Goal: Task Accomplishment & Management: Use online tool/utility

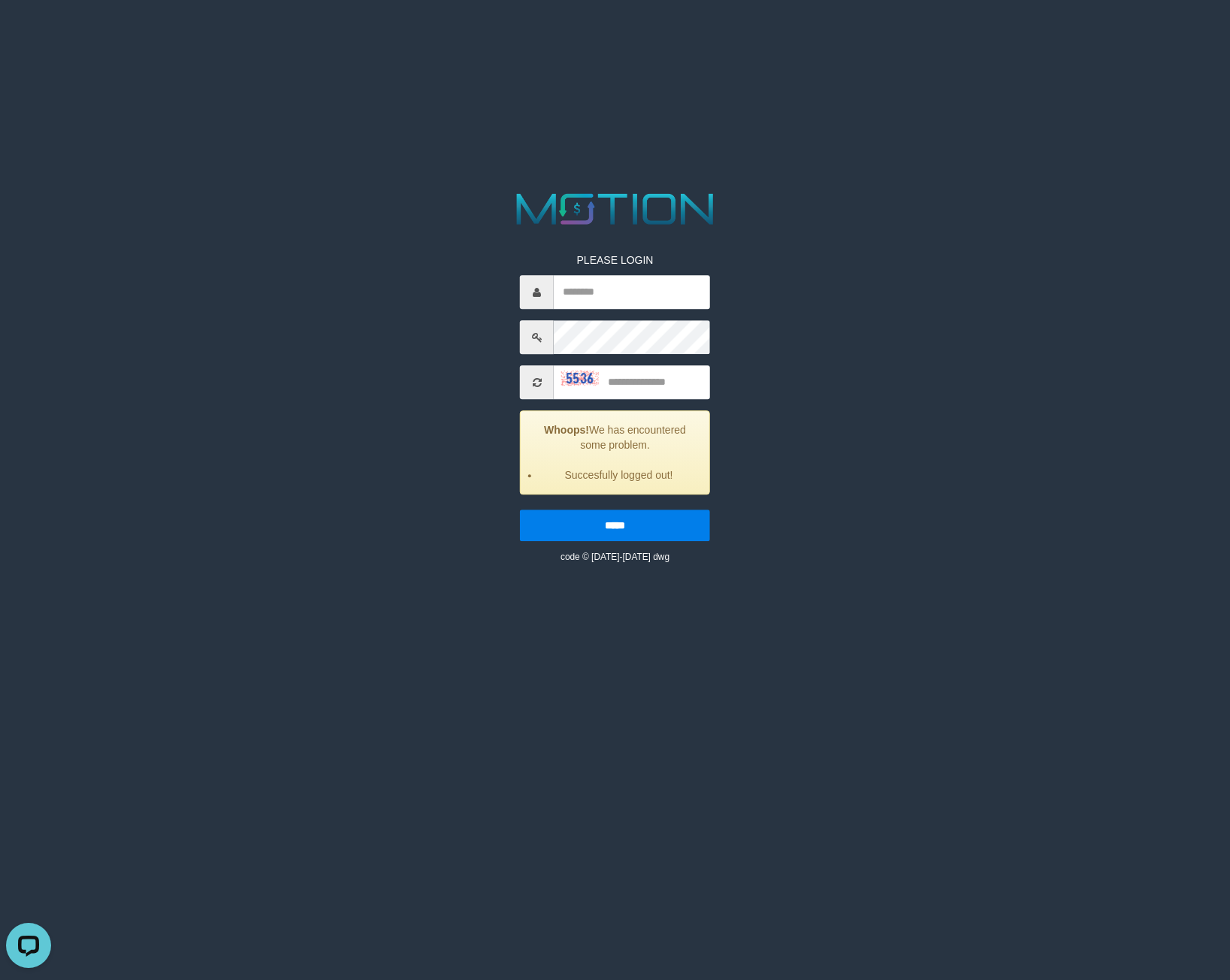
drag, startPoint x: 331, startPoint y: 521, endPoint x: 324, endPoint y: 518, distance: 7.6
click at [331, 520] on div "PLEASE LOGIN Whoops! We has encountered some problem. Succesfully logged out! *…" at bounding box center [615, 376] width 638 height 376
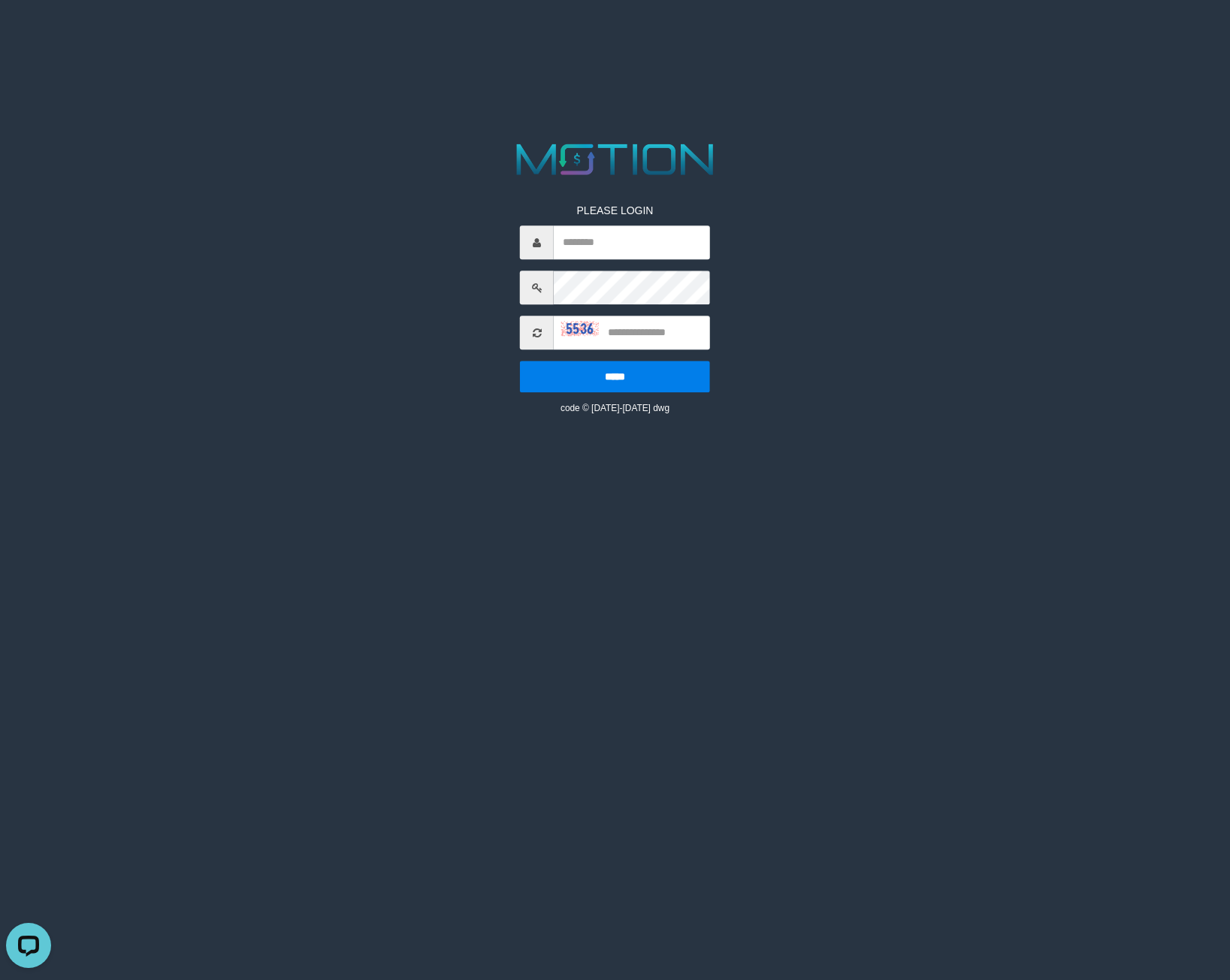
drag, startPoint x: 345, startPoint y: 565, endPoint x: 326, endPoint y: 559, distance: 19.9
click at [345, 38] on html "PLEASE LOGIN ***** code © 2012-2018 dwg" at bounding box center [615, 19] width 1230 height 38
click at [270, 38] on html "PLEASE LOGIN ***** code © 2012-2018 dwg" at bounding box center [615, 19] width 1230 height 38
drag, startPoint x: 380, startPoint y: 571, endPoint x: 379, endPoint y: 466, distance: 105.0
click at [379, 38] on html "PLEASE LOGIN ***** code © 2012-2018 dwg" at bounding box center [615, 19] width 1230 height 38
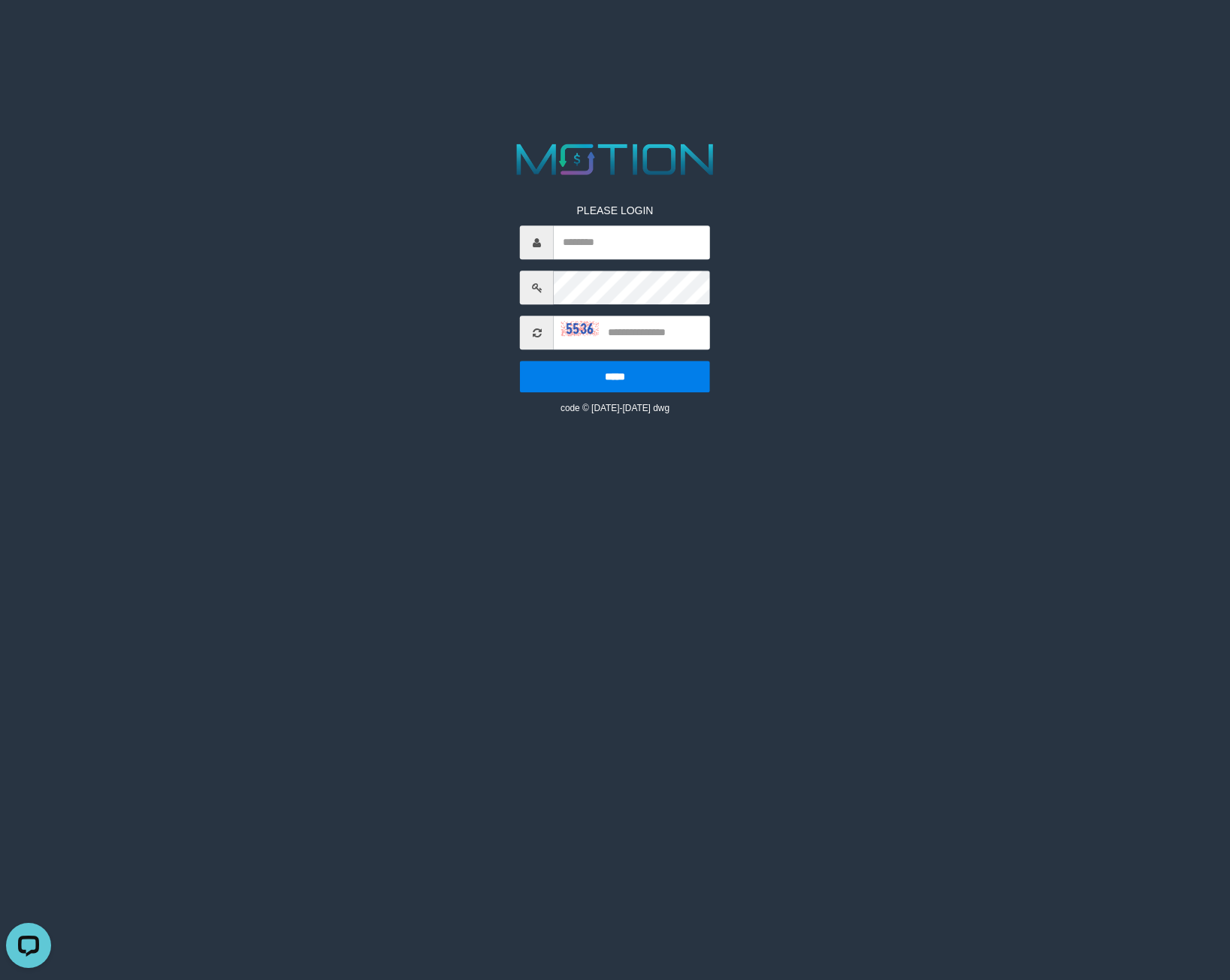
click at [366, 38] on html "PLEASE LOGIN ***** code © 2012-2018 dwg" at bounding box center [615, 19] width 1230 height 38
click at [636, 248] on input "text" at bounding box center [632, 243] width 157 height 34
paste input "*********"
type input "*********"
click at [634, 326] on input "text" at bounding box center [632, 333] width 157 height 34
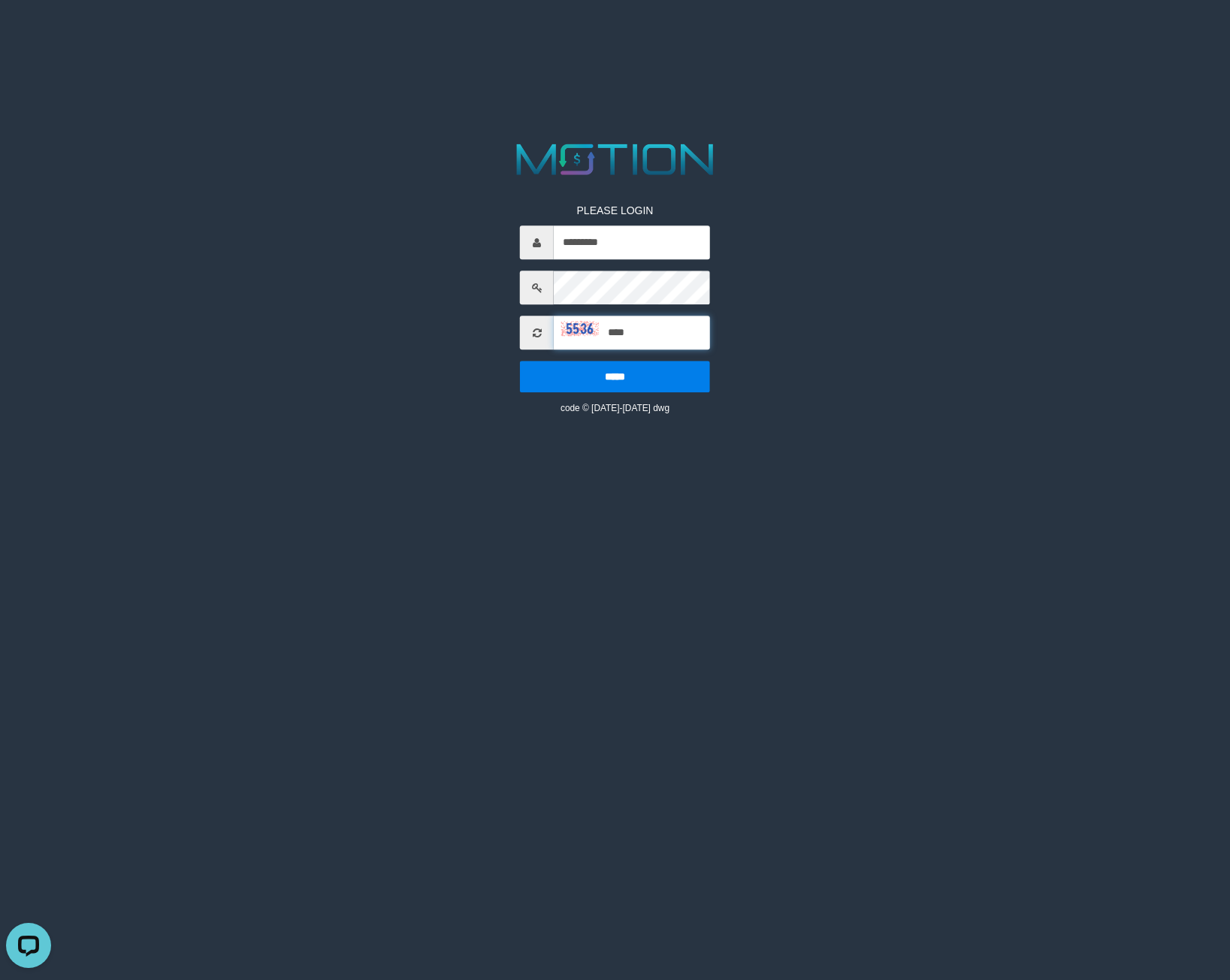
type input "****"
click at [520, 362] on input "*****" at bounding box center [615, 377] width 190 height 31
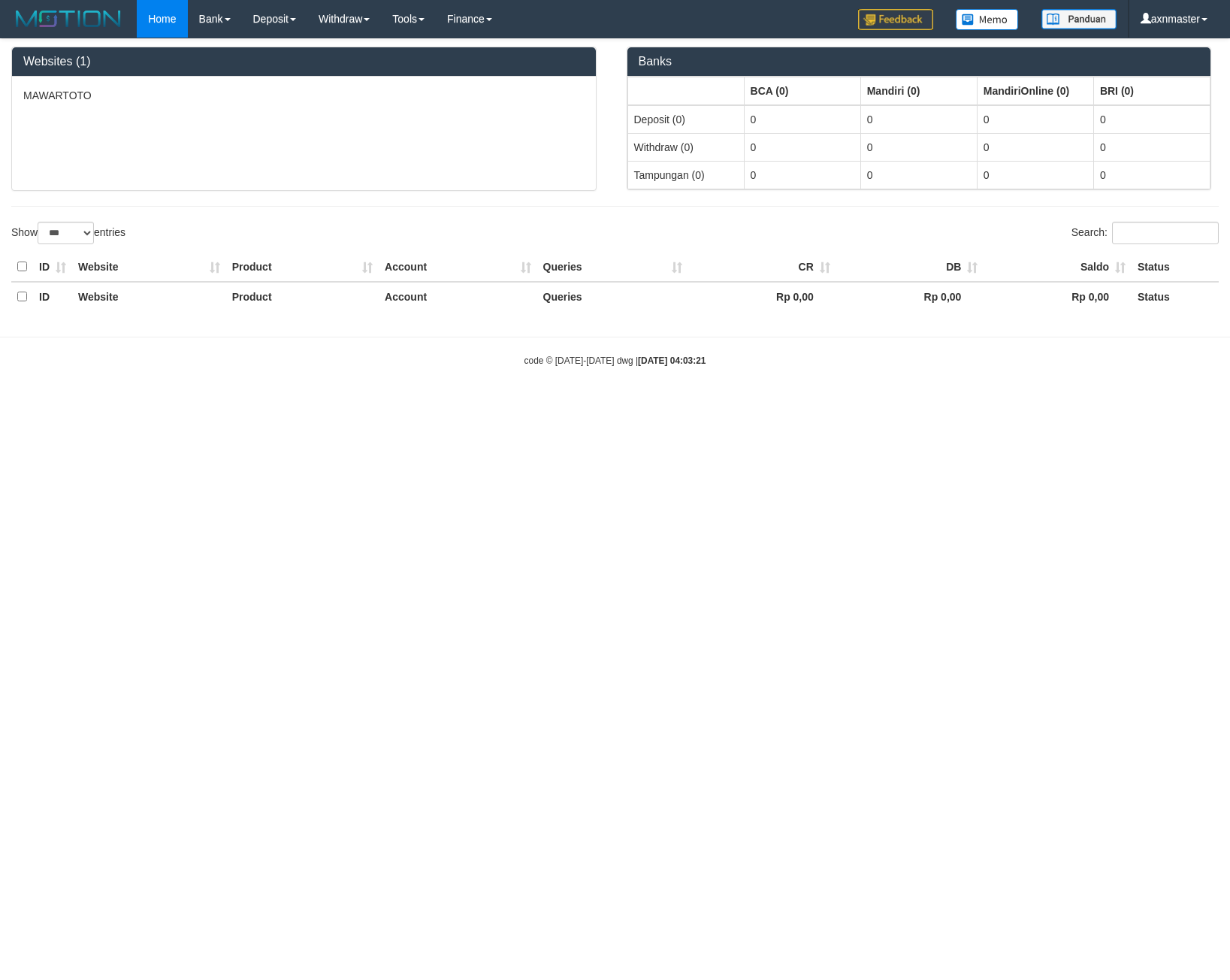
select select "***"
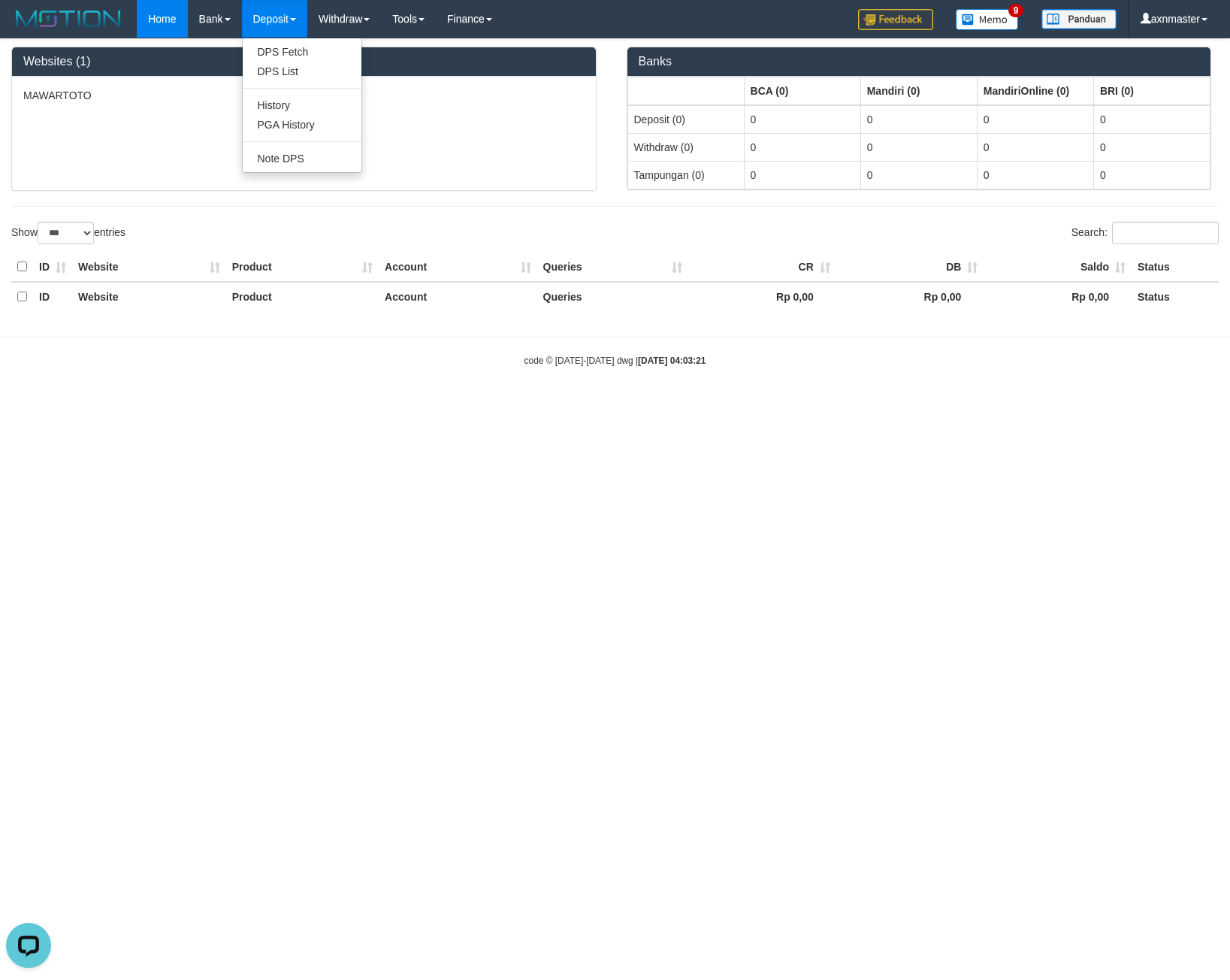
click at [273, 12] on link "Deposit" at bounding box center [274, 19] width 66 height 38
click at [290, 117] on link "PGA History" at bounding box center [302, 124] width 119 height 20
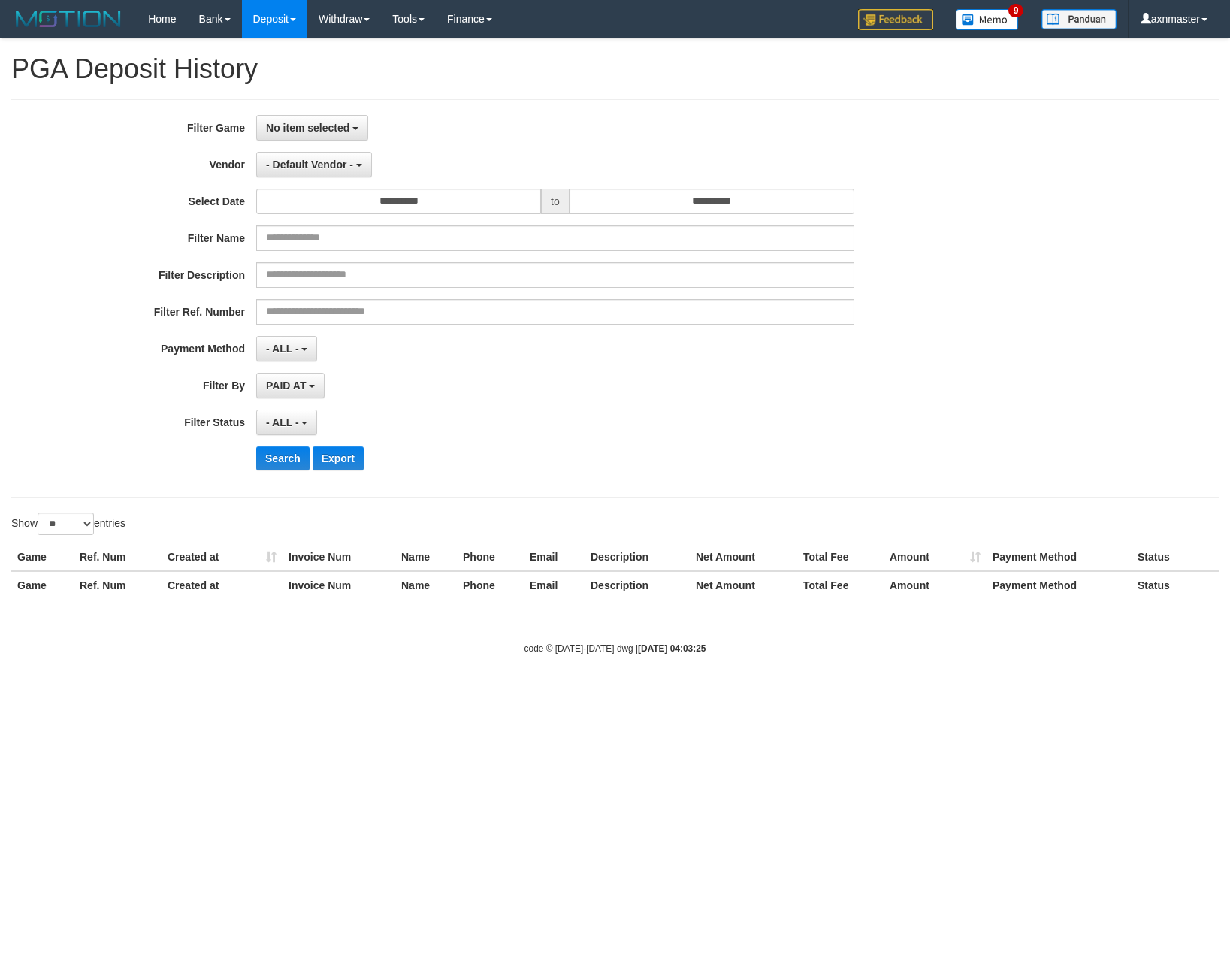
select select
select select "**"
drag, startPoint x: 554, startPoint y: 118, endPoint x: 486, endPoint y: 101, distance: 70.1
click at [554, 118] on div "No item selected SELECT GAME [ITOTO] MAWARTOTO" at bounding box center [556, 127] width 598 height 26
click at [315, 123] on link "PGA History" at bounding box center [302, 124] width 119 height 20
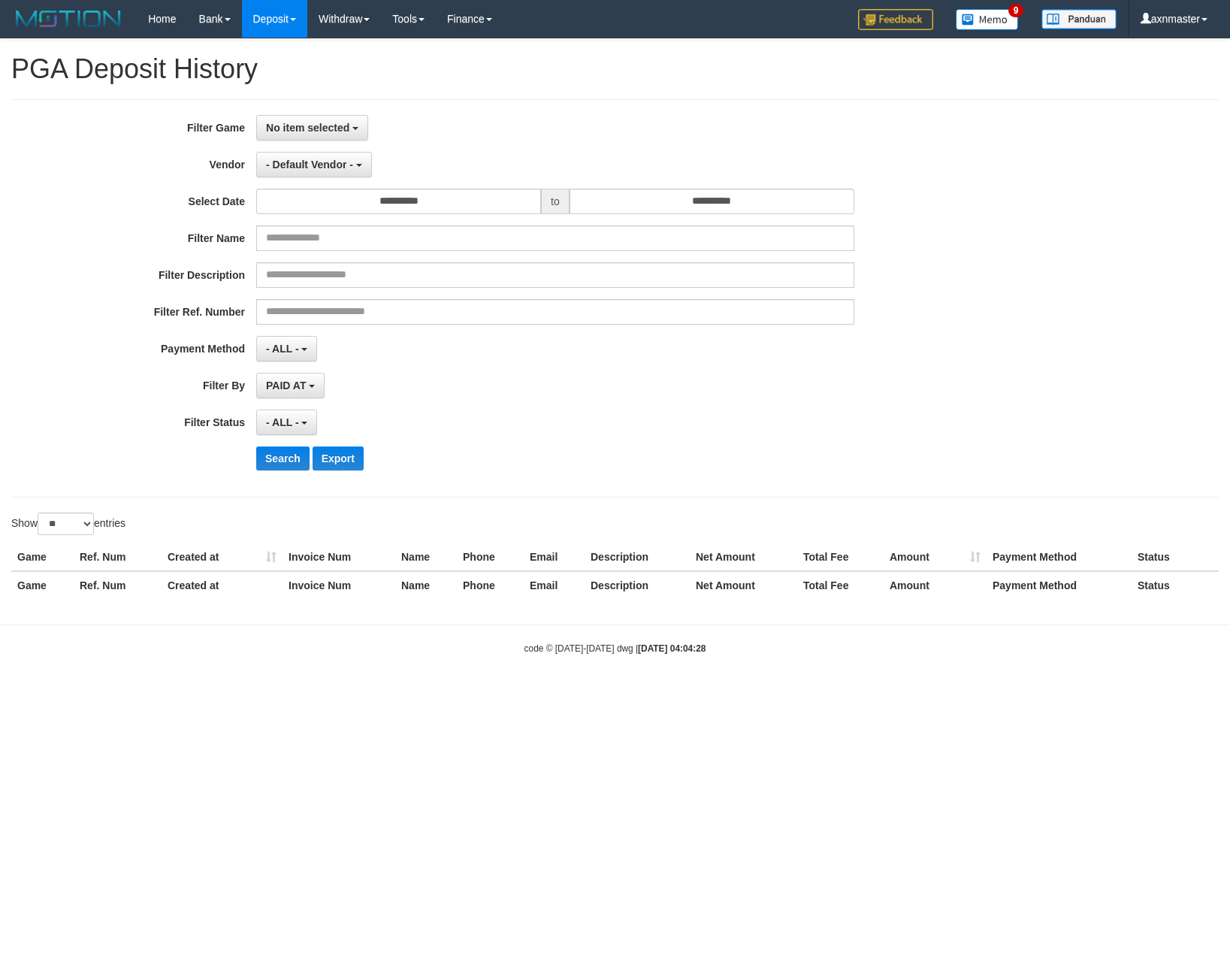
select select
select select "**"
click at [283, 131] on span "No item selected" at bounding box center [308, 127] width 84 height 12
click at [322, 208] on label "[ITOTO] MAWARTOTO" at bounding box center [352, 205] width 191 height 23
select select "***"
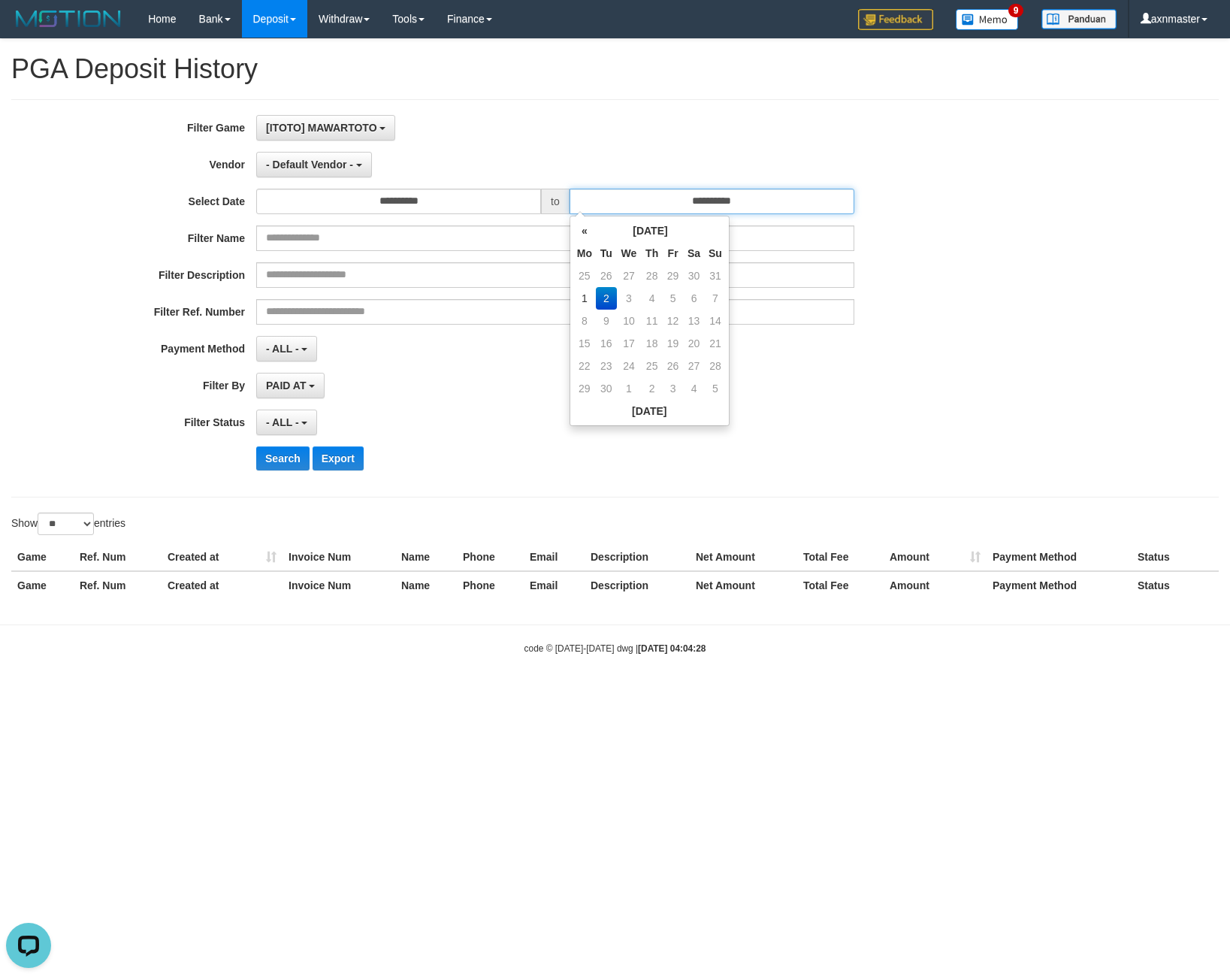
click at [643, 193] on input "**********" at bounding box center [712, 201] width 285 height 26
click at [580, 299] on td "1" at bounding box center [585, 298] width 23 height 23
type input "**********"
click at [580, 299] on td "1" at bounding box center [585, 298] width 23 height 23
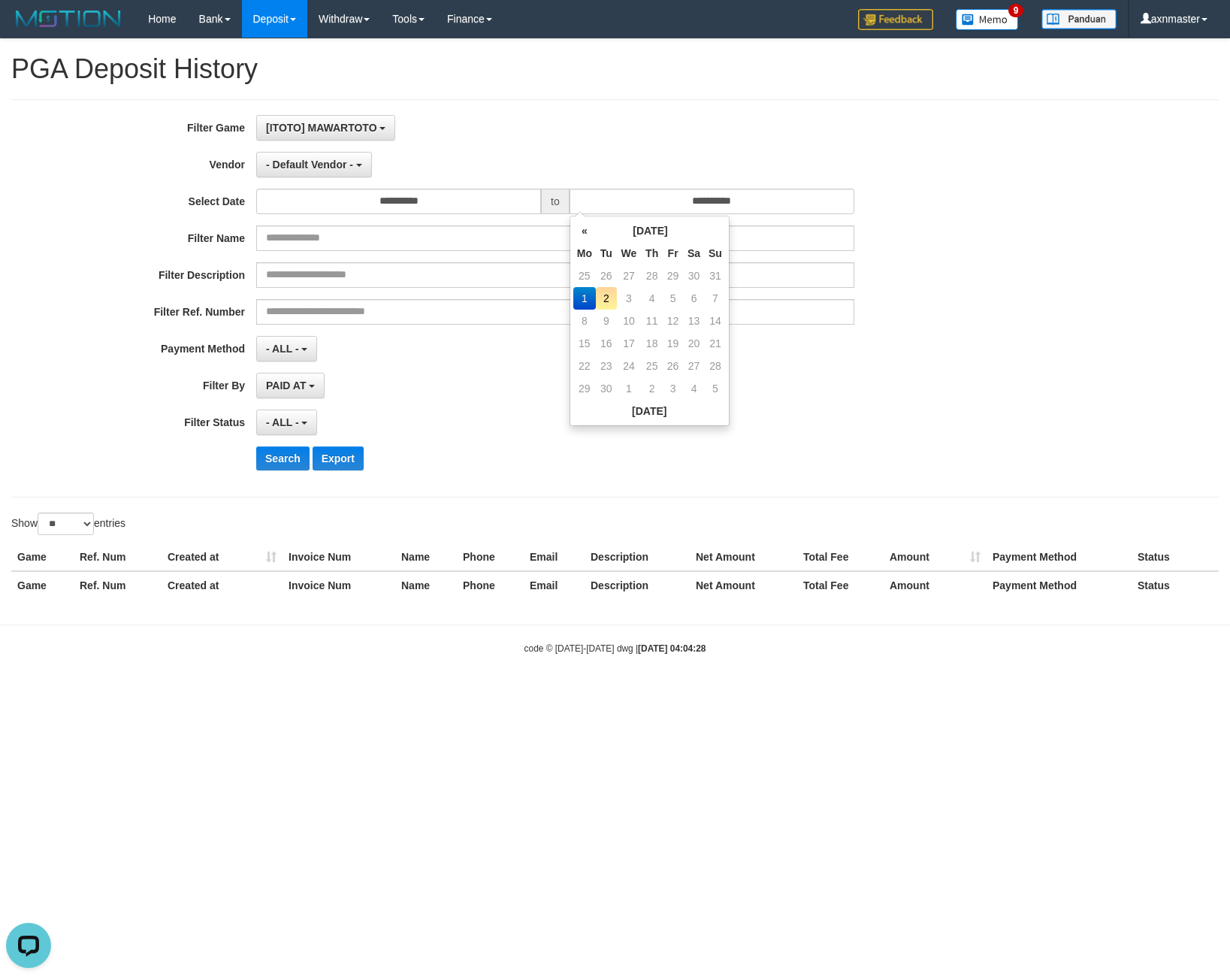
click at [517, 143] on div "**********" at bounding box center [512, 298] width 1025 height 367
click at [360, 163] on button "- Default Vendor -" at bounding box center [314, 164] width 116 height 26
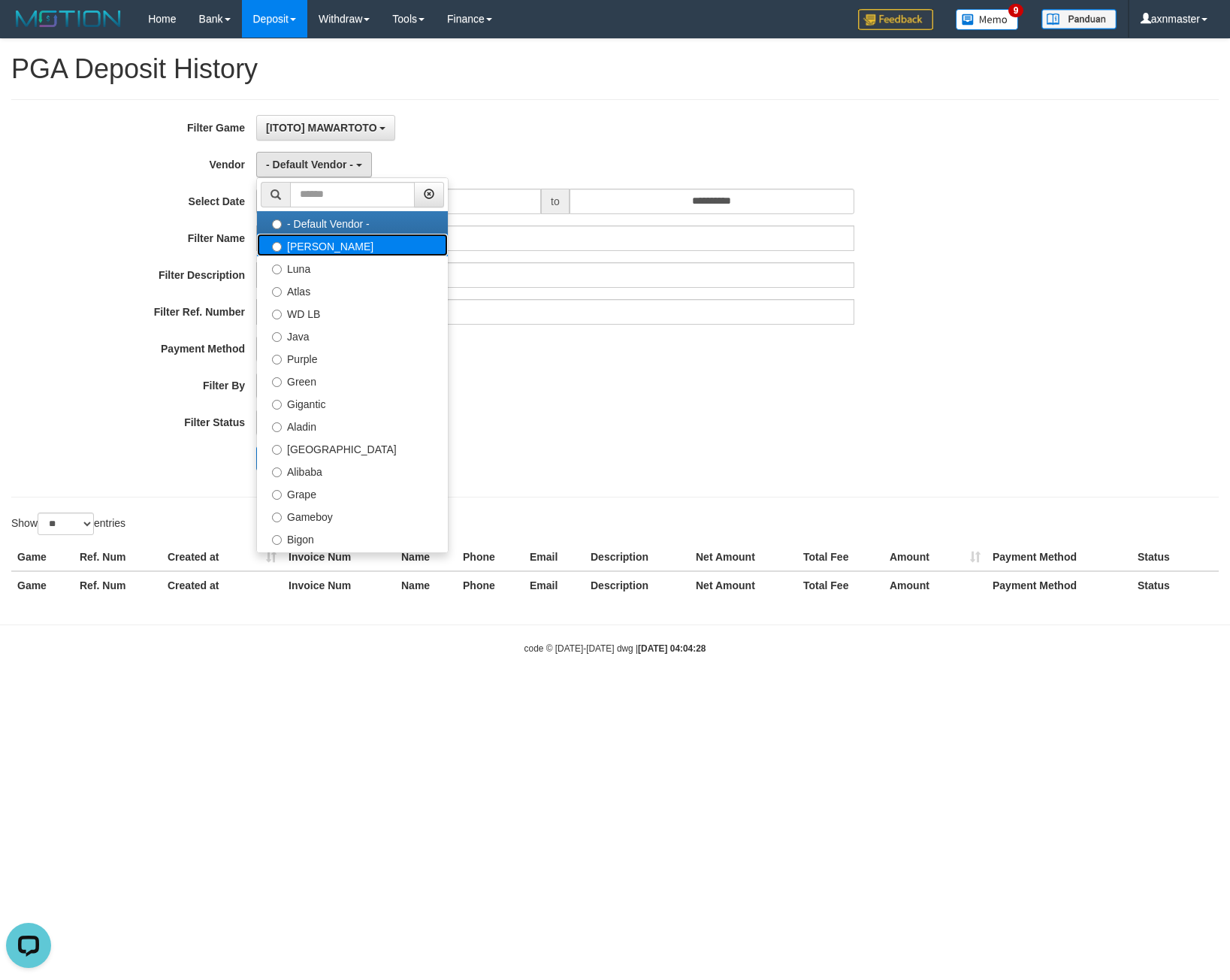
click at [331, 242] on label "[PERSON_NAME]" at bounding box center [352, 245] width 191 height 23
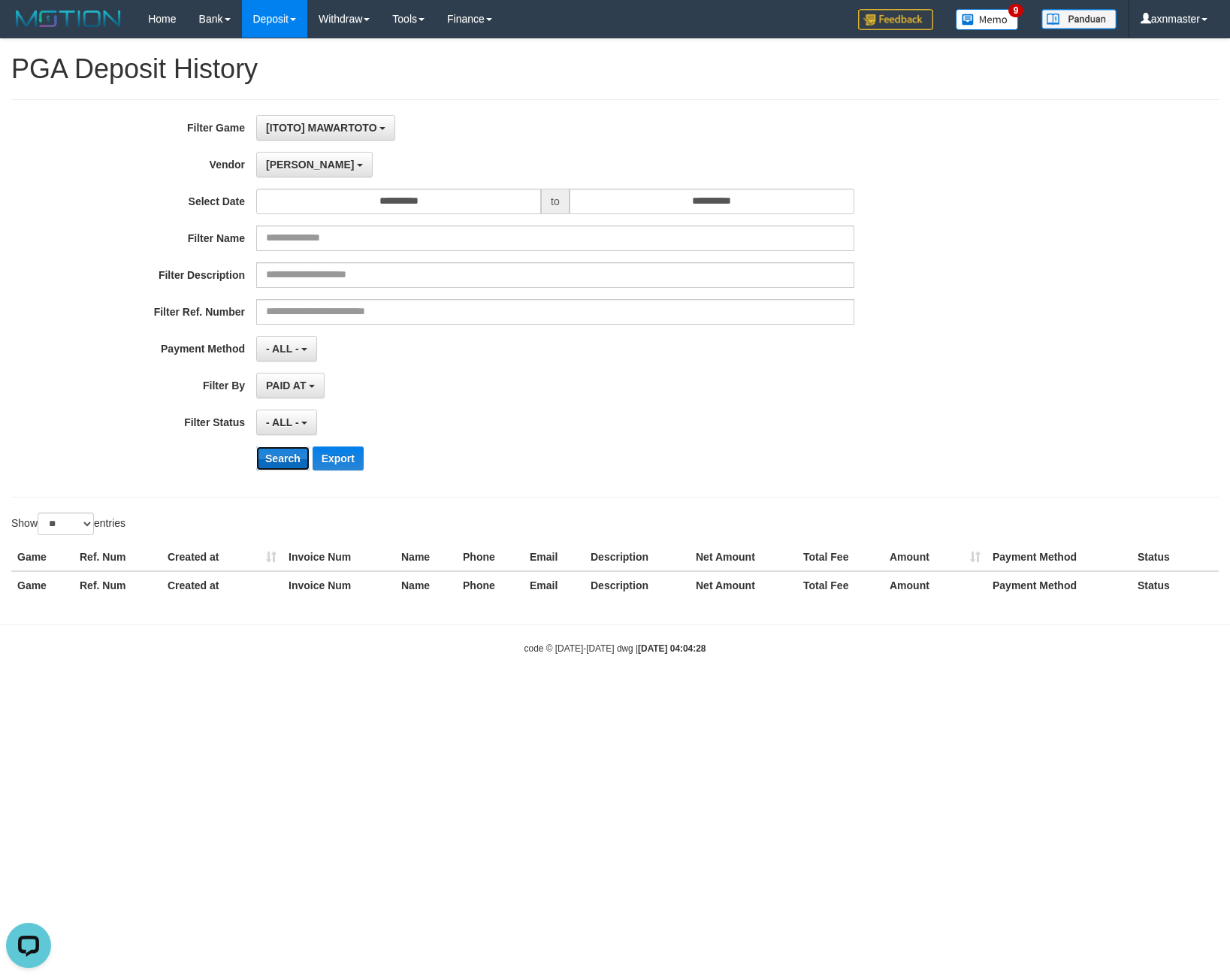
click at [269, 458] on button "Search" at bounding box center [283, 458] width 53 height 24
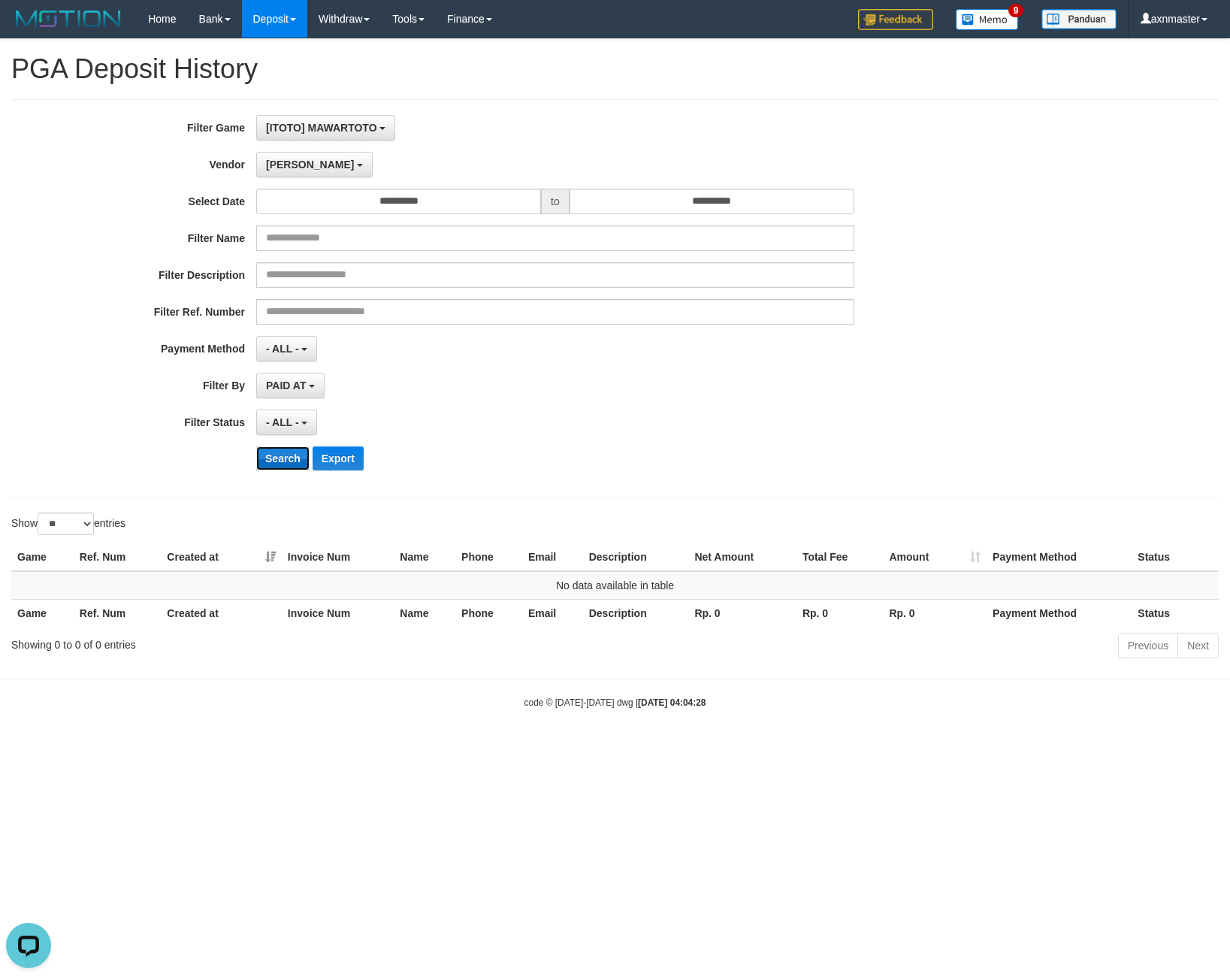
click at [275, 455] on button "Search" at bounding box center [283, 458] width 53 height 24
click at [290, 162] on button "[PERSON_NAME]" at bounding box center [314, 164] width 117 height 26
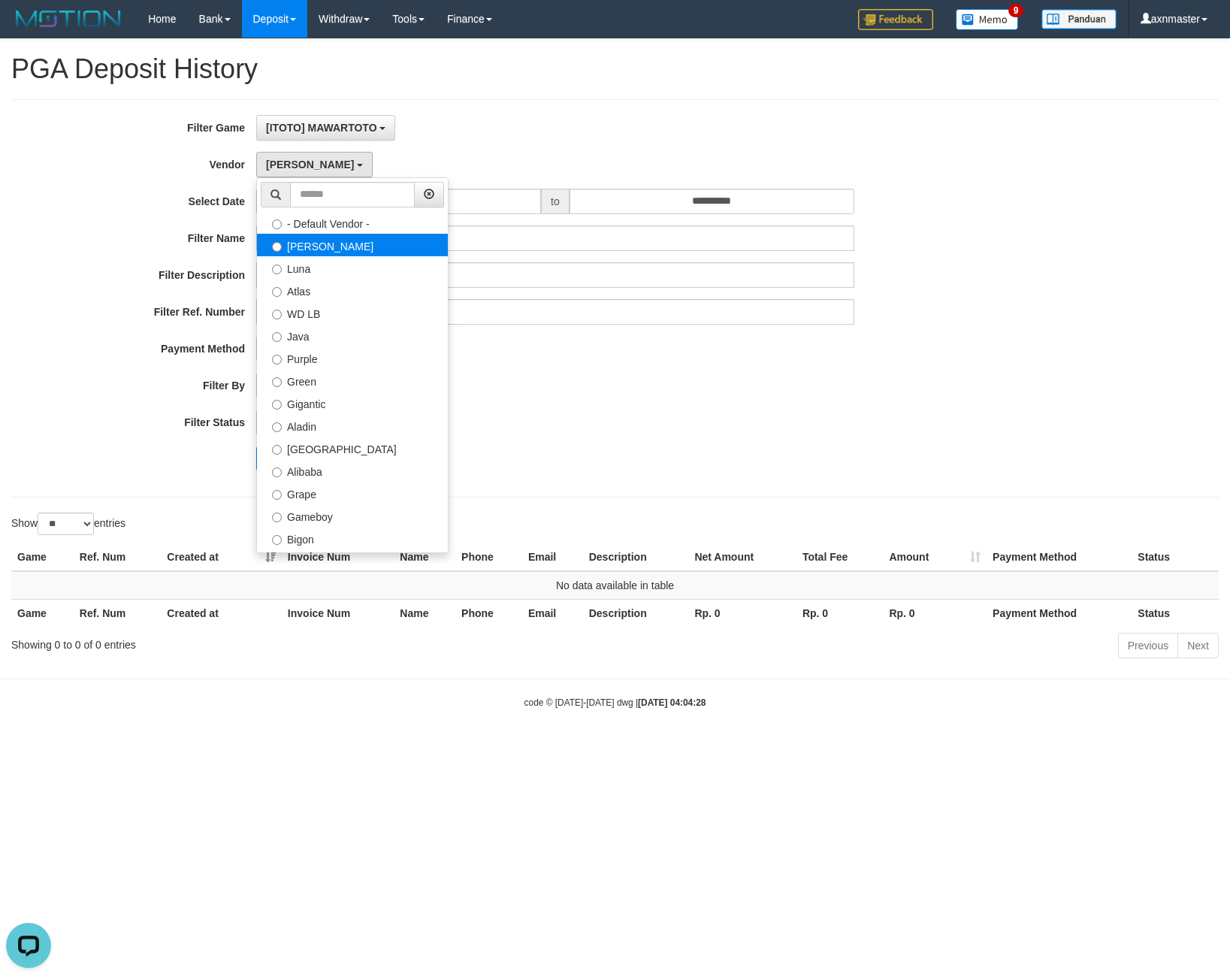
click at [304, 252] on label "[PERSON_NAME]" at bounding box center [352, 245] width 191 height 23
click at [304, 271] on label "Luna" at bounding box center [352, 268] width 191 height 23
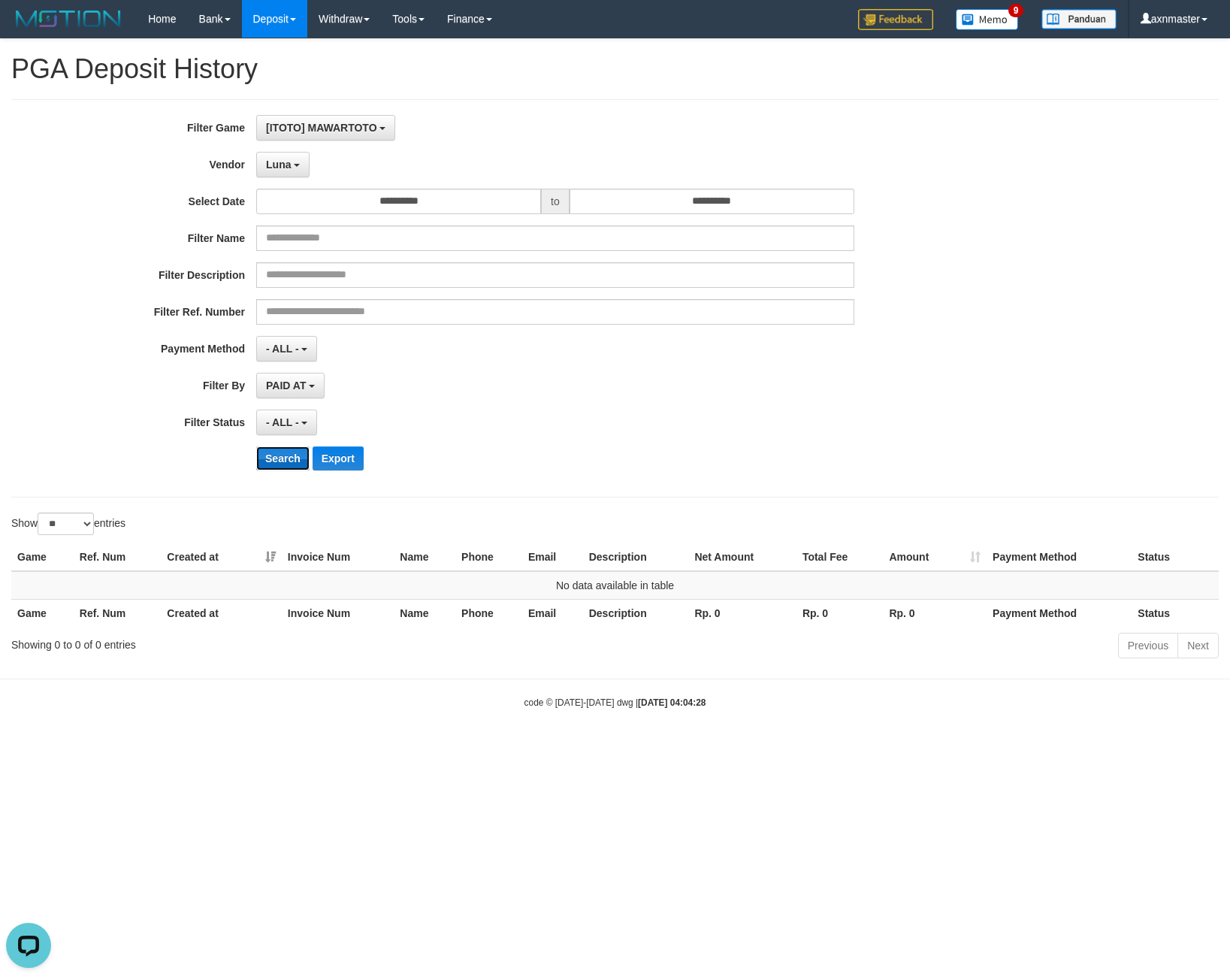
click at [293, 460] on button "Search" at bounding box center [283, 458] width 53 height 24
click at [279, 162] on span "Luna" at bounding box center [278, 164] width 25 height 12
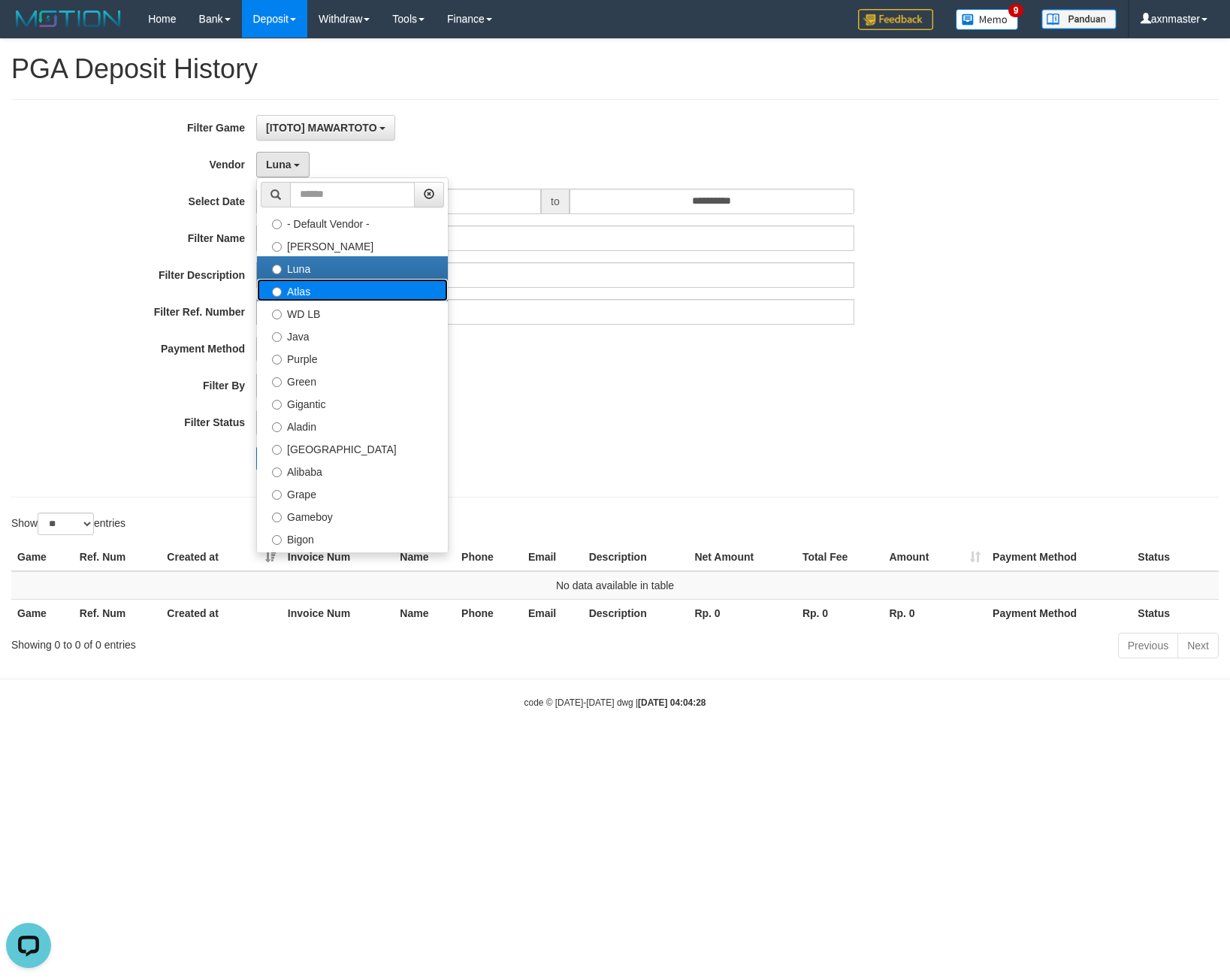
click at [305, 290] on label "Atlas" at bounding box center [352, 291] width 191 height 23
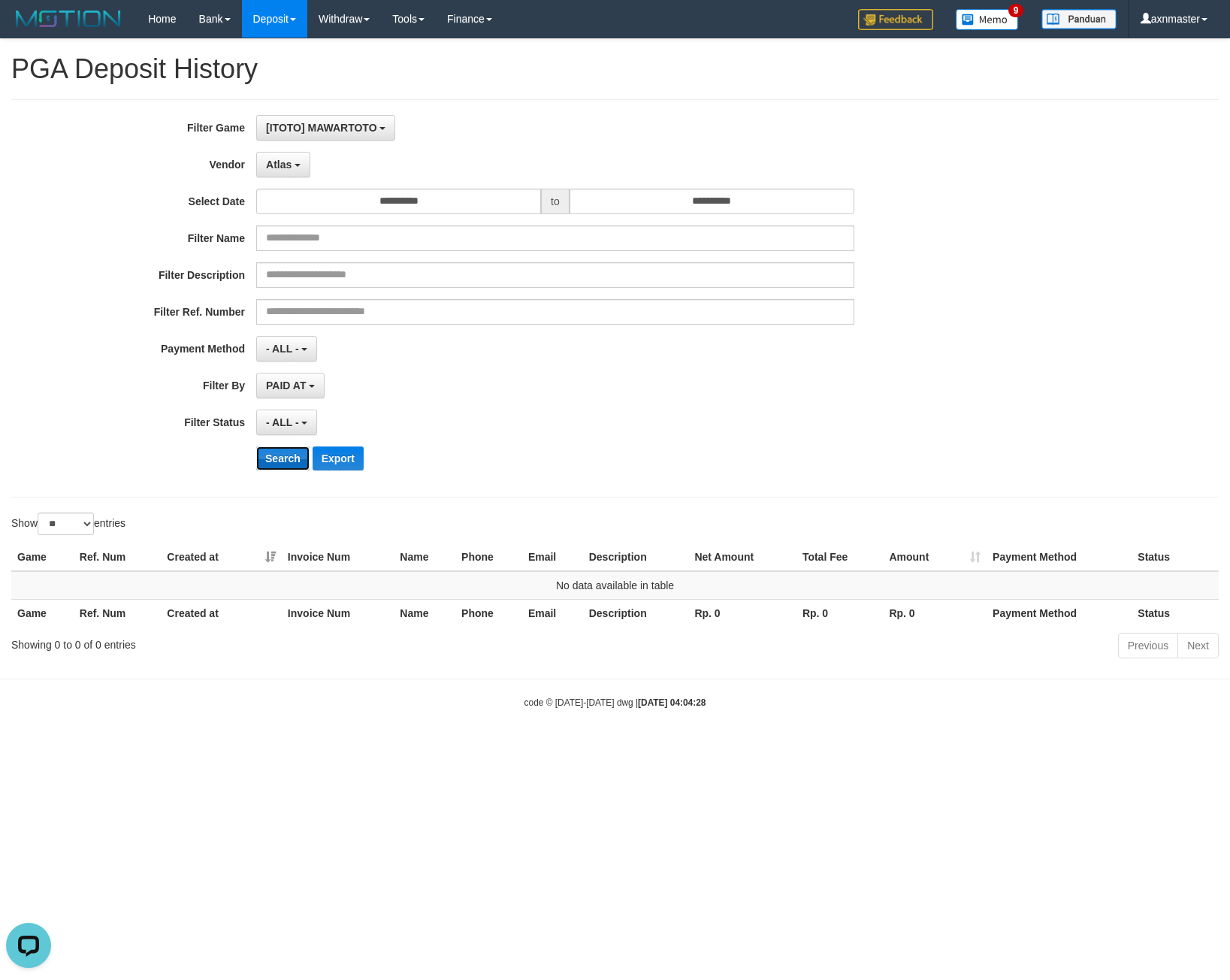
click at [277, 466] on button "Search" at bounding box center [283, 458] width 53 height 24
click at [285, 160] on span "Atlas" at bounding box center [278, 164] width 26 height 12
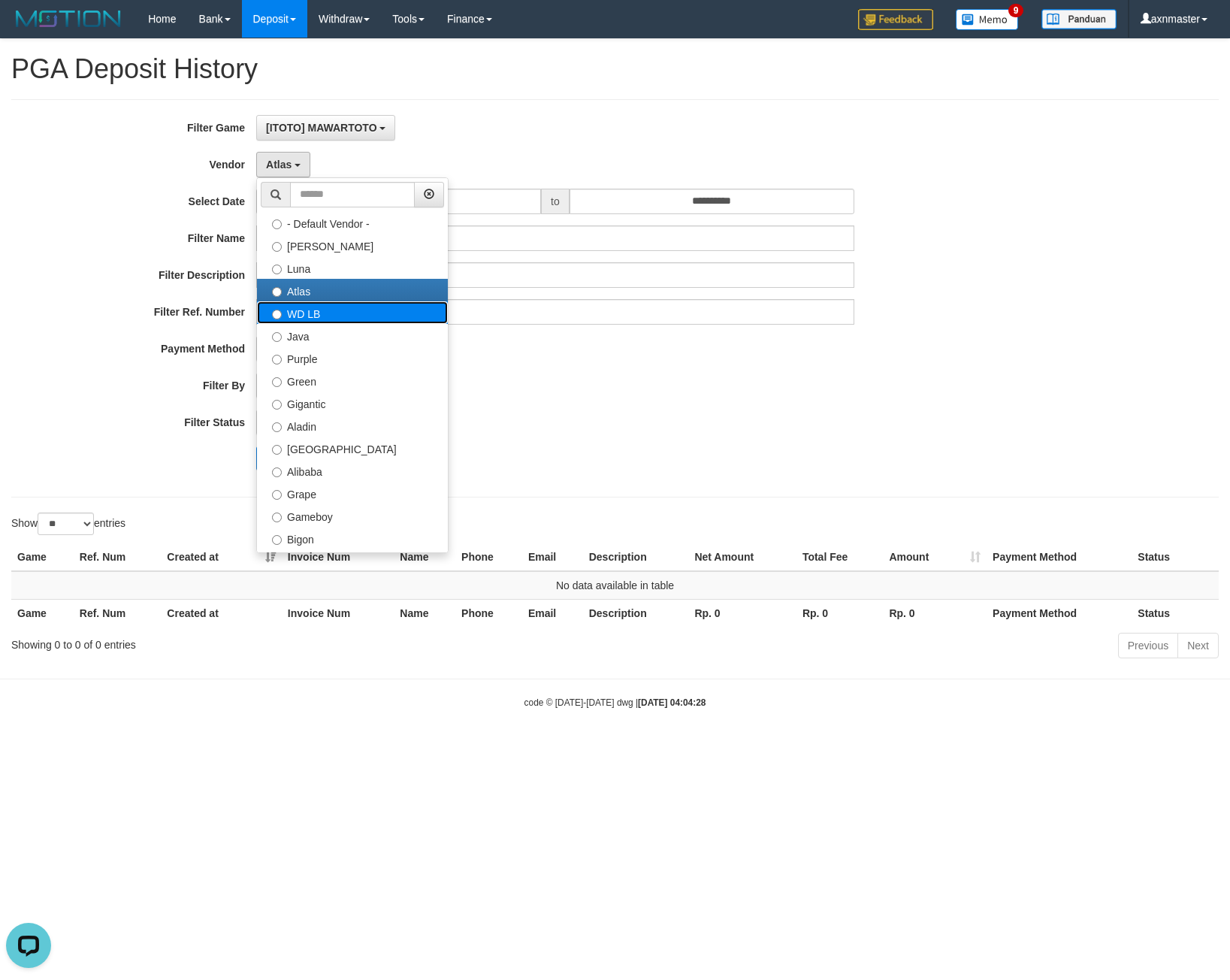
click at [301, 308] on label "WD LB" at bounding box center [352, 312] width 191 height 23
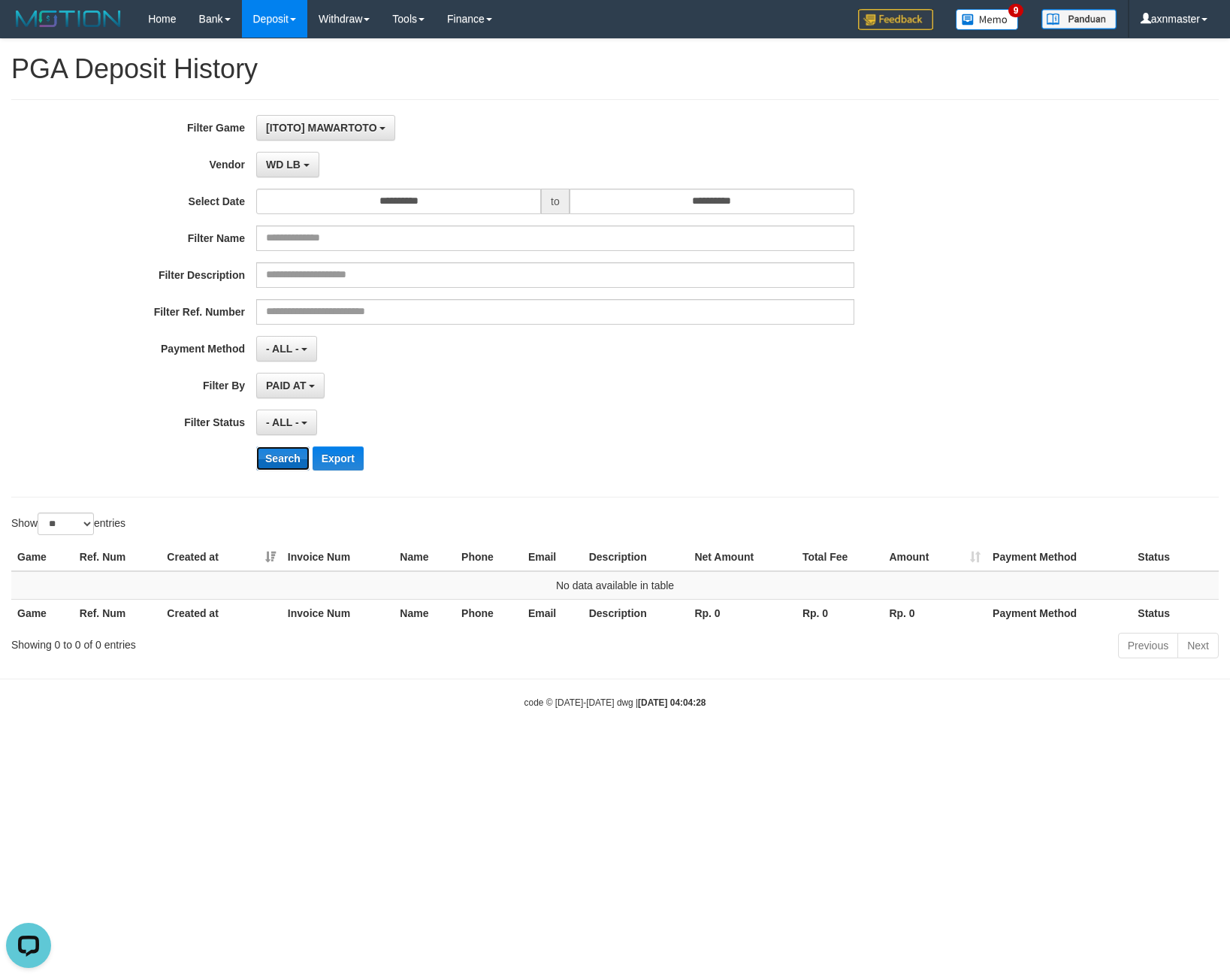
click at [269, 457] on button "Search" at bounding box center [283, 458] width 53 height 24
click at [279, 166] on span "WD LB" at bounding box center [283, 164] width 34 height 12
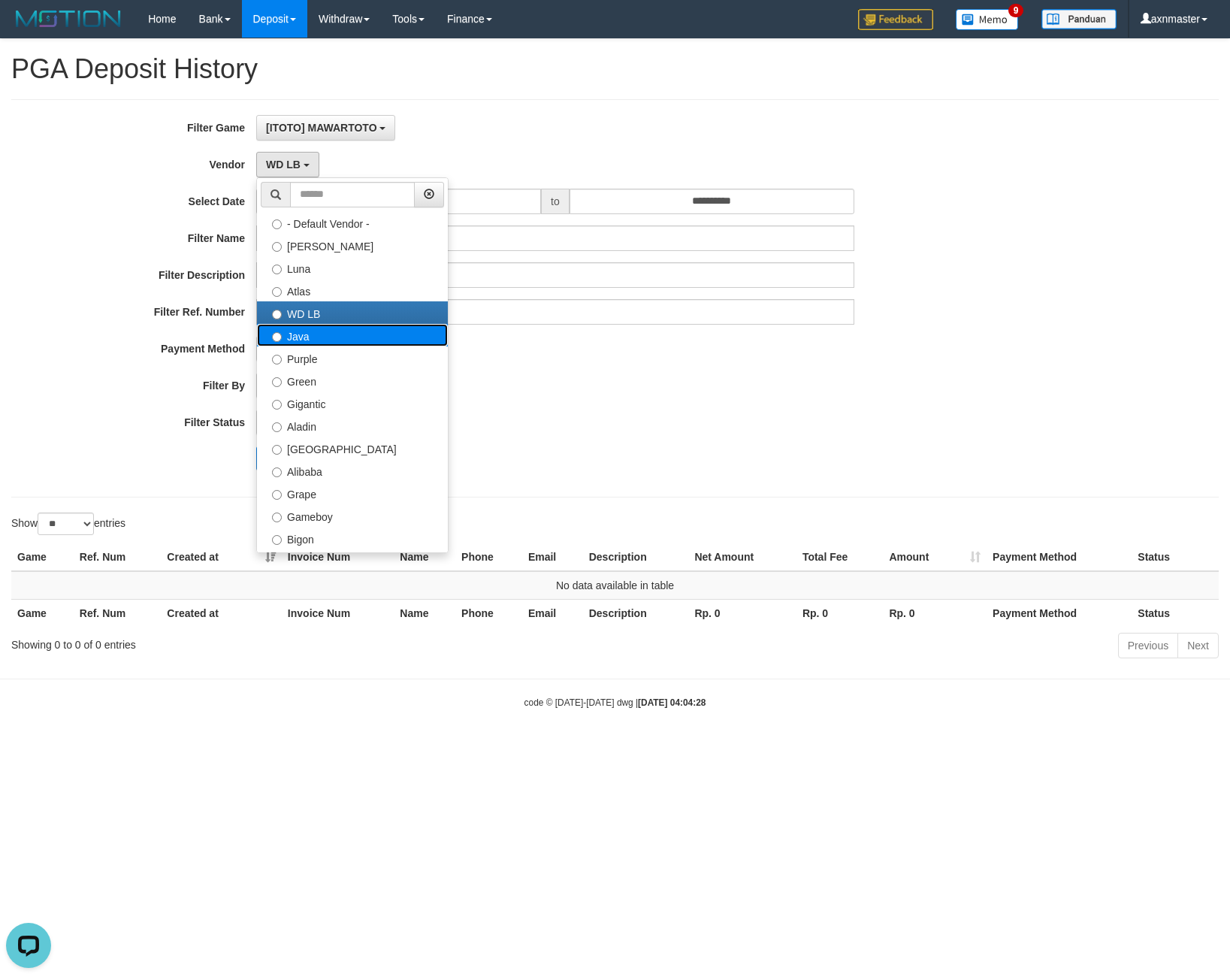
click at [309, 334] on label "Java" at bounding box center [352, 335] width 191 height 23
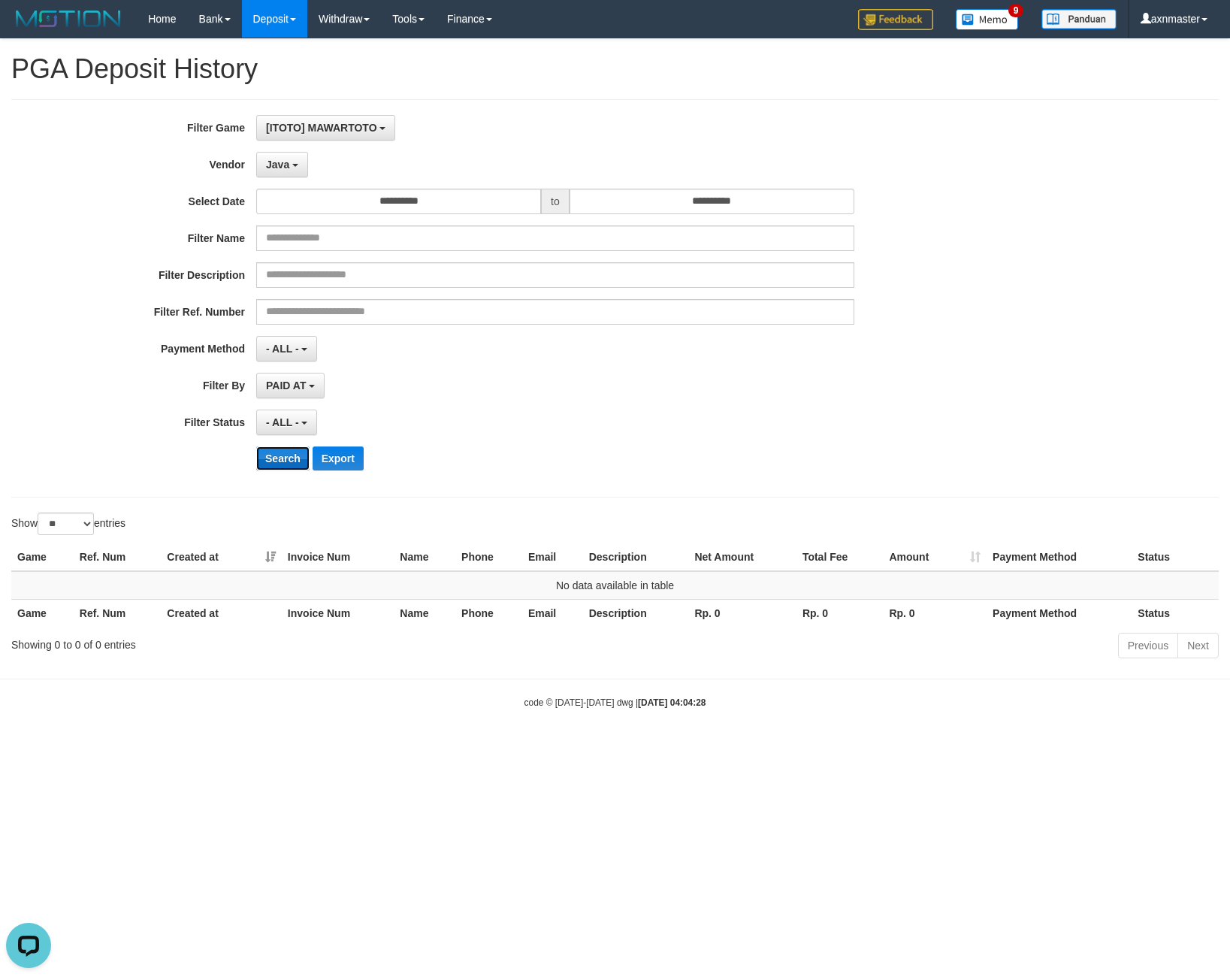
click at [277, 450] on button "Search" at bounding box center [283, 458] width 53 height 24
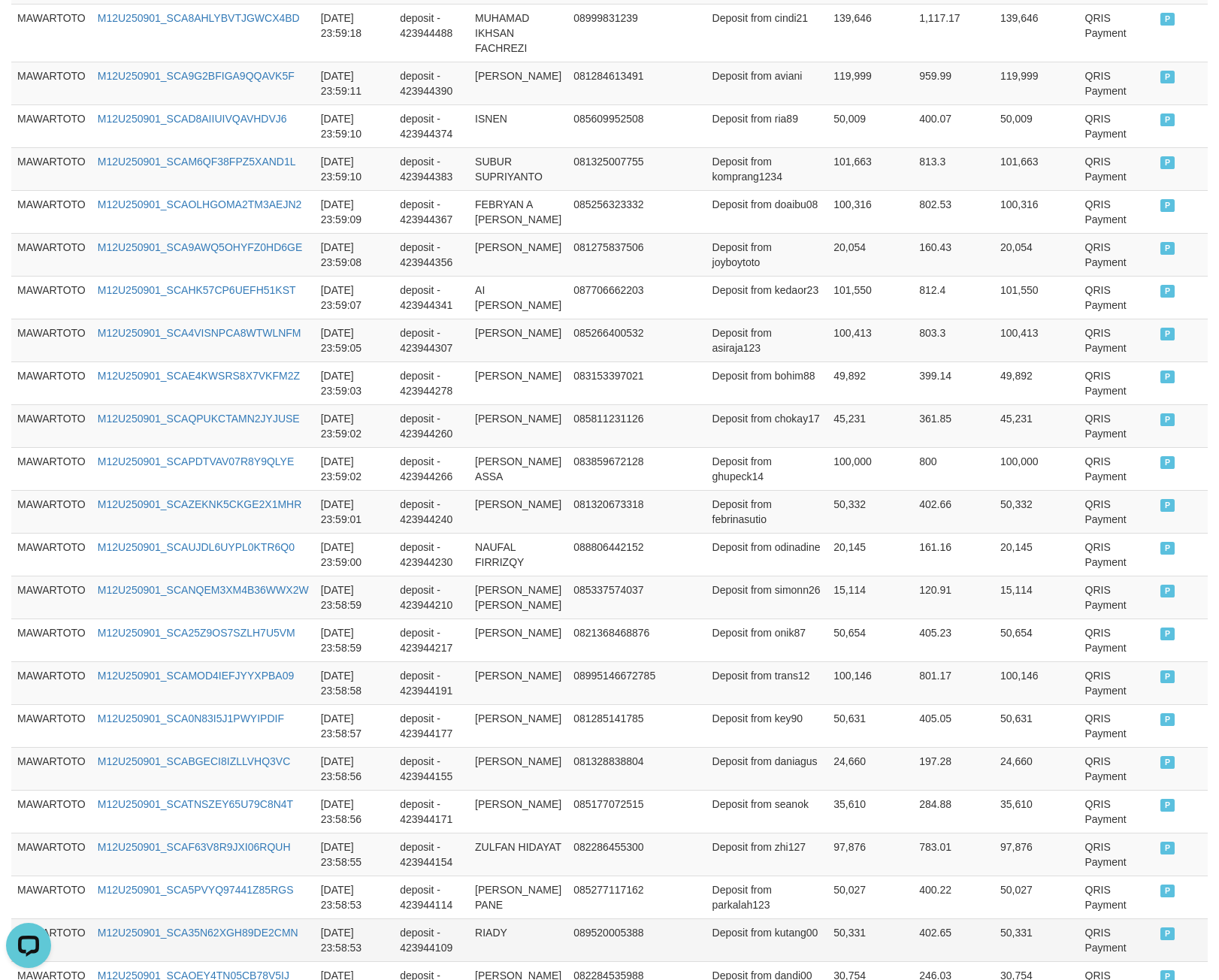
scroll to position [900, 0]
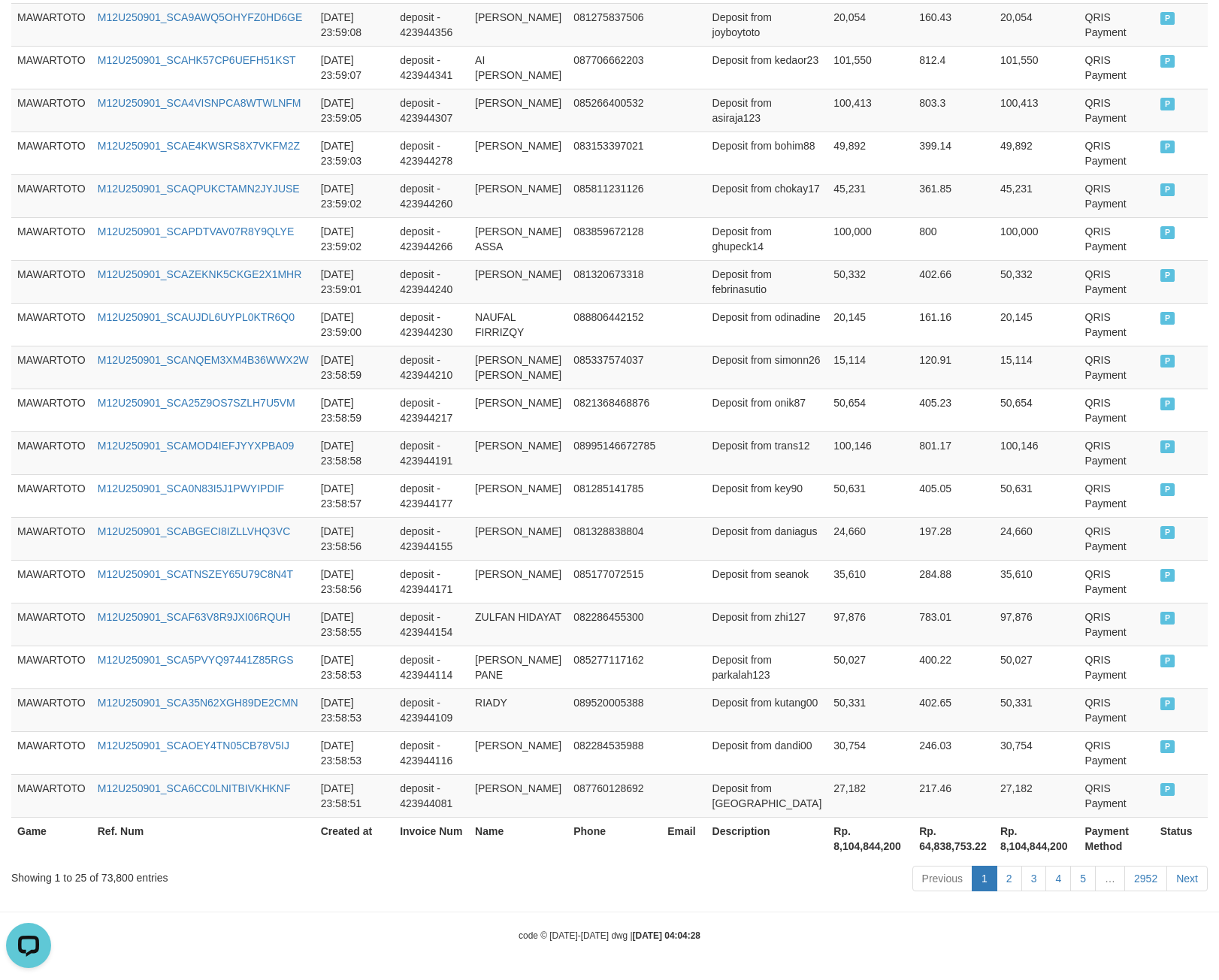
click at [827, 845] on th "Rp. 8,104,844,200" at bounding box center [870, 838] width 85 height 43
drag, startPoint x: 814, startPoint y: 845, endPoint x: 823, endPoint y: 848, distance: 9.5
click at [827, 848] on th "Rp. 8,104,844,200" at bounding box center [870, 838] width 85 height 43
copy th "8,104,844,200"
click at [118, 876] on div "Showing 1 to 25 of 73,800 entries" at bounding box center [253, 875] width 485 height 21
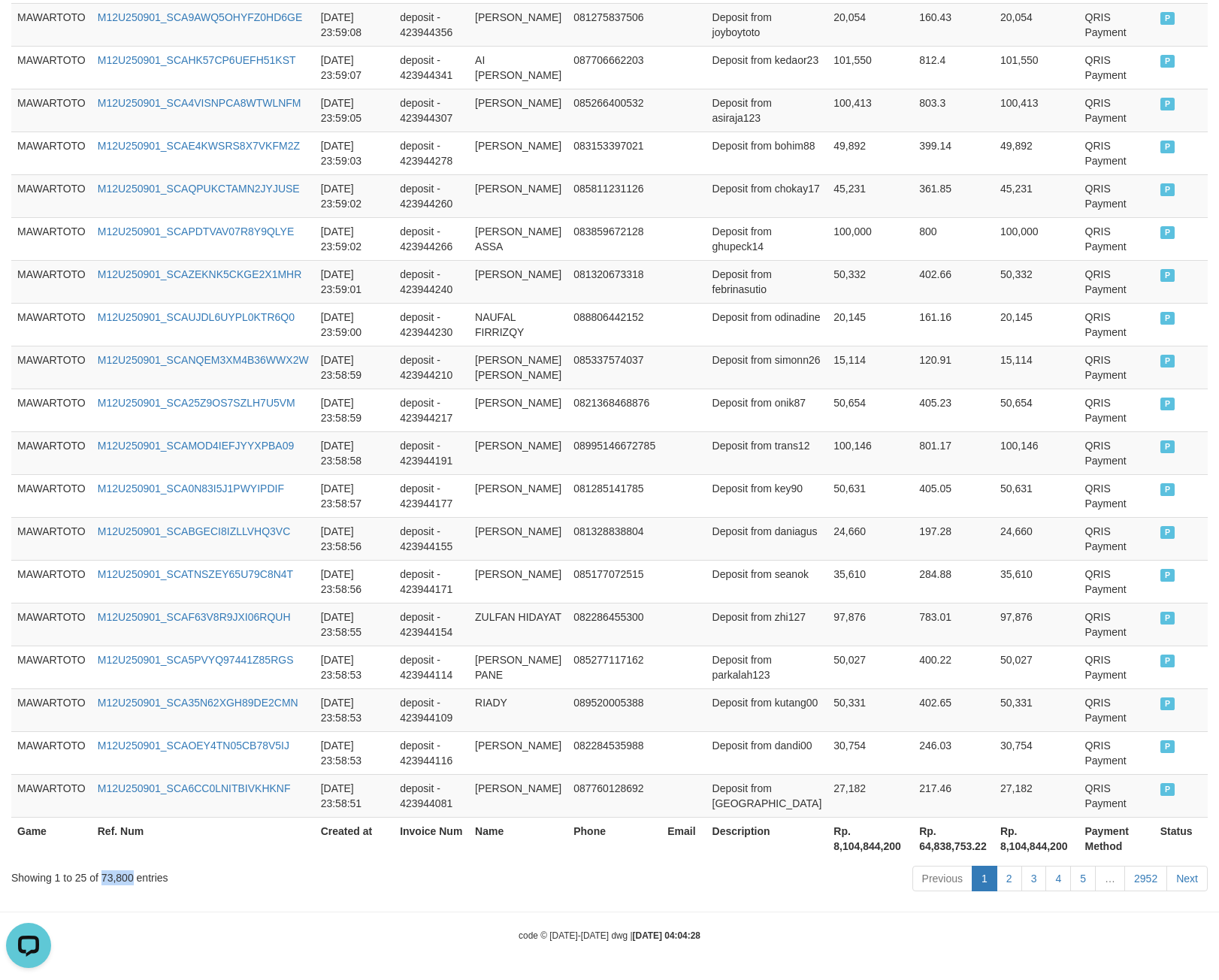
click at [115, 873] on div "Showing 1 to 25 of 73,800 entries" at bounding box center [253, 875] width 485 height 21
copy div "73,800"
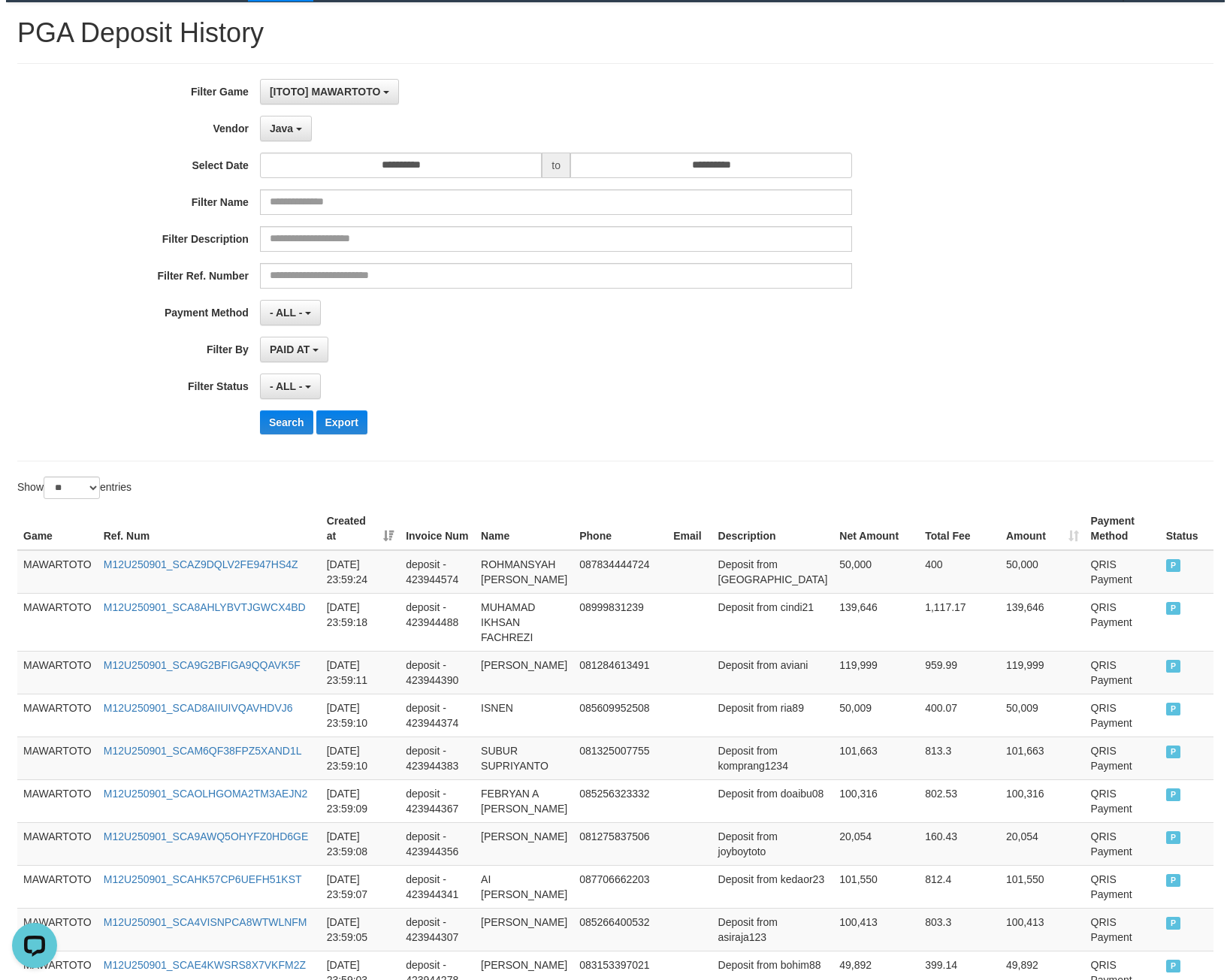
scroll to position [0, 0]
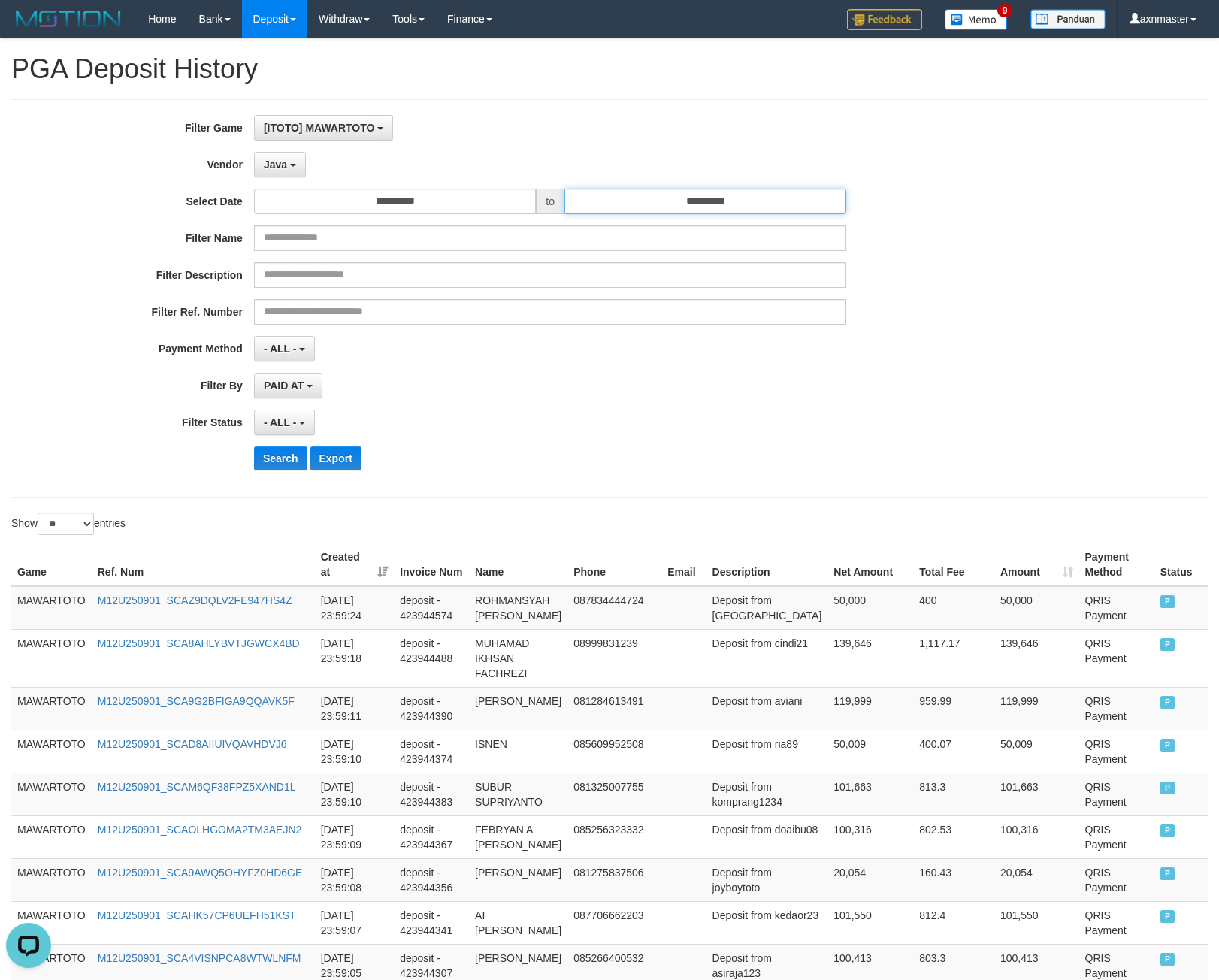
click at [642, 191] on input "**********" at bounding box center [704, 201] width 282 height 26
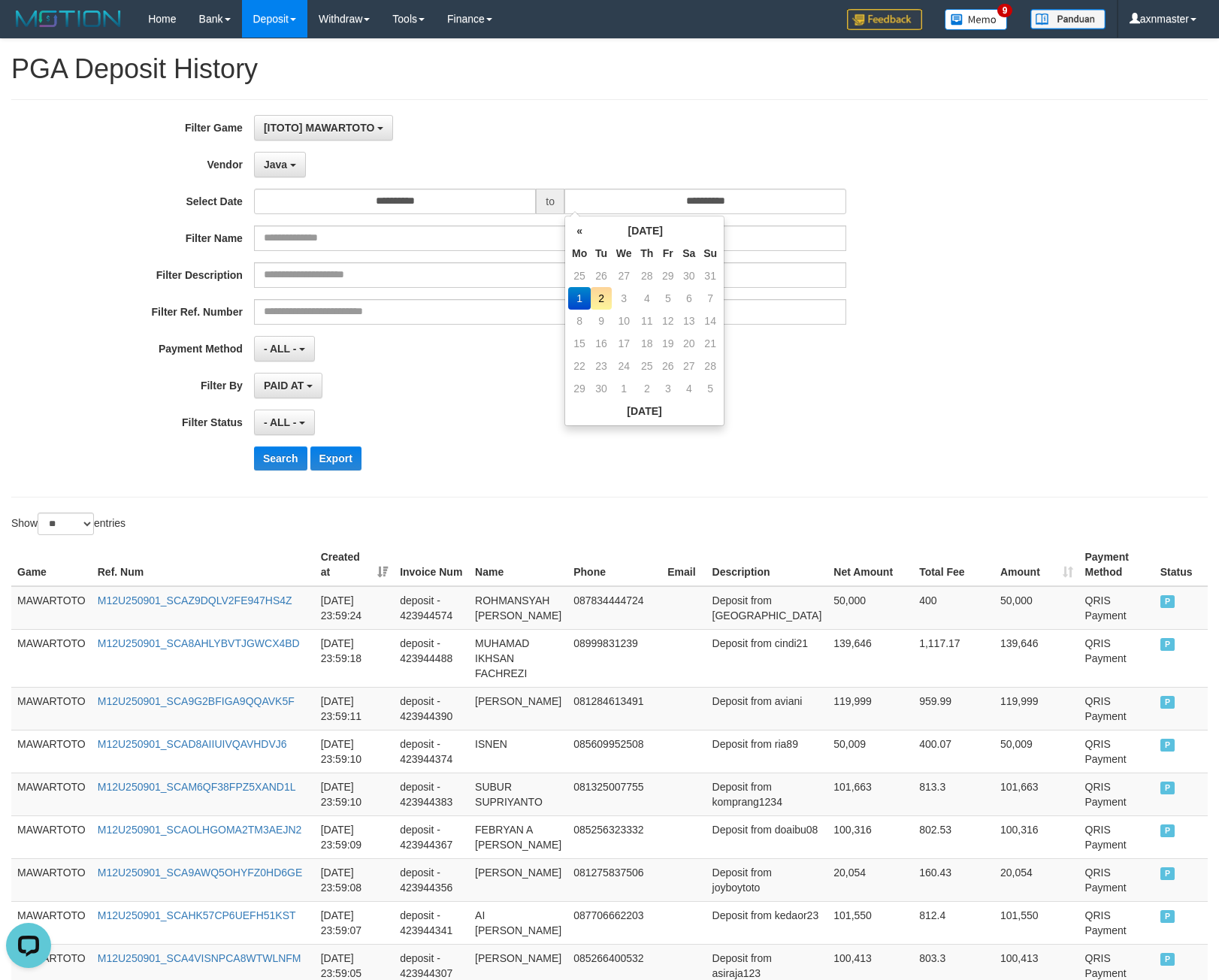
drag, startPoint x: 531, startPoint y: 121, endPoint x: 380, endPoint y: 154, distance: 154.6
click at [521, 121] on div "[ITOTO] MAWARTOTO SELECT GAME [ITOTO] MAWARTOTO" at bounding box center [550, 127] width 592 height 26
click at [275, 156] on button "Java" at bounding box center [279, 164] width 52 height 26
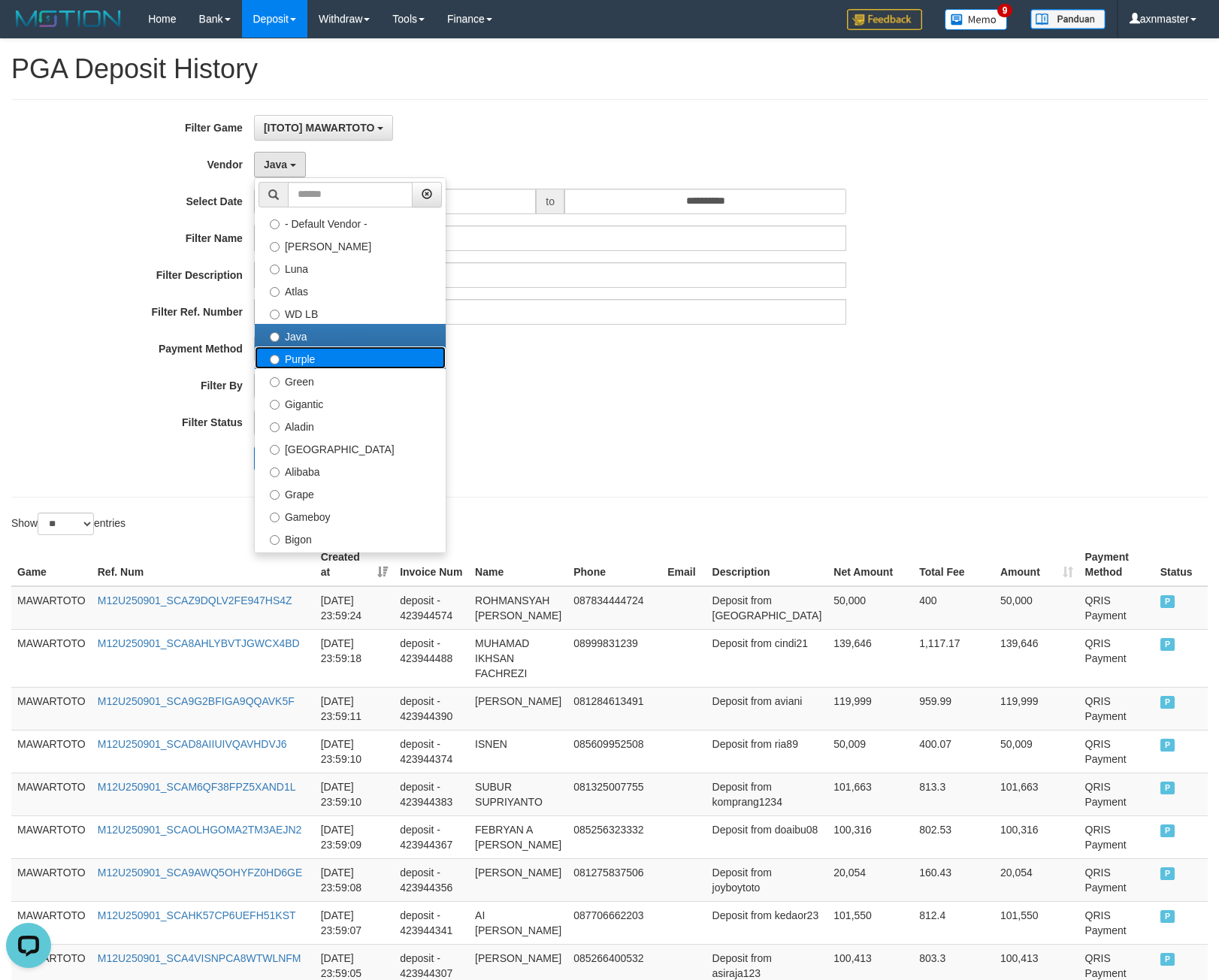
click at [297, 360] on label "Purple" at bounding box center [349, 358] width 191 height 23
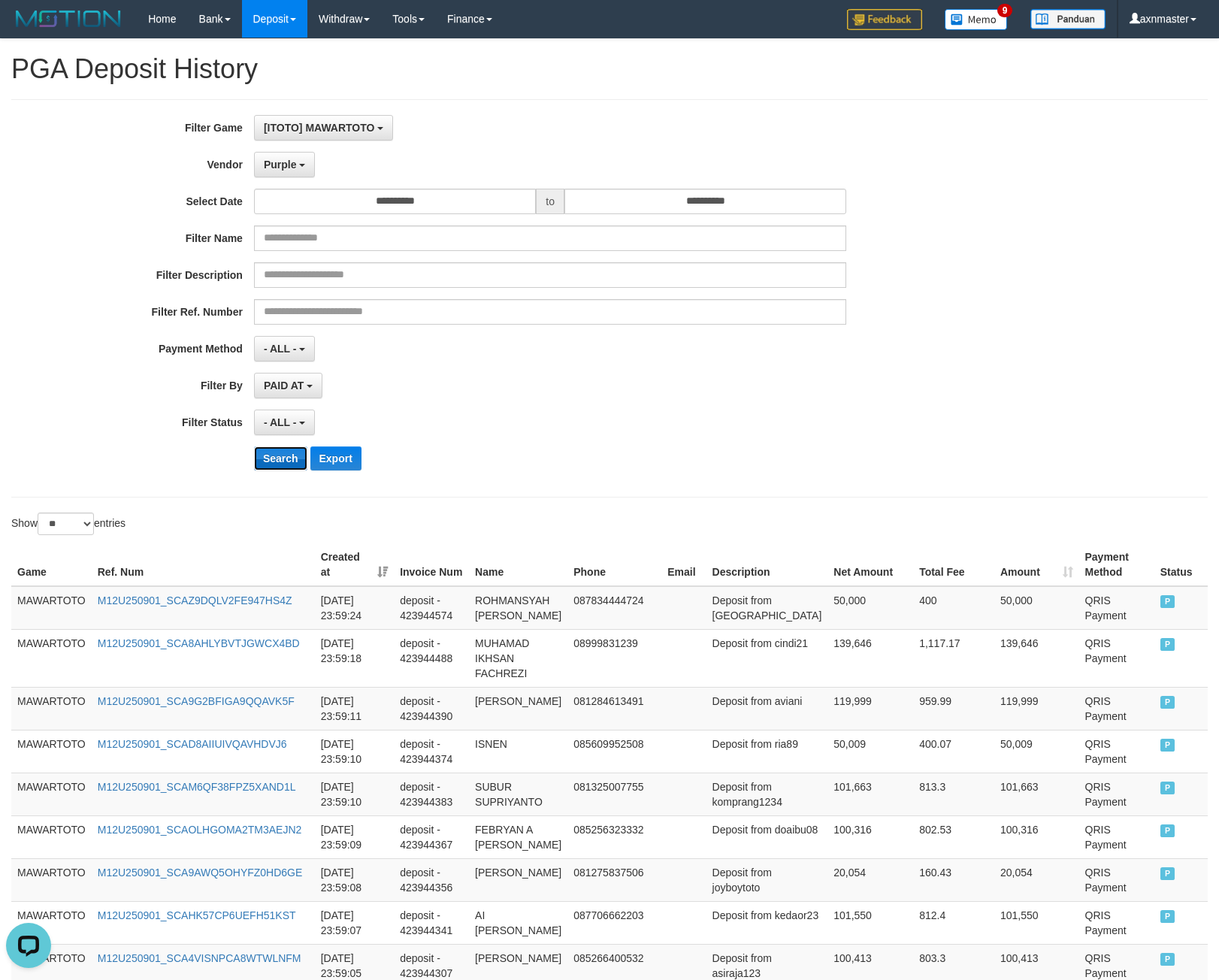
click at [270, 452] on button "Search" at bounding box center [280, 458] width 53 height 24
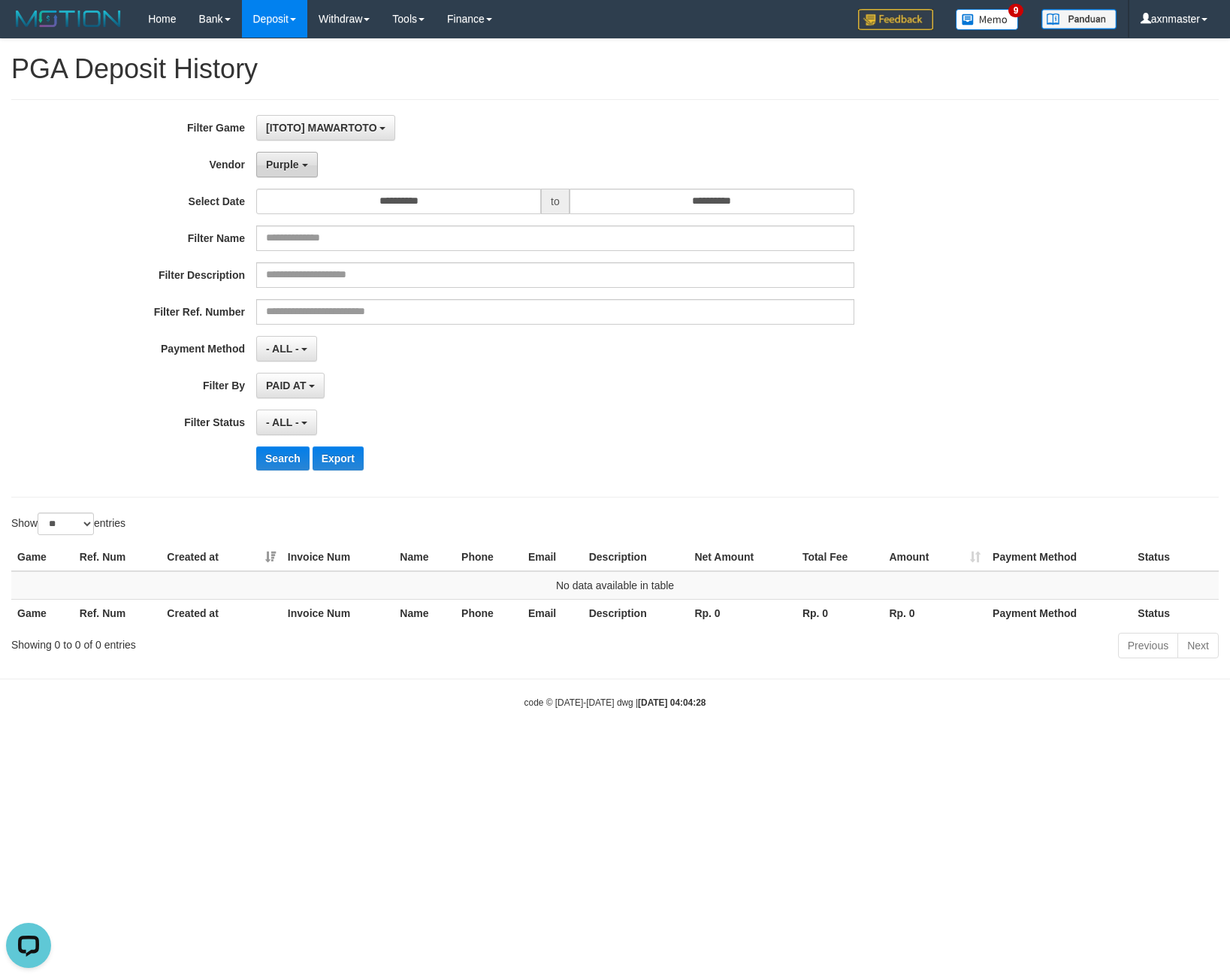
click at [287, 159] on span "Purple" at bounding box center [282, 164] width 33 height 12
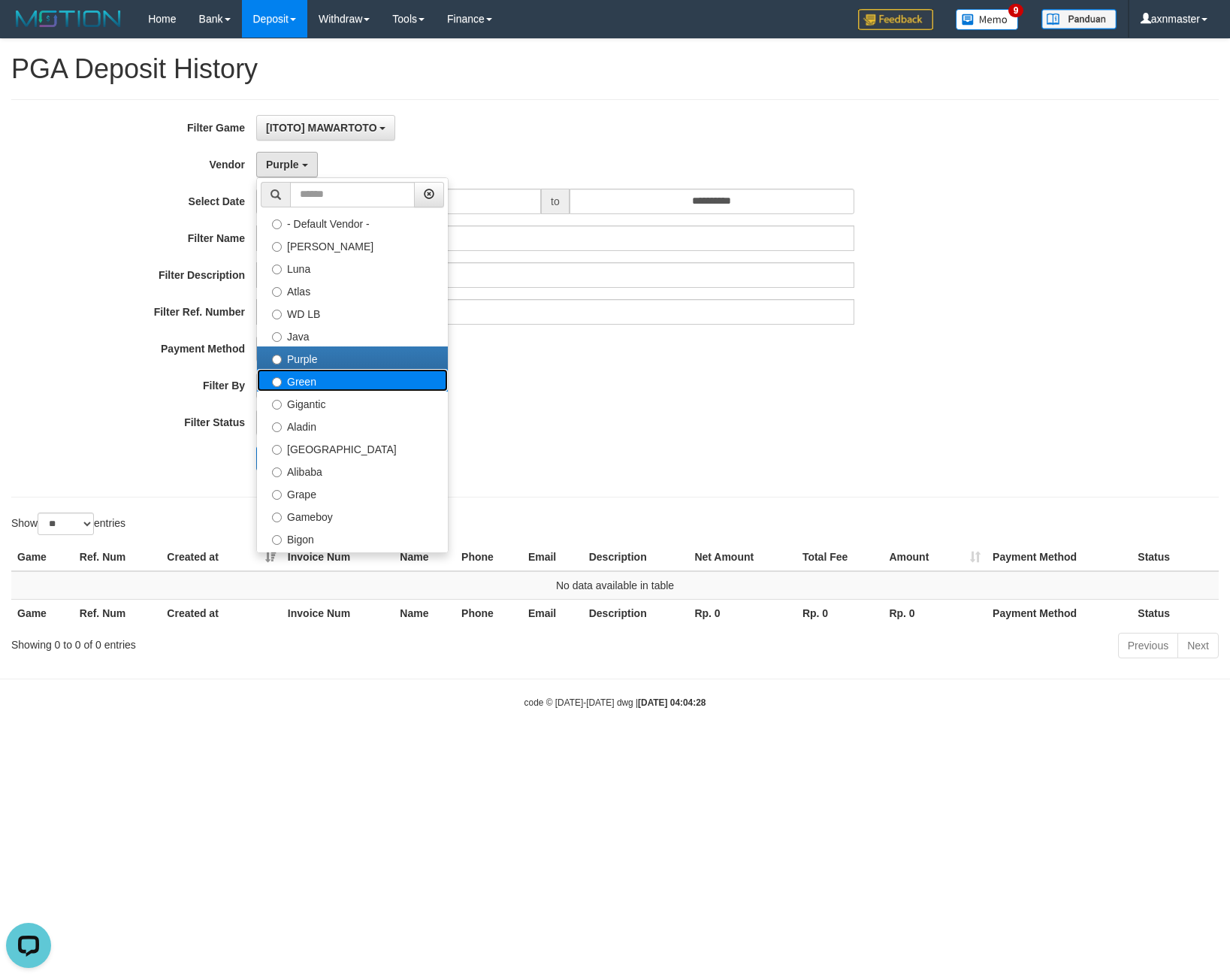
click at [307, 385] on label "Green" at bounding box center [352, 381] width 191 height 23
select select "**********"
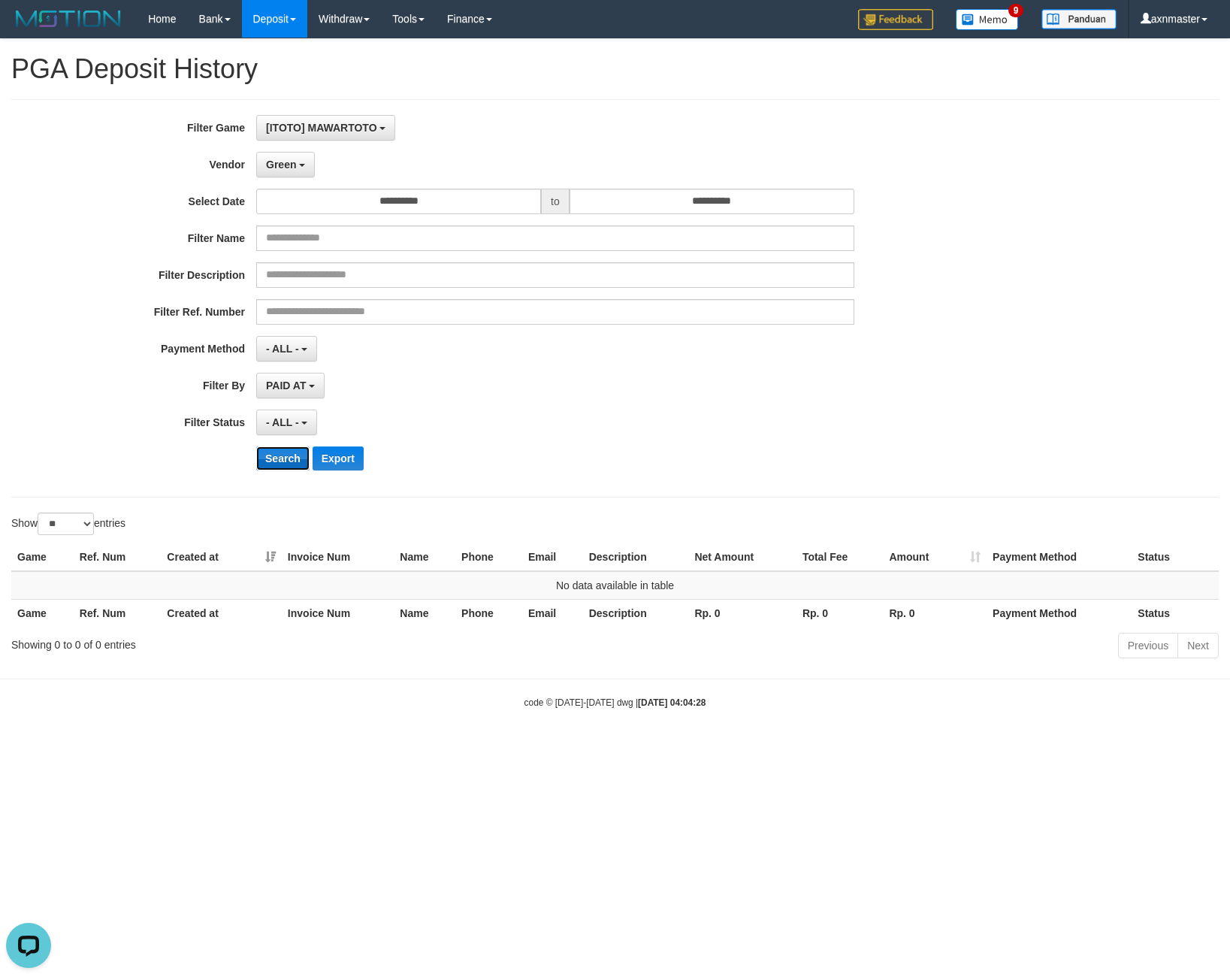
drag, startPoint x: 273, startPoint y: 459, endPoint x: 285, endPoint y: 442, distance: 20.8
click at [274, 460] on button "Search" at bounding box center [283, 458] width 53 height 24
click at [291, 167] on span "Green" at bounding box center [281, 164] width 30 height 12
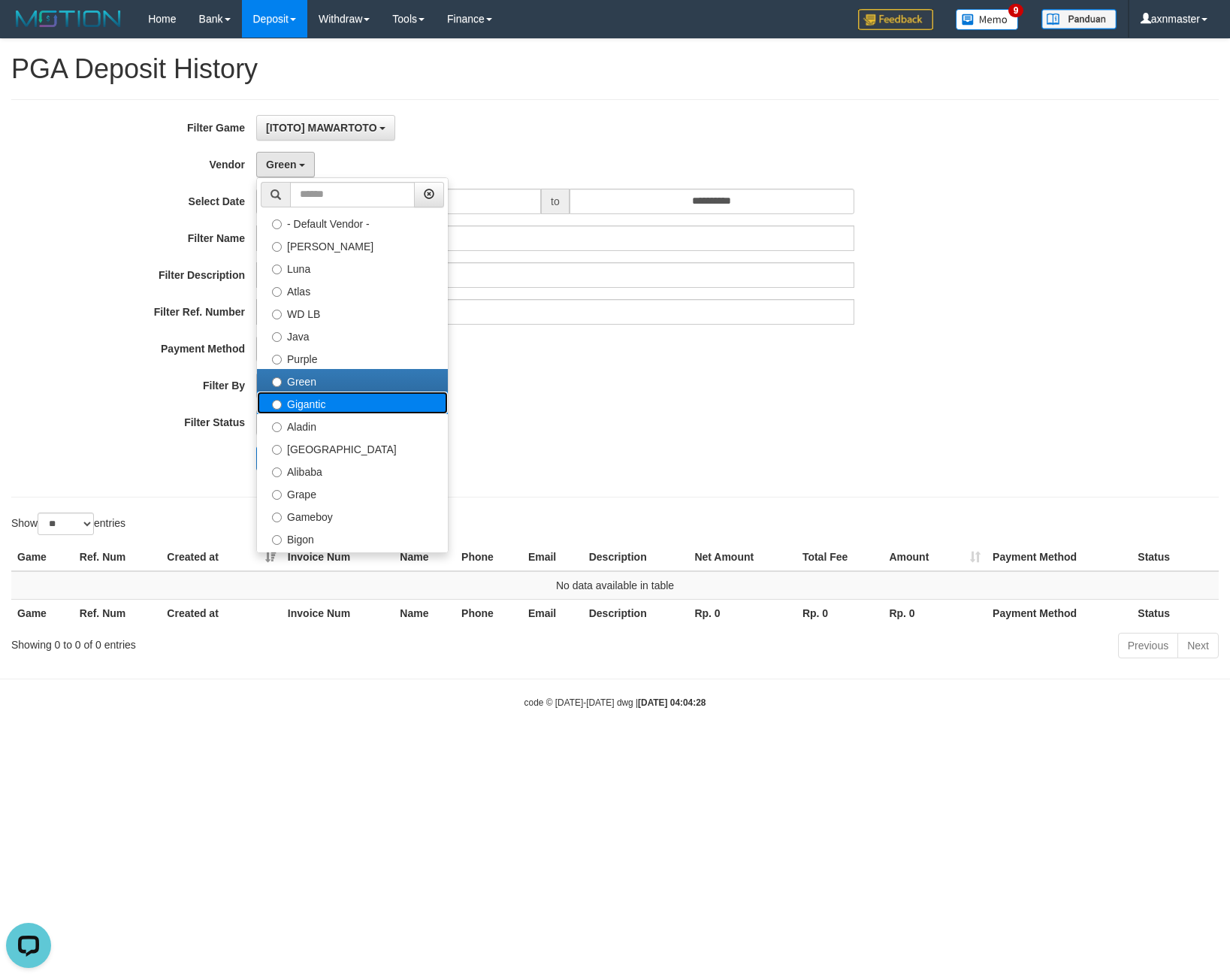
click at [308, 404] on label "Gigantic" at bounding box center [352, 403] width 191 height 23
select select "**********"
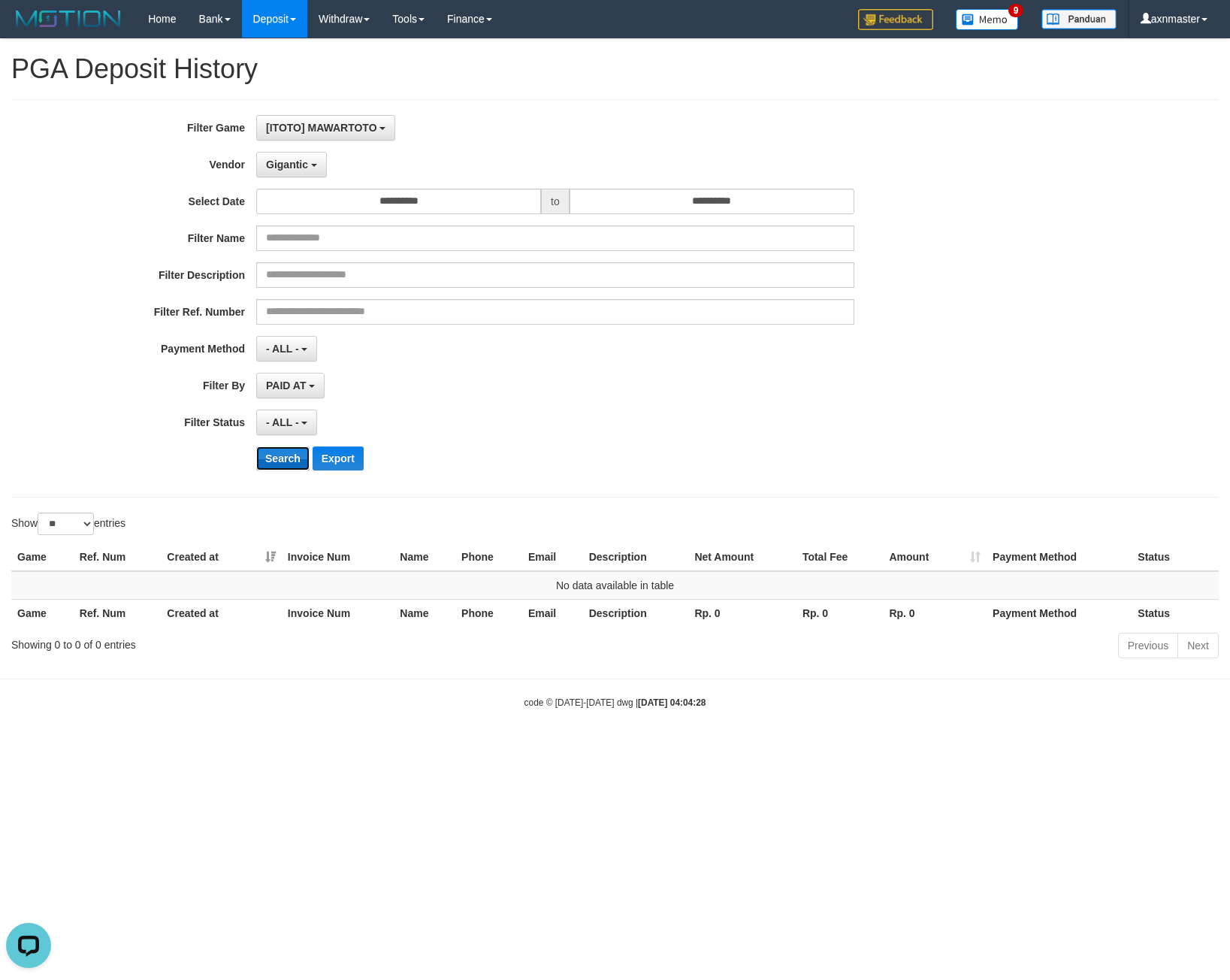
click at [288, 458] on button "Search" at bounding box center [283, 458] width 53 height 24
drag, startPoint x: 293, startPoint y: 164, endPoint x: 293, endPoint y: 175, distance: 11.0
click at [293, 169] on span "Gigantic" at bounding box center [287, 164] width 42 height 12
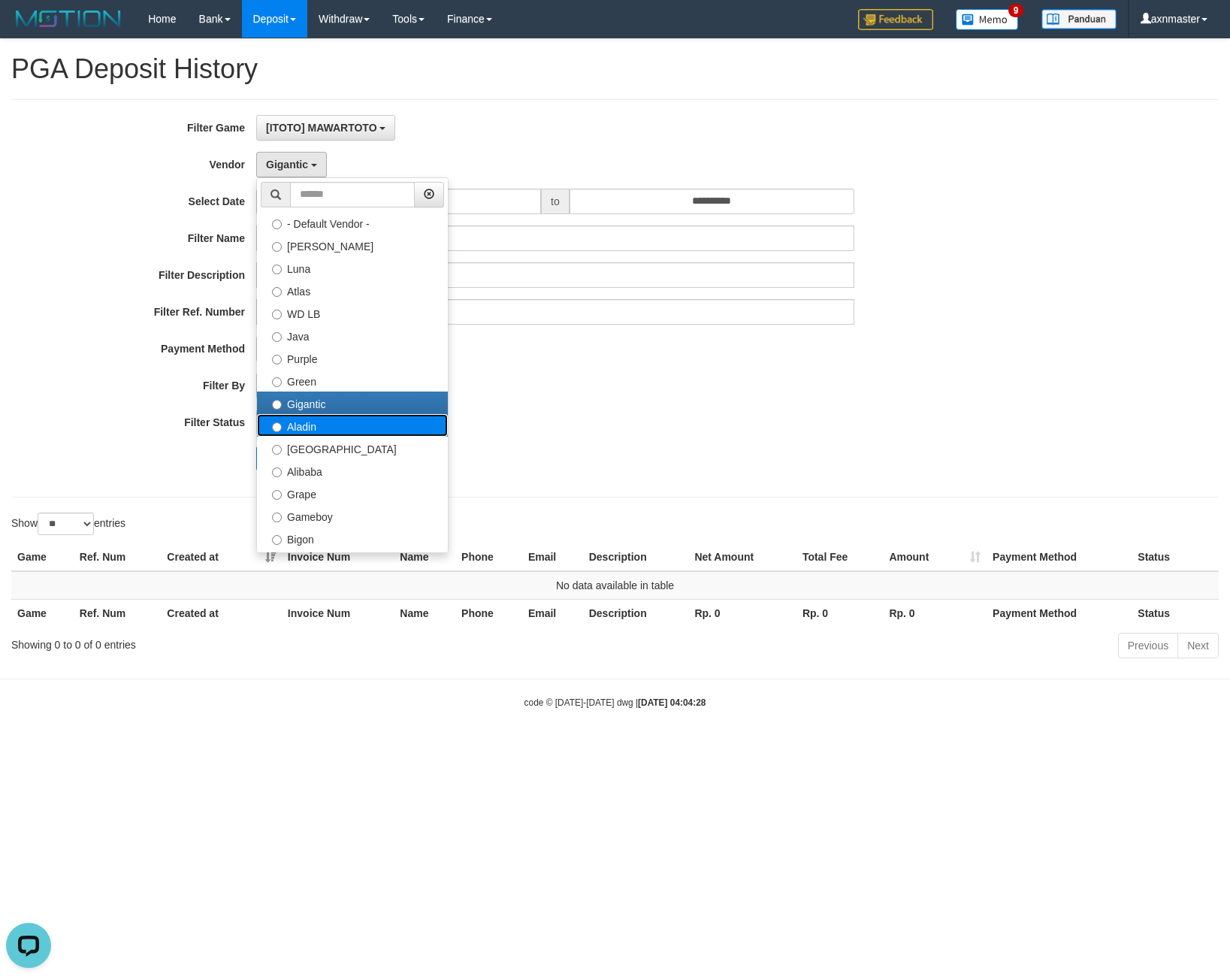
click at [327, 420] on label "Aladin" at bounding box center [352, 425] width 191 height 23
select select "**********"
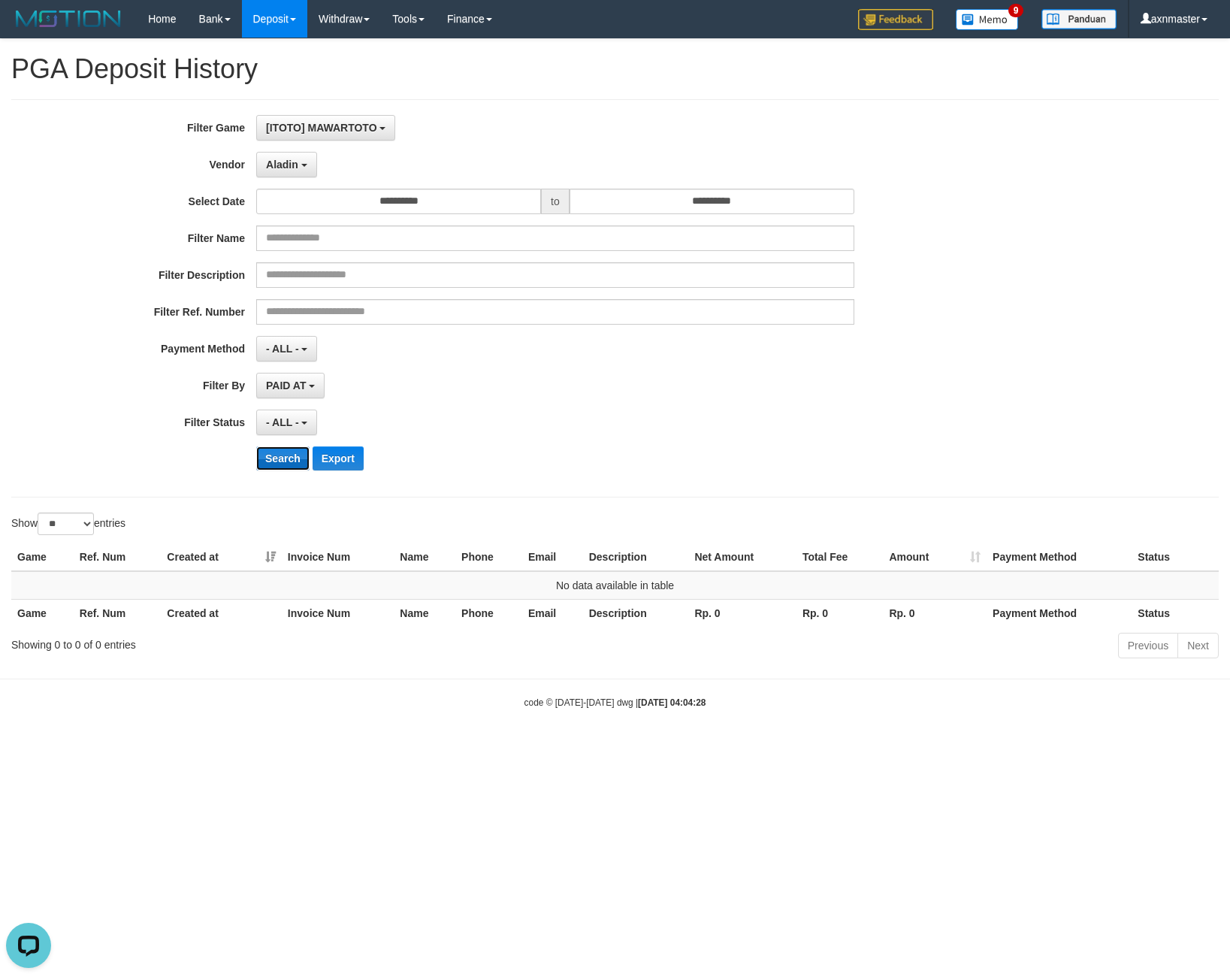
click at [290, 446] on button "Search" at bounding box center [283, 458] width 53 height 24
click at [279, 171] on button "Aladin" at bounding box center [287, 164] width 61 height 26
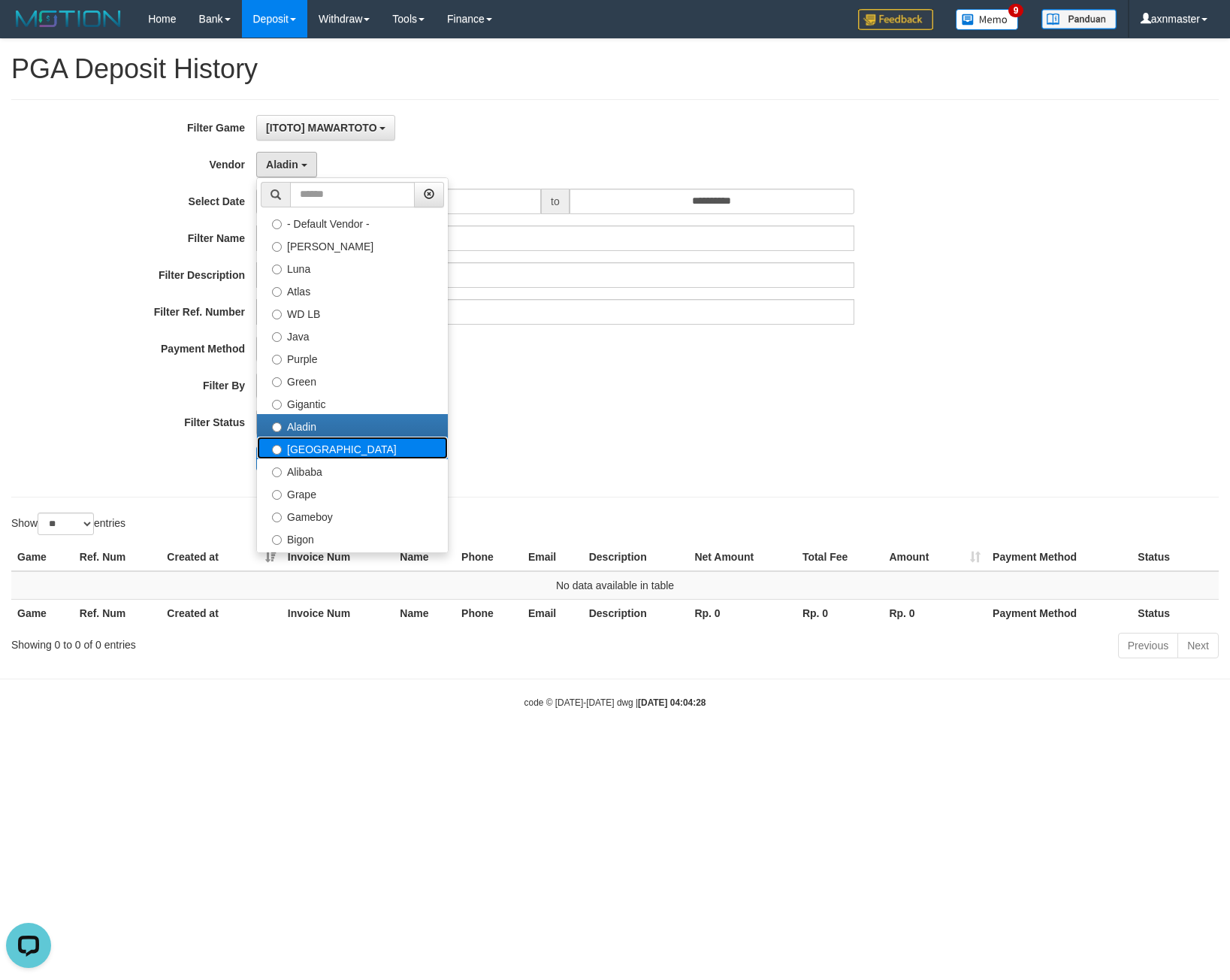
click at [315, 439] on label "[GEOGRAPHIC_DATA]" at bounding box center [352, 448] width 191 height 23
select select "**********"
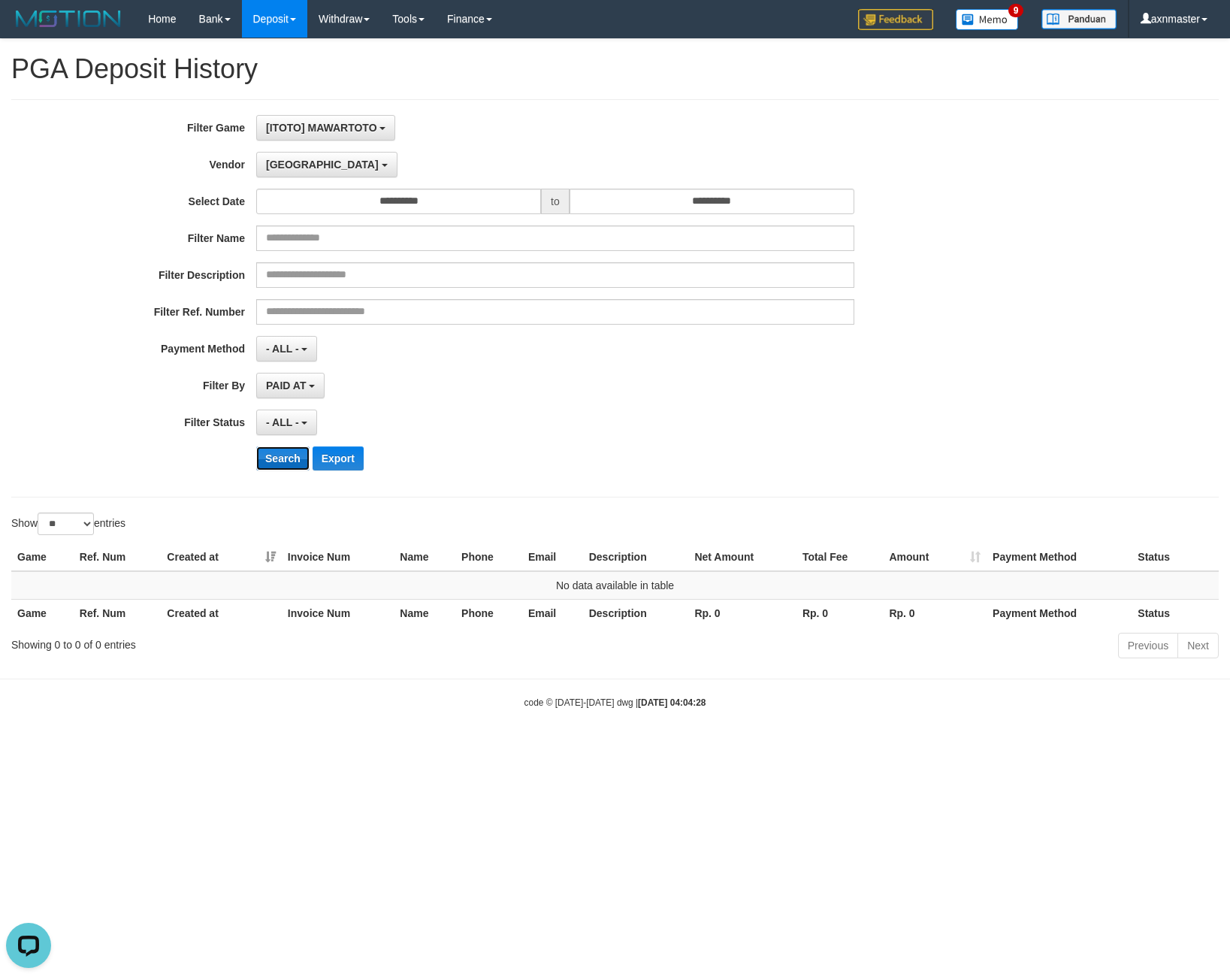
click at [280, 460] on button "Search" at bounding box center [283, 458] width 53 height 24
click at [288, 169] on span "[GEOGRAPHIC_DATA]" at bounding box center [322, 164] width 113 height 12
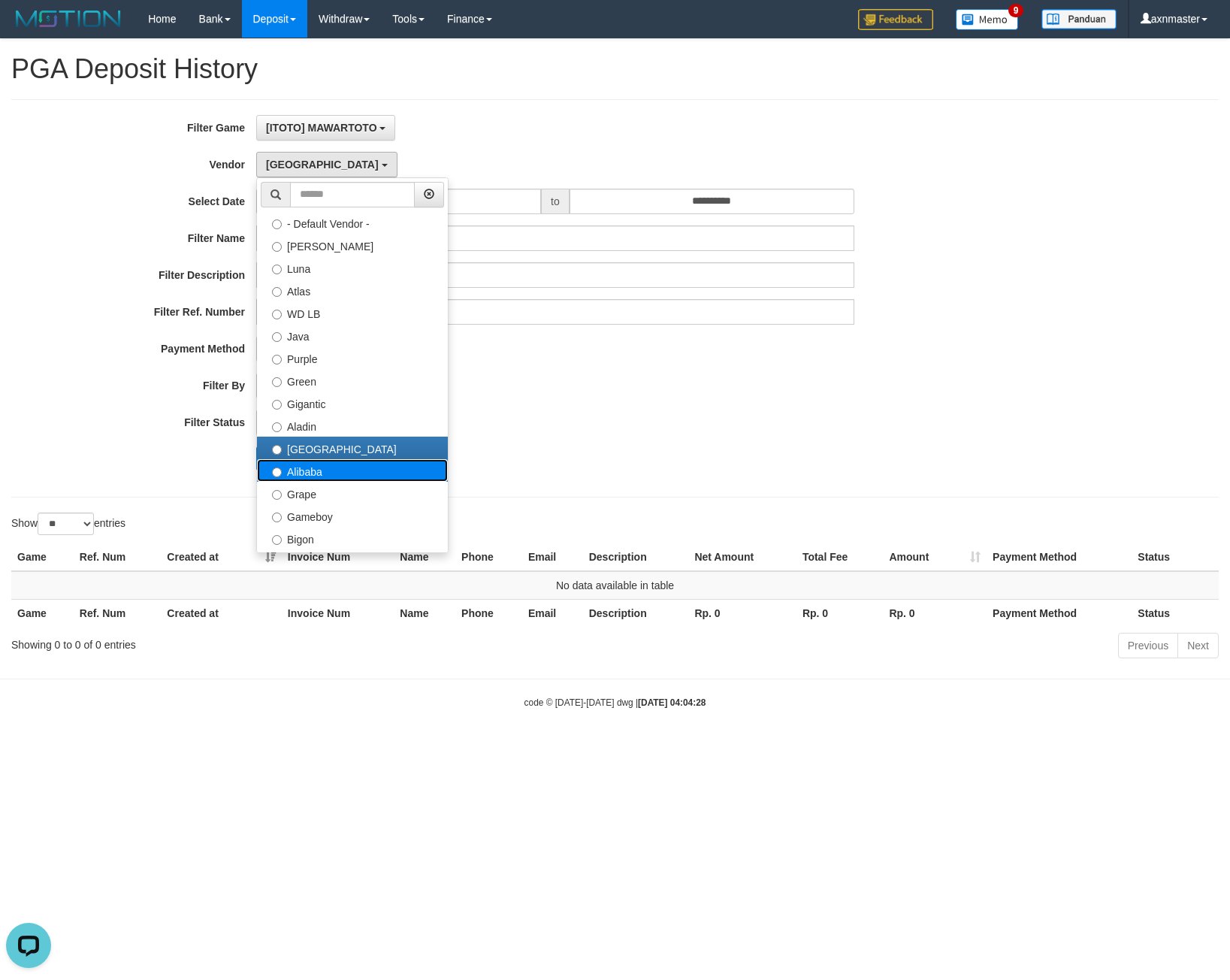
click at [327, 470] on label "Alibaba" at bounding box center [352, 471] width 191 height 23
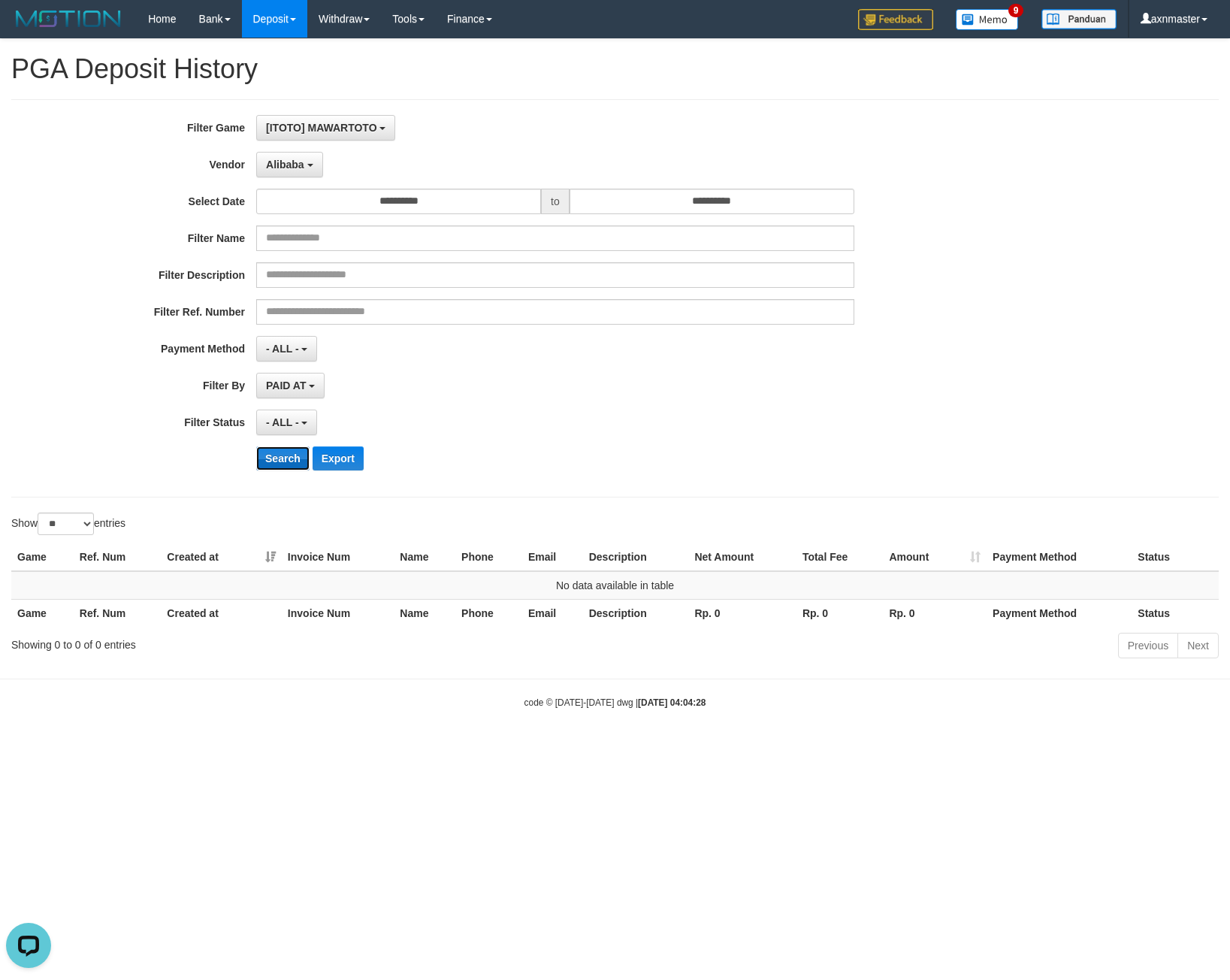
click at [277, 466] on button "Search" at bounding box center [283, 458] width 53 height 24
click at [293, 172] on button "Alibaba" at bounding box center [290, 164] width 66 height 26
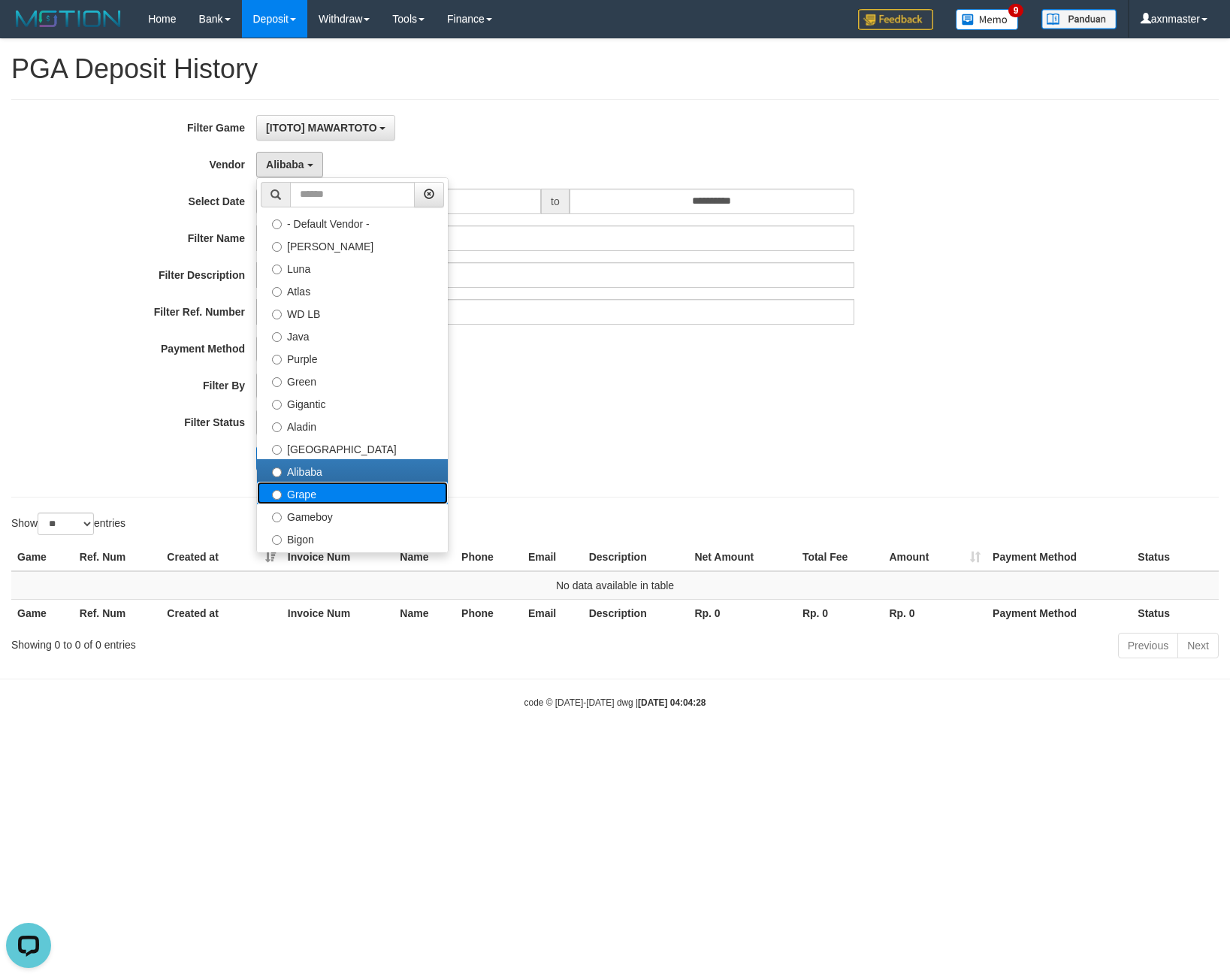
click at [326, 502] on label "Grape" at bounding box center [352, 493] width 191 height 23
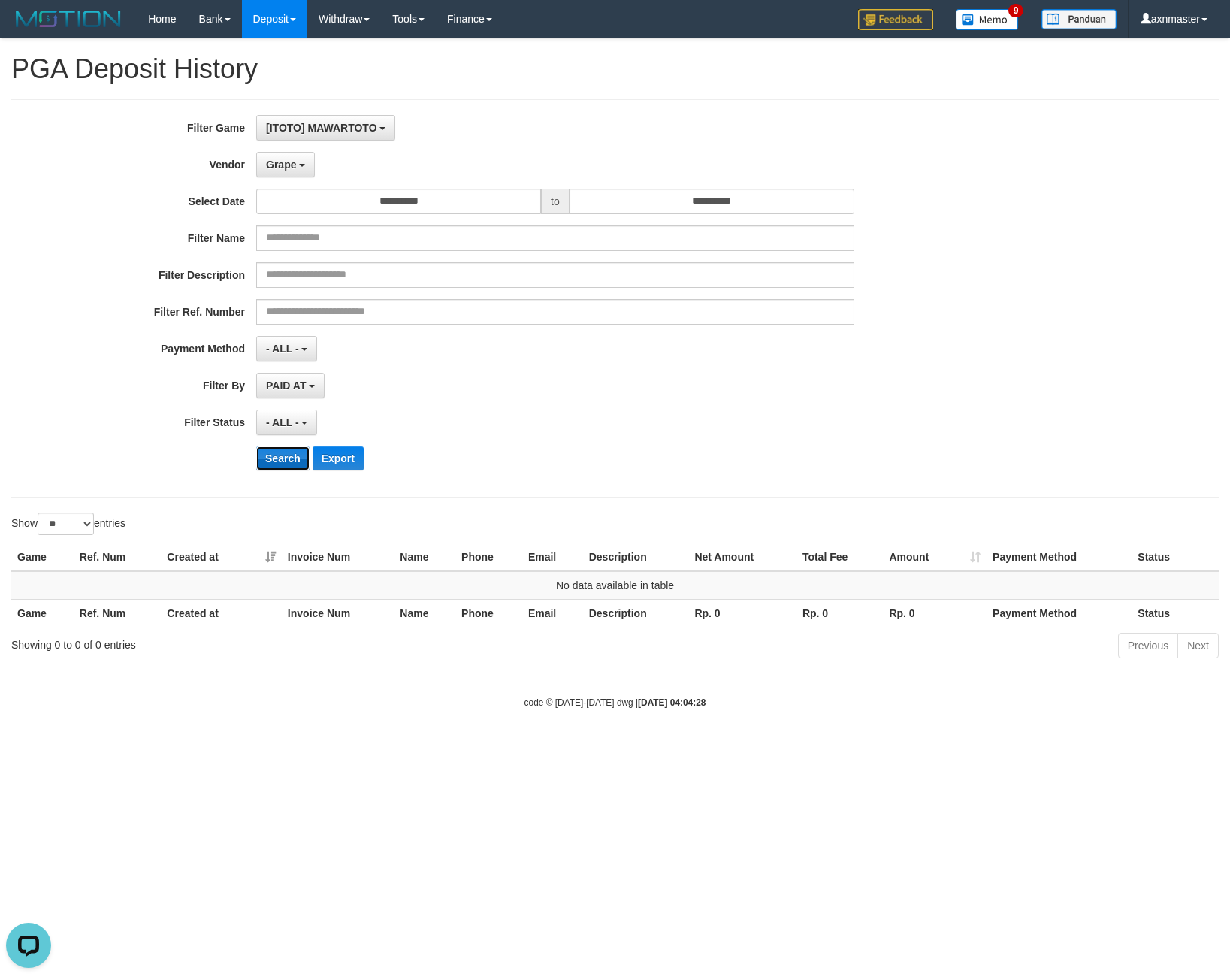
click at [282, 461] on button "Search" at bounding box center [283, 458] width 53 height 24
click at [285, 446] on button "Search" at bounding box center [283, 458] width 53 height 24
click at [291, 149] on div "**********" at bounding box center [512, 298] width 1025 height 367
click at [280, 164] on span "Grape" at bounding box center [281, 164] width 30 height 12
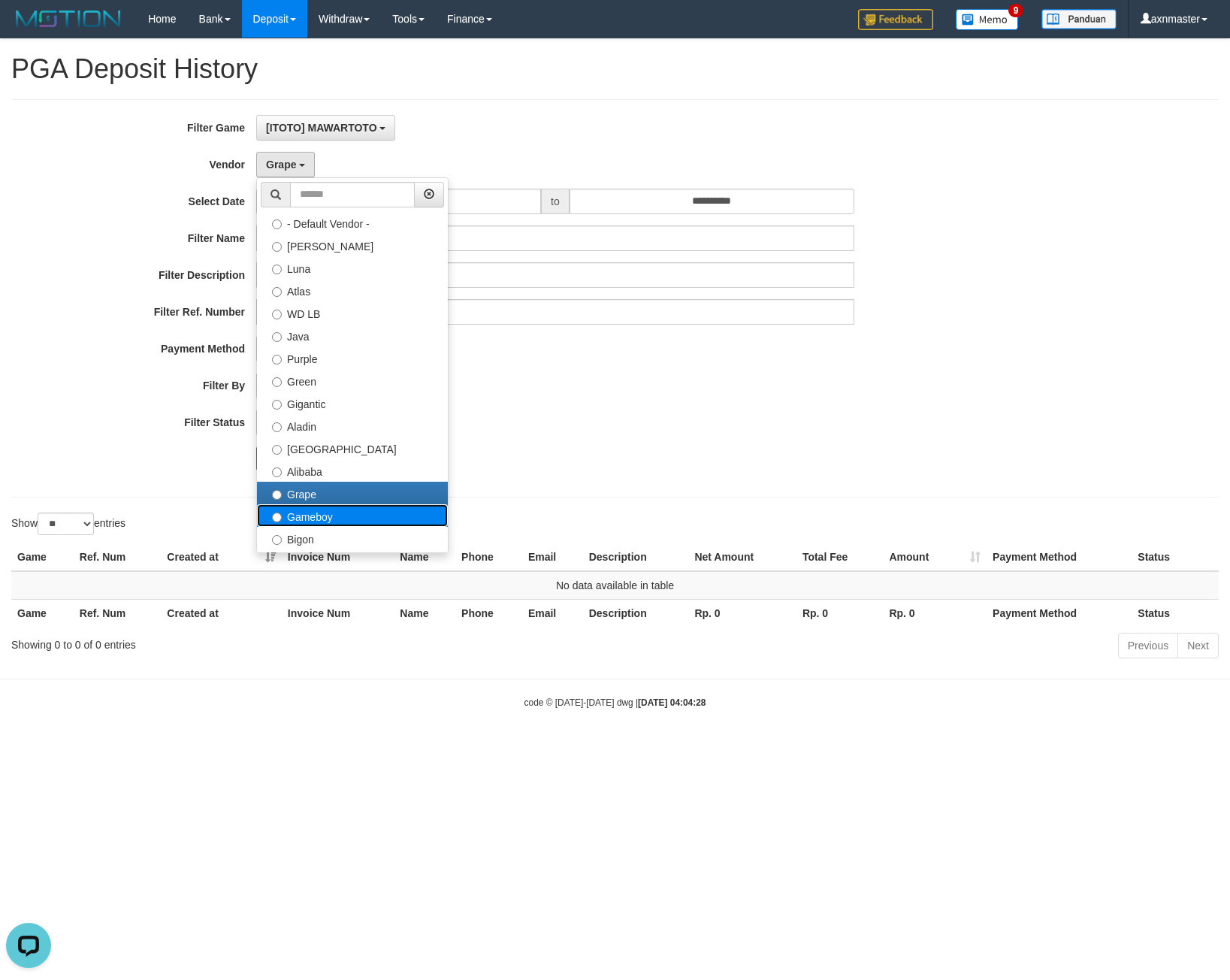
click at [303, 523] on label "Gameboy" at bounding box center [352, 516] width 191 height 23
select select "**********"
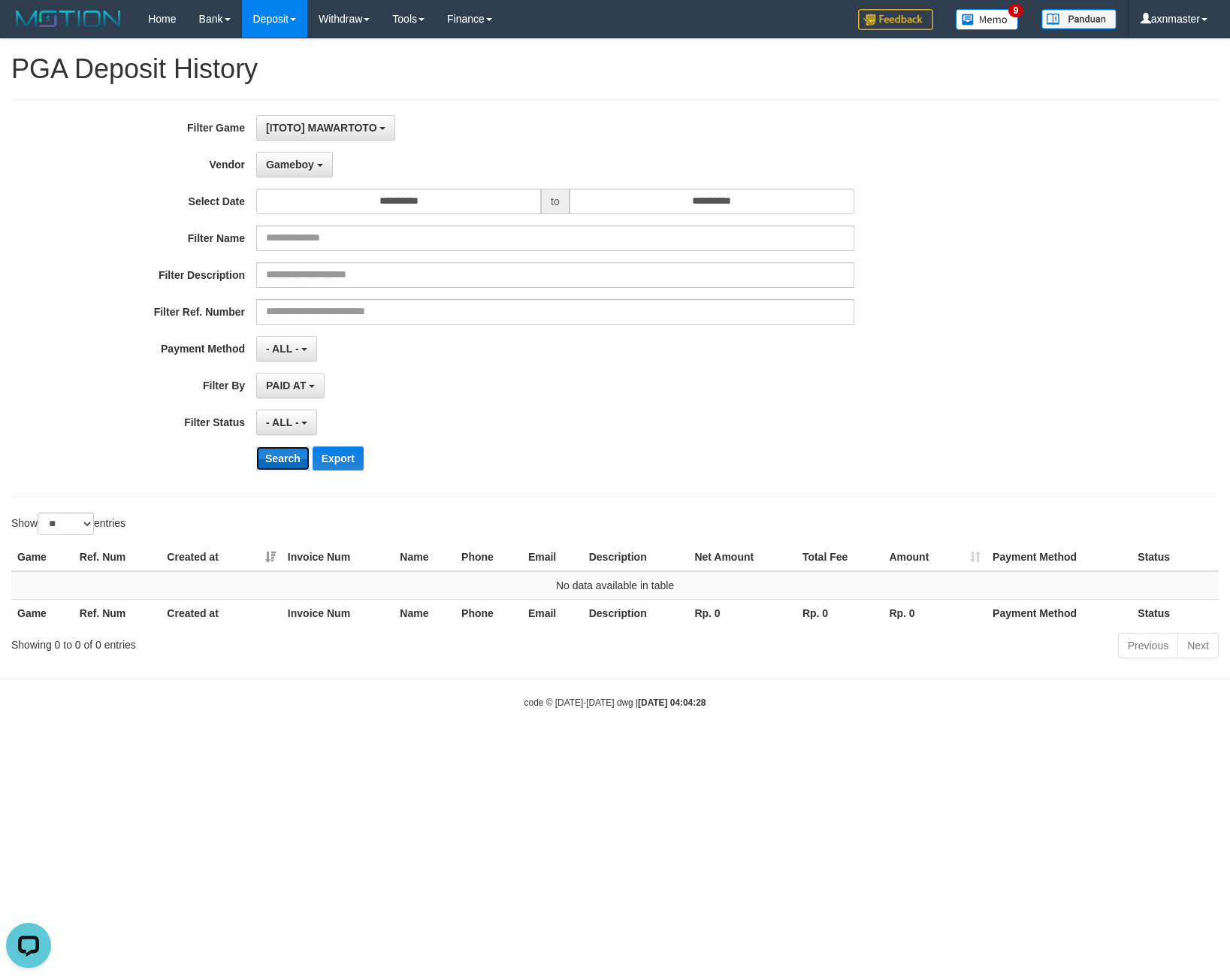
click at [297, 465] on button "Search" at bounding box center [283, 458] width 53 height 24
click at [301, 167] on span "Gameboy" at bounding box center [290, 164] width 48 height 12
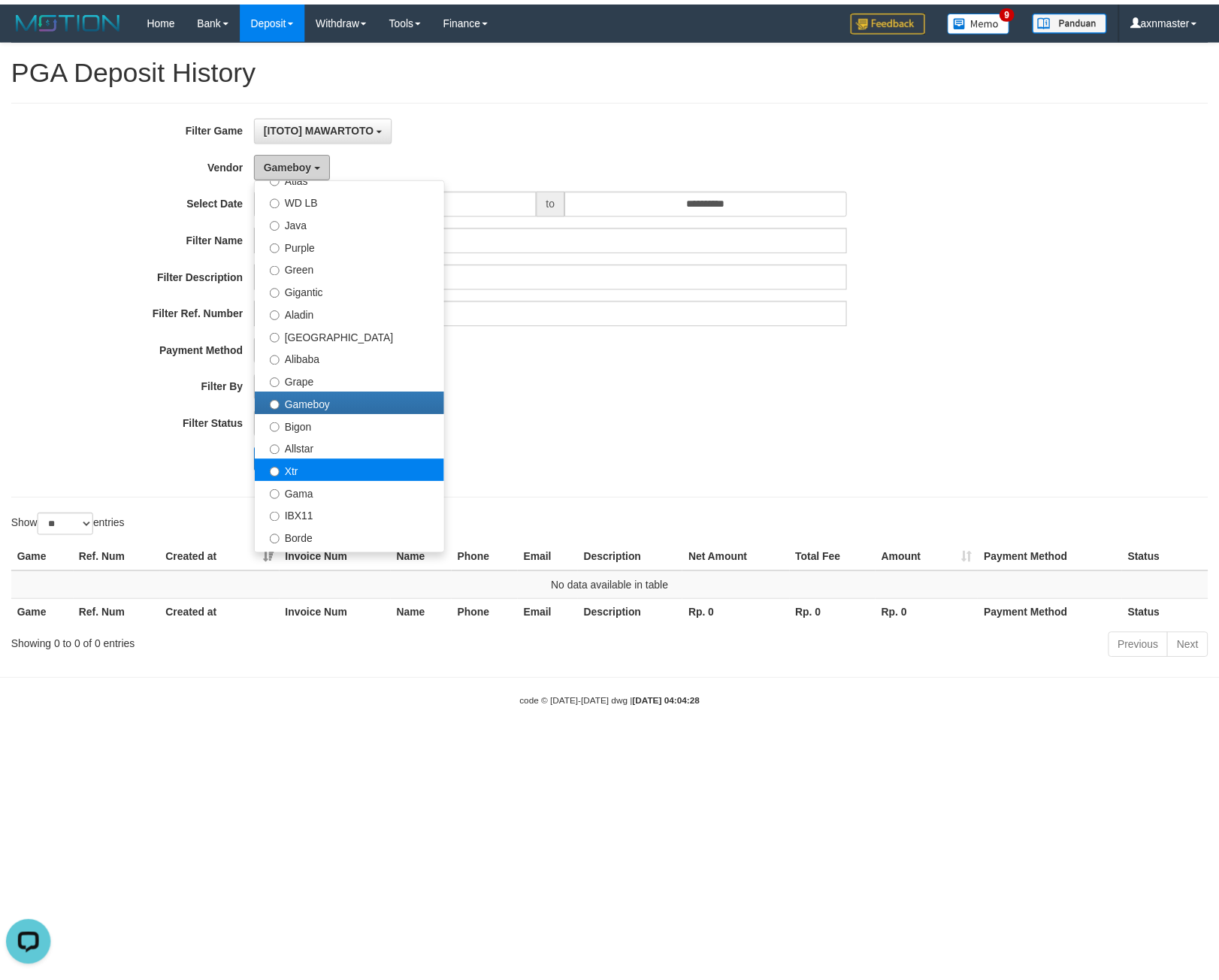
scroll to position [150, 0]
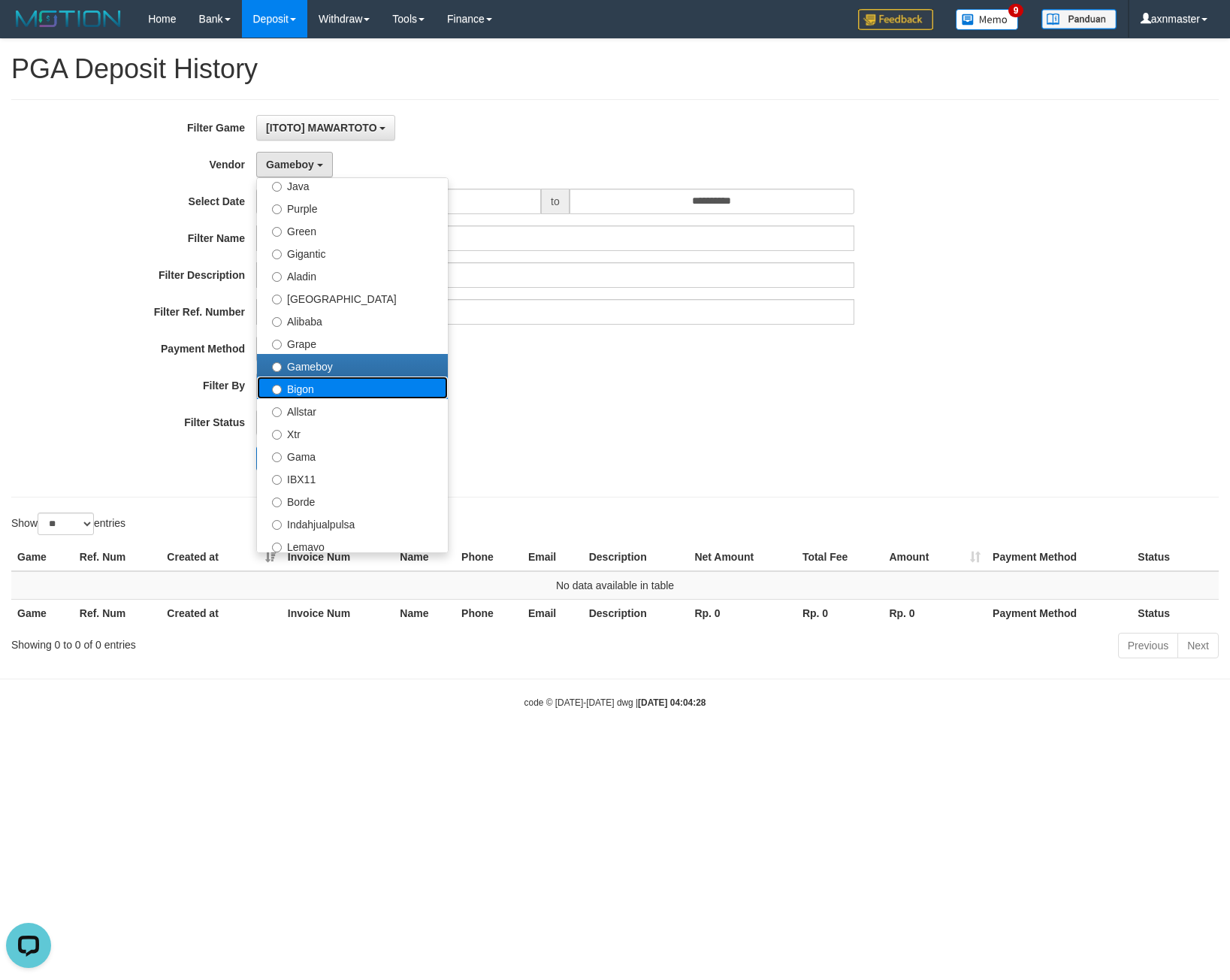
click at [312, 388] on label "Bigon" at bounding box center [352, 387] width 191 height 23
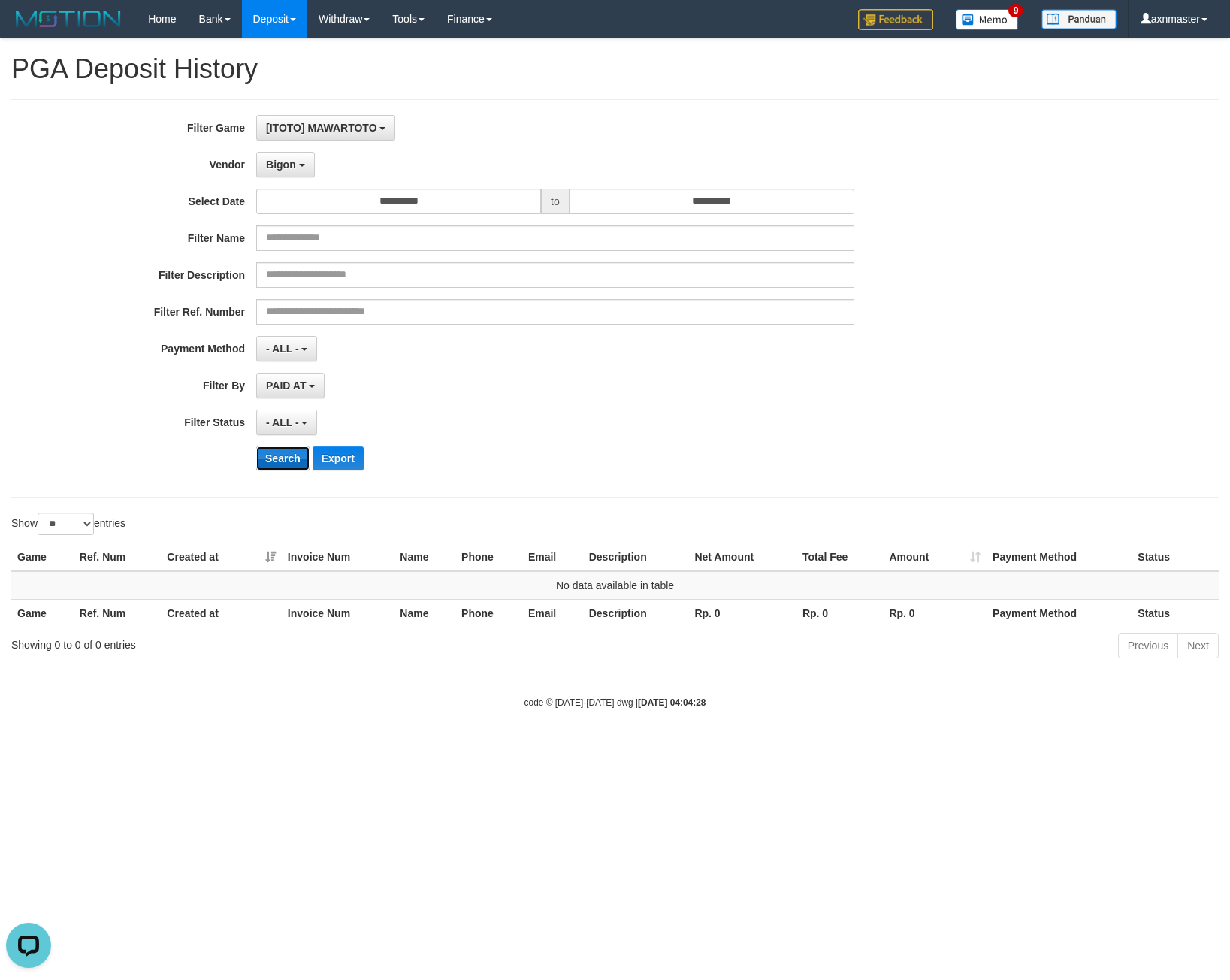
click at [283, 452] on button "Search" at bounding box center [283, 458] width 53 height 24
click at [294, 176] on button "Bigon" at bounding box center [286, 164] width 59 height 26
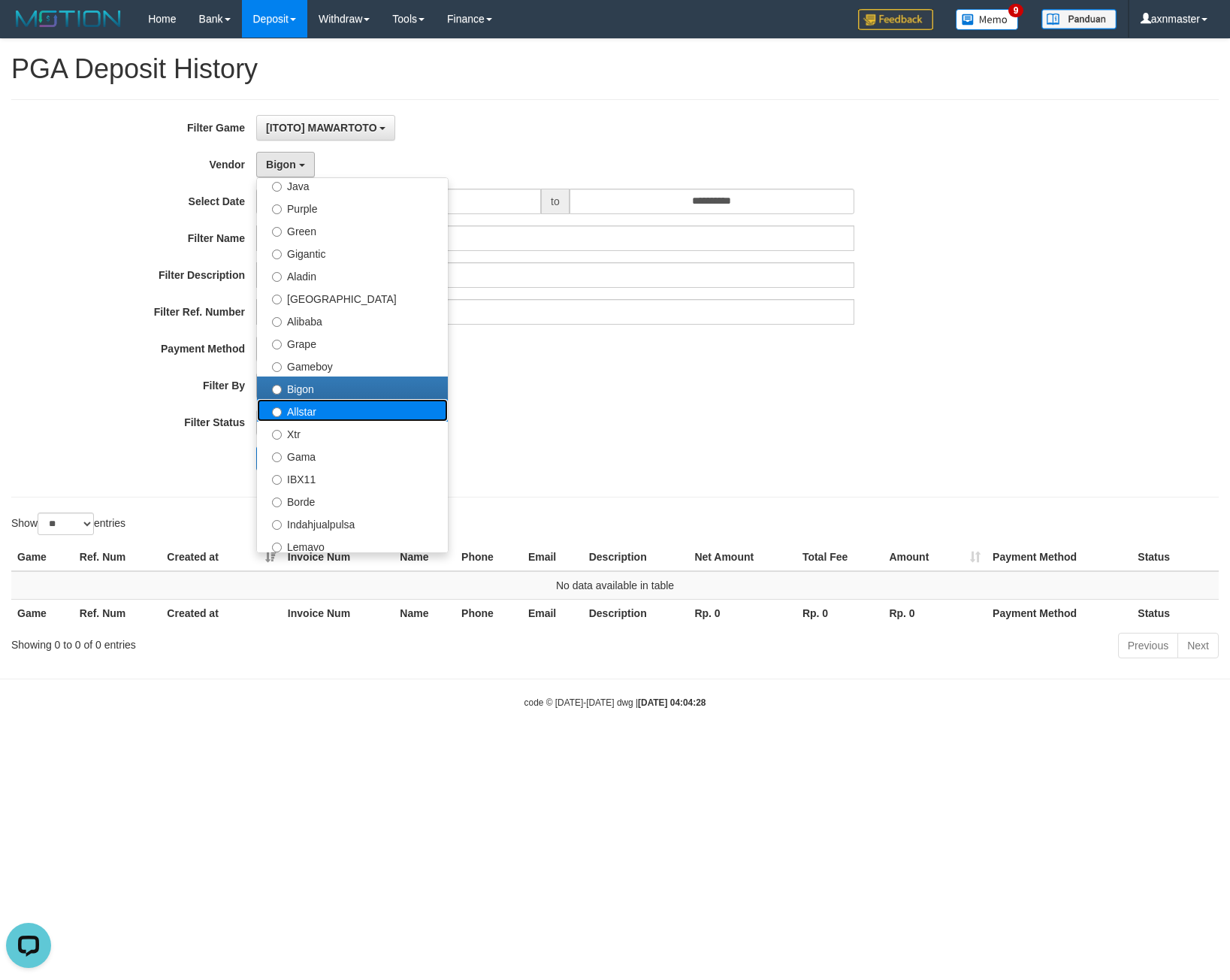
click at [298, 406] on label "Allstar" at bounding box center [352, 410] width 191 height 23
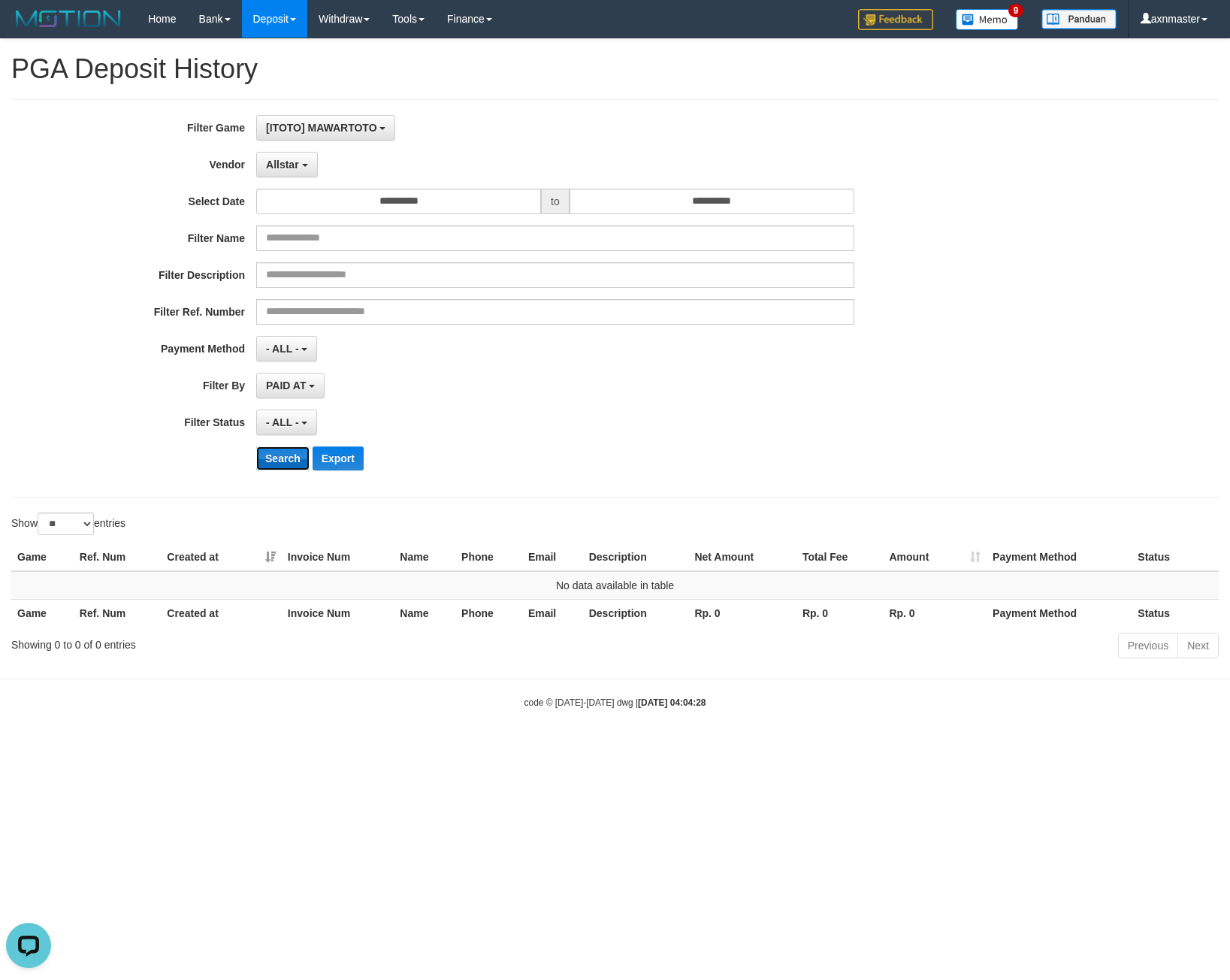
click at [275, 453] on button "Search" at bounding box center [283, 458] width 53 height 24
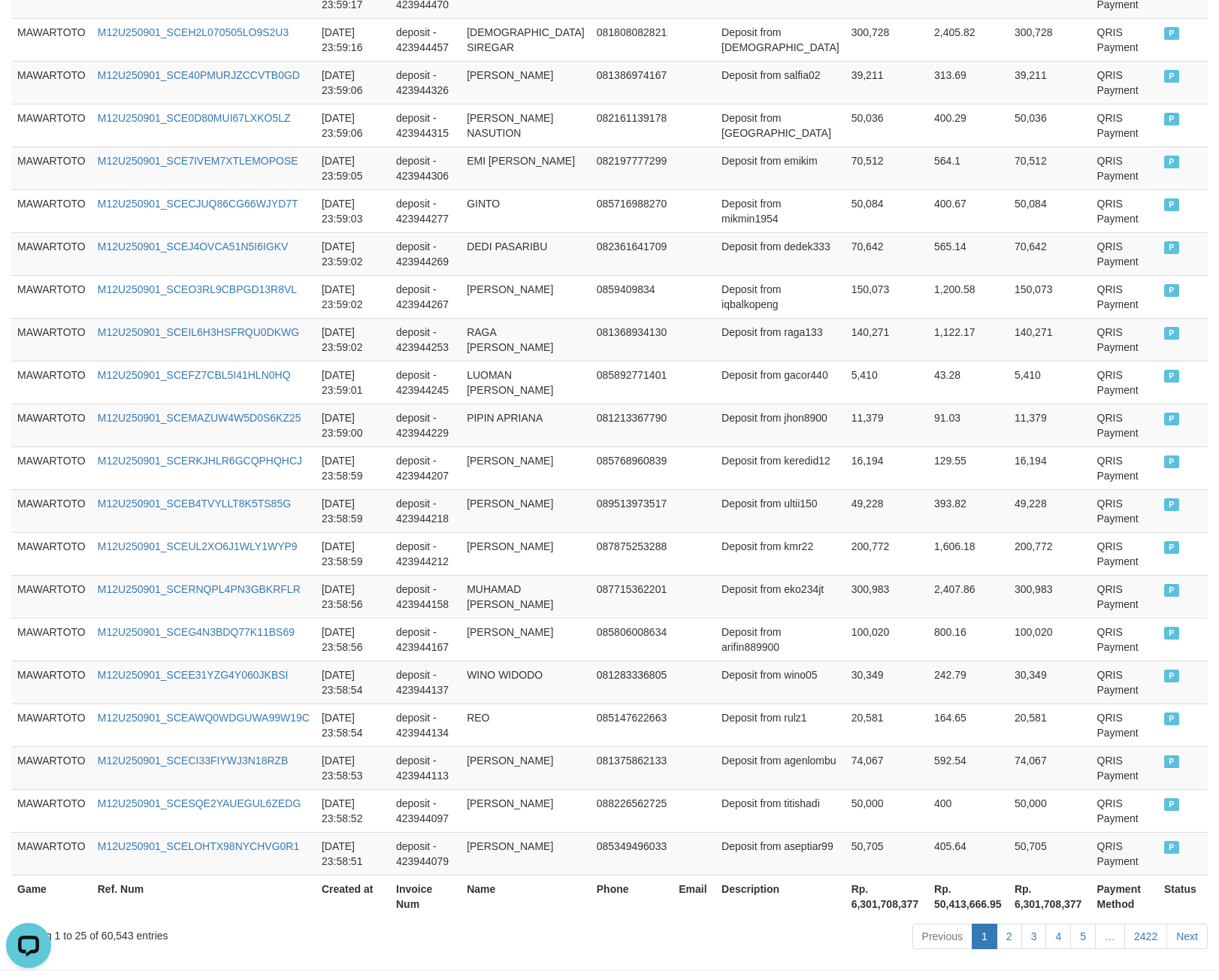
scroll to position [840, 0]
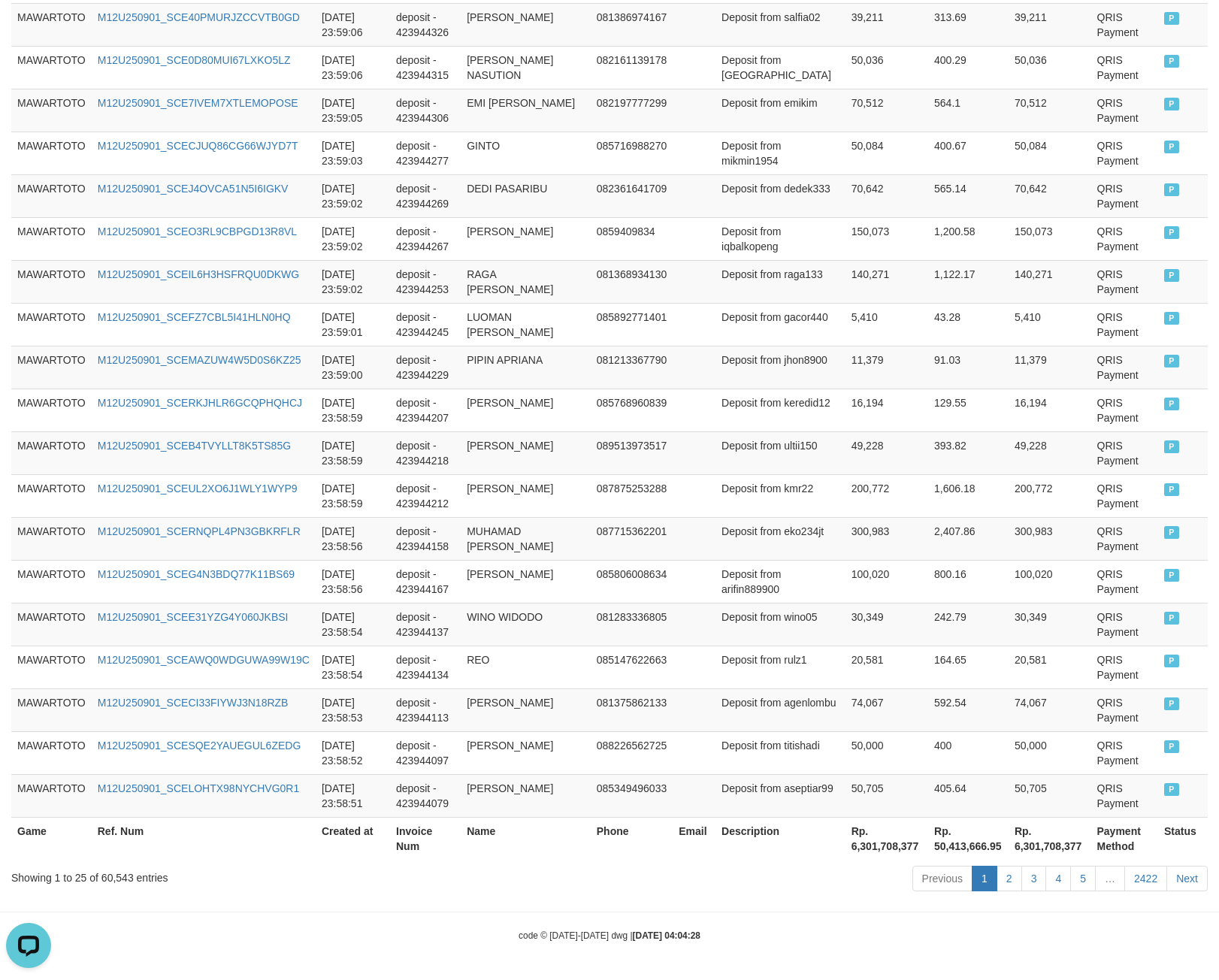
click at [845, 849] on th "Rp. 6,301,708,377" at bounding box center [886, 838] width 83 height 43
copy th "6,301,708,377"
click at [124, 872] on div "Showing 1 to 25 of 60,543 entries" at bounding box center [253, 875] width 485 height 21
drag, startPoint x: 124, startPoint y: 872, endPoint x: 132, endPoint y: 885, distance: 15.3
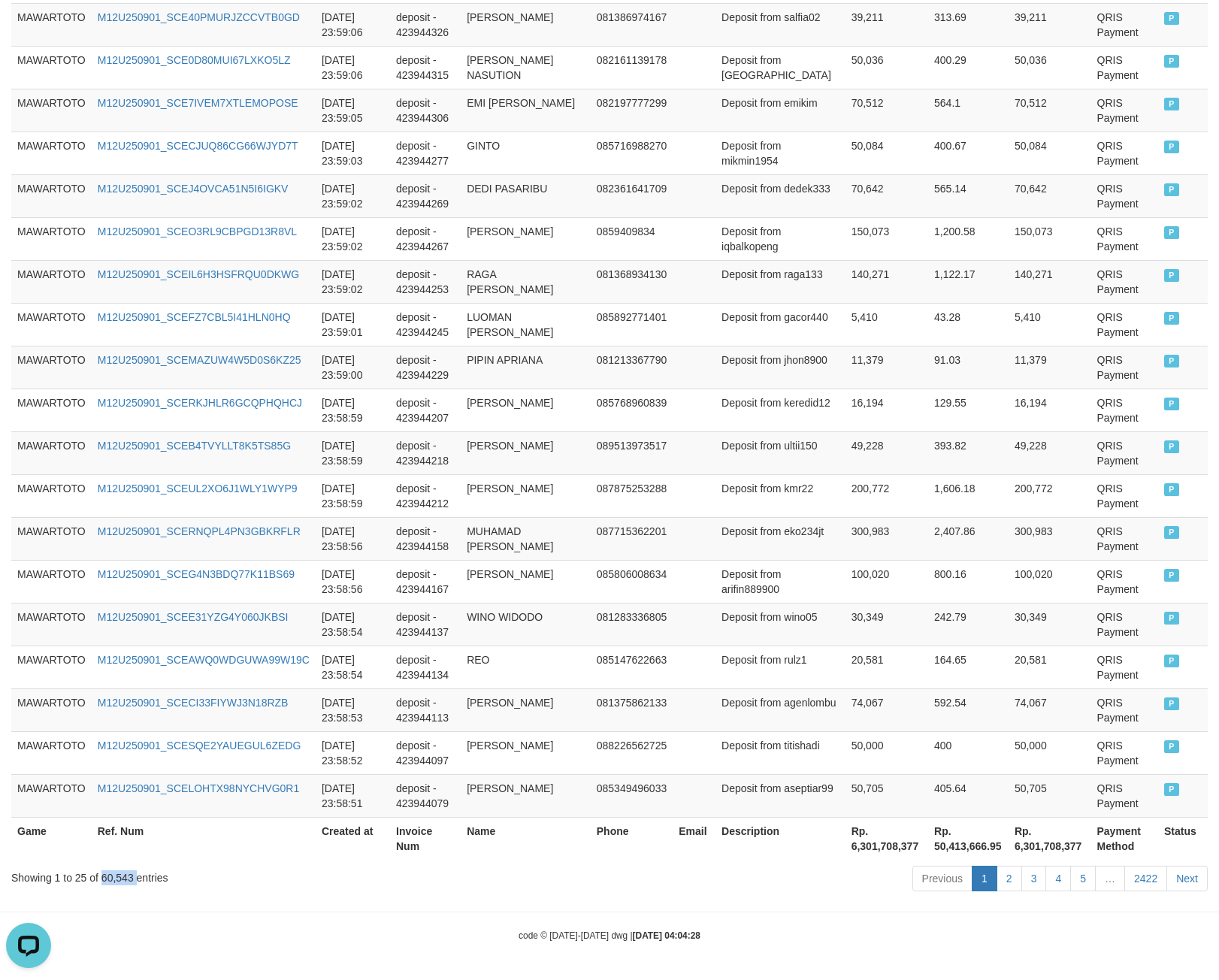
click at [132, 885] on div "Showing 1 to 25 of 60,543 entries Previous 1 2 3 4 5 … 2422 Next" at bounding box center [610, 880] width 1219 height 32
click at [122, 876] on div "Showing 1 to 25 of 60,543 entries" at bounding box center [253, 875] width 485 height 21
drag, startPoint x: 122, startPoint y: 876, endPoint x: 11, endPoint y: 781, distance: 146.1
click at [112, 874] on div "Showing 1 to 25 of 60,543 entries" at bounding box center [253, 875] width 485 height 21
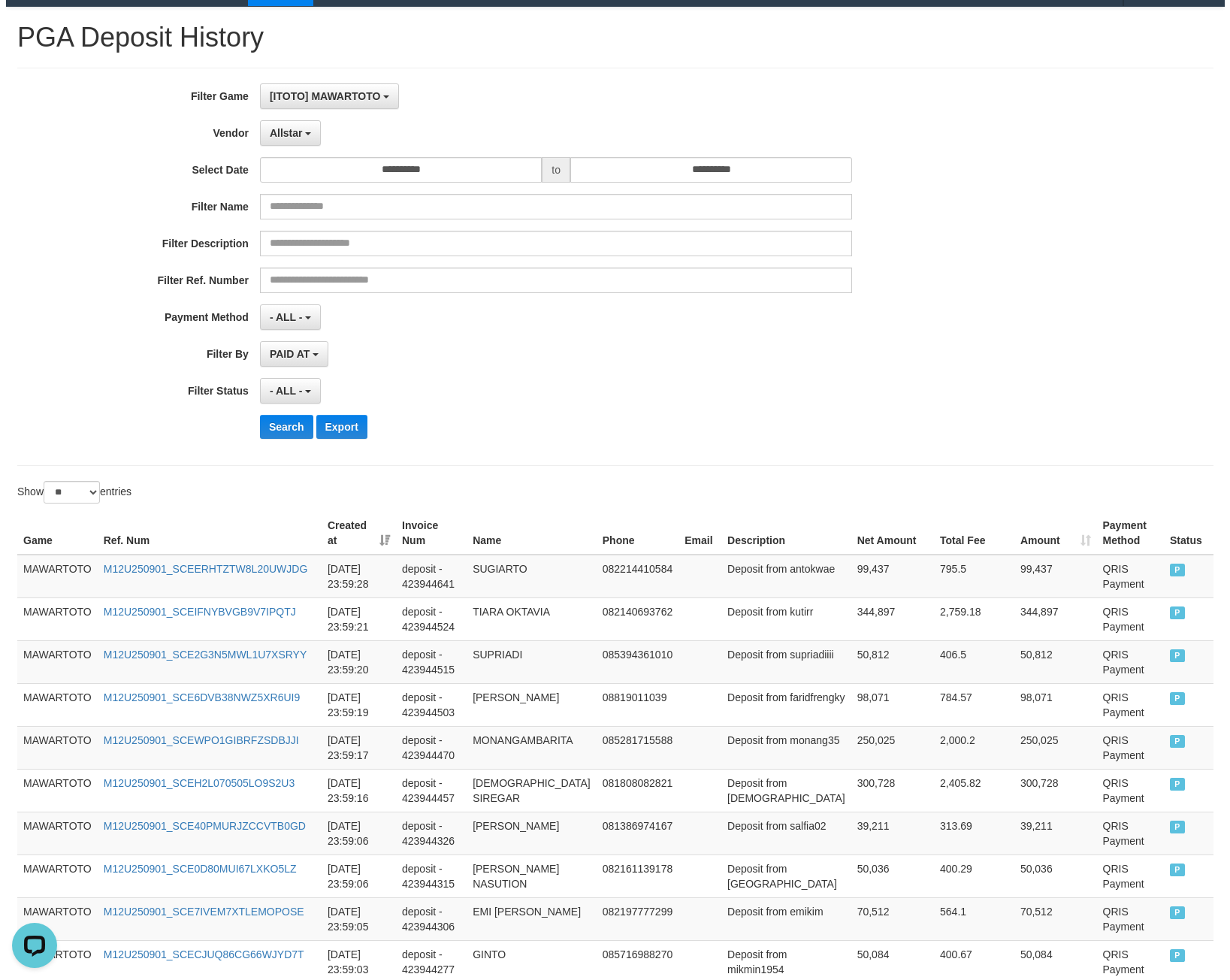
scroll to position [0, 0]
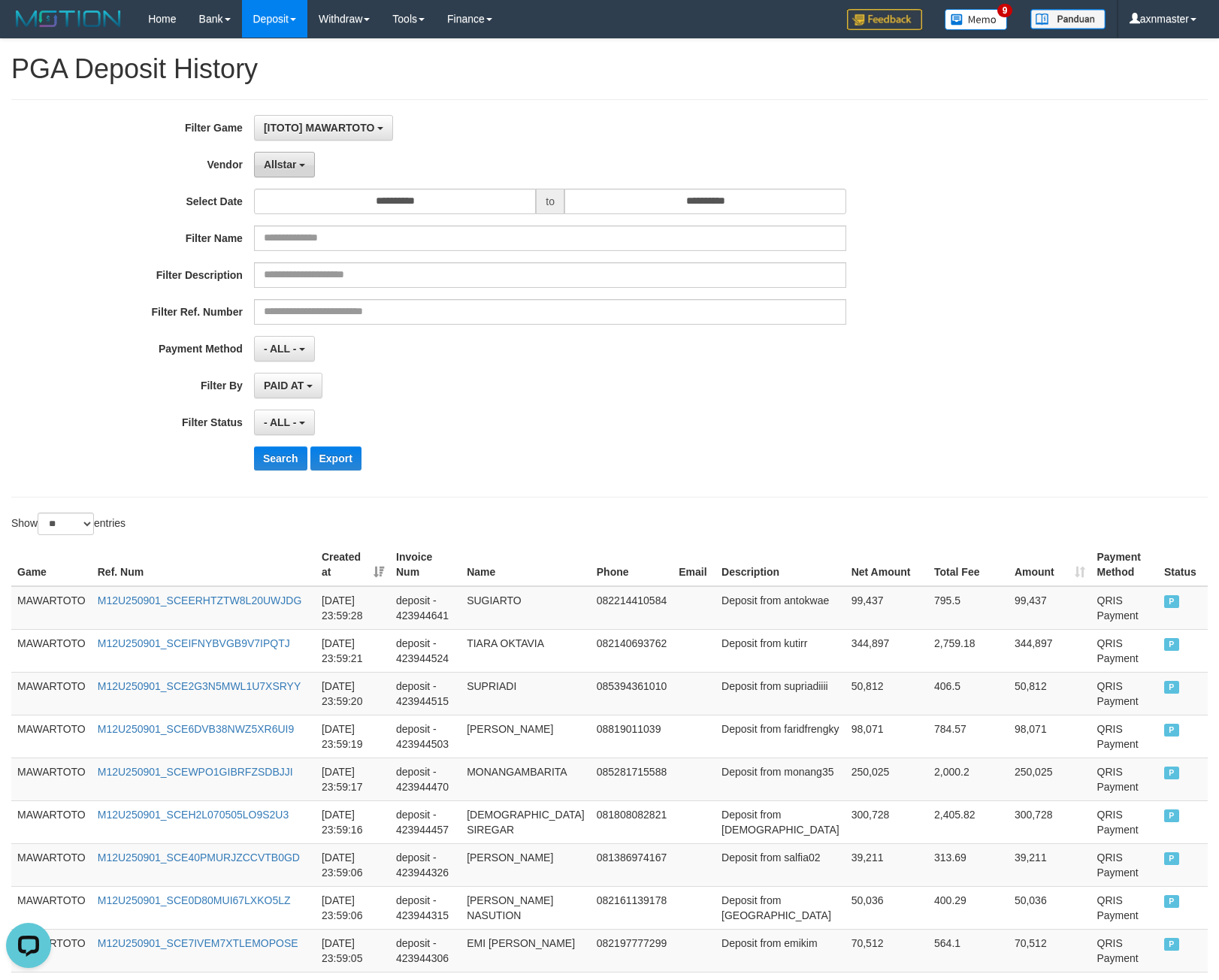
click at [294, 170] on span "Allstar" at bounding box center [280, 164] width 33 height 12
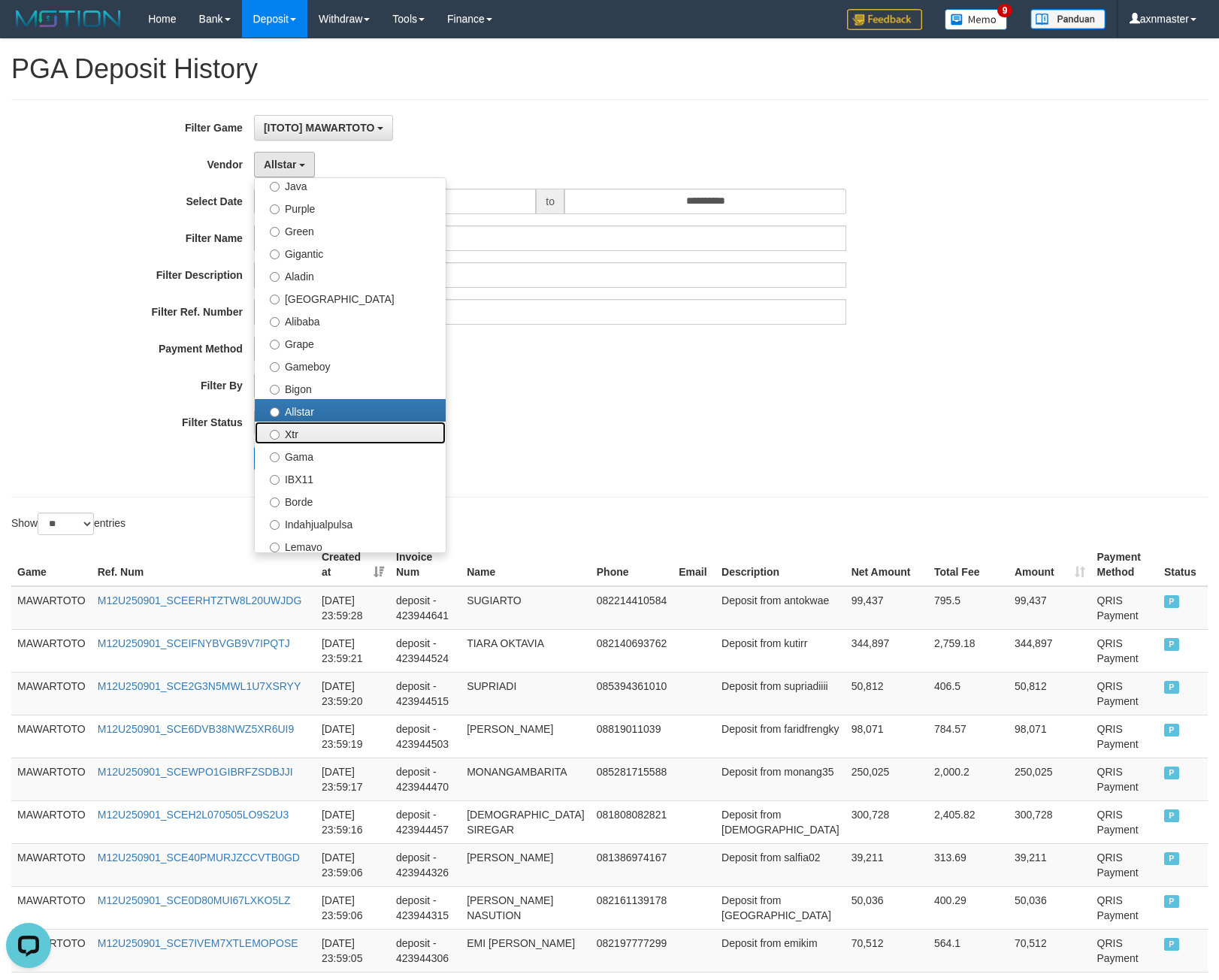
click at [329, 427] on label "Xtr" at bounding box center [349, 433] width 191 height 23
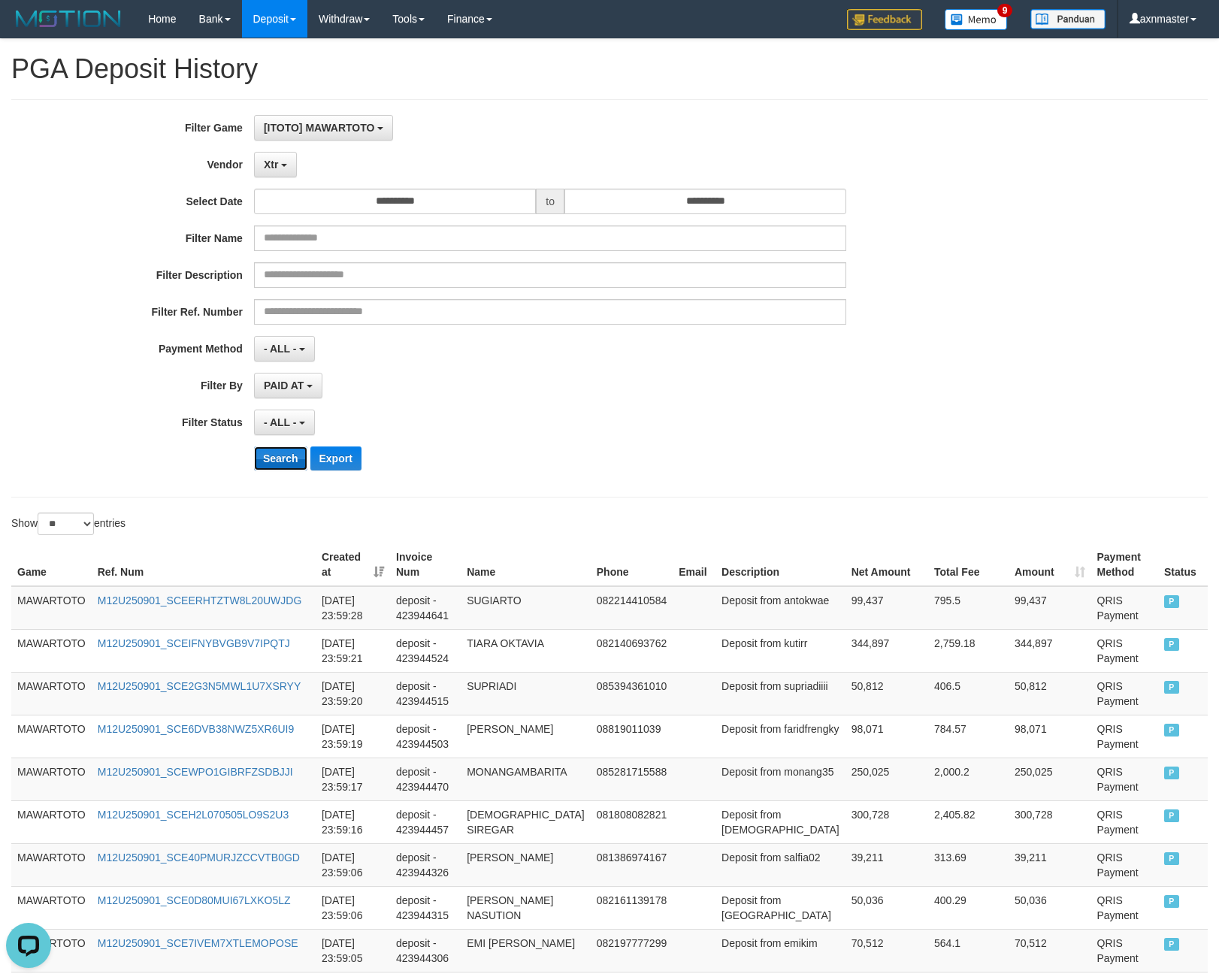
click at [277, 452] on button "Search" at bounding box center [280, 458] width 53 height 24
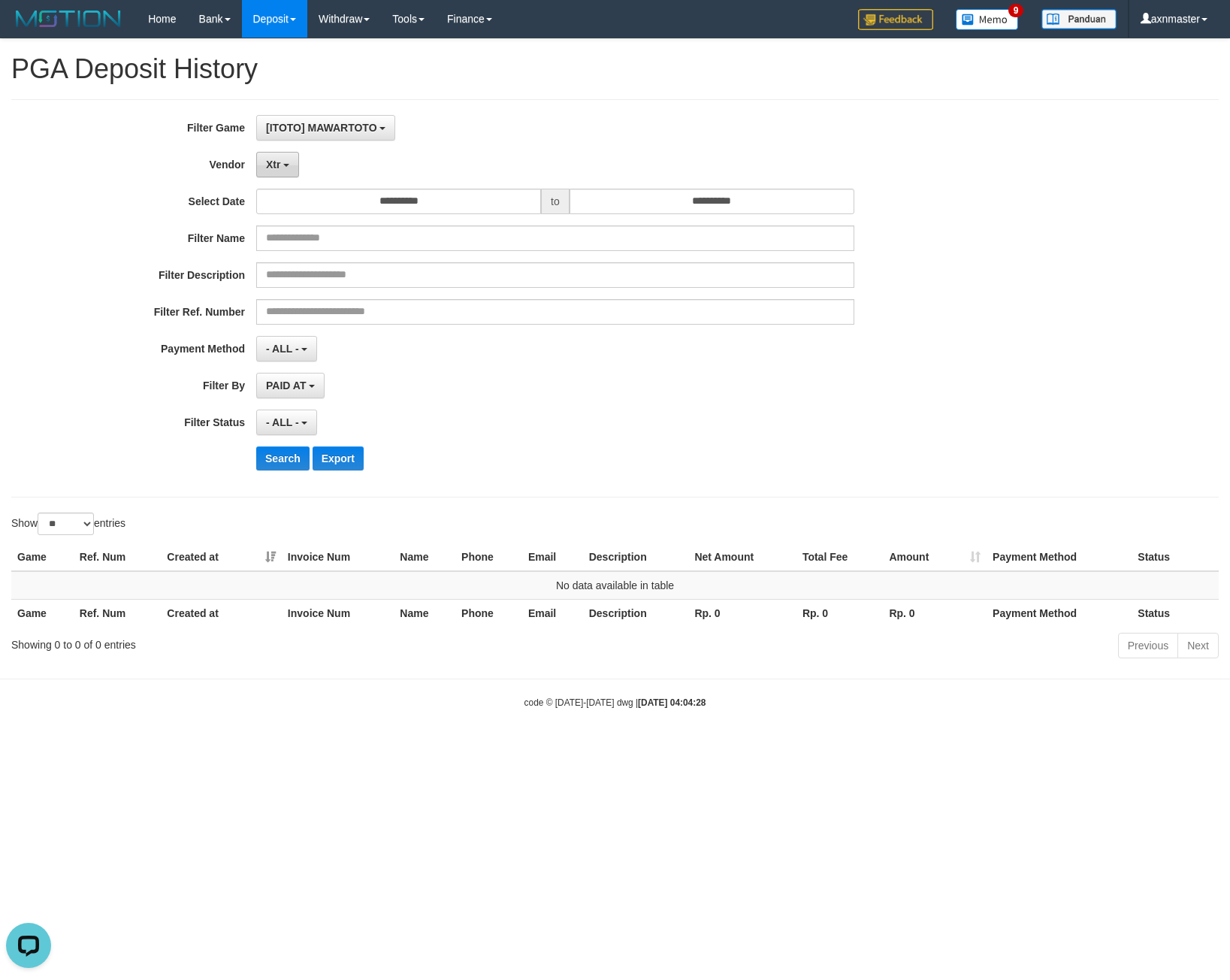
click at [269, 157] on button "Xtr" at bounding box center [277, 164] width 43 height 26
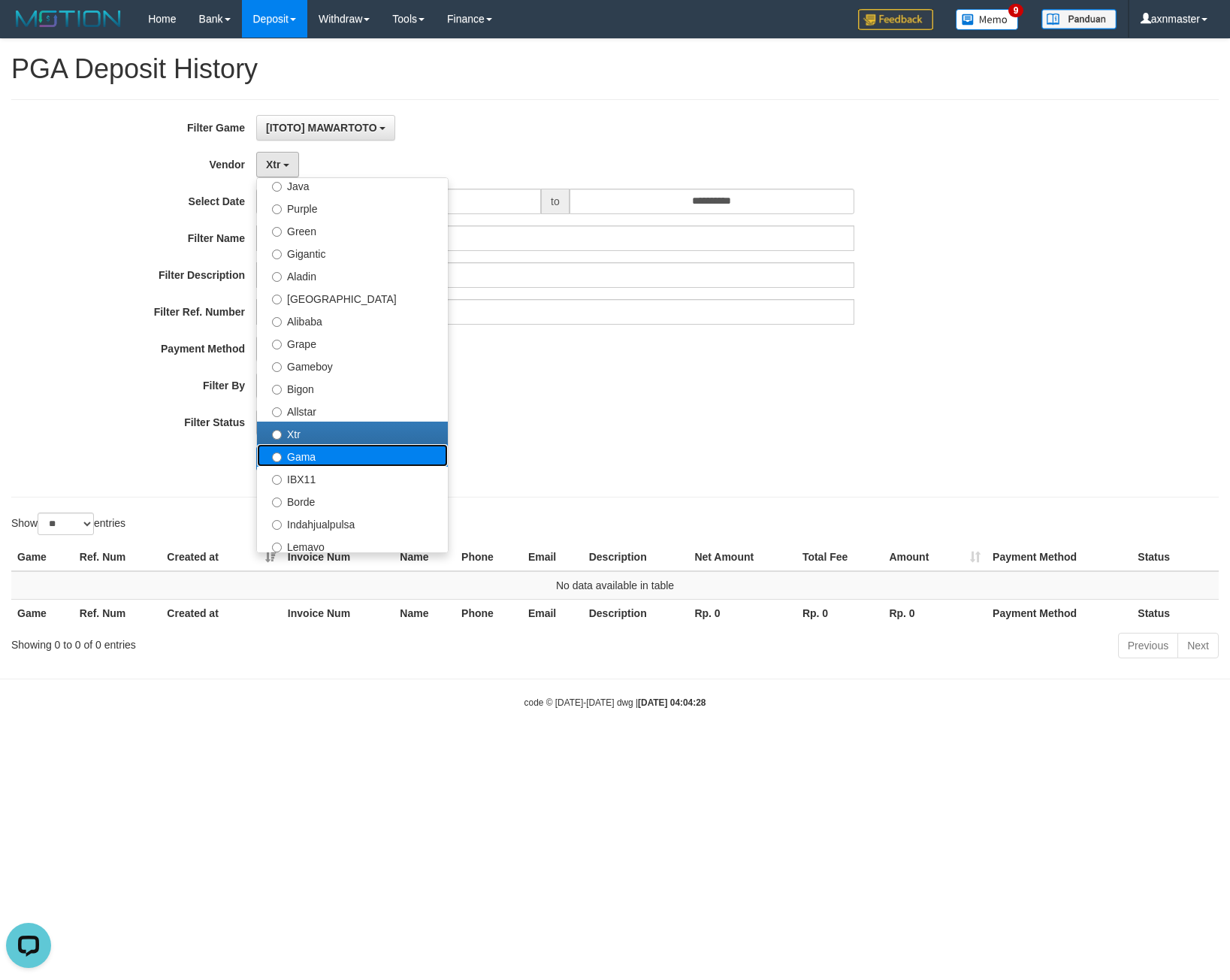
click at [301, 460] on label "Gama" at bounding box center [352, 456] width 191 height 23
select select "**********"
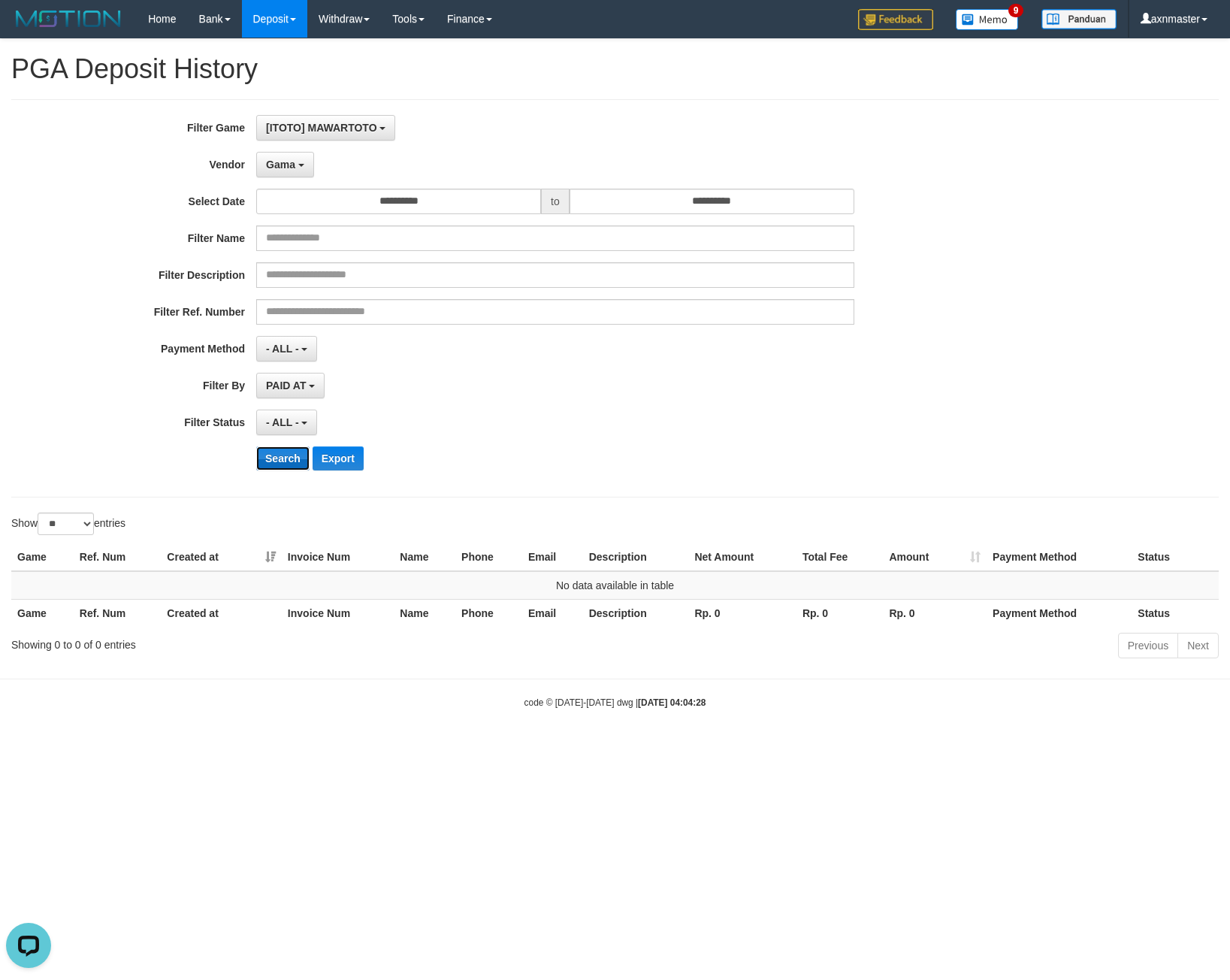
click at [280, 448] on button "Search" at bounding box center [283, 458] width 53 height 24
click at [265, 456] on button "Search" at bounding box center [283, 458] width 53 height 24
click at [283, 157] on button "Gama" at bounding box center [285, 164] width 58 height 26
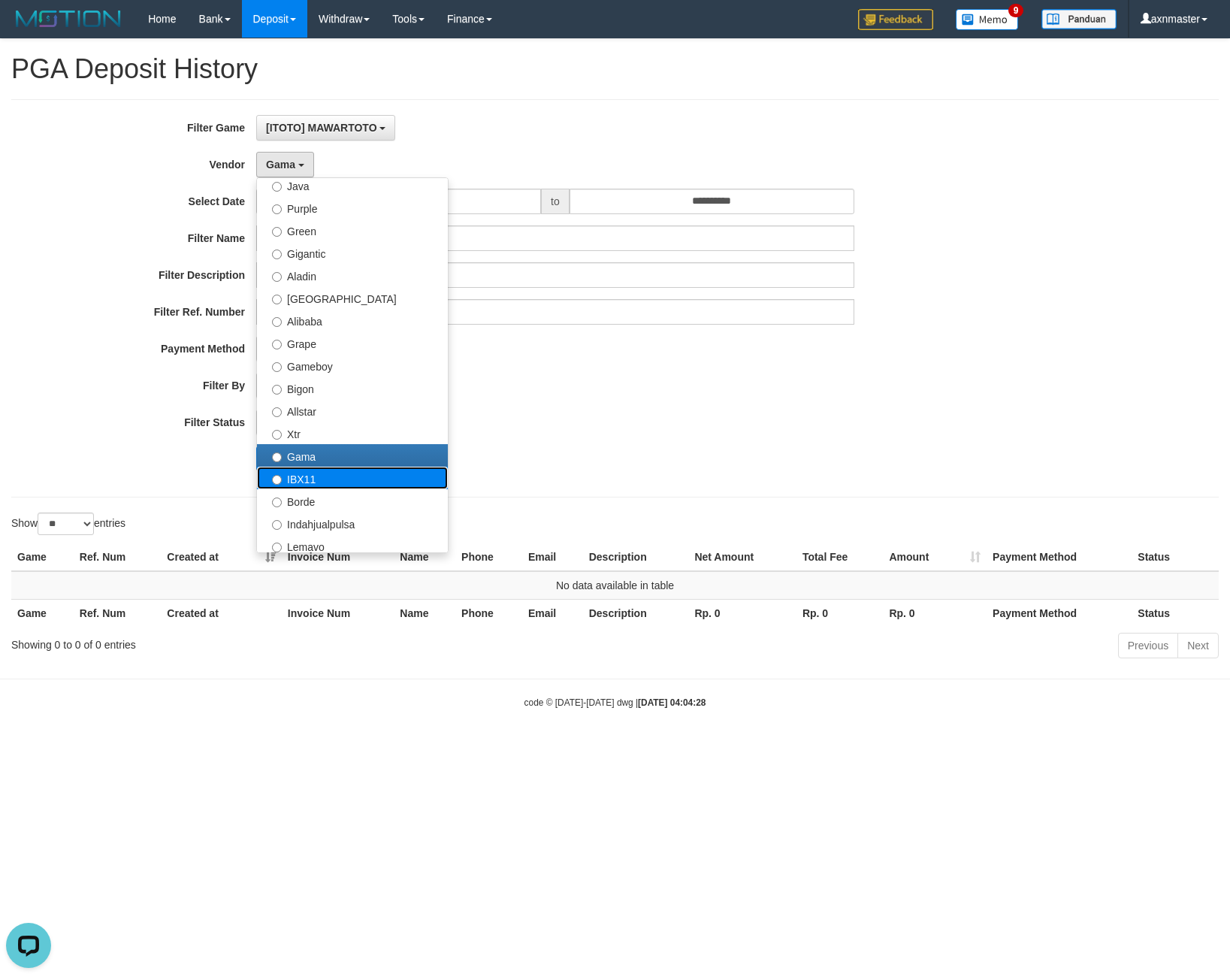
click at [315, 480] on label "IBX11" at bounding box center [352, 478] width 191 height 23
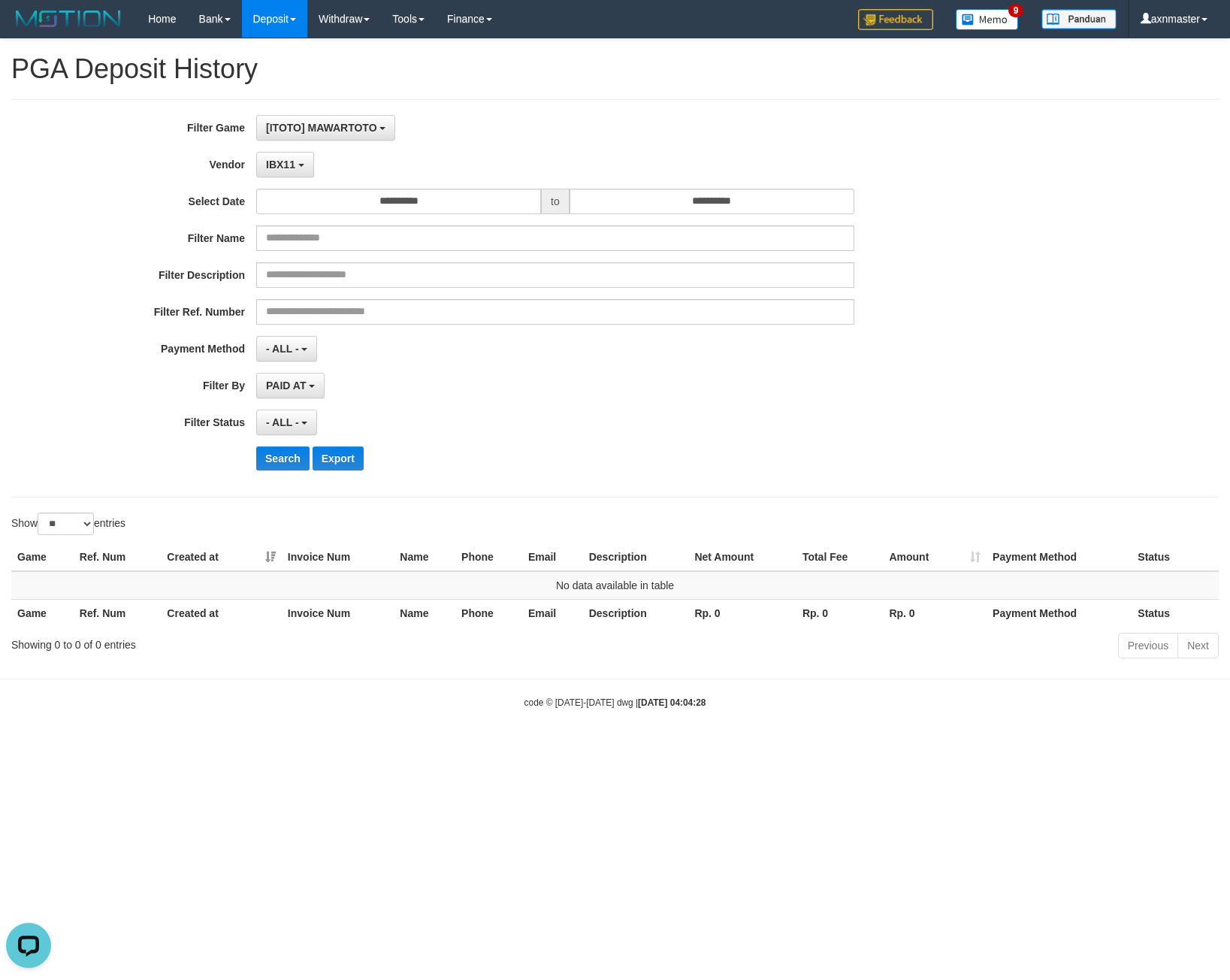
click at [283, 475] on div "**********" at bounding box center [512, 298] width 1025 height 367
click at [284, 460] on button "Search" at bounding box center [283, 458] width 53 height 24
click at [296, 157] on button "IBX11" at bounding box center [285, 164] width 58 height 26
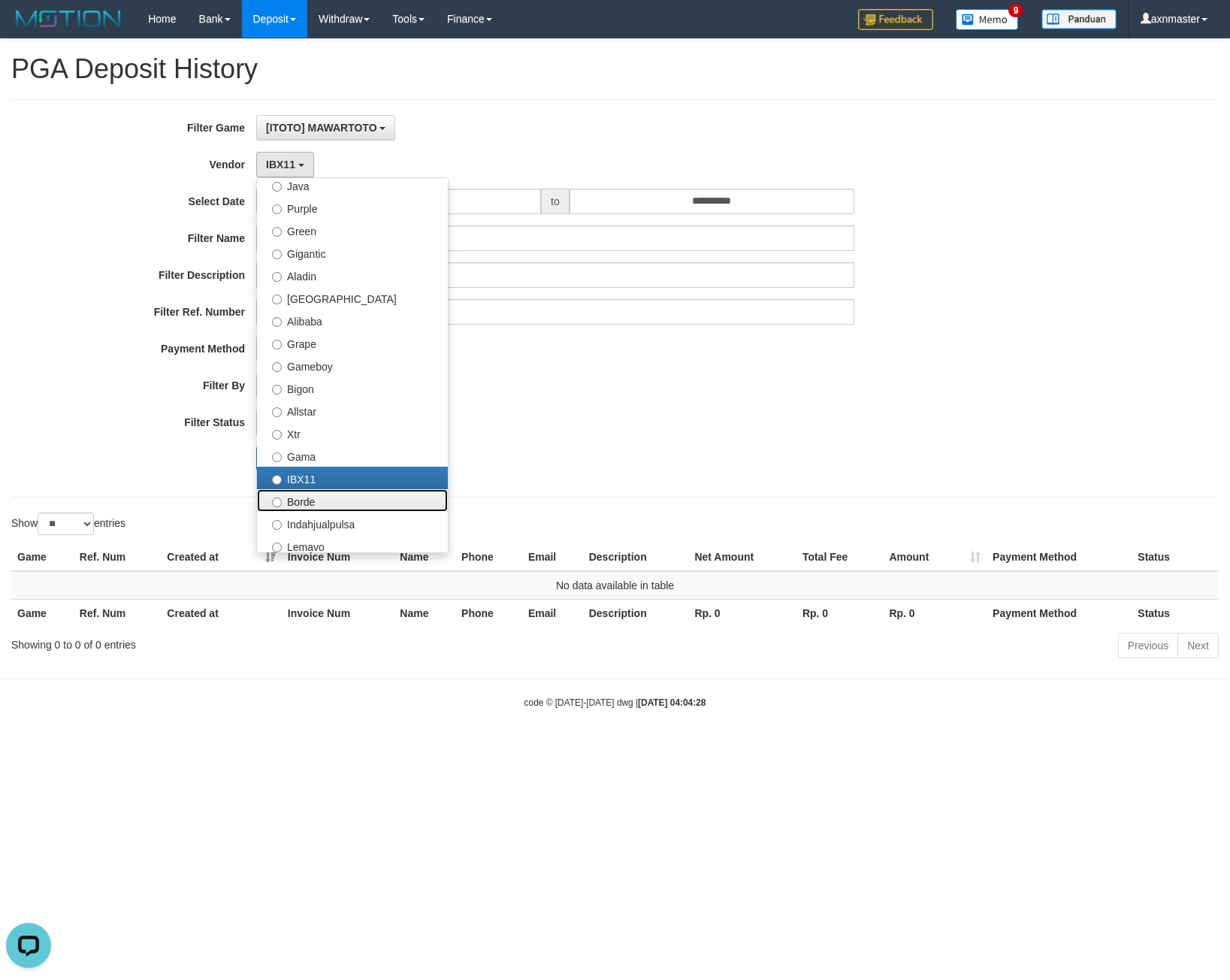
click at [322, 499] on label "Borde" at bounding box center [352, 500] width 191 height 23
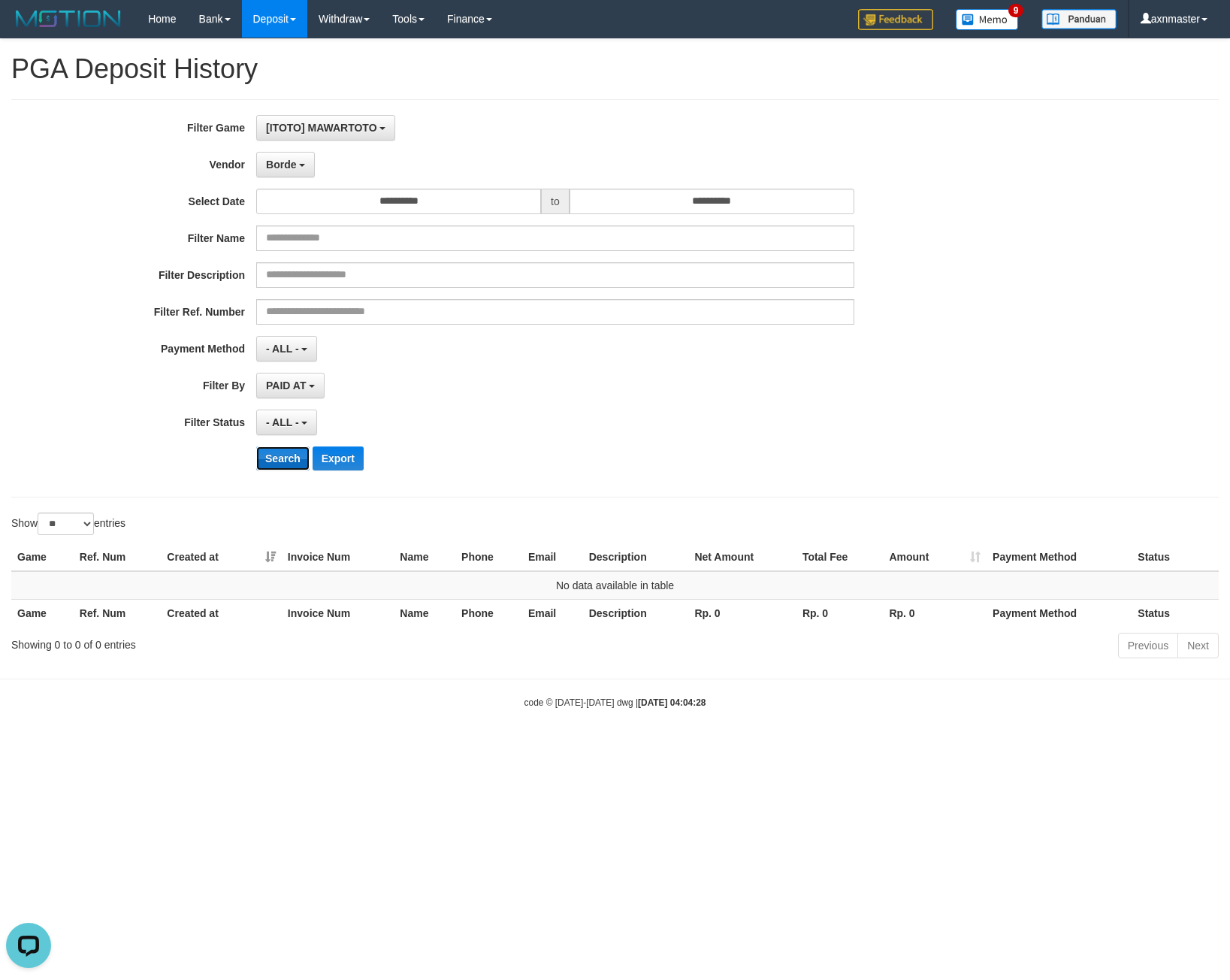
click at [276, 449] on button "Search" at bounding box center [283, 458] width 53 height 24
click at [271, 163] on span "Borde" at bounding box center [281, 164] width 30 height 12
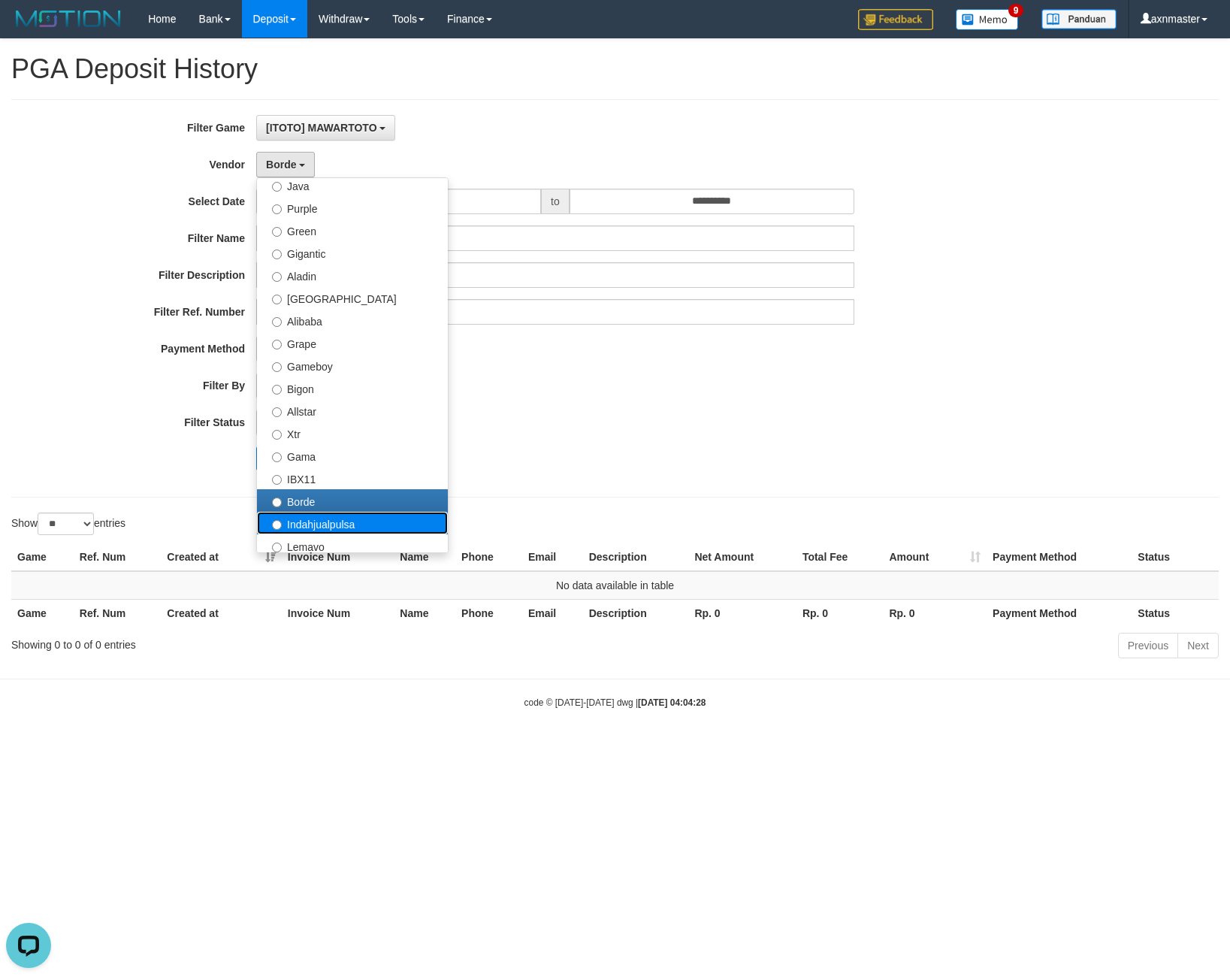
click at [310, 517] on label "Indahjualpulsa" at bounding box center [352, 523] width 191 height 23
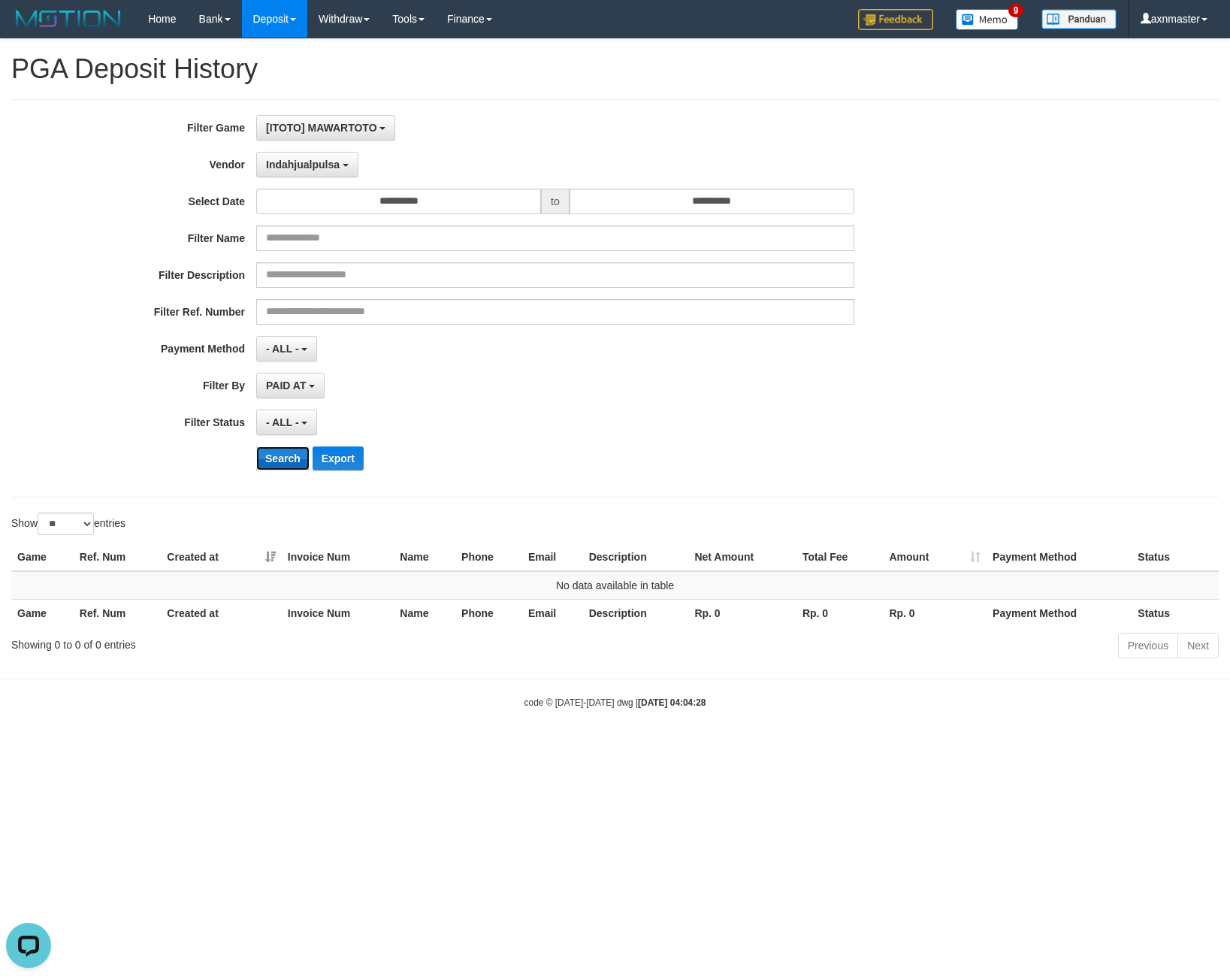
click at [292, 462] on button "Search" at bounding box center [283, 458] width 53 height 24
click at [305, 177] on button "Indahjualpulsa" at bounding box center [308, 164] width 103 height 26
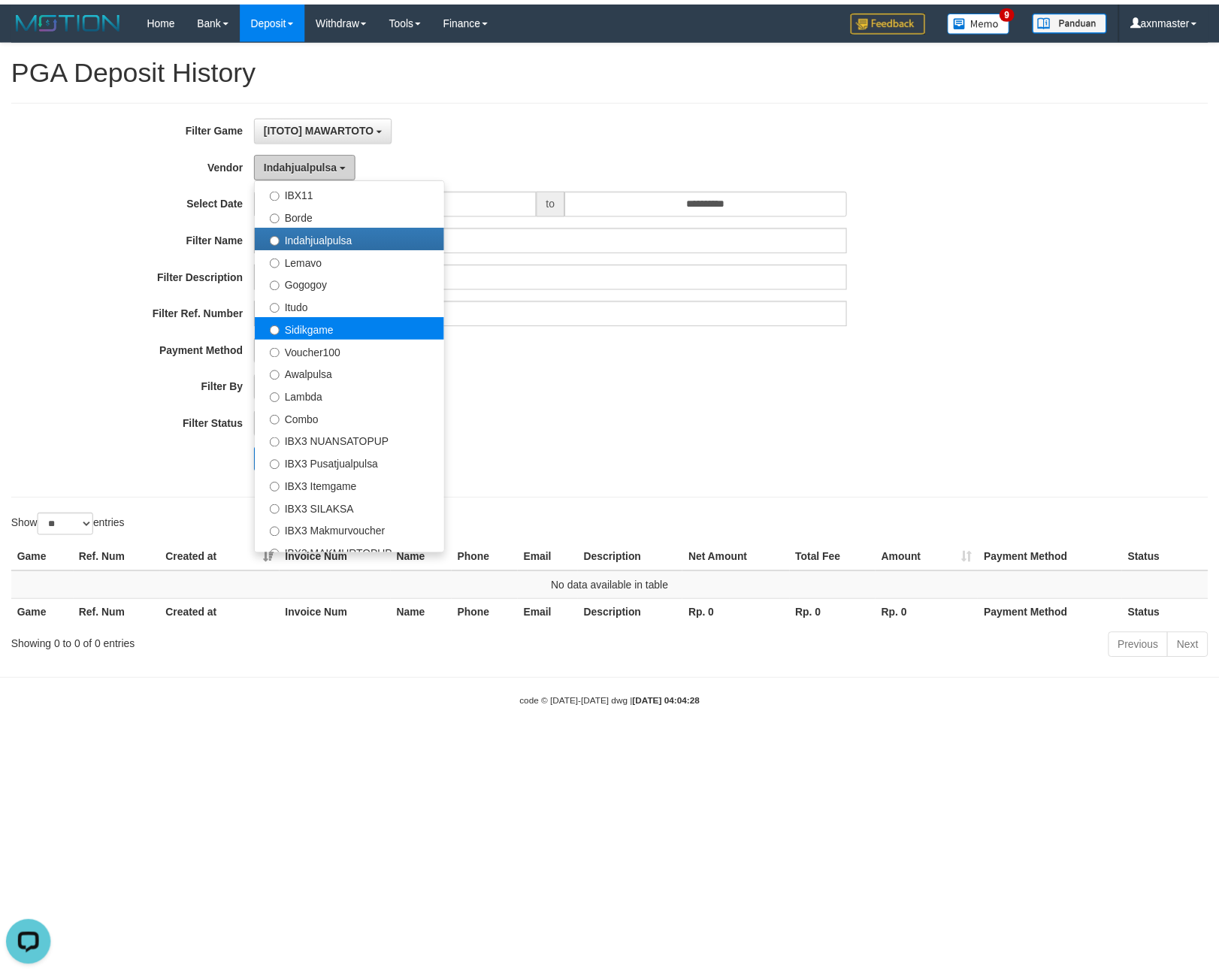
scroll to position [451, 0]
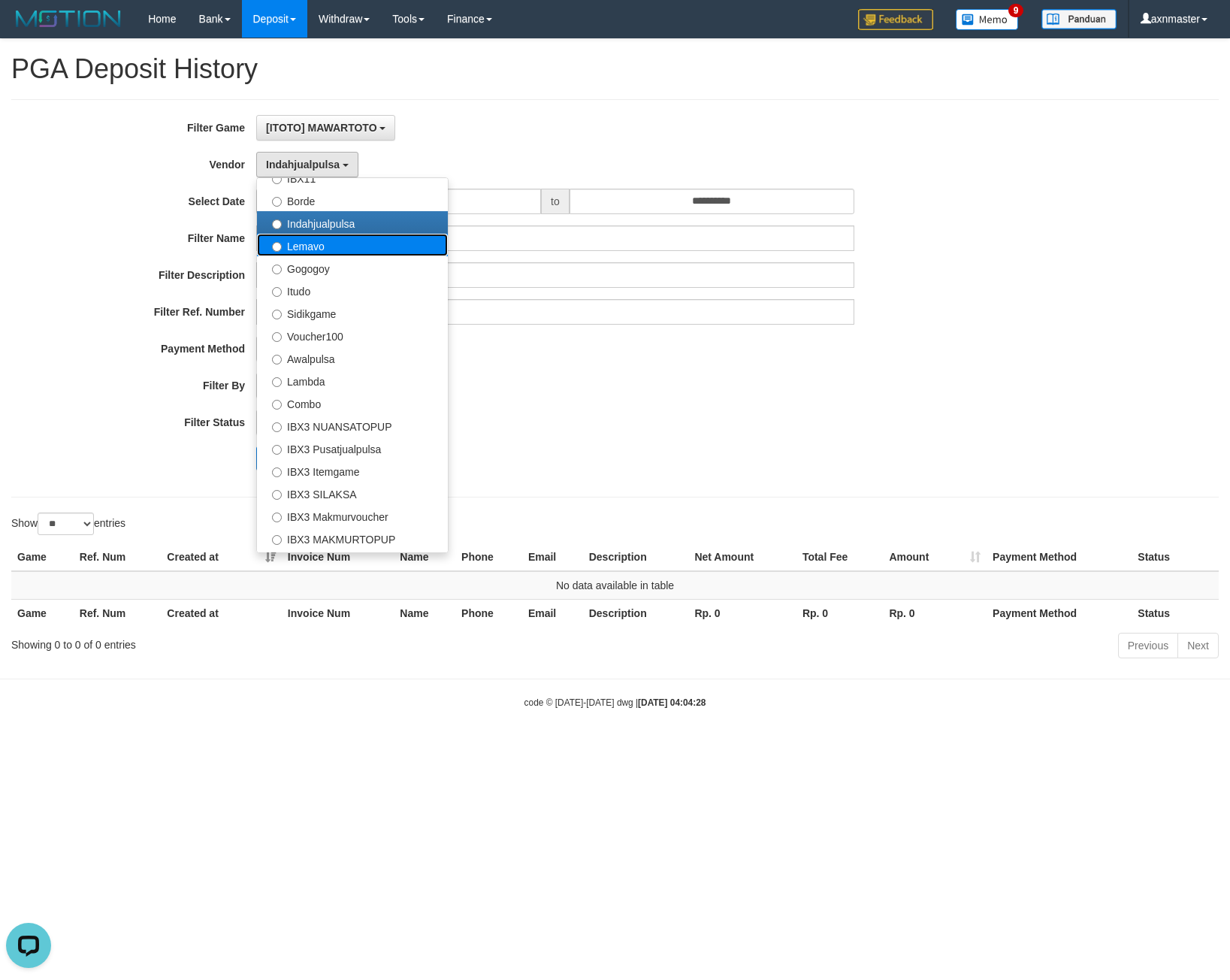
click at [313, 242] on label "Lemavo" at bounding box center [352, 245] width 191 height 23
select select "**********"
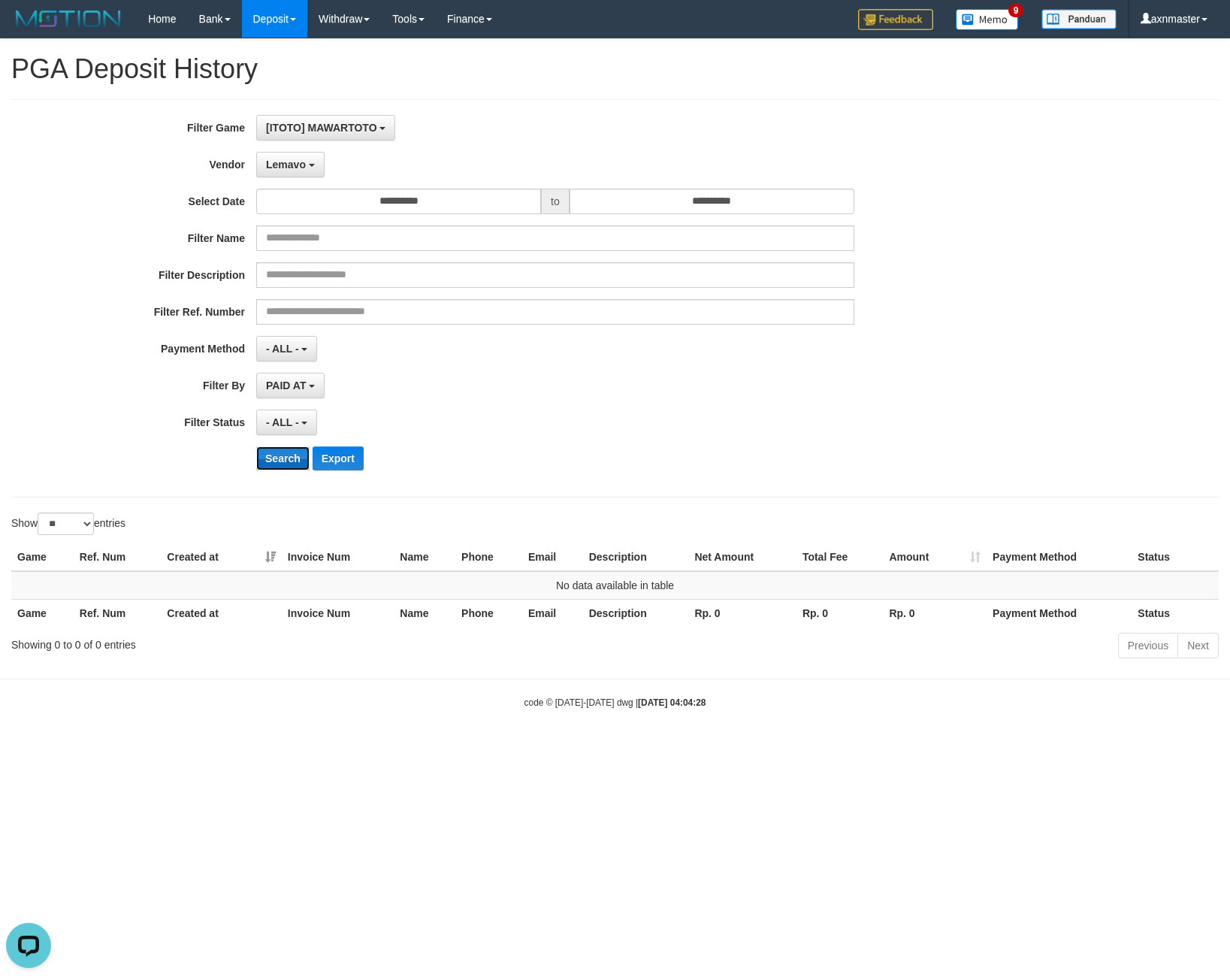
click at [275, 462] on button "Search" at bounding box center [283, 458] width 53 height 24
click at [290, 157] on button "Lemavo" at bounding box center [291, 164] width 68 height 26
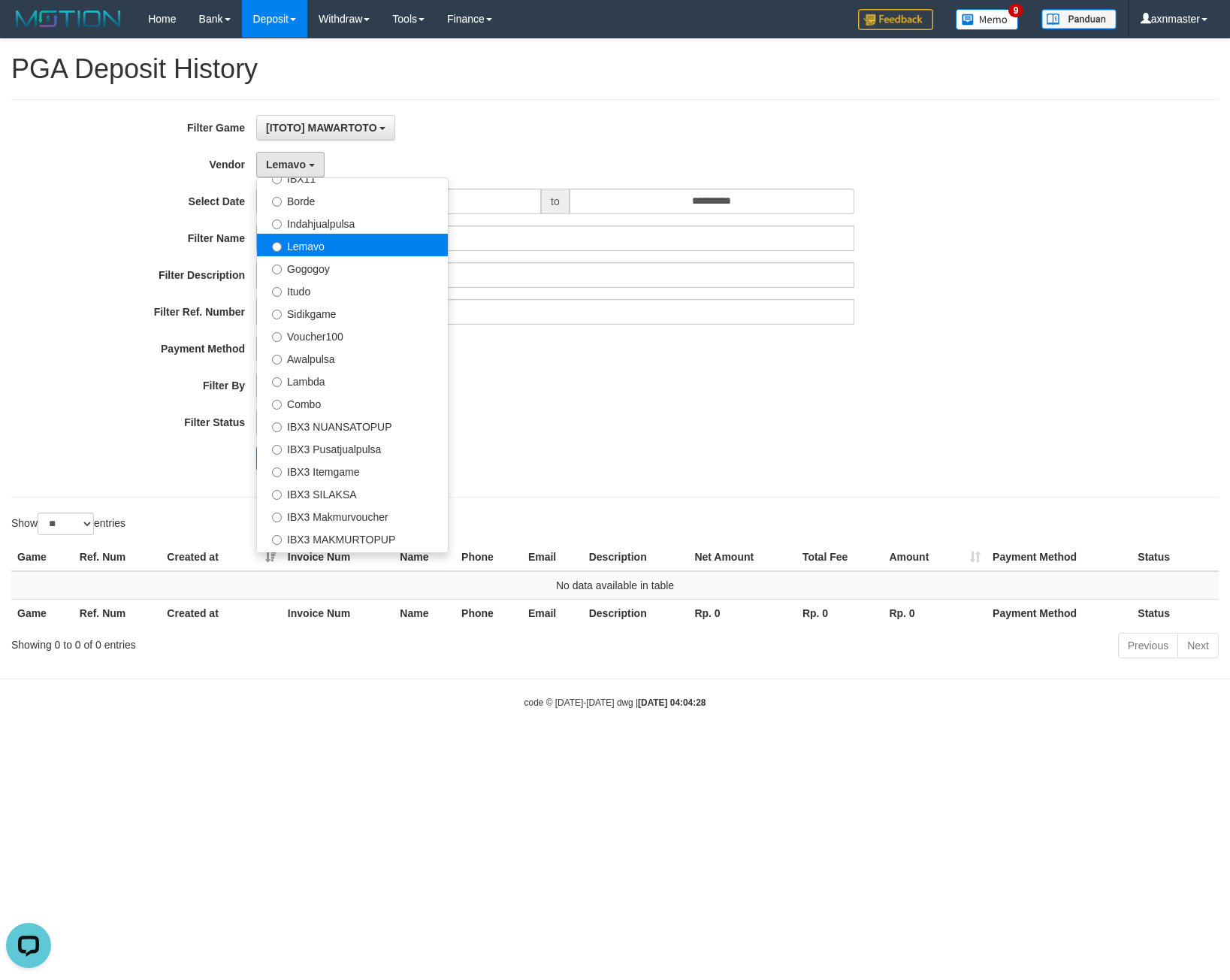
click at [308, 247] on label "Lemavo" at bounding box center [352, 245] width 191 height 23
click at [305, 261] on label "Gogogoy" at bounding box center [352, 268] width 191 height 23
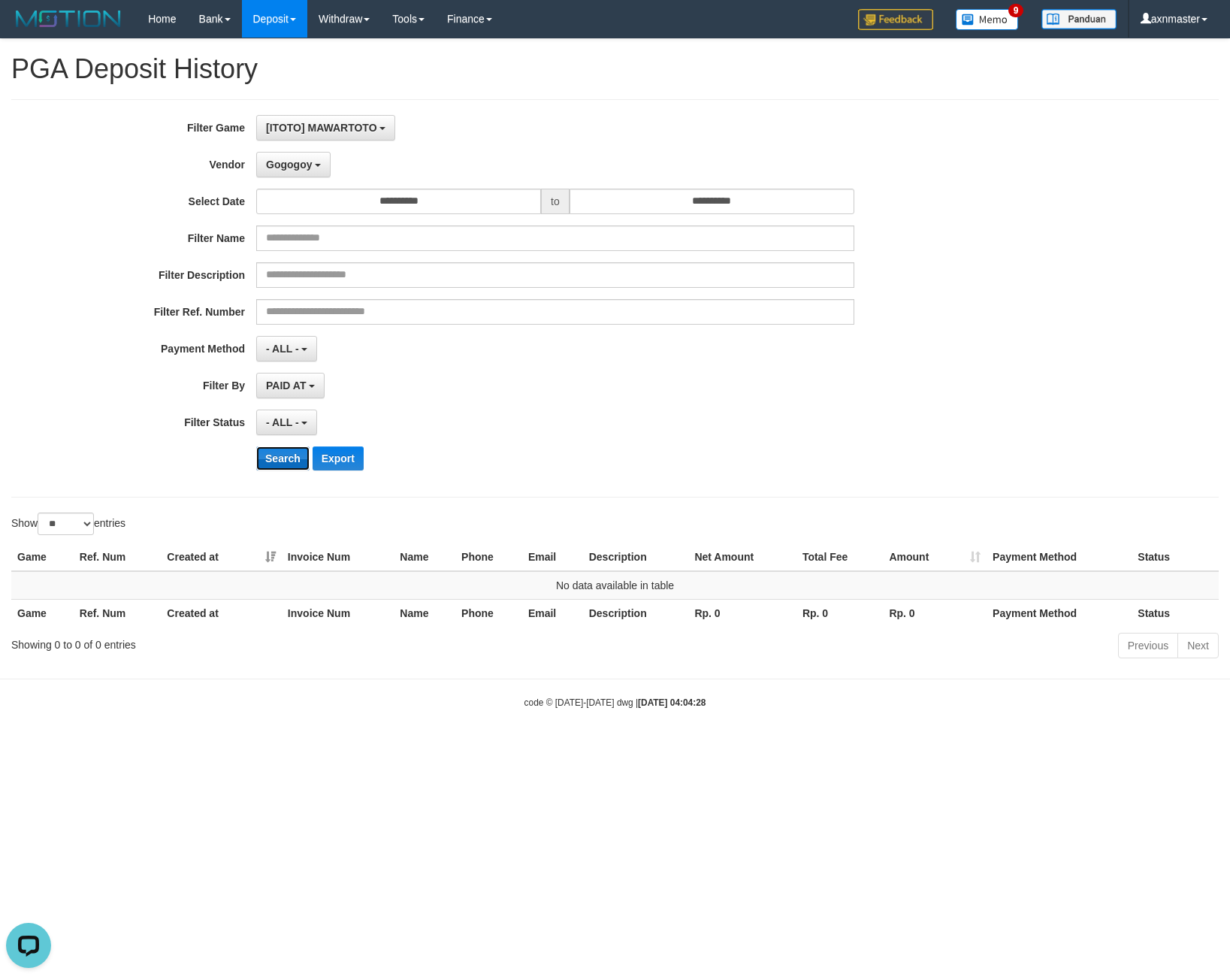
click at [287, 457] on button "Search" at bounding box center [283, 458] width 53 height 24
drag, startPoint x: 323, startPoint y: 170, endPoint x: 282, endPoint y: 262, distance: 100.7
click at [321, 170] on button "Gogogoy" at bounding box center [293, 164] width 74 height 26
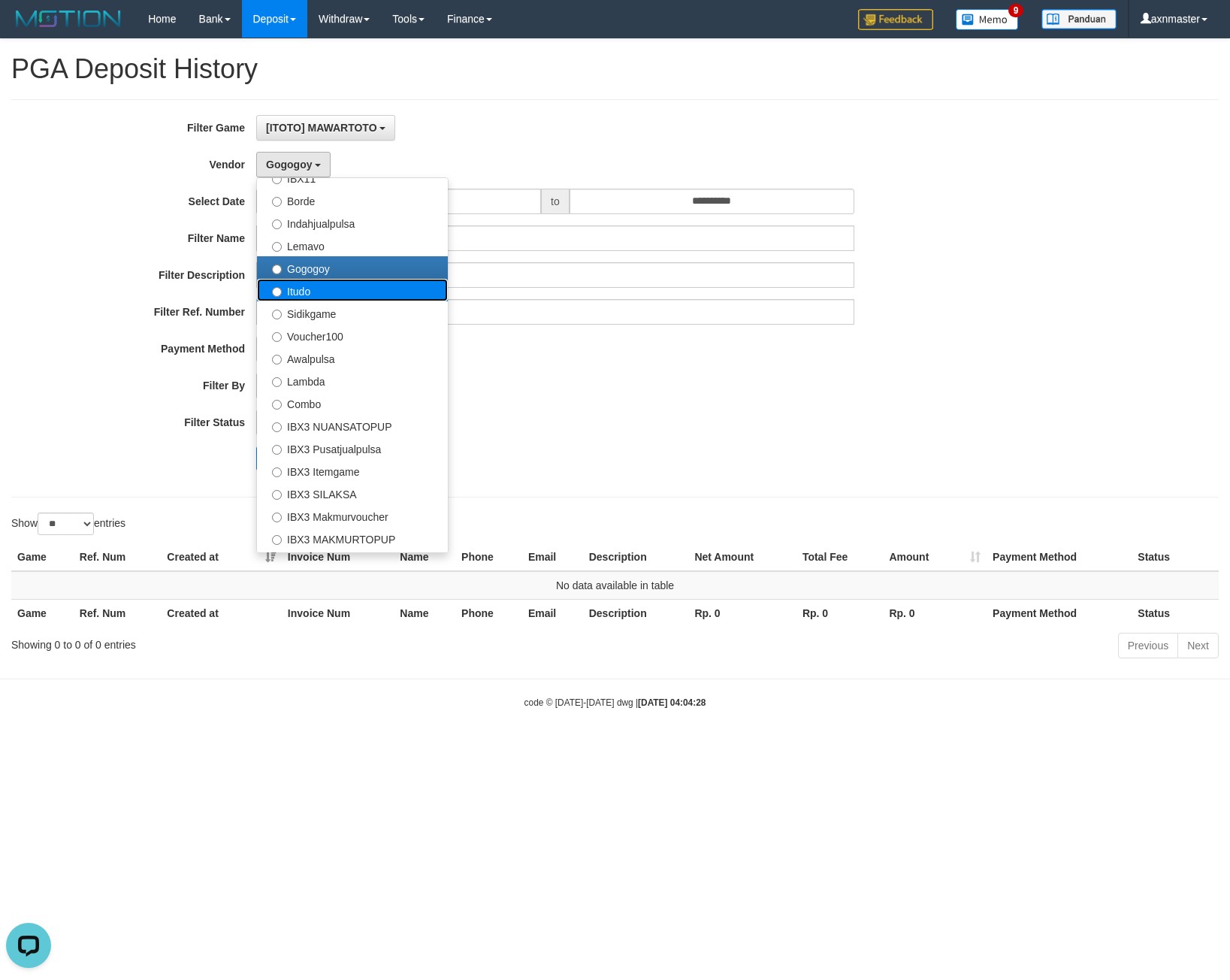
click at [319, 292] on label "Itudo" at bounding box center [352, 291] width 191 height 23
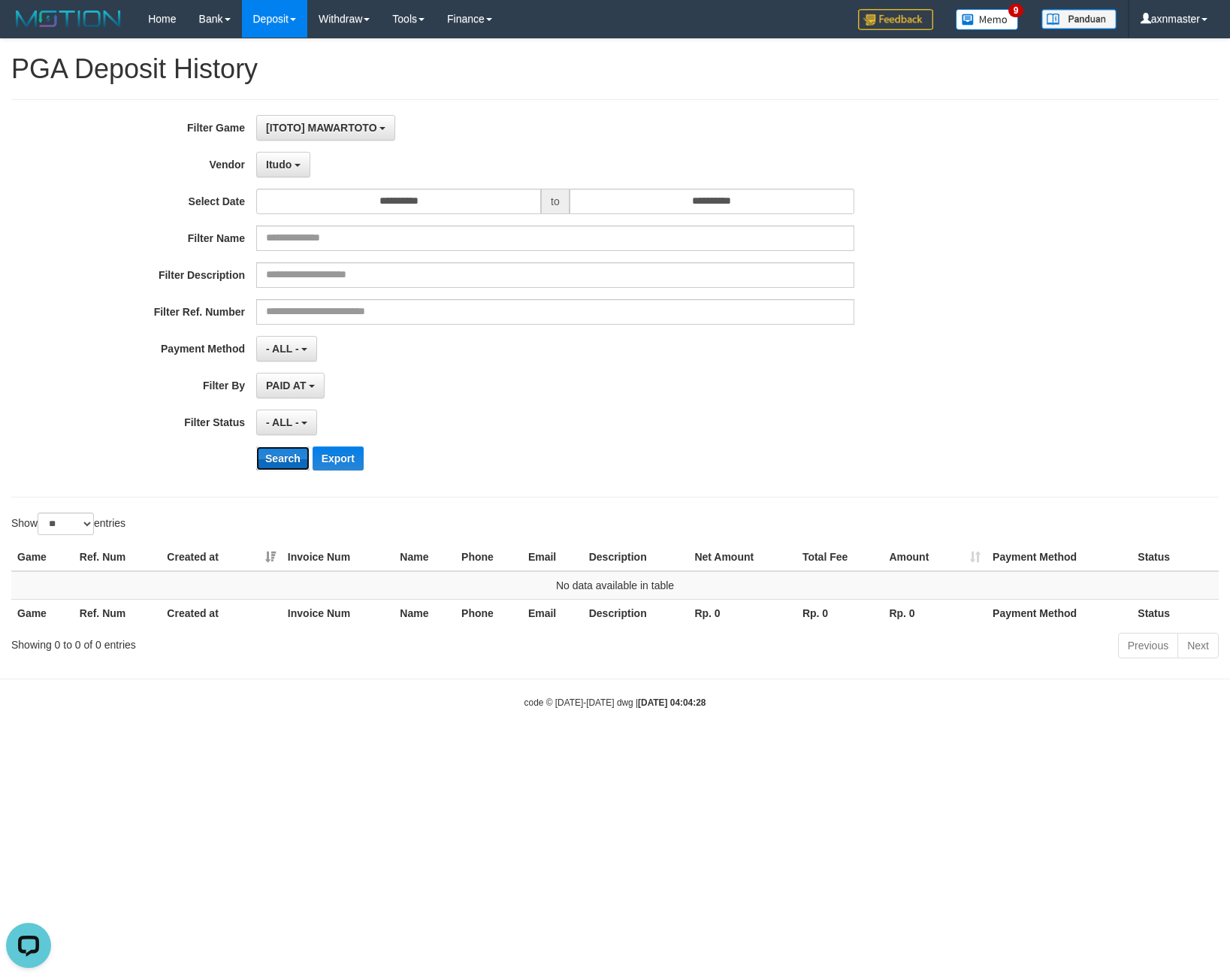
click at [291, 455] on button "Search" at bounding box center [283, 458] width 53 height 24
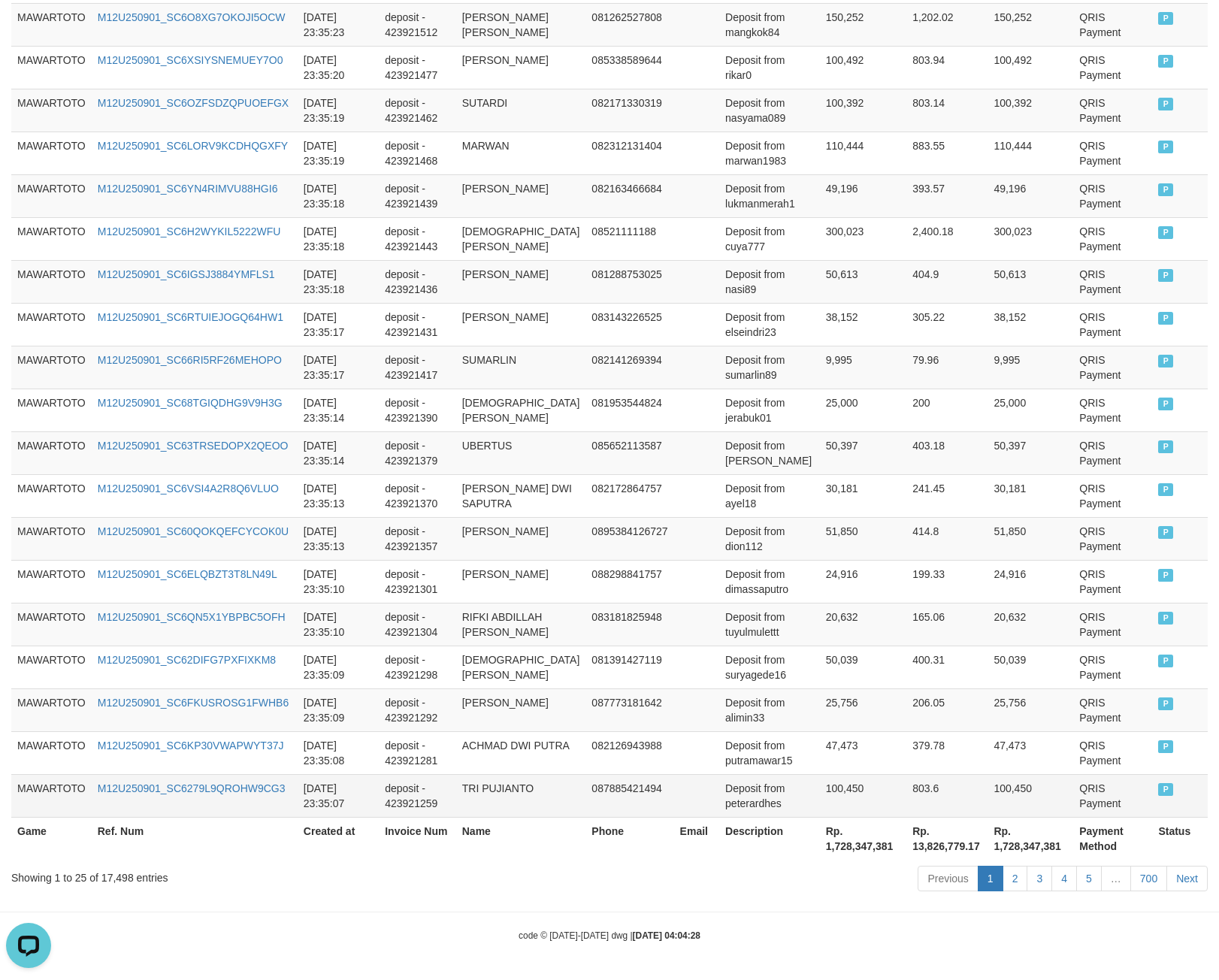
scroll to position [931, 0]
click at [819, 847] on th "Rp. 1,728,347,381" at bounding box center [862, 838] width 86 height 43
copy th "1,728,347,381"
click at [127, 877] on div "Showing 1 to 25 of 17,498 entries" at bounding box center [253, 875] width 485 height 21
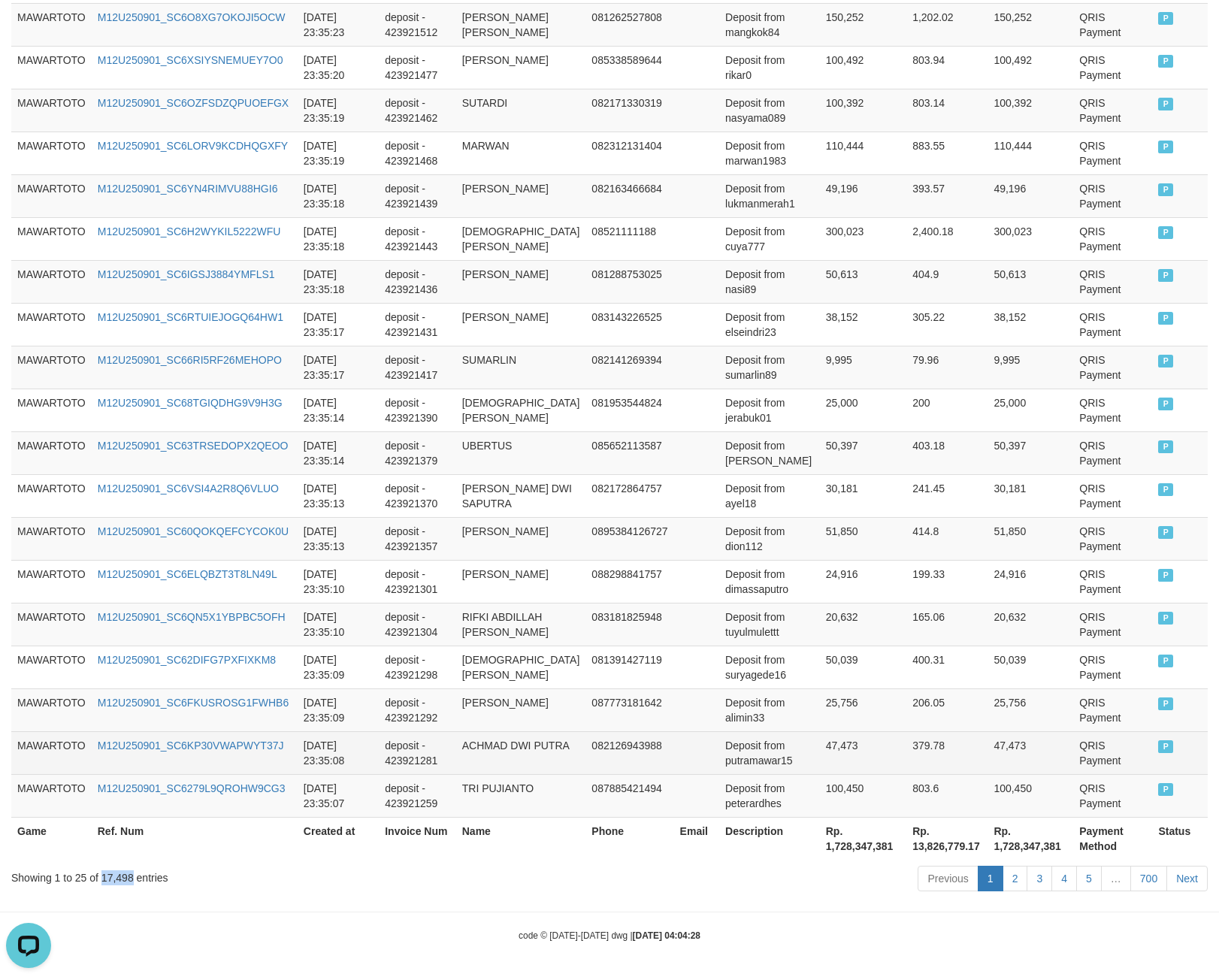
drag, startPoint x: 127, startPoint y: 877, endPoint x: 66, endPoint y: 754, distance: 137.3
click at [117, 874] on div "Showing 1 to 25 of 17,498 entries" at bounding box center [253, 875] width 485 height 21
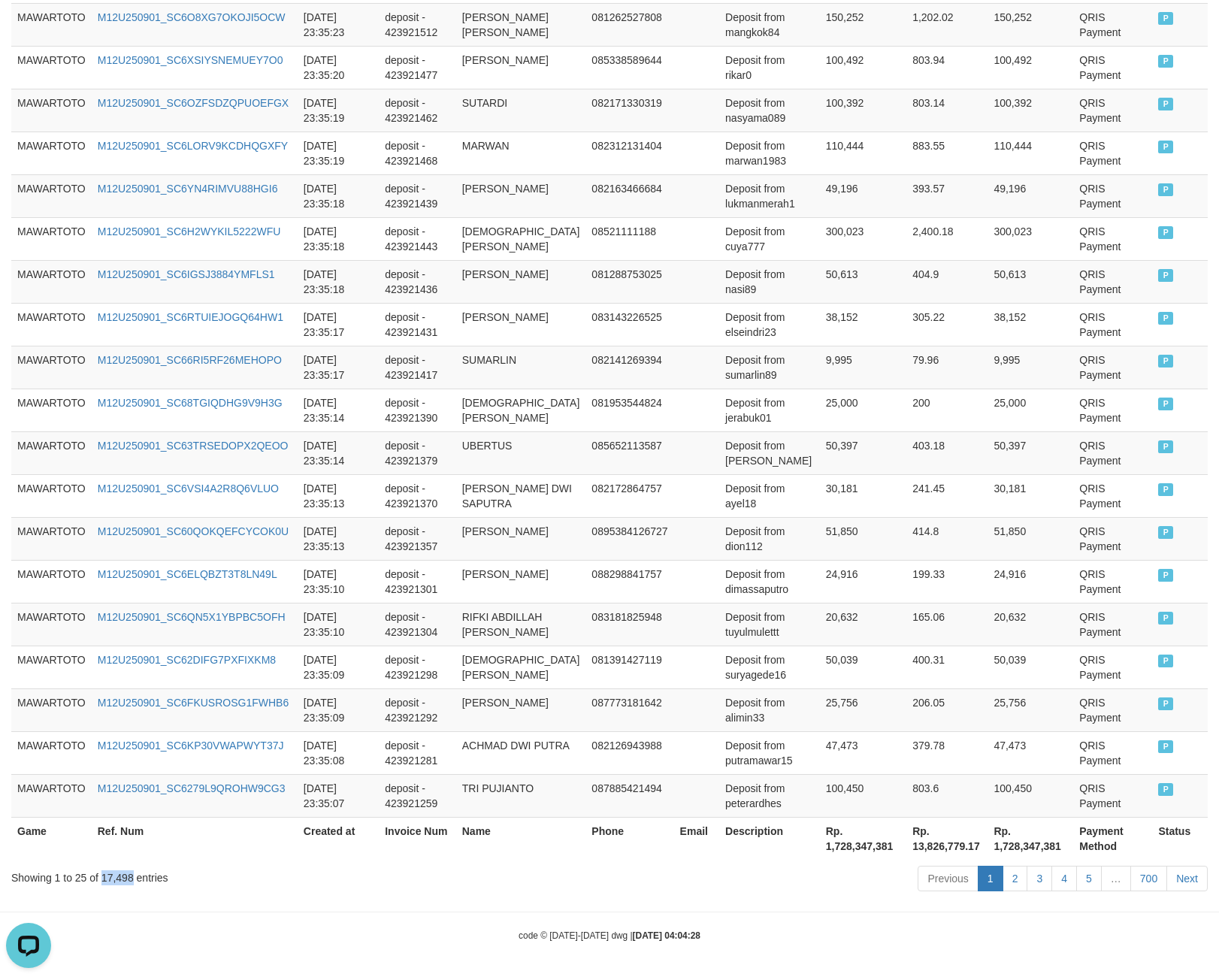
copy div "17,498"
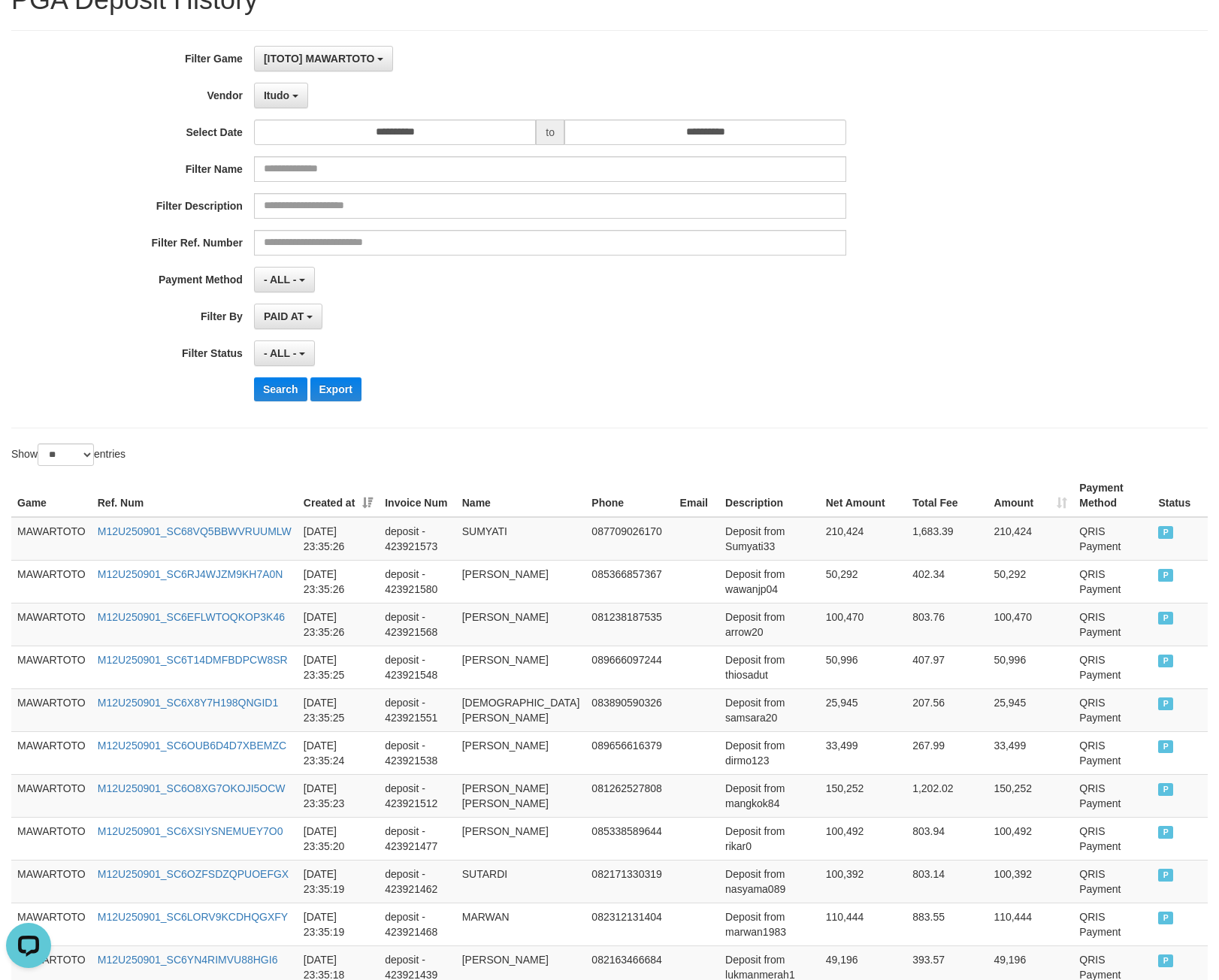
scroll to position [0, 0]
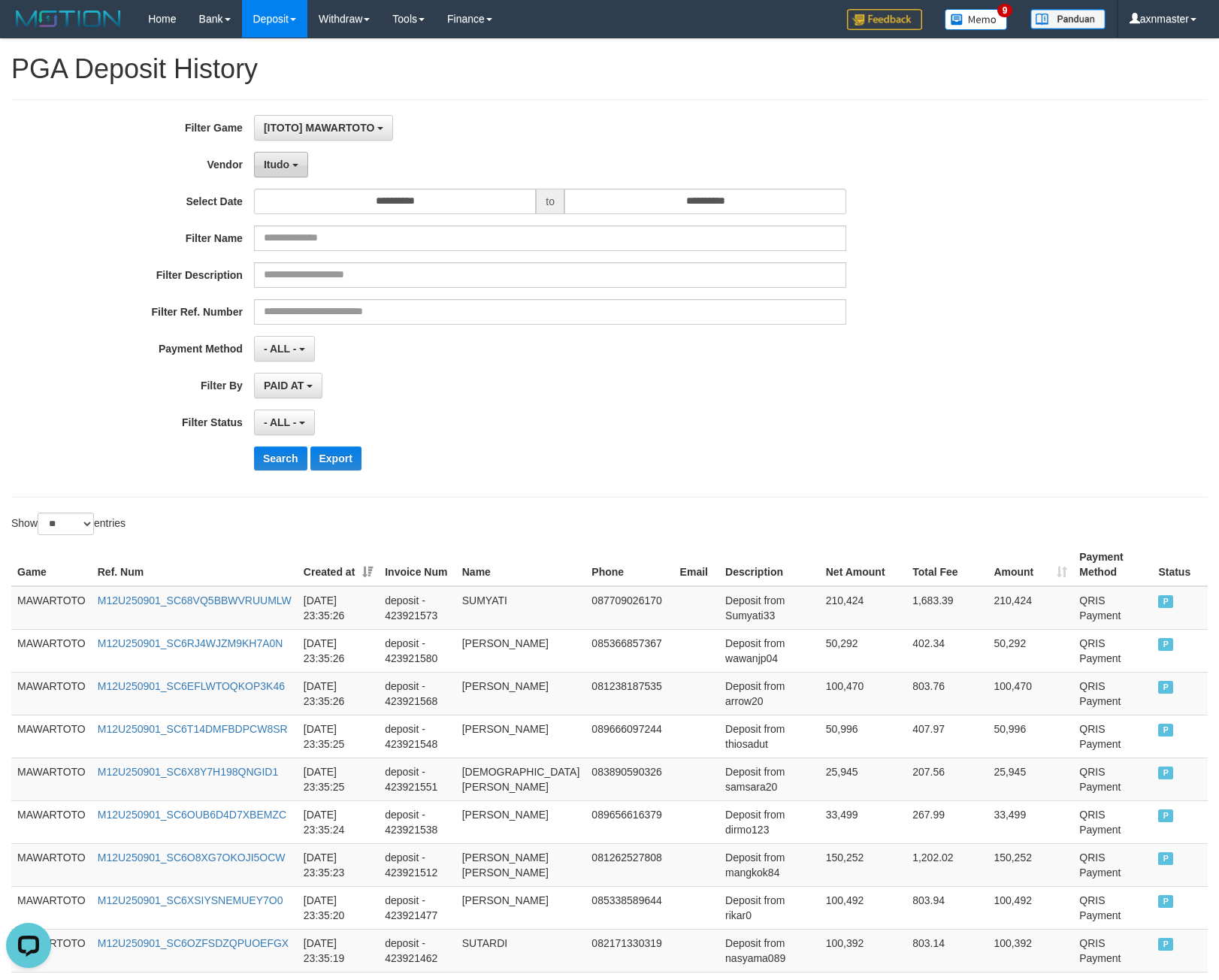
click at [281, 152] on button "Itudo" at bounding box center [280, 164] width 54 height 26
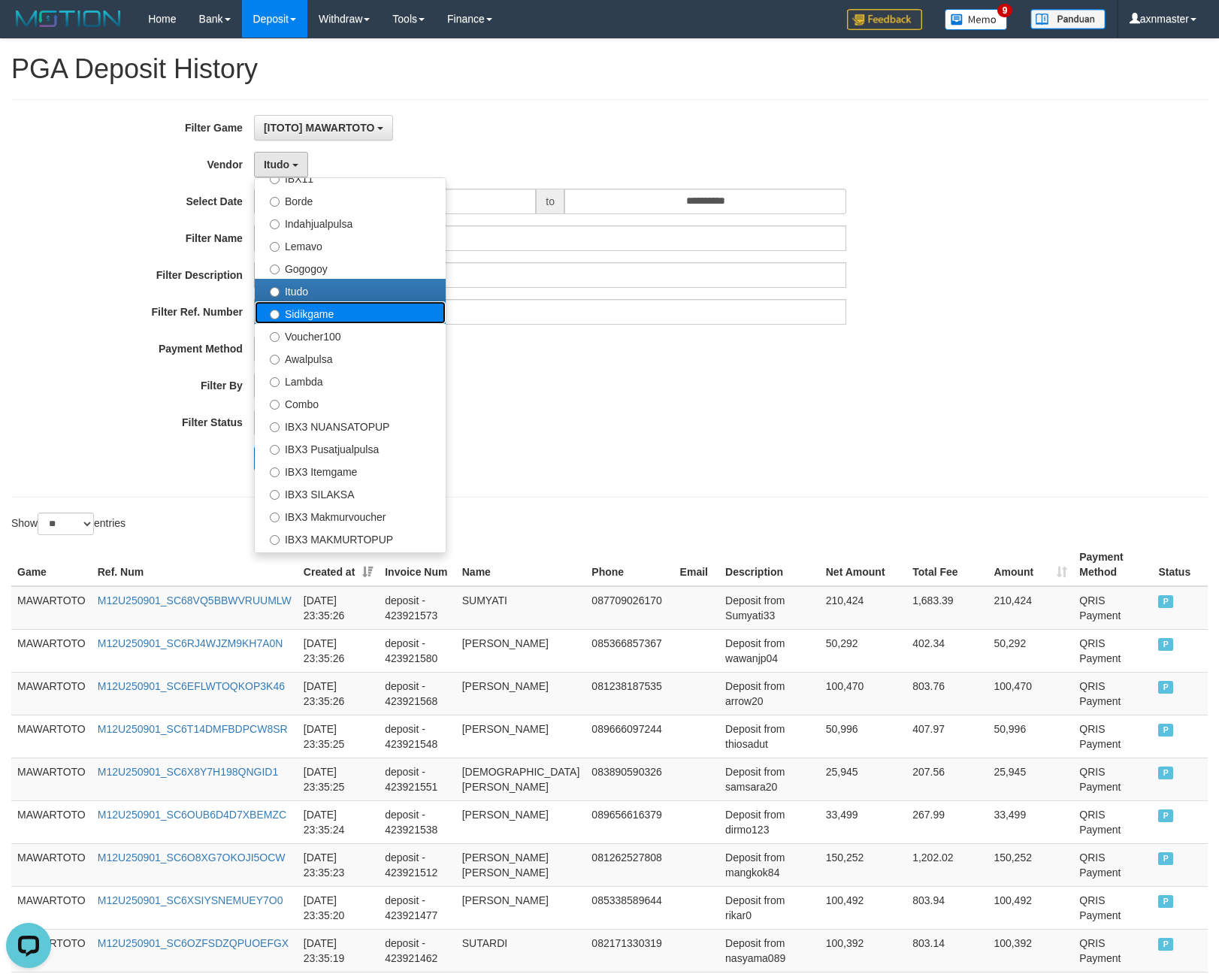
click at [300, 314] on label "Sidikgame" at bounding box center [349, 312] width 191 height 23
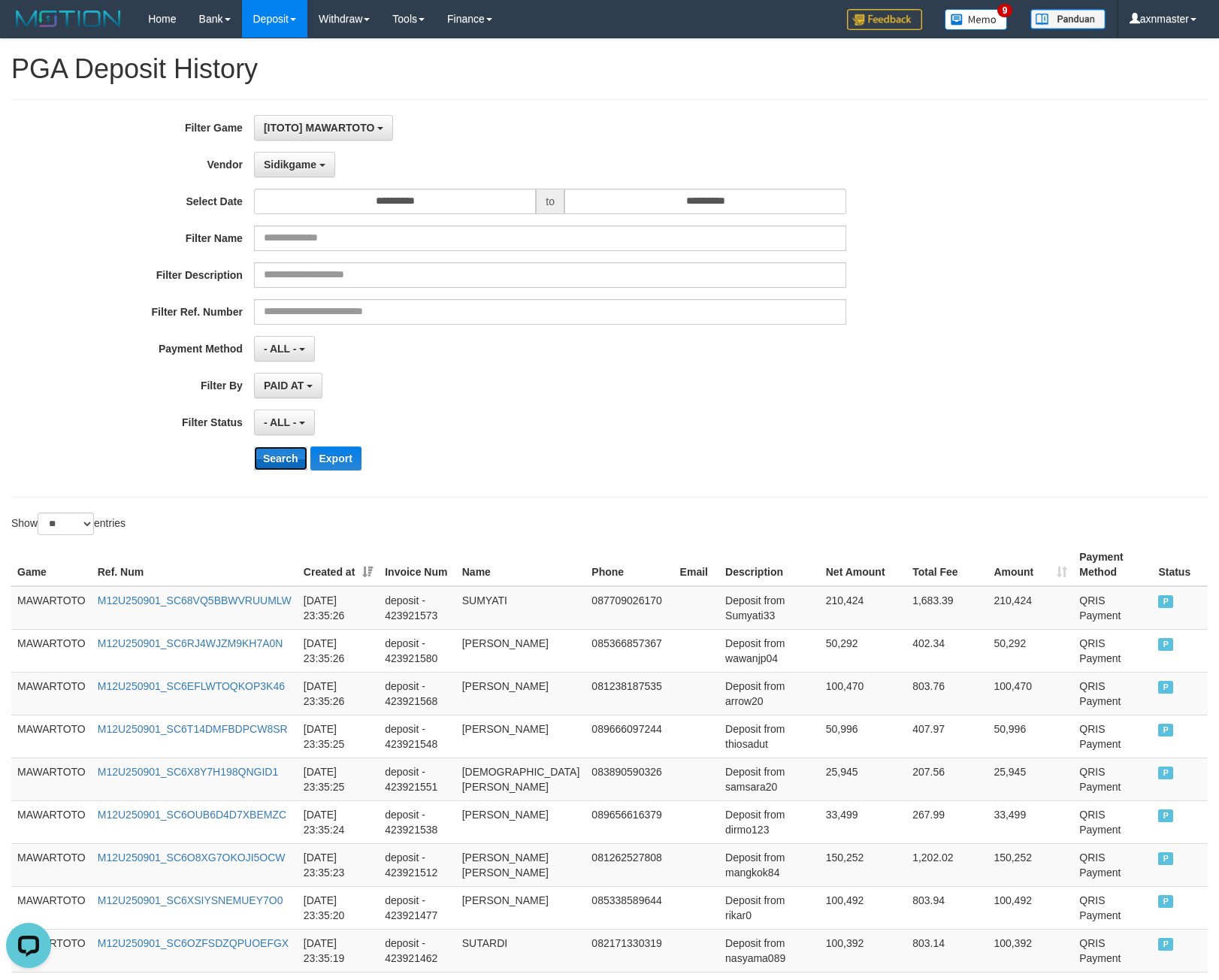
click at [269, 459] on button "Search" at bounding box center [280, 458] width 53 height 24
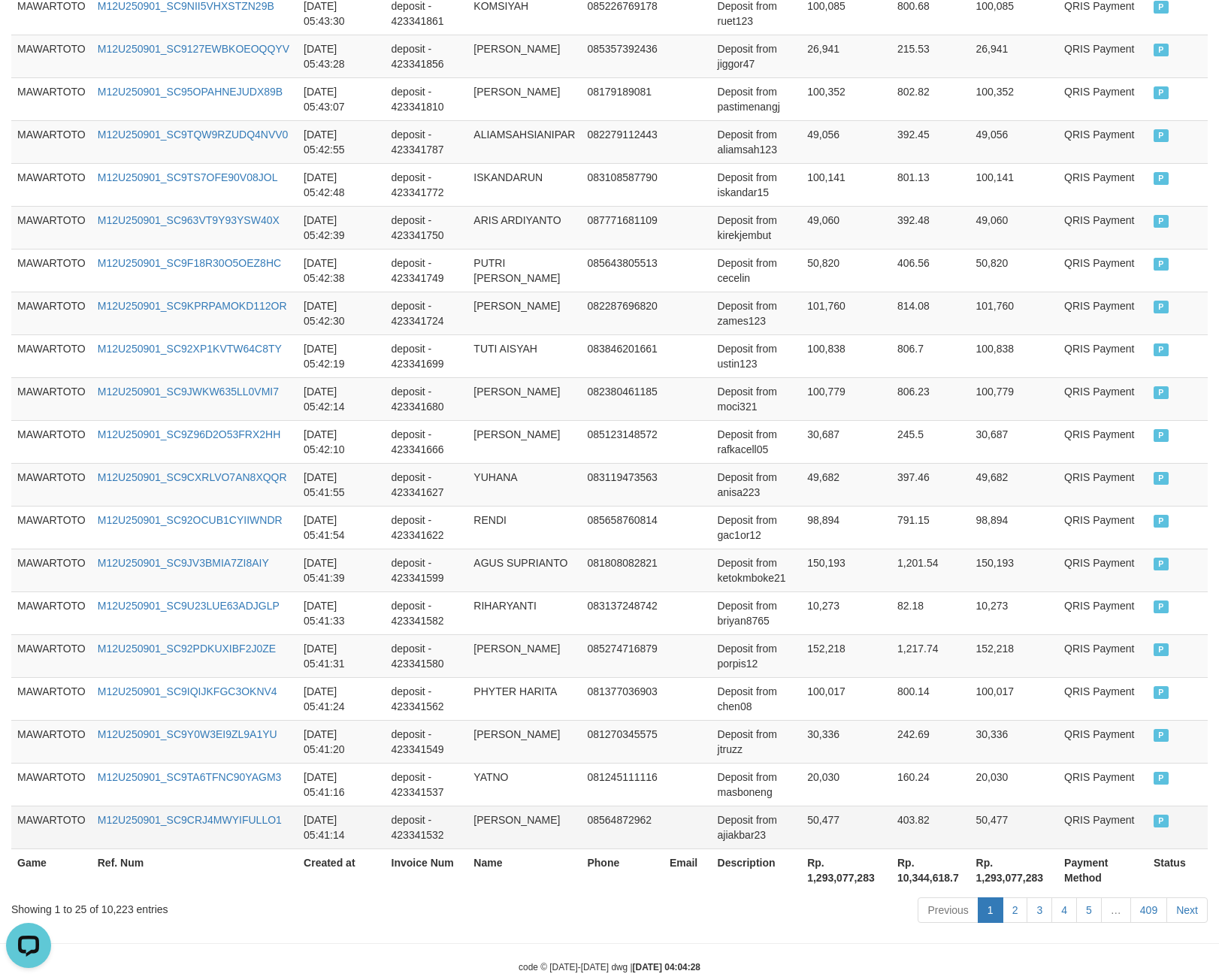
scroll to position [840, 0]
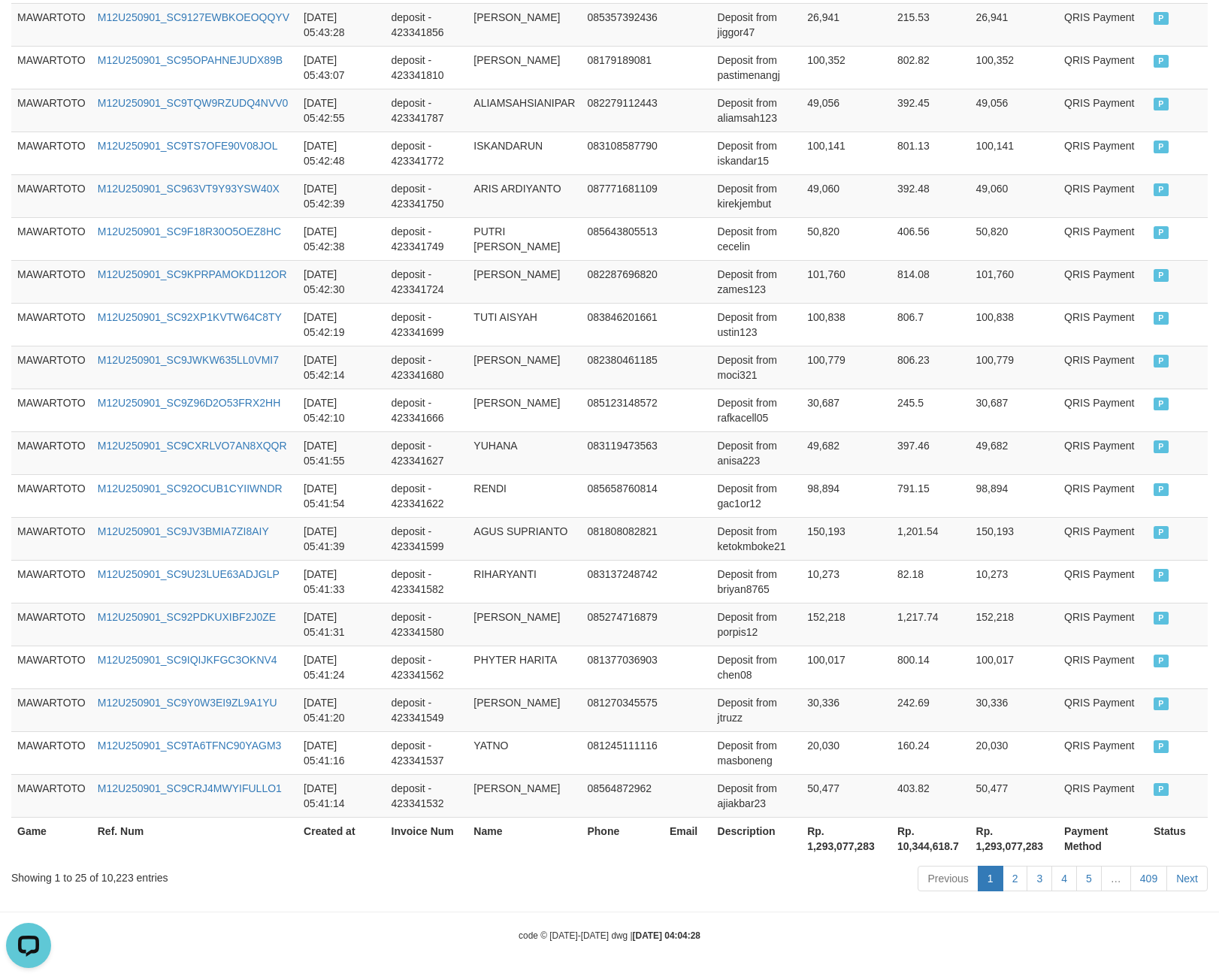
click at [826, 843] on th "Rp. 1,293,077,283" at bounding box center [846, 838] width 90 height 43
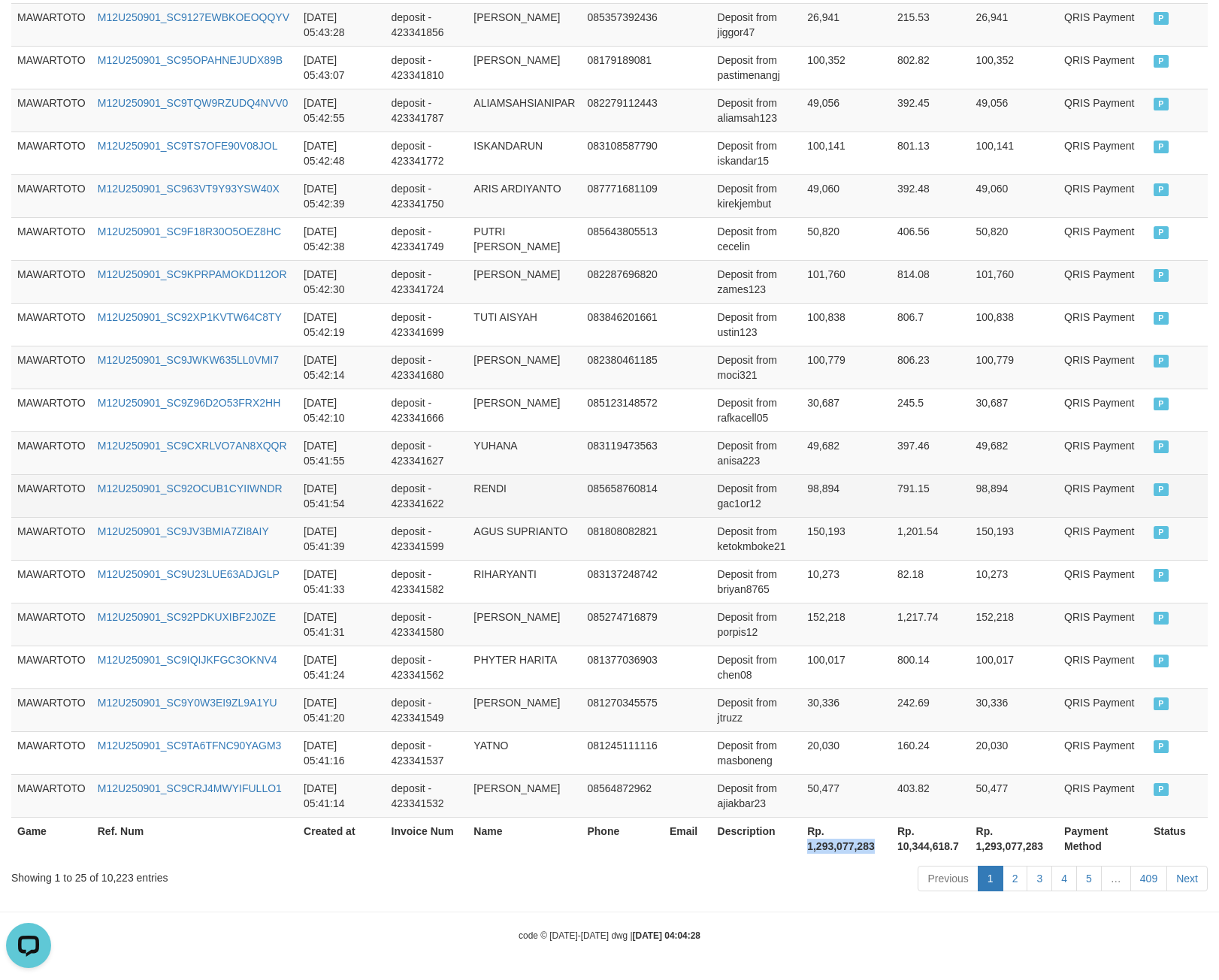
copy th "1,293,077,283"
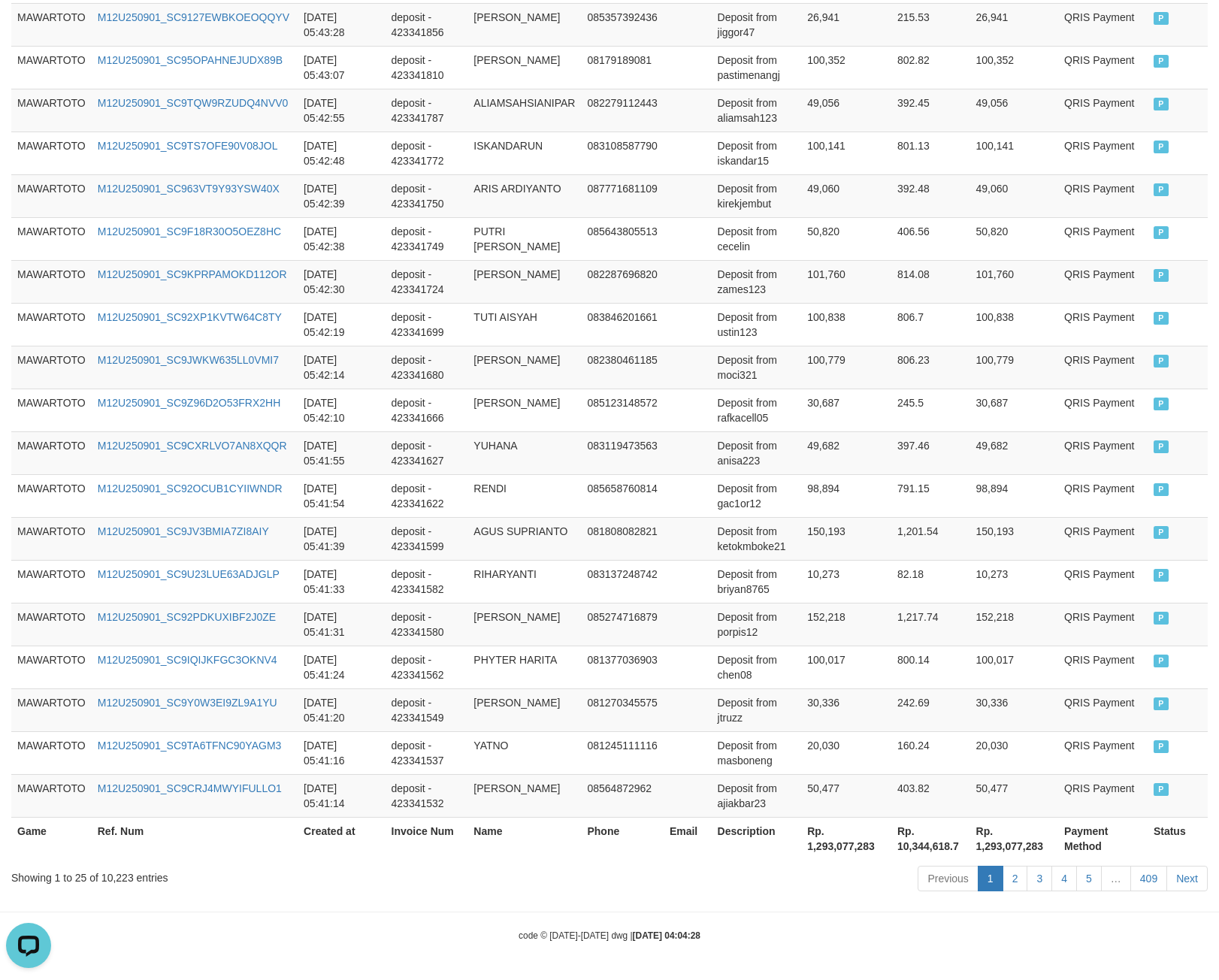
click at [124, 879] on div "Showing 1 to 25 of 10,223 entries" at bounding box center [253, 875] width 485 height 21
drag, startPoint x: 124, startPoint y: 879, endPoint x: 114, endPoint y: 876, distance: 10.4
click at [114, 876] on div "Showing 1 to 25 of 10,223 entries" at bounding box center [253, 875] width 485 height 21
copy div "10,223"
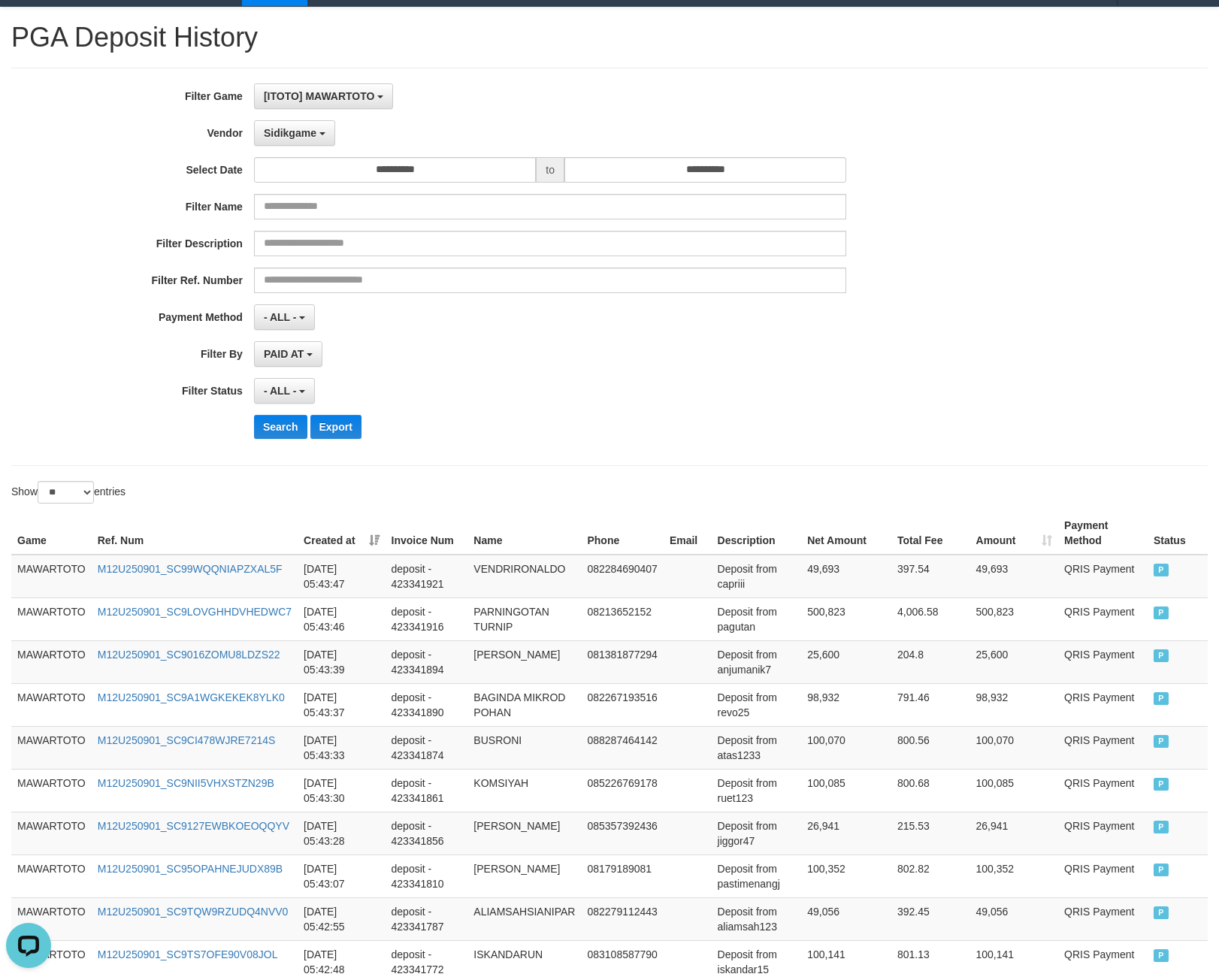
scroll to position [0, 0]
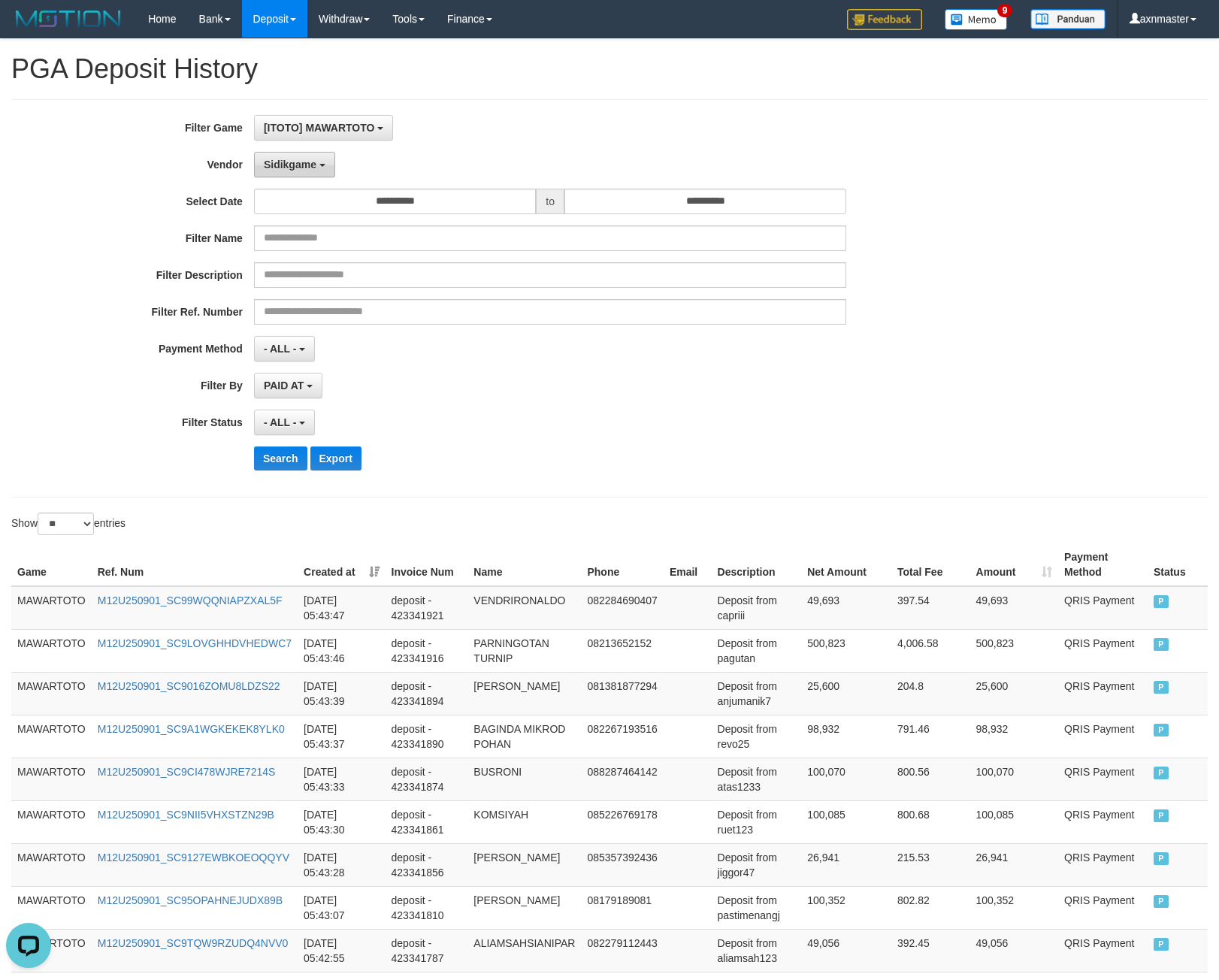
click at [307, 160] on span "Sidikgame" at bounding box center [290, 164] width 52 height 12
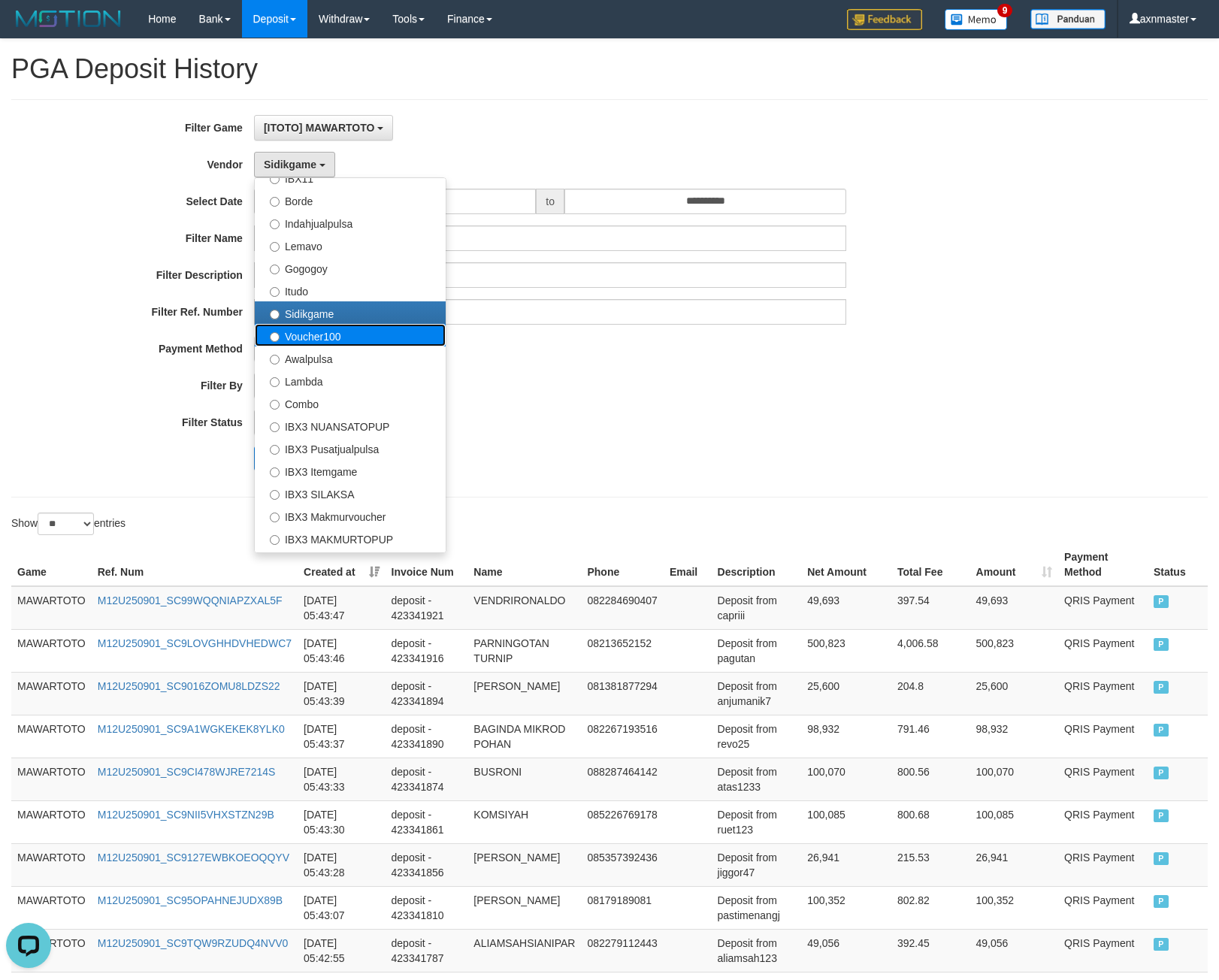
click at [340, 336] on label "Voucher100" at bounding box center [349, 335] width 191 height 23
select select "**********"
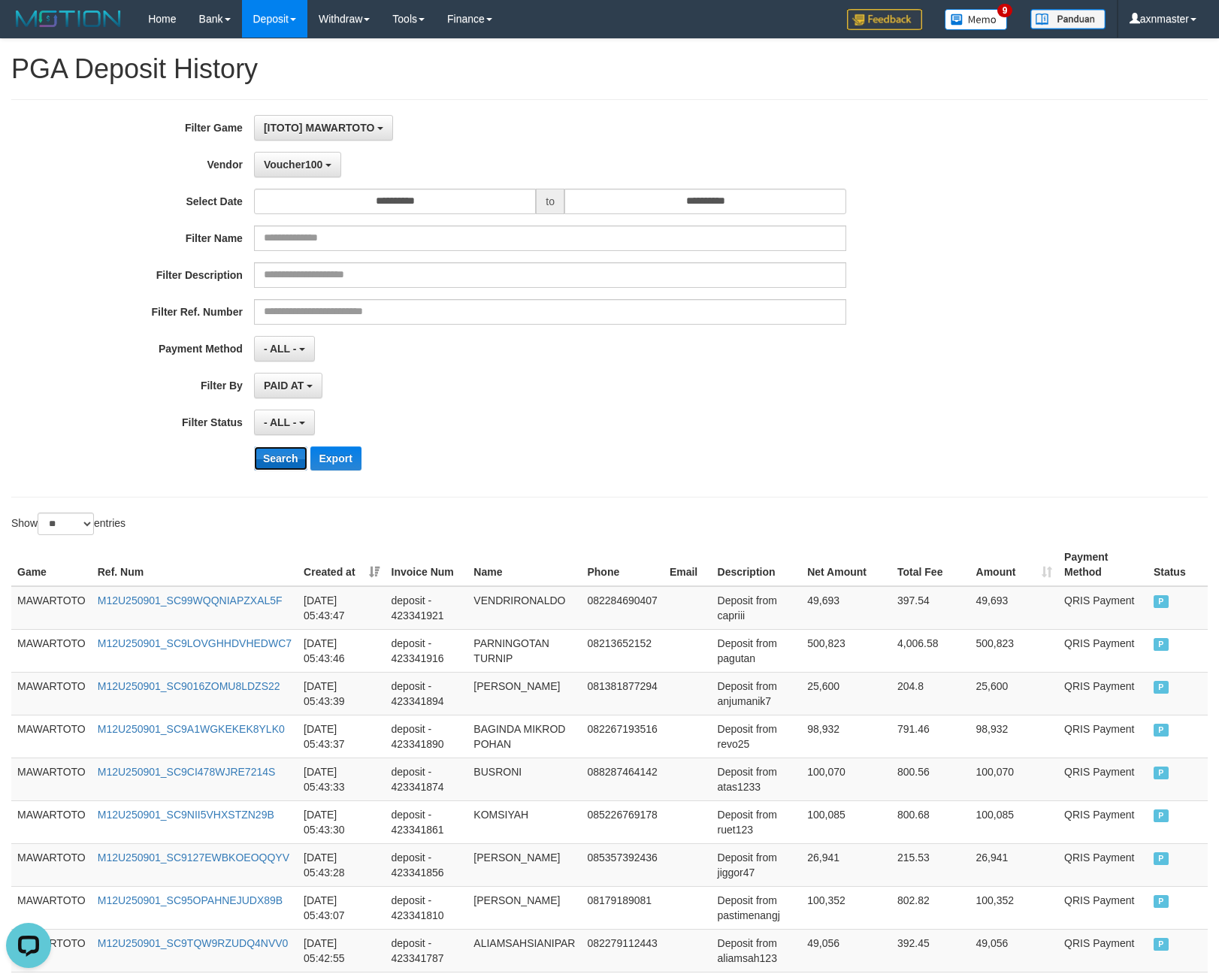
click at [283, 462] on button "Search" at bounding box center [280, 458] width 53 height 24
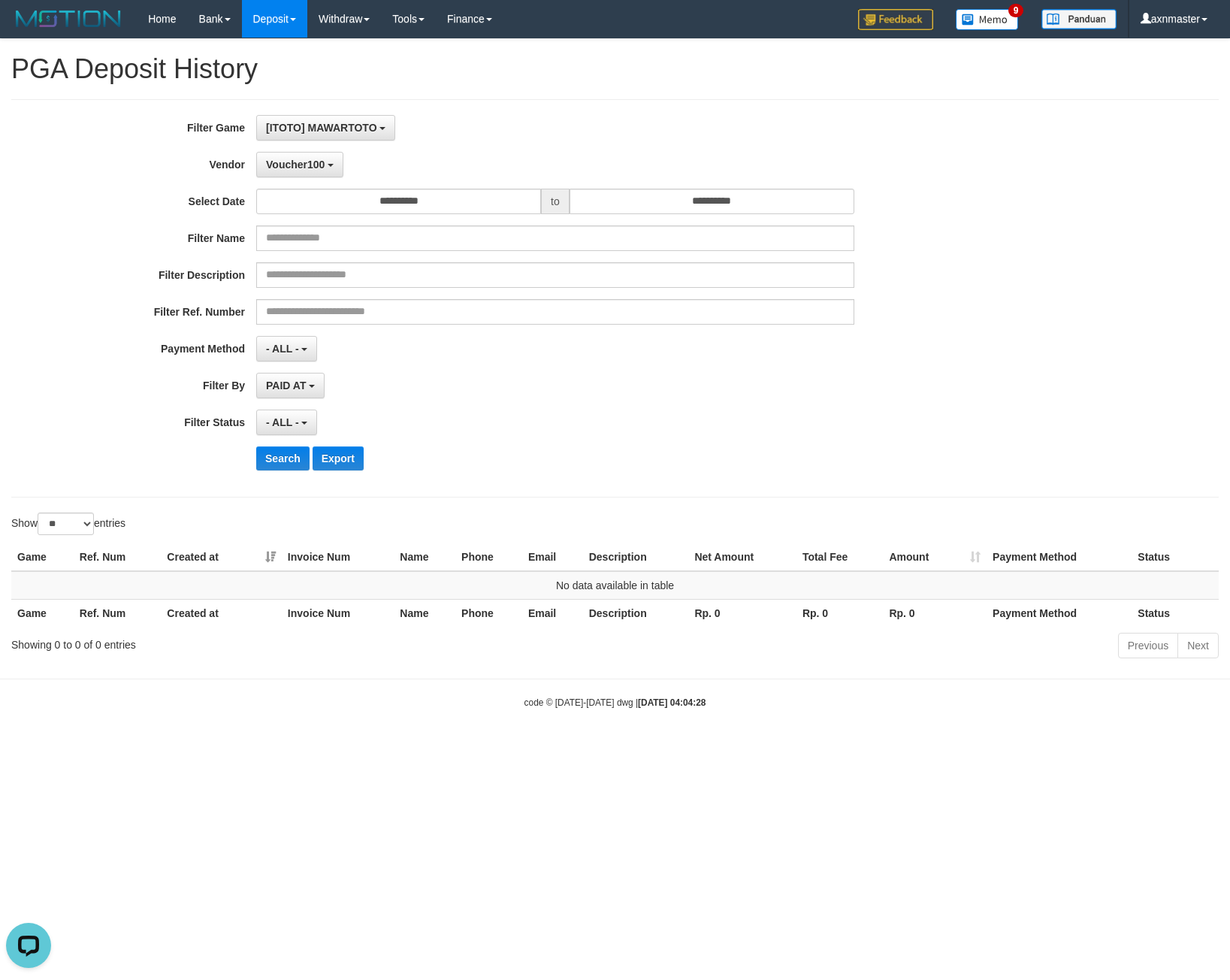
click at [297, 178] on div "**********" at bounding box center [512, 298] width 1025 height 367
click at [301, 189] on input "**********" at bounding box center [399, 201] width 285 height 26
click at [300, 175] on button "Voucher100" at bounding box center [300, 164] width 87 height 26
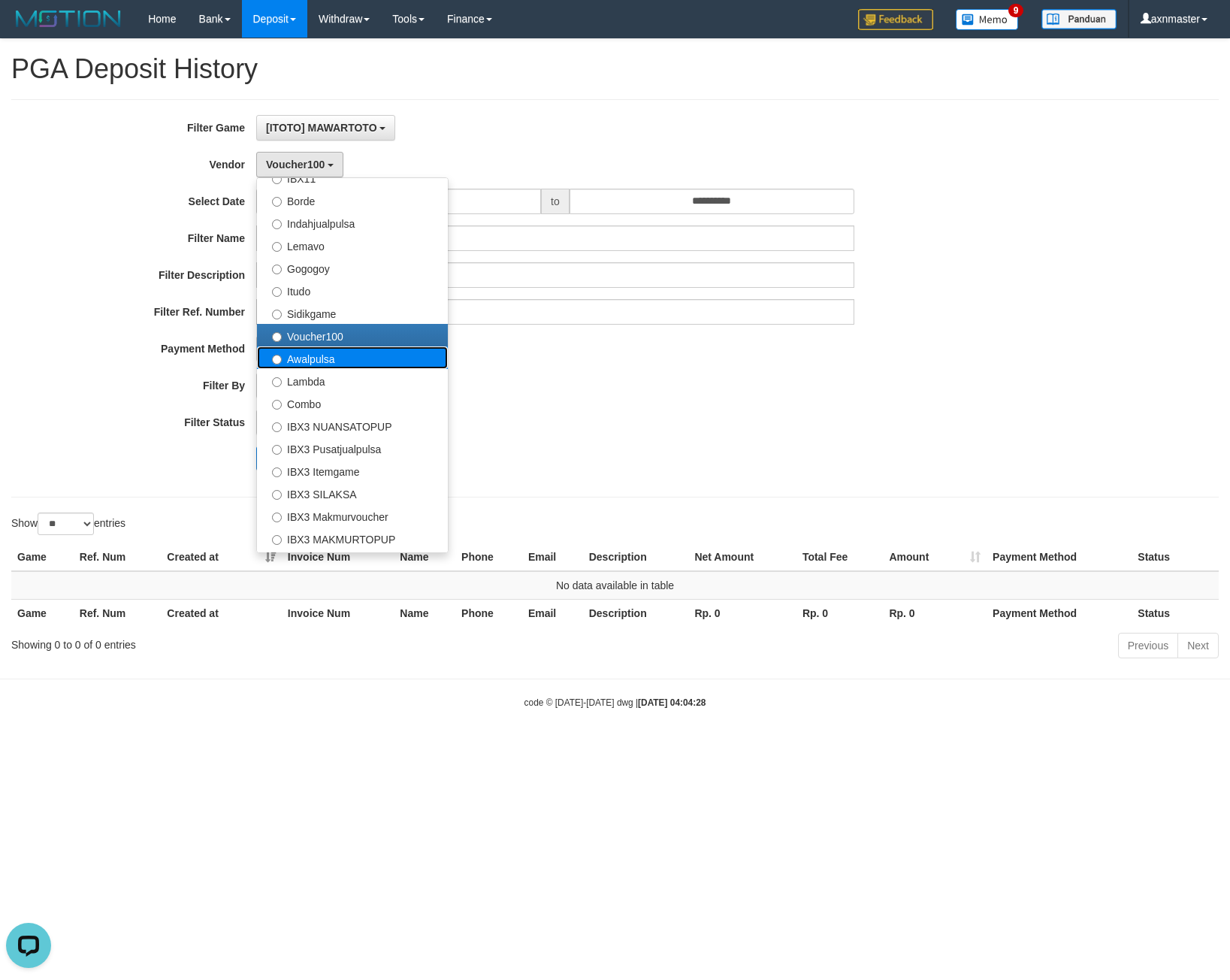
click at [298, 354] on label "Awalpulsa" at bounding box center [352, 358] width 191 height 23
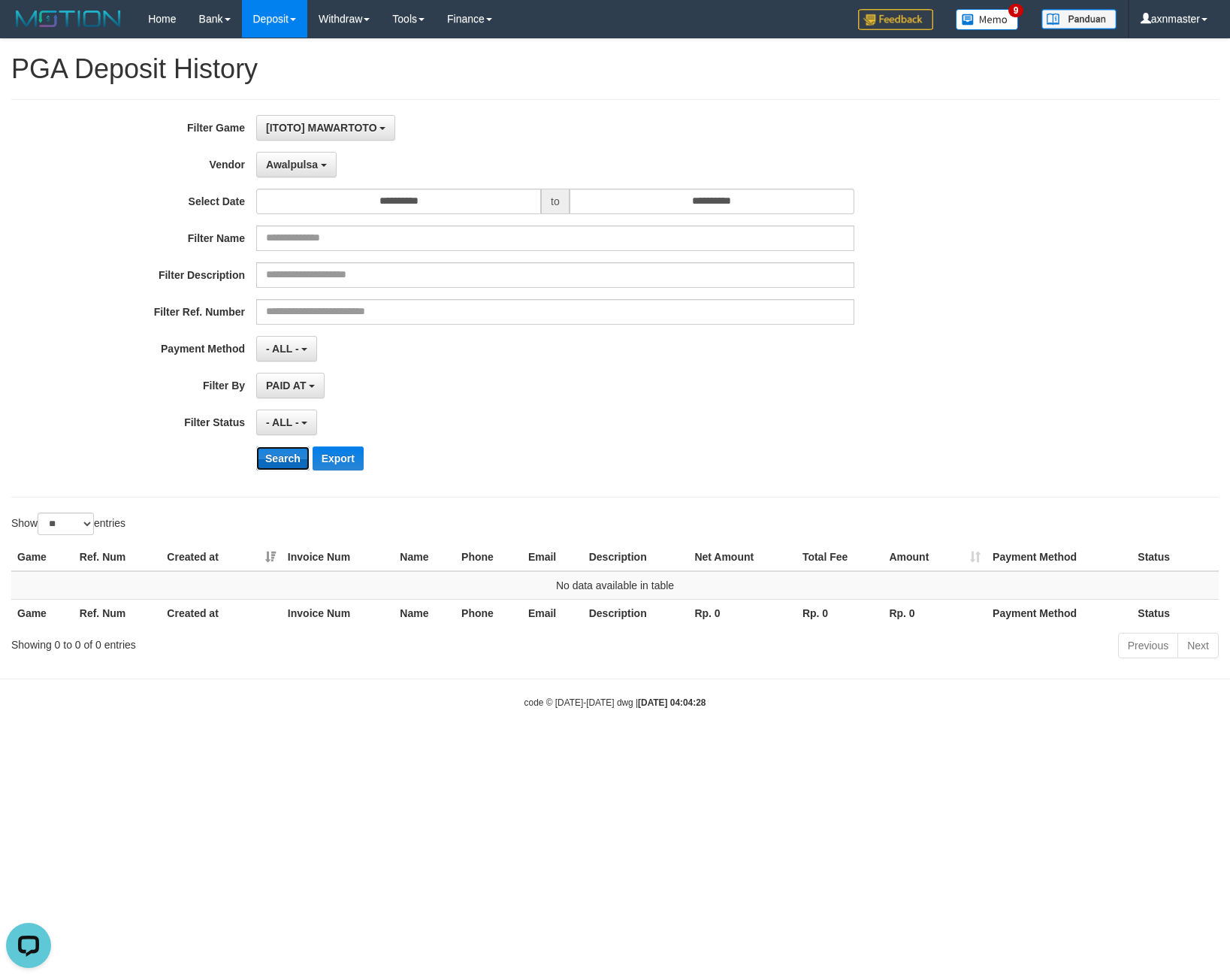
click at [277, 457] on button "Search" at bounding box center [283, 458] width 53 height 24
click at [271, 460] on button "Search" at bounding box center [283, 458] width 53 height 24
click at [301, 161] on span "Awalpulsa" at bounding box center [292, 164] width 52 height 12
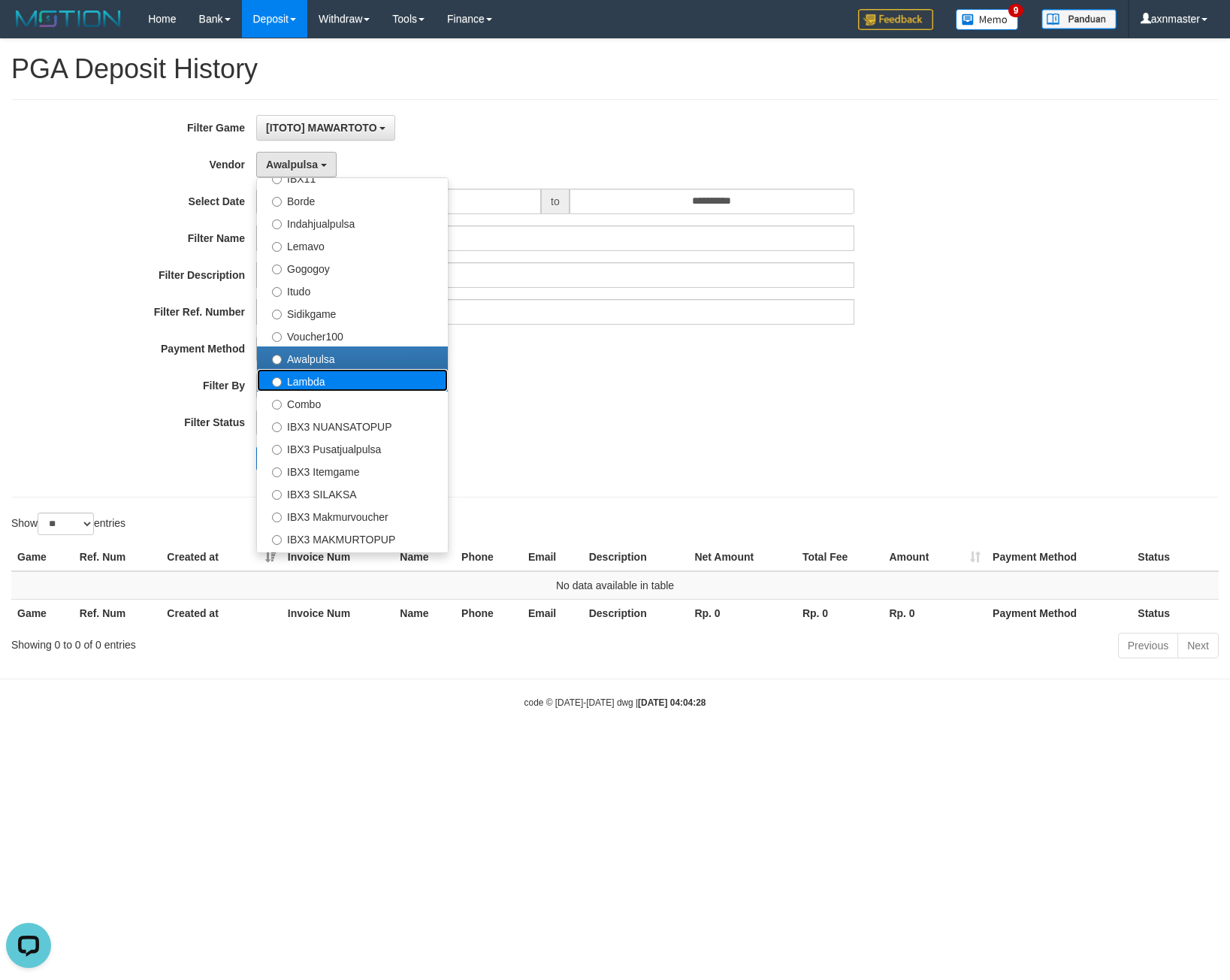
click at [320, 380] on label "Lambda" at bounding box center [352, 381] width 191 height 23
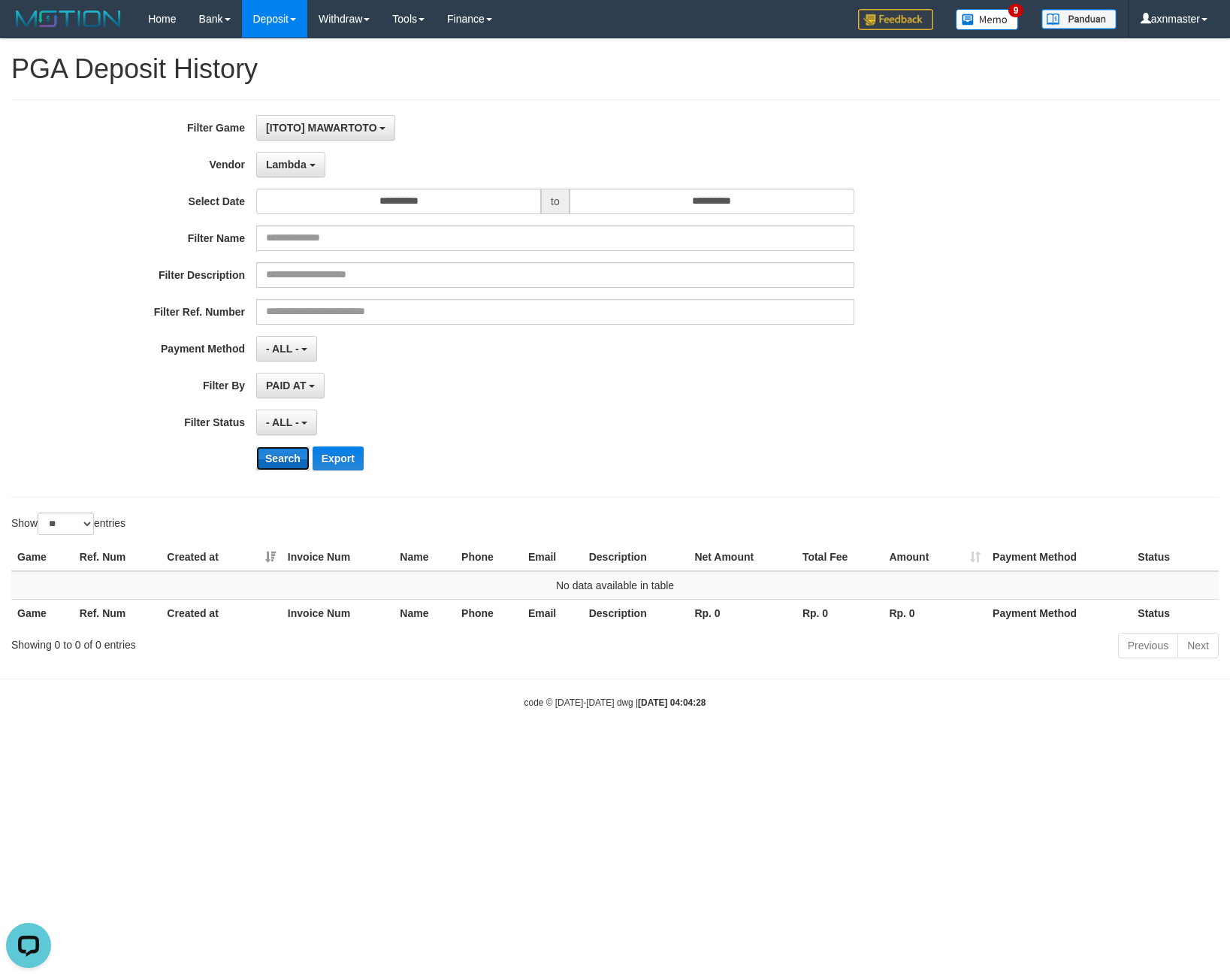
click at [297, 453] on button "Search" at bounding box center [283, 458] width 53 height 24
click at [265, 162] on button "Lambda" at bounding box center [291, 164] width 69 height 26
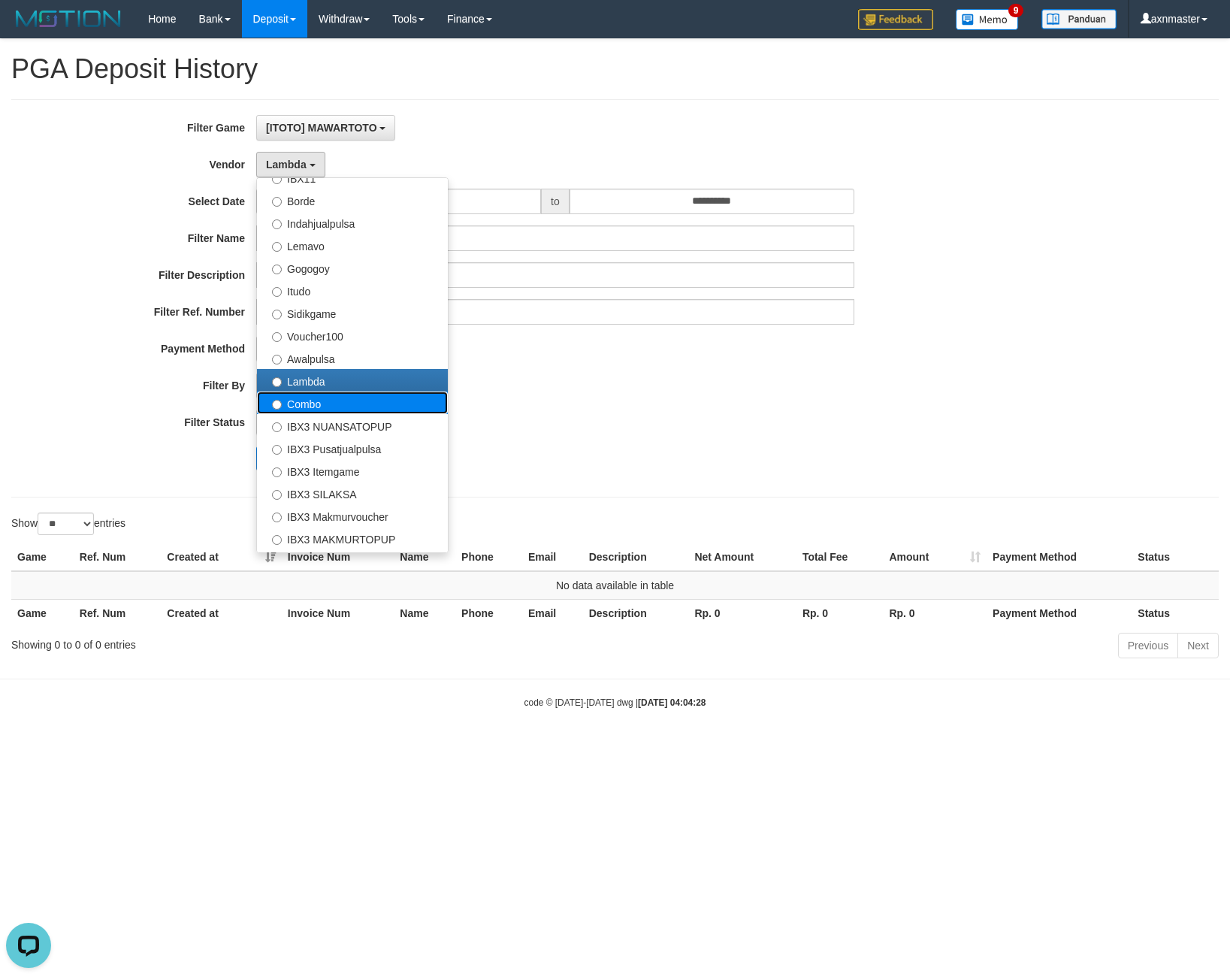
click at [333, 404] on label "Combo" at bounding box center [352, 403] width 191 height 23
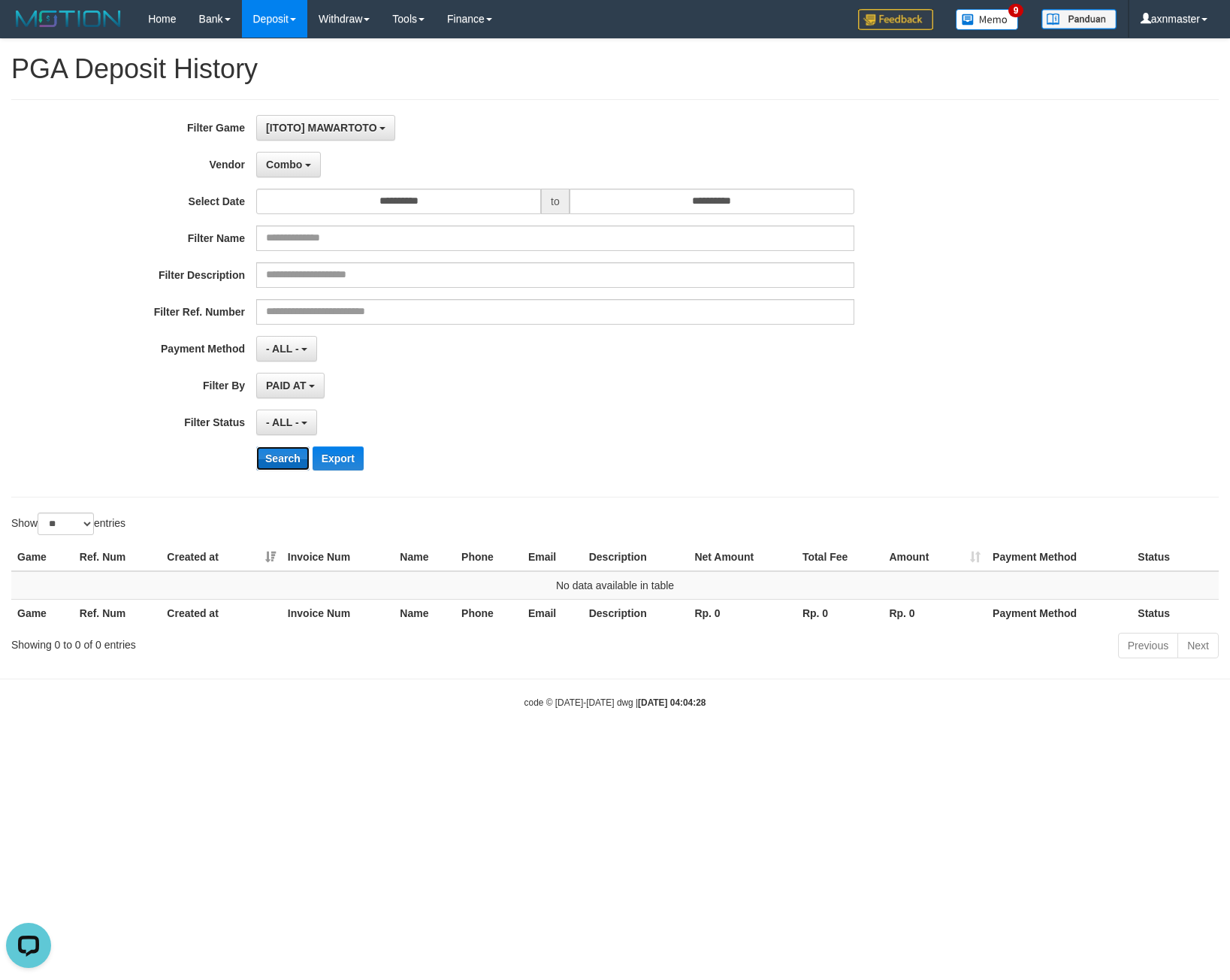
click at [304, 457] on button "Search" at bounding box center [283, 458] width 53 height 24
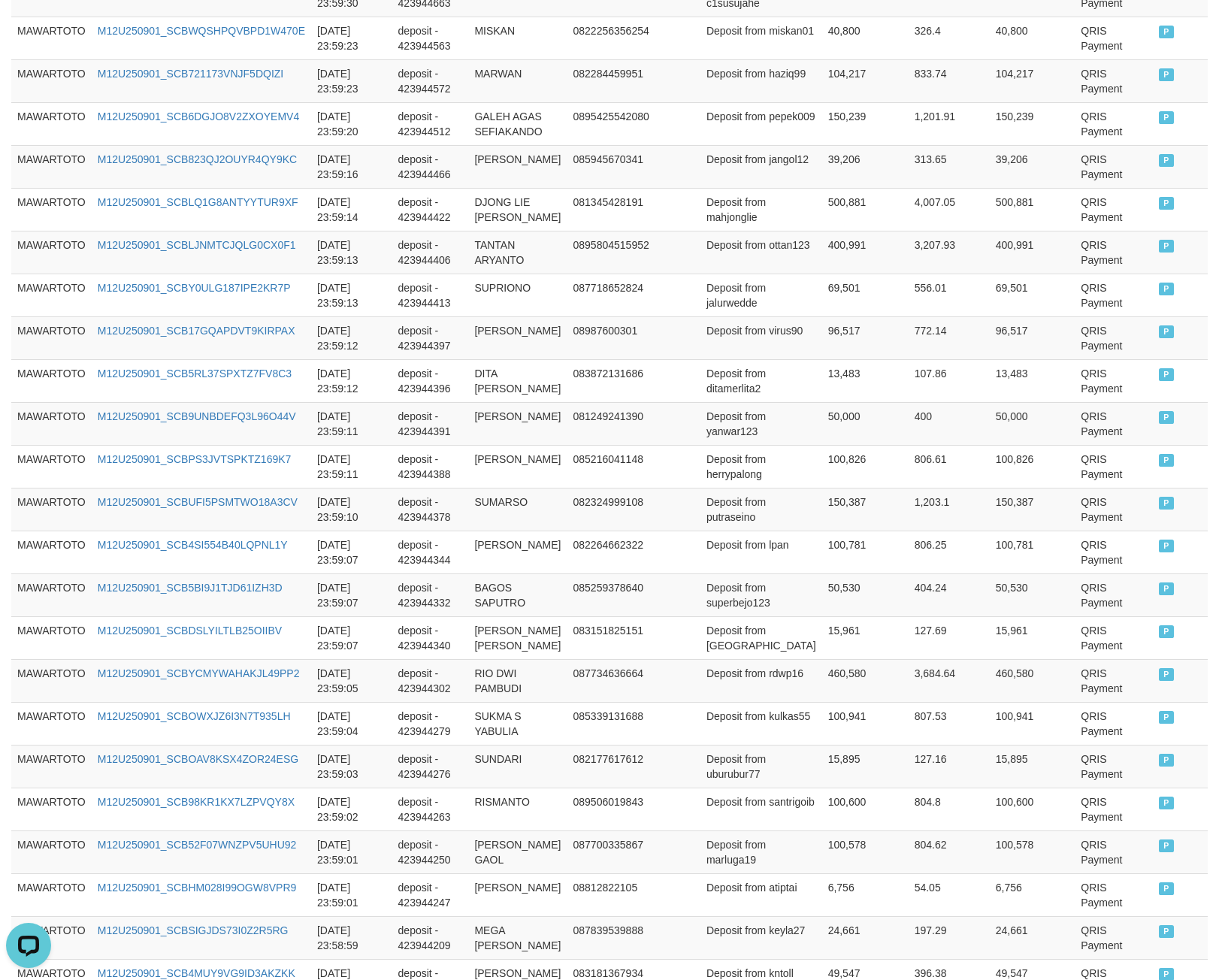
scroll to position [900, 0]
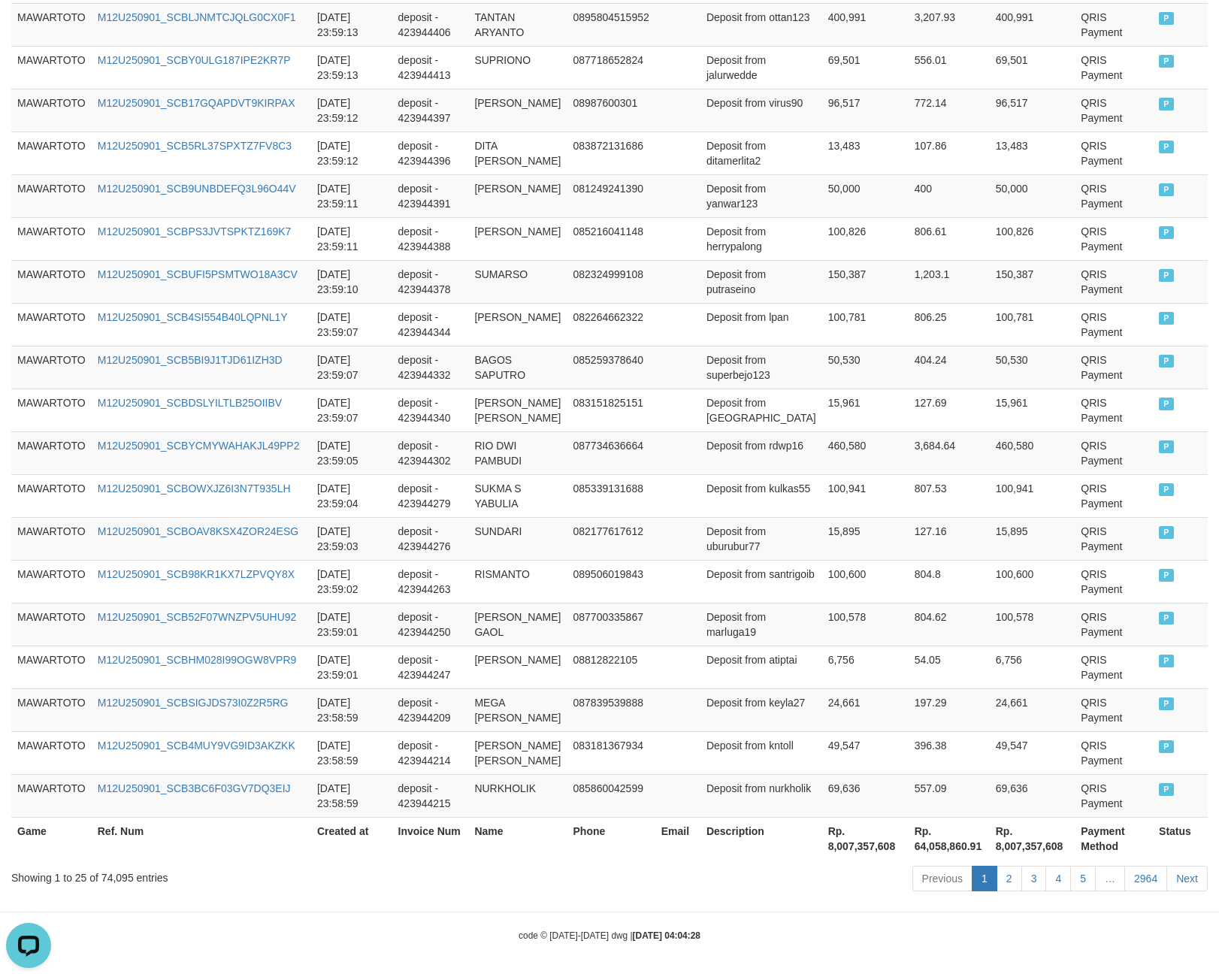
click at [822, 846] on th "Rp. 8,007,357,608" at bounding box center [865, 838] width 86 height 43
copy th "8,007,357,608"
click at [122, 876] on div "Showing 1 to 25 of 74,095 entries" at bounding box center [253, 875] width 485 height 21
click at [122, 874] on div "Showing 1 to 25 of 74,095 entries" at bounding box center [253, 875] width 485 height 21
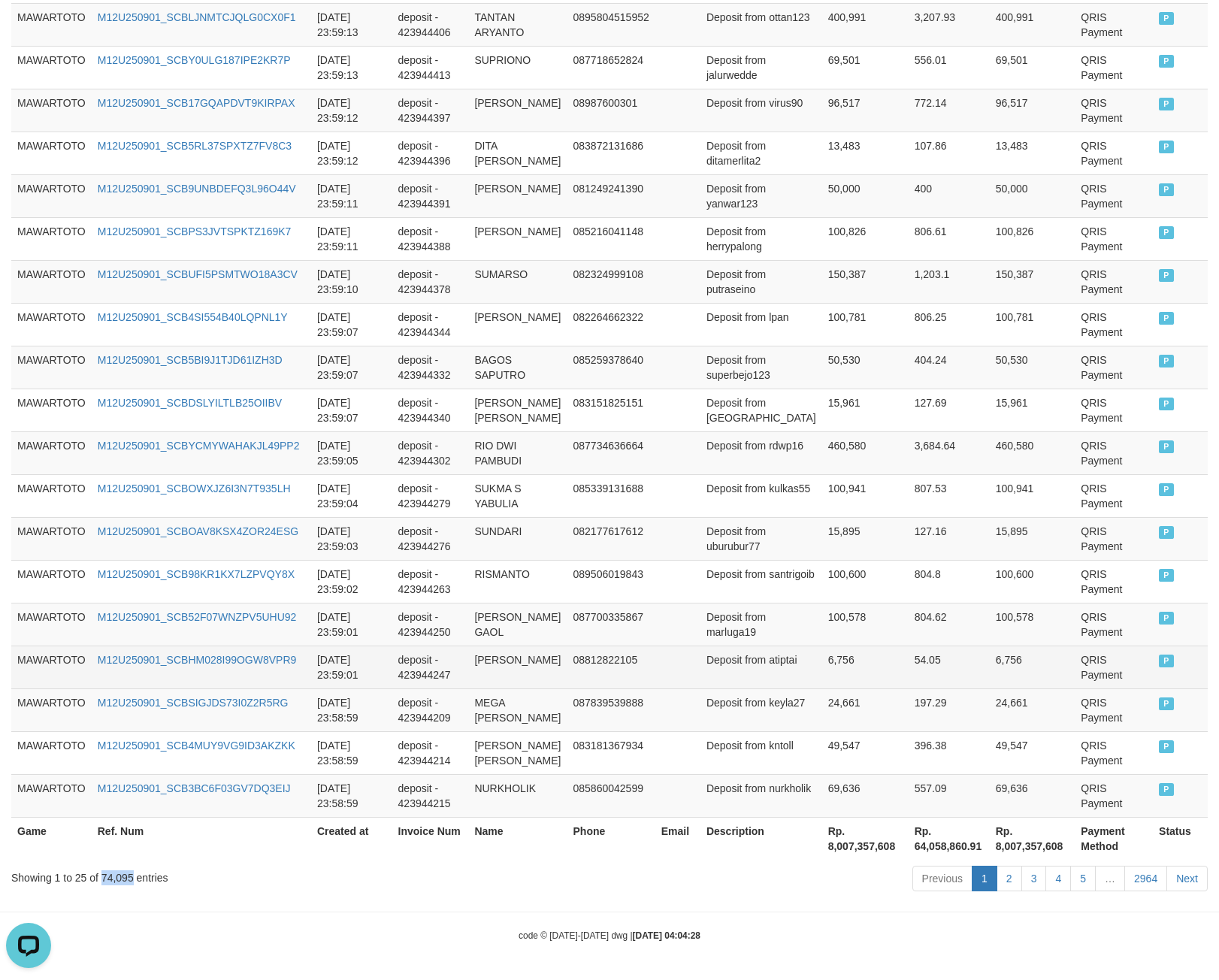
copy div "74,095"
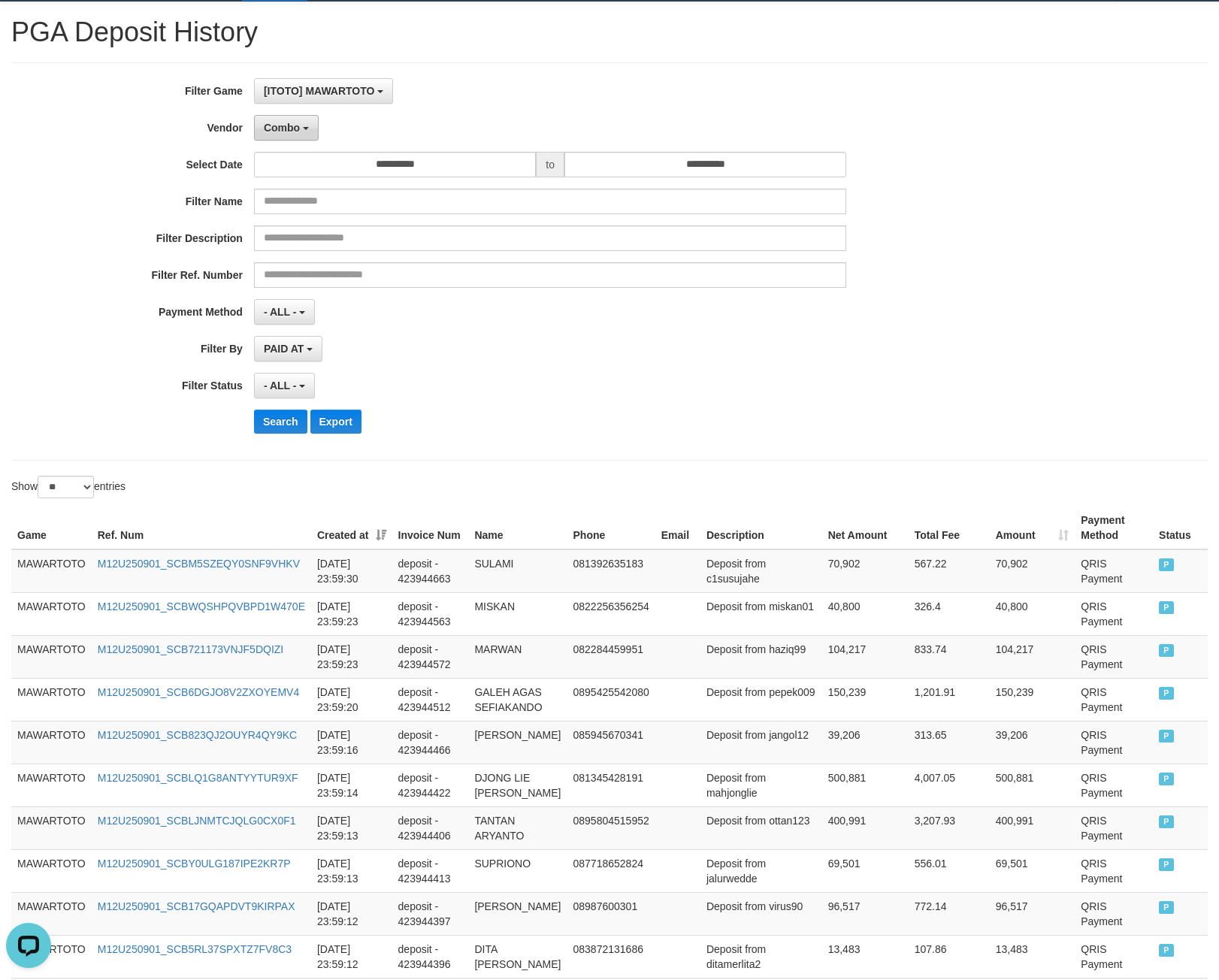
scroll to position [0, 0]
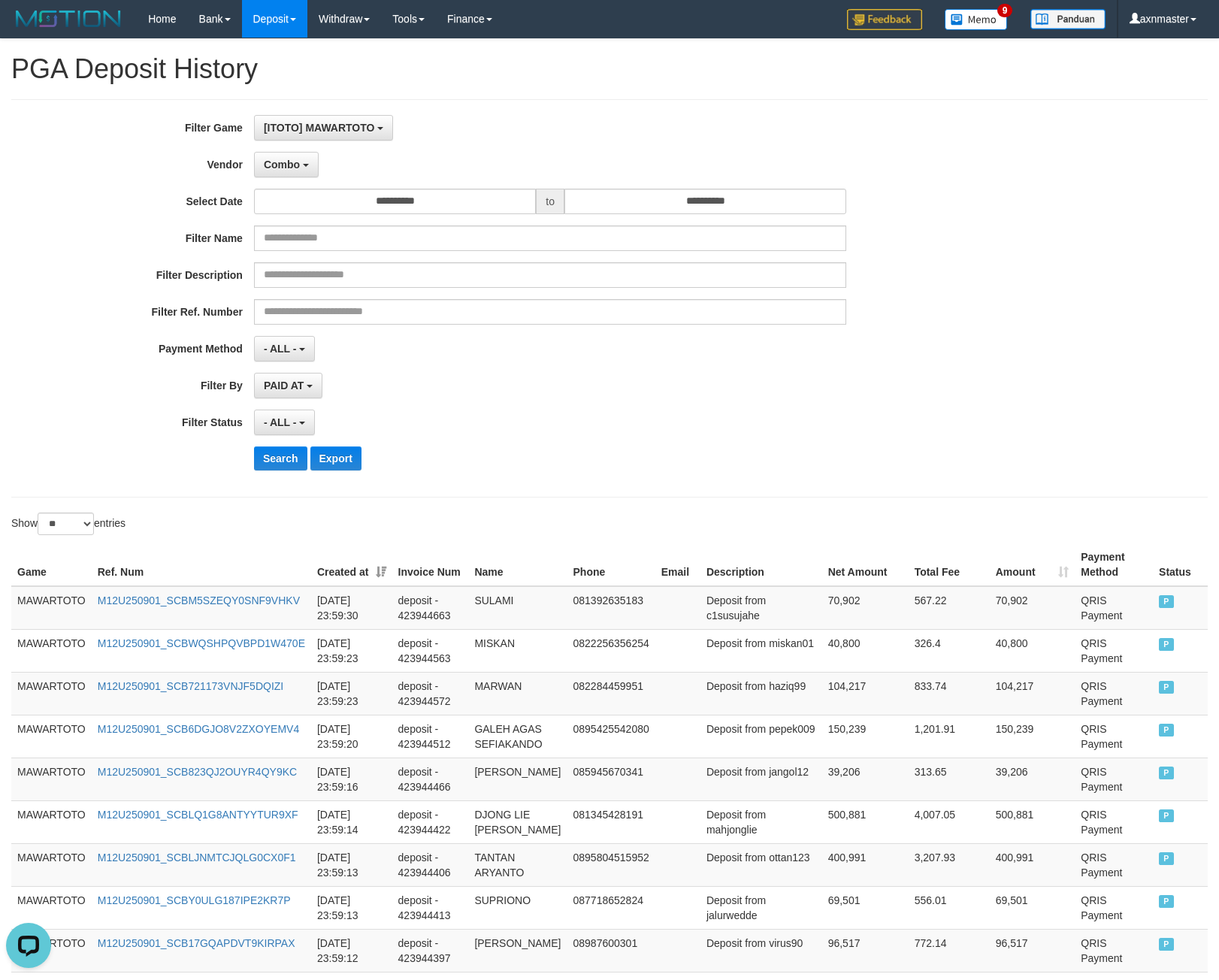
click at [282, 147] on div "**********" at bounding box center [508, 298] width 1016 height 367
click at [277, 169] on span "Combo" at bounding box center [282, 164] width 36 height 12
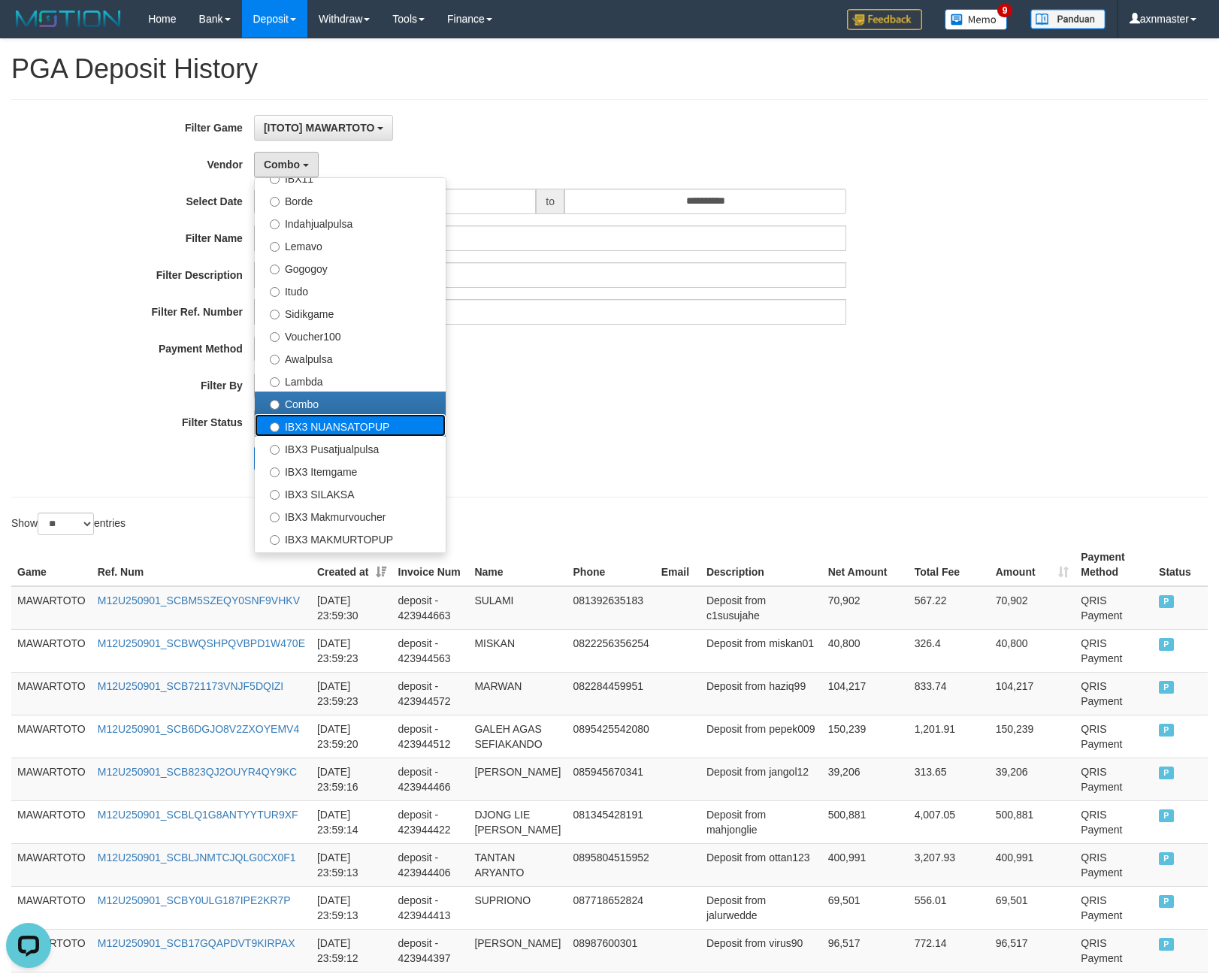
click at [309, 426] on label "IBX3 NUANSATOPUP" at bounding box center [349, 425] width 191 height 23
select select "**********"
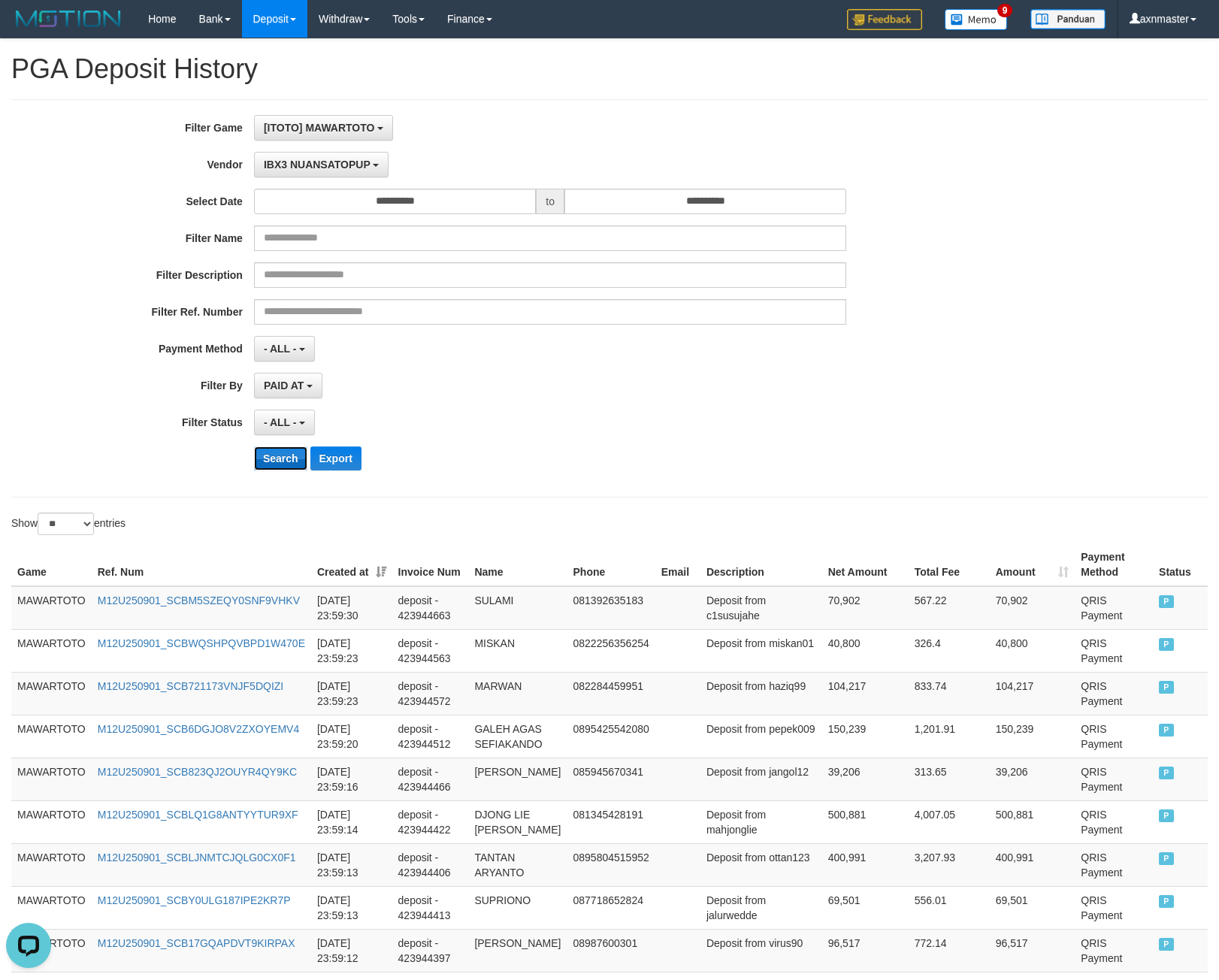
click at [287, 454] on button "Search" at bounding box center [280, 458] width 53 height 24
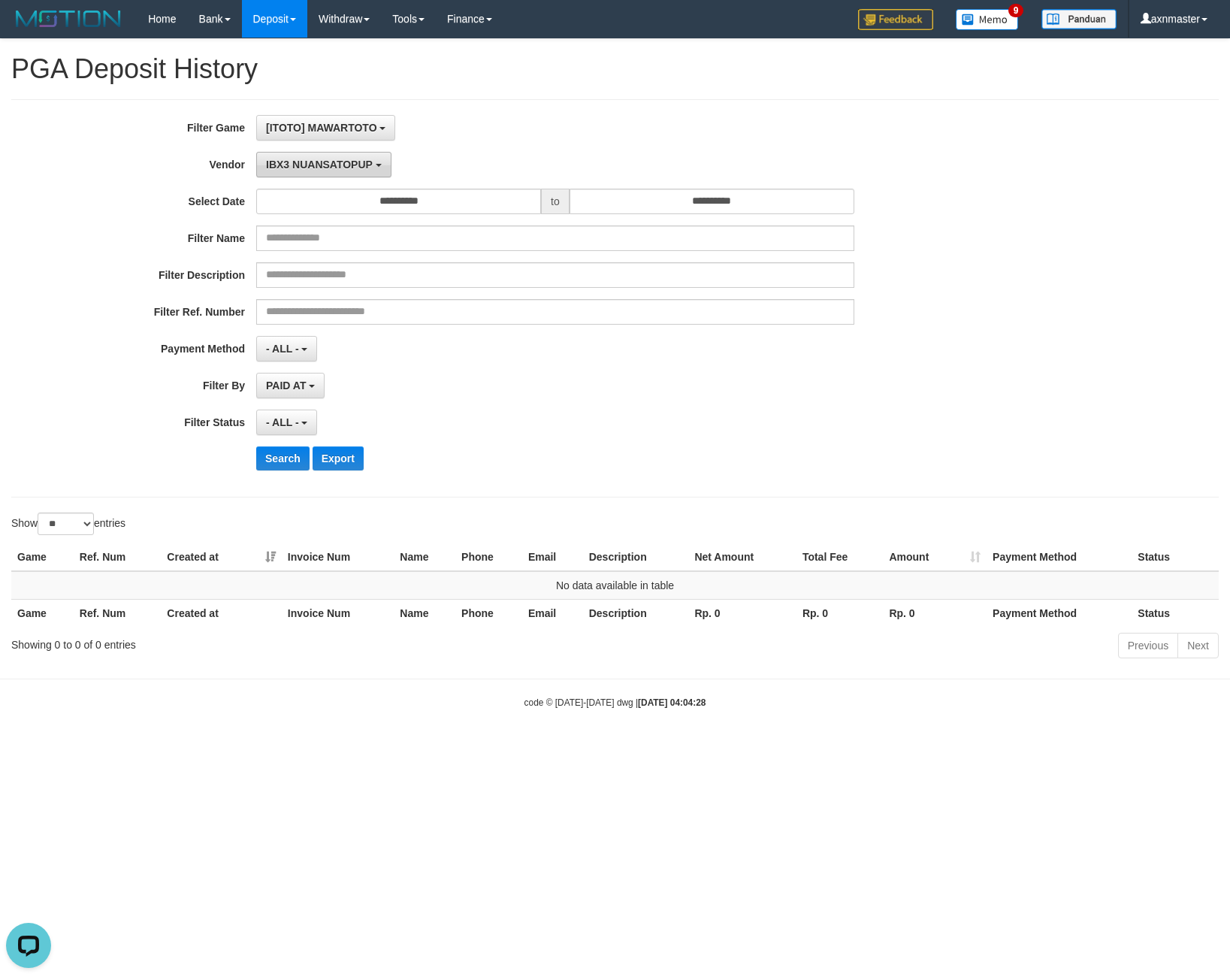
click at [293, 175] on button "IBX3 NUANSATOPUP" at bounding box center [324, 164] width 135 height 26
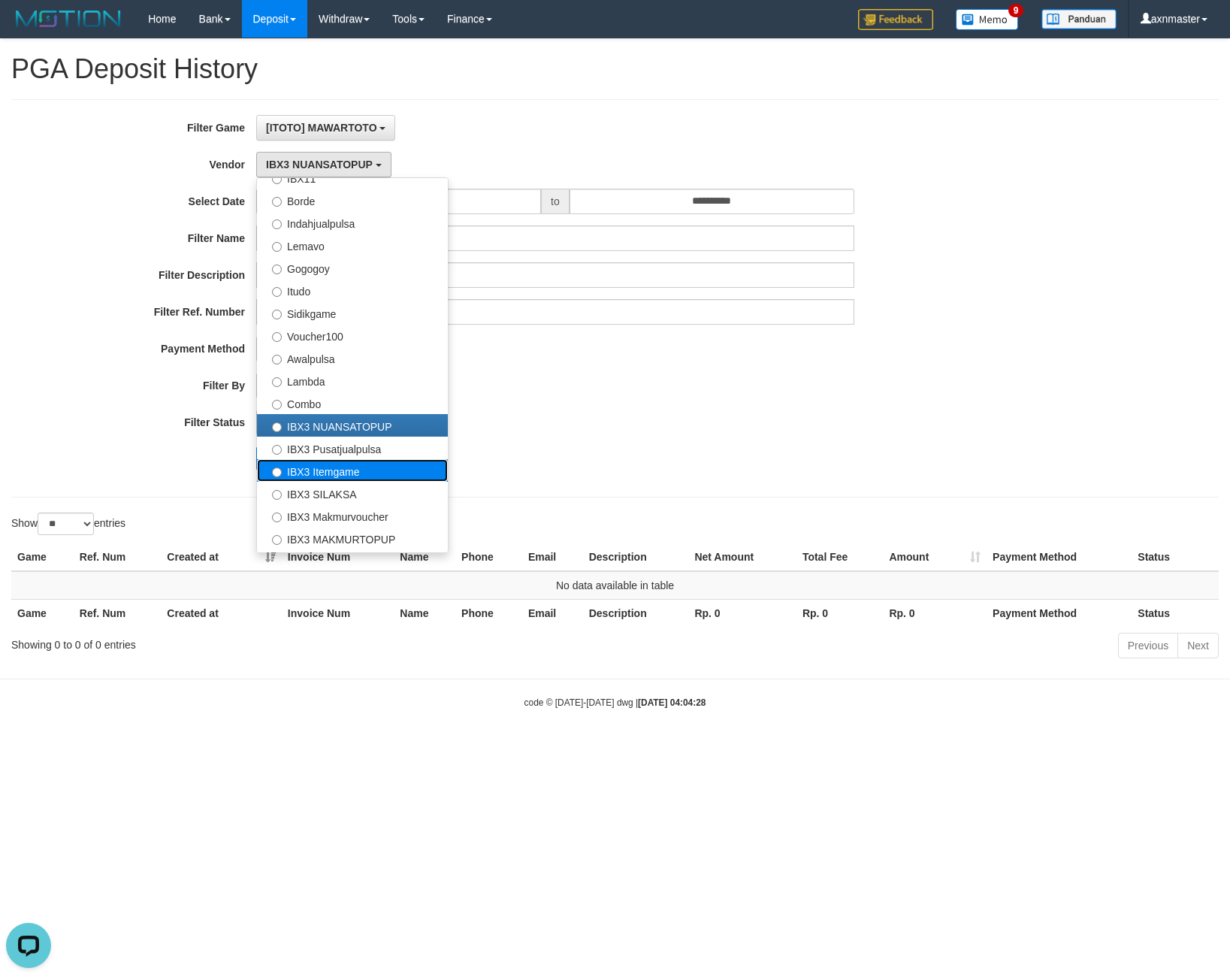
click at [326, 460] on label "IBX3 Itemgame" at bounding box center [352, 471] width 191 height 23
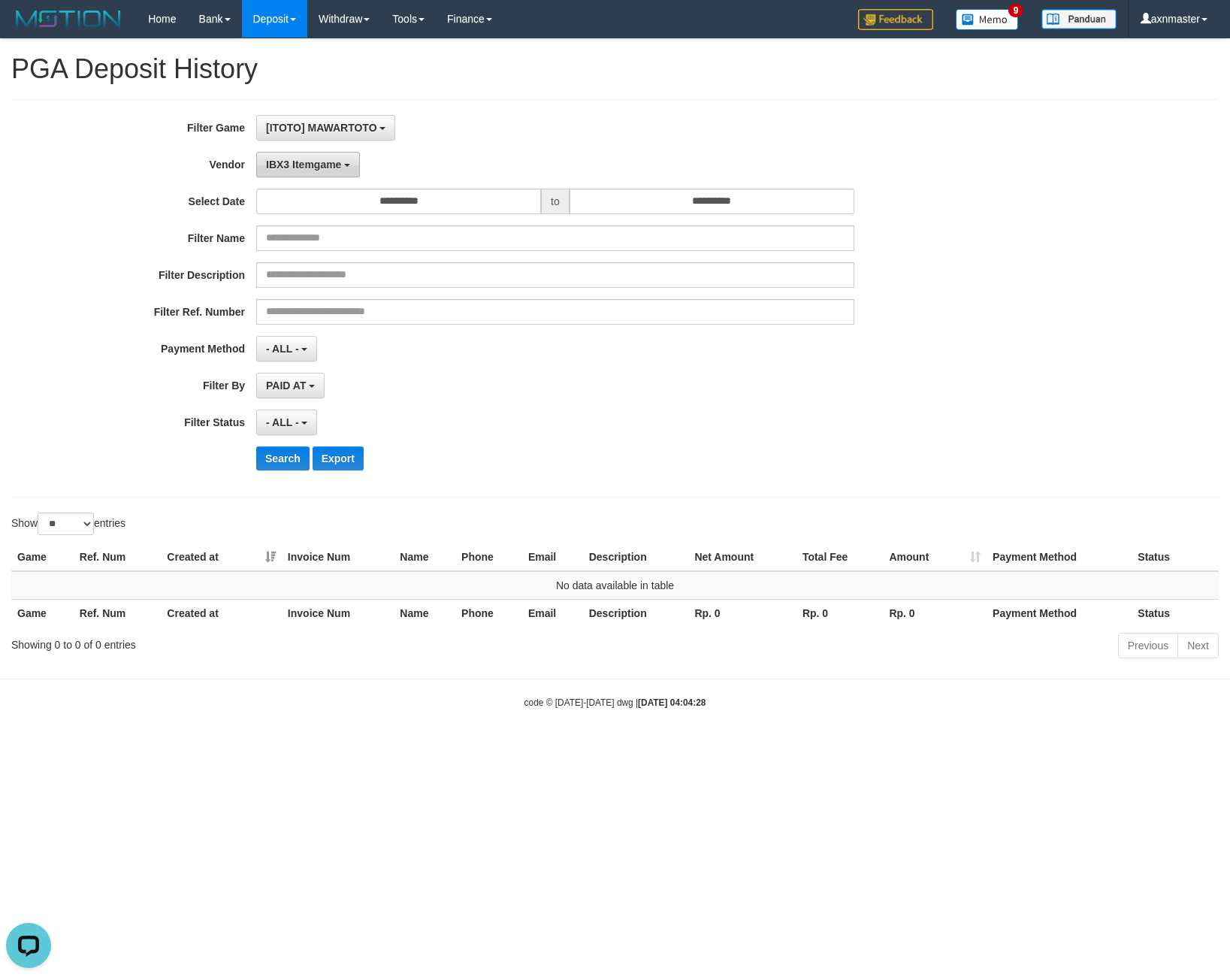
click at [276, 163] on span "IBX3 Itemgame" at bounding box center [303, 164] width 75 height 12
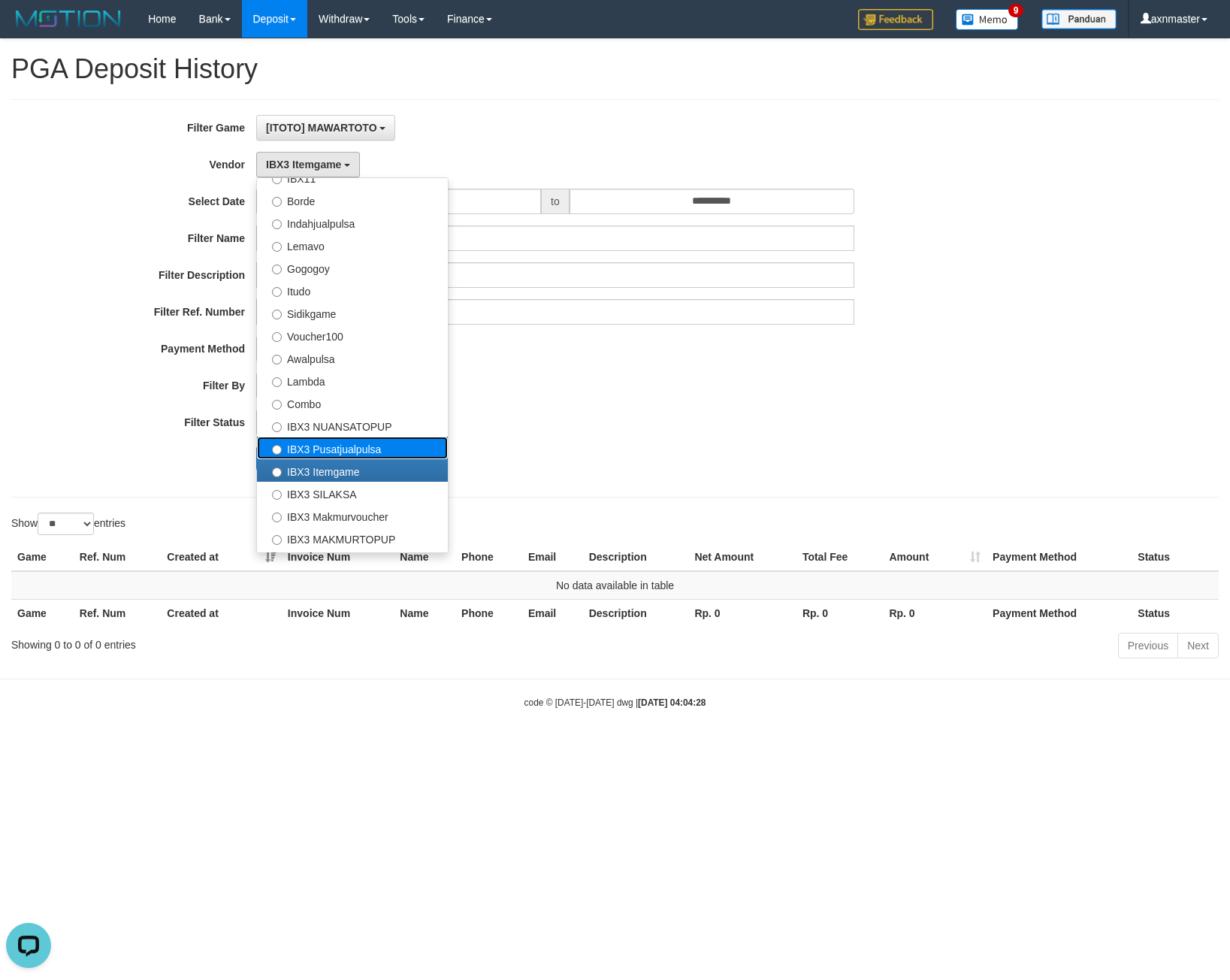
click at [326, 447] on label "IBX3 Pusatjualpulsa" at bounding box center [352, 448] width 191 height 23
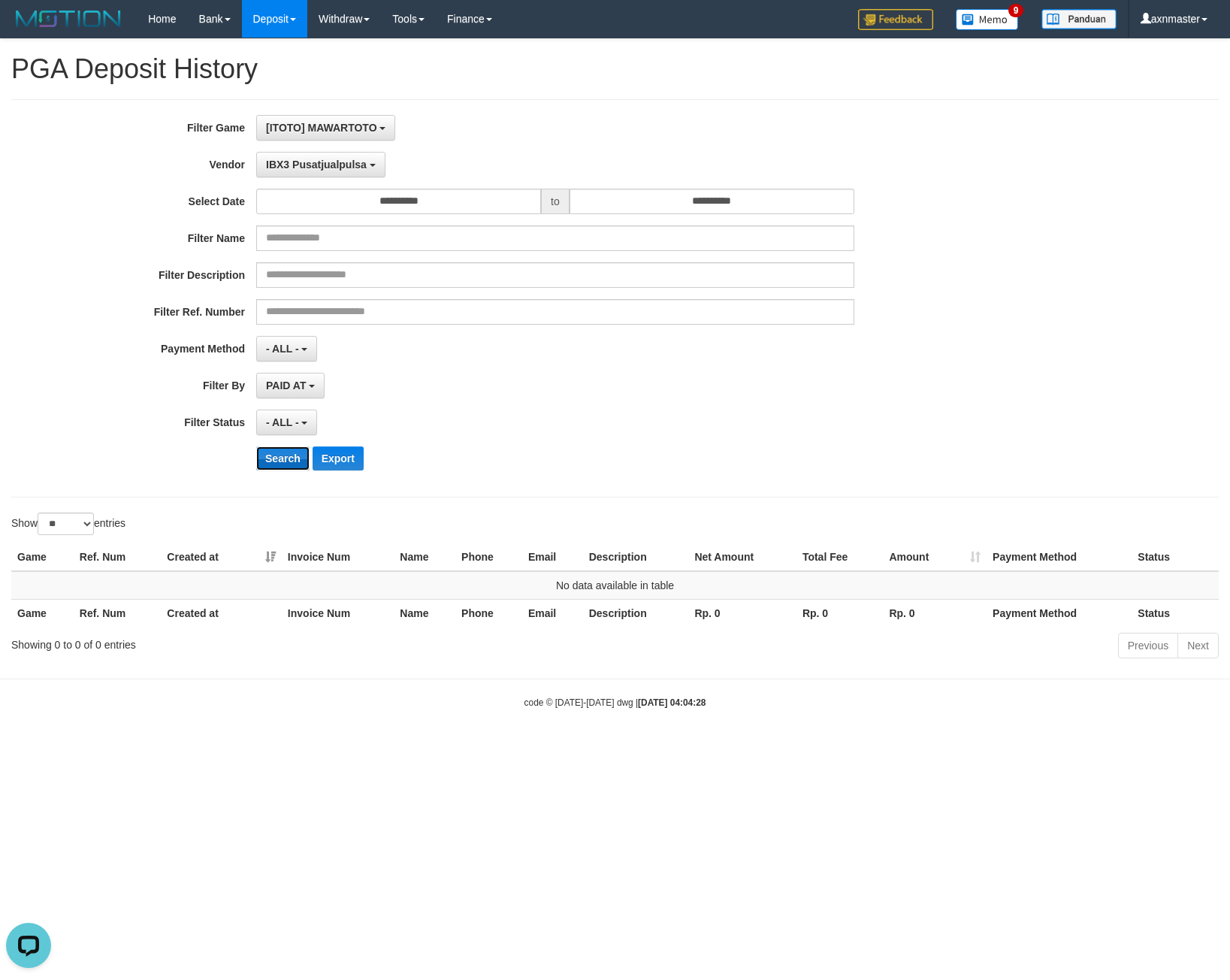
click at [283, 456] on button "Search" at bounding box center [283, 458] width 53 height 24
click at [323, 160] on span "IBX3 Pusatjualpulsa" at bounding box center [316, 164] width 101 height 12
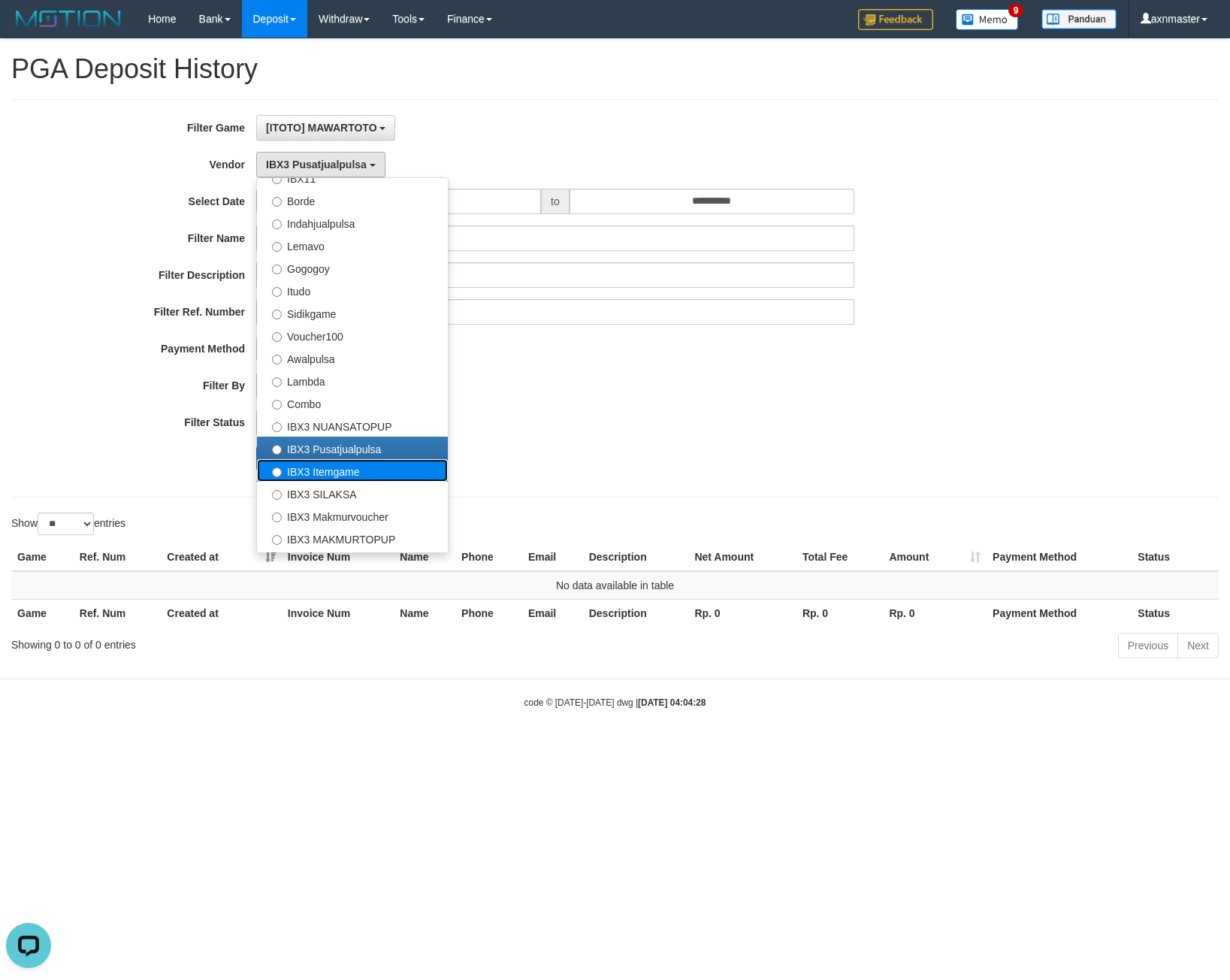
click at [358, 469] on label "IBX3 Itemgame" at bounding box center [352, 471] width 191 height 23
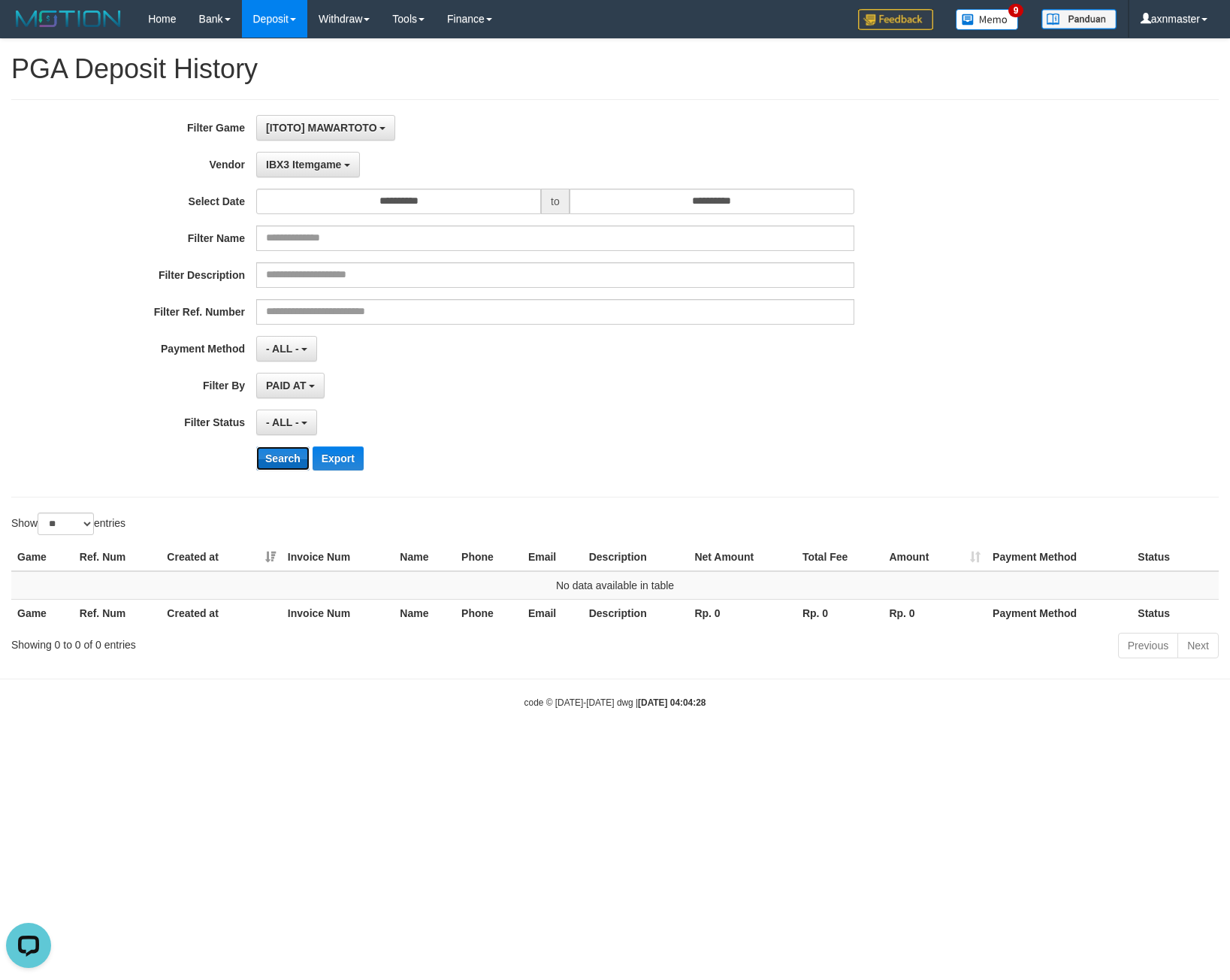
click at [272, 448] on button "Search" at bounding box center [283, 458] width 53 height 24
click at [299, 154] on button "IBX3 Itemgame" at bounding box center [308, 164] width 104 height 26
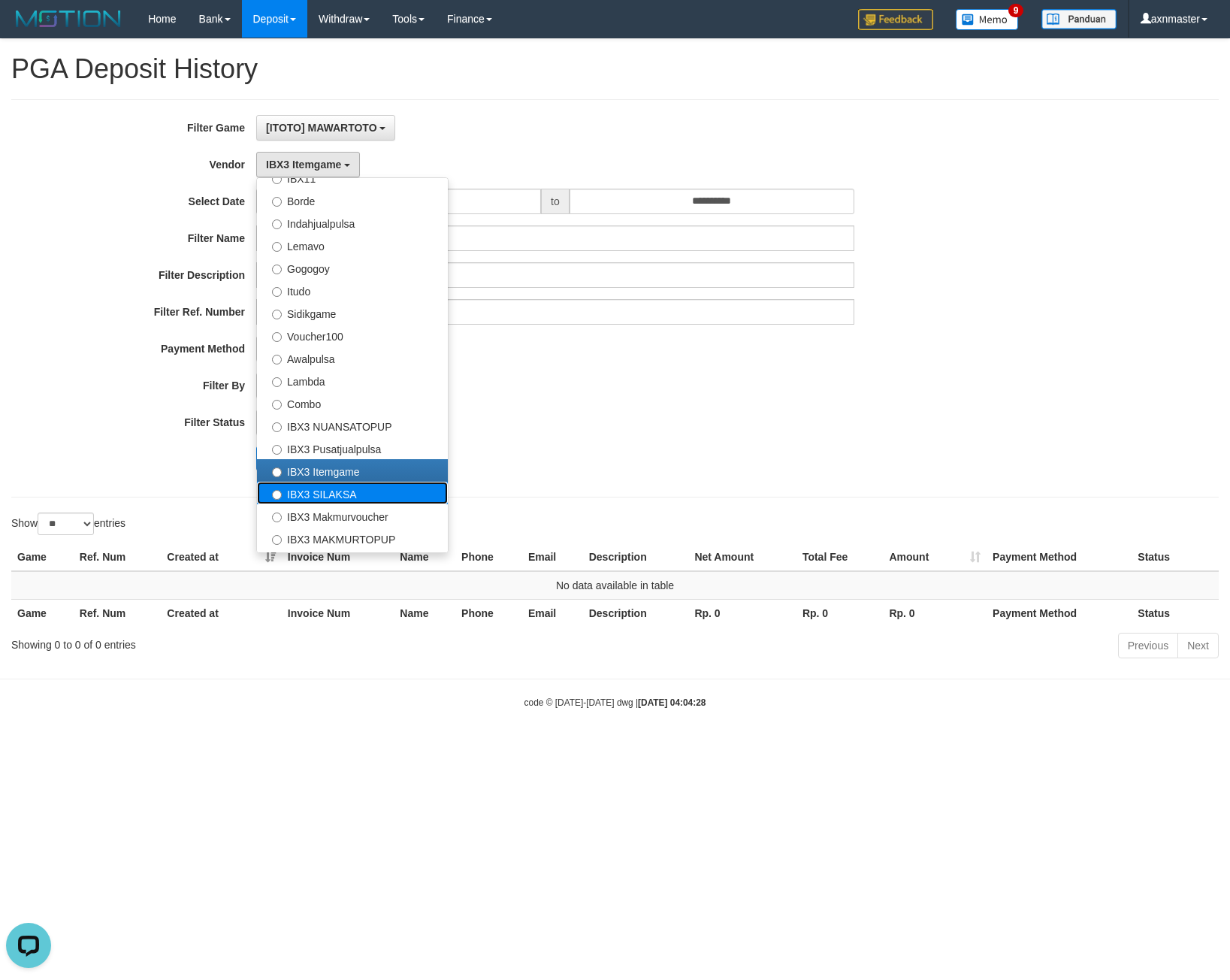
click at [308, 482] on label "IBX3 SILAKSA" at bounding box center [352, 493] width 191 height 23
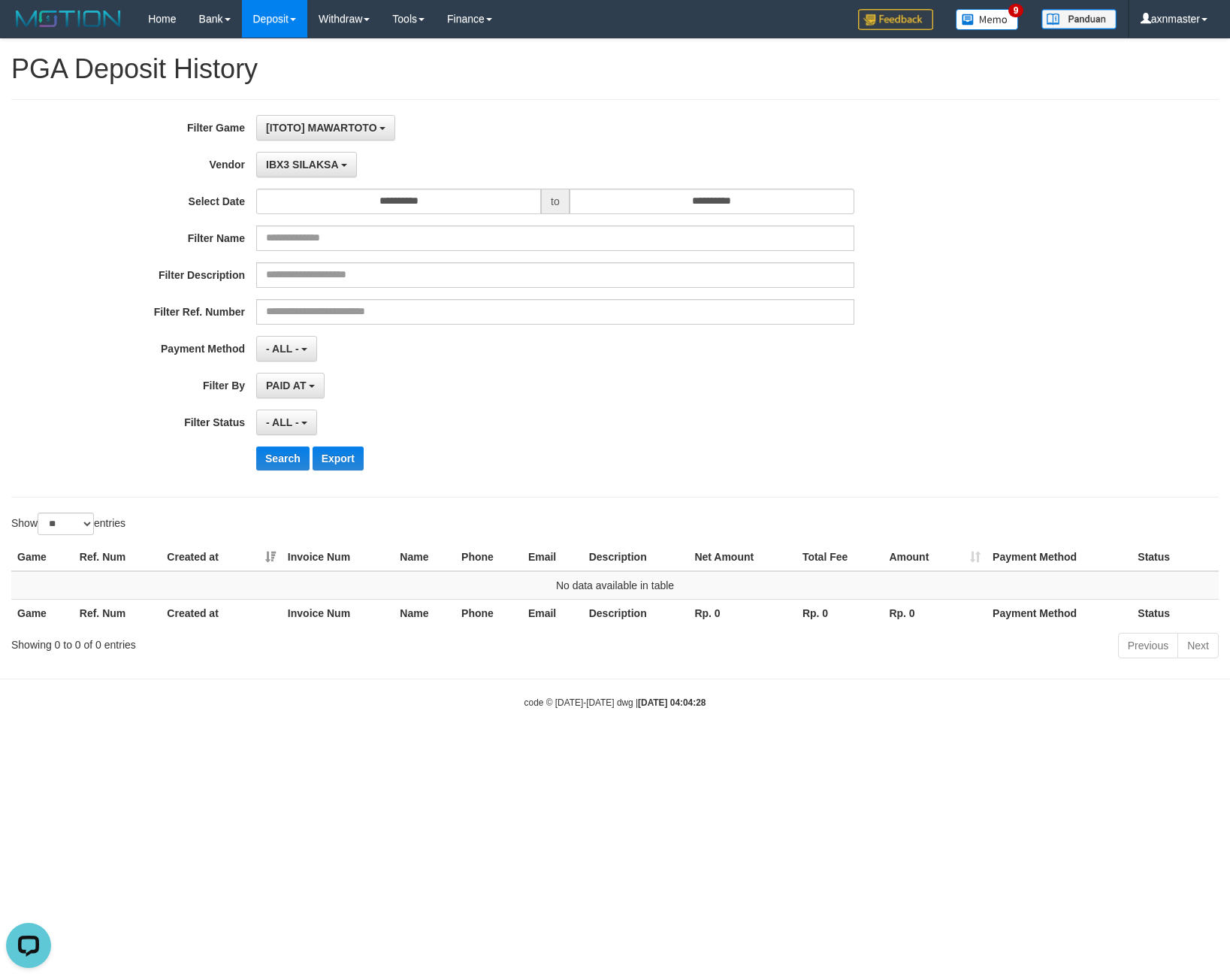
click at [290, 440] on div "**********" at bounding box center [512, 298] width 1025 height 367
click at [279, 464] on button "Search" at bounding box center [283, 458] width 53 height 24
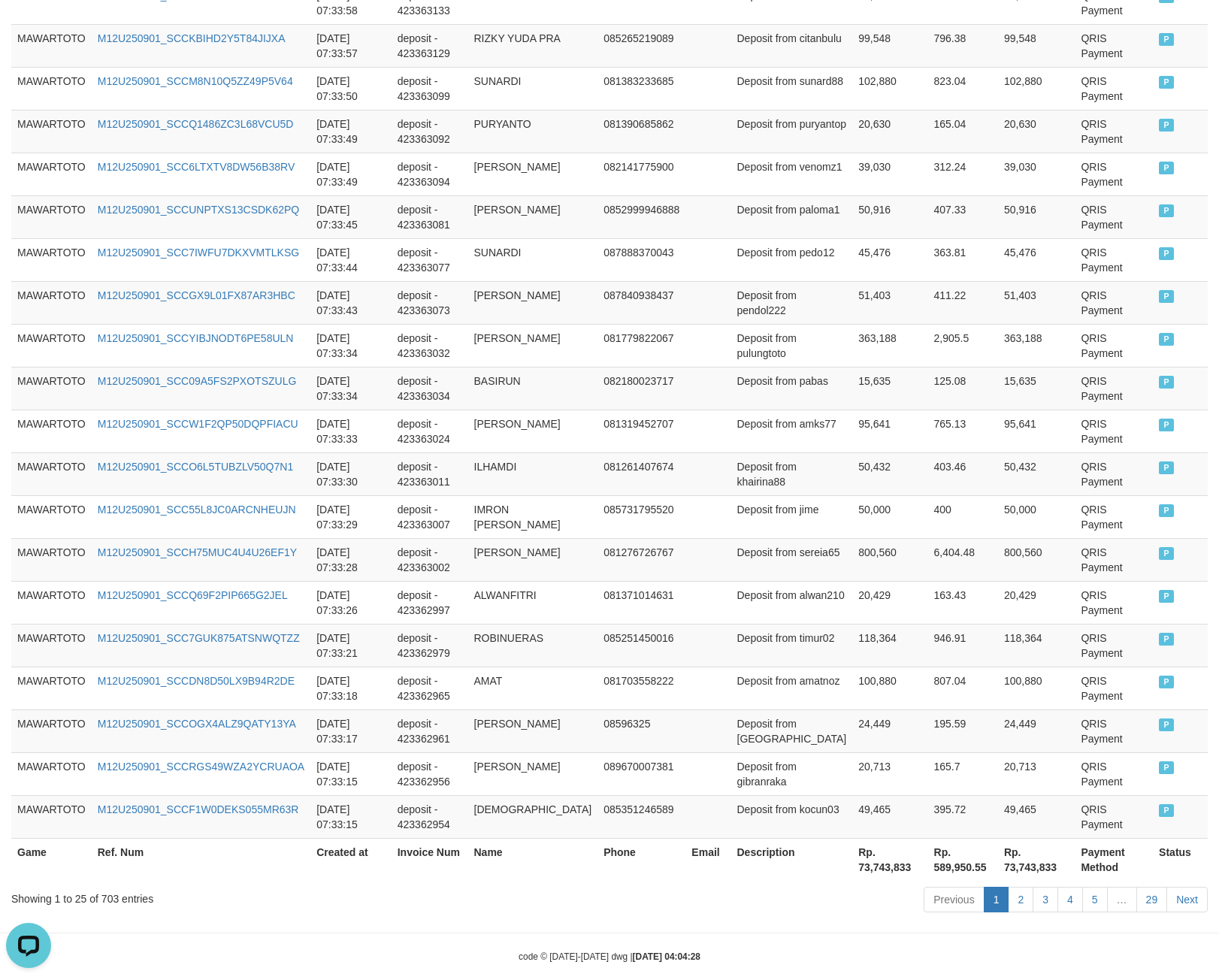
scroll to position [870, 0]
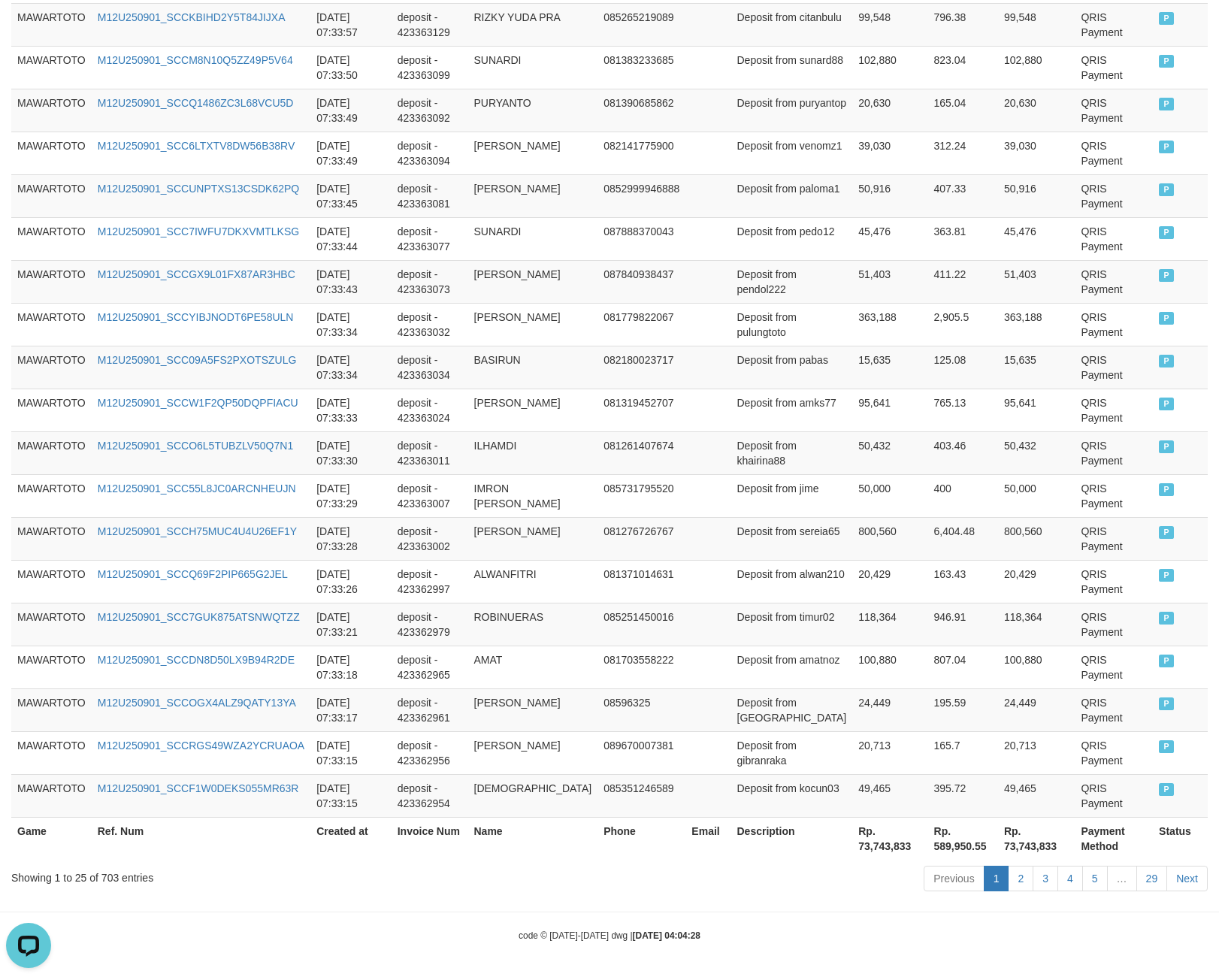
click at [852, 849] on th "Rp. 73,743,833" at bounding box center [889, 838] width 75 height 43
copy th "73,743,833"
click at [95, 877] on div "Showing 1 to 25 of 703 entries" at bounding box center [253, 875] width 485 height 21
click at [109, 880] on div "Showing 1 to 25 of 703 entries" at bounding box center [253, 875] width 485 height 21
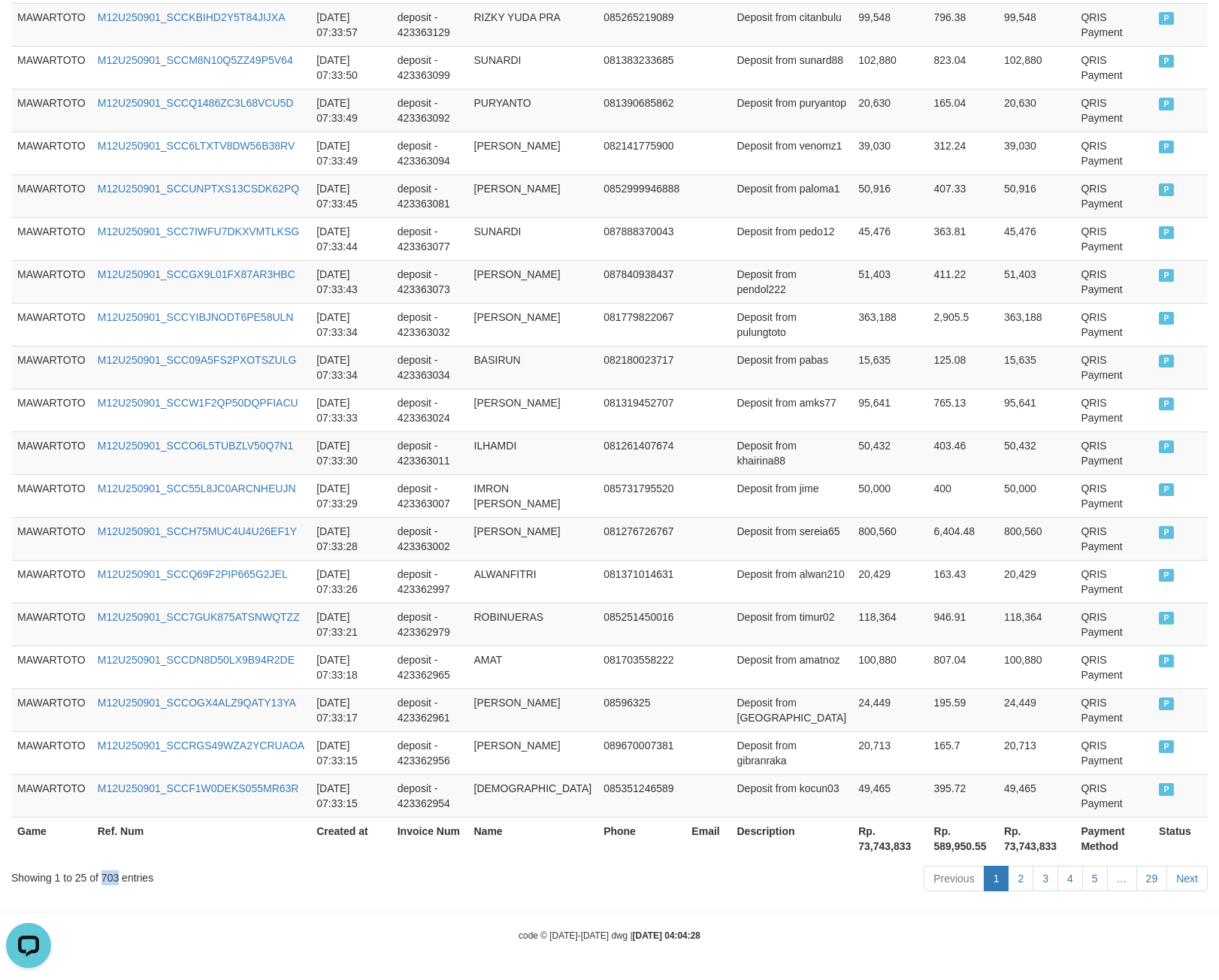
click at [113, 880] on div "Showing 1 to 25 of 703 entries" at bounding box center [253, 875] width 485 height 21
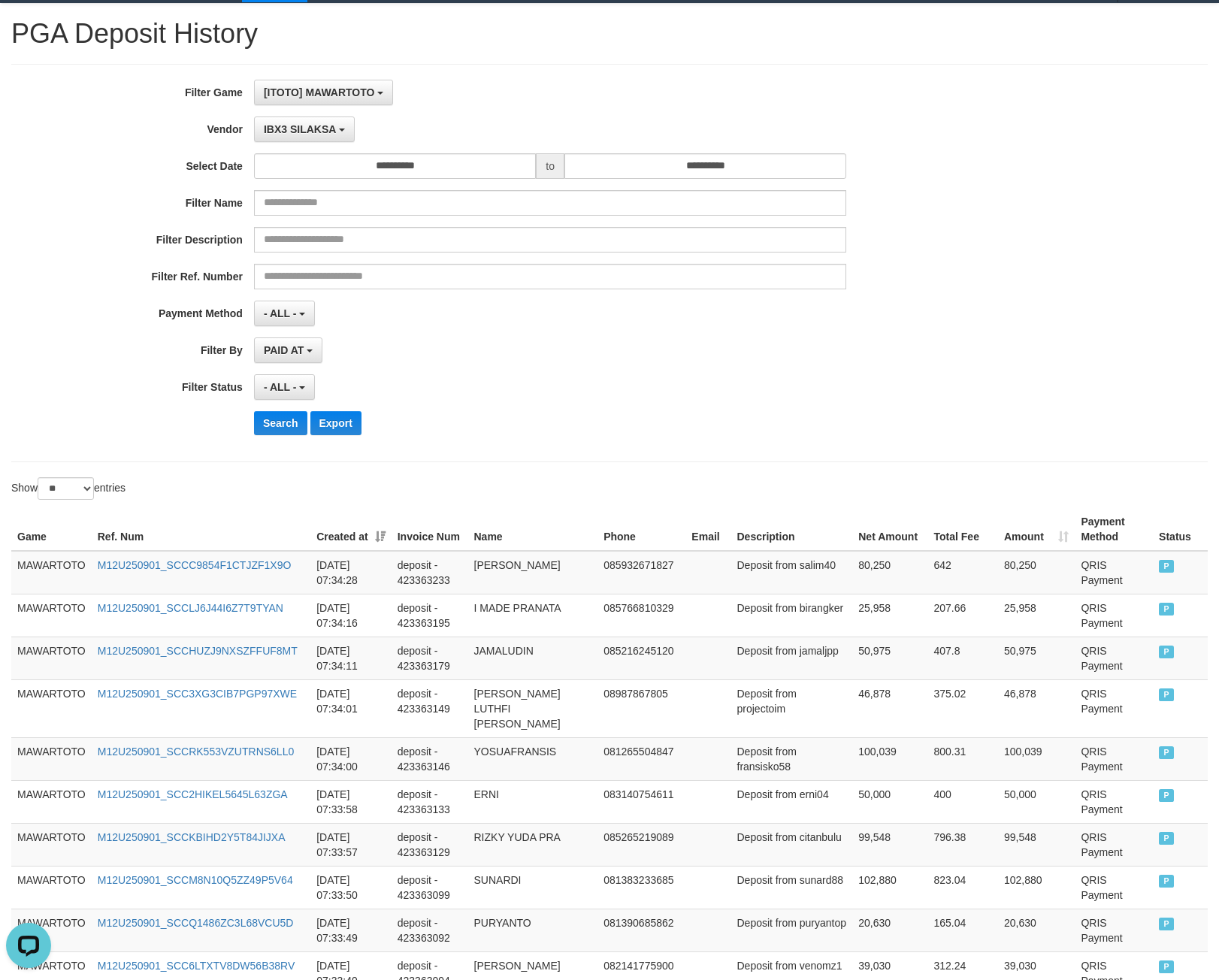
scroll to position [0, 0]
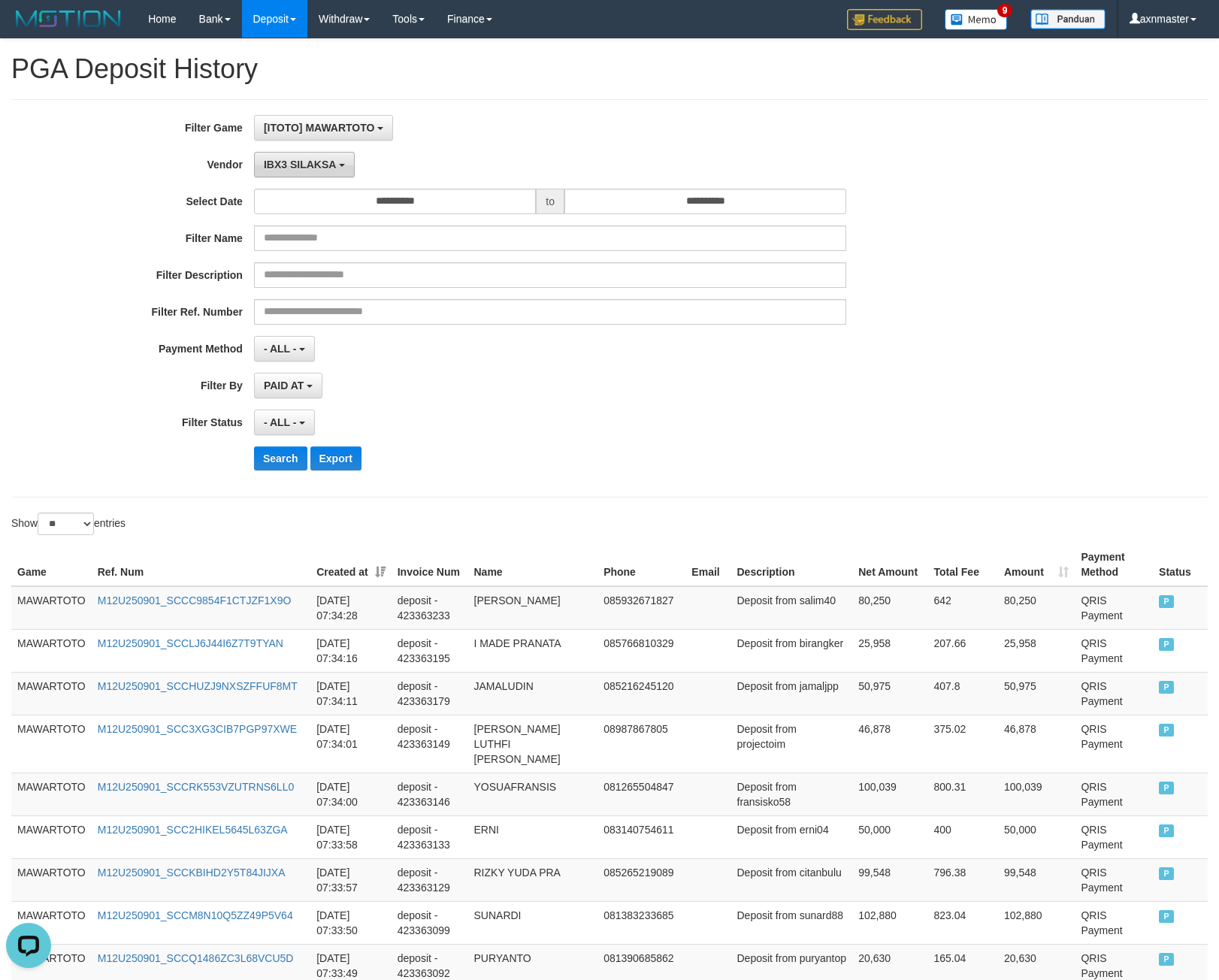
click at [289, 153] on button "IBX3 SILAKSA" at bounding box center [304, 164] width 101 height 26
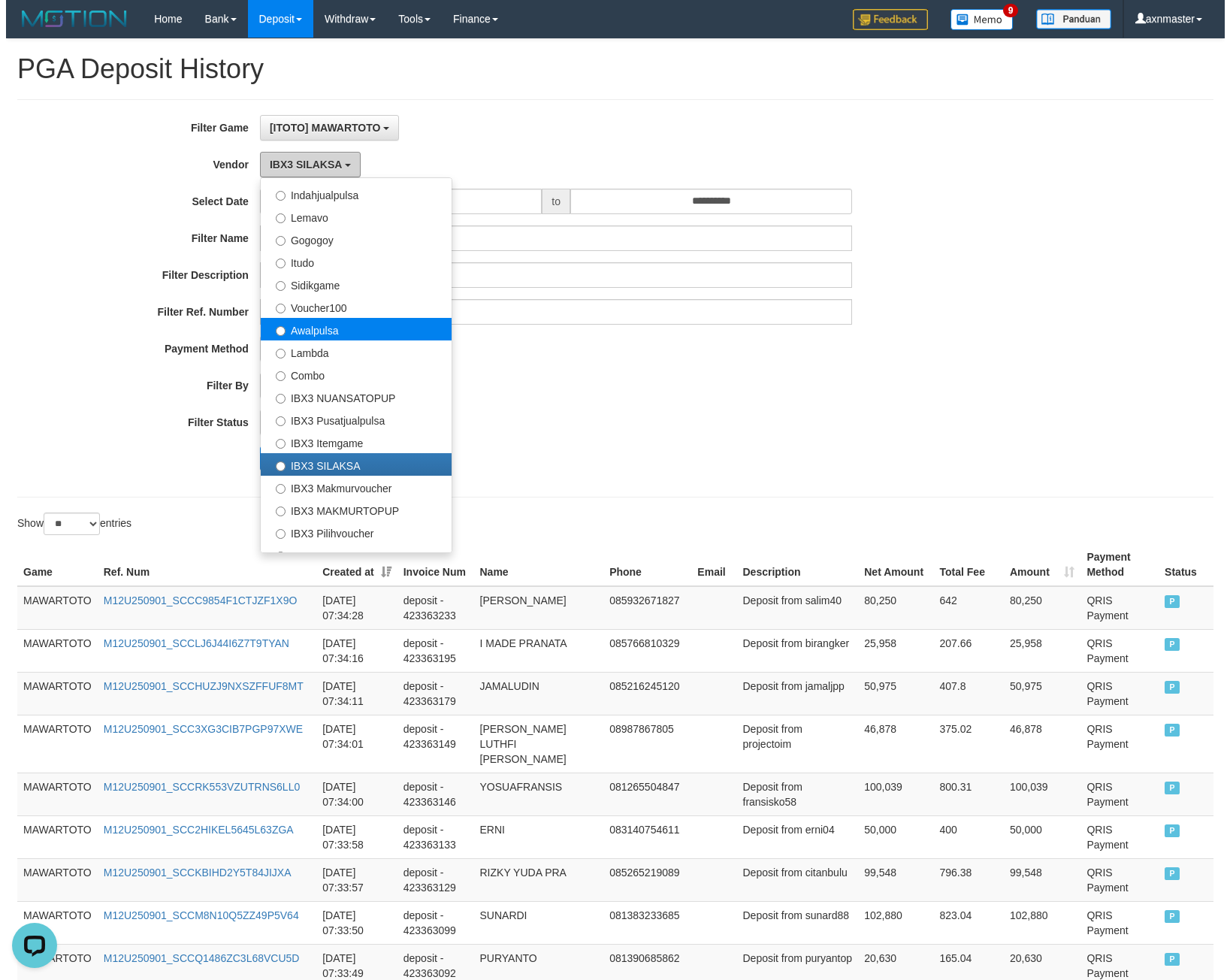
scroll to position [493, 0]
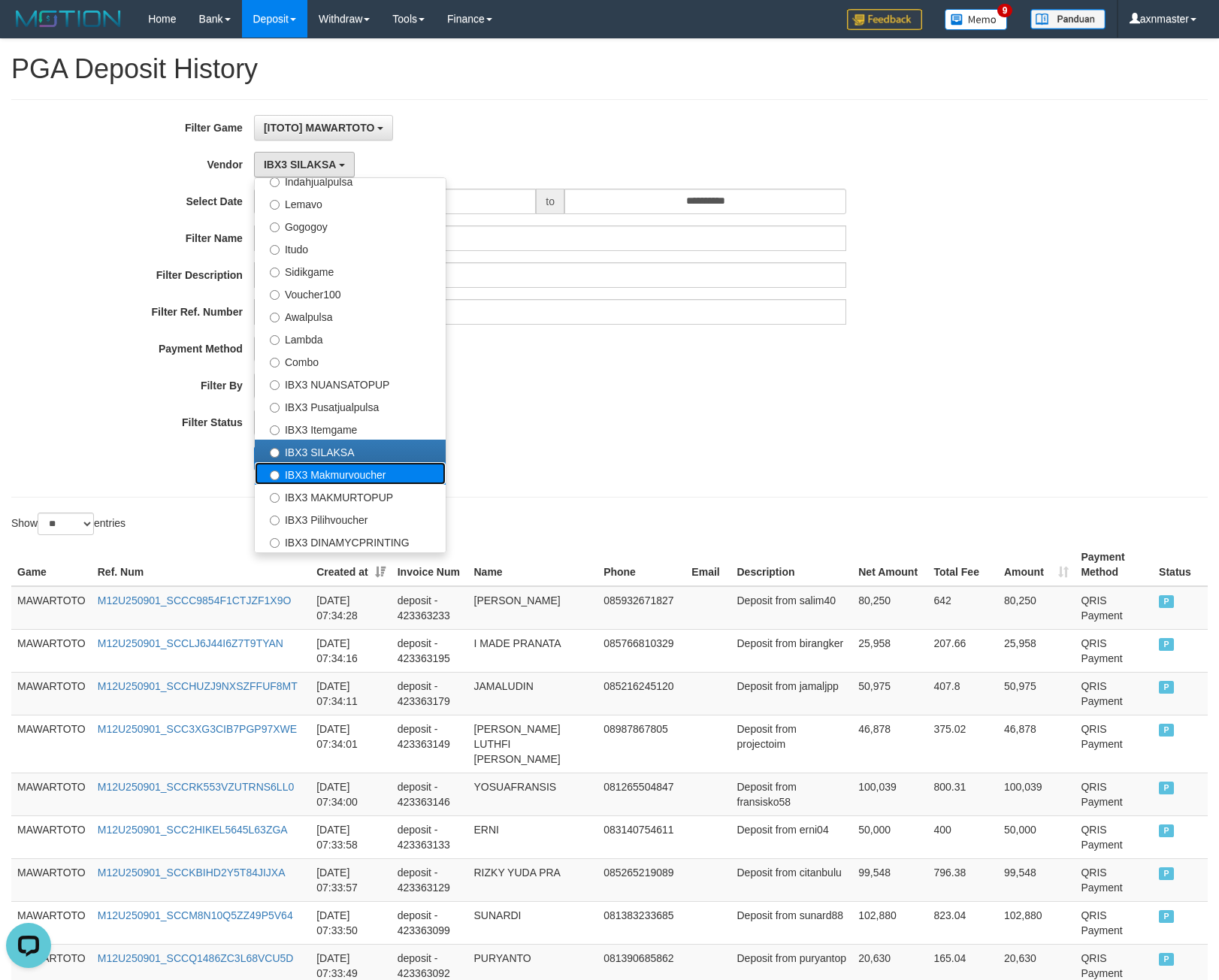
click at [383, 470] on label "IBX3 Makmurvoucher" at bounding box center [349, 474] width 191 height 23
select select "**********"
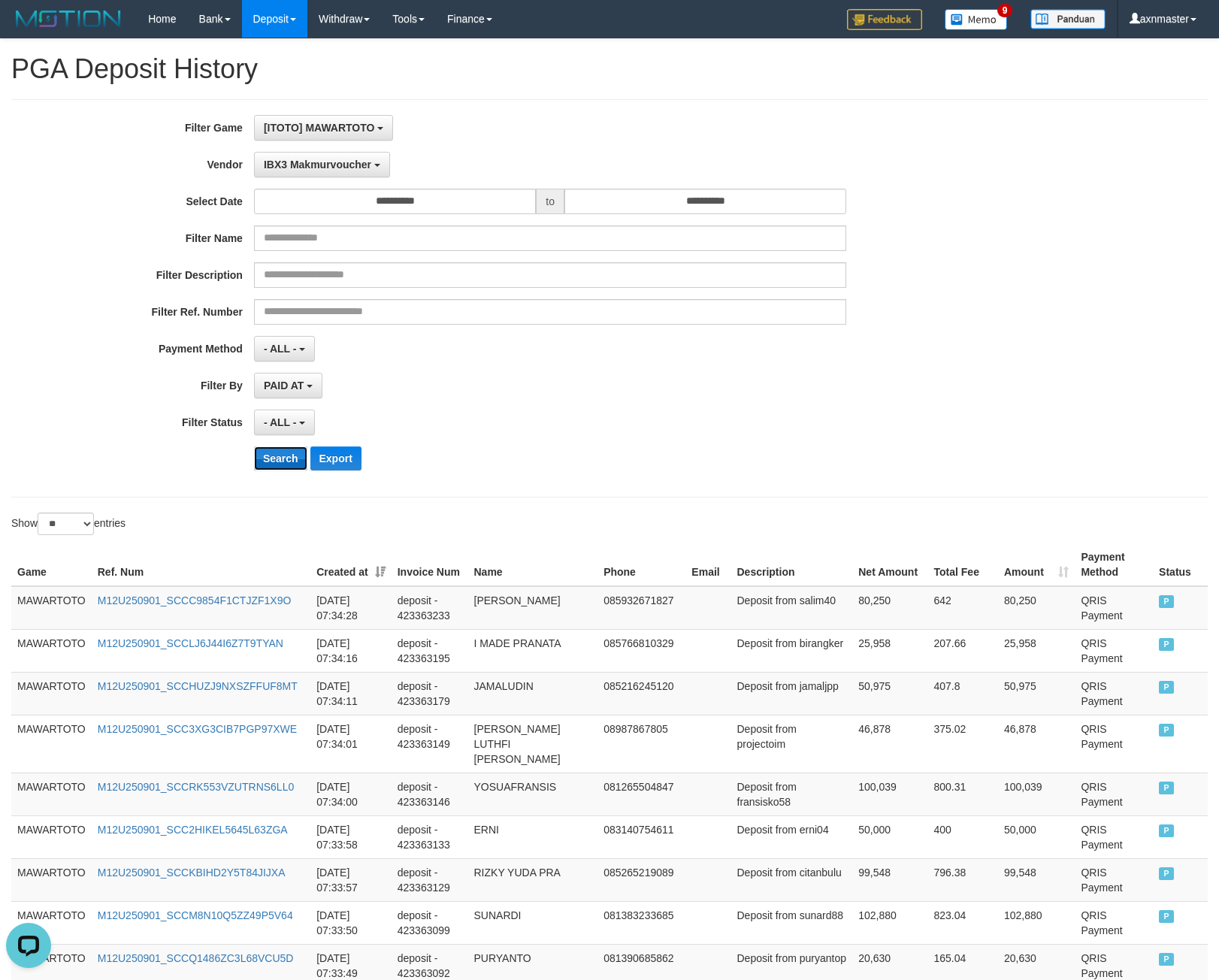
click at [290, 464] on button "Search" at bounding box center [280, 458] width 53 height 24
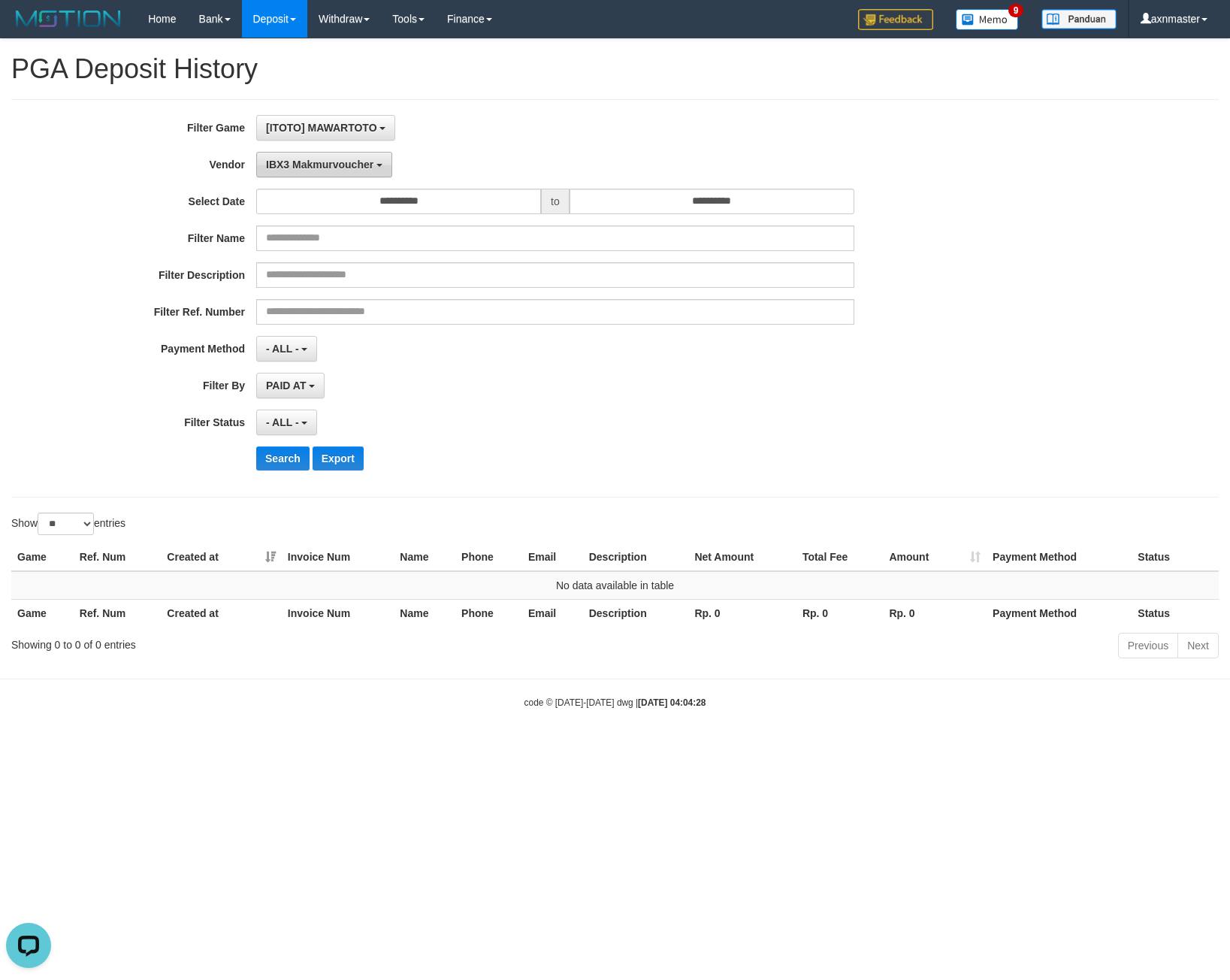
click at [302, 171] on button "IBX3 Makmurvoucher" at bounding box center [324, 164] width 136 height 26
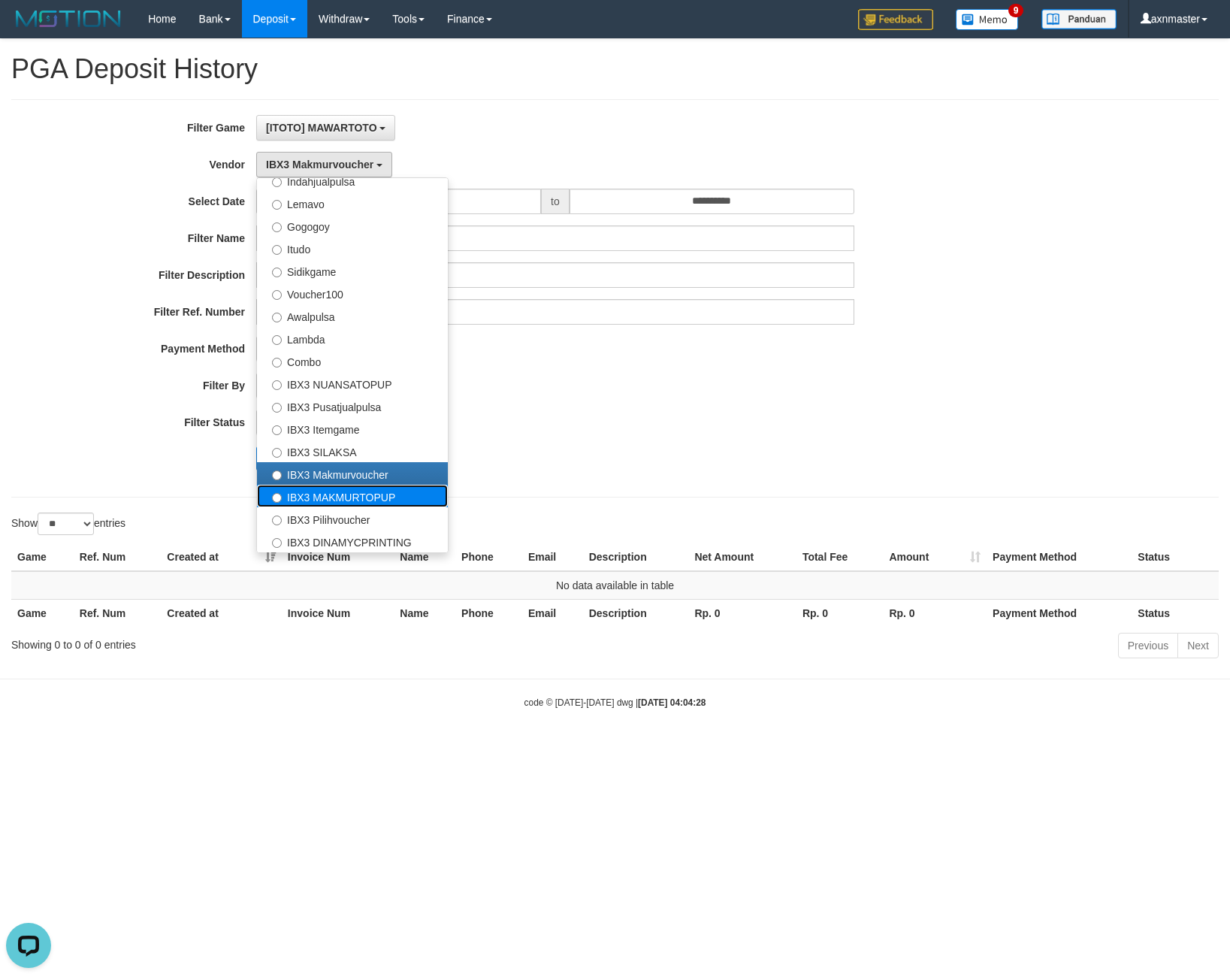
click at [301, 496] on label "IBX3 MAKMURTOPUP" at bounding box center [352, 496] width 191 height 23
select select "**********"
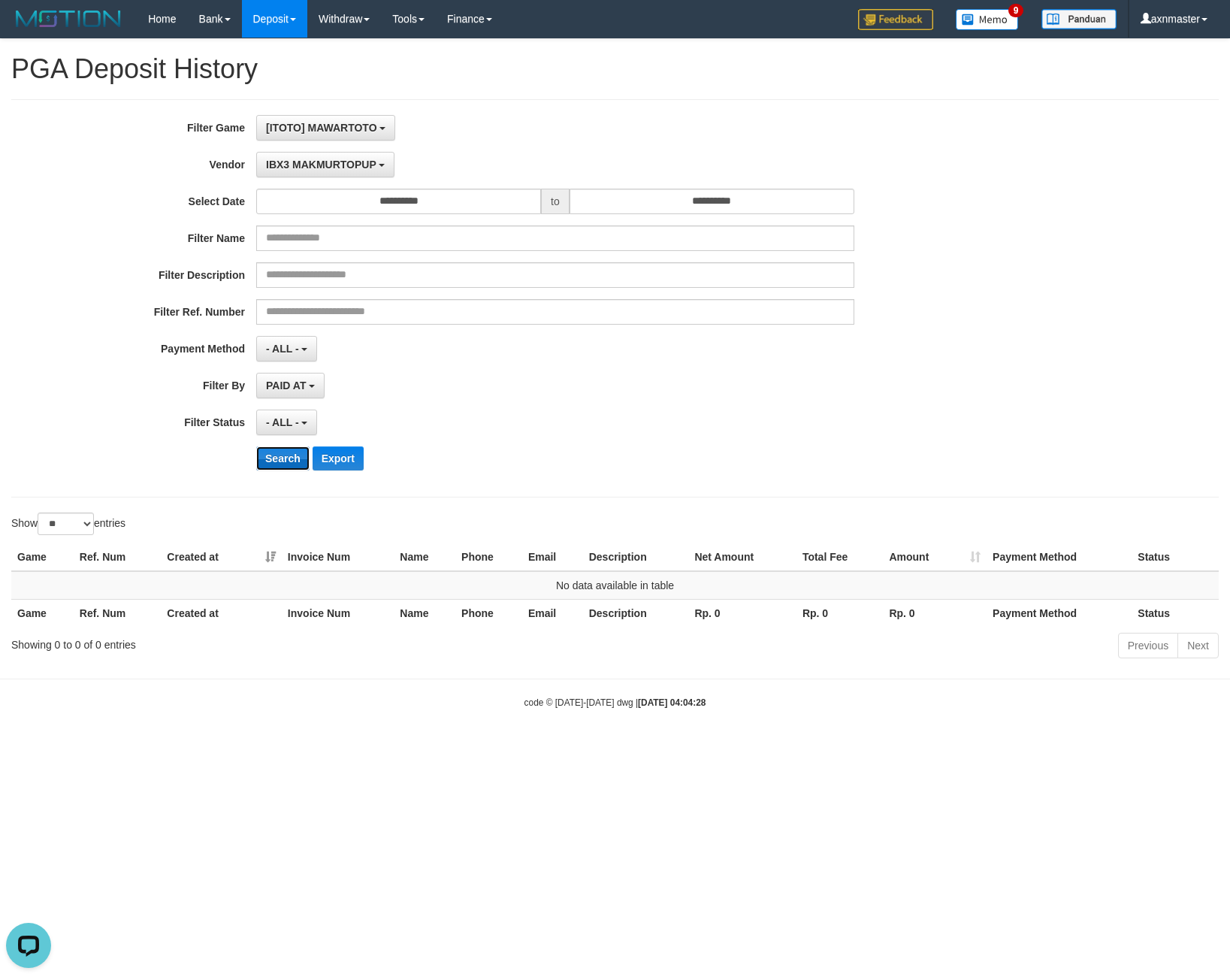
click at [279, 458] on button "Search" at bounding box center [283, 458] width 53 height 24
click at [290, 156] on button "IBX3 MAKMURTOPUP" at bounding box center [326, 164] width 139 height 26
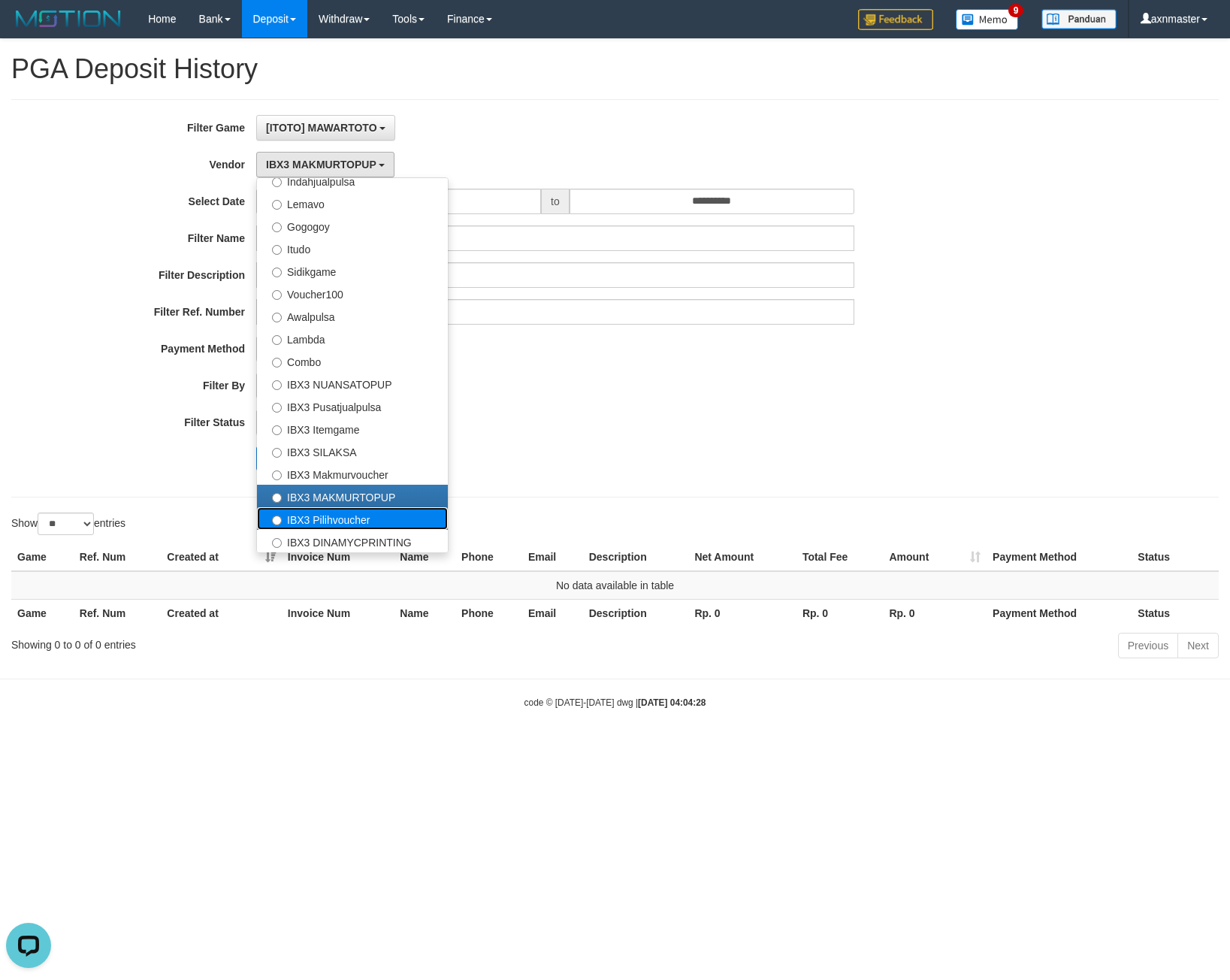
click at [350, 515] on label "IBX3 Pilihvoucher" at bounding box center [352, 518] width 191 height 23
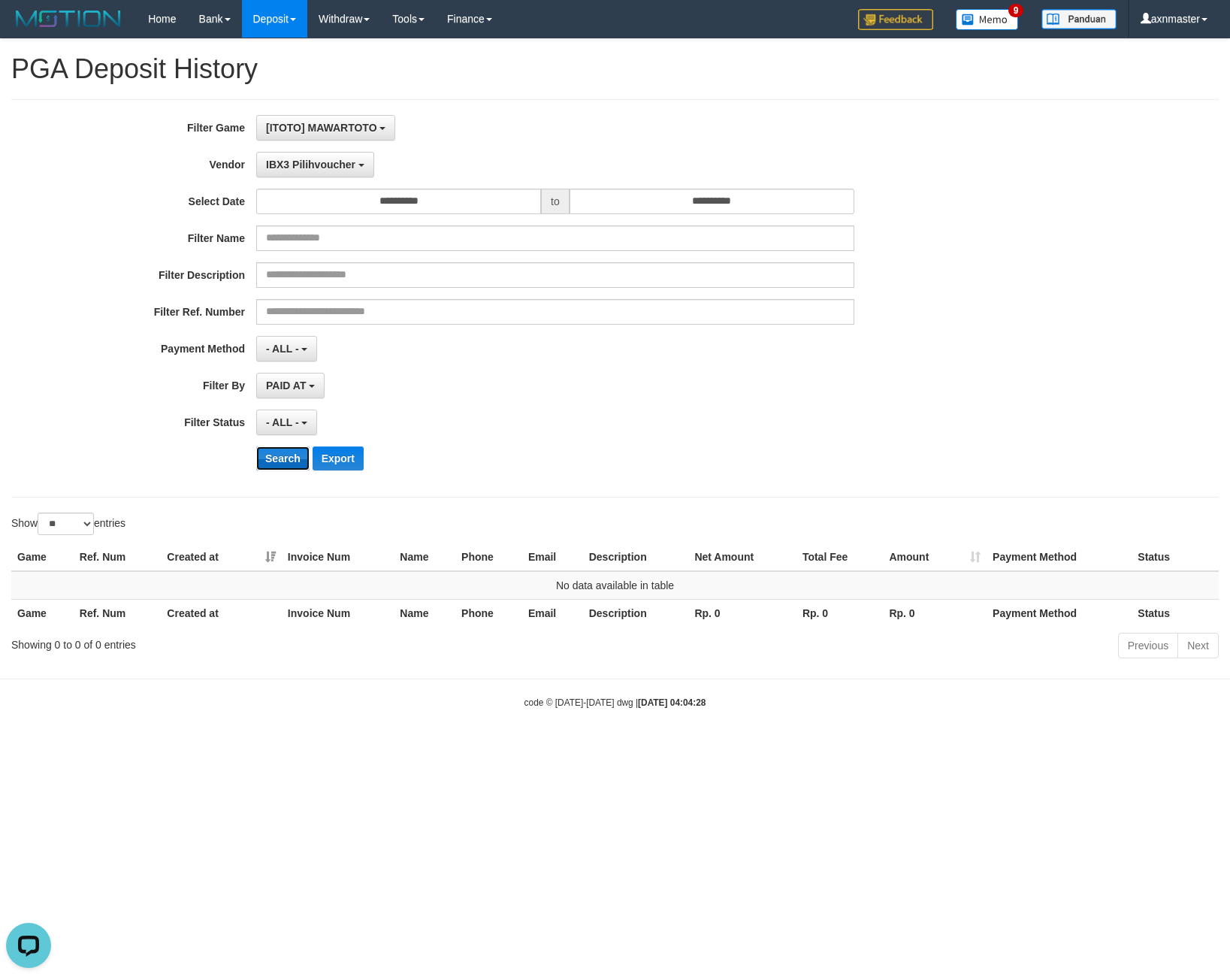
click at [291, 463] on button "Search" at bounding box center [283, 458] width 53 height 24
click at [275, 157] on button "IBX3 Pilihvoucher" at bounding box center [315, 164] width 118 height 26
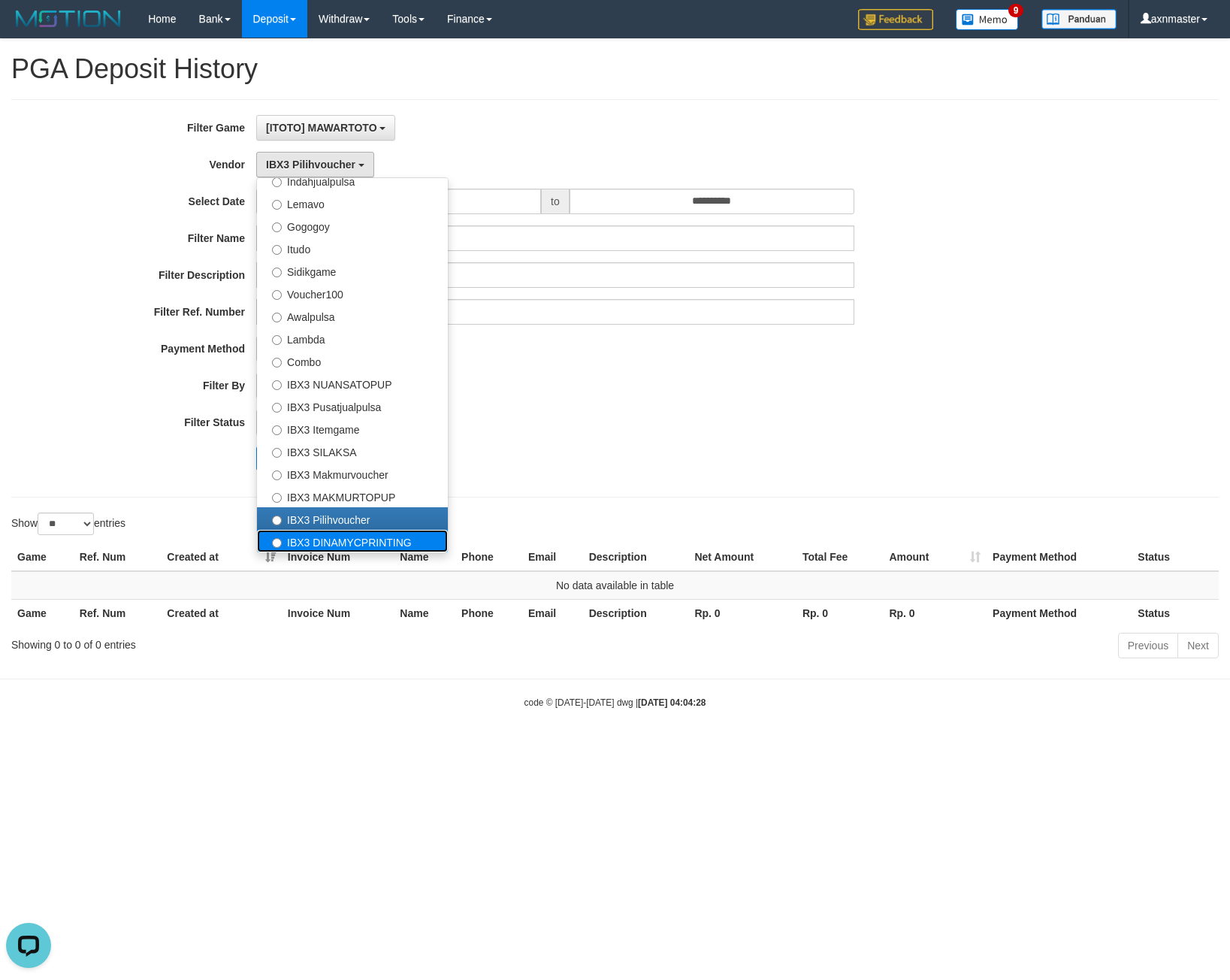
click at [320, 531] on label "IBX3 DINAMYCPRINTING" at bounding box center [352, 541] width 191 height 23
select select "**********"
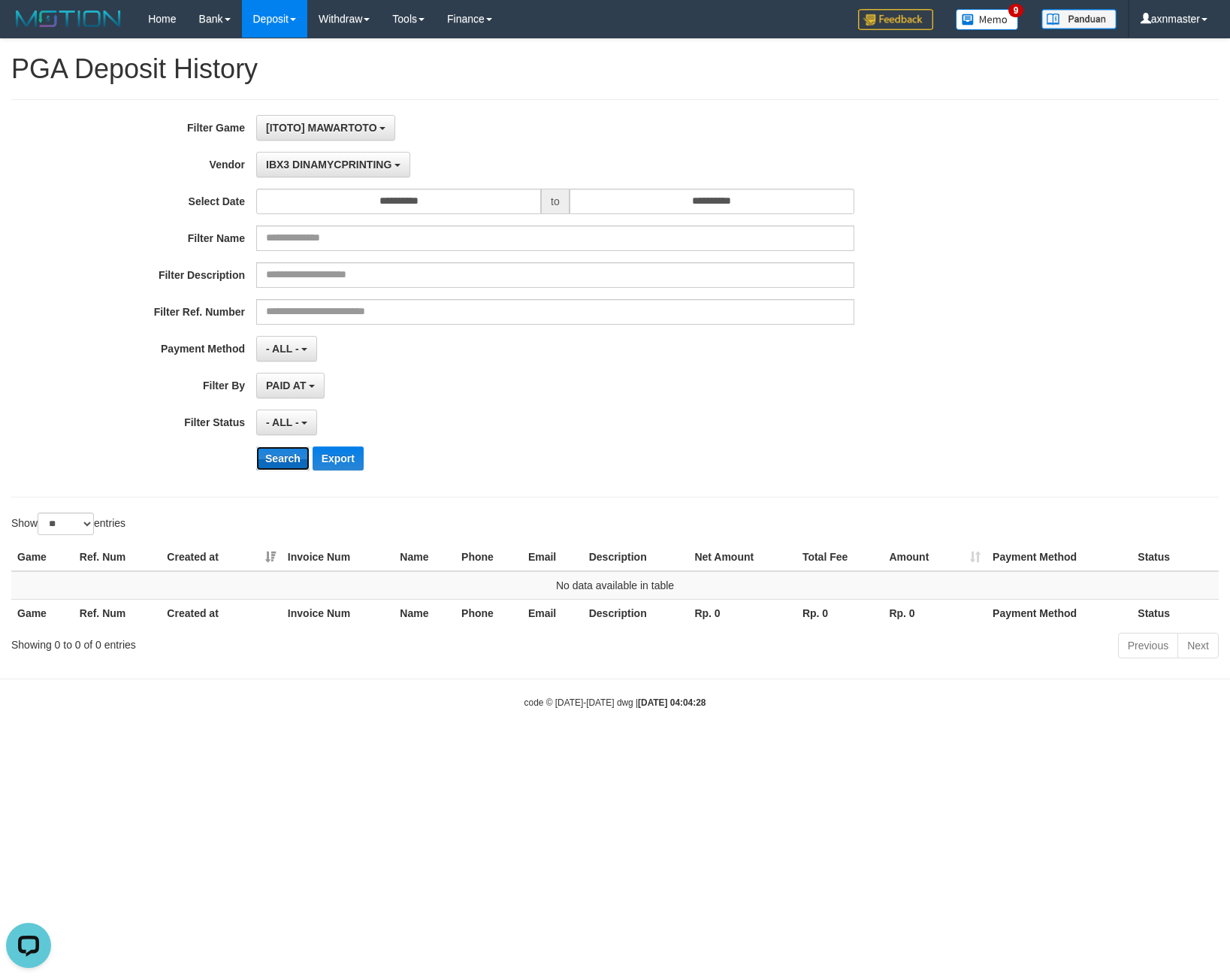
click at [283, 460] on button "Search" at bounding box center [283, 458] width 53 height 24
click at [308, 128] on span "[ITOTO] MAWARTOTO" at bounding box center [321, 127] width 111 height 12
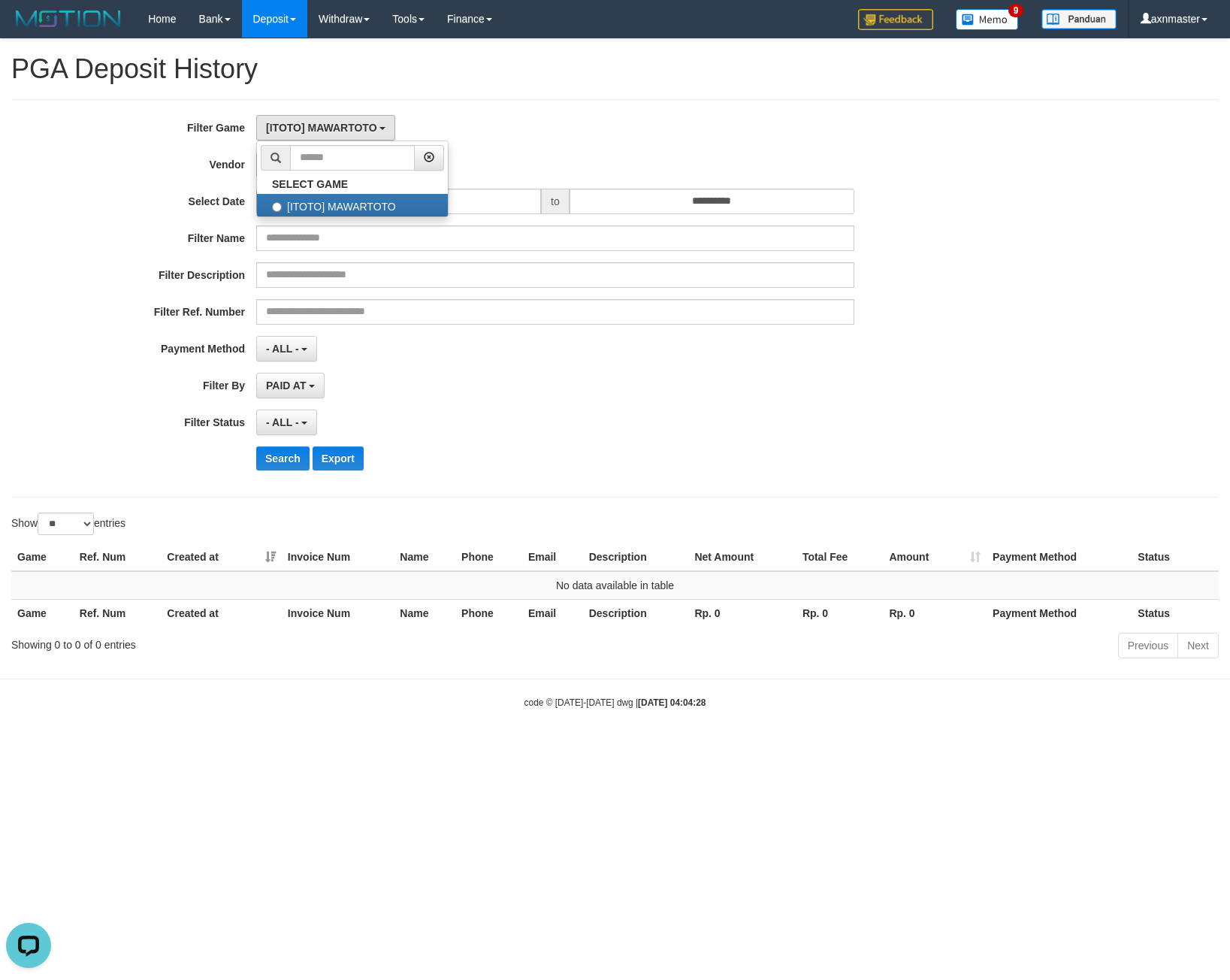
drag, startPoint x: 596, startPoint y: 113, endPoint x: 348, endPoint y: 193, distance: 260.6
click at [589, 113] on div "**********" at bounding box center [615, 297] width 1208 height 398
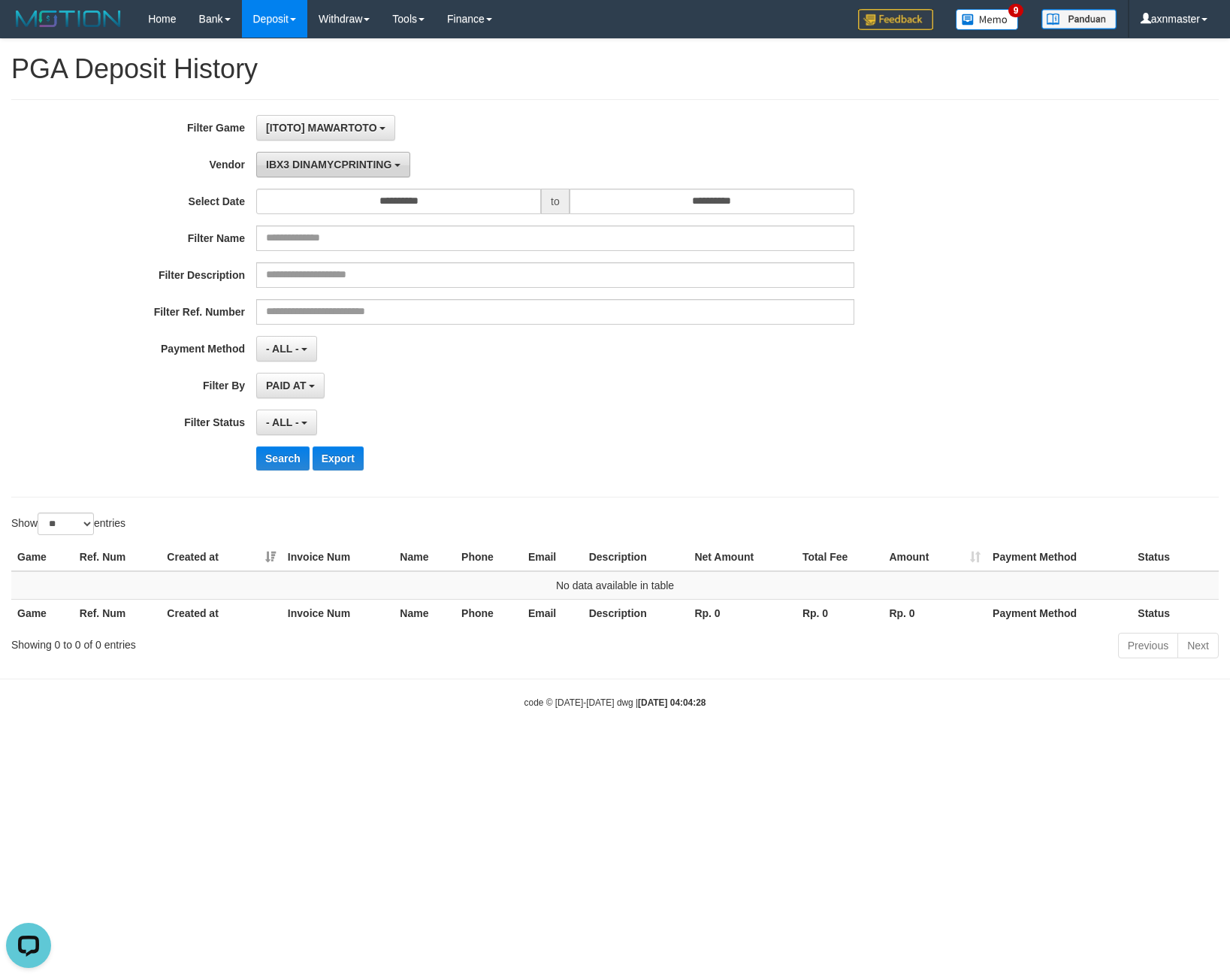
click at [290, 167] on span "IBX3 DINAMYCPRINTING" at bounding box center [329, 164] width 125 height 12
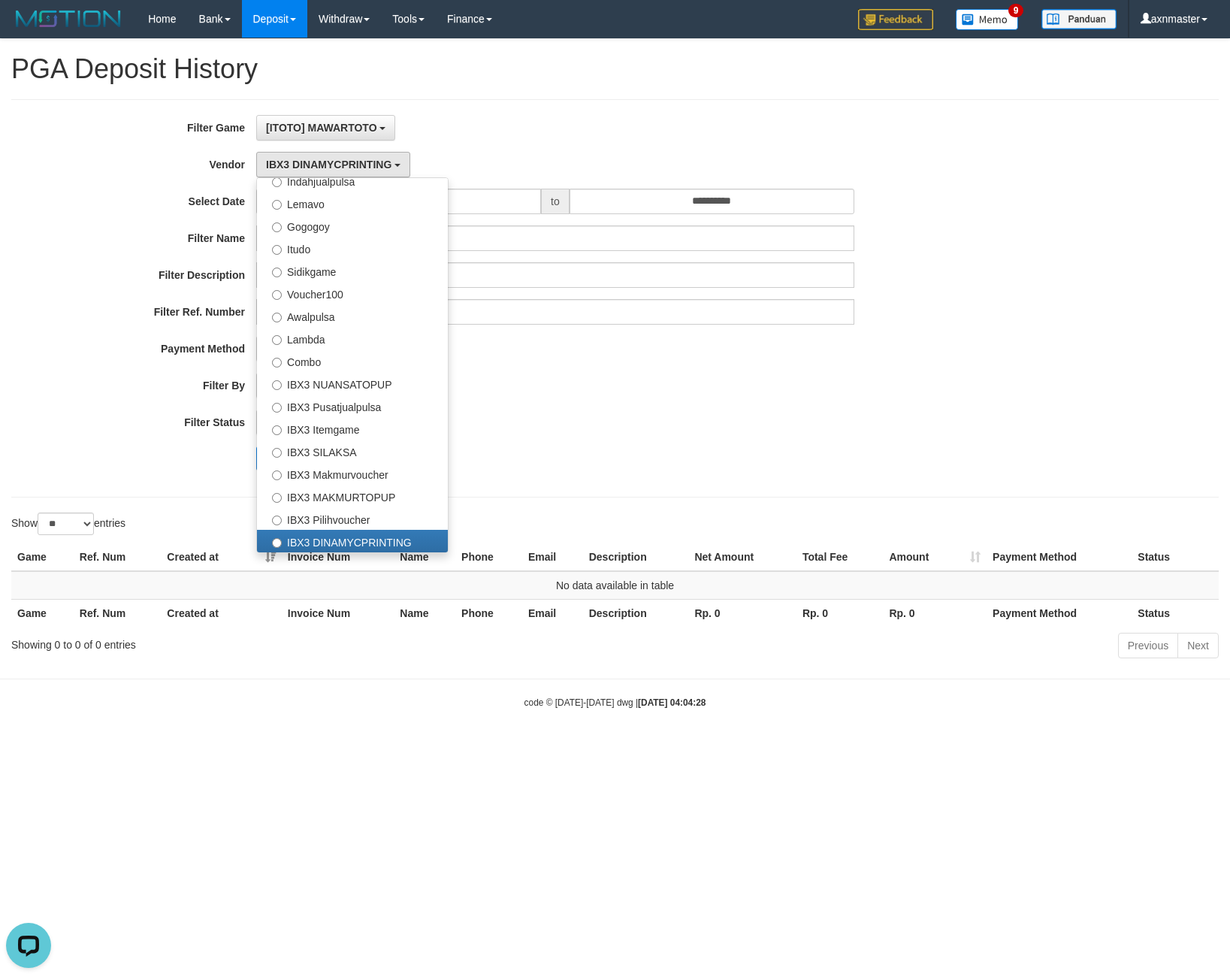
click at [711, 402] on div "**********" at bounding box center [512, 298] width 1025 height 367
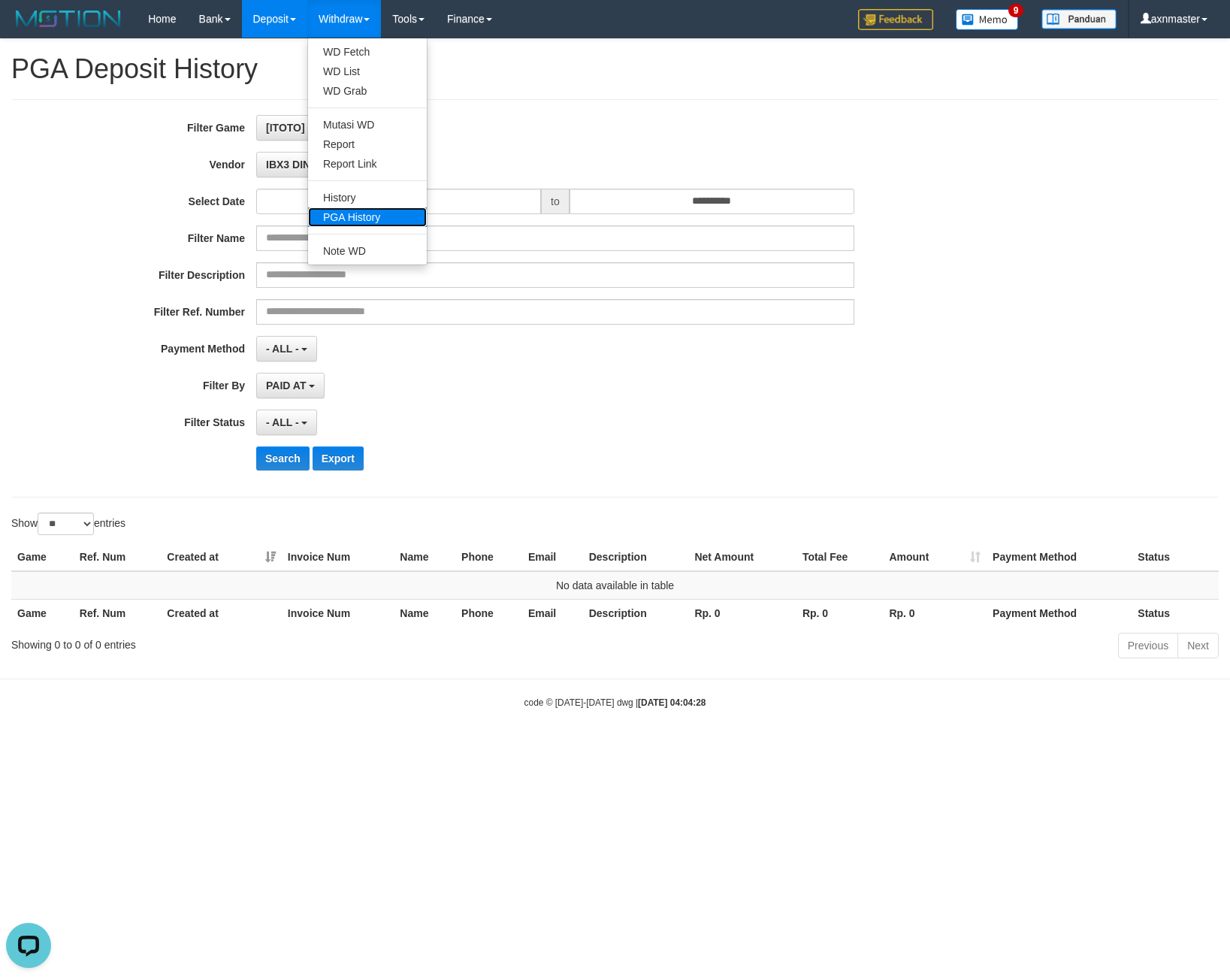
click at [366, 213] on link "PGA History" at bounding box center [367, 217] width 119 height 20
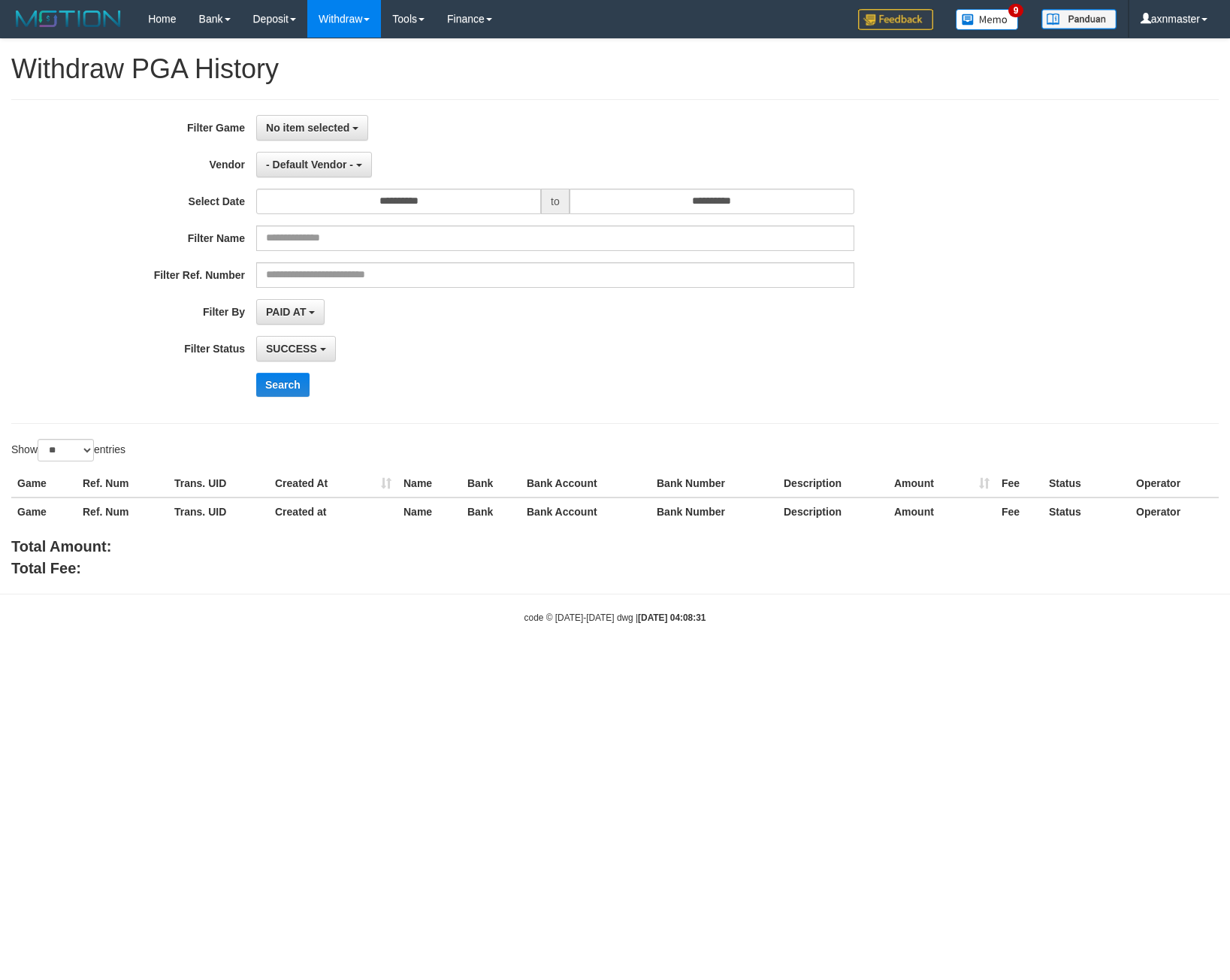
select select
select select "**"
click at [292, 134] on button "No item selected" at bounding box center [312, 127] width 112 height 26
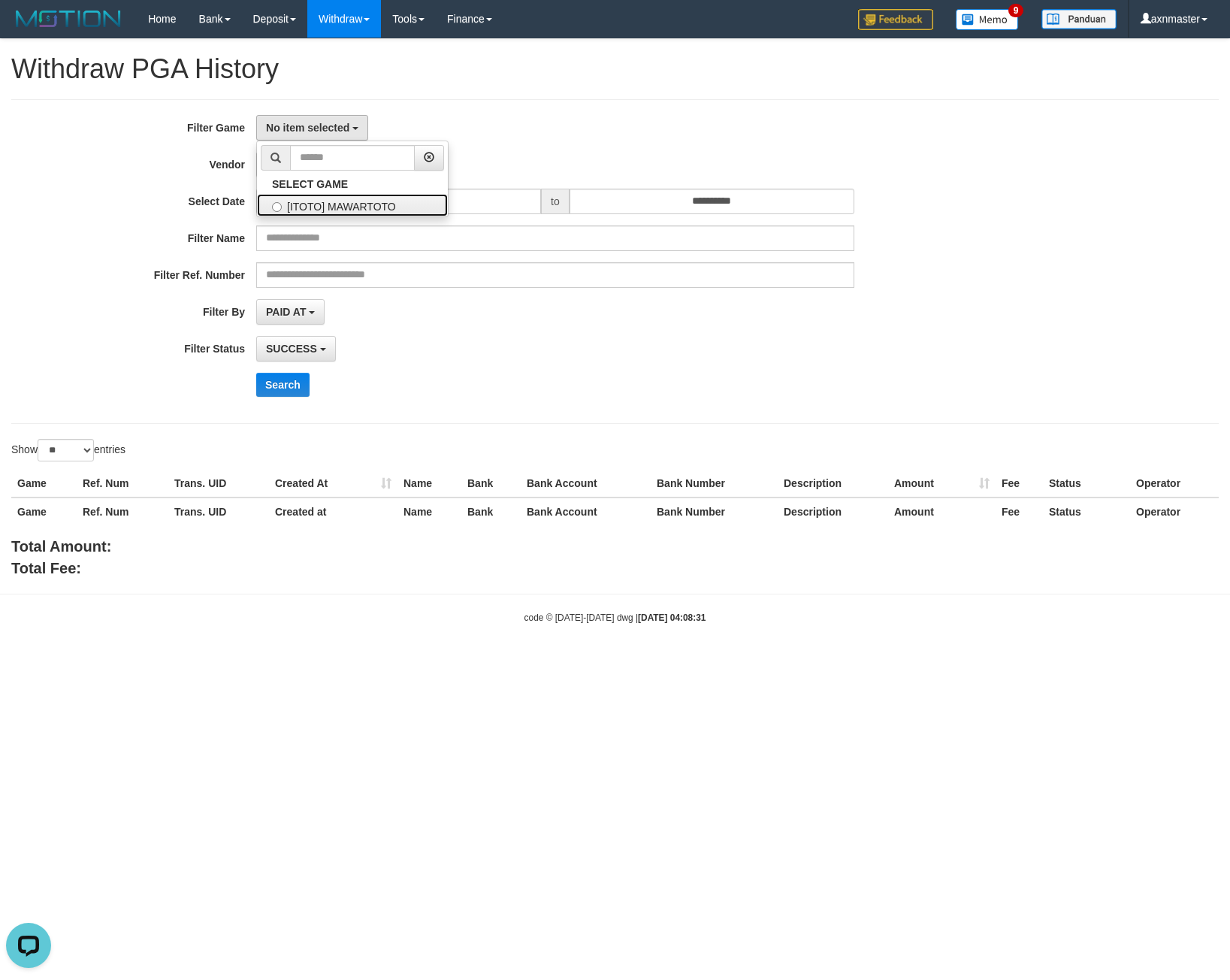
drag, startPoint x: 334, startPoint y: 208, endPoint x: 431, endPoint y: 227, distance: 98.8
click at [336, 207] on label "[ITOTO] MAWARTOTO" at bounding box center [352, 205] width 191 height 23
select select "***"
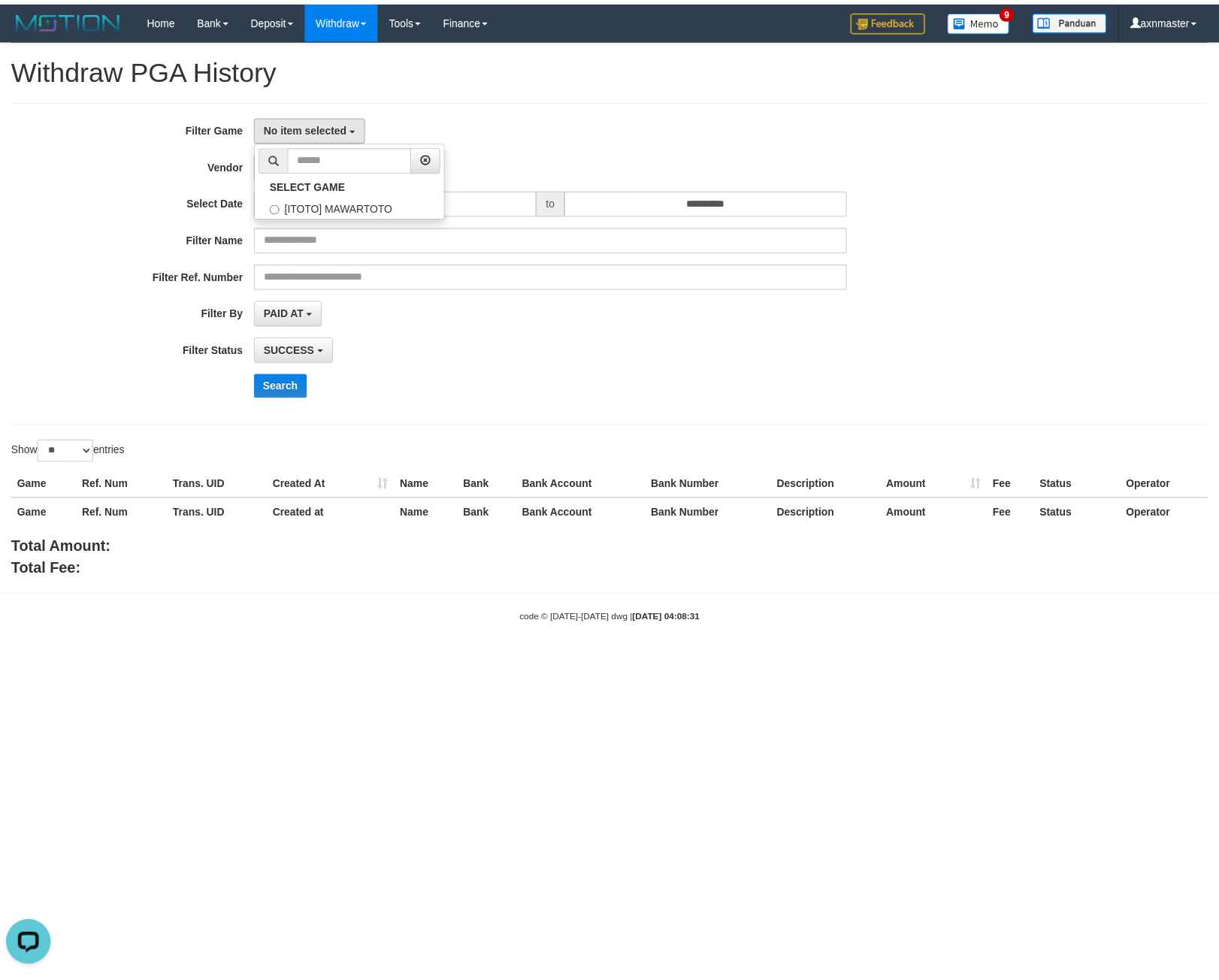
scroll to position [13, 0]
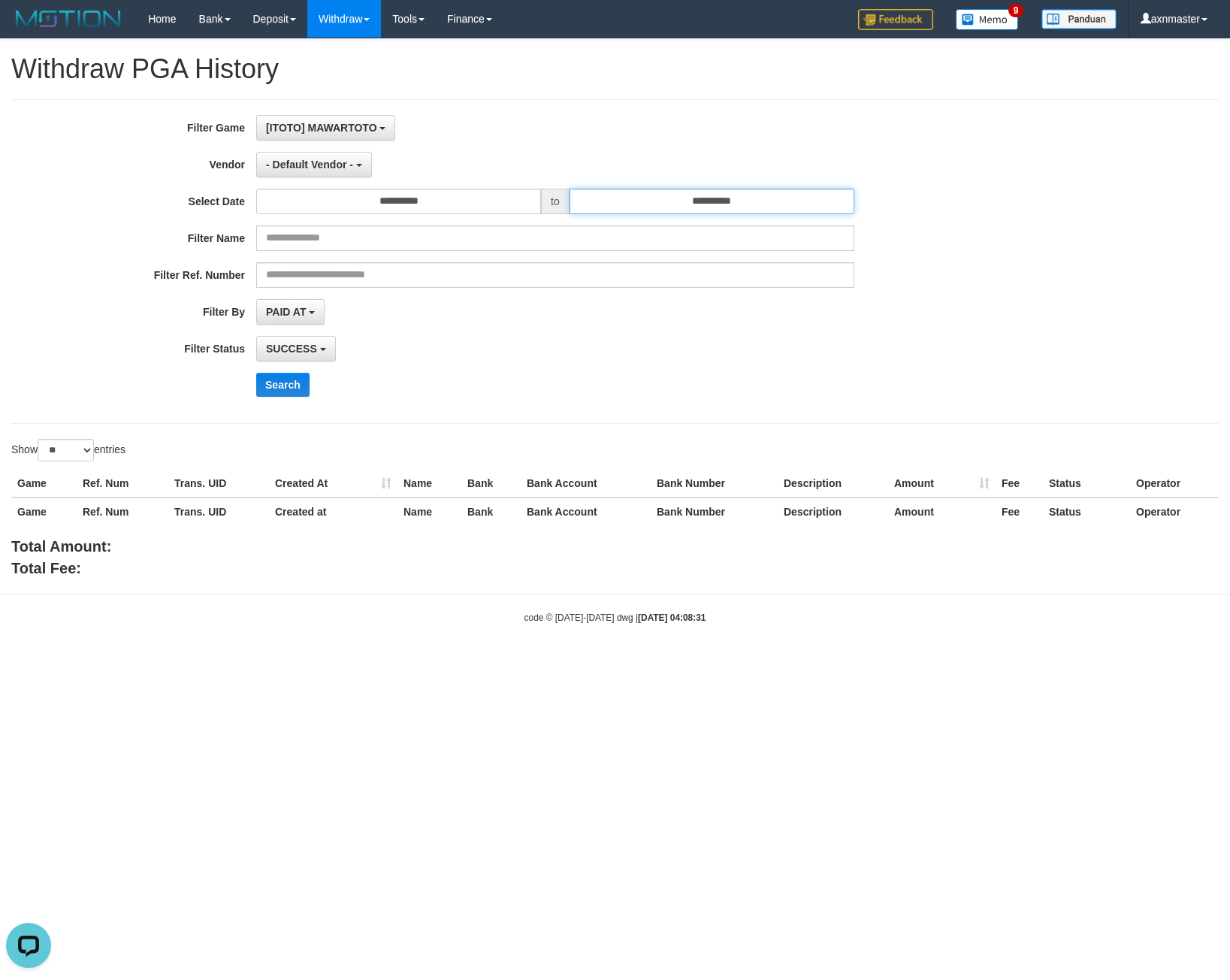
click at [621, 204] on input "**********" at bounding box center [712, 201] width 285 height 26
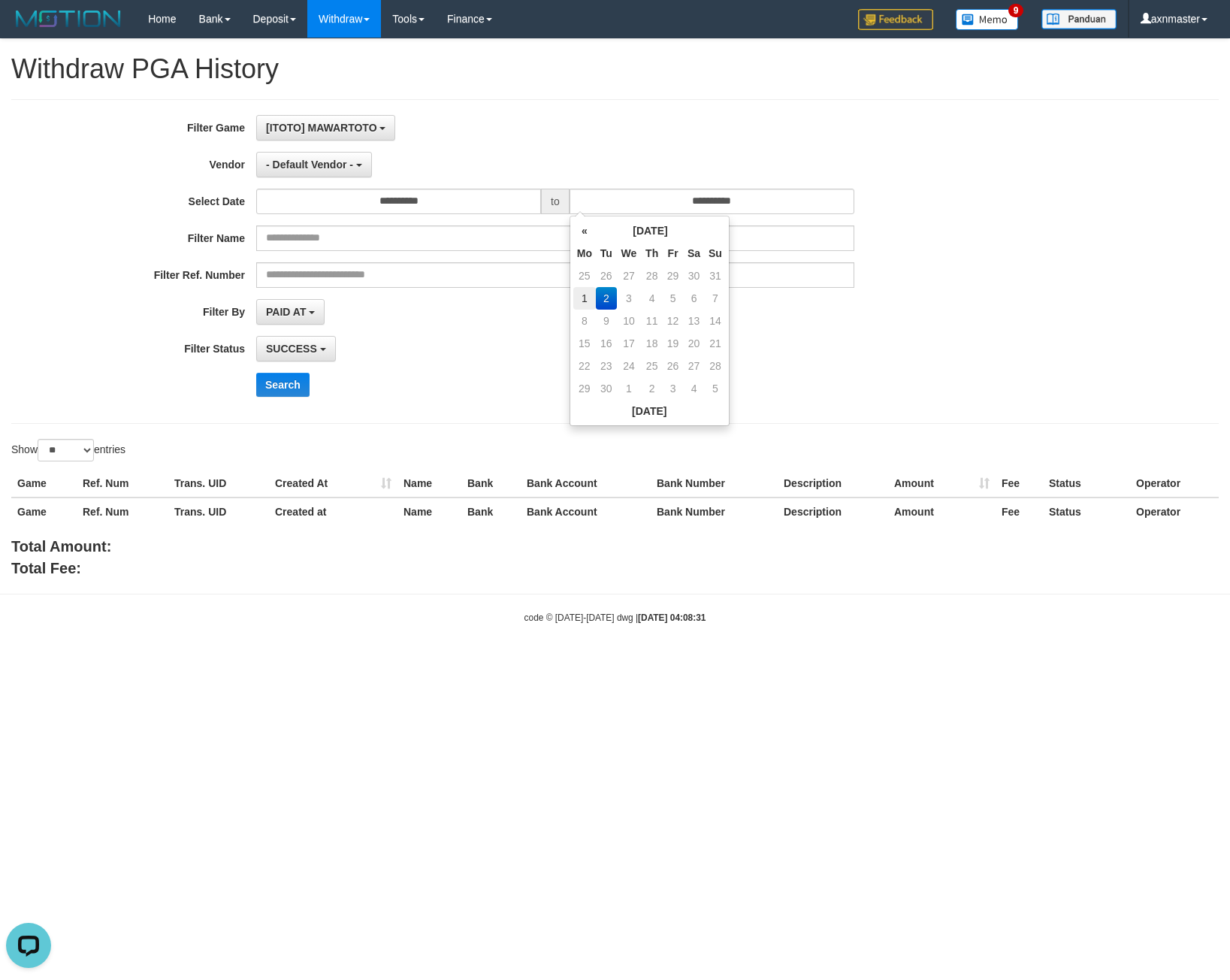
click at [577, 299] on td "1" at bounding box center [585, 298] width 23 height 23
type input "**********"
click at [577, 299] on td "1" at bounding box center [585, 298] width 23 height 23
click at [476, 107] on div "**********" at bounding box center [615, 261] width 1208 height 325
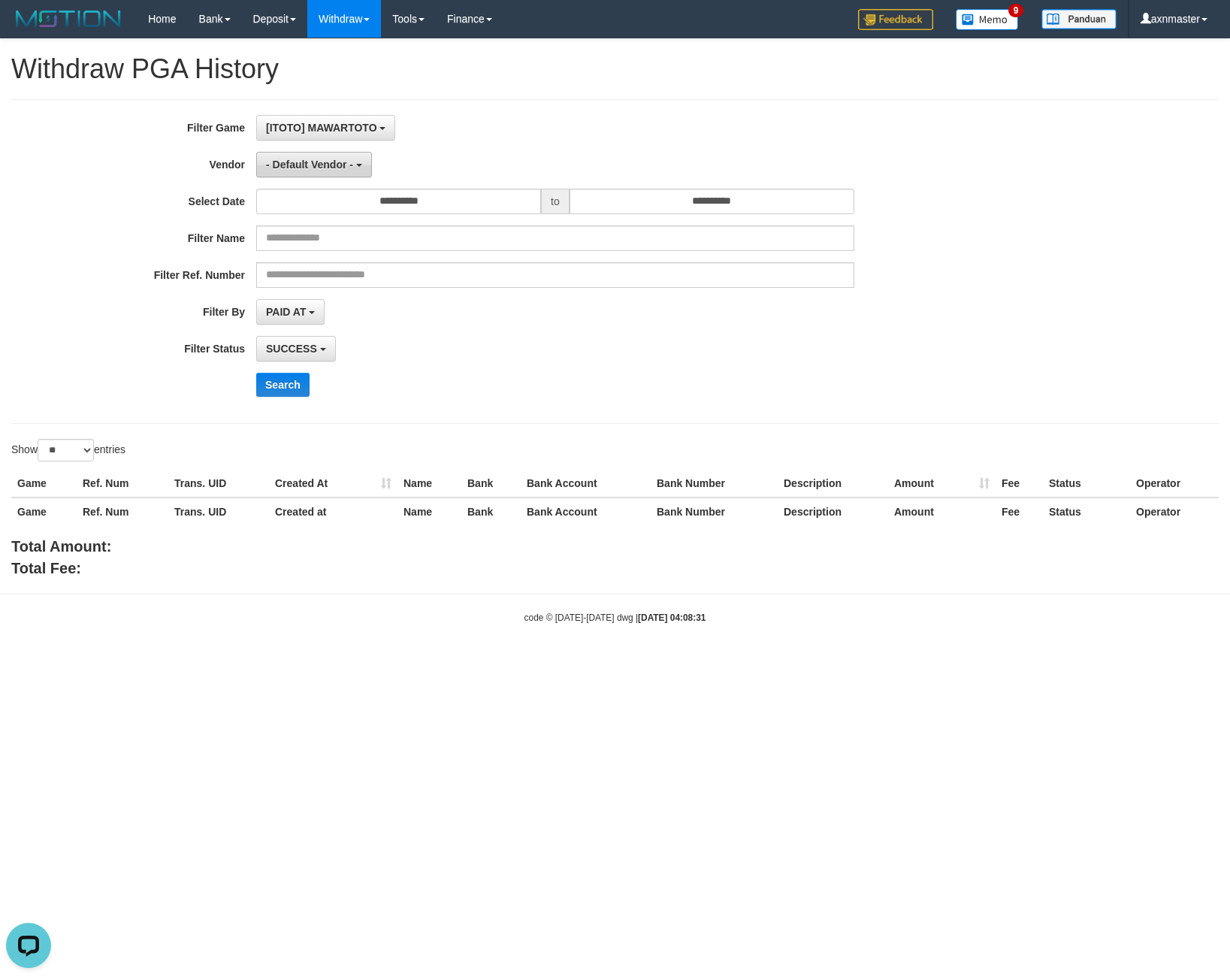
click at [308, 164] on span "- Default Vendor -" at bounding box center [310, 164] width 87 height 12
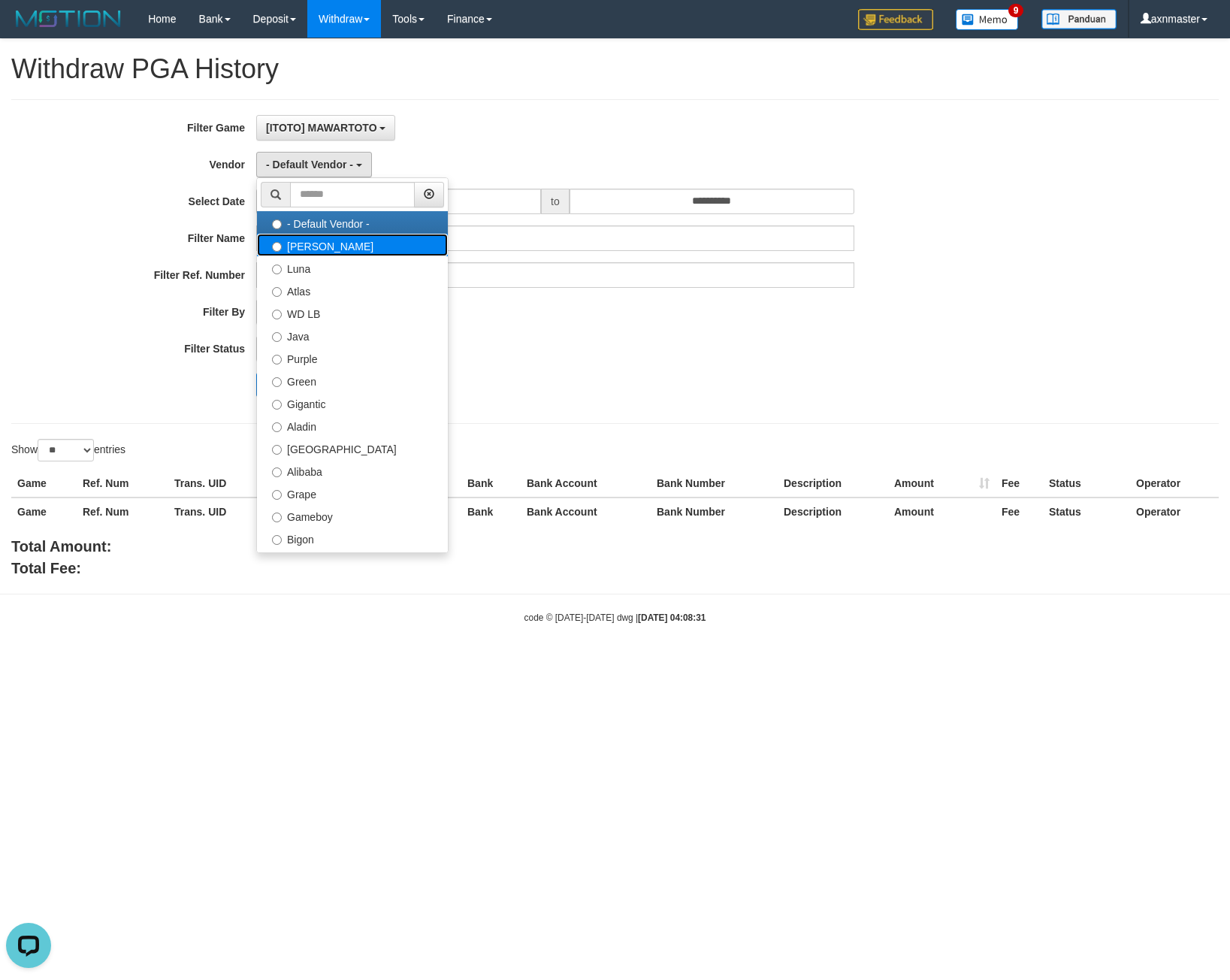
click at [312, 253] on label "[PERSON_NAME]" at bounding box center [352, 245] width 191 height 23
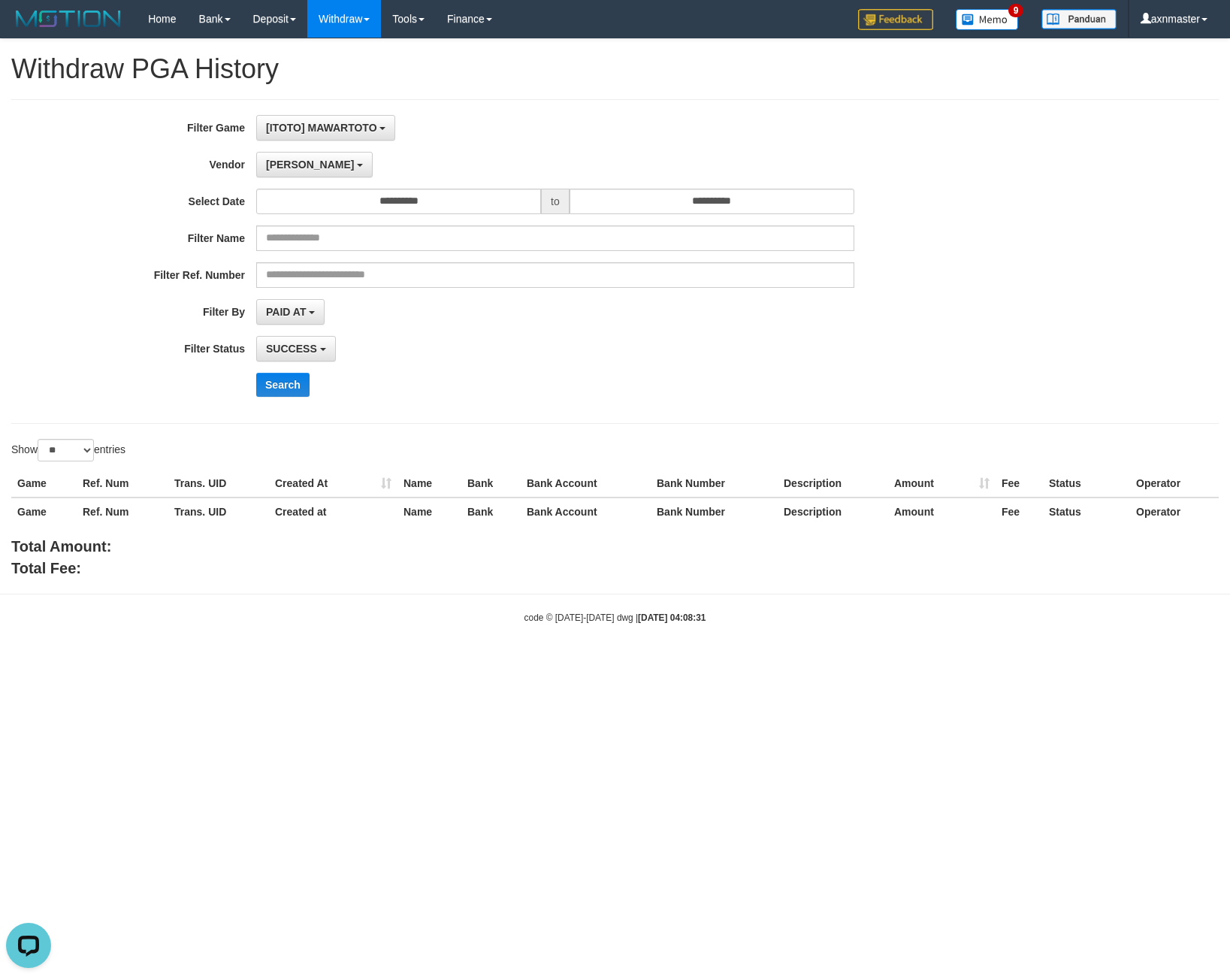
drag, startPoint x: 292, startPoint y: 368, endPoint x: 287, endPoint y: 376, distance: 9.4
click at [292, 369] on div "**********" at bounding box center [512, 261] width 1025 height 293
click at [287, 382] on button "Search" at bounding box center [283, 385] width 53 height 24
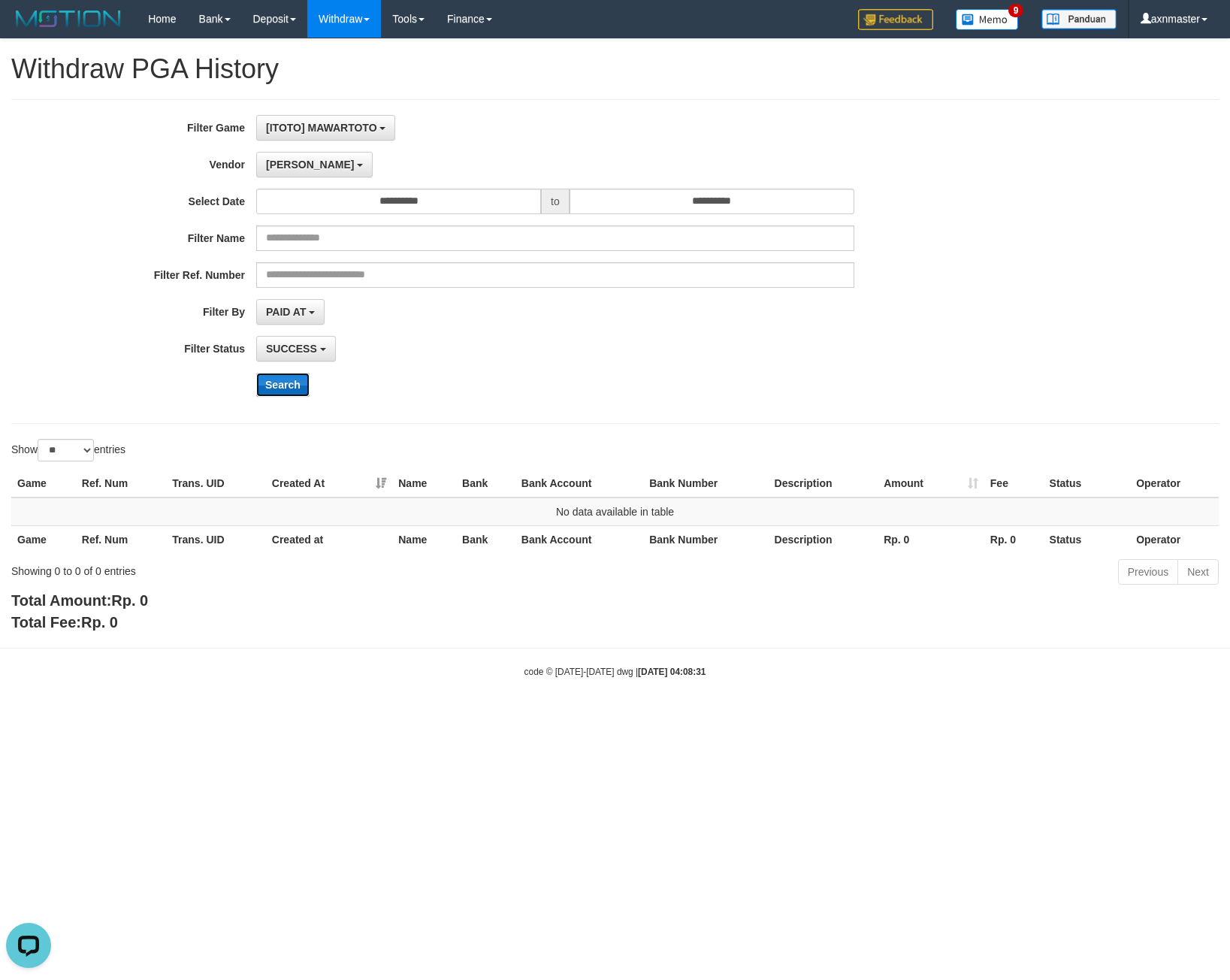
click at [300, 391] on button "Search" at bounding box center [283, 385] width 53 height 24
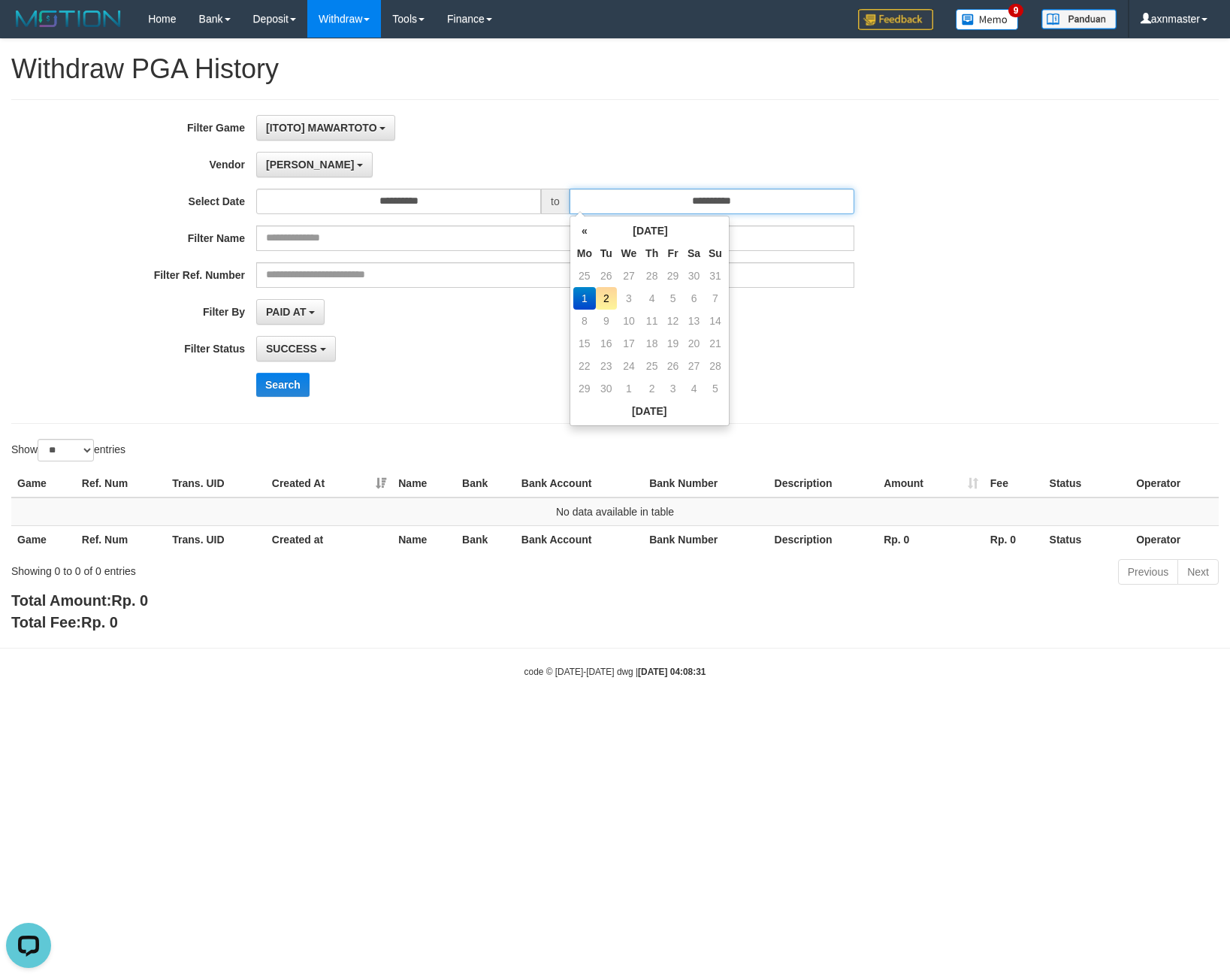
click at [618, 202] on input "**********" at bounding box center [712, 201] width 285 height 26
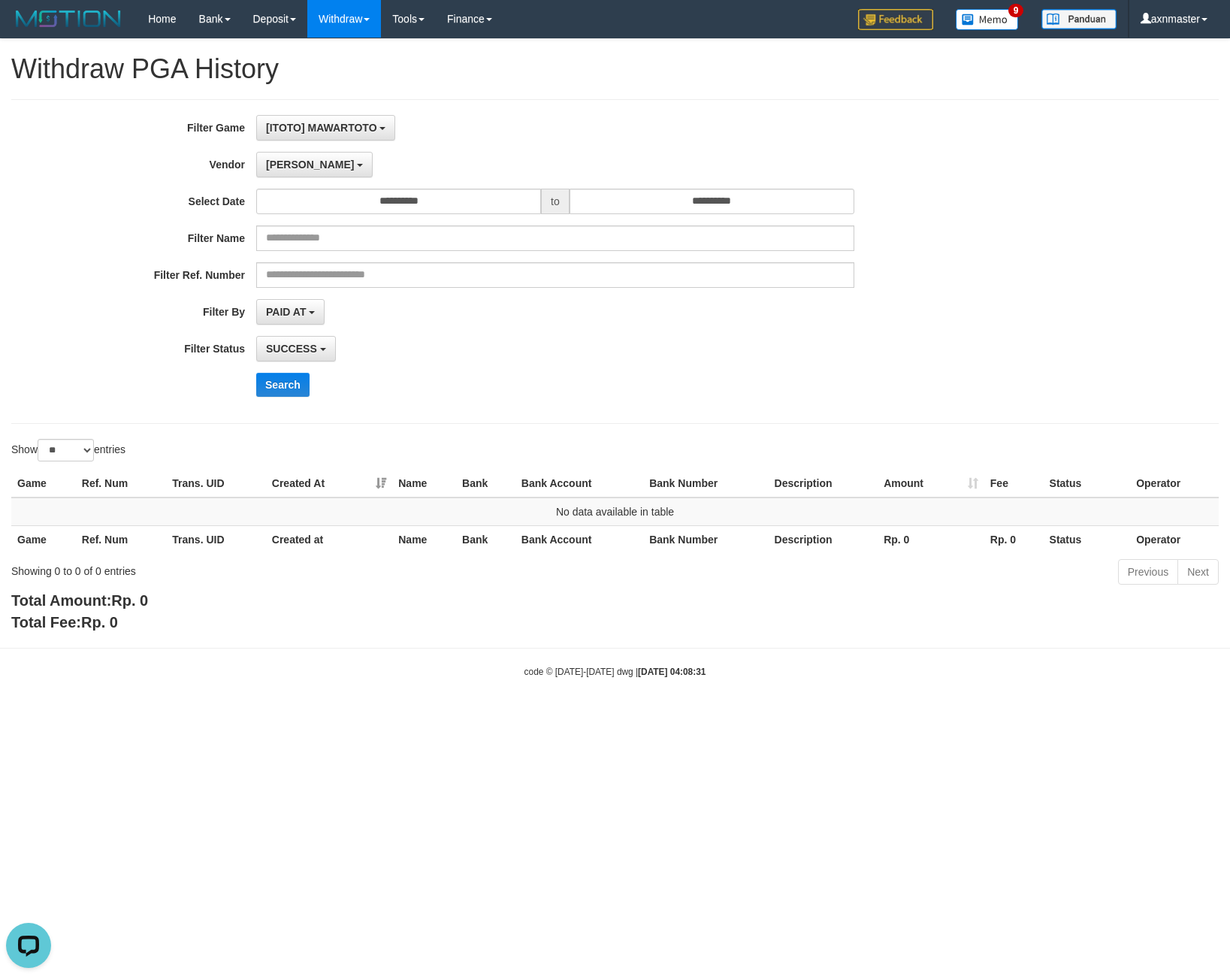
drag, startPoint x: 575, startPoint y: 114, endPoint x: 362, endPoint y: 179, distance: 222.7
click at [574, 113] on div "**********" at bounding box center [615, 261] width 1208 height 325
click at [290, 164] on span "[PERSON_NAME]" at bounding box center [310, 164] width 88 height 12
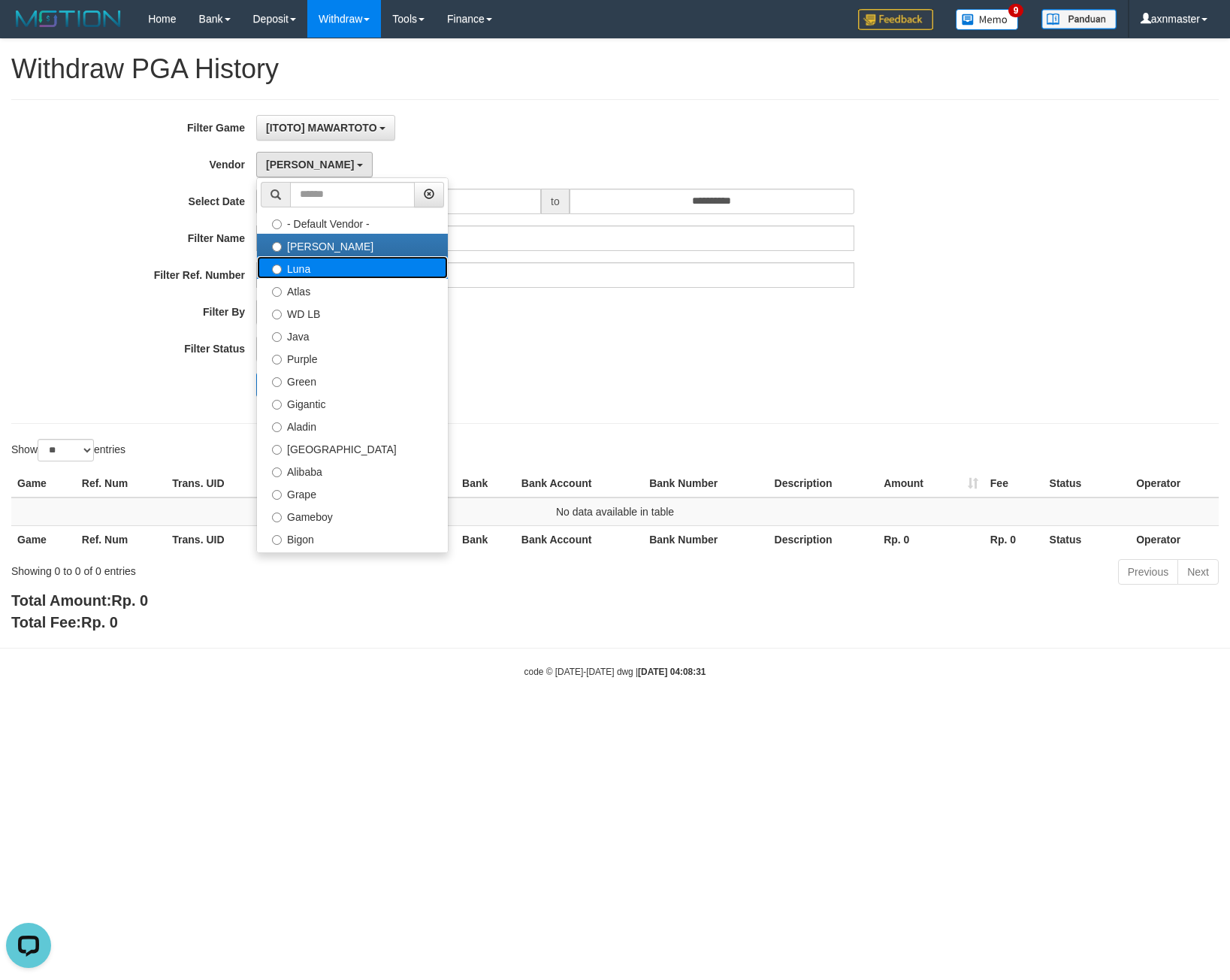
click at [298, 261] on label "Luna" at bounding box center [352, 268] width 191 height 23
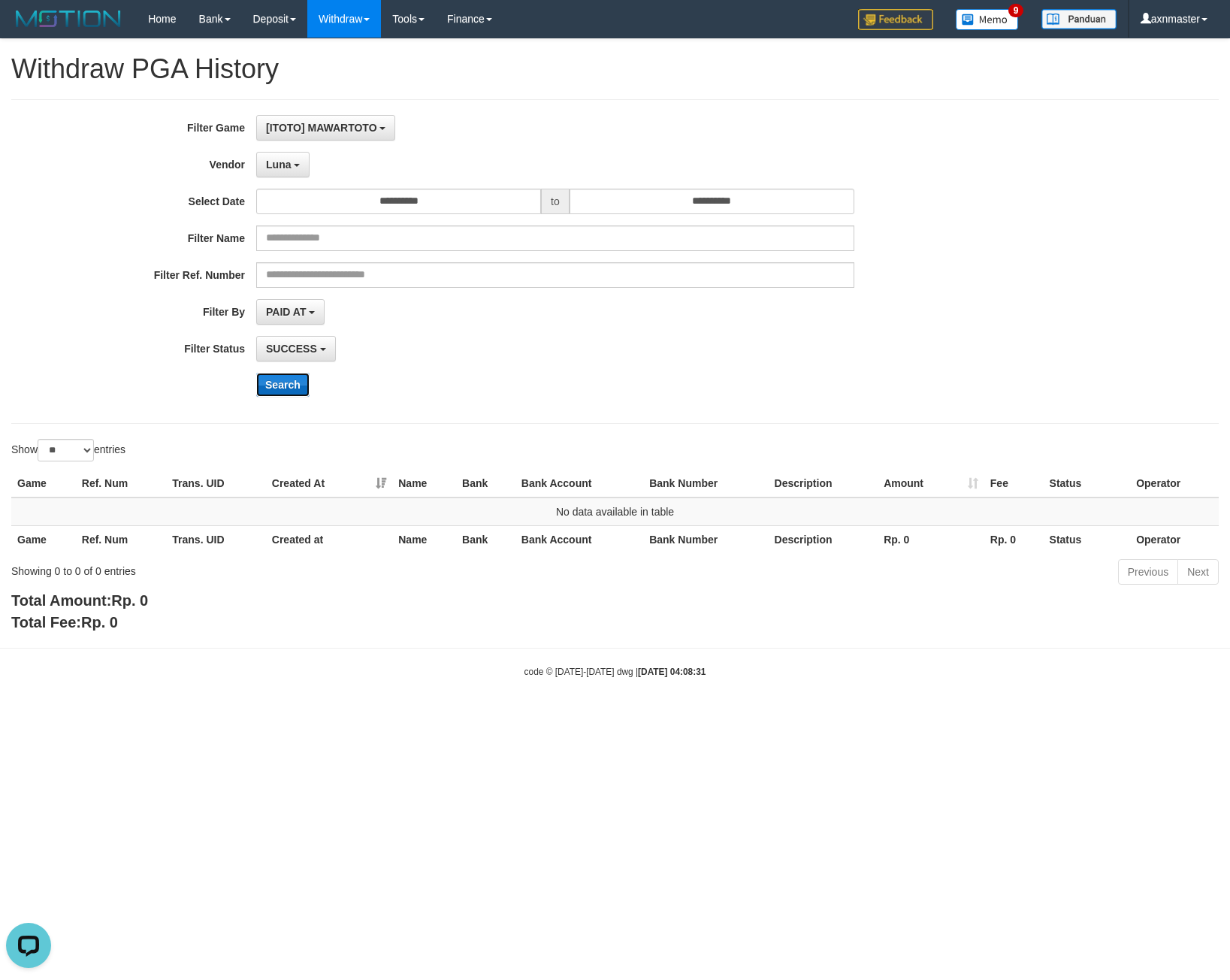
click at [287, 375] on button "Search" at bounding box center [283, 385] width 53 height 24
click at [297, 164] on b "button" at bounding box center [296, 165] width 6 height 3
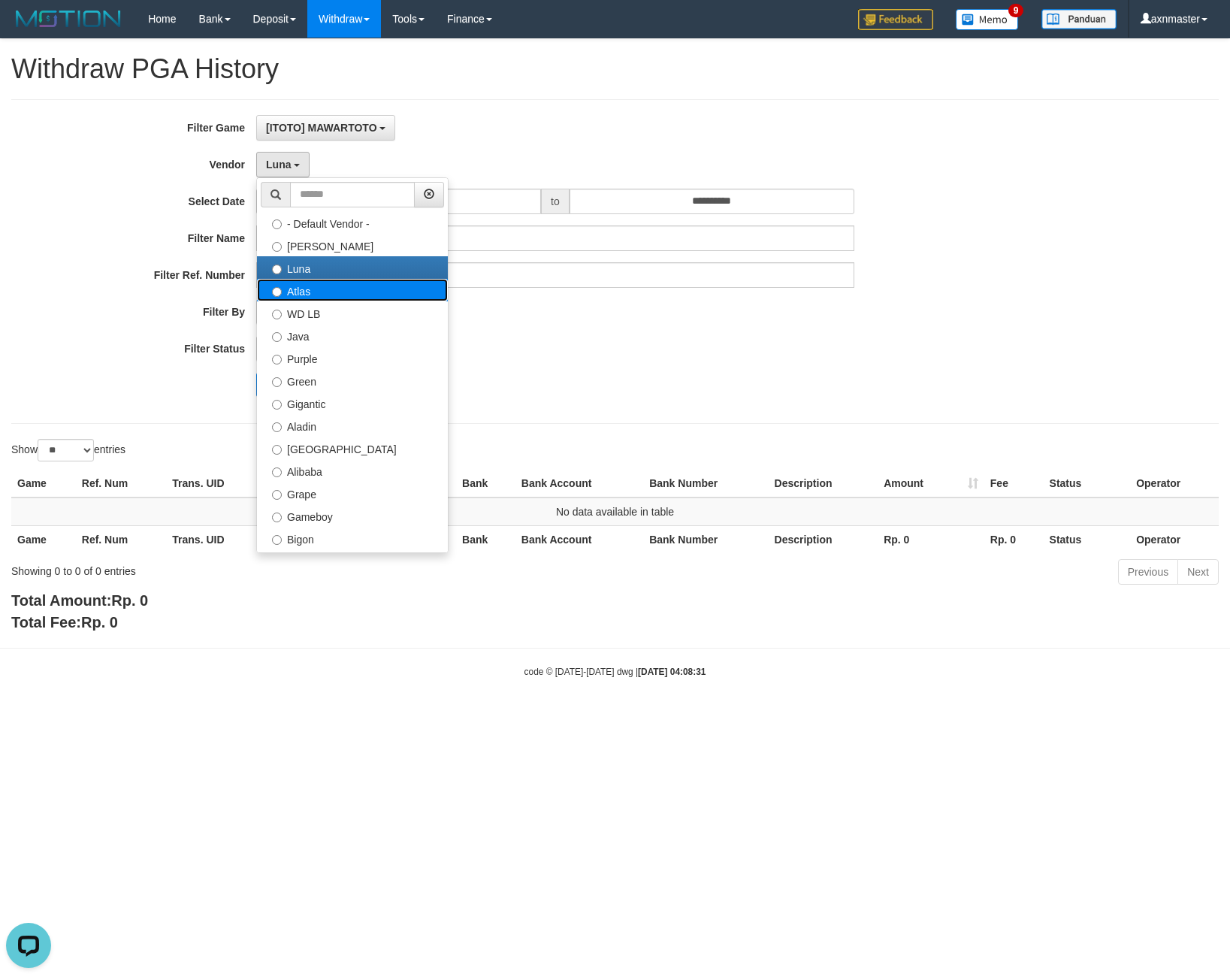
click at [315, 293] on label "Atlas" at bounding box center [352, 291] width 191 height 23
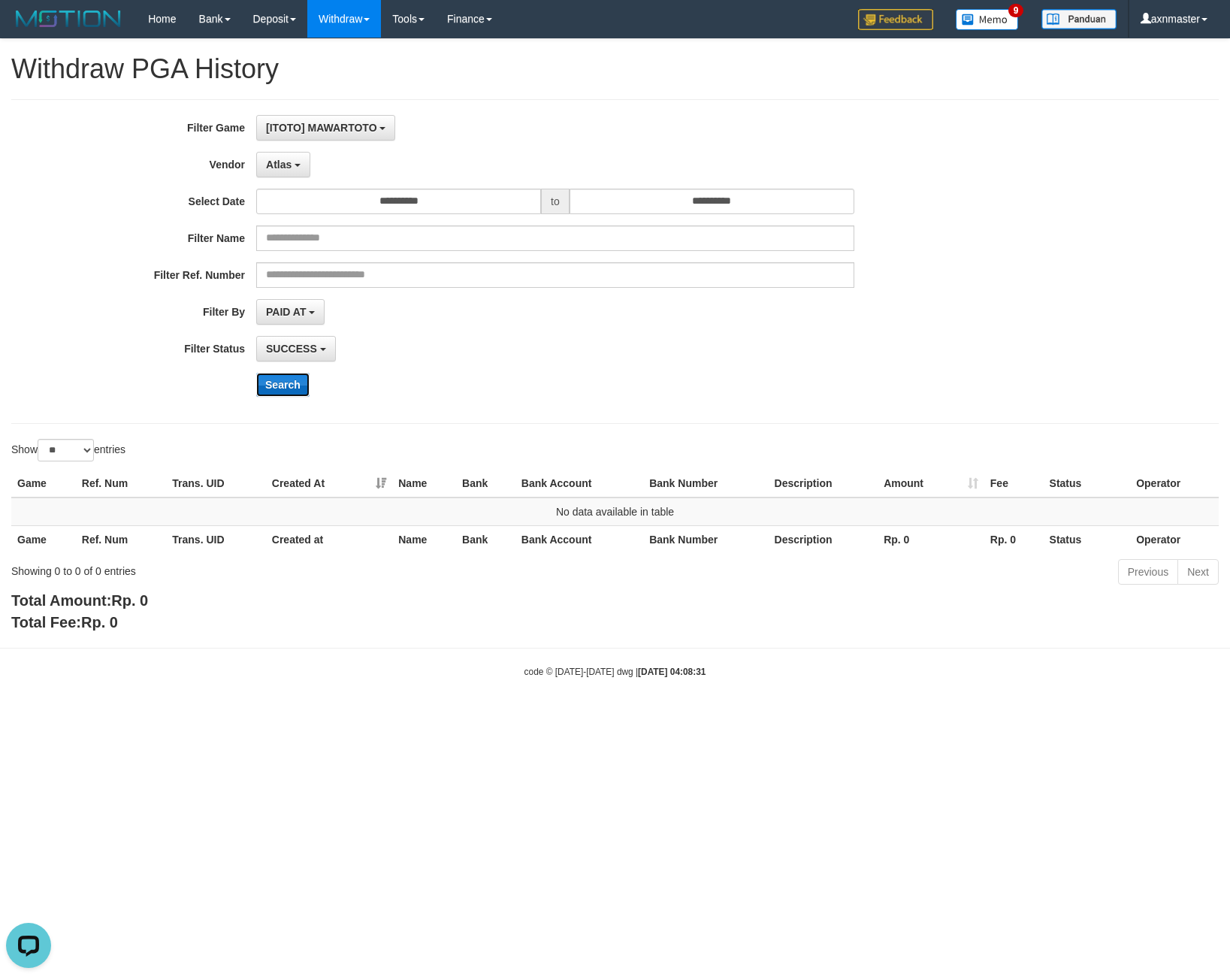
click at [282, 391] on button "Search" at bounding box center [283, 385] width 53 height 24
click at [297, 167] on button "Atlas" at bounding box center [283, 164] width 54 height 26
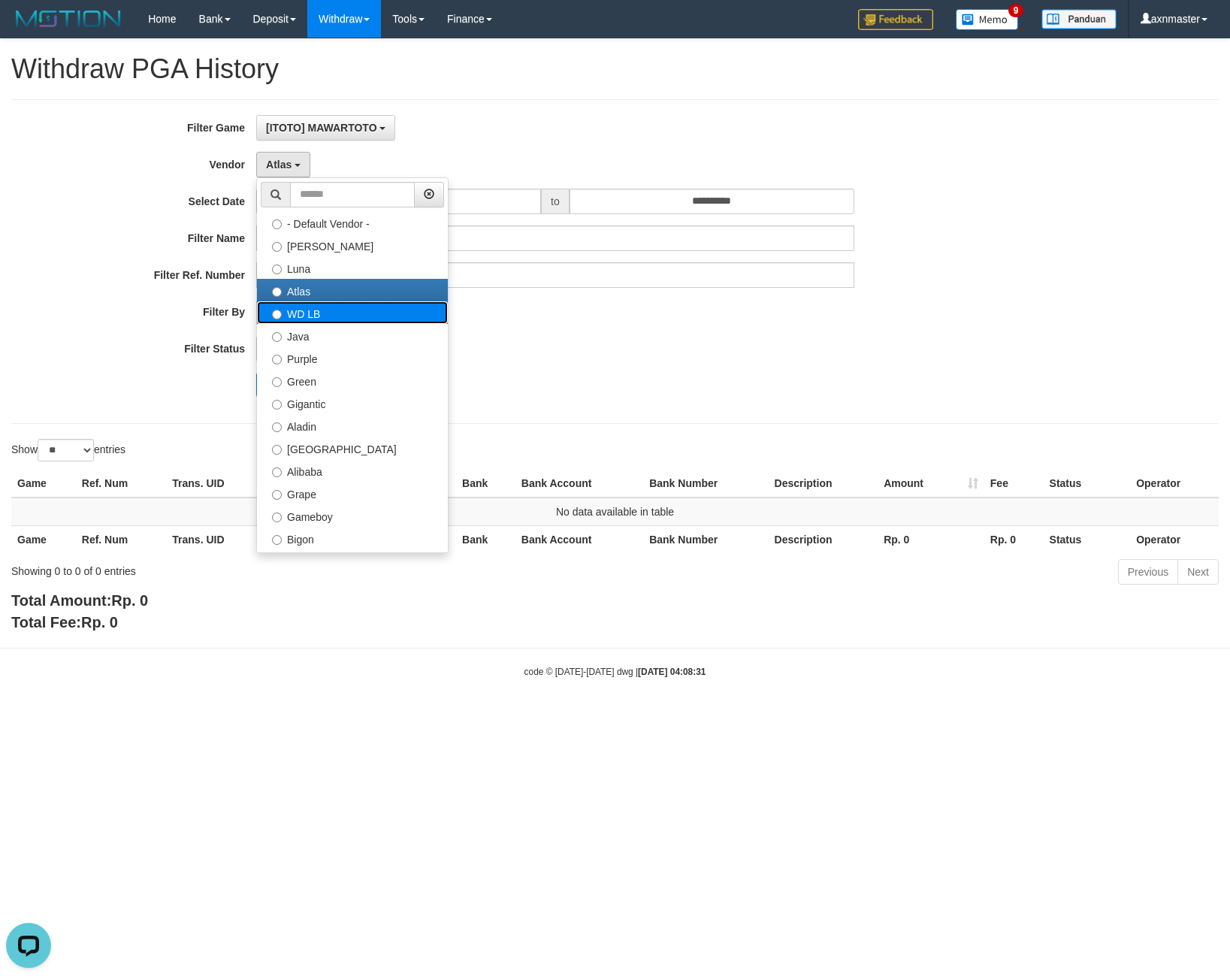
click at [312, 319] on label "WD LB" at bounding box center [352, 312] width 191 height 23
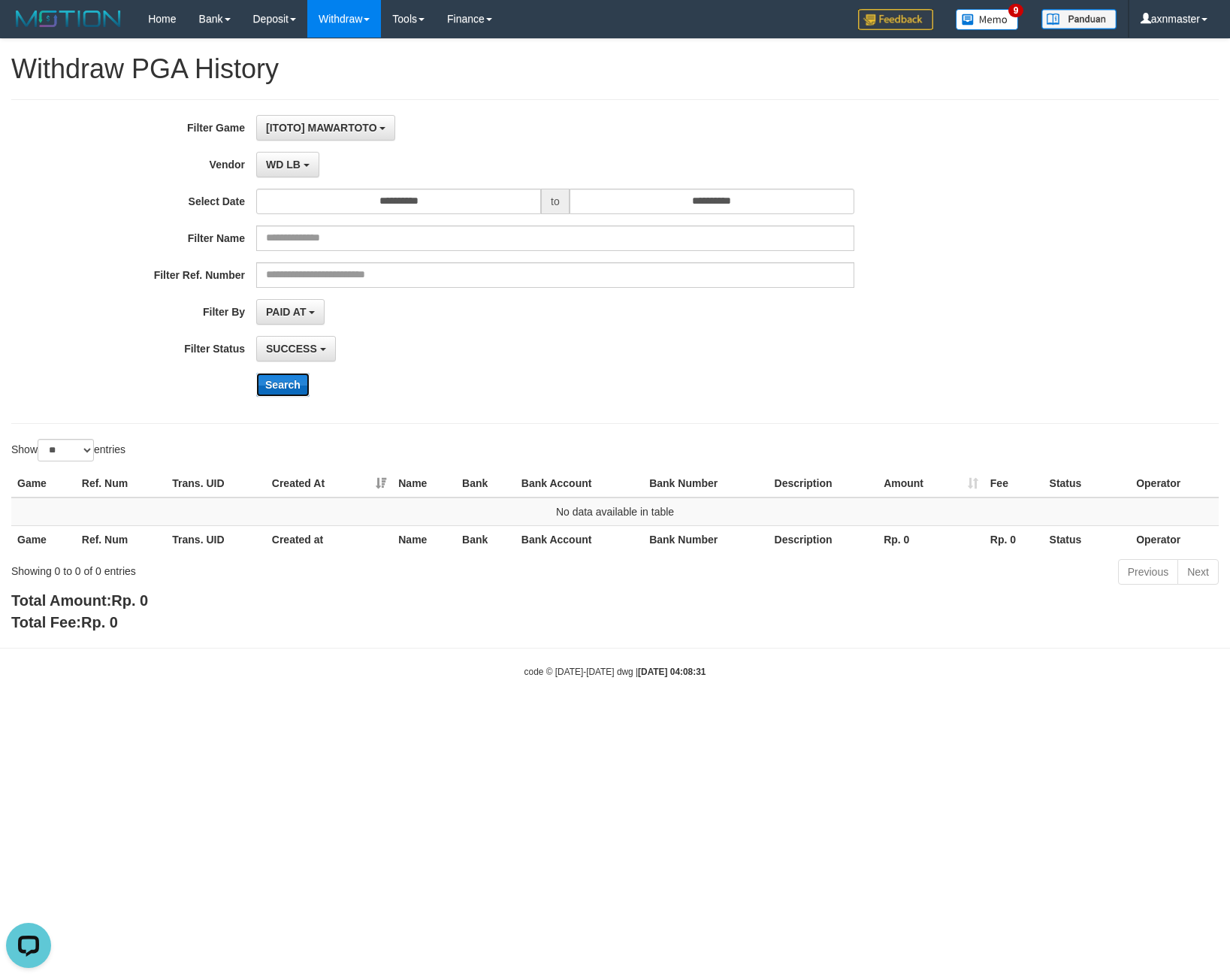
click at [293, 377] on button "Search" at bounding box center [283, 385] width 53 height 24
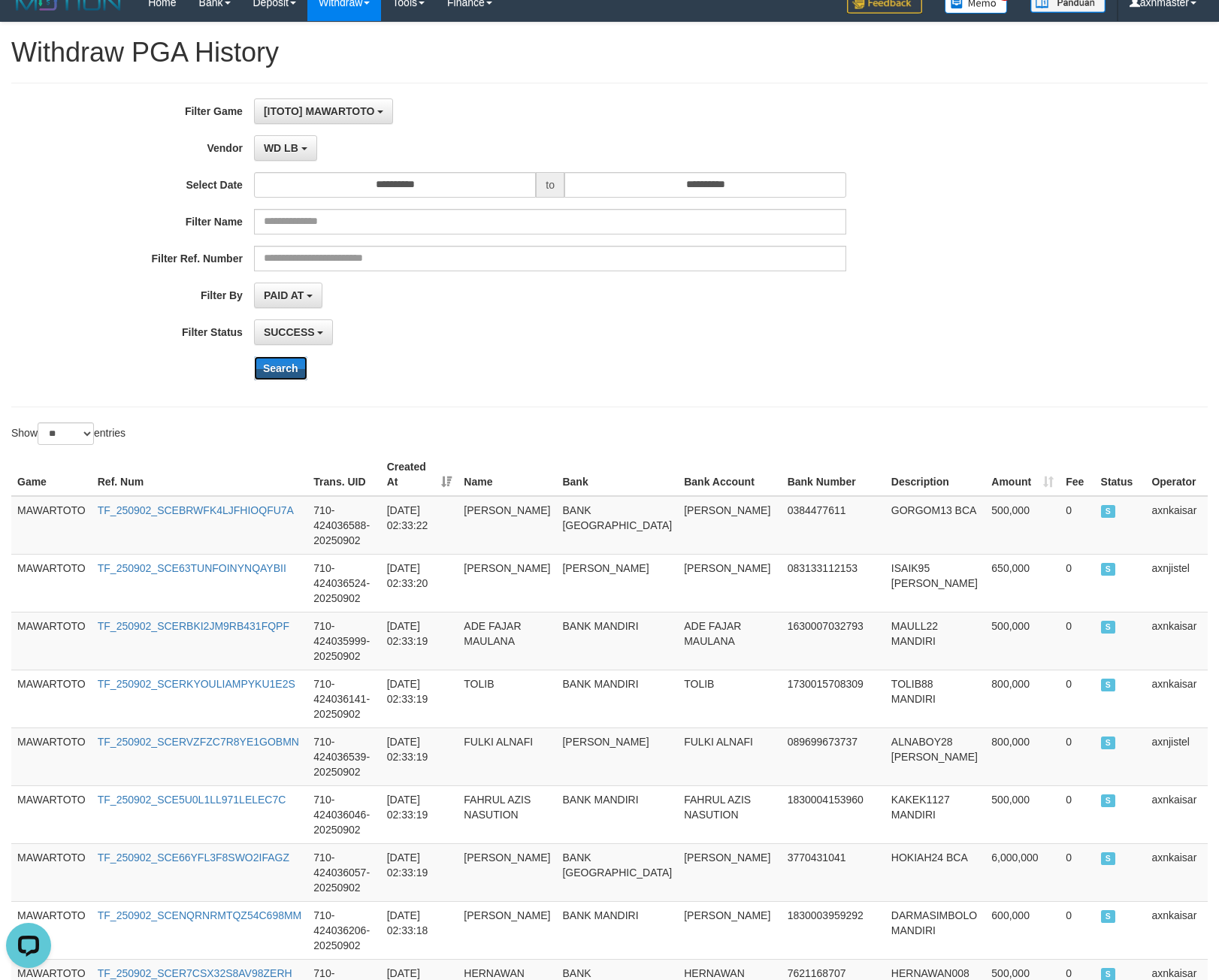
scroll to position [0, 0]
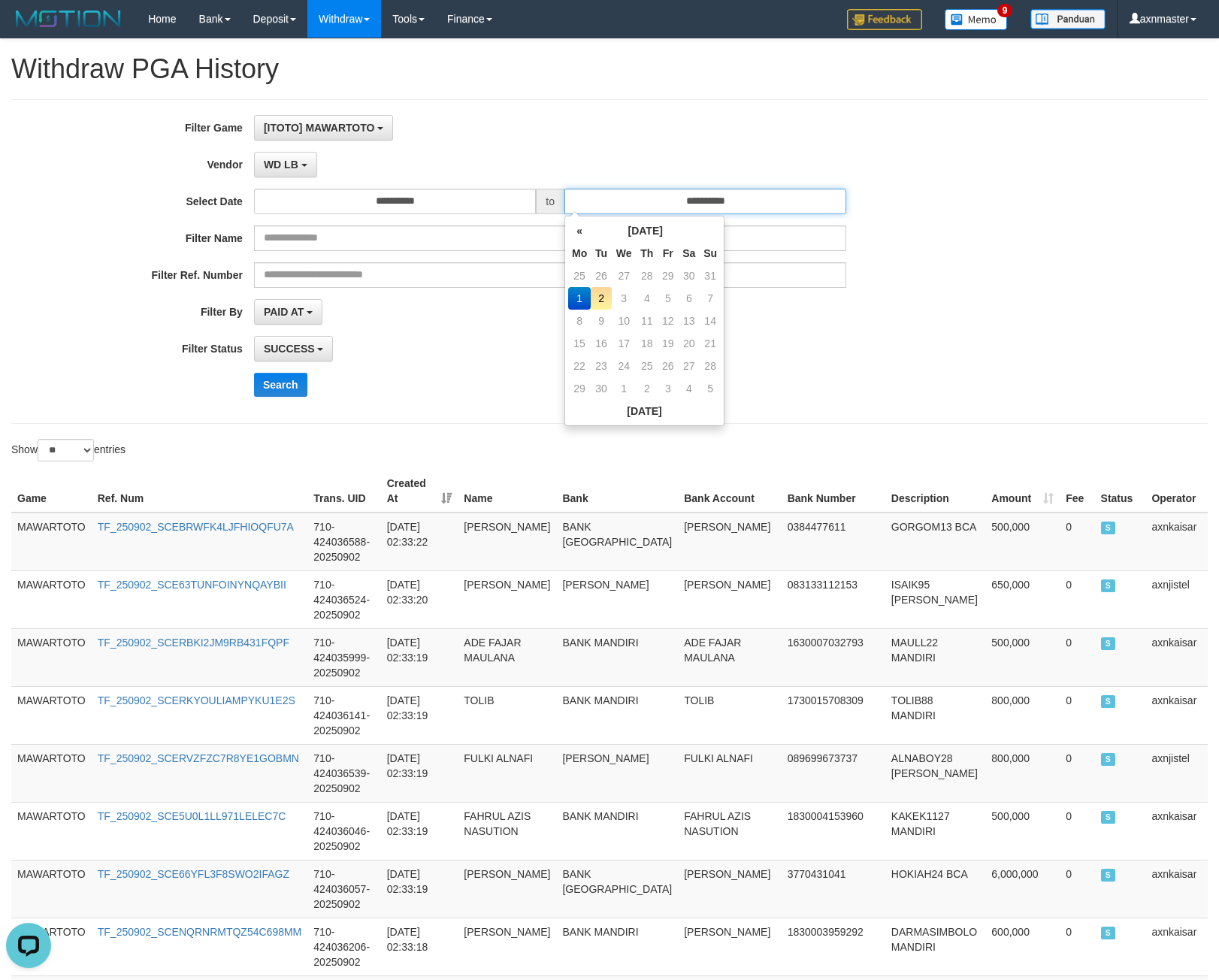
click at [626, 194] on input "**********" at bounding box center [704, 201] width 282 height 26
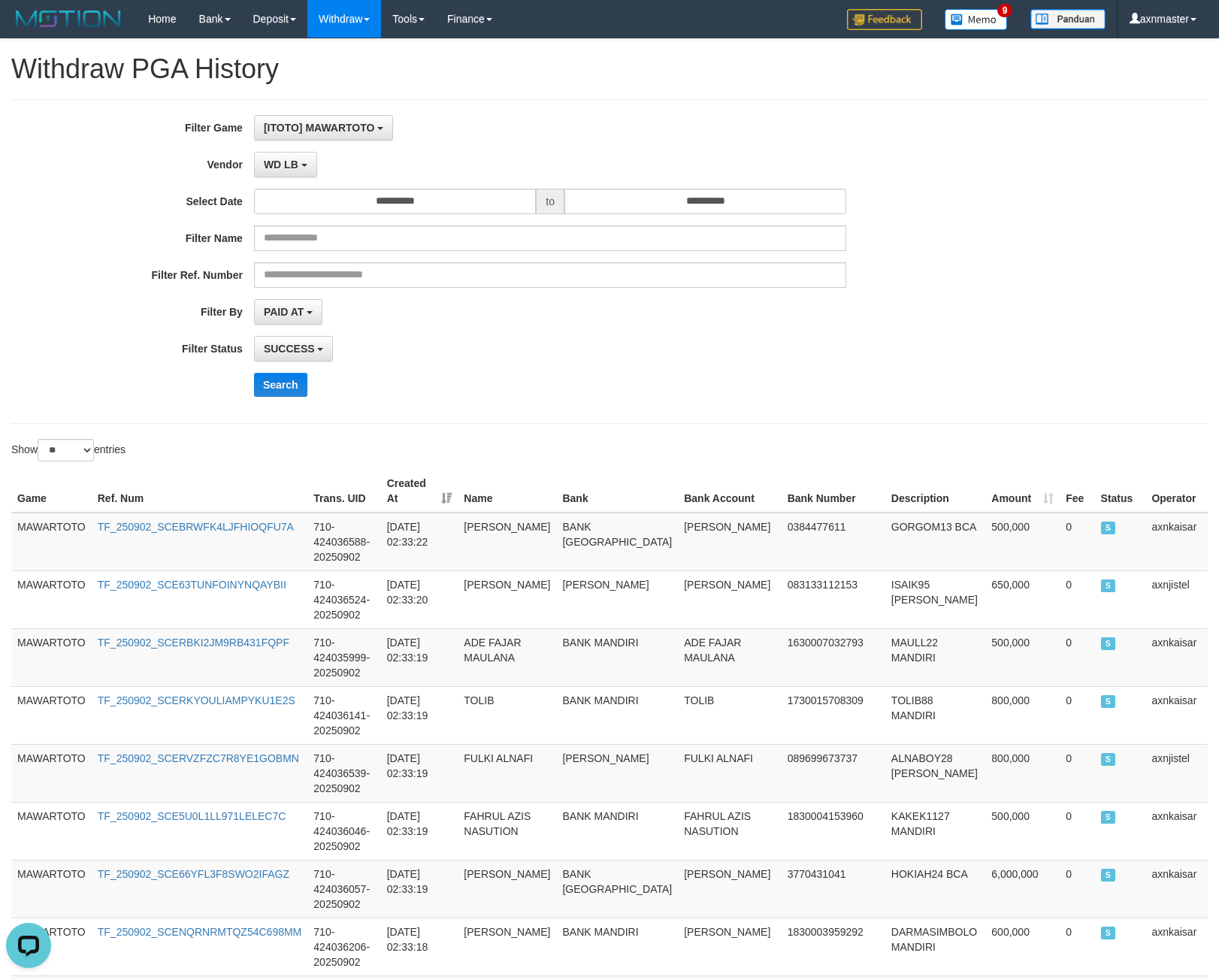
drag, startPoint x: 627, startPoint y: 159, endPoint x: 355, endPoint y: 175, distance: 272.5
click at [621, 159] on div "WD LB - Default Vendor - Lucy Luna Atlas WD LB Java Purple Green Gigantic Aladi…" at bounding box center [550, 164] width 592 height 26
click at [311, 170] on button "WD LB" at bounding box center [285, 164] width 63 height 26
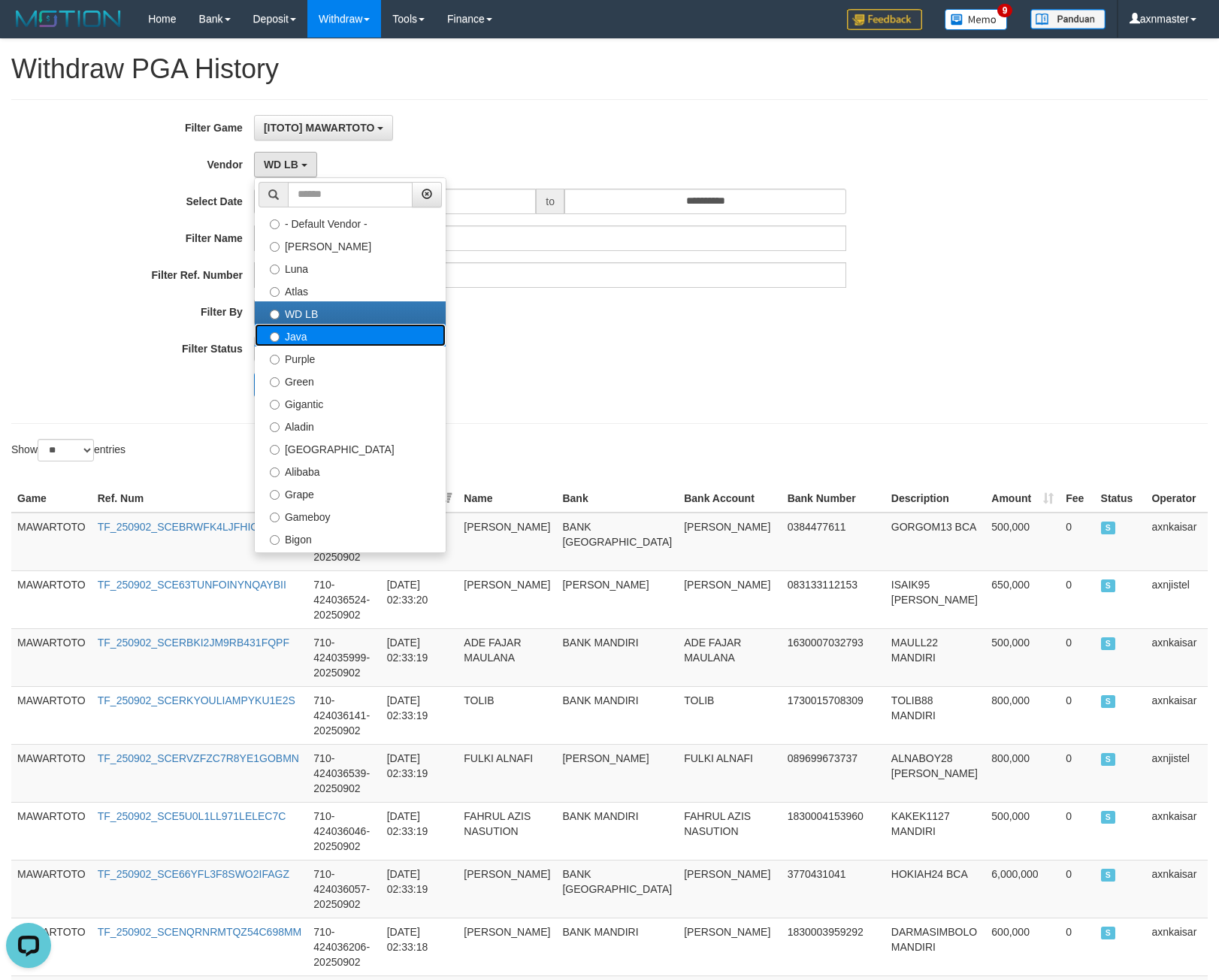
click at [316, 330] on label "Java" at bounding box center [349, 335] width 191 height 23
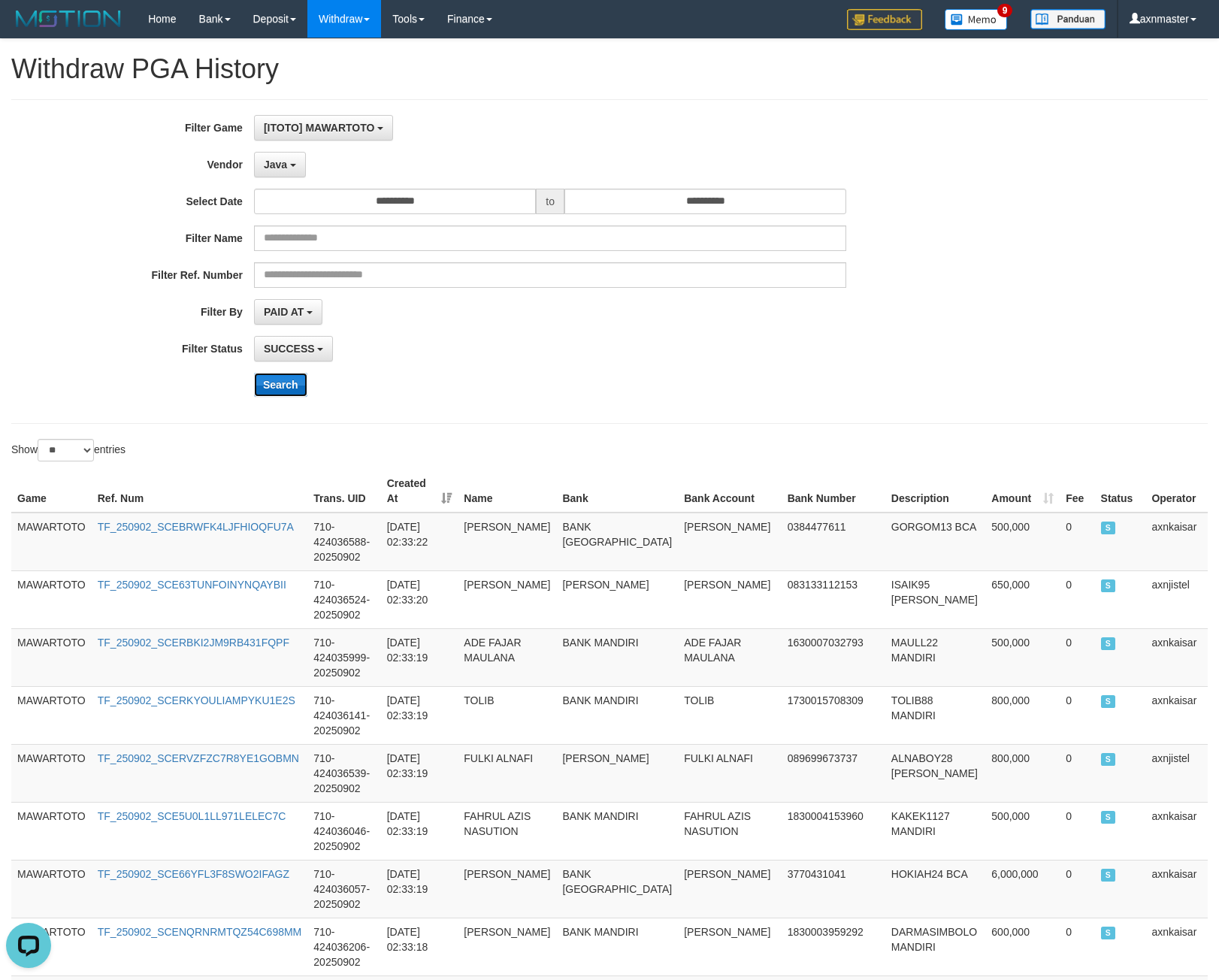
click at [279, 380] on button "Search" at bounding box center [280, 385] width 53 height 24
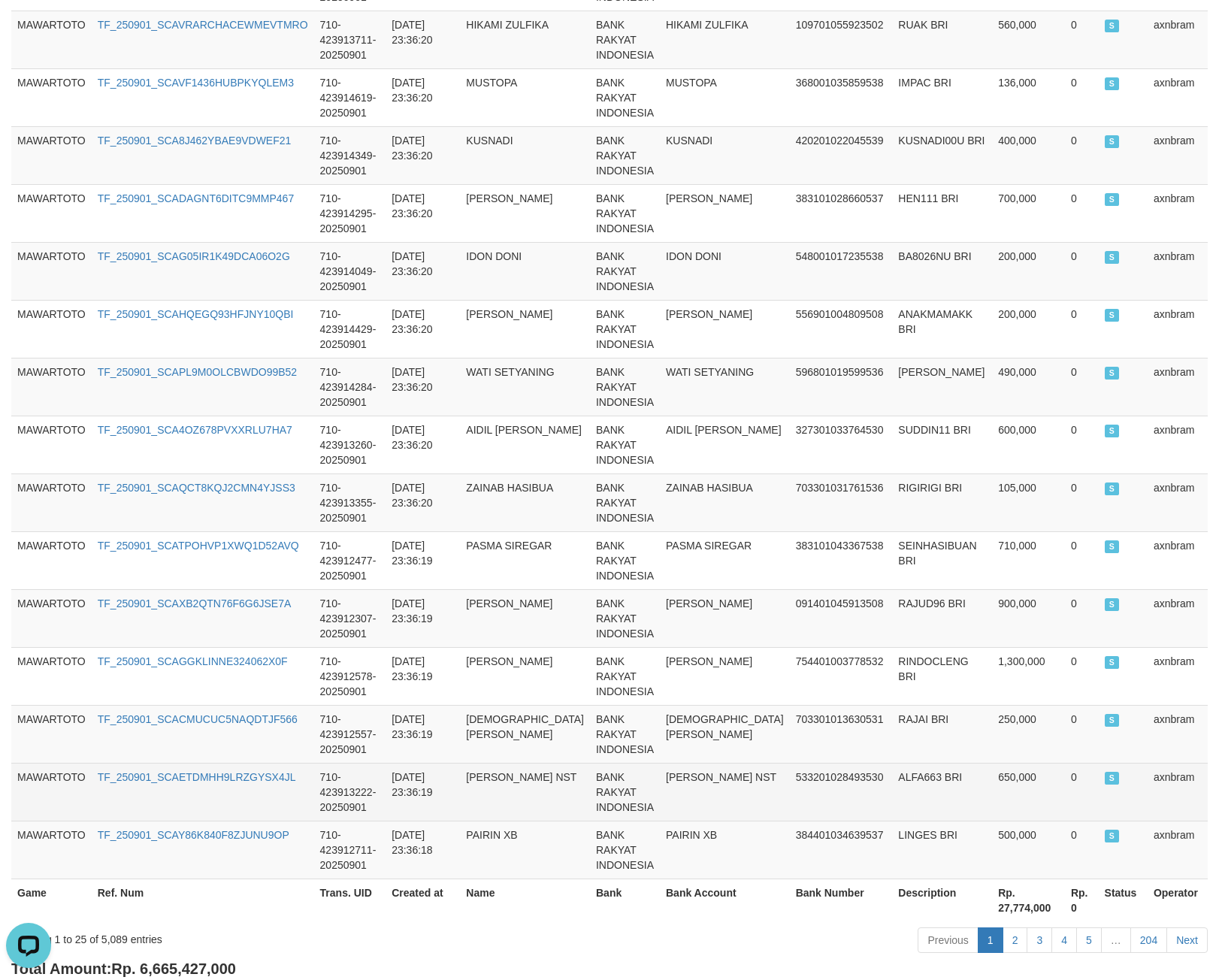
scroll to position [1155, 0]
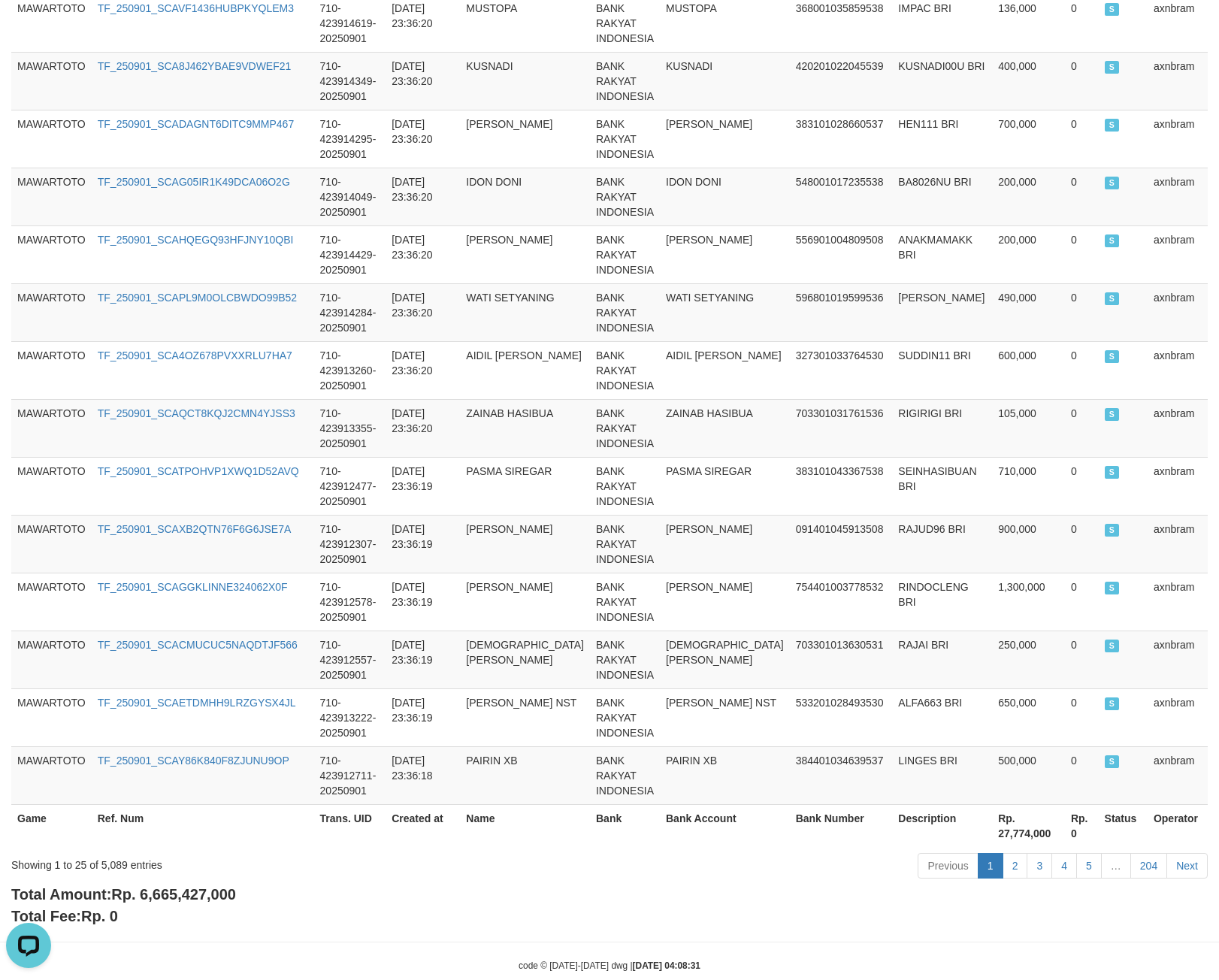
click at [146, 886] on span "Rp. 6,665,427,000" at bounding box center [173, 894] width 124 height 16
copy span "6,665,427,000"
click at [119, 852] on div "Showing 1 to 25 of 5,089 entries" at bounding box center [253, 862] width 485 height 21
click at [117, 852] on div "Showing 1 to 25 of 5,089 entries" at bounding box center [253, 862] width 485 height 21
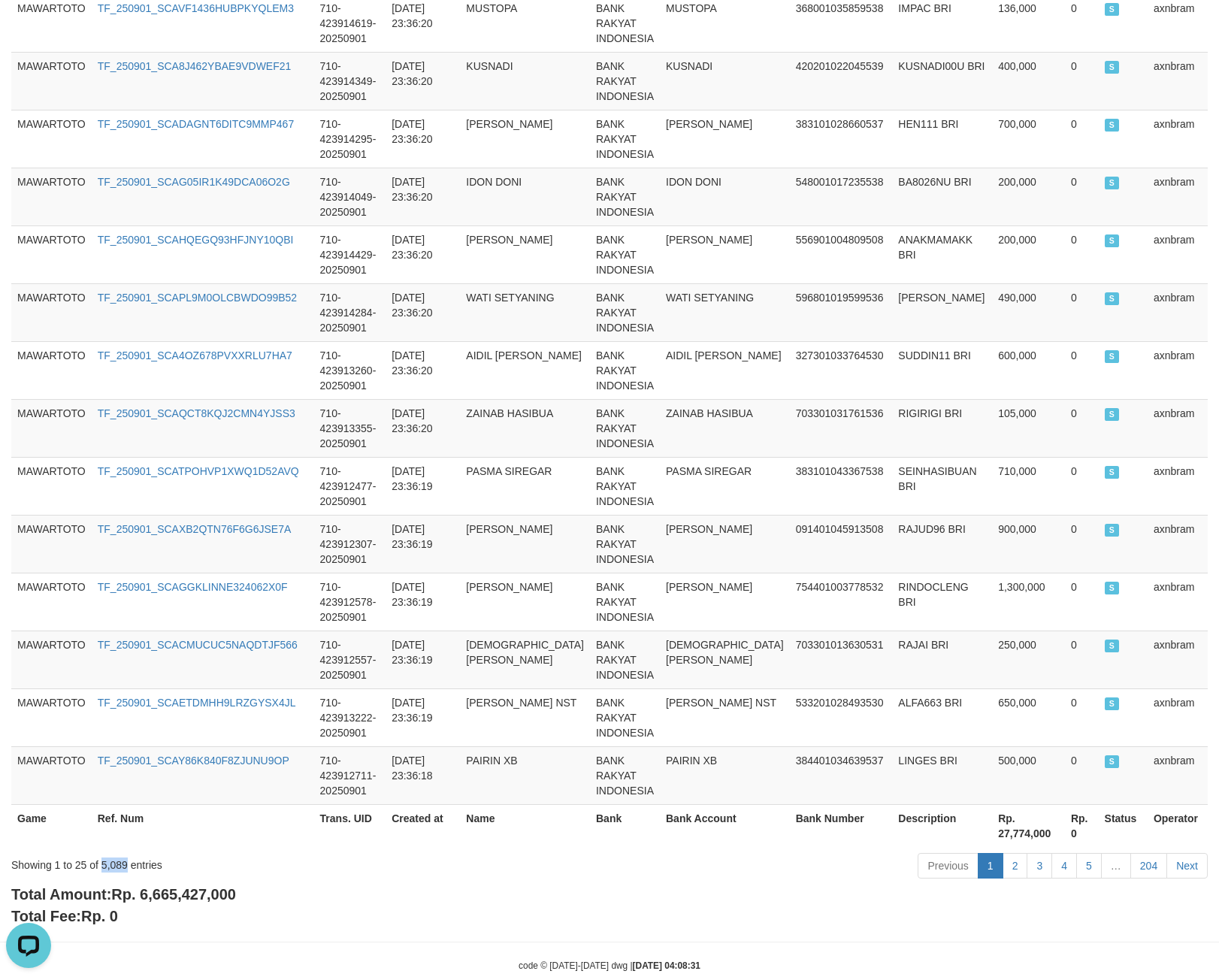
copy div "5,089"
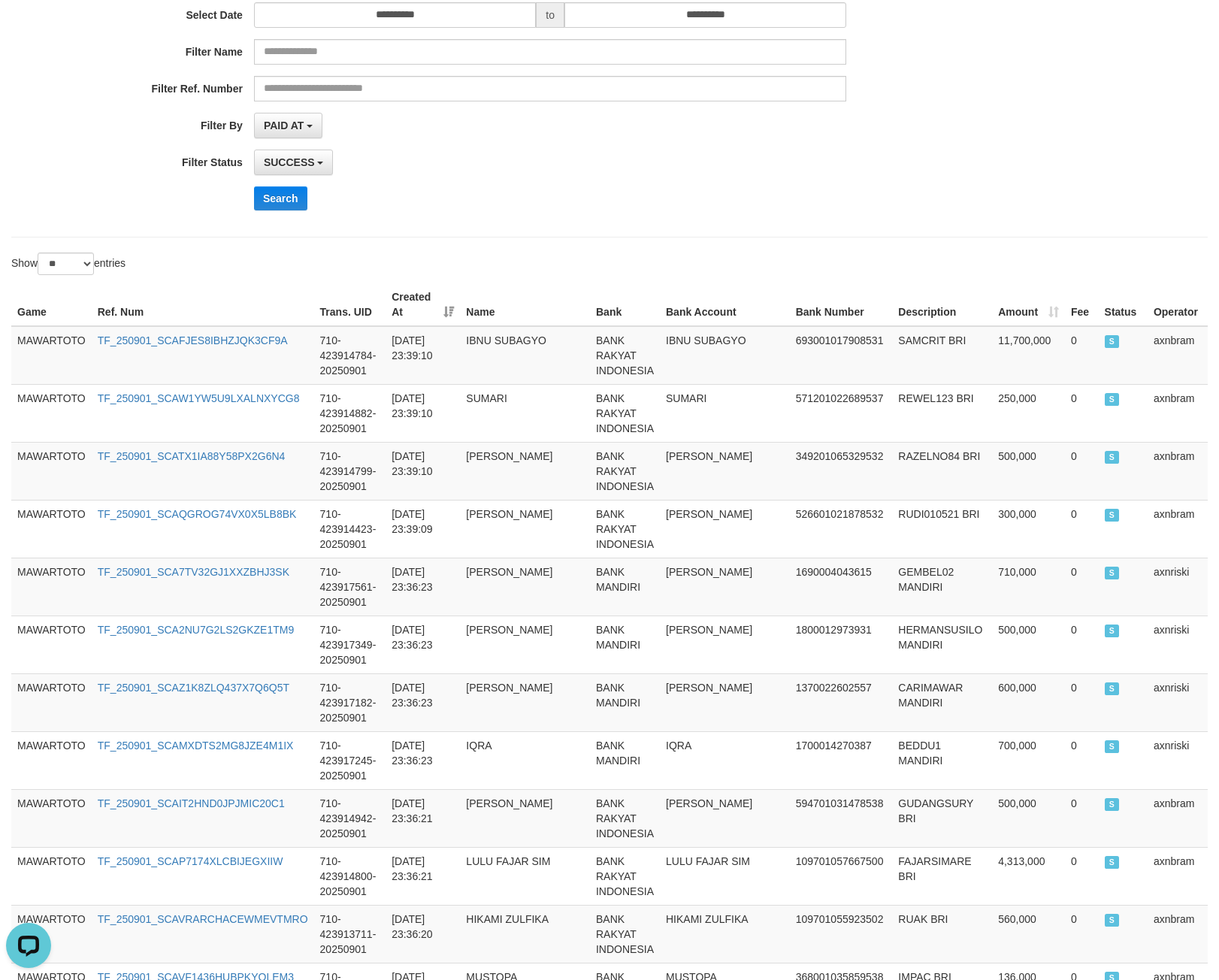
scroll to position [0, 0]
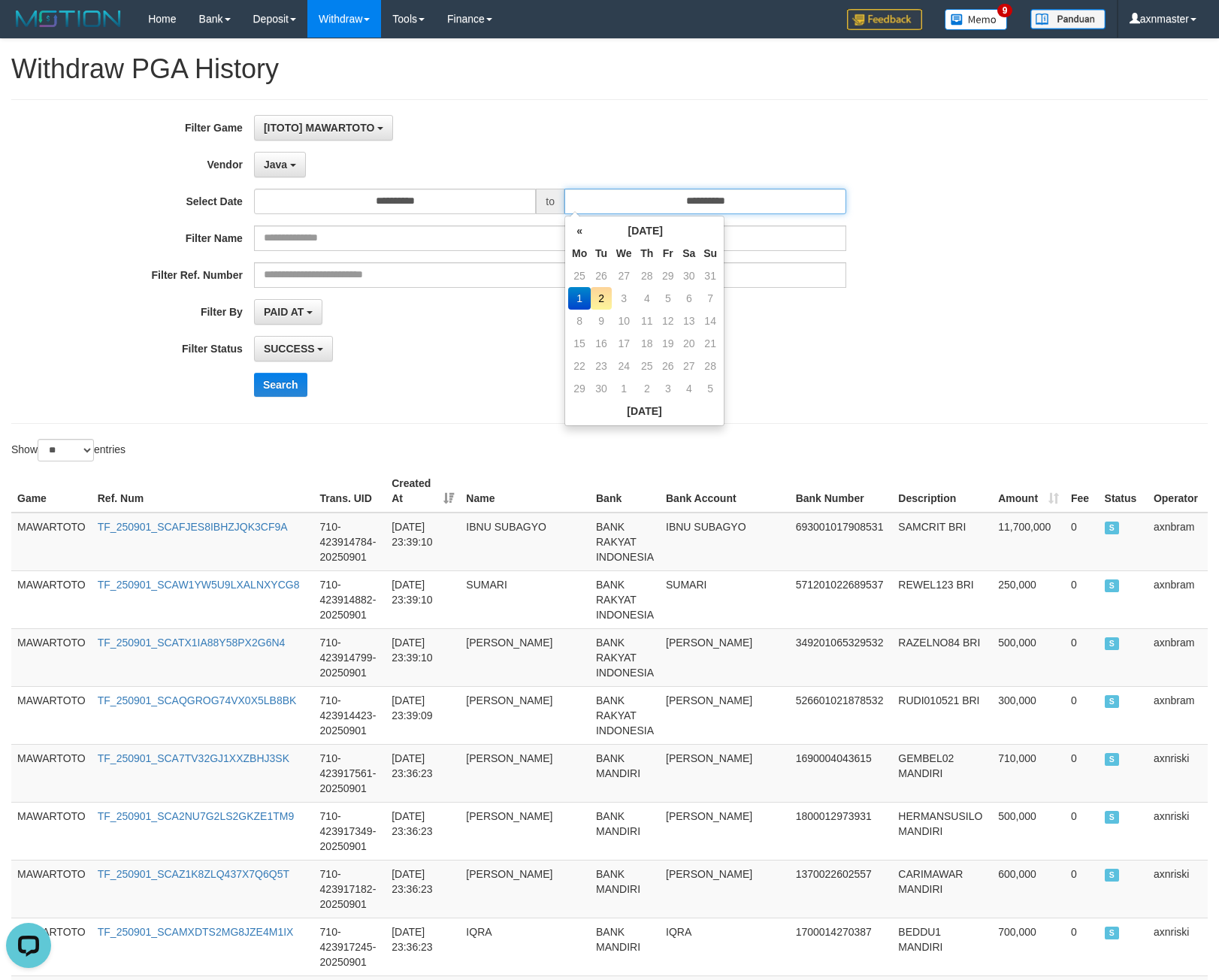
click at [631, 197] on input "**********" at bounding box center [704, 201] width 282 height 26
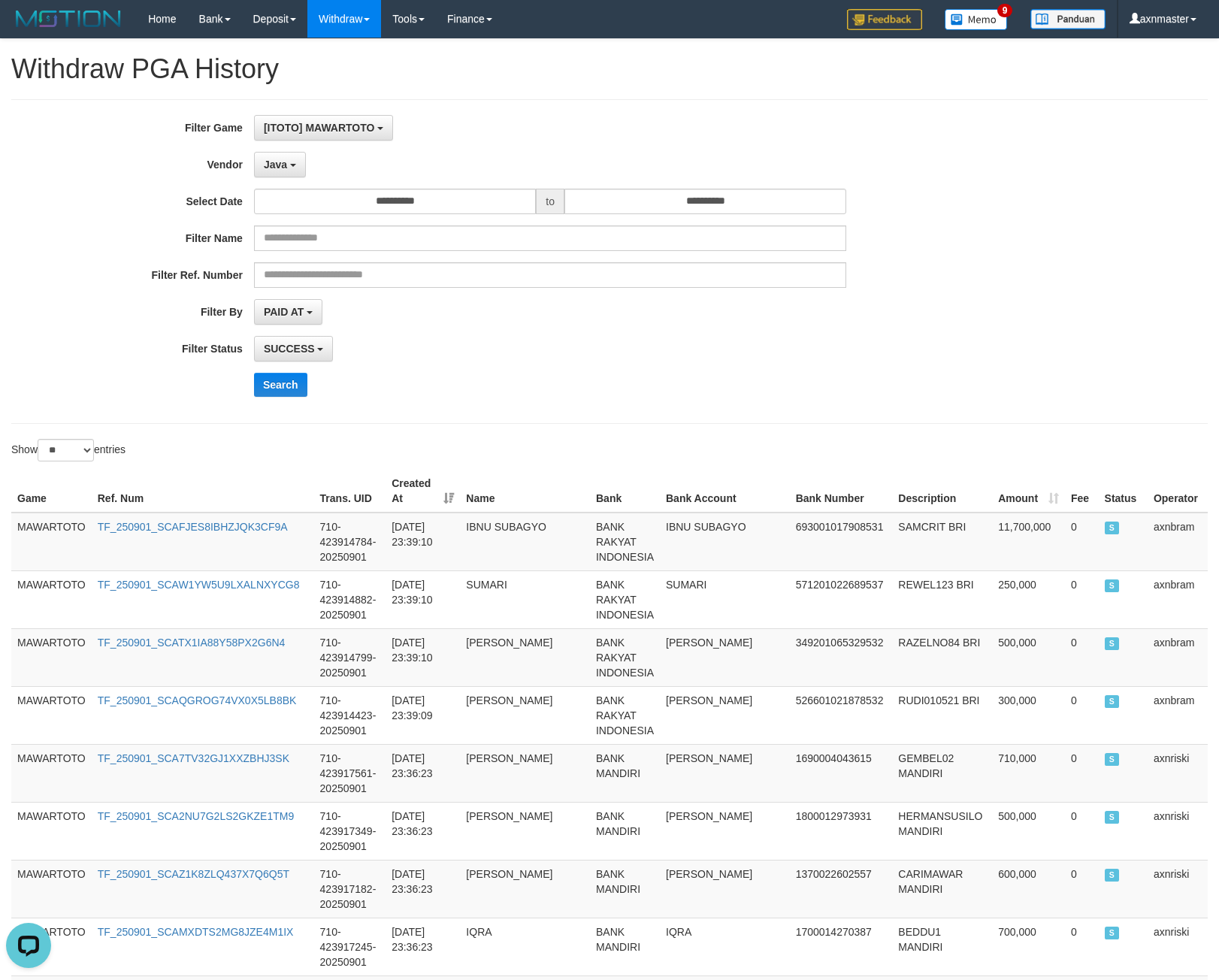
click at [589, 132] on div "[ITOTO] MAWARTOTO SELECT GAME [ITOTO] MAWARTOTO" at bounding box center [550, 127] width 592 height 26
click at [286, 171] on button "Java" at bounding box center [279, 164] width 52 height 26
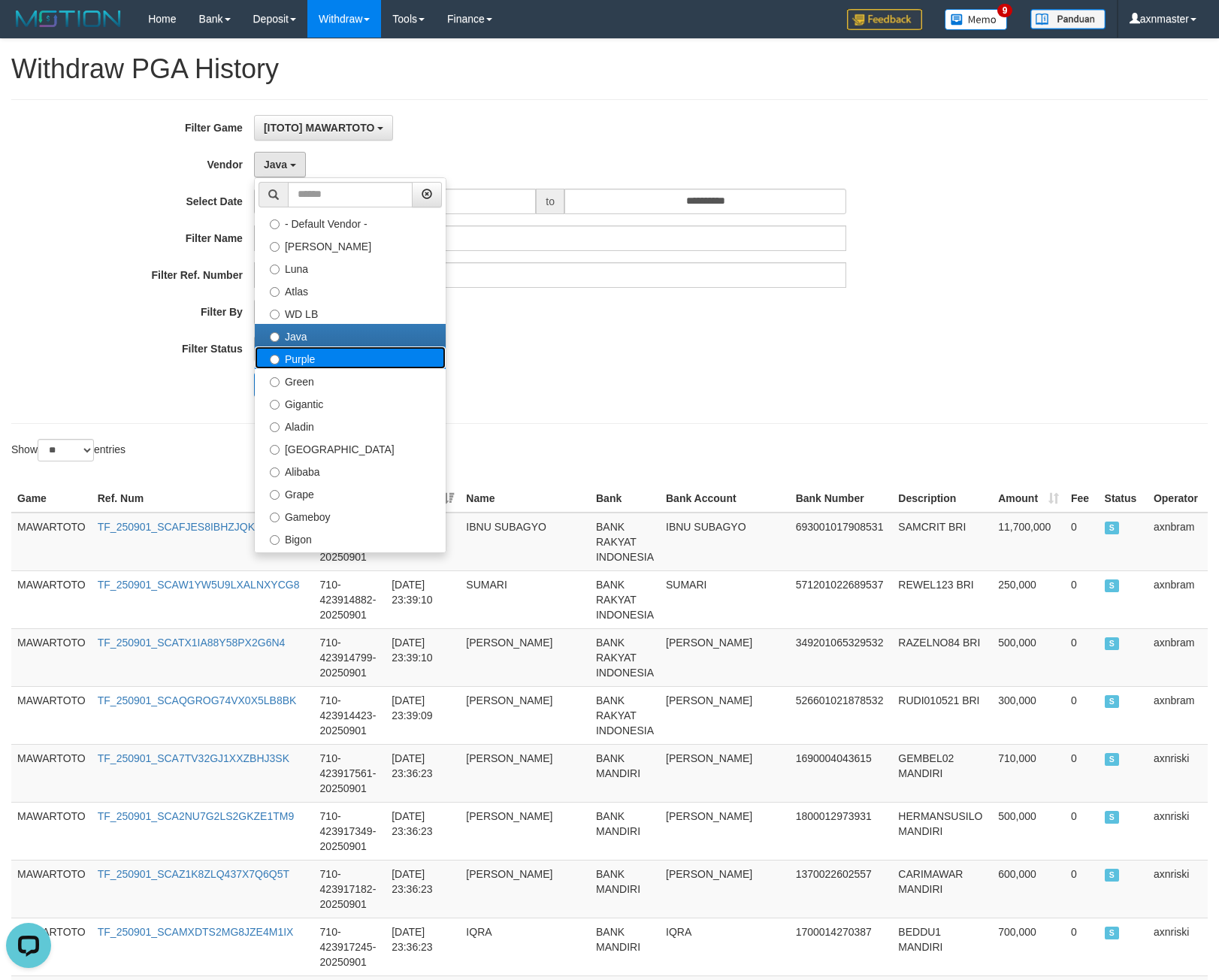
click at [322, 363] on label "Purple" at bounding box center [349, 358] width 191 height 23
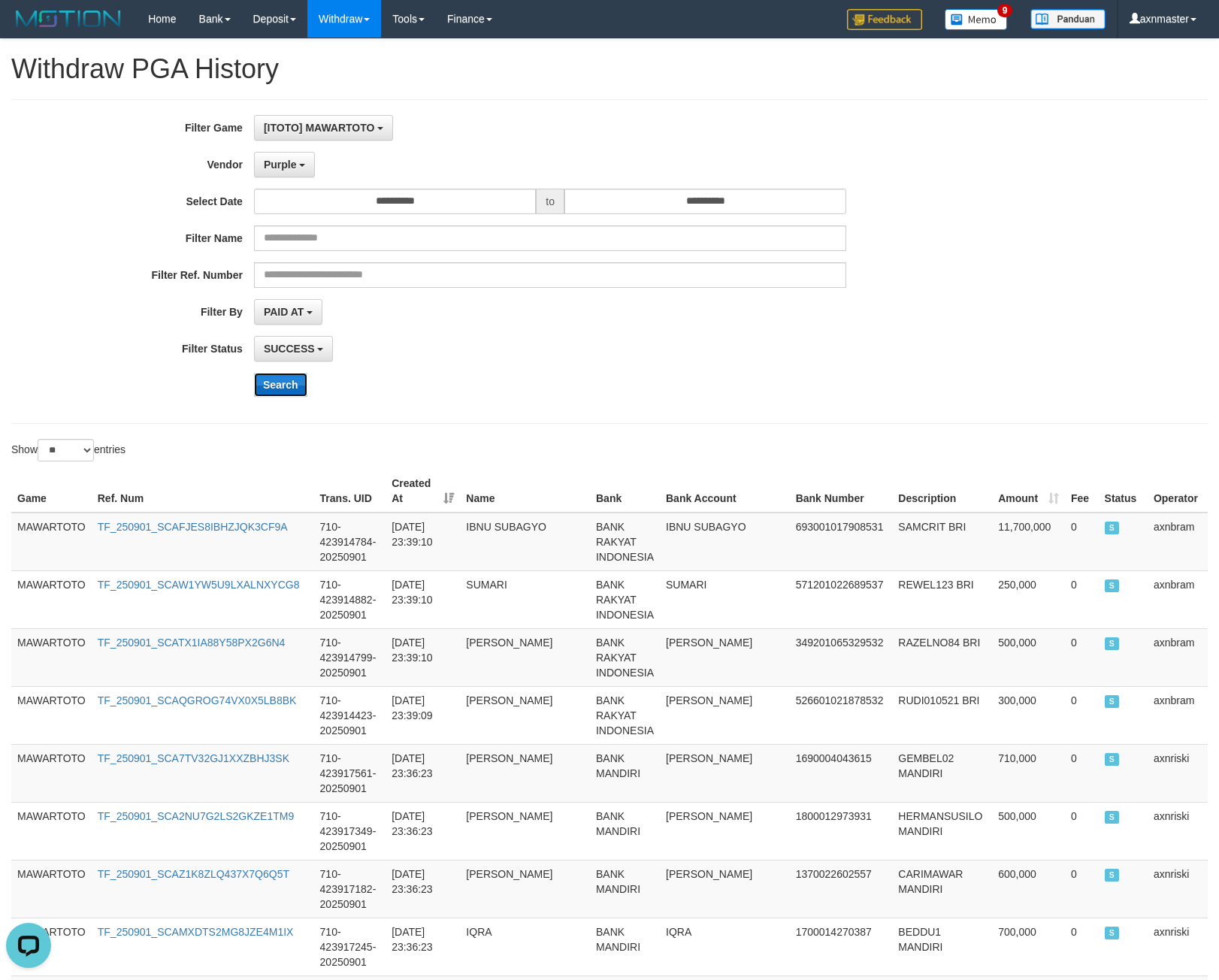
click at [293, 383] on button "Search" at bounding box center [280, 385] width 53 height 24
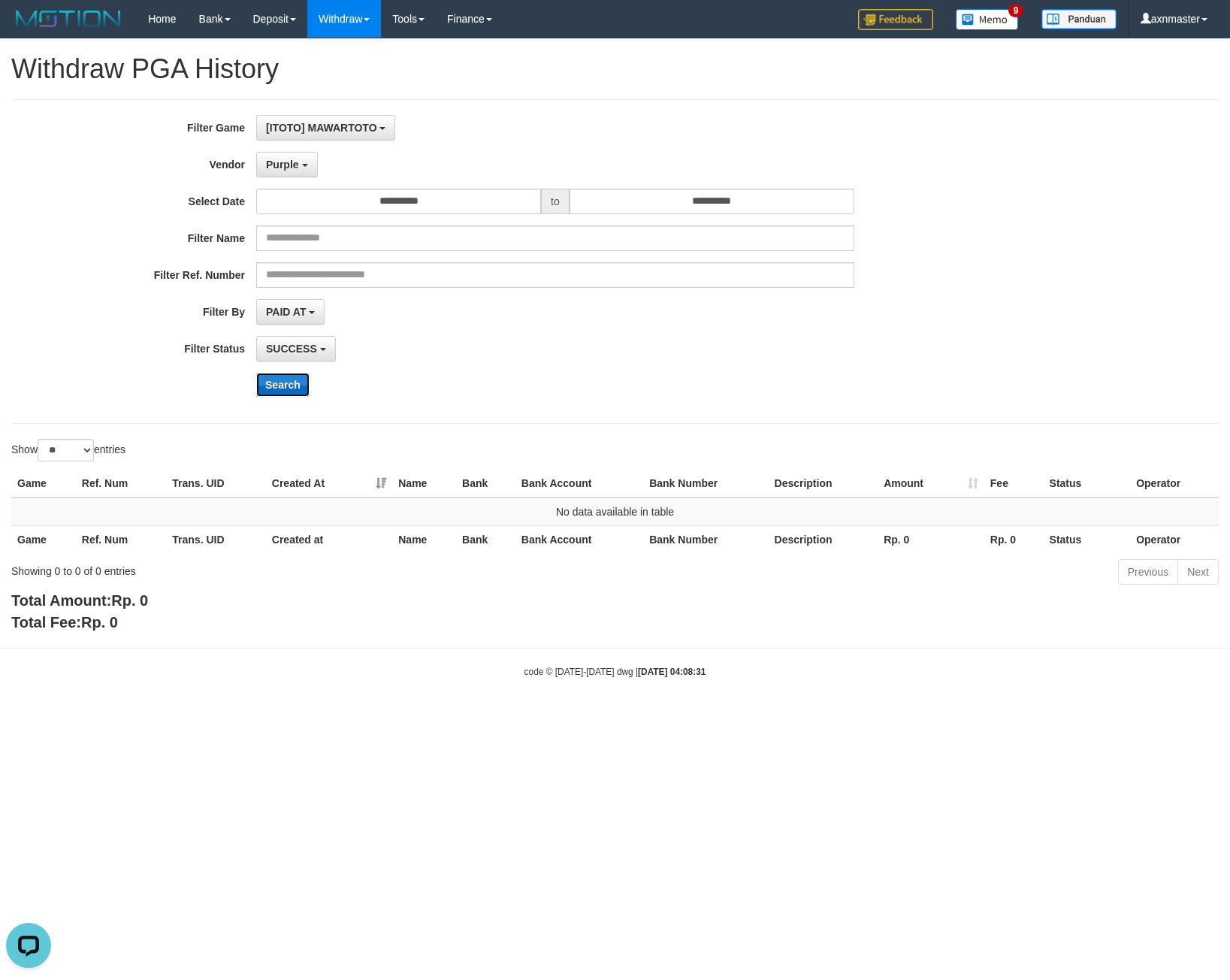
click at [285, 386] on button "Search" at bounding box center [283, 385] width 53 height 24
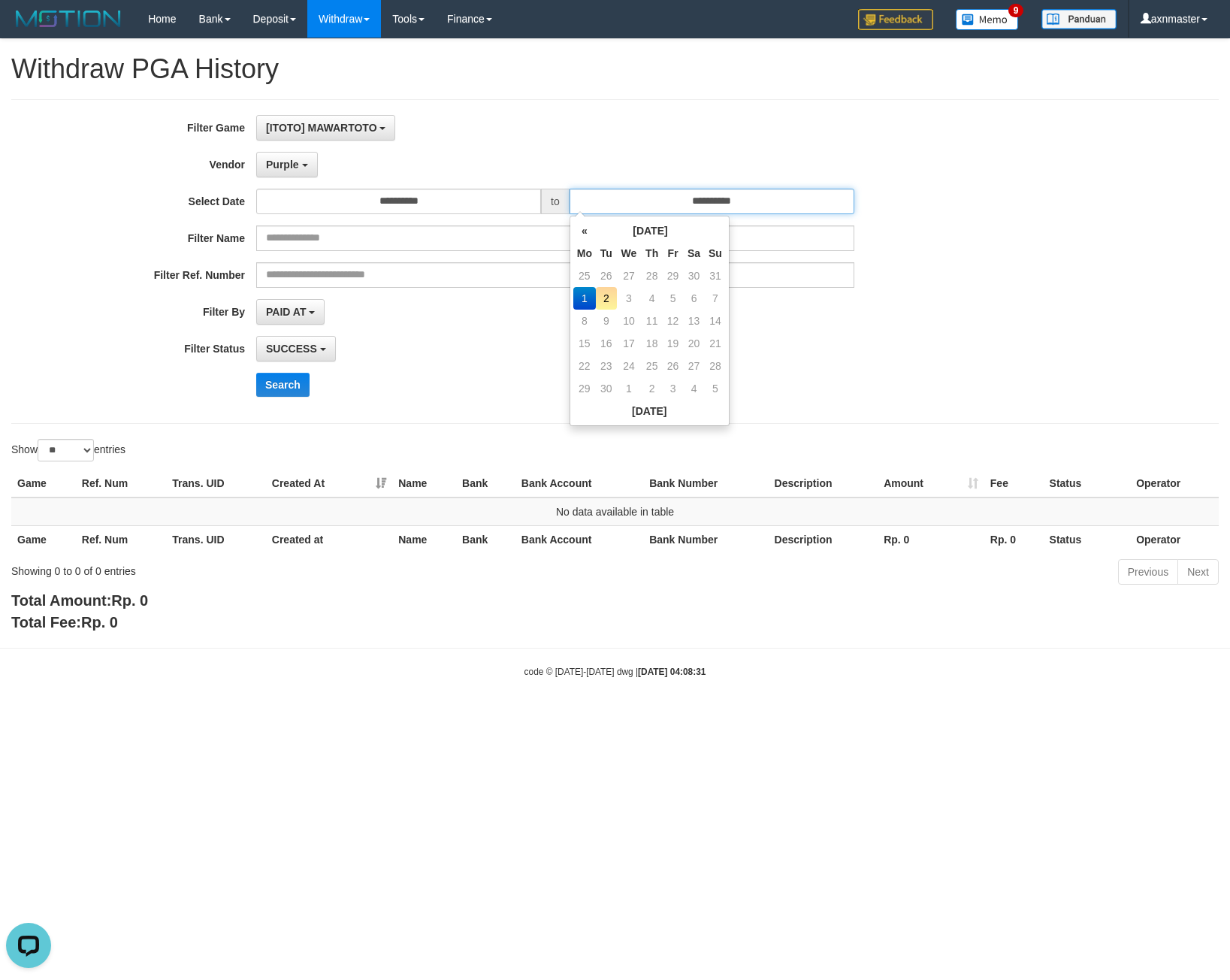
click at [629, 203] on input "**********" at bounding box center [712, 201] width 285 height 26
click at [596, 115] on div "[ITOTO] MAWARTOTO SELECT GAME [ITOTO] MAWARTOTO" at bounding box center [556, 127] width 598 height 26
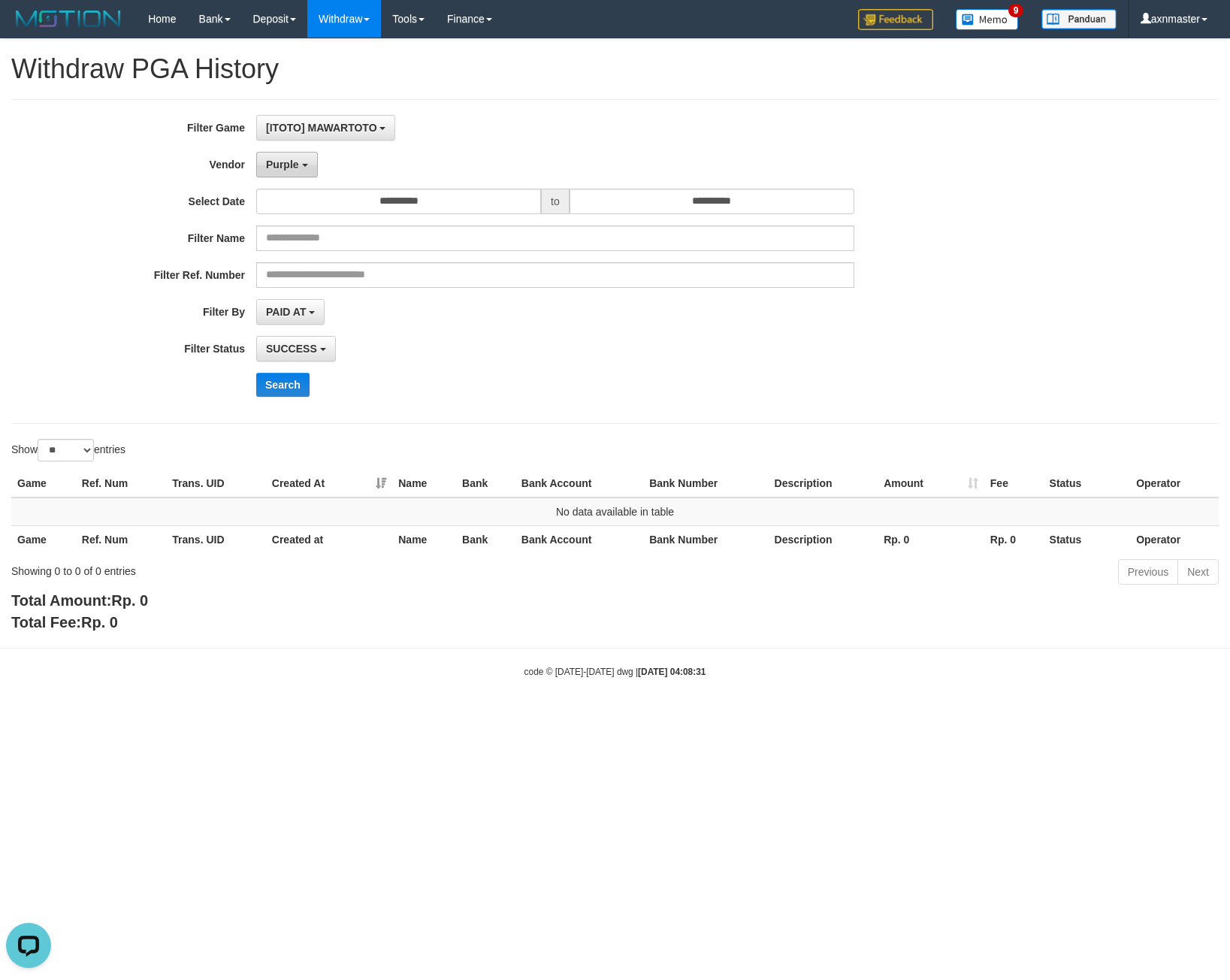
click at [289, 164] on span "Purple" at bounding box center [282, 164] width 33 height 12
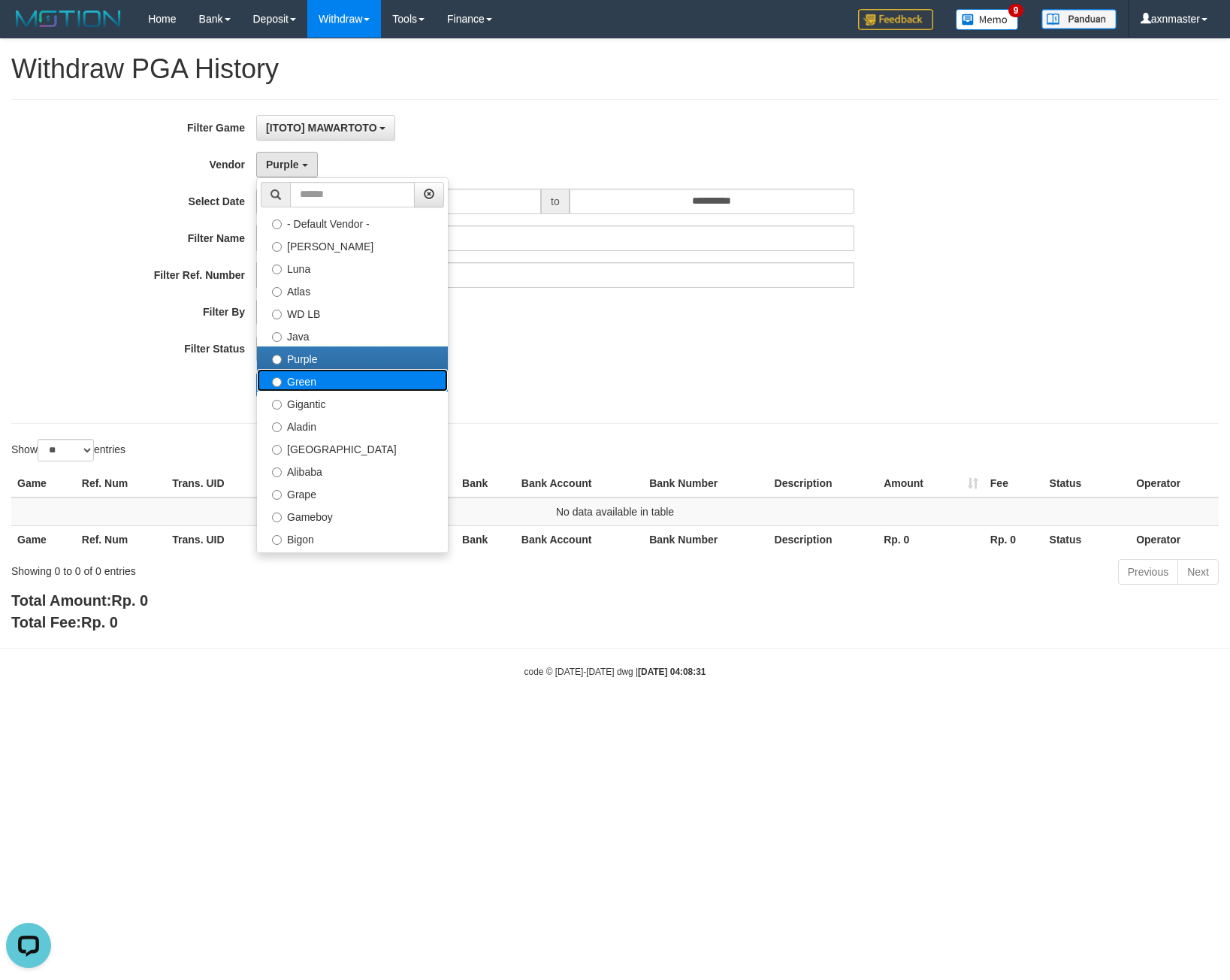
click at [308, 387] on label "Green" at bounding box center [352, 381] width 191 height 23
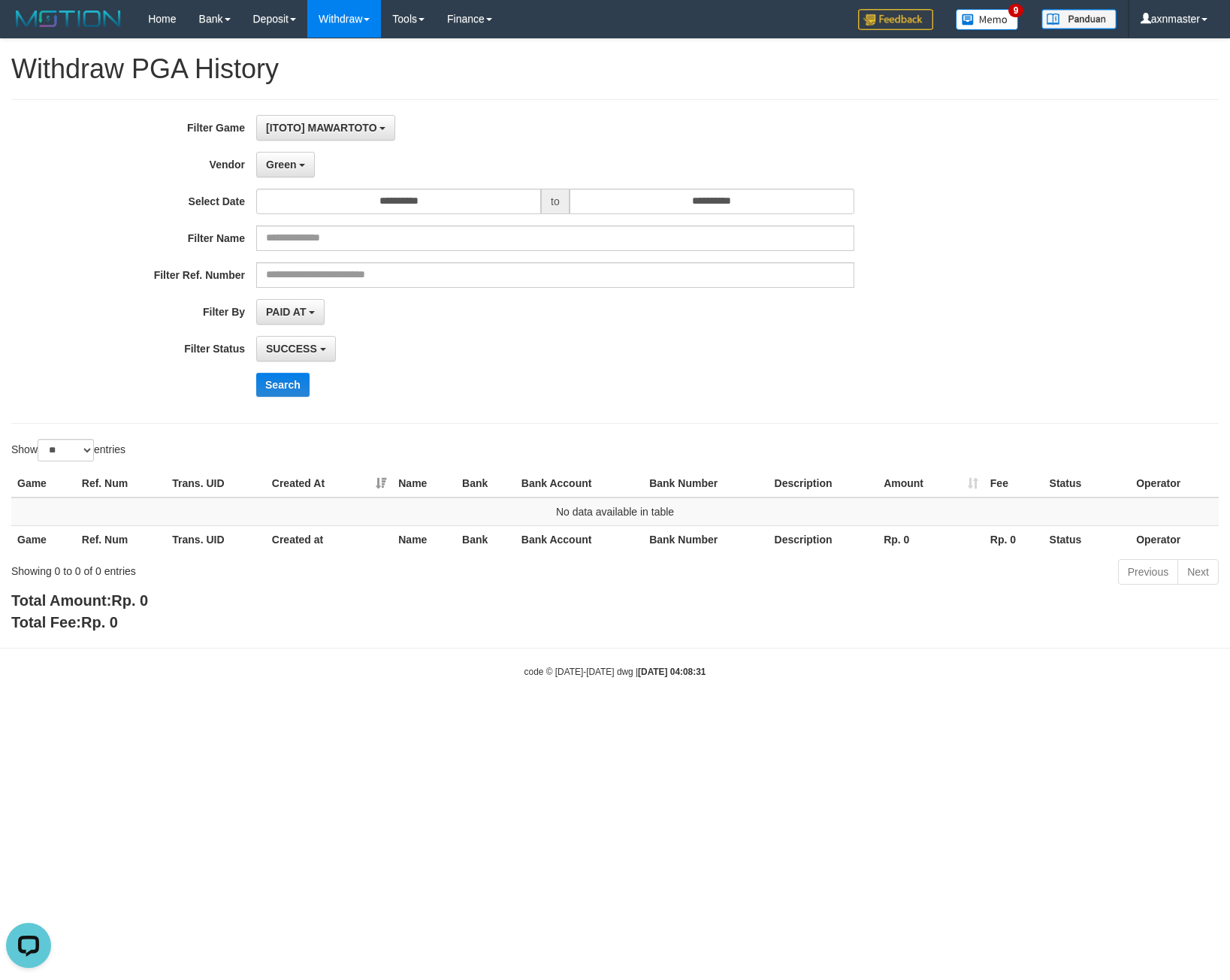
click at [279, 401] on div "**********" at bounding box center [512, 261] width 1025 height 293
click at [285, 389] on button "Search" at bounding box center [283, 385] width 53 height 24
click at [287, 385] on button "Search" at bounding box center [283, 385] width 53 height 24
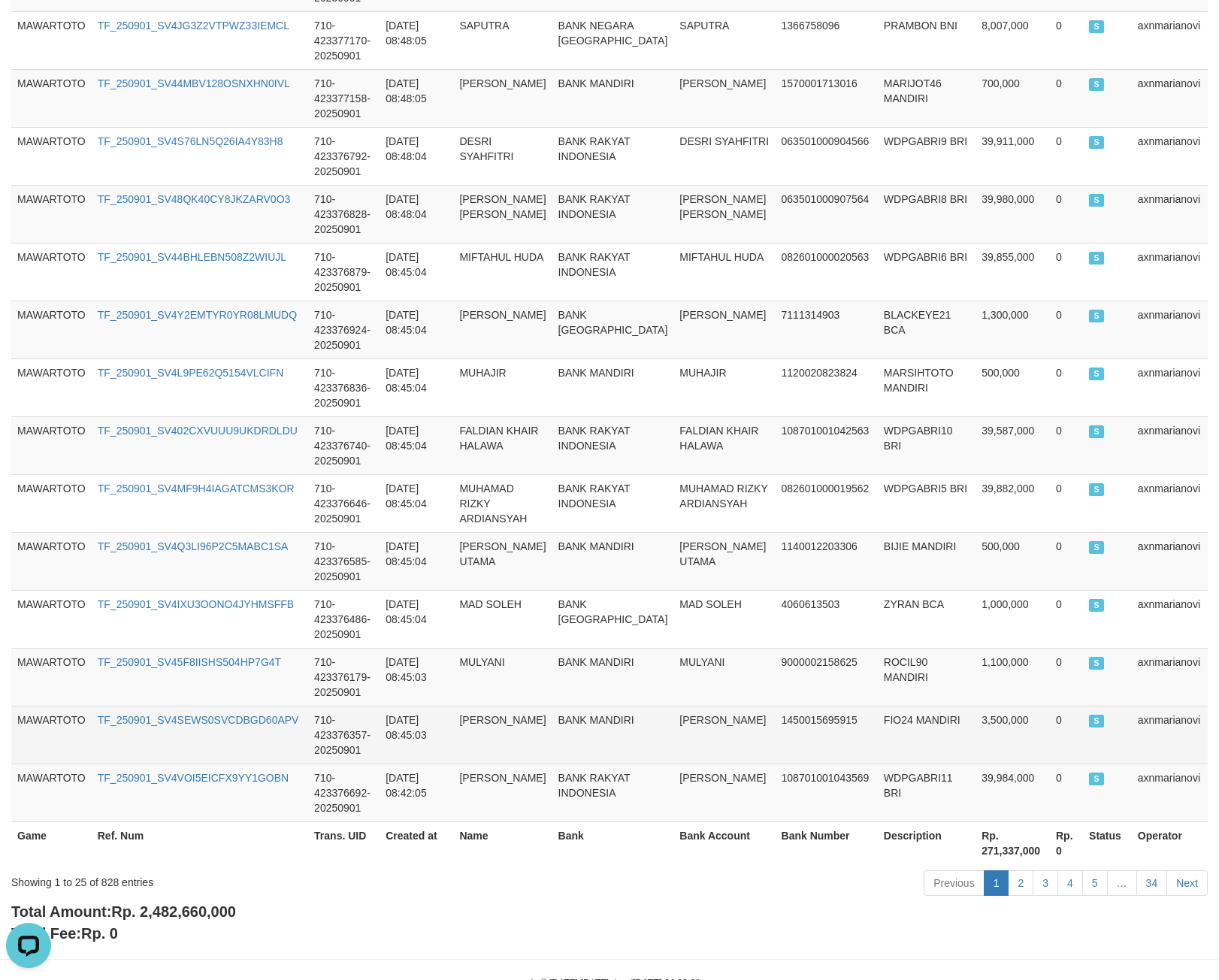
scroll to position [1170, 0]
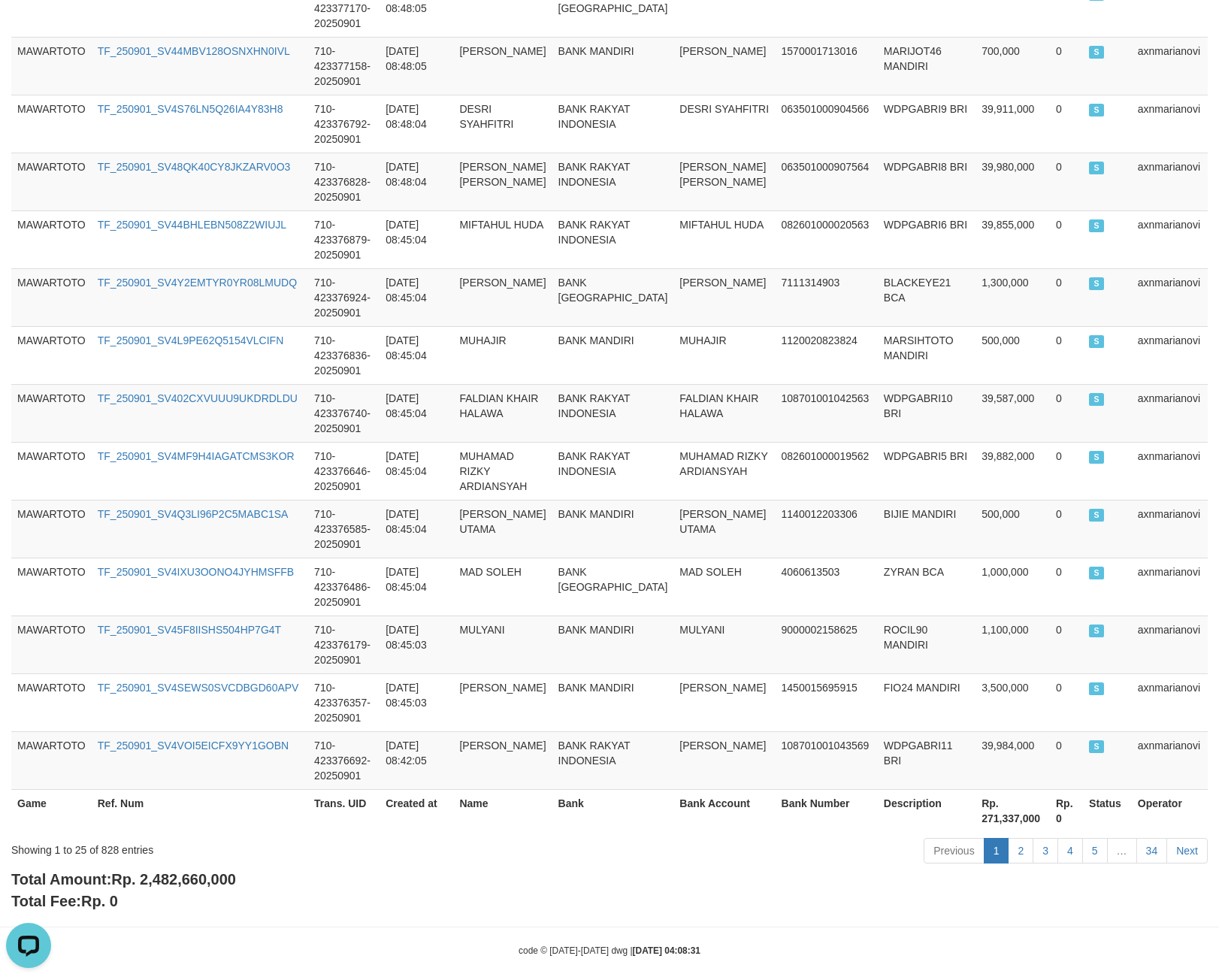
click at [150, 871] on span "Rp. 2,482,660,000" at bounding box center [173, 878] width 124 height 16
copy span "2,482,660,000"
click at [107, 837] on div "Showing 1 to 25 of 828 entries" at bounding box center [253, 847] width 485 height 21
click at [106, 837] on div "Showing 1 to 25 of 828 entries" at bounding box center [253, 847] width 485 height 21
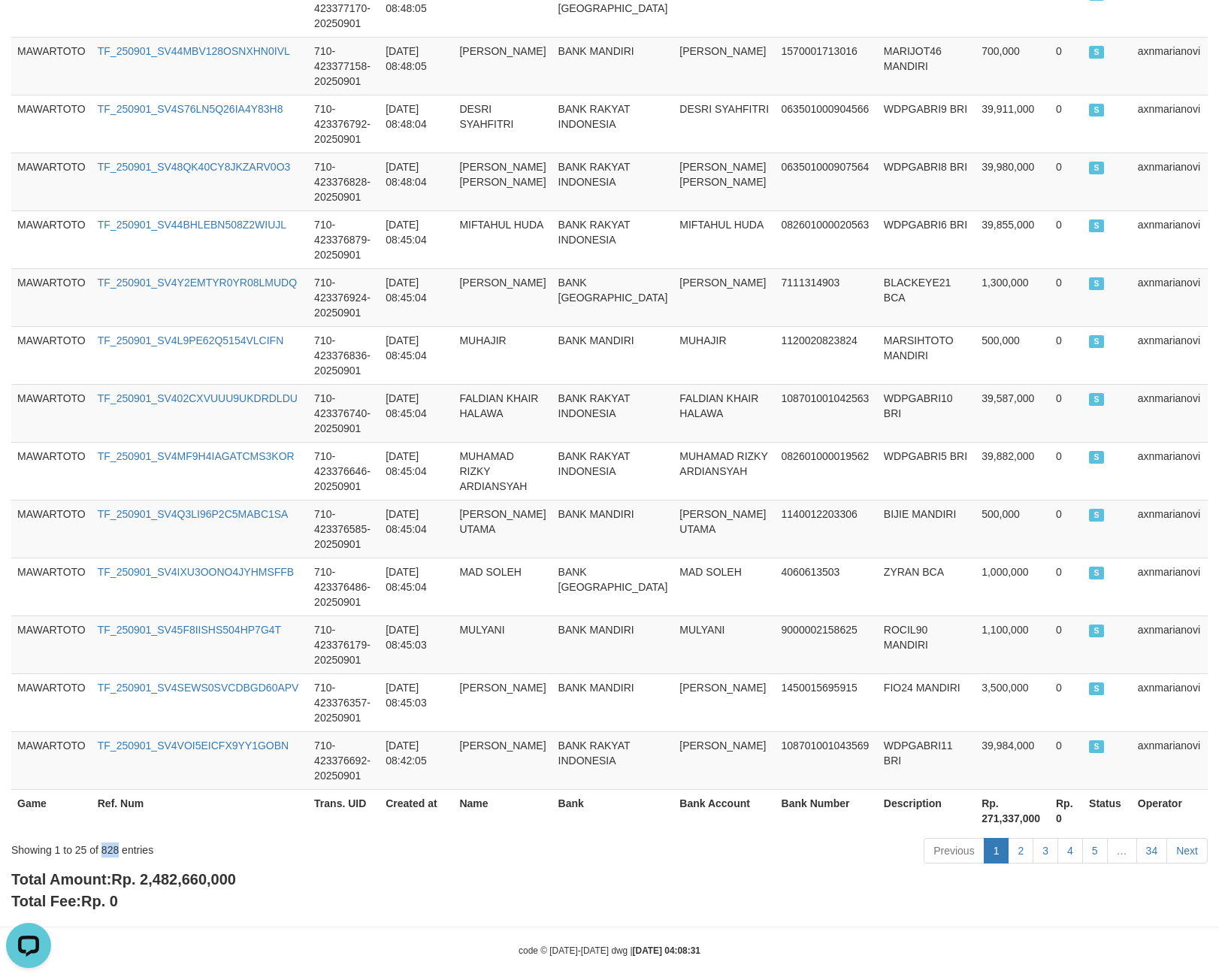
copy div "828"
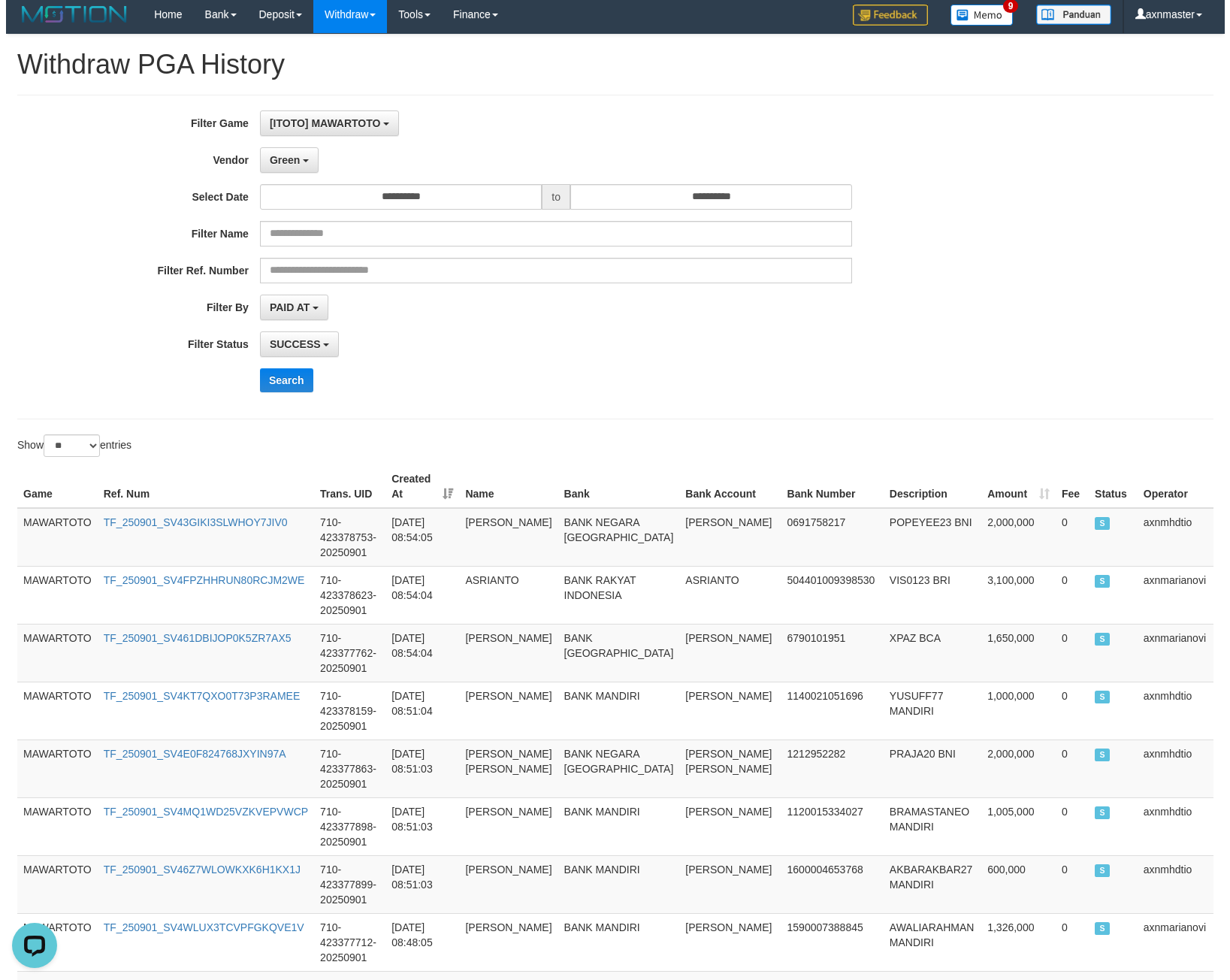
scroll to position [0, 0]
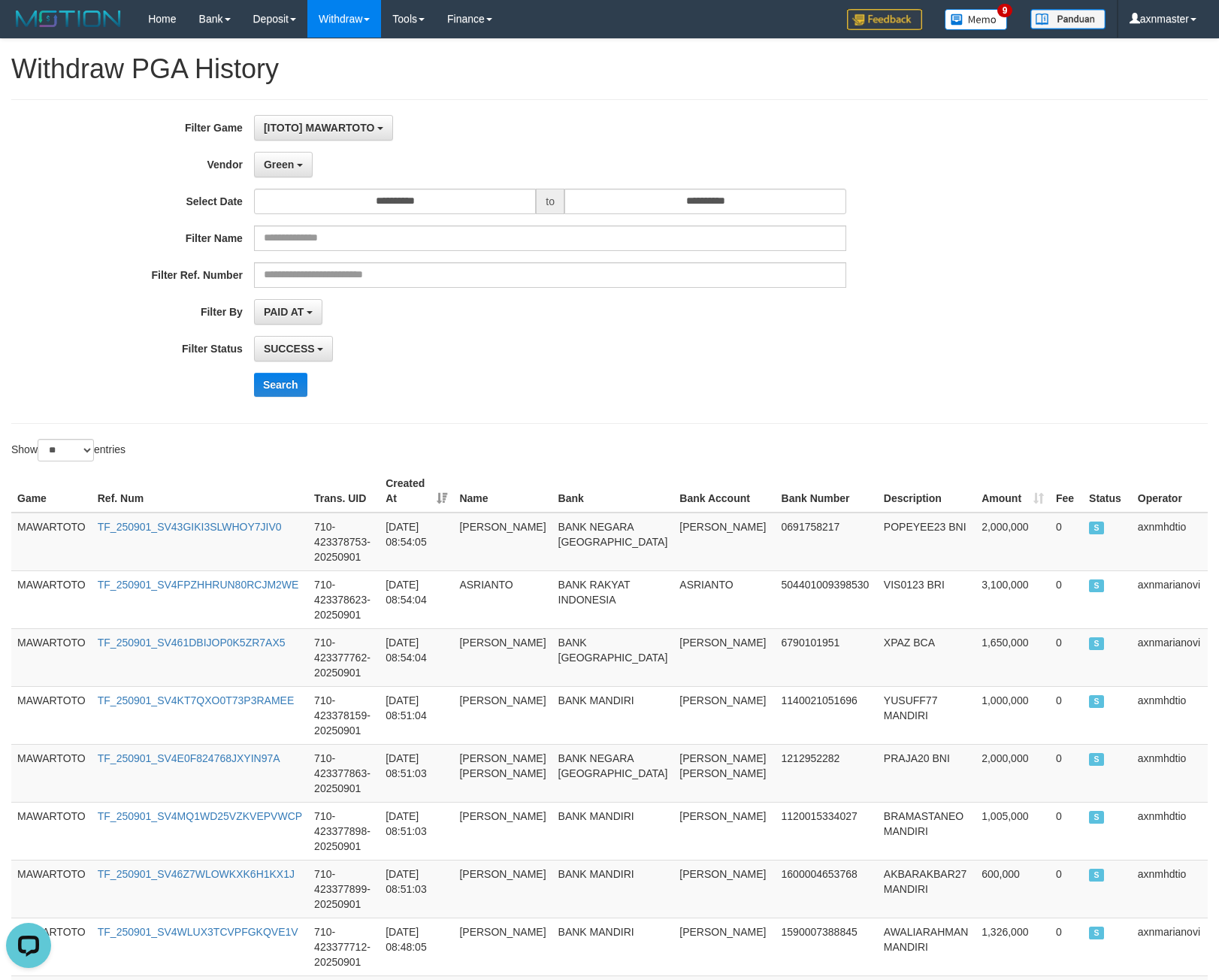
click at [614, 217] on div "**********" at bounding box center [508, 261] width 1016 height 293
click at [611, 197] on input "**********" at bounding box center [704, 201] width 282 height 26
drag, startPoint x: 534, startPoint y: 129, endPoint x: 425, endPoint y: 147, distance: 110.5
click at [531, 129] on div "[ITOTO] MAWARTOTO SELECT GAME [ITOTO] MAWARTOTO" at bounding box center [550, 127] width 592 height 26
click at [301, 169] on button "Green" at bounding box center [283, 164] width 59 height 26
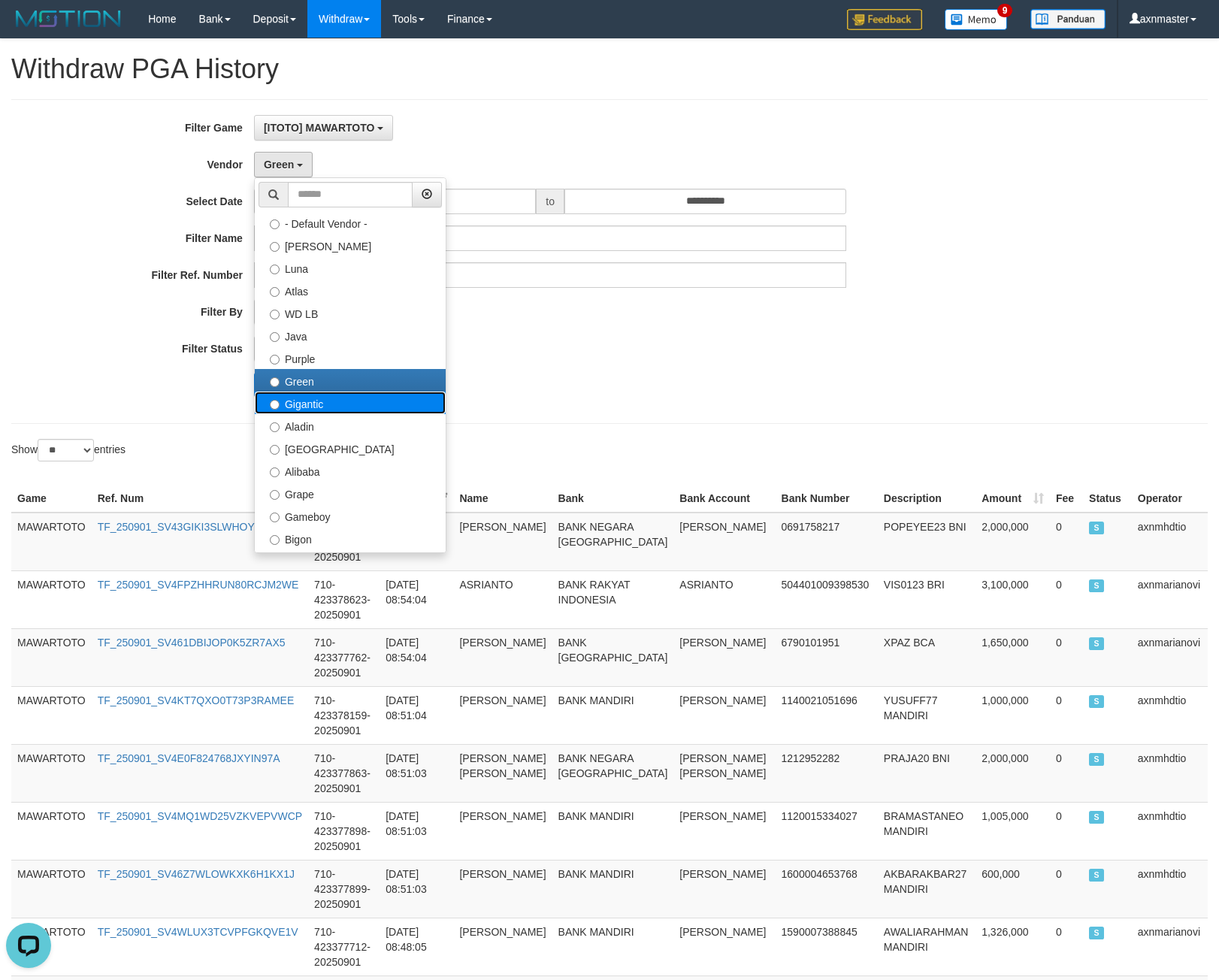
click at [309, 398] on label "Gigantic" at bounding box center [349, 403] width 191 height 23
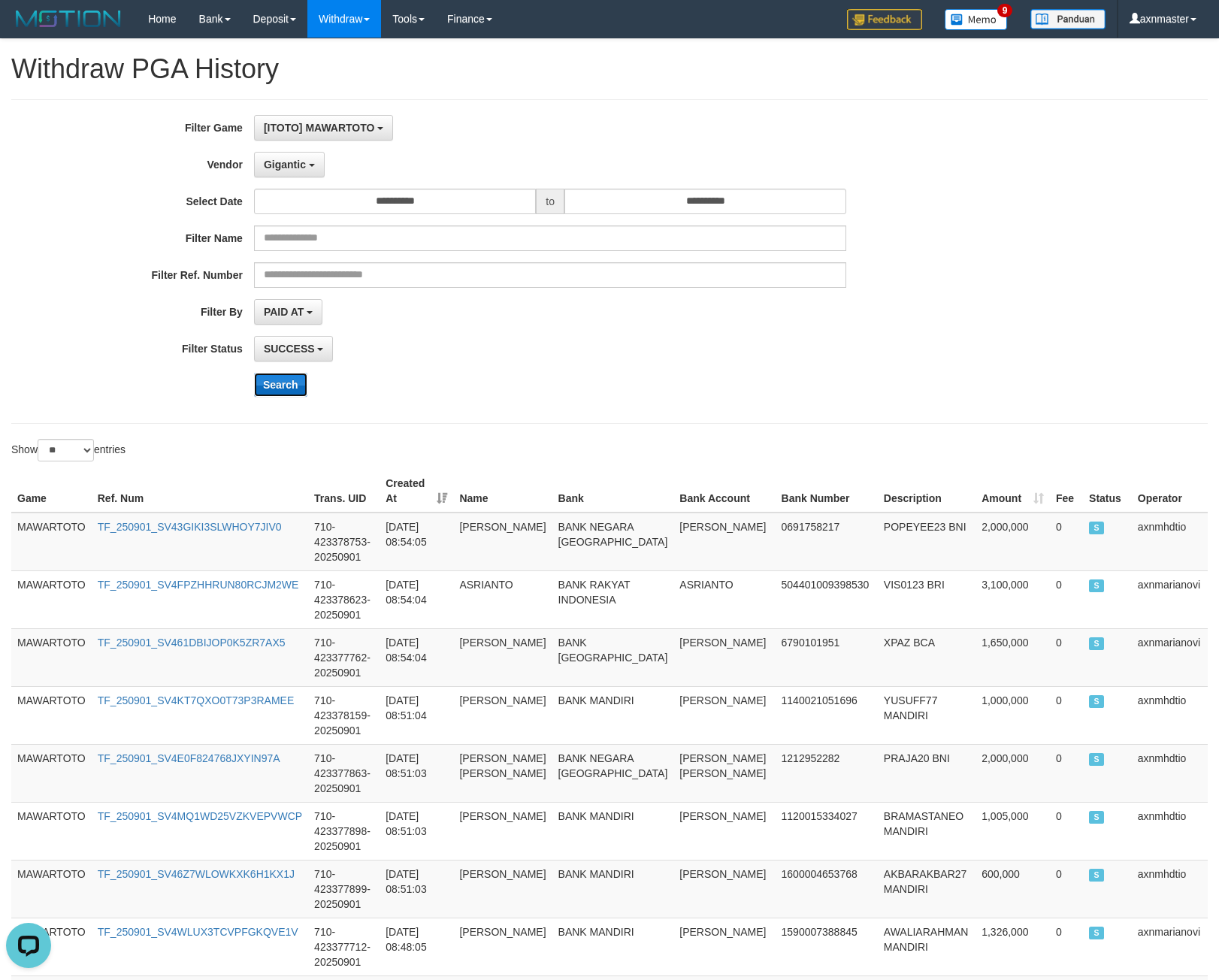
click at [272, 378] on button "Search" at bounding box center [280, 385] width 53 height 24
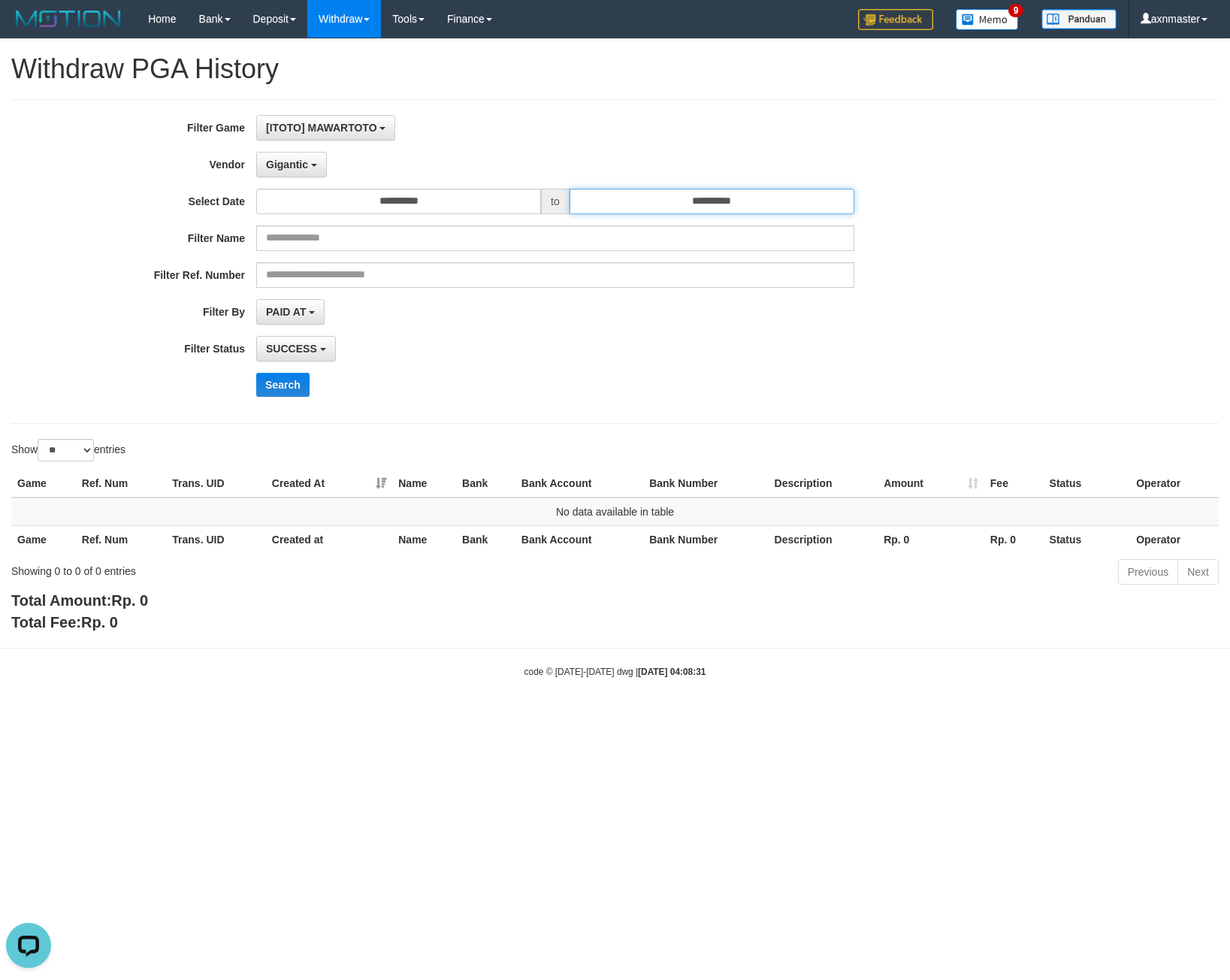
click at [626, 196] on input "**********" at bounding box center [712, 201] width 285 height 26
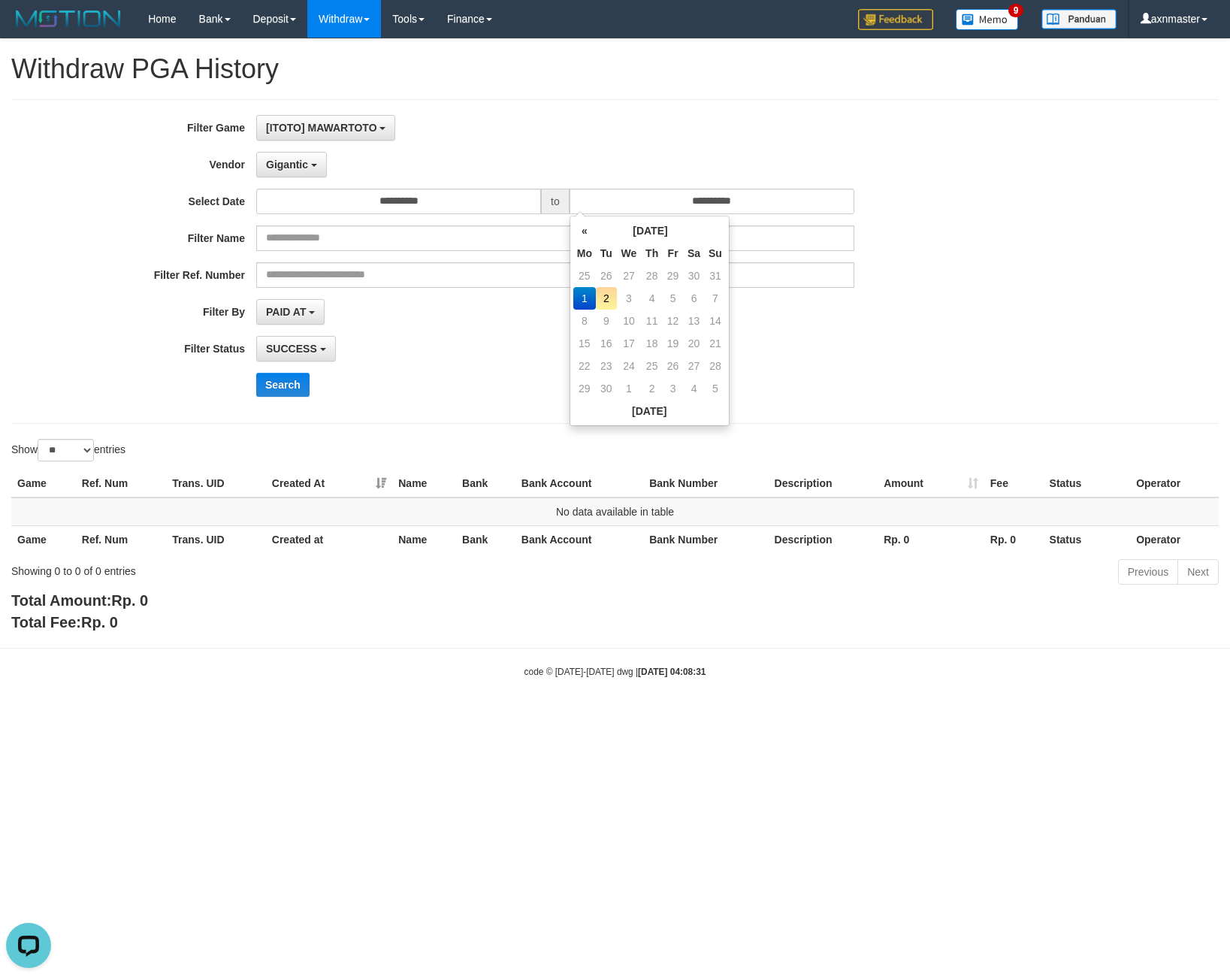
drag, startPoint x: 566, startPoint y: 114, endPoint x: 478, endPoint y: 128, distance: 89.1
click at [533, 115] on div "[ITOTO] MAWARTOTO SELECT GAME [ITOTO] MAWARTOTO" at bounding box center [556, 127] width 598 height 26
click at [323, 166] on button "Gigantic" at bounding box center [292, 164] width 70 height 26
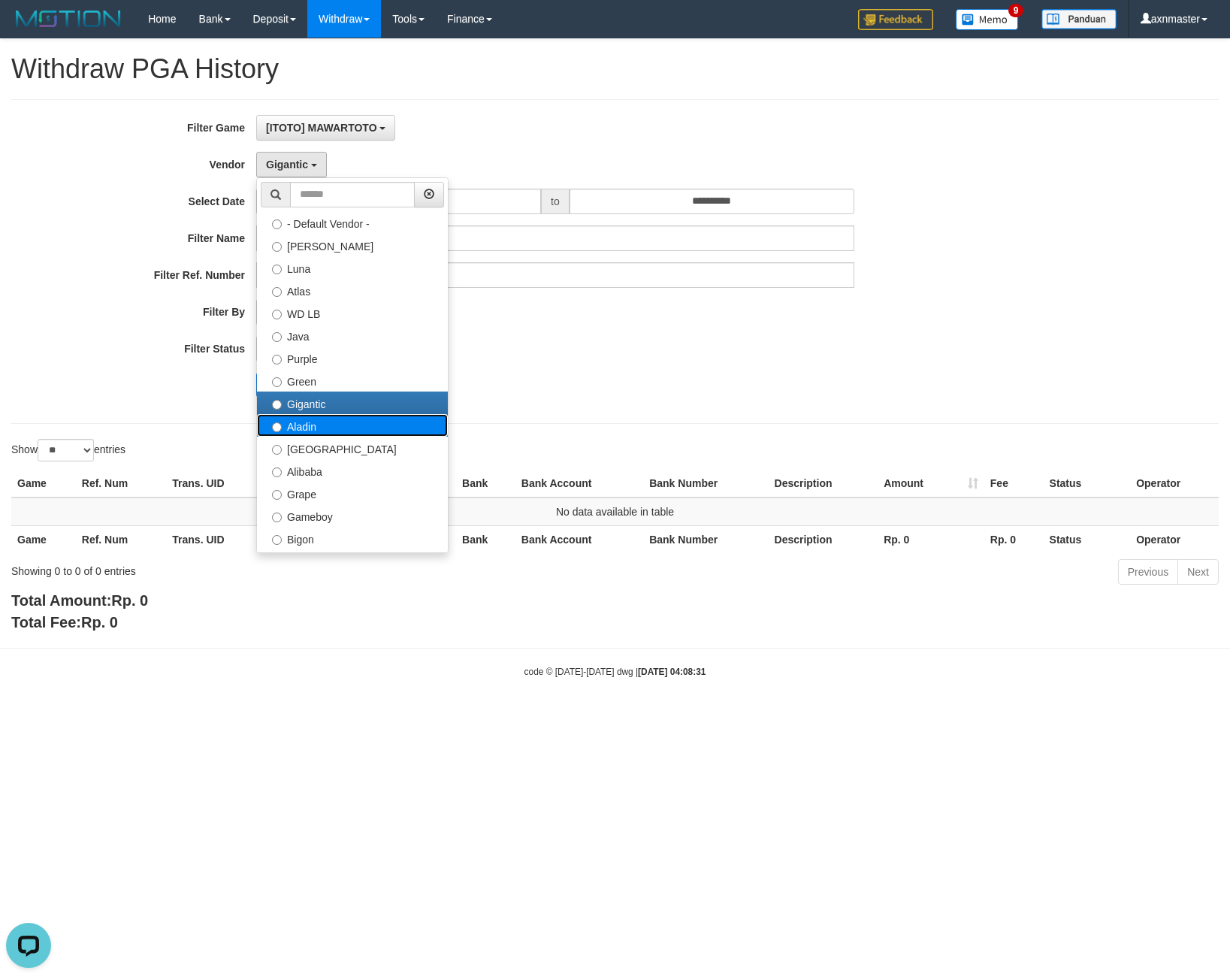
click at [318, 426] on label "Aladin" at bounding box center [352, 425] width 191 height 23
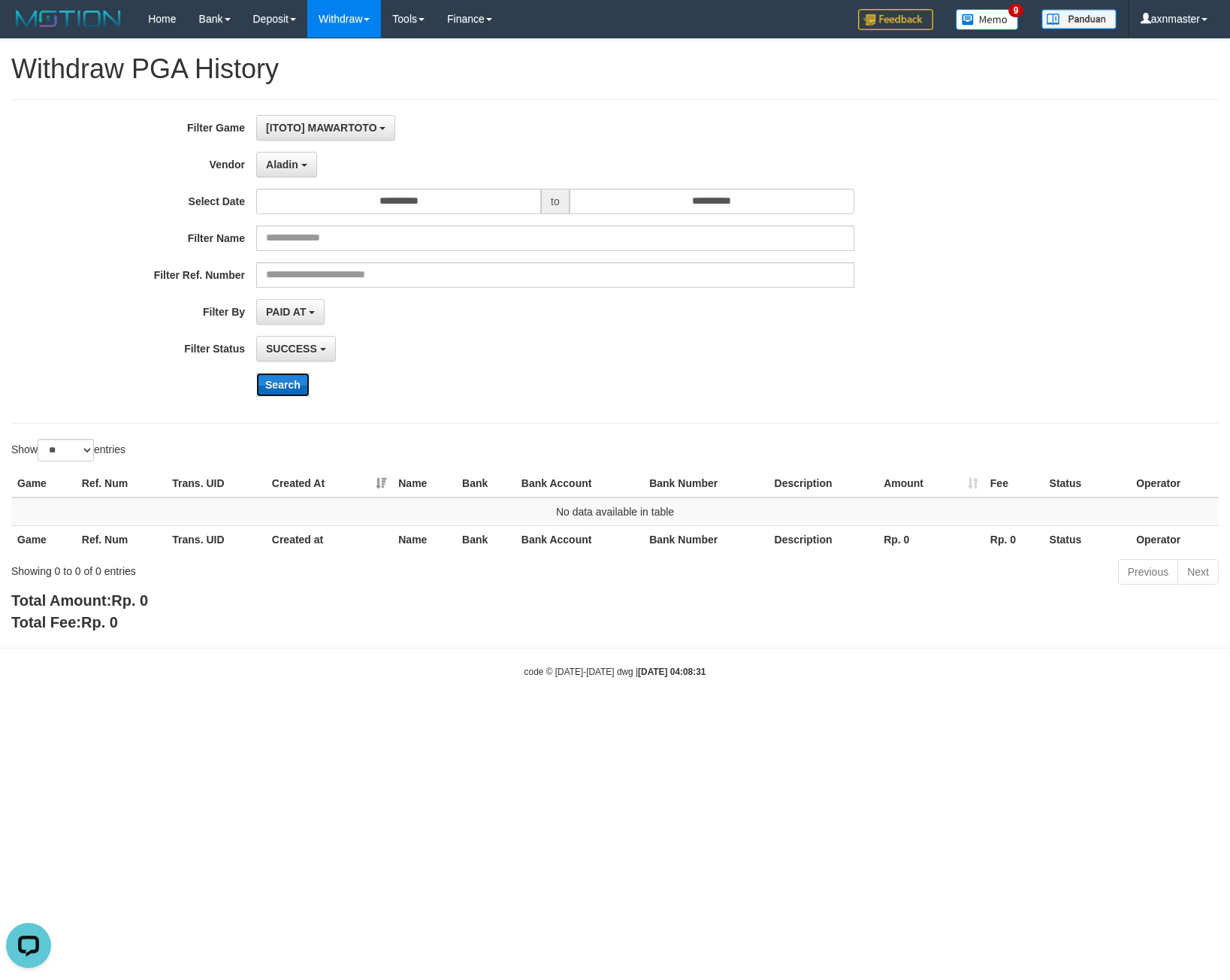
click at [288, 384] on button "Search" at bounding box center [283, 385] width 53 height 24
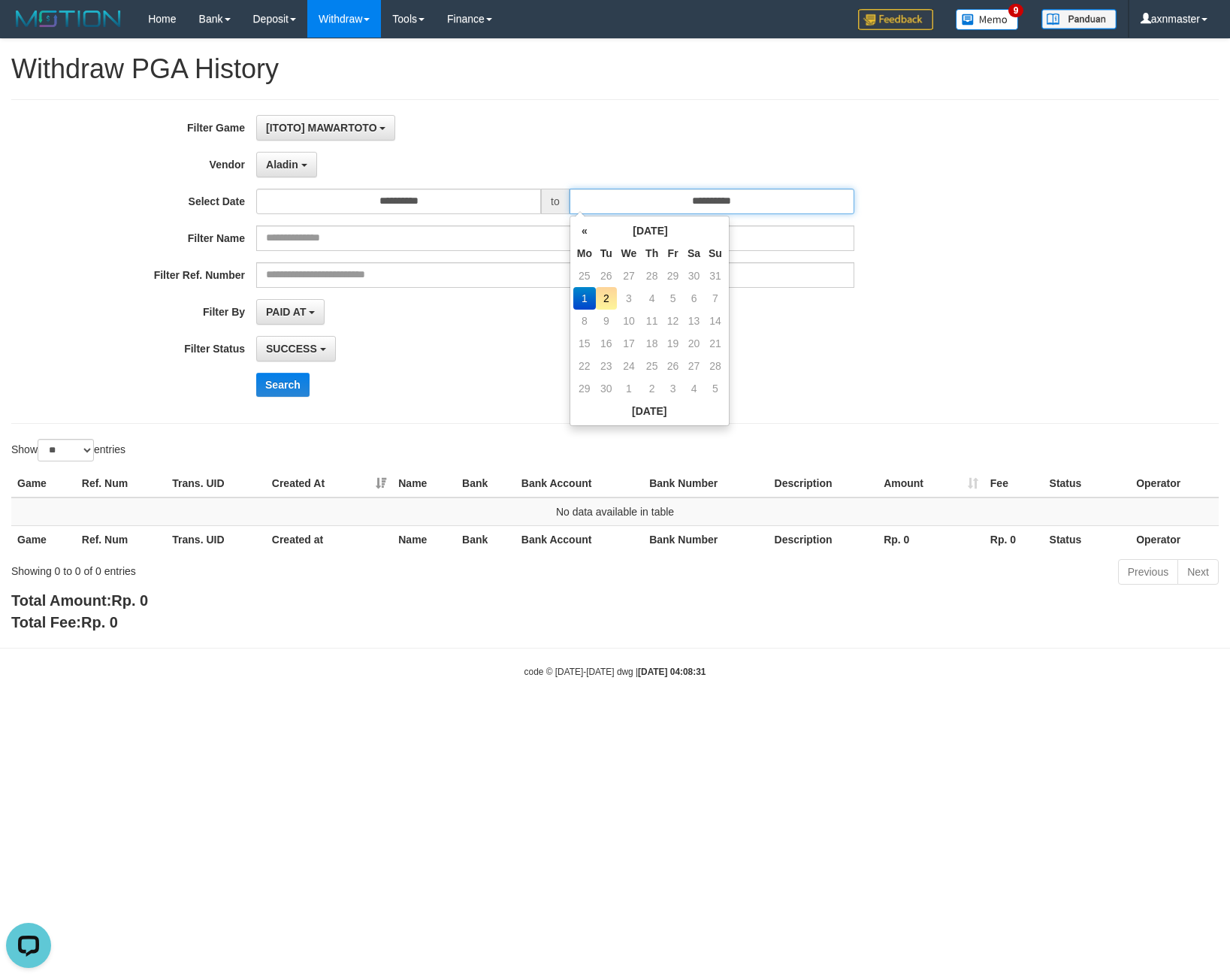
click at [591, 214] on input "**********" at bounding box center [712, 201] width 285 height 26
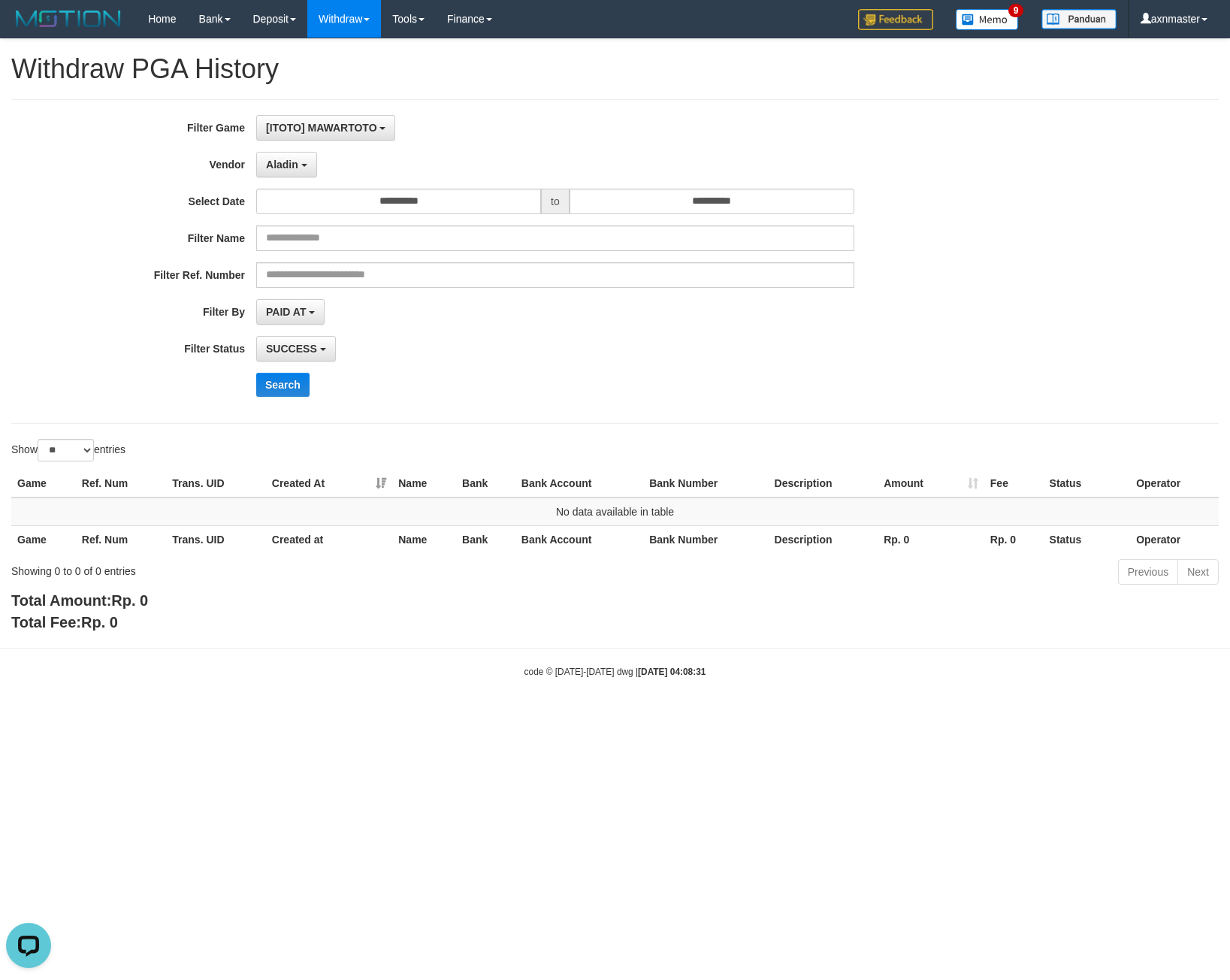
click at [589, 141] on div "**********" at bounding box center [512, 261] width 1025 height 293
click at [271, 386] on button "Search" at bounding box center [283, 385] width 53 height 24
click at [274, 174] on button "Aladin" at bounding box center [287, 164] width 61 height 26
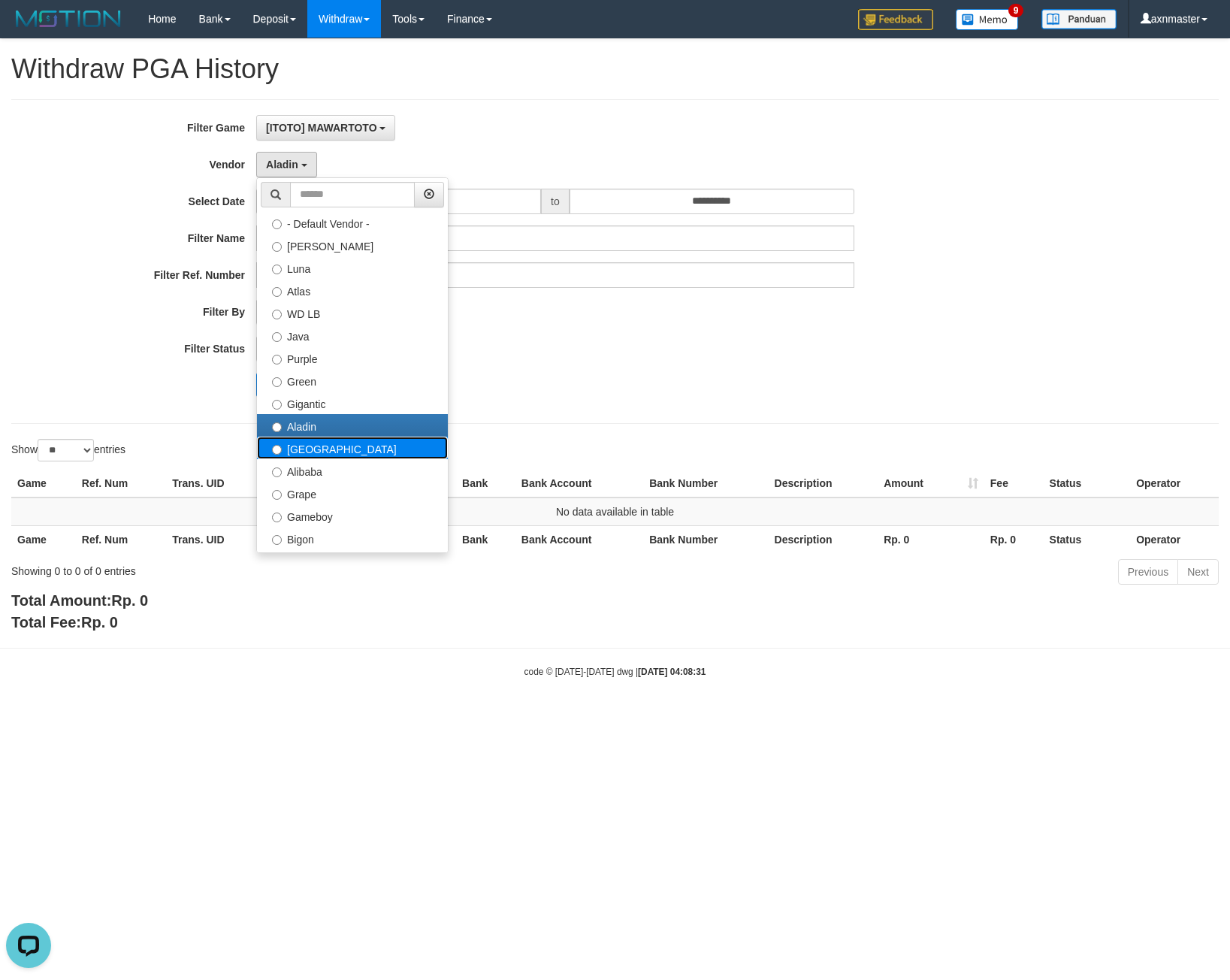
click at [326, 446] on label "[GEOGRAPHIC_DATA]" at bounding box center [352, 448] width 191 height 23
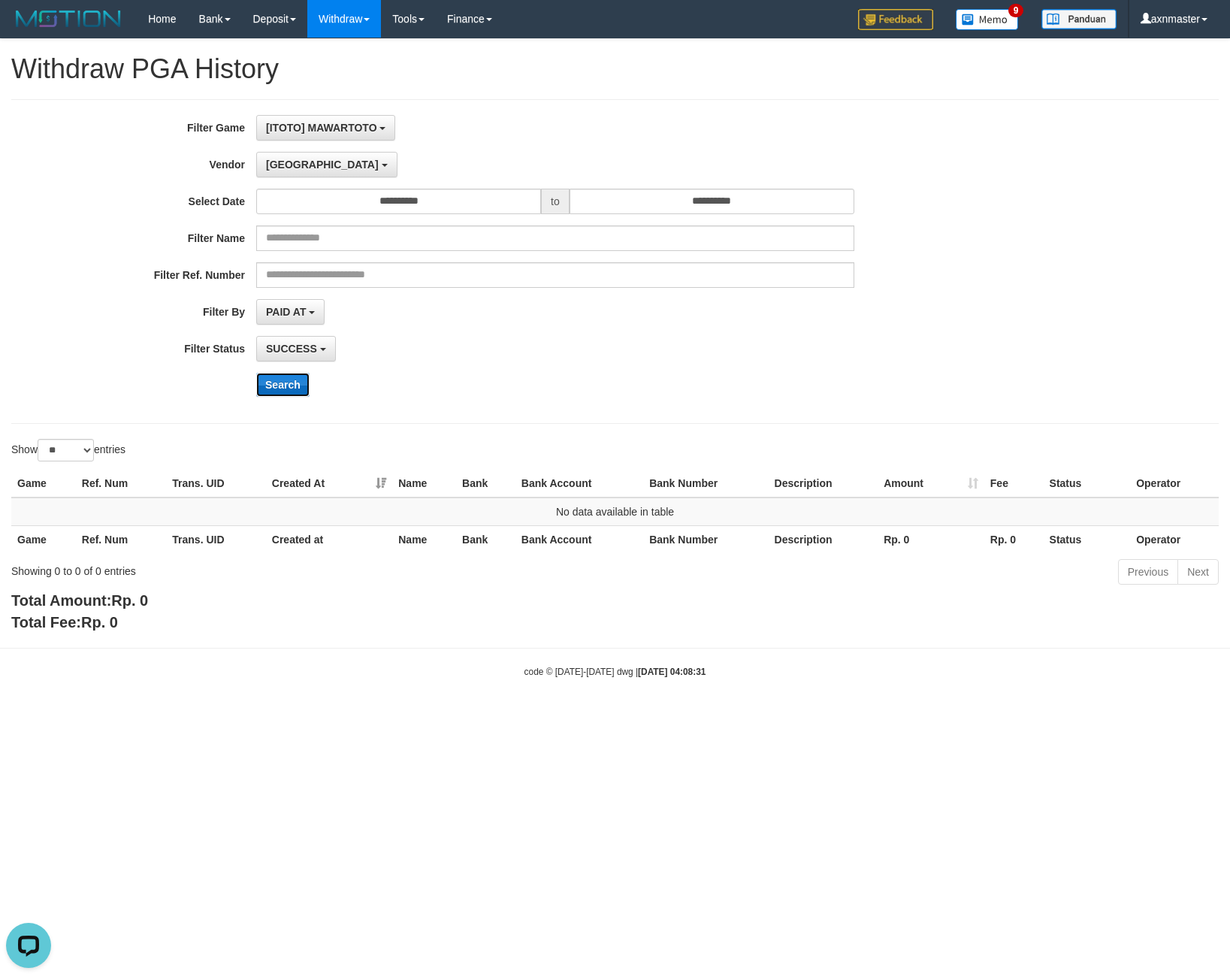
click at [275, 374] on button "Search" at bounding box center [283, 385] width 53 height 24
click at [282, 166] on span "[GEOGRAPHIC_DATA]" at bounding box center [322, 164] width 113 height 12
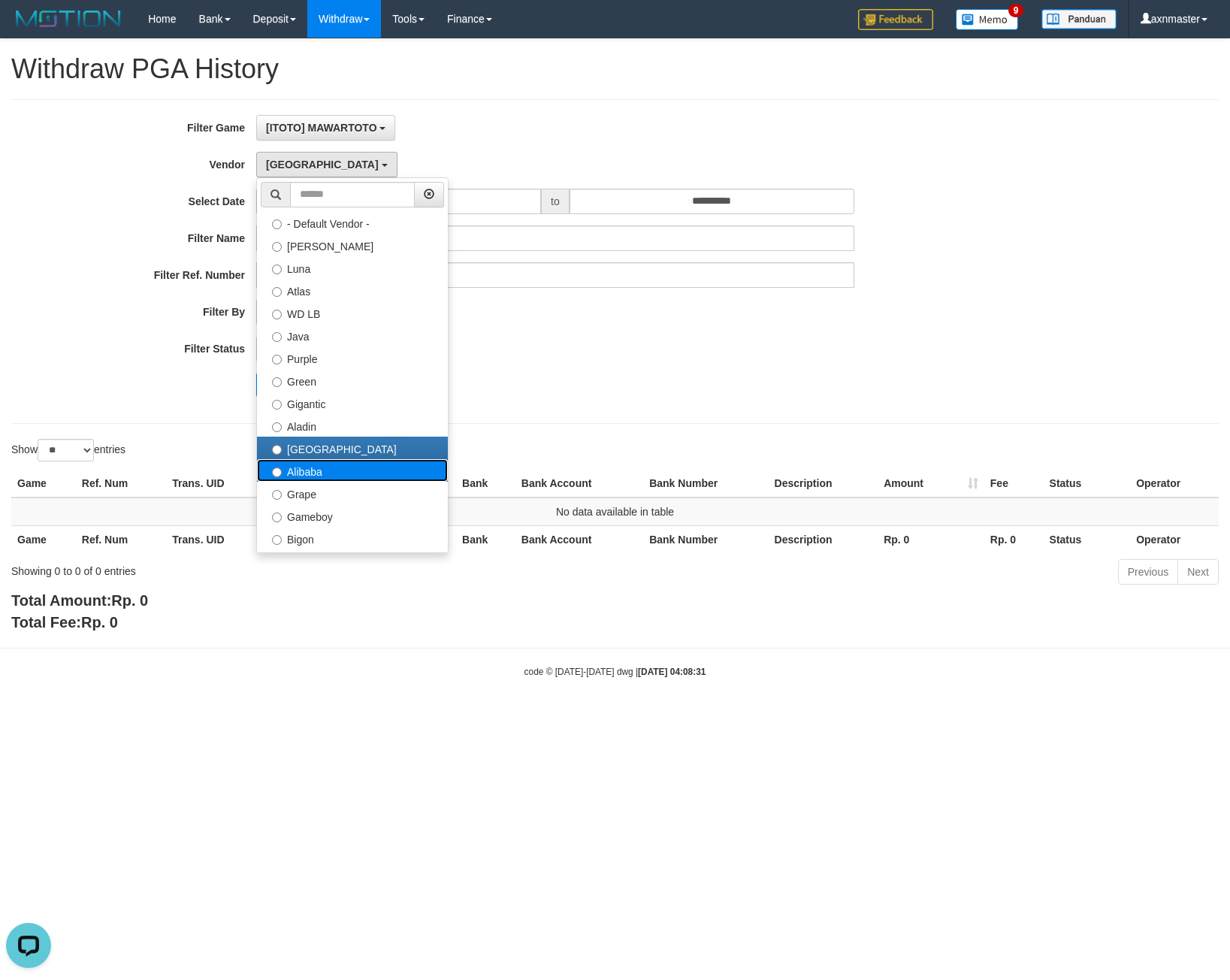
click at [332, 473] on label "Alibaba" at bounding box center [352, 471] width 191 height 23
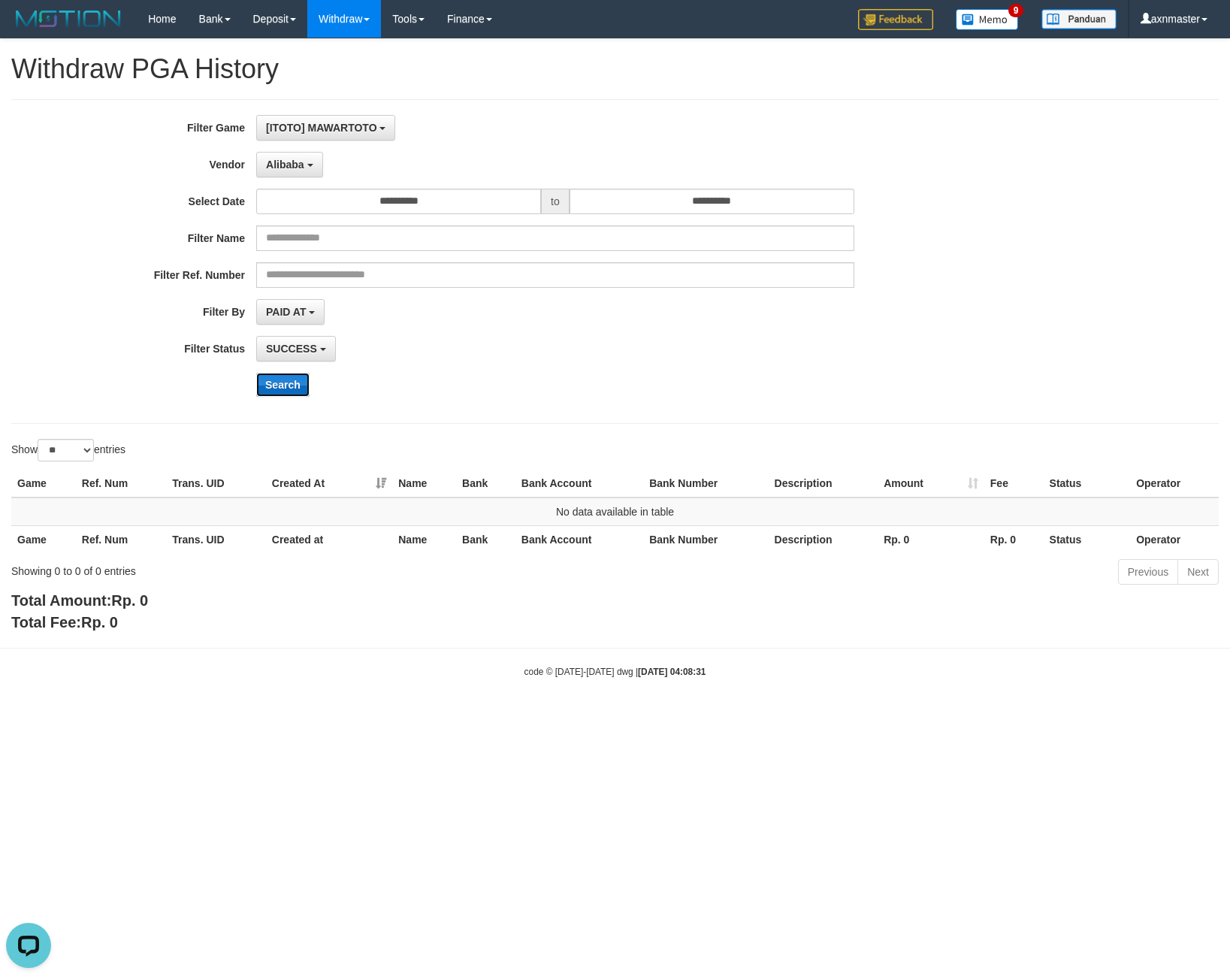
click at [273, 385] on button "Search" at bounding box center [283, 385] width 53 height 24
click at [290, 391] on button "Search" at bounding box center [283, 385] width 53 height 24
drag, startPoint x: 308, startPoint y: 169, endPoint x: 267, endPoint y: 171, distance: 41.0
click at [308, 169] on button "Alibaba" at bounding box center [290, 164] width 66 height 26
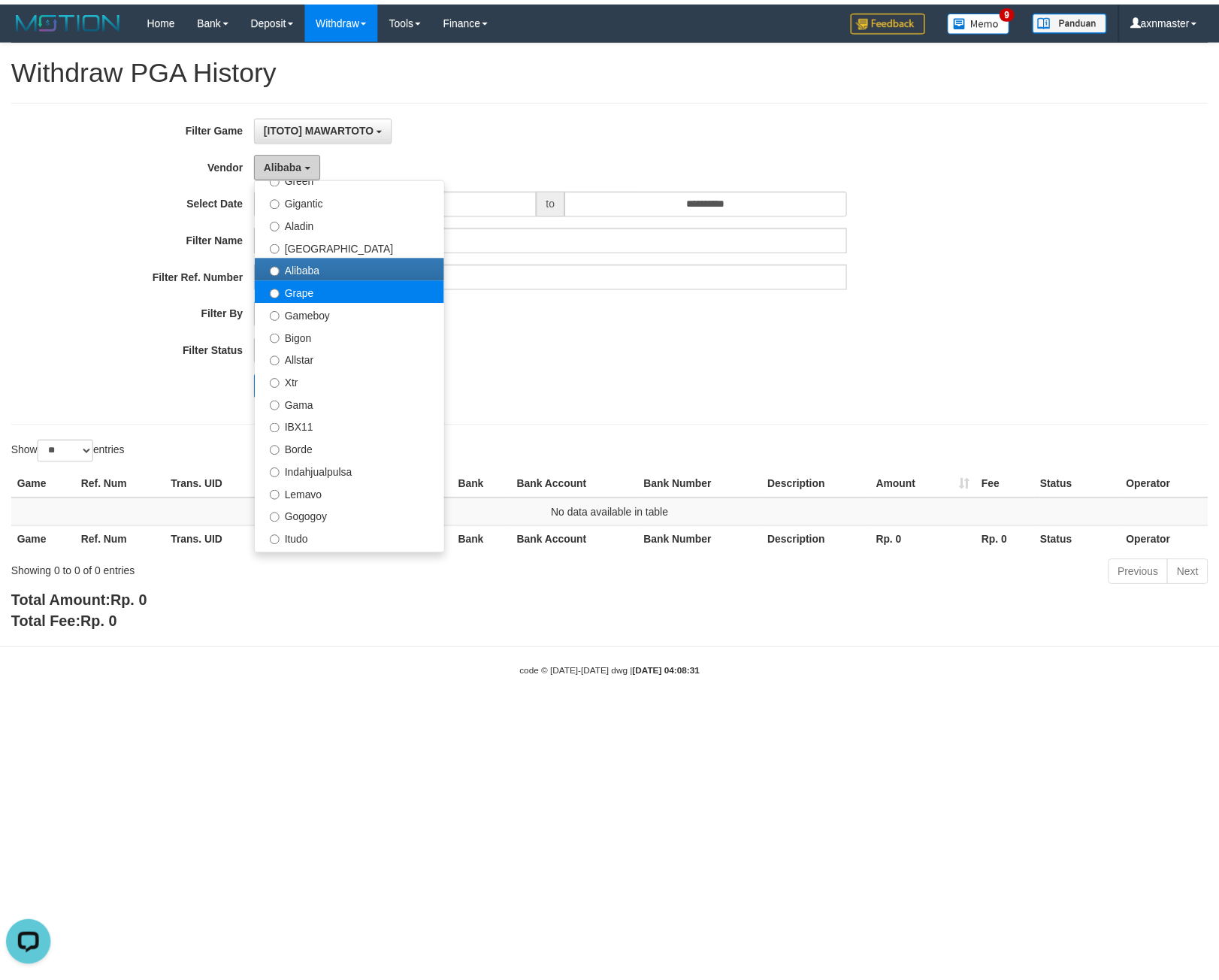
scroll to position [150, 0]
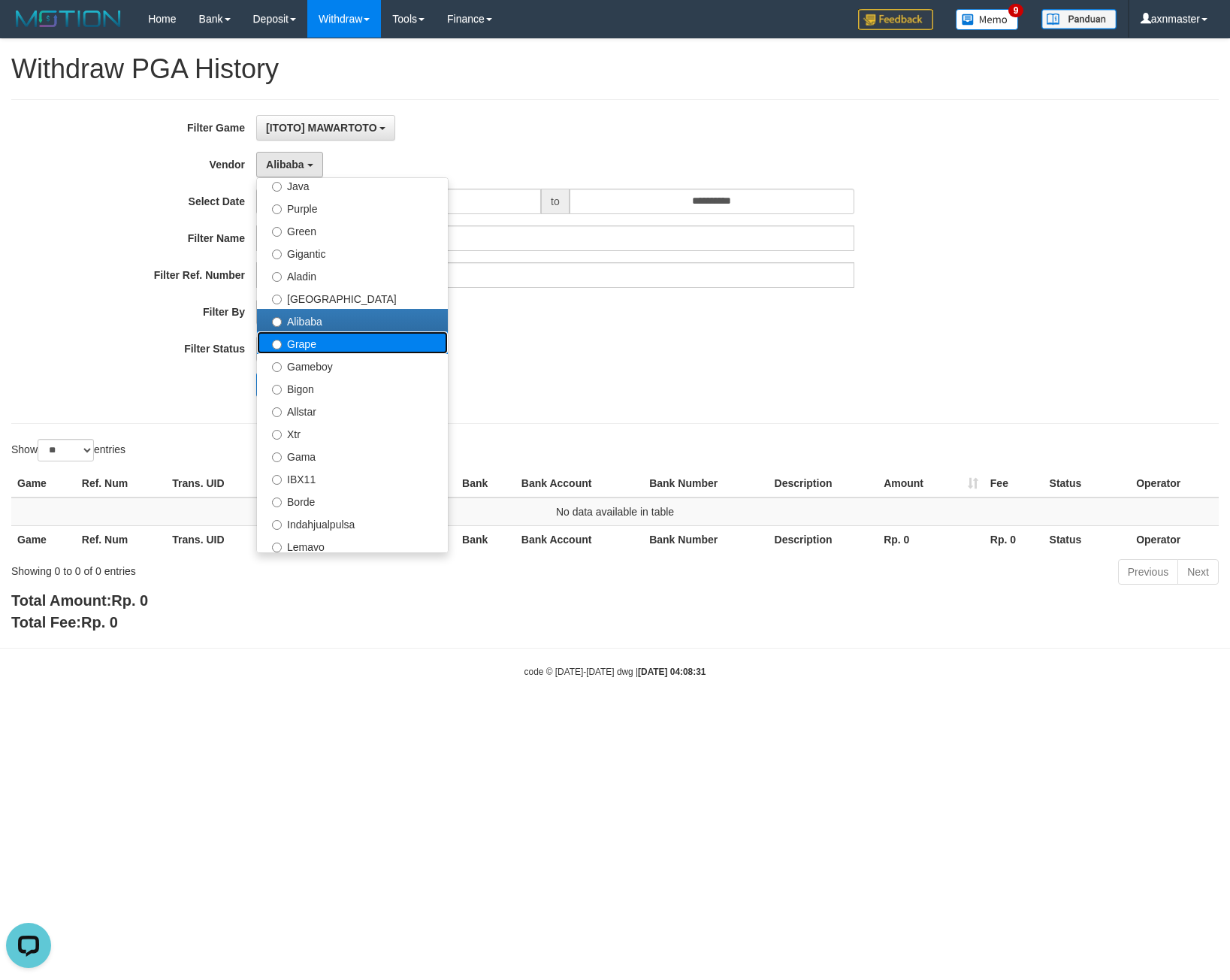
click at [358, 346] on label "Grape" at bounding box center [352, 343] width 191 height 23
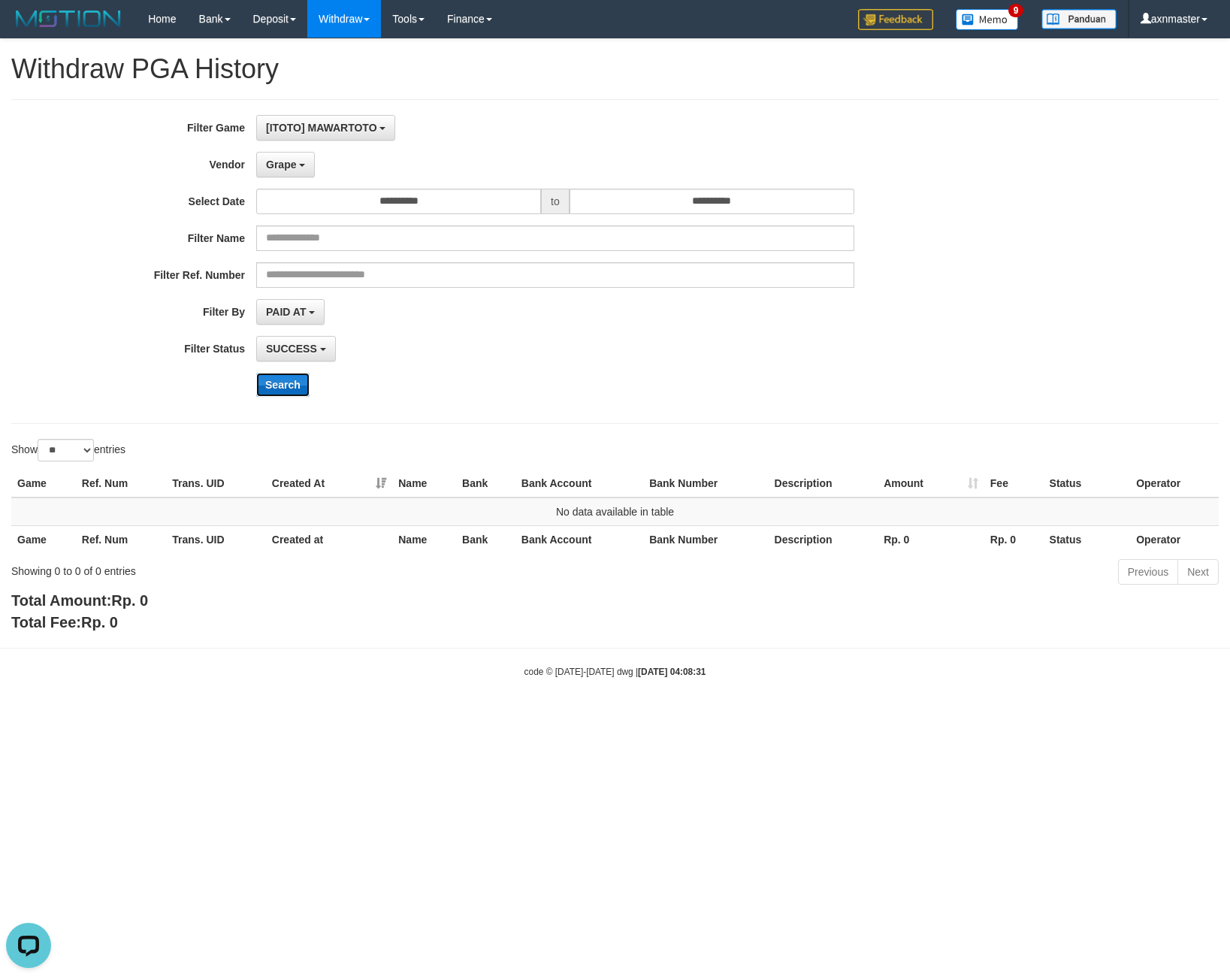
click at [276, 390] on button "Search" at bounding box center [283, 385] width 53 height 24
click at [311, 158] on button "Grape" at bounding box center [286, 164] width 59 height 26
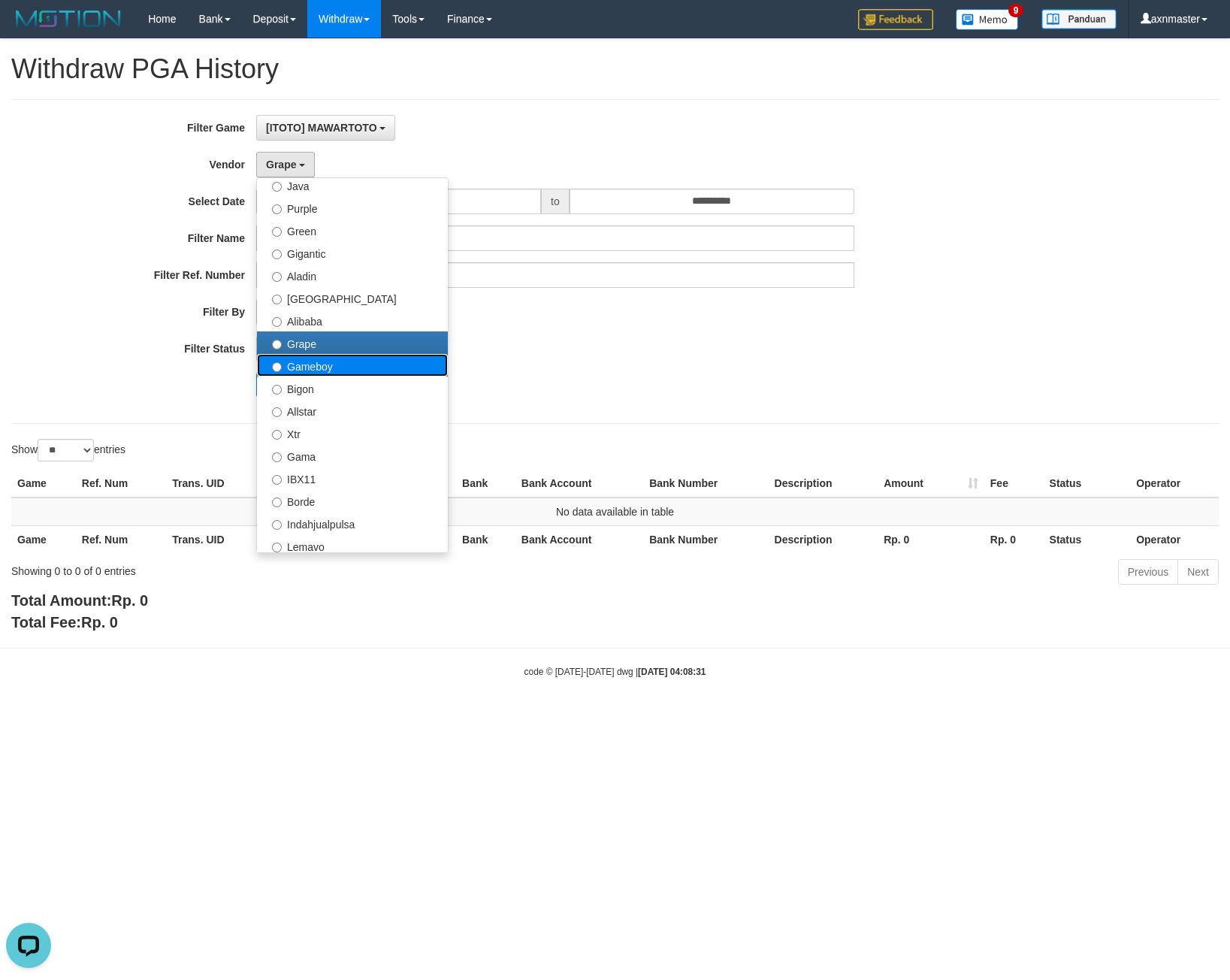
click at [315, 373] on label "Gameboy" at bounding box center [352, 366] width 191 height 23
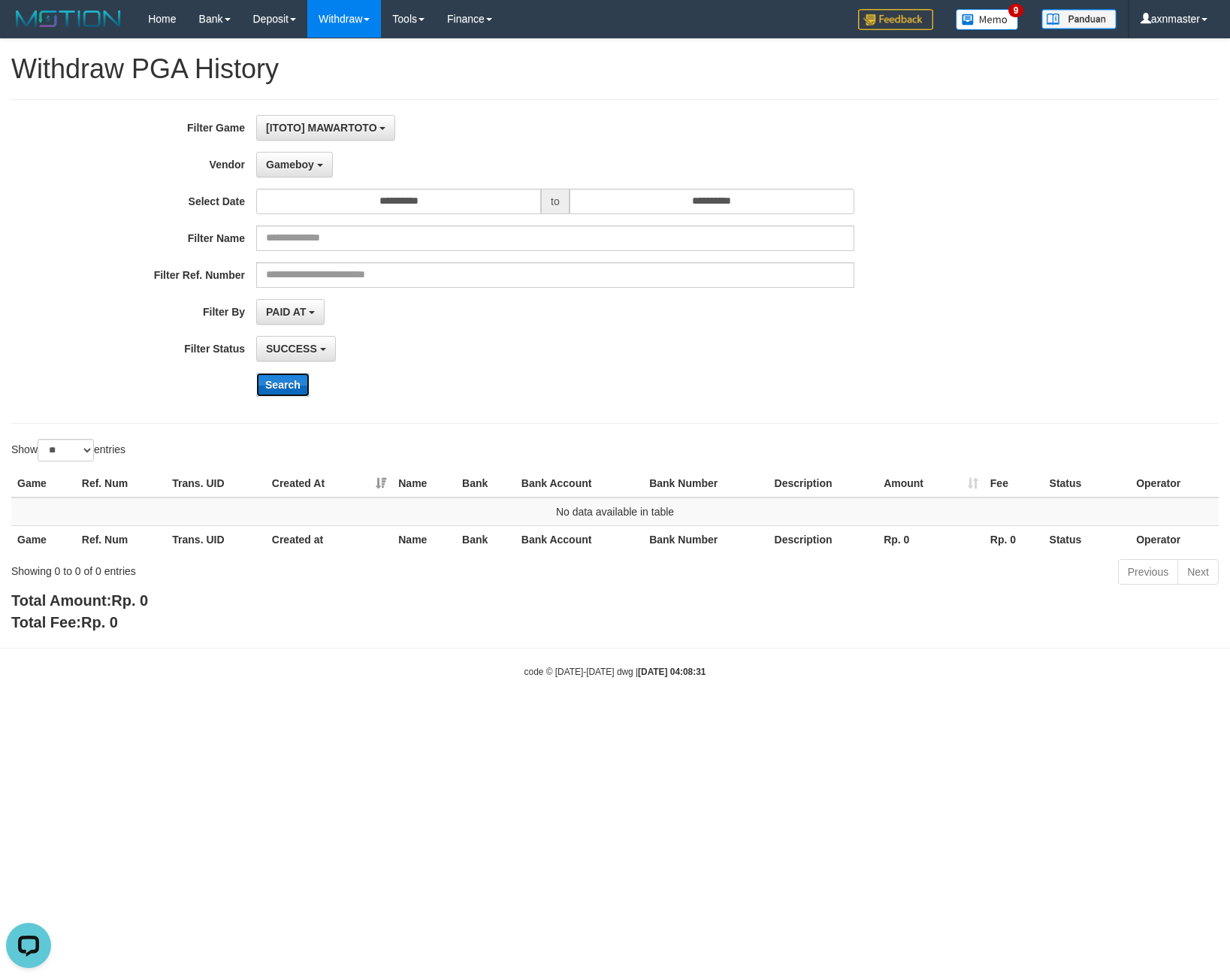
click at [276, 387] on button "Search" at bounding box center [283, 385] width 53 height 24
click at [279, 165] on span "Gameboy" at bounding box center [290, 164] width 48 height 12
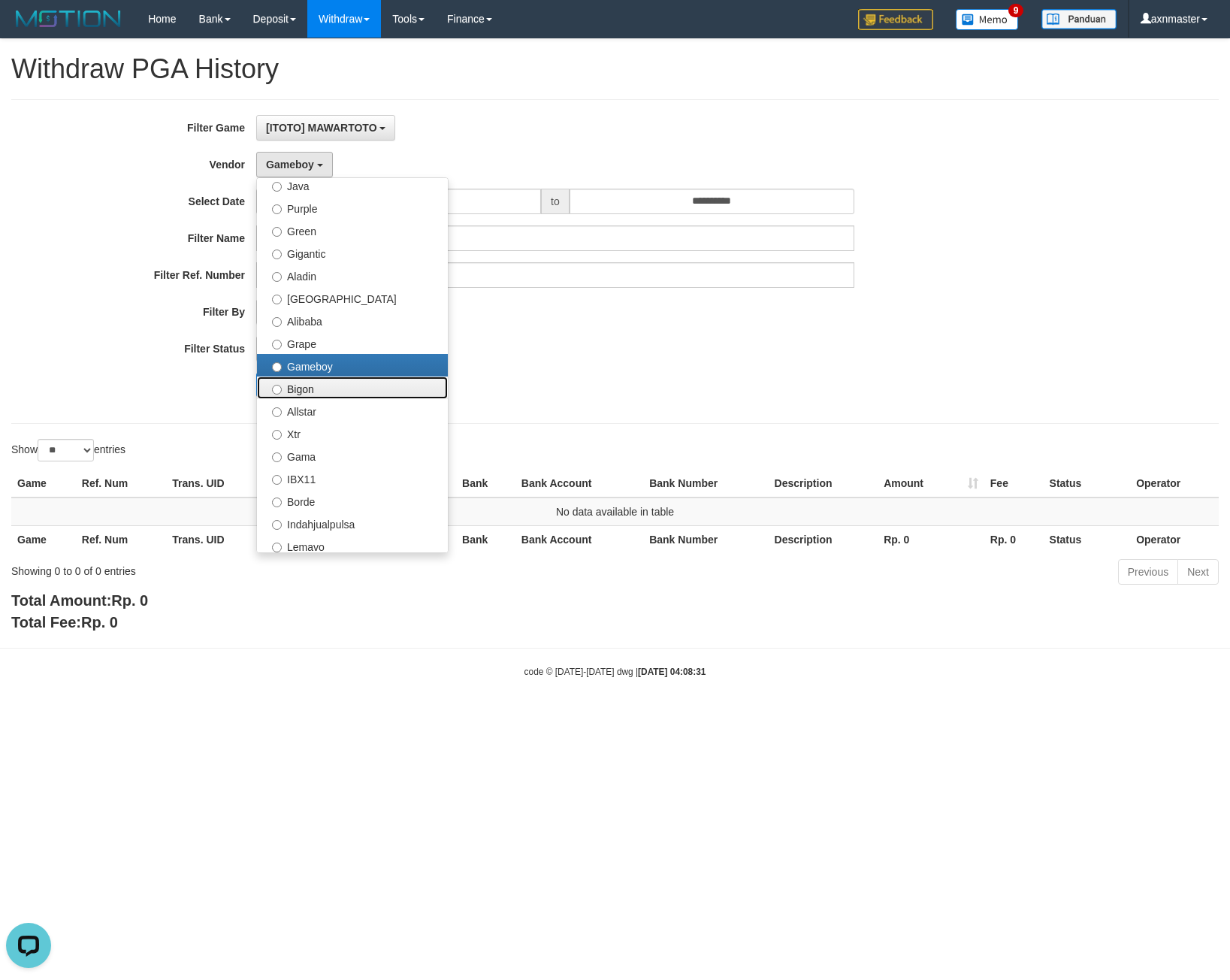
drag, startPoint x: 309, startPoint y: 387, endPoint x: 293, endPoint y: 405, distance: 24.1
click at [309, 387] on label "Bigon" at bounding box center [352, 387] width 191 height 23
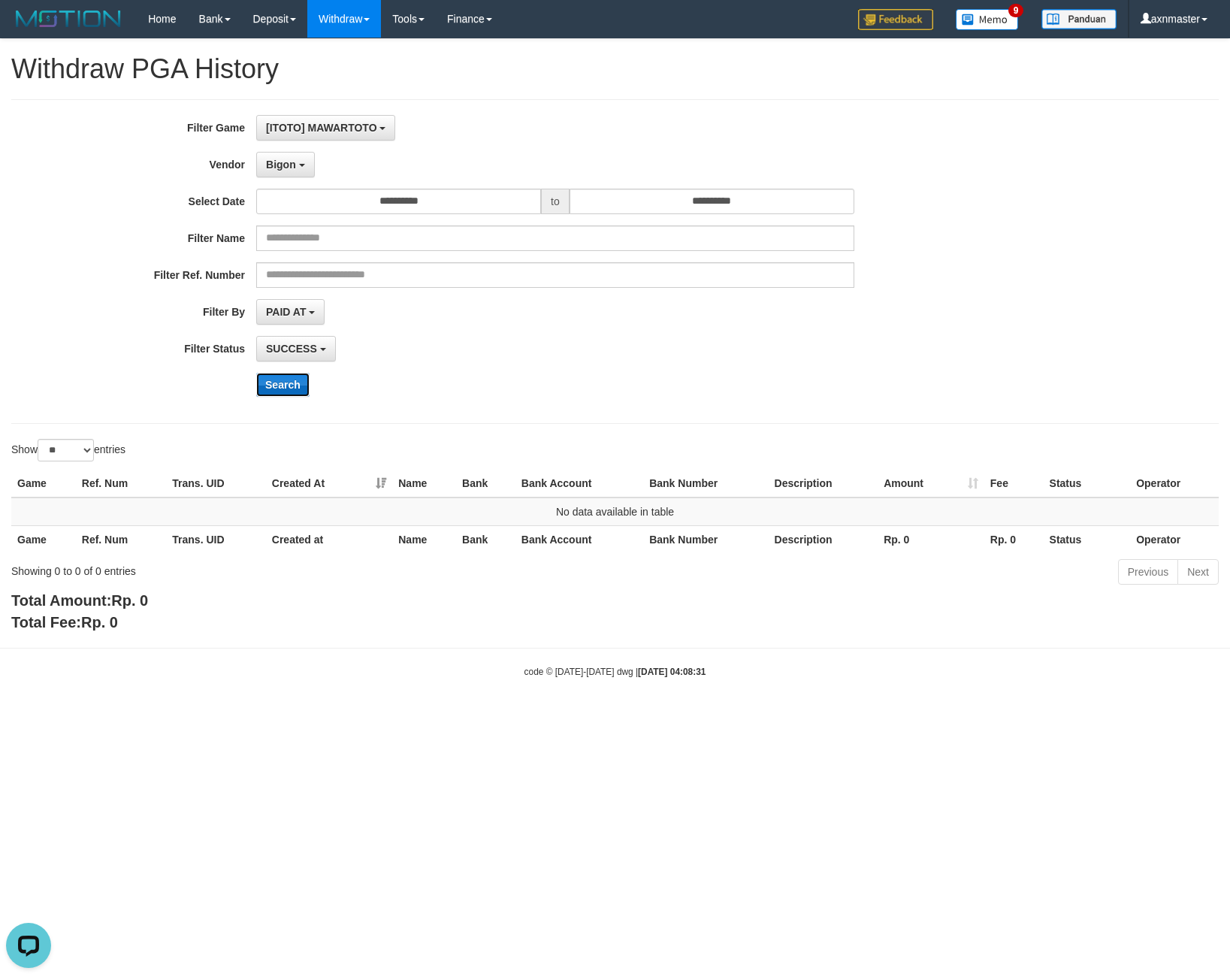
click at [297, 390] on button "Search" at bounding box center [283, 385] width 53 height 24
click at [287, 155] on button "Bigon" at bounding box center [286, 164] width 59 height 26
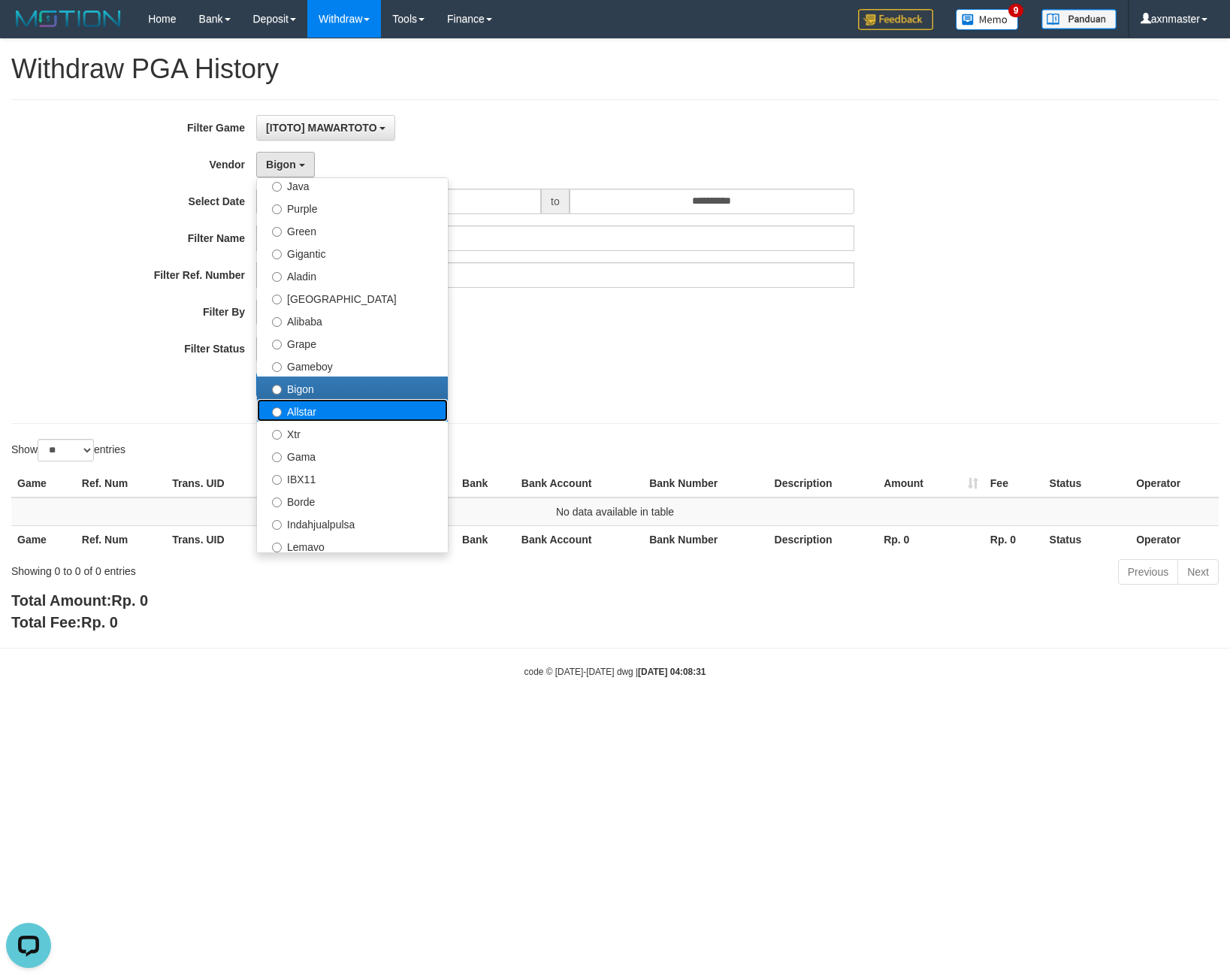
click at [287, 407] on label "Allstar" at bounding box center [352, 410] width 191 height 23
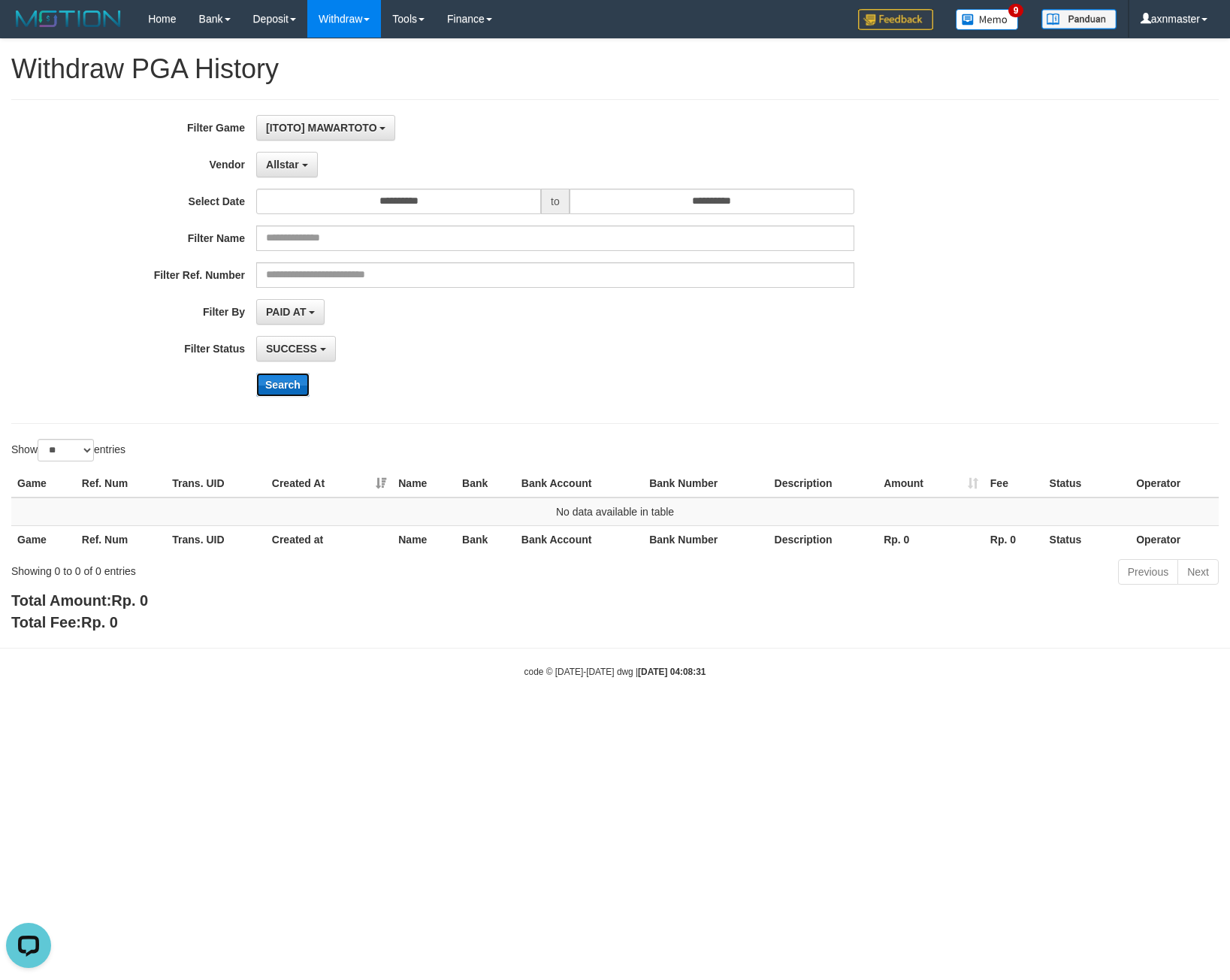
click at [283, 388] on button "Search" at bounding box center [283, 385] width 53 height 24
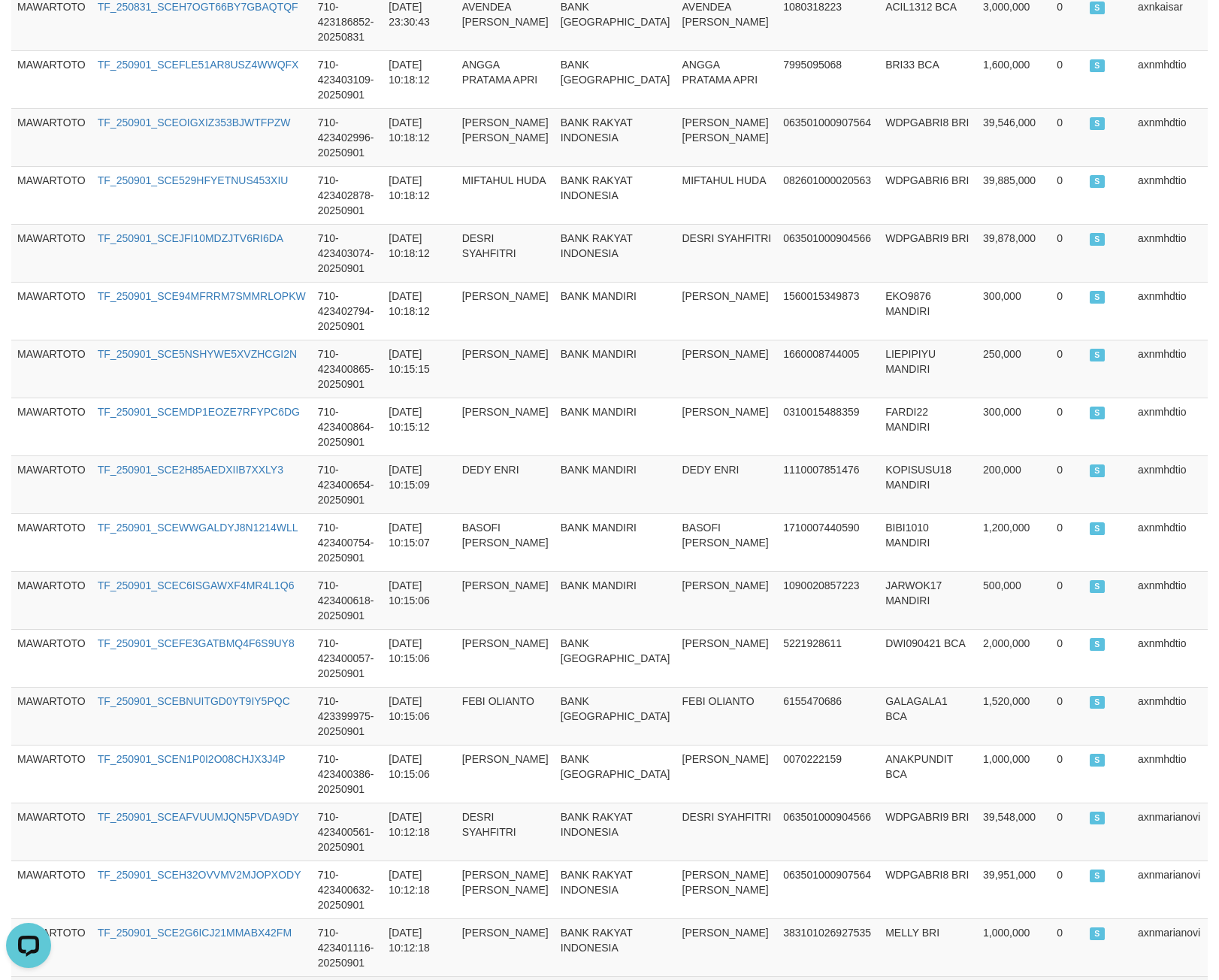
scroll to position [1170, 0]
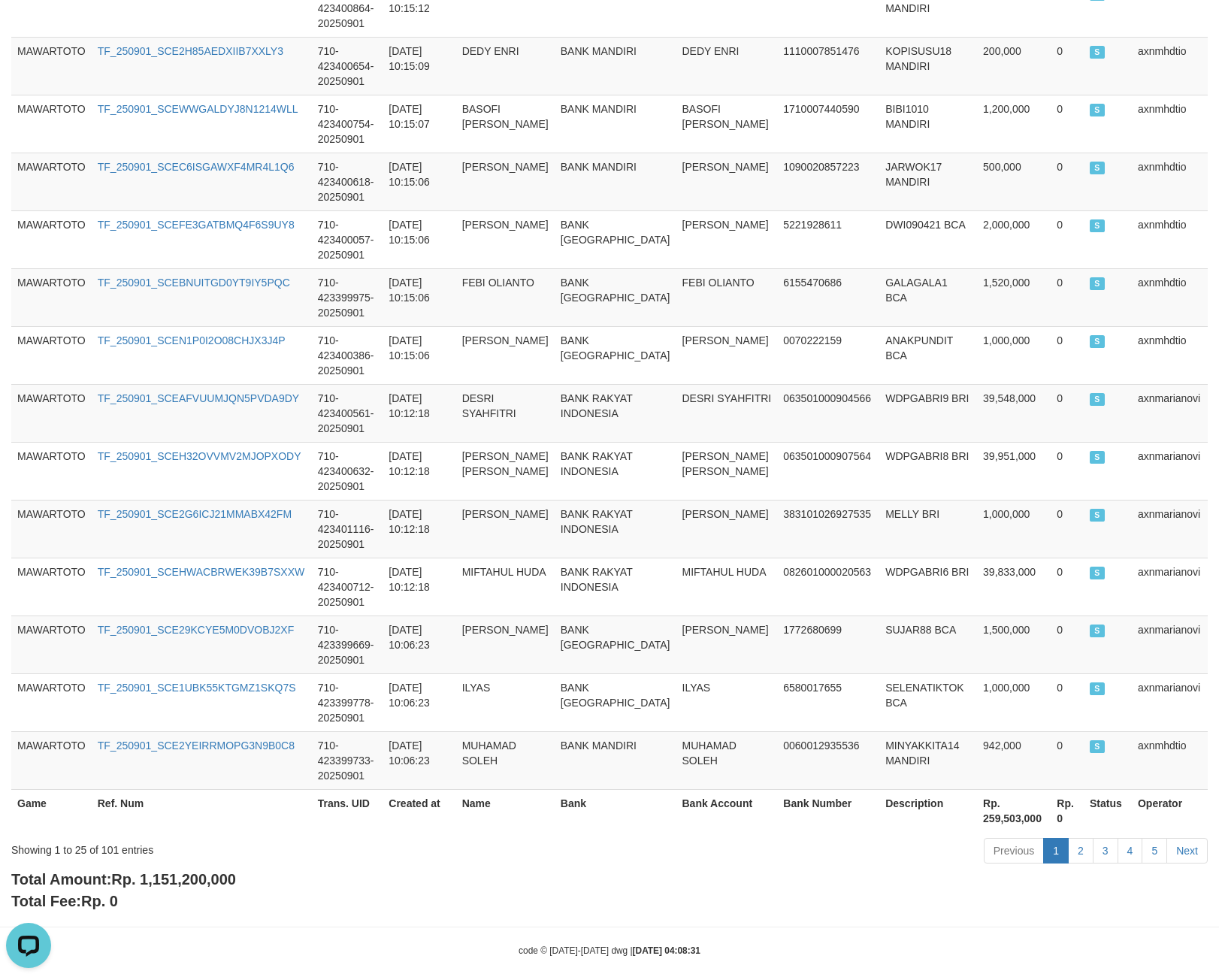
click at [146, 871] on span "Rp. 1,151,200,000" at bounding box center [173, 878] width 124 height 16
copy span "1,151,200,000"
click at [110, 839] on div "Showing 1 to 25 of 101 entries" at bounding box center [253, 847] width 485 height 21
drag, startPoint x: 110, startPoint y: 839, endPoint x: 120, endPoint y: 851, distance: 15.6
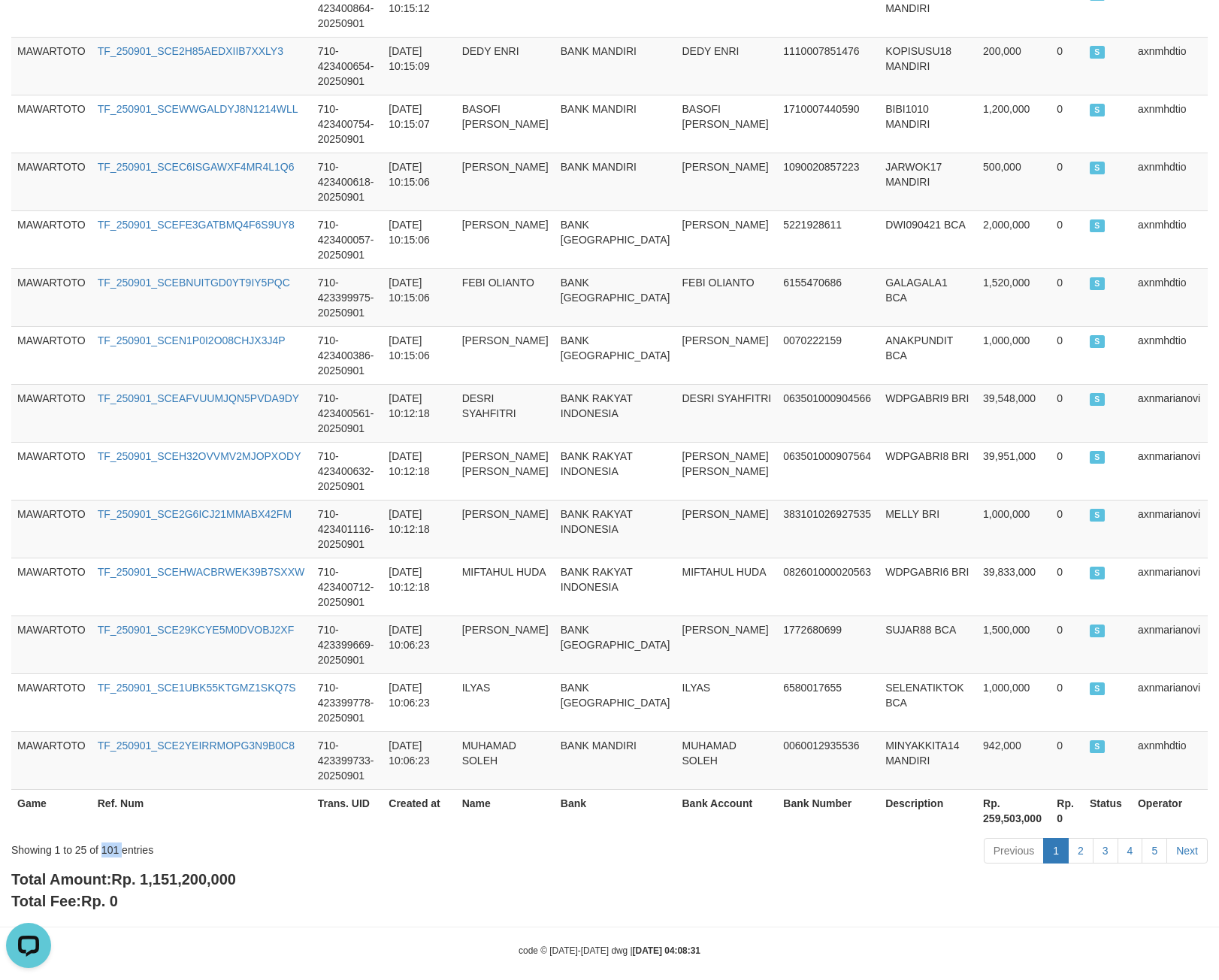
click at [120, 851] on div "Showing 1 to 25 of 101 entries Previous 1 2 3 4 5 Next" at bounding box center [610, 853] width 1219 height 32
click at [103, 837] on div "Showing 1 to 25 of 101 entries" at bounding box center [253, 847] width 485 height 21
click at [106, 838] on div "Showing 1 to 25 of 101 entries" at bounding box center [253, 847] width 485 height 21
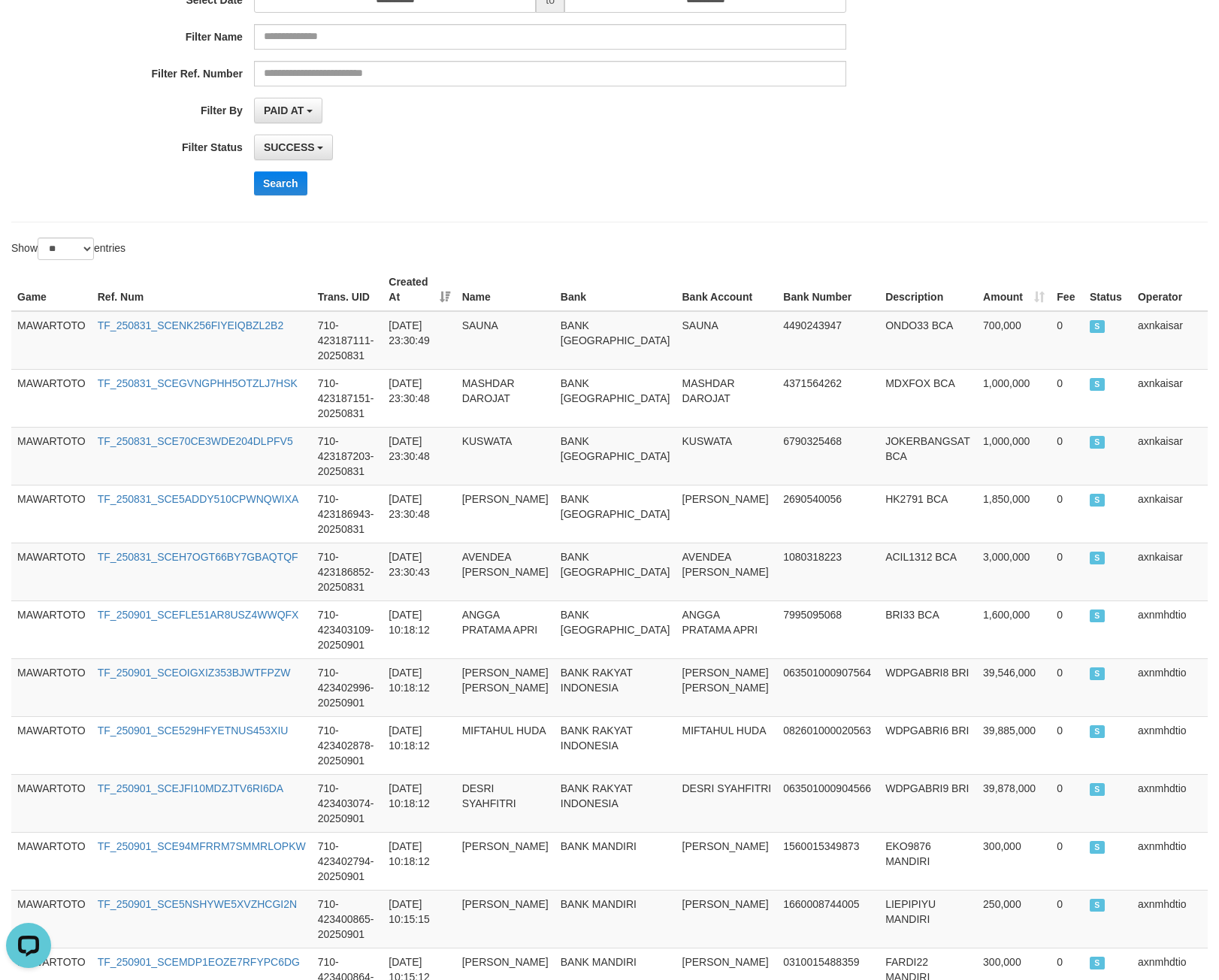
scroll to position [118, 0]
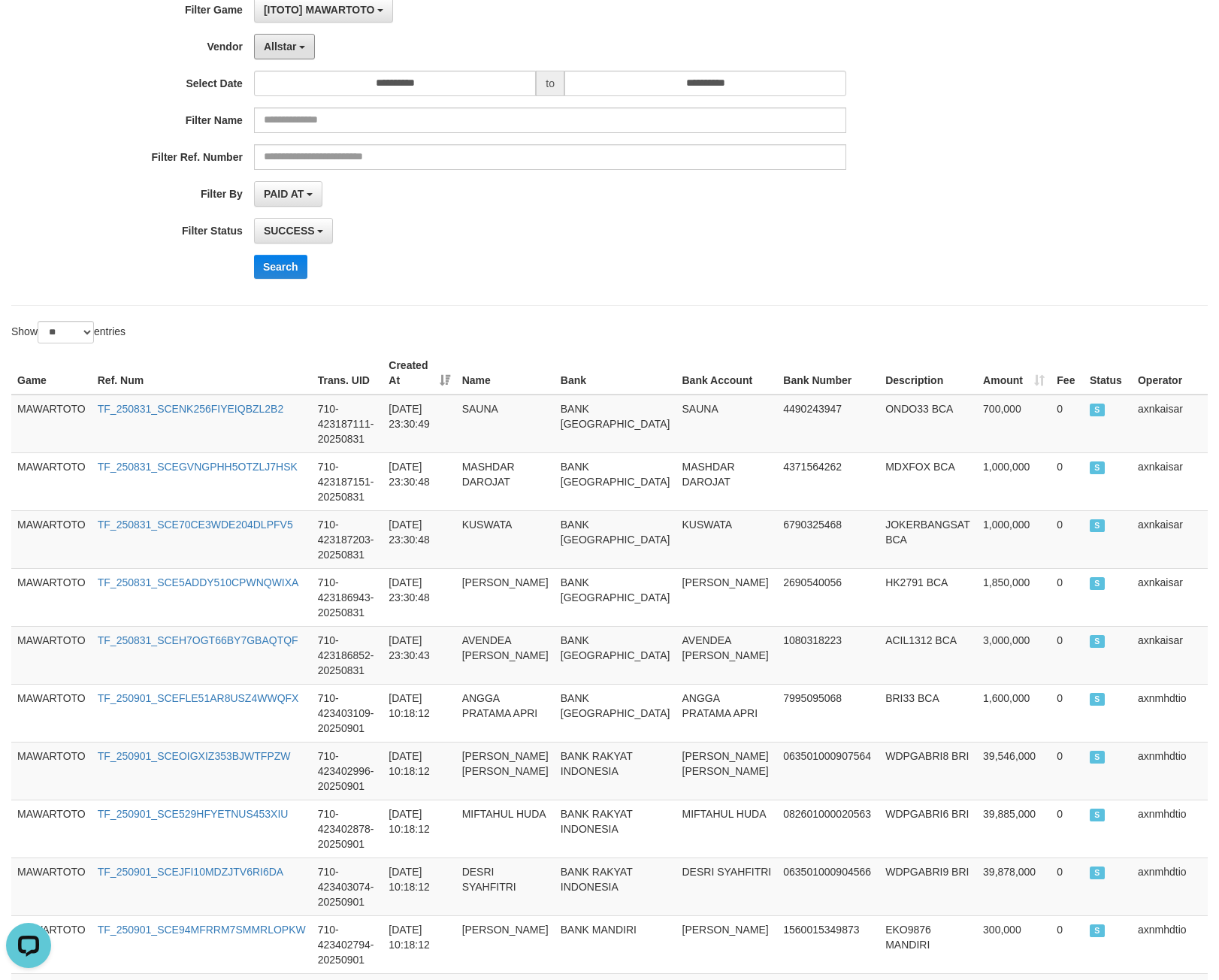
drag, startPoint x: 290, startPoint y: 48, endPoint x: 253, endPoint y: 127, distance: 87.2
click at [290, 48] on span "Allstar" at bounding box center [280, 47] width 33 height 12
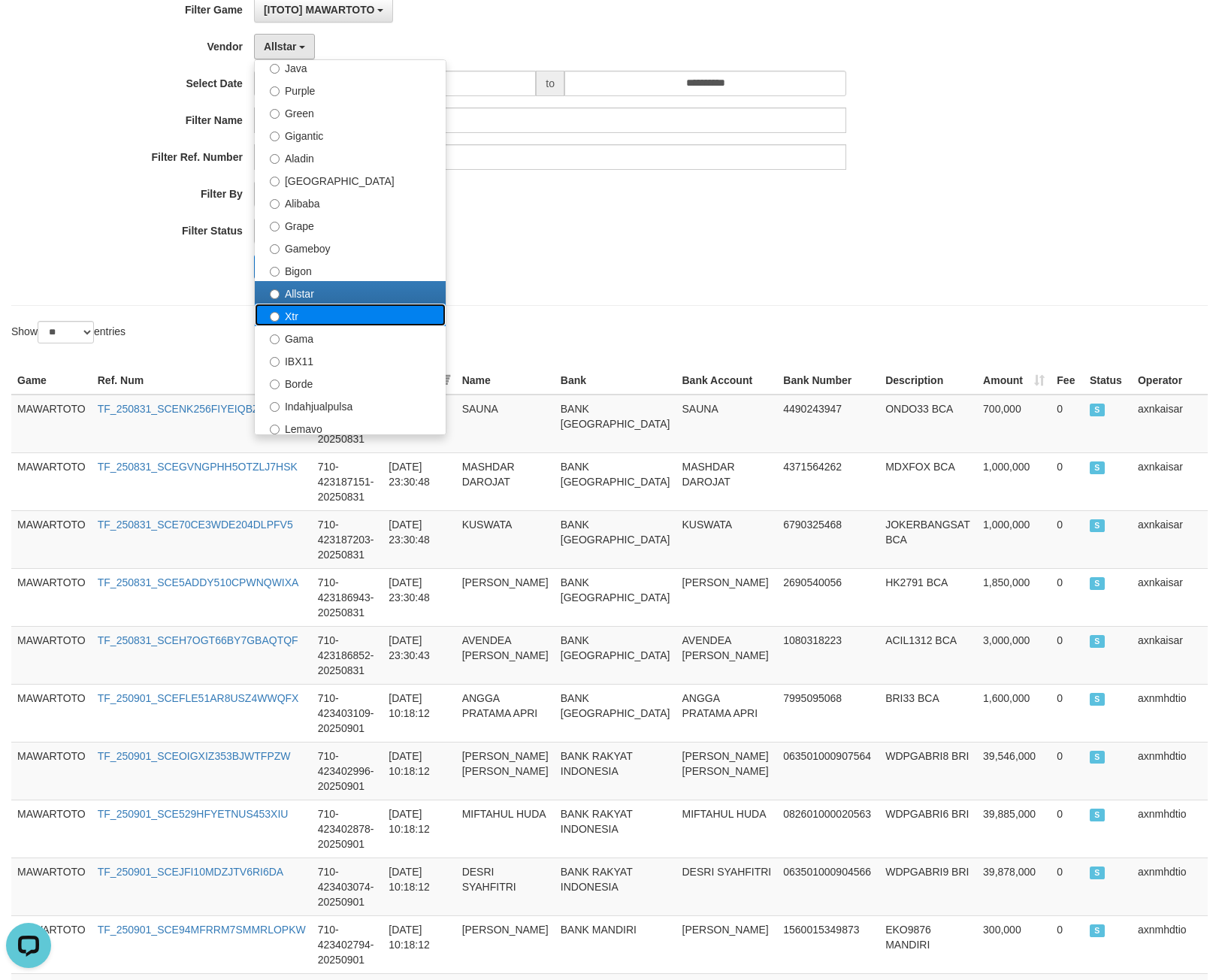
click at [297, 306] on label "Xtr" at bounding box center [349, 315] width 191 height 23
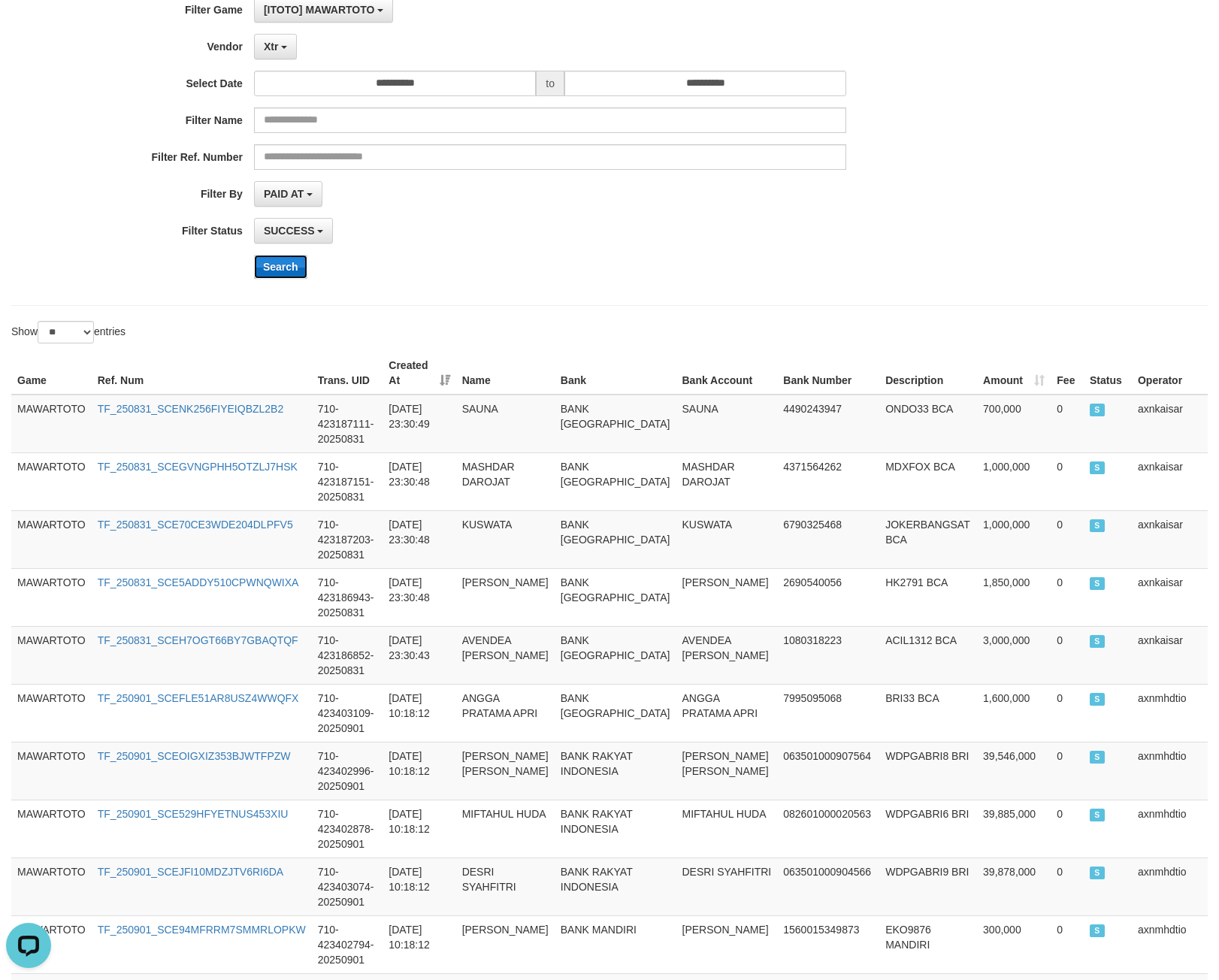
click at [284, 268] on button "Search" at bounding box center [280, 266] width 53 height 24
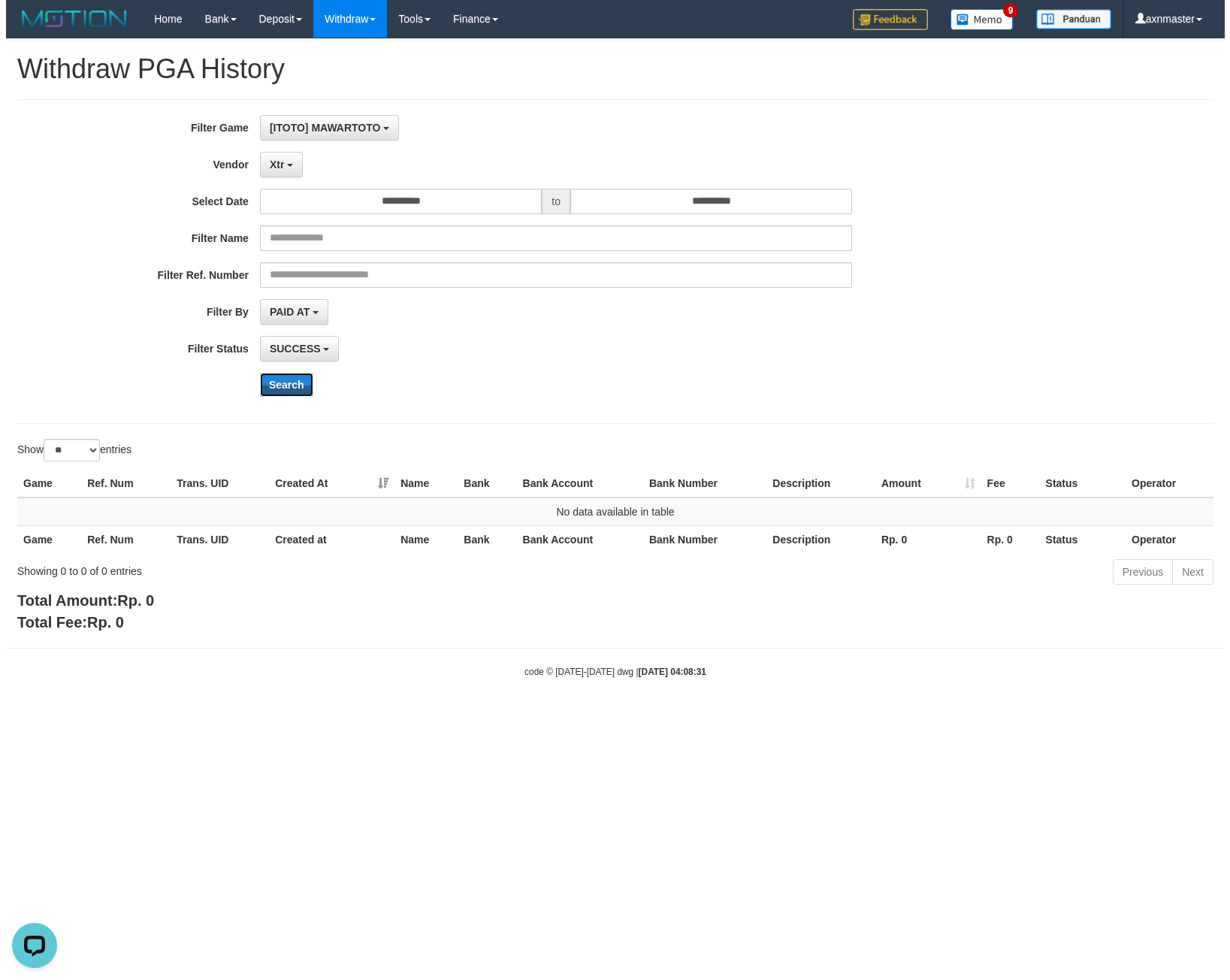
scroll to position [0, 0]
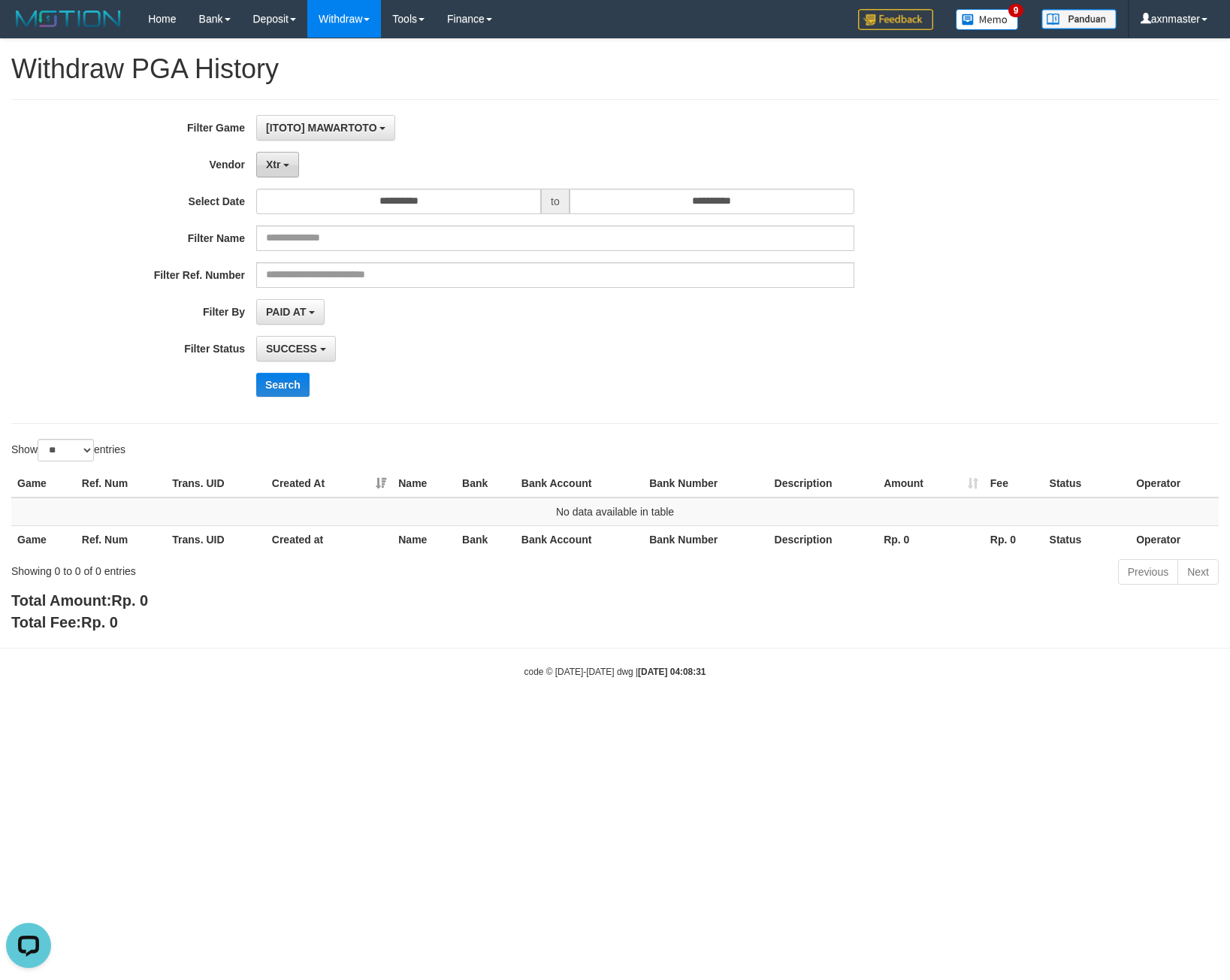
click at [284, 174] on button "Xtr" at bounding box center [277, 164] width 43 height 26
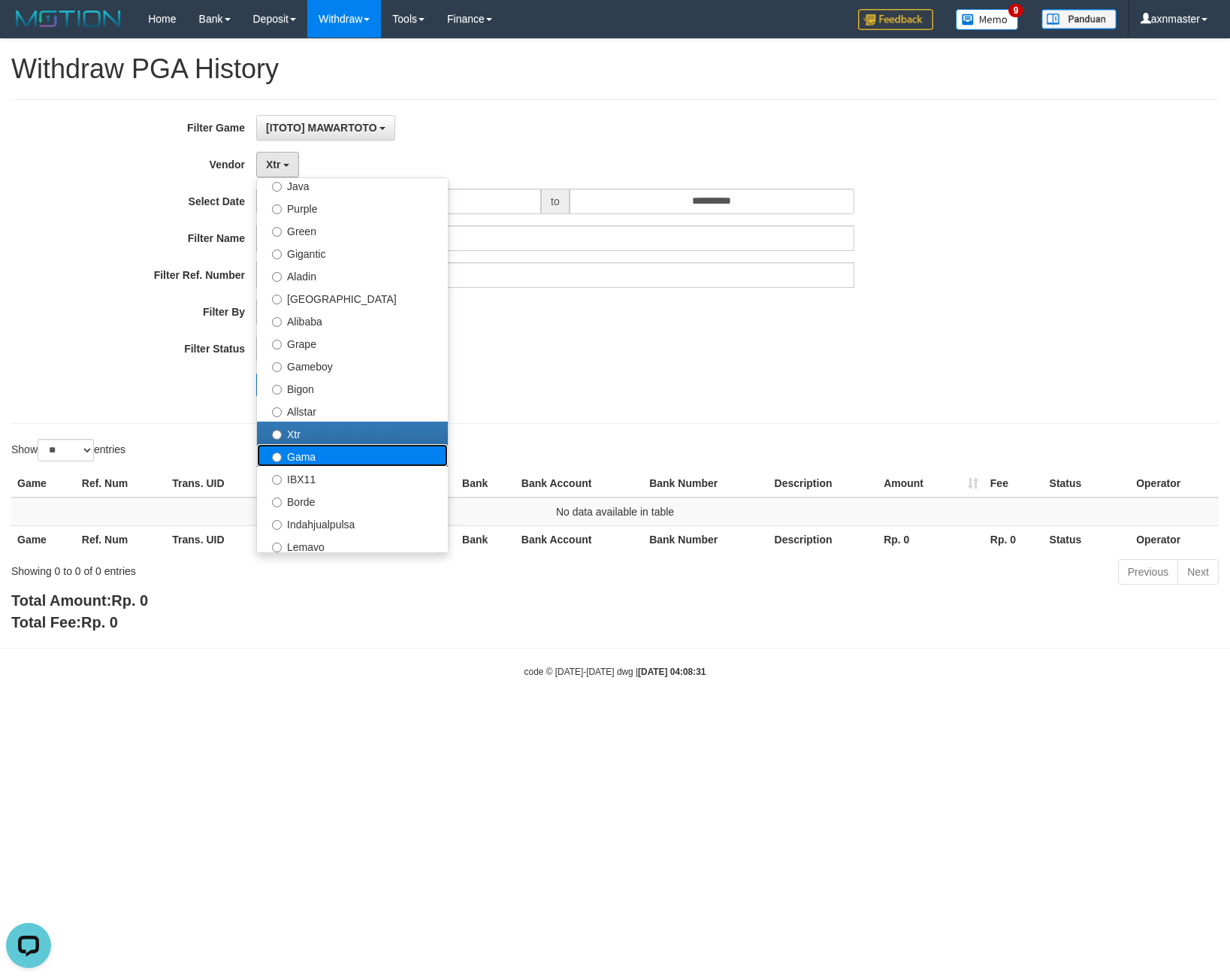
click at [322, 461] on label "Gama" at bounding box center [352, 456] width 191 height 23
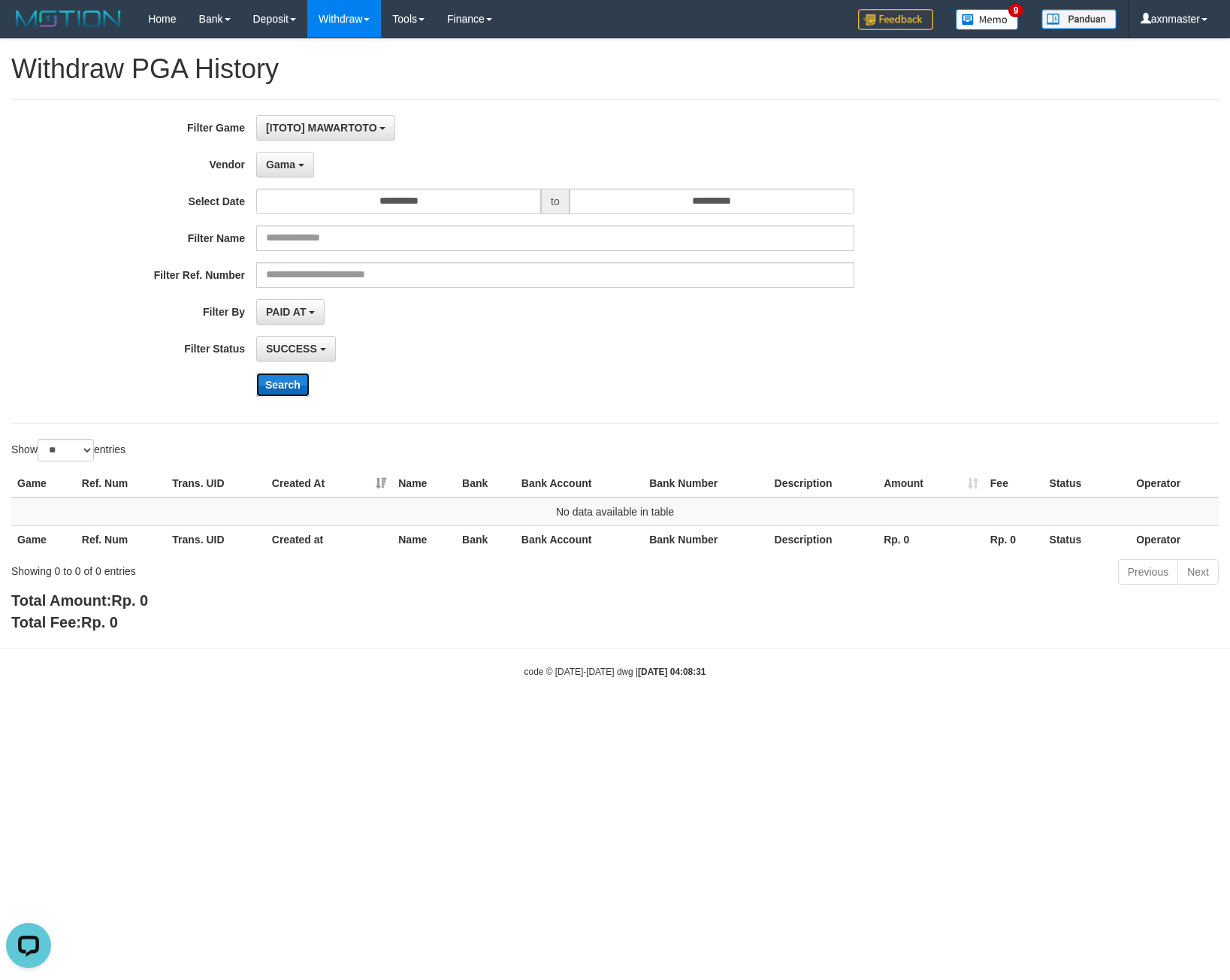
click at [280, 388] on button "Search" at bounding box center [283, 385] width 53 height 24
click at [283, 384] on button "Search" at bounding box center [283, 385] width 53 height 24
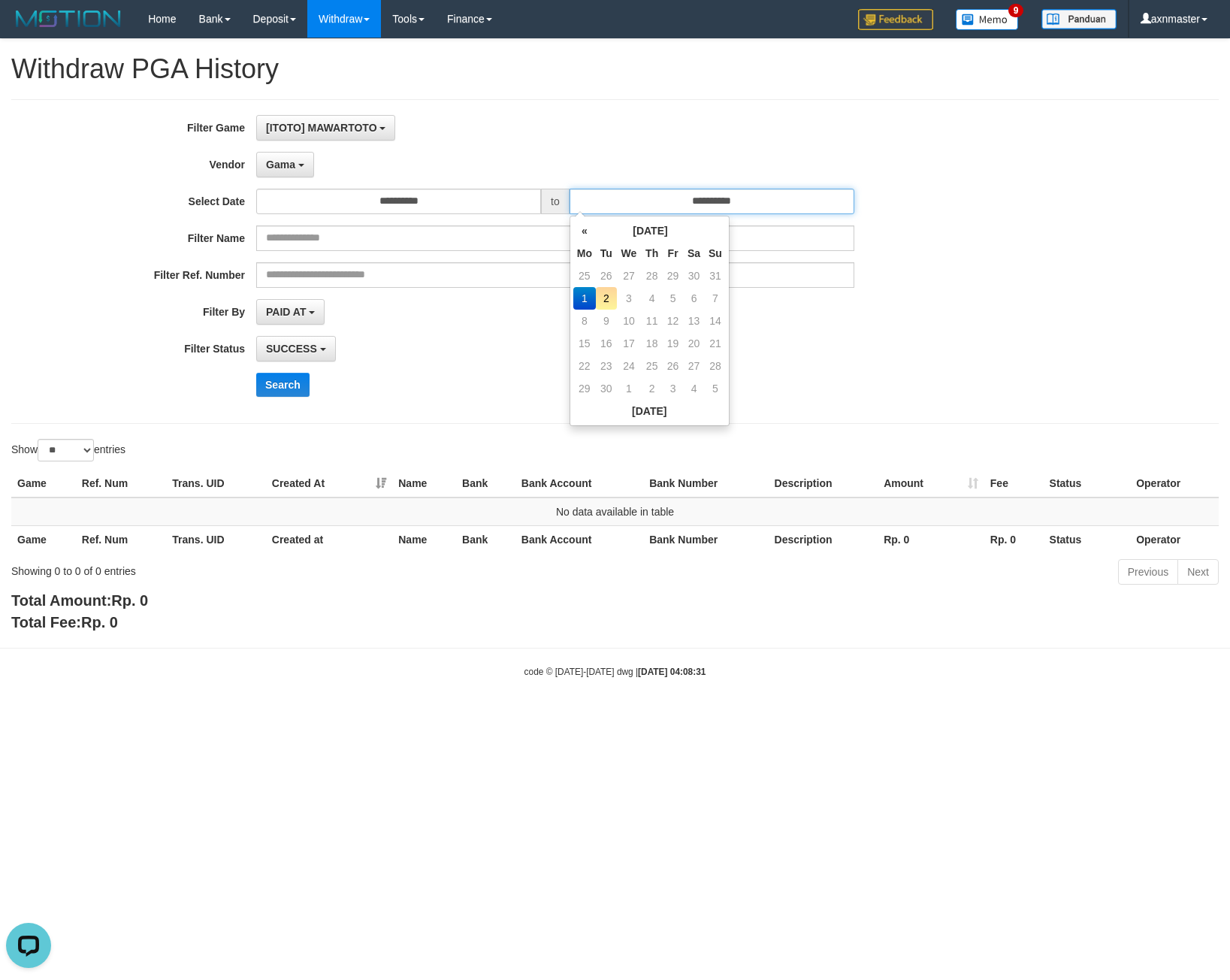
click at [623, 202] on input "**********" at bounding box center [712, 201] width 285 height 26
click at [592, 152] on div "Gama - Default Vendor - Lucy Luna Atlas WD LB Java Purple Green Gigantic Aladin…" at bounding box center [556, 164] width 598 height 26
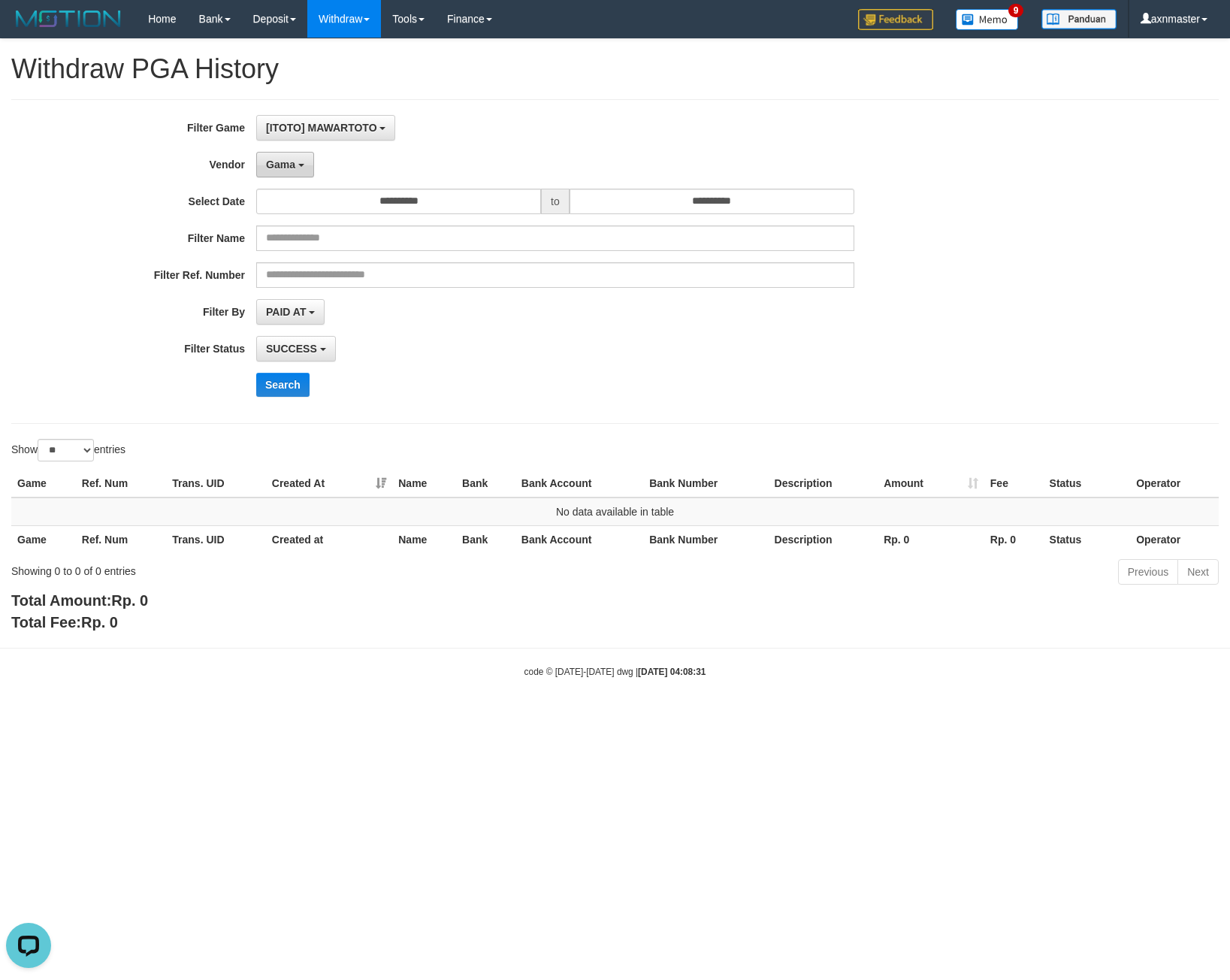
drag, startPoint x: 305, startPoint y: 163, endPoint x: 297, endPoint y: 167, distance: 8.9
click at [299, 166] on button "Gama" at bounding box center [285, 164] width 58 height 26
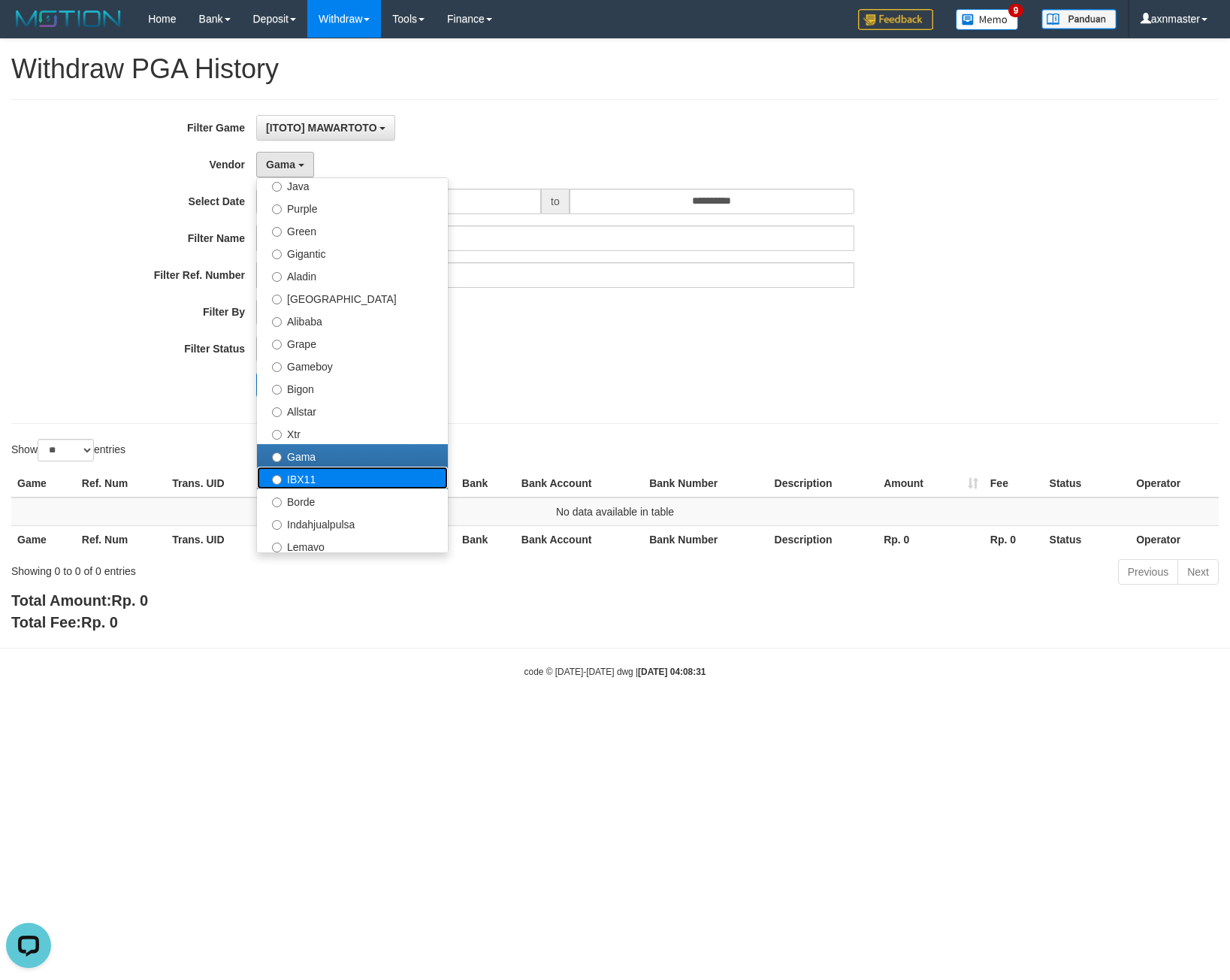
click at [310, 474] on label "IBX11" at bounding box center [352, 478] width 191 height 23
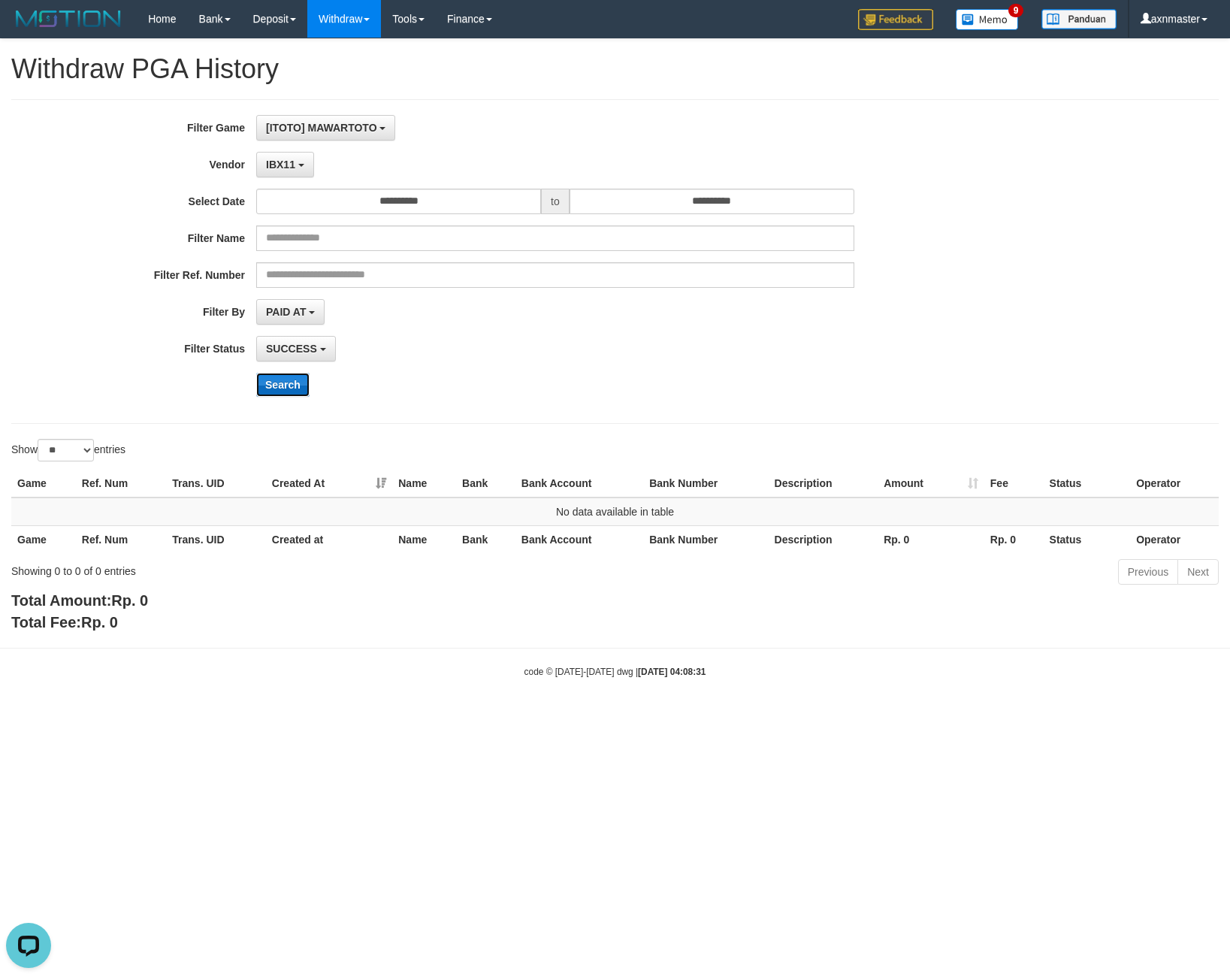
click at [282, 379] on button "Search" at bounding box center [283, 385] width 53 height 24
click at [298, 167] on b "button" at bounding box center [301, 165] width 6 height 3
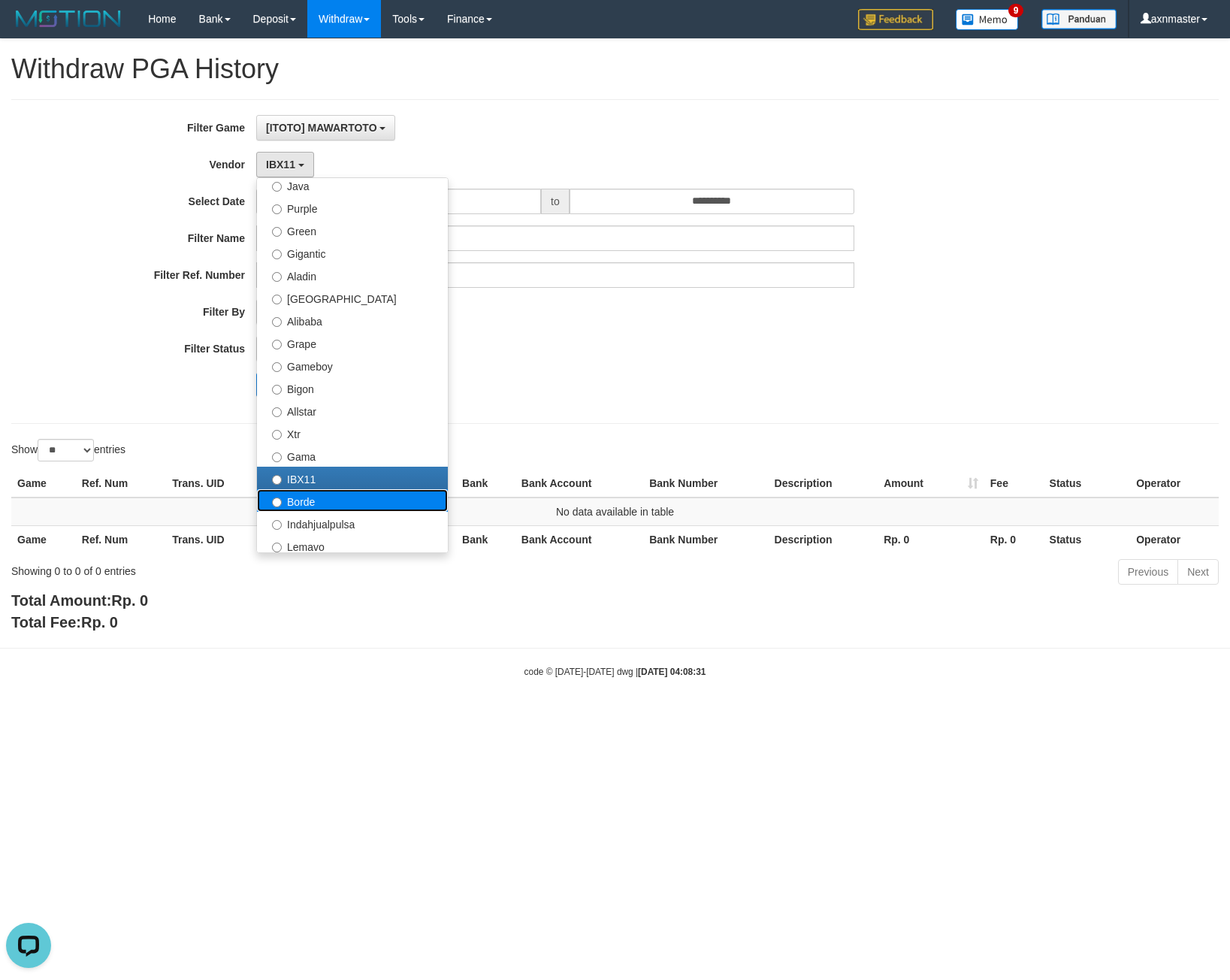
click at [330, 499] on label "Borde" at bounding box center [352, 500] width 191 height 23
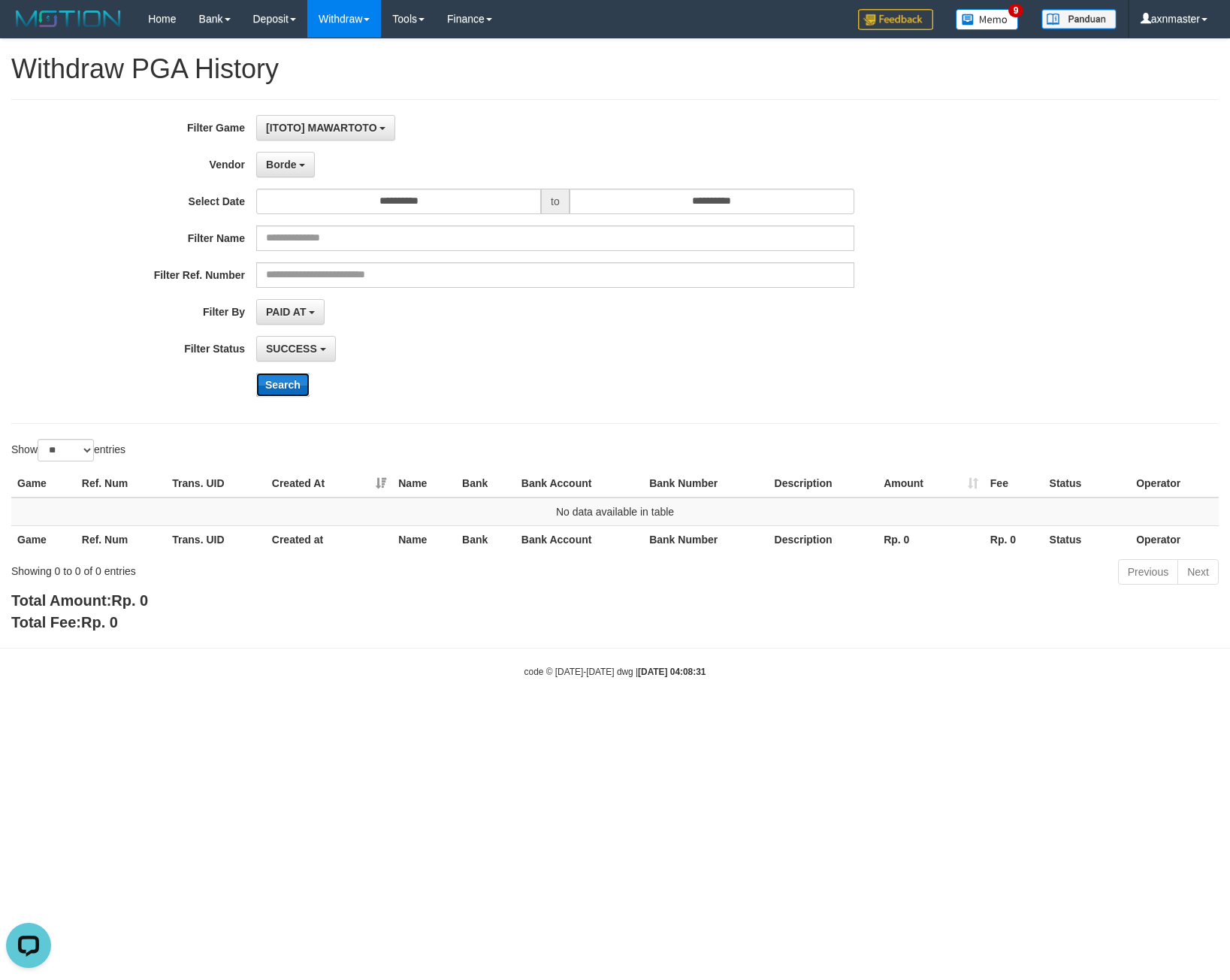
click at [288, 391] on button "Search" at bounding box center [283, 385] width 53 height 24
click at [283, 380] on button "Search" at bounding box center [283, 385] width 53 height 24
click at [289, 169] on span "Borde" at bounding box center [281, 164] width 30 height 12
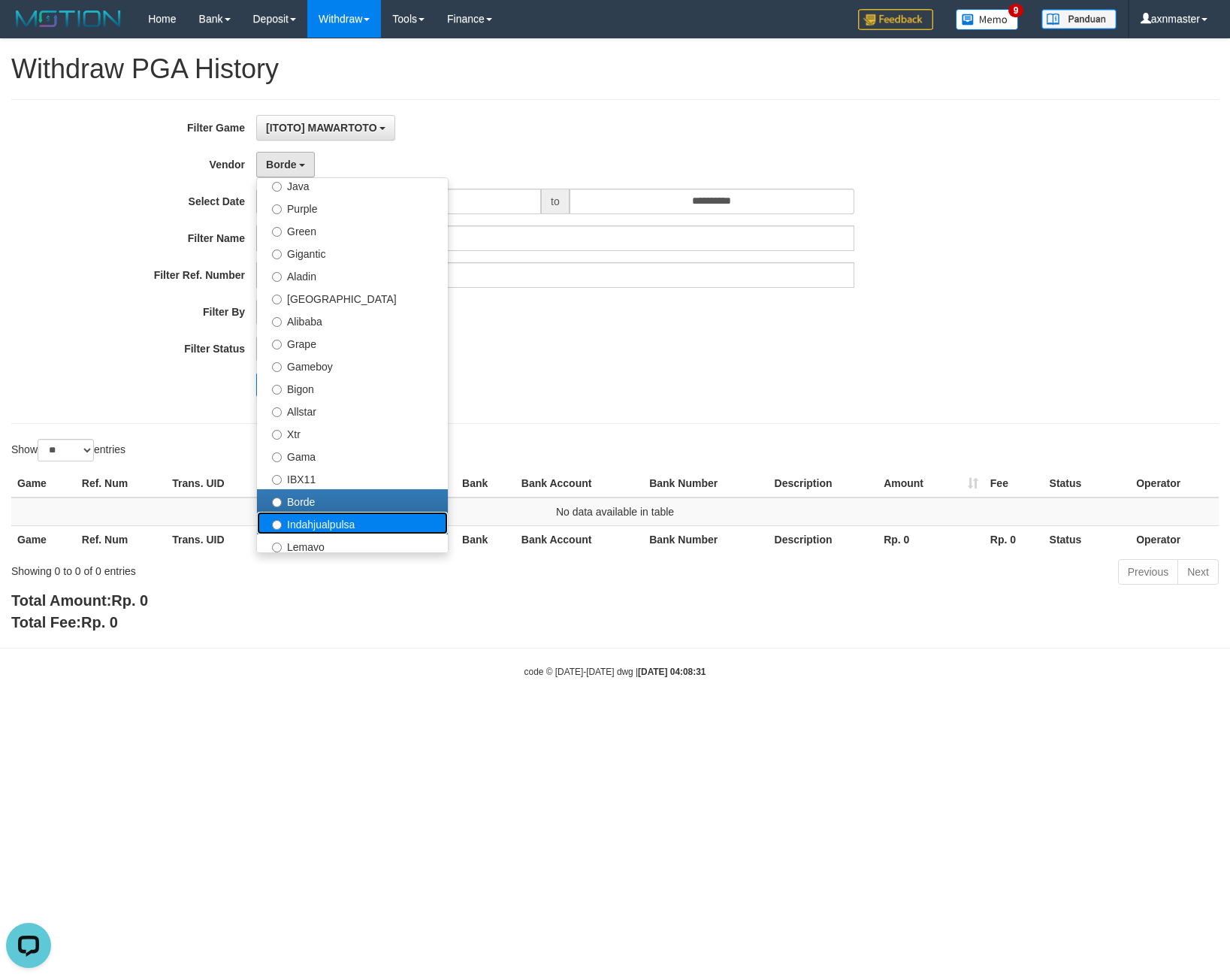
click at [308, 523] on label "Indahjualpulsa" at bounding box center [352, 523] width 191 height 23
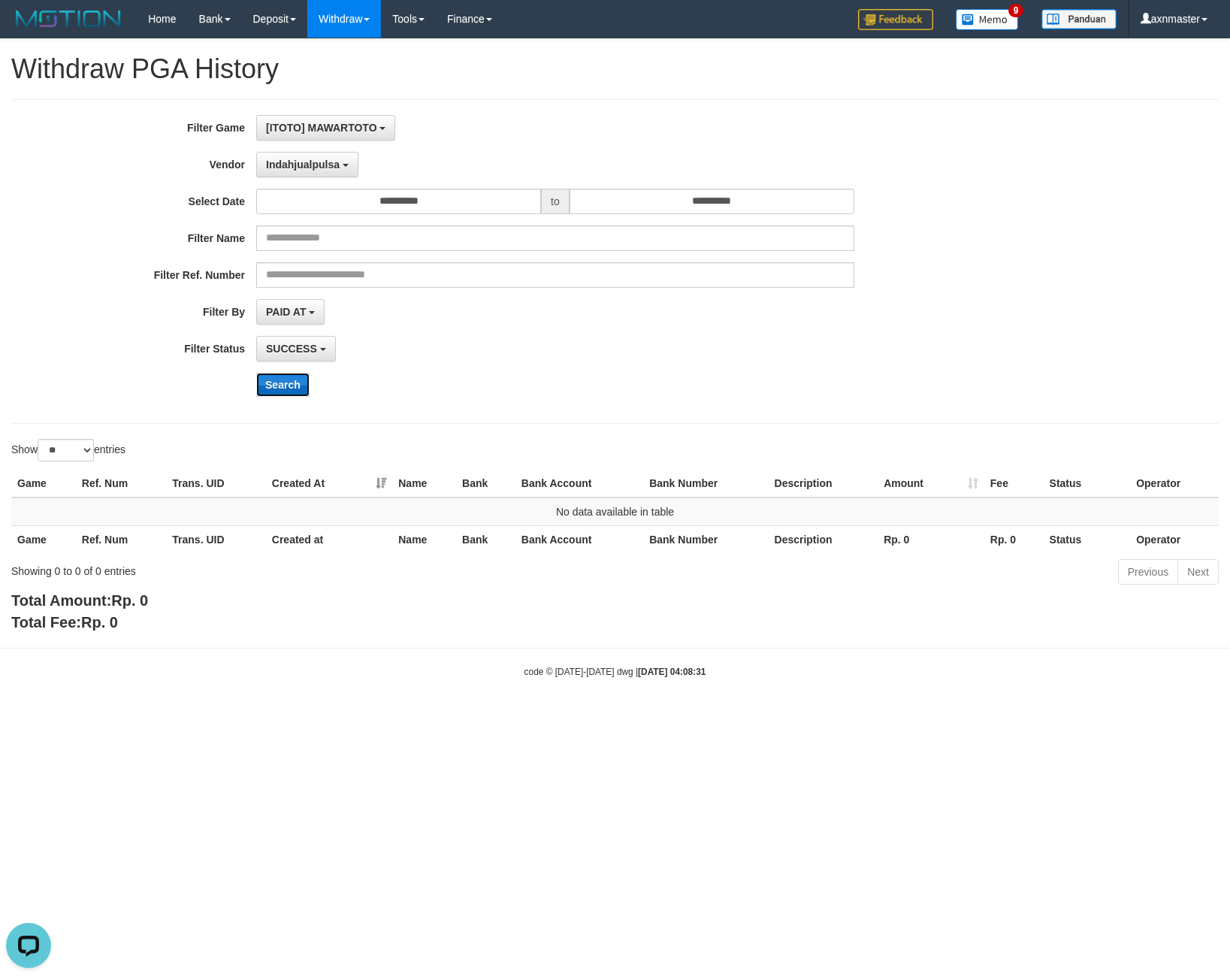
click at [285, 391] on button "Search" at bounding box center [283, 385] width 53 height 24
click at [341, 162] on button "Indahjualpulsa" at bounding box center [308, 164] width 103 height 26
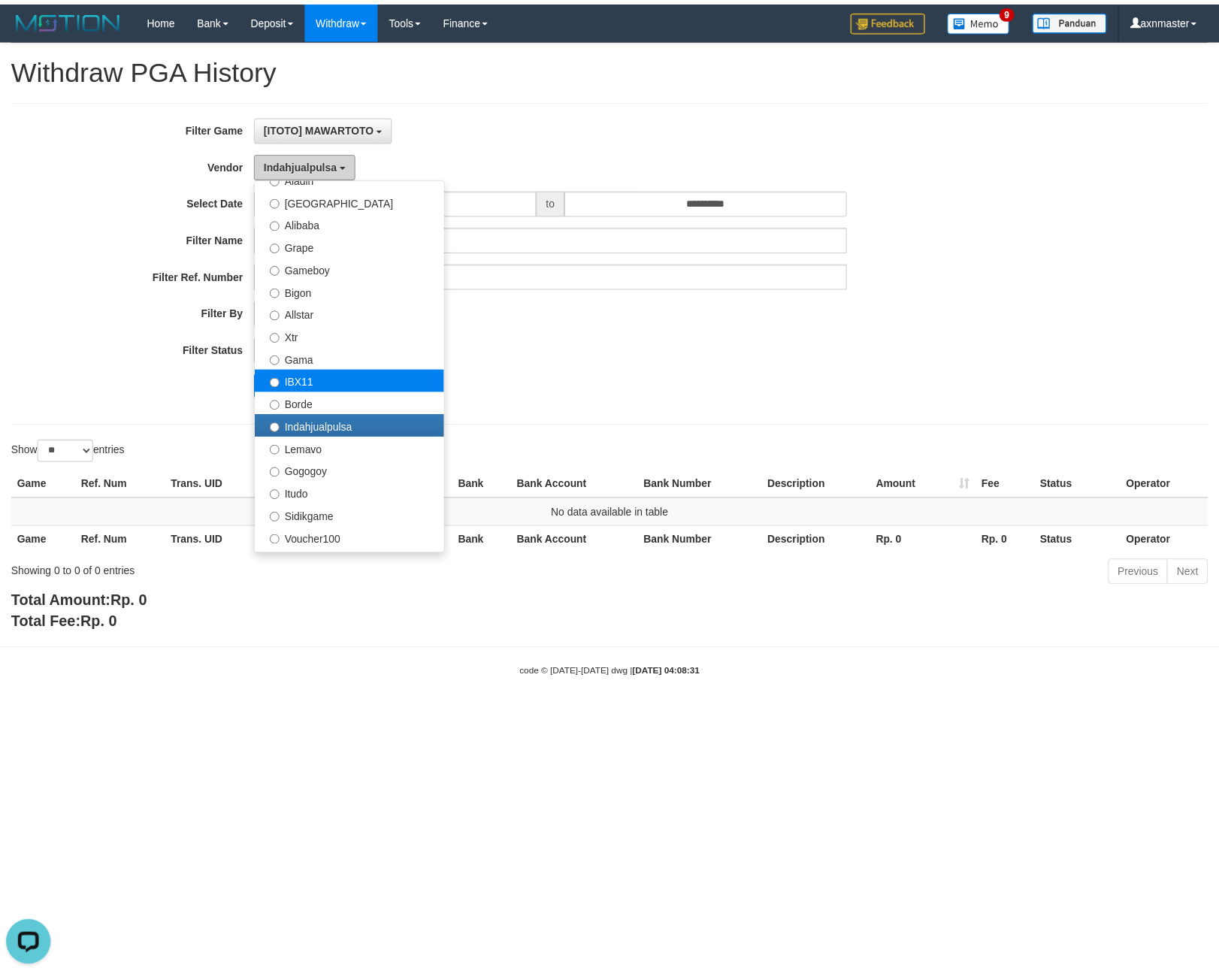
scroll to position [301, 0]
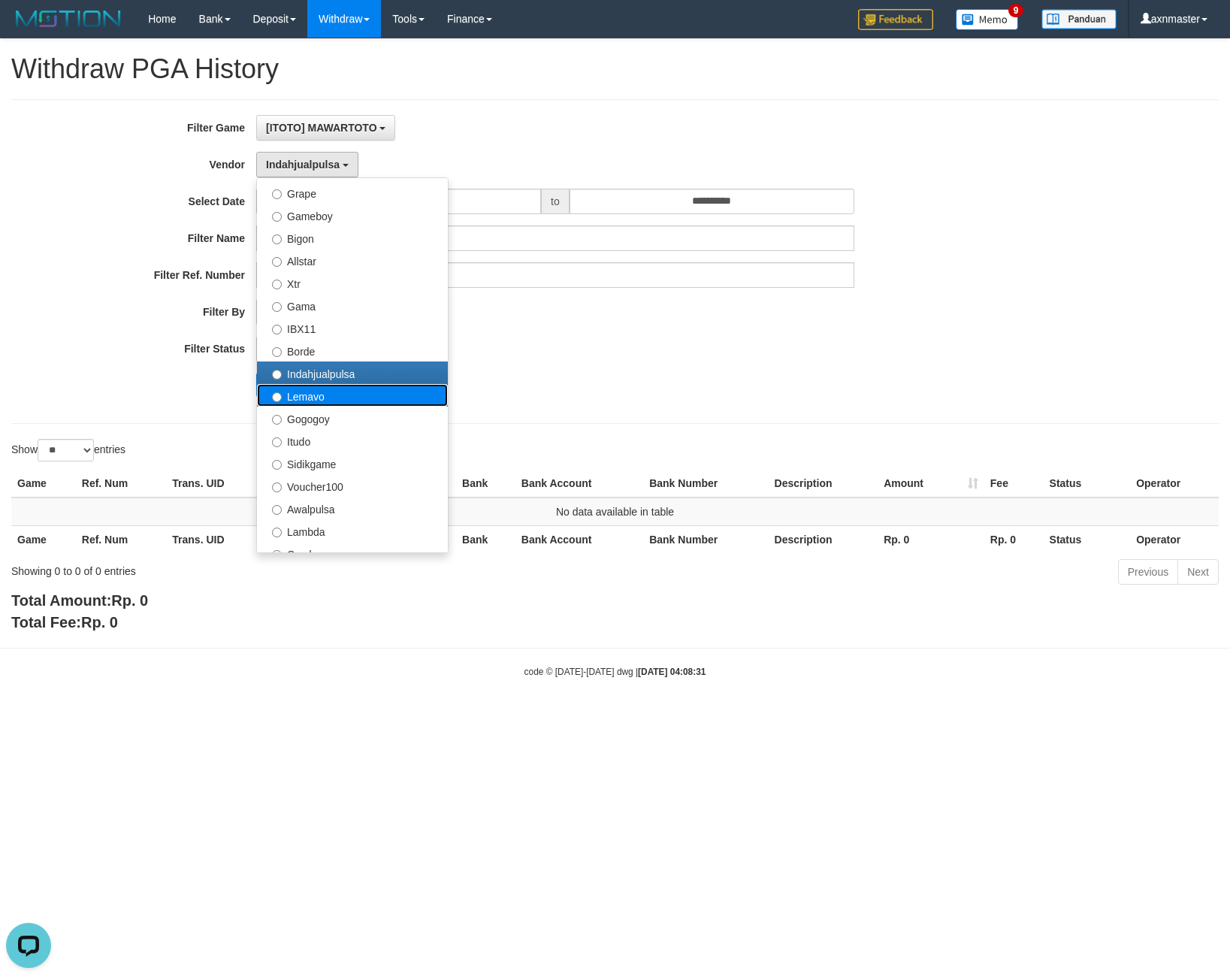
click at [333, 402] on label "Lemavo" at bounding box center [352, 395] width 191 height 23
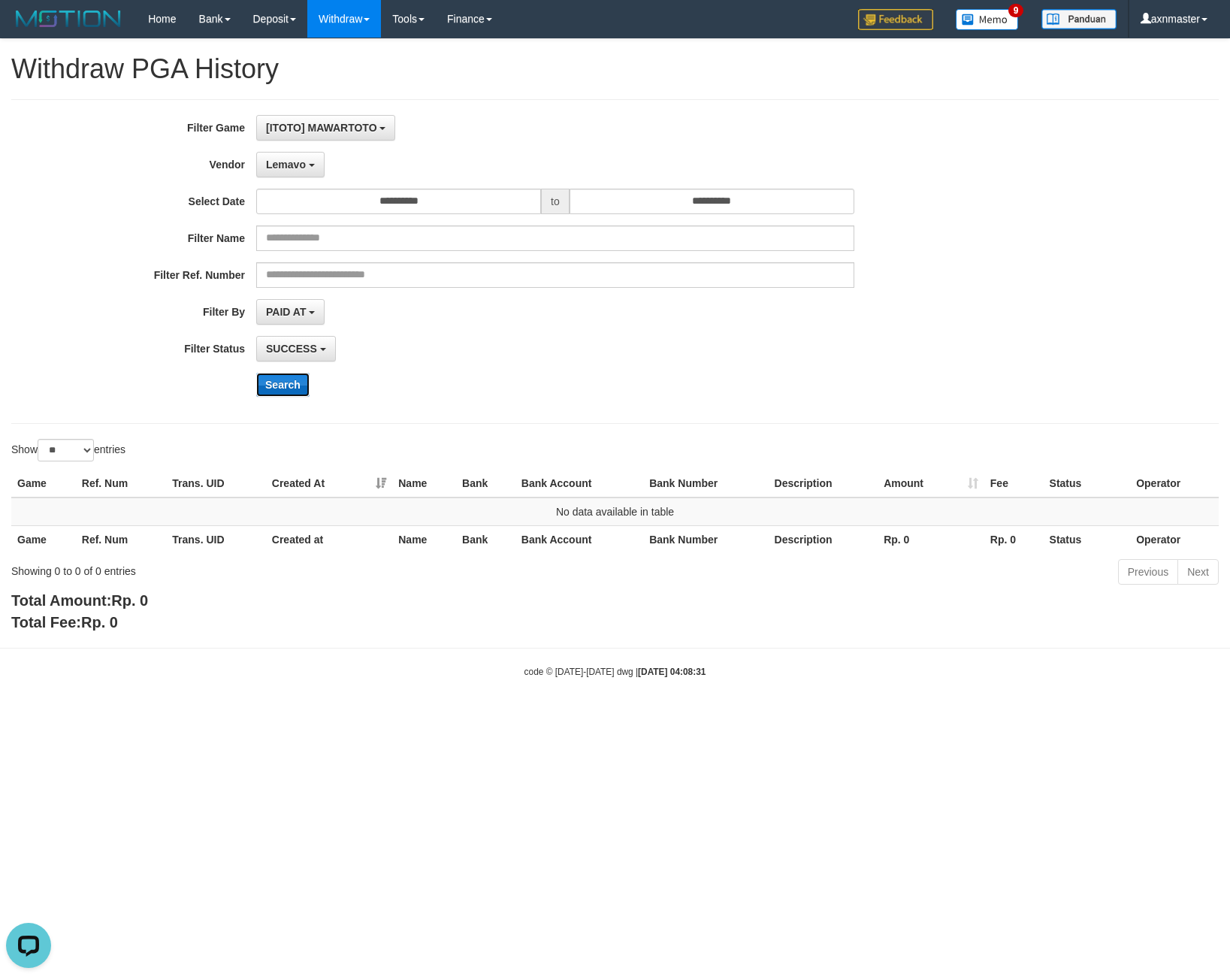
click at [281, 378] on button "Search" at bounding box center [283, 385] width 53 height 24
drag, startPoint x: 333, startPoint y: 167, endPoint x: 314, endPoint y: 173, distance: 19.9
click at [331, 167] on div "Lemavo - Default Vendor - Lucy Luna Atlas WD LB Java Purple Green Gigantic Alad…" at bounding box center [556, 164] width 598 height 26
click at [312, 172] on button "Lemavo" at bounding box center [291, 164] width 68 height 26
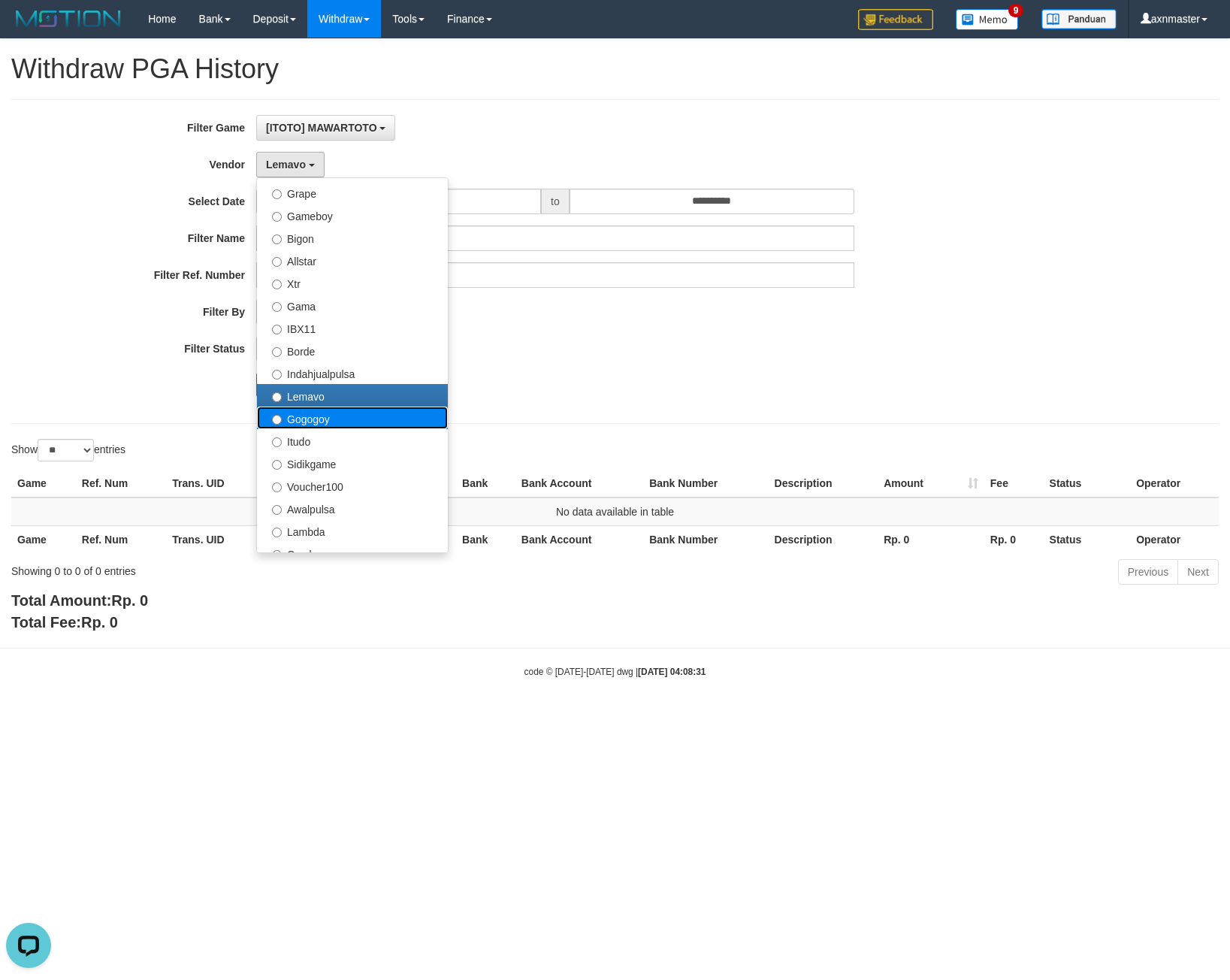
click at [293, 419] on label "Gogogoy" at bounding box center [352, 418] width 191 height 23
select select "**********"
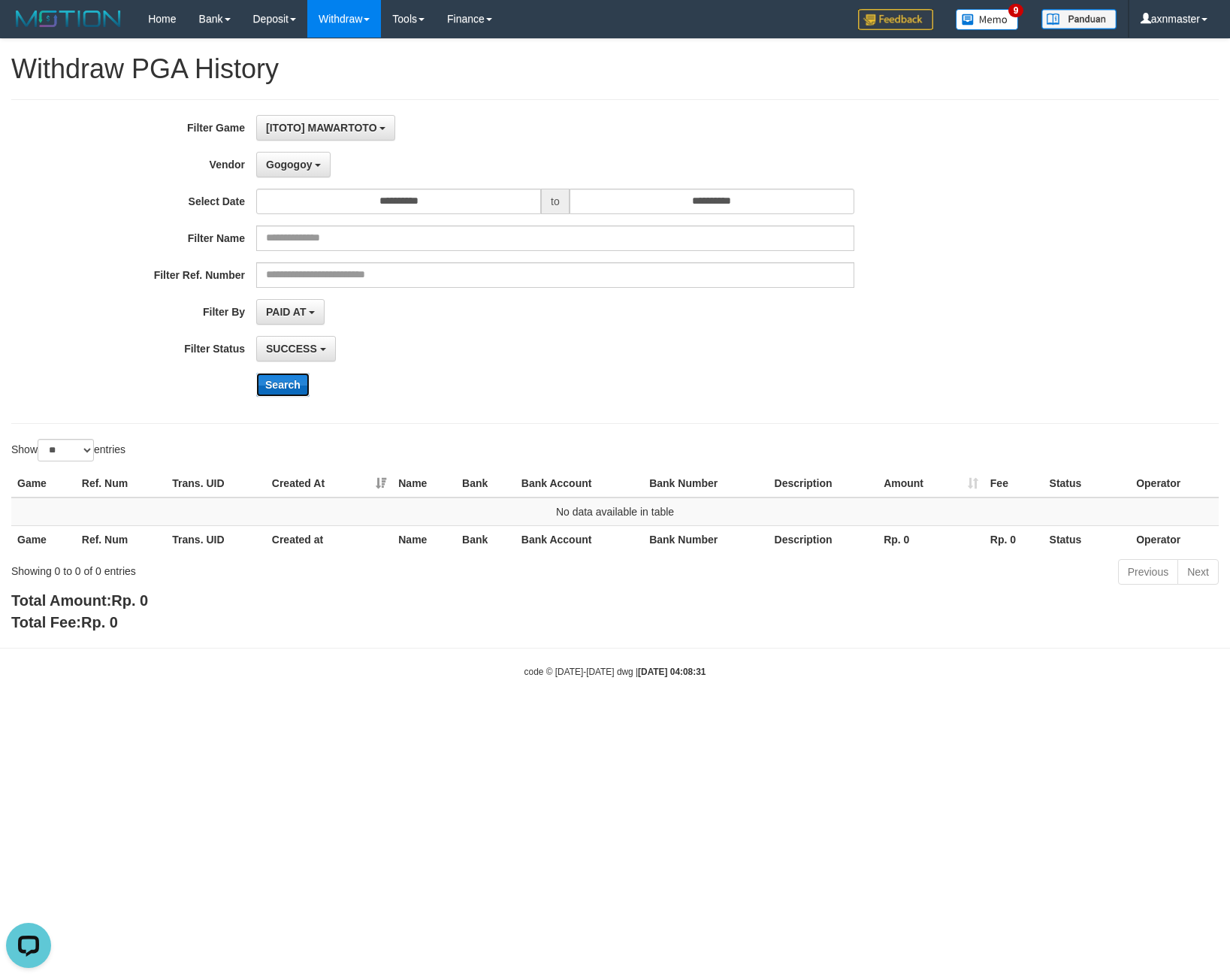
click at [278, 387] on button "Search" at bounding box center [283, 385] width 53 height 24
click at [299, 170] on span "Gogogoy" at bounding box center [289, 164] width 46 height 12
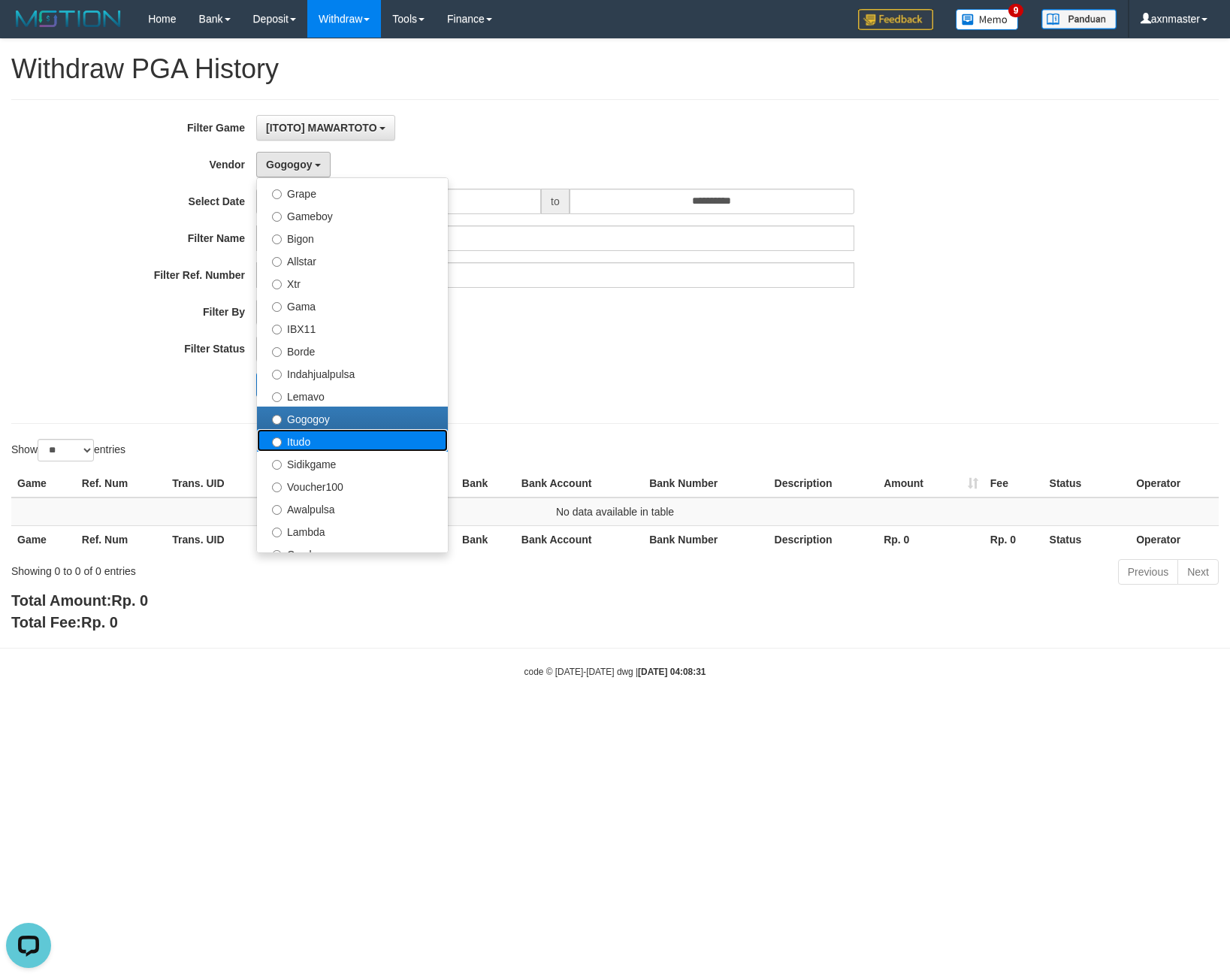
click at [302, 430] on label "Itudo" at bounding box center [352, 441] width 191 height 23
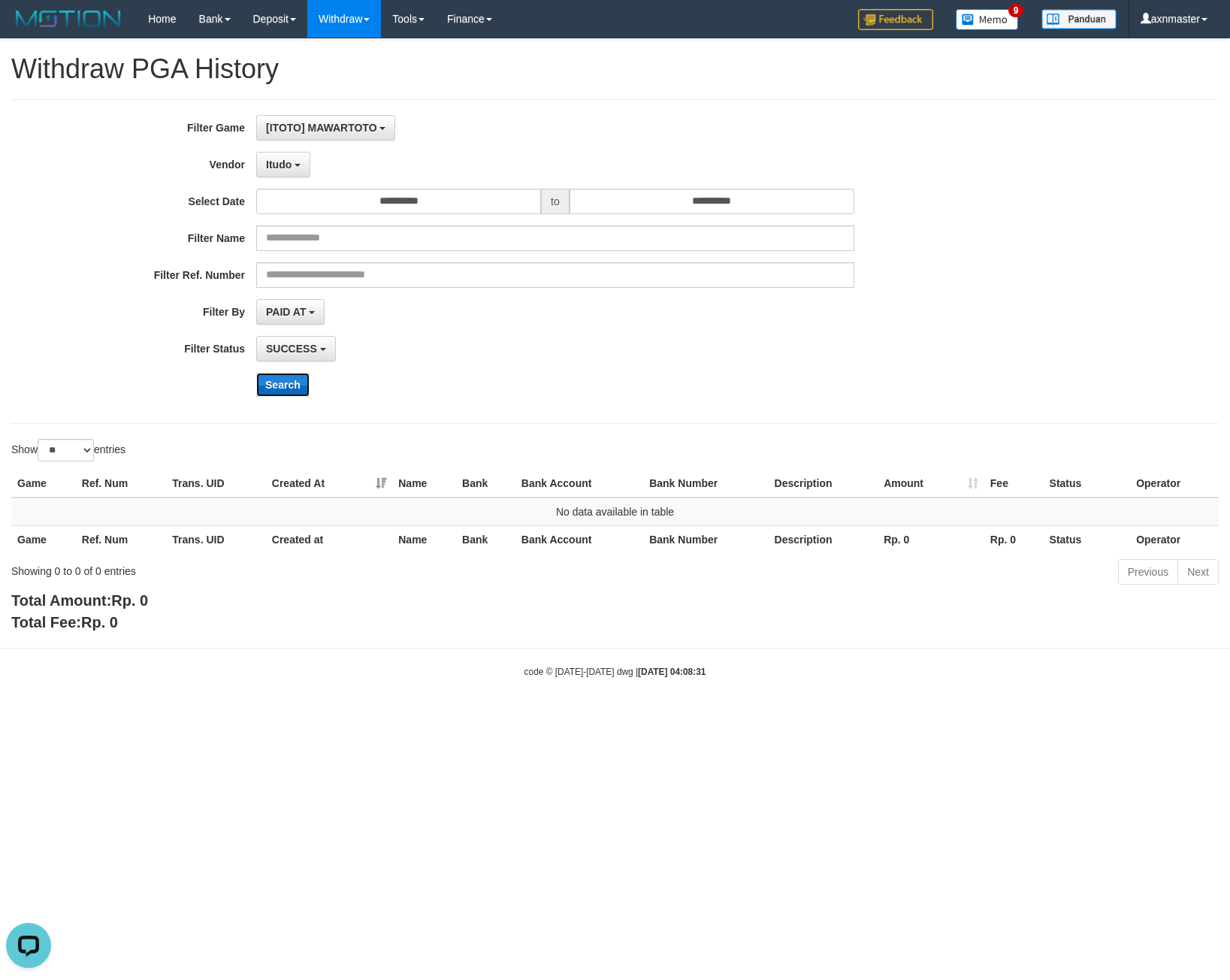
click at [292, 386] on button "Search" at bounding box center [283, 385] width 53 height 24
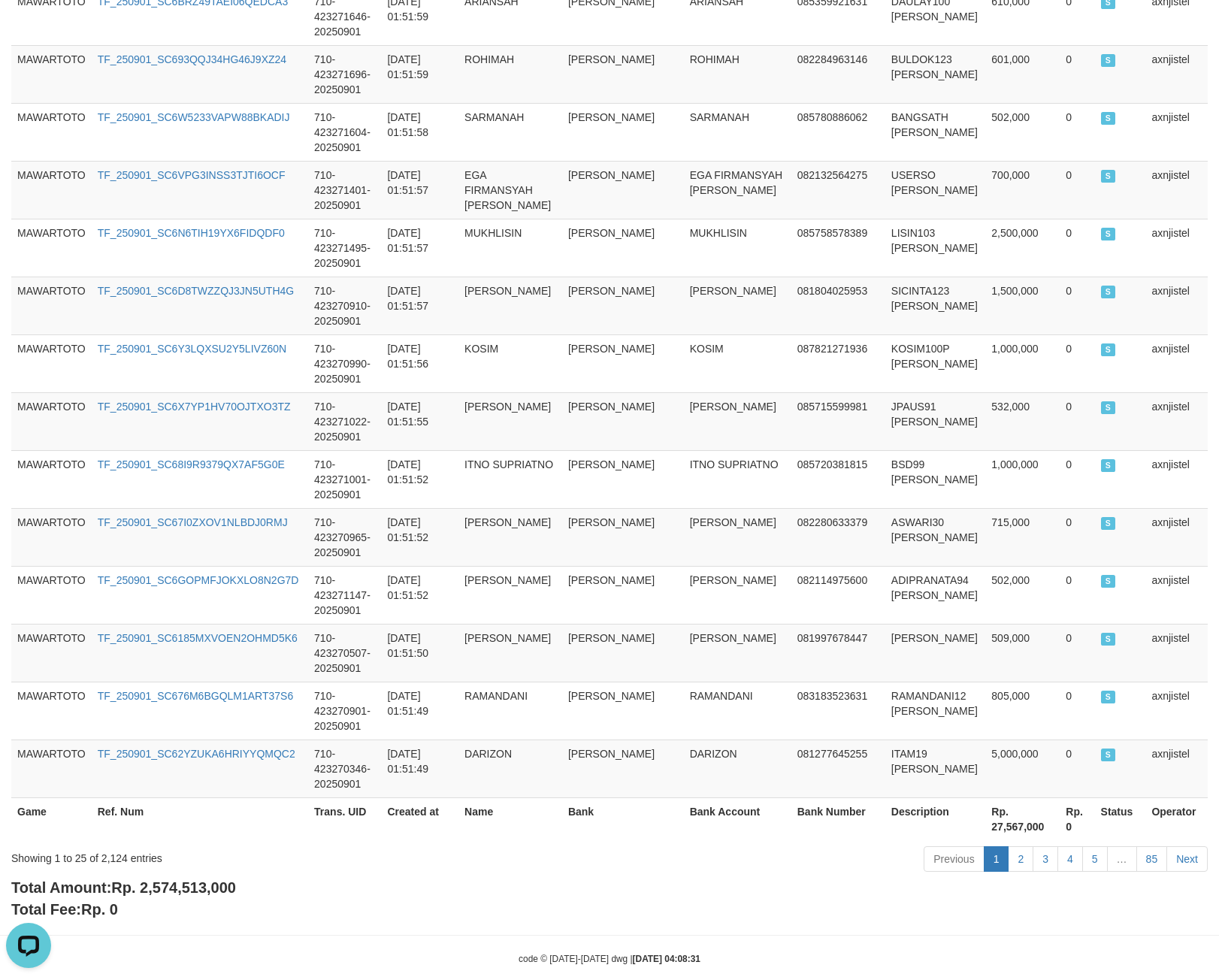
scroll to position [1170, 0]
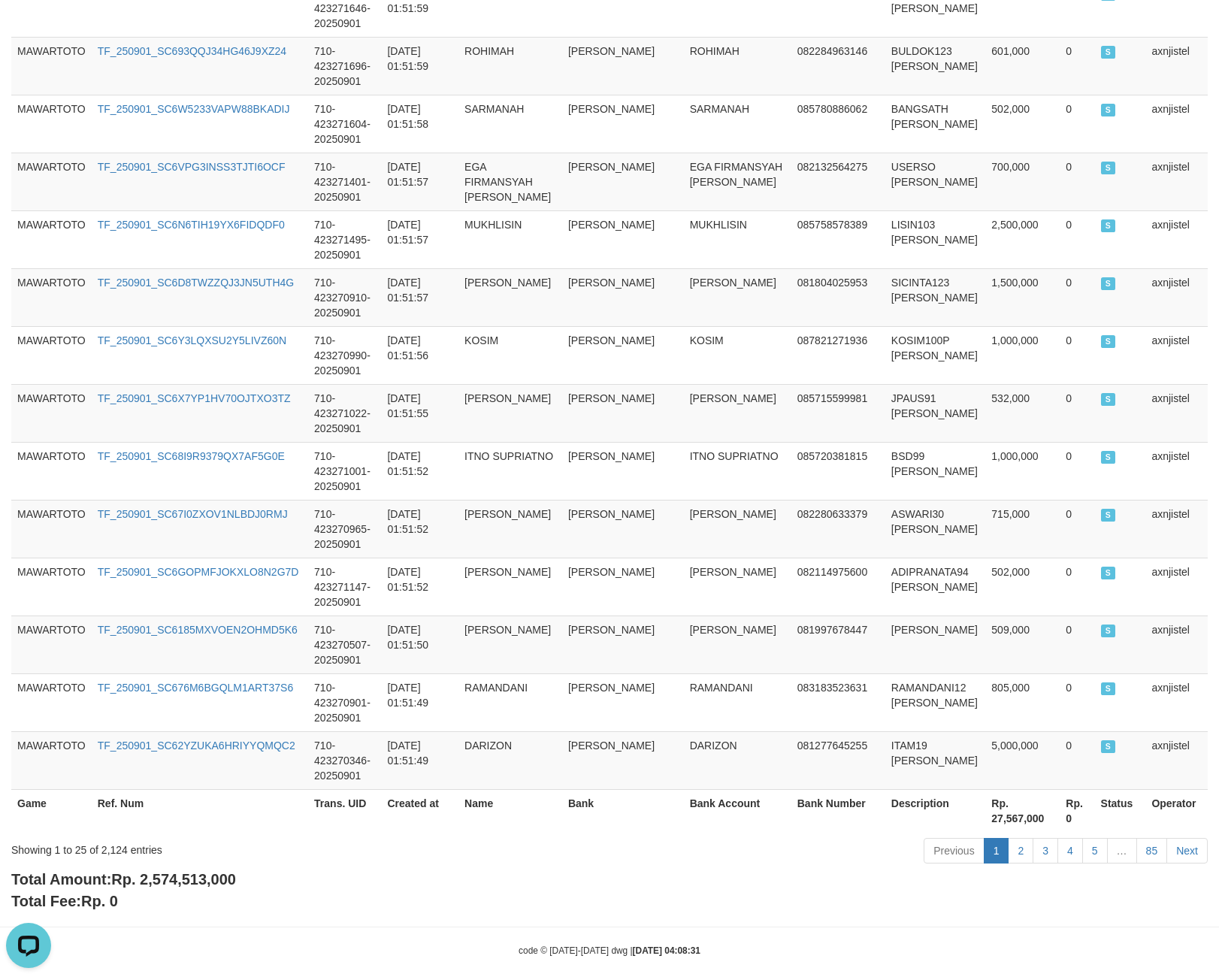
click at [153, 871] on span "Rp. 2,574,513,000" at bounding box center [173, 878] width 124 height 16
copy span "2,574,513,000"
click at [985, 804] on th "Rp. 27,567,000" at bounding box center [1022, 810] width 74 height 43
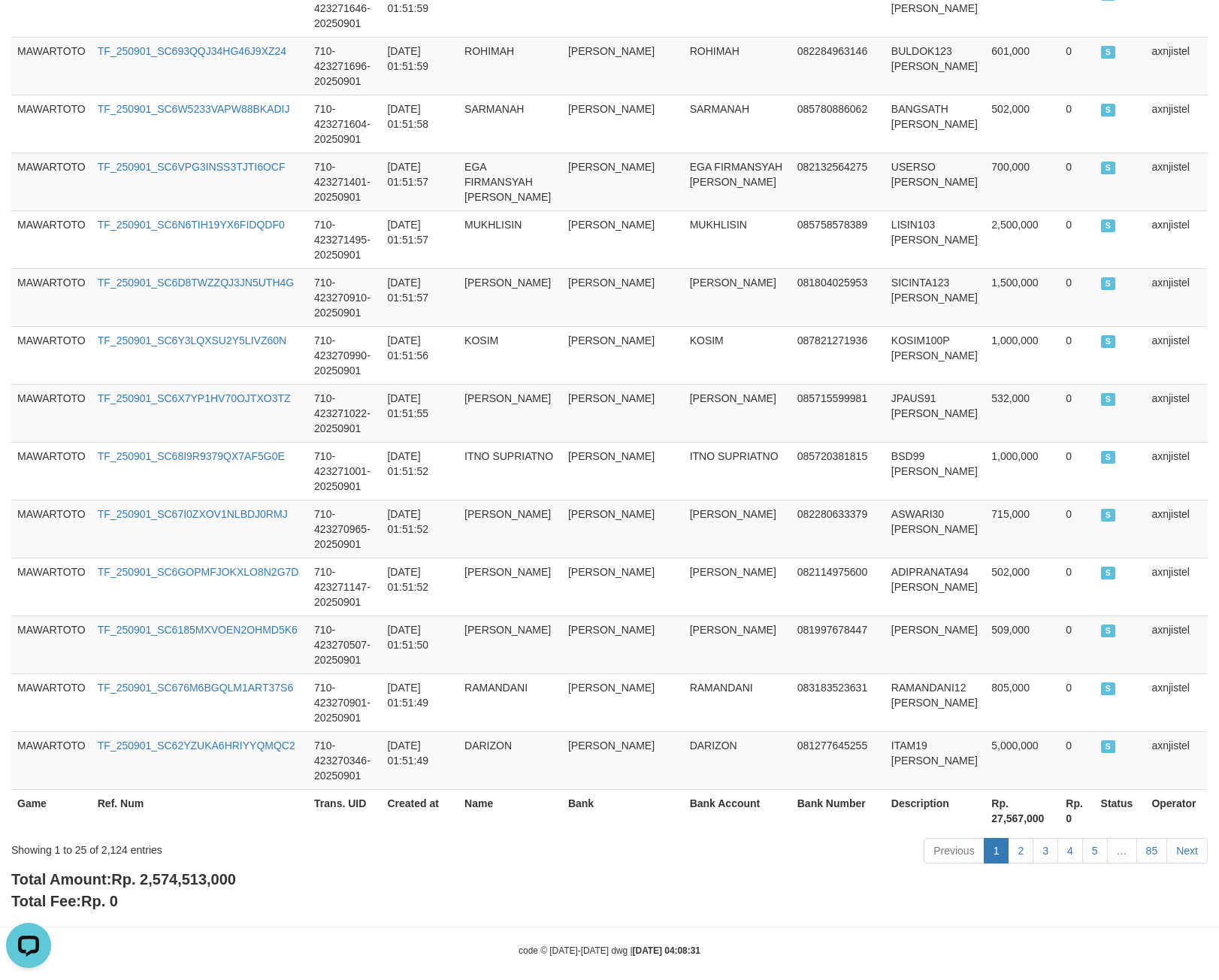
click at [123, 837] on div "Showing 1 to 25 of 2,124 entries" at bounding box center [253, 847] width 485 height 21
copy div "2,124"
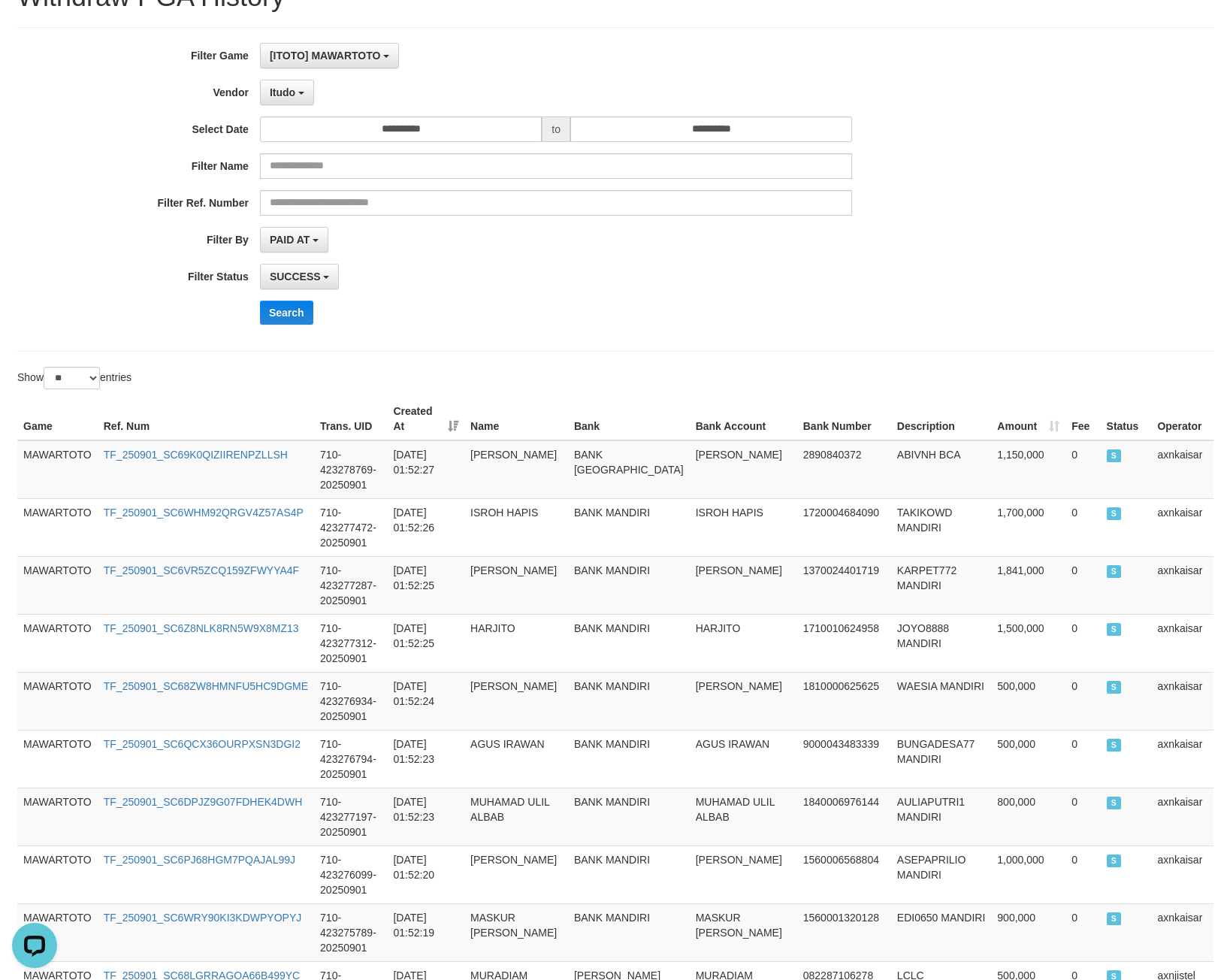
scroll to position [0, 0]
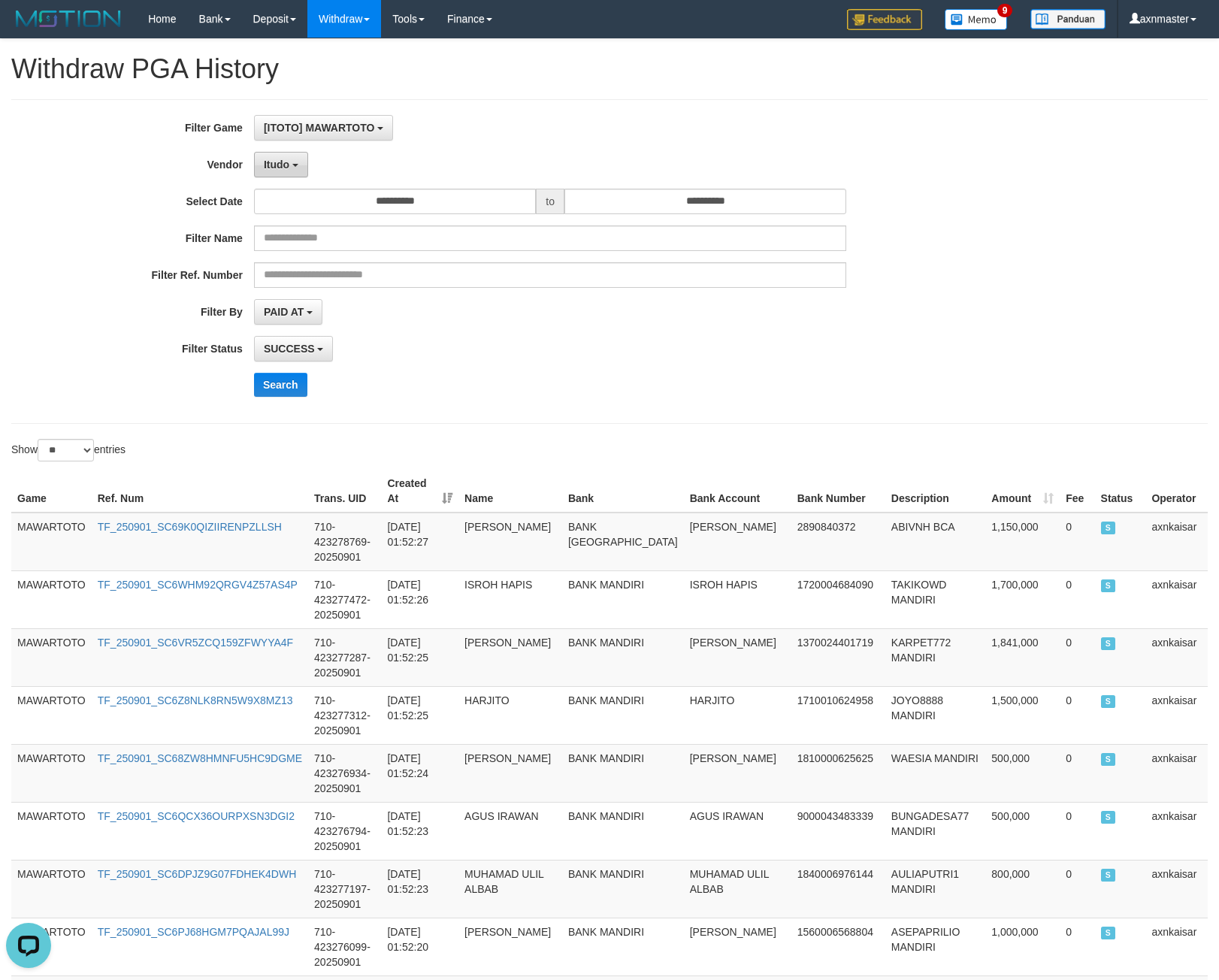
click at [301, 166] on button "Itudo" at bounding box center [280, 164] width 54 height 26
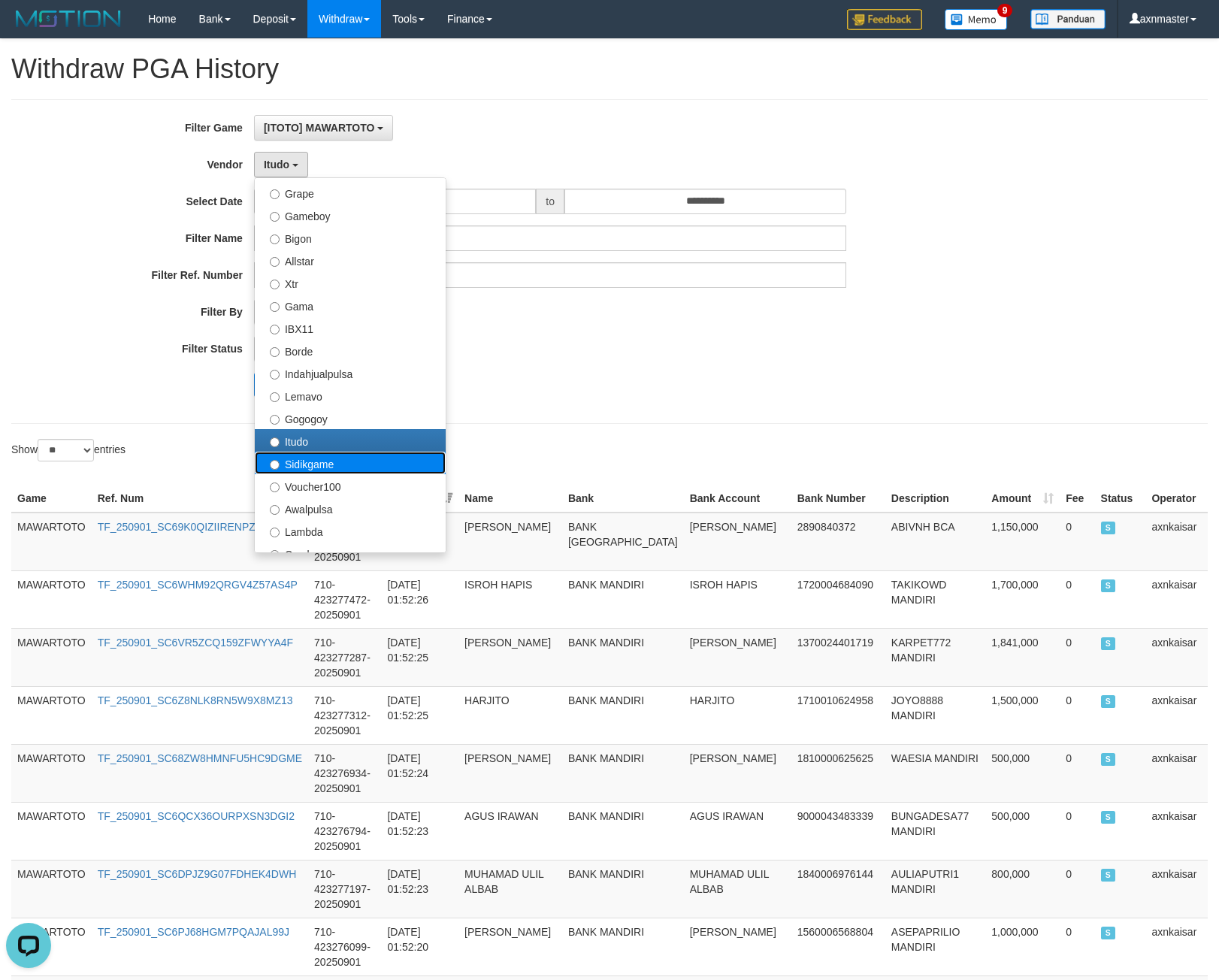
click at [329, 463] on label "Sidikgame" at bounding box center [349, 463] width 191 height 23
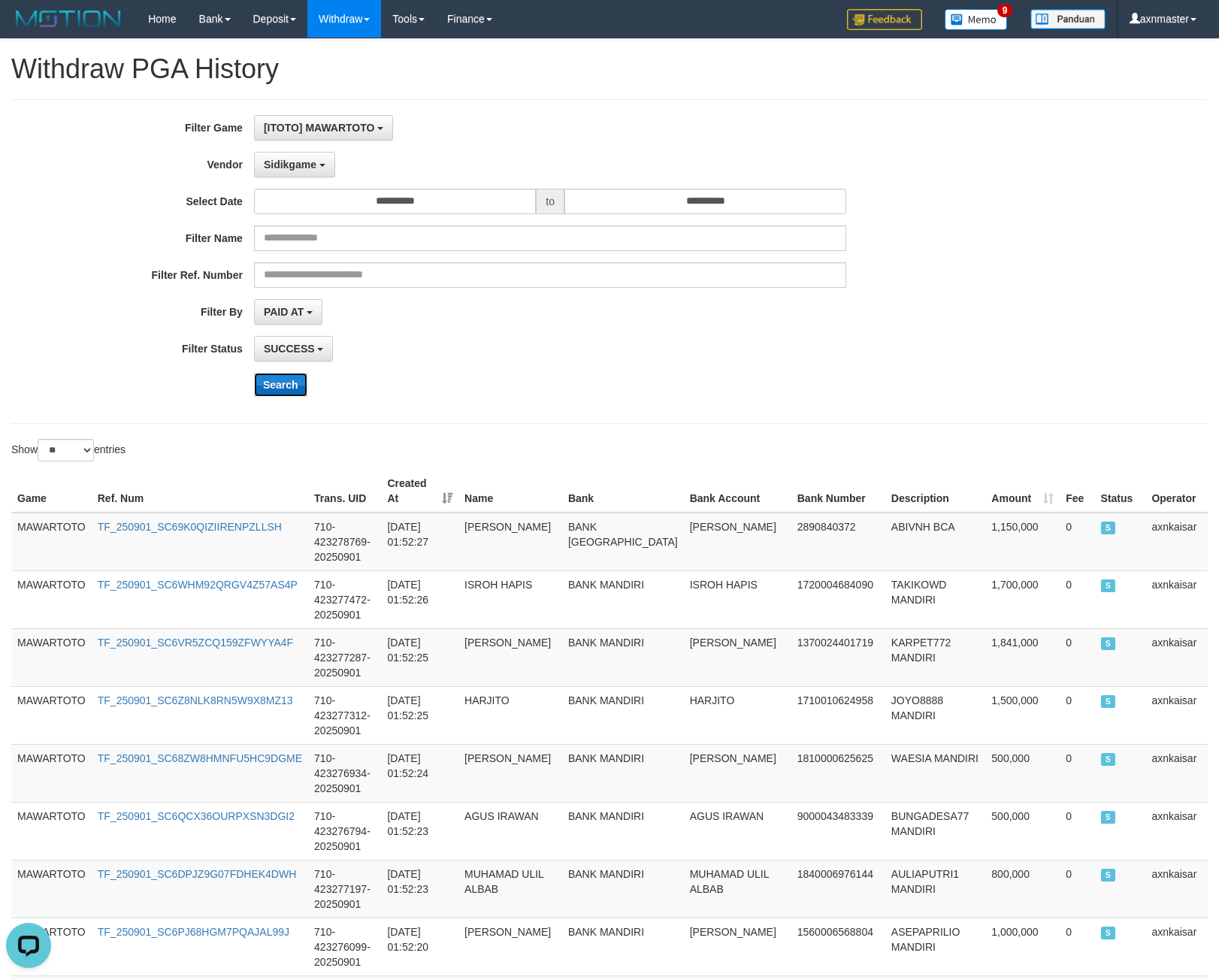
click at [281, 379] on button "Search" at bounding box center [280, 385] width 53 height 24
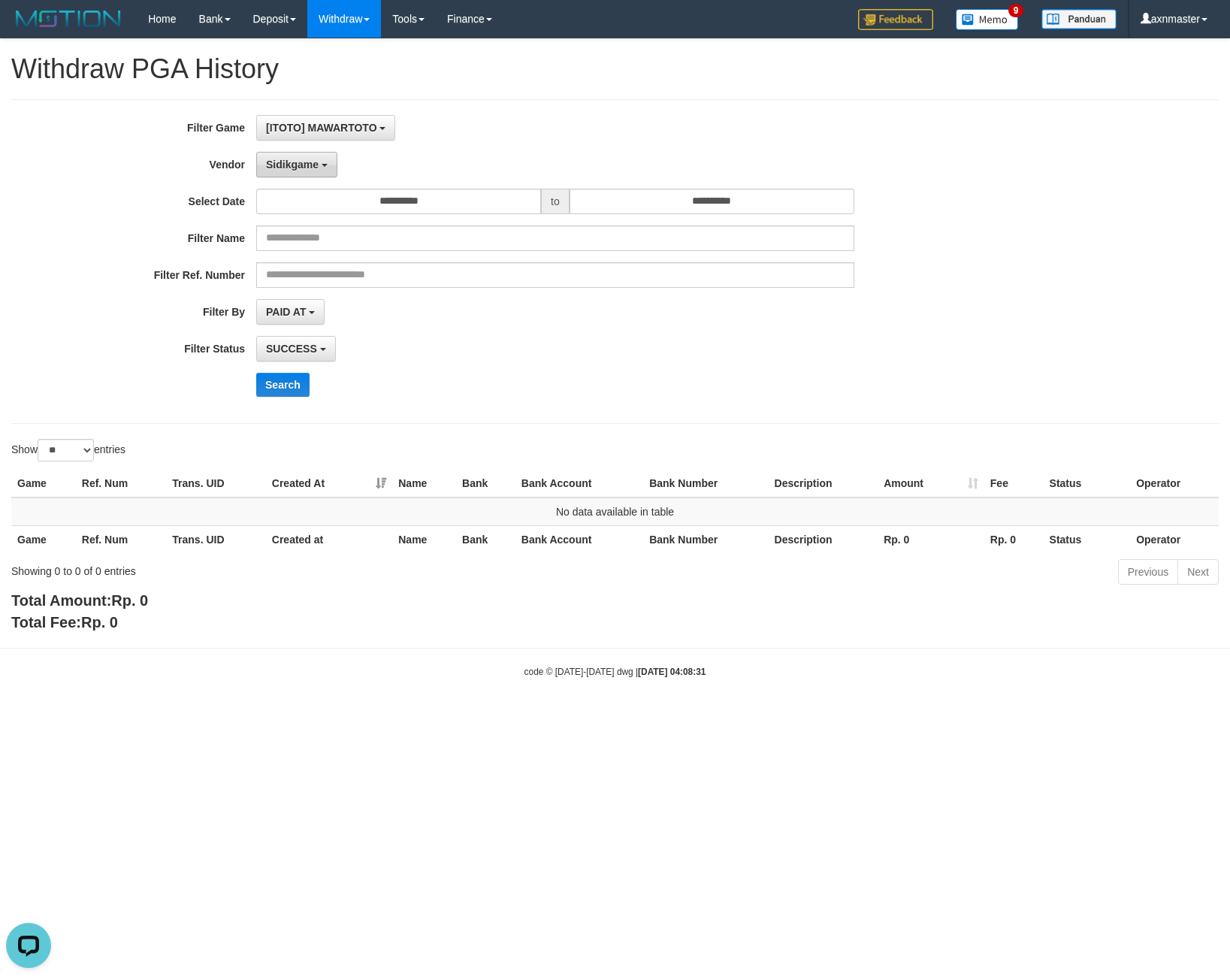
click at [297, 161] on span "Sidikgame" at bounding box center [292, 164] width 52 height 12
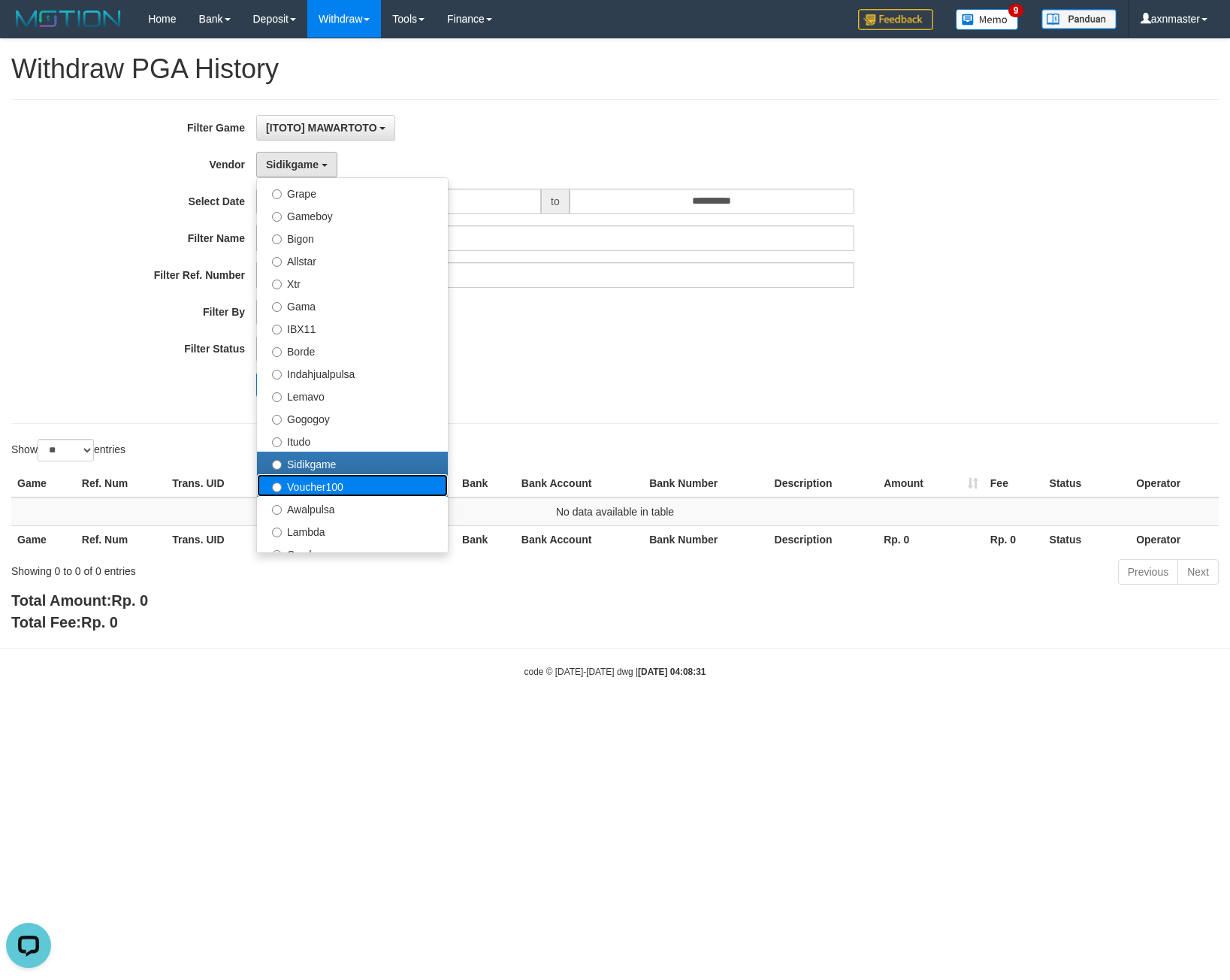
click at [333, 487] on label "Voucher100" at bounding box center [352, 485] width 191 height 23
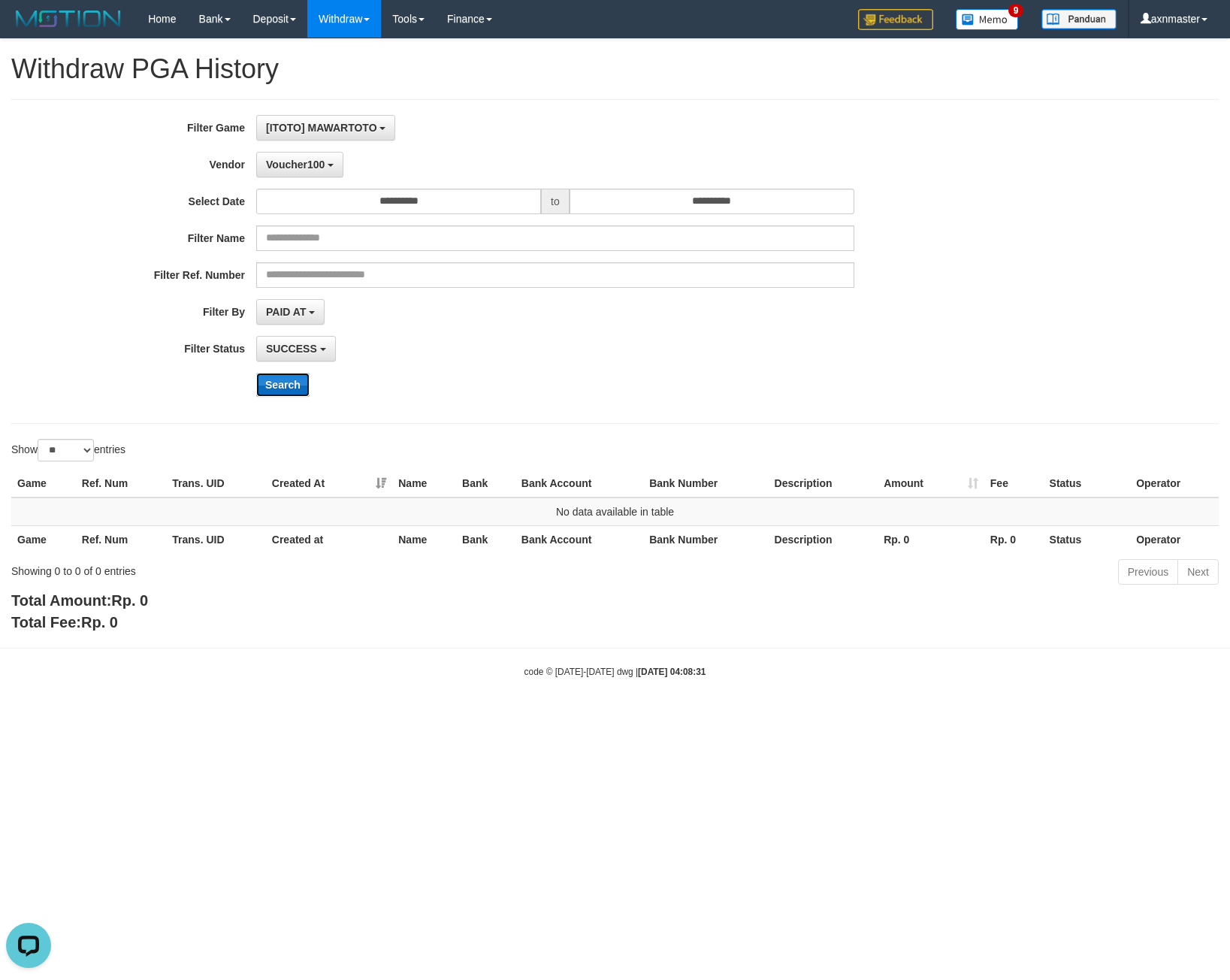
click at [272, 384] on button "Search" at bounding box center [283, 385] width 53 height 24
click at [301, 171] on button "Voucher100" at bounding box center [300, 164] width 87 height 26
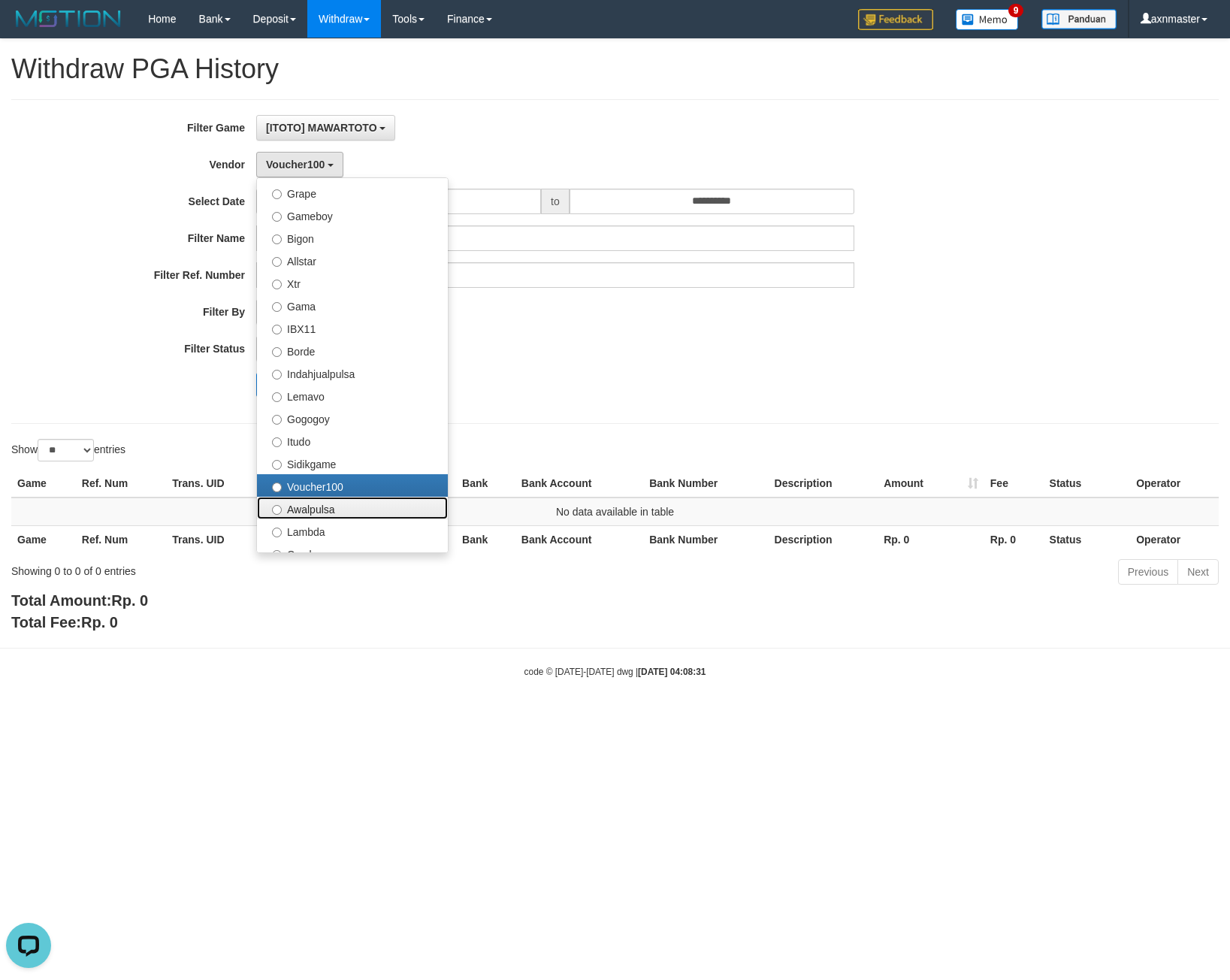
drag, startPoint x: 321, startPoint y: 503, endPoint x: 317, endPoint y: 464, distance: 39.2
click at [321, 503] on label "Awalpulsa" at bounding box center [352, 508] width 191 height 23
select select "**********"
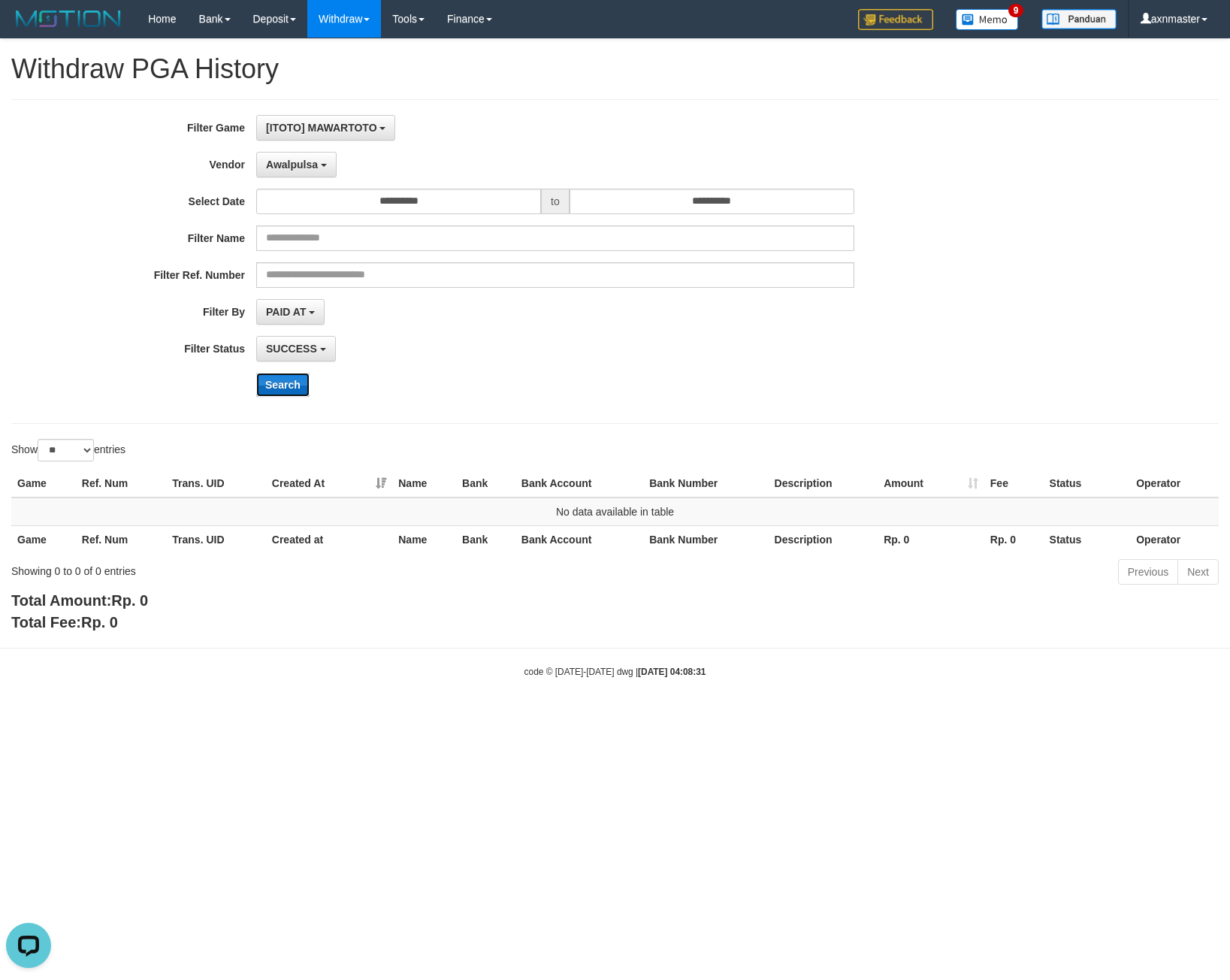
click at [290, 387] on button "Search" at bounding box center [283, 385] width 53 height 24
click at [283, 191] on input "**********" at bounding box center [399, 201] width 285 height 26
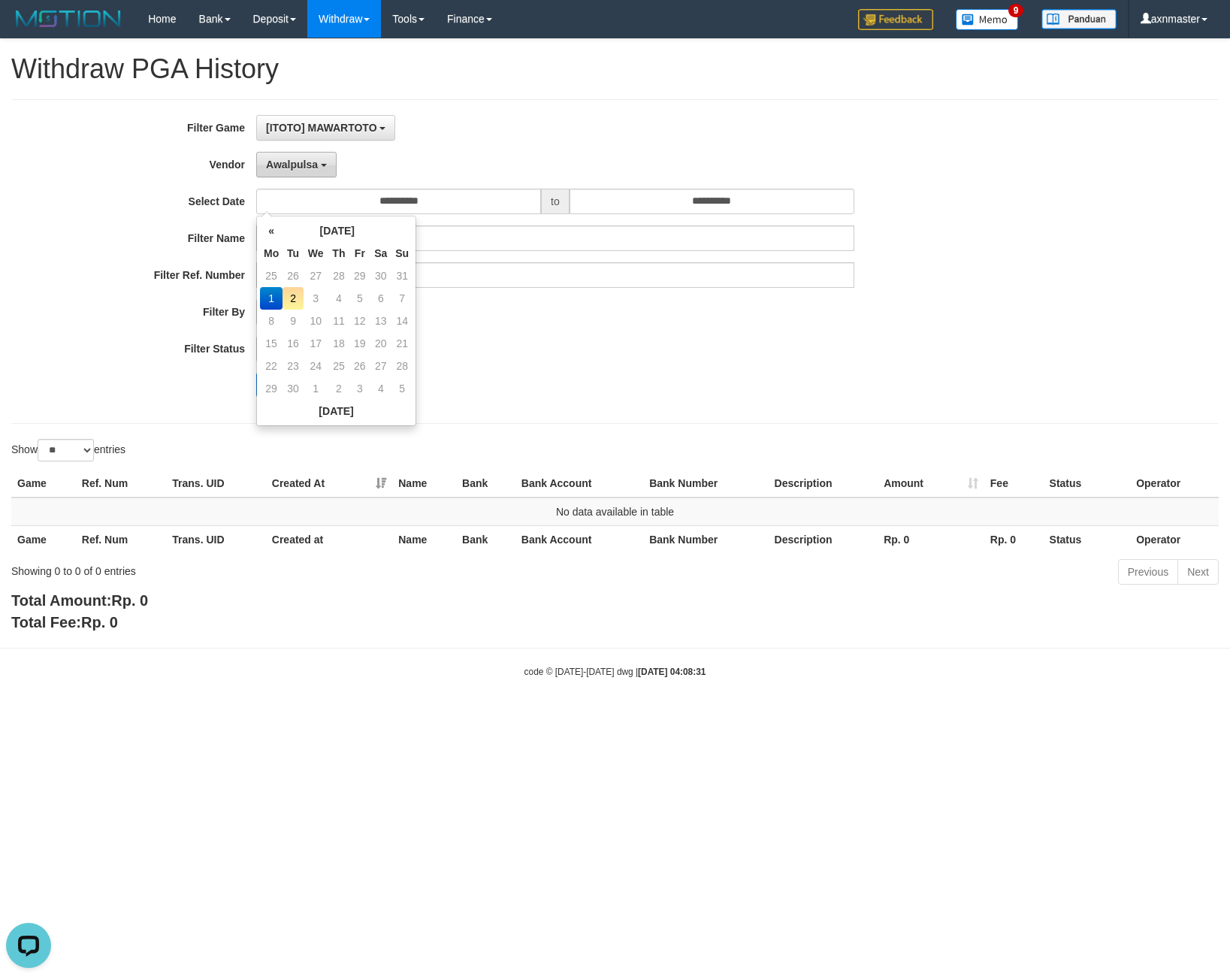
click at [294, 164] on span "Awalpulsa" at bounding box center [292, 164] width 52 height 12
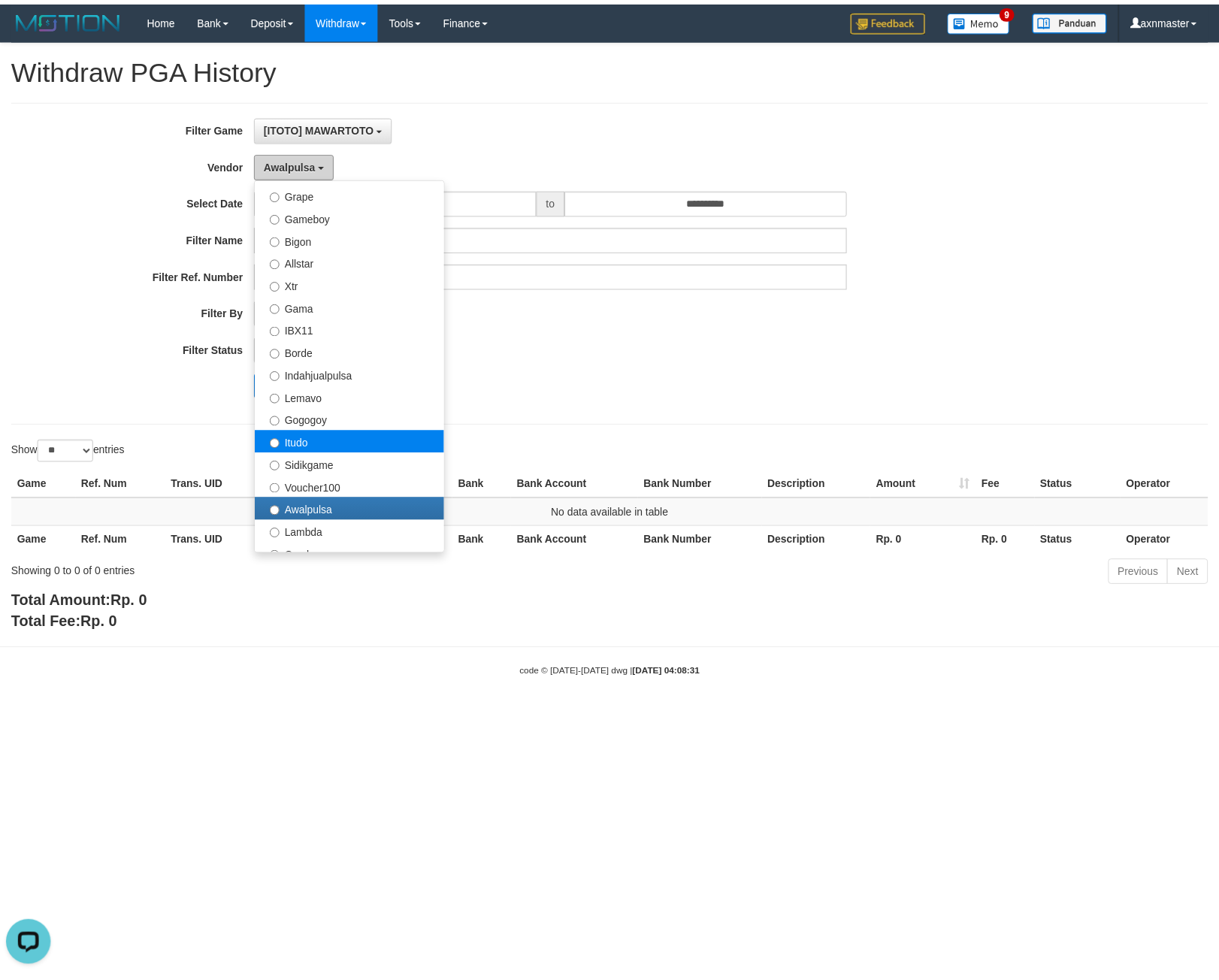
scroll to position [451, 0]
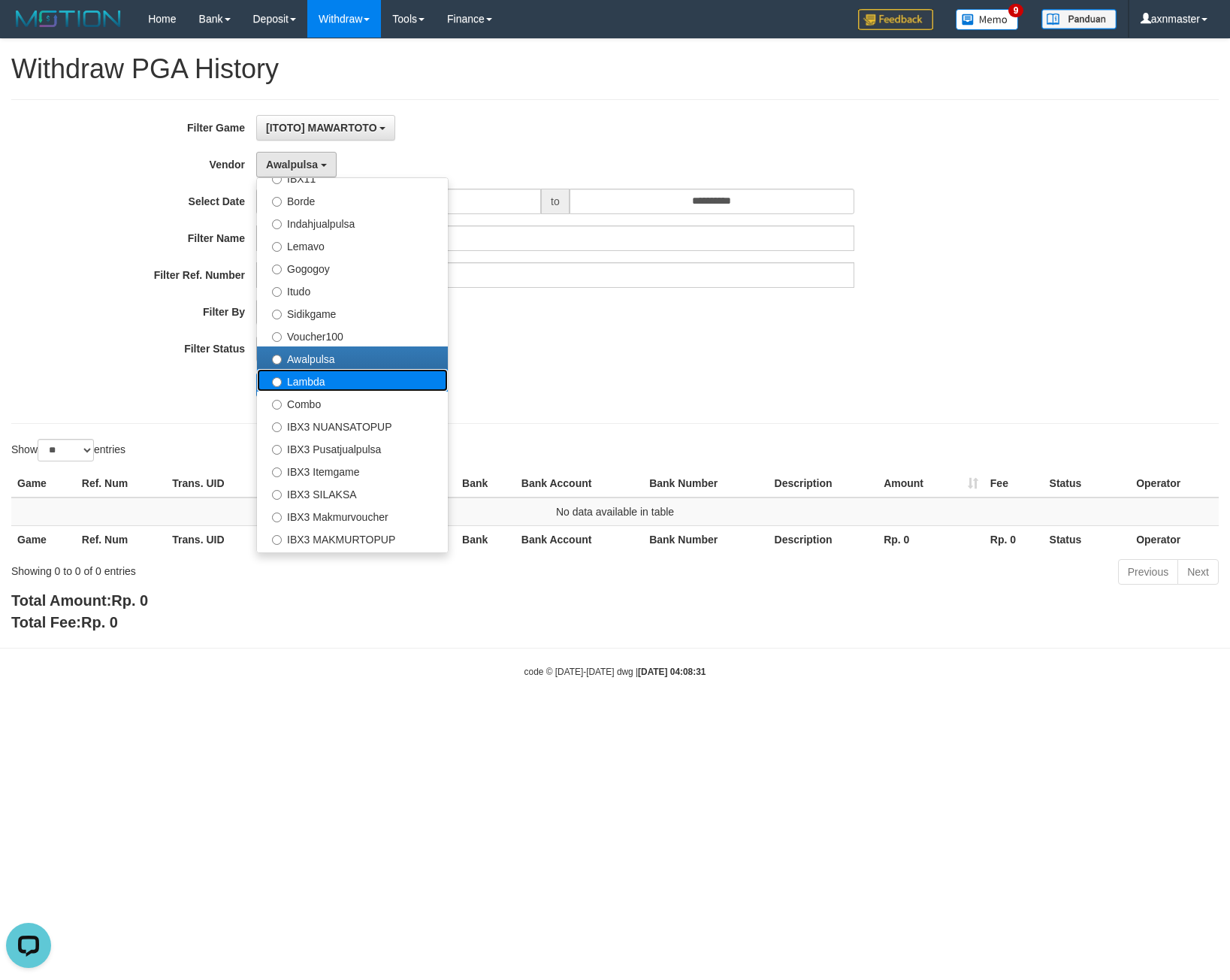
click at [322, 380] on label "Lambda" at bounding box center [352, 381] width 191 height 23
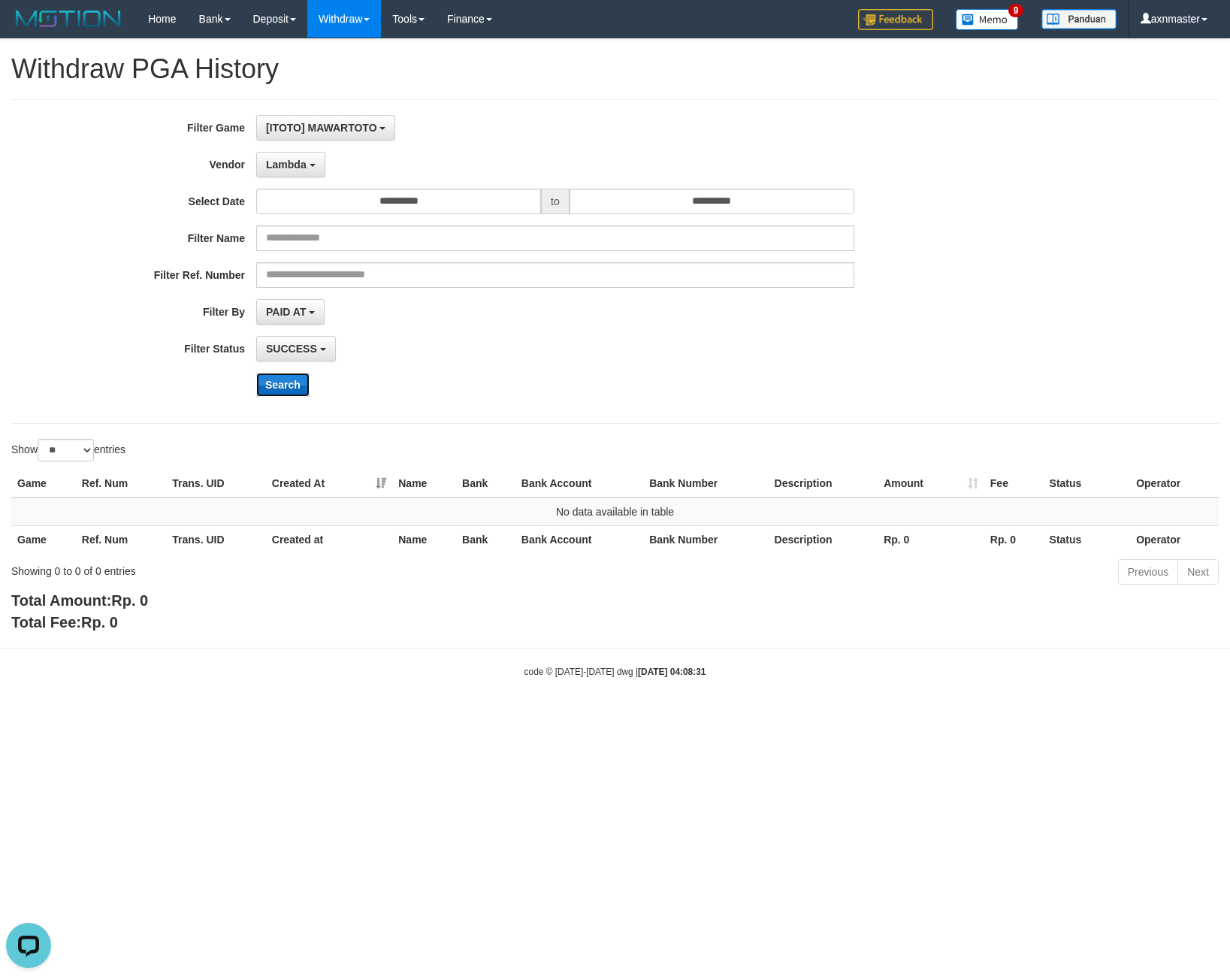
click at [290, 384] on button "Search" at bounding box center [283, 385] width 53 height 24
click at [284, 157] on button "Lambda" at bounding box center [291, 164] width 69 height 26
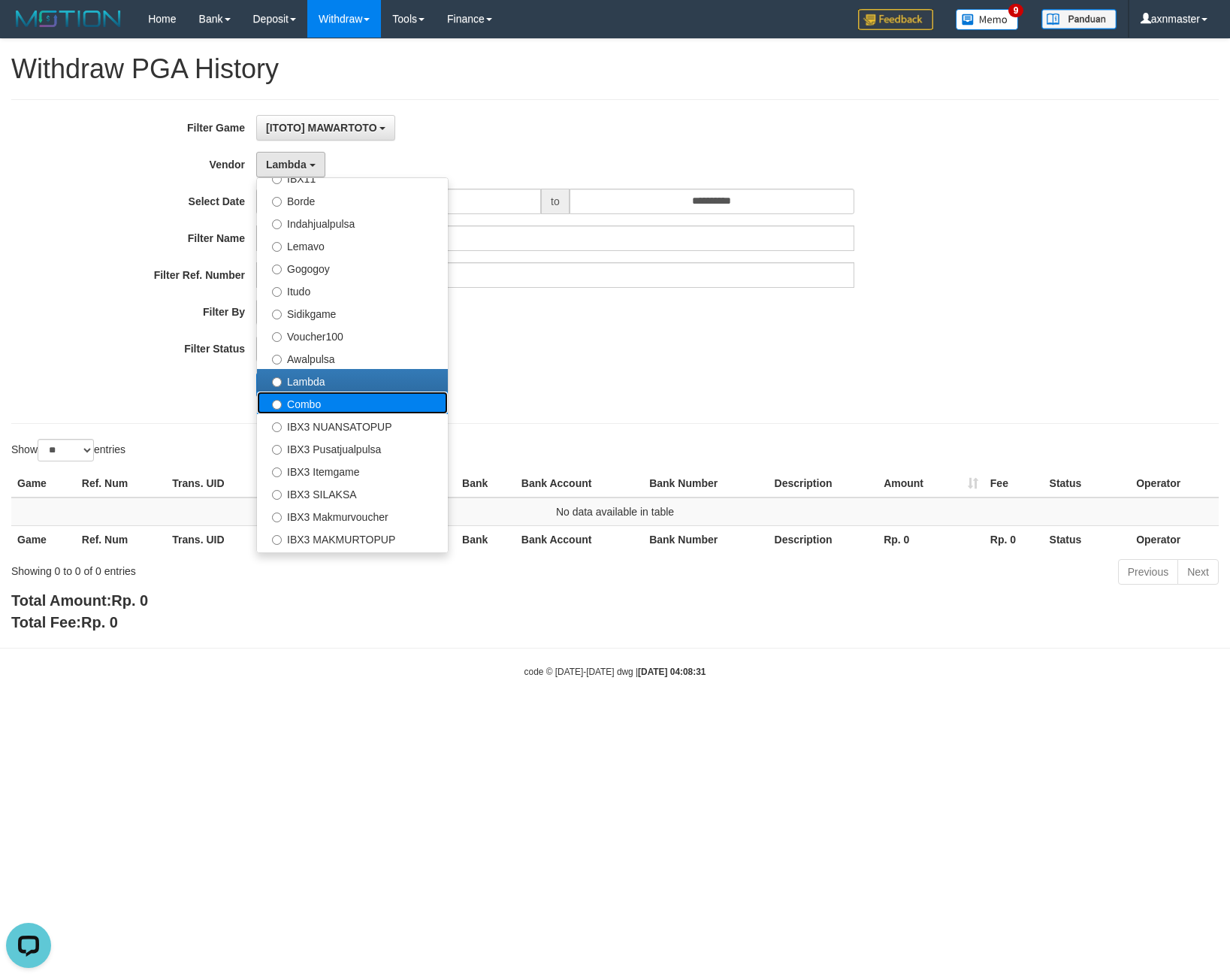
click at [323, 404] on label "Combo" at bounding box center [352, 403] width 191 height 23
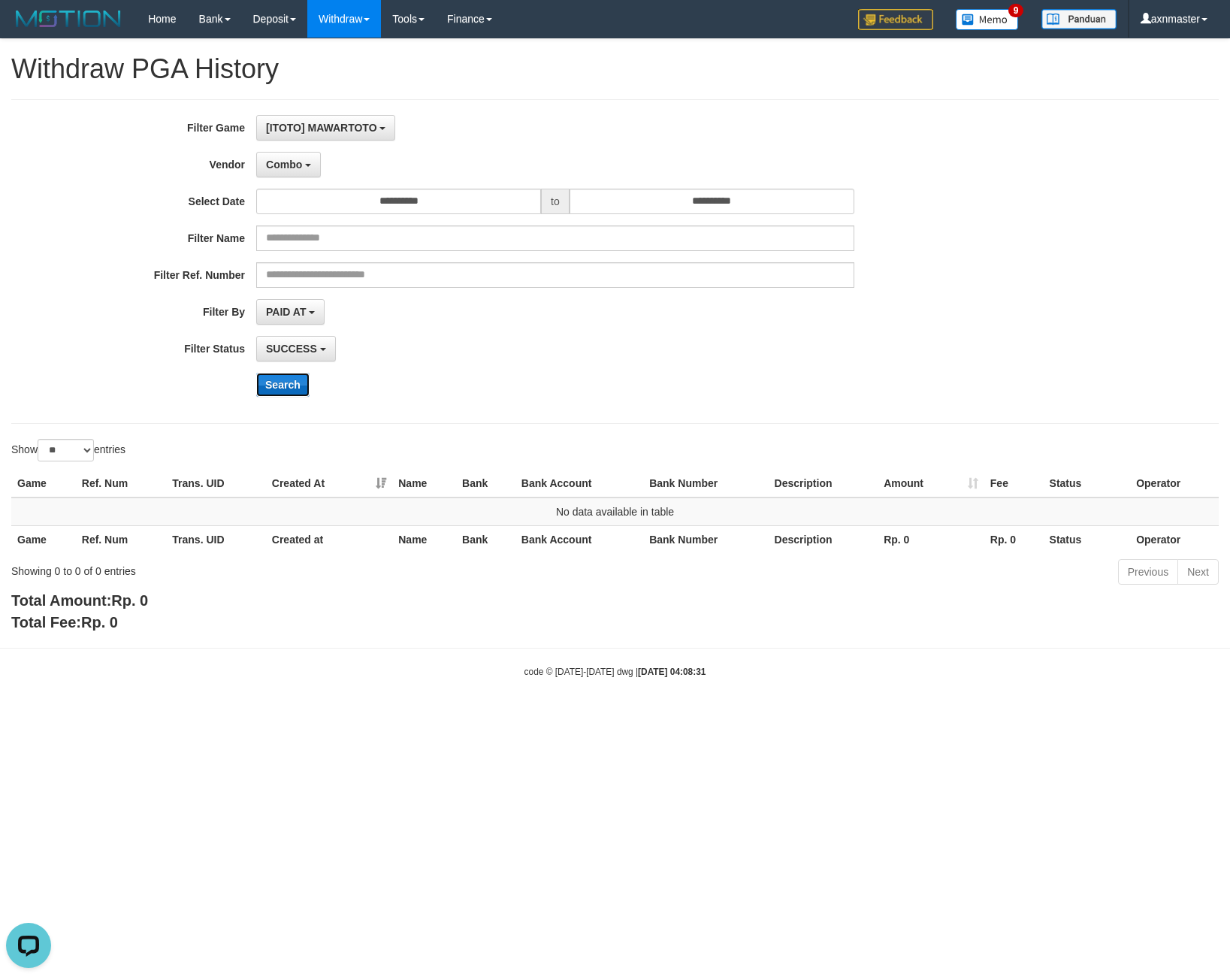
click at [305, 374] on button "Search" at bounding box center [283, 385] width 53 height 24
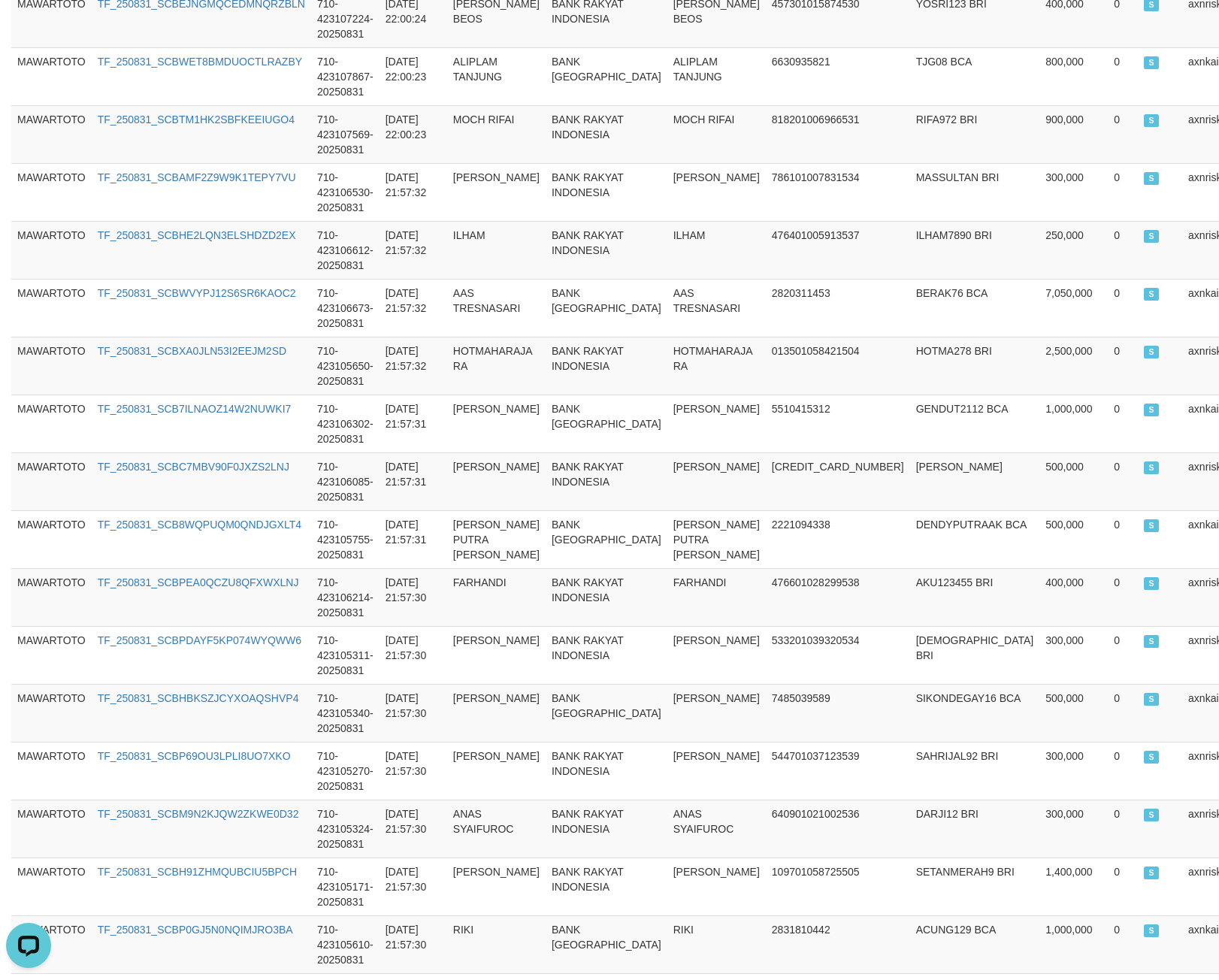
scroll to position [1170, 0]
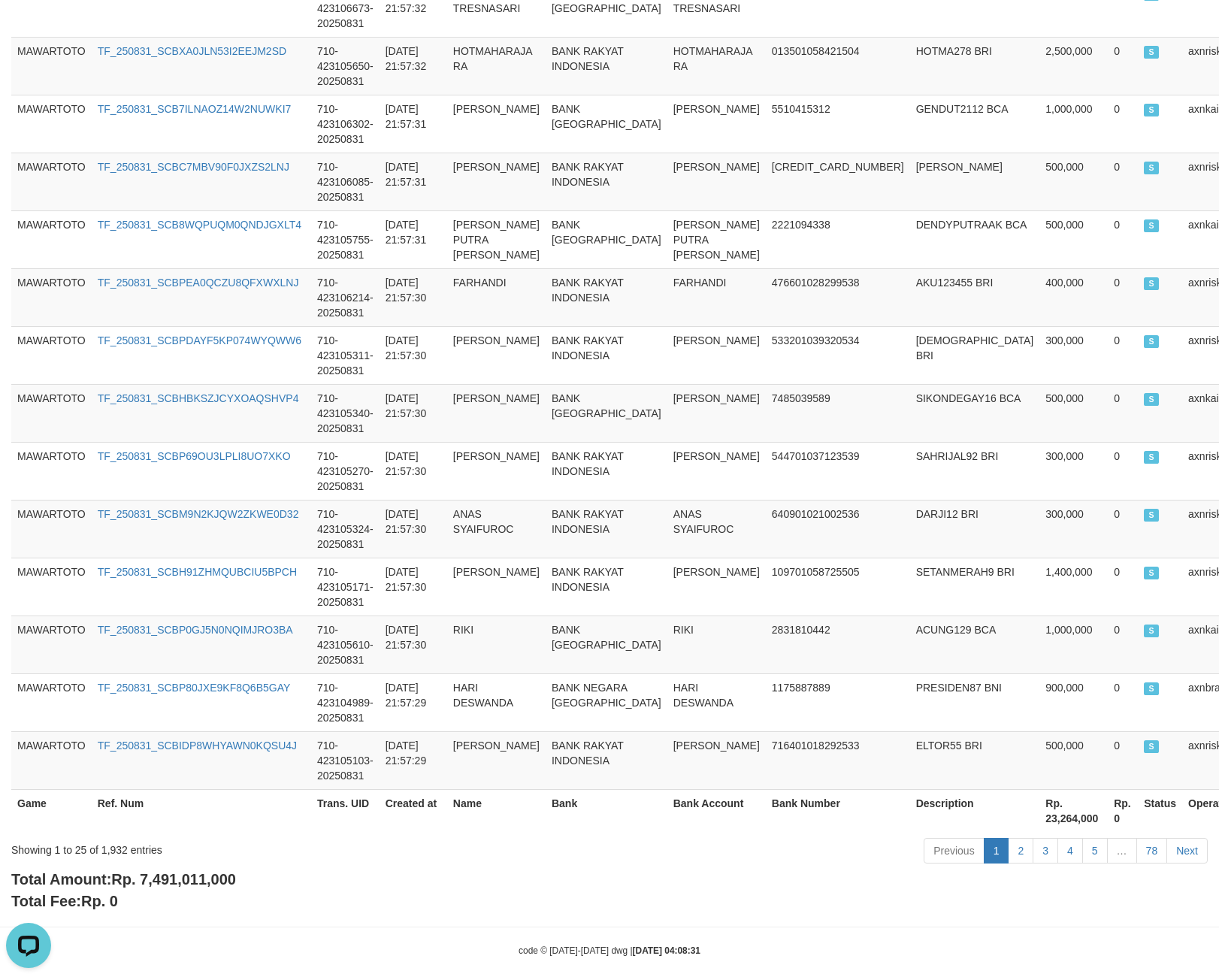
click at [135, 871] on span "Rp. 7,491,011,000" at bounding box center [173, 878] width 124 height 16
click at [147, 871] on span "Rp. 7,491,011,000" at bounding box center [173, 878] width 124 height 16
click at [149, 871] on span "Rp. 7,491,011,000" at bounding box center [173, 878] width 124 height 16
copy span "7,491,011,000"
click at [119, 837] on div "Showing 1 to 25 of 1,932 entries" at bounding box center [253, 847] width 485 height 21
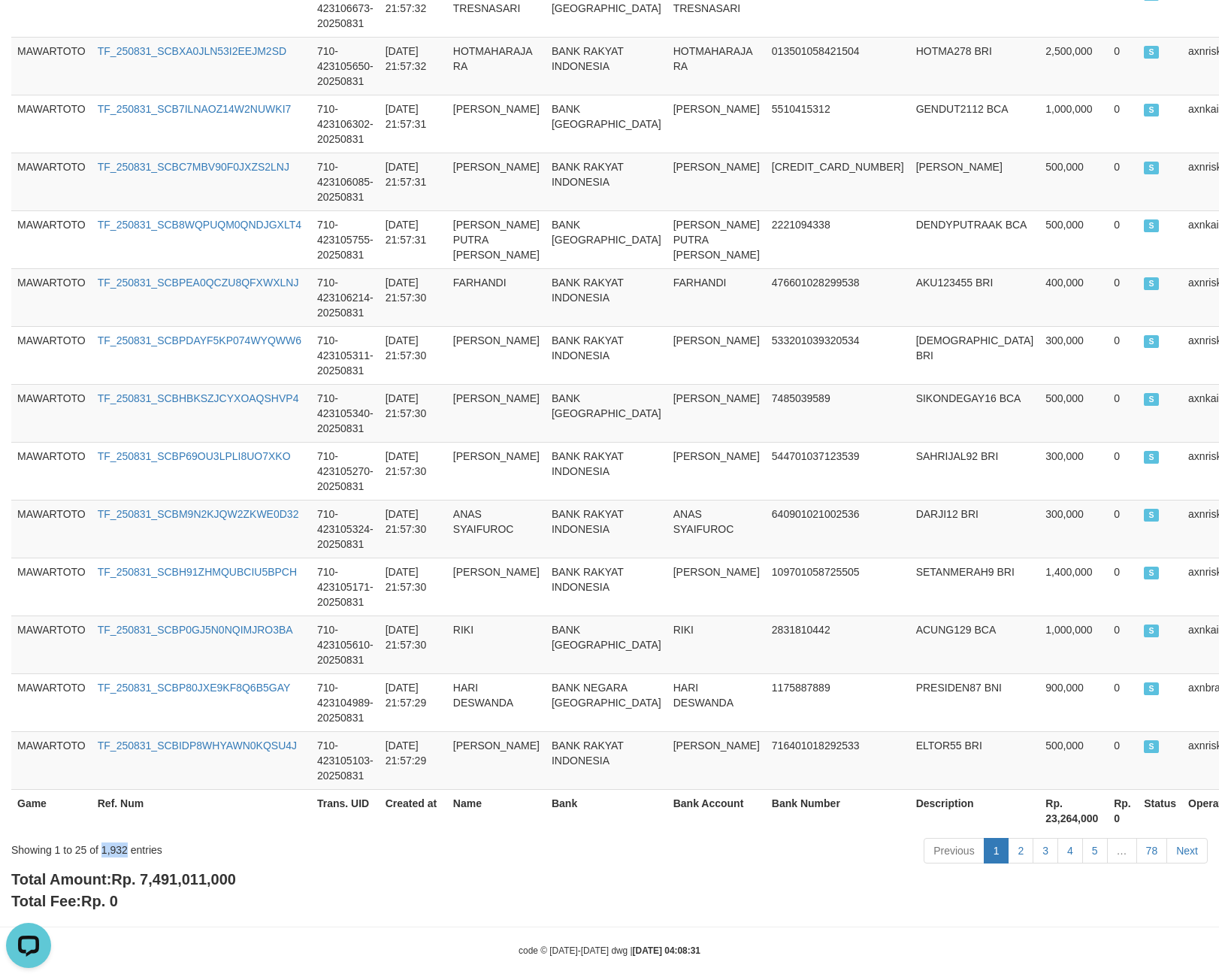
click at [113, 837] on div "Showing 1 to 25 of 1,932 entries" at bounding box center [253, 847] width 485 height 21
copy div "1,932"
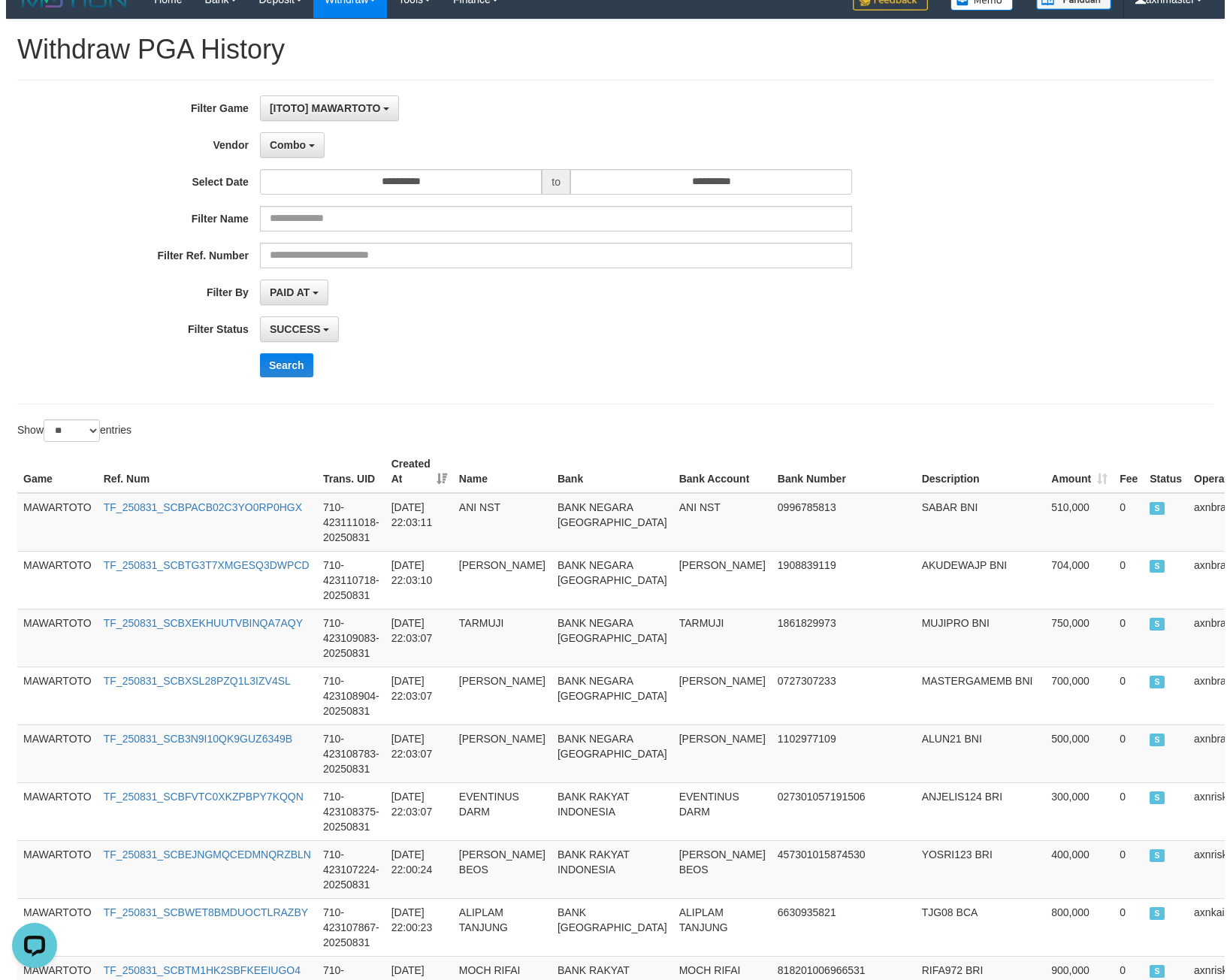
scroll to position [0, 0]
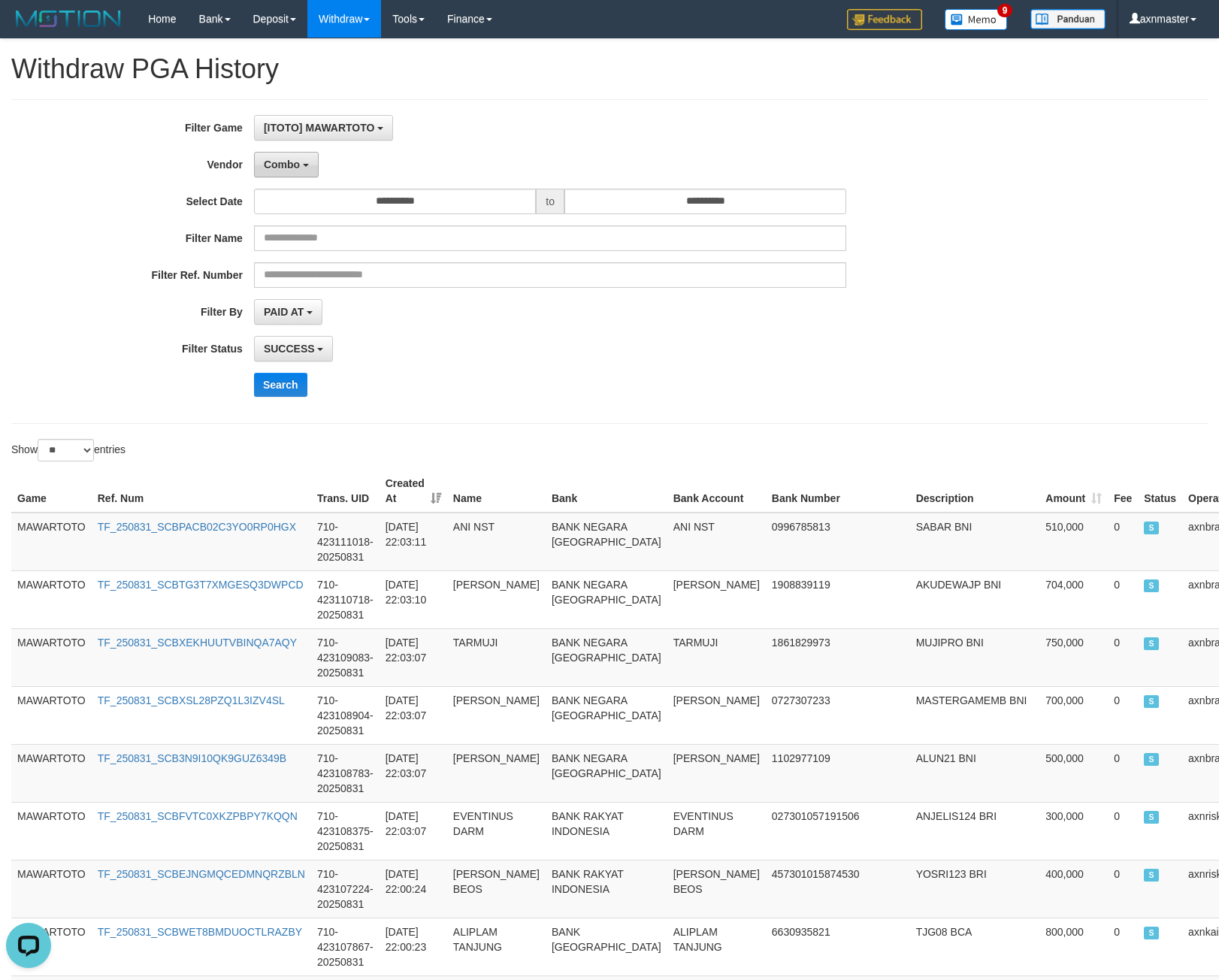
drag, startPoint x: 293, startPoint y: 152, endPoint x: 294, endPoint y: 161, distance: 9.1
click at [293, 153] on button "Combo" at bounding box center [286, 164] width 65 height 26
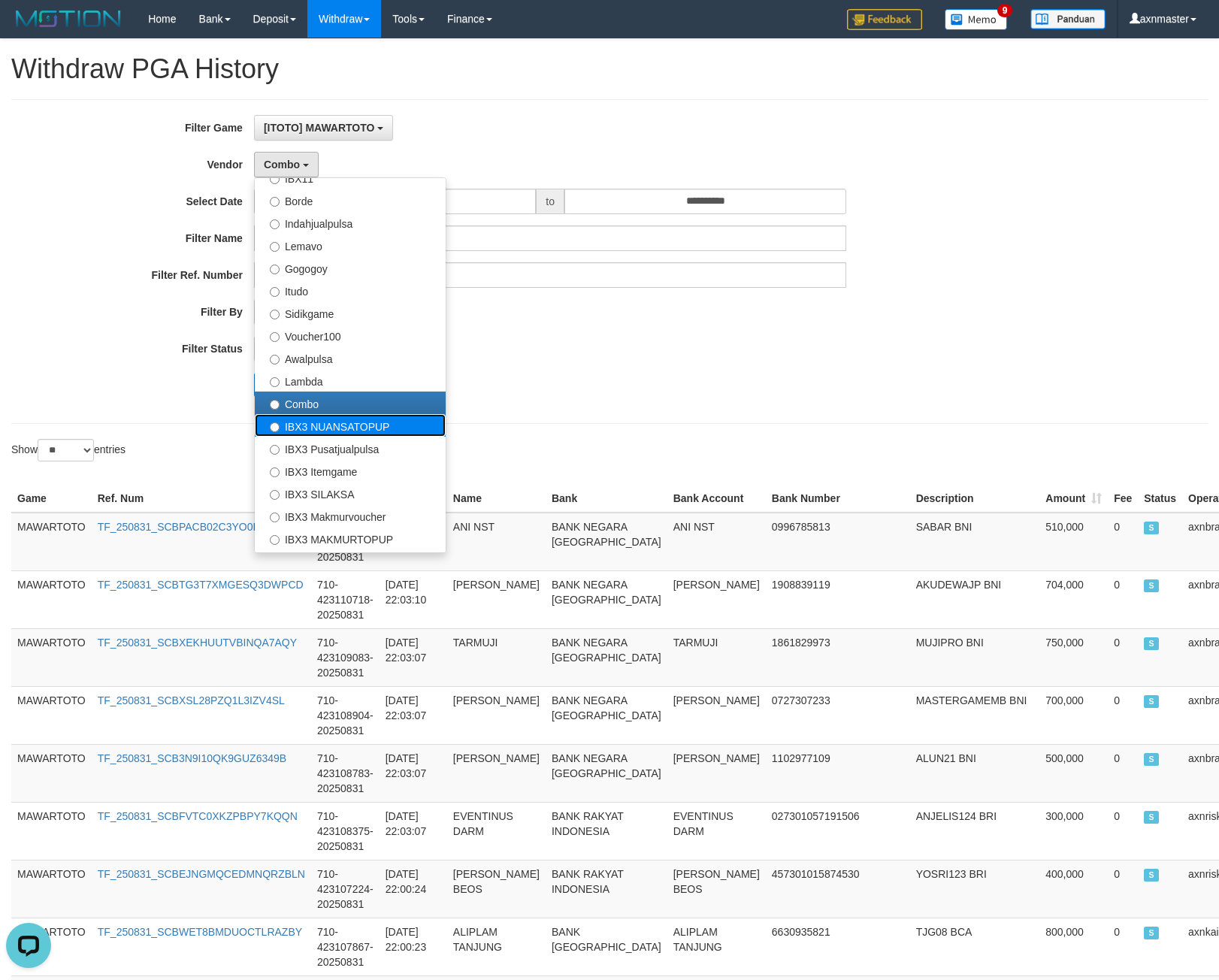
click at [331, 428] on label "IBX3 NUANSATOPUP" at bounding box center [349, 425] width 191 height 23
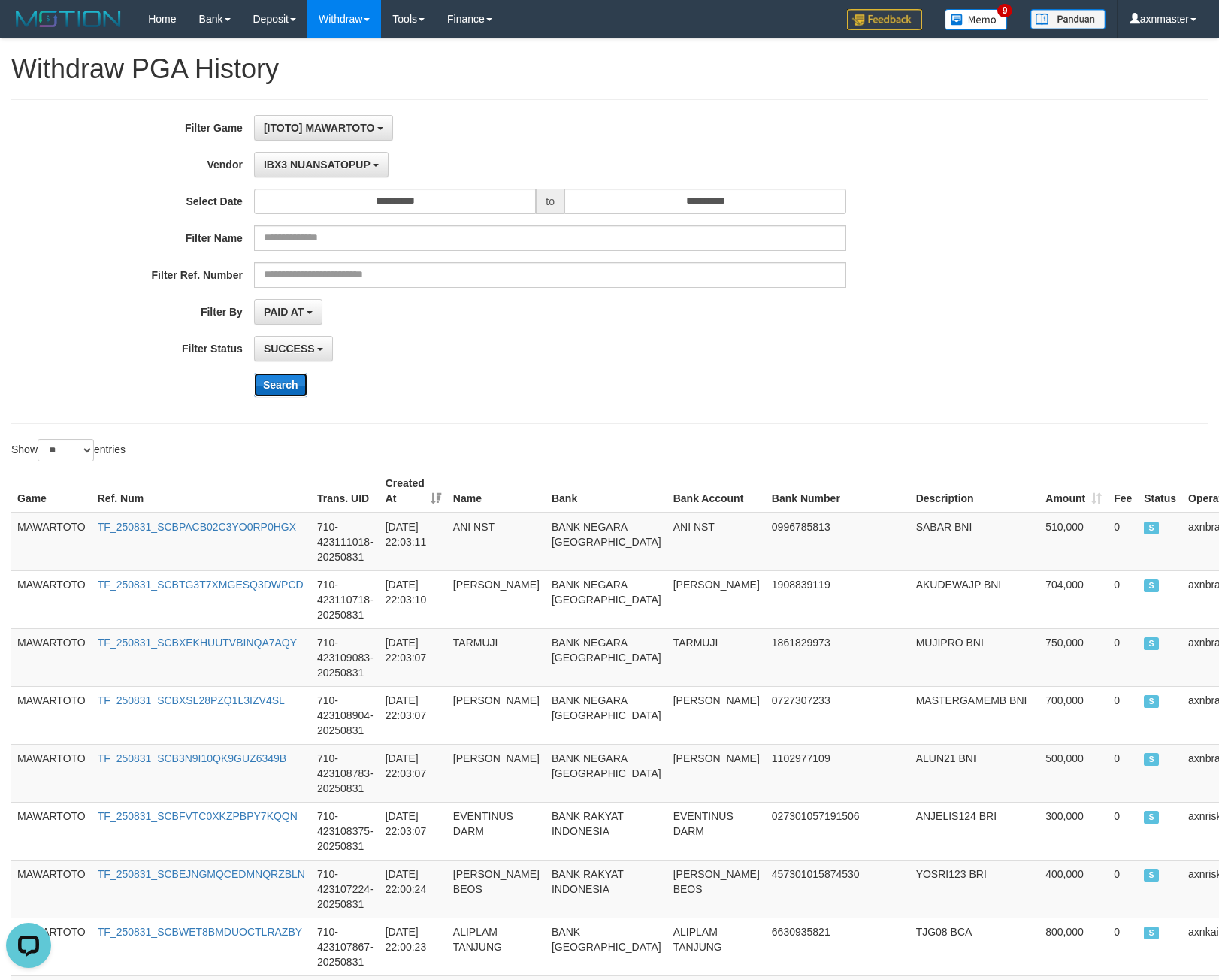
click at [290, 385] on button "Search" at bounding box center [280, 385] width 53 height 24
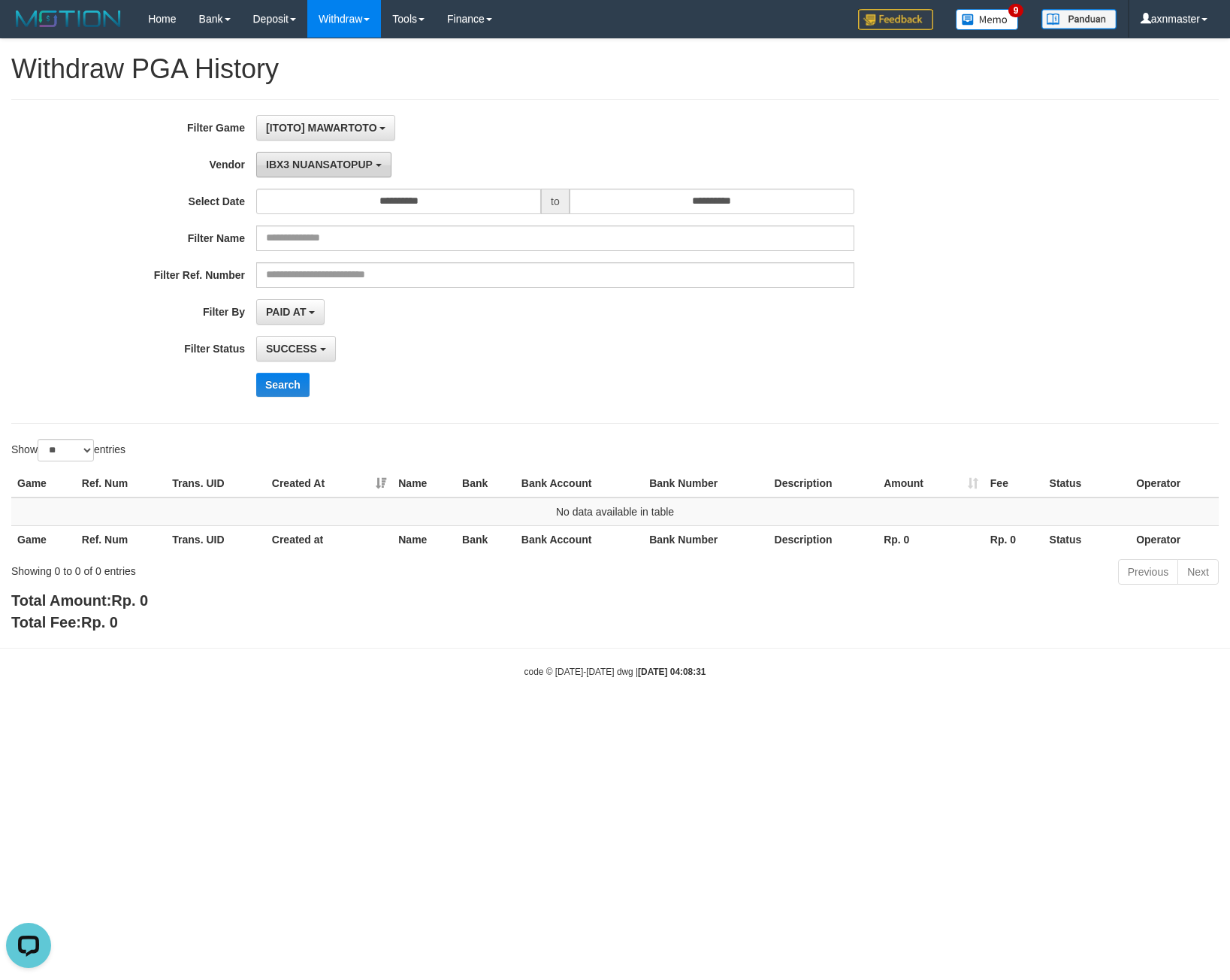
click at [280, 153] on button "IBX3 NUANSATOPUP" at bounding box center [324, 164] width 135 height 26
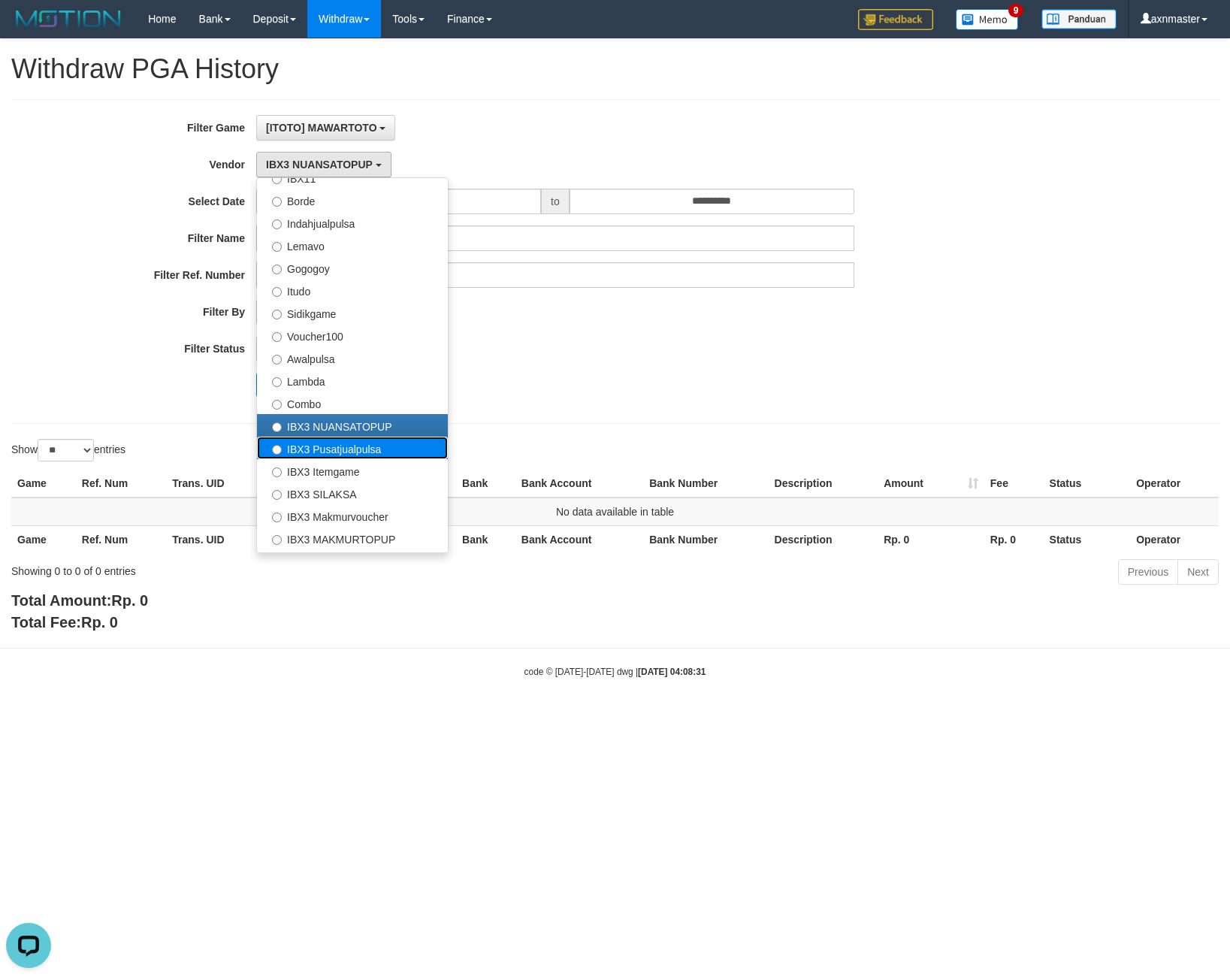
click at [308, 442] on label "IBX3 Pusatjualpulsa" at bounding box center [352, 448] width 191 height 23
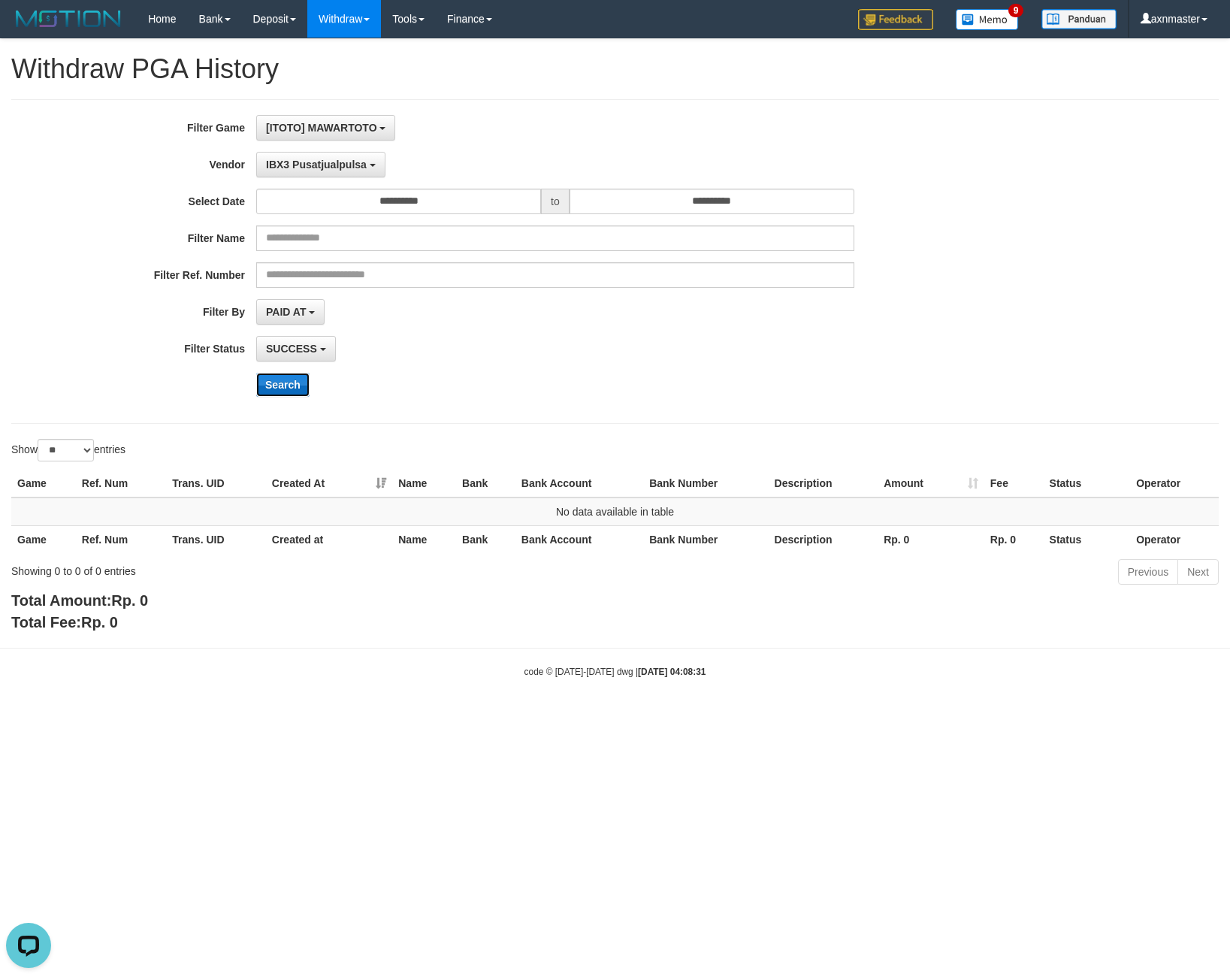
click at [291, 391] on button "Search" at bounding box center [283, 385] width 53 height 24
click at [316, 143] on div "**********" at bounding box center [512, 261] width 1025 height 293
drag, startPoint x: 316, startPoint y: 154, endPoint x: 312, endPoint y: 194, distance: 40.2
click at [312, 167] on button "IBX3 Pusatjualpulsa" at bounding box center [321, 164] width 129 height 26
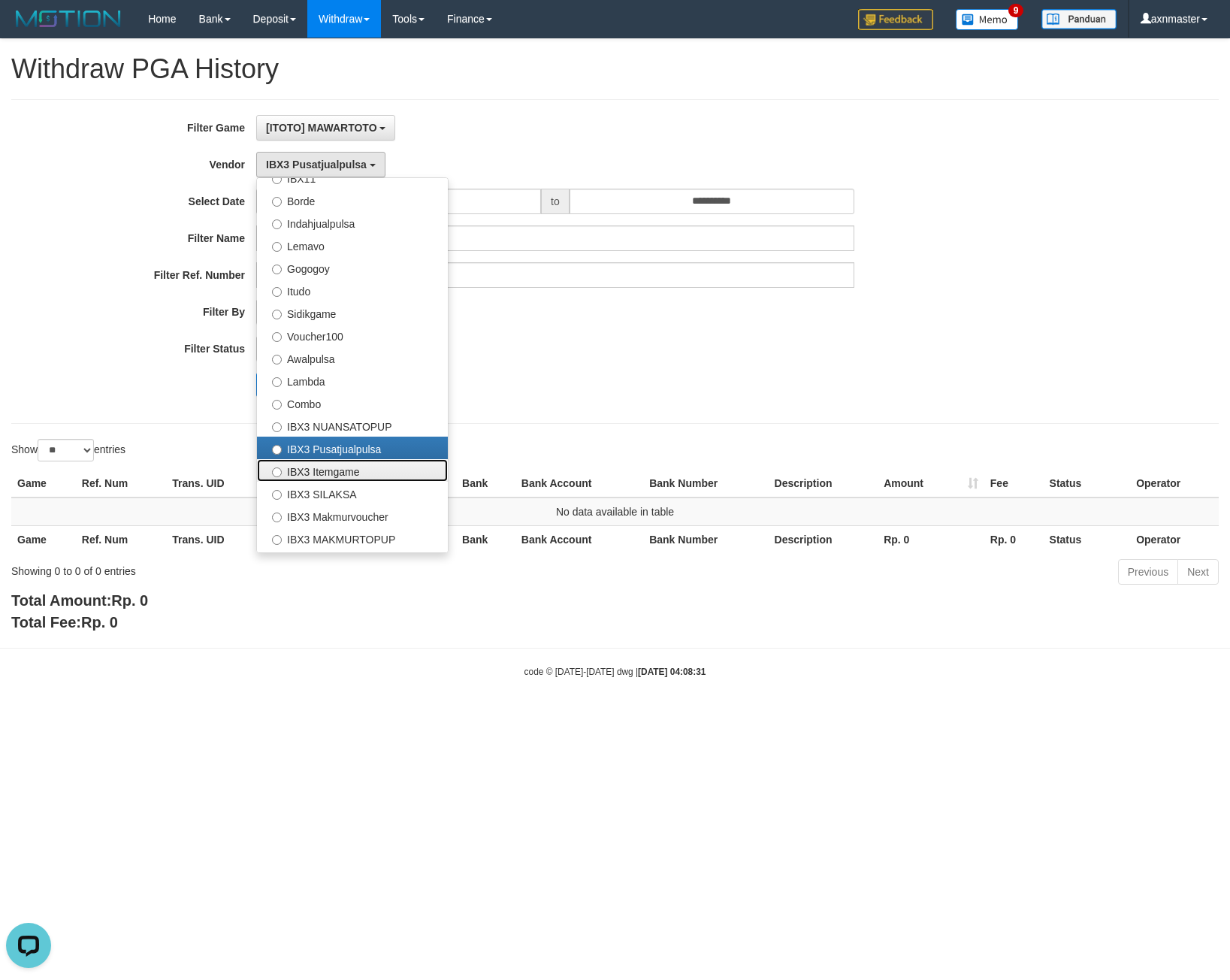
click at [344, 470] on label "IBX3 Itemgame" at bounding box center [352, 471] width 191 height 23
select select "**********"
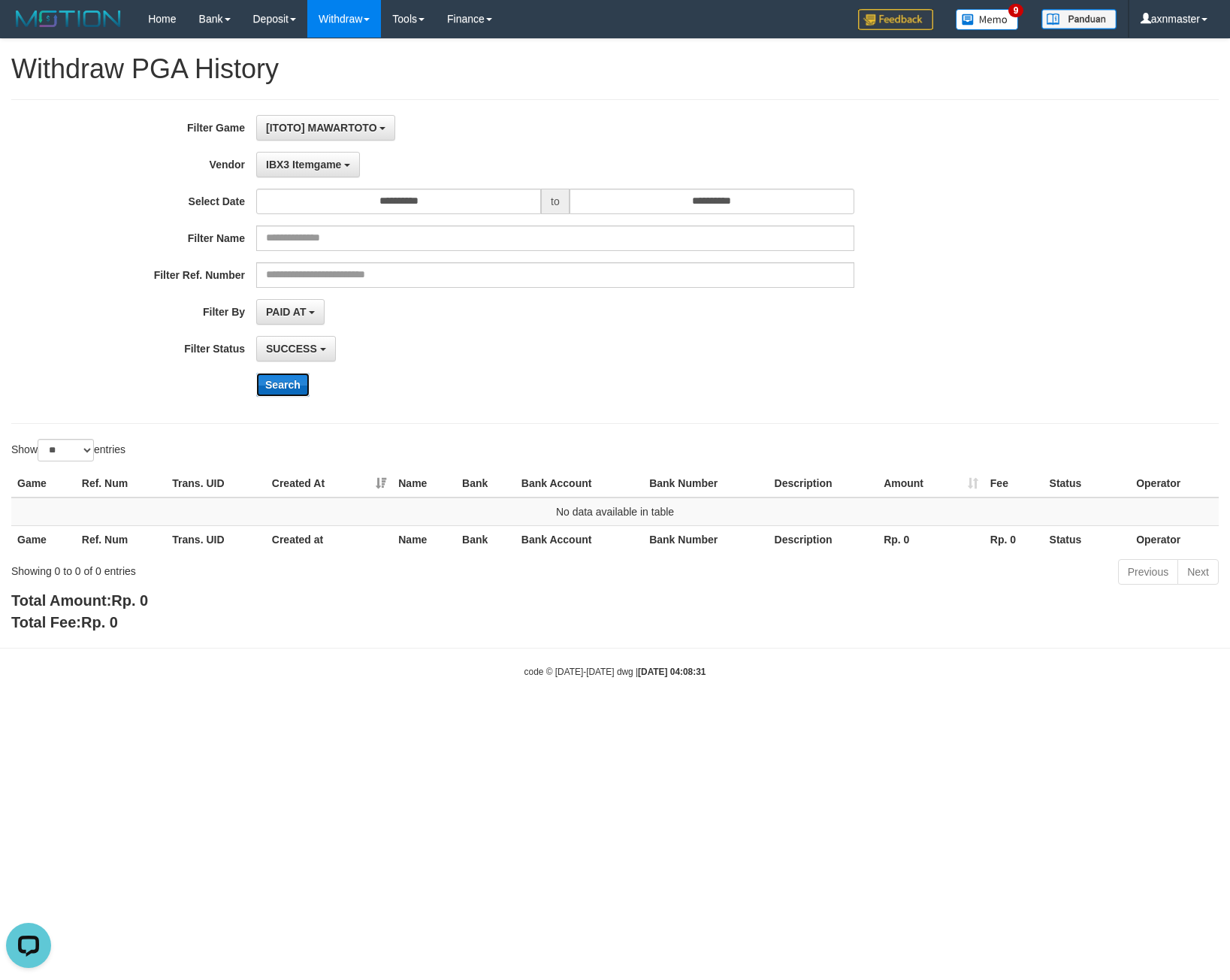
click at [292, 388] on button "Search" at bounding box center [283, 385] width 53 height 24
click at [322, 159] on span "IBX3 Itemgame" at bounding box center [303, 164] width 75 height 12
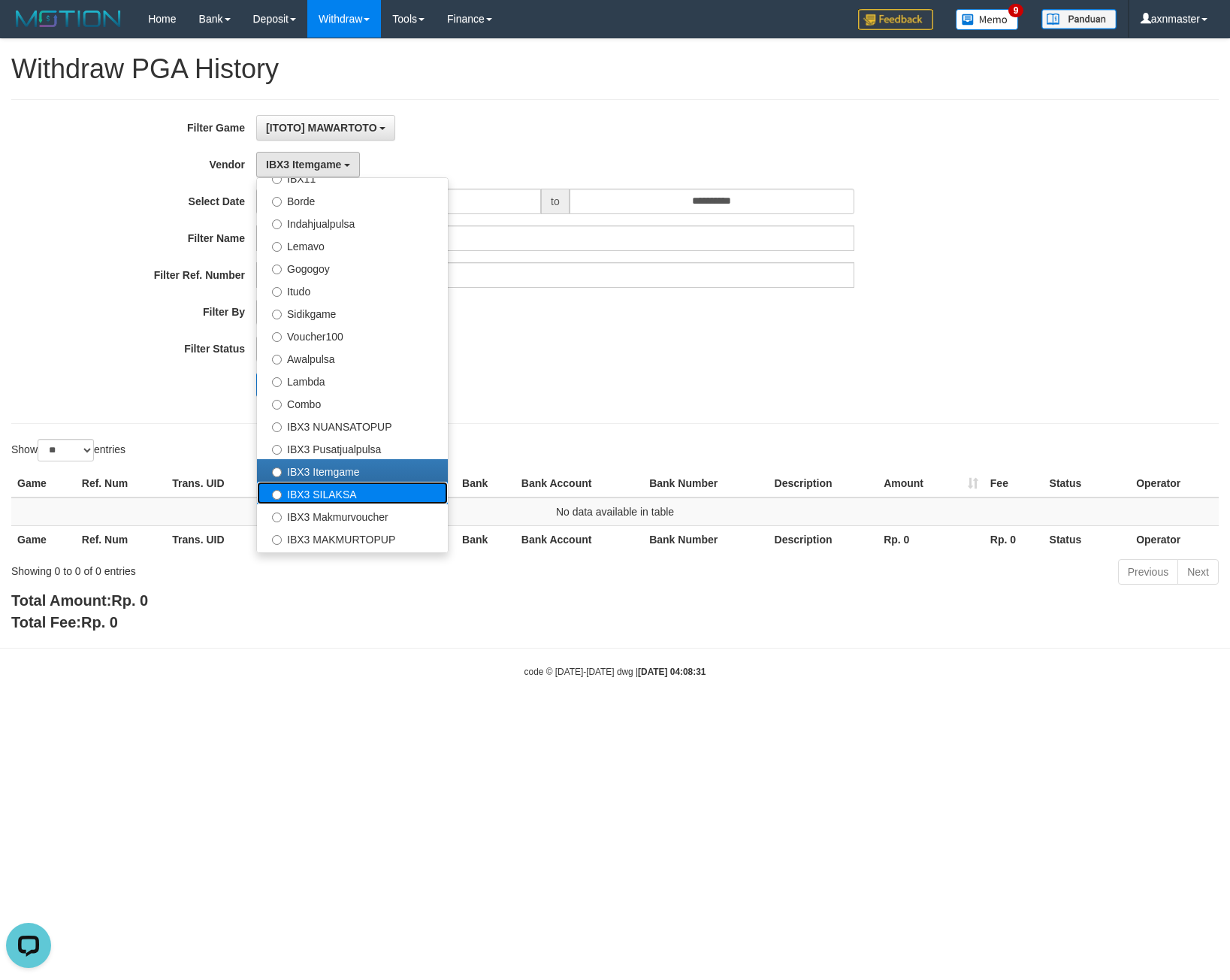
click at [315, 492] on label "IBX3 SILAKSA" at bounding box center [352, 493] width 191 height 23
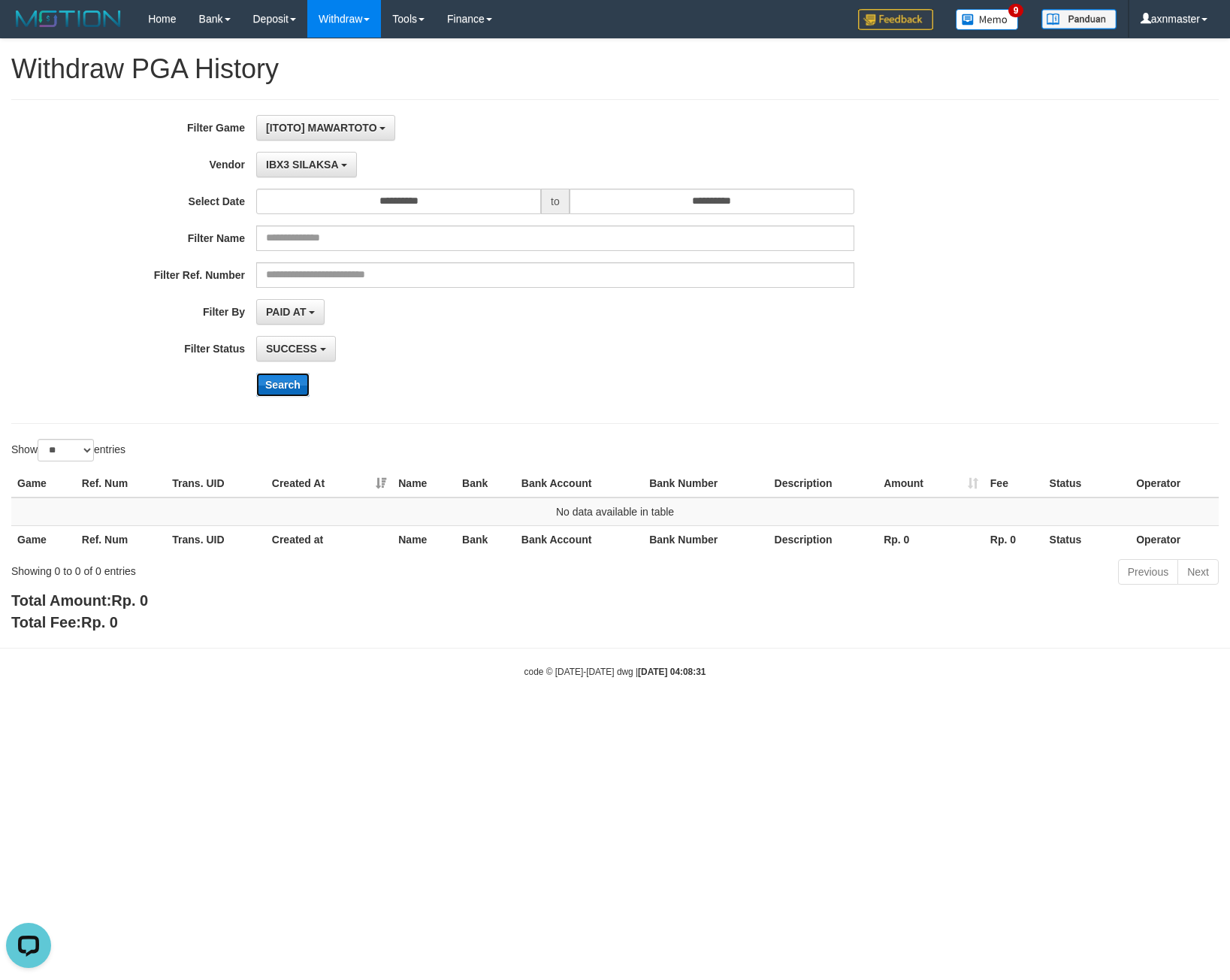
click at [287, 379] on button "Search" at bounding box center [283, 385] width 53 height 24
click at [313, 162] on span "IBX3 SILAKSA" at bounding box center [302, 164] width 72 height 12
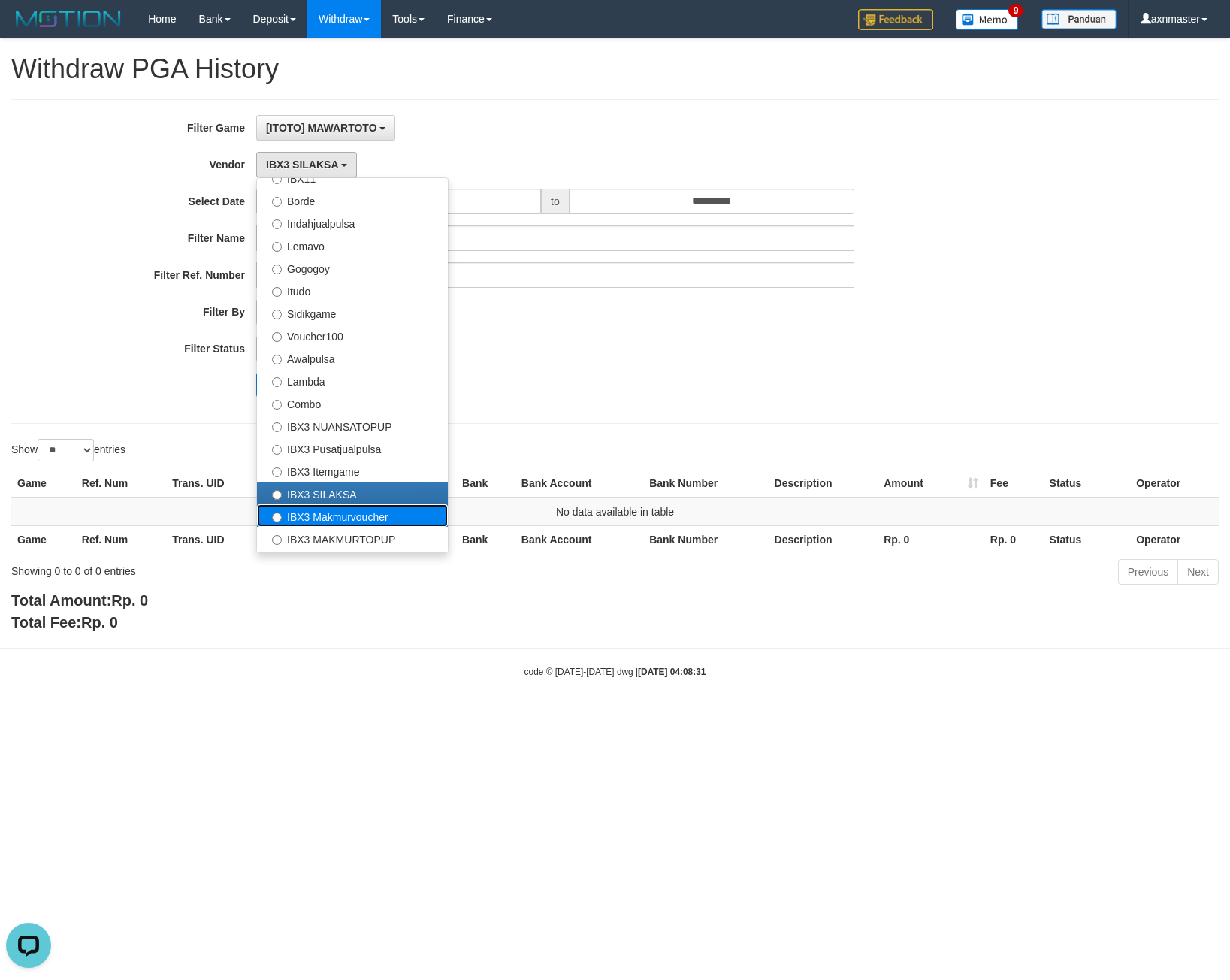
click at [349, 507] on label "IBX3 Makmurvoucher" at bounding box center [352, 516] width 191 height 23
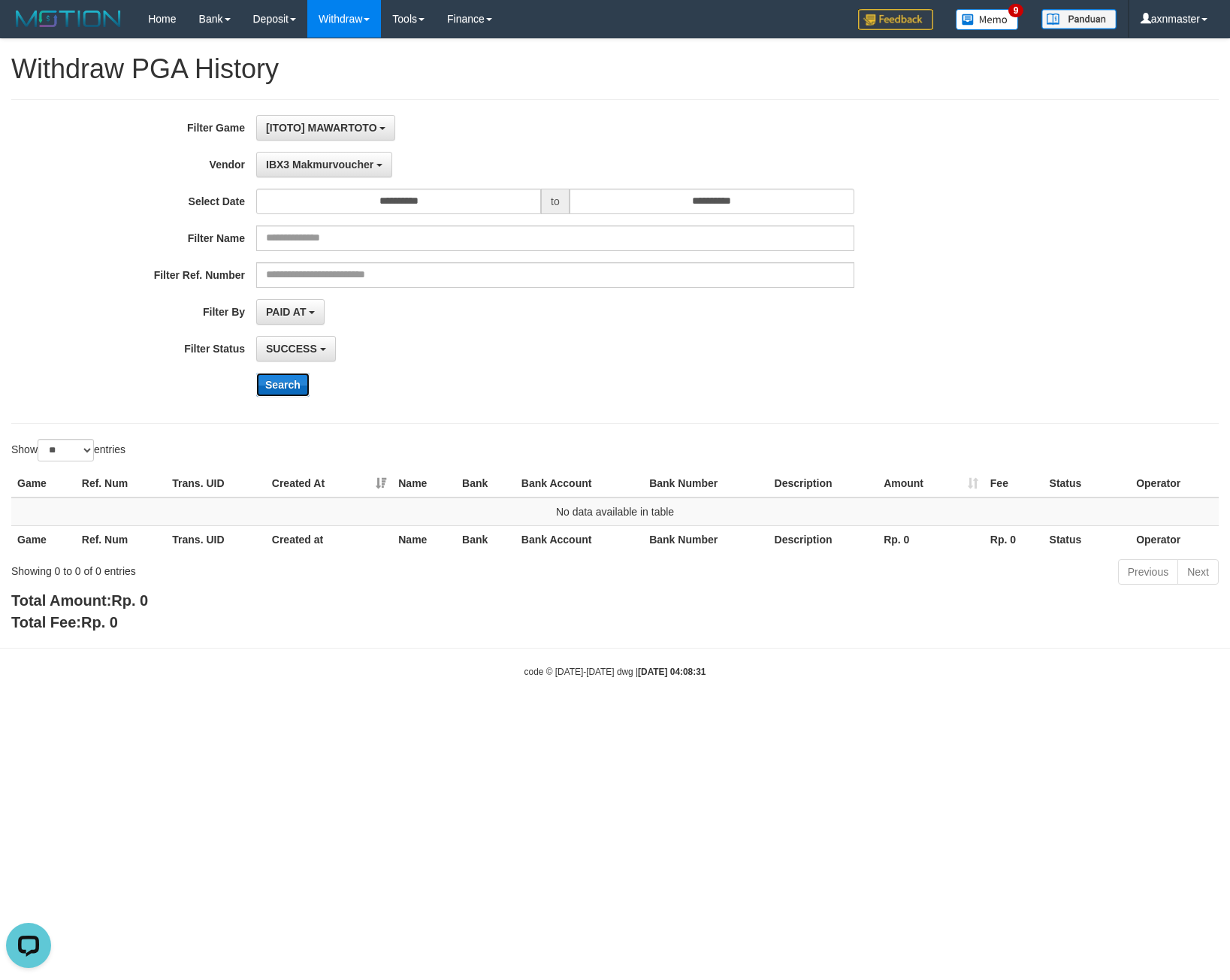
click at [287, 375] on button "Search" at bounding box center [283, 385] width 53 height 24
click at [289, 148] on div "**********" at bounding box center [512, 261] width 1025 height 293
click at [293, 162] on span "IBX3 Makmurvoucher" at bounding box center [319, 164] width 107 height 12
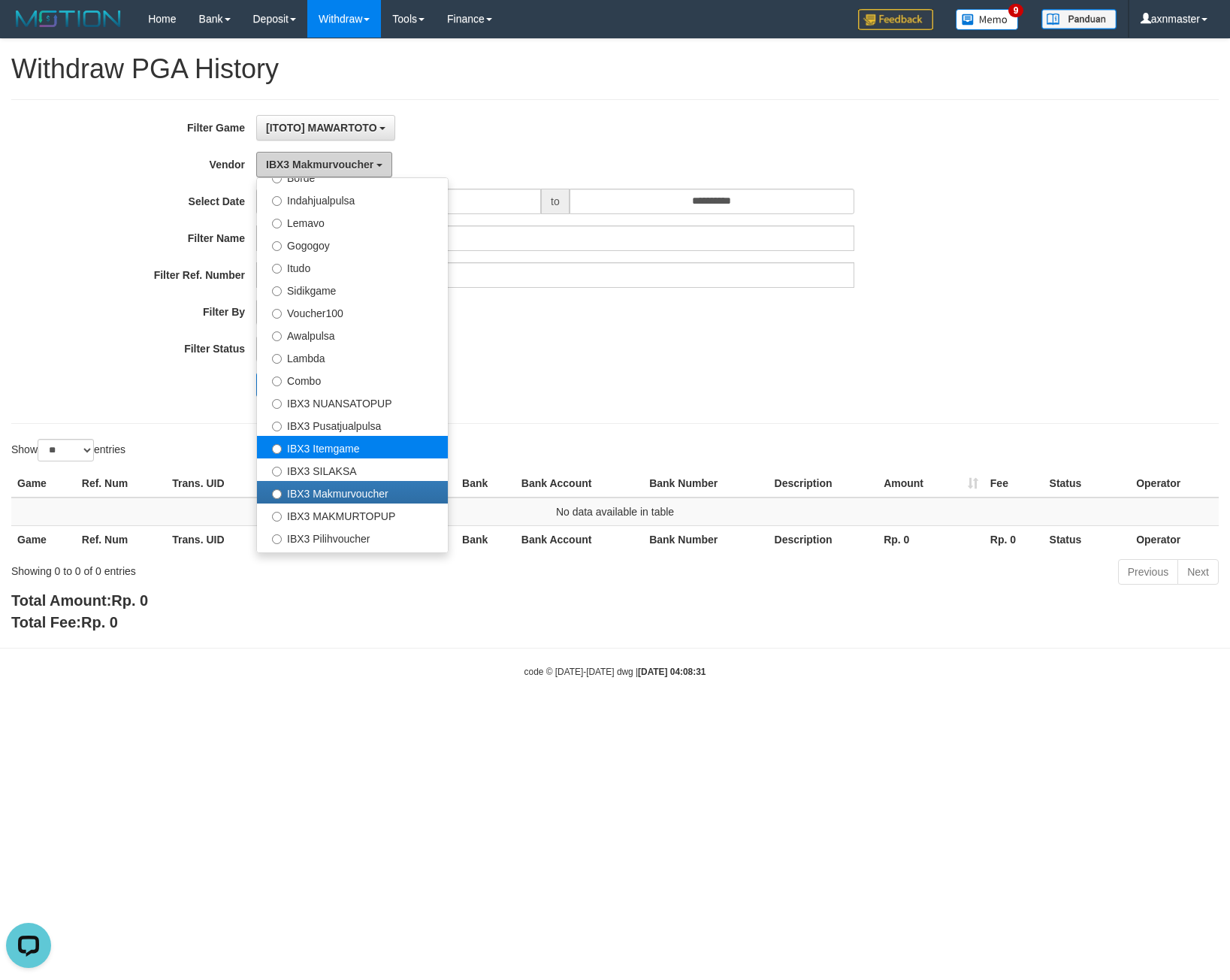
scroll to position [493, 0]
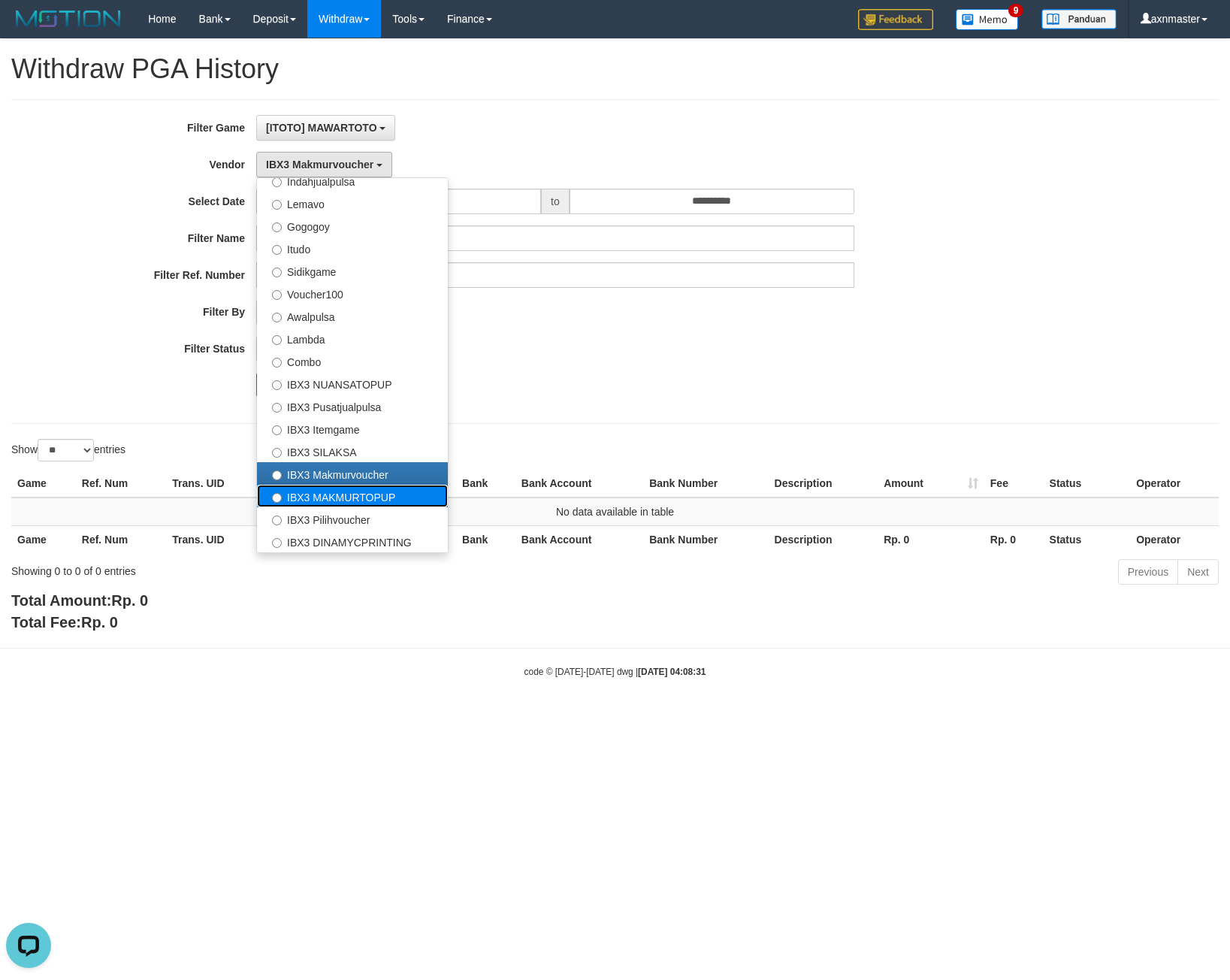
click at [344, 499] on label "IBX3 MAKMURTOPUP" at bounding box center [352, 496] width 191 height 23
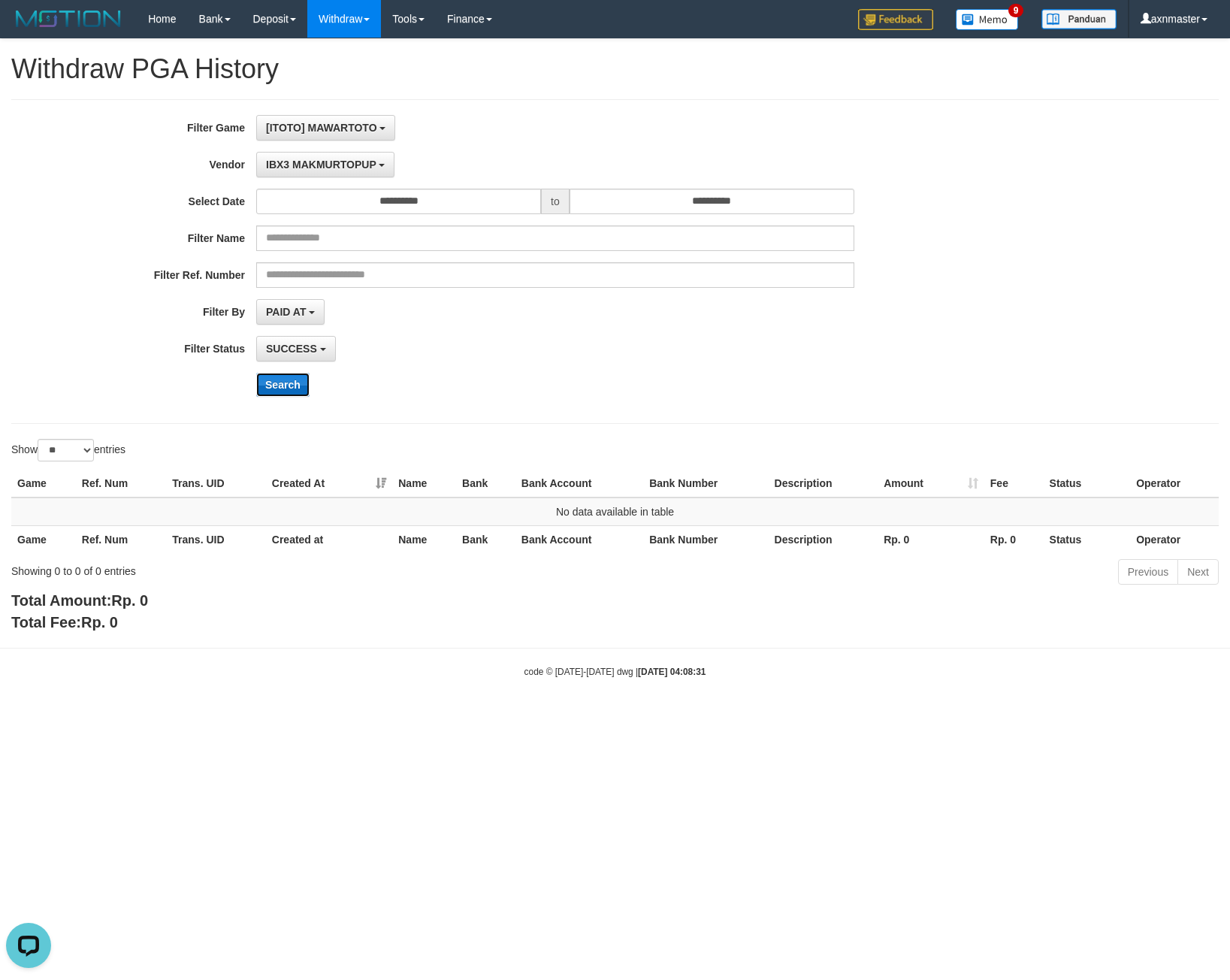
click at [293, 394] on button "Search" at bounding box center [283, 385] width 53 height 24
click at [312, 156] on button "IBX3 MAKMURTOPUP" at bounding box center [326, 164] width 139 height 26
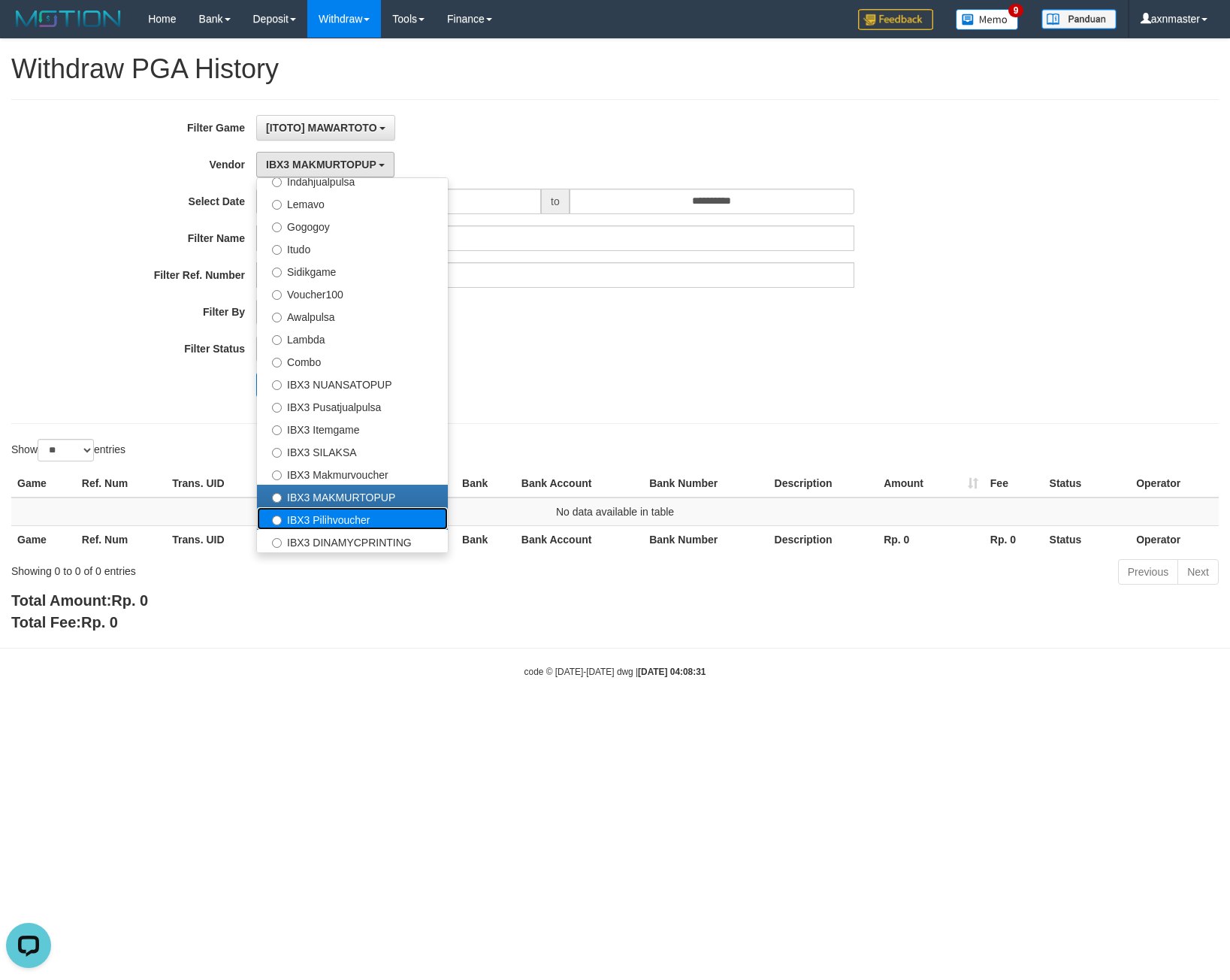
click at [323, 523] on label "IBX3 Pilihvoucher" at bounding box center [352, 518] width 191 height 23
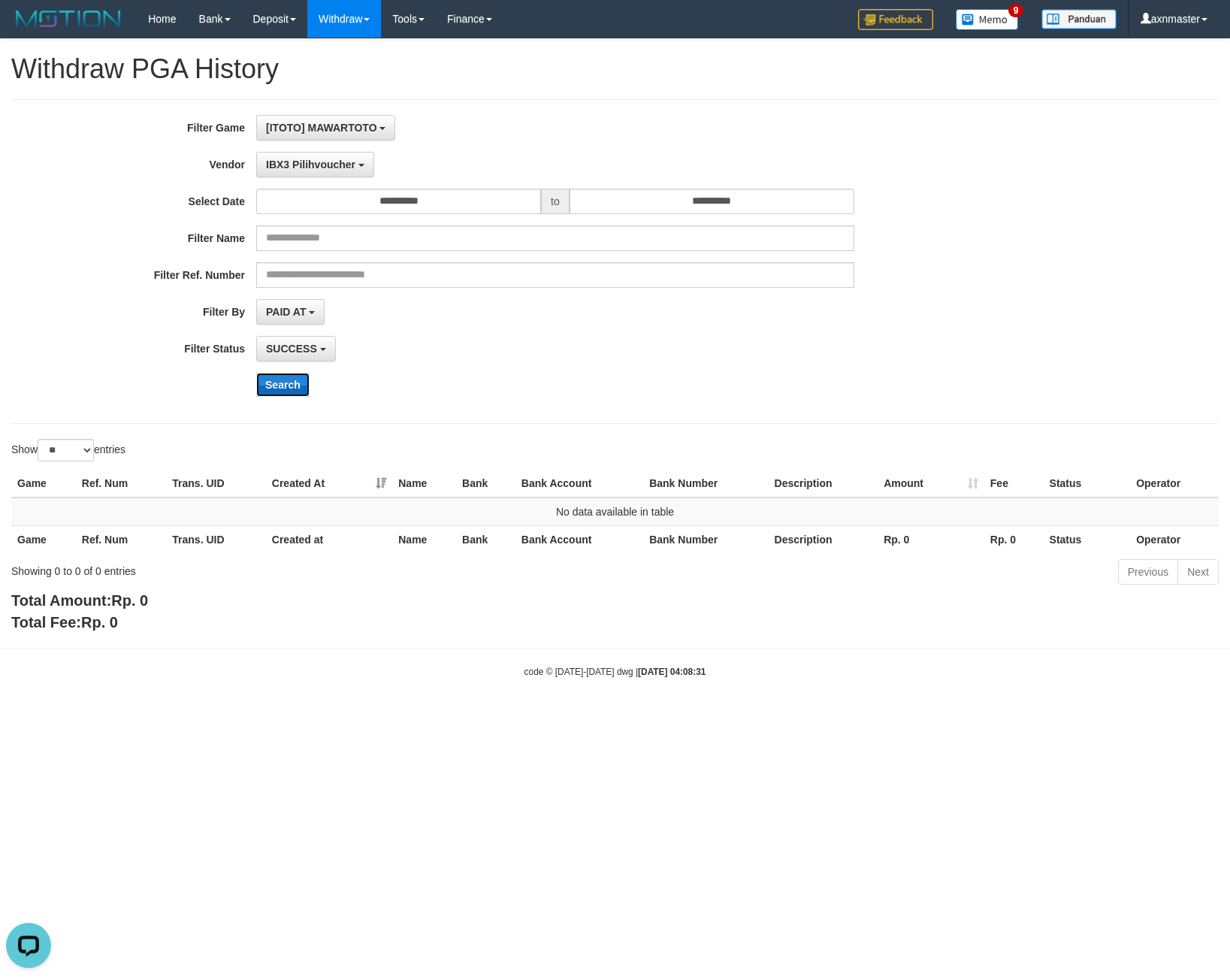
click at [279, 393] on button "Search" at bounding box center [283, 385] width 53 height 24
click at [304, 161] on span "IBX3 Pilihvoucher" at bounding box center [311, 164] width 89 height 12
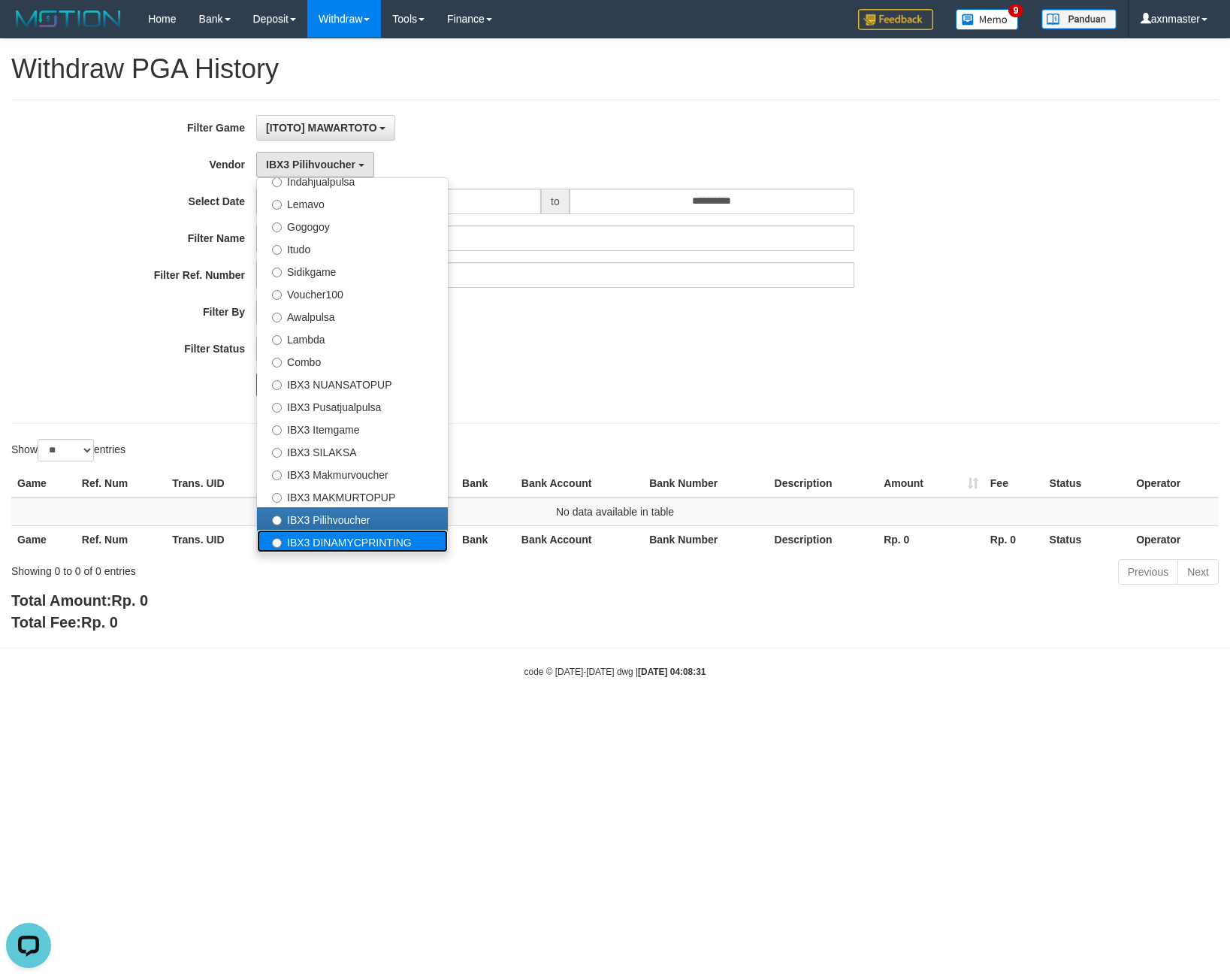
click at [319, 538] on label "IBX3 DINAMYCPRINTING" at bounding box center [352, 541] width 191 height 23
select select "**********"
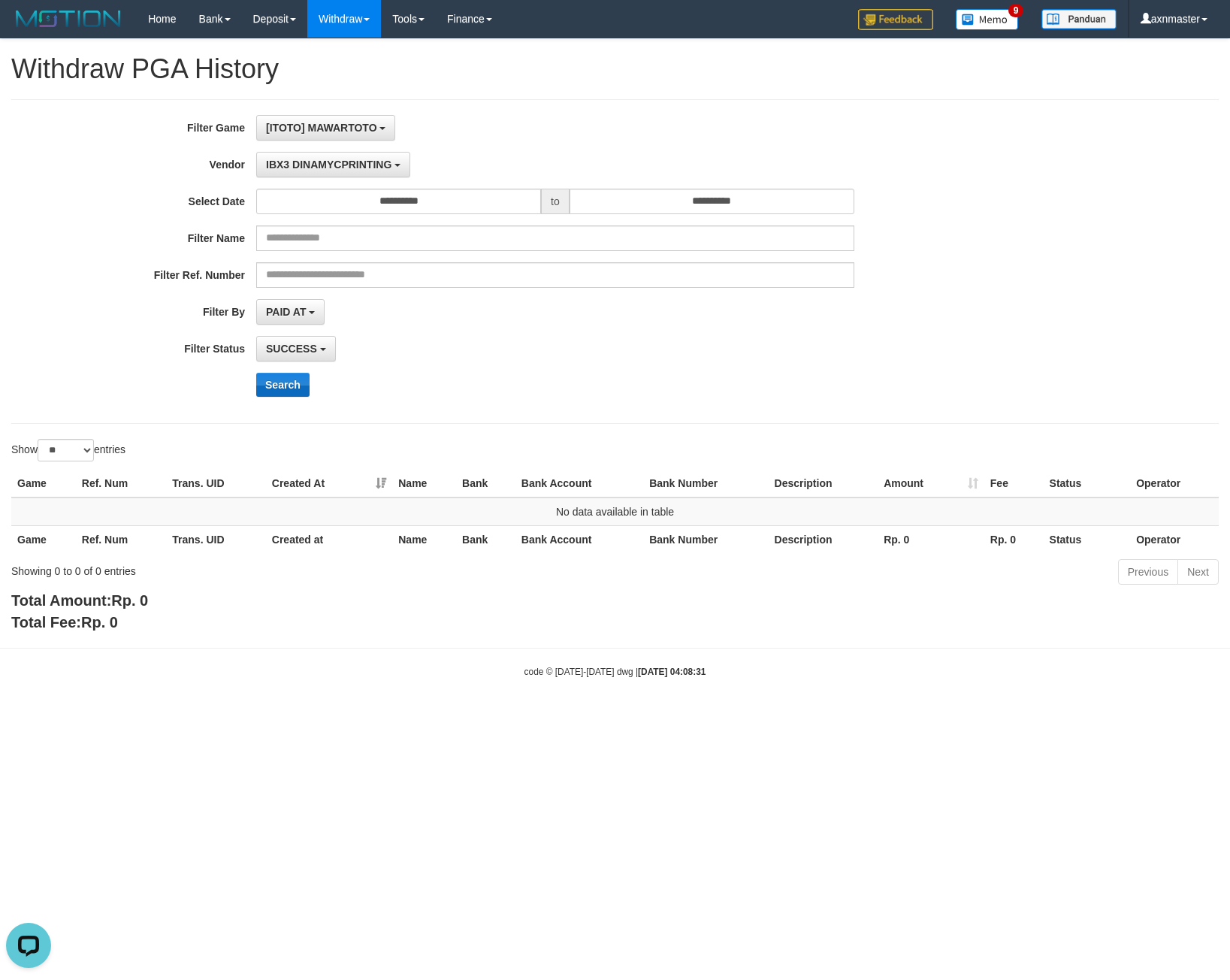
click at [282, 373] on div "**********" at bounding box center [512, 261] width 1025 height 293
click at [287, 384] on button "Search" at bounding box center [283, 385] width 53 height 24
click at [360, 164] on span "IBX3 DINAMYCPRINTING" at bounding box center [329, 164] width 125 height 12
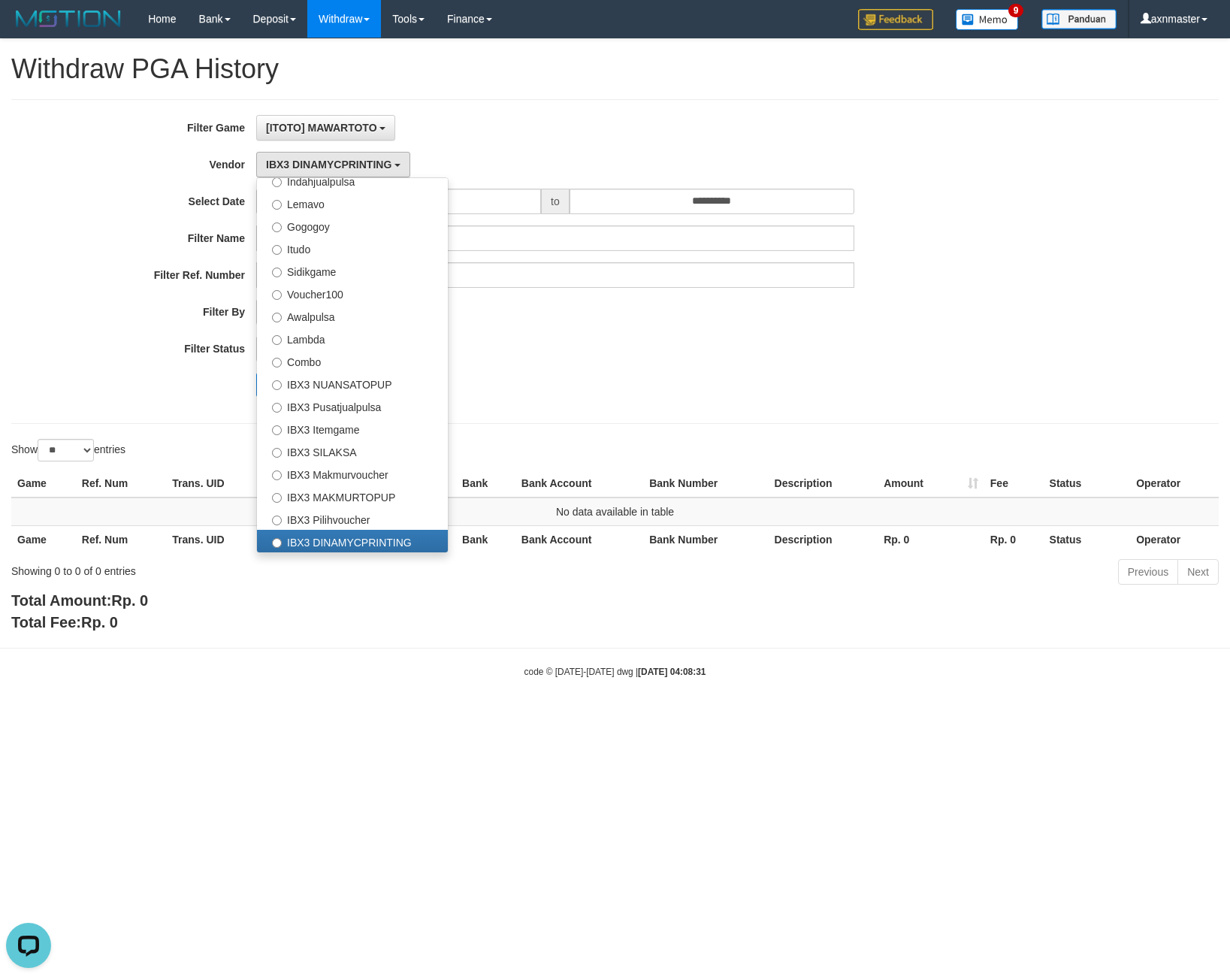
click at [720, 344] on div "SUCCESS SUCCESS ON PROCESS FAILED" at bounding box center [556, 349] width 598 height 26
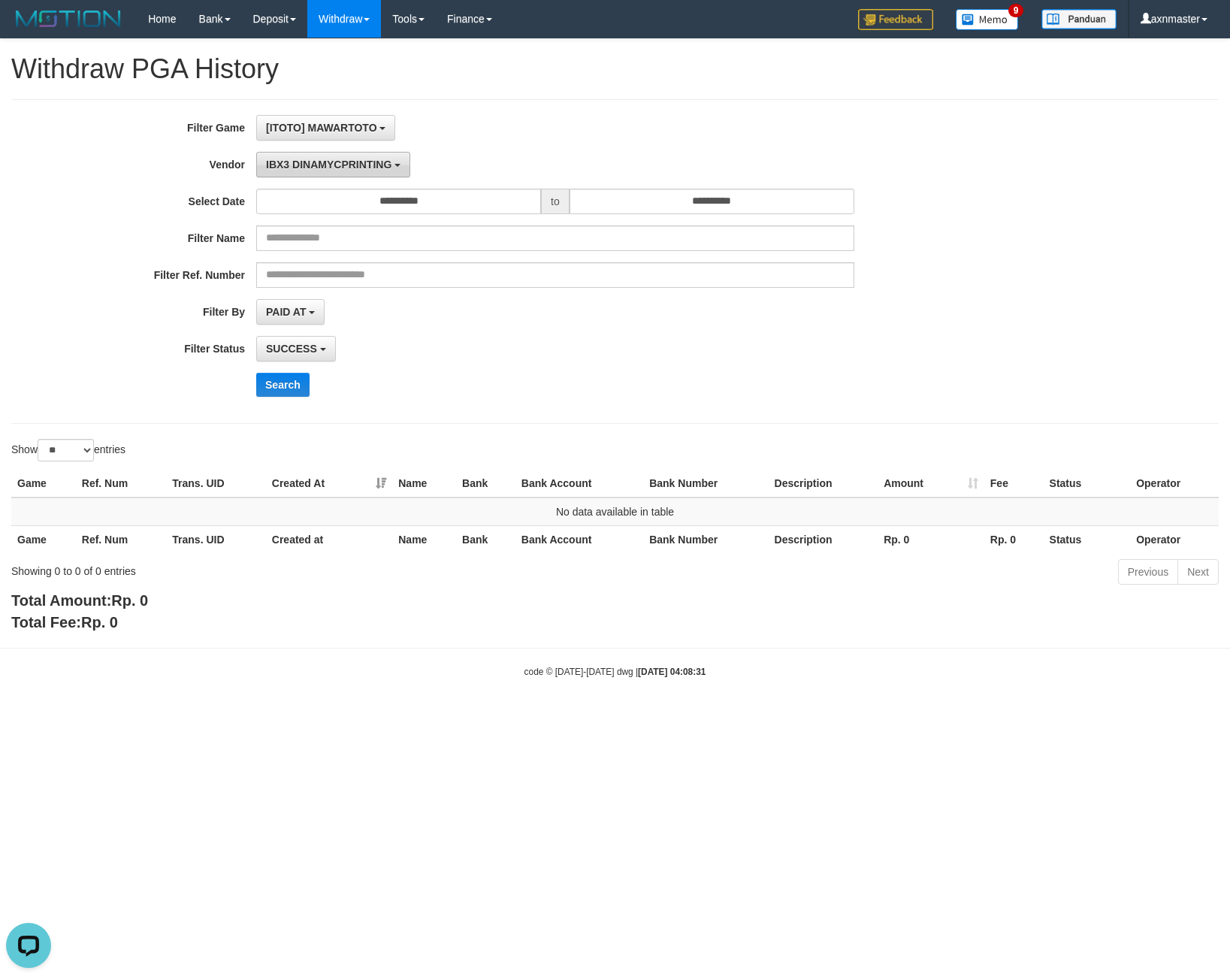
click at [391, 162] on span "IBX3 DINAMYCPRINTING" at bounding box center [329, 164] width 125 height 12
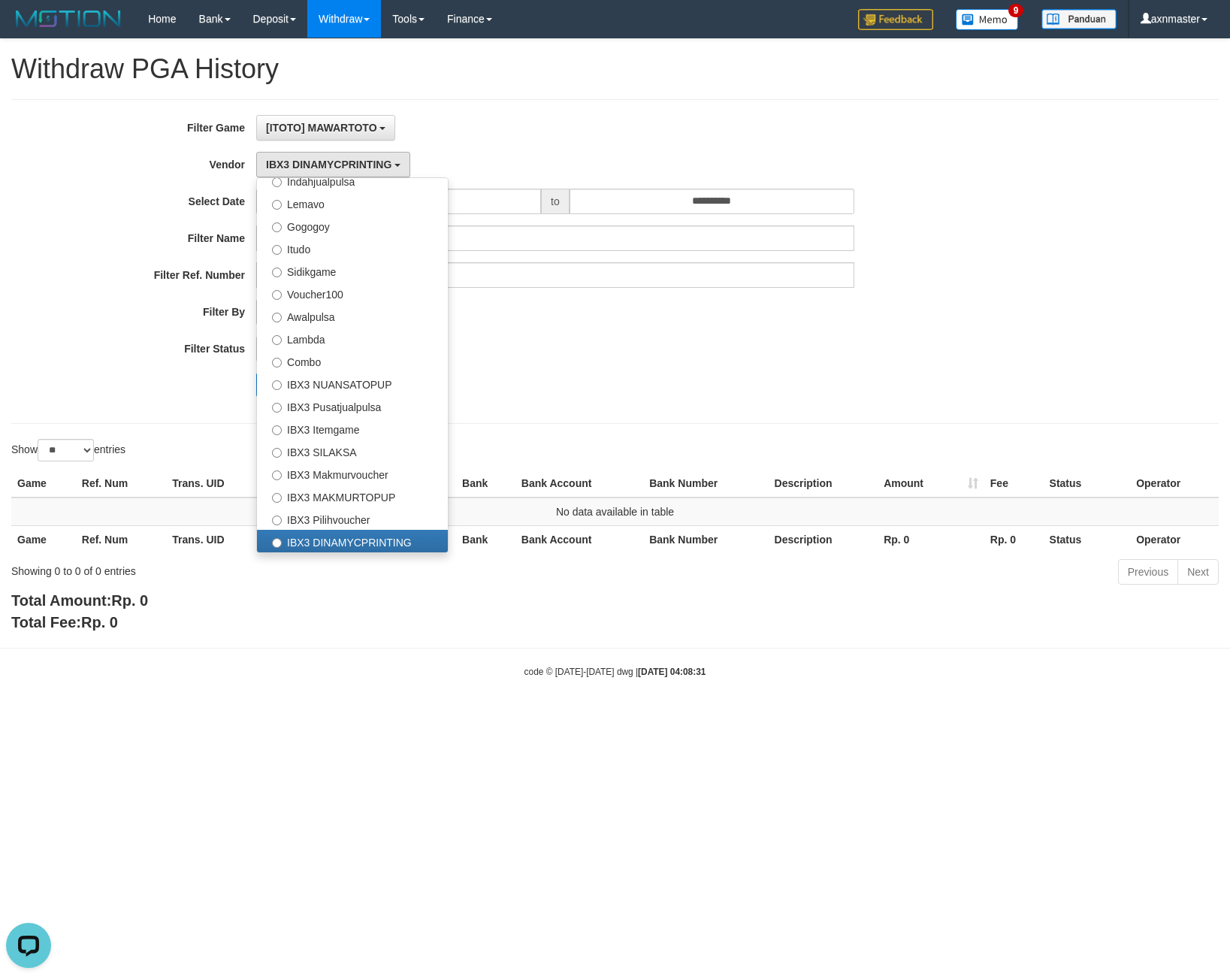
drag, startPoint x: 758, startPoint y: 368, endPoint x: 1054, endPoint y: 57, distance: 429.3
click at [757, 364] on div "**********" at bounding box center [512, 261] width 1025 height 293
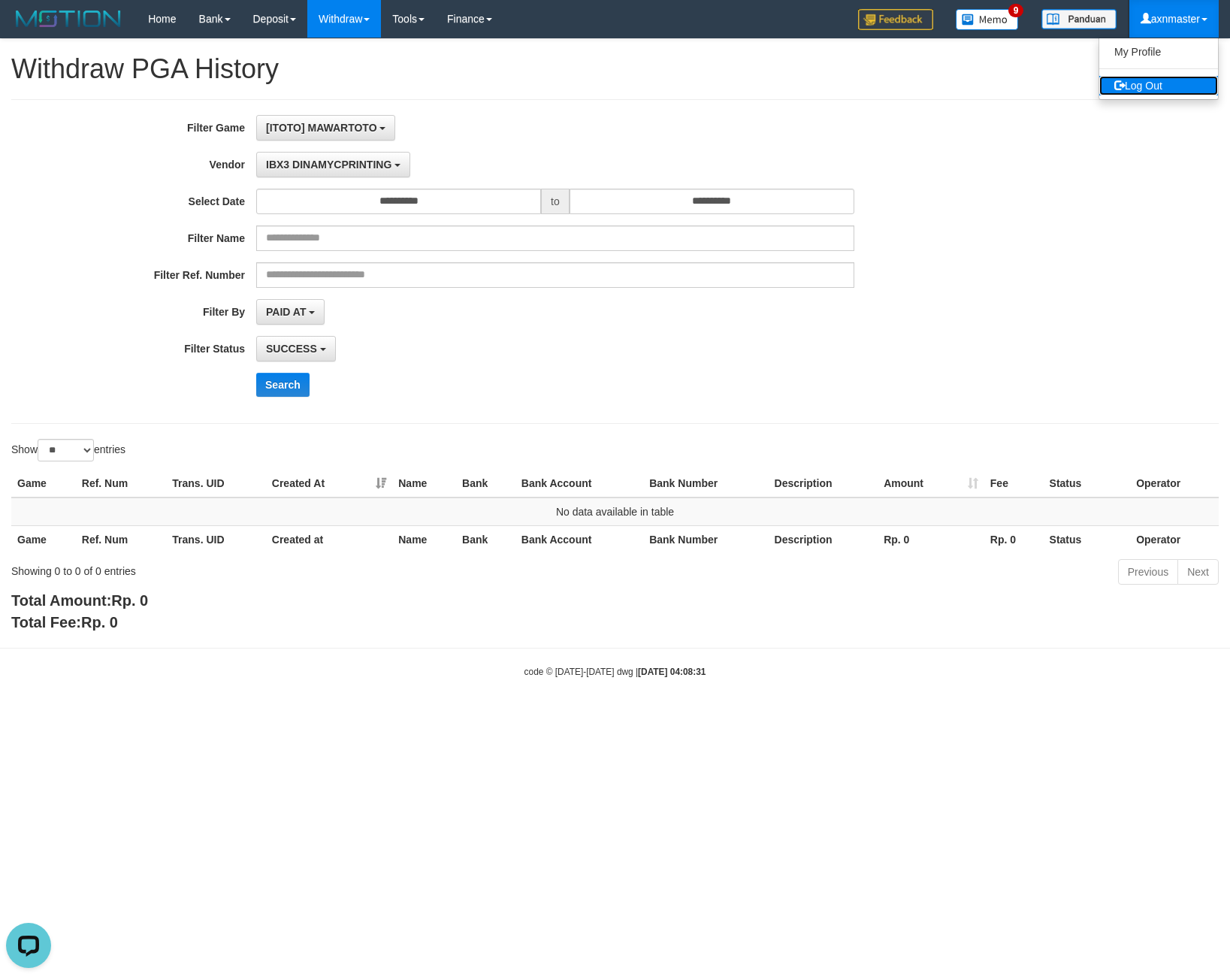
click at [1160, 85] on link "Log Out" at bounding box center [1159, 85] width 119 height 20
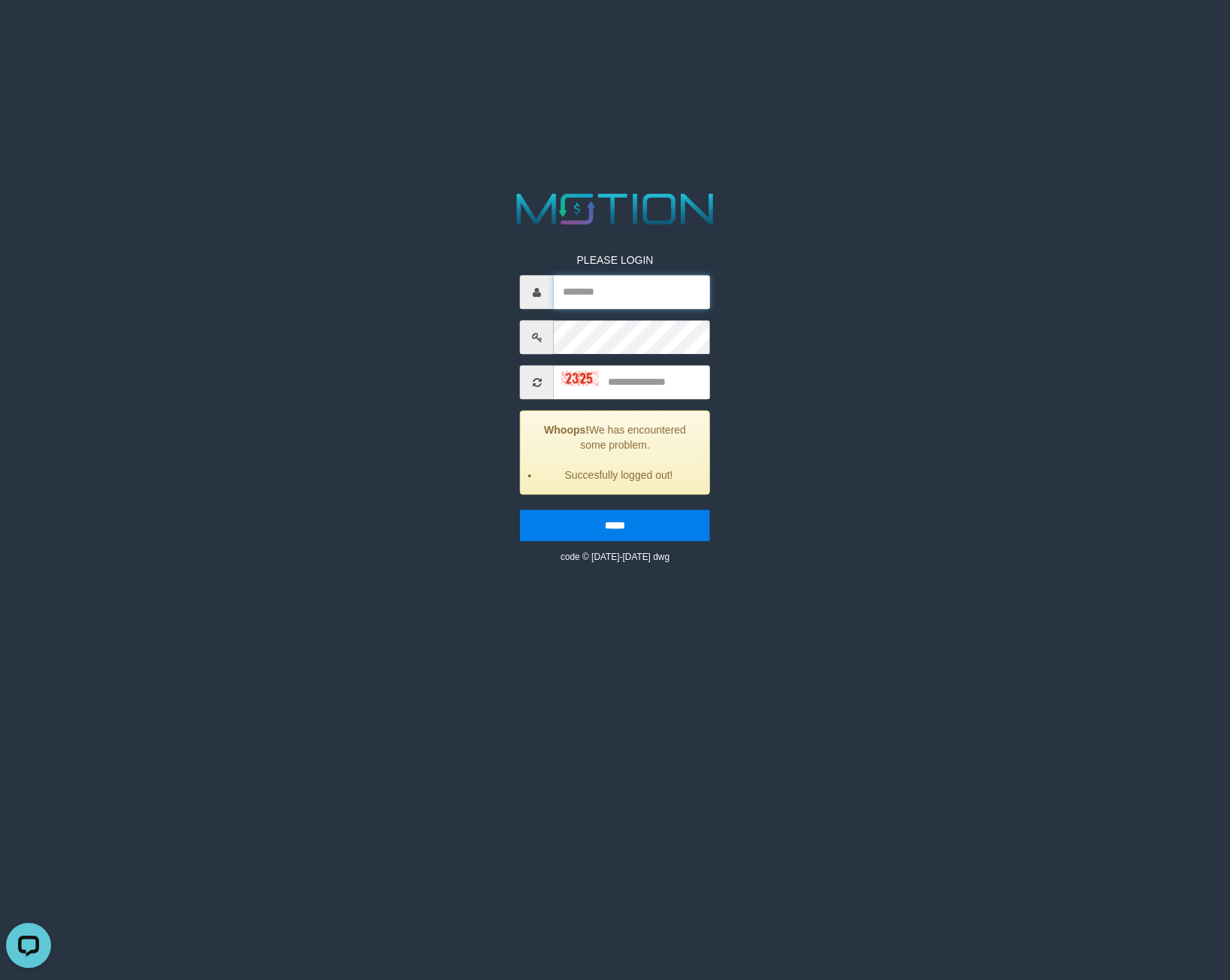
click at [579, 293] on input "text" at bounding box center [632, 292] width 157 height 34
paste input "*********"
type input "*********"
click at [659, 378] on input "text" at bounding box center [632, 383] width 157 height 34
type input "****"
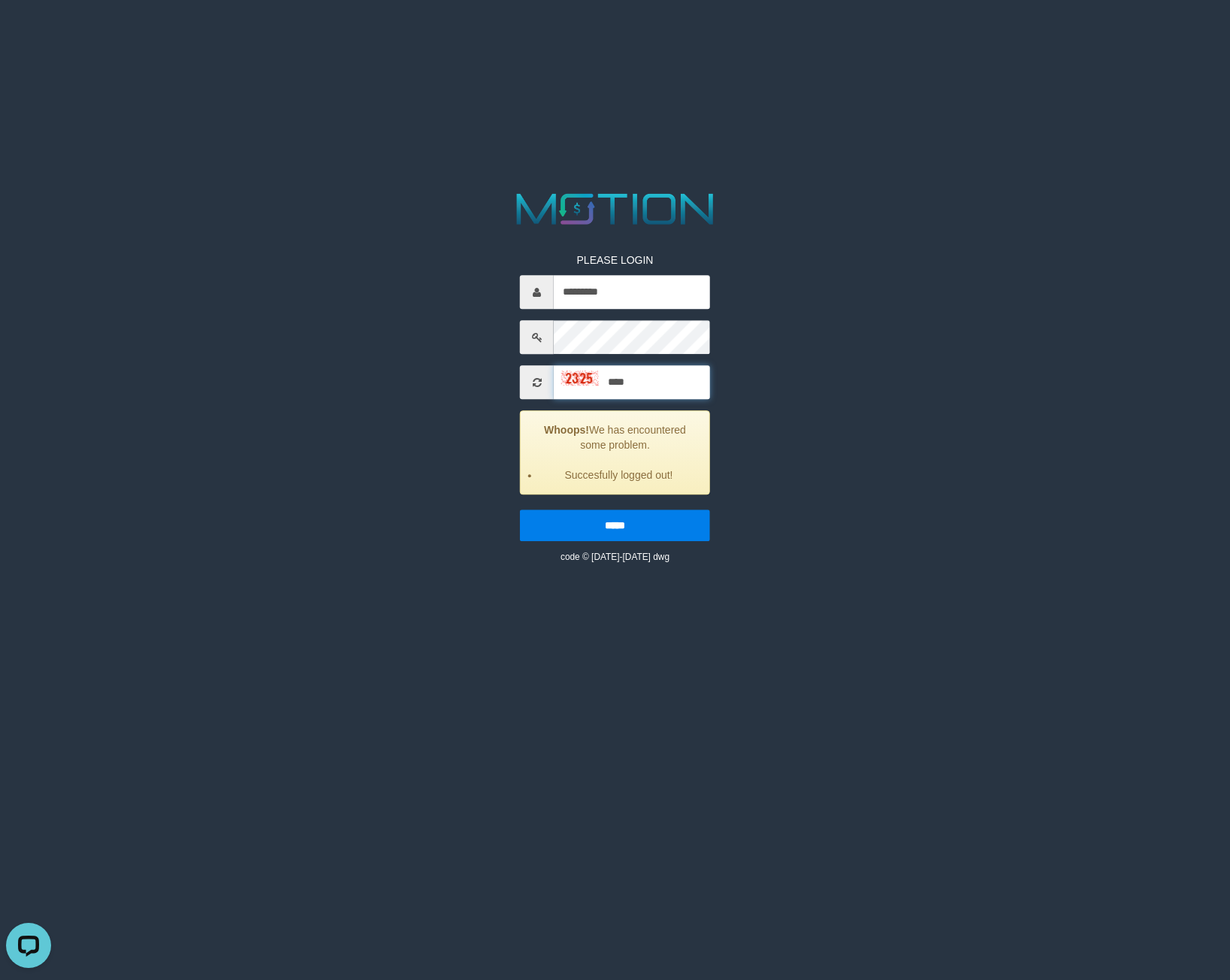
click at [520, 510] on input "*****" at bounding box center [615, 525] width 190 height 31
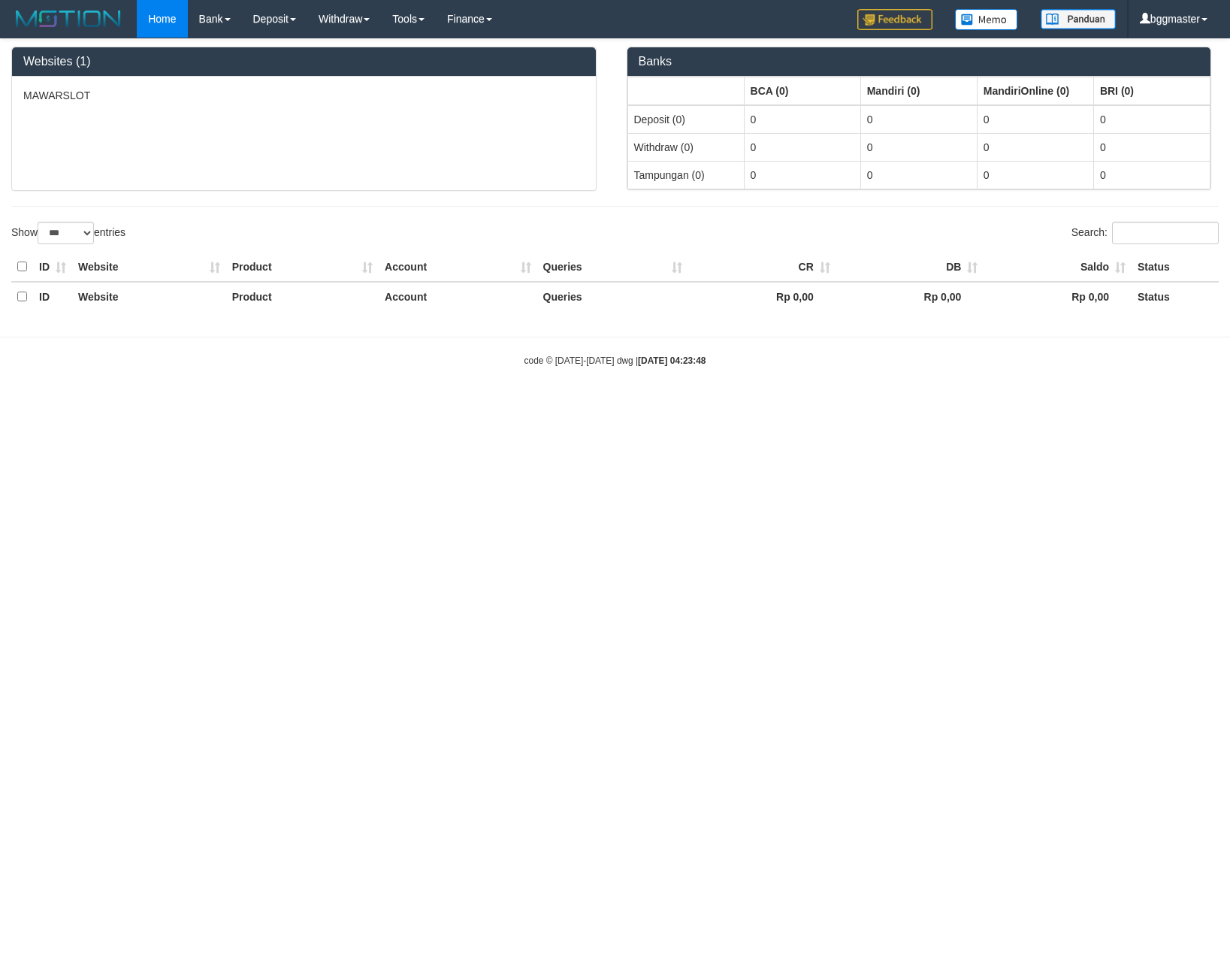
select select "***"
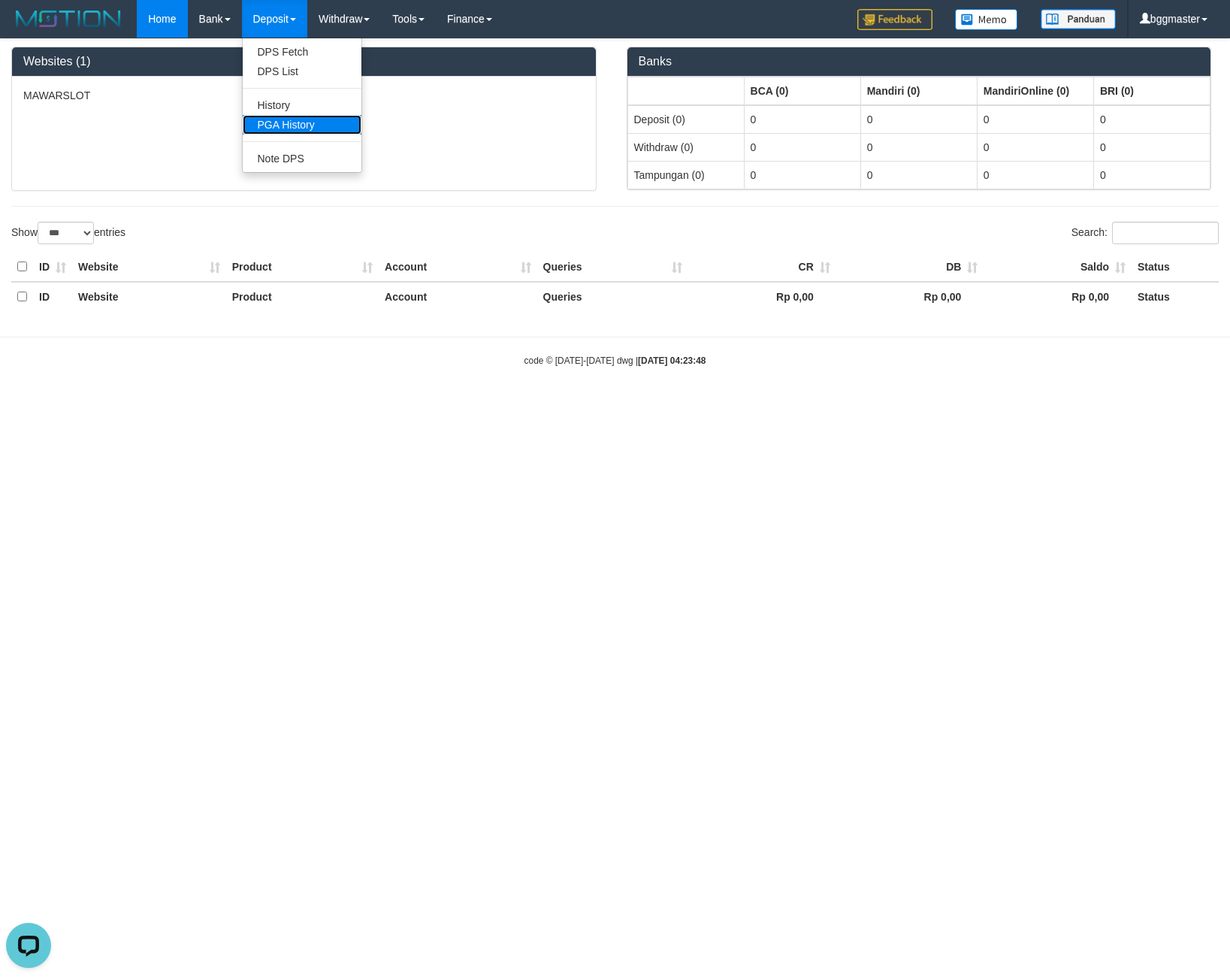
click at [283, 124] on link "PGA History" at bounding box center [302, 124] width 119 height 20
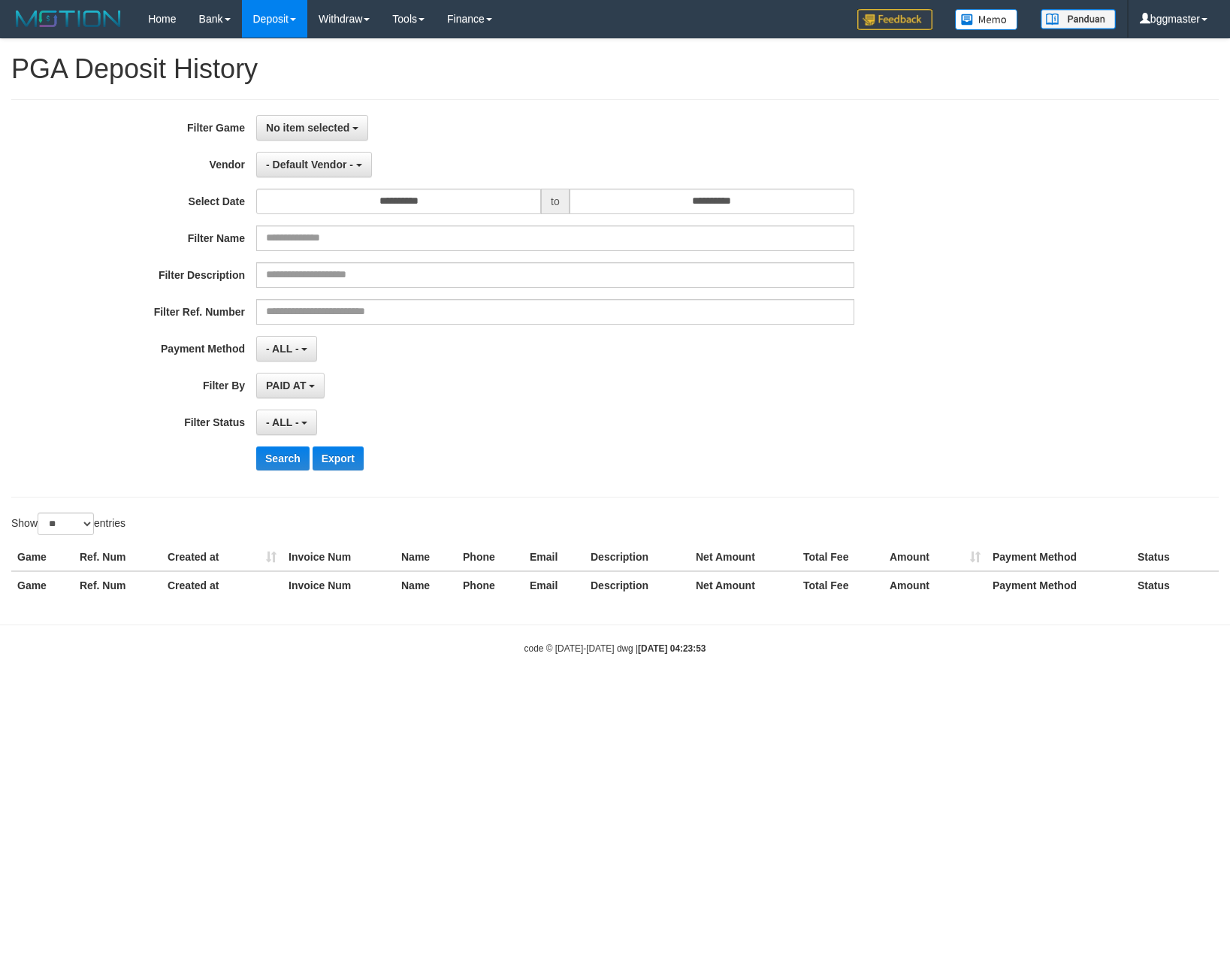
select select
select select "**"
drag, startPoint x: 288, startPoint y: 129, endPoint x: 281, endPoint y: 135, distance: 9.2
click at [287, 134] on button "No item selected" at bounding box center [312, 127] width 112 height 26
click at [326, 211] on label "[OXPLAY] MAWARSLOT" at bounding box center [352, 205] width 191 height 23
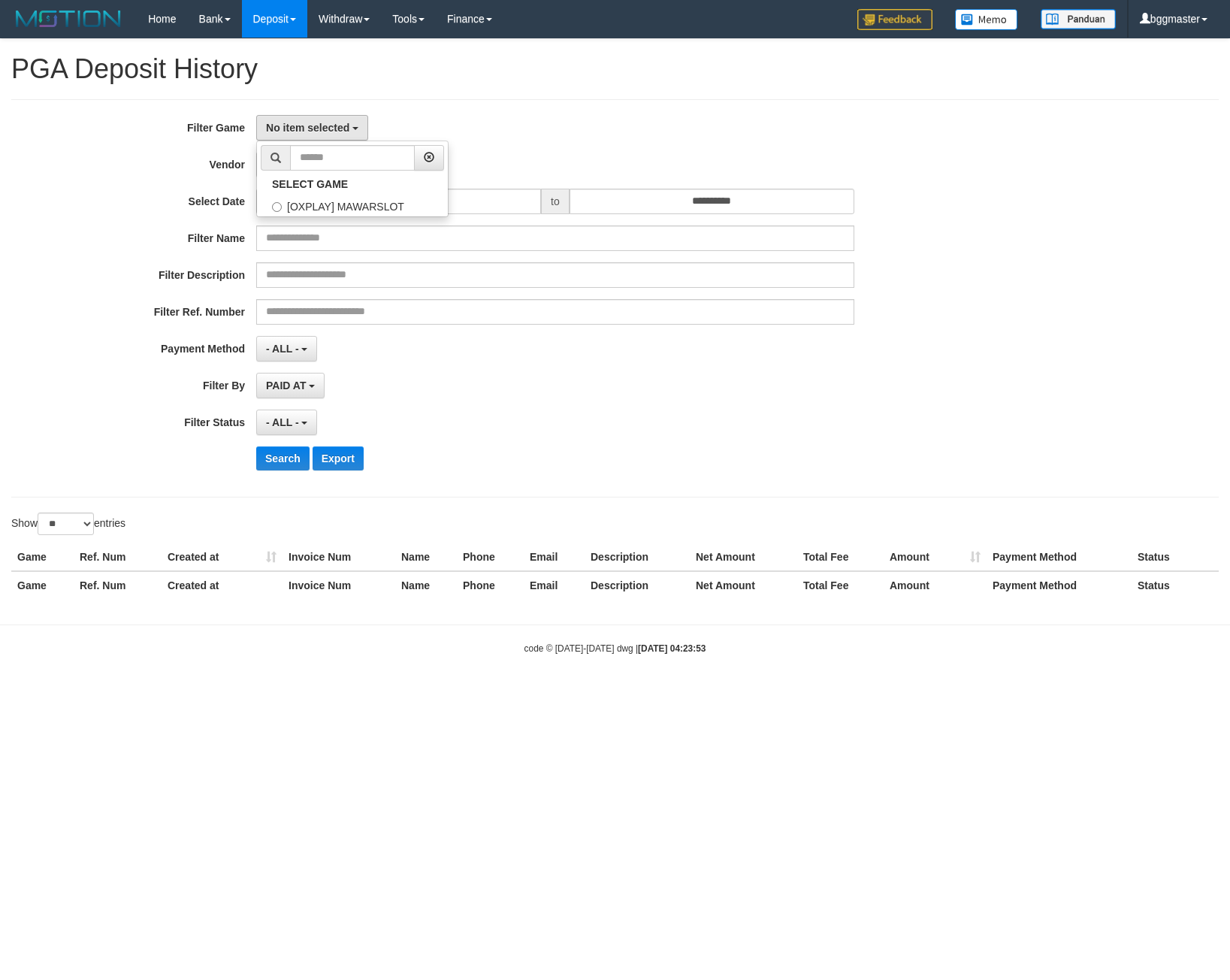
select select "****"
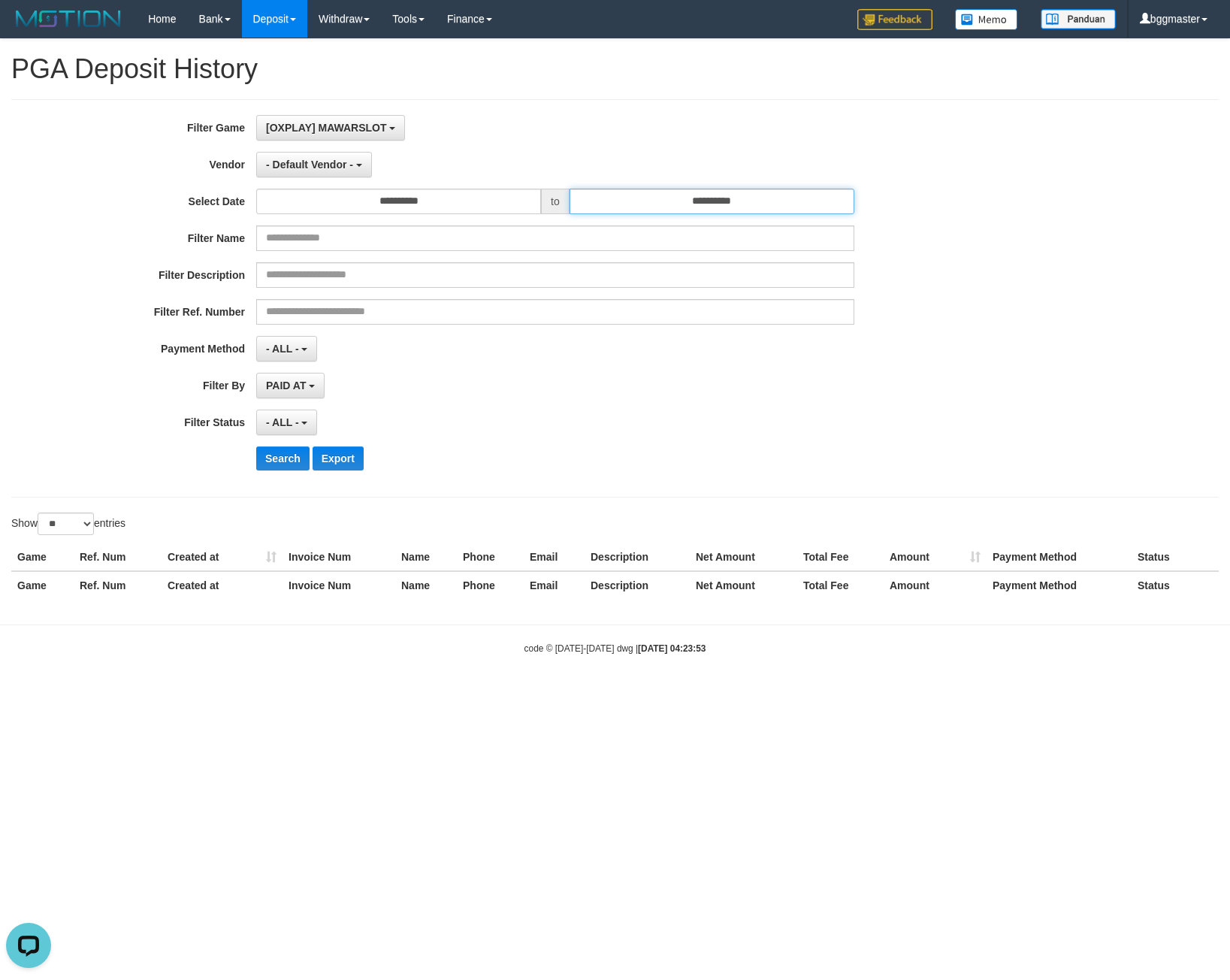
click at [642, 200] on input "**********" at bounding box center [712, 201] width 285 height 26
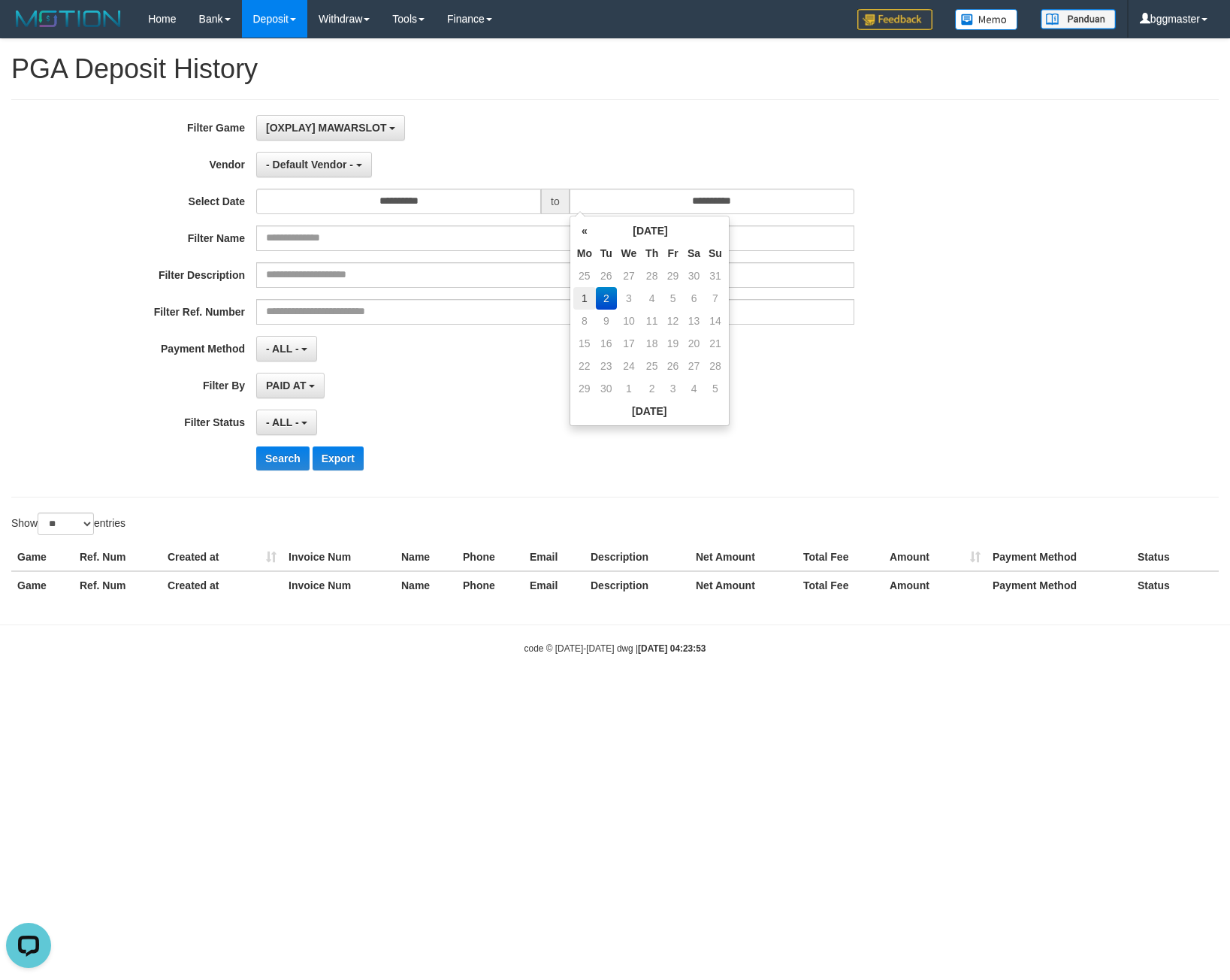
click at [586, 303] on td "1" at bounding box center [585, 298] width 23 height 23
type input "**********"
click at [586, 303] on td "1" at bounding box center [585, 298] width 23 height 23
click at [519, 115] on div "[OXPLAY] MAWARSLOT SELECT GAME [OXPLAY] MAWARSLOT" at bounding box center [556, 127] width 598 height 26
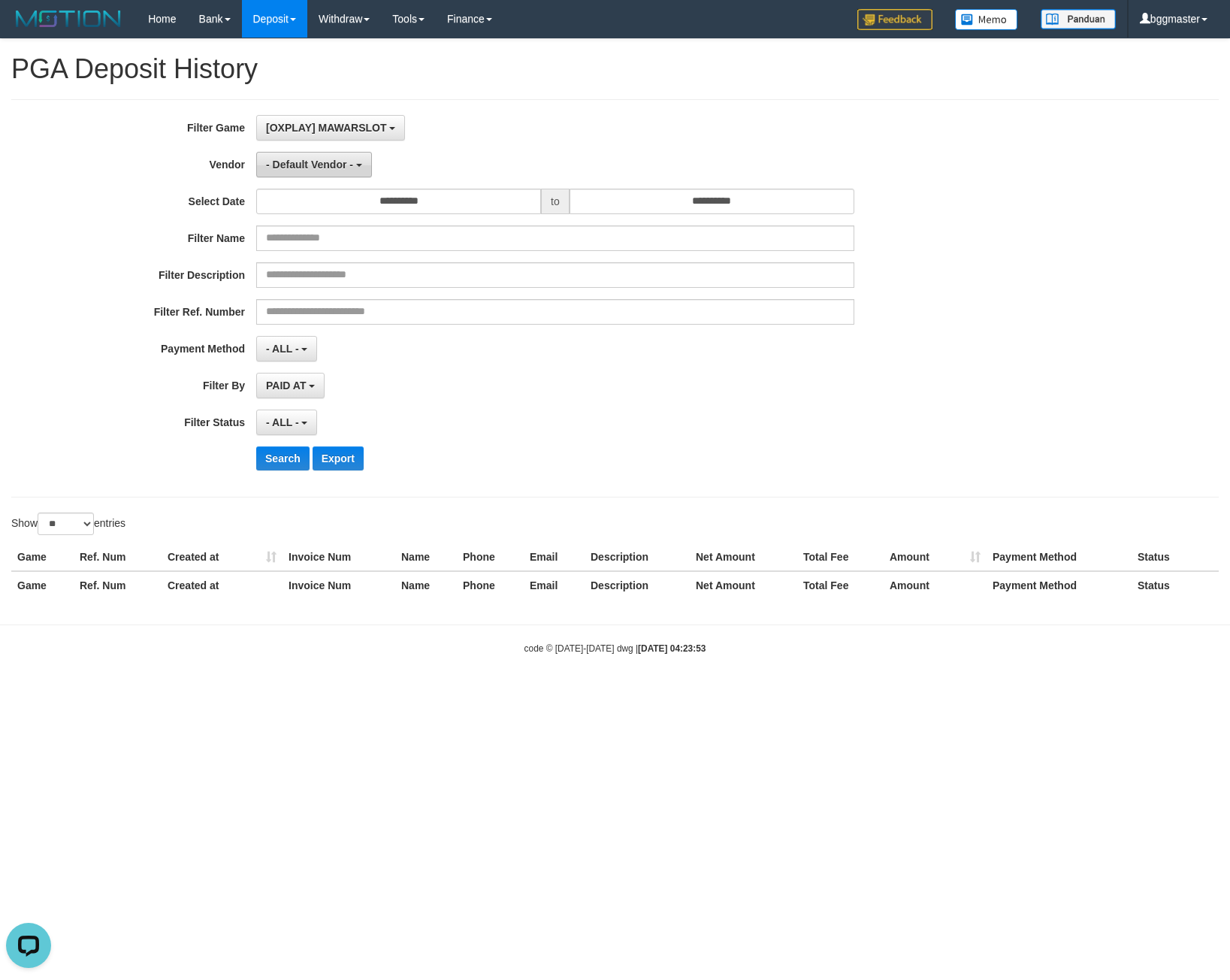
click at [308, 153] on button "- Default Vendor -" at bounding box center [314, 164] width 116 height 26
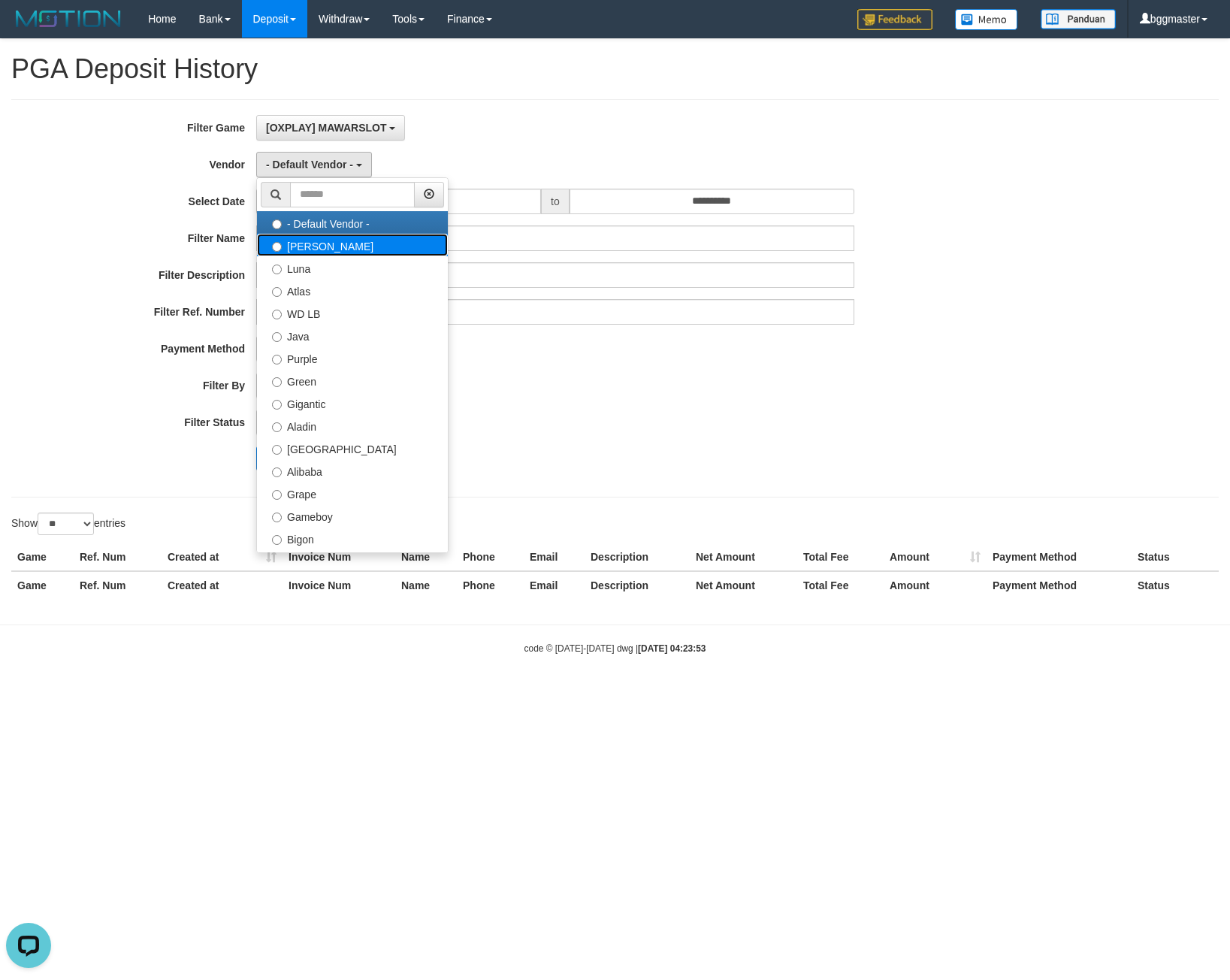
click at [315, 247] on label "[PERSON_NAME]" at bounding box center [352, 245] width 191 height 23
select select "**********"
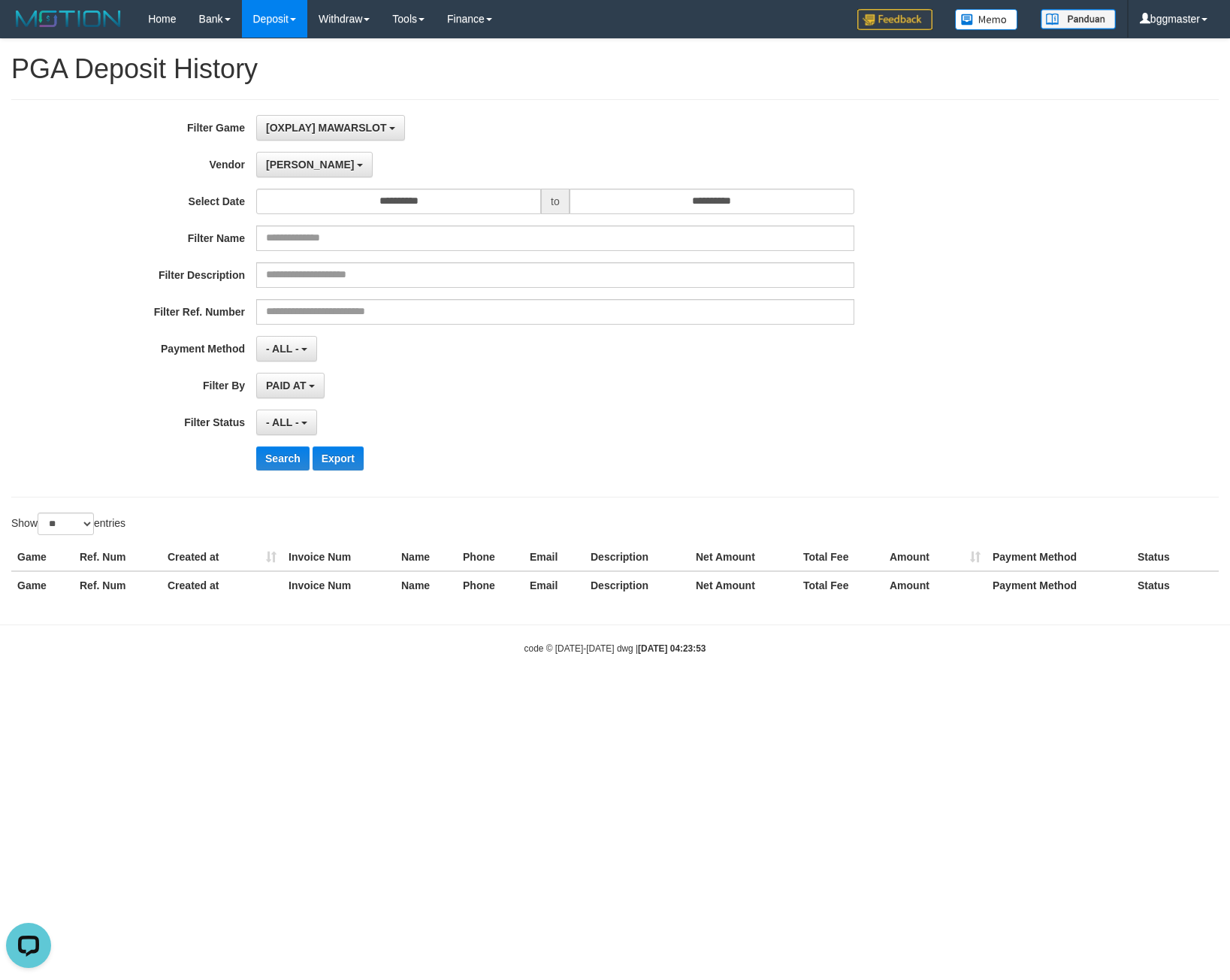
click at [286, 441] on div "**********" at bounding box center [512, 298] width 1025 height 367
click at [282, 456] on button "Search" at bounding box center [283, 458] width 53 height 24
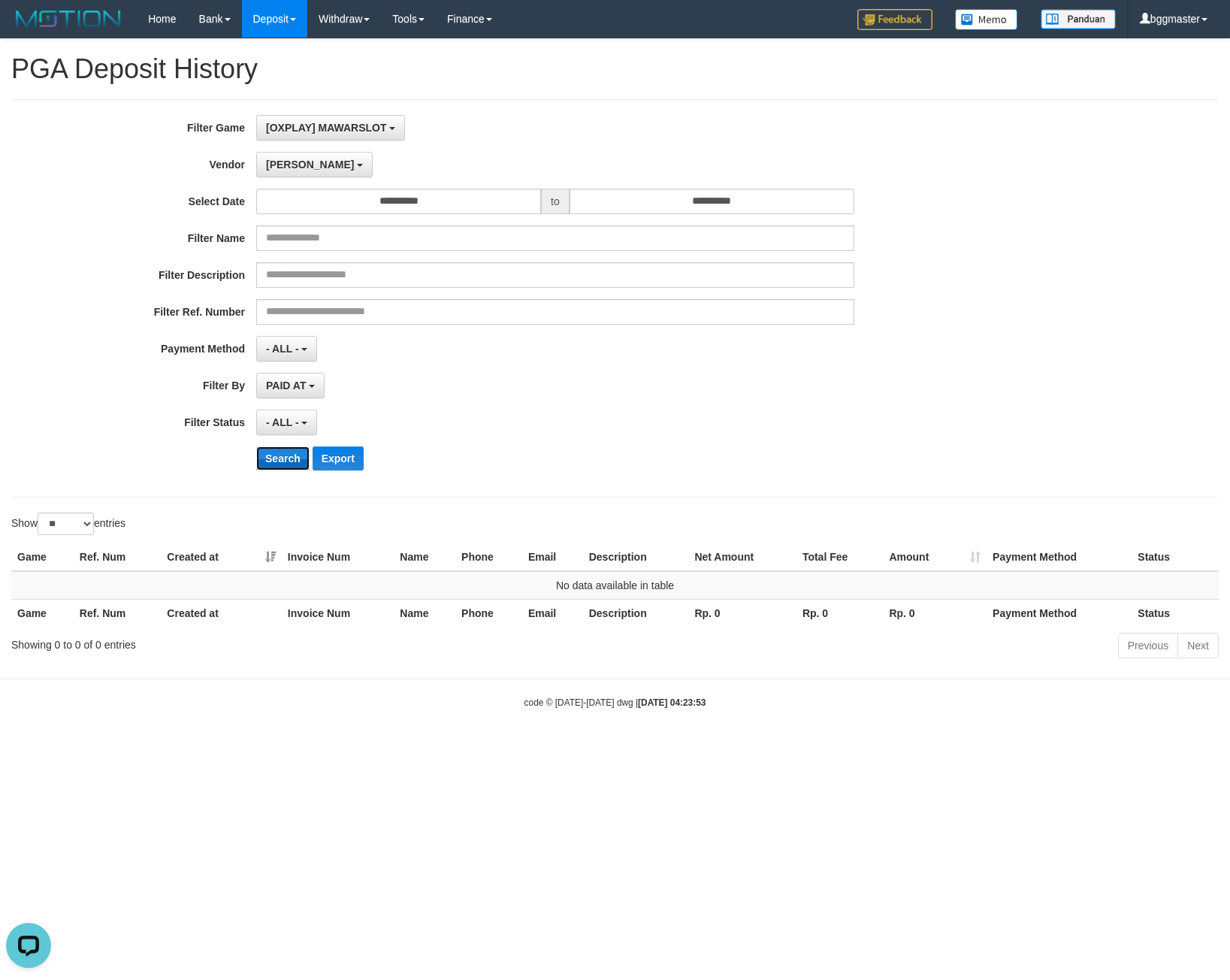
click at [265, 453] on button "Search" at bounding box center [283, 458] width 53 height 24
click at [618, 200] on input "**********" at bounding box center [712, 201] width 285 height 26
drag, startPoint x: 607, startPoint y: 142, endPoint x: 289, endPoint y: 208, distance: 324.8
click at [602, 142] on div "**********" at bounding box center [512, 298] width 1025 height 367
click at [283, 166] on span "[PERSON_NAME]" at bounding box center [310, 164] width 88 height 12
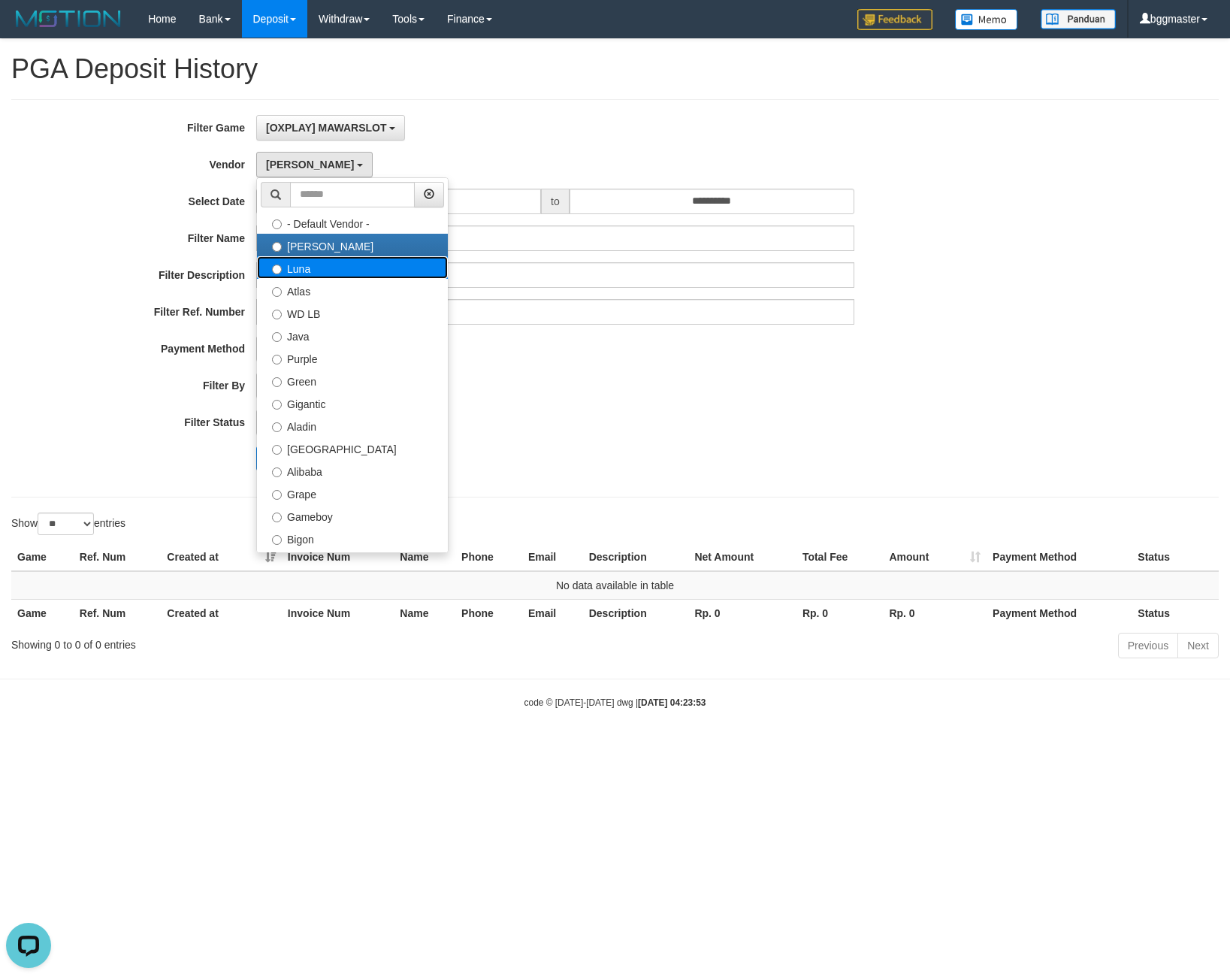
click at [320, 273] on label "Luna" at bounding box center [352, 268] width 191 height 23
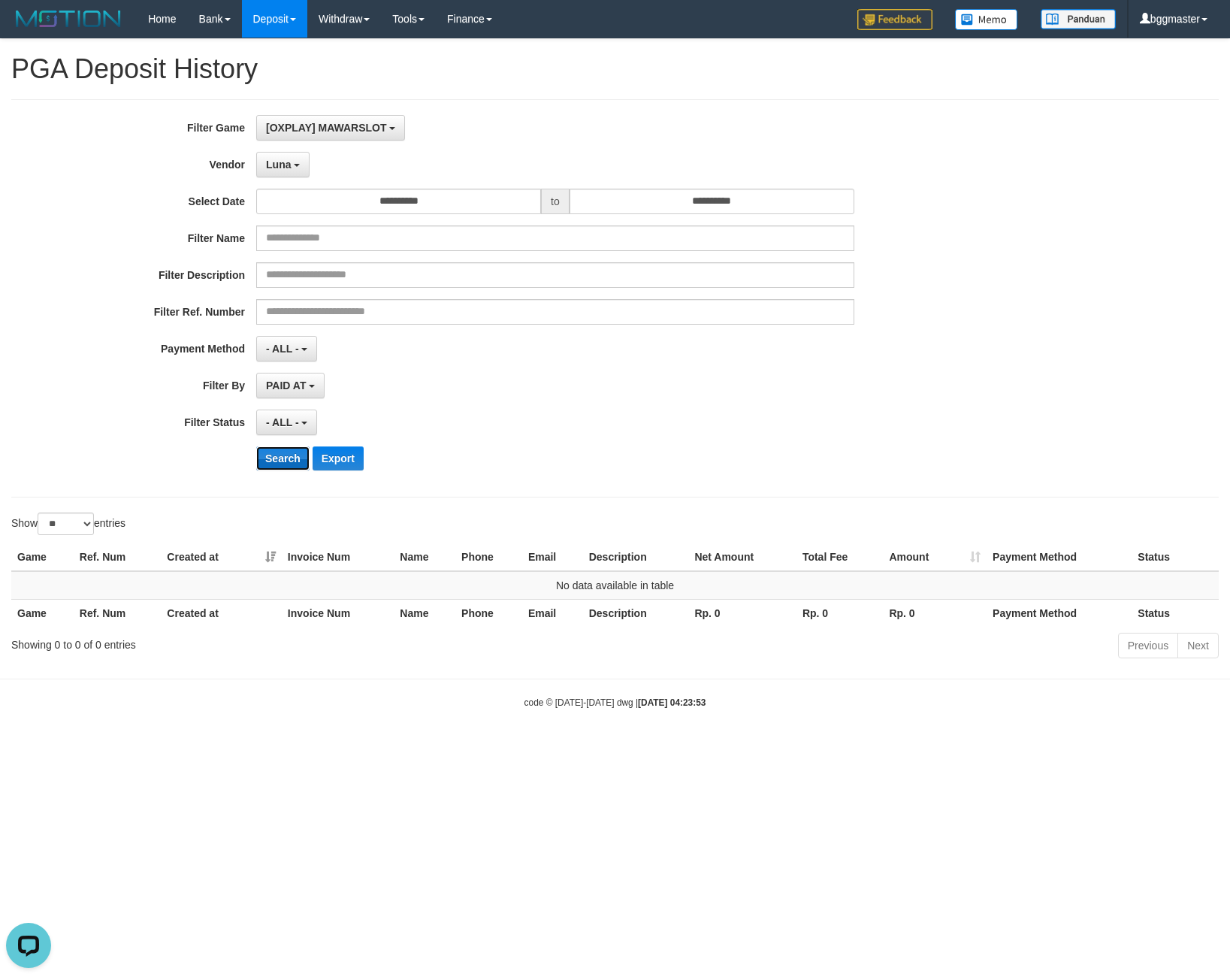
click at [291, 460] on button "Search" at bounding box center [283, 458] width 53 height 24
click at [291, 452] on button "Search" at bounding box center [283, 458] width 53 height 24
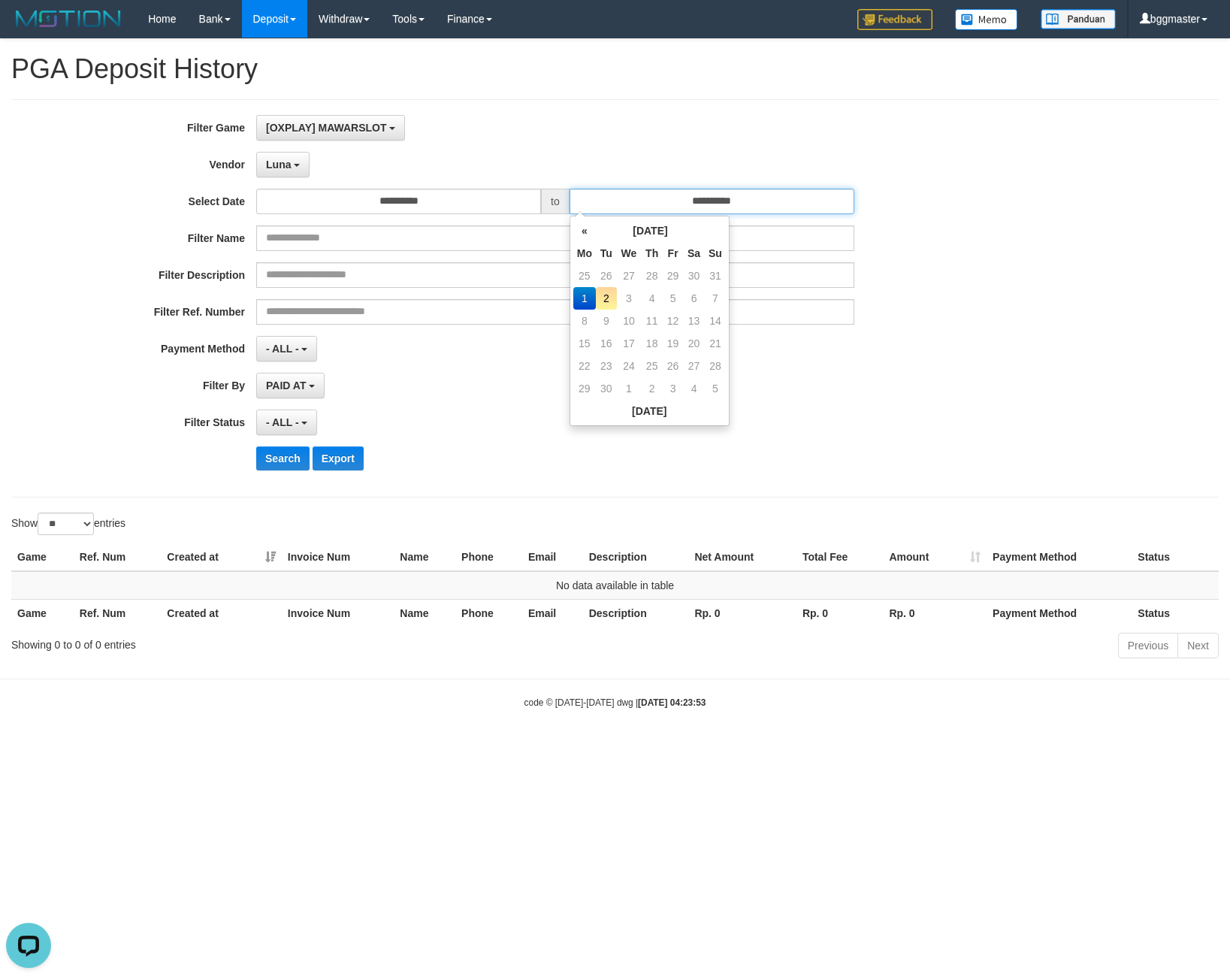
click at [619, 200] on input "**********" at bounding box center [712, 201] width 285 height 26
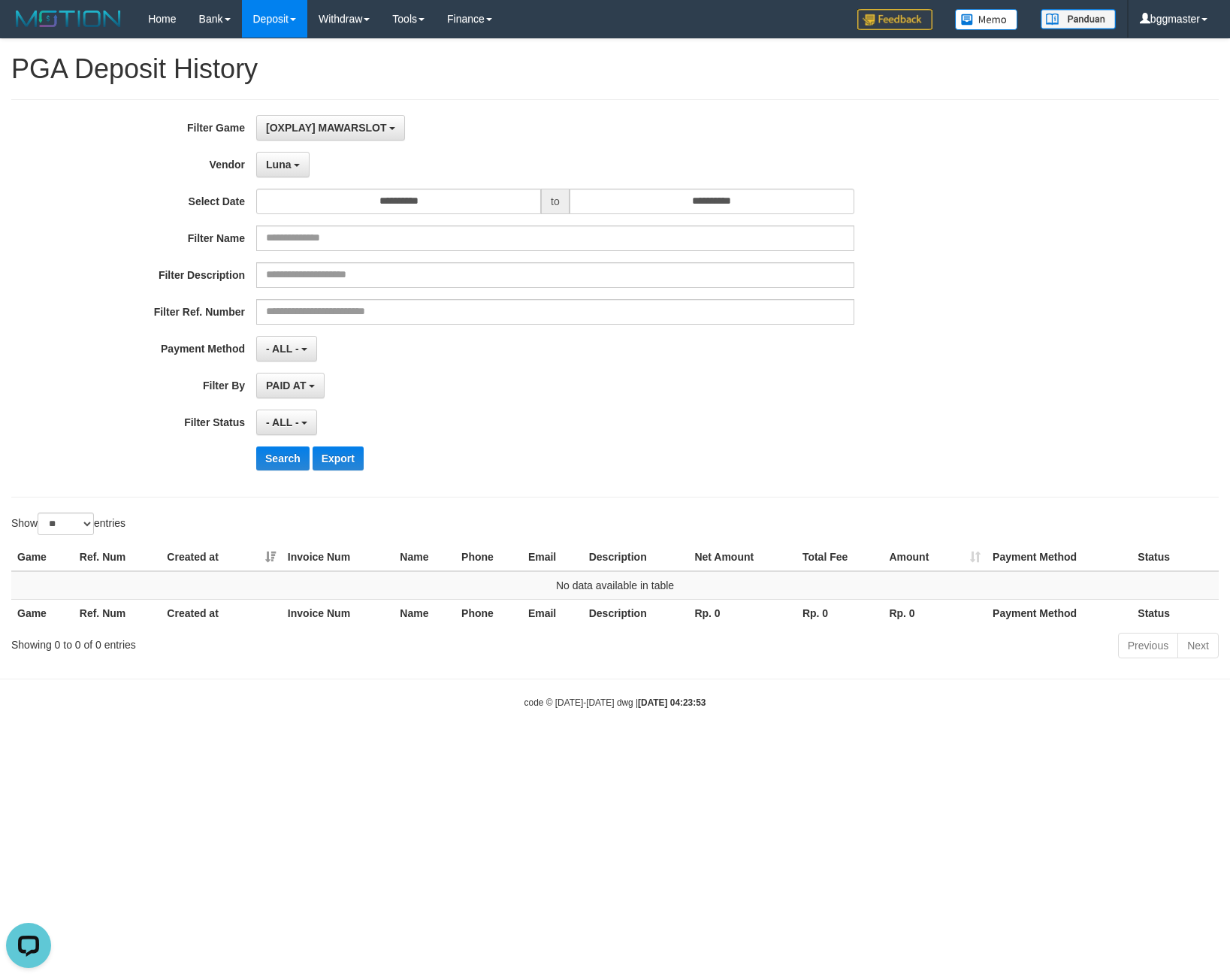
drag, startPoint x: 593, startPoint y: 129, endPoint x: 388, endPoint y: 189, distance: 213.6
click at [582, 129] on div "[OXPLAY] MAWARSLOT SELECT GAME [OXPLAY] MAWARSLOT" at bounding box center [556, 127] width 598 height 26
click at [287, 171] on button "Luna" at bounding box center [283, 164] width 53 height 26
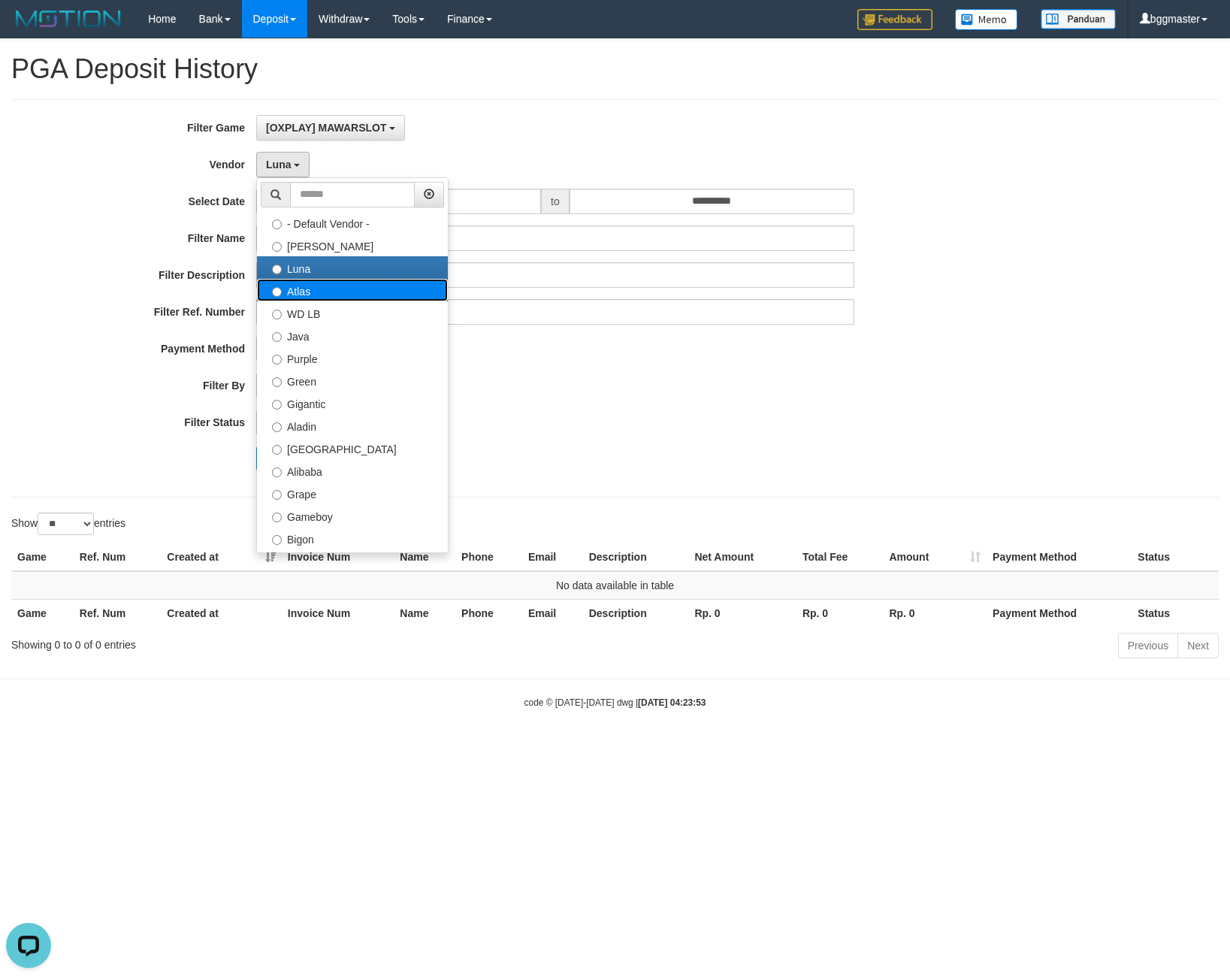
click at [313, 279] on label "Atlas" at bounding box center [352, 291] width 191 height 23
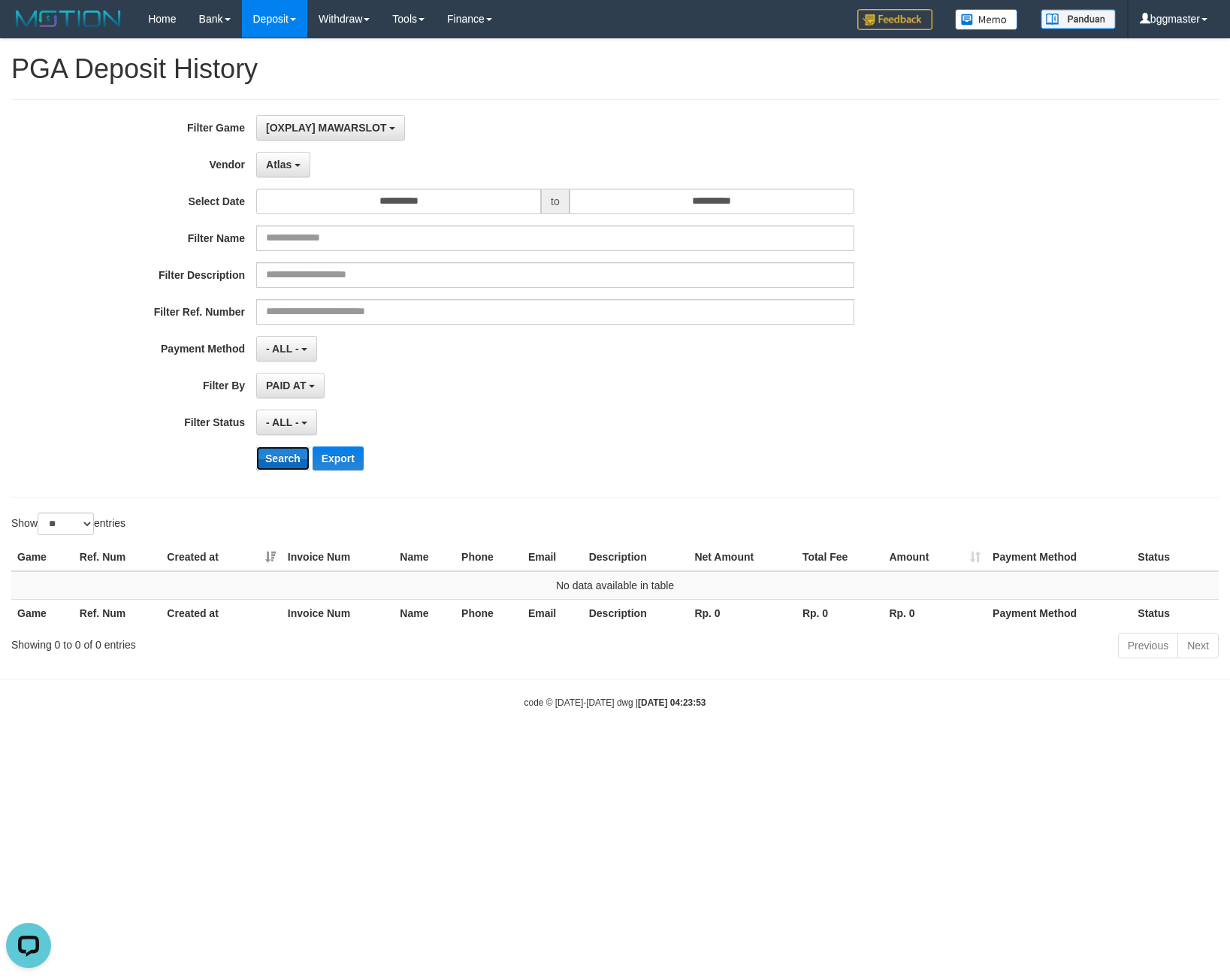
click at [277, 466] on button "Search" at bounding box center [283, 458] width 53 height 24
drag, startPoint x: 275, startPoint y: 457, endPoint x: 289, endPoint y: 427, distance: 33.1
click at [277, 456] on button "Search" at bounding box center [283, 458] width 53 height 24
click at [297, 157] on button "Atlas" at bounding box center [283, 164] width 54 height 26
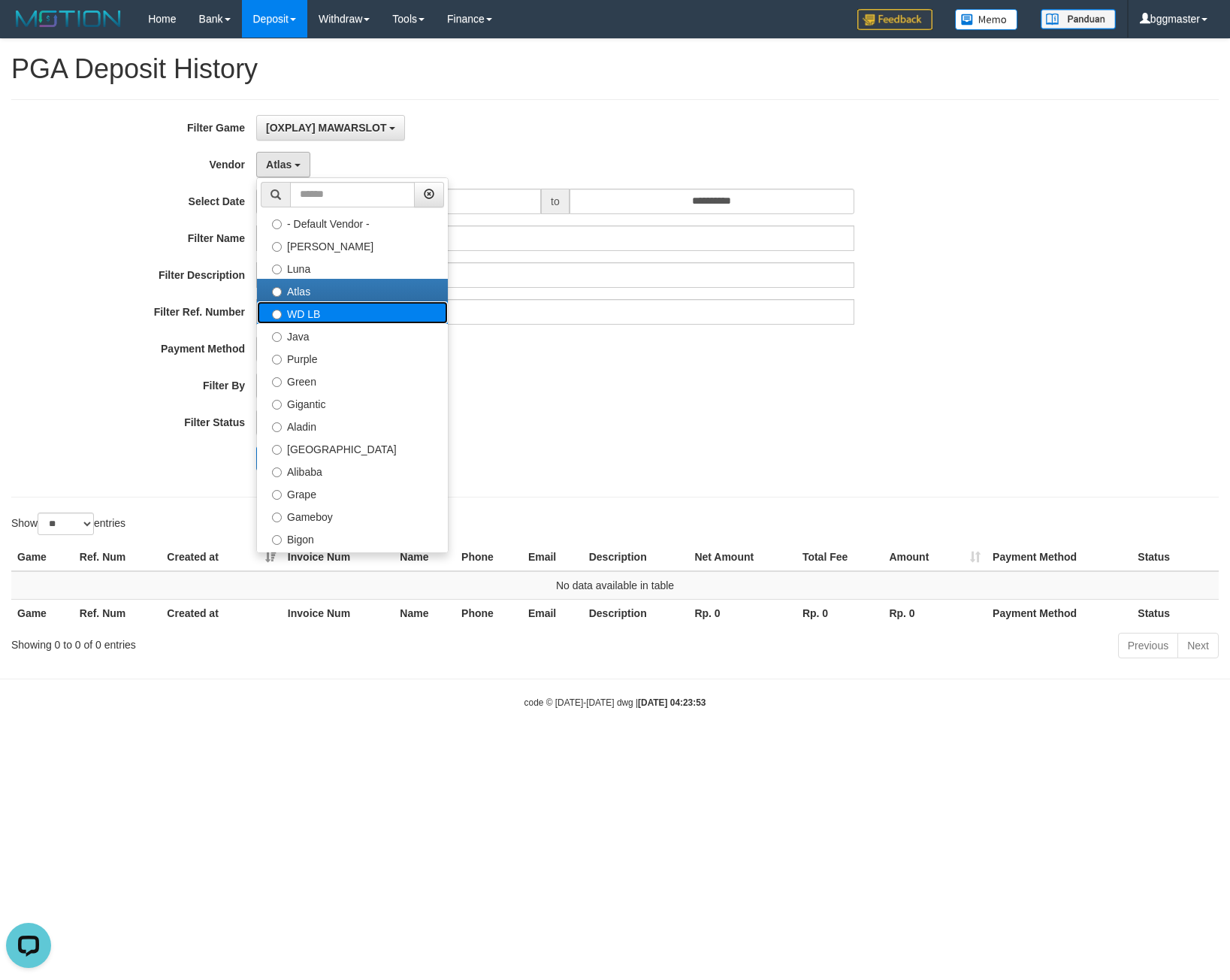
click at [309, 315] on label "WD LB" at bounding box center [352, 312] width 191 height 23
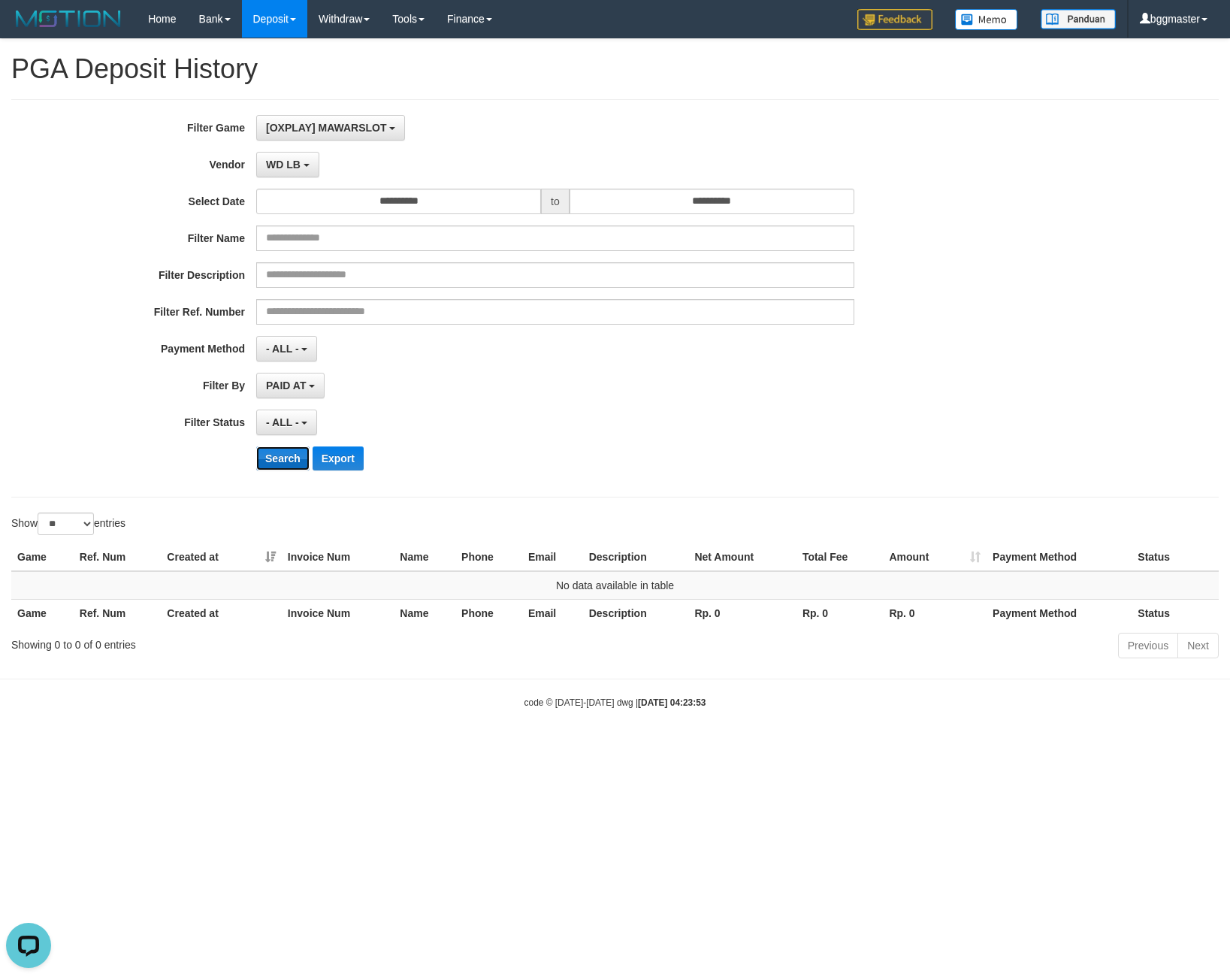
click at [282, 466] on button "Search" at bounding box center [283, 458] width 53 height 24
click at [282, 174] on button "WD LB" at bounding box center [288, 164] width 63 height 26
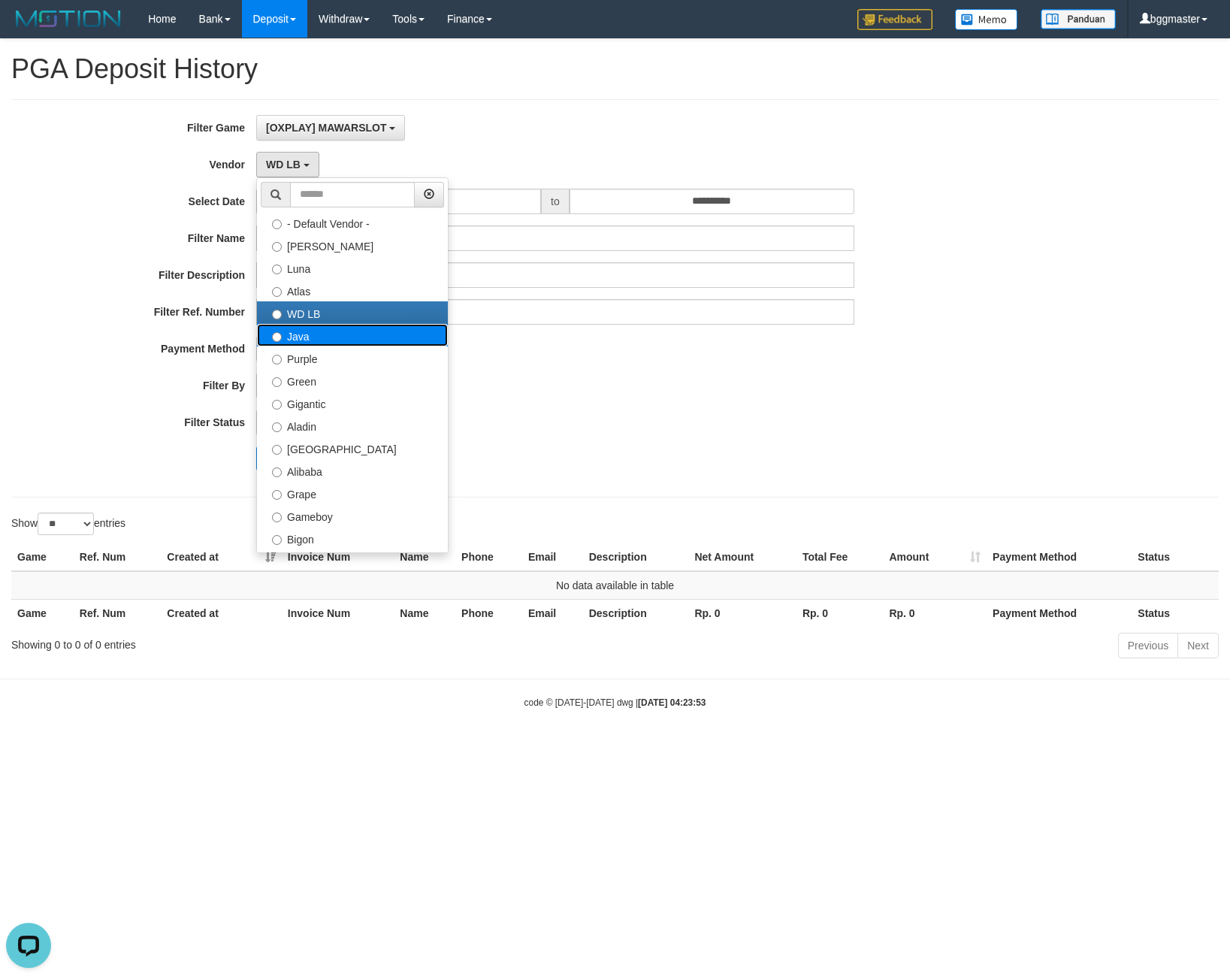
click at [323, 331] on label "Java" at bounding box center [352, 335] width 191 height 23
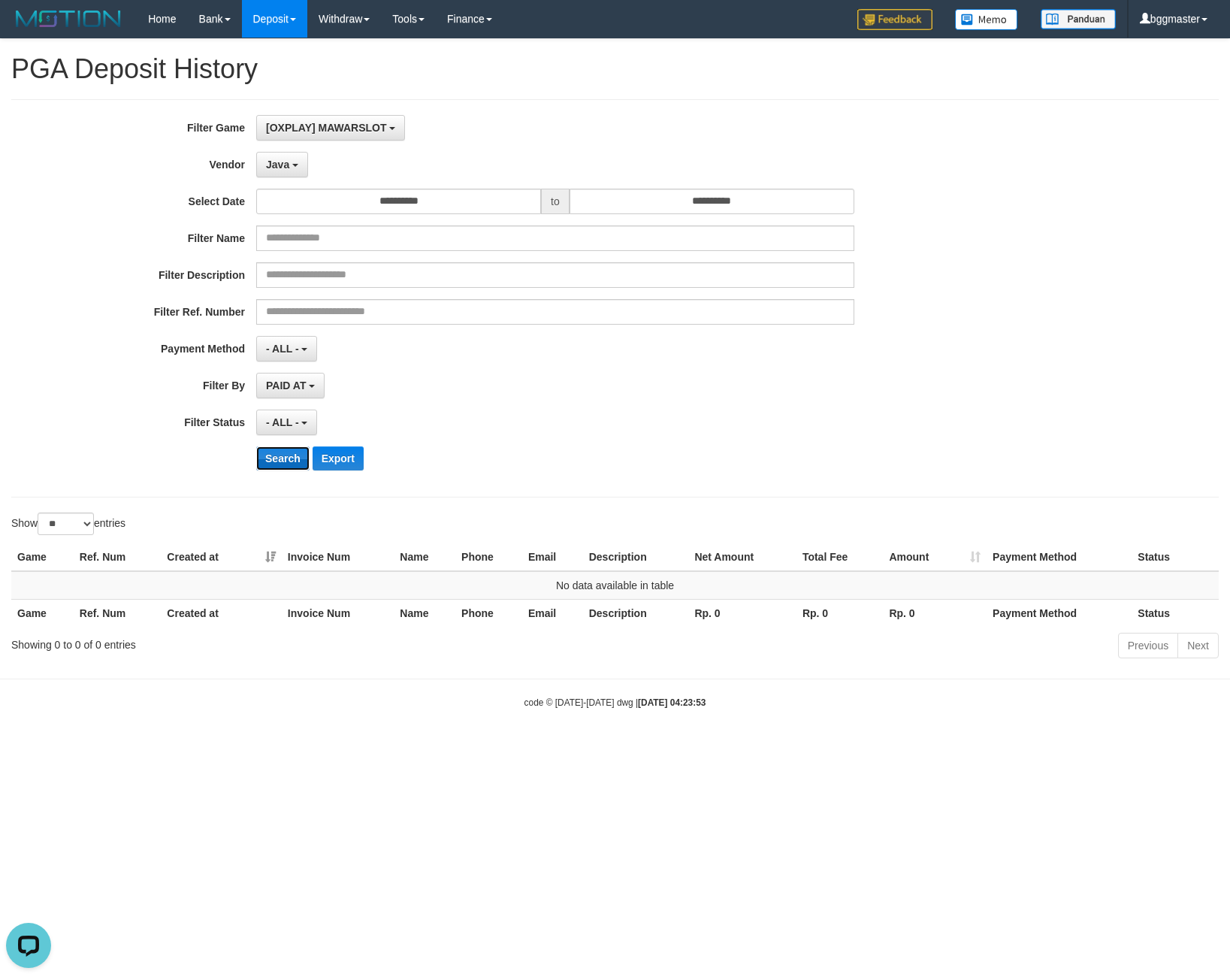
click at [272, 458] on button "Search" at bounding box center [283, 458] width 53 height 24
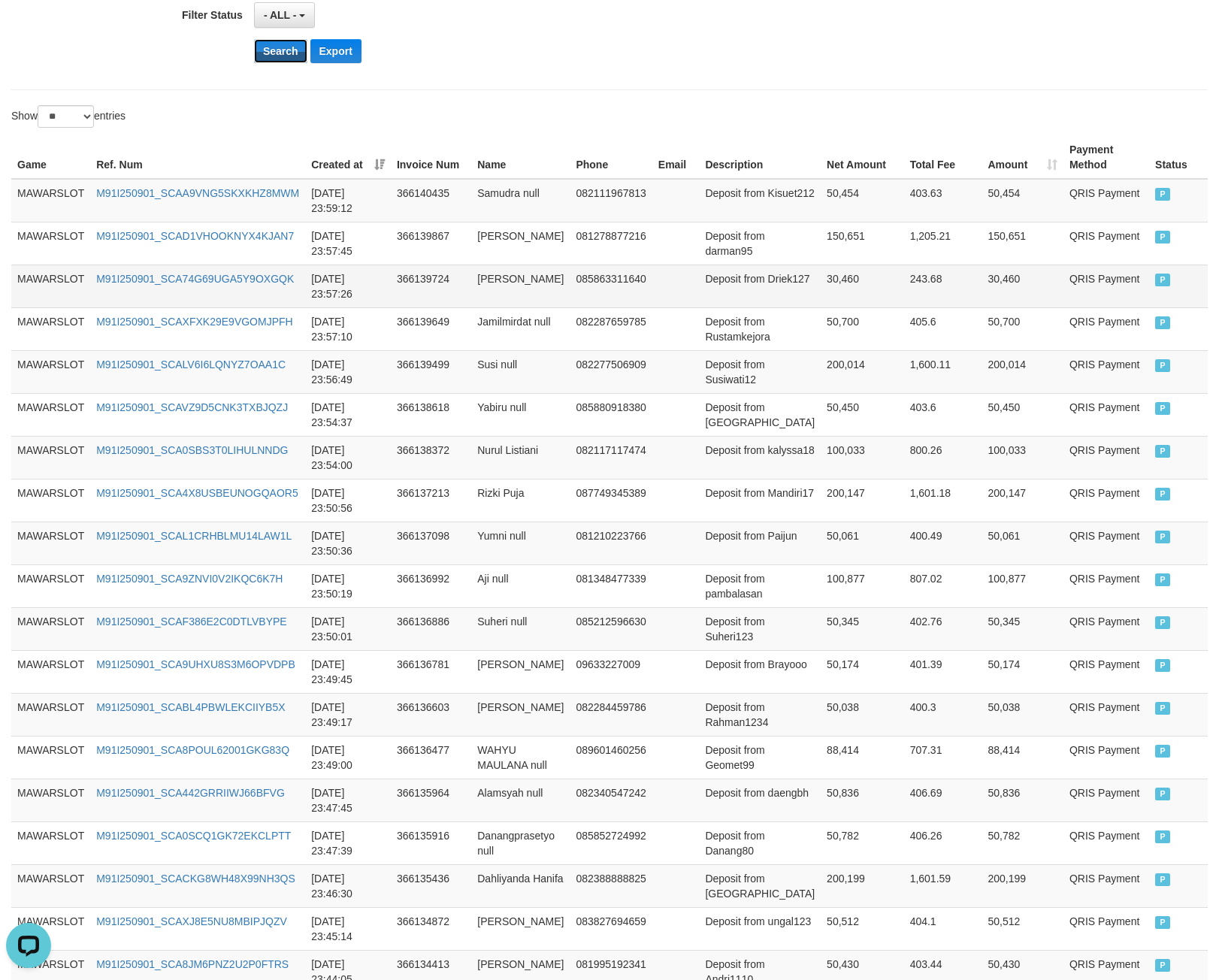
scroll to position [825, 0]
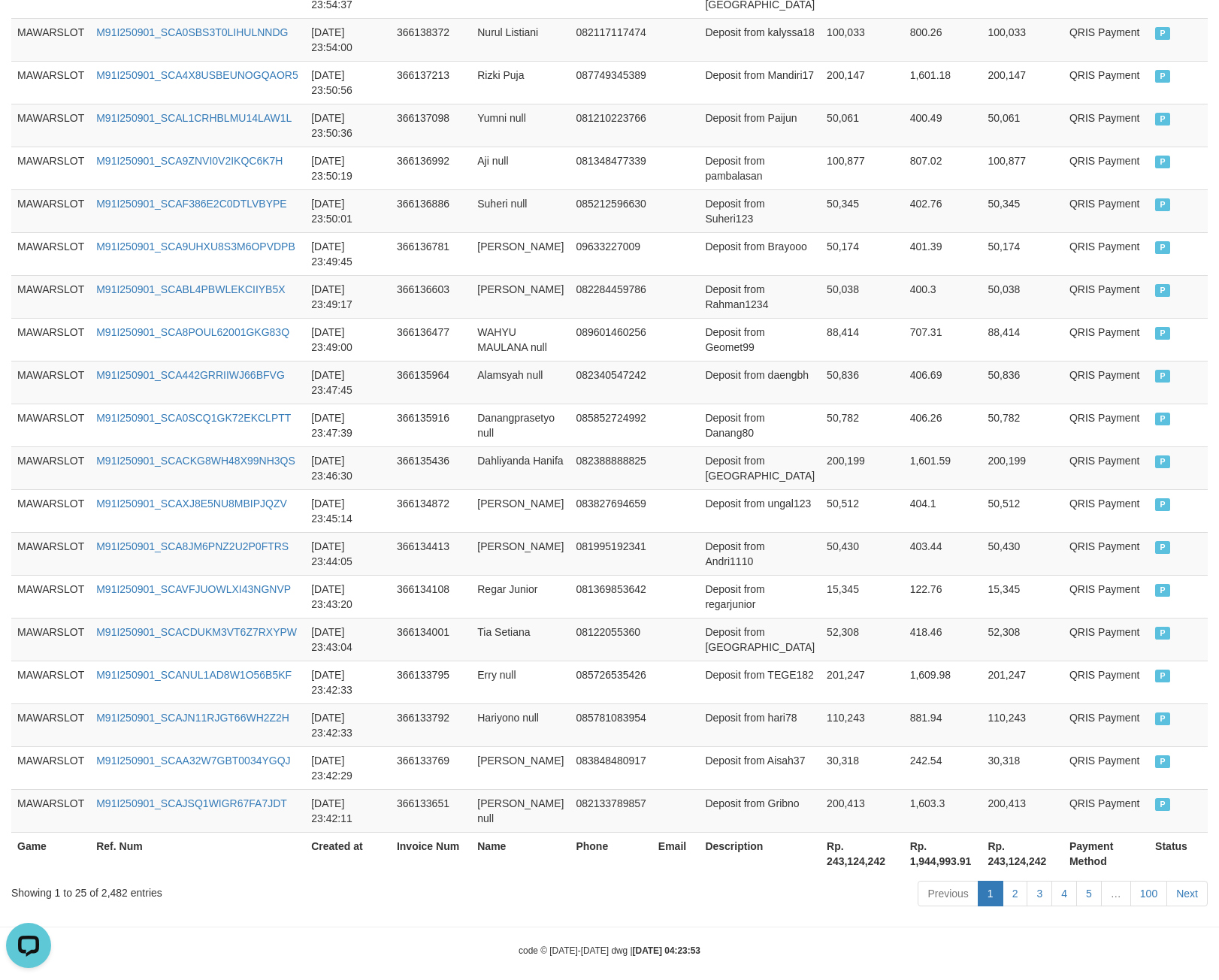
click at [820, 845] on th "Rp. 243,124,242" at bounding box center [862, 853] width 84 height 43
copy th "243,124,242"
click at [120, 883] on div "Showing 1 to 25 of 2,482 entries" at bounding box center [253, 890] width 485 height 21
click at [116, 880] on div "Showing 1 to 25 of 2,482 entries" at bounding box center [253, 890] width 485 height 21
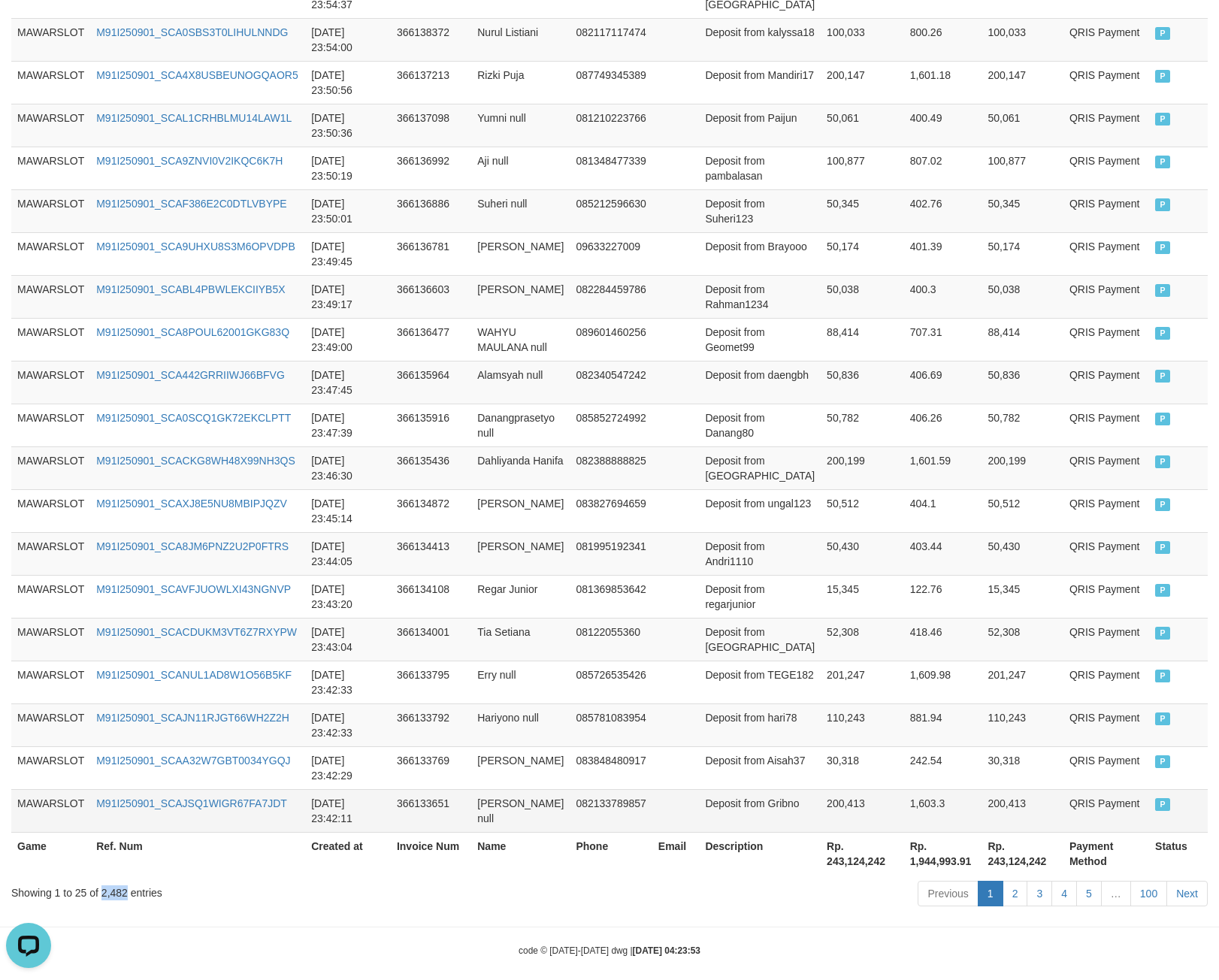
copy div "2,482"
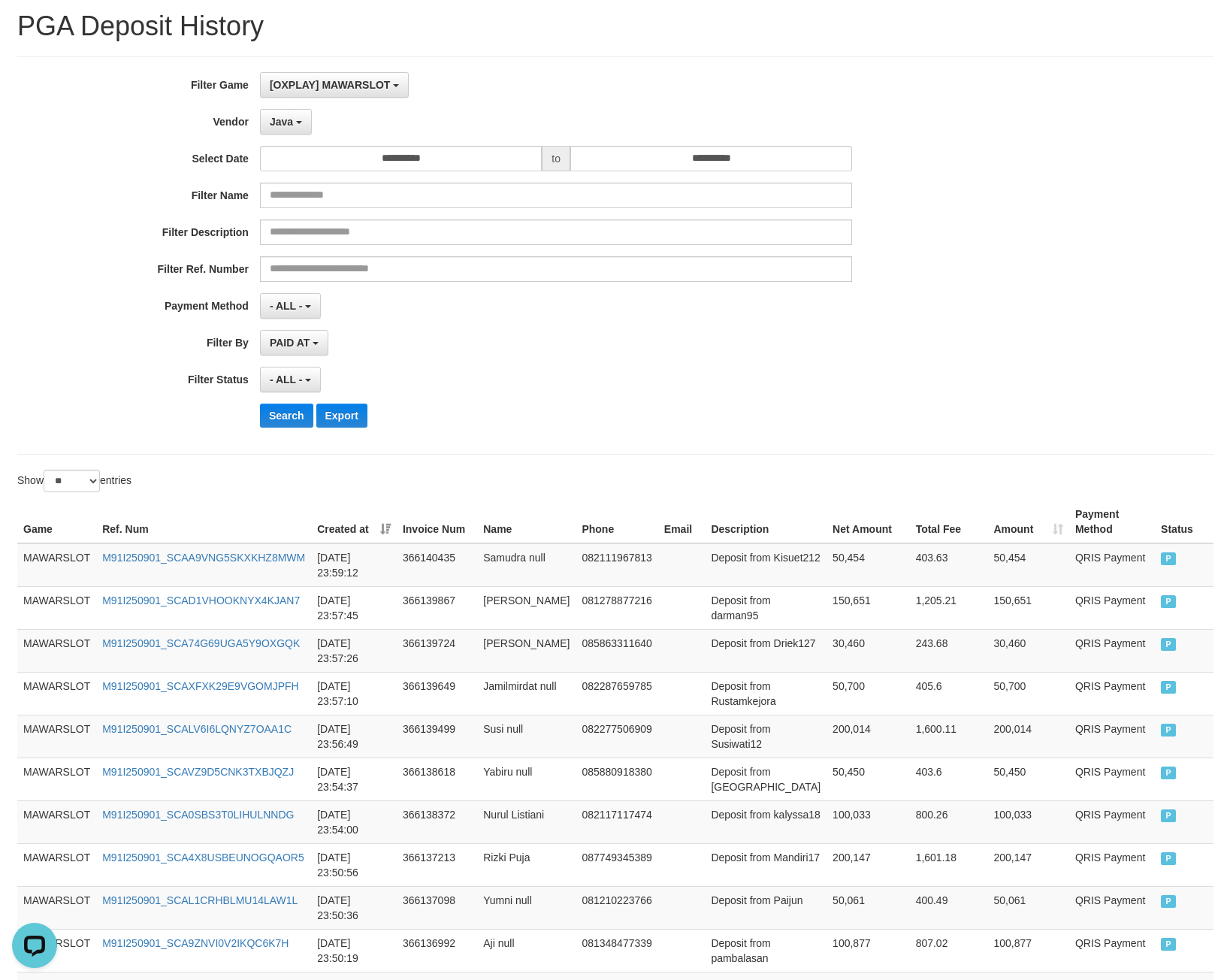
scroll to position [0, 0]
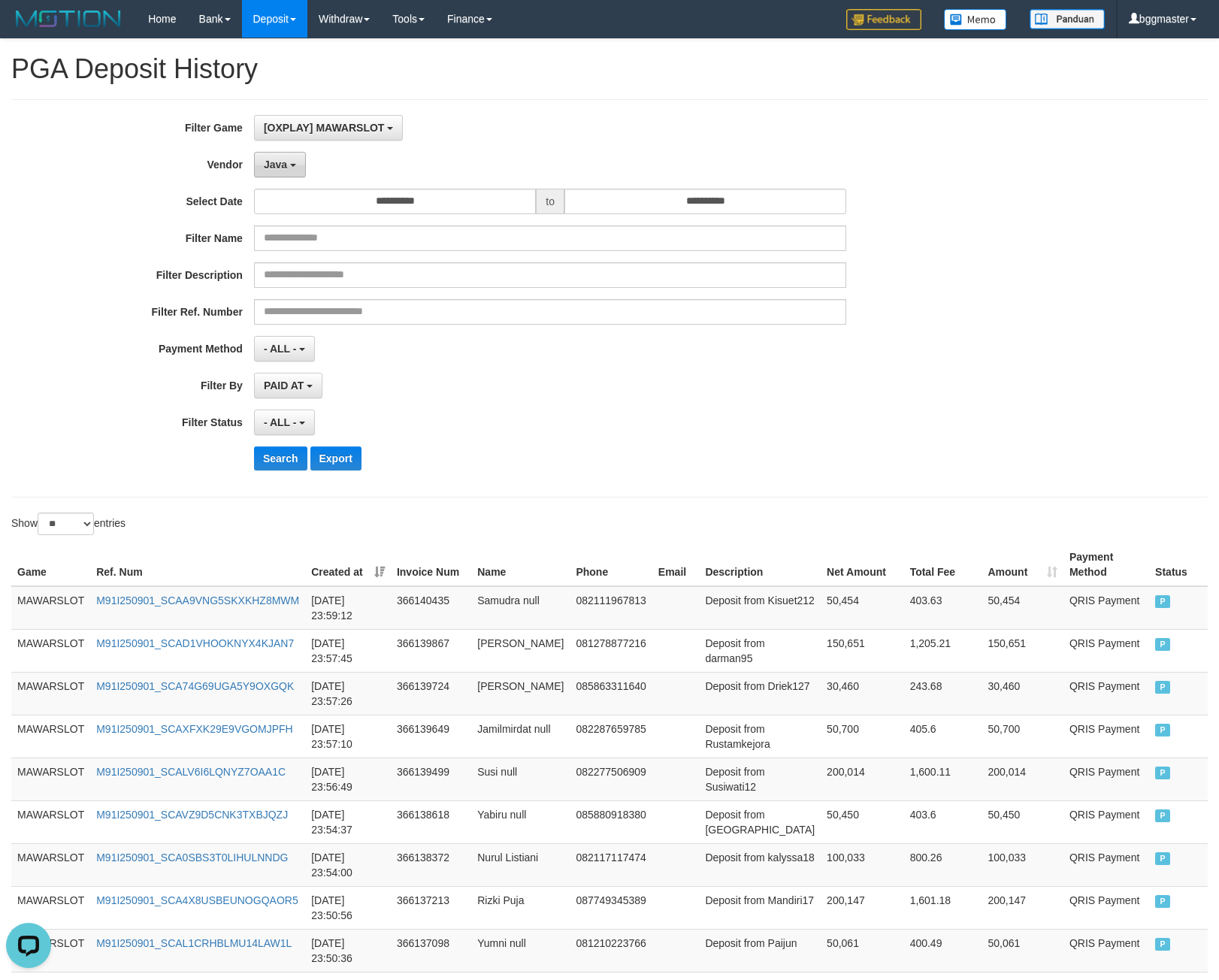
click at [265, 168] on span "Java" at bounding box center [275, 164] width 24 height 12
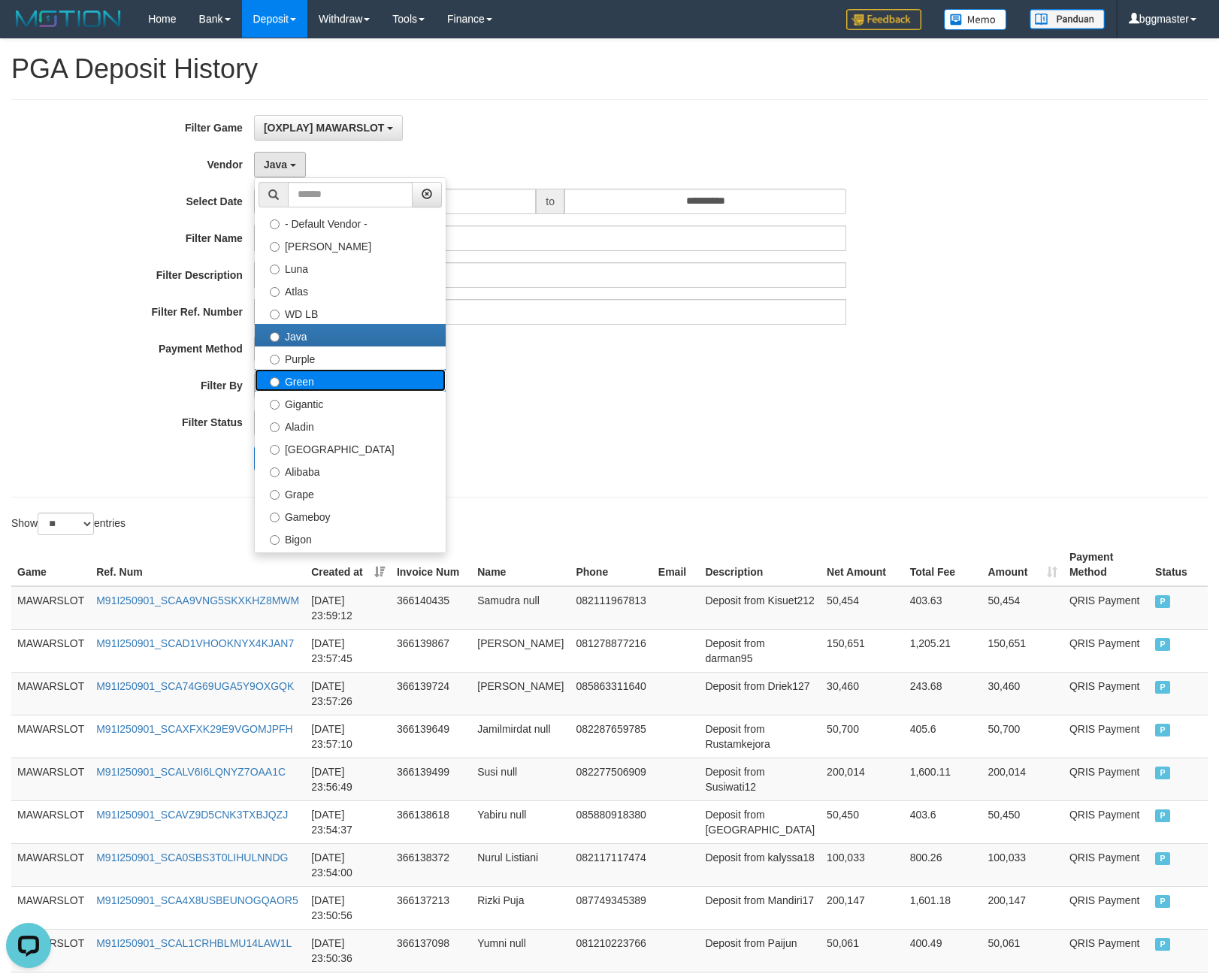
click at [311, 370] on label "Green" at bounding box center [349, 381] width 191 height 23
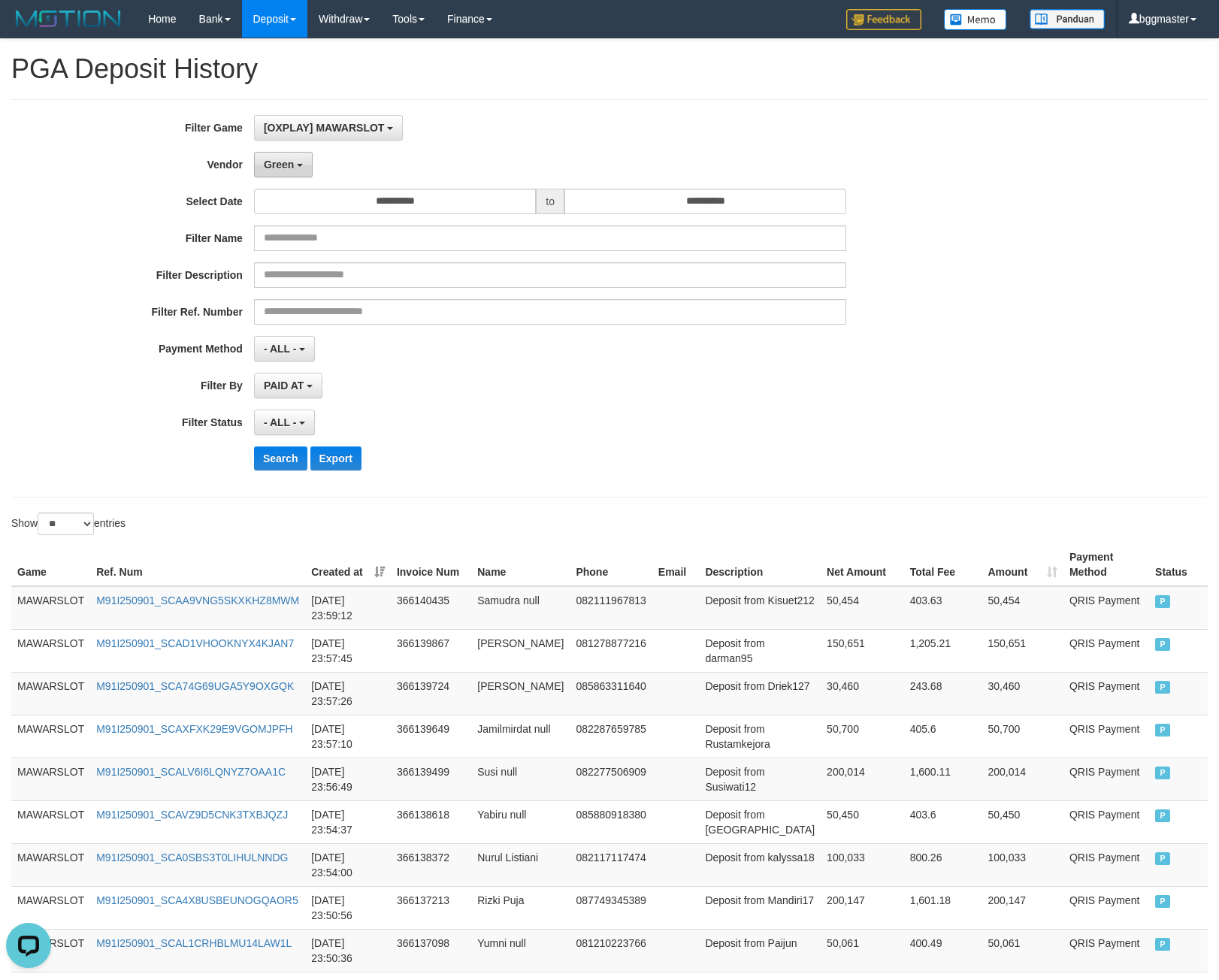
click at [310, 160] on button "Green" at bounding box center [283, 164] width 59 height 26
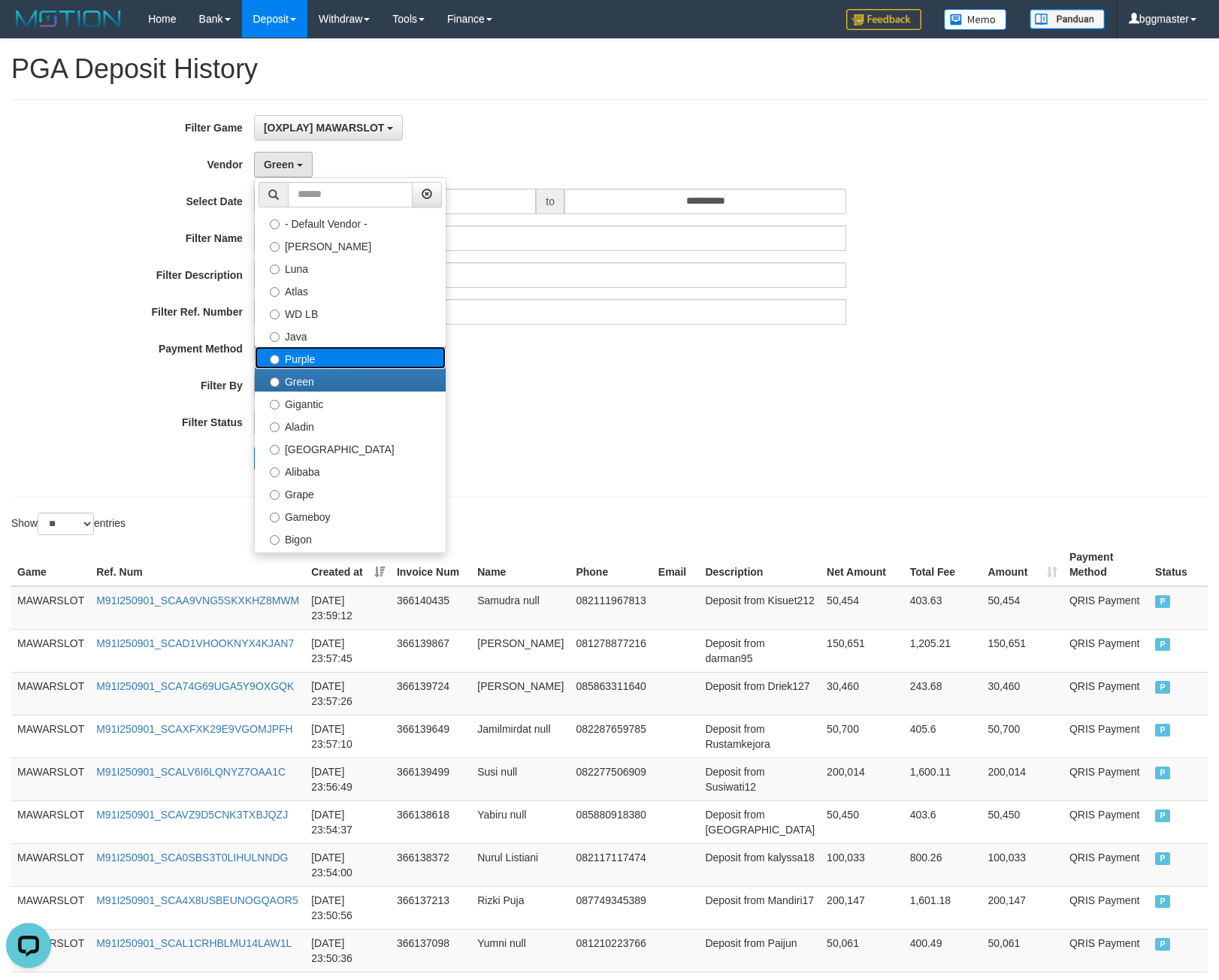
click at [345, 362] on label "Purple" at bounding box center [349, 358] width 191 height 23
select select "**********"
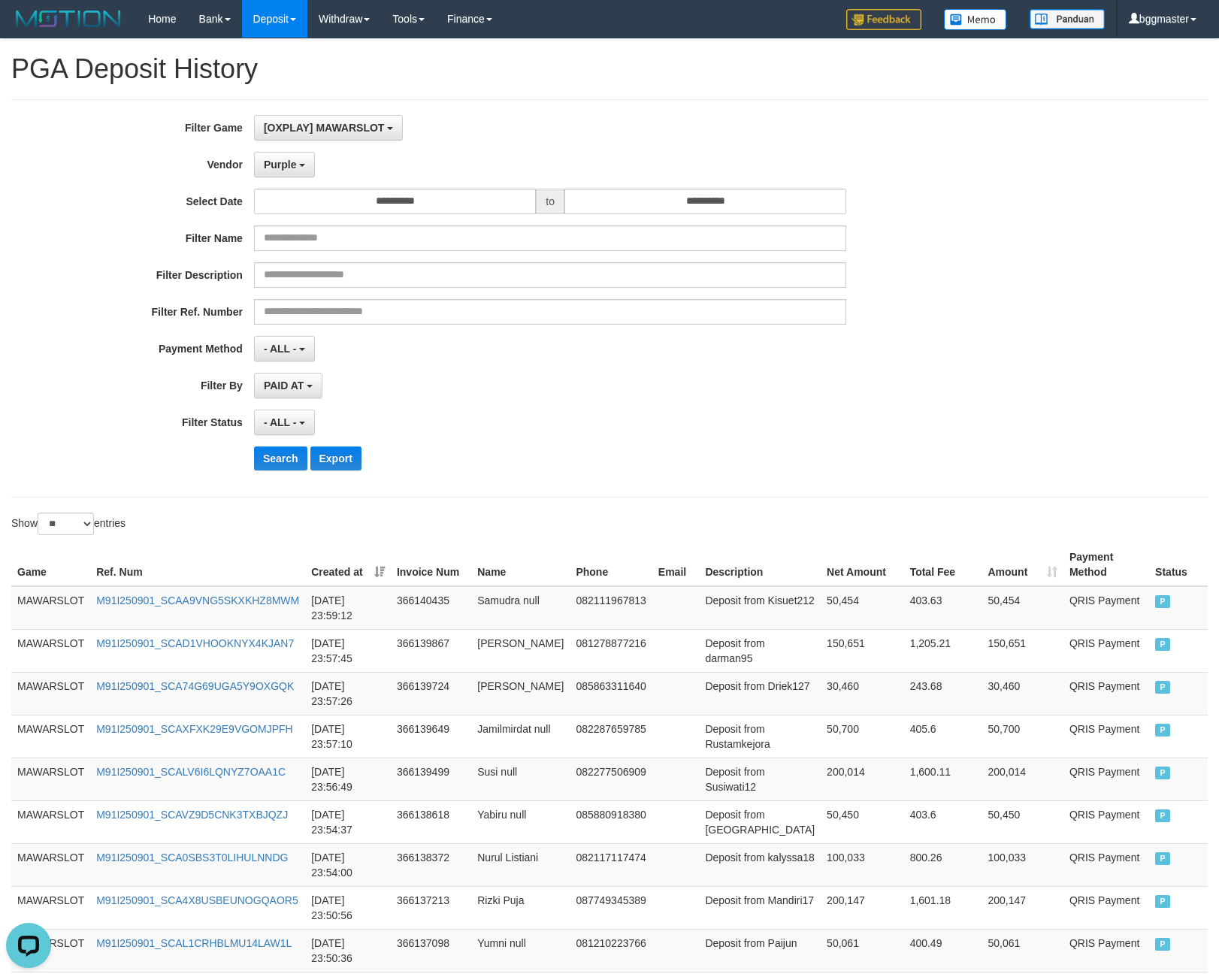
click at [295, 471] on div "**********" at bounding box center [508, 298] width 1016 height 367
click at [283, 453] on button "Search" at bounding box center [280, 458] width 53 height 24
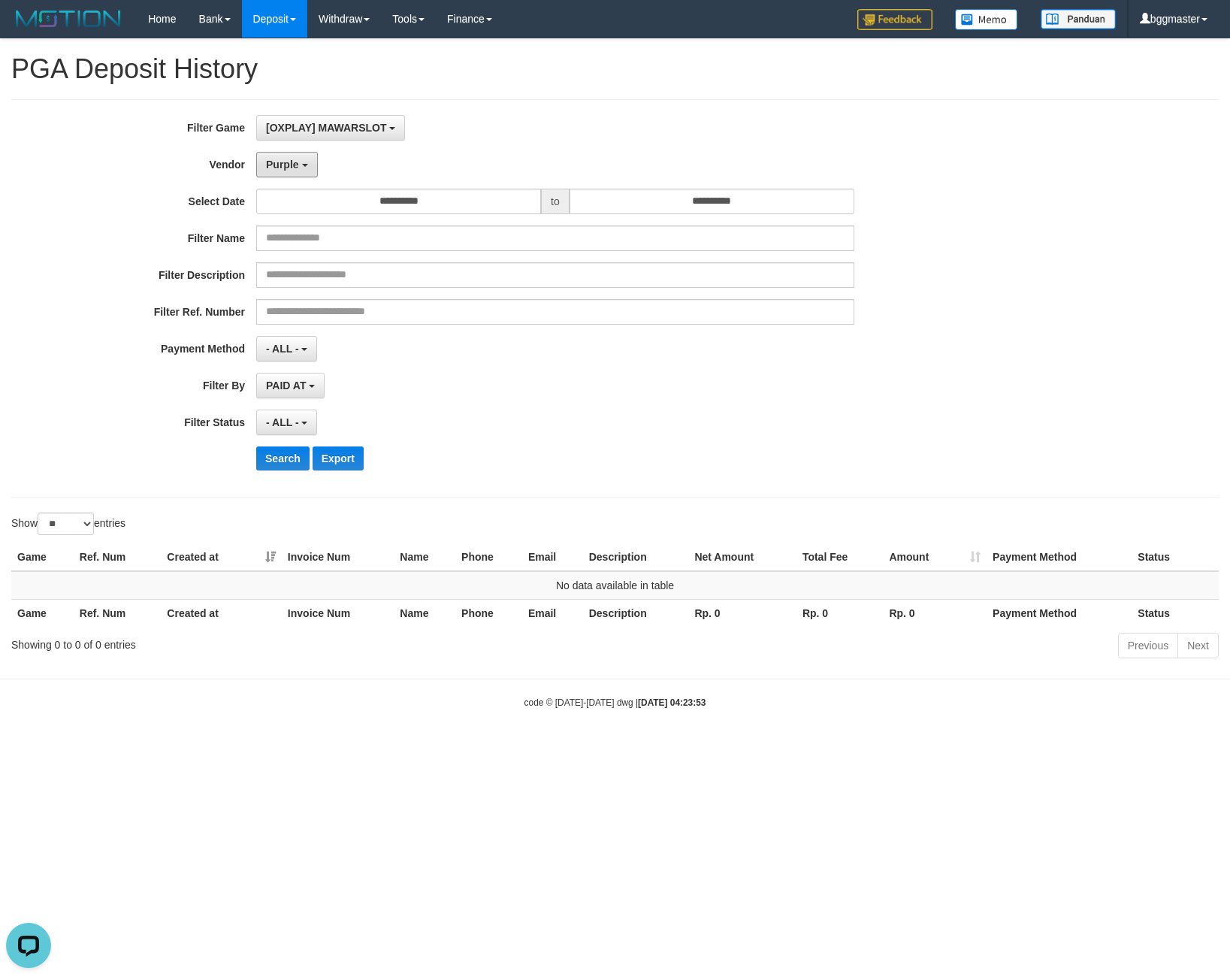
drag, startPoint x: 298, startPoint y: 172, endPoint x: 263, endPoint y: 193, distance: 40.8
click at [297, 172] on button "Purple" at bounding box center [287, 164] width 61 height 26
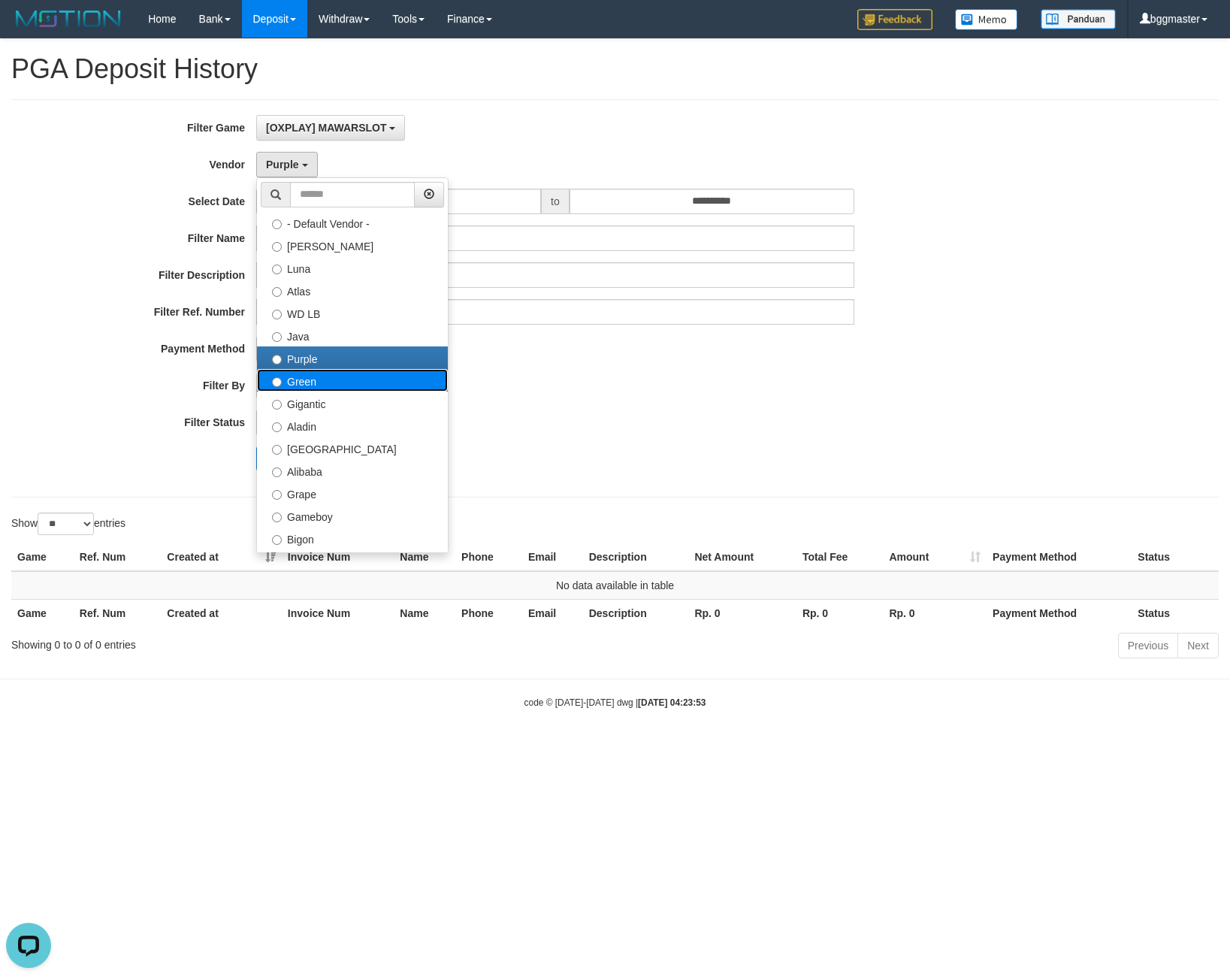
click at [272, 384] on label "Green" at bounding box center [352, 381] width 191 height 23
click at [288, 375] on label "Green" at bounding box center [352, 381] width 191 height 23
select select "**********"
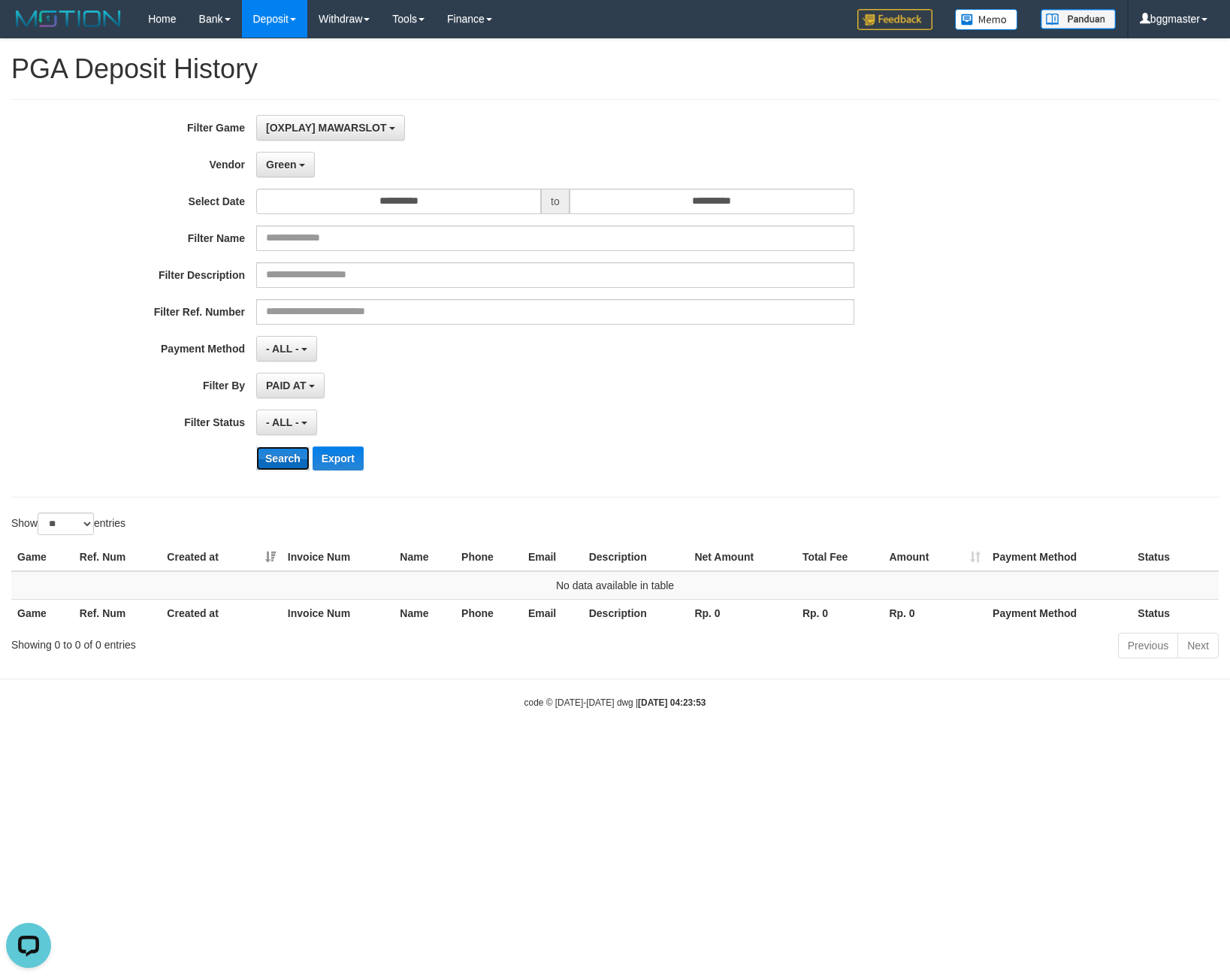
click at [279, 463] on button "Search" at bounding box center [283, 458] width 53 height 24
click at [287, 172] on button "Green" at bounding box center [286, 164] width 59 height 26
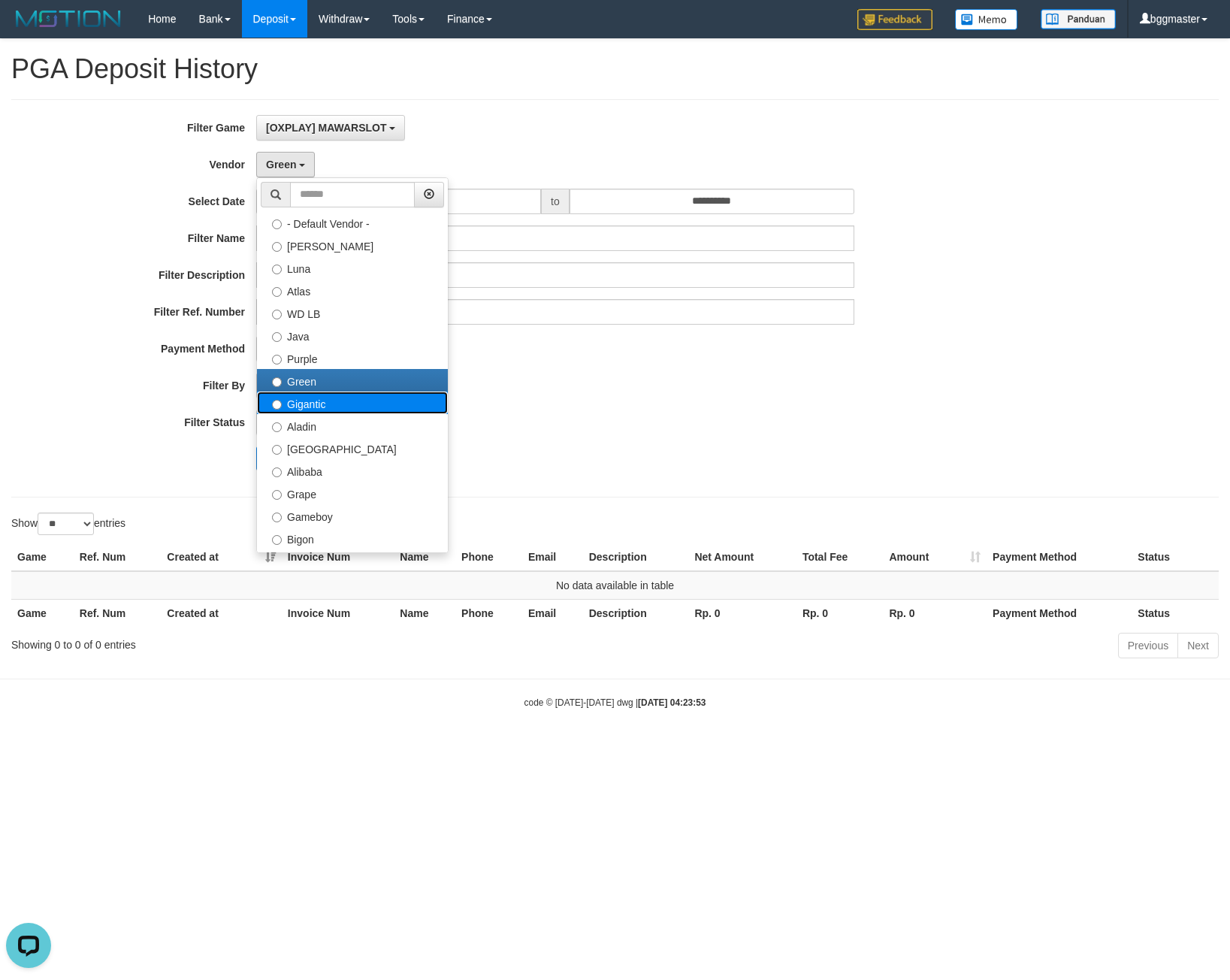
click at [300, 402] on label "Gigantic" at bounding box center [352, 403] width 191 height 23
select select "**********"
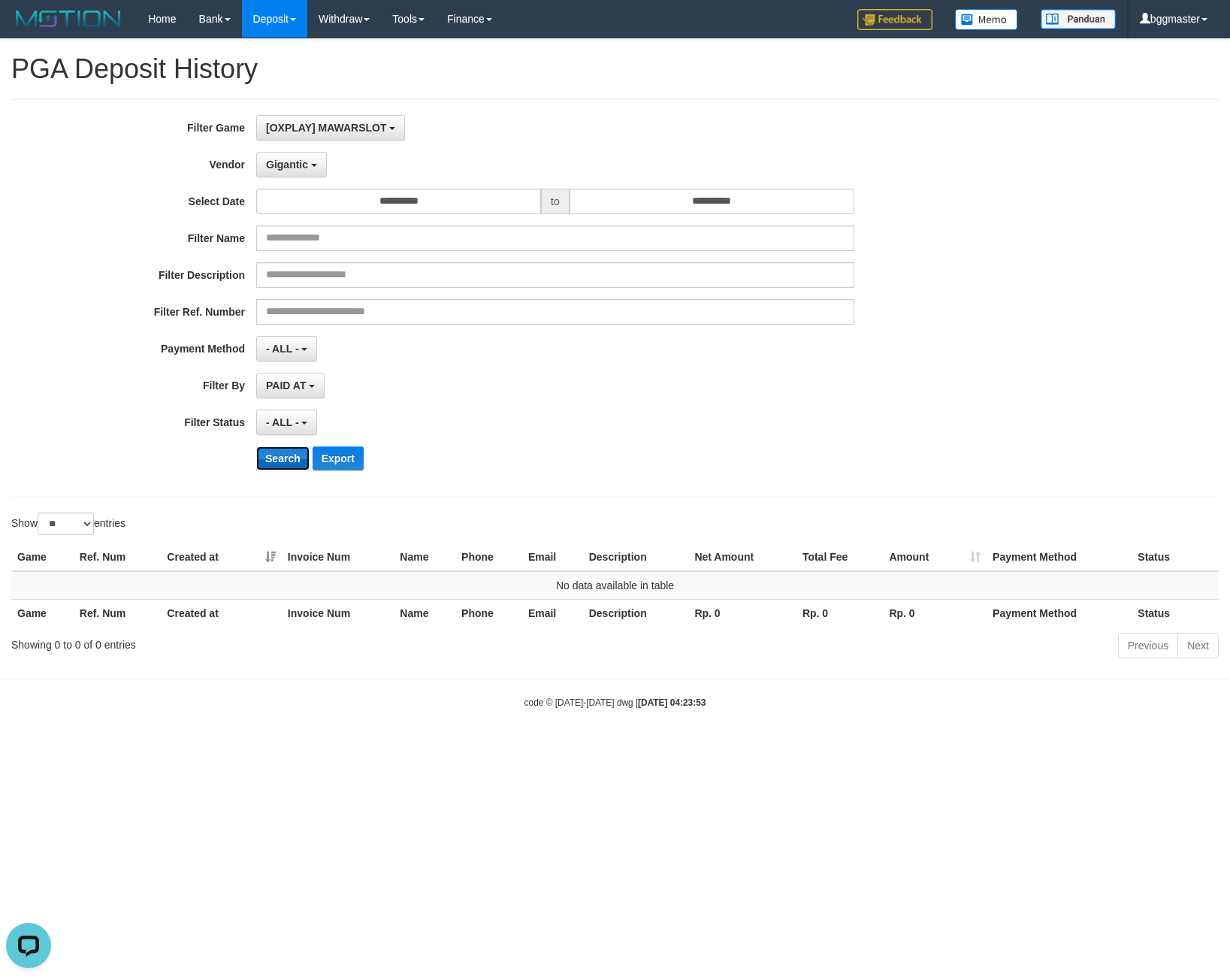
click at [287, 461] on button "Search" at bounding box center [283, 458] width 53 height 24
click at [293, 159] on span "Gigantic" at bounding box center [287, 164] width 42 height 12
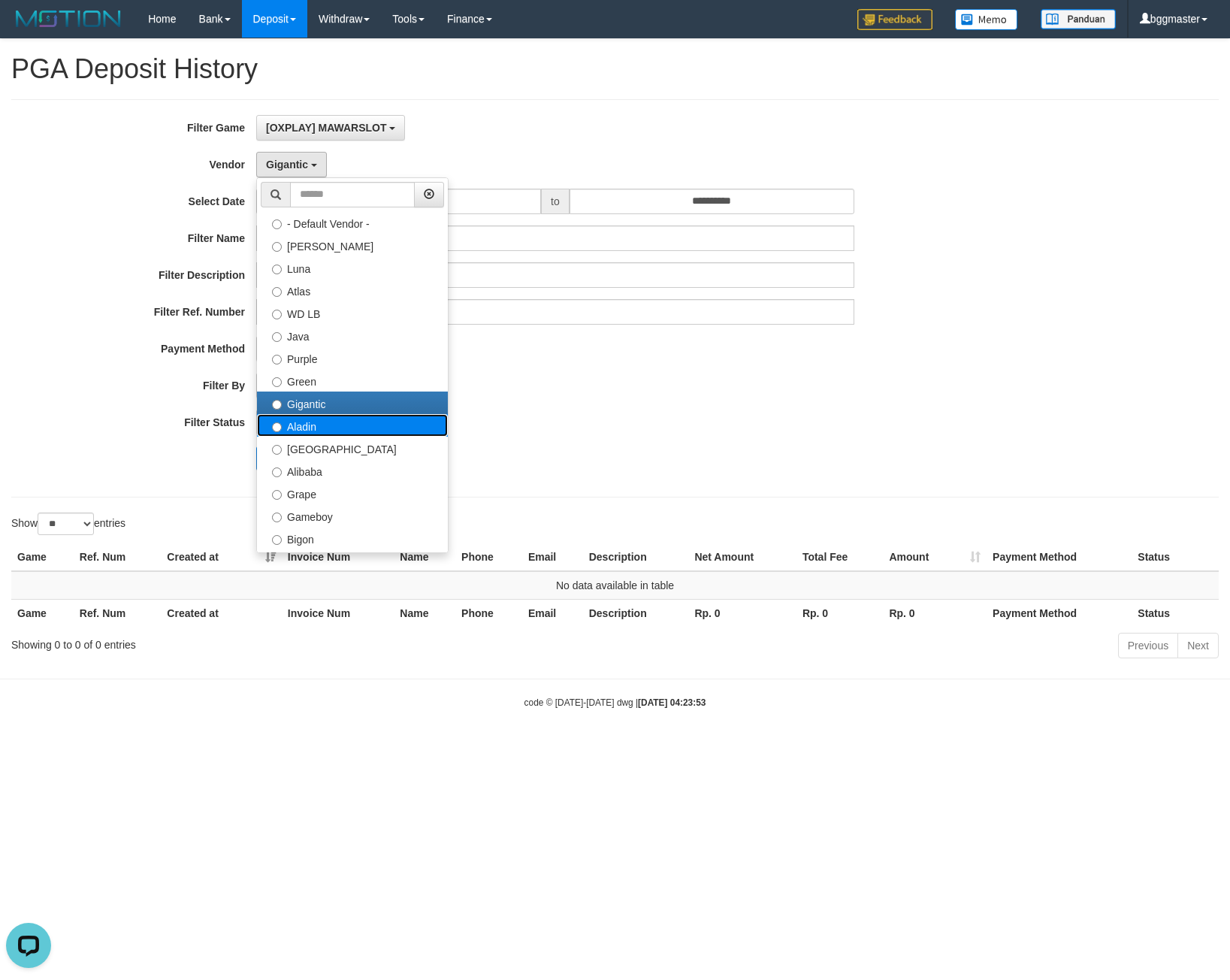
click at [293, 422] on label "Aladin" at bounding box center [352, 425] width 191 height 23
select select "**********"
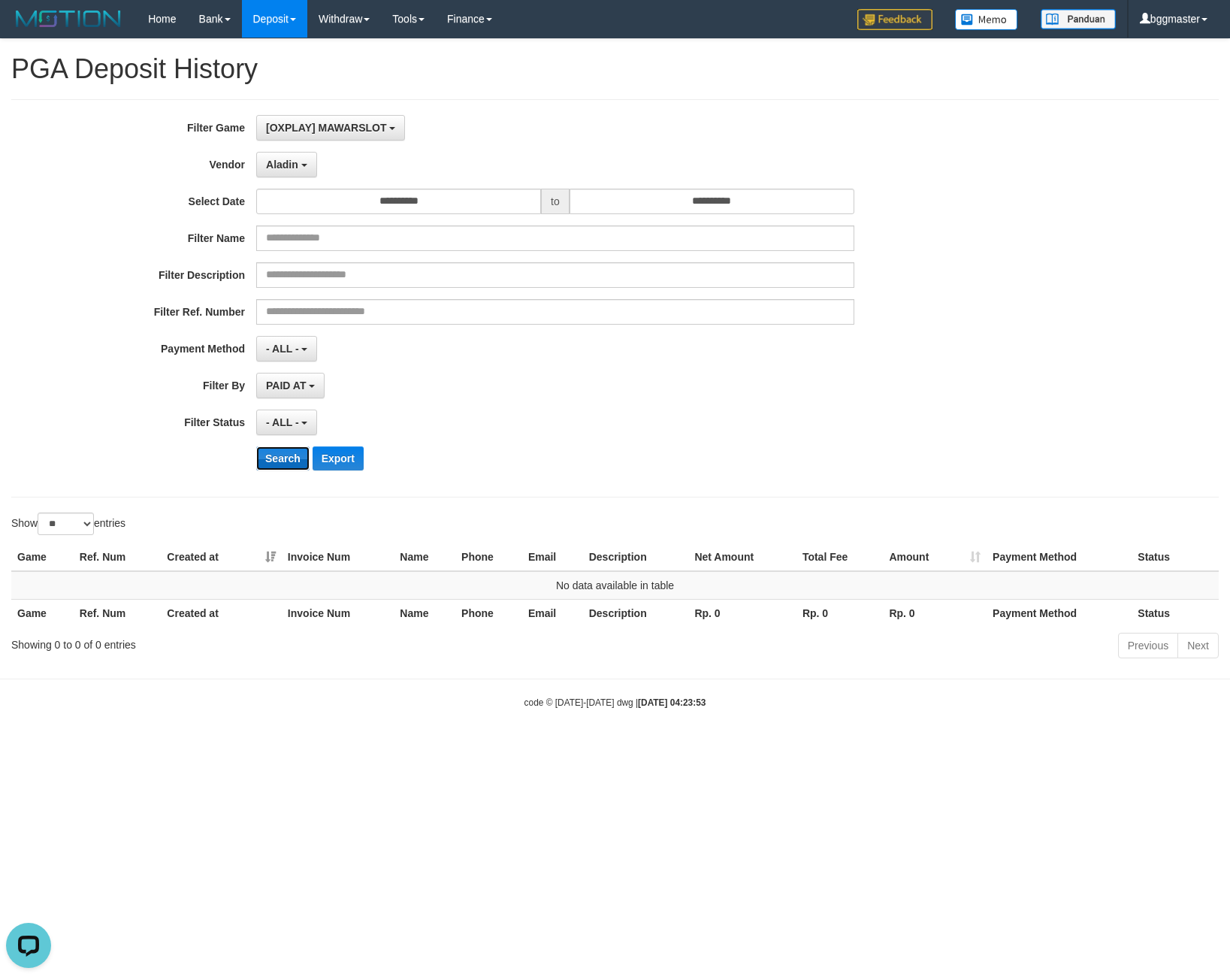
click at [286, 452] on button "Search" at bounding box center [283, 458] width 53 height 24
drag, startPoint x: 283, startPoint y: 155, endPoint x: 237, endPoint y: 243, distance: 99.3
click at [283, 157] on button "Aladin" at bounding box center [287, 164] width 61 height 26
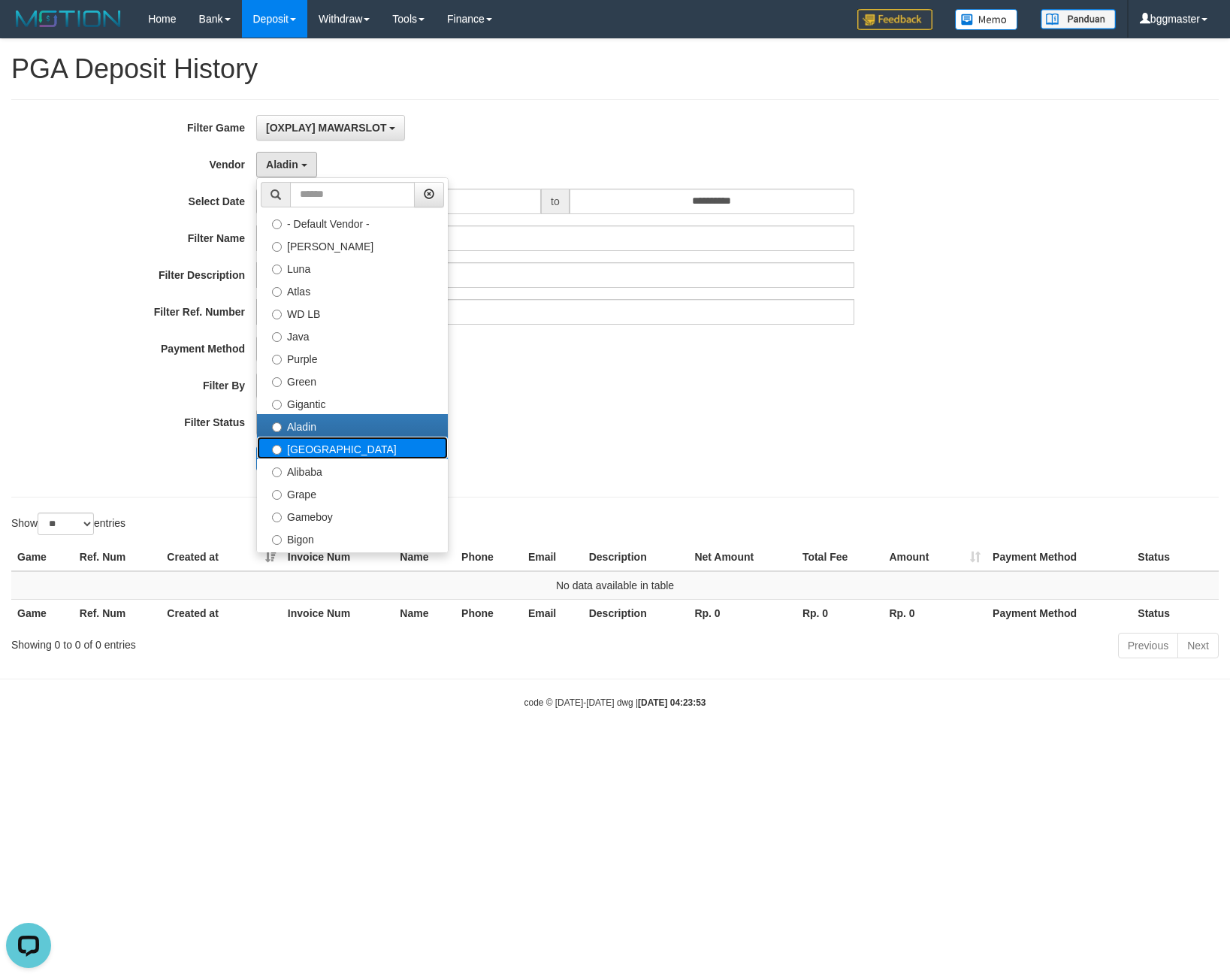
click at [315, 446] on label "[GEOGRAPHIC_DATA]" at bounding box center [352, 448] width 191 height 23
select select "**********"
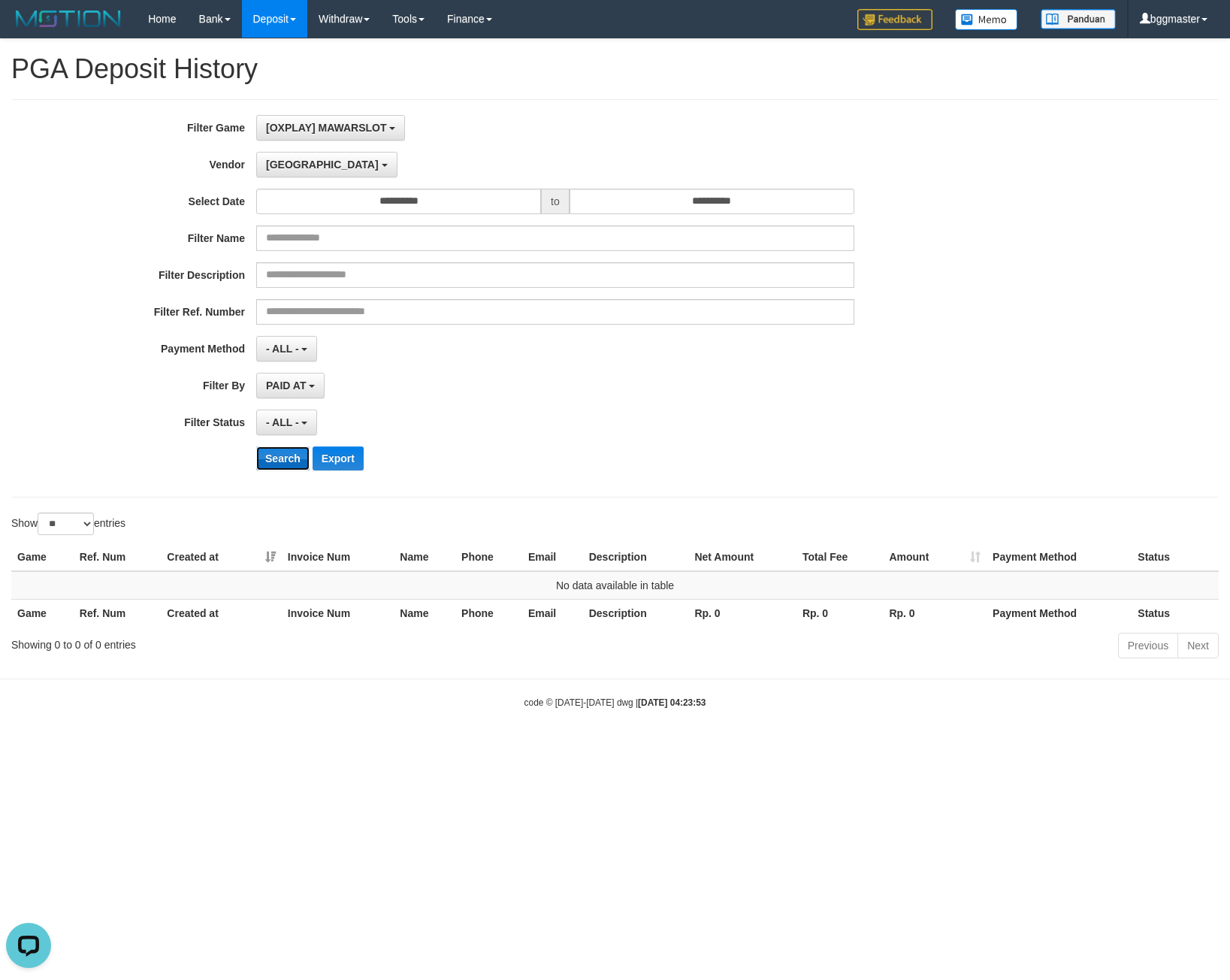
click at [284, 454] on button "Search" at bounding box center [283, 458] width 53 height 24
click at [288, 157] on button "[GEOGRAPHIC_DATA]" at bounding box center [327, 164] width 141 height 26
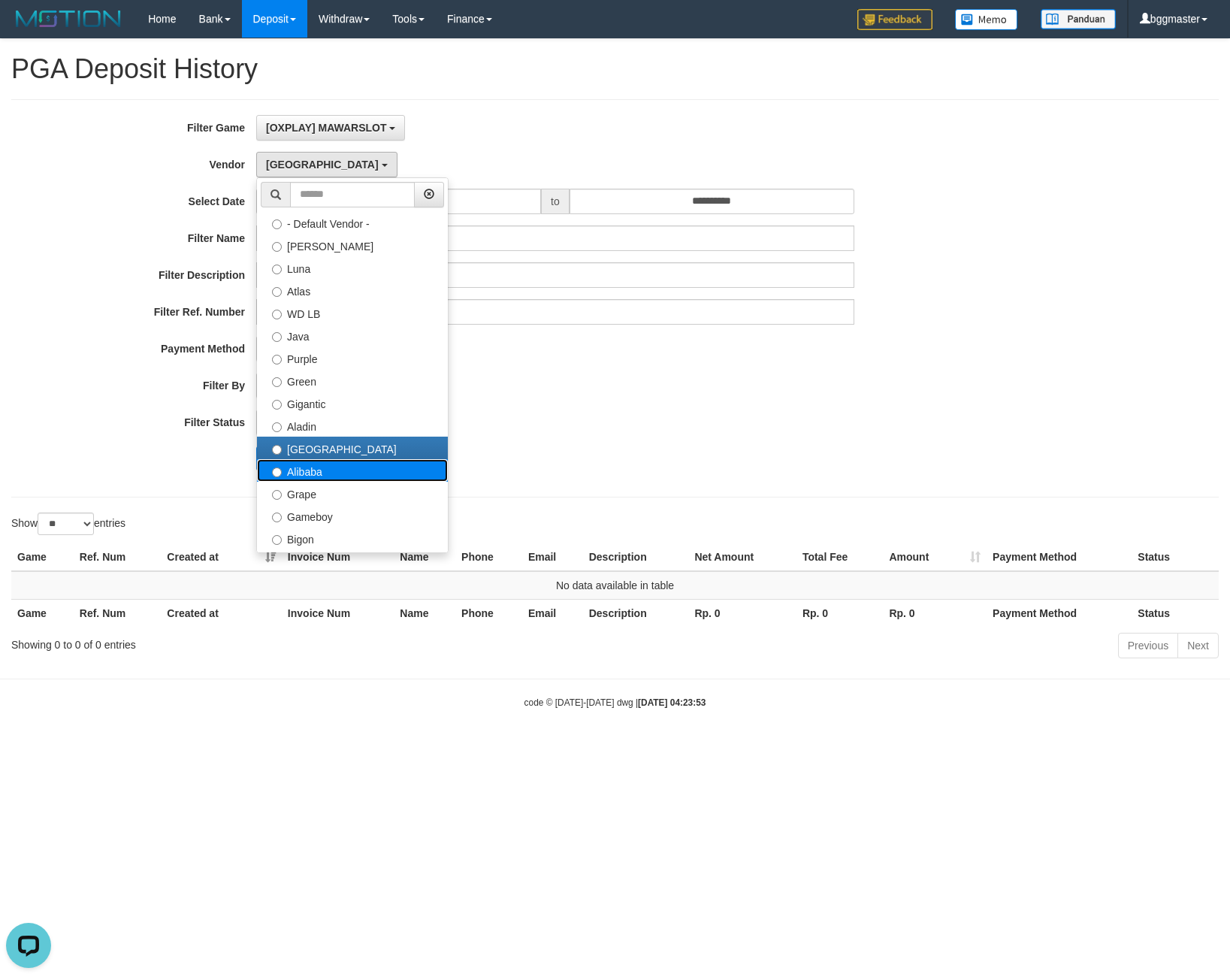
click at [316, 467] on label "Alibaba" at bounding box center [352, 471] width 191 height 23
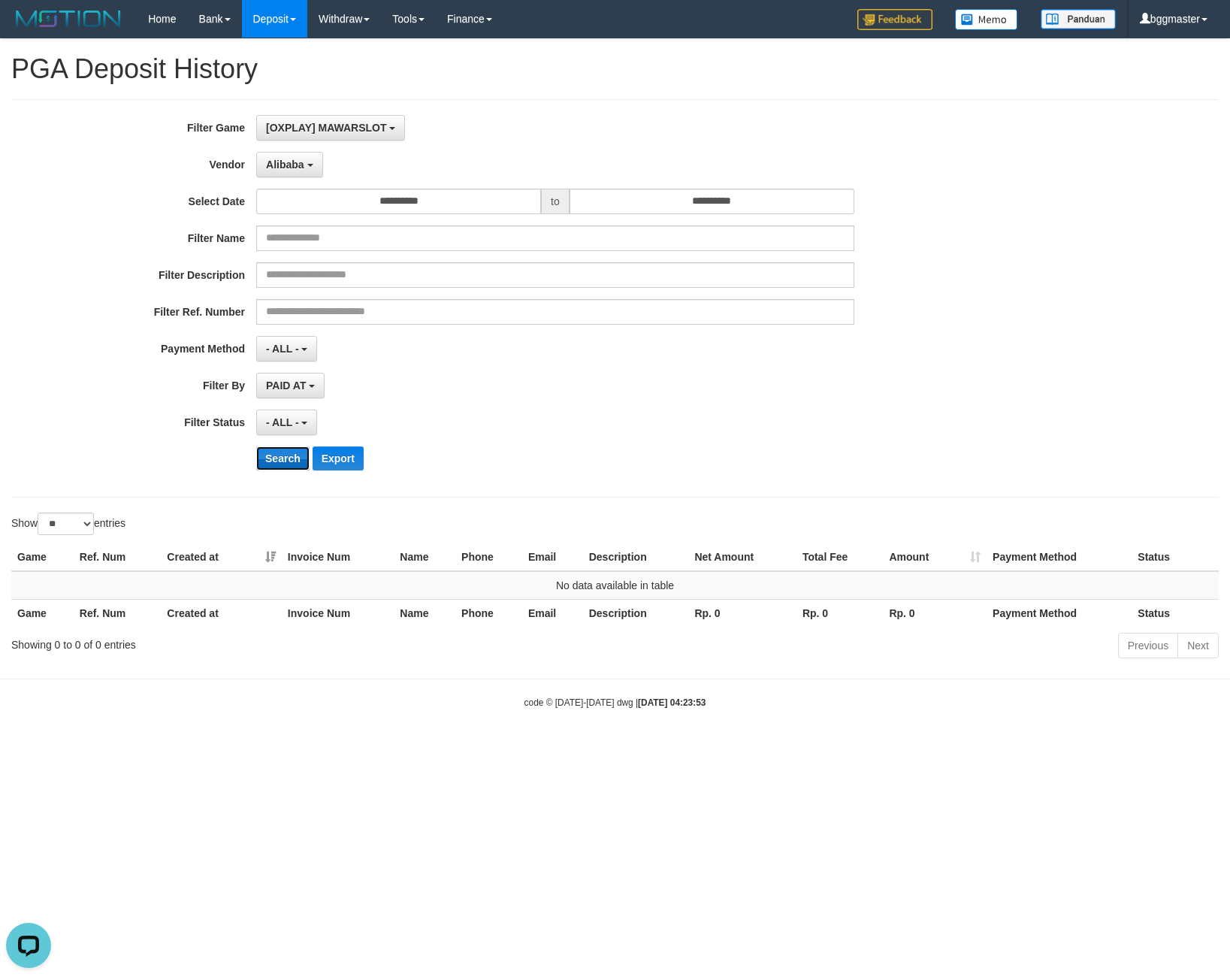
click at [283, 465] on button "Search" at bounding box center [283, 458] width 53 height 24
drag, startPoint x: 270, startPoint y: 465, endPoint x: 269, endPoint y: 417, distance: 48.0
click at [270, 464] on button "Search" at bounding box center [283, 458] width 53 height 24
click at [289, 163] on span "Alibaba" at bounding box center [285, 164] width 38 height 12
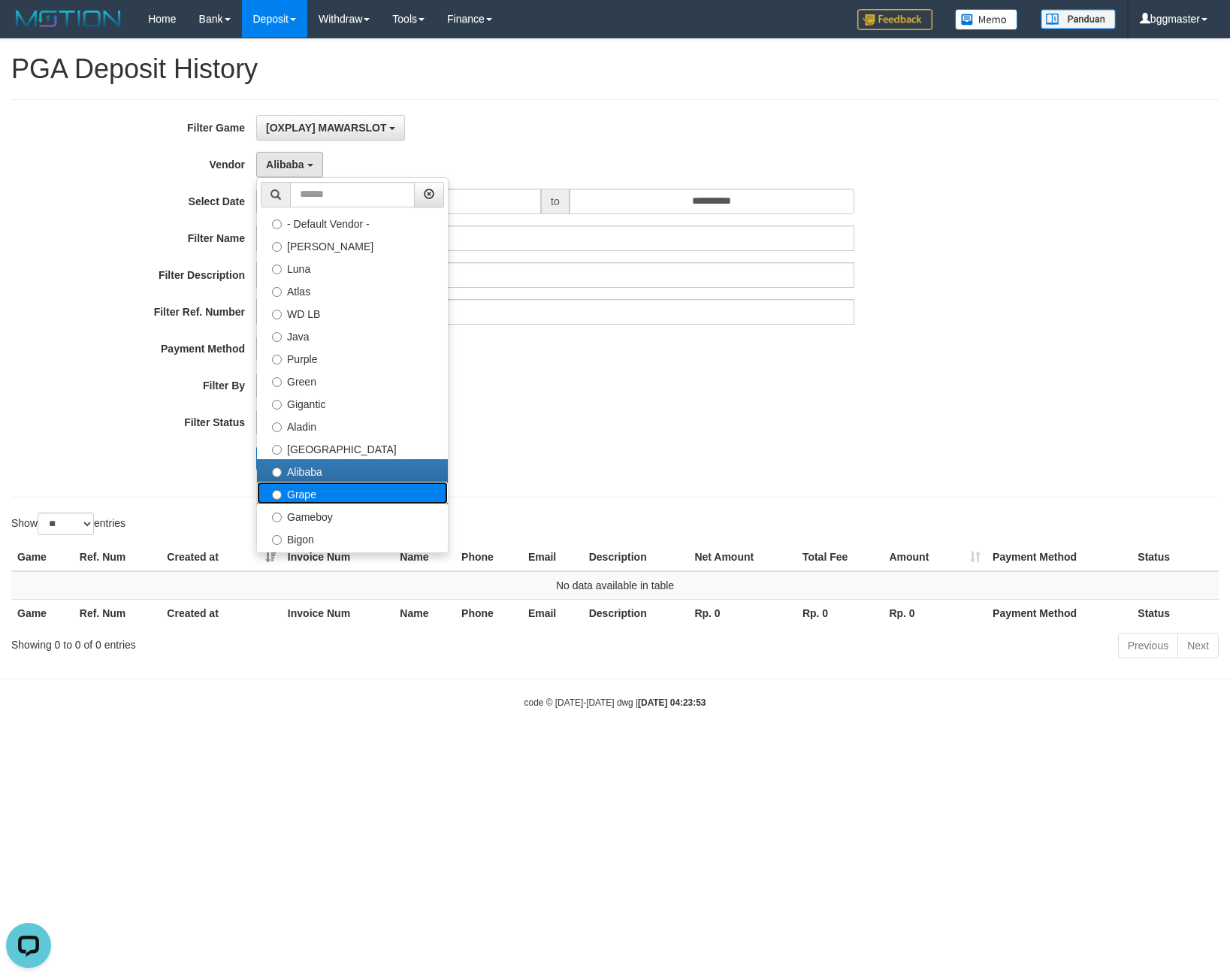
click at [323, 492] on label "Grape" at bounding box center [352, 493] width 191 height 23
select select "**********"
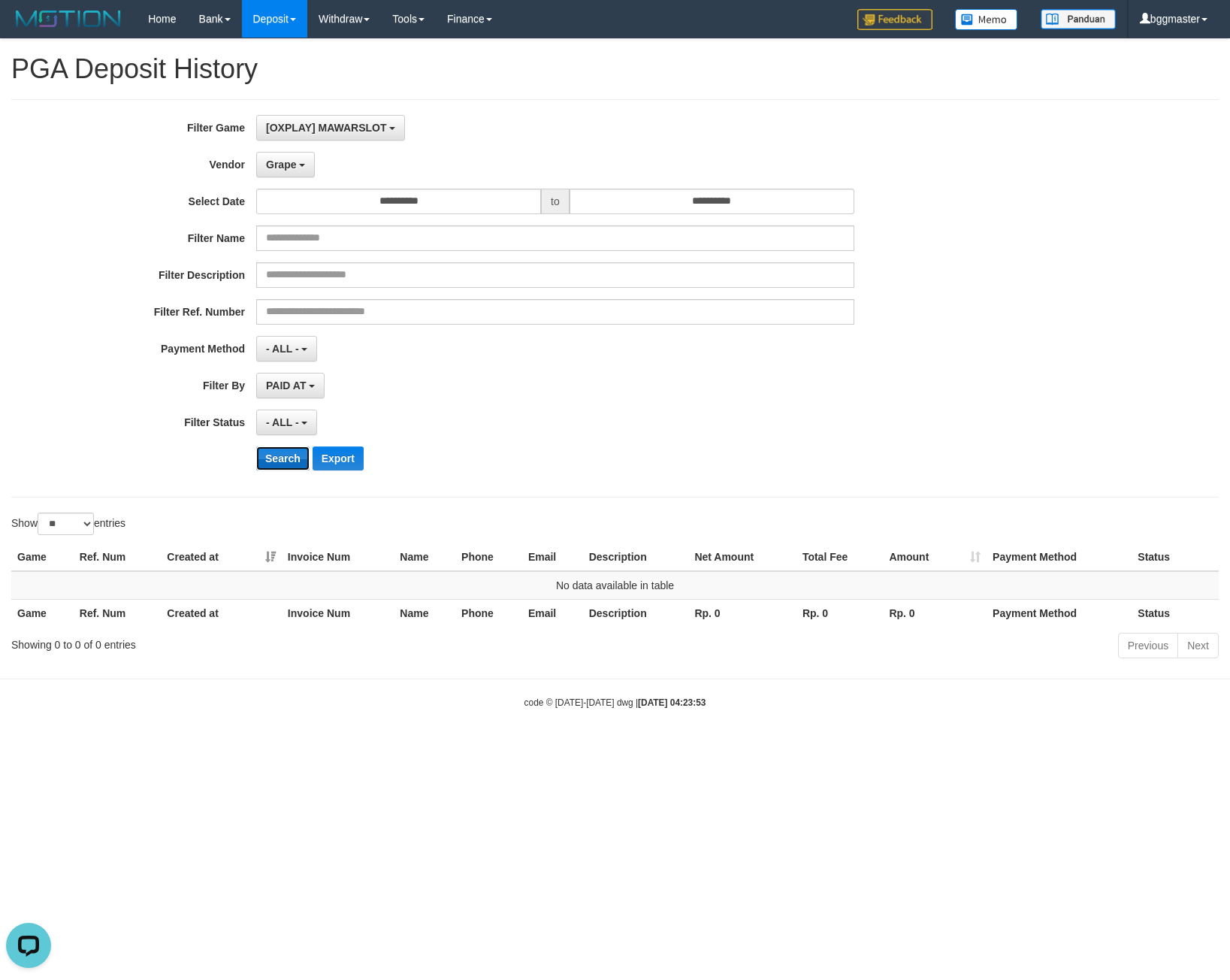
click at [282, 468] on button "Search" at bounding box center [283, 458] width 53 height 24
click at [287, 154] on button "Grape" at bounding box center [286, 164] width 59 height 26
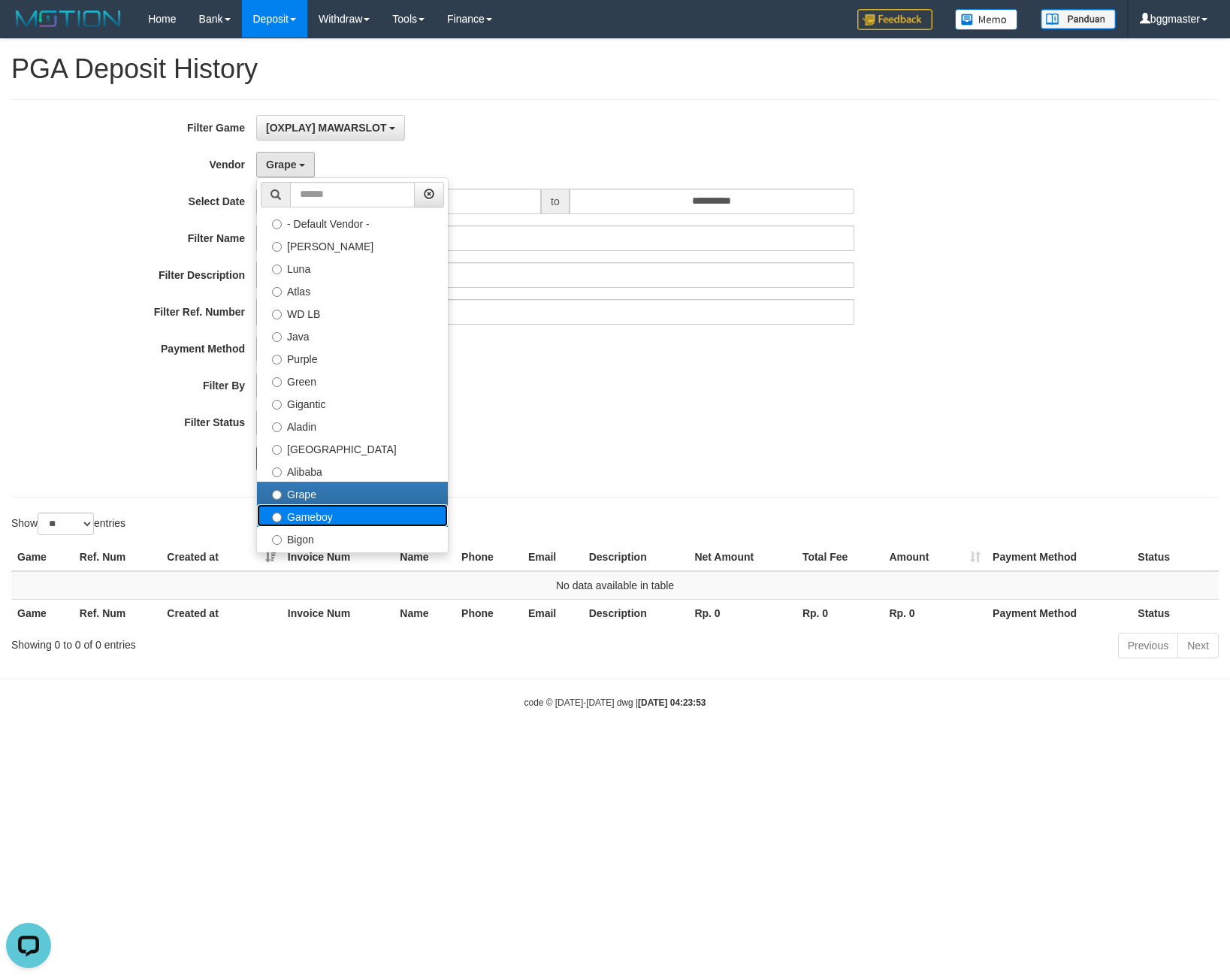
click at [290, 518] on label "Gameboy" at bounding box center [352, 516] width 191 height 23
select select "**********"
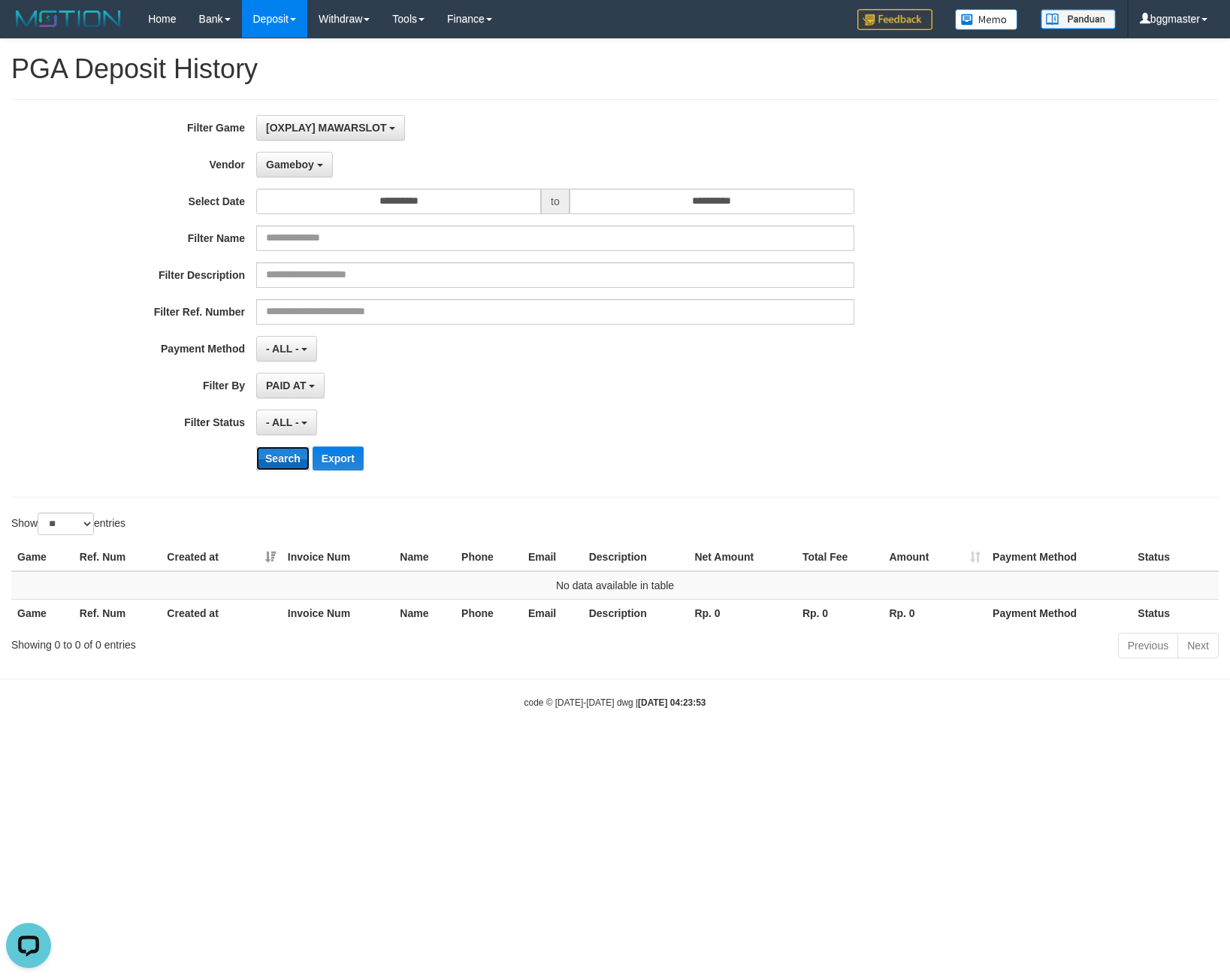
click at [288, 459] on button "Search" at bounding box center [283, 458] width 53 height 24
click at [297, 176] on button "Gameboy" at bounding box center [294, 164] width 77 height 26
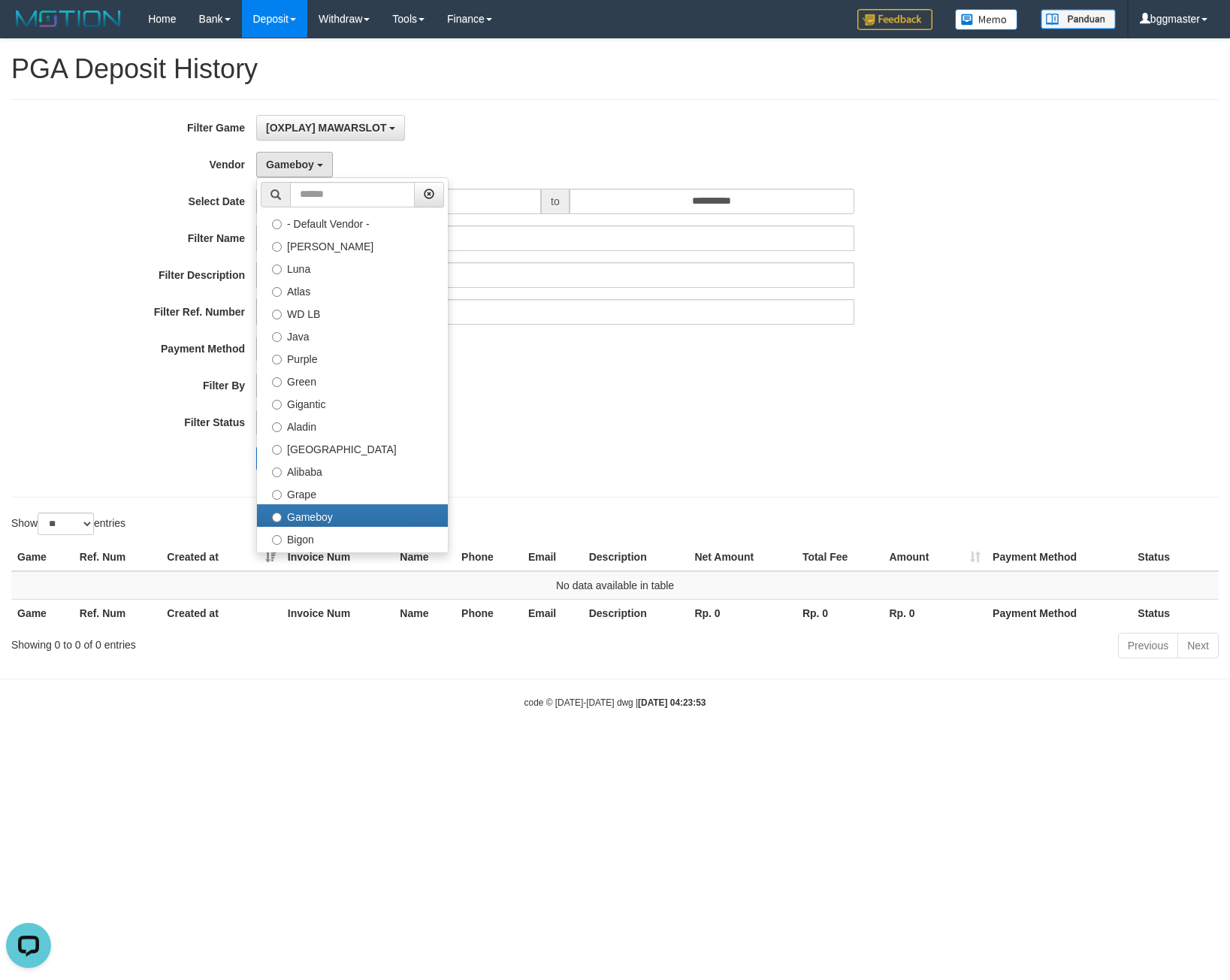
drag, startPoint x: 724, startPoint y: 424, endPoint x: 222, endPoint y: 468, distance: 503.9
click at [722, 424] on div "- ALL - SELECT ALL - ALL - SELECT STATUS PENDING/UNPAID PAID CANCELED EXPIRED" at bounding box center [556, 422] width 598 height 26
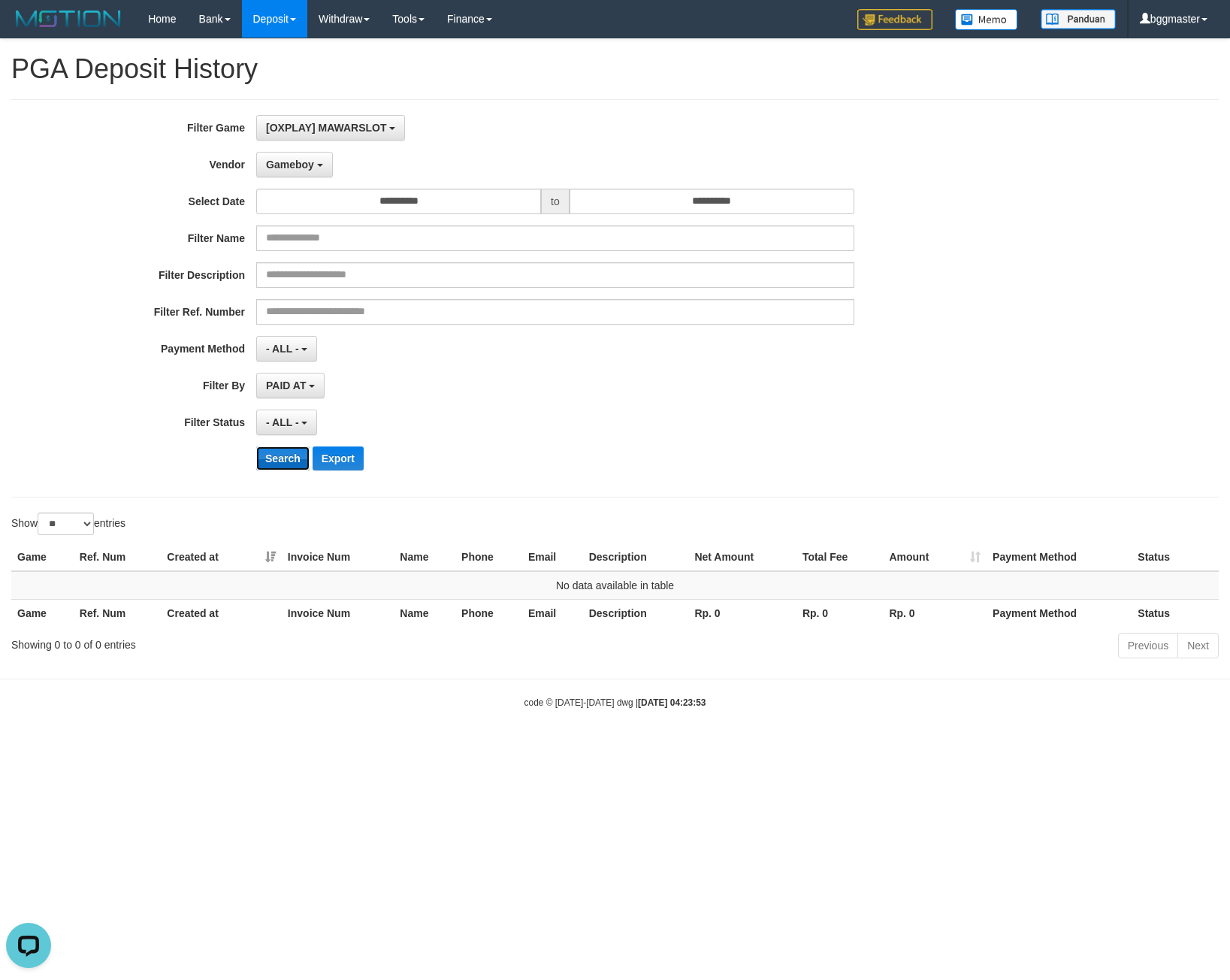
click at [265, 466] on button "Search" at bounding box center [283, 458] width 53 height 24
click at [267, 164] on span "Gameboy" at bounding box center [290, 164] width 48 height 12
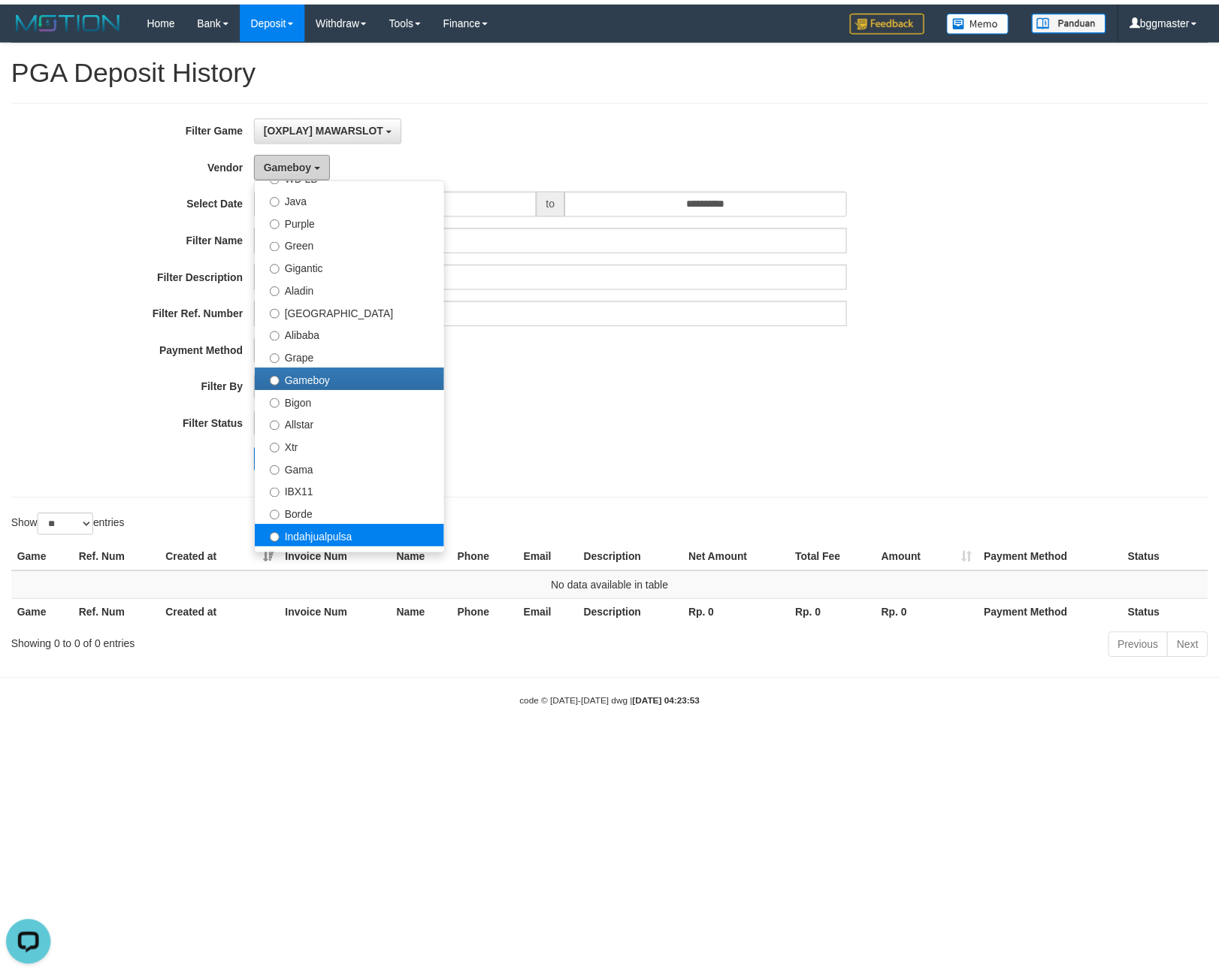
scroll to position [301, 0]
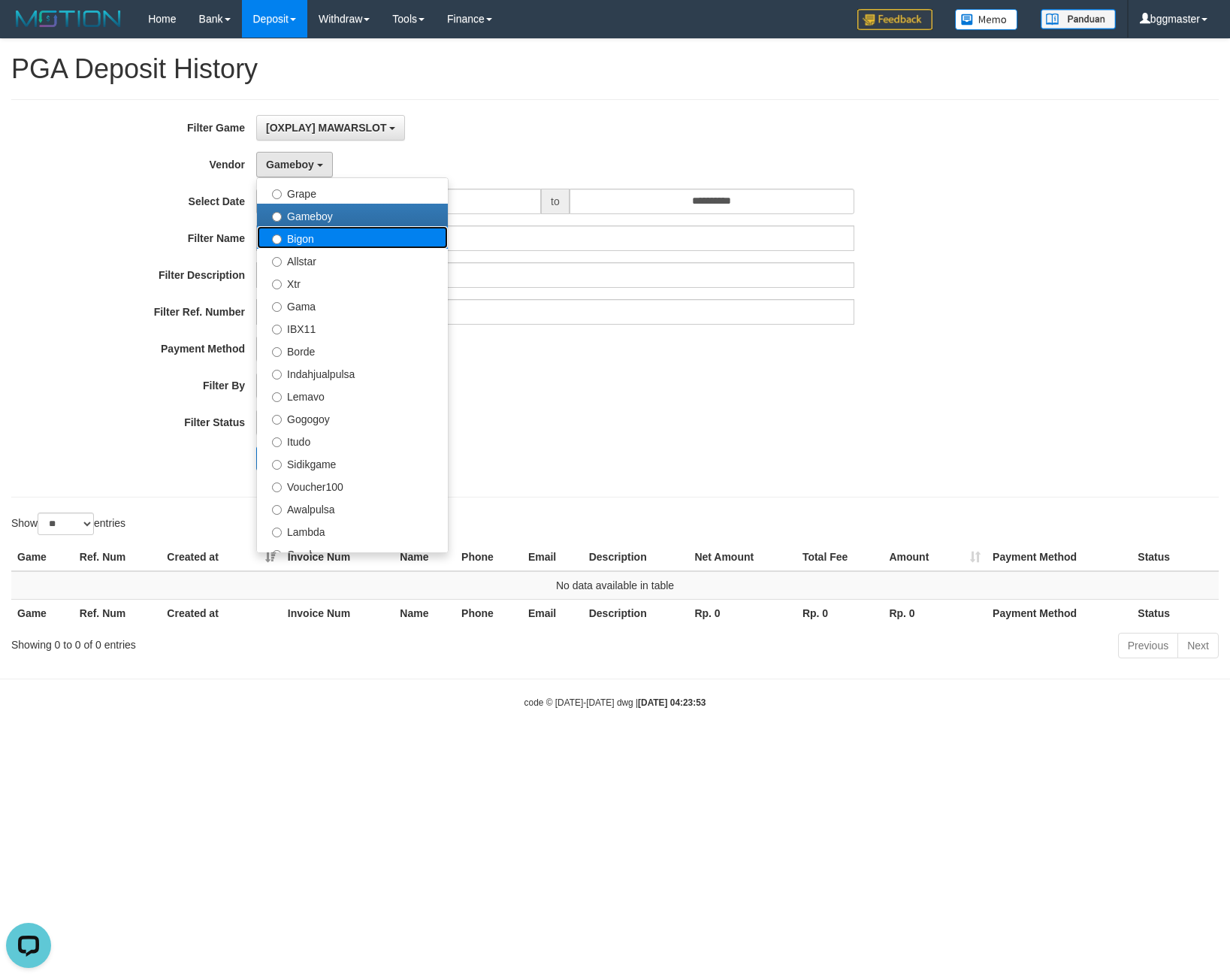
click at [302, 233] on label "Bigon" at bounding box center [352, 237] width 191 height 23
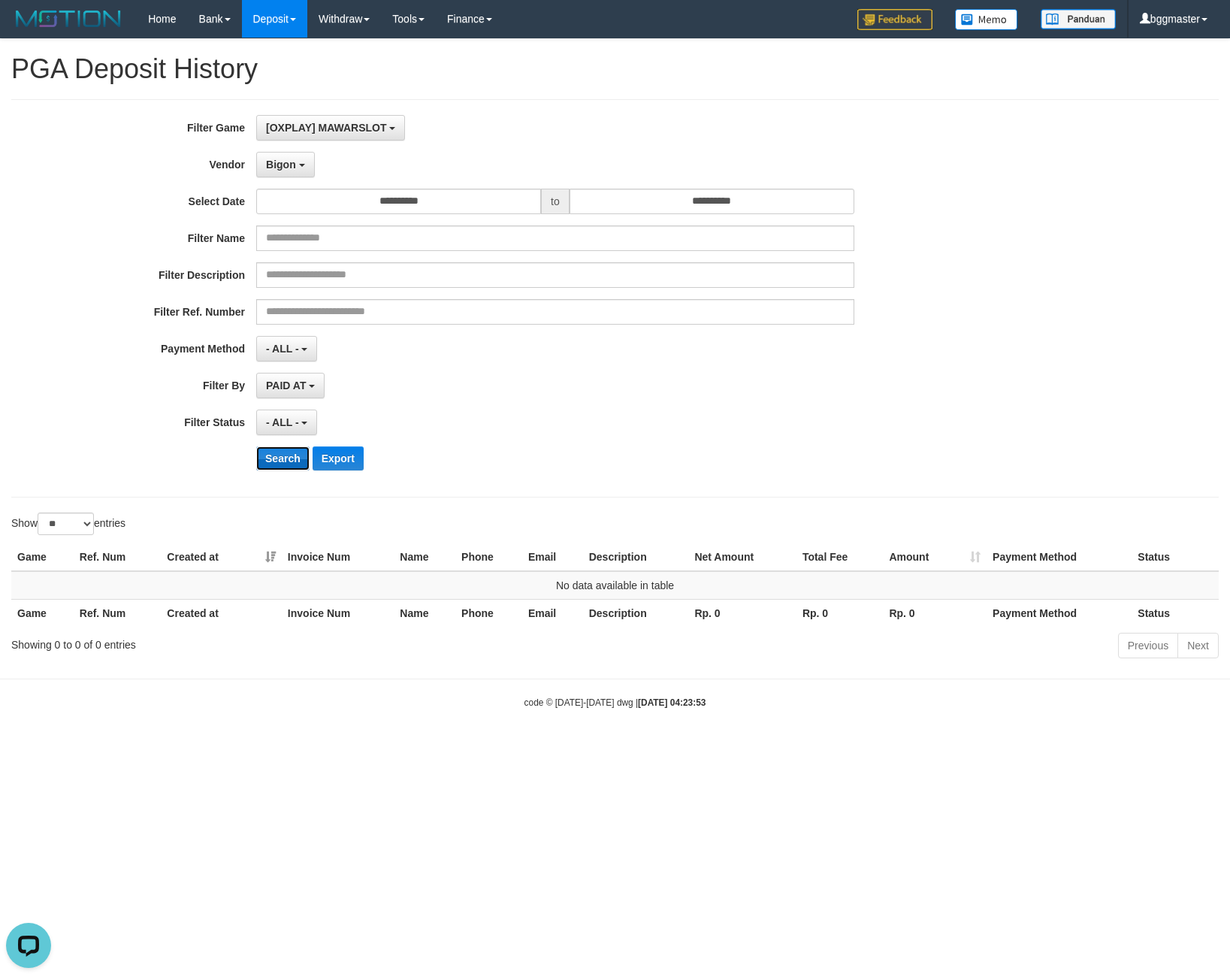
click at [283, 461] on button "Search" at bounding box center [283, 458] width 53 height 24
click at [272, 159] on span "Bigon" at bounding box center [281, 164] width 30 height 12
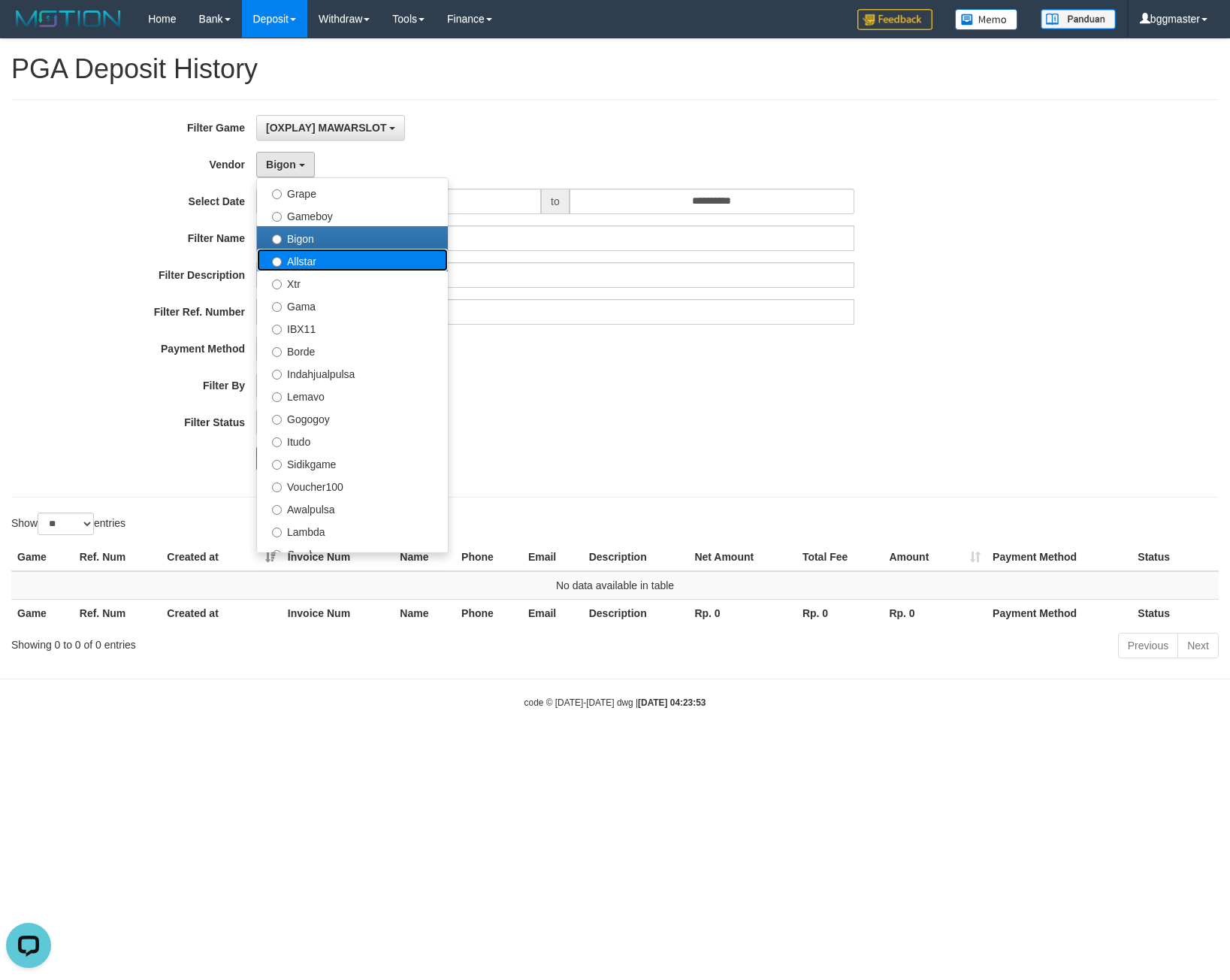
click at [298, 254] on label "Allstar" at bounding box center [352, 260] width 191 height 23
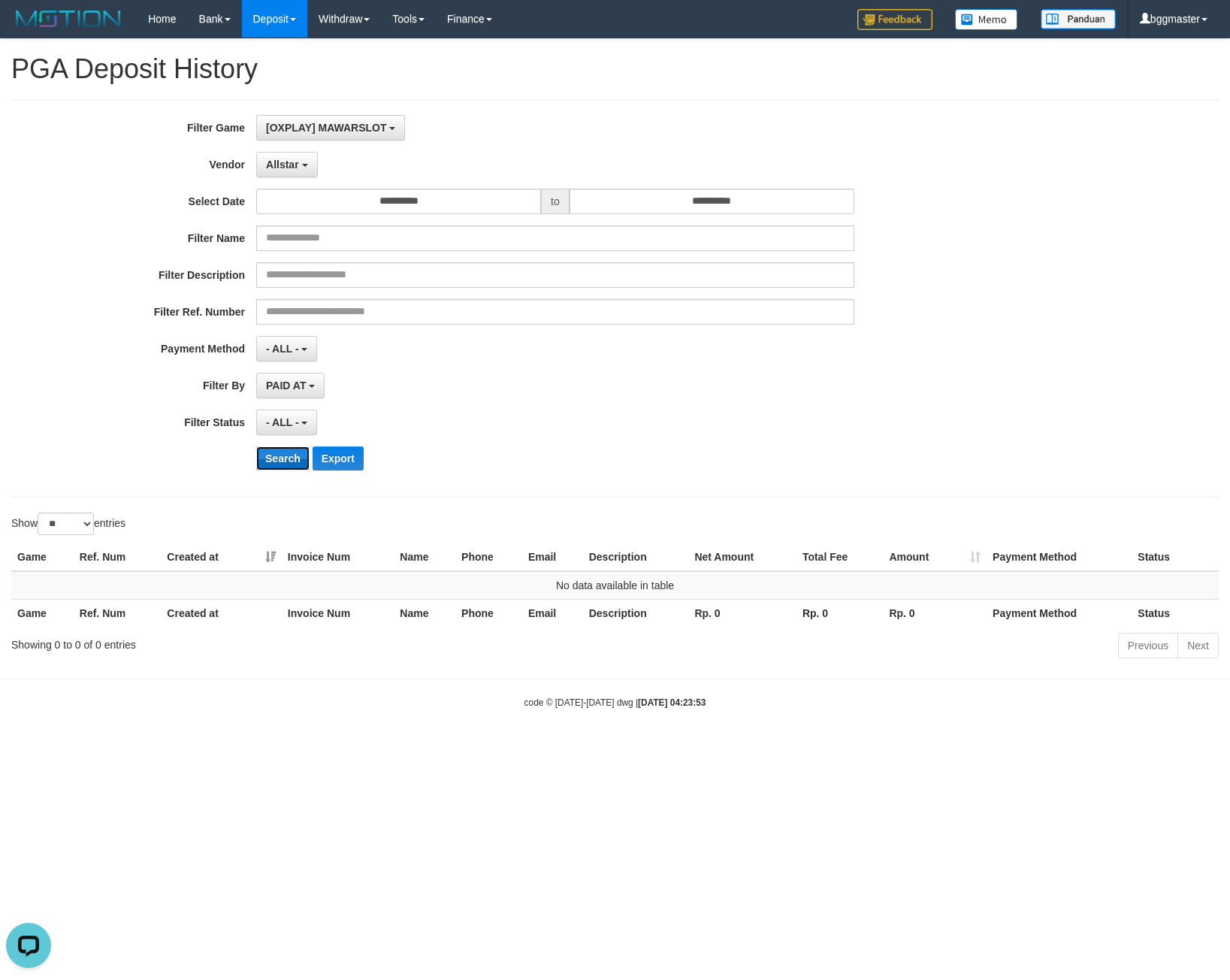
click at [289, 468] on button "Search" at bounding box center [283, 458] width 53 height 24
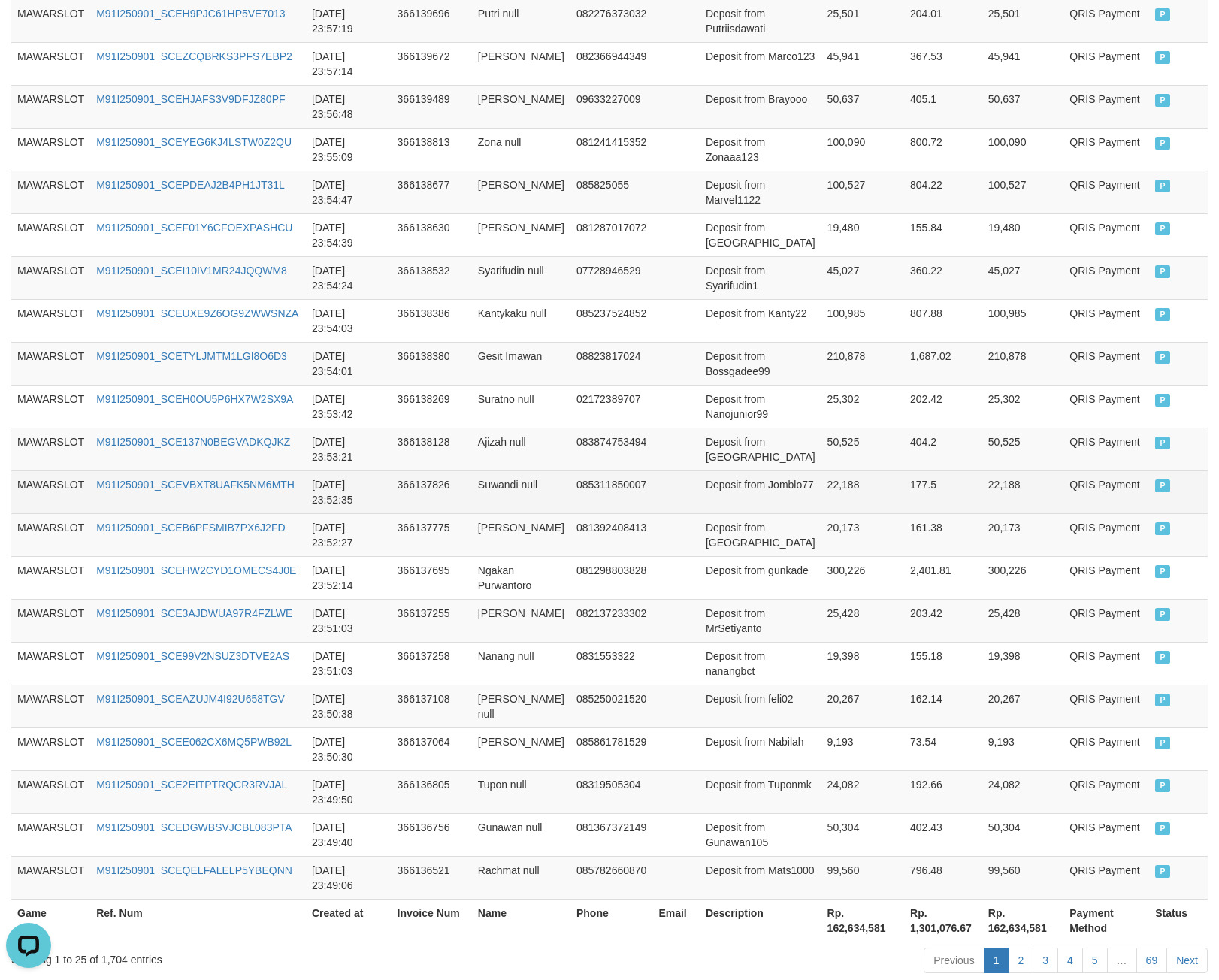
scroll to position [825, 0]
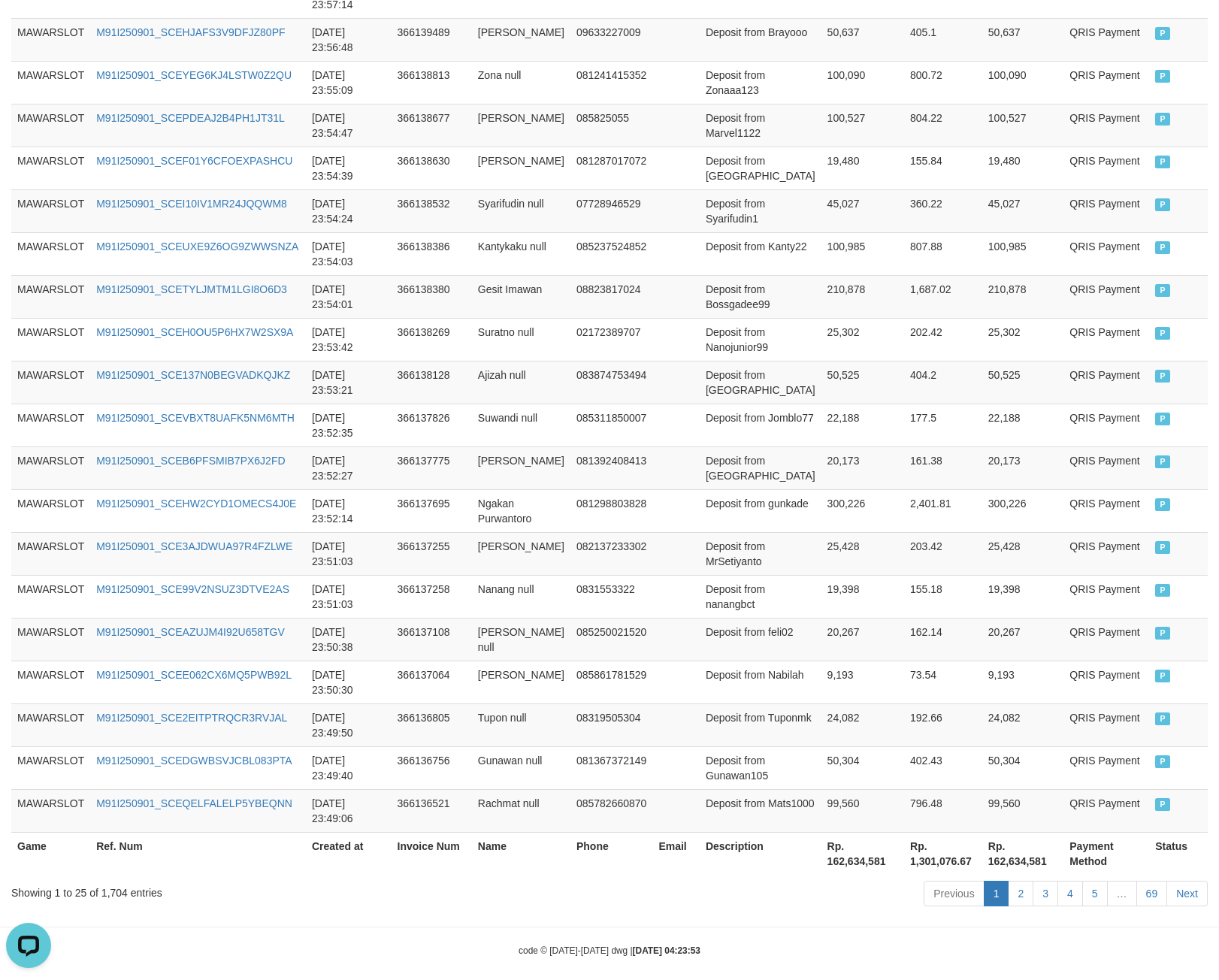
click at [821, 850] on th "Rp. 162,634,581" at bounding box center [862, 853] width 83 height 43
copy th "162,634,581"
click at [122, 882] on div "Showing 1 to 25 of 1,704 entries" at bounding box center [253, 890] width 485 height 21
click at [117, 880] on div "Showing 1 to 25 of 1,704 entries" at bounding box center [253, 890] width 485 height 21
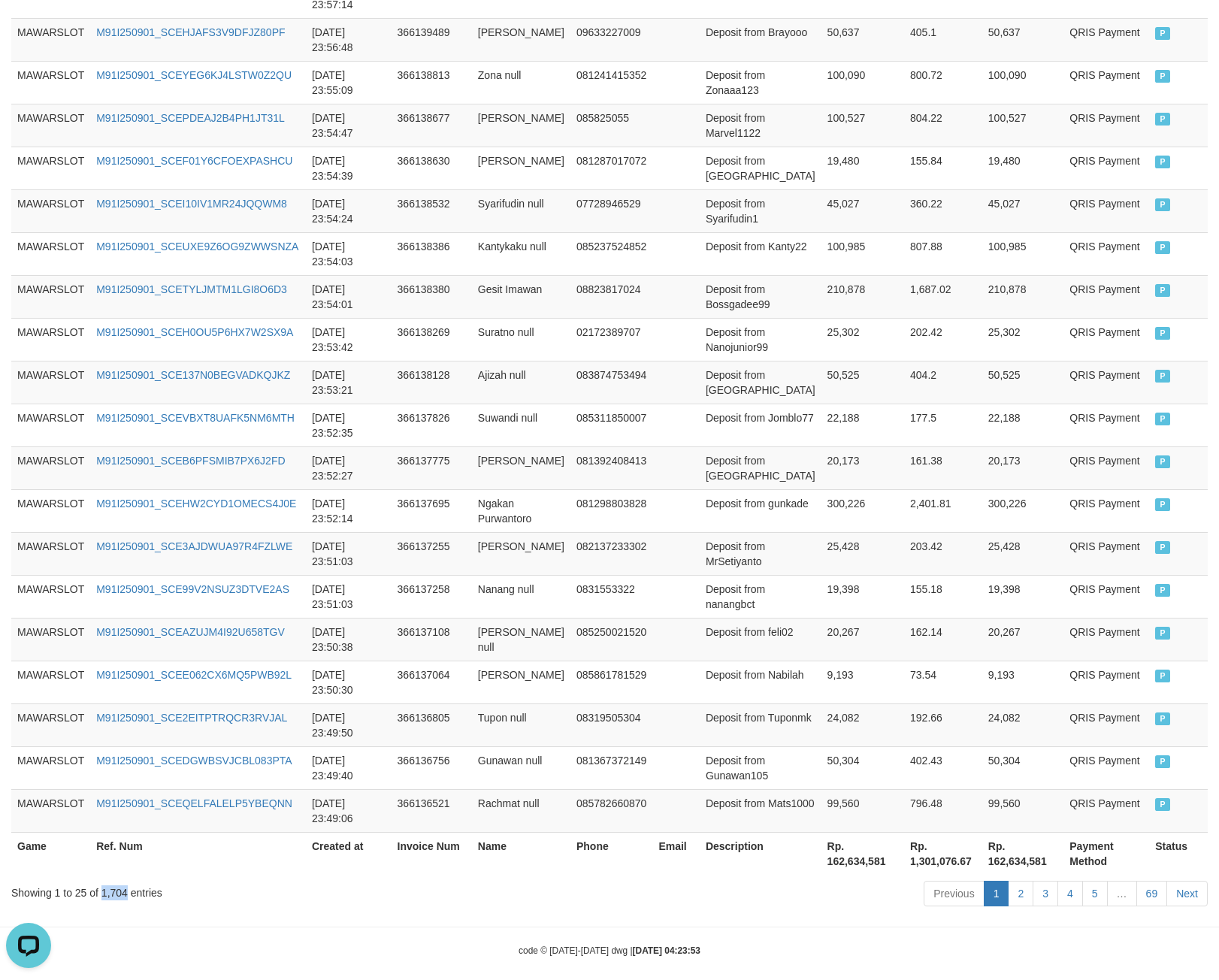
copy div "1,704"
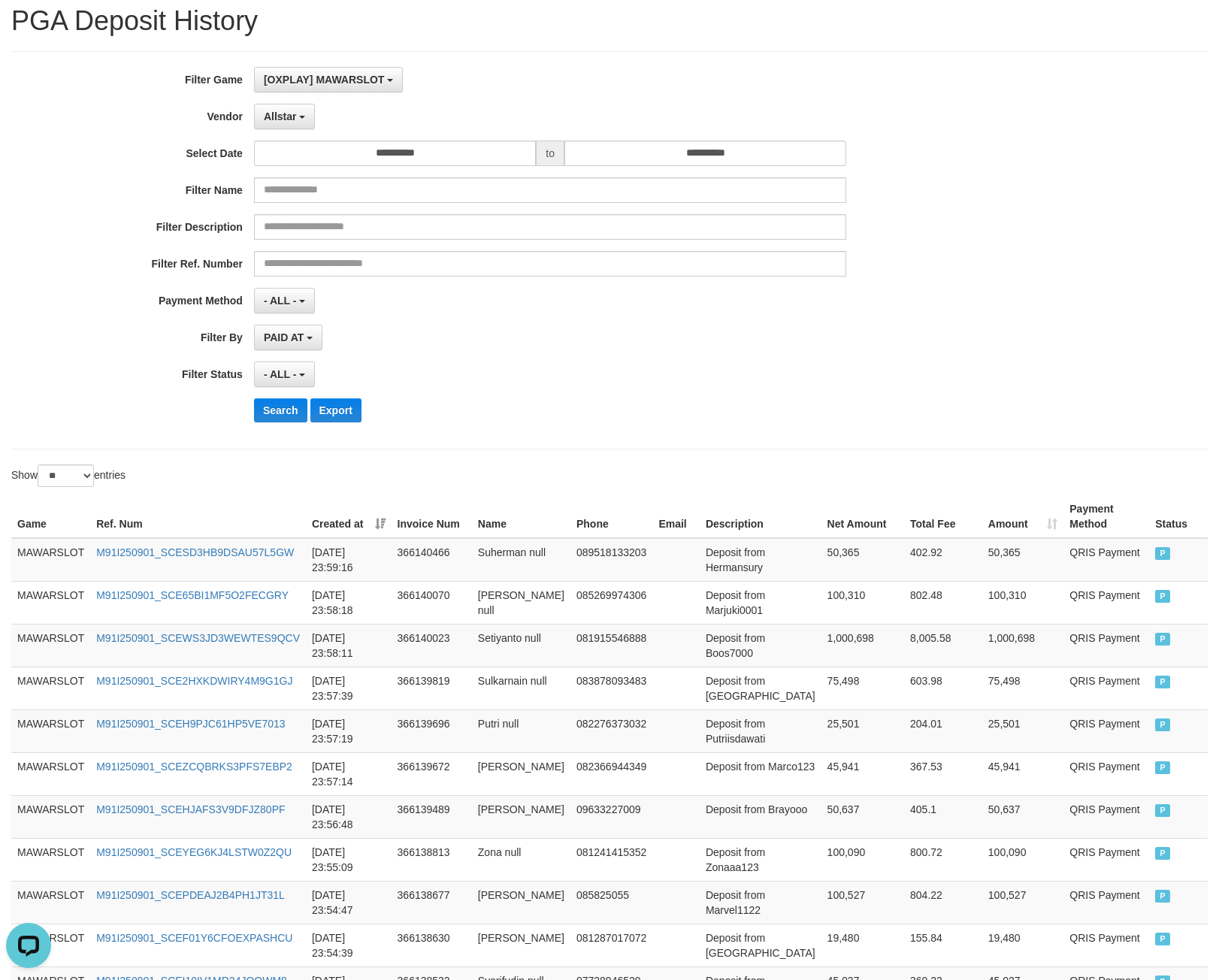
scroll to position [0, 0]
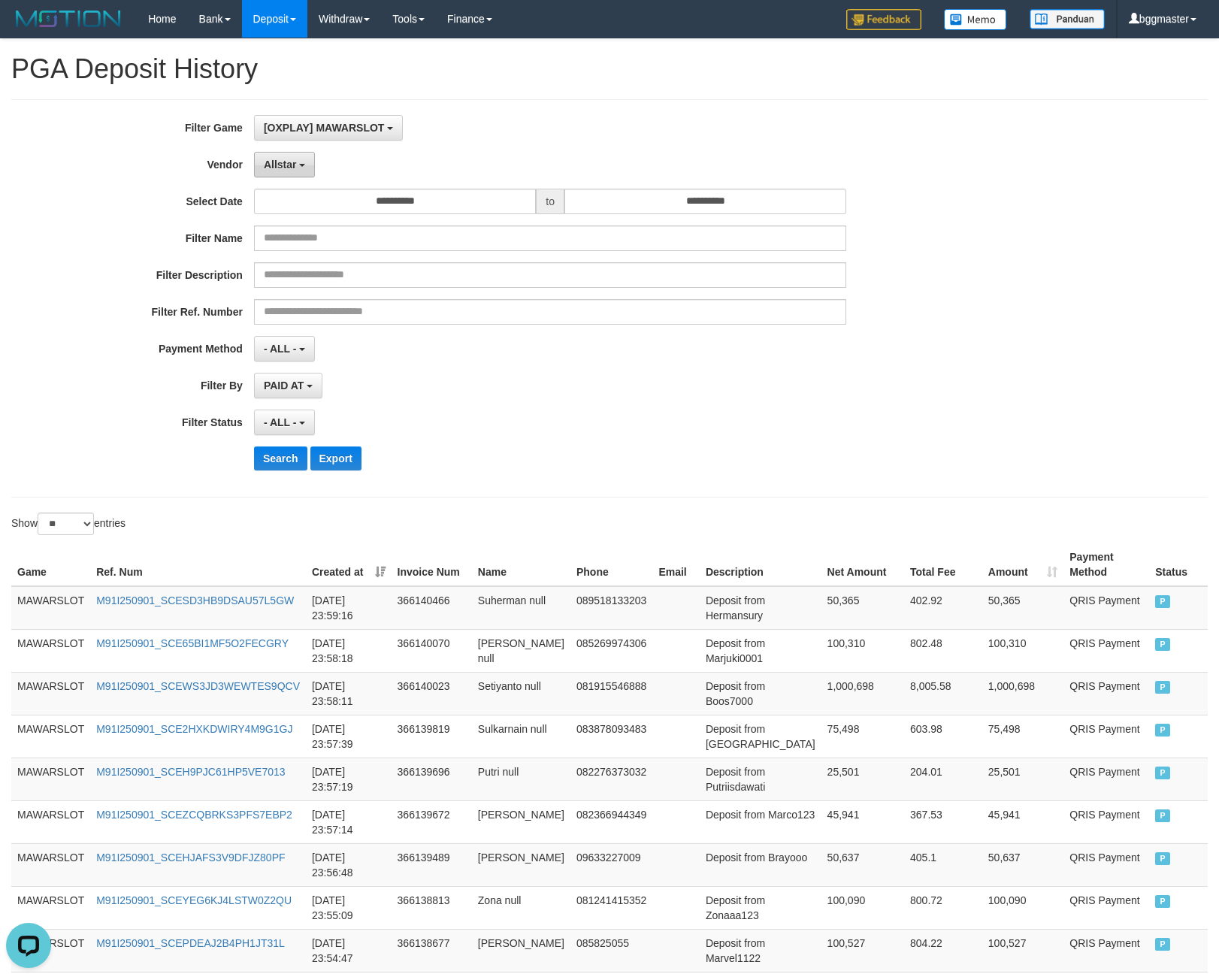
click at [291, 167] on span "Allstar" at bounding box center [280, 164] width 33 height 12
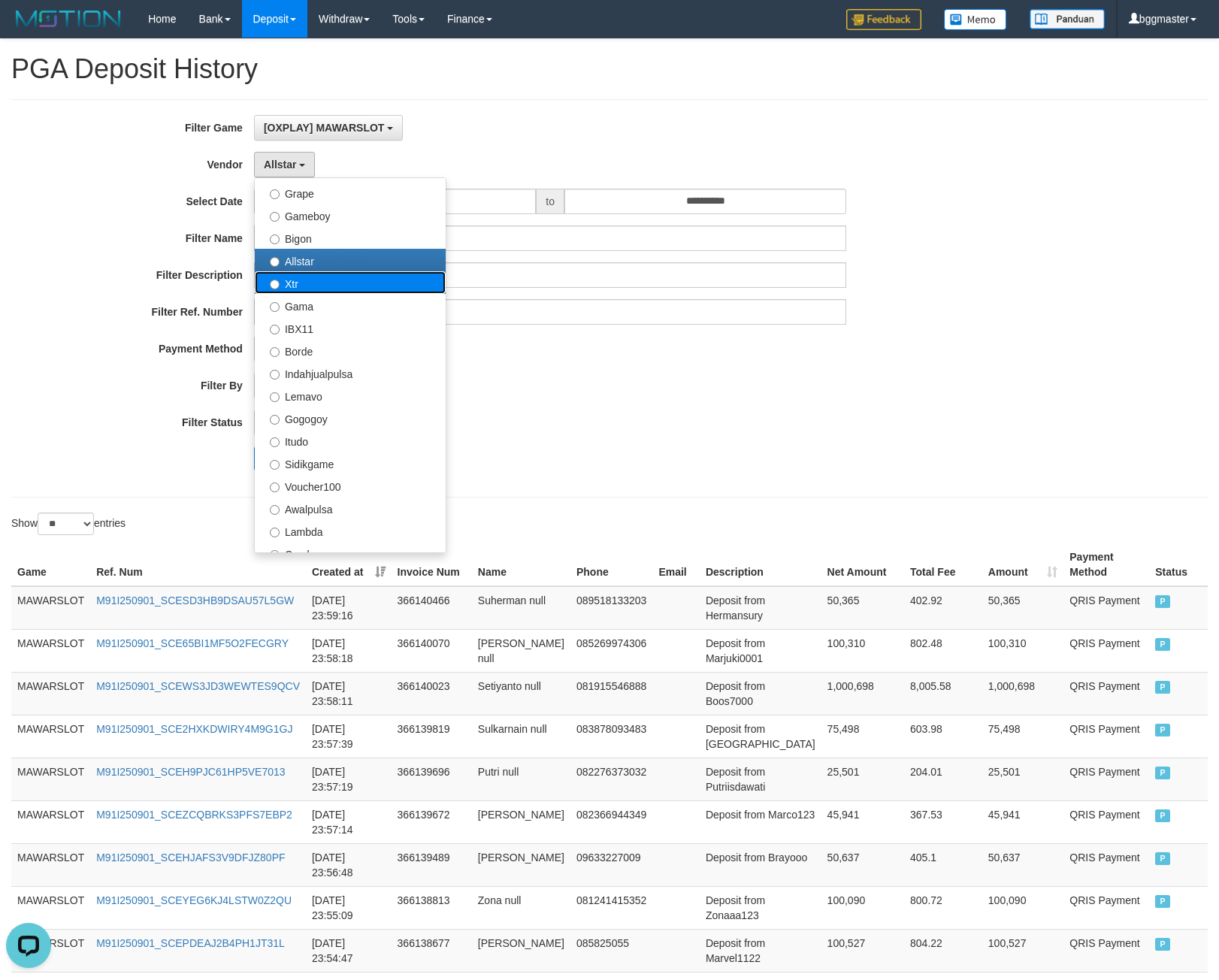
click at [304, 287] on label "Xtr" at bounding box center [349, 283] width 191 height 23
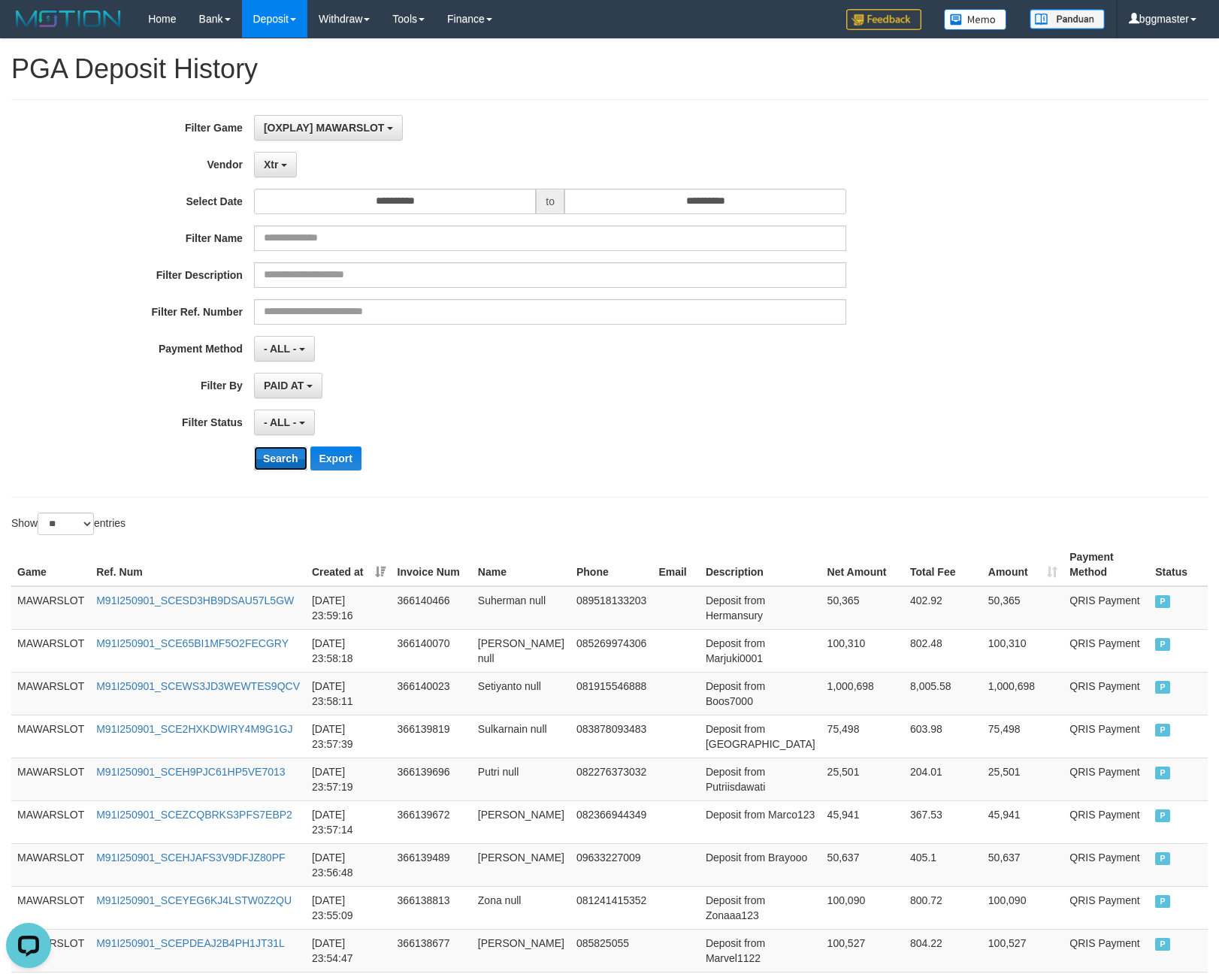
click at [281, 470] on button "Search" at bounding box center [280, 458] width 53 height 24
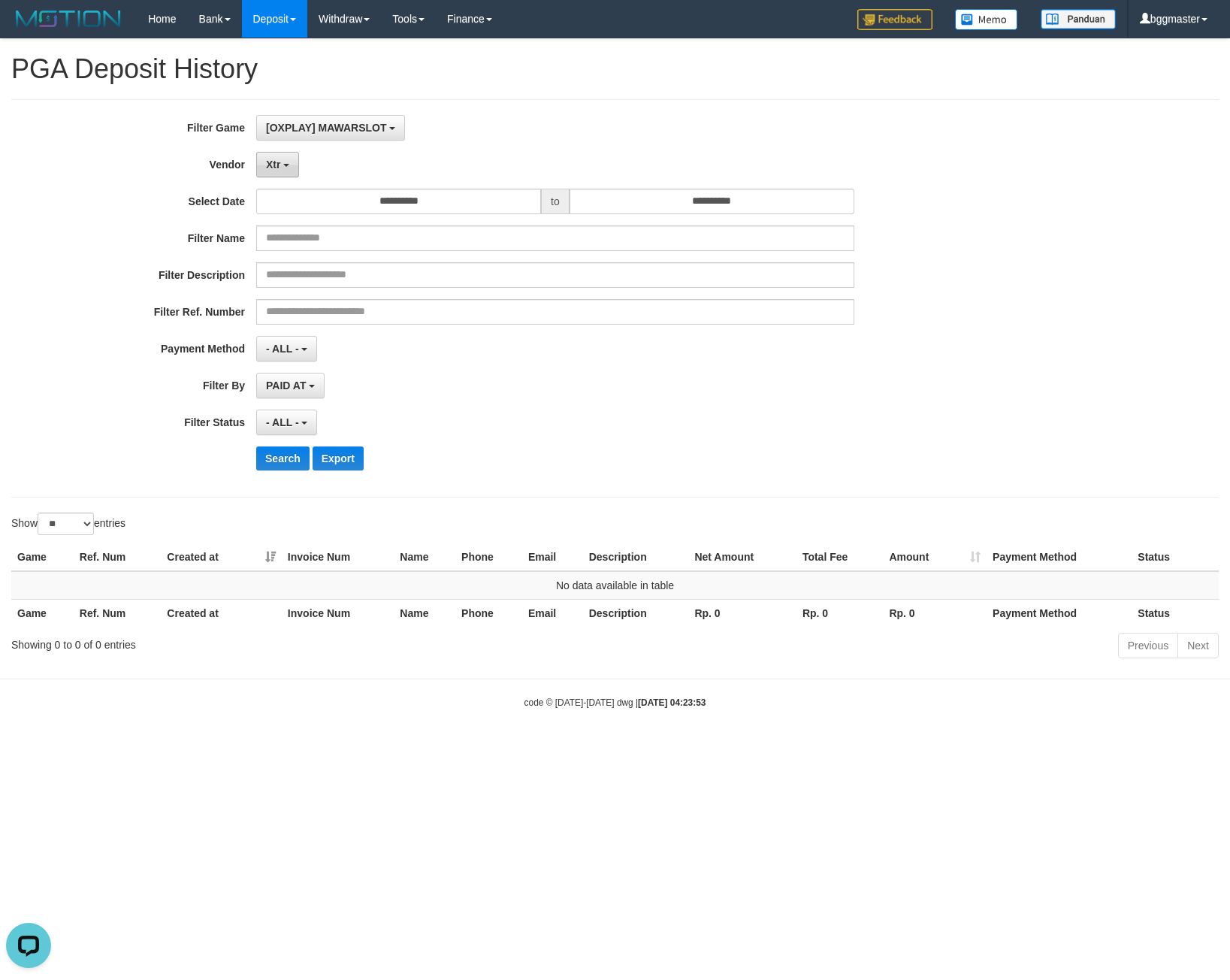
click at [273, 153] on button "Xtr" at bounding box center [277, 164] width 43 height 26
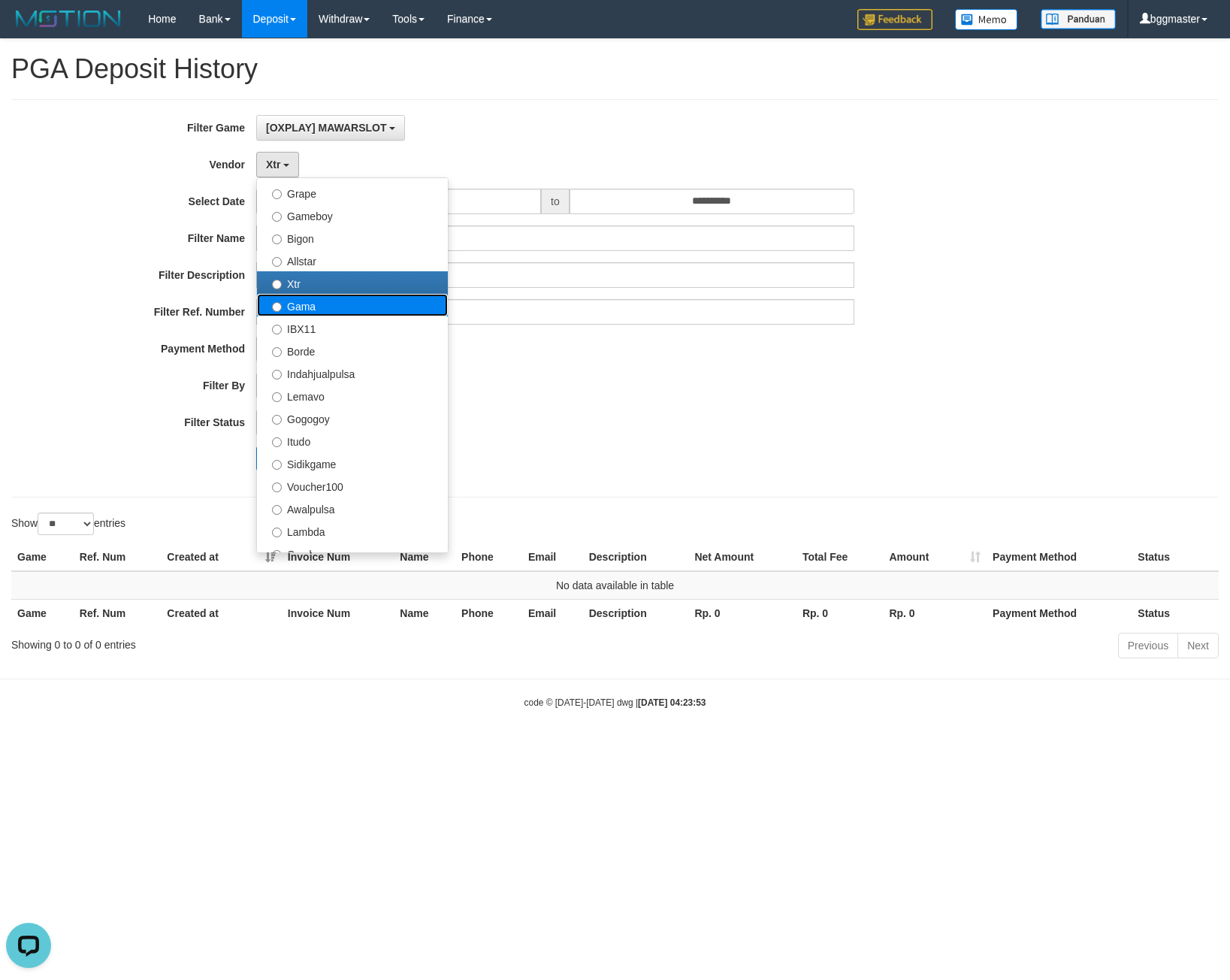
drag, startPoint x: 314, startPoint y: 302, endPoint x: 293, endPoint y: 403, distance: 103.2
click at [314, 302] on label "Gama" at bounding box center [352, 305] width 191 height 23
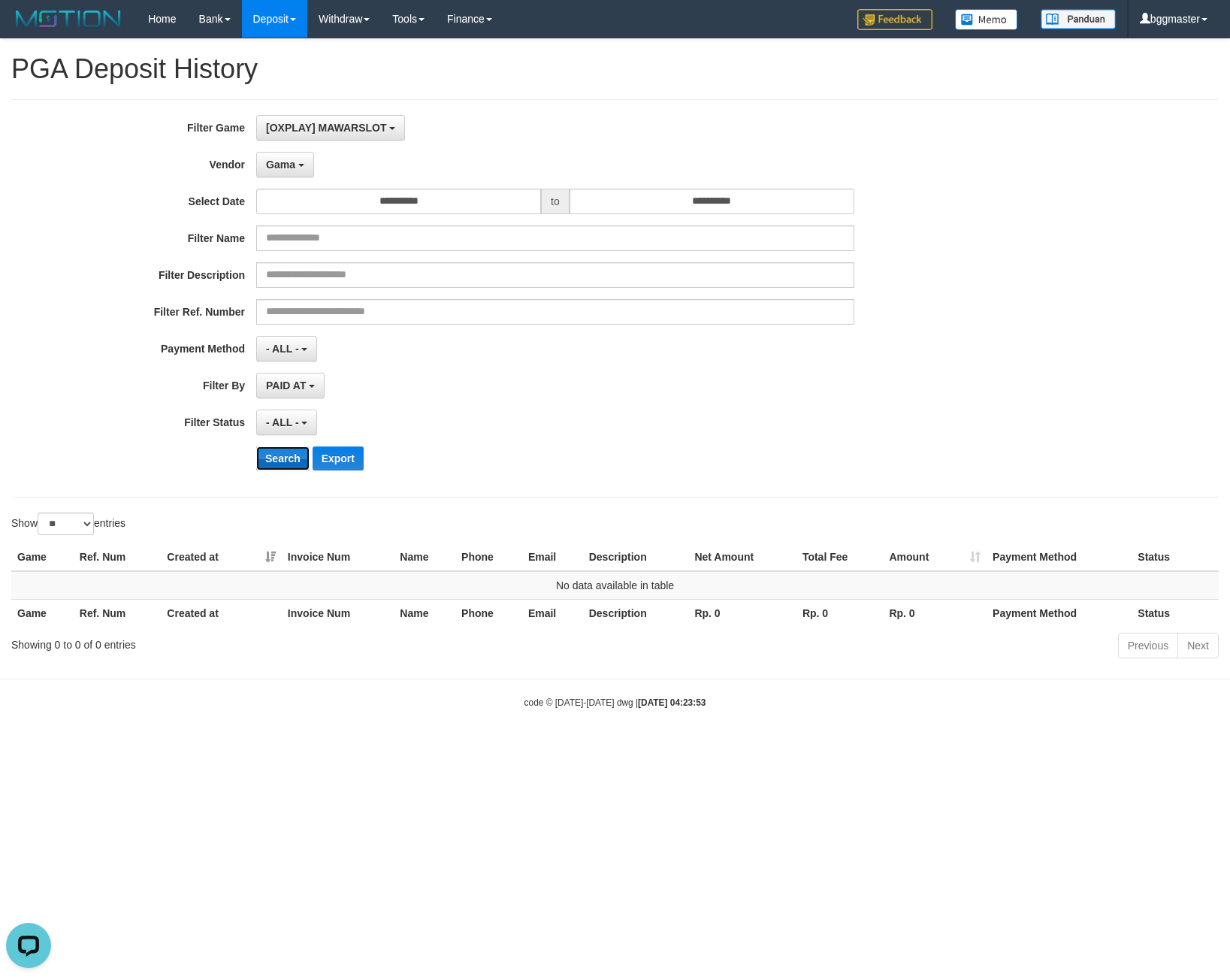
click at [283, 458] on button "Search" at bounding box center [283, 458] width 53 height 24
drag, startPoint x: 273, startPoint y: 159, endPoint x: 284, endPoint y: 271, distance: 112.5
click at [272, 163] on span "Gama" at bounding box center [280, 164] width 29 height 12
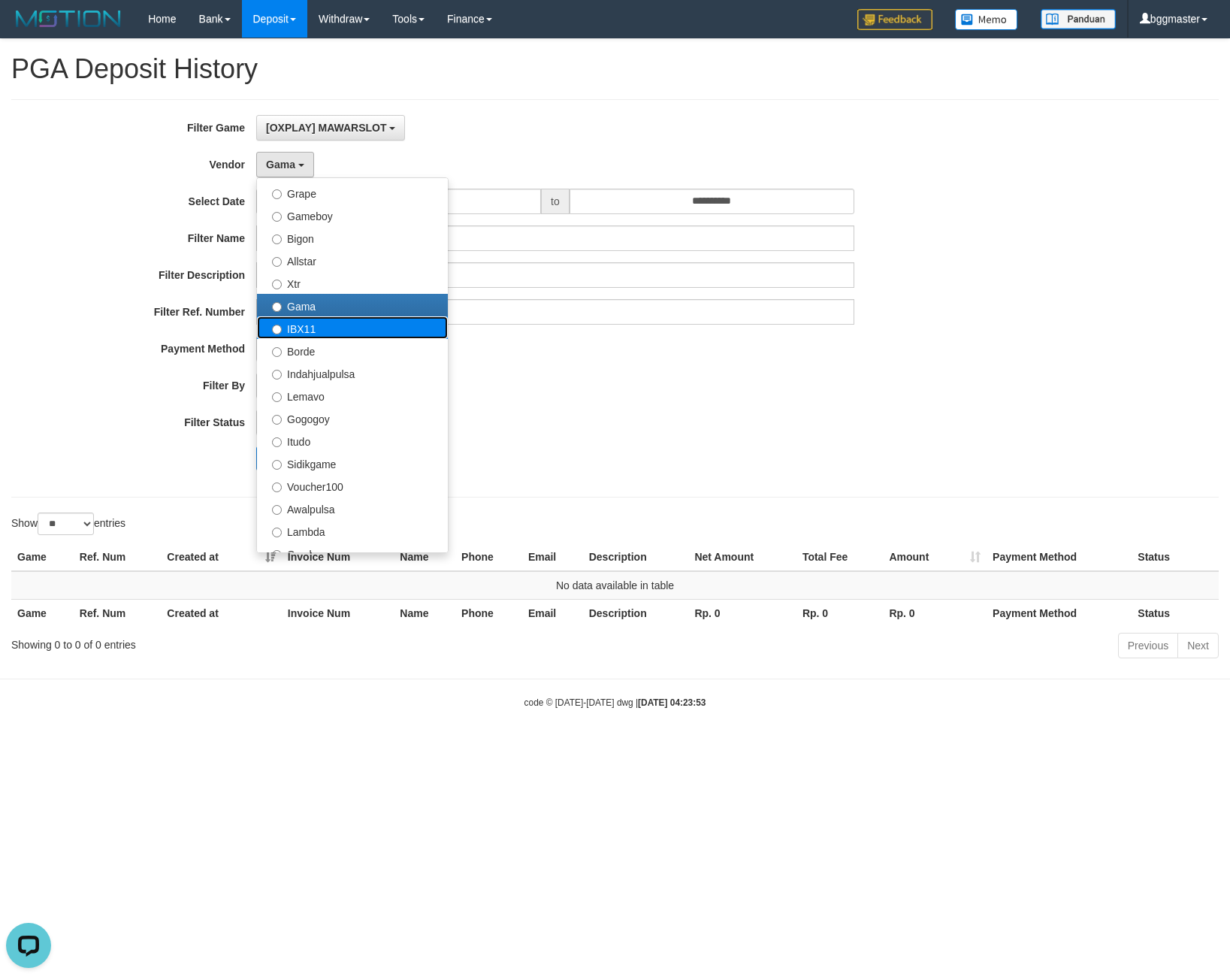
click at [384, 330] on label "IBX11" at bounding box center [352, 328] width 191 height 23
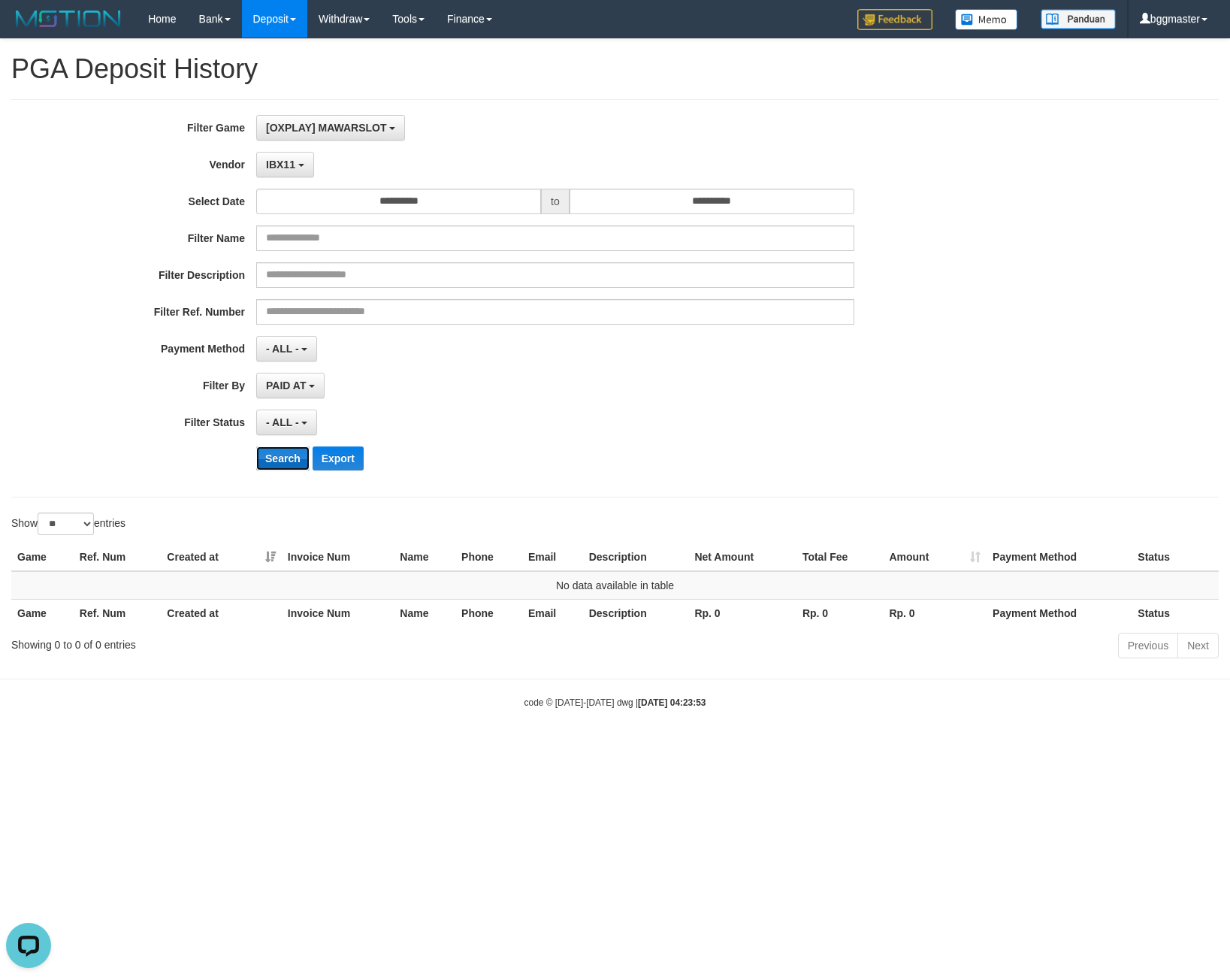
click at [280, 464] on button "Search" at bounding box center [283, 458] width 53 height 24
click at [291, 166] on span "IBX11" at bounding box center [280, 164] width 29 height 12
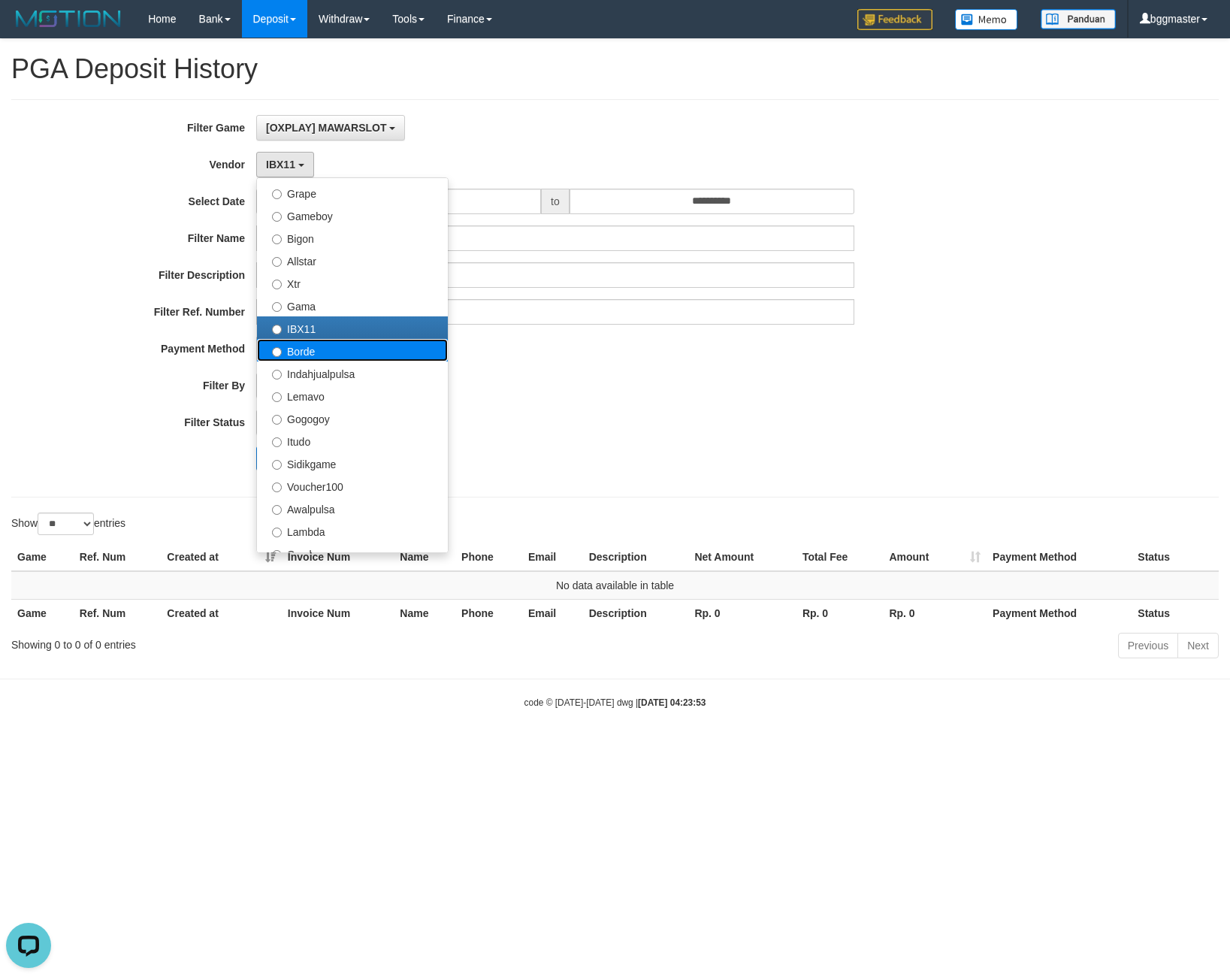
click at [309, 354] on label "Borde" at bounding box center [352, 350] width 191 height 23
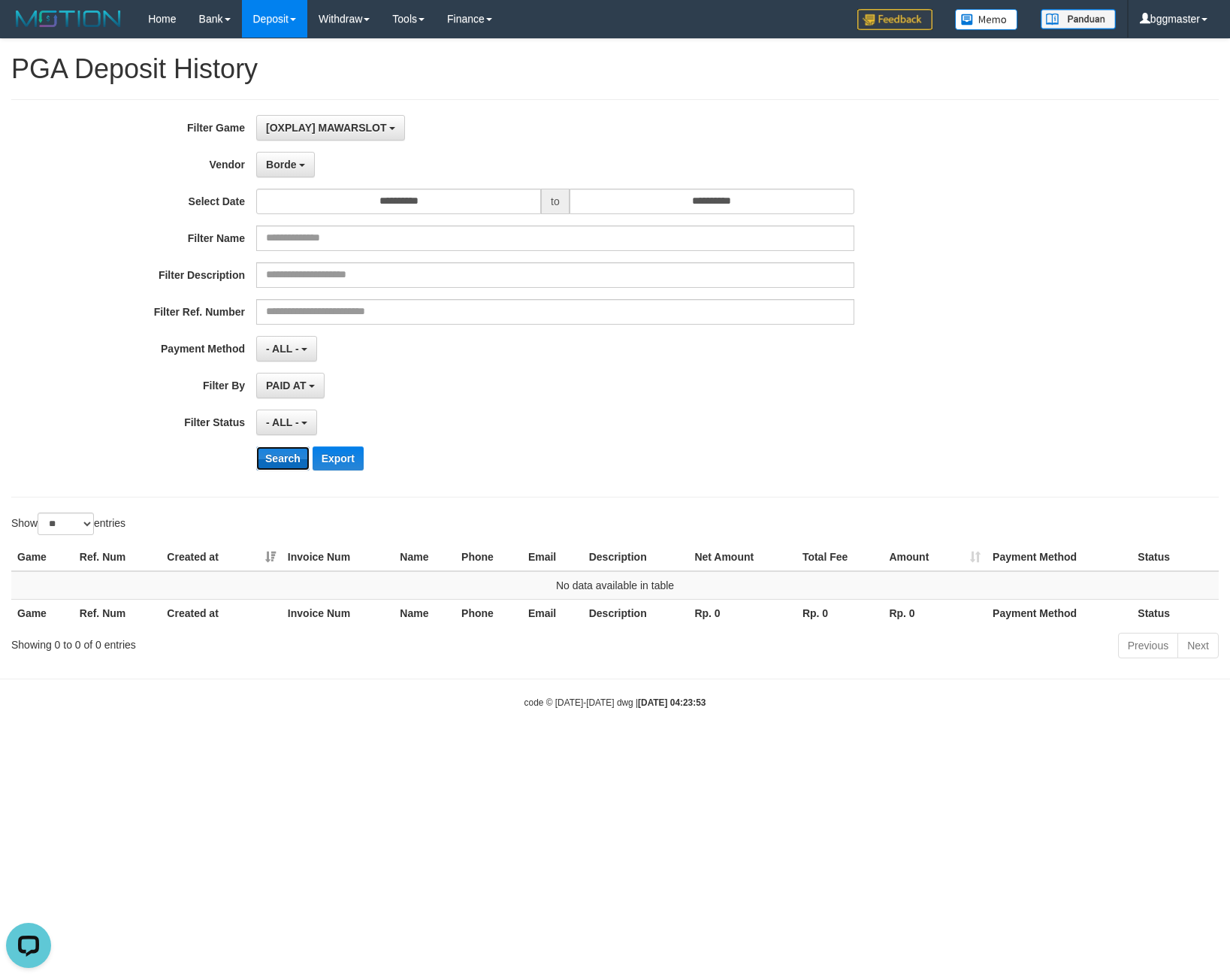
click at [274, 459] on button "Search" at bounding box center [283, 458] width 53 height 24
click at [306, 166] on button "Borde" at bounding box center [286, 164] width 59 height 26
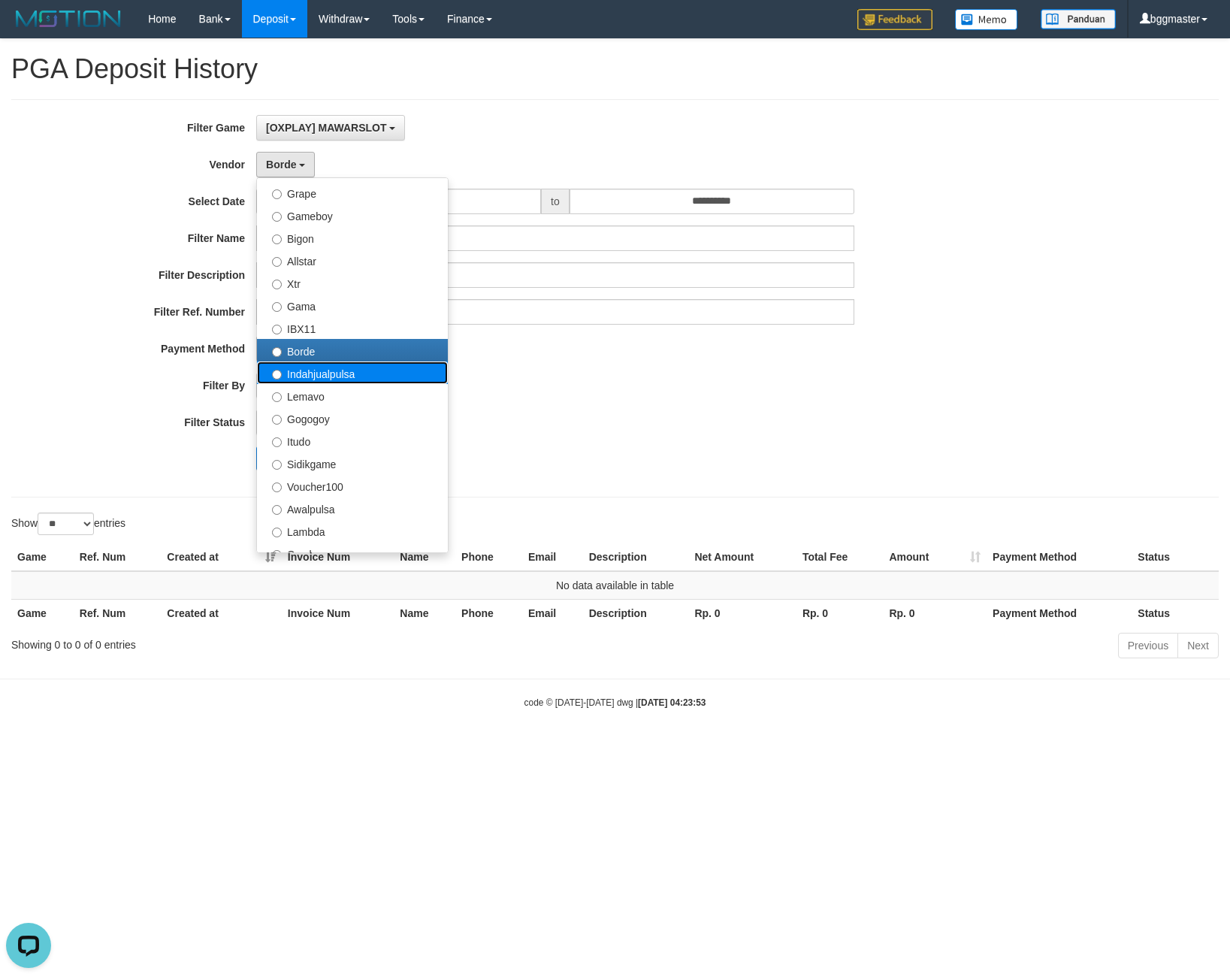
click at [310, 373] on label "Indahjualpulsa" at bounding box center [352, 373] width 191 height 23
select select "**********"
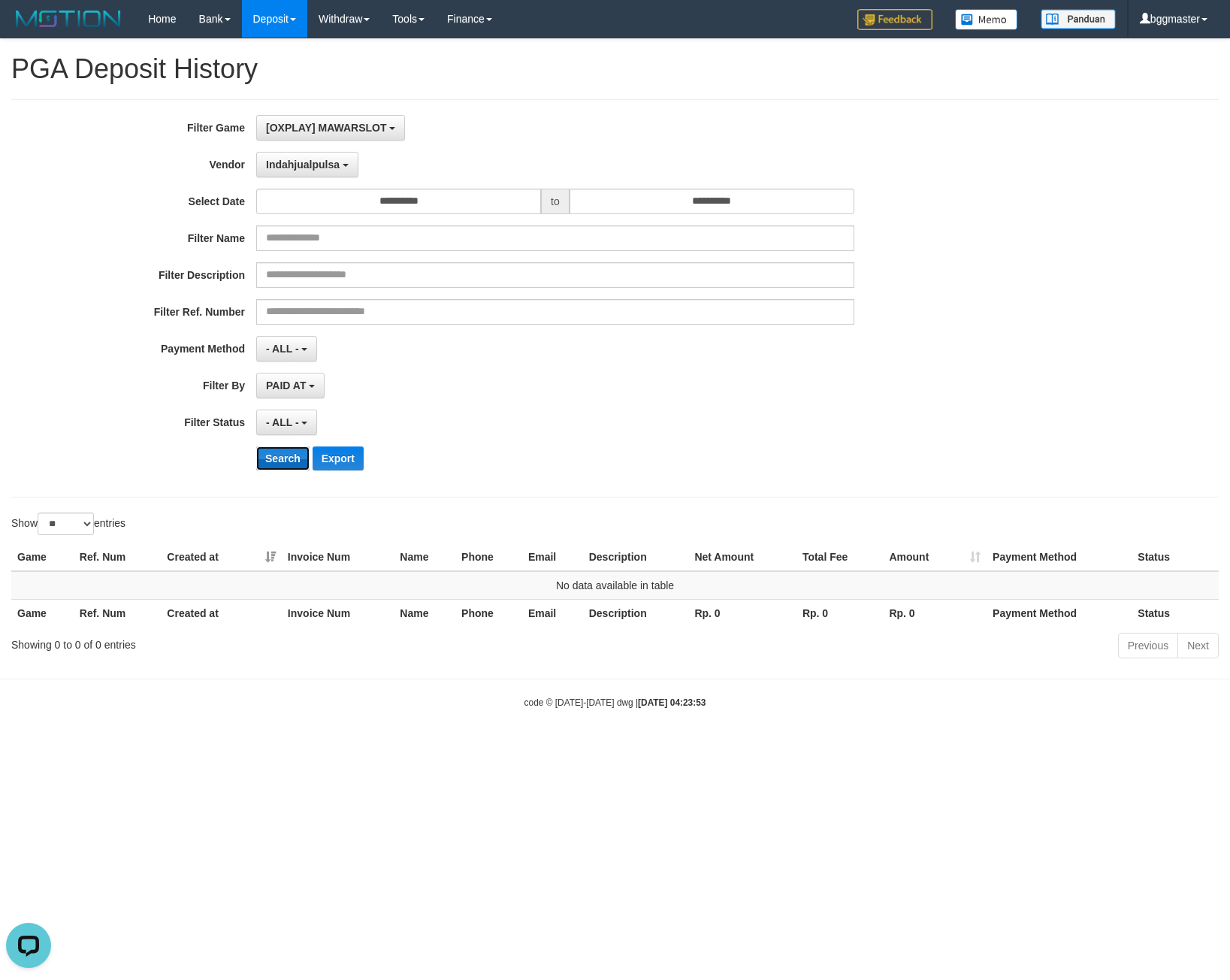
click at [278, 452] on button "Search" at bounding box center [283, 458] width 53 height 24
click at [275, 171] on button "Indahjualpulsa" at bounding box center [308, 164] width 103 height 26
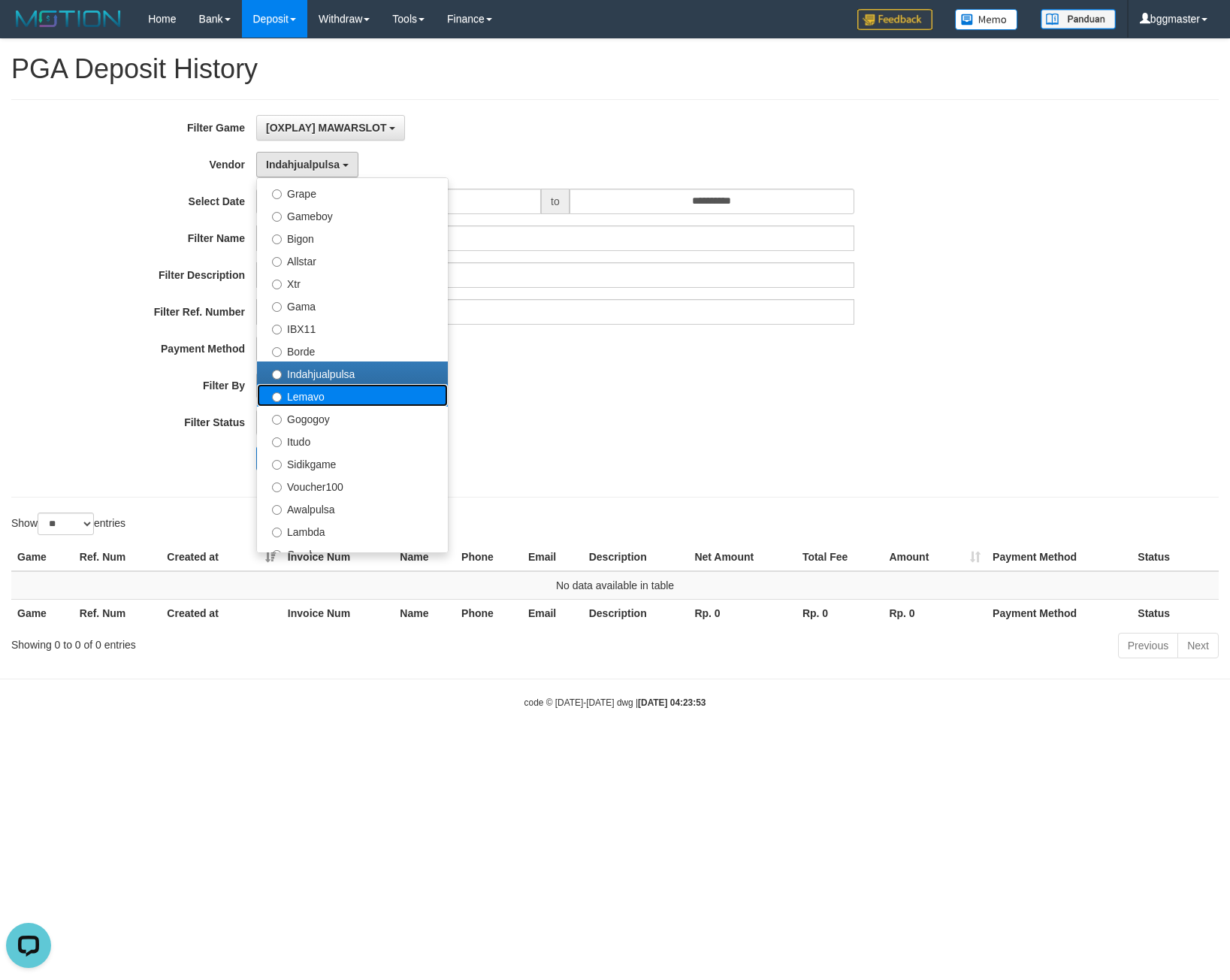
drag, startPoint x: 305, startPoint y: 390, endPoint x: 299, endPoint y: 397, distance: 9.2
click at [304, 390] on label "Lemavo" at bounding box center [352, 395] width 191 height 23
select select "**********"
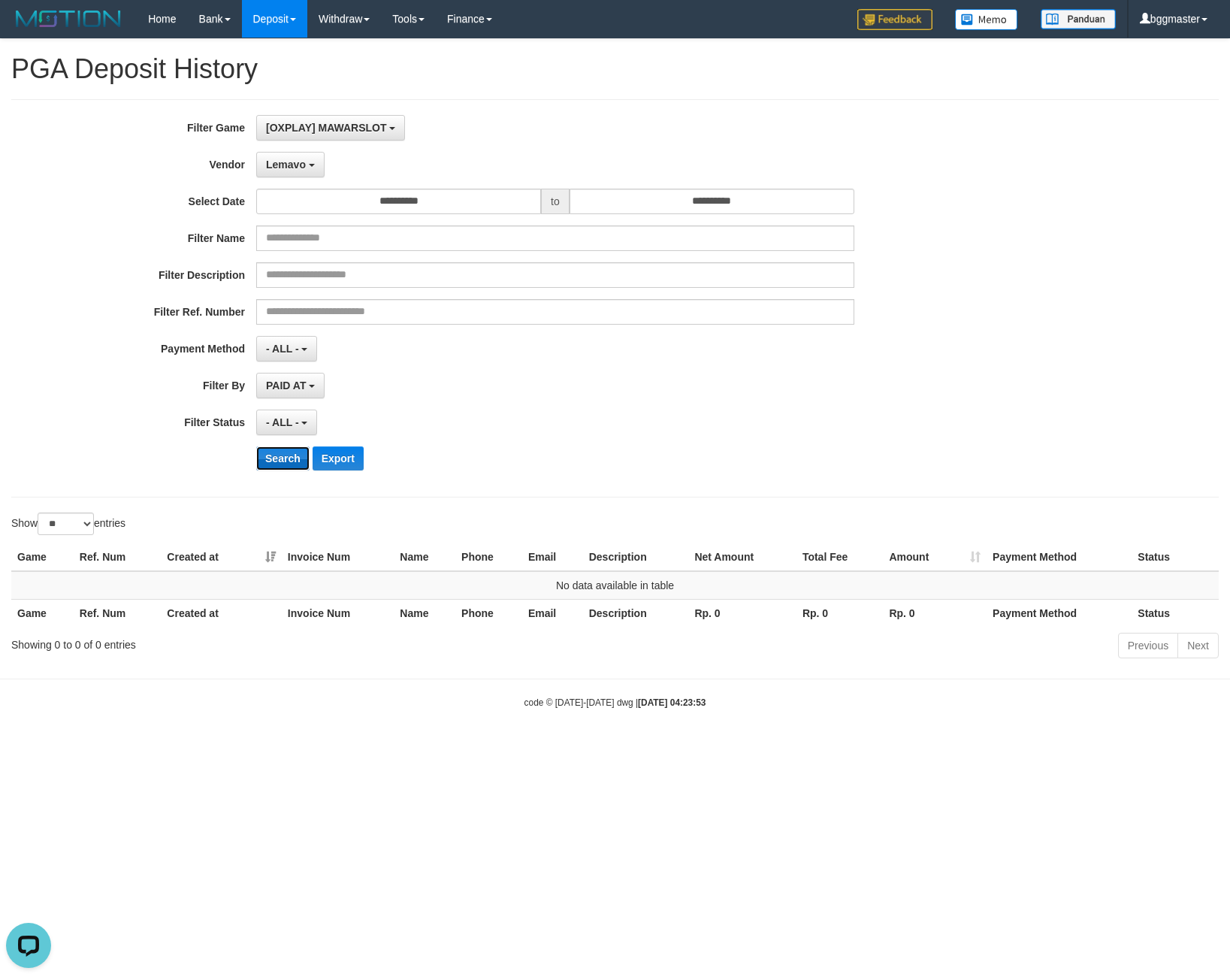
click at [286, 448] on button "Search" at bounding box center [283, 458] width 53 height 24
click at [301, 161] on span "Lemavo" at bounding box center [286, 164] width 40 height 12
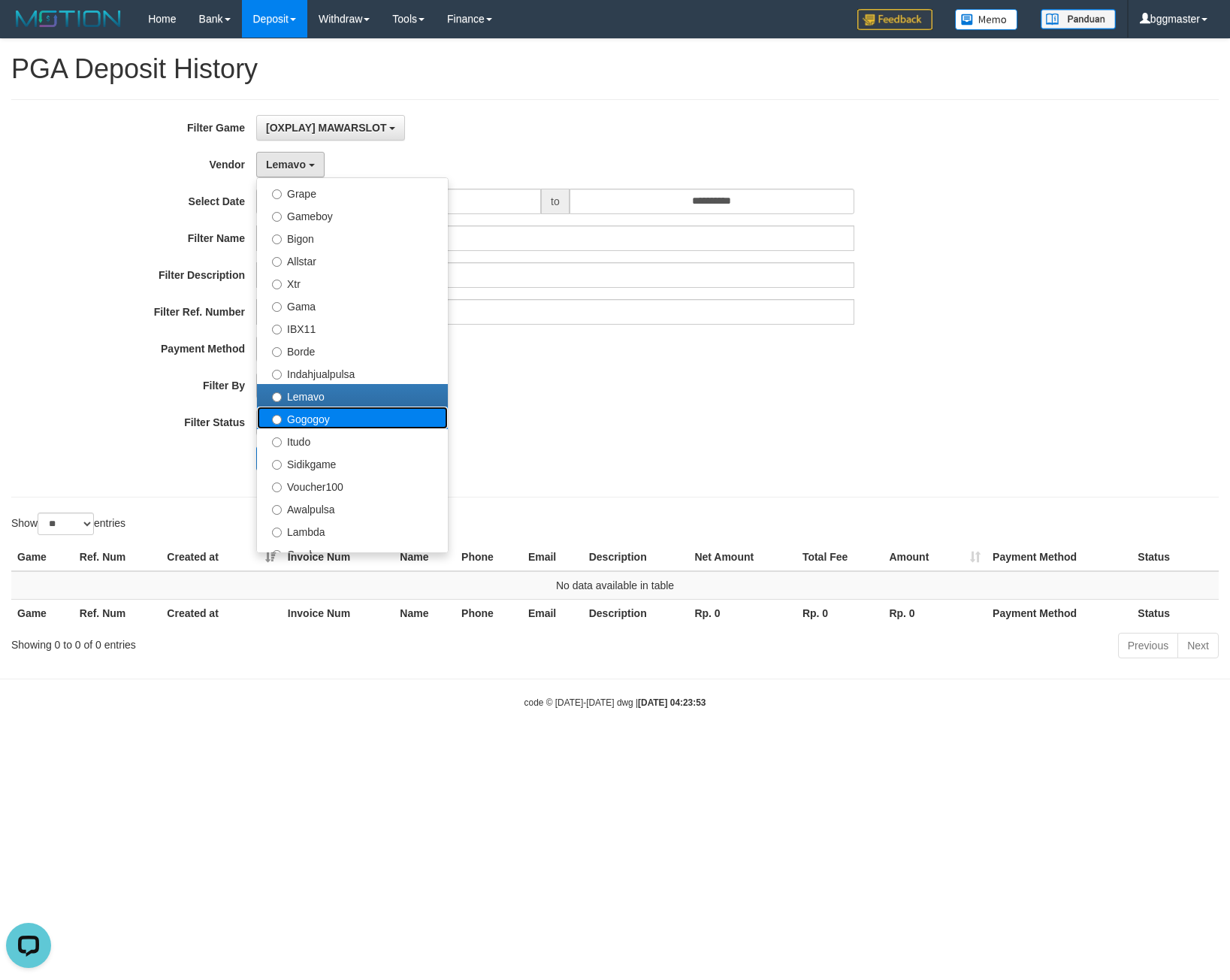
click at [307, 420] on label "Gogogoy" at bounding box center [352, 418] width 191 height 23
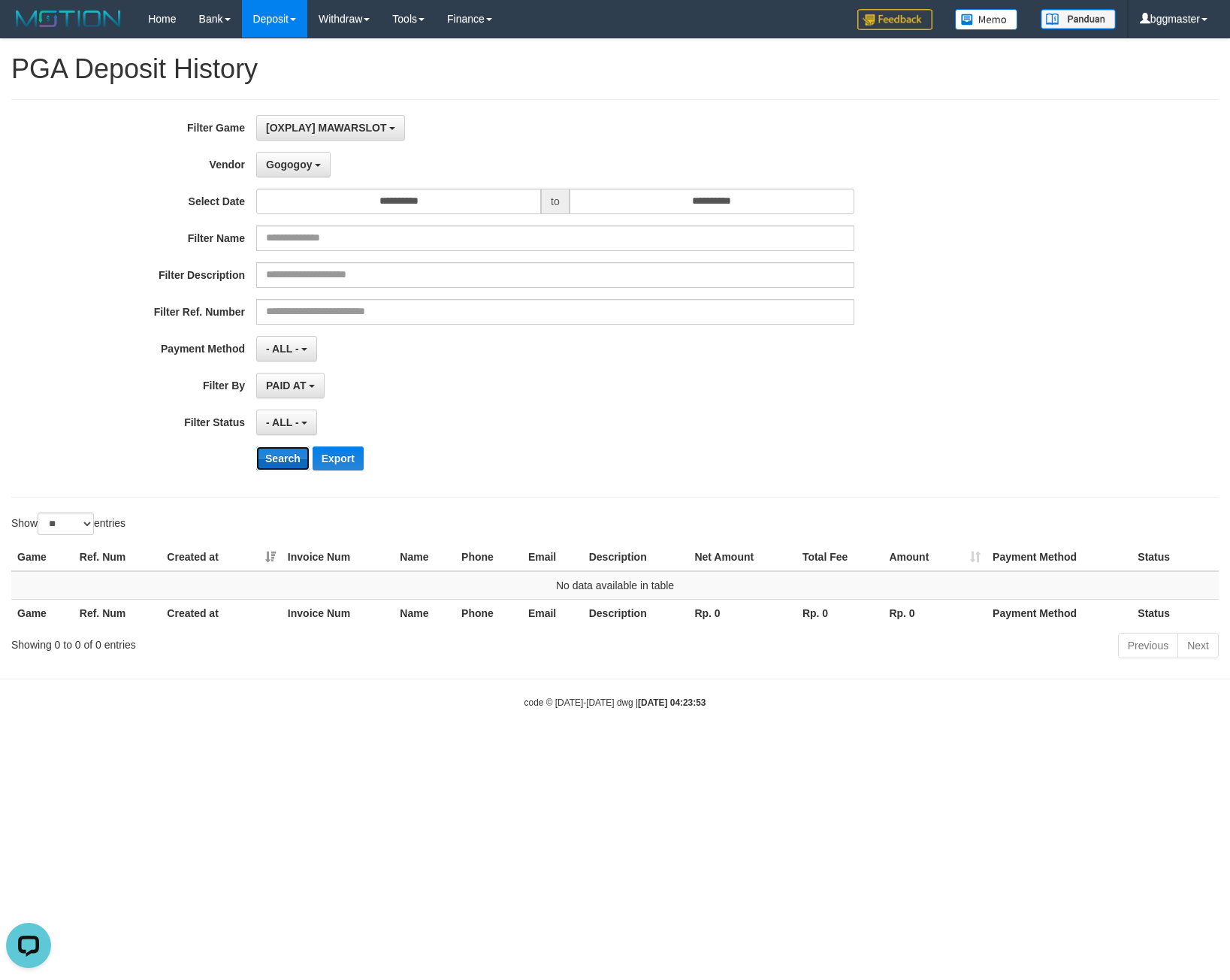
click at [289, 455] on button "Search" at bounding box center [283, 458] width 53 height 24
click at [282, 457] on button "Search" at bounding box center [283, 458] width 53 height 24
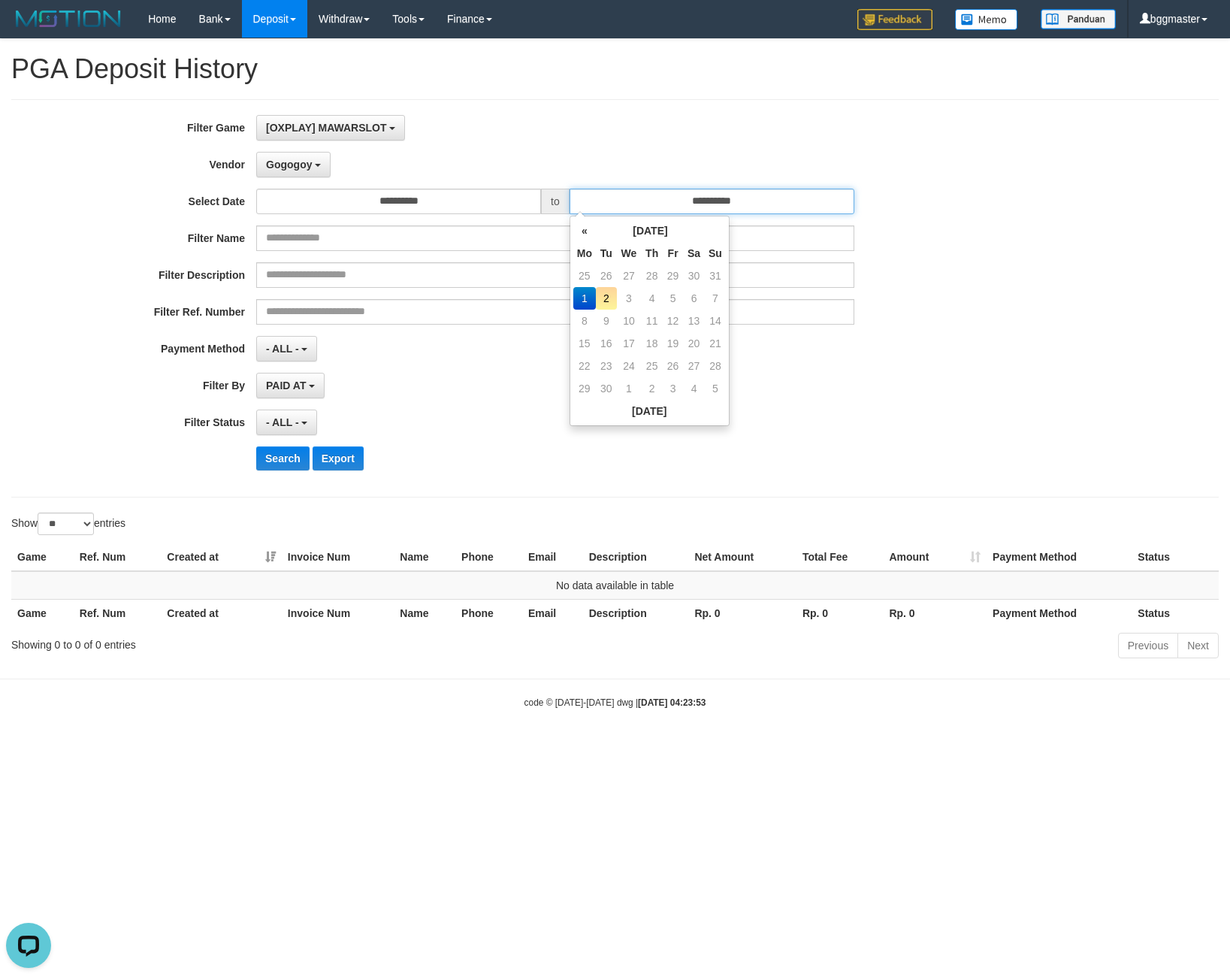
click at [617, 207] on input "**********" at bounding box center [712, 201] width 285 height 26
click at [592, 131] on div "[OXPLAY] MAWARSLOT SELECT GAME [OXPLAY] MAWARSLOT" at bounding box center [556, 127] width 598 height 26
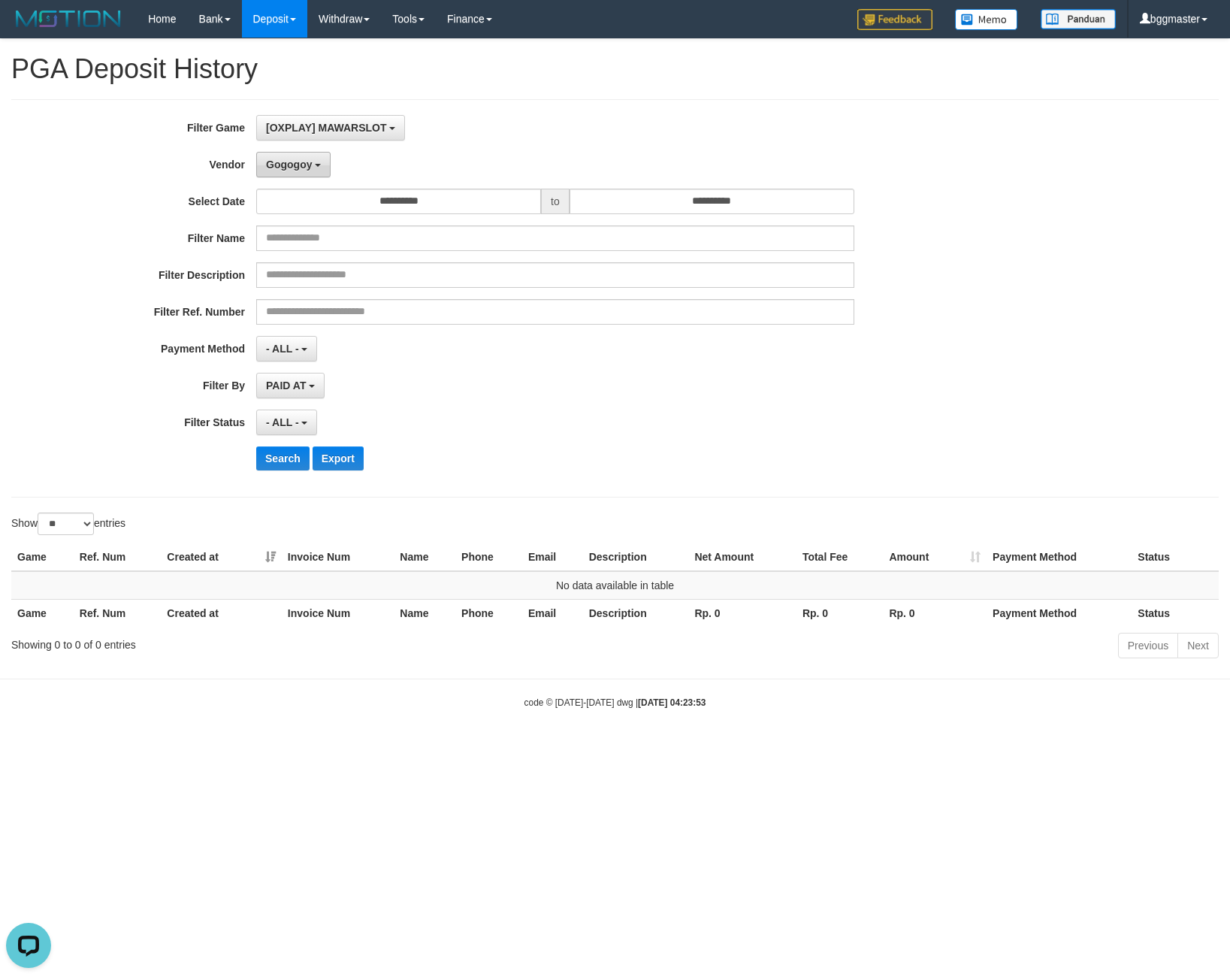
click at [279, 168] on span "Gogogoy" at bounding box center [289, 164] width 46 height 12
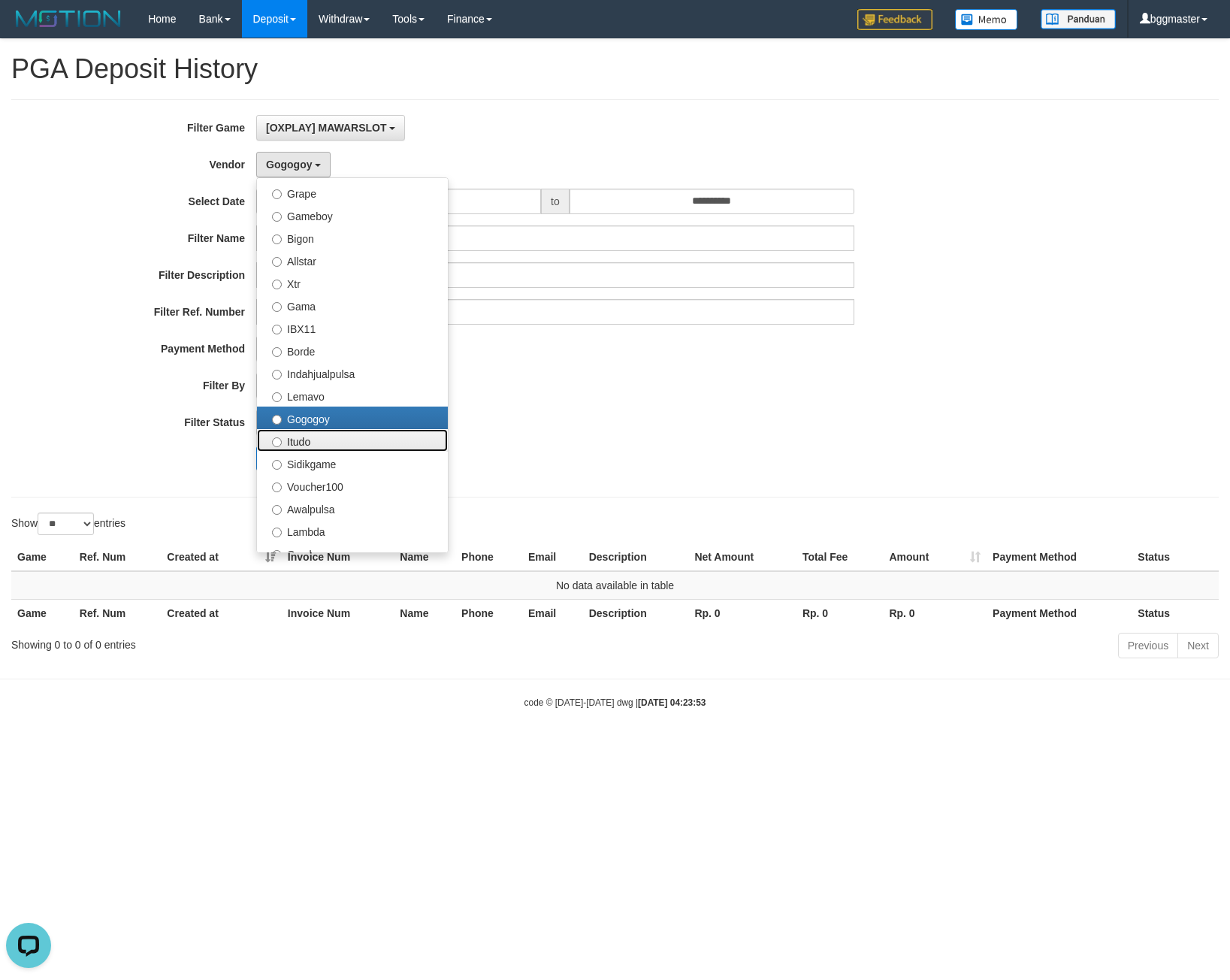
click at [313, 440] on label "Itudo" at bounding box center [352, 441] width 191 height 23
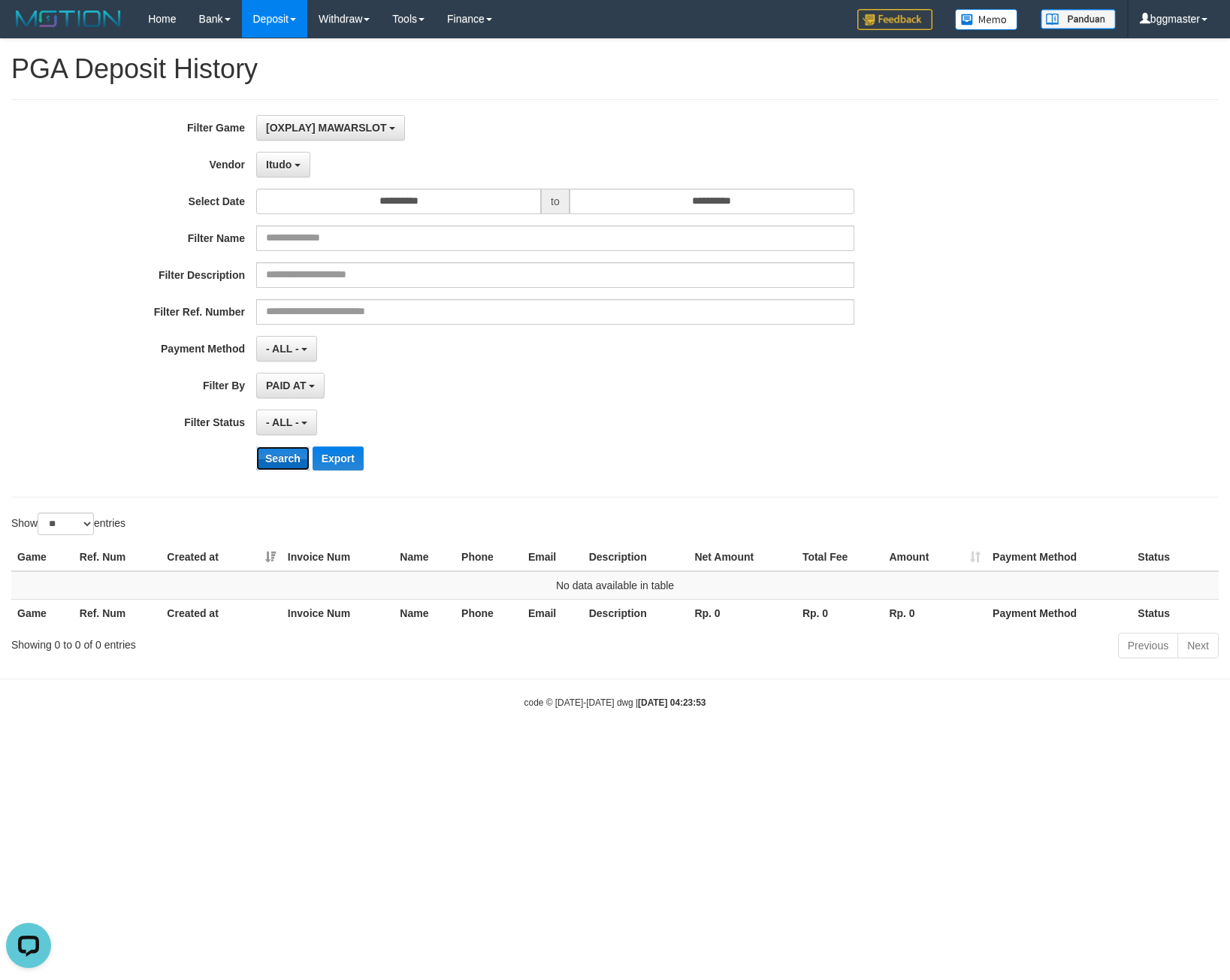
click at [279, 455] on button "Search" at bounding box center [283, 458] width 53 height 24
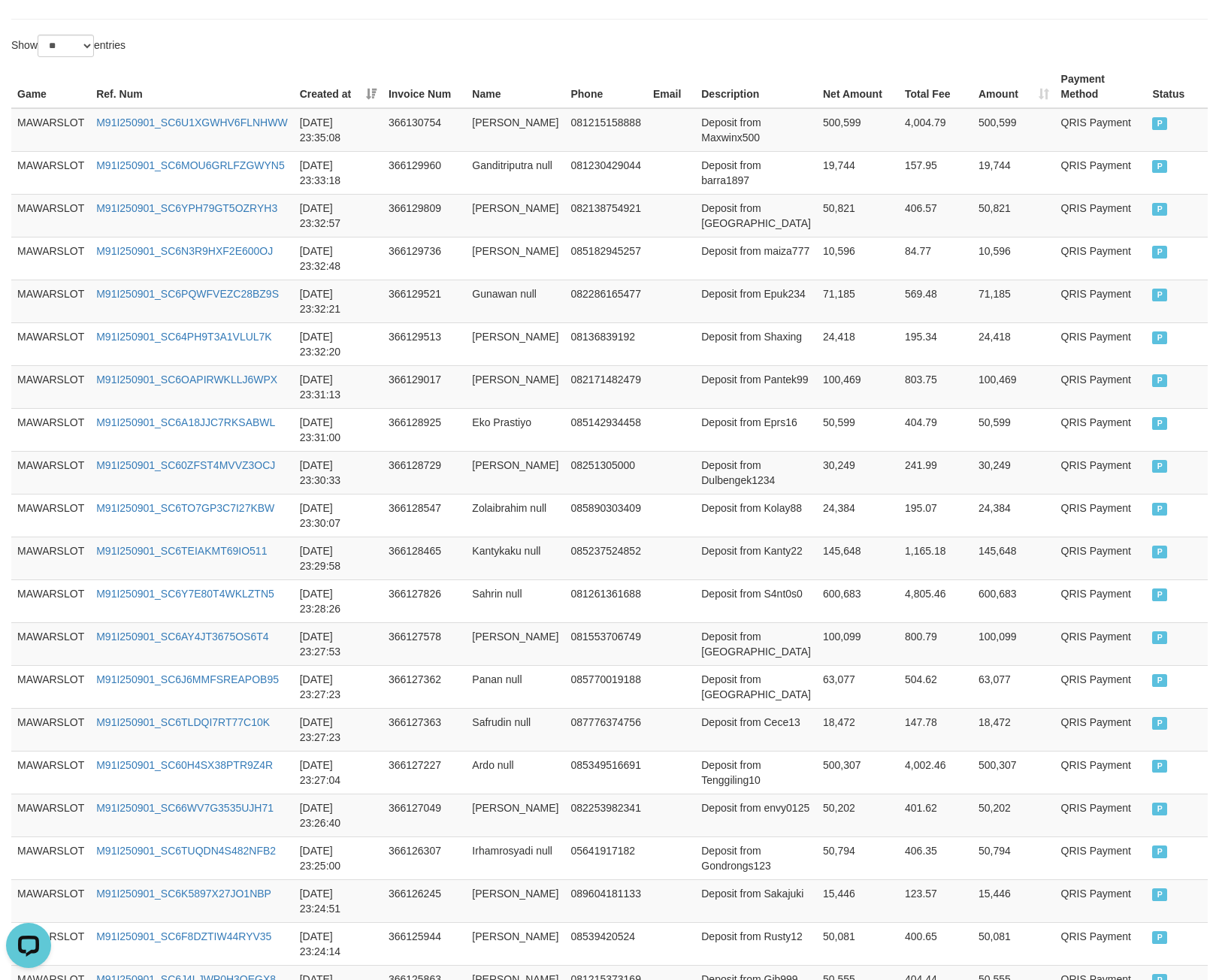
scroll to position [825, 0]
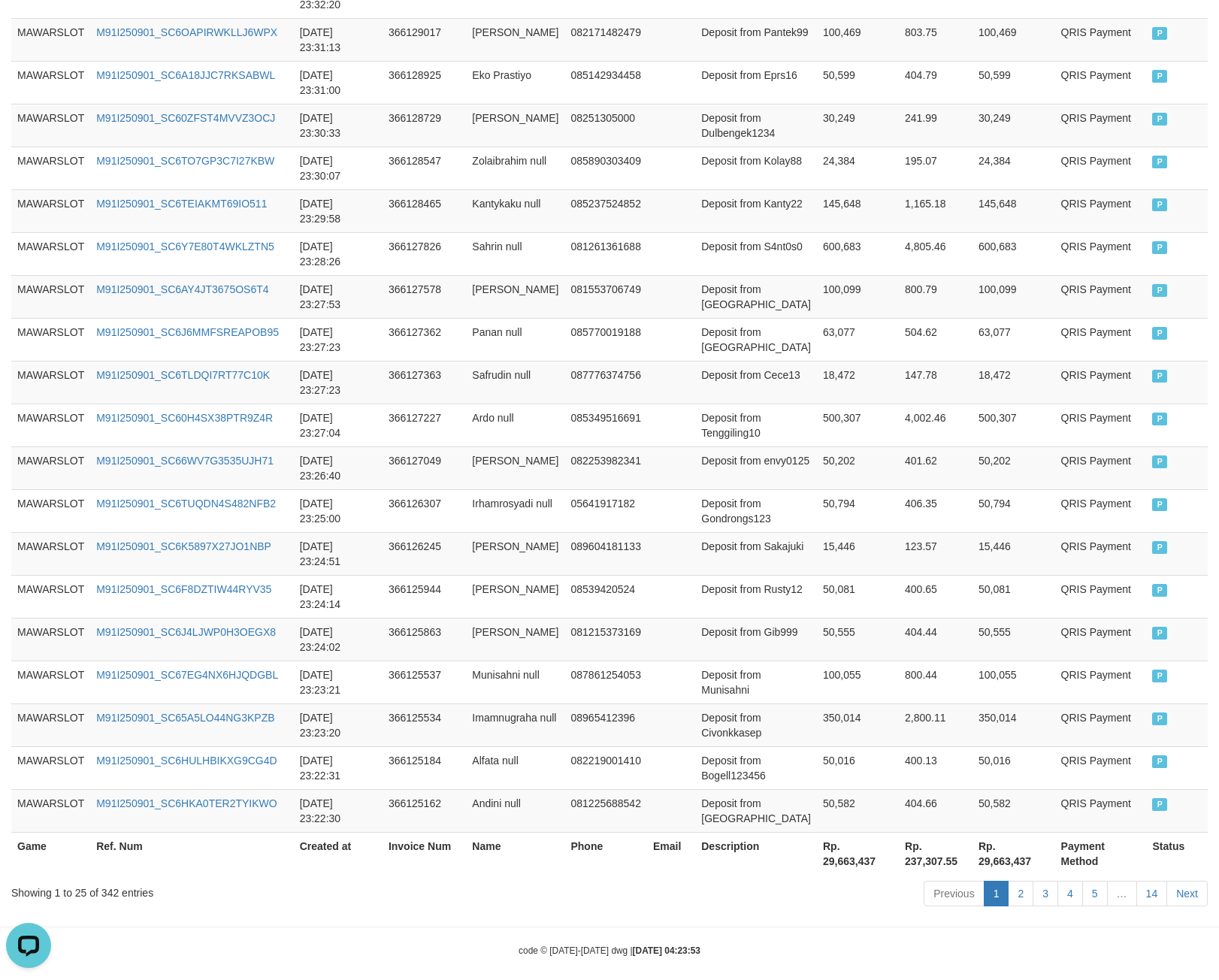
click at [824, 832] on th "Rp. 29,663,437" at bounding box center [857, 853] width 82 height 43
copy th "29,663,437"
click at [106, 879] on div "Showing 1 to 25 of 342 entries" at bounding box center [253, 890] width 485 height 21
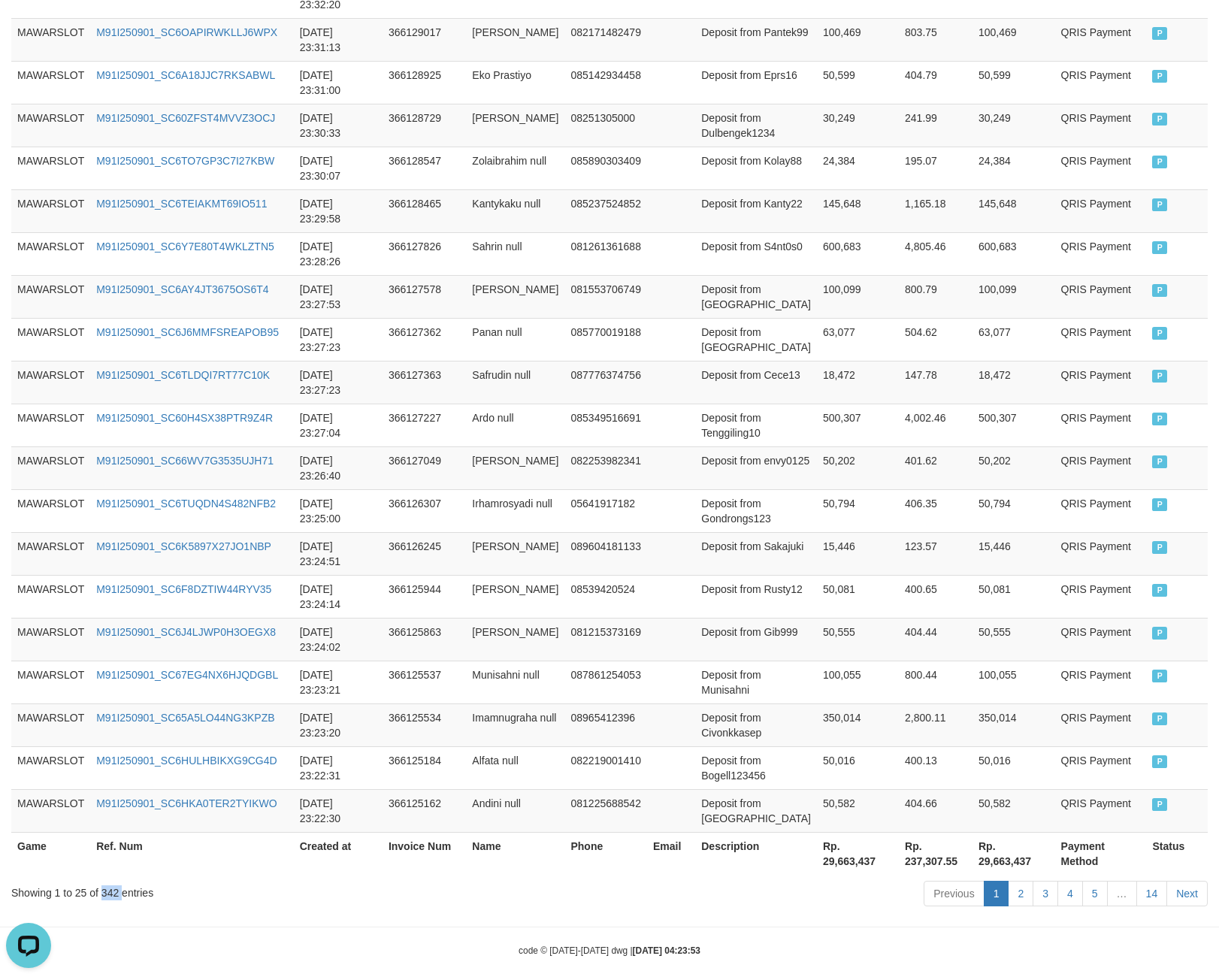
click at [103, 879] on div "Showing 1 to 25 of 342 entries" at bounding box center [253, 890] width 485 height 21
click at [107, 879] on div "Showing 1 to 25 of 342 entries" at bounding box center [253, 890] width 485 height 21
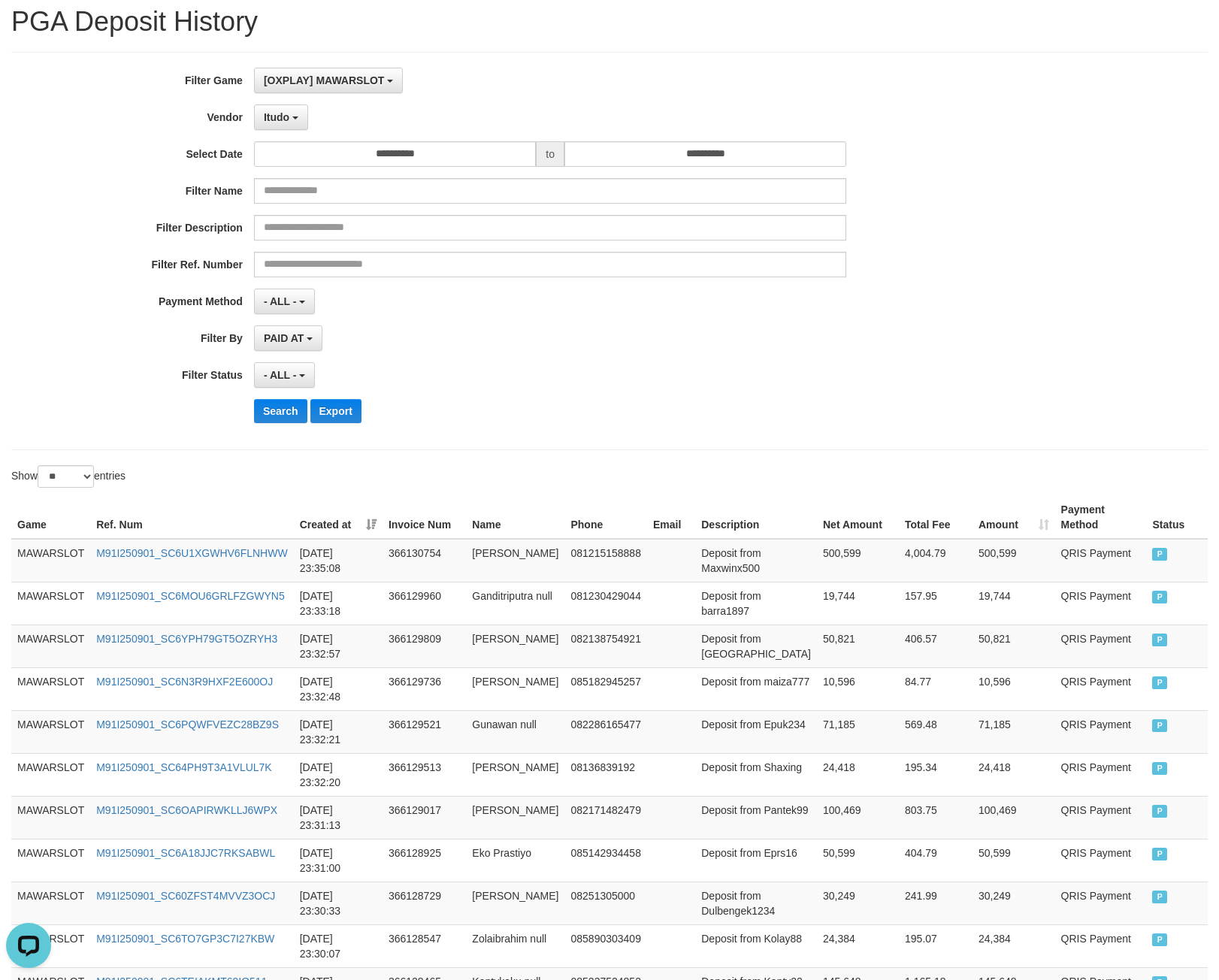
scroll to position [0, 0]
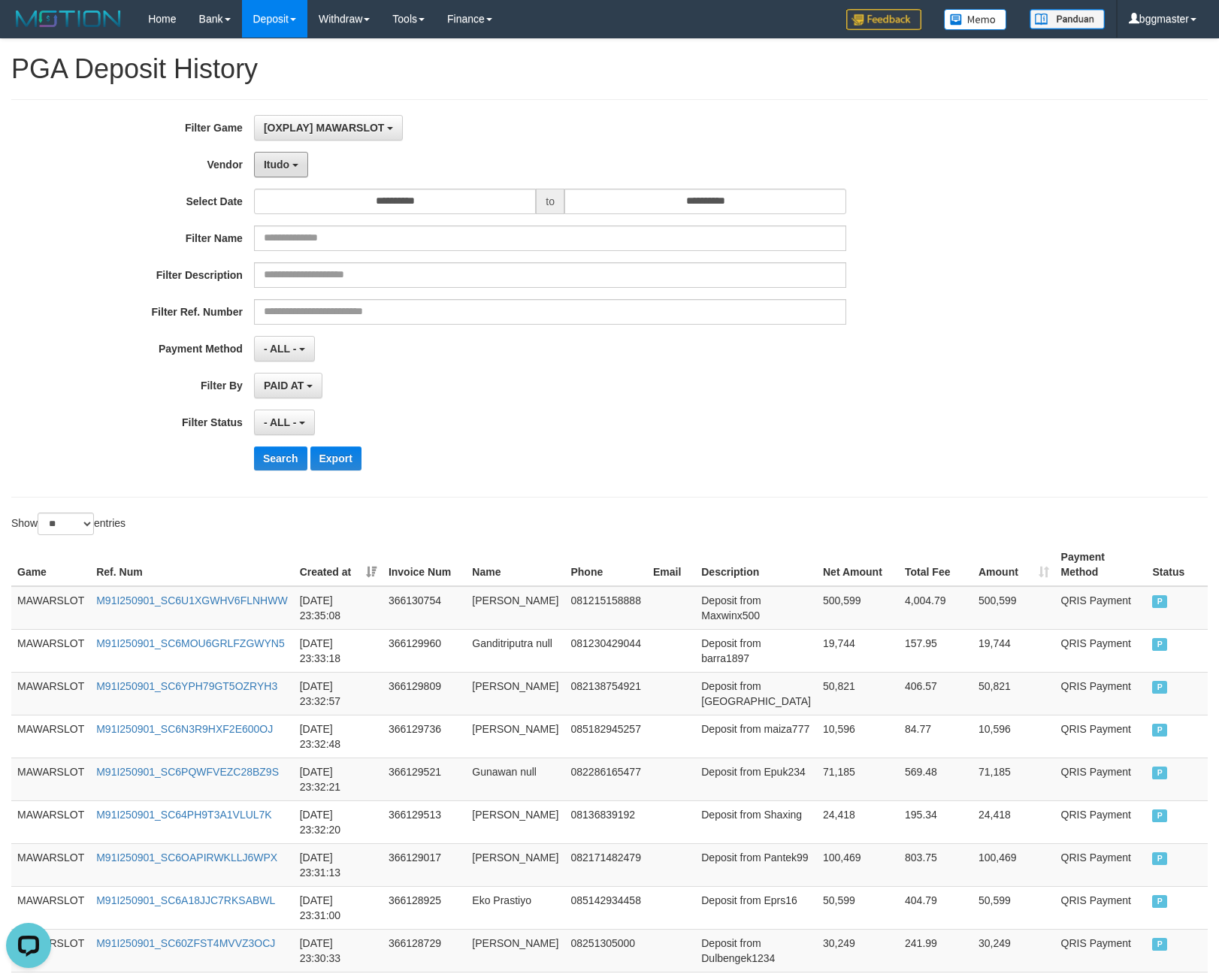
drag, startPoint x: 290, startPoint y: 175, endPoint x: 291, endPoint y: 185, distance: 10.0
click at [290, 175] on button "Itudo" at bounding box center [280, 164] width 54 height 26
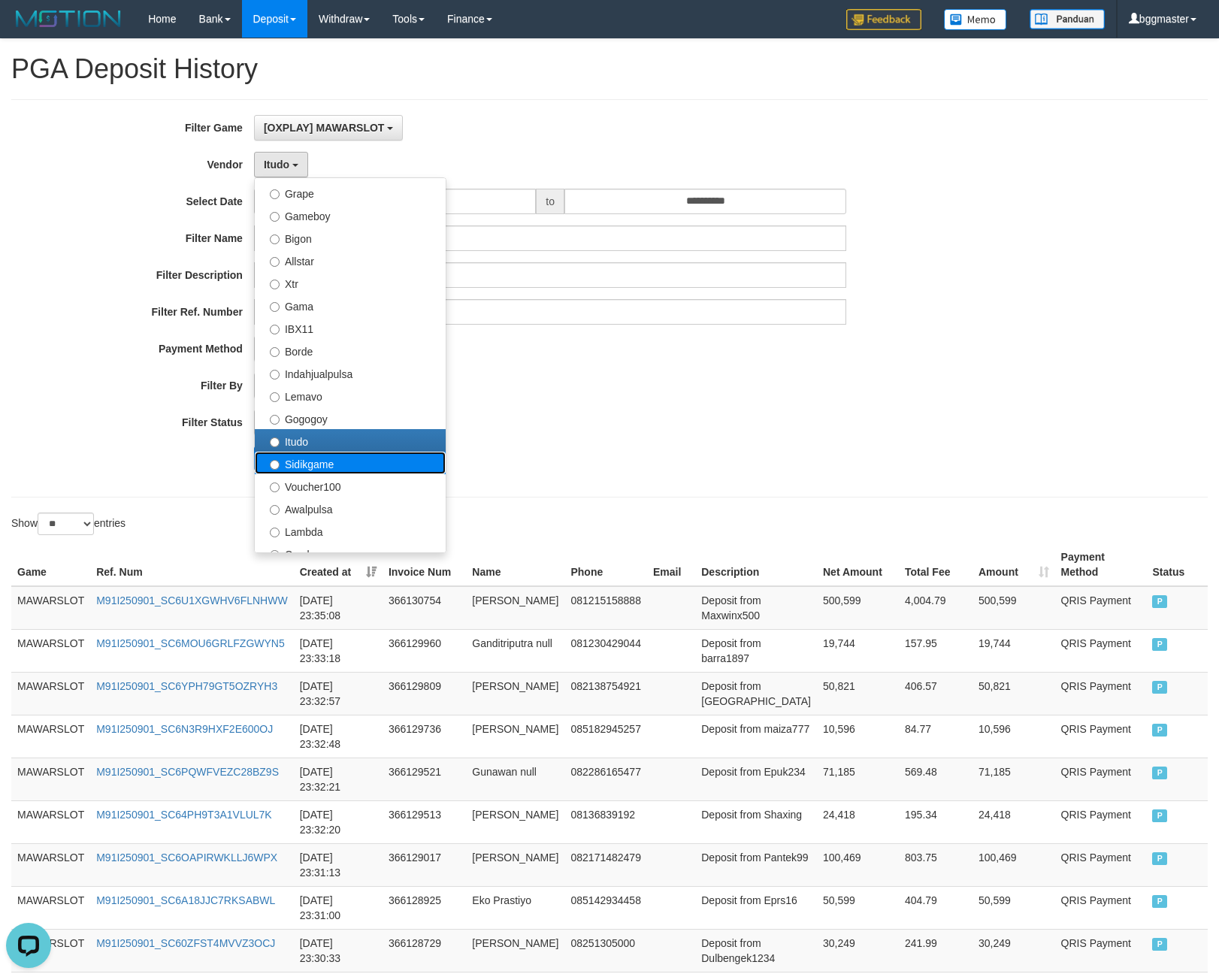
click at [346, 462] on label "Sidikgame" at bounding box center [349, 463] width 191 height 23
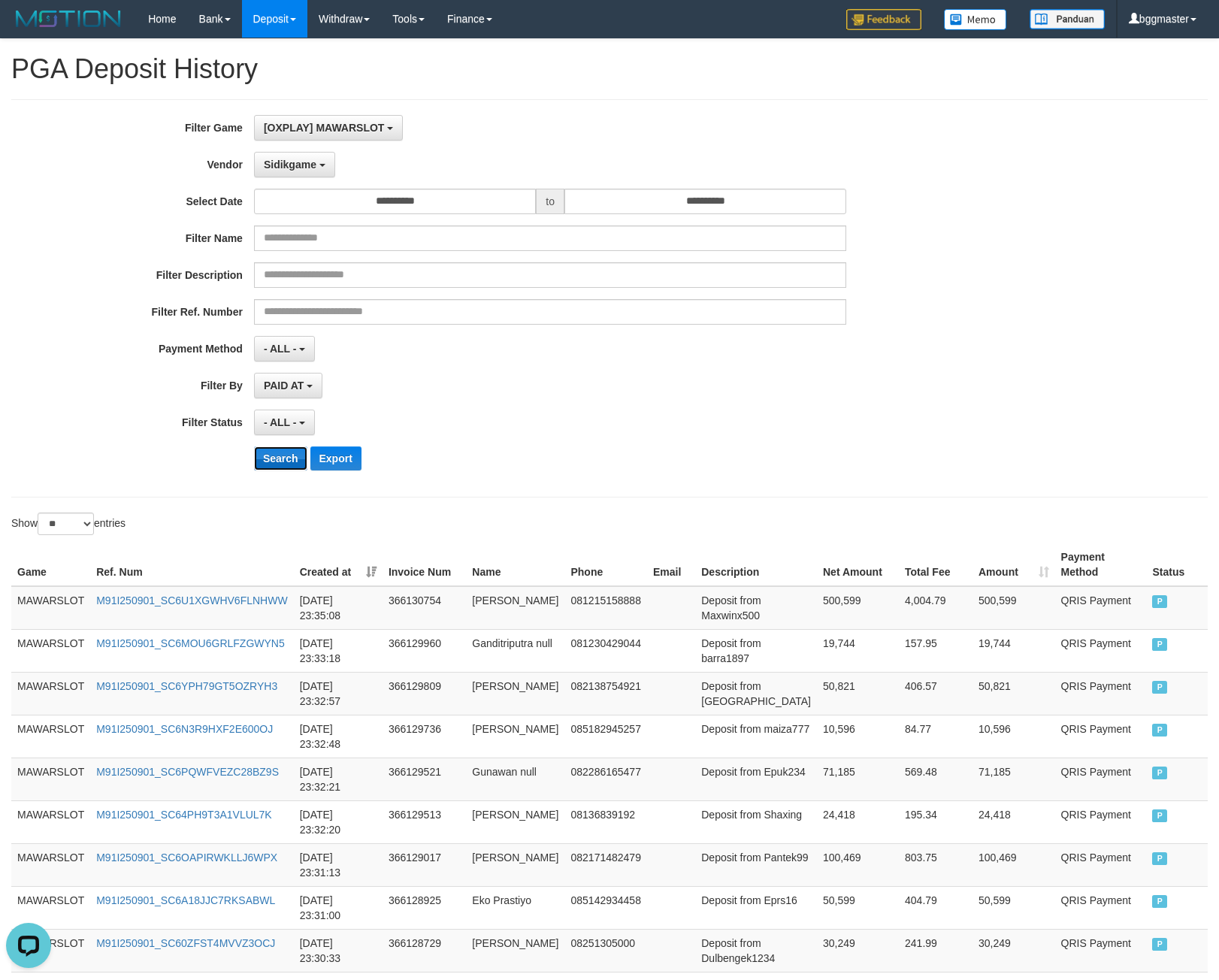
click at [276, 452] on button "Search" at bounding box center [280, 458] width 53 height 24
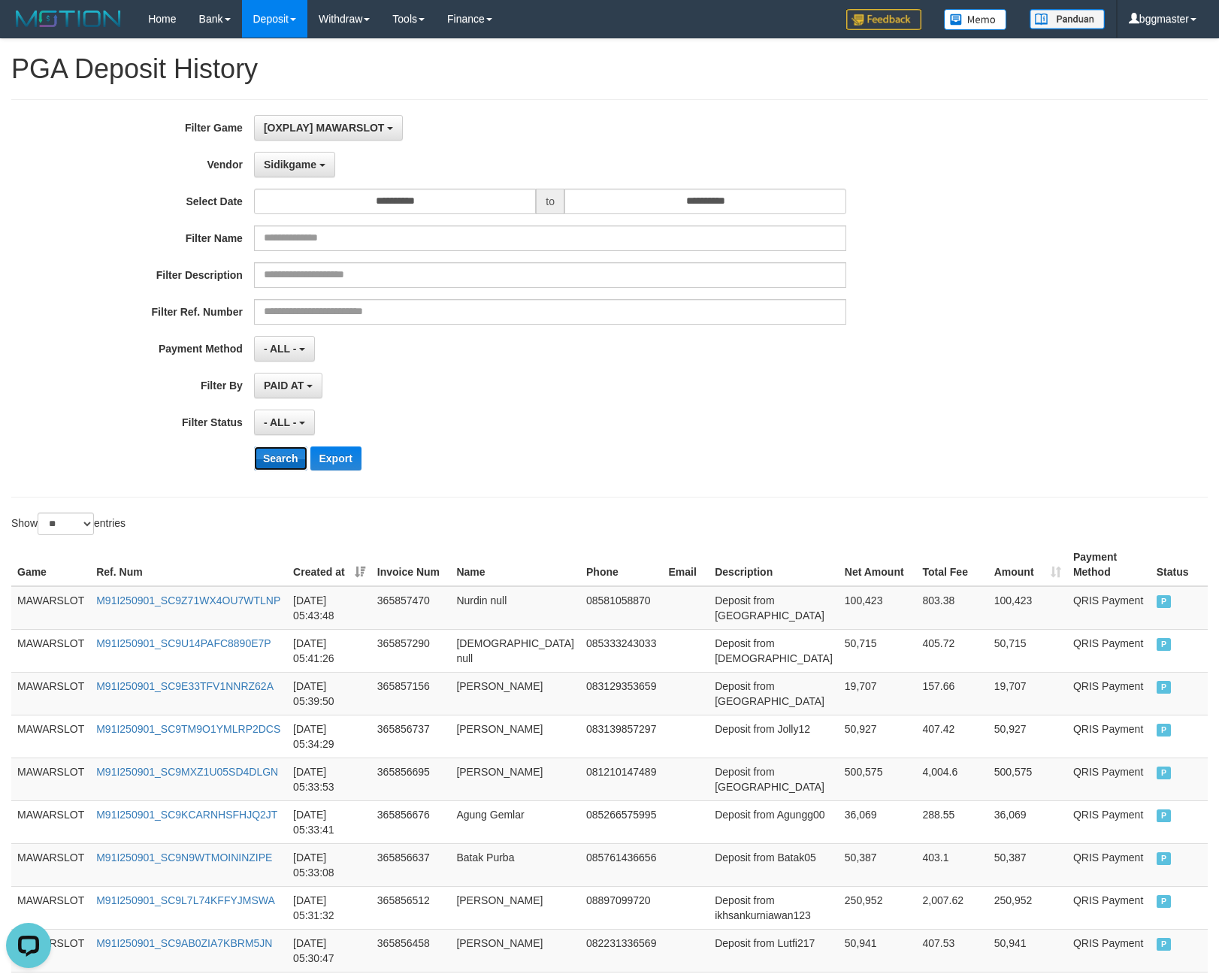
click at [279, 461] on button "Search" at bounding box center [280, 458] width 53 height 24
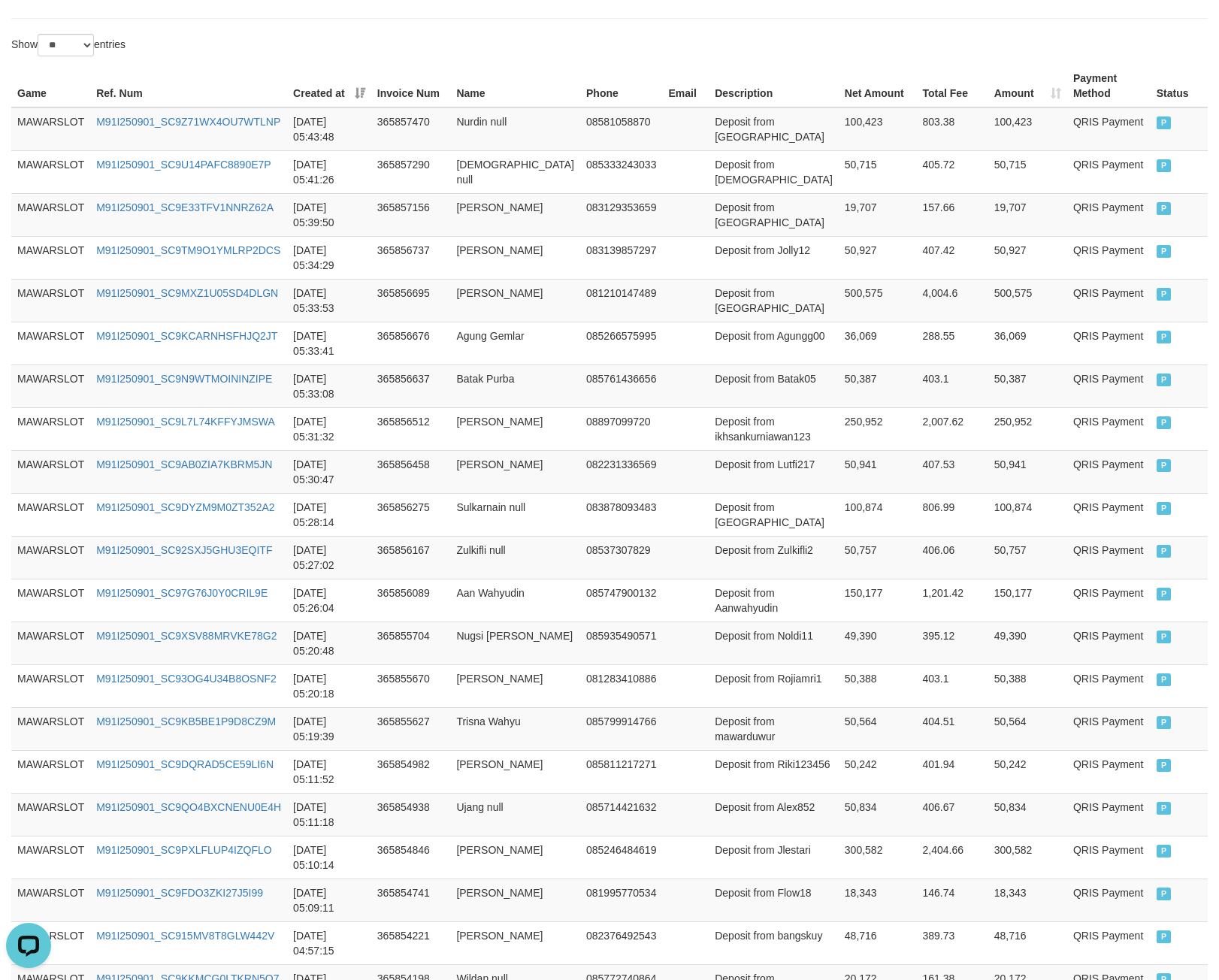
scroll to position [825, 0]
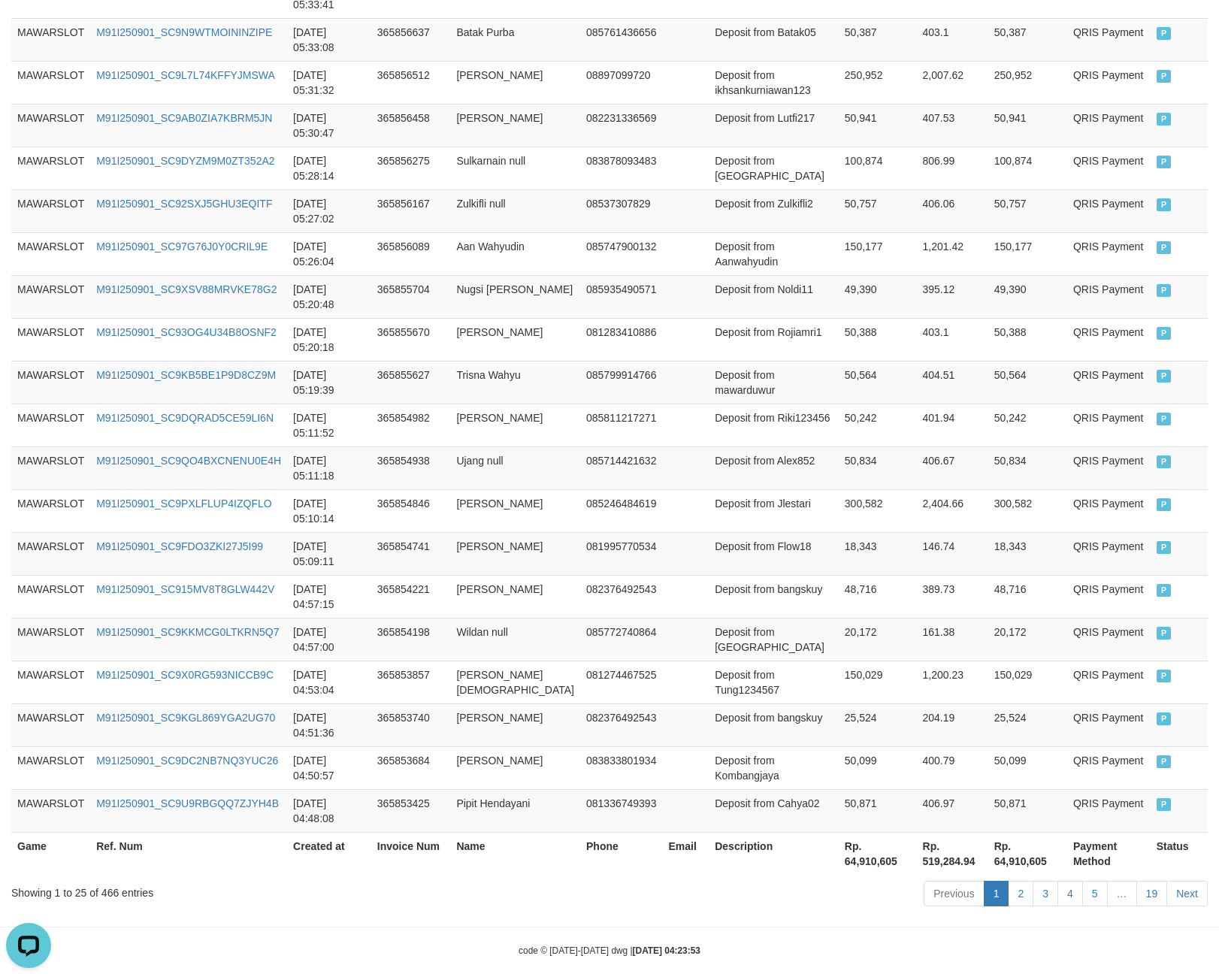
click at [838, 832] on th "Rp. 64,910,605" at bounding box center [877, 853] width 78 height 43
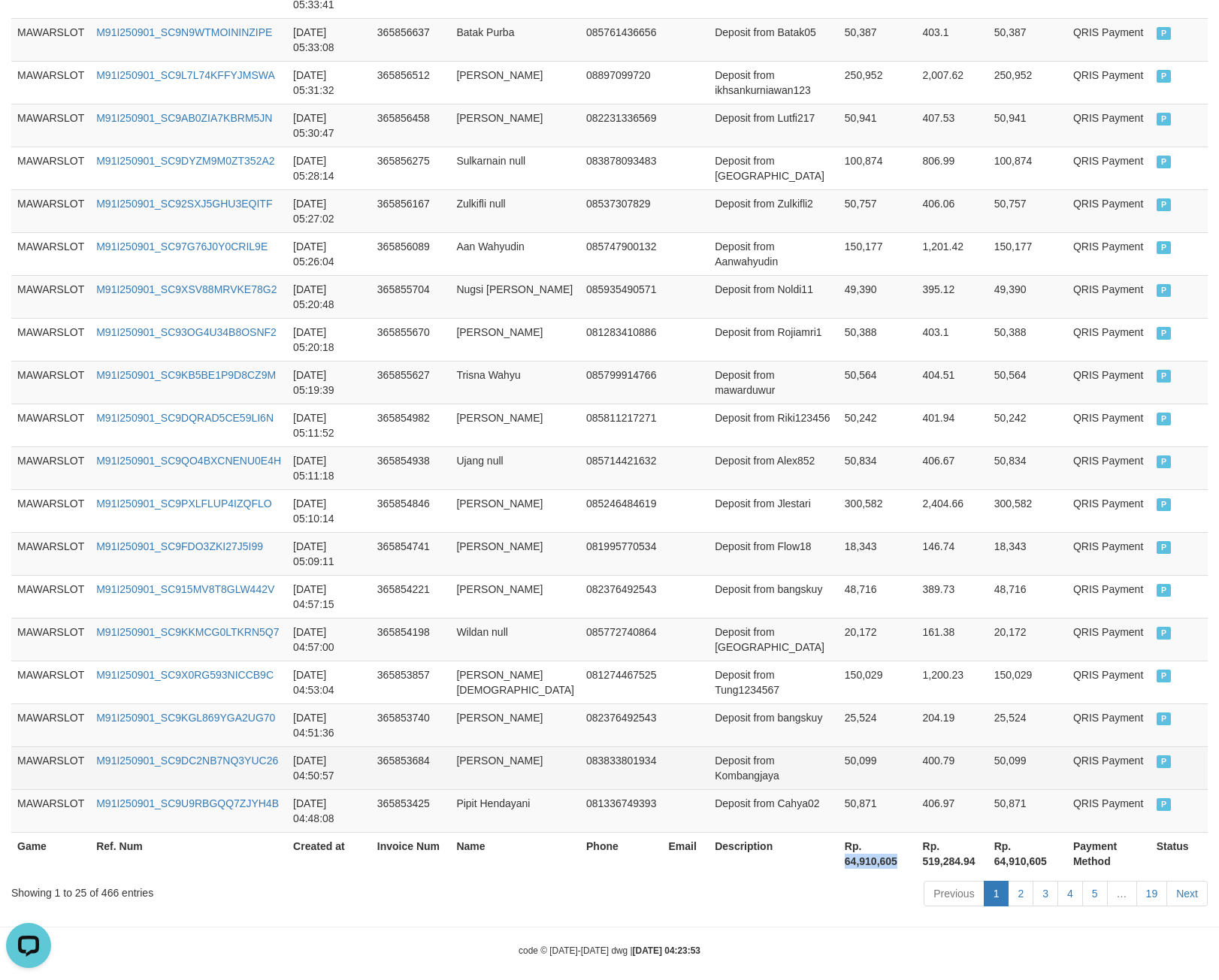
copy th "64,910,605"
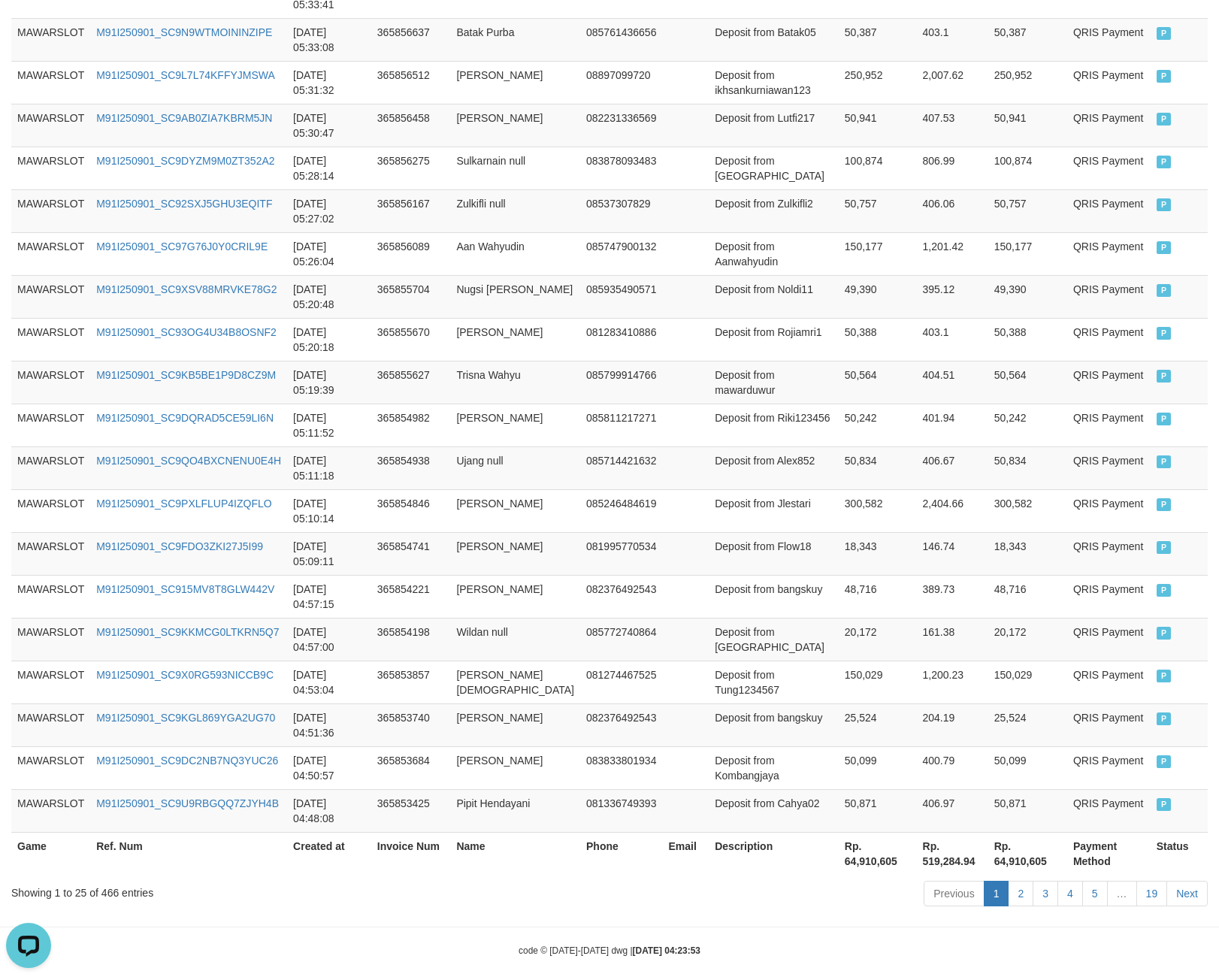
click at [111, 879] on div "Showing 1 to 25 of 466 entries" at bounding box center [253, 890] width 485 height 21
click at [109, 879] on div "Showing 1 to 25 of 466 entries" at bounding box center [253, 890] width 485 height 21
copy div "466"
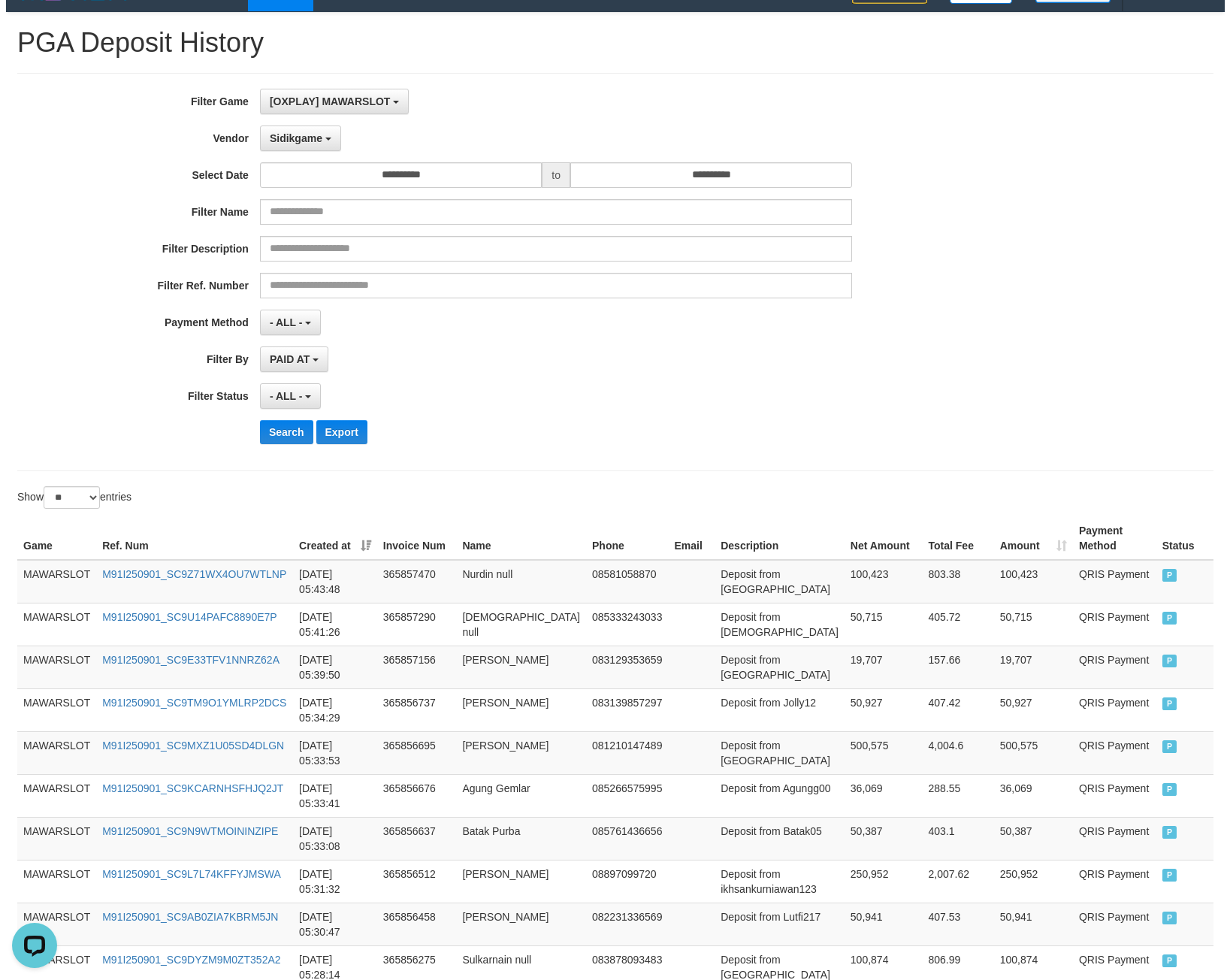
scroll to position [0, 0]
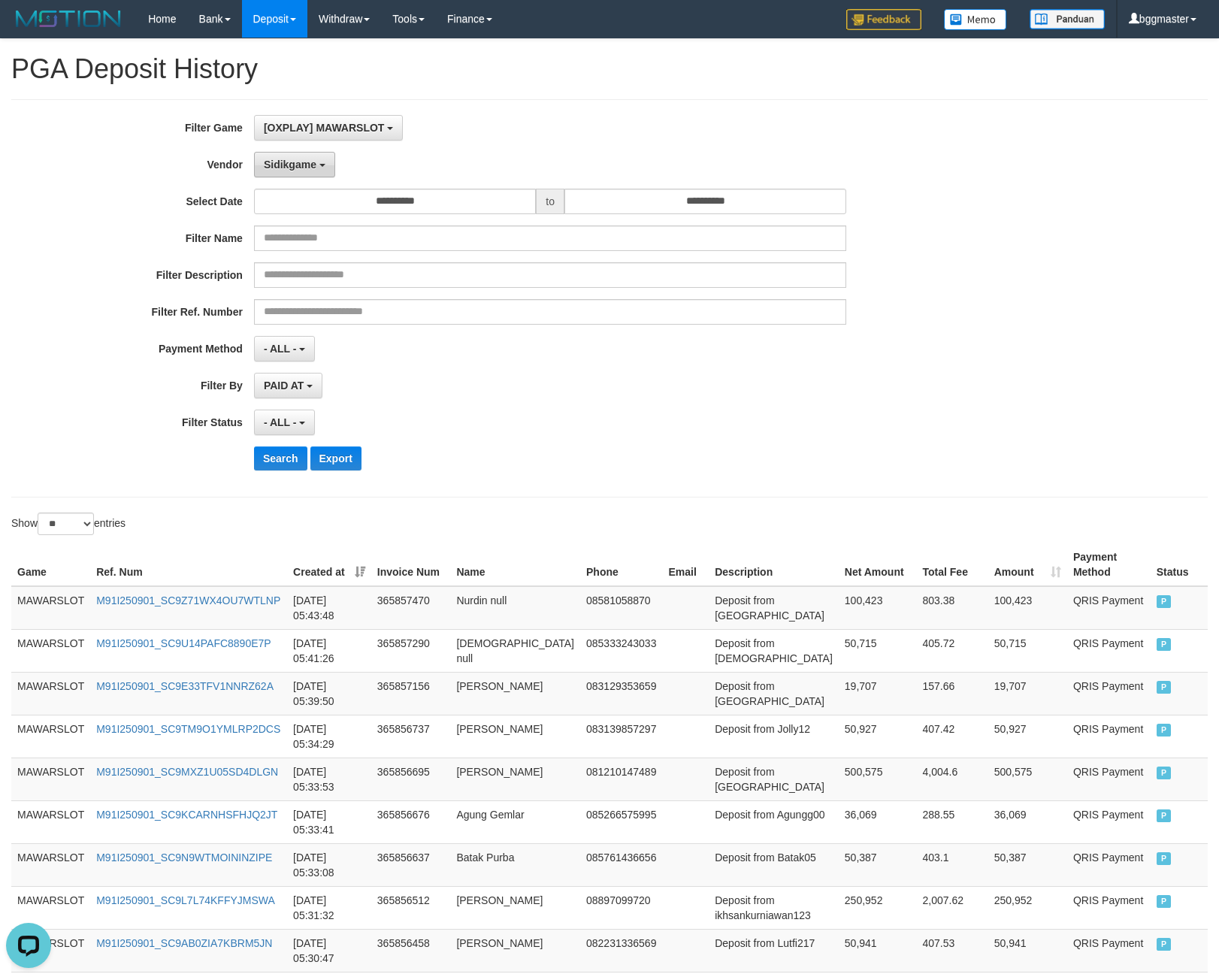
click at [274, 175] on button "Sidikgame" at bounding box center [293, 164] width 81 height 26
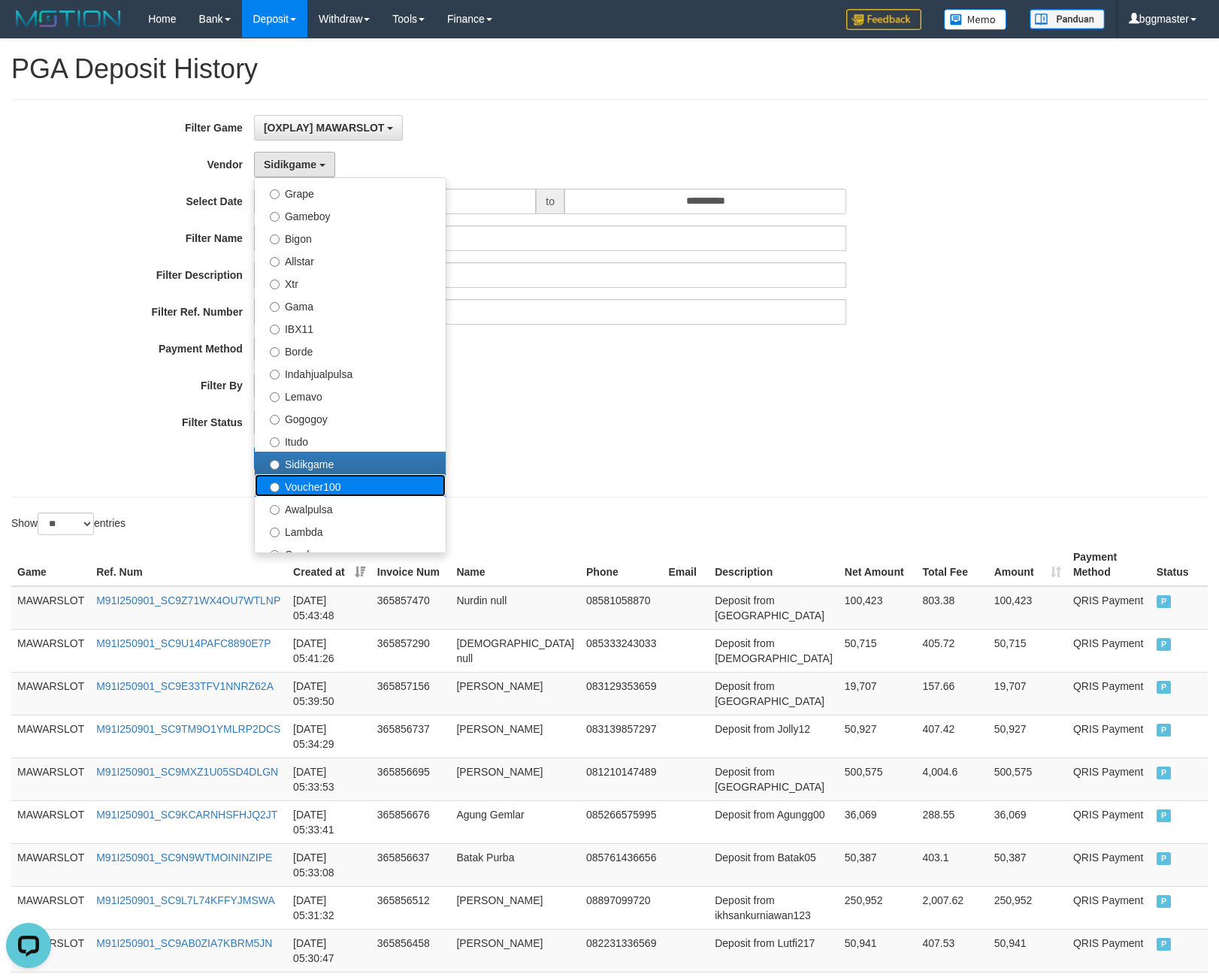
click at [366, 491] on label "Voucher100" at bounding box center [349, 485] width 191 height 23
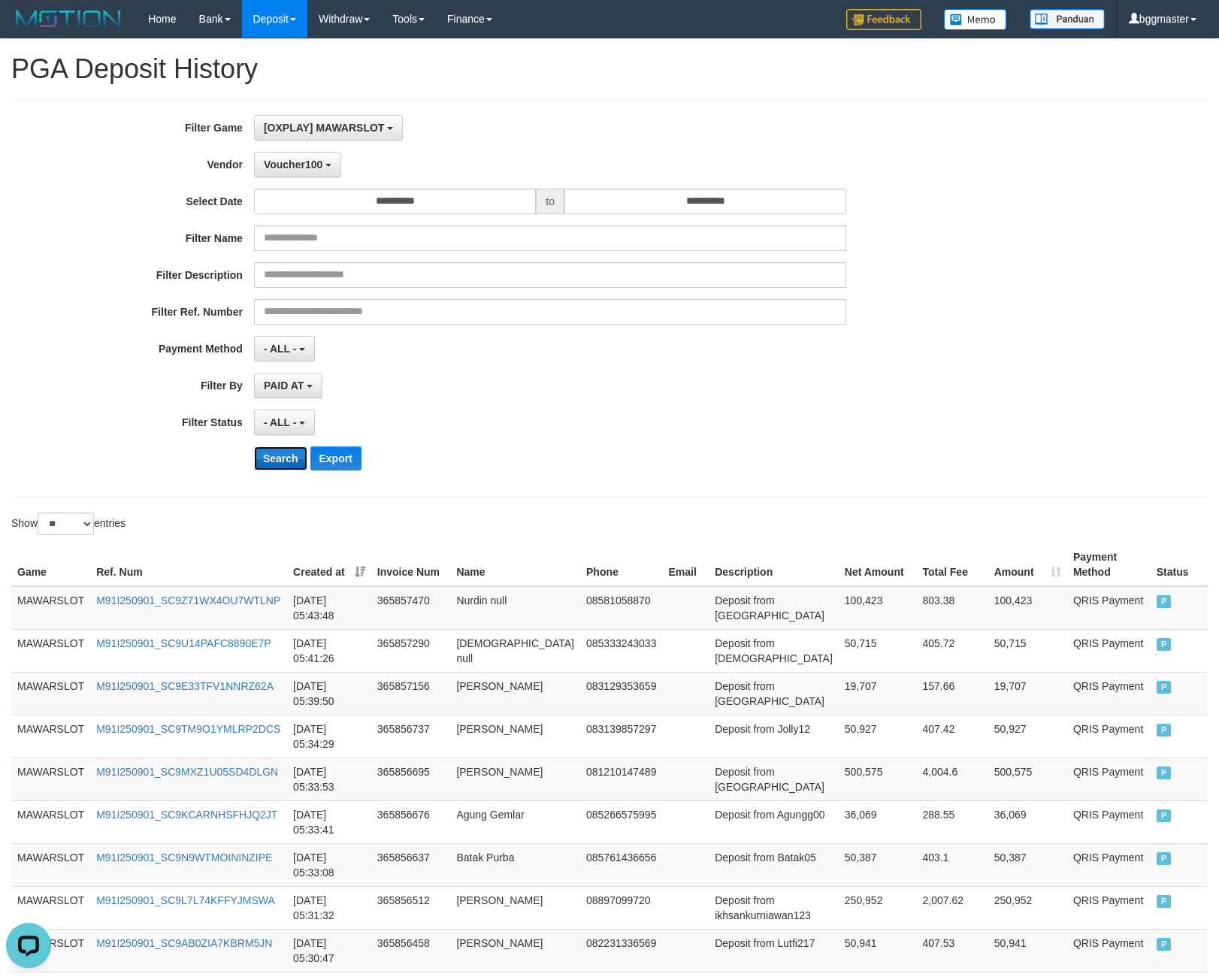
click at [287, 456] on button "Search" at bounding box center [280, 458] width 53 height 24
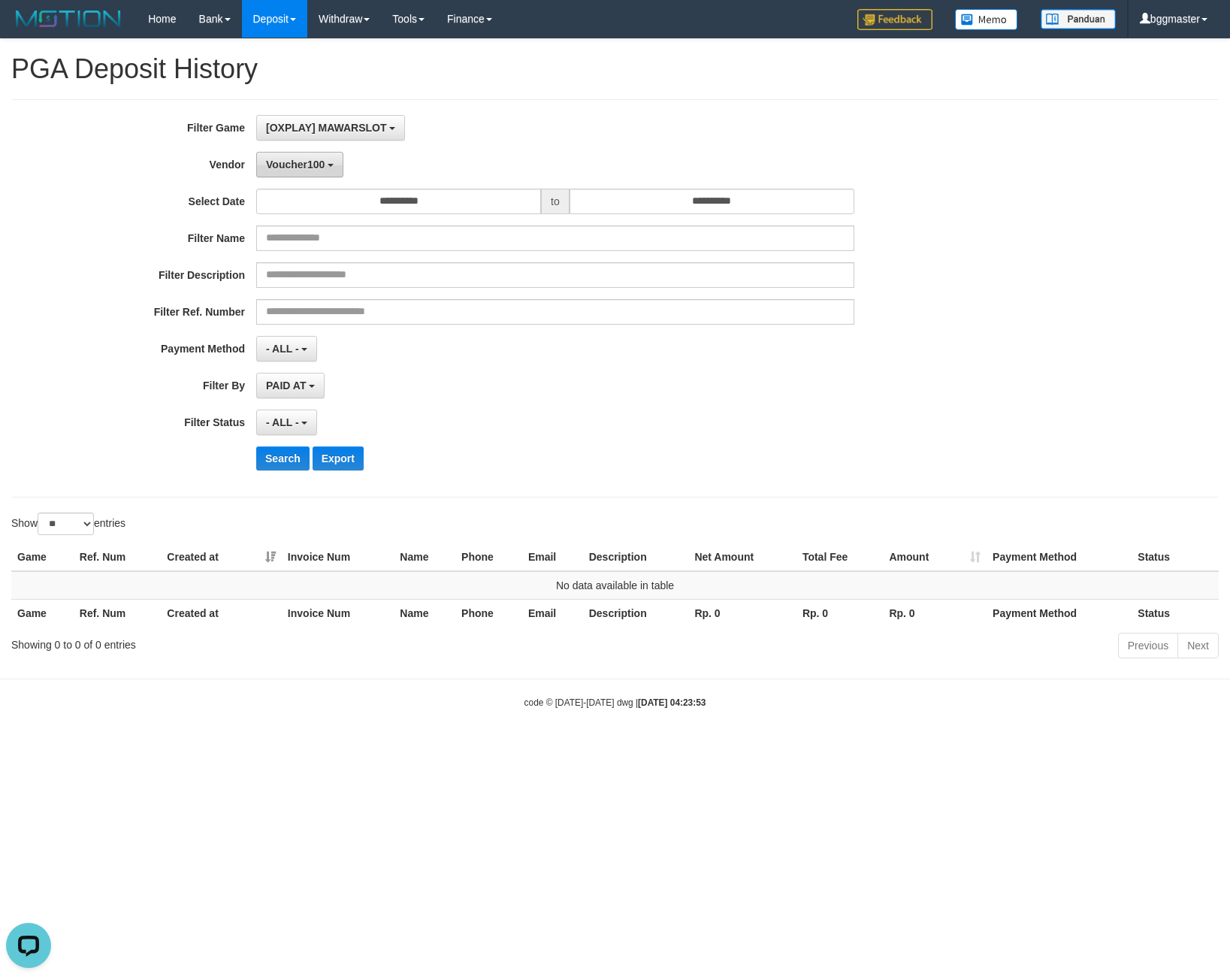
drag, startPoint x: 306, startPoint y: 161, endPoint x: 290, endPoint y: 198, distance: 40.3
click at [305, 161] on span "Voucher100" at bounding box center [295, 164] width 59 height 12
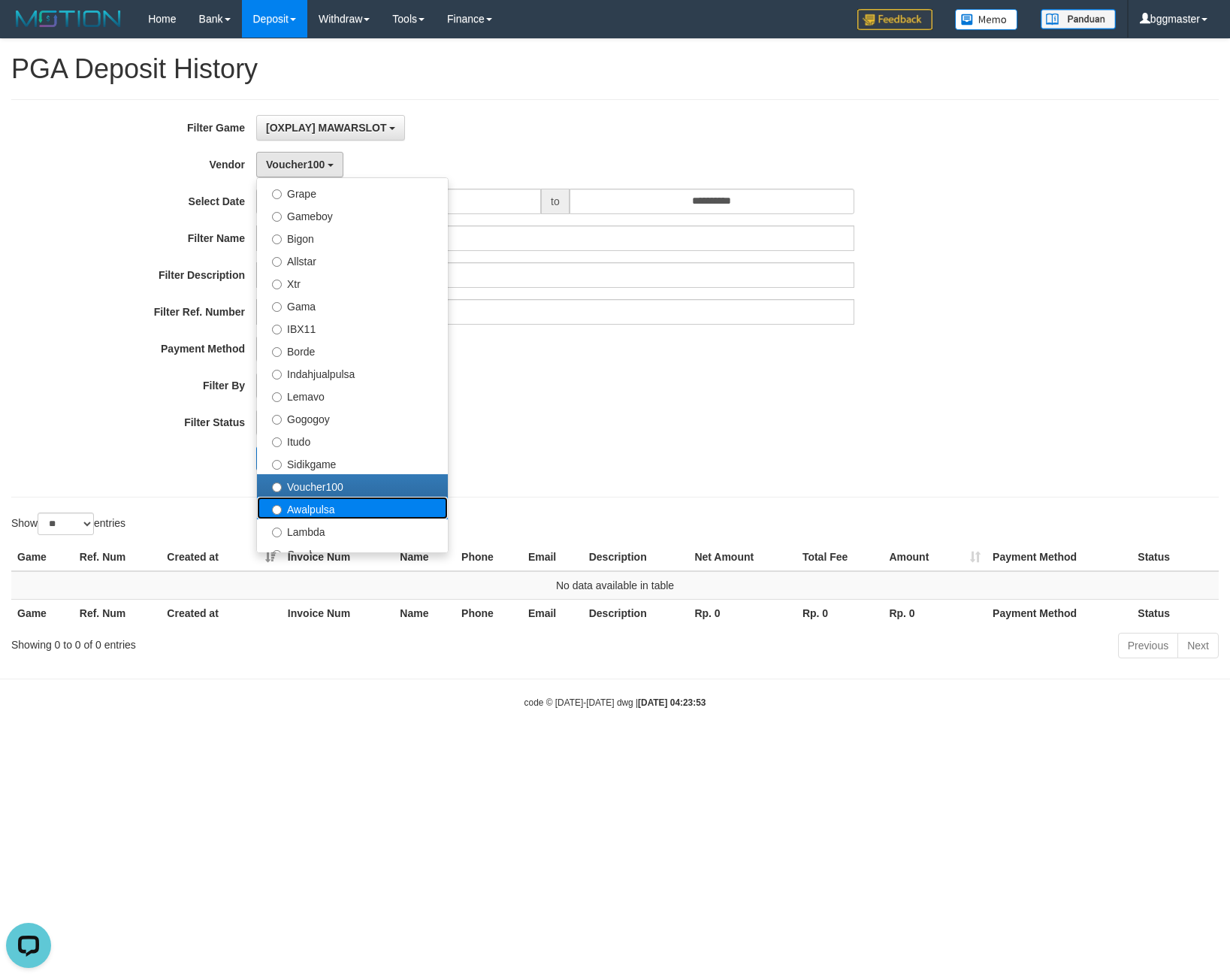
click at [331, 503] on label "Awalpulsa" at bounding box center [352, 508] width 191 height 23
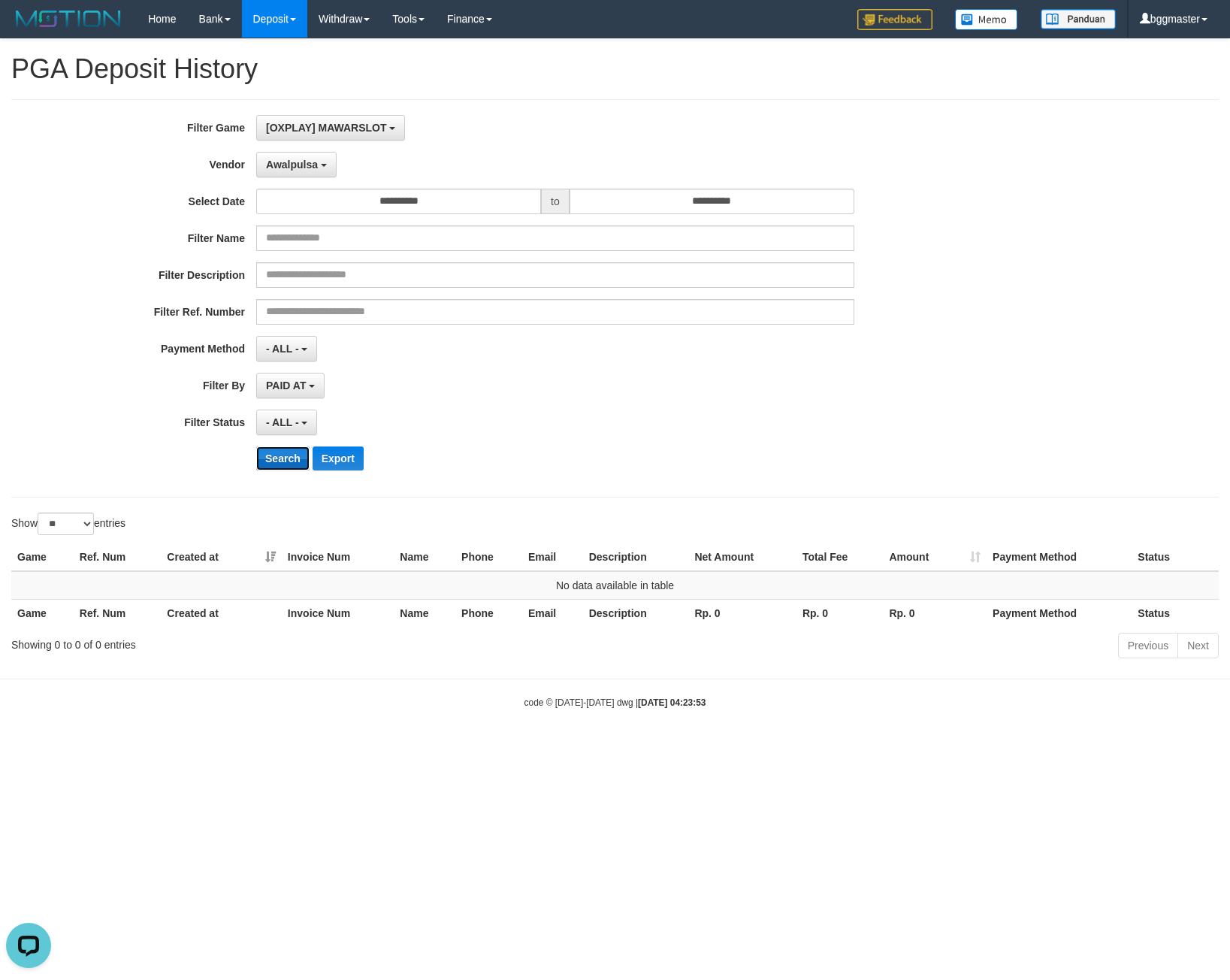
click at [287, 460] on button "Search" at bounding box center [283, 458] width 53 height 24
click at [323, 154] on button "Awalpulsa" at bounding box center [296, 164] width 81 height 26
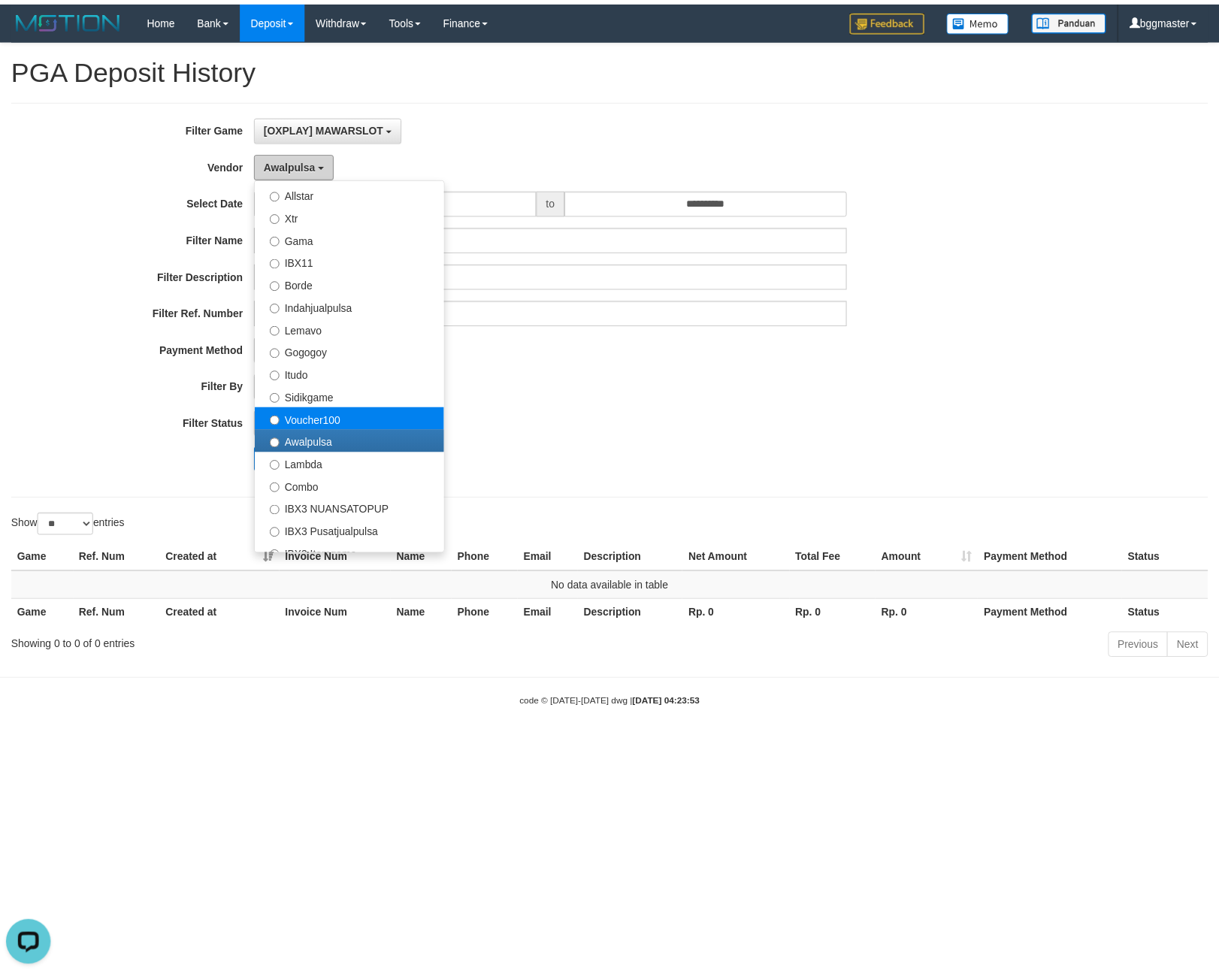
scroll to position [451, 0]
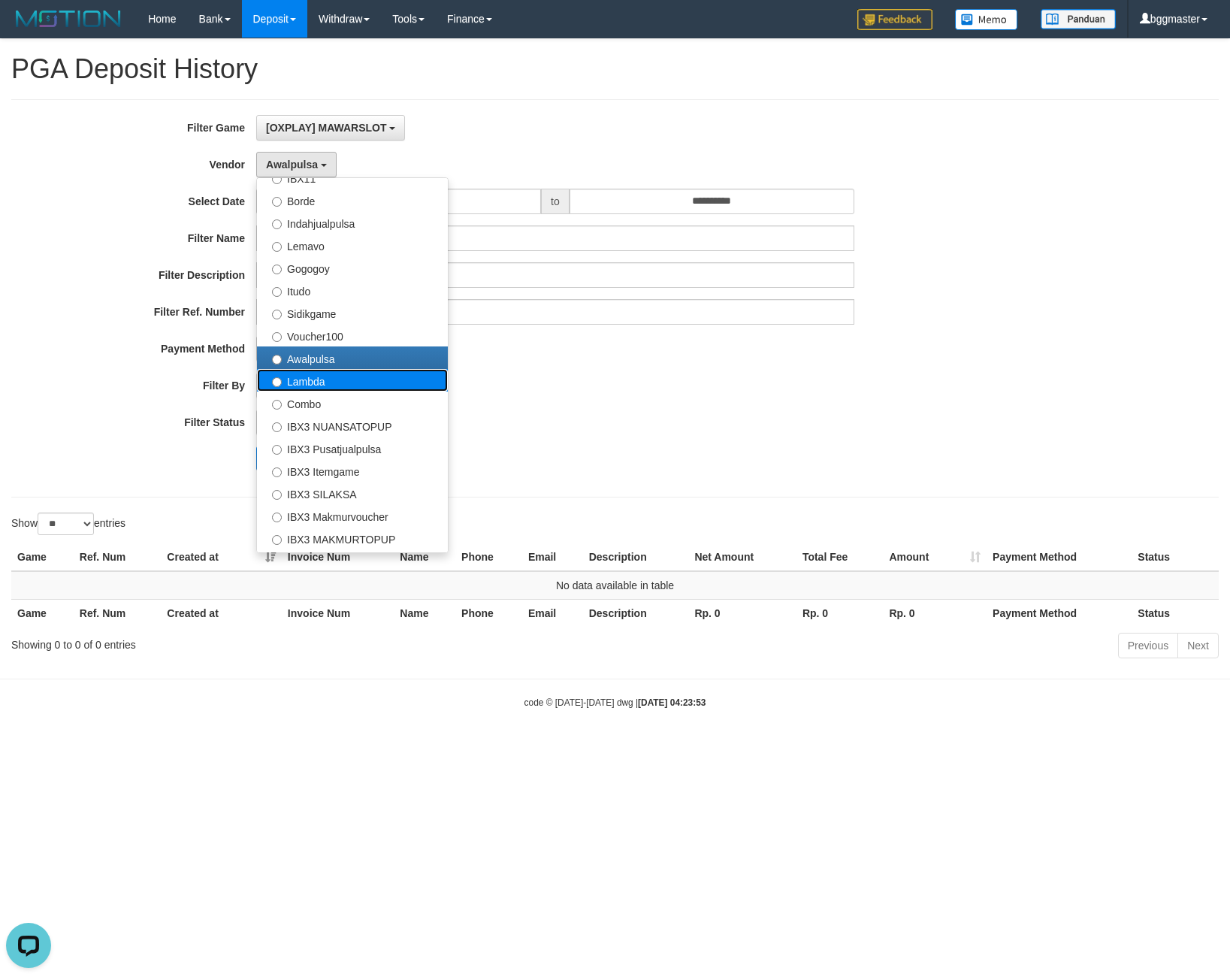
click at [341, 380] on label "Lambda" at bounding box center [352, 381] width 191 height 23
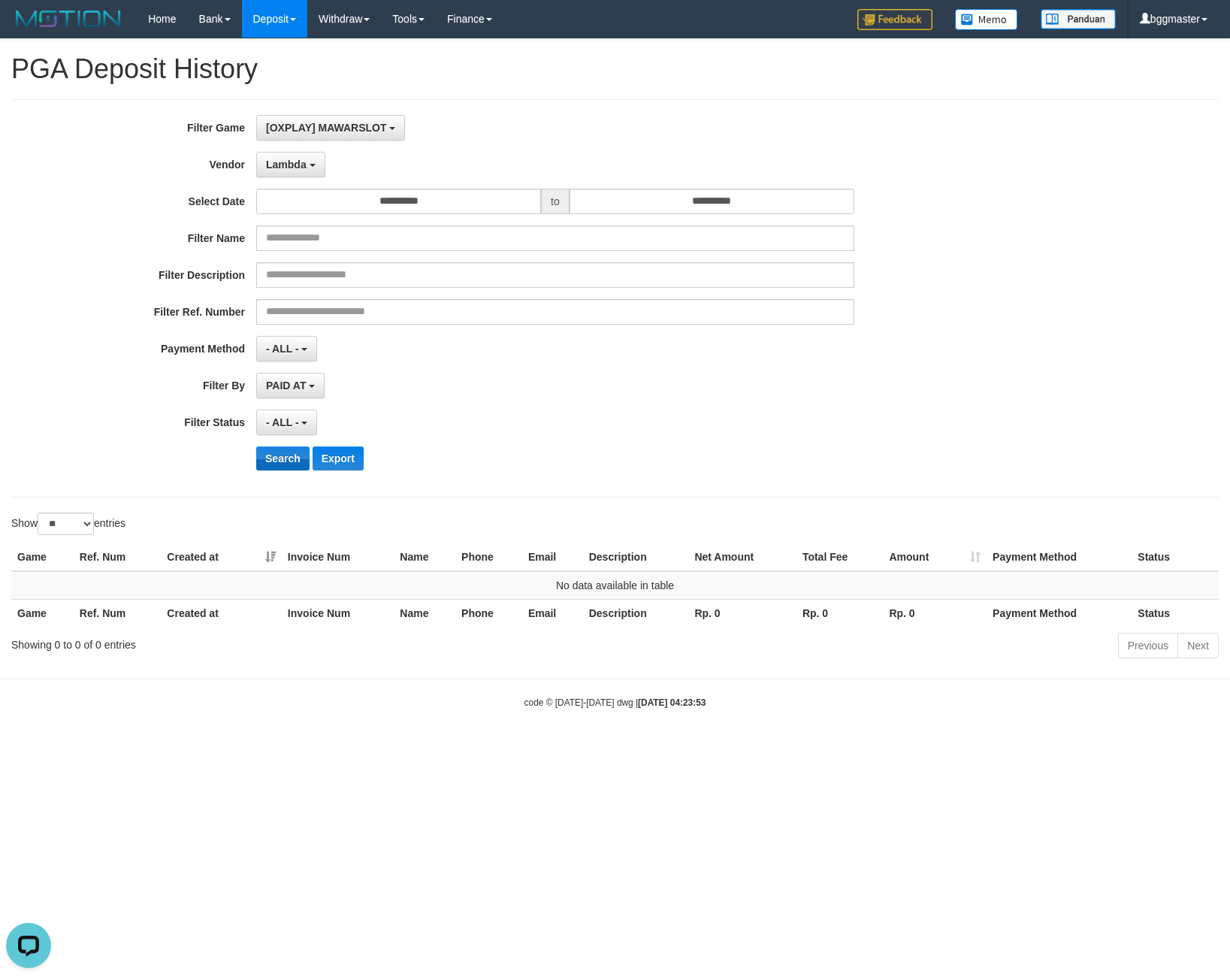
click at [272, 472] on div "**********" at bounding box center [512, 298] width 1025 height 367
click at [274, 464] on button "Search" at bounding box center [283, 458] width 53 height 24
click at [275, 448] on button "Search" at bounding box center [283, 458] width 53 height 24
click at [290, 175] on button "Lambda" at bounding box center [291, 164] width 69 height 26
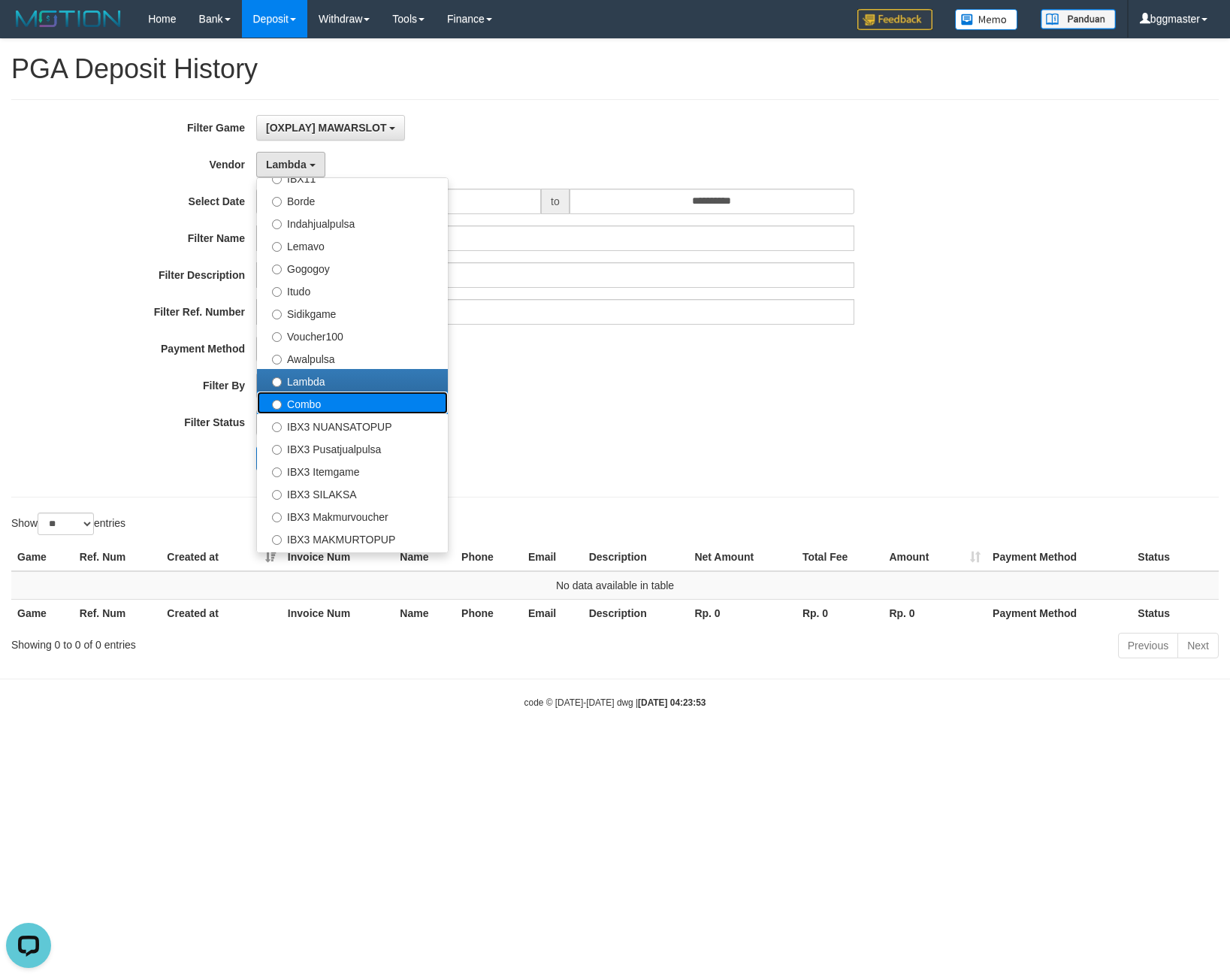
click at [309, 403] on label "Combo" at bounding box center [352, 403] width 191 height 23
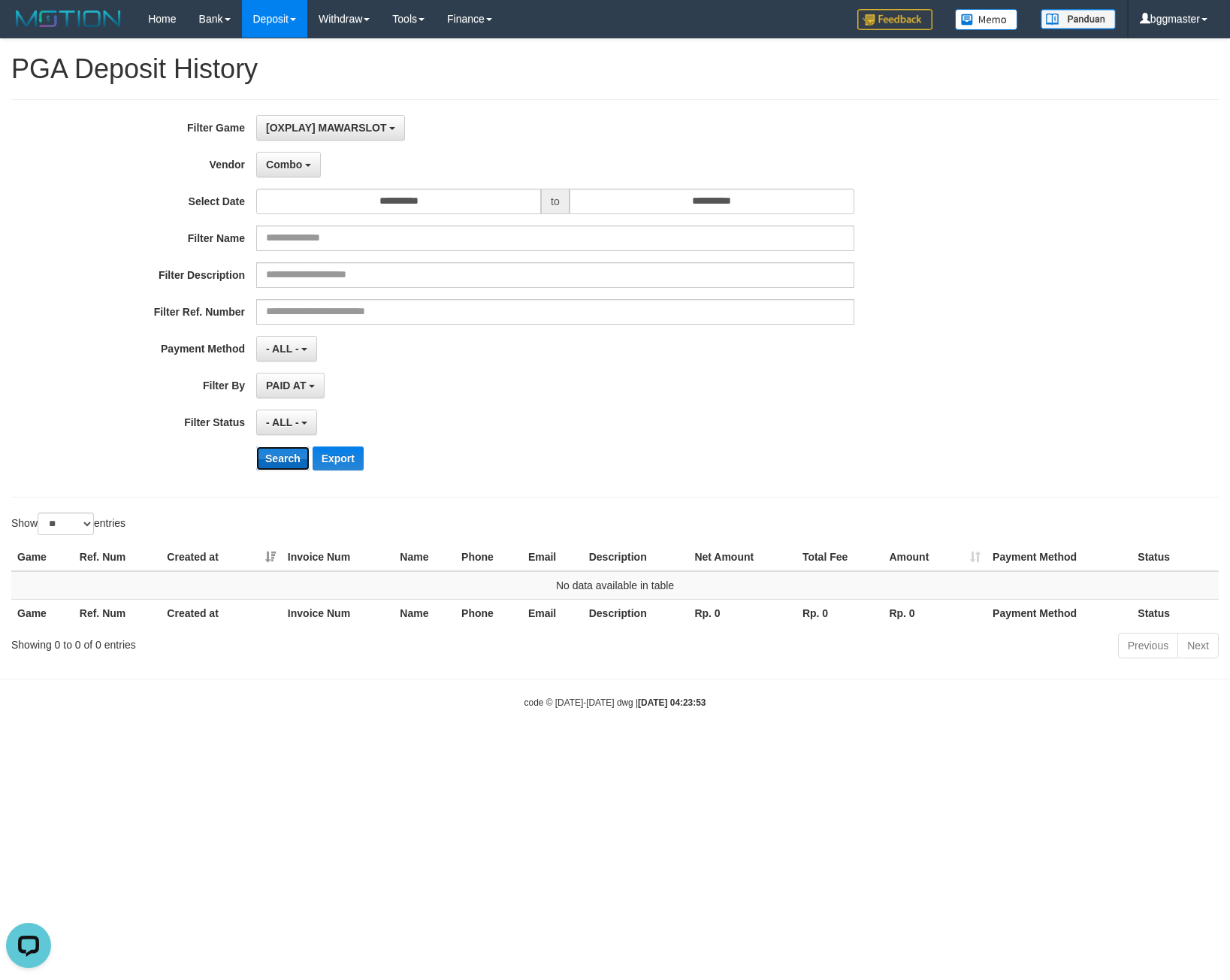
click at [286, 456] on button "Search" at bounding box center [283, 458] width 53 height 24
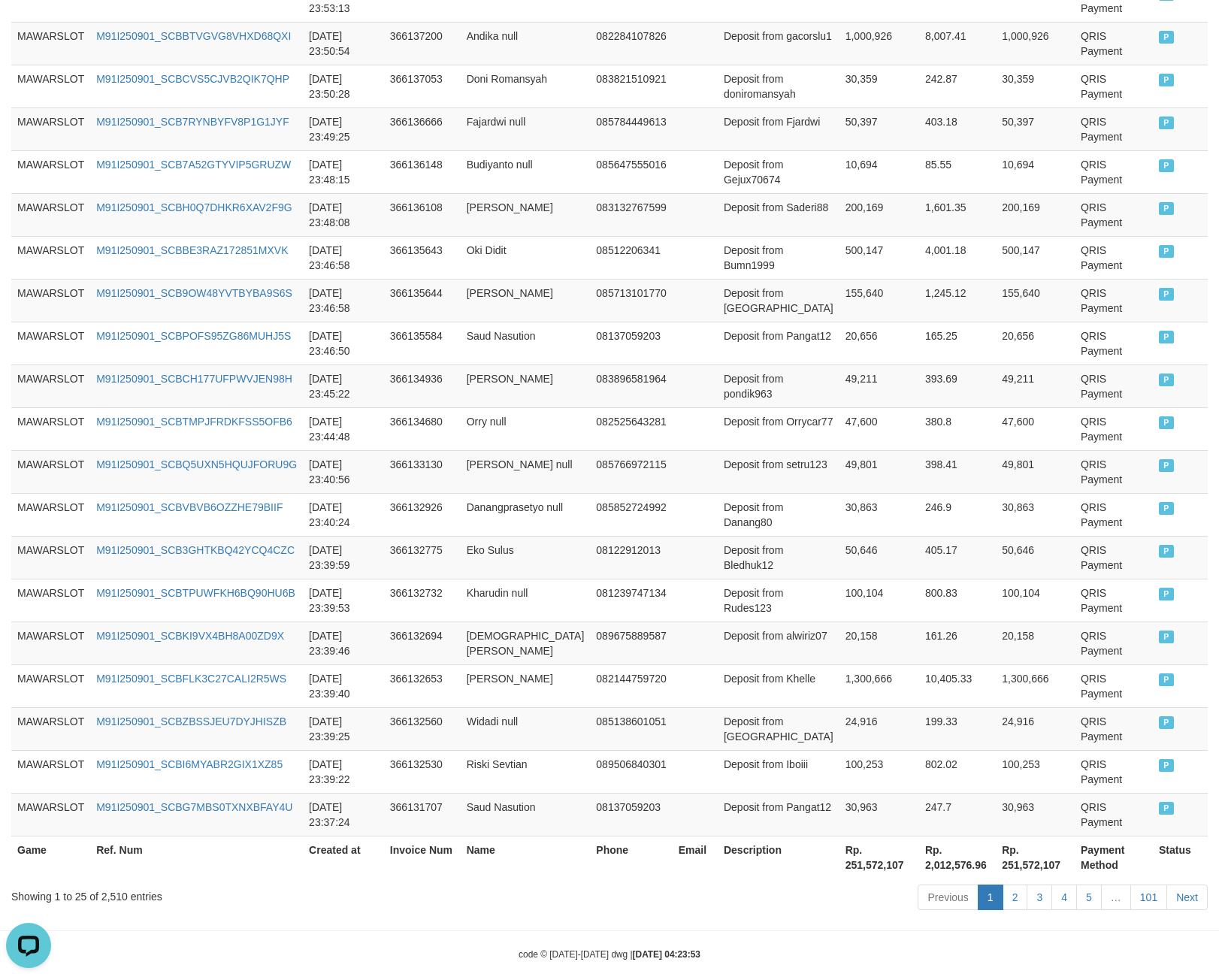
scroll to position [825, 0]
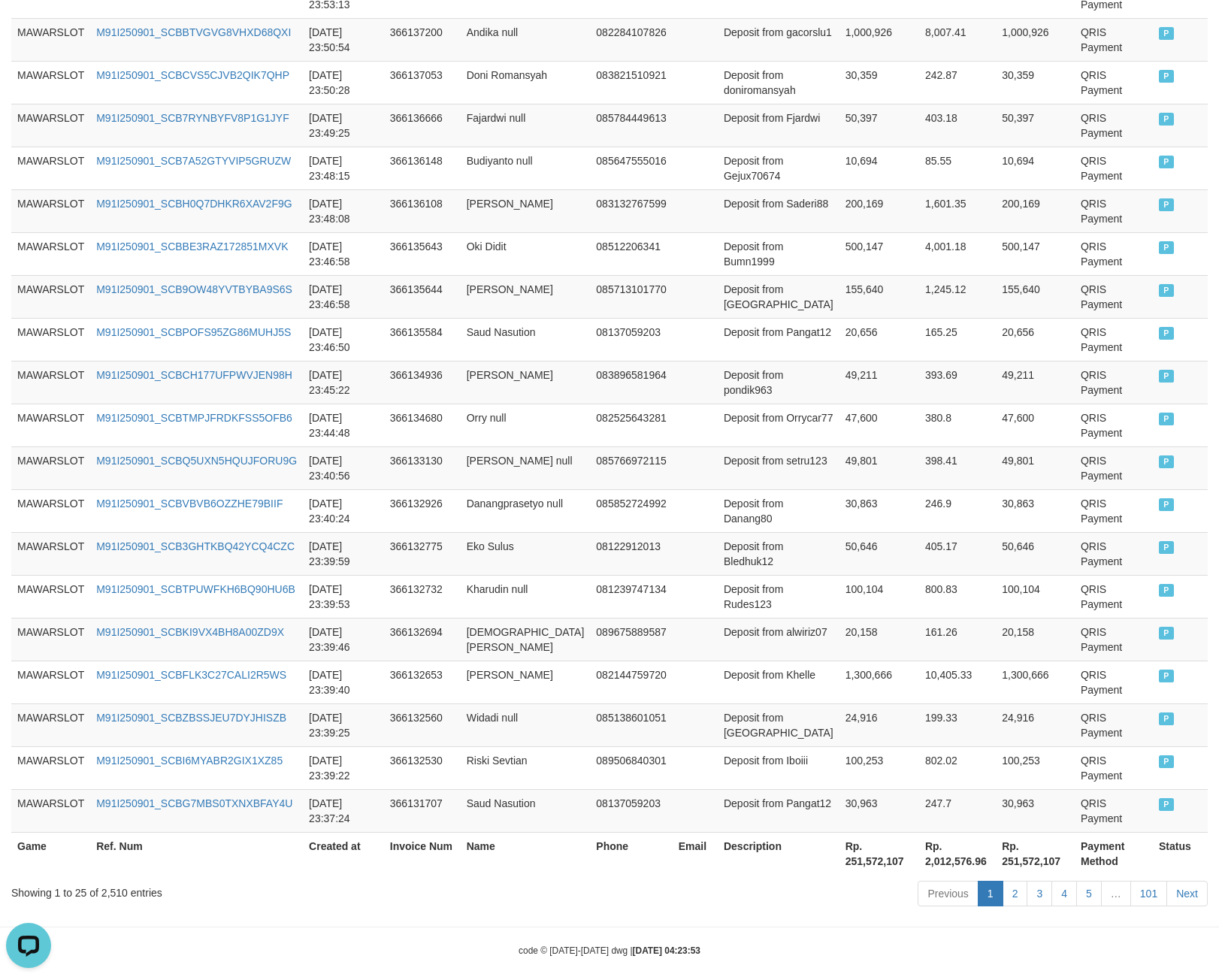
click at [839, 847] on th "Rp. 251,572,107" at bounding box center [879, 853] width 80 height 43
copy th "251,572,107"
click at [117, 879] on div "Showing 1 to 25 of 2,510 entries" at bounding box center [253, 890] width 485 height 21
drag, startPoint x: 117, startPoint y: 874, endPoint x: 92, endPoint y: 854, distance: 32.0
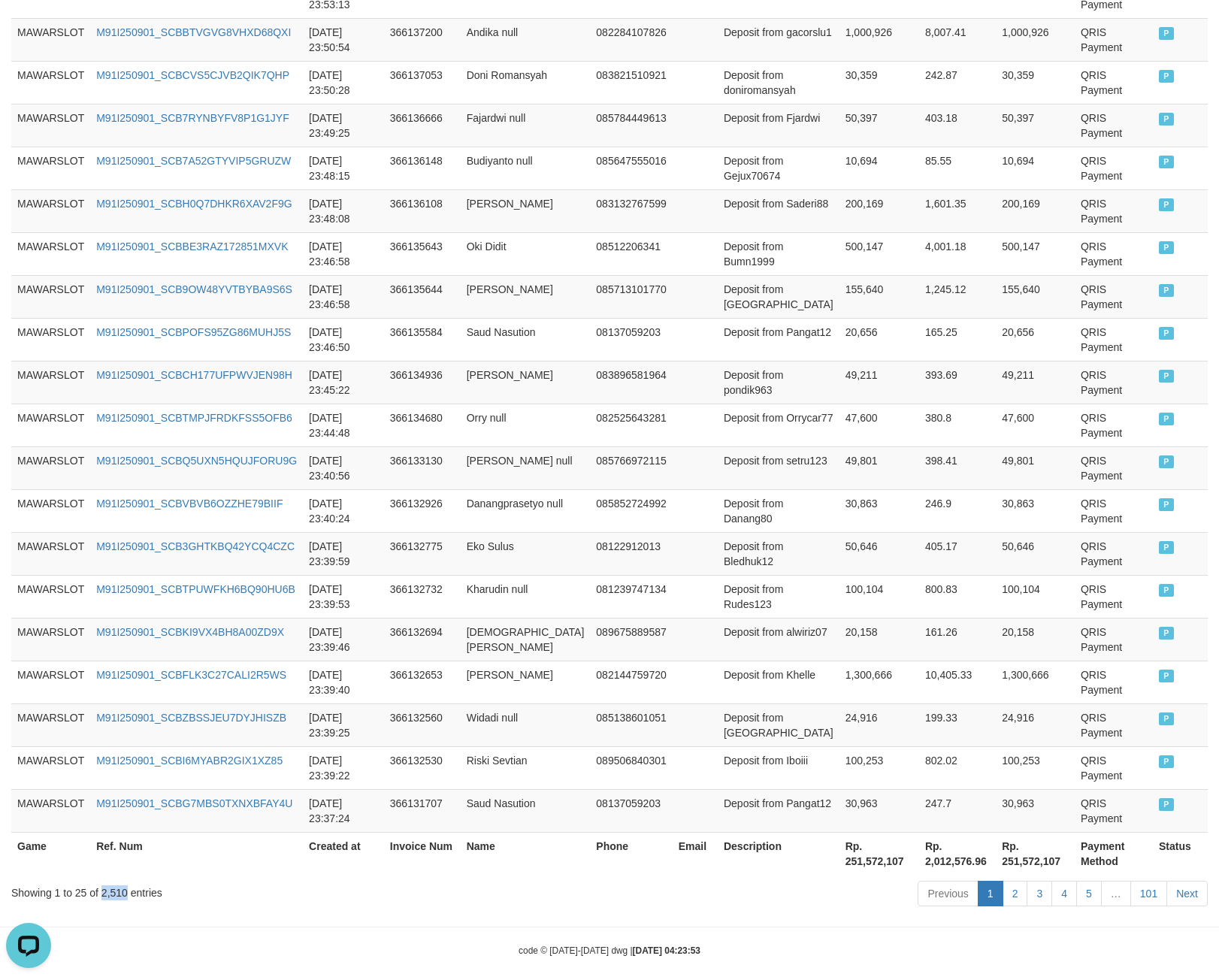
click at [113, 879] on div "Showing 1 to 25 of 2,510 entries" at bounding box center [253, 890] width 485 height 21
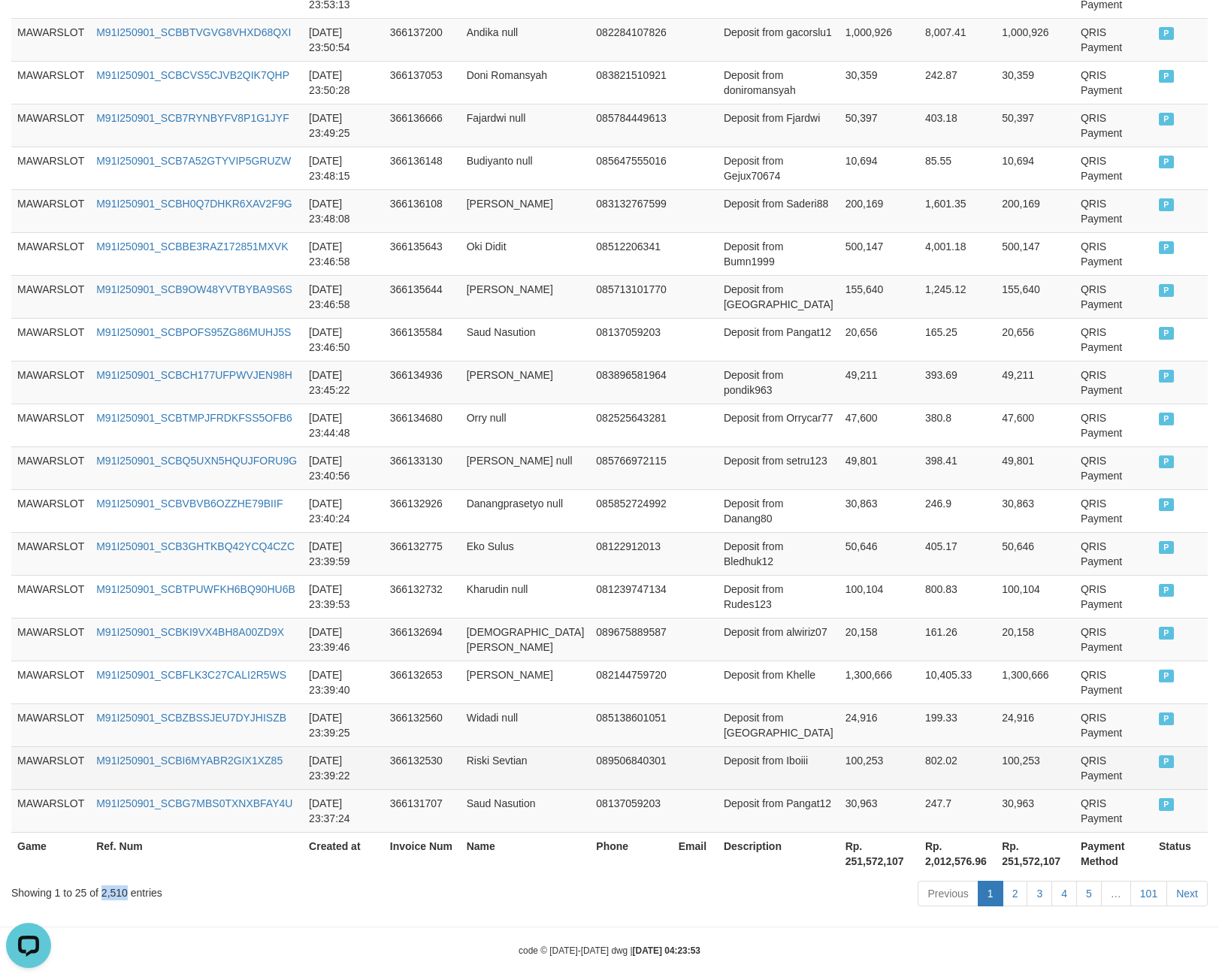
copy div "2,510"
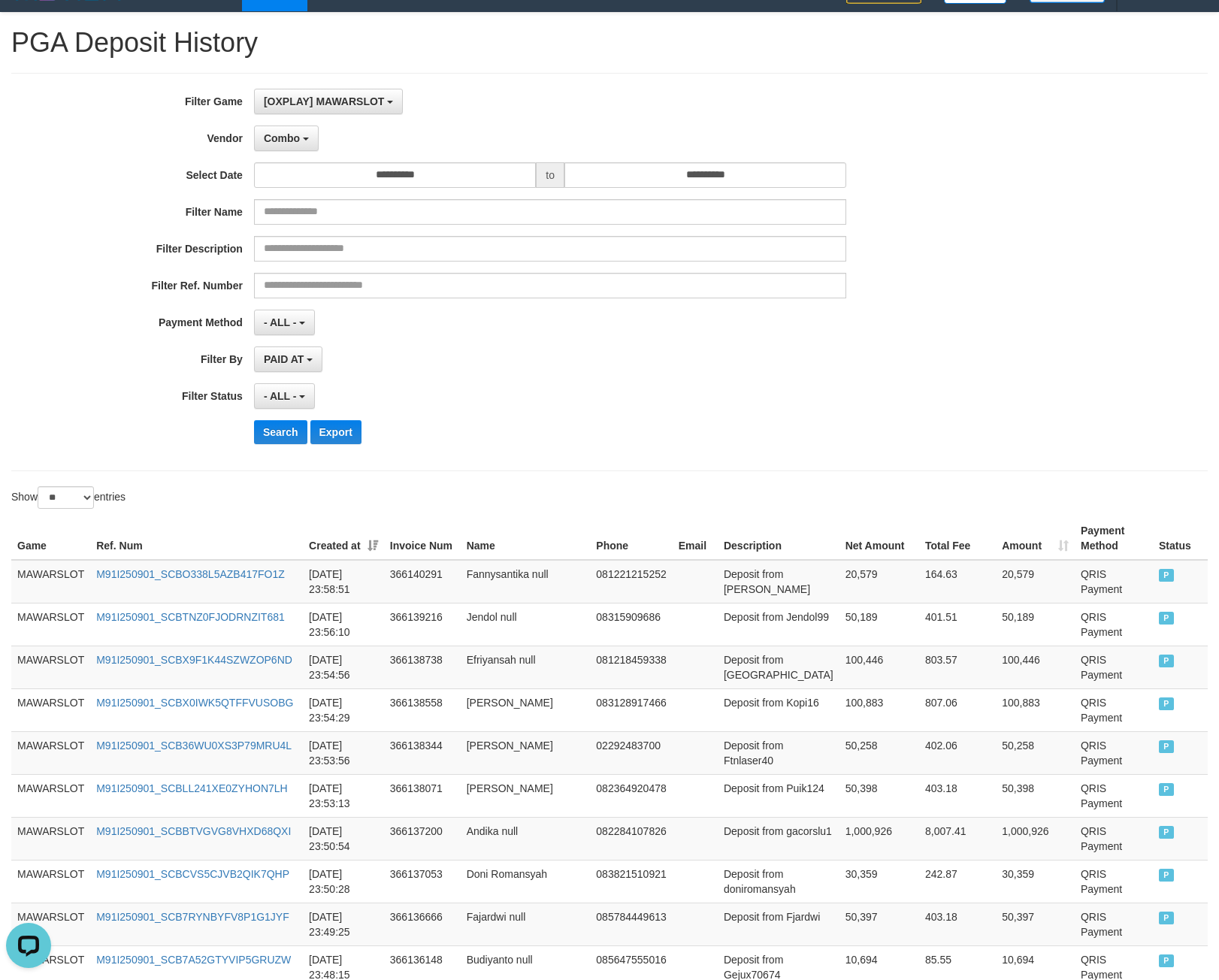
scroll to position [0, 0]
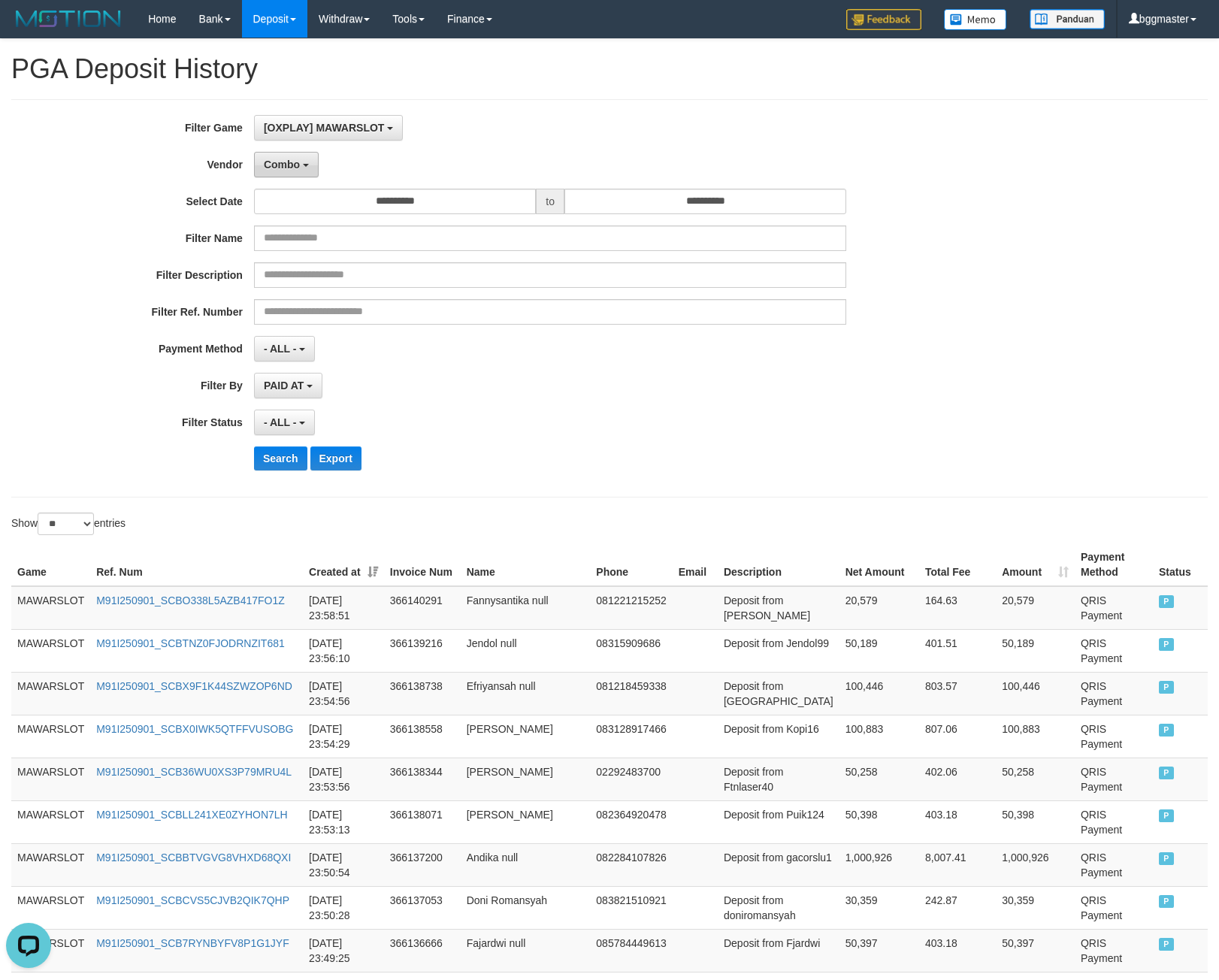
click at [282, 159] on span "Combo" at bounding box center [282, 164] width 36 height 12
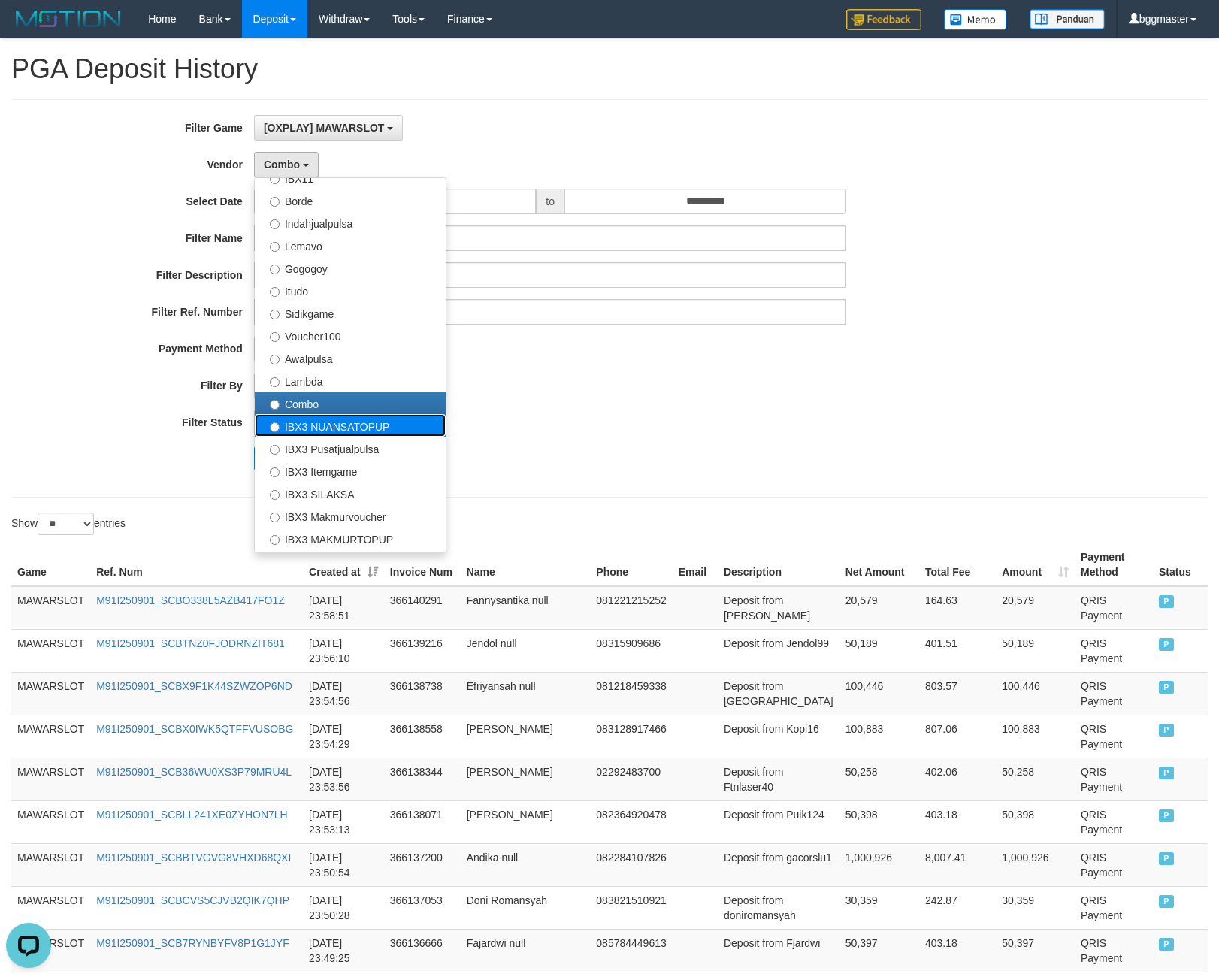
click at [288, 430] on label "IBX3 NUANSATOPUP" at bounding box center [349, 425] width 191 height 23
select select "**********"
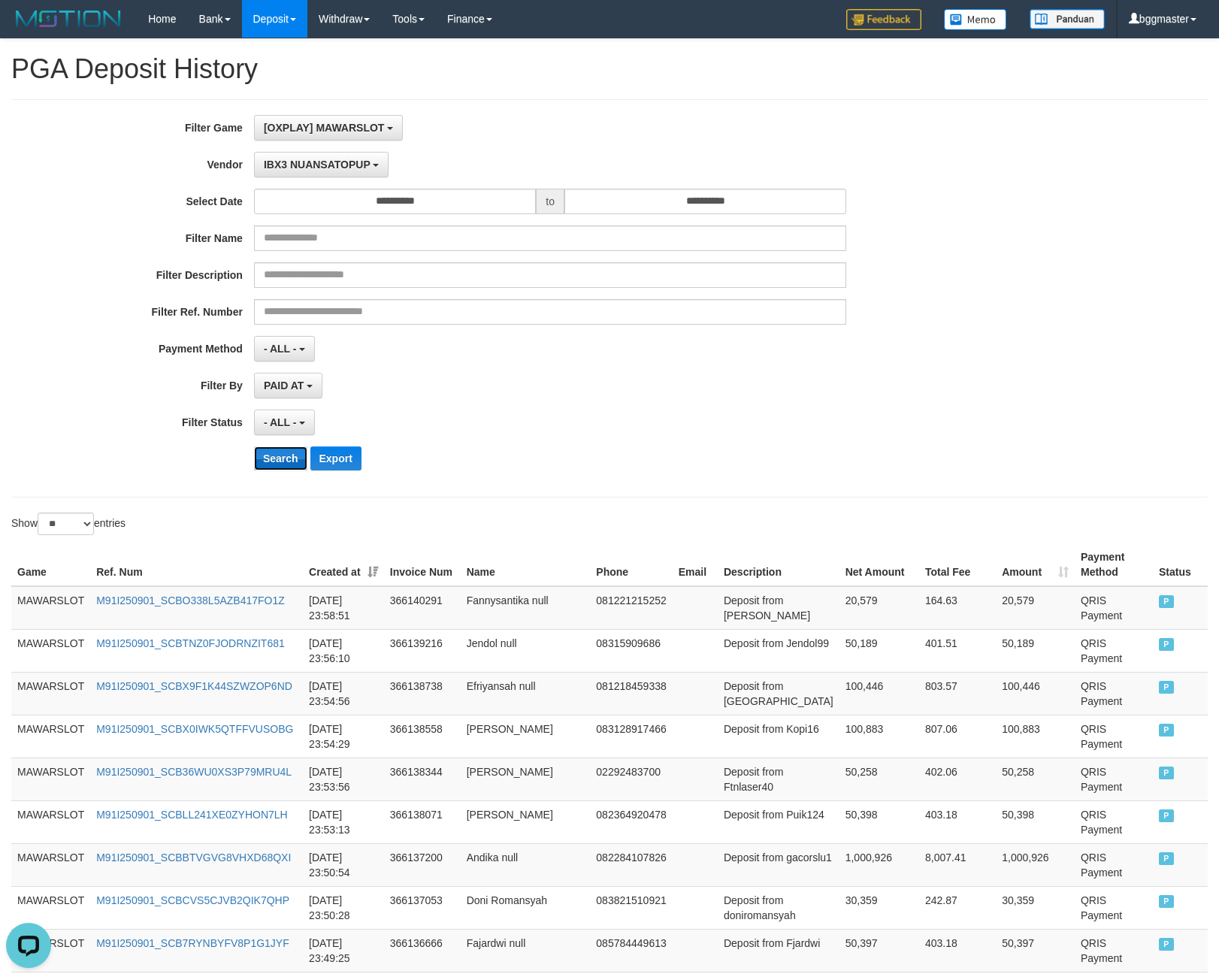
click at [280, 452] on button "Search" at bounding box center [280, 458] width 53 height 24
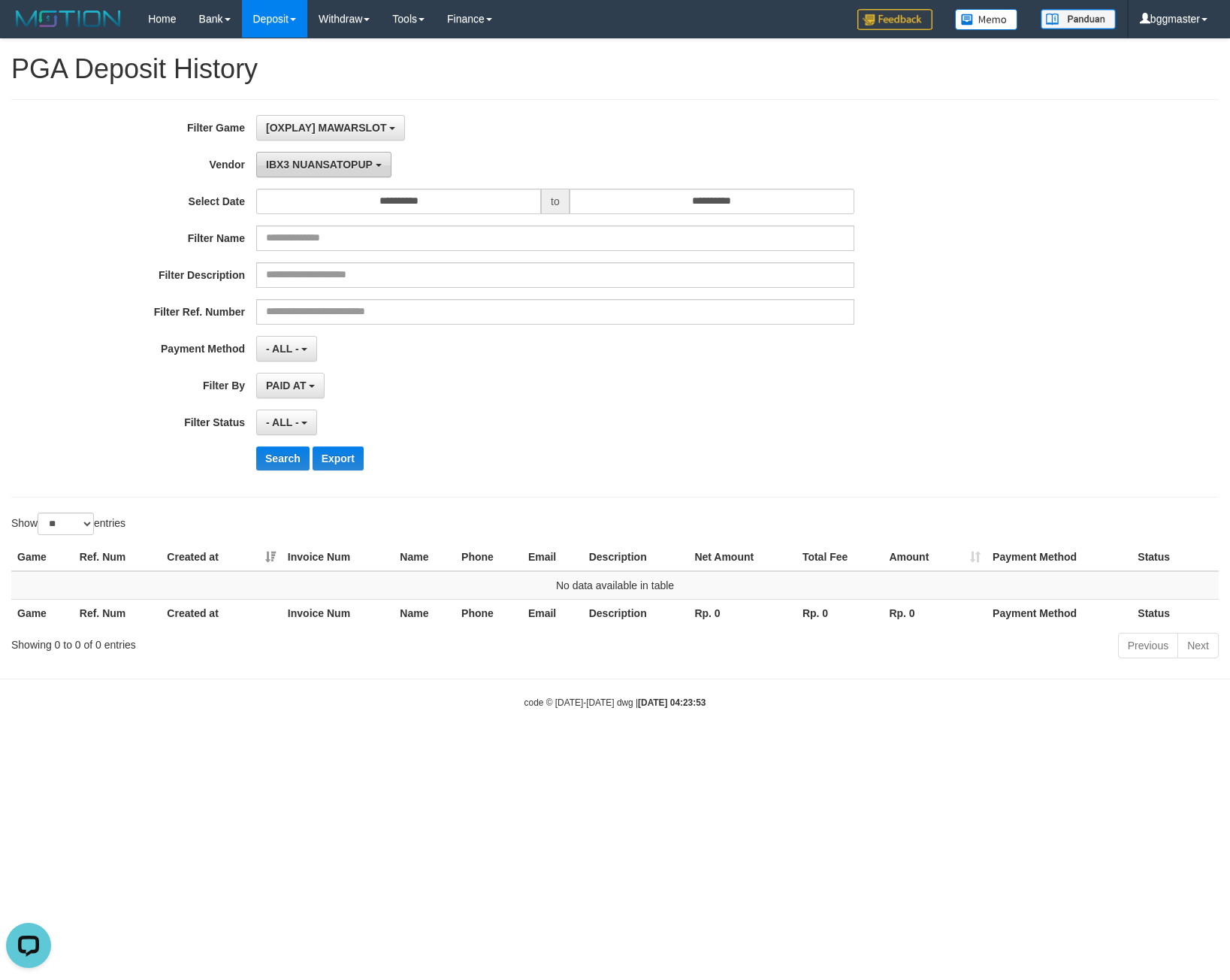
click at [282, 177] on button "IBX3 NUANSATOPUP" at bounding box center [324, 164] width 135 height 26
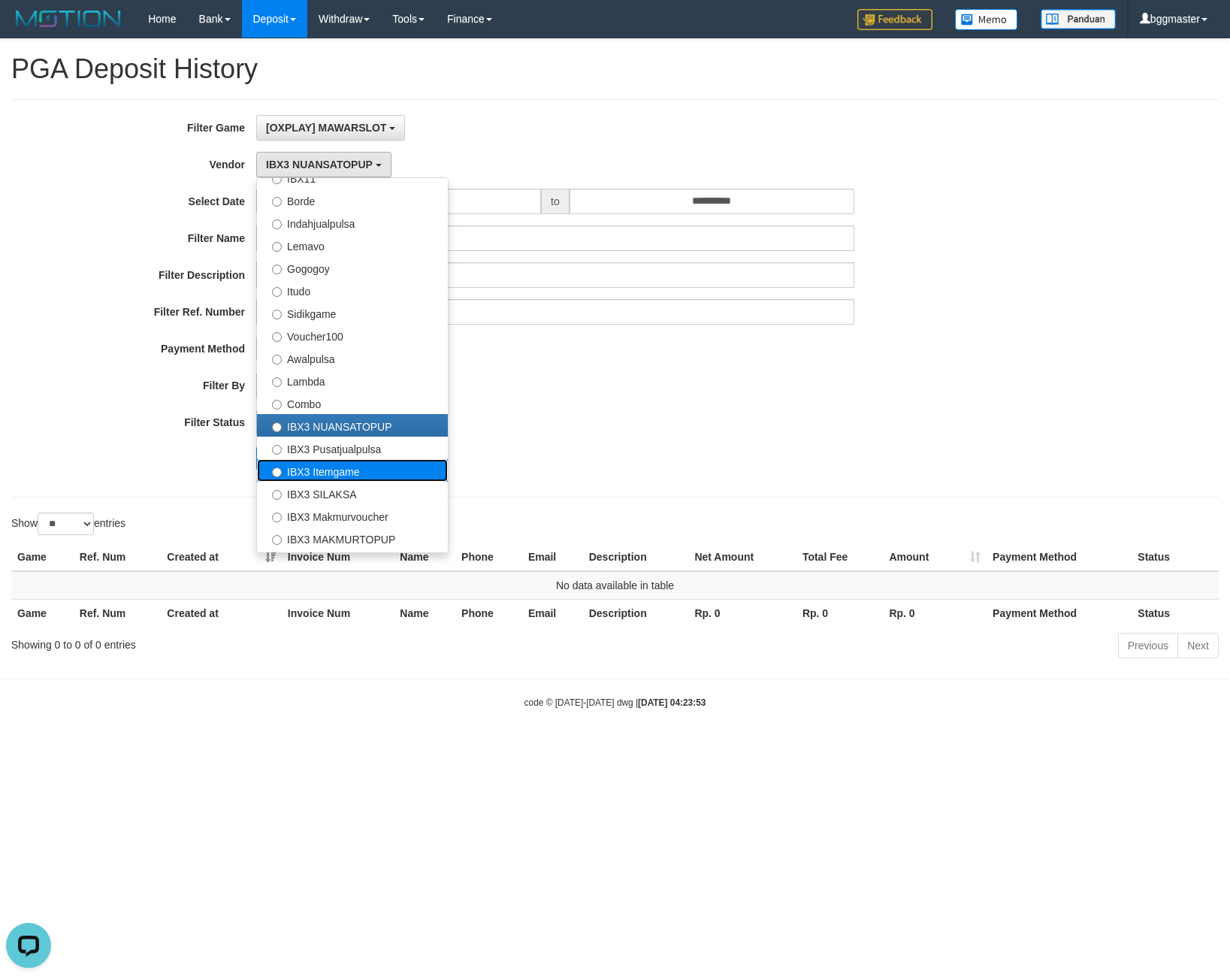
click at [328, 460] on label "IBX3 Itemgame" at bounding box center [352, 471] width 191 height 23
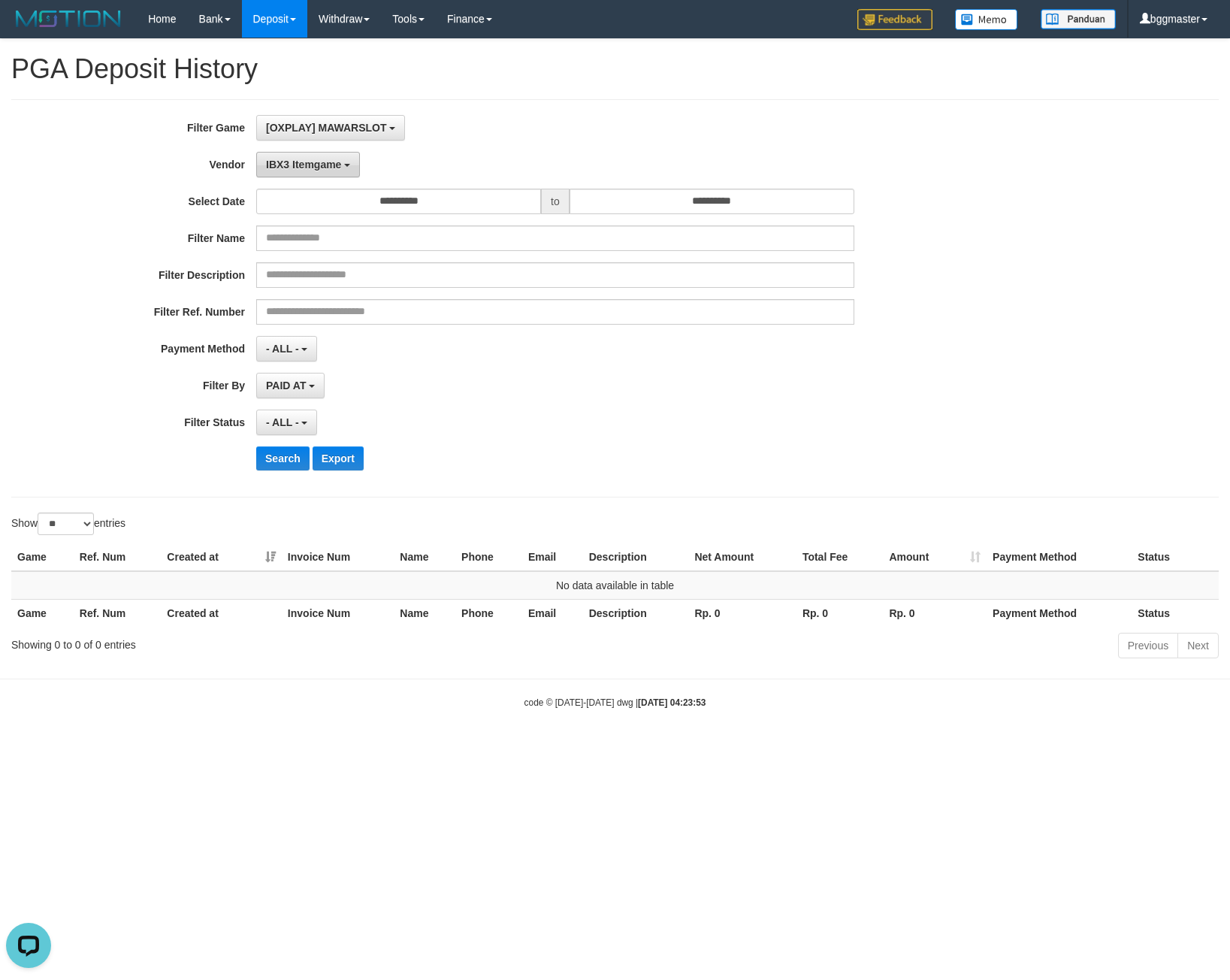
click at [299, 159] on span "IBX3 Itemgame" at bounding box center [303, 164] width 75 height 12
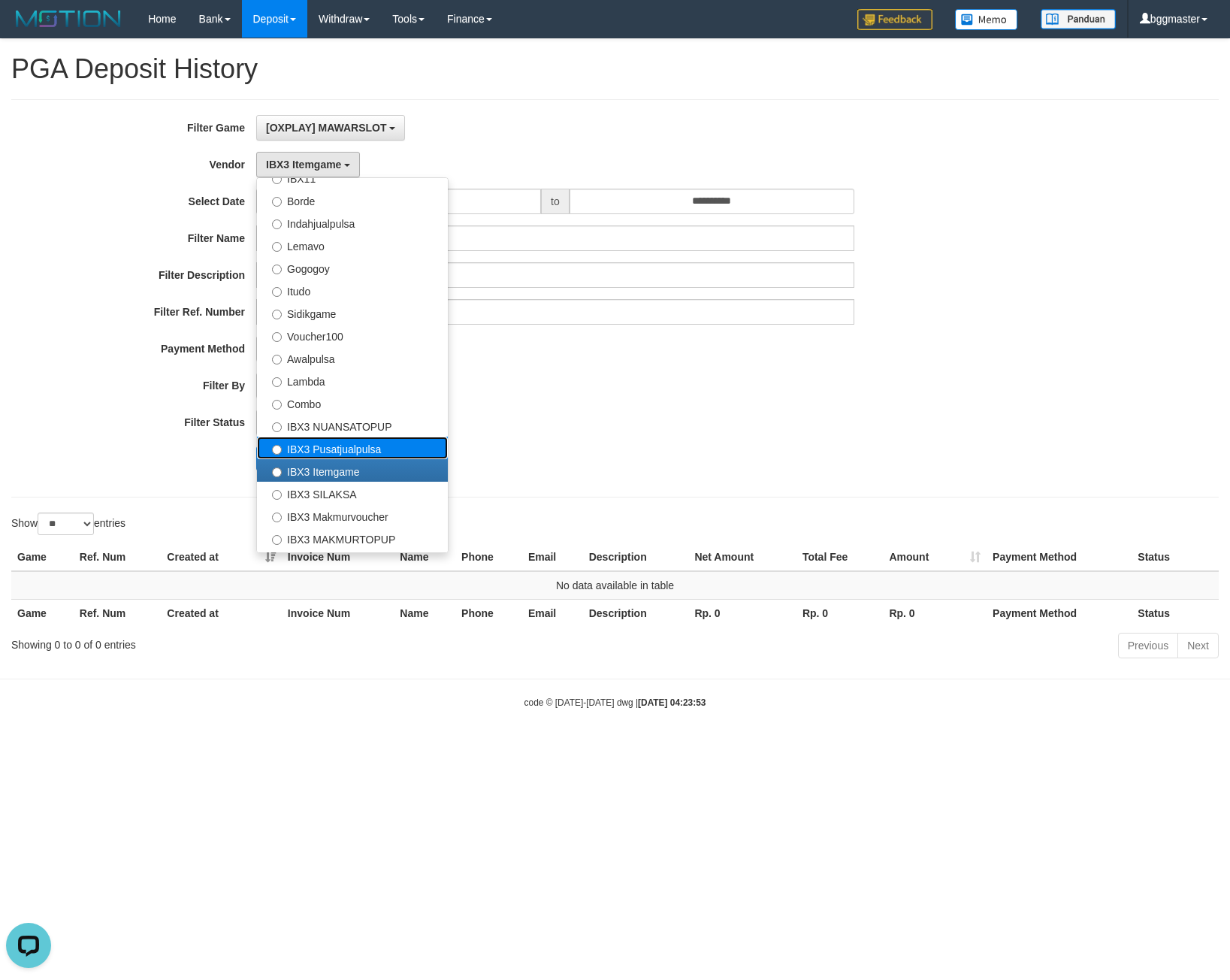
click at [355, 448] on label "IBX3 Pusatjualpulsa" at bounding box center [352, 448] width 191 height 23
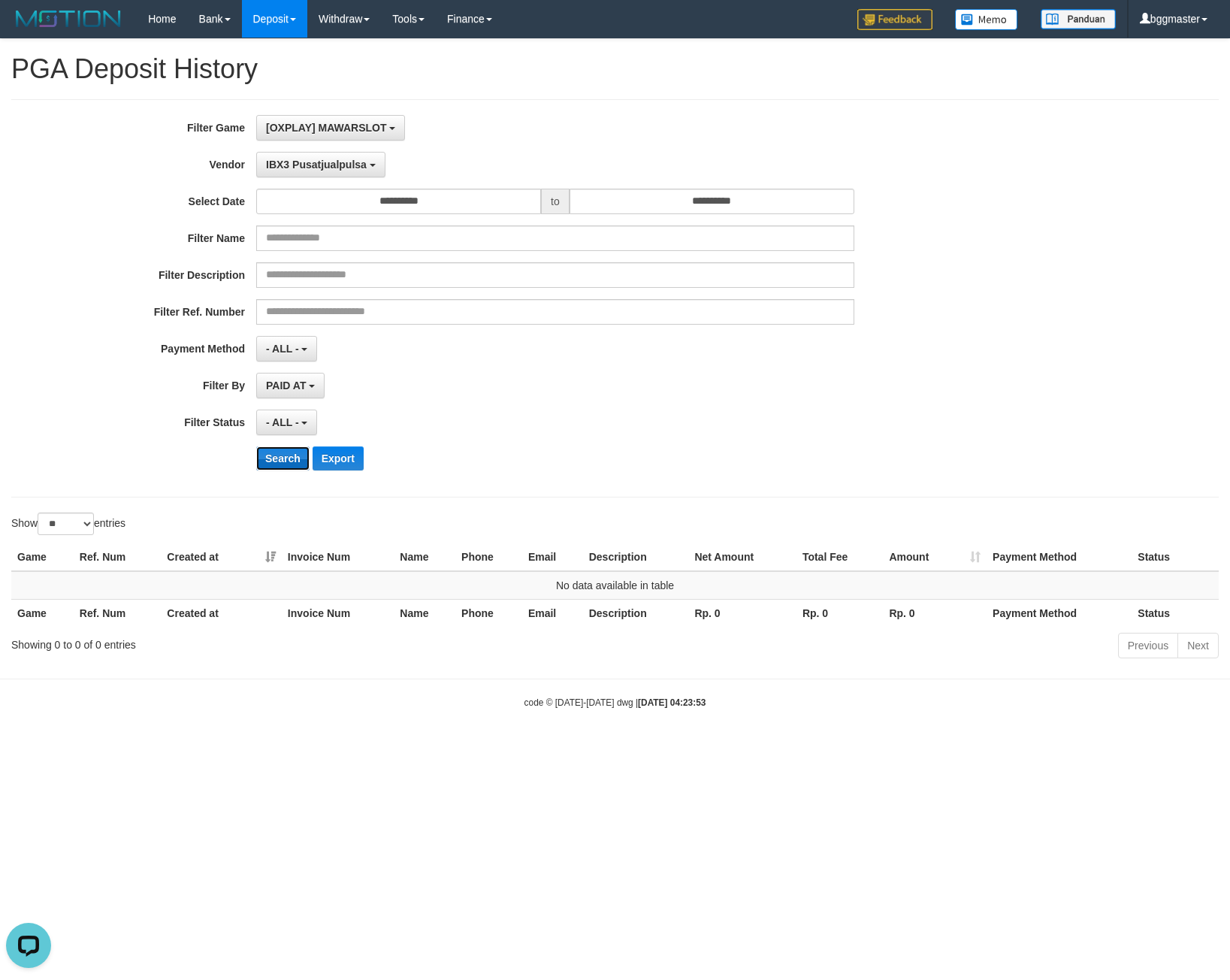
click at [298, 465] on button "Search" at bounding box center [283, 458] width 53 height 24
click at [305, 155] on button "IBX3 Pusatjualpulsa" at bounding box center [321, 164] width 129 height 26
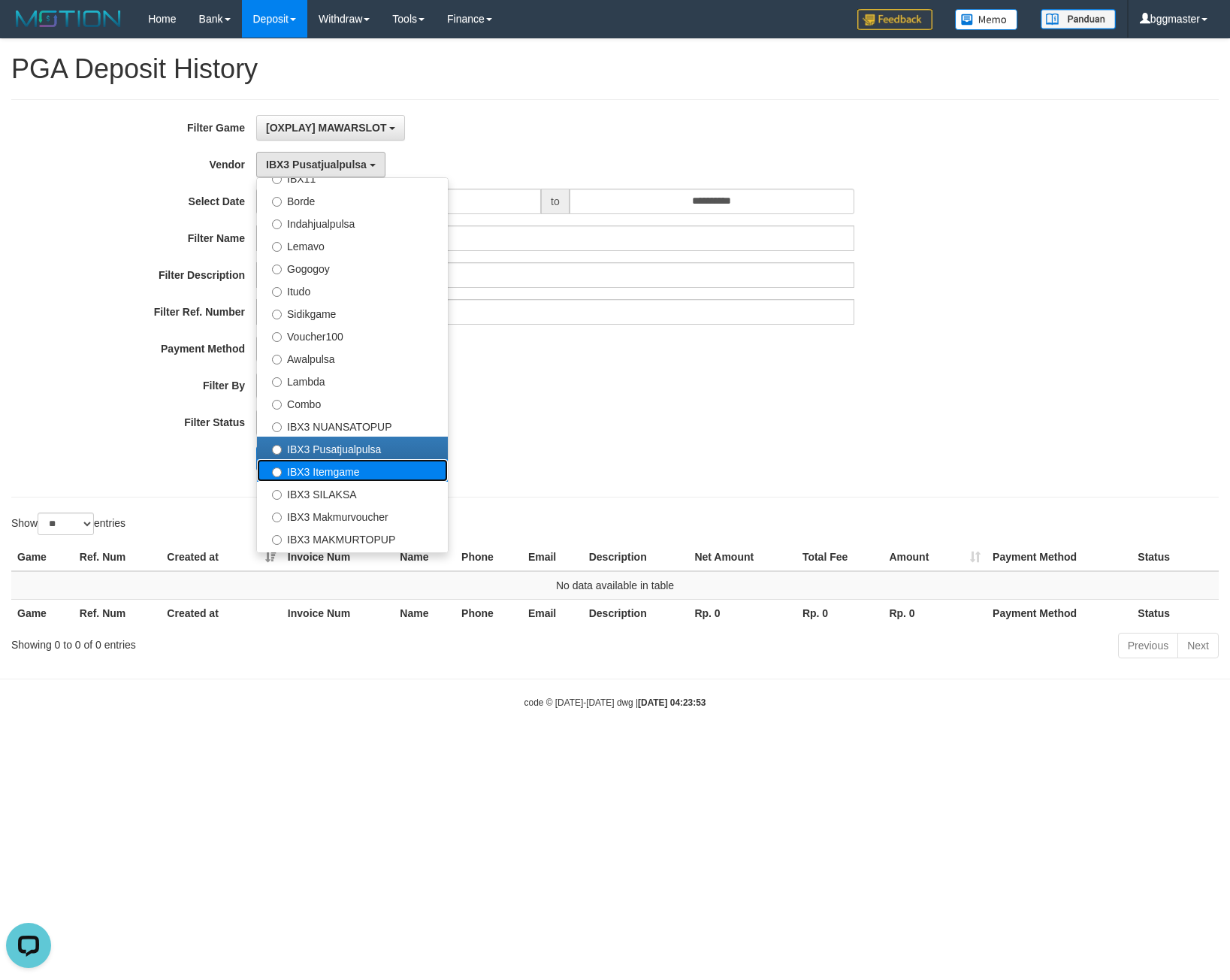
click at [341, 470] on label "IBX3 Itemgame" at bounding box center [352, 471] width 191 height 23
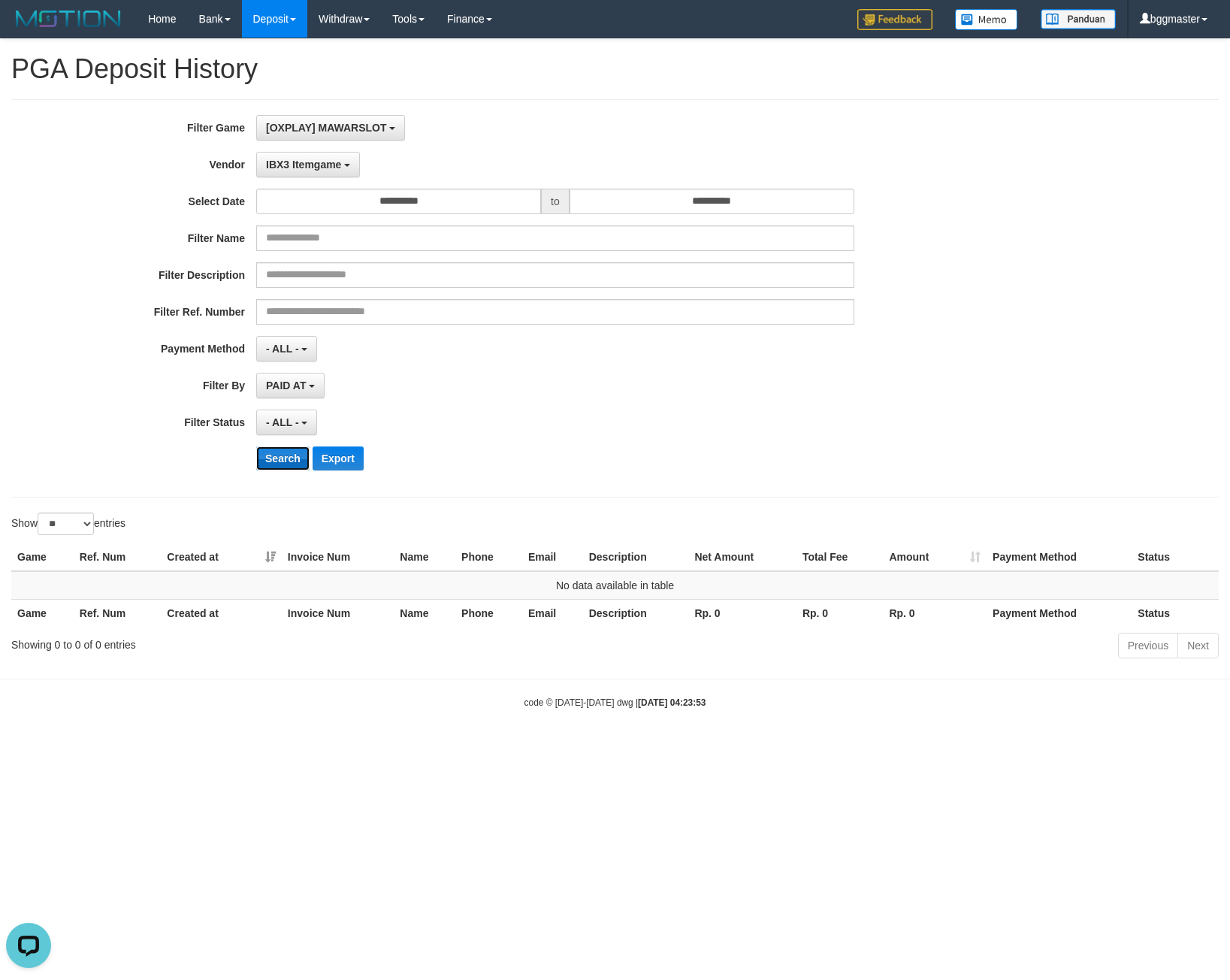
click at [296, 463] on button "Search" at bounding box center [283, 458] width 53 height 24
click at [298, 152] on button "IBX3 Itemgame" at bounding box center [308, 164] width 104 height 26
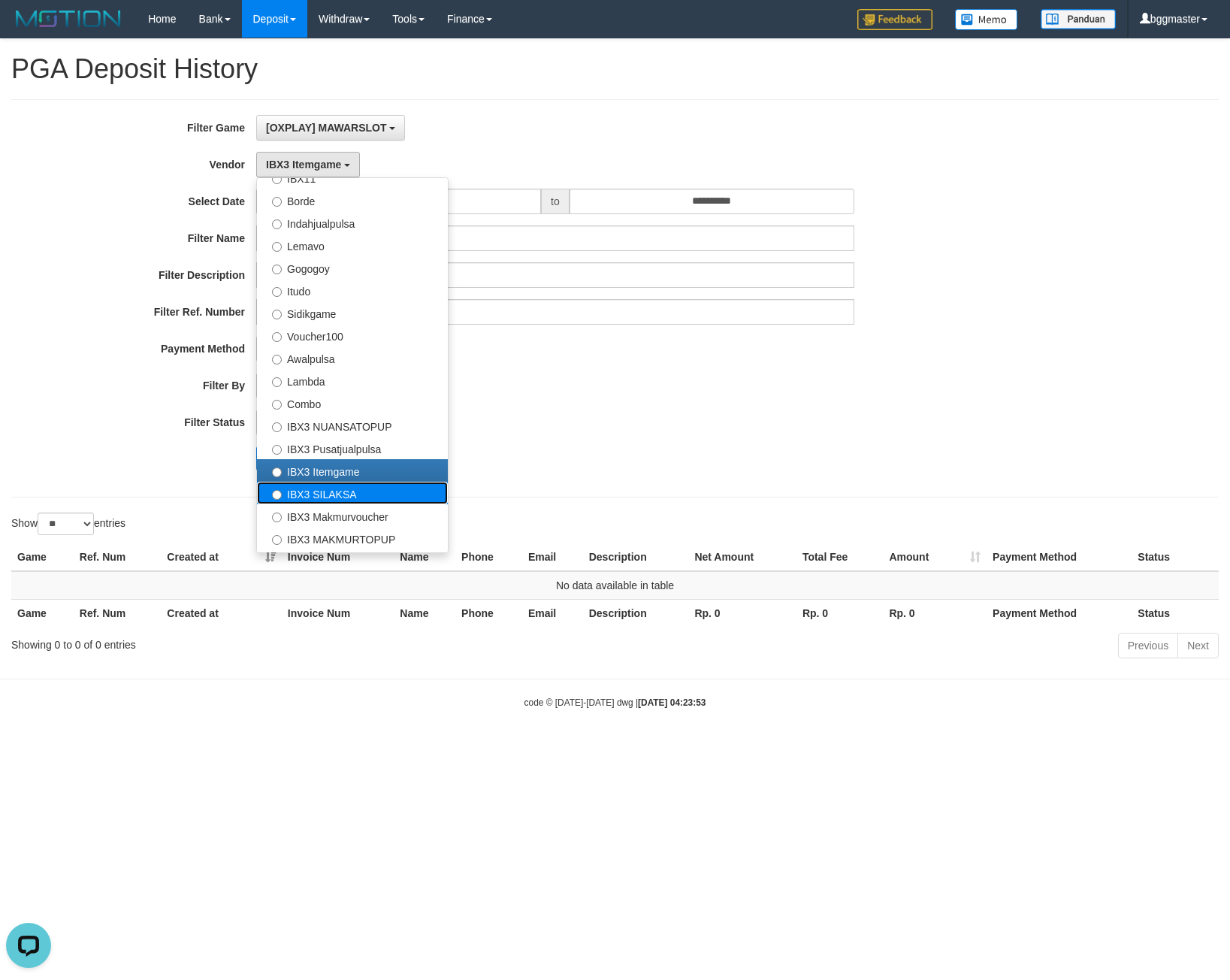
drag, startPoint x: 319, startPoint y: 484, endPoint x: 306, endPoint y: 474, distance: 16.4
click at [319, 485] on label "IBX3 SILAKSA" at bounding box center [352, 493] width 191 height 23
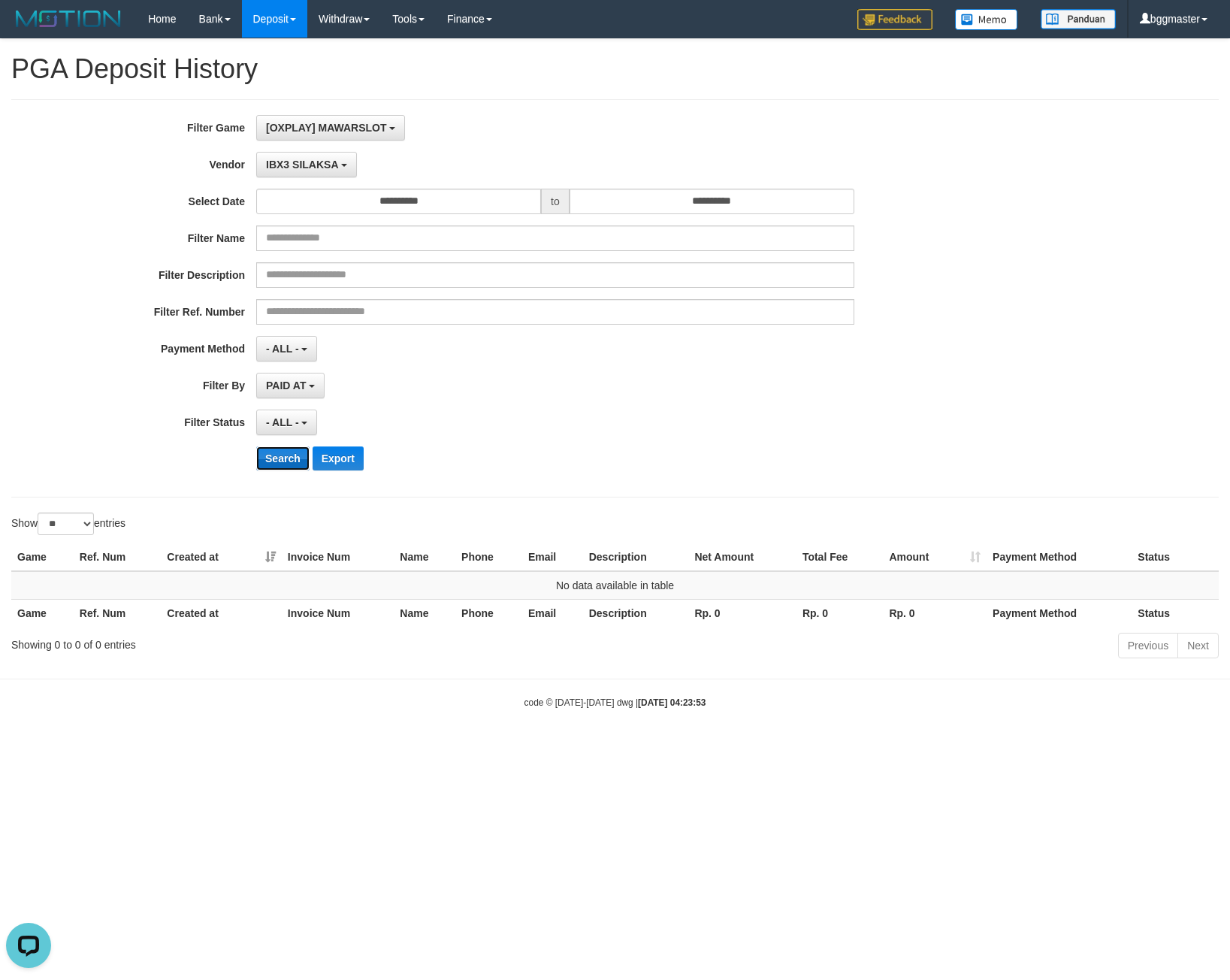
click at [288, 459] on button "Search" at bounding box center [283, 458] width 53 height 24
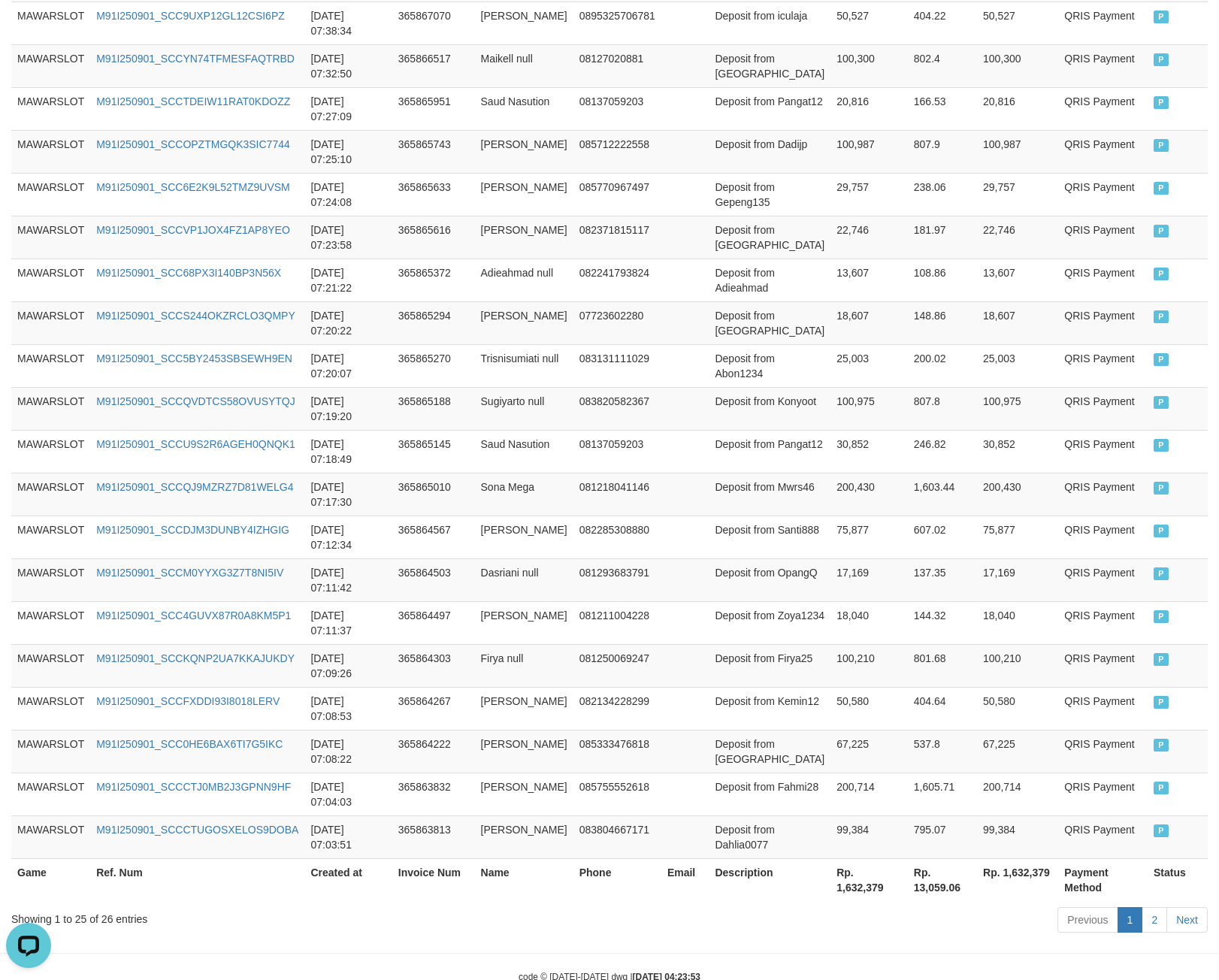
scroll to position [825, 0]
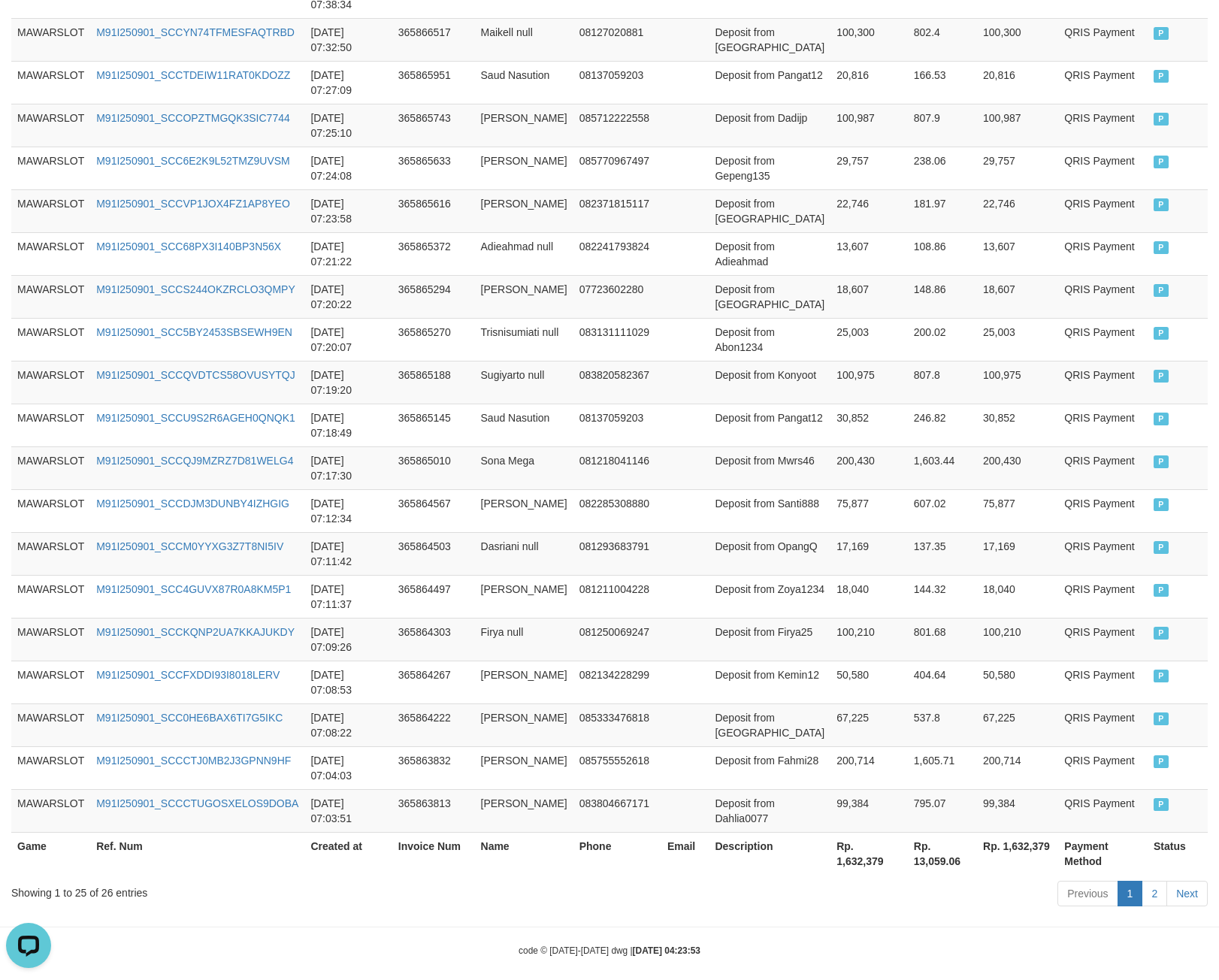
click at [830, 838] on th "Rp. 1,632,379" at bounding box center [869, 853] width 78 height 43
copy th "1,632,379"
click at [106, 879] on div "Showing 1 to 25 of 26 entries" at bounding box center [253, 890] width 485 height 21
click at [103, 879] on div "Showing 1 to 25 of 26 entries" at bounding box center [253, 890] width 485 height 21
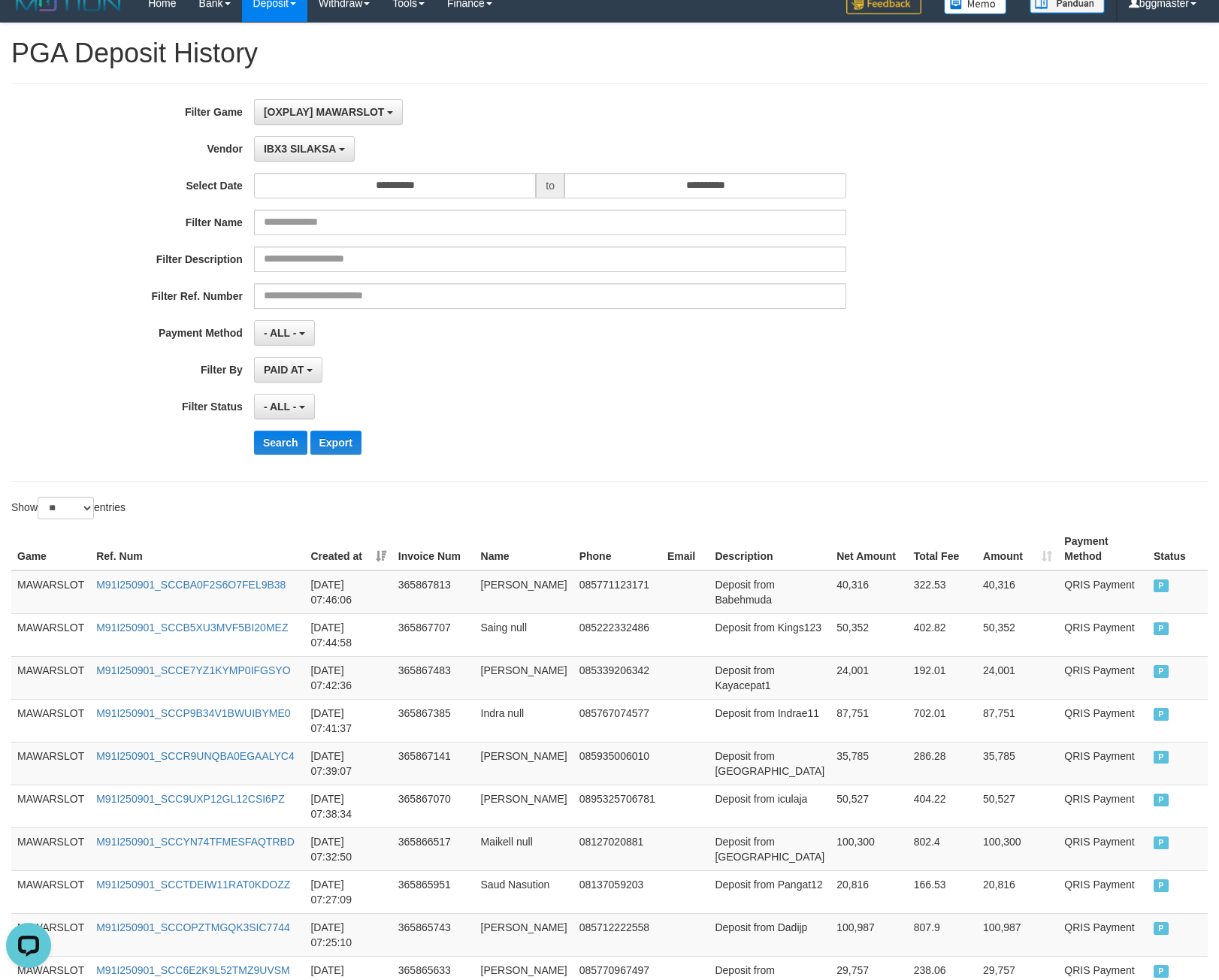
scroll to position [0, 0]
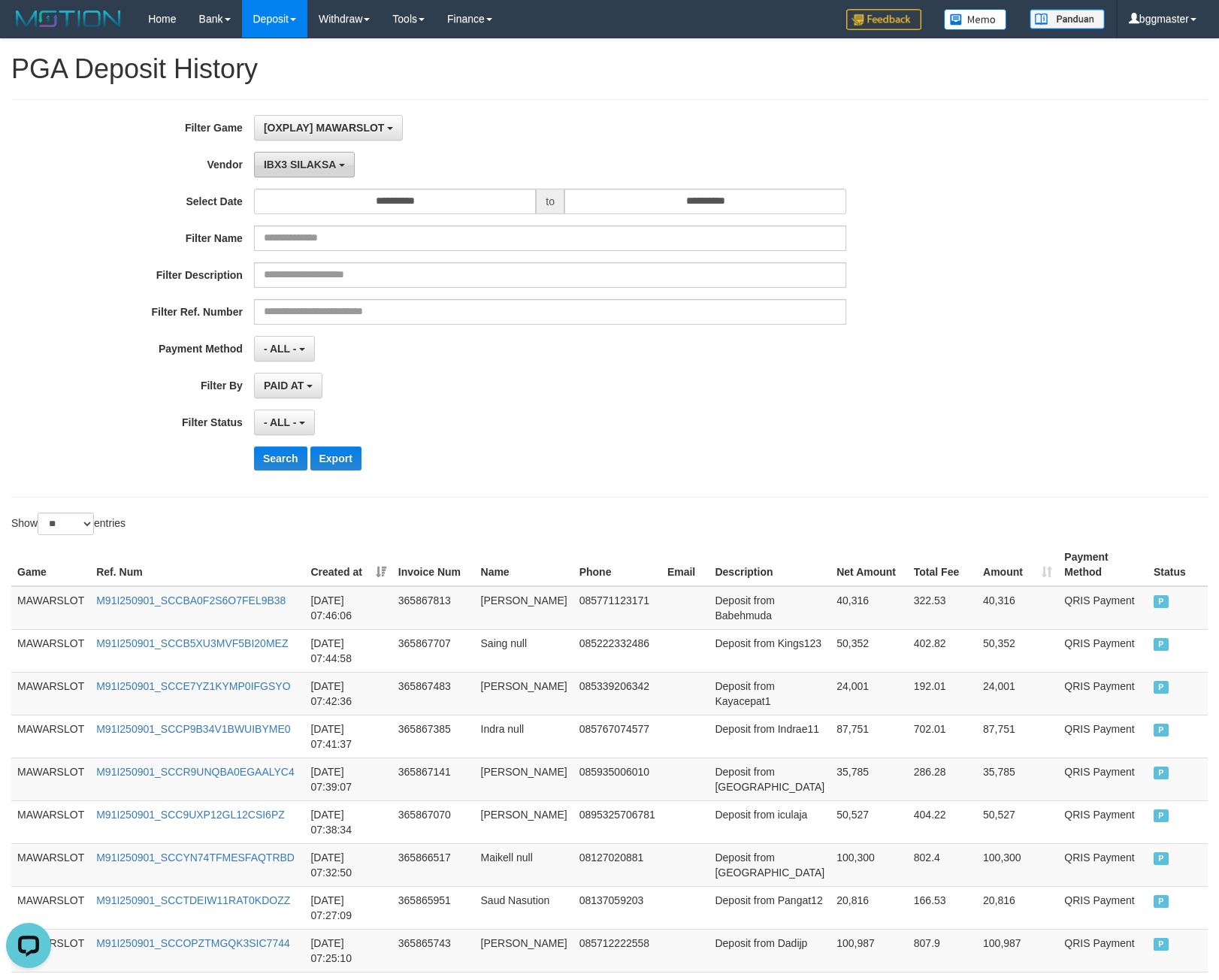
click at [291, 165] on span "IBX3 SILAKSA" at bounding box center [300, 164] width 72 height 12
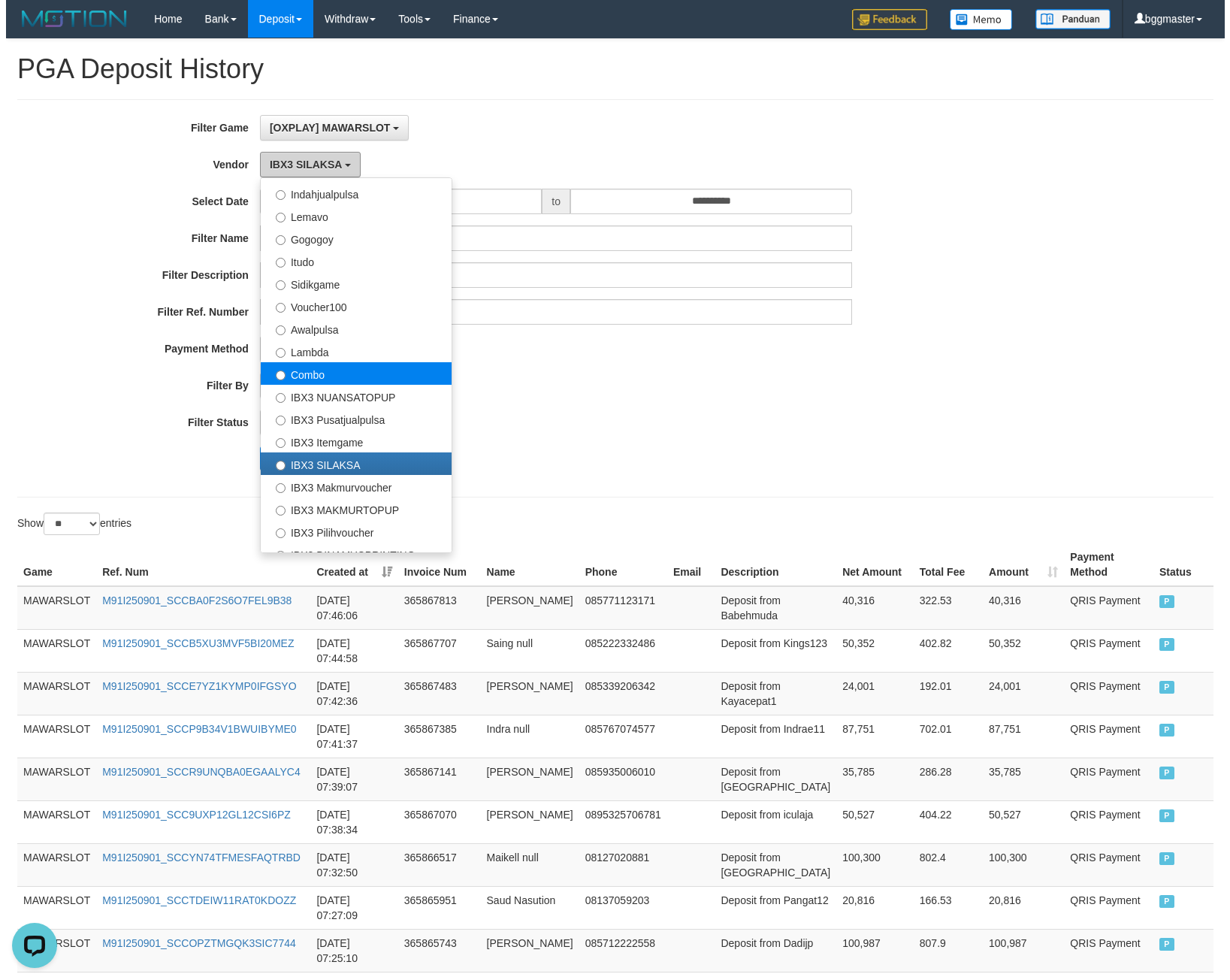
scroll to position [493, 0]
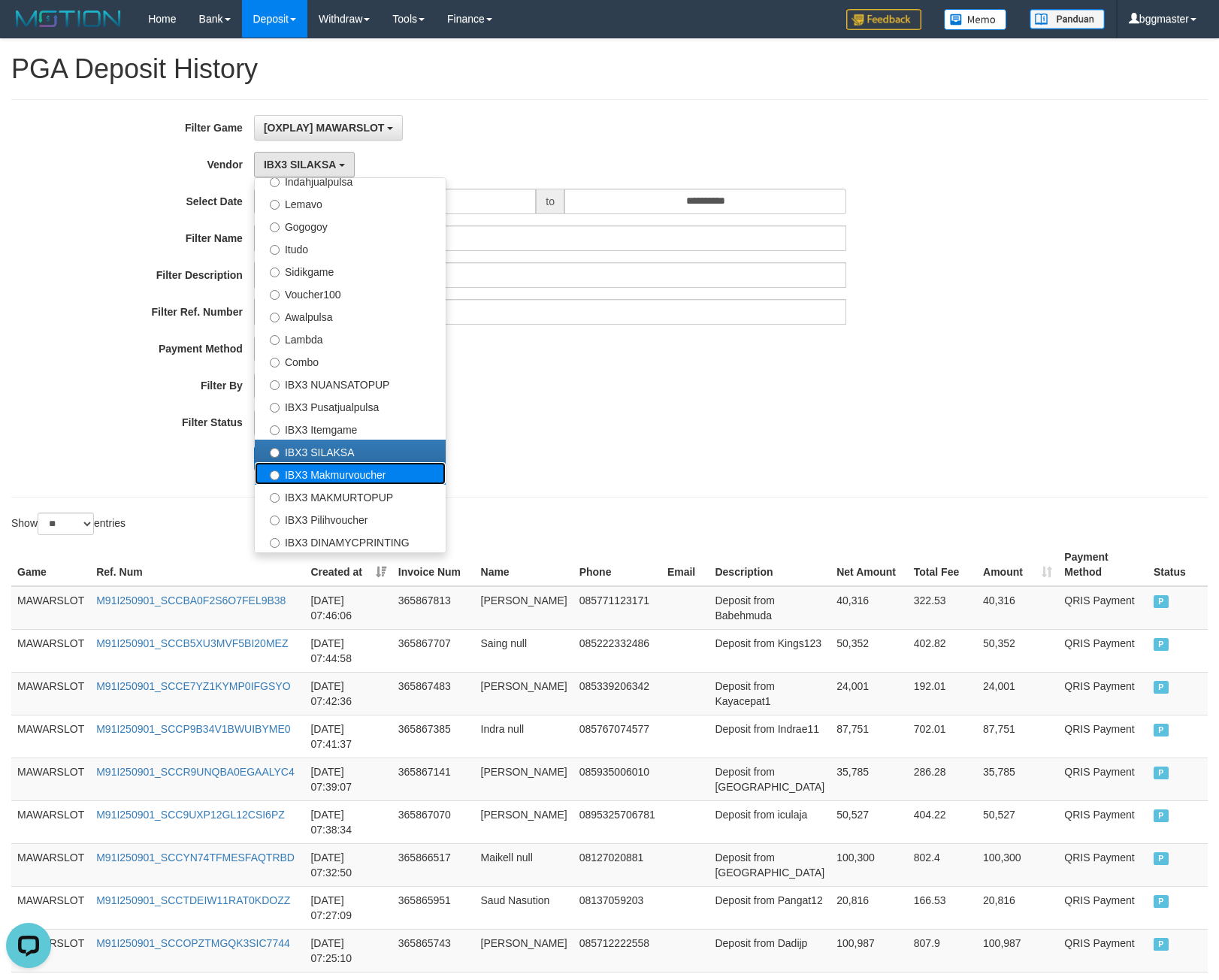
click at [346, 474] on label "IBX3 Makmurvoucher" at bounding box center [349, 474] width 191 height 23
select select "**********"
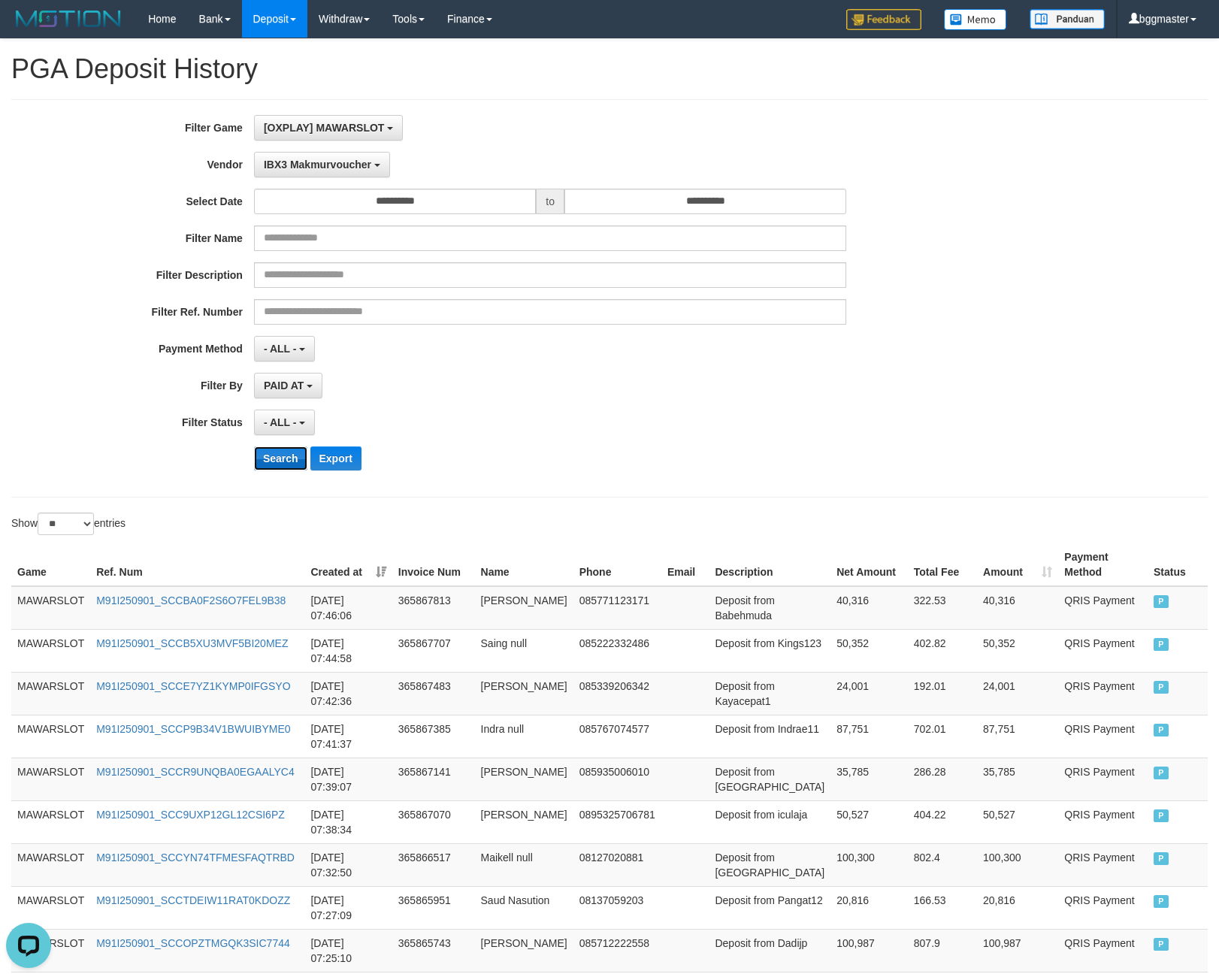
click at [292, 457] on button "Search" at bounding box center [280, 458] width 53 height 24
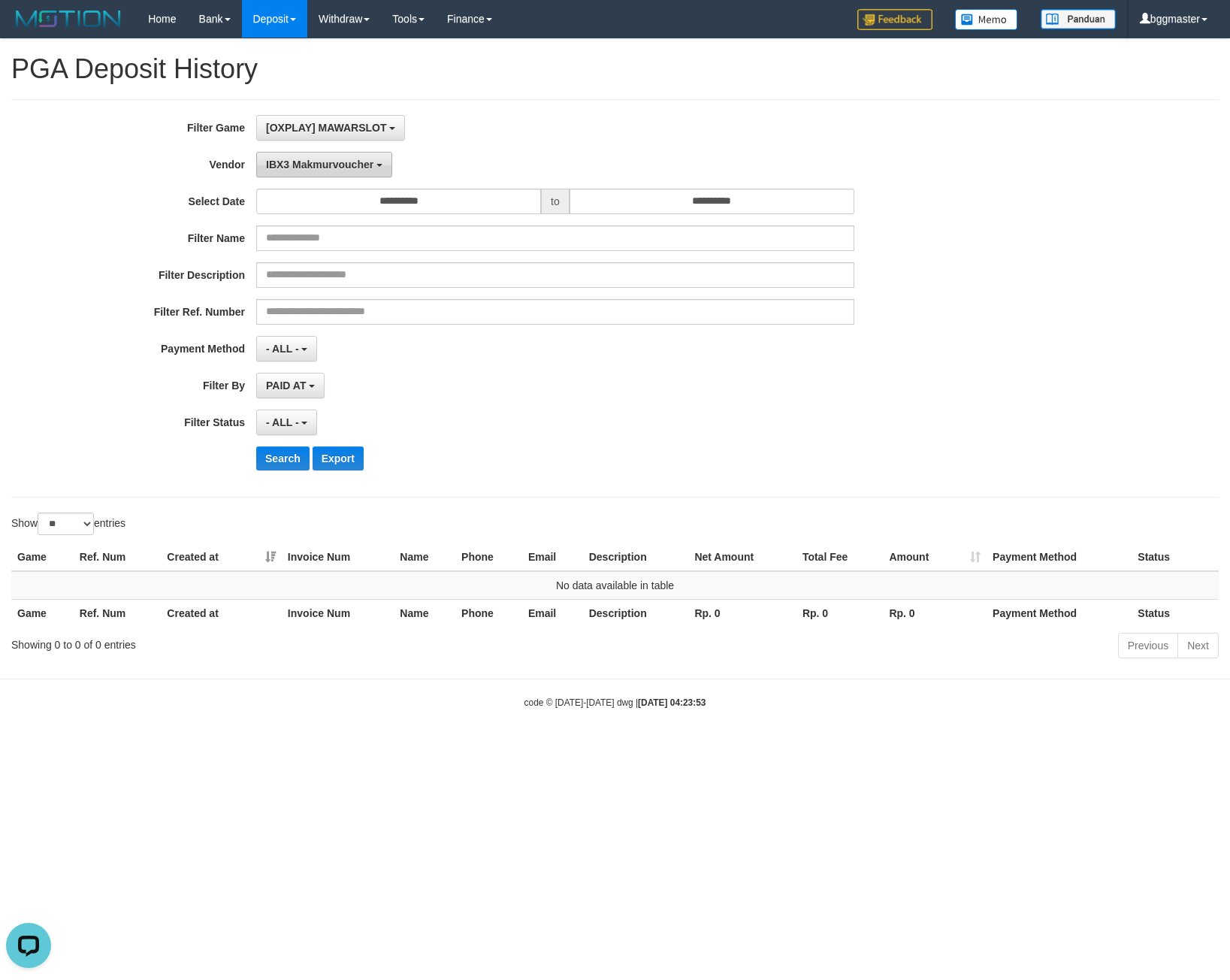
click at [308, 155] on button "IBX3 Makmurvoucher" at bounding box center [324, 164] width 136 height 26
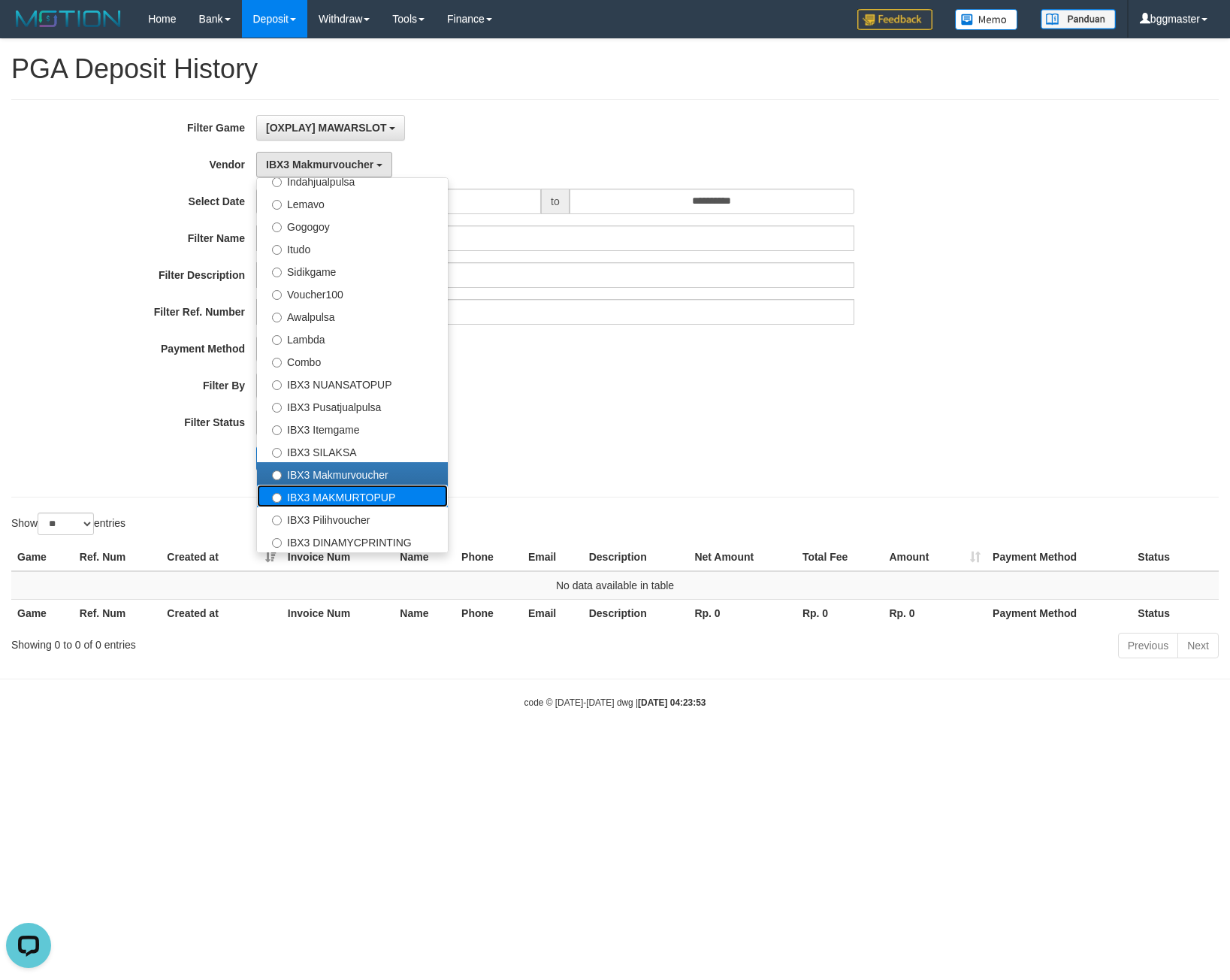
click at [352, 497] on label "IBX3 MAKMURTOPUP" at bounding box center [352, 496] width 191 height 23
select select "**********"
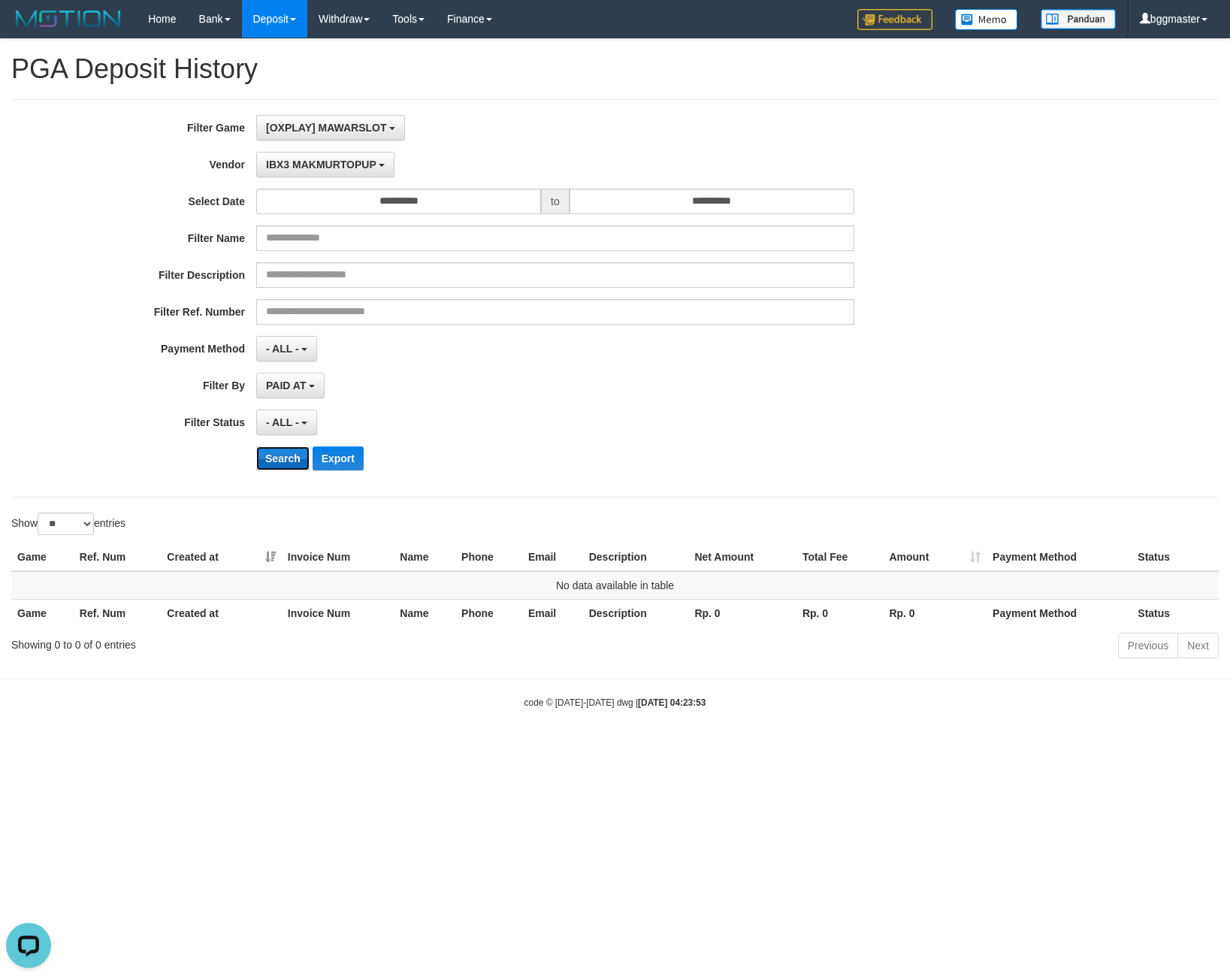
click at [301, 459] on button "Search" at bounding box center [283, 458] width 53 height 24
click at [283, 162] on span "IBX3 MAKMURTOPUP" at bounding box center [321, 164] width 110 height 12
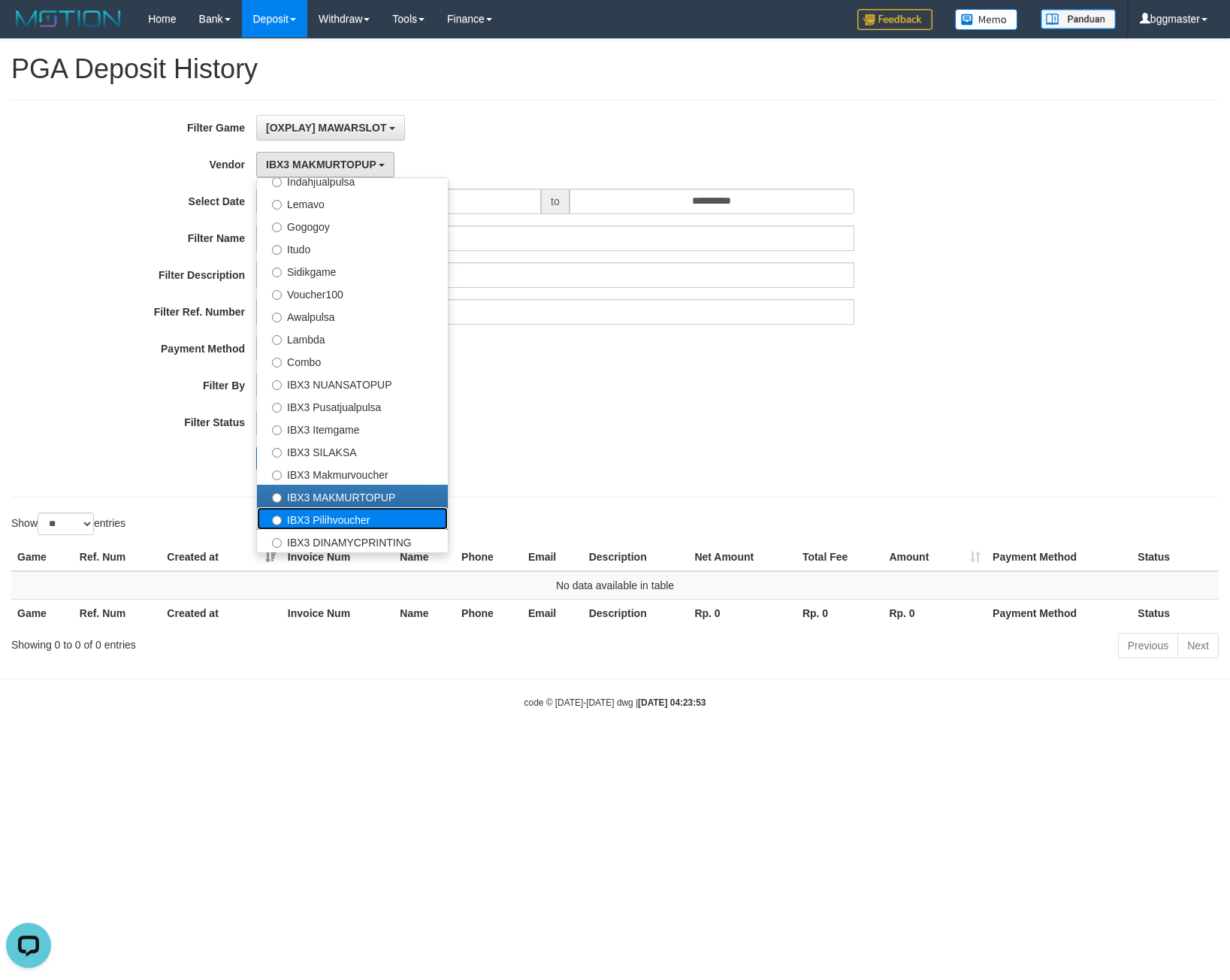
click at [357, 515] on label "IBX3 Pilihvoucher" at bounding box center [352, 518] width 191 height 23
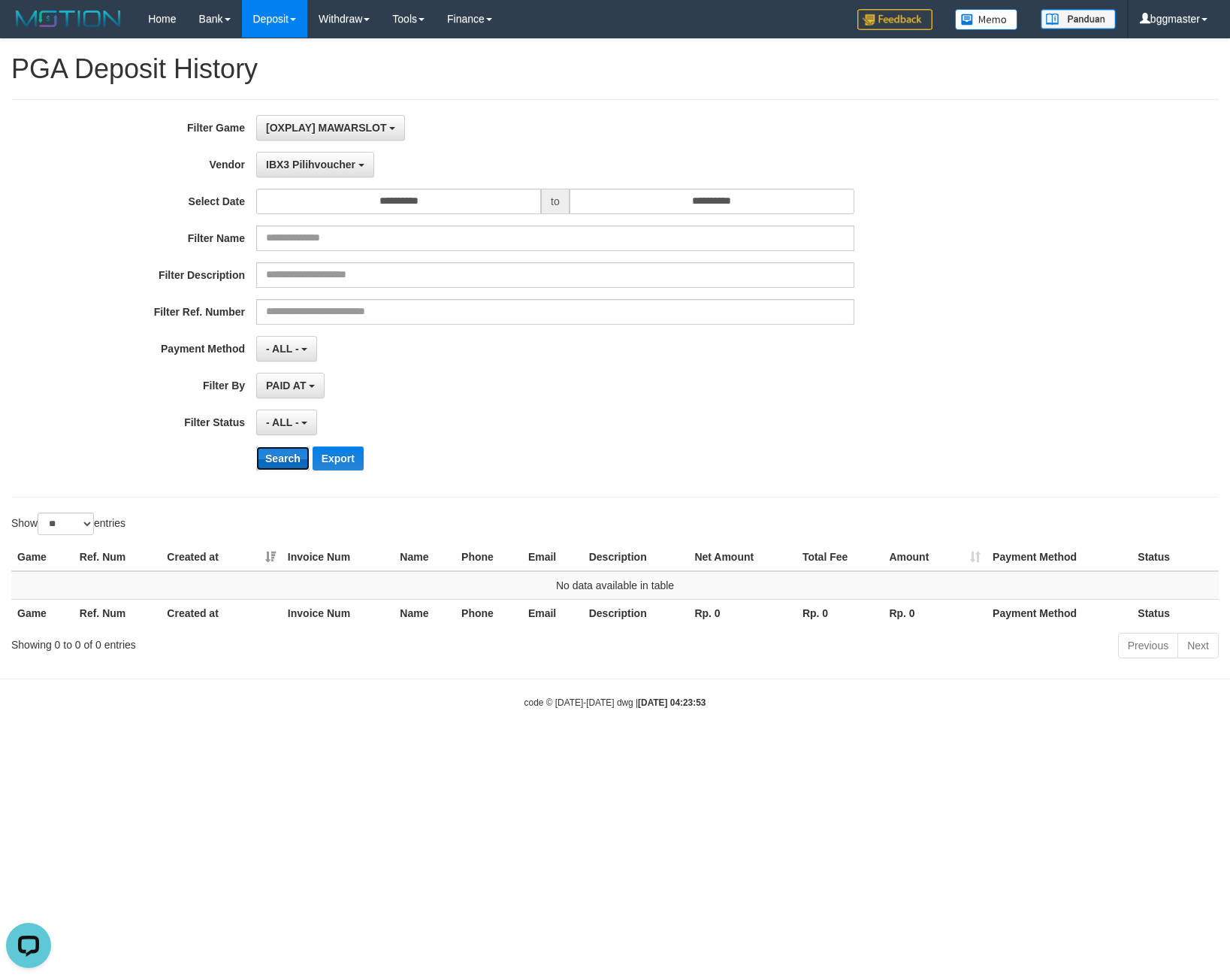
click at [292, 460] on button "Search" at bounding box center [283, 458] width 53 height 24
click at [305, 148] on div "**********" at bounding box center [512, 298] width 1025 height 367
drag, startPoint x: 298, startPoint y: 160, endPoint x: 319, endPoint y: 197, distance: 42.5
click at [298, 163] on span "IBX3 Pilihvoucher" at bounding box center [311, 164] width 89 height 12
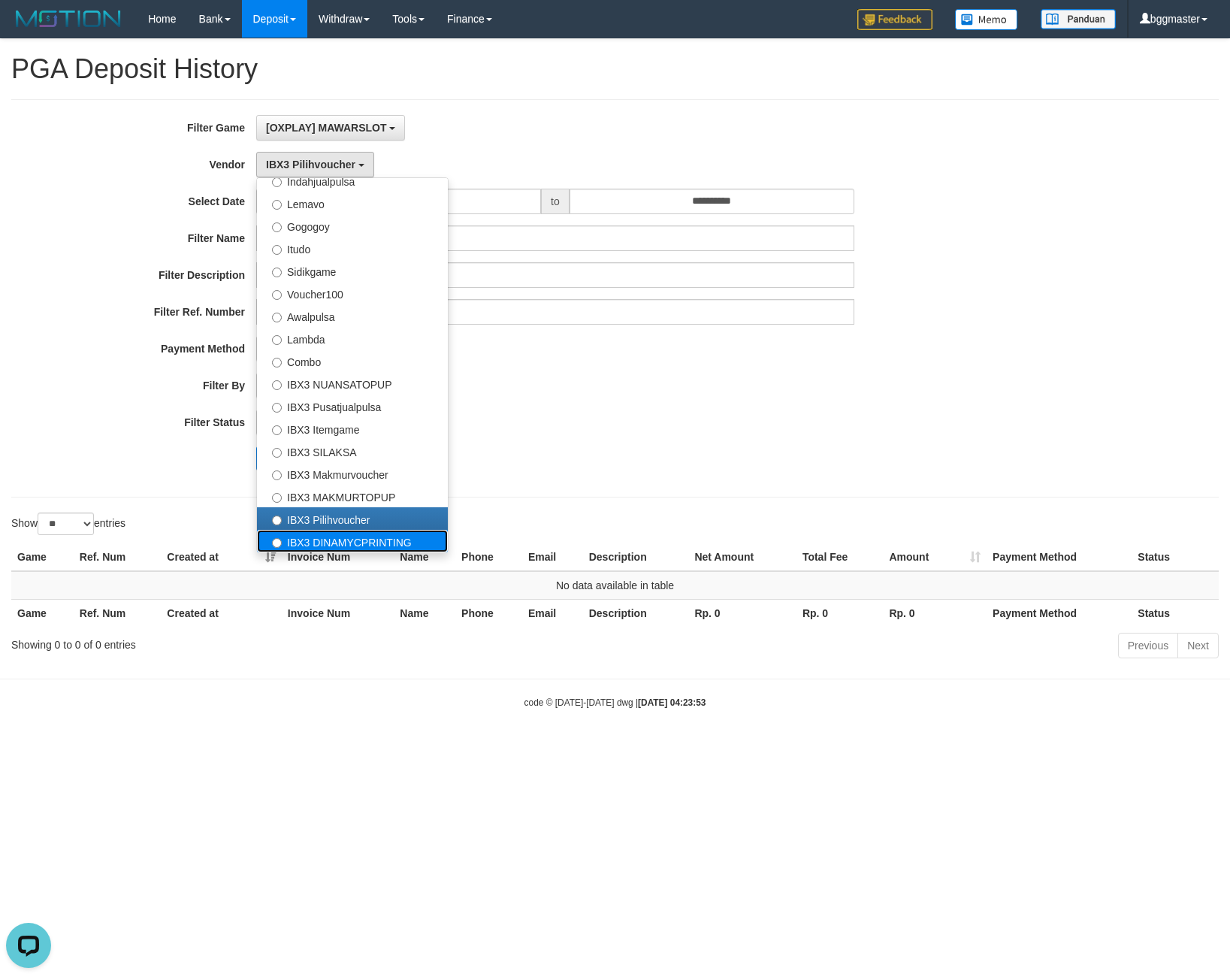
click at [349, 544] on label "IBX3 DINAMYCPRINTING" at bounding box center [352, 541] width 191 height 23
select select "**********"
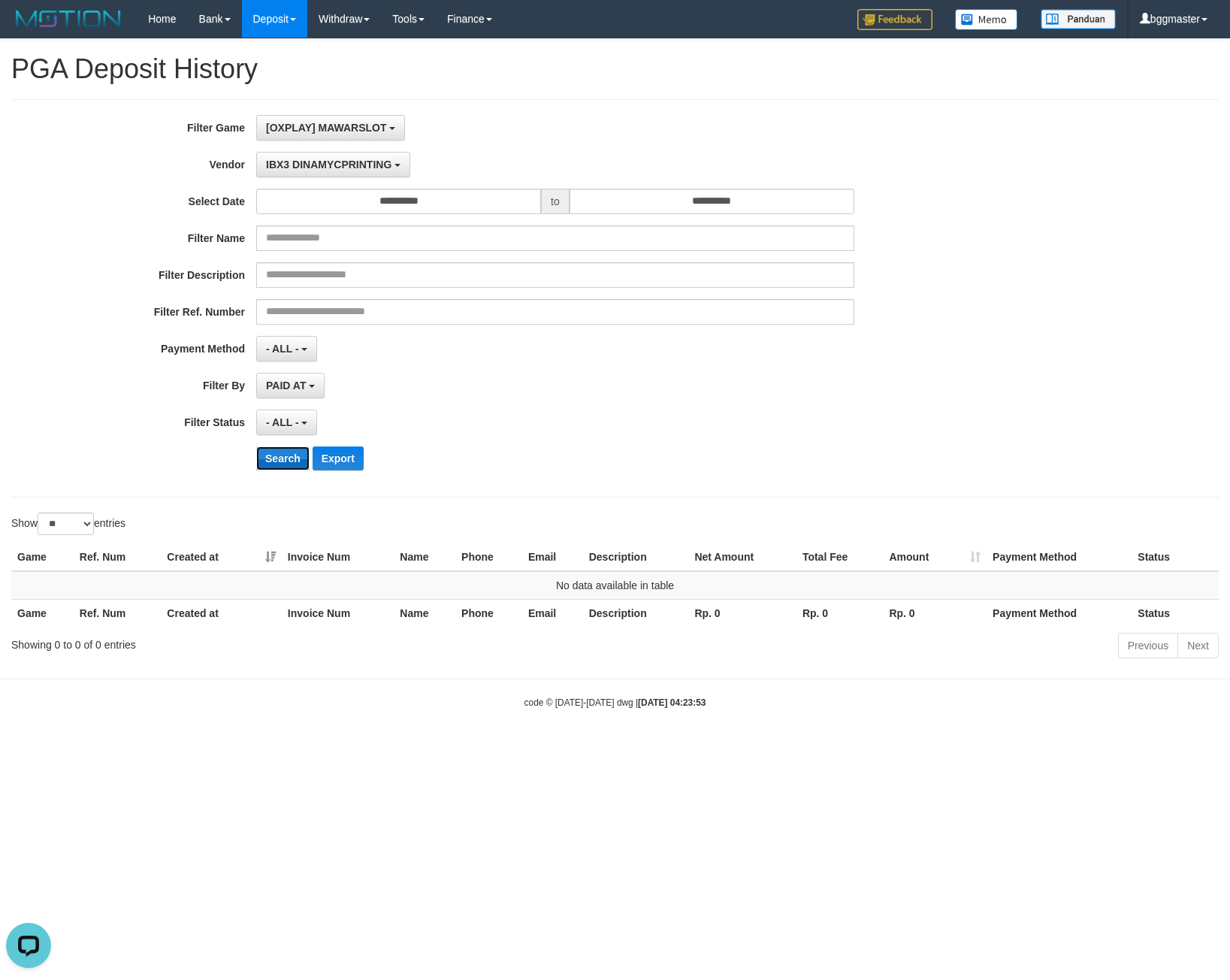
click at [283, 462] on button "Search" at bounding box center [283, 458] width 53 height 24
drag, startPoint x: 303, startPoint y: 161, endPoint x: 330, endPoint y: 410, distance: 250.5
click at [303, 160] on span "IBX3 DINAMYCPRINTING" at bounding box center [329, 164] width 125 height 12
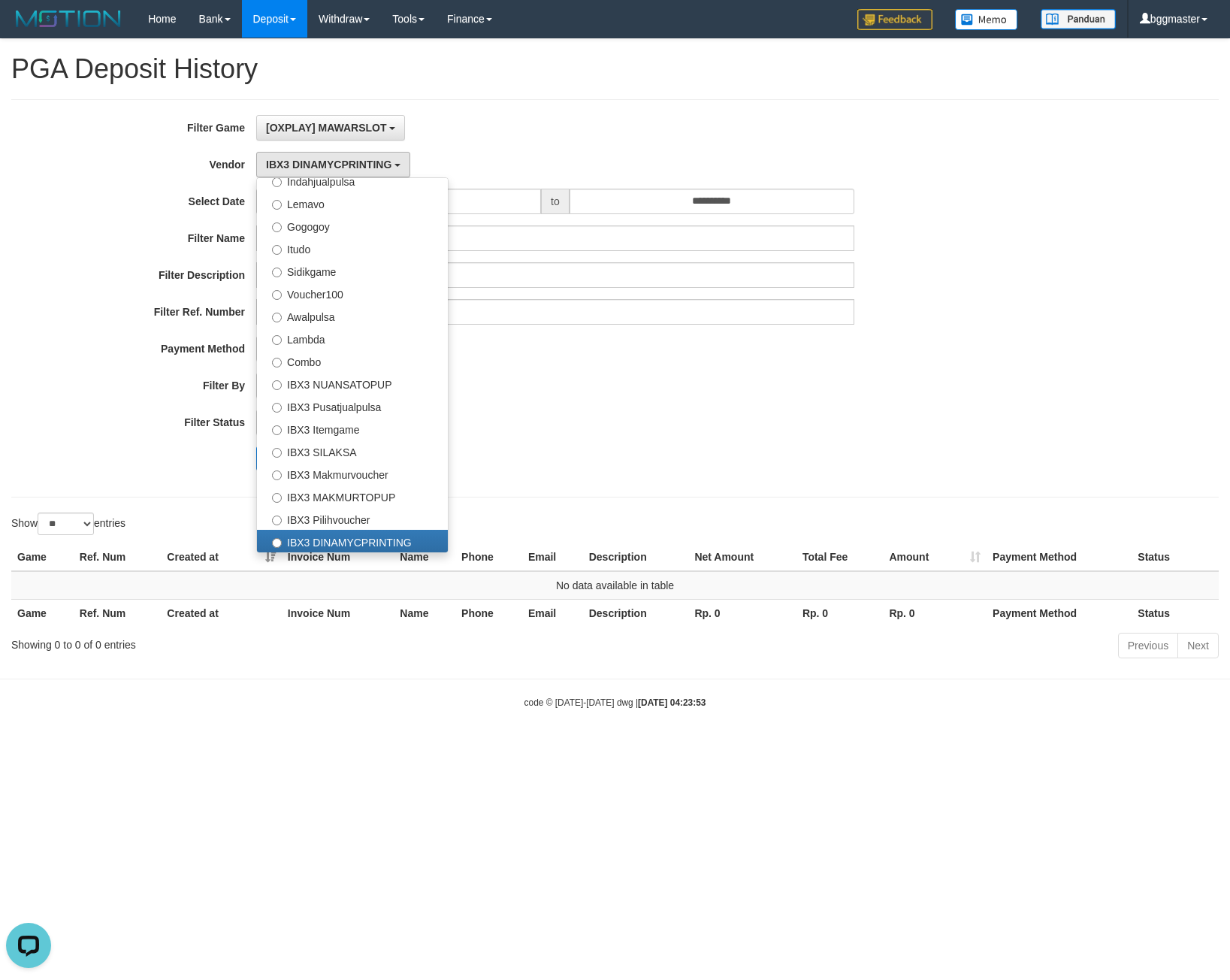
click at [746, 456] on div "Search Export" at bounding box center [641, 458] width 769 height 24
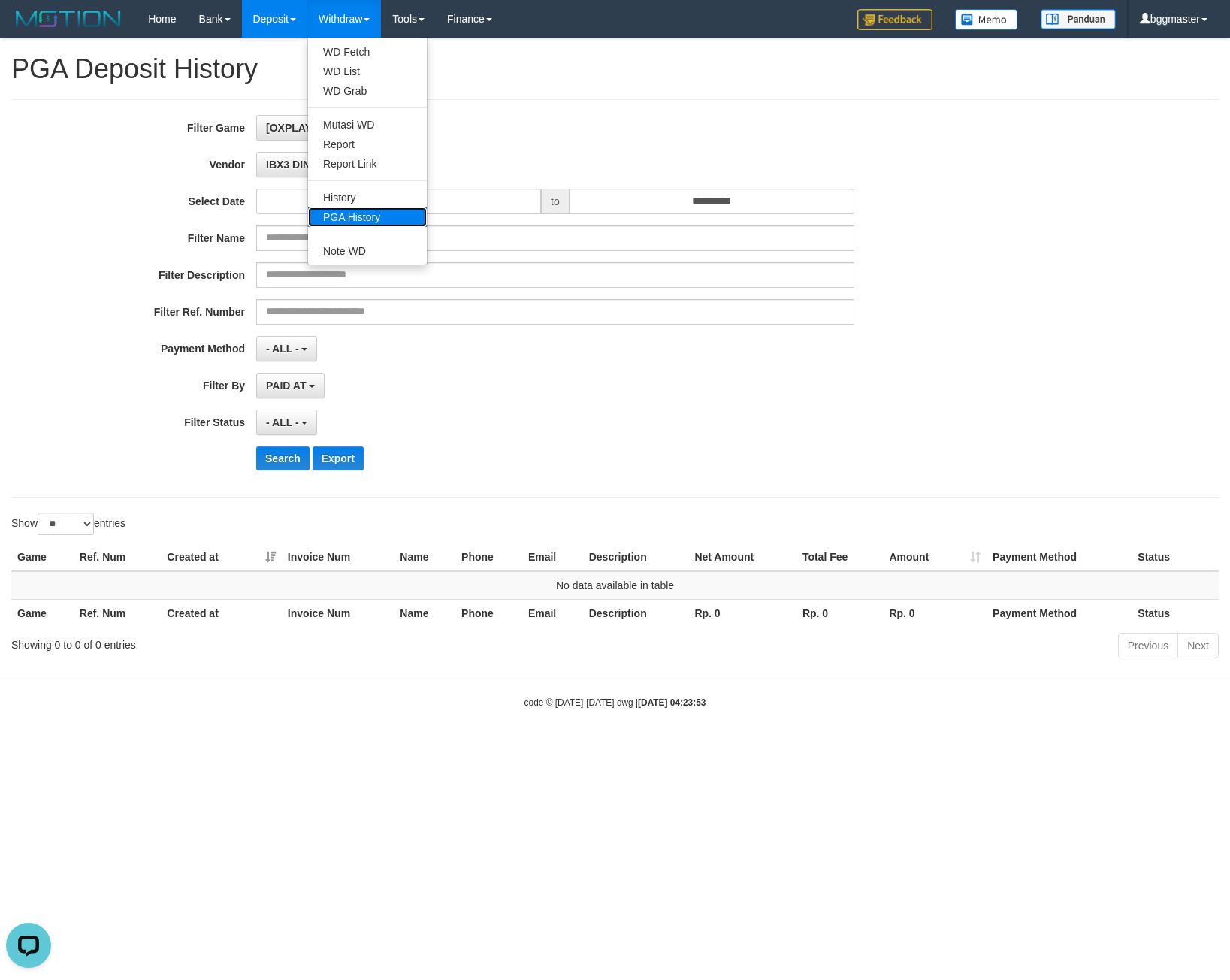
click at [371, 216] on link "PGA History" at bounding box center [367, 217] width 119 height 20
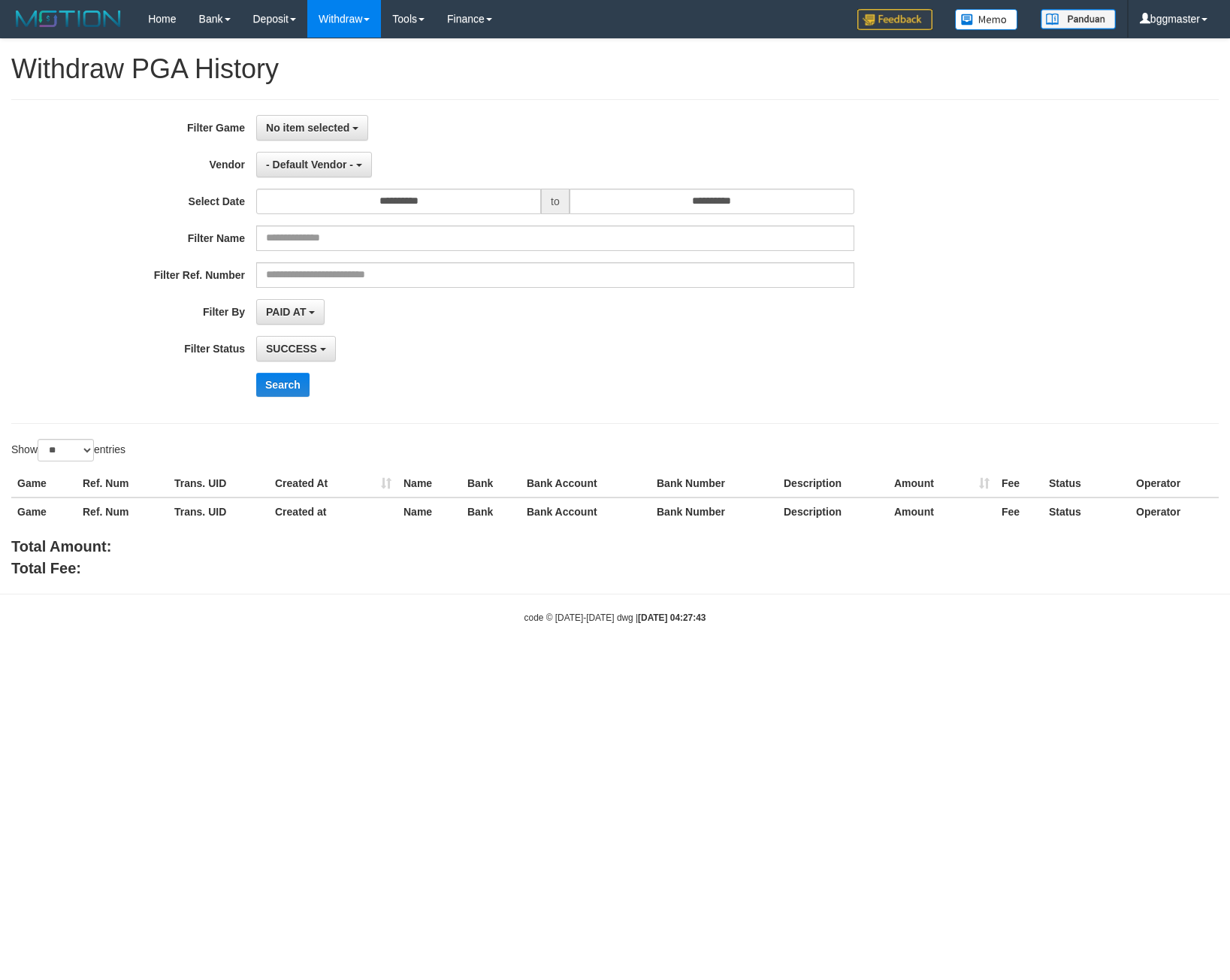
select select
select select "**"
click at [290, 166] on span "- Default Vendor -" at bounding box center [310, 164] width 87 height 12
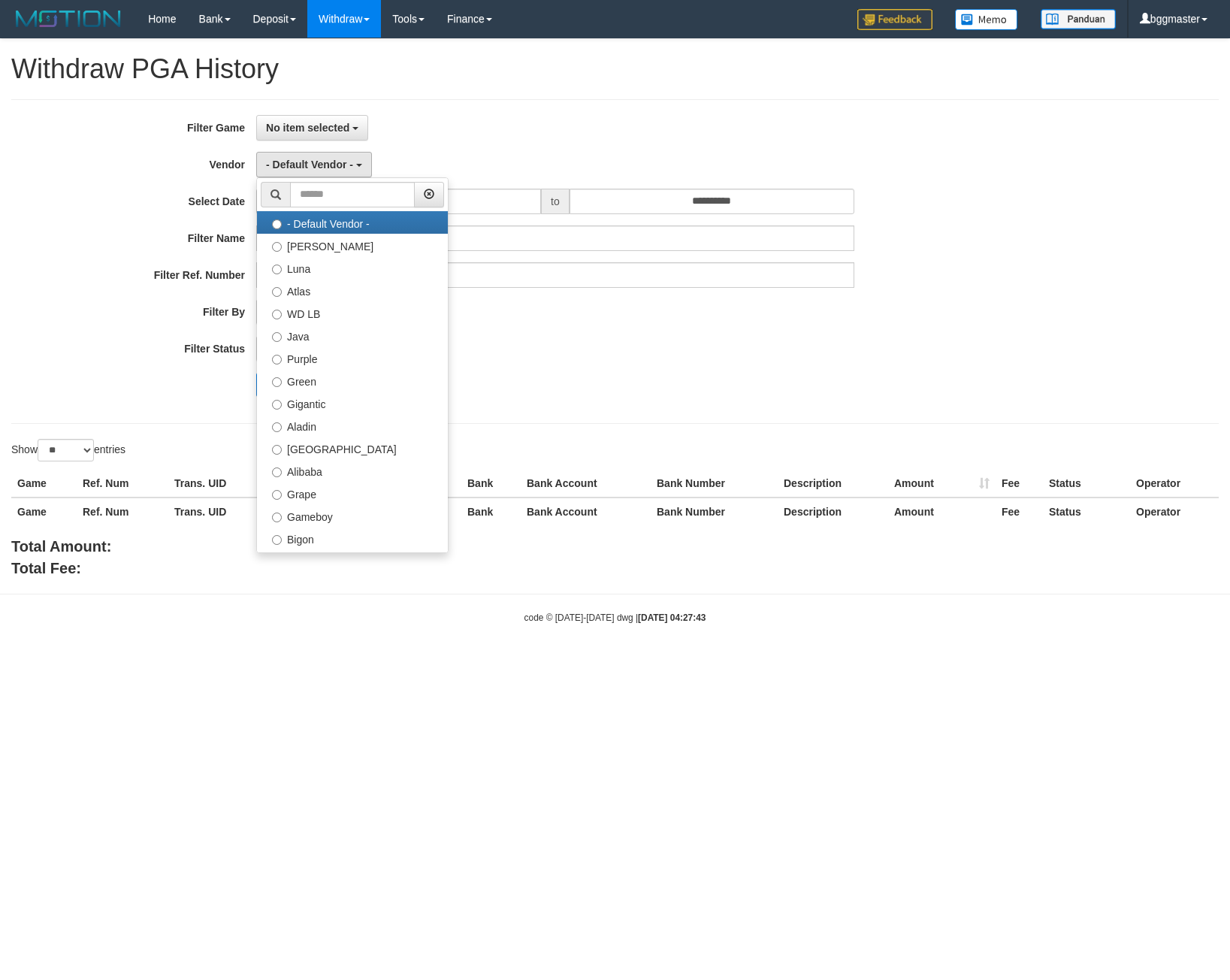
drag, startPoint x: 729, startPoint y: 344, endPoint x: 380, endPoint y: 148, distance: 400.3
click at [705, 334] on div "**********" at bounding box center [512, 261] width 1025 height 293
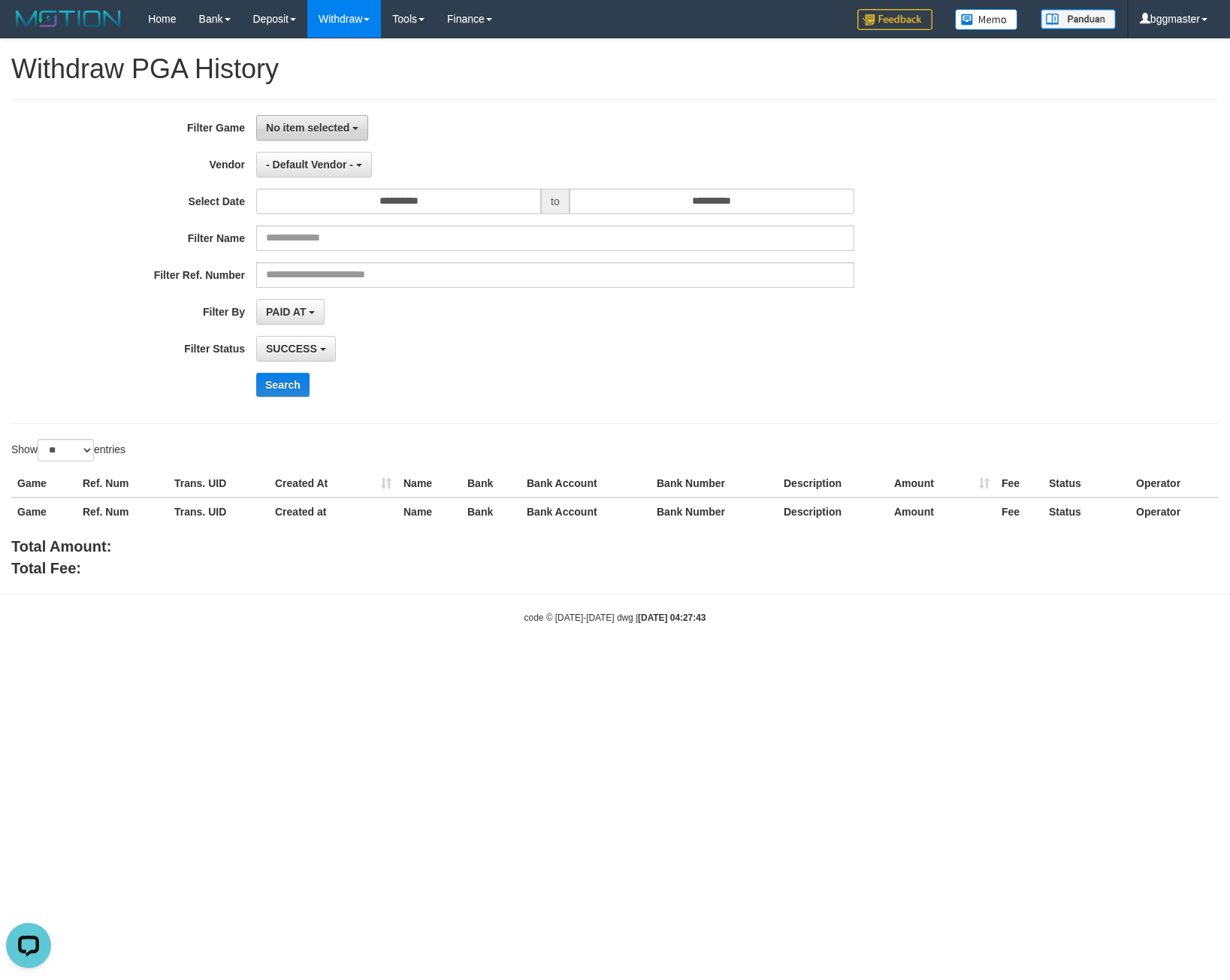
click at [339, 127] on span "No item selected" at bounding box center [308, 127] width 84 height 12
click at [308, 208] on label "[OXPLAY] MAWARSLOT" at bounding box center [352, 205] width 191 height 23
select select "****"
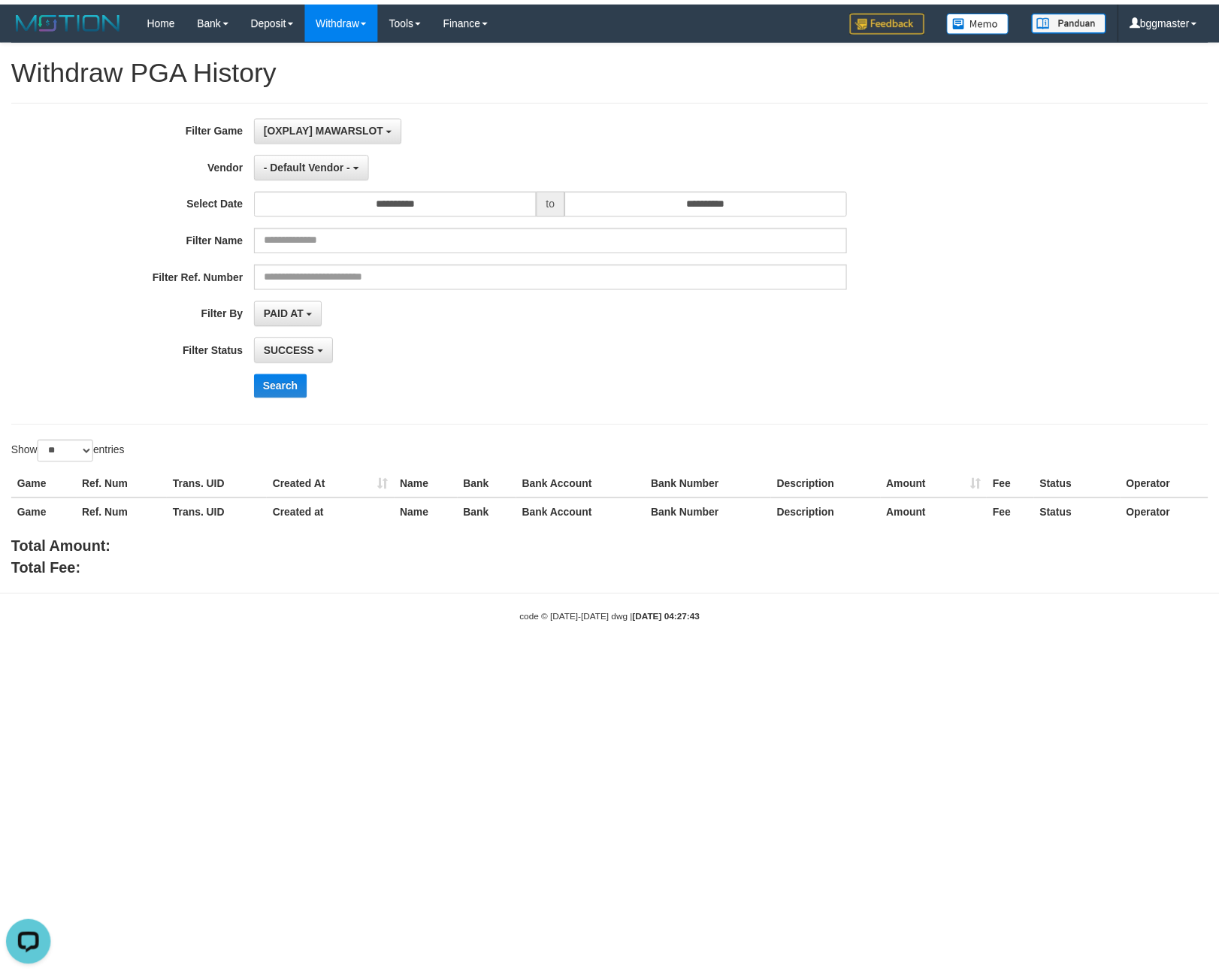
scroll to position [13, 0]
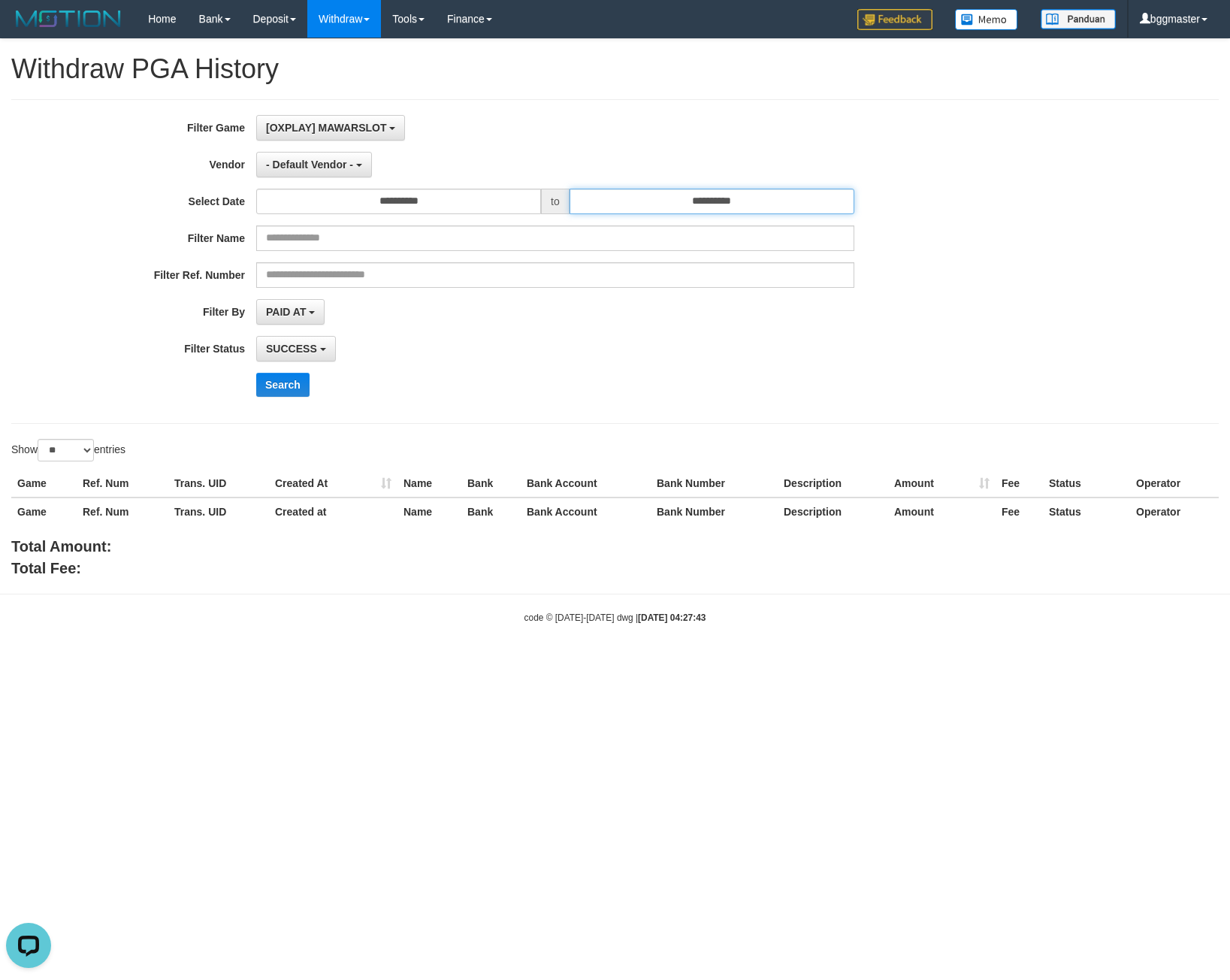
click at [632, 207] on input "**********" at bounding box center [712, 201] width 285 height 26
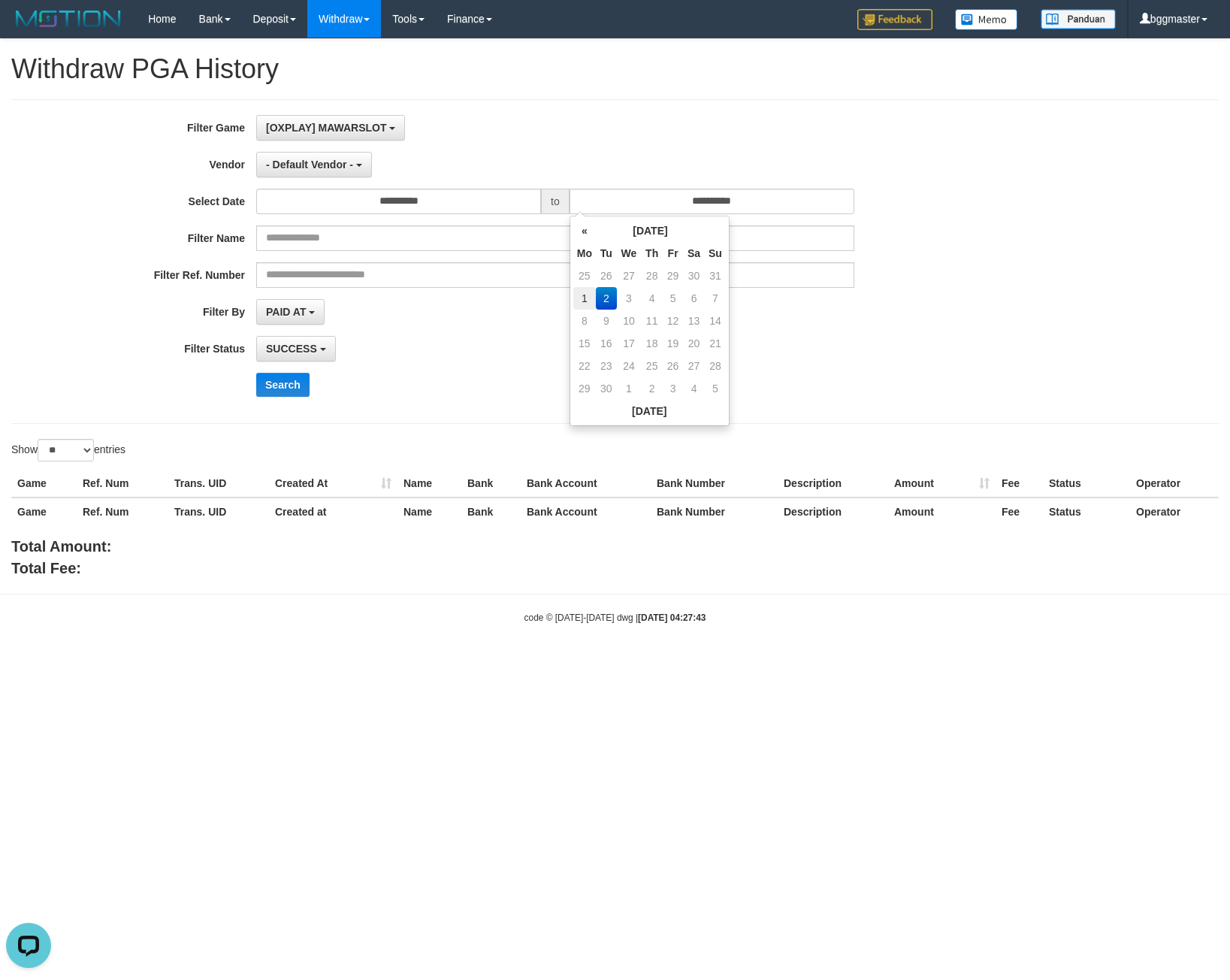
click at [587, 297] on td "1" at bounding box center [585, 298] width 23 height 23
type input "**********"
click at [587, 297] on td "1" at bounding box center [585, 298] width 23 height 23
click at [505, 141] on div "**********" at bounding box center [512, 261] width 1025 height 293
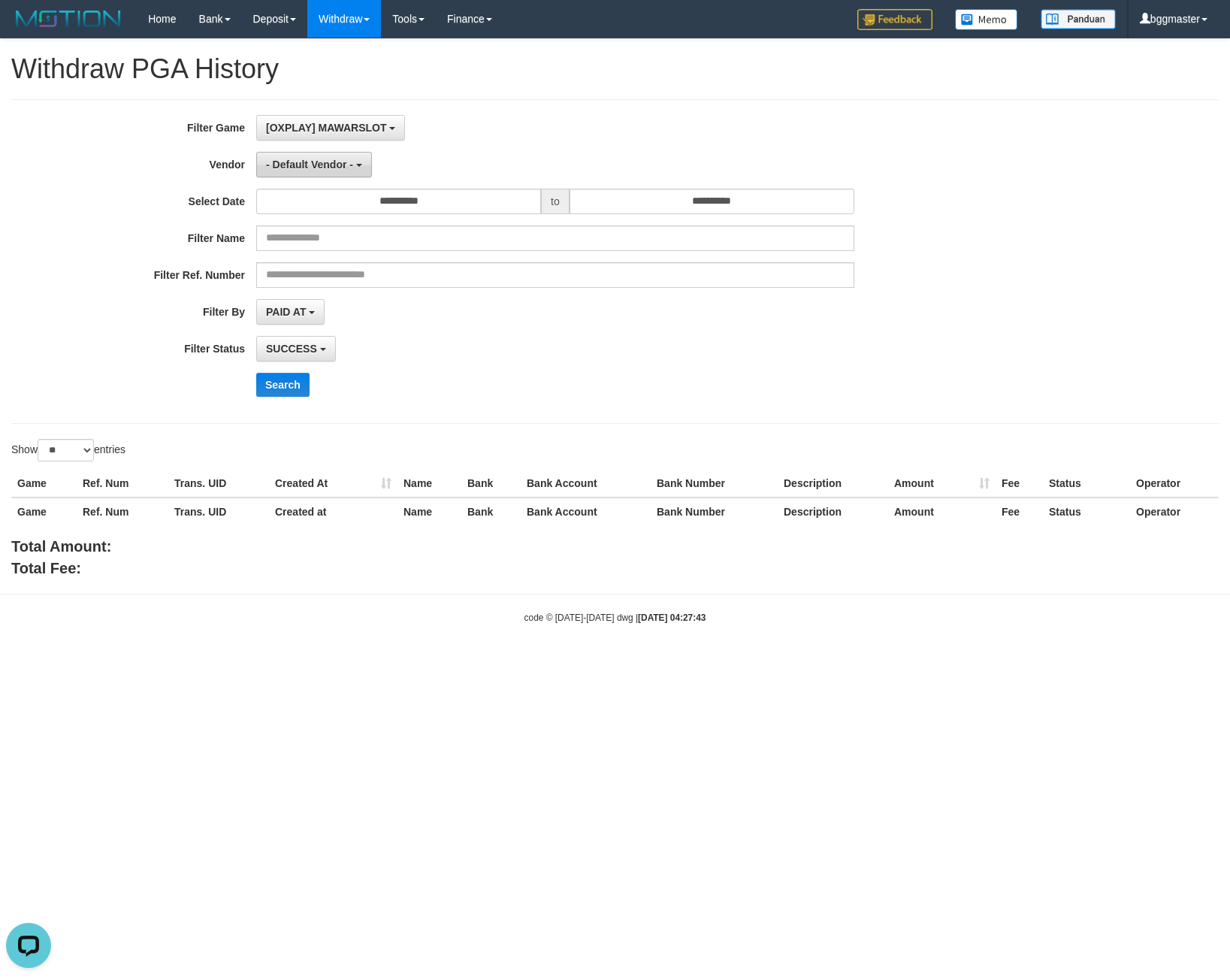
click at [348, 169] on span "- Default Vendor -" at bounding box center [310, 164] width 87 height 12
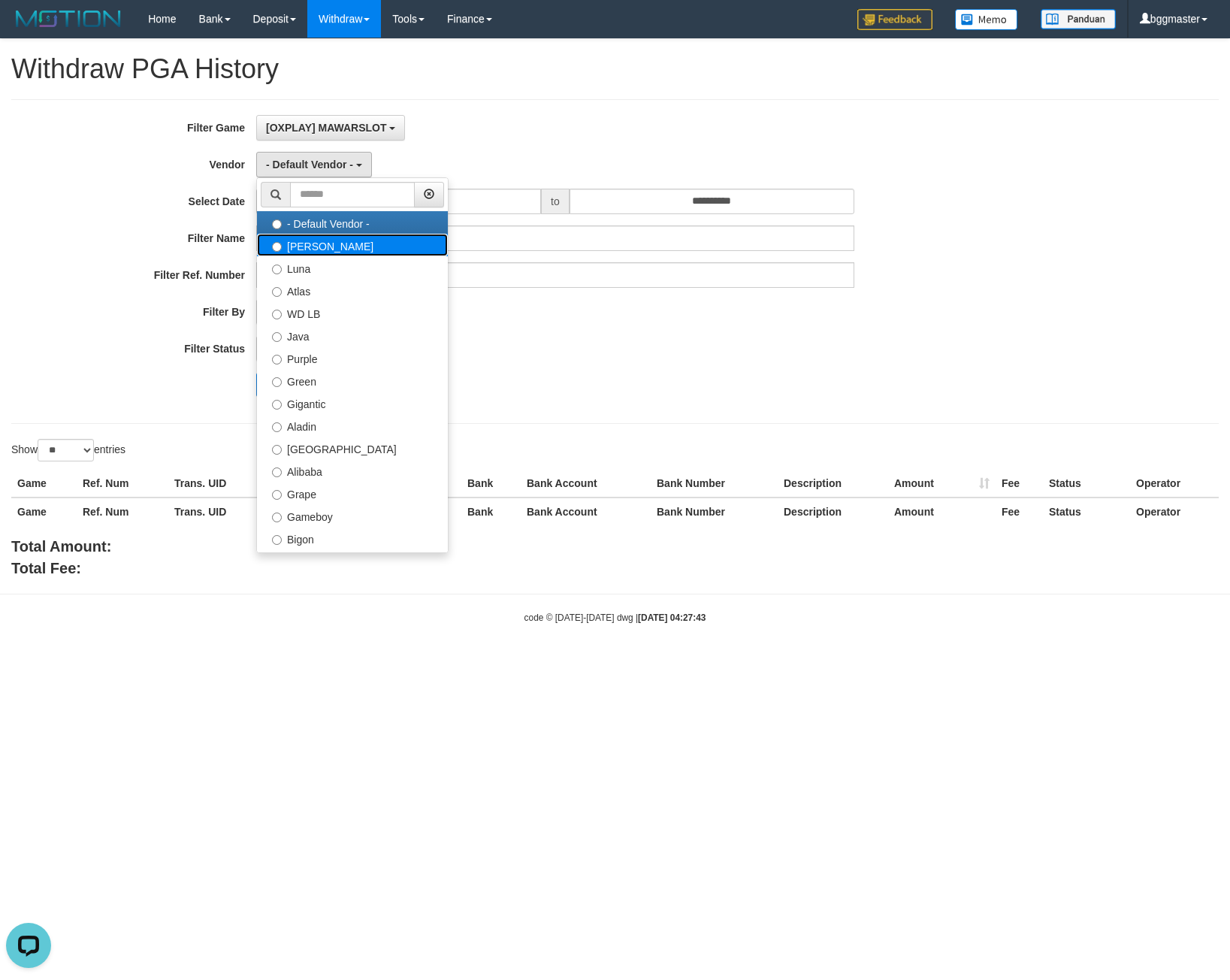
click at [344, 252] on label "[PERSON_NAME]" at bounding box center [352, 245] width 191 height 23
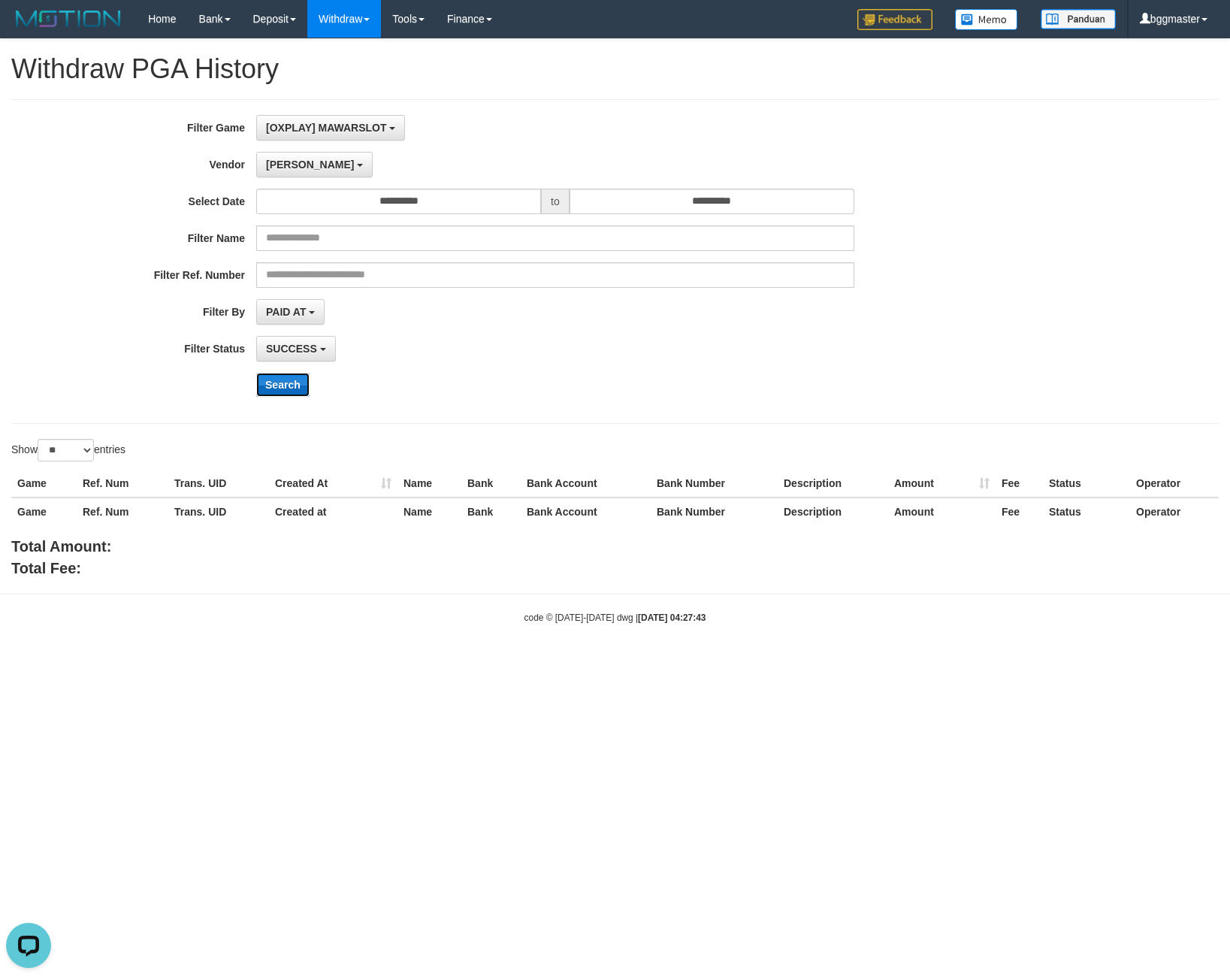
click at [290, 388] on button "Search" at bounding box center [283, 385] width 53 height 24
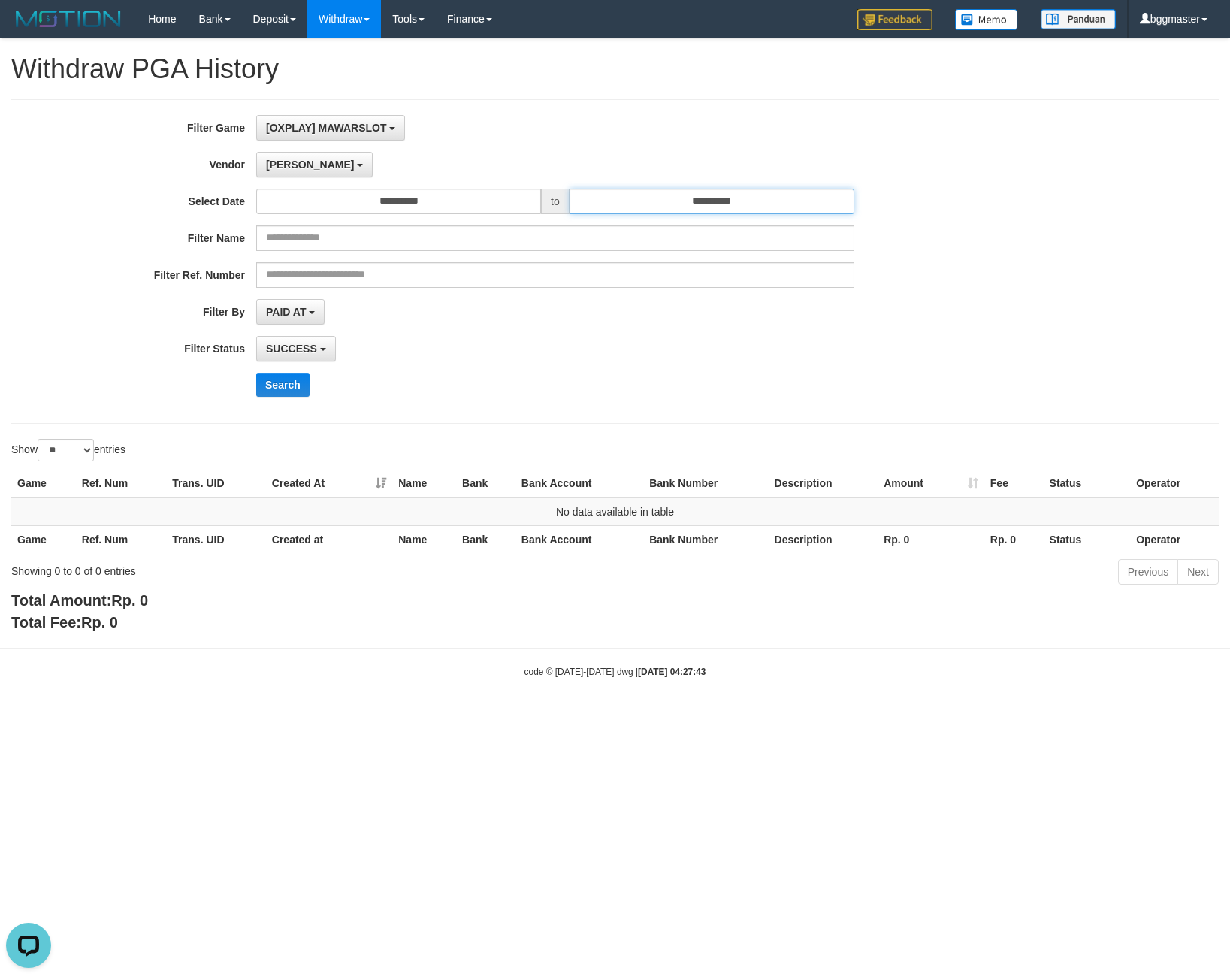
click at [617, 189] on input "**********" at bounding box center [712, 201] width 285 height 26
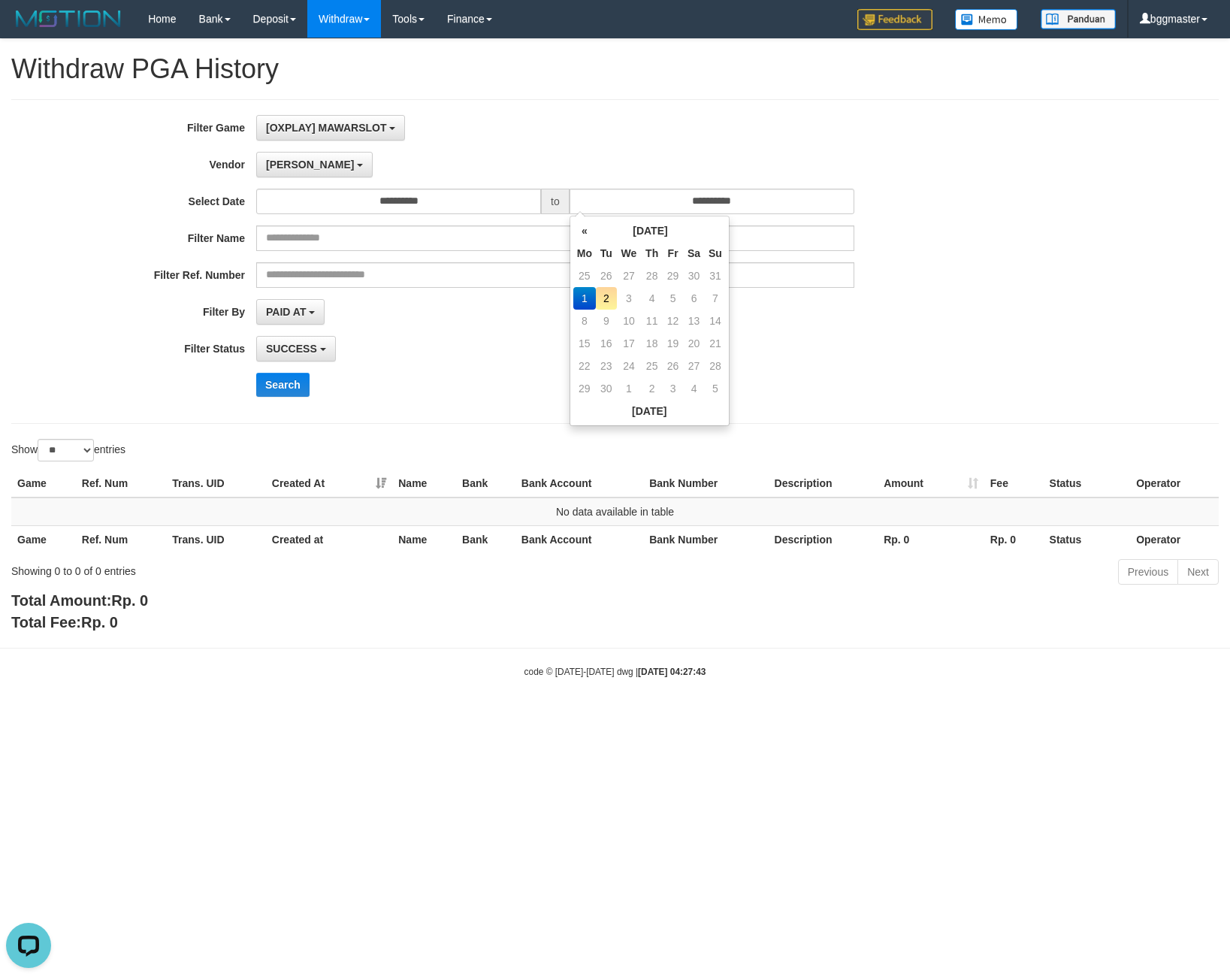
click at [593, 106] on div "**********" at bounding box center [615, 261] width 1208 height 325
click at [287, 384] on button "Search" at bounding box center [283, 385] width 53 height 24
drag, startPoint x: 616, startPoint y: 195, endPoint x: 596, endPoint y: 122, distance: 75.7
click at [615, 195] on input "**********" at bounding box center [712, 201] width 285 height 26
click at [589, 118] on div "[OXPLAY] MAWARSLOT SELECT GAME [OXPLAY] MAWARSLOT" at bounding box center [556, 127] width 598 height 26
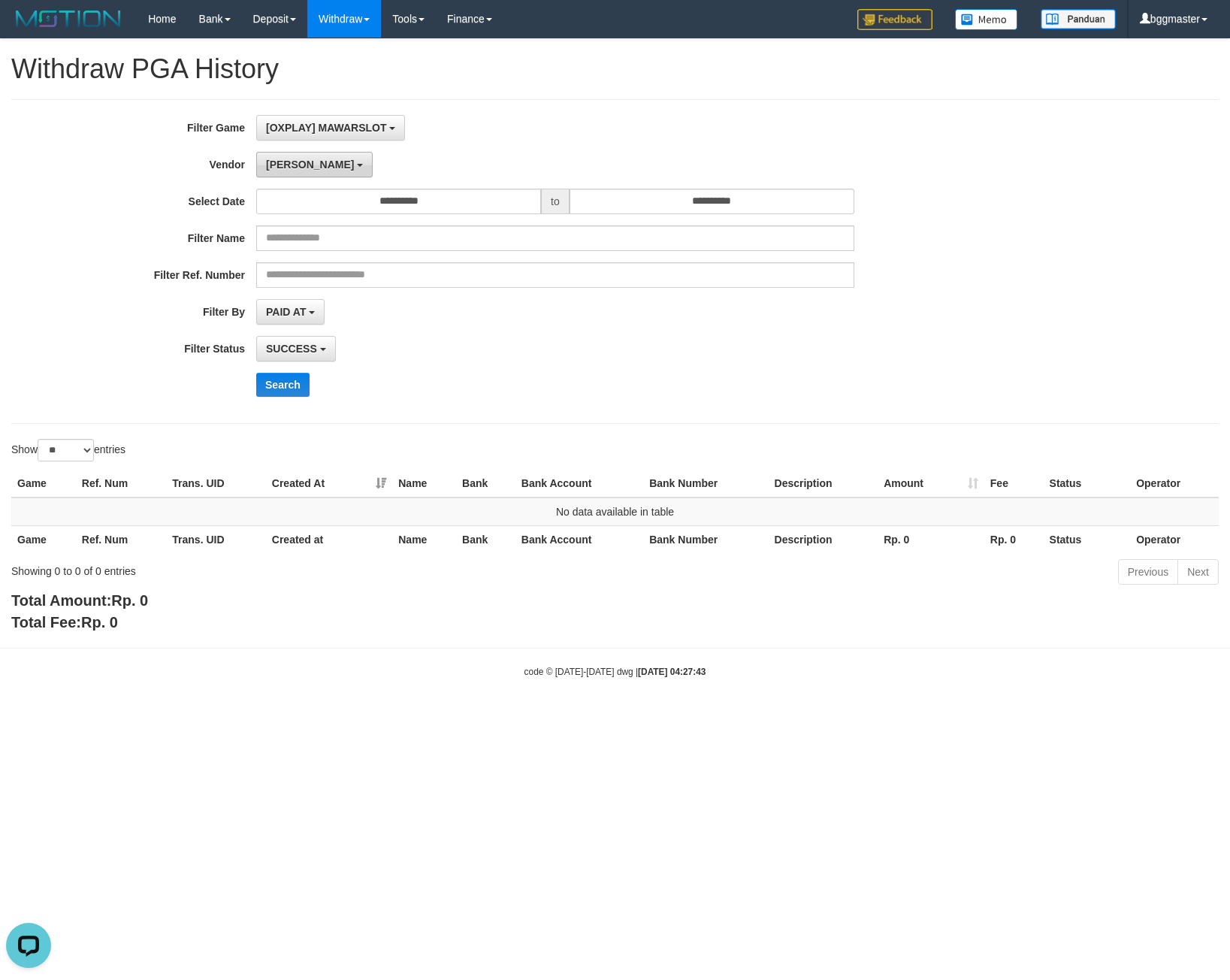
click at [283, 159] on span "[PERSON_NAME]" at bounding box center [310, 164] width 88 height 12
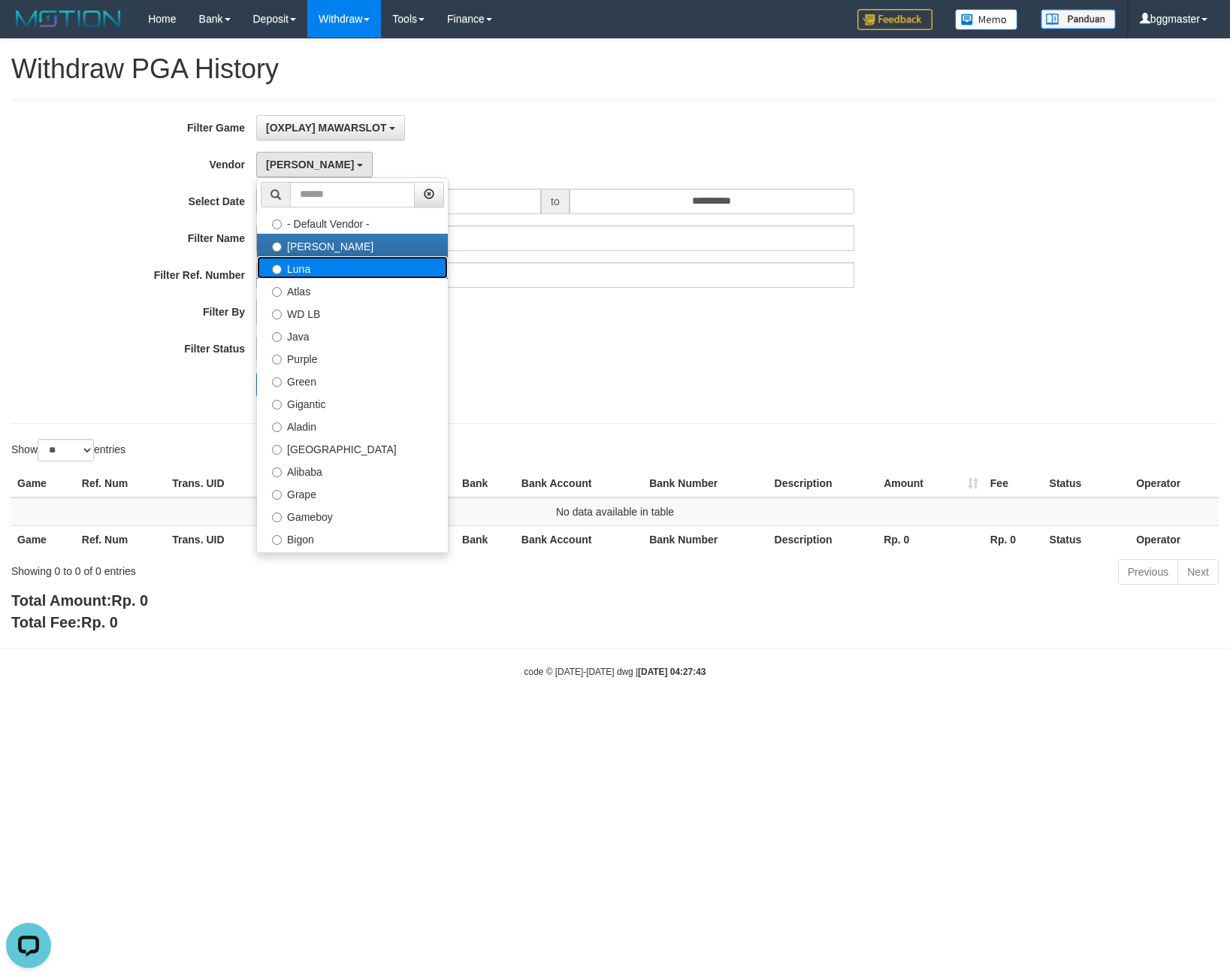
click at [315, 272] on label "Luna" at bounding box center [352, 268] width 191 height 23
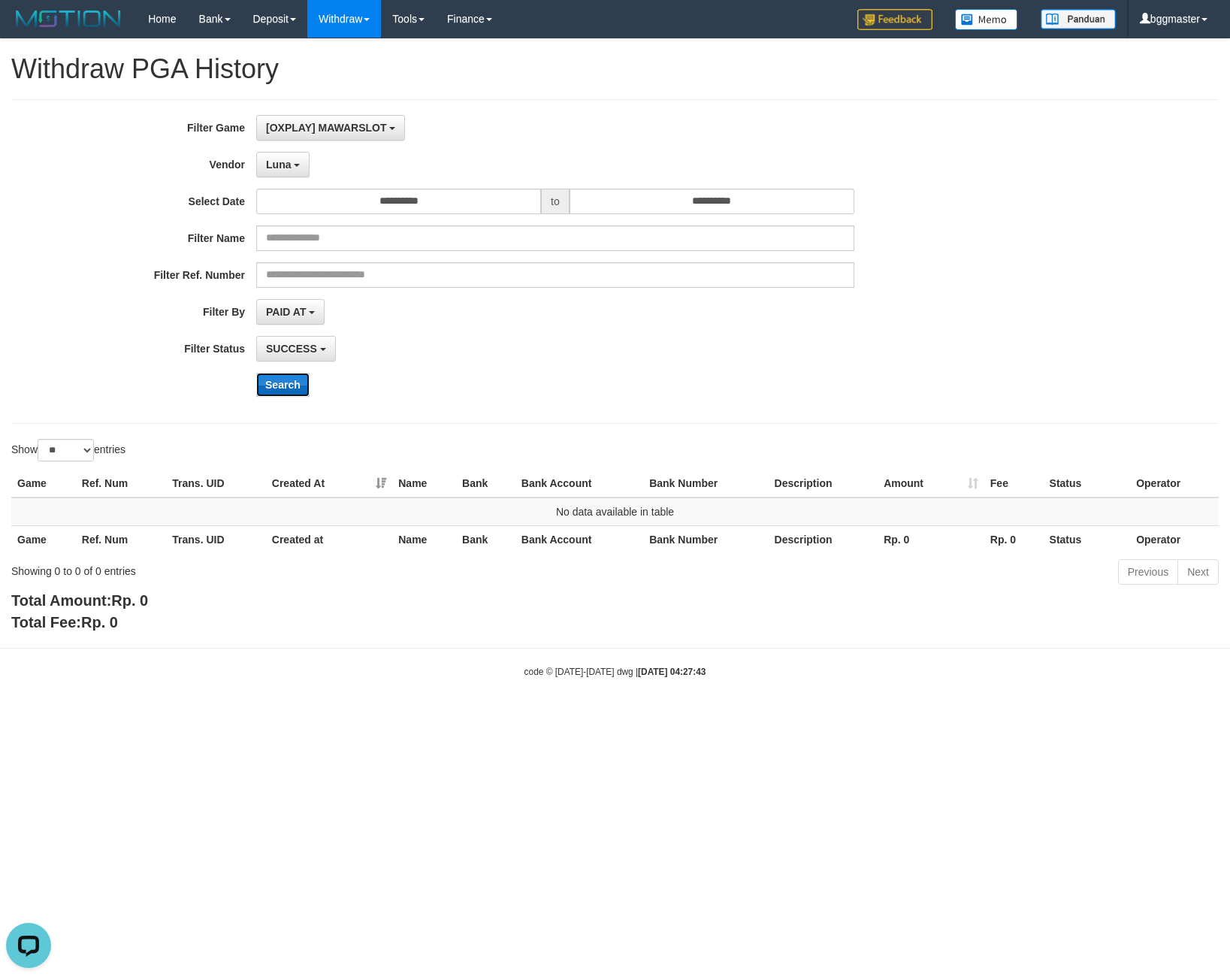
click at [274, 386] on button "Search" at bounding box center [283, 385] width 53 height 24
click at [268, 376] on button "Search" at bounding box center [283, 385] width 53 height 24
click at [290, 163] on span "Luna" at bounding box center [278, 164] width 25 height 12
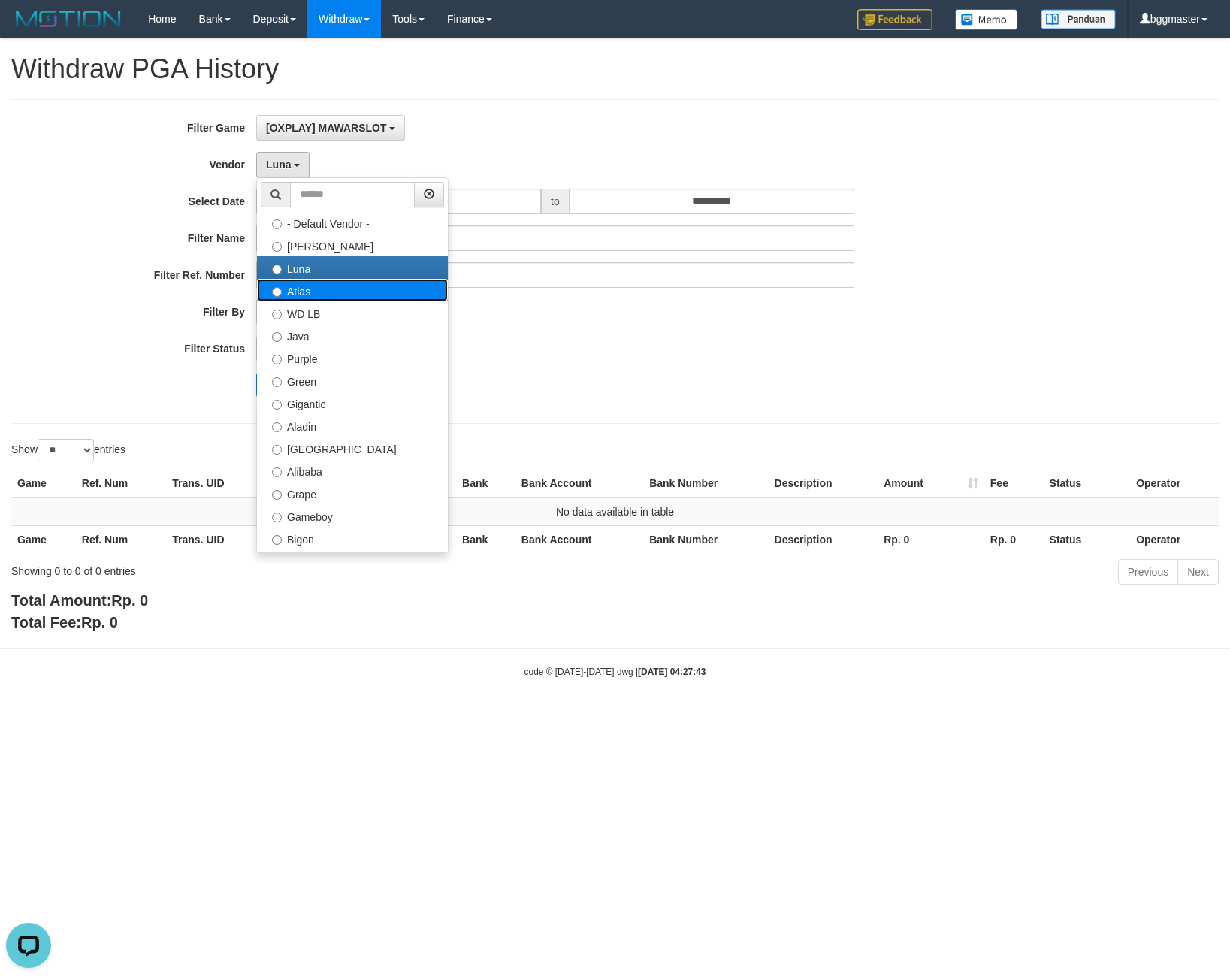
click at [304, 296] on label "Atlas" at bounding box center [352, 291] width 191 height 23
select select "**********"
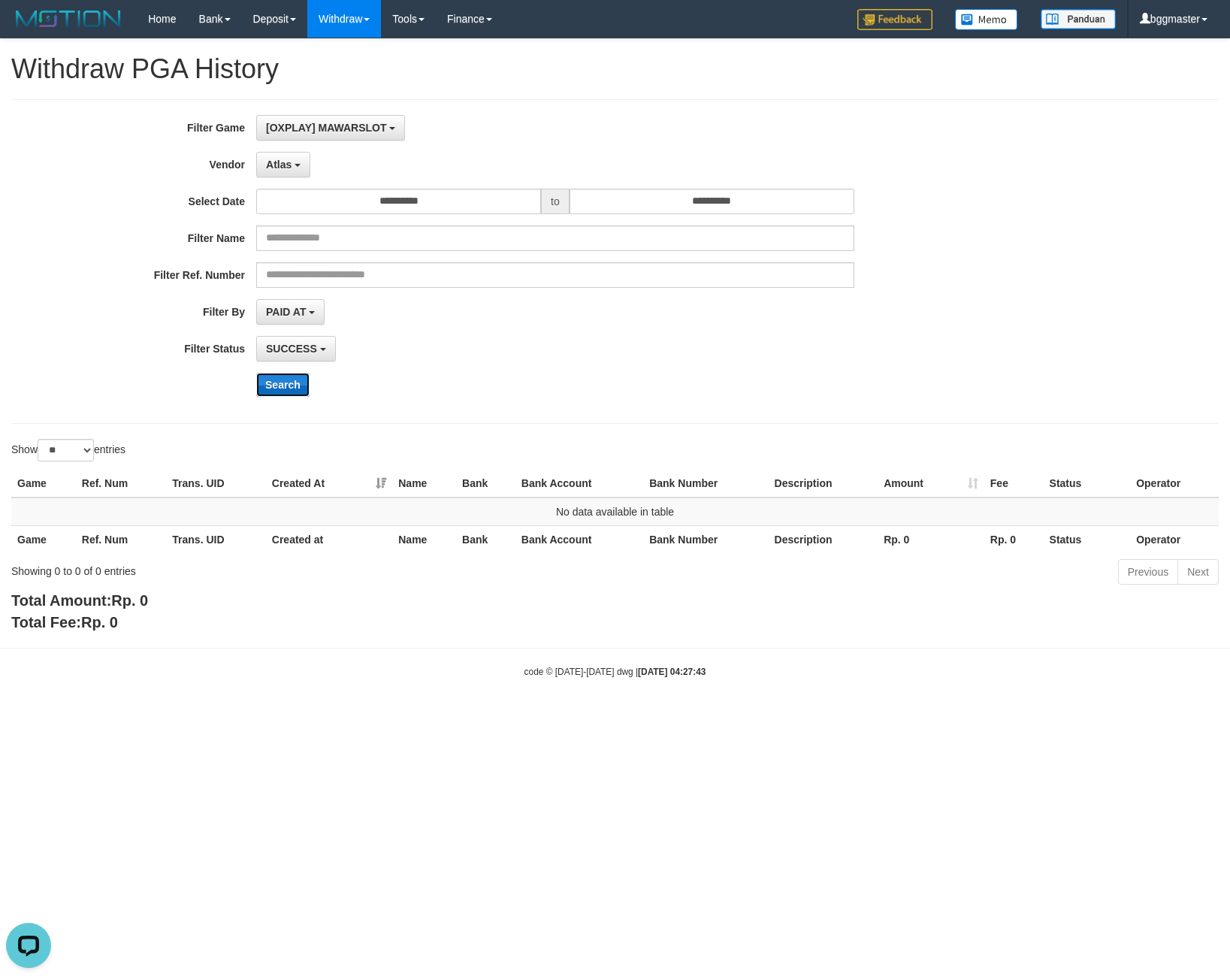
click at [287, 393] on button "Search" at bounding box center [283, 385] width 53 height 24
click at [283, 179] on div "**********" at bounding box center [512, 261] width 1025 height 293
click at [274, 152] on button "Atlas" at bounding box center [283, 164] width 54 height 26
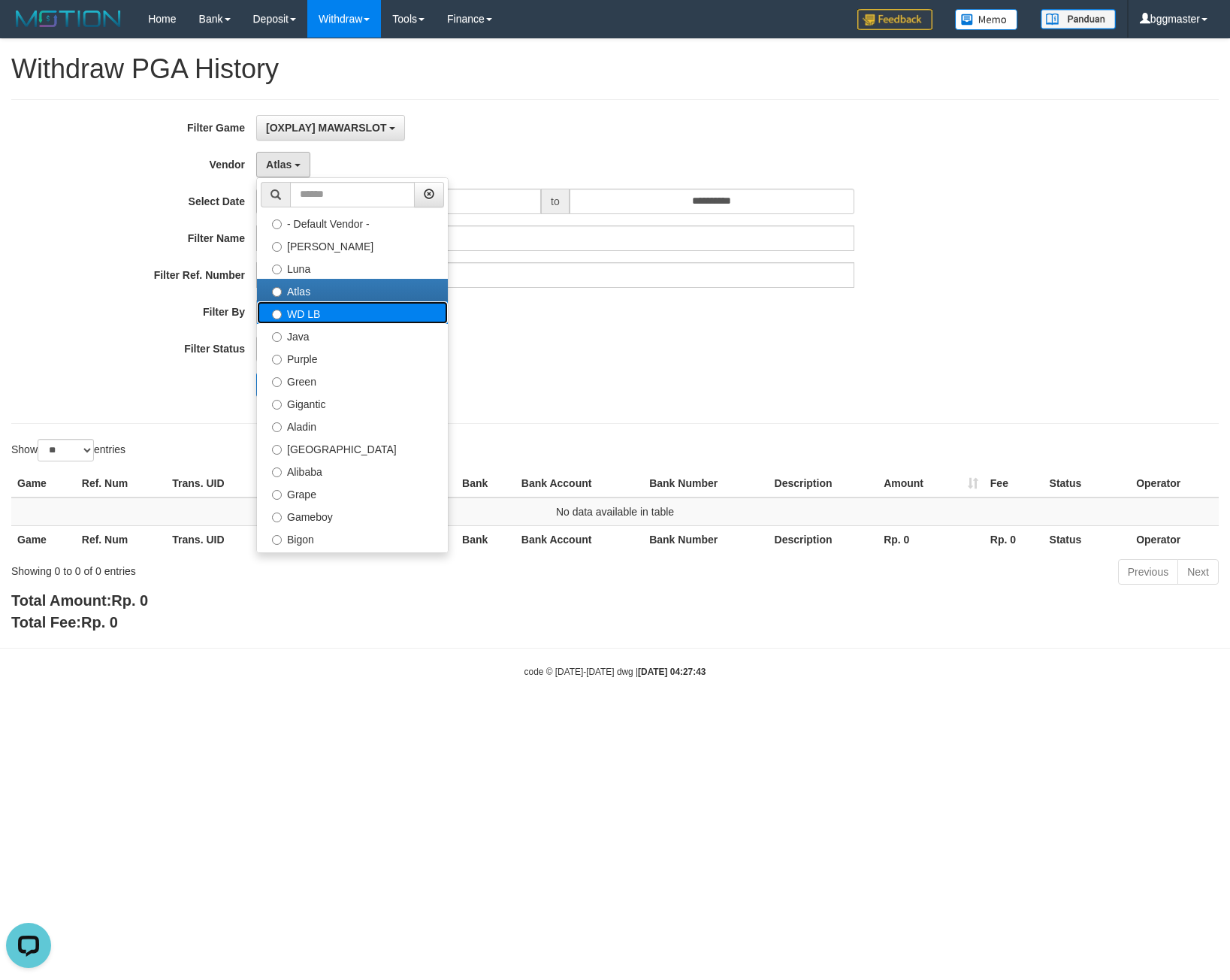
click at [310, 319] on label "WD LB" at bounding box center [352, 312] width 191 height 23
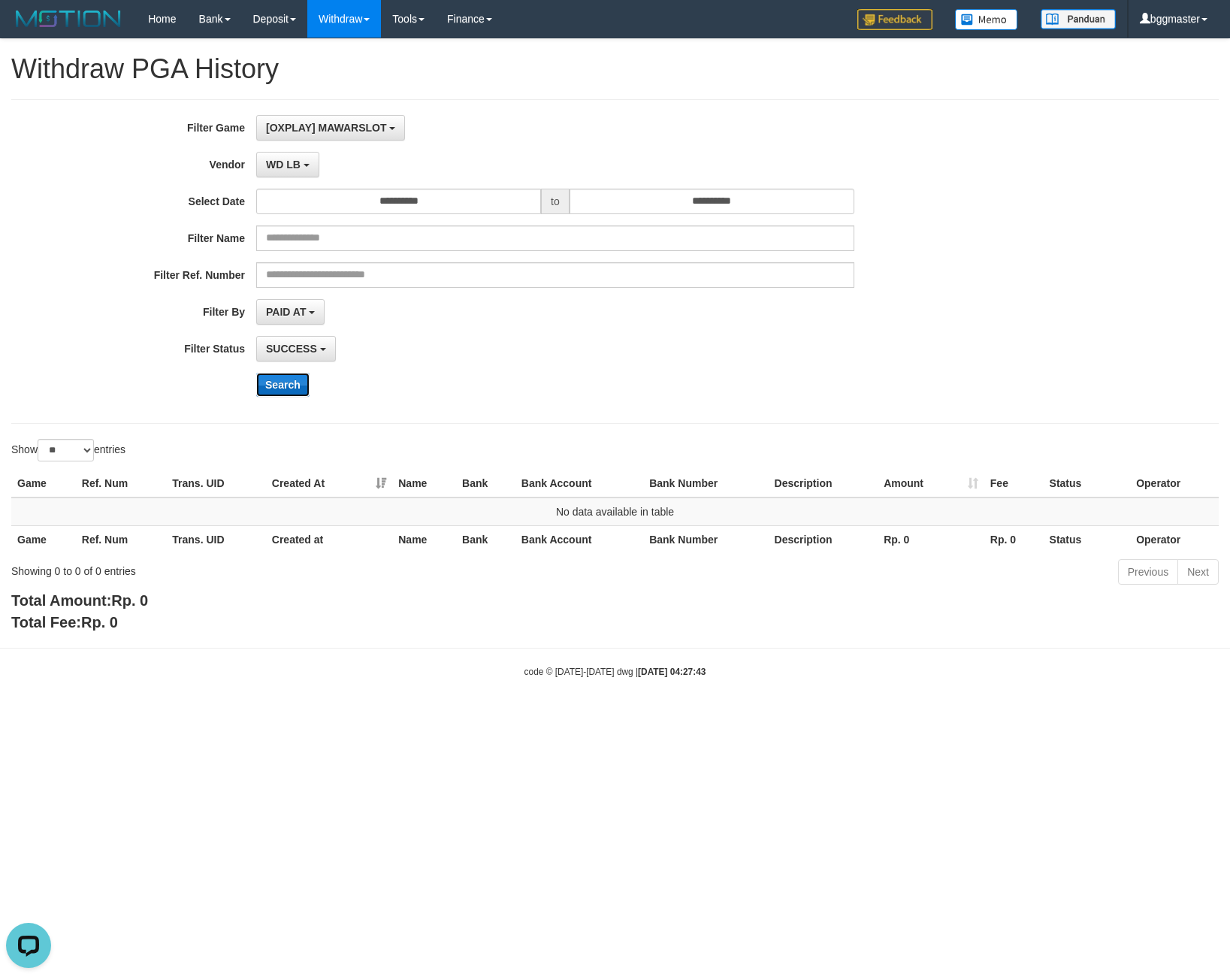
click at [293, 396] on button "Search" at bounding box center [283, 385] width 53 height 24
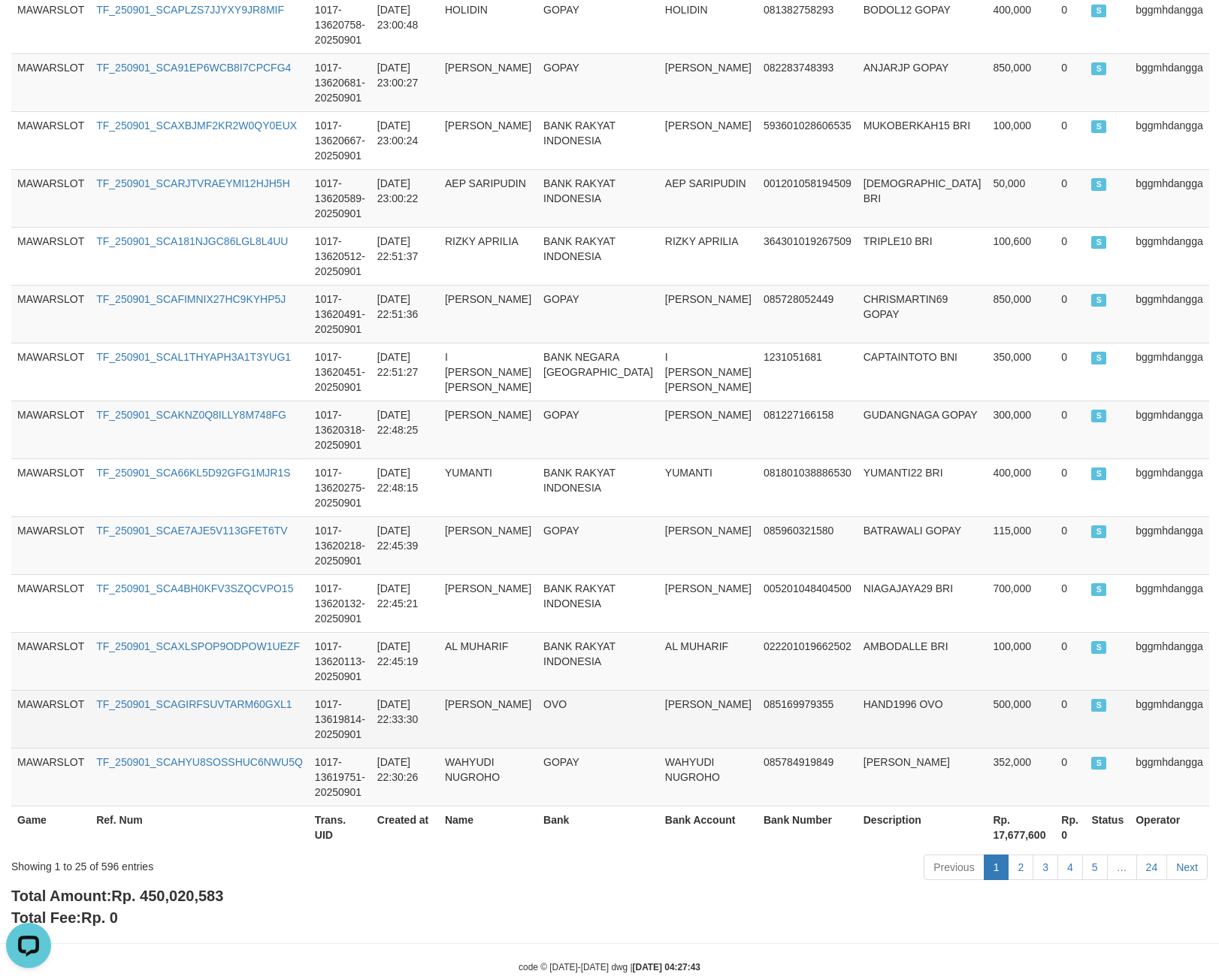
scroll to position [1170, 0]
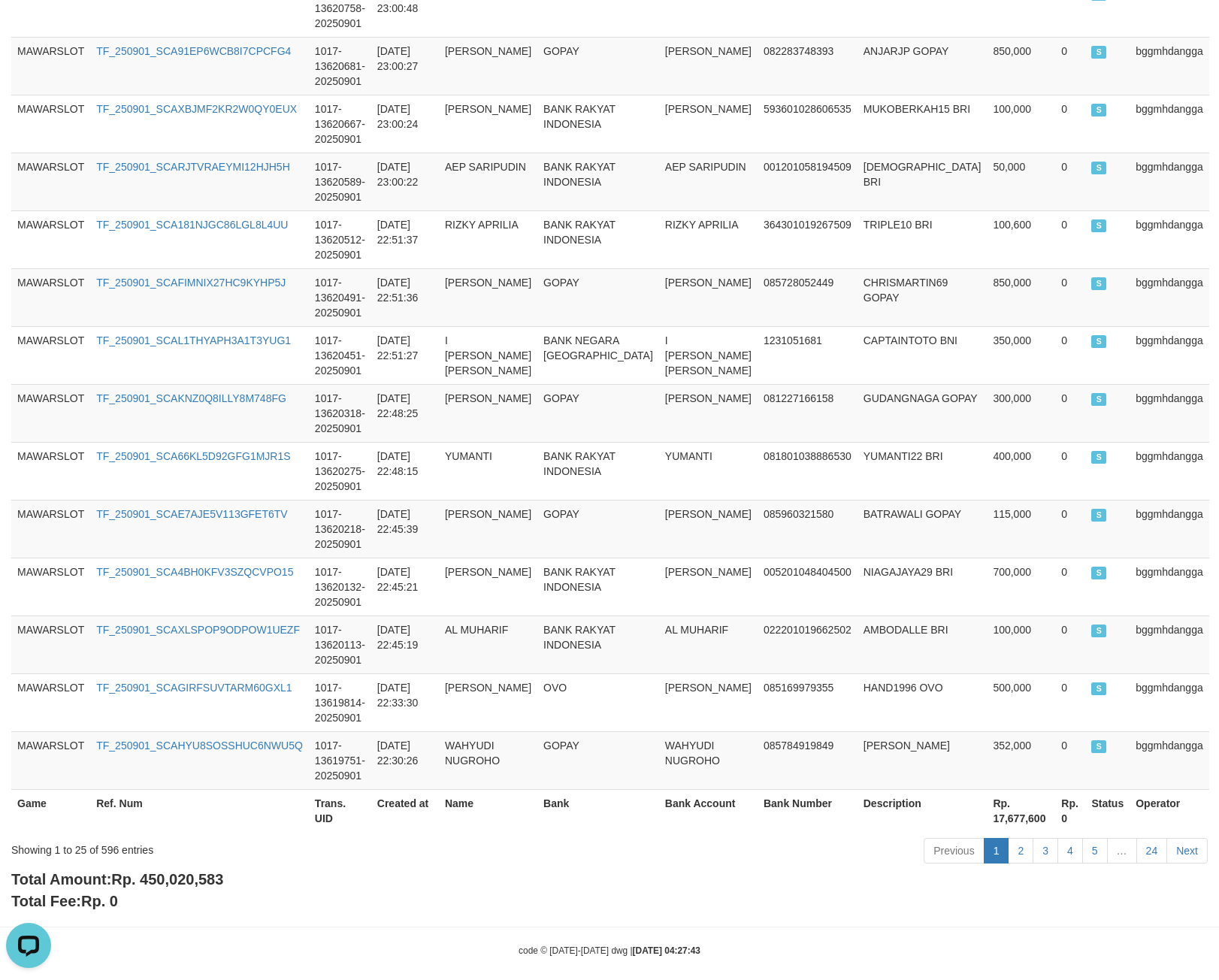
click at [149, 871] on span "Rp. 450,020,583" at bounding box center [167, 878] width 112 height 16
copy span "450,020,583"
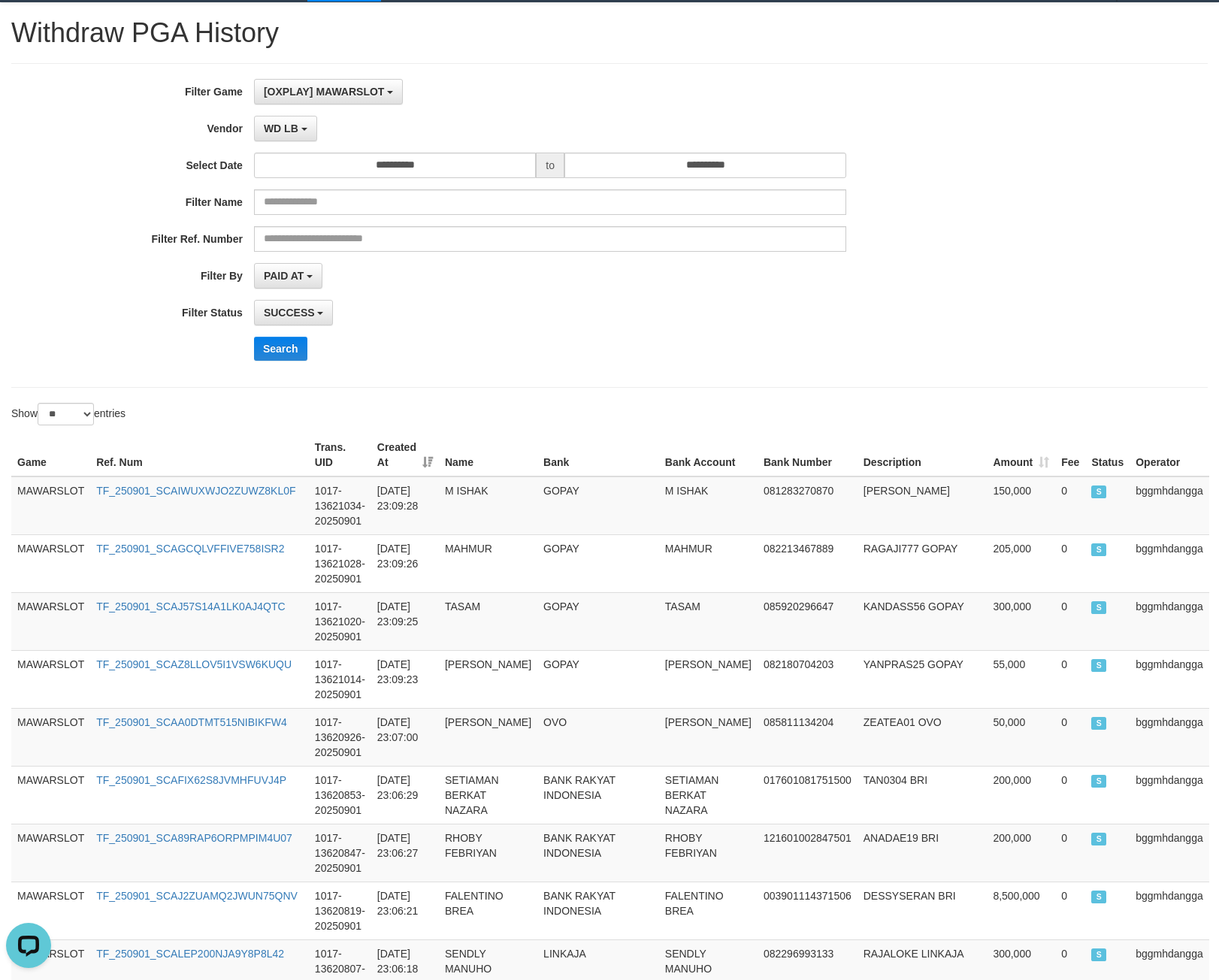
scroll to position [0, 0]
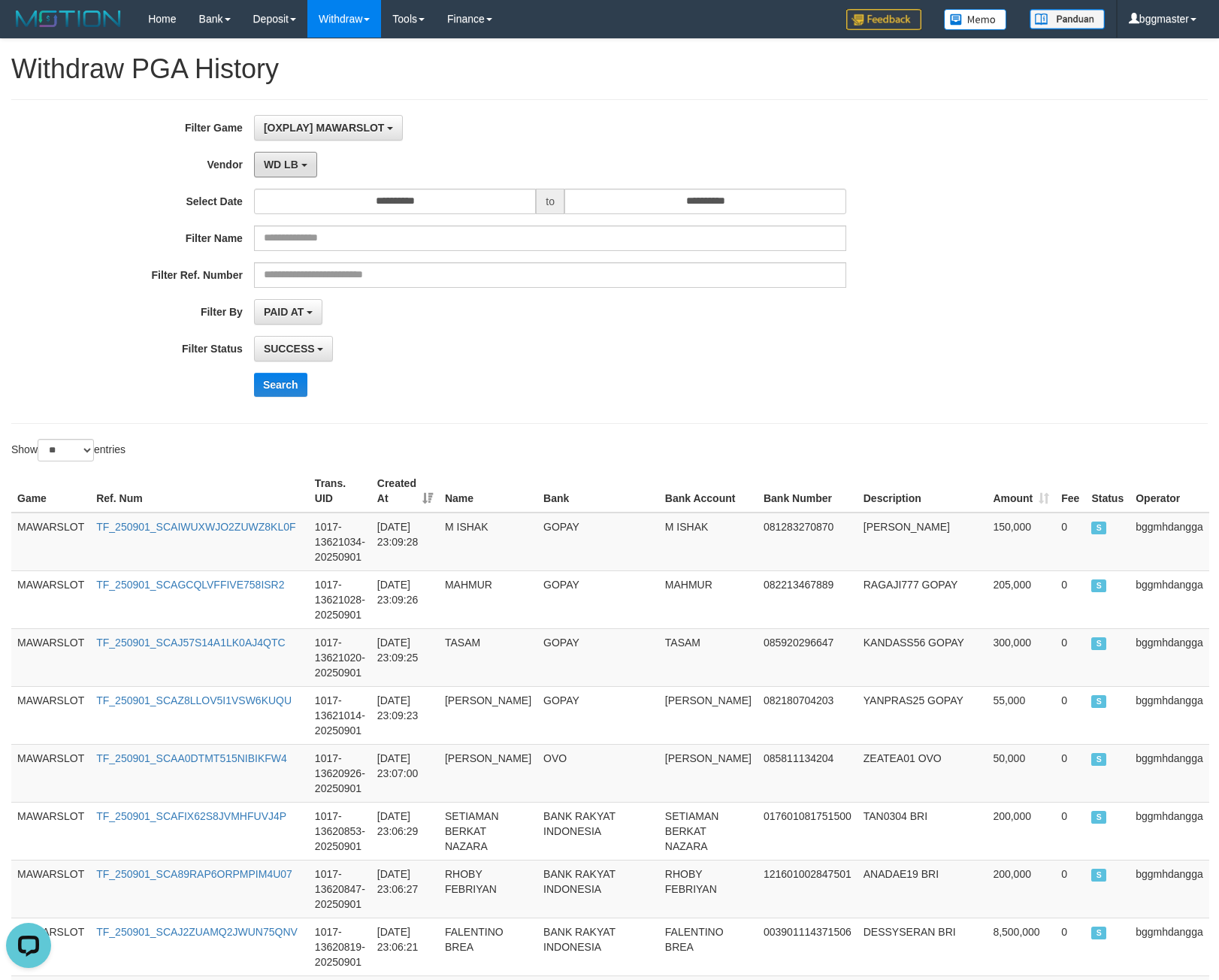
click at [291, 172] on button "WD LB" at bounding box center [285, 164] width 63 height 26
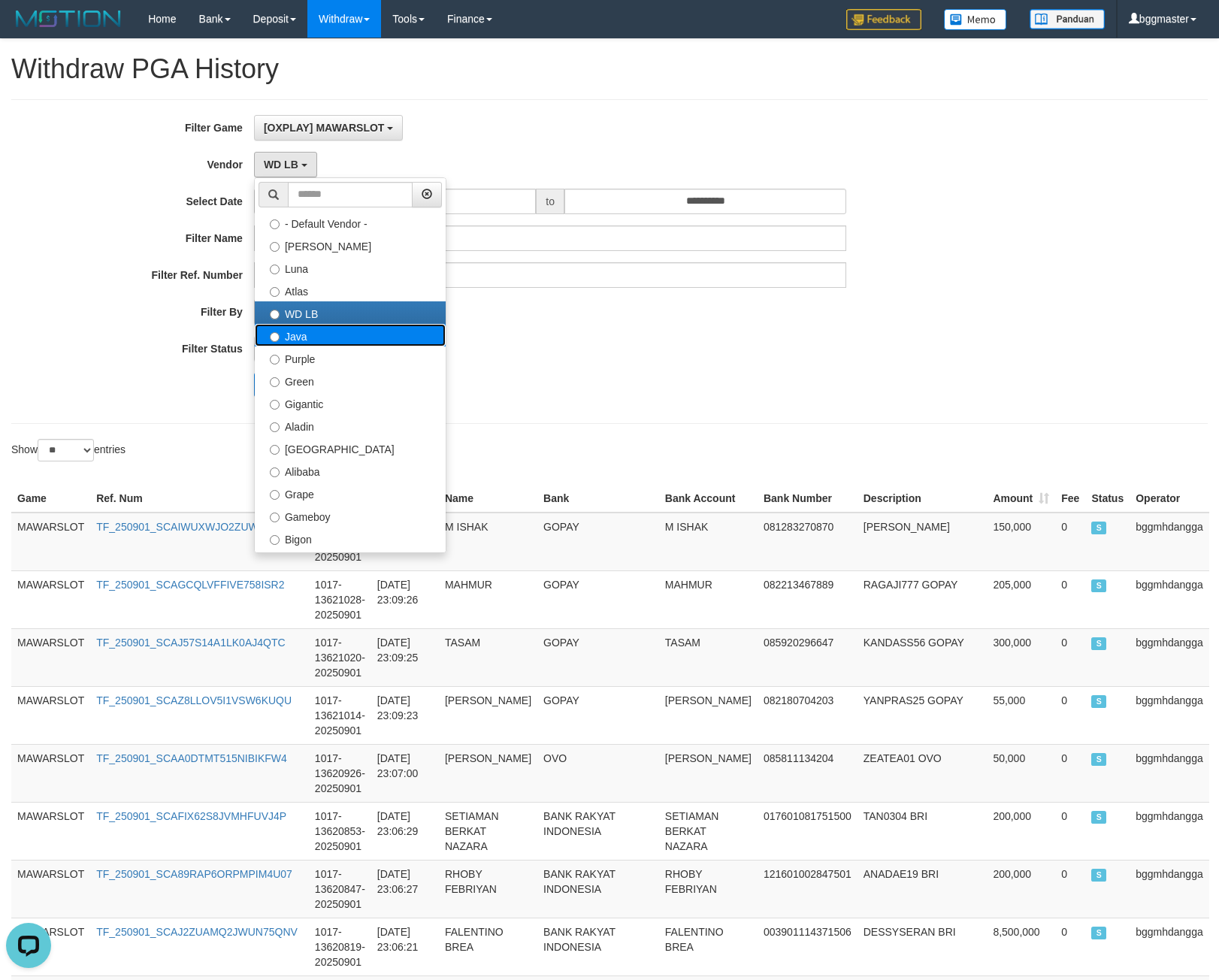
click at [324, 330] on label "Java" at bounding box center [349, 335] width 191 height 23
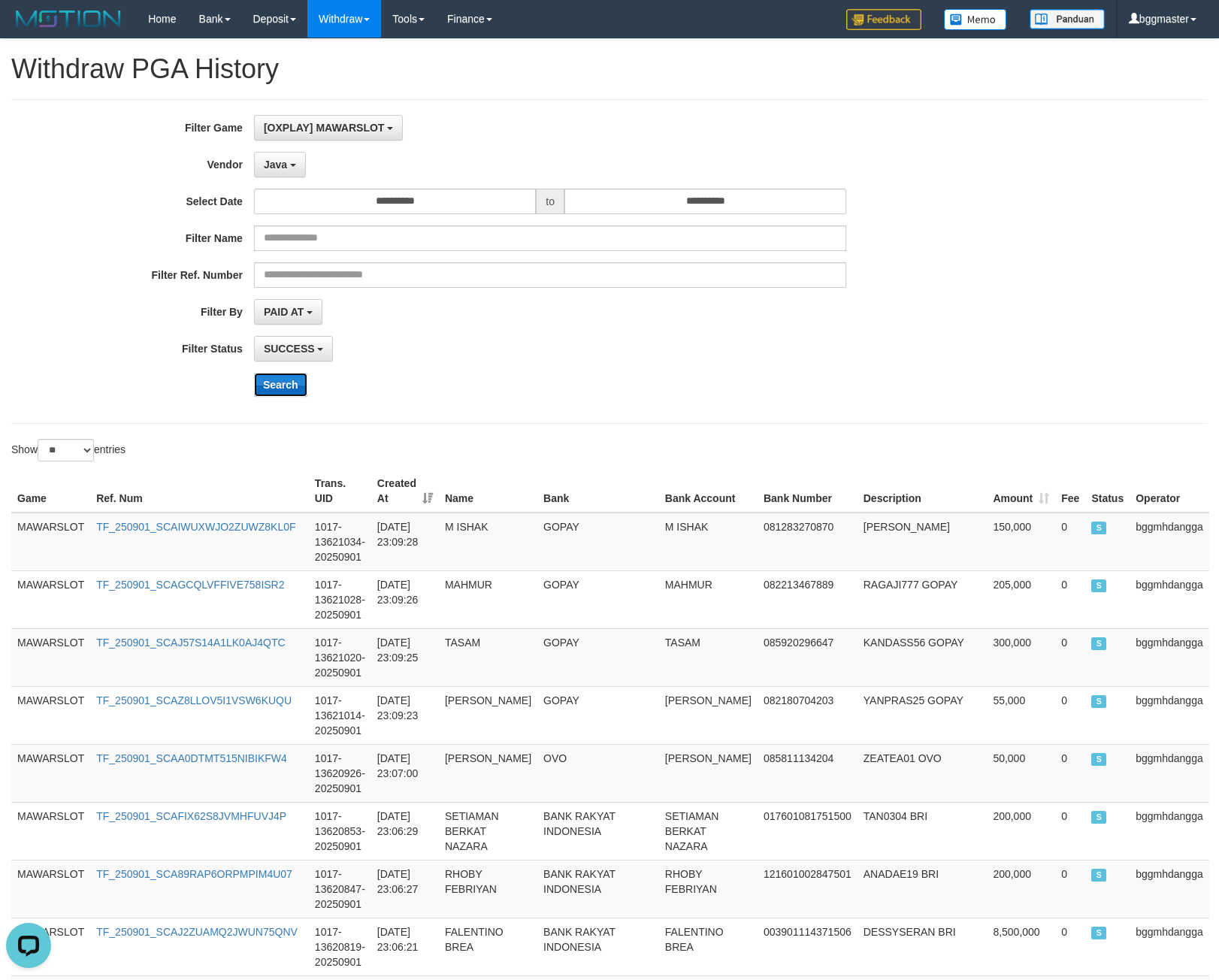
click at [284, 382] on button "Search" at bounding box center [280, 385] width 53 height 24
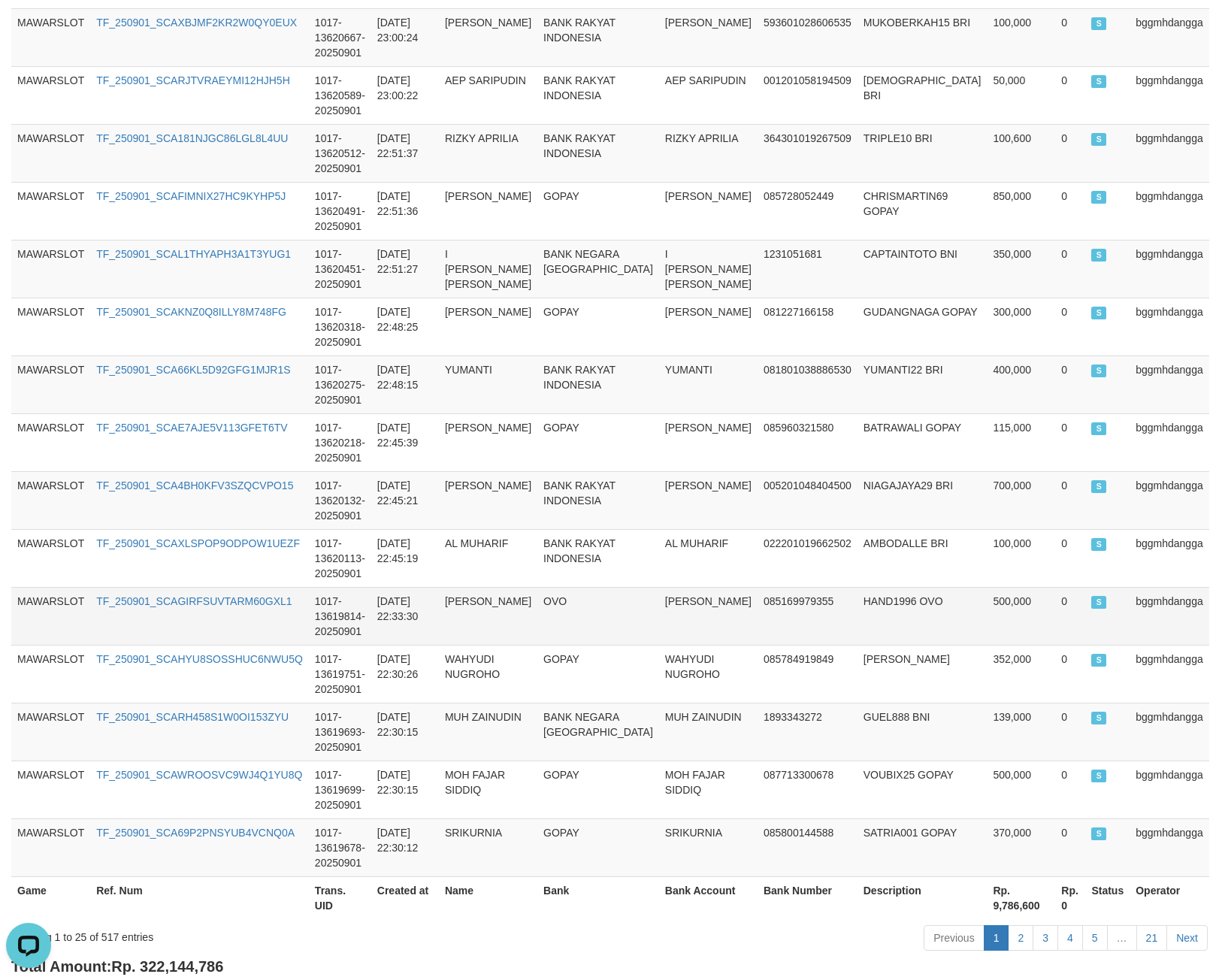
scroll to position [1170, 0]
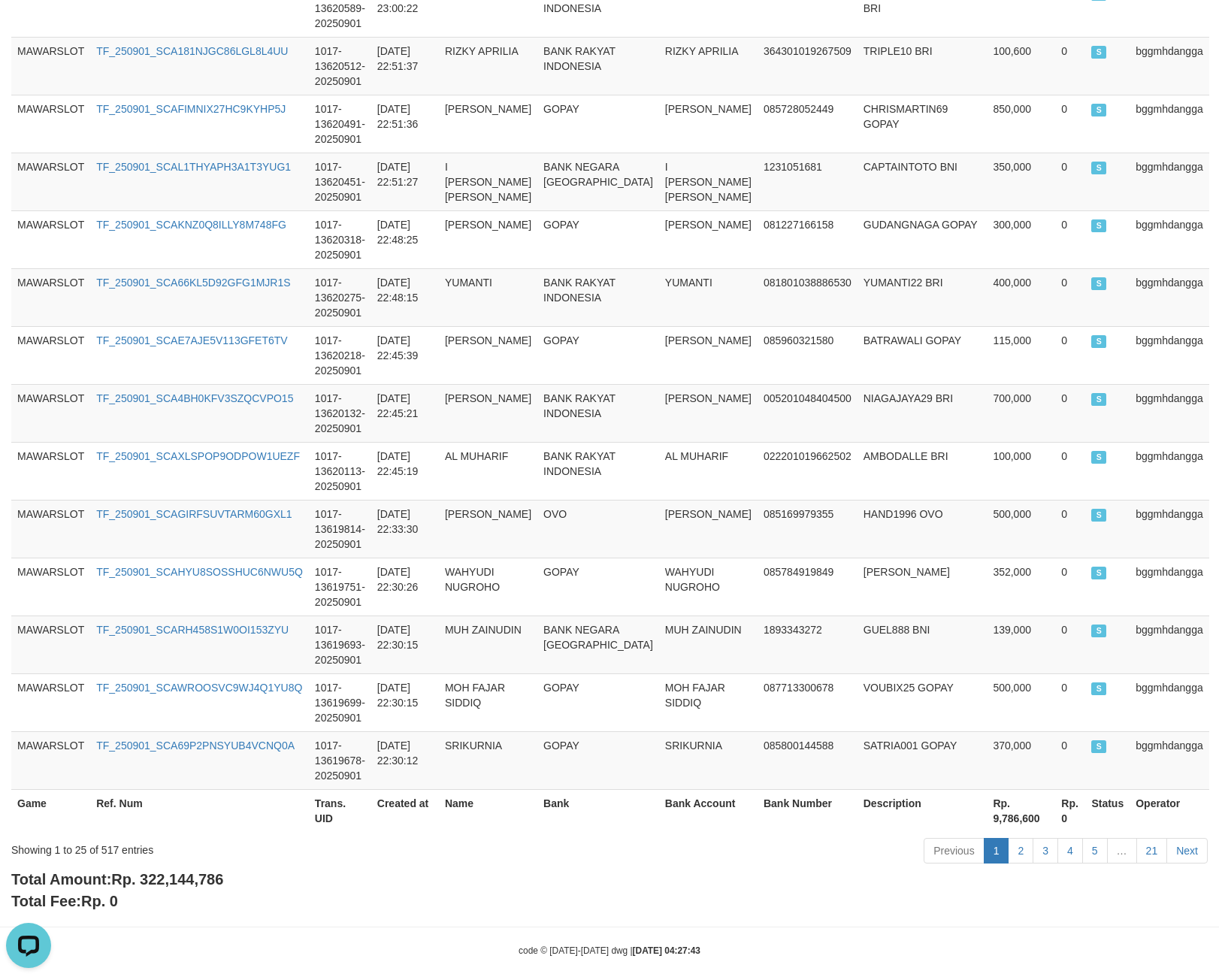
click at [165, 871] on span "Rp. 322,144,786" at bounding box center [167, 878] width 112 height 16
copy span "322,144,786"
click at [107, 837] on div "Showing 1 to 25 of 517 entries" at bounding box center [253, 847] width 485 height 21
click at [106, 837] on div "Showing 1 to 25 of 517 entries" at bounding box center [253, 847] width 485 height 21
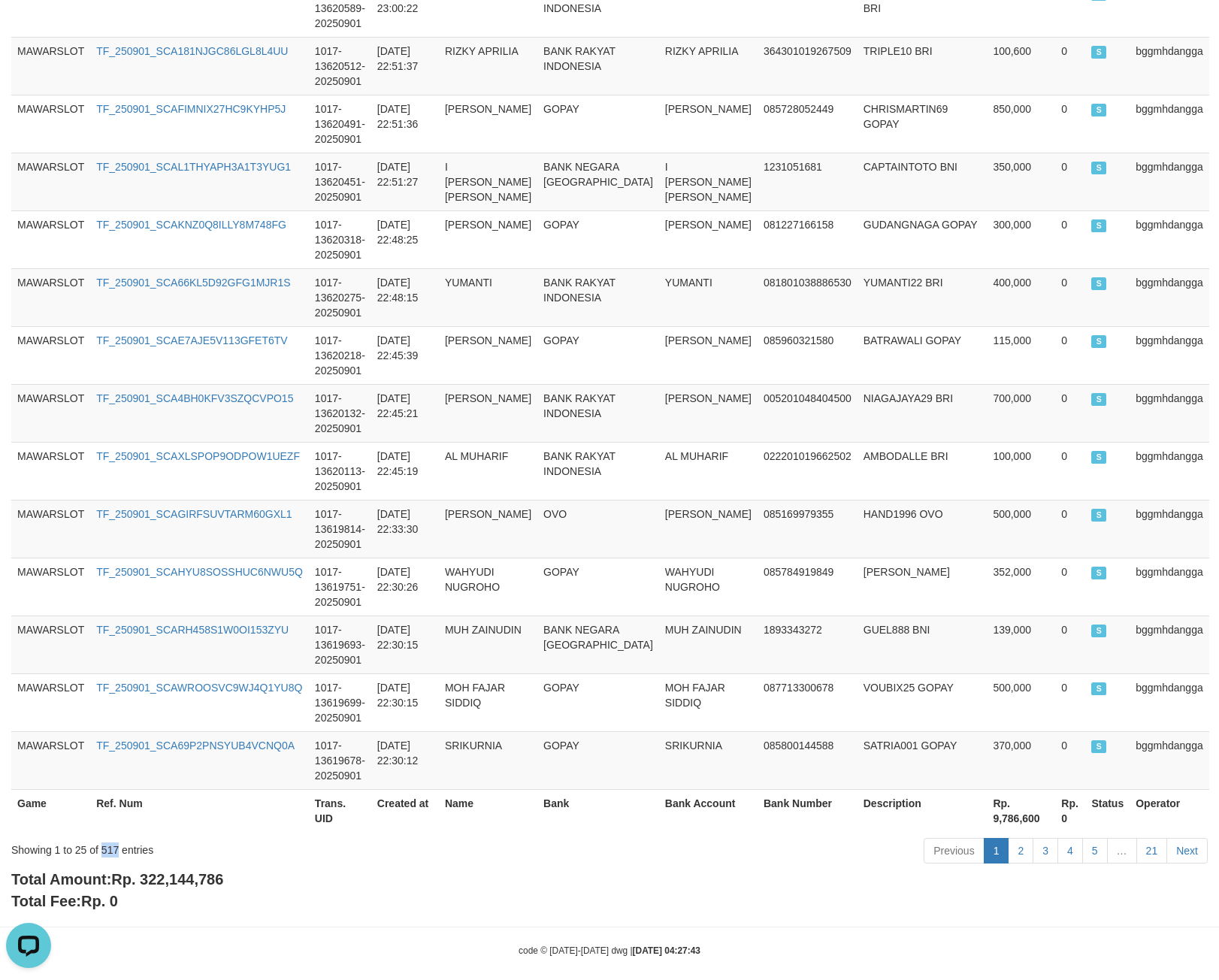
copy div "517"
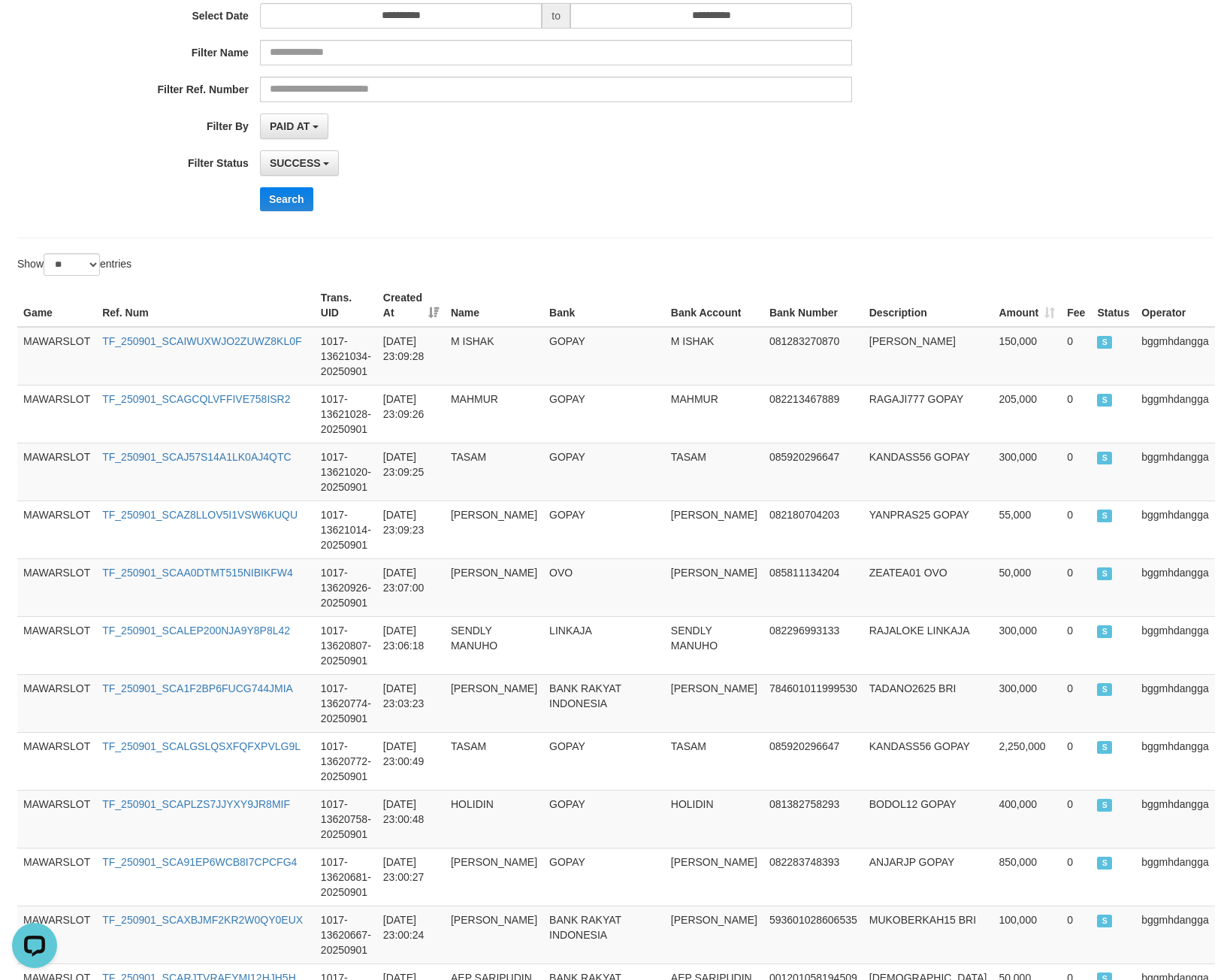
scroll to position [0, 0]
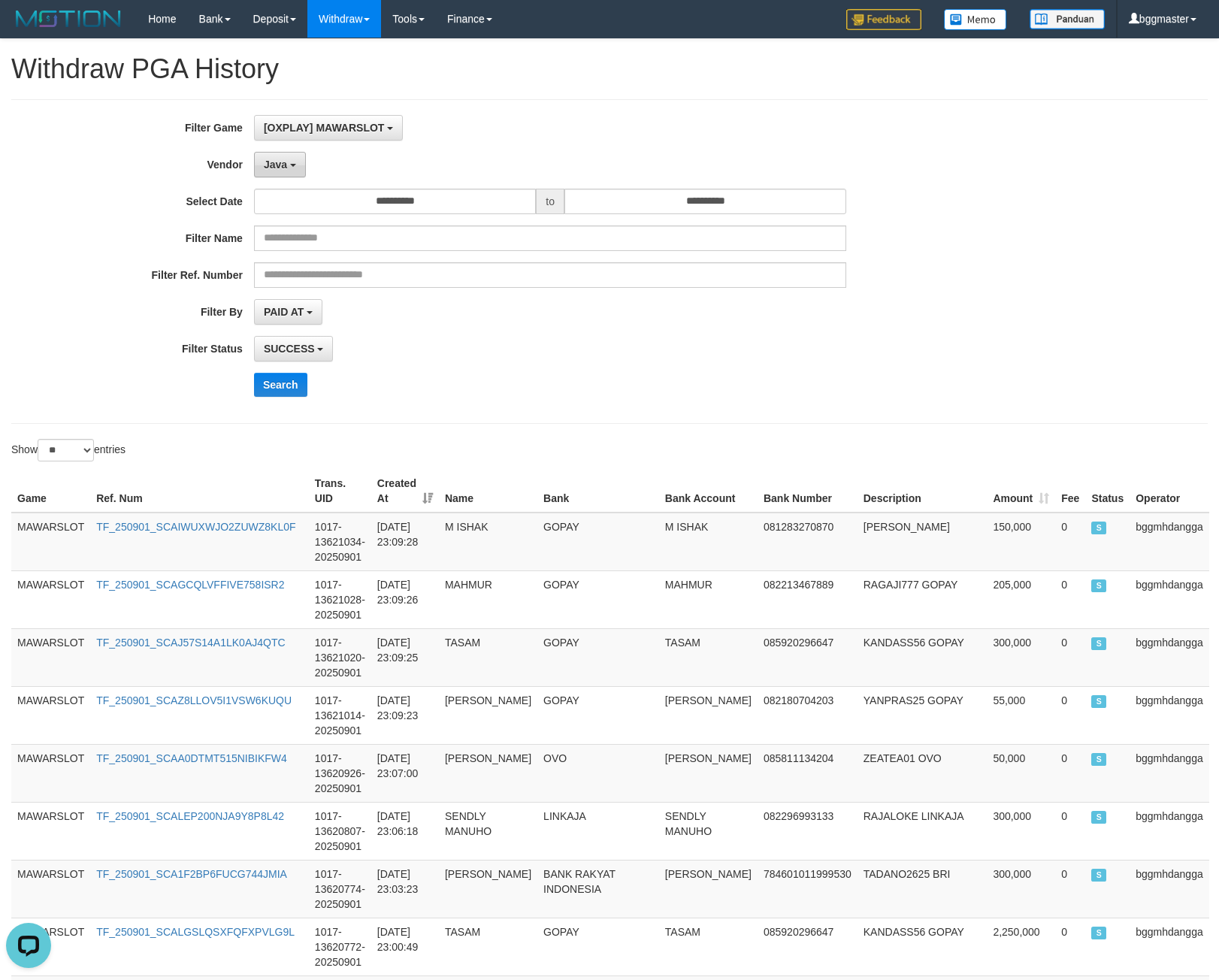
click at [258, 172] on button "Java" at bounding box center [279, 164] width 52 height 26
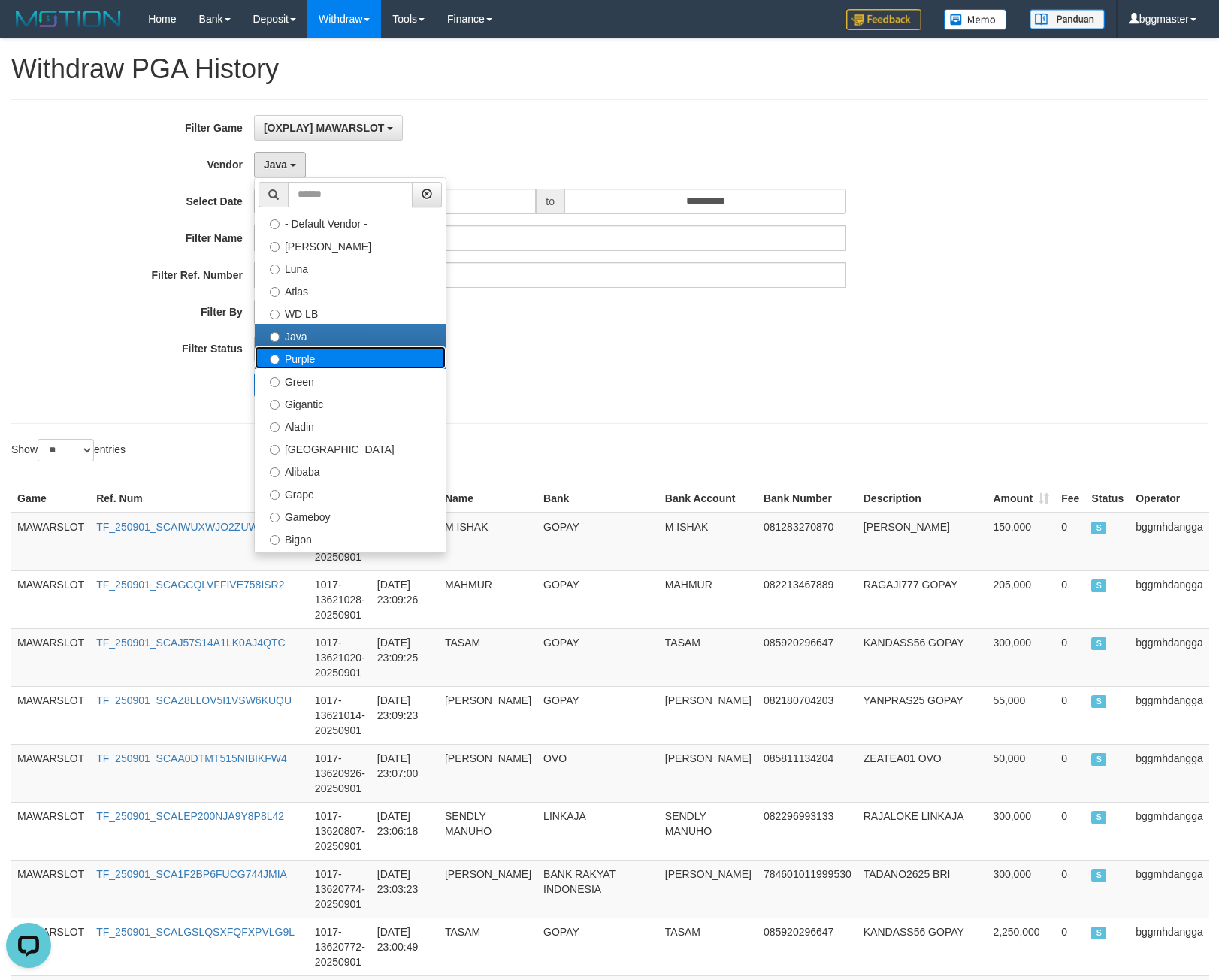
click at [307, 366] on label "Purple" at bounding box center [349, 358] width 191 height 23
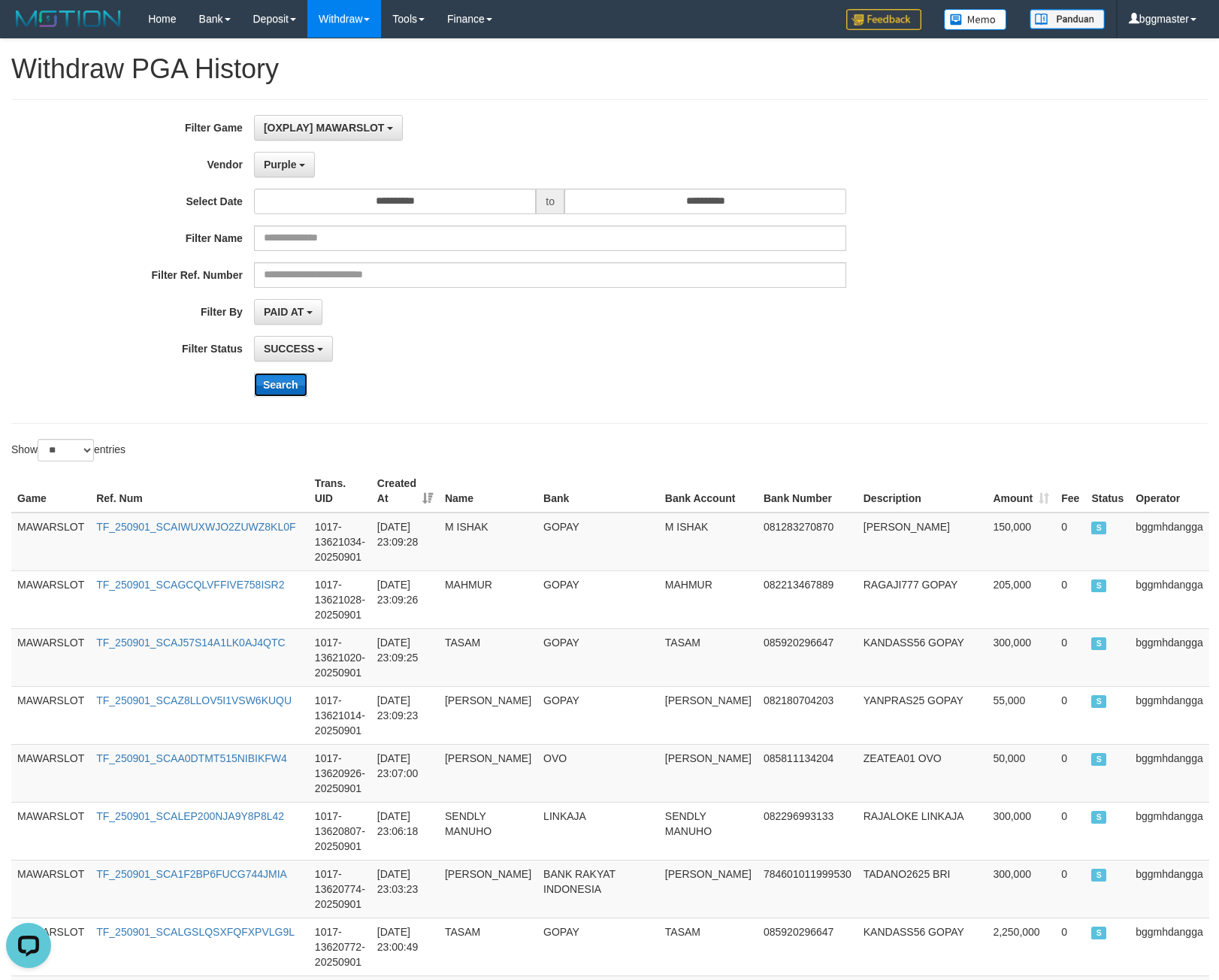
drag, startPoint x: 283, startPoint y: 391, endPoint x: 281, endPoint y: 384, distance: 7.3
click at [283, 390] on button "Search" at bounding box center [280, 385] width 53 height 24
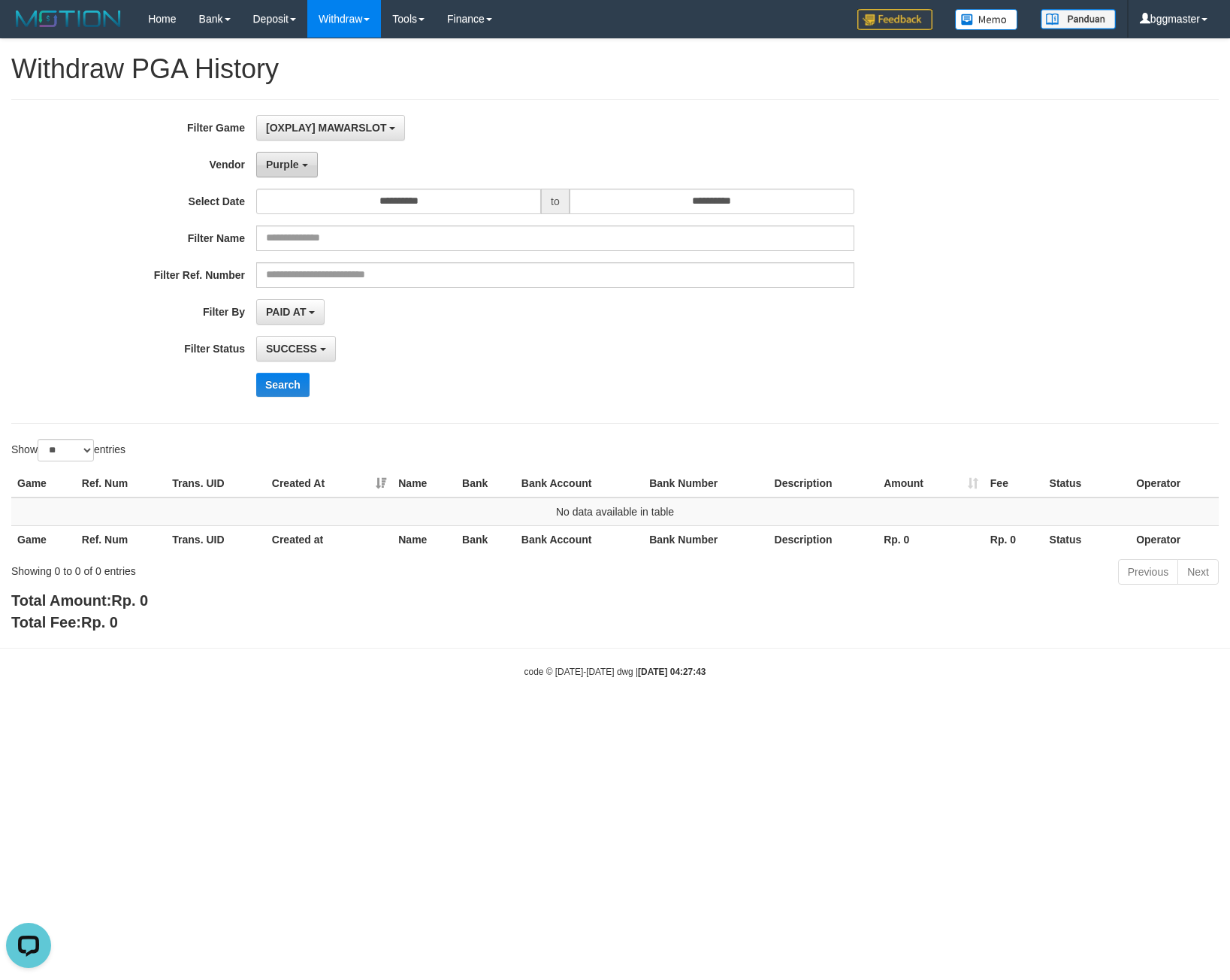
click at [297, 171] on button "Purple" at bounding box center [287, 164] width 61 height 26
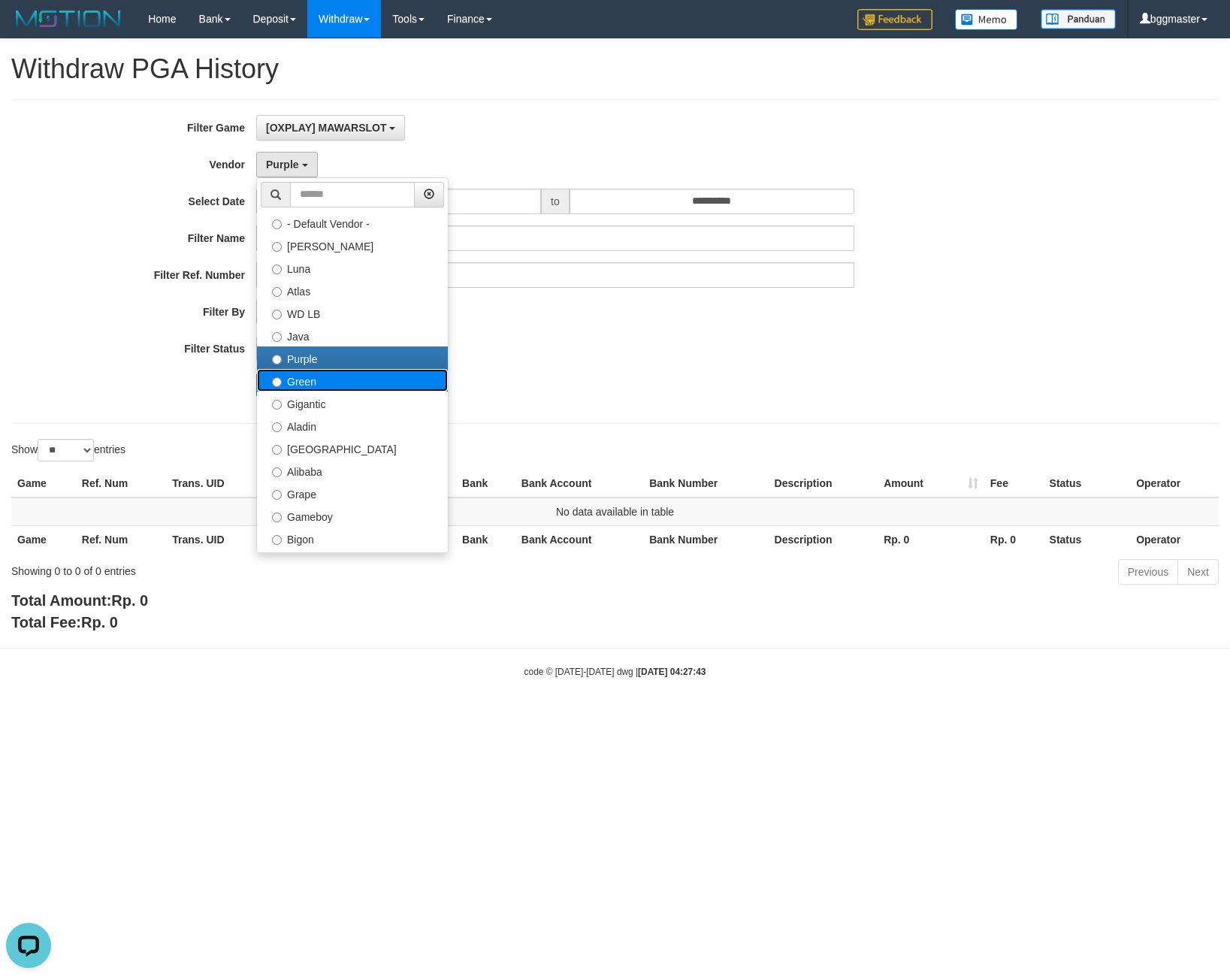
click at [294, 378] on label "Green" at bounding box center [352, 381] width 191 height 23
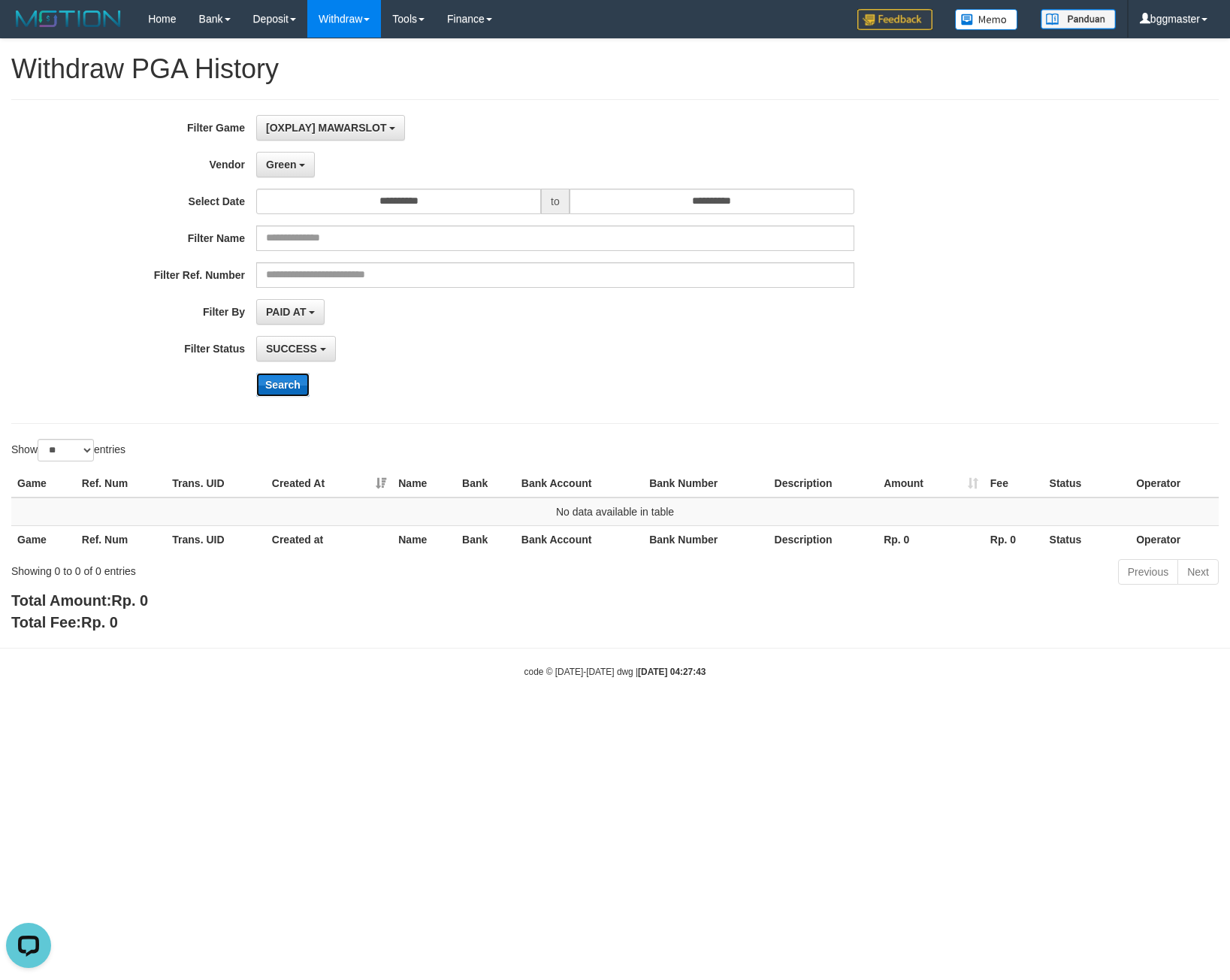
click at [282, 380] on button "Search" at bounding box center [283, 385] width 53 height 24
click at [290, 182] on div "**********" at bounding box center [512, 261] width 1025 height 293
click at [290, 167] on span "Green" at bounding box center [281, 164] width 30 height 12
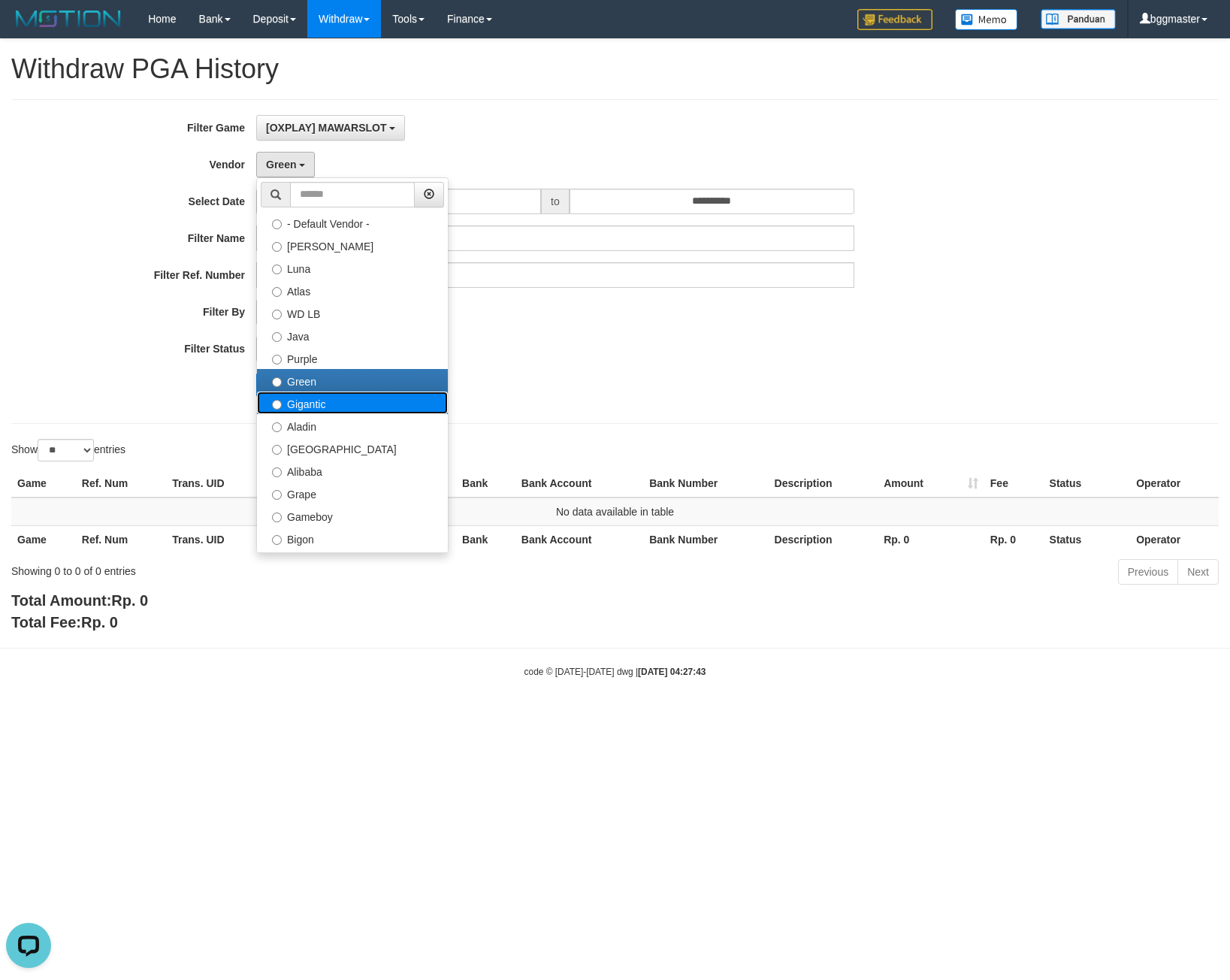
click at [318, 402] on label "Gigantic" at bounding box center [352, 403] width 191 height 23
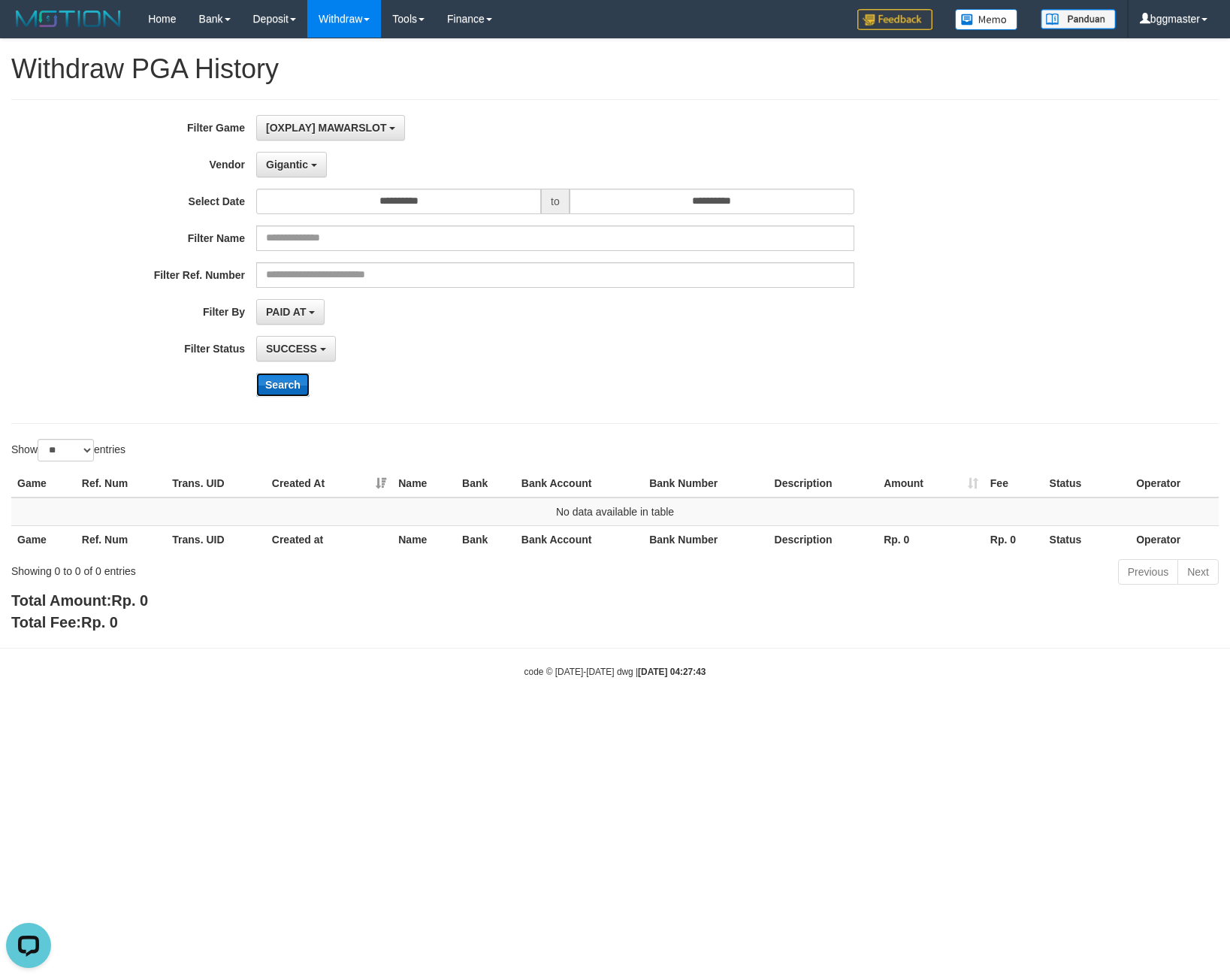
click at [290, 386] on button "Search" at bounding box center [283, 385] width 53 height 24
click at [266, 161] on span "Gigantic" at bounding box center [287, 164] width 42 height 12
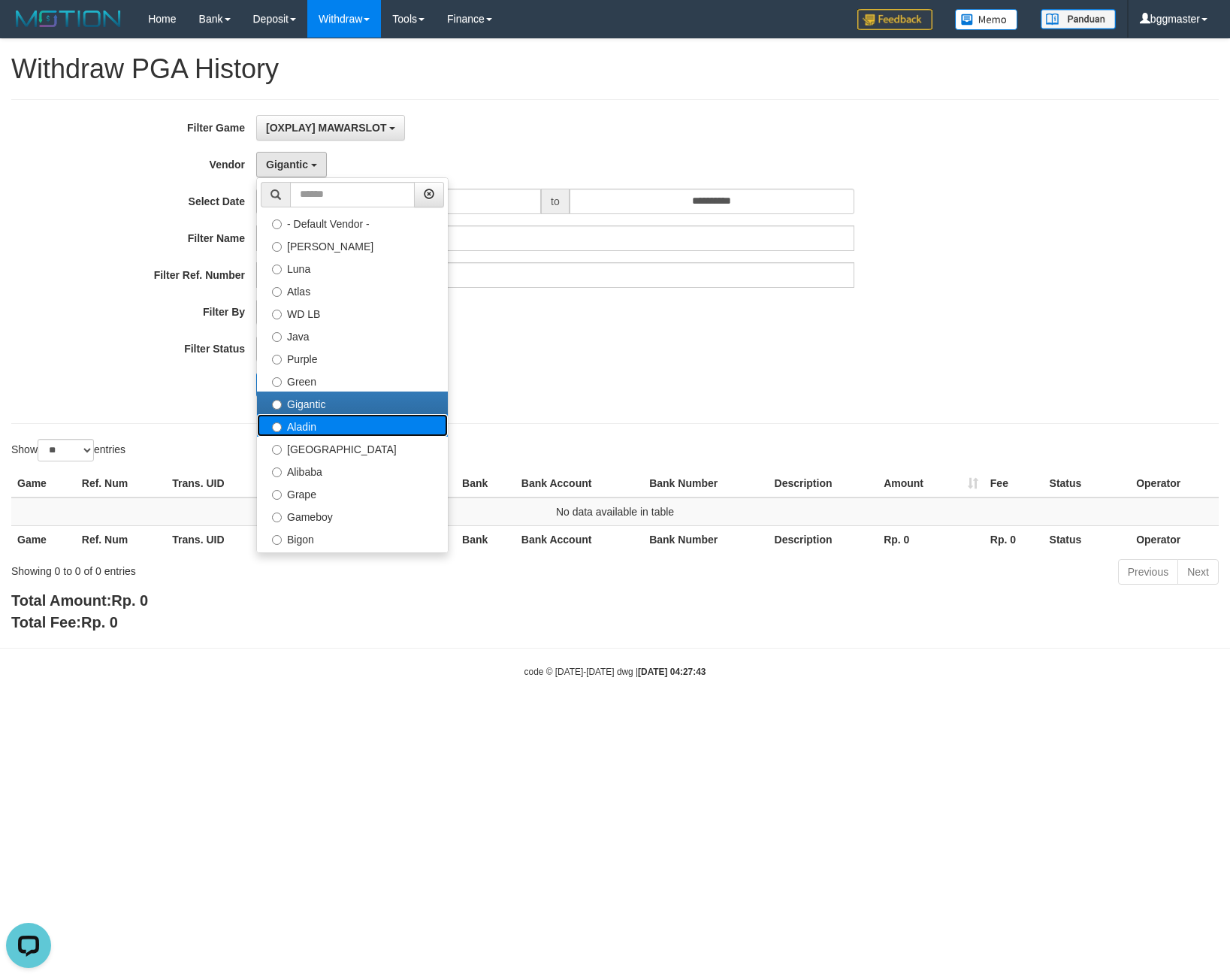
click at [300, 427] on label "Aladin" at bounding box center [352, 425] width 191 height 23
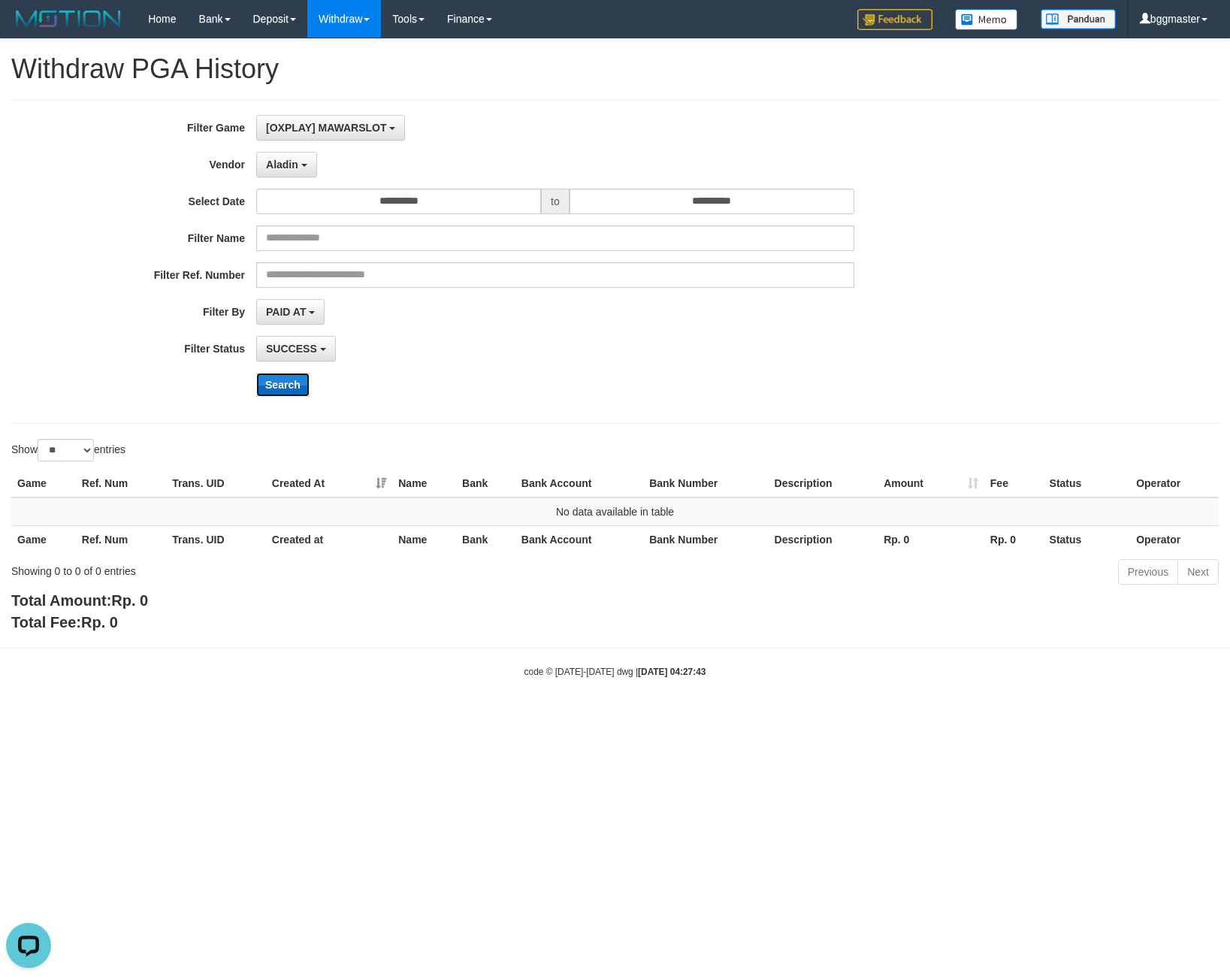
click at [291, 383] on button "Search" at bounding box center [283, 385] width 53 height 24
click at [276, 160] on span "Aladin" at bounding box center [282, 164] width 32 height 12
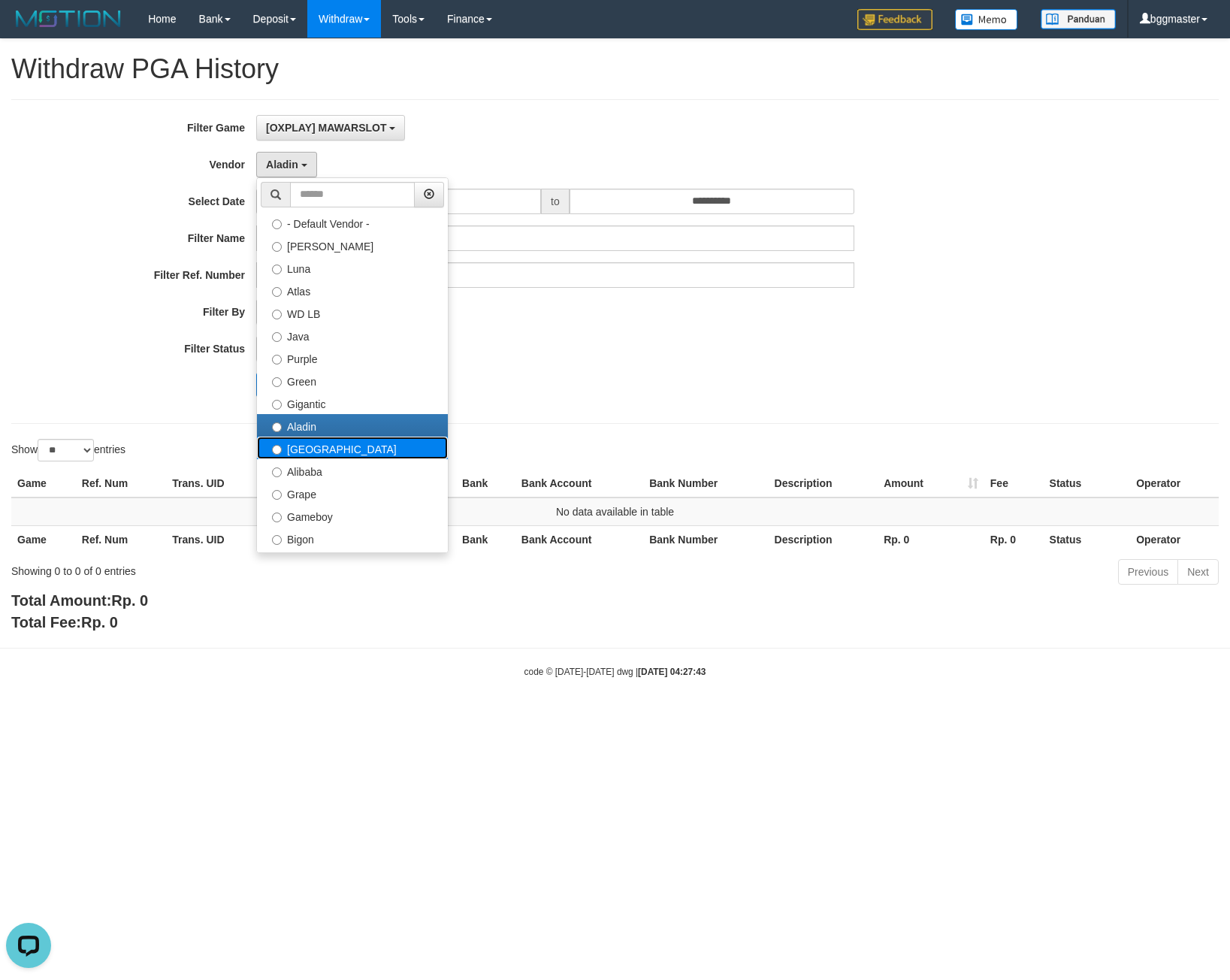
click at [323, 444] on label "[GEOGRAPHIC_DATA]" at bounding box center [352, 448] width 191 height 23
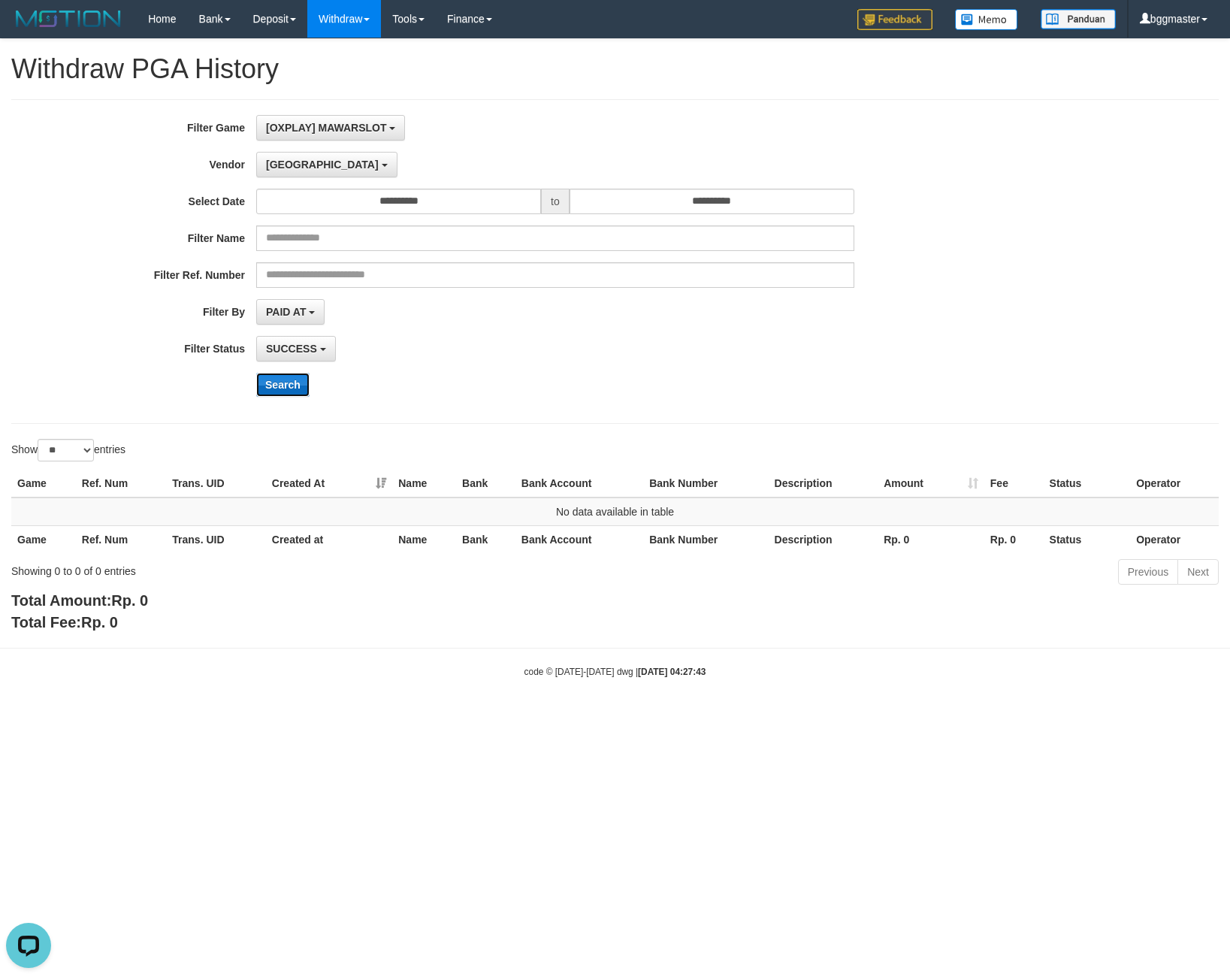
click at [308, 392] on button "Search" at bounding box center [283, 385] width 53 height 24
click at [296, 169] on button "[GEOGRAPHIC_DATA]" at bounding box center [327, 164] width 141 height 26
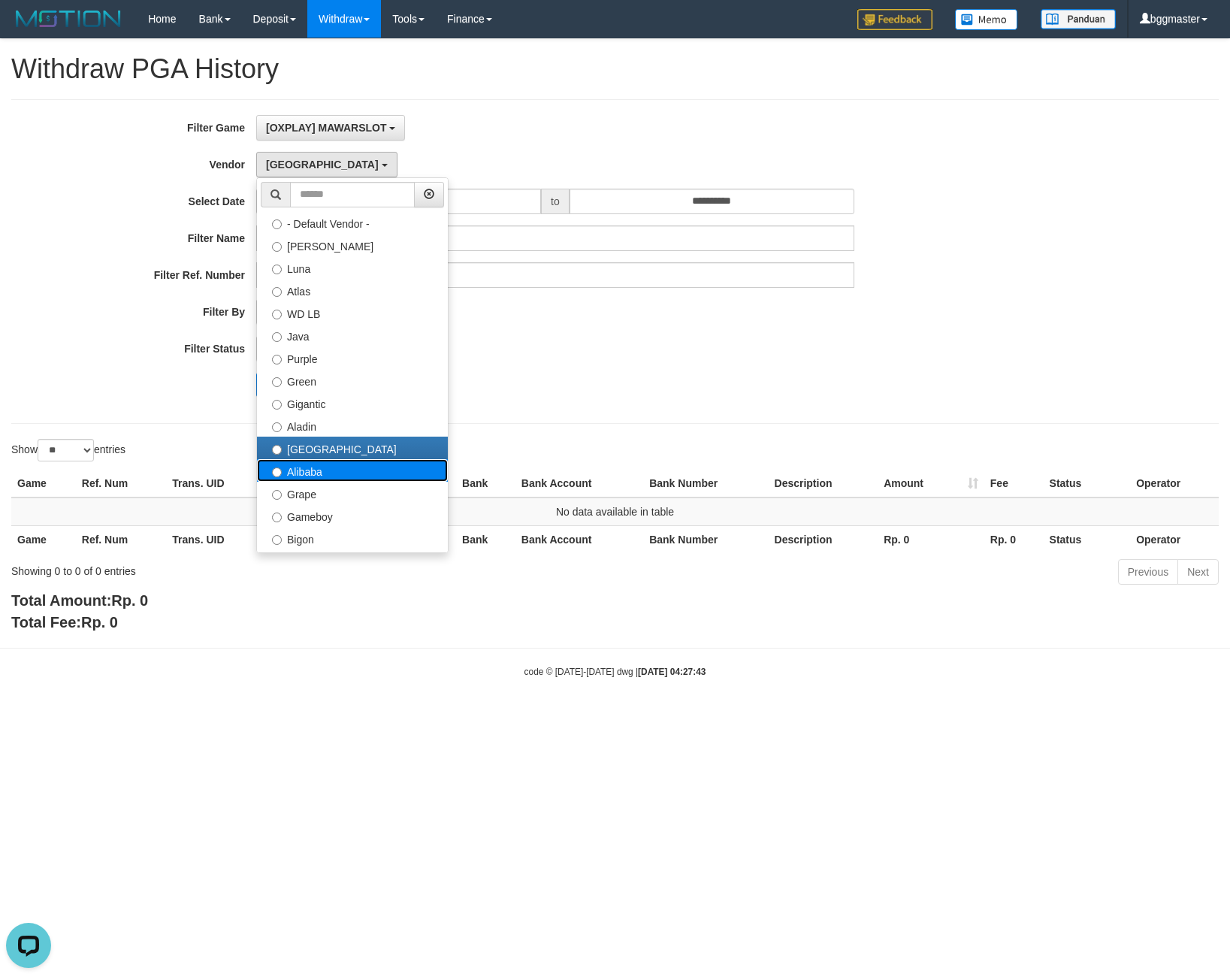
click at [304, 475] on label "Alibaba" at bounding box center [352, 471] width 191 height 23
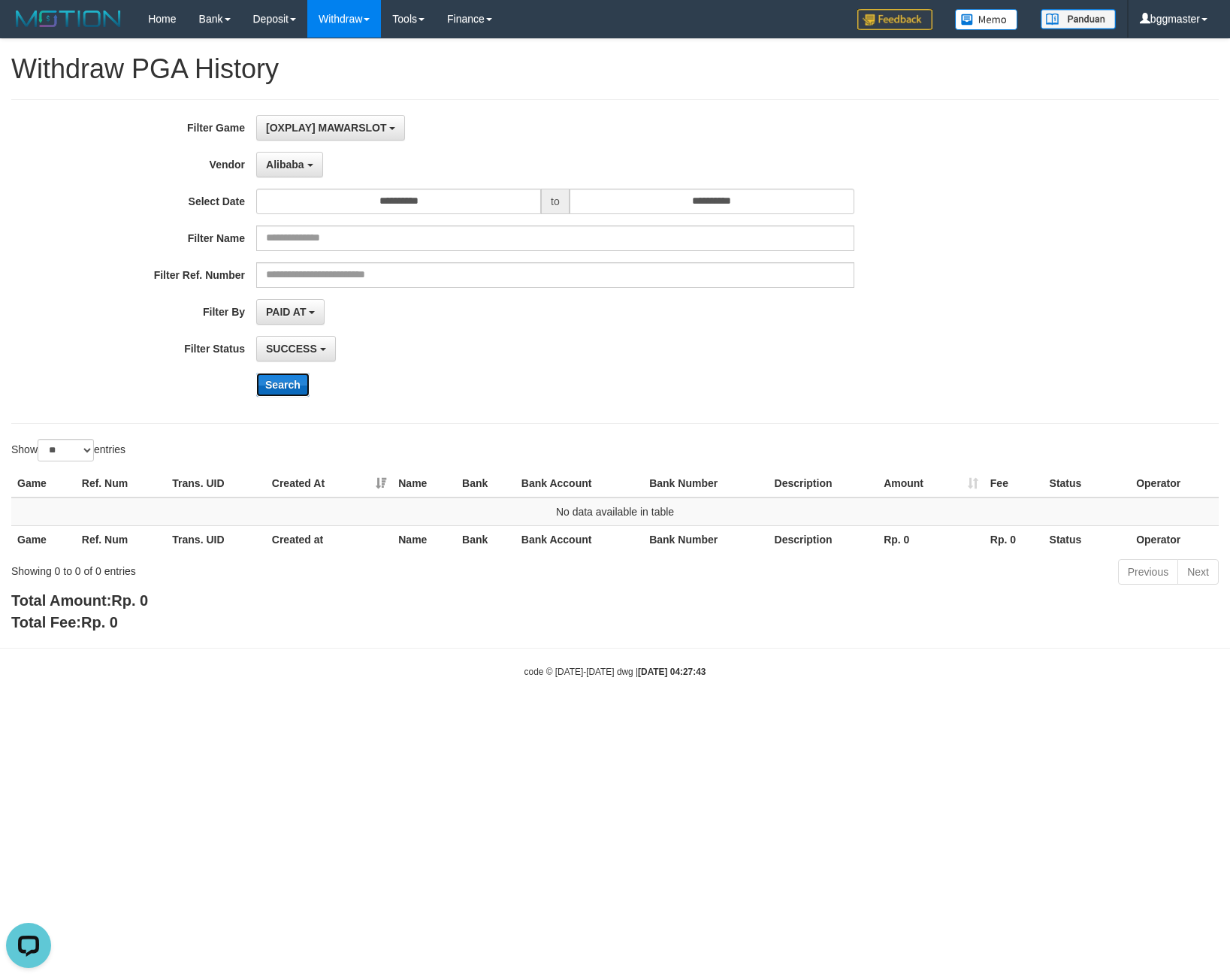
click at [293, 373] on button "Search" at bounding box center [283, 385] width 53 height 24
click at [299, 171] on button "Alibaba" at bounding box center [290, 164] width 66 height 26
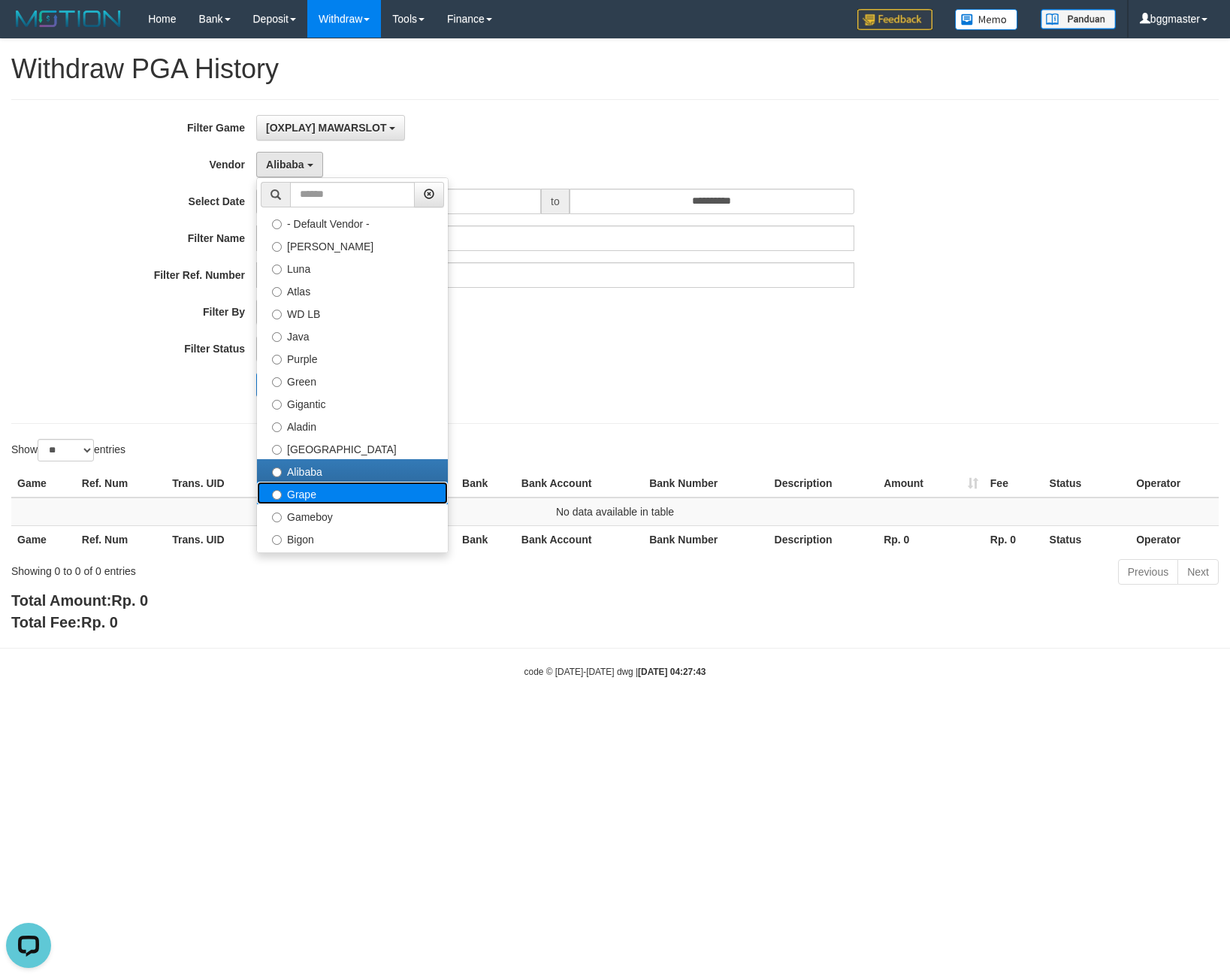
click at [290, 488] on label "Grape" at bounding box center [352, 493] width 191 height 23
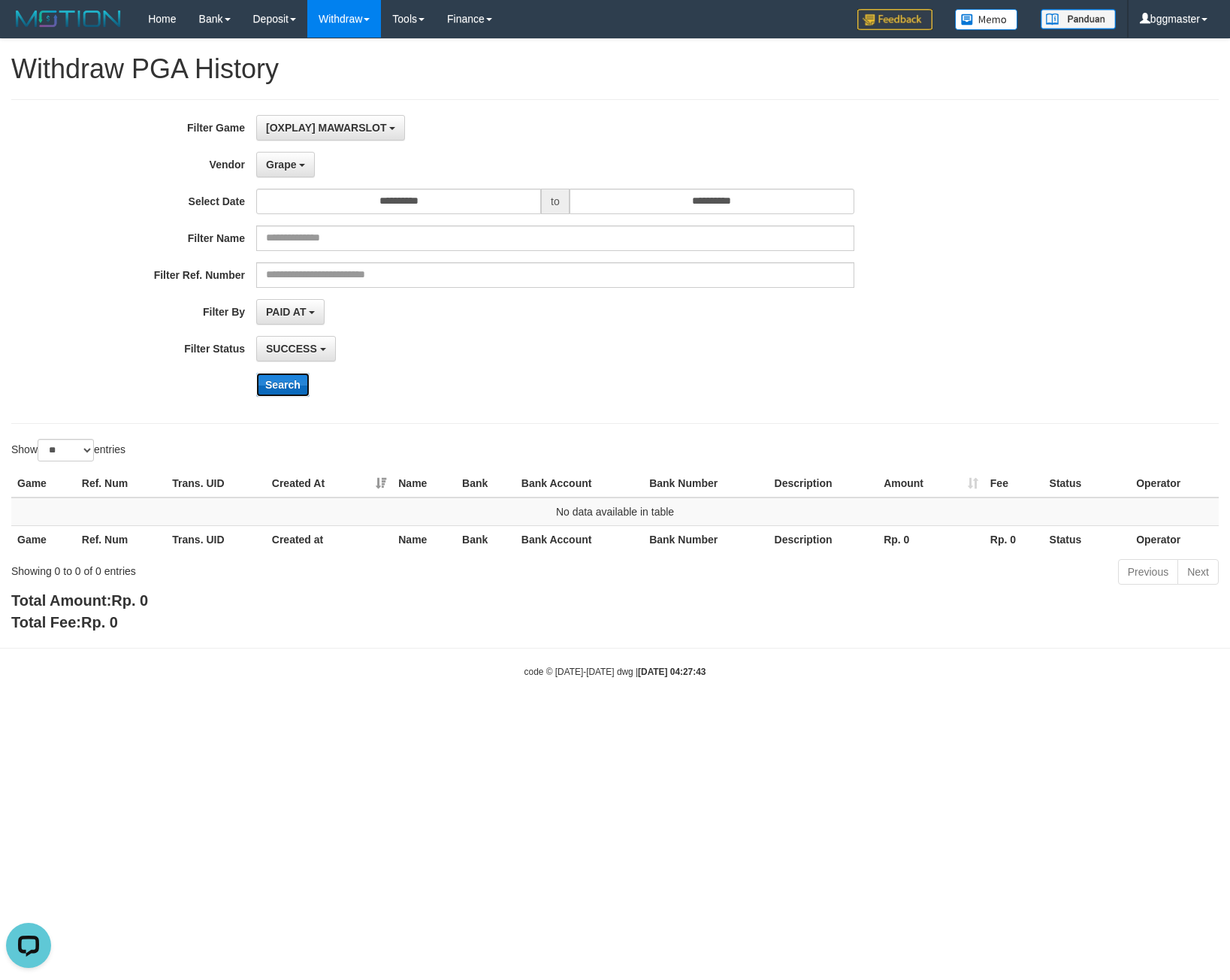
click at [269, 383] on button "Search" at bounding box center [283, 385] width 53 height 24
click at [301, 158] on button "Grape" at bounding box center [286, 164] width 59 height 26
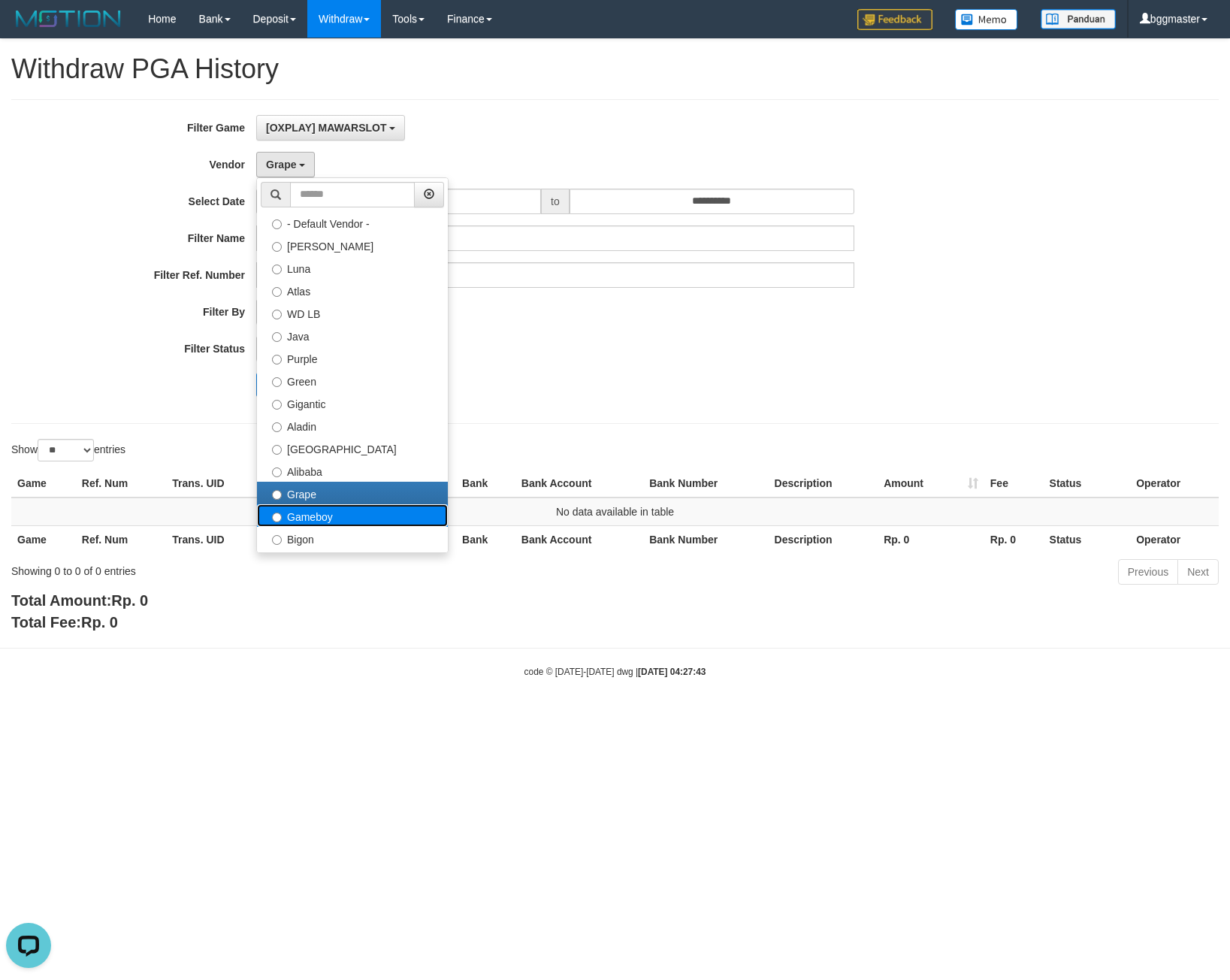
click at [319, 515] on label "Gameboy" at bounding box center [352, 516] width 191 height 23
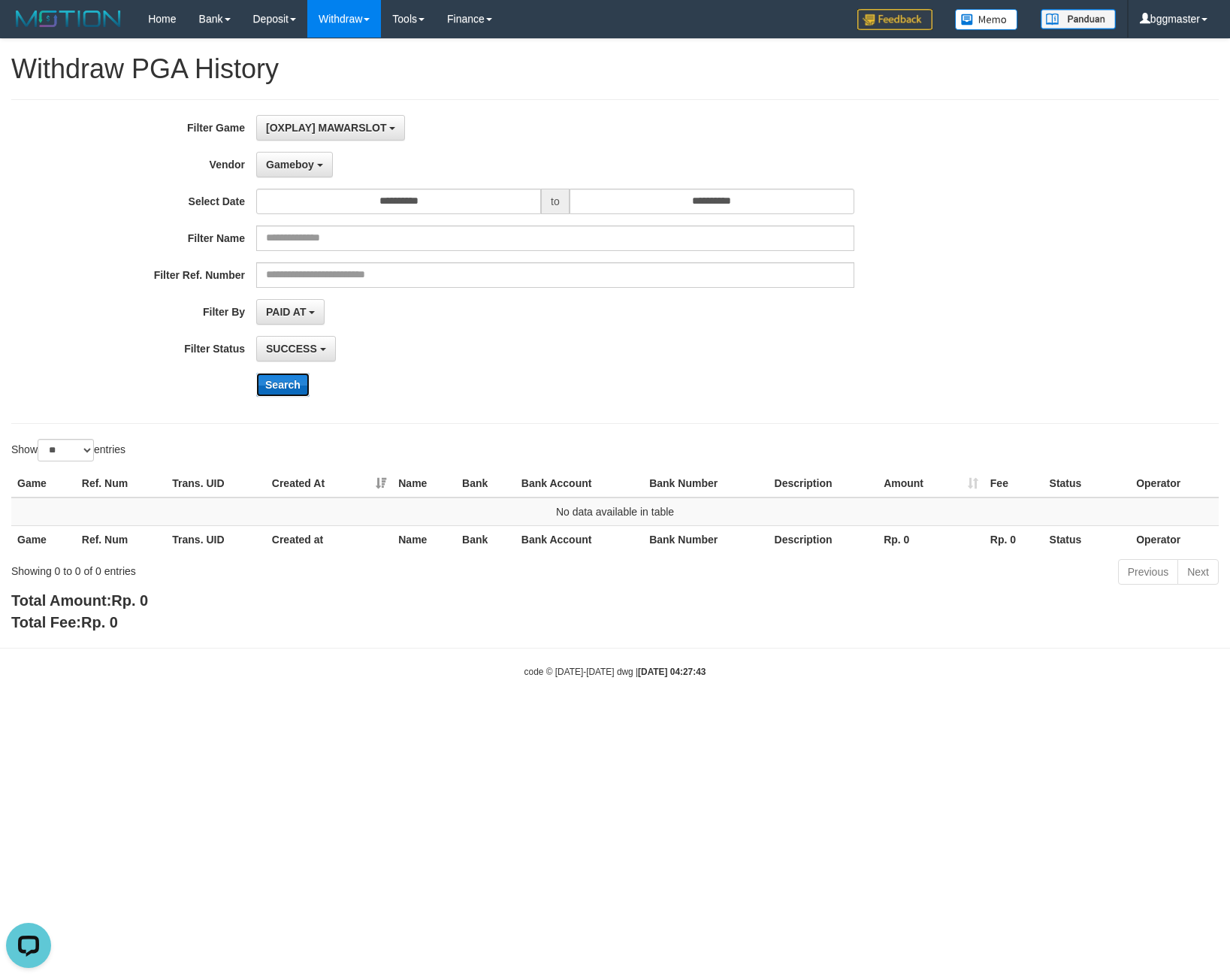
click at [299, 387] on button "Search" at bounding box center [283, 385] width 53 height 24
click at [279, 385] on button "Search" at bounding box center [283, 385] width 53 height 24
click at [295, 164] on span "Gameboy" at bounding box center [290, 164] width 48 height 12
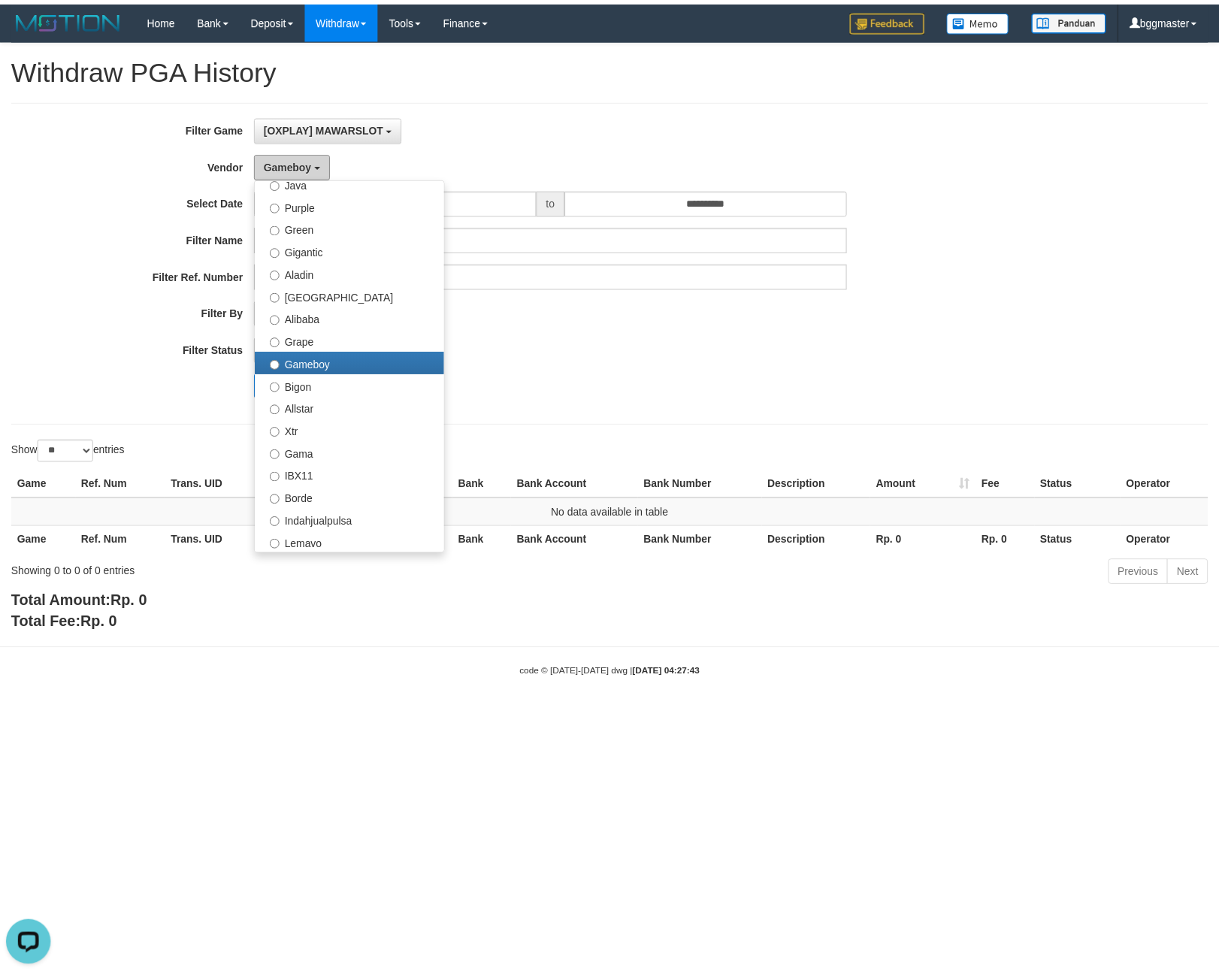
scroll to position [301, 0]
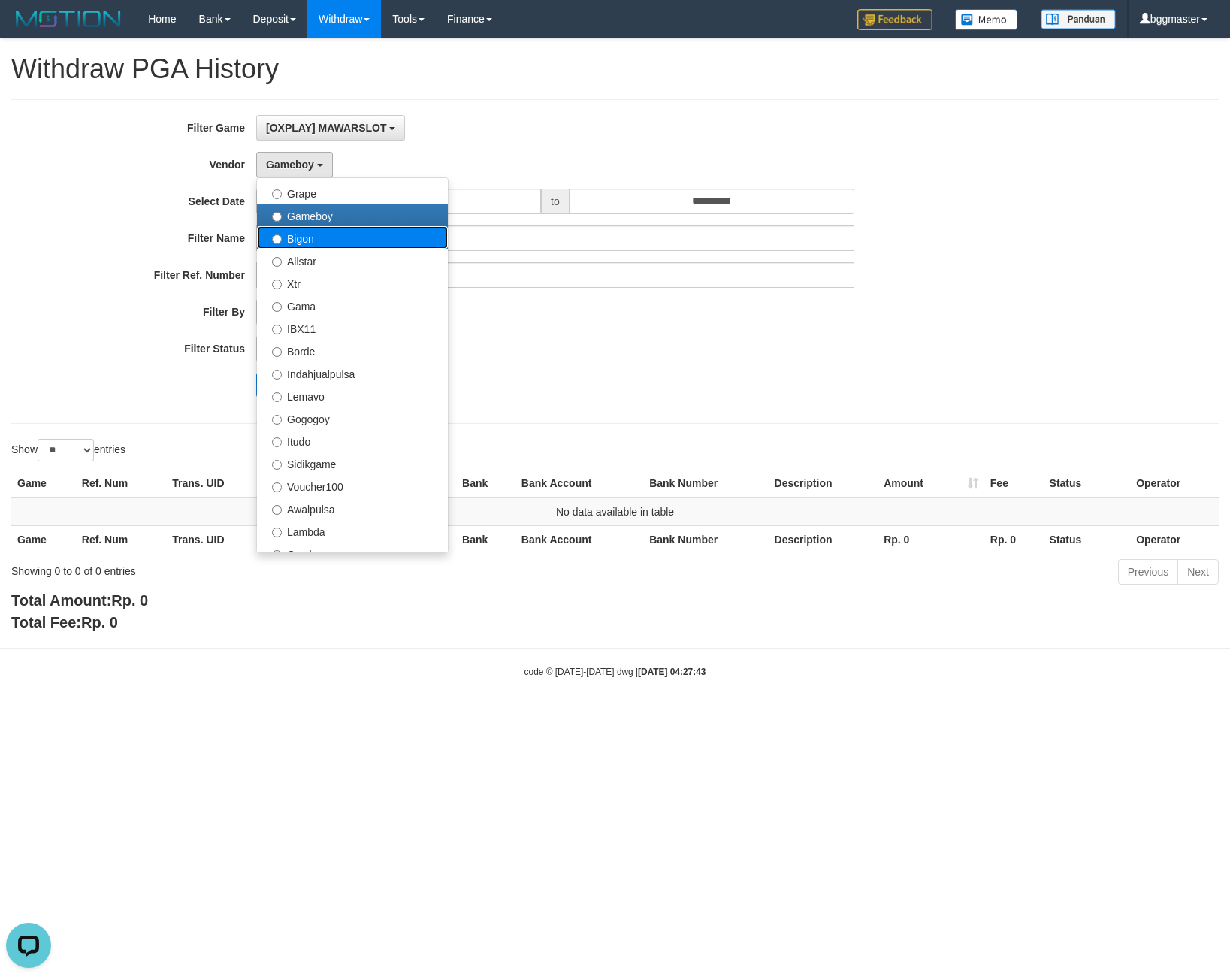
click at [299, 243] on label "Bigon" at bounding box center [352, 237] width 191 height 23
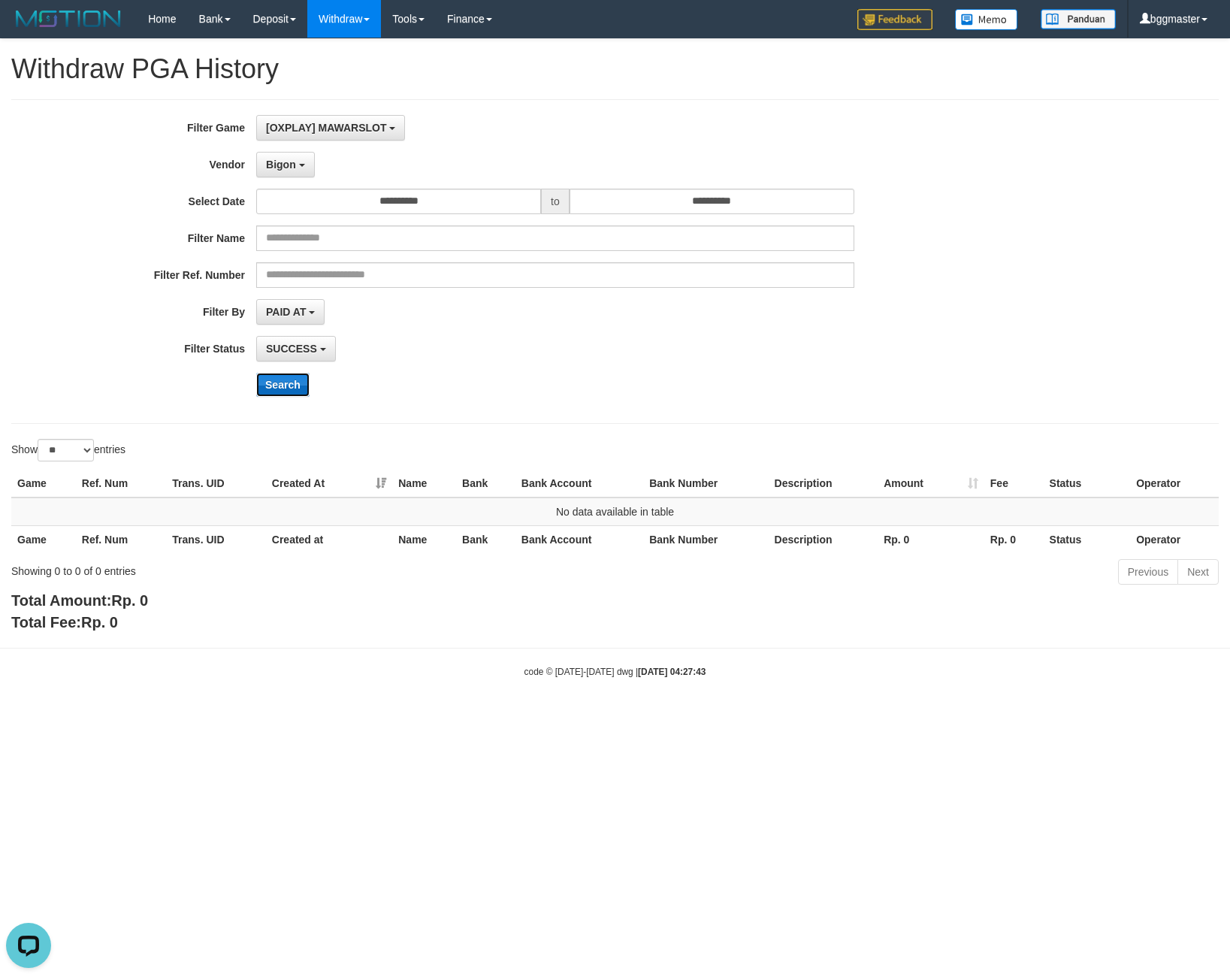
click at [294, 381] on button "Search" at bounding box center [283, 385] width 53 height 24
click at [285, 168] on span "Bigon" at bounding box center [281, 164] width 30 height 12
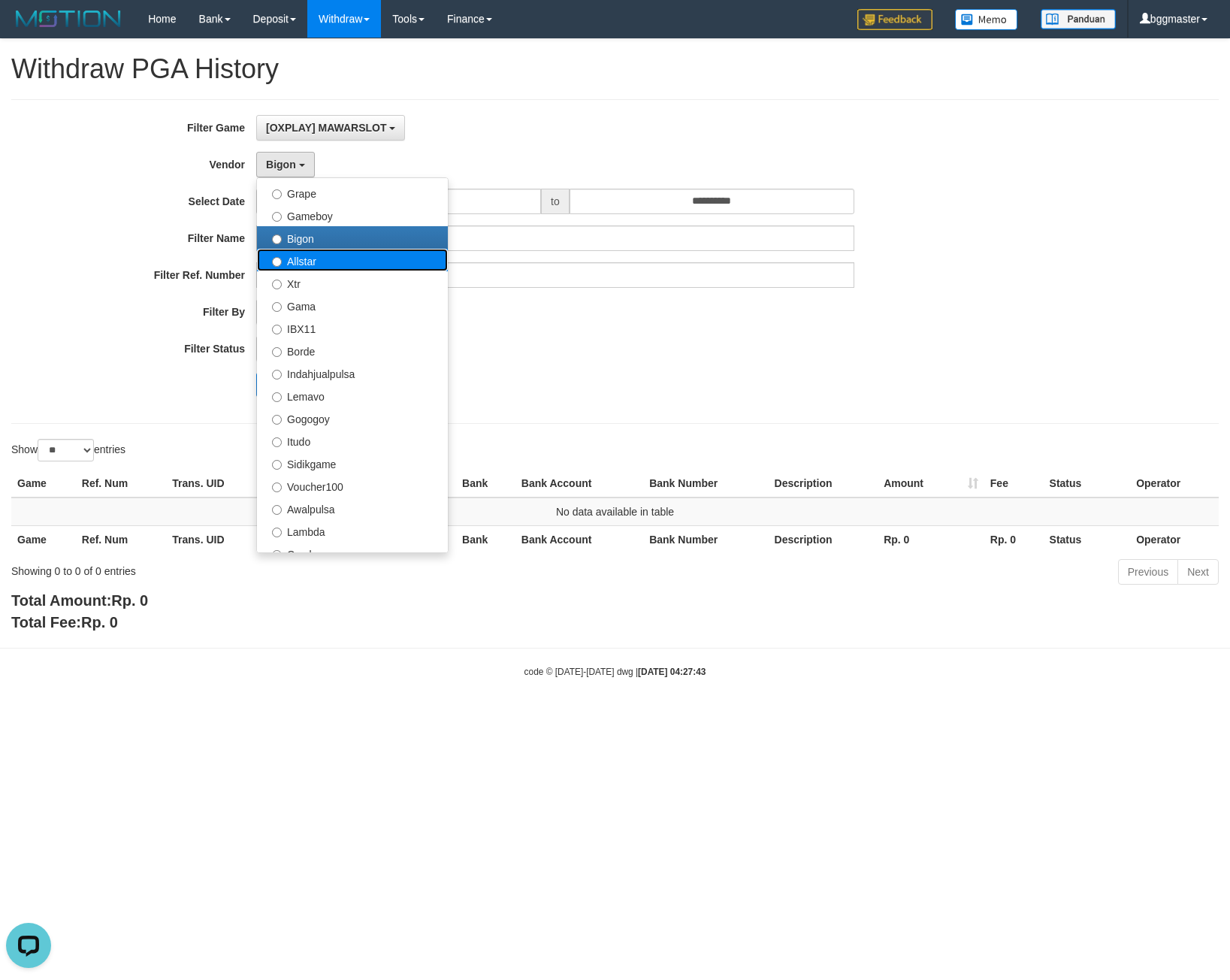
click at [300, 266] on label "Allstar" at bounding box center [352, 260] width 191 height 23
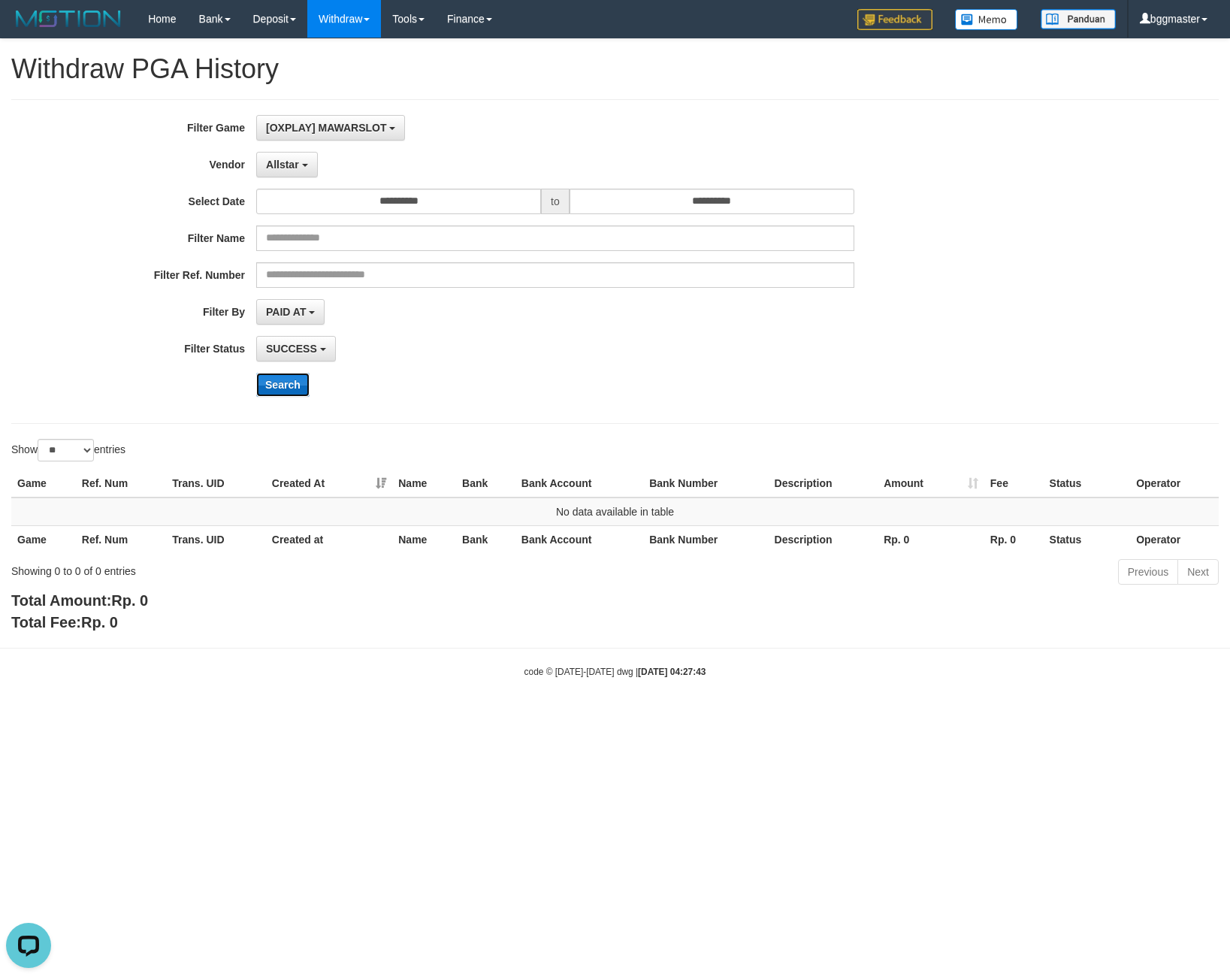
click at [286, 380] on button "Search" at bounding box center [283, 385] width 53 height 24
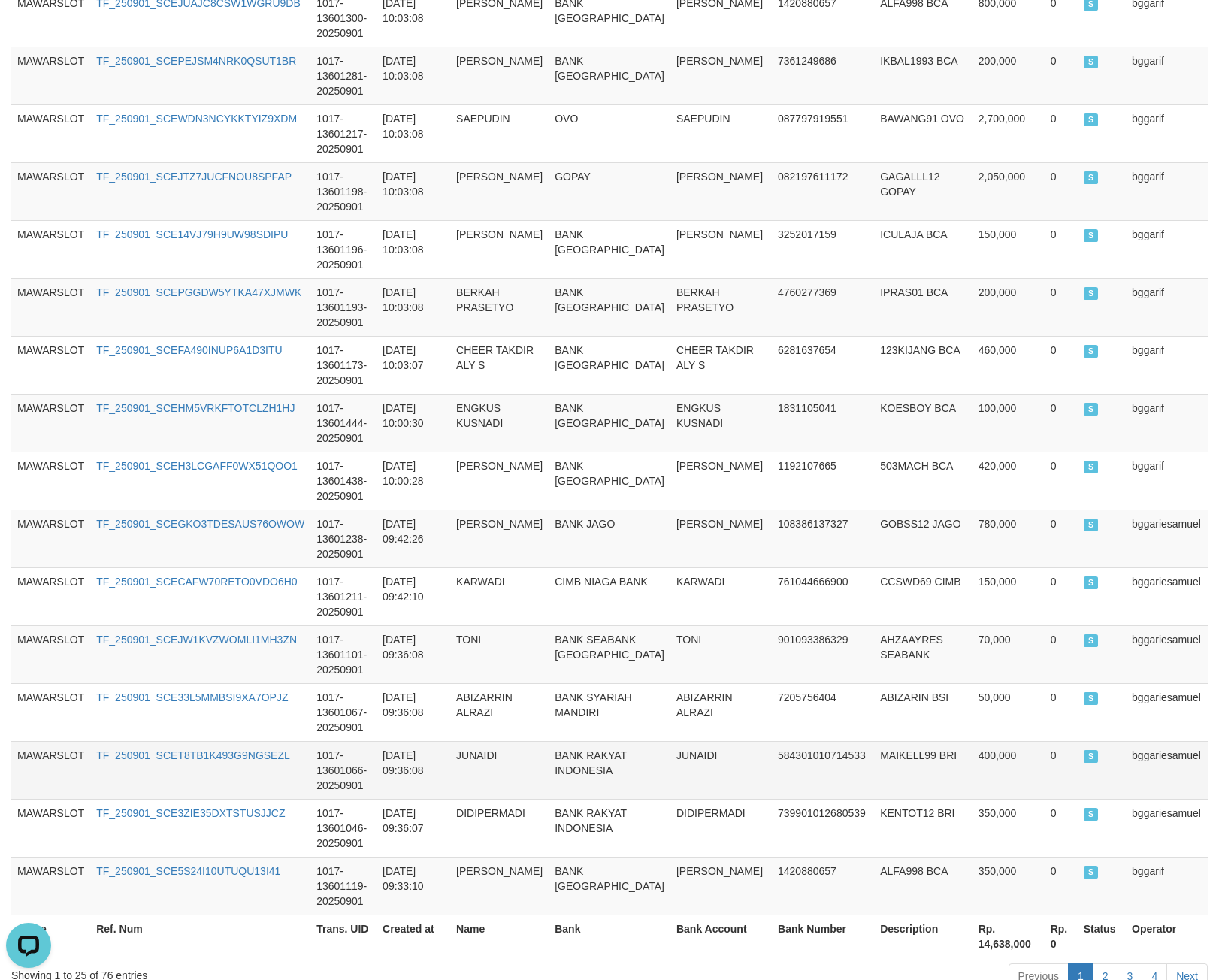
scroll to position [1170, 0]
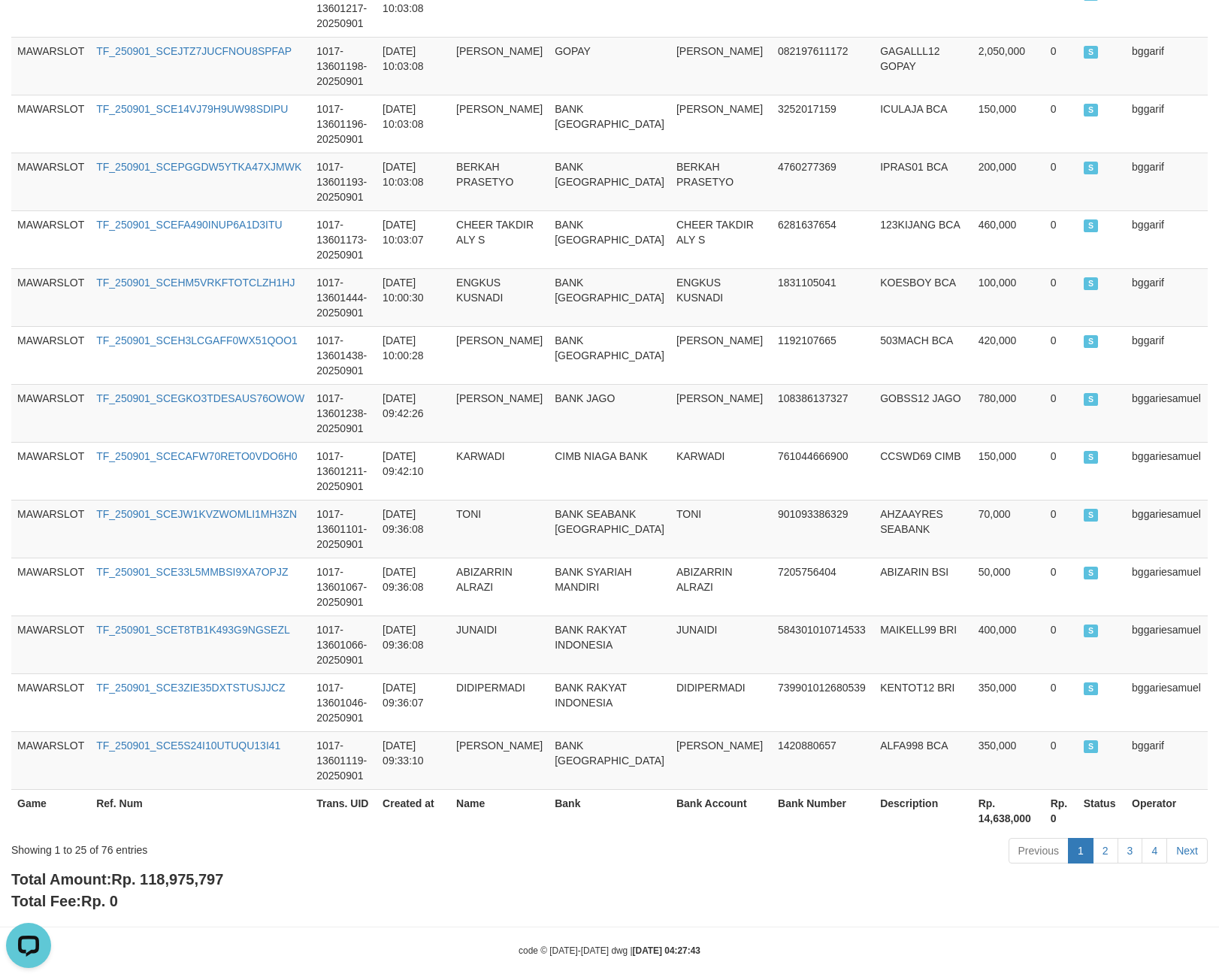
click at [157, 871] on span "Rp. 118,975,797" at bounding box center [167, 878] width 112 height 16
copy span "118,975,797"
click at [103, 839] on div "Showing 1 to 25 of 76 entries" at bounding box center [253, 847] width 485 height 21
click at [105, 840] on div "Showing 1 to 25 of 76 entries" at bounding box center [253, 847] width 485 height 21
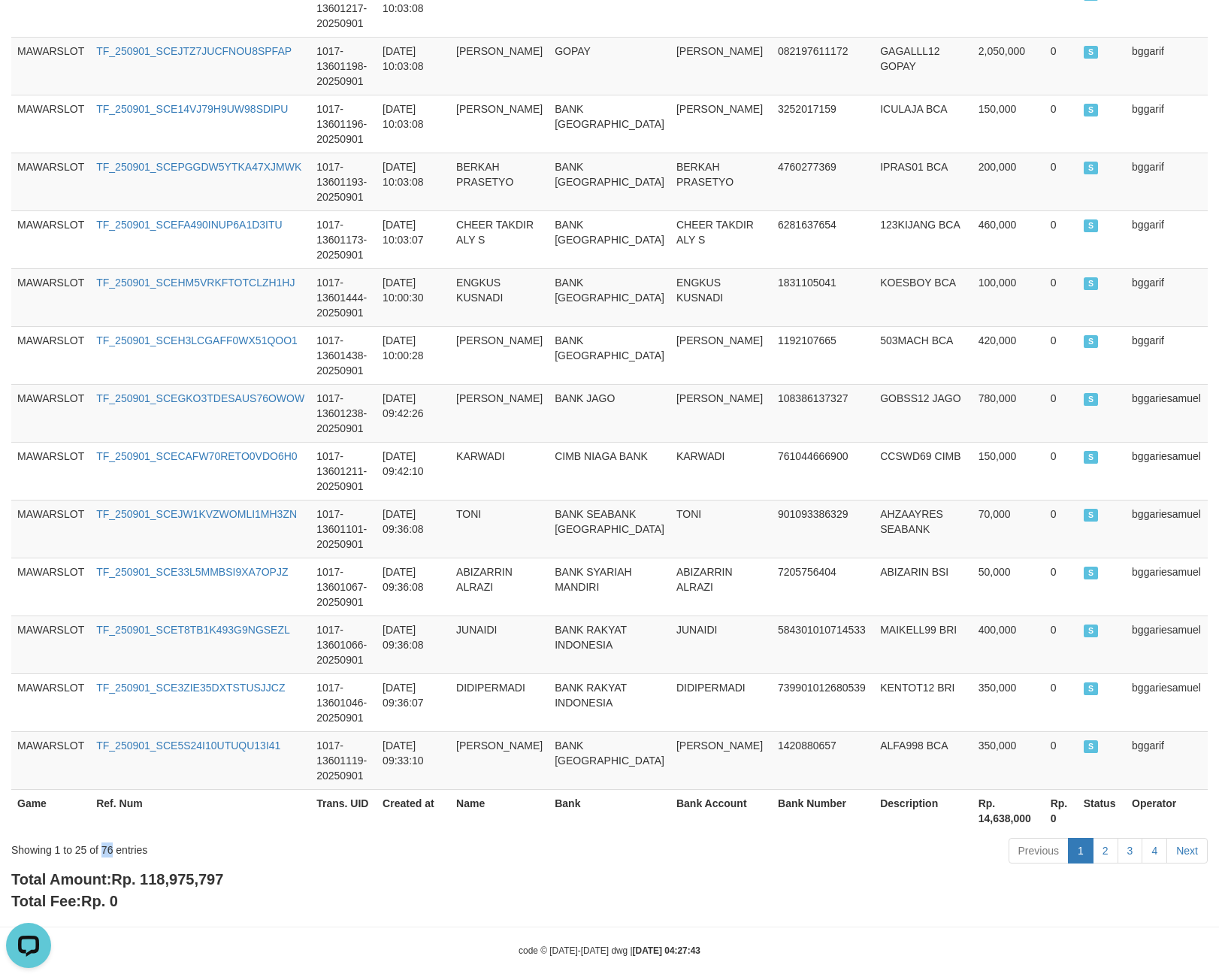
copy div "76"
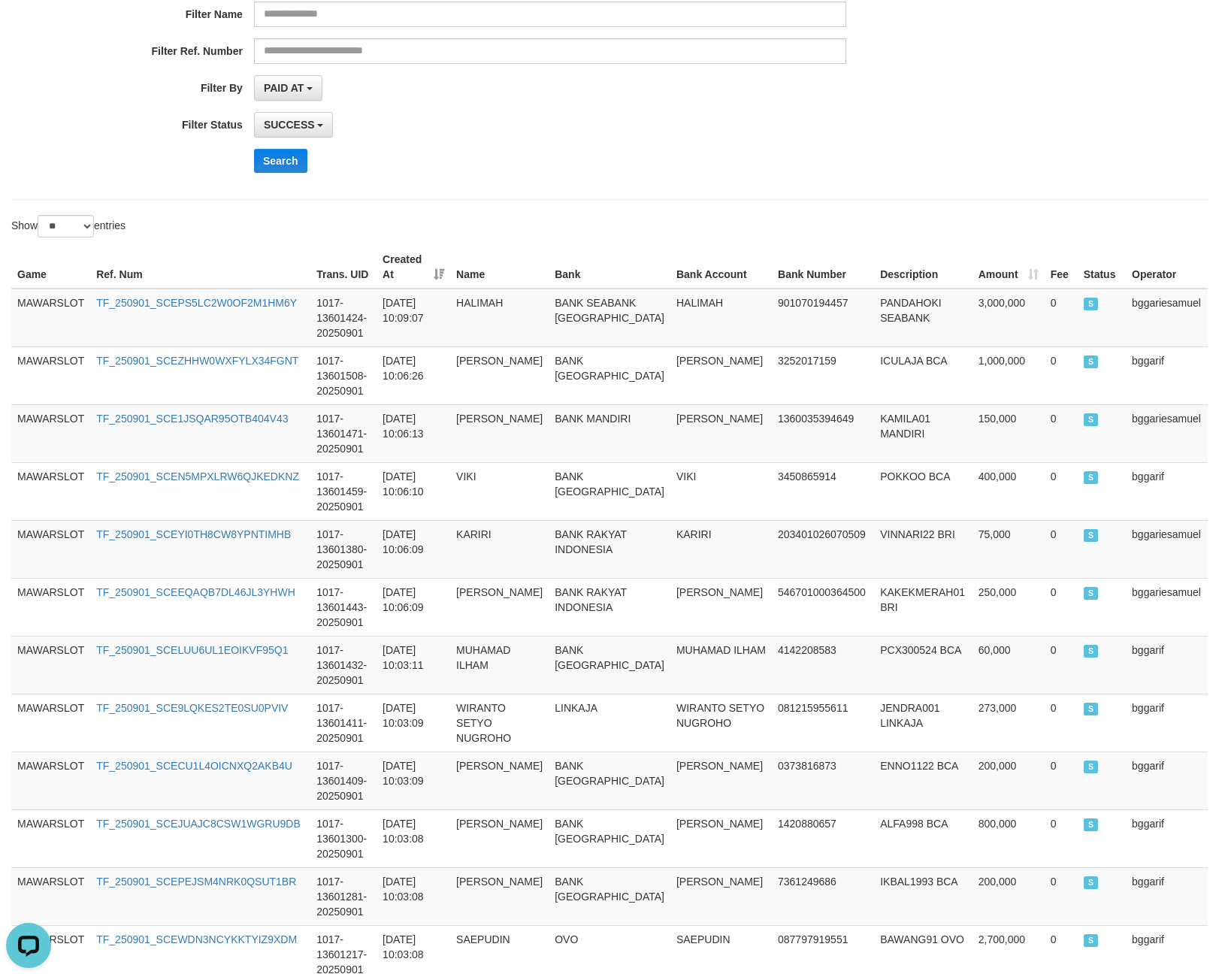
scroll to position [0, 0]
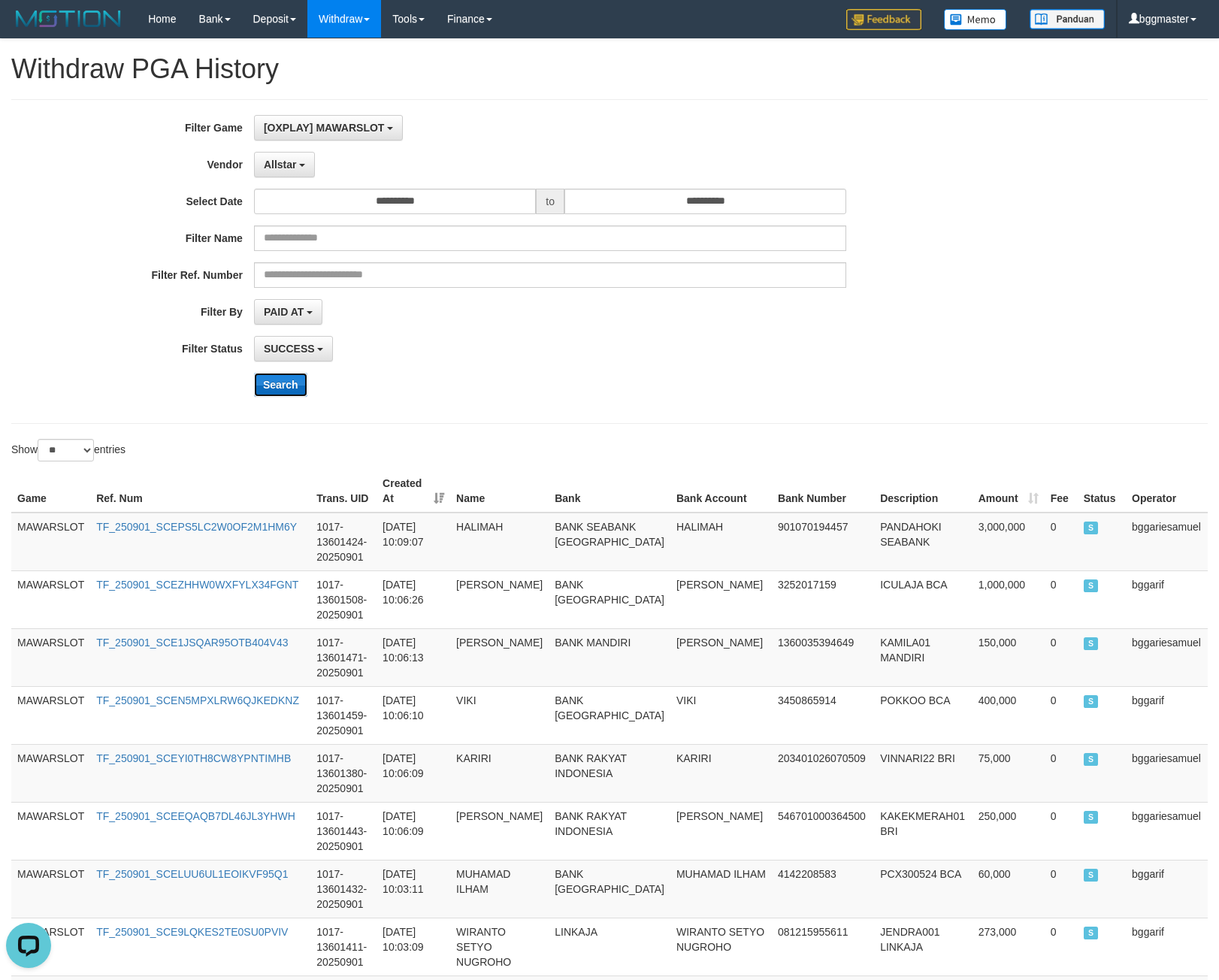
click at [293, 393] on button "Search" at bounding box center [280, 385] width 53 height 24
click at [289, 179] on div "**********" at bounding box center [508, 261] width 1016 height 293
click at [281, 168] on span "Allstar" at bounding box center [280, 164] width 33 height 12
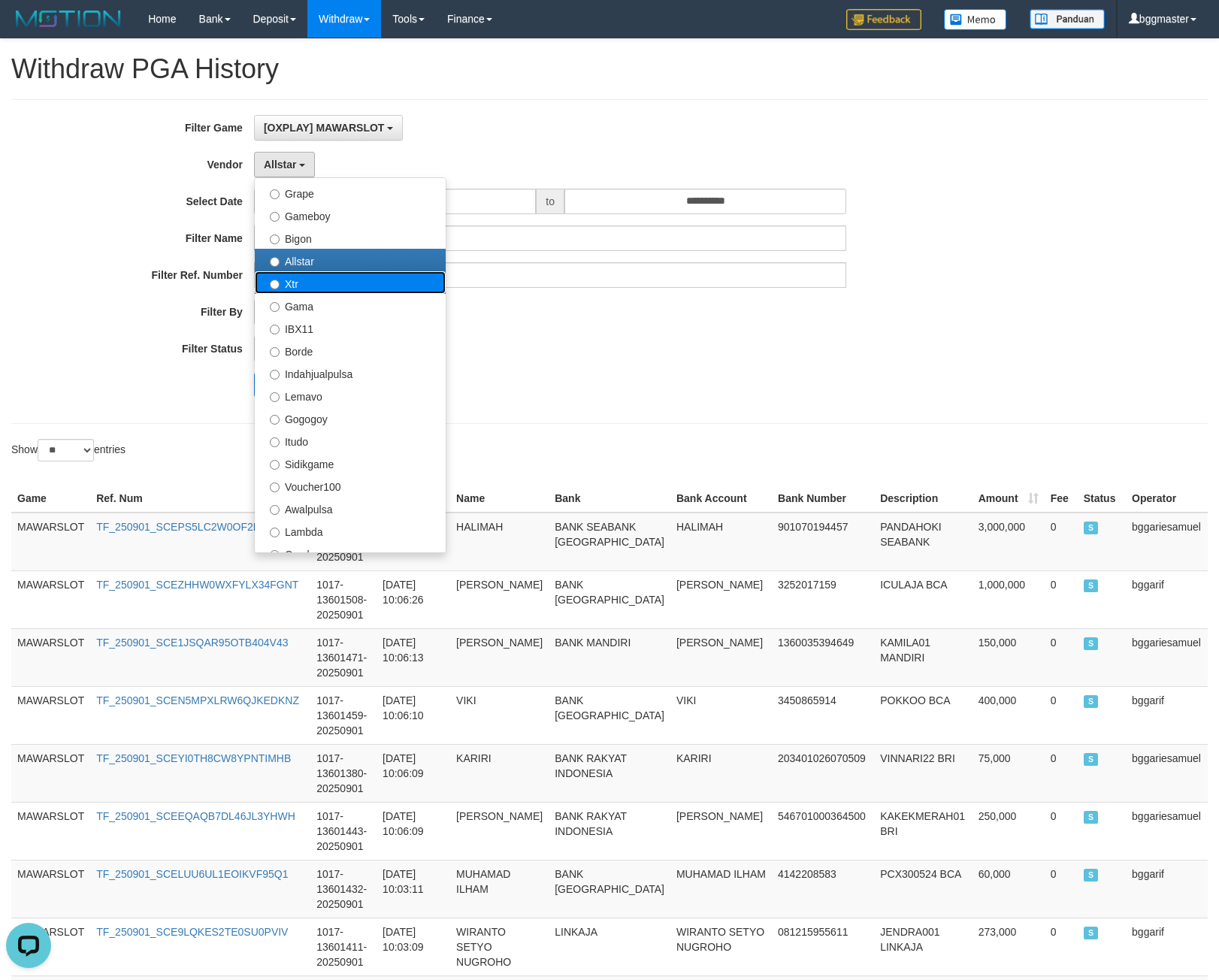
click at [291, 292] on label "Xtr" at bounding box center [349, 283] width 191 height 23
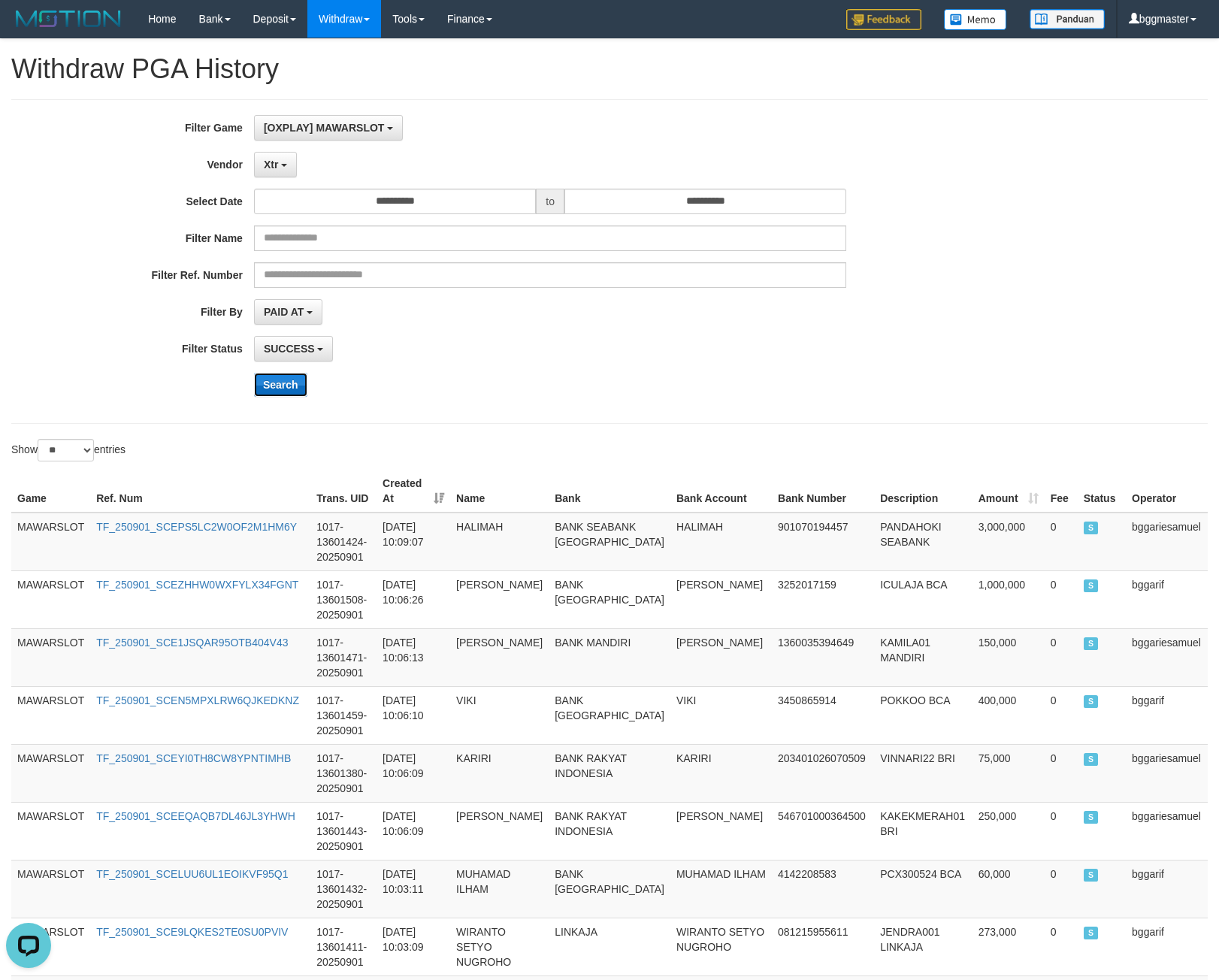
click at [269, 388] on button "Search" at bounding box center [280, 385] width 53 height 24
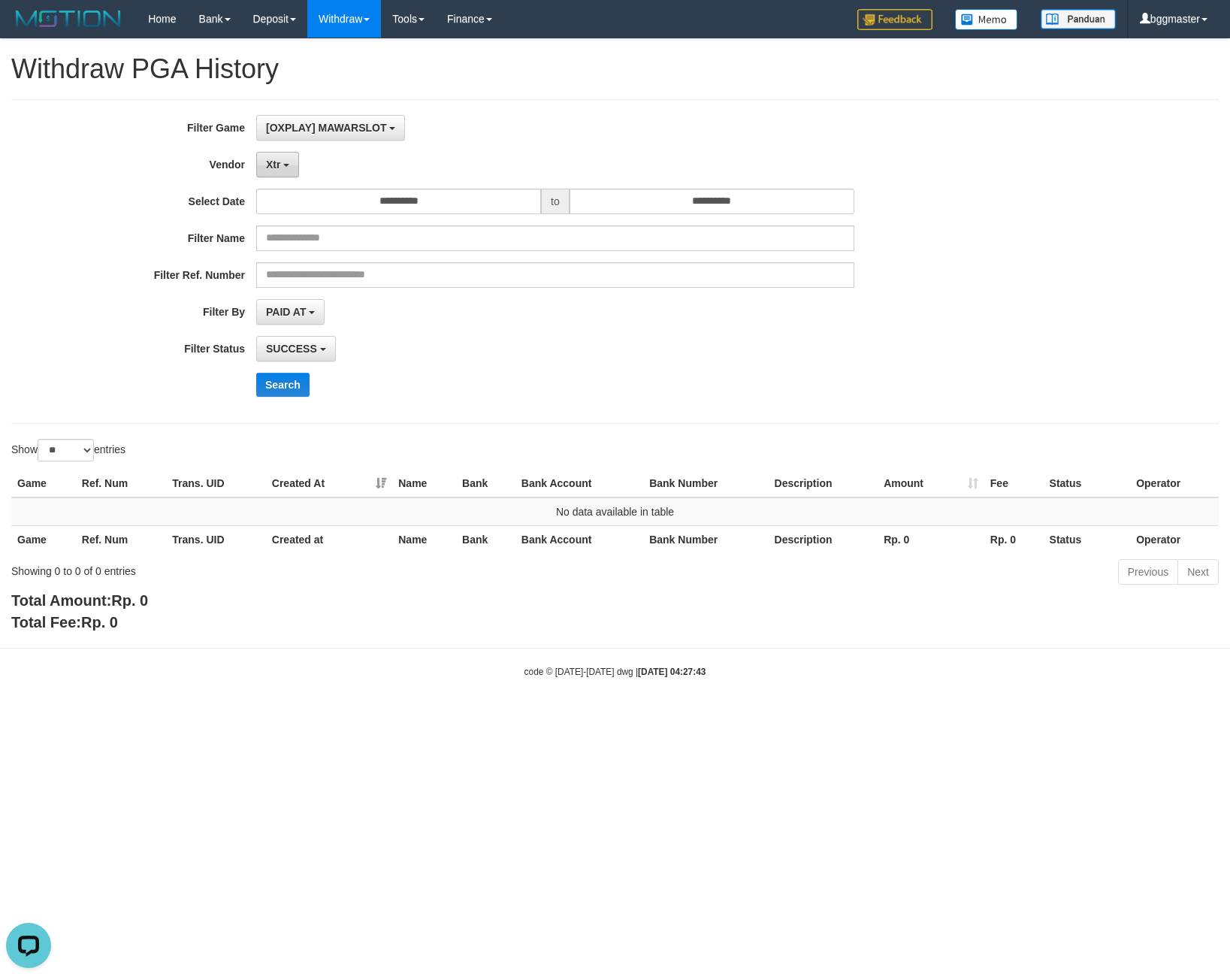
click at [273, 162] on span "Xtr" at bounding box center [273, 164] width 14 height 12
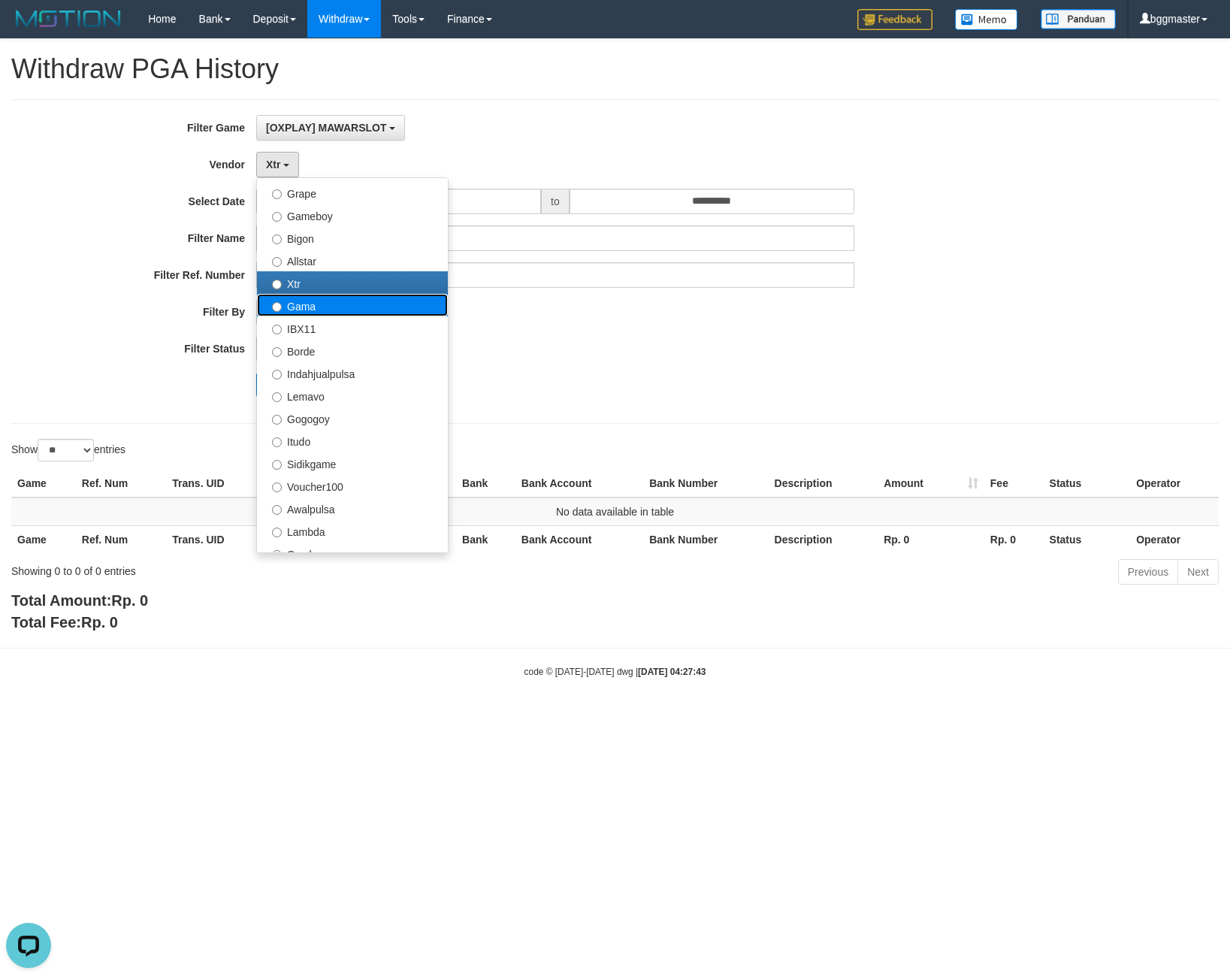
click at [309, 308] on label "Gama" at bounding box center [352, 305] width 191 height 23
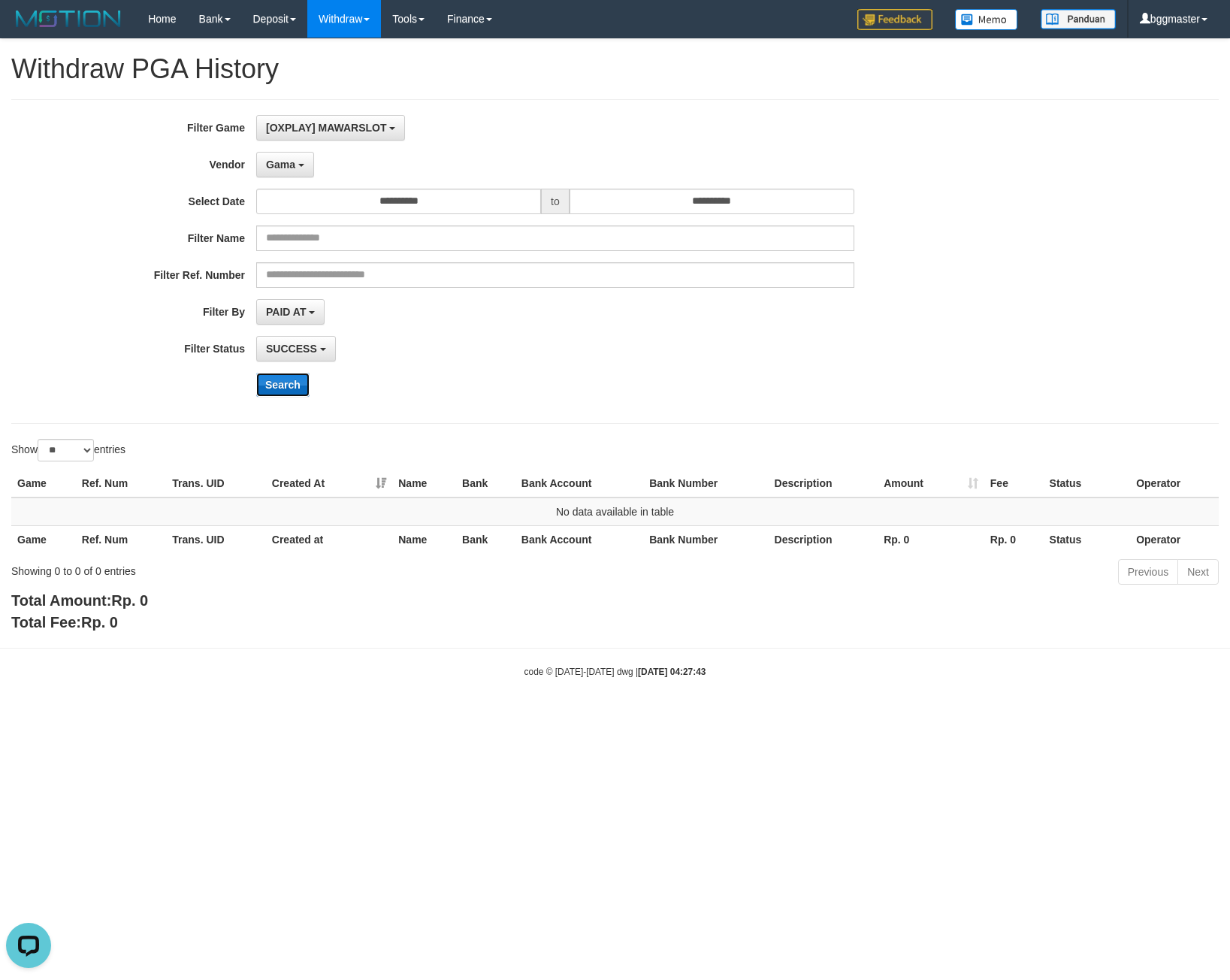
click at [301, 391] on button "Search" at bounding box center [283, 385] width 53 height 24
click at [296, 172] on button "Gama" at bounding box center [285, 164] width 58 height 26
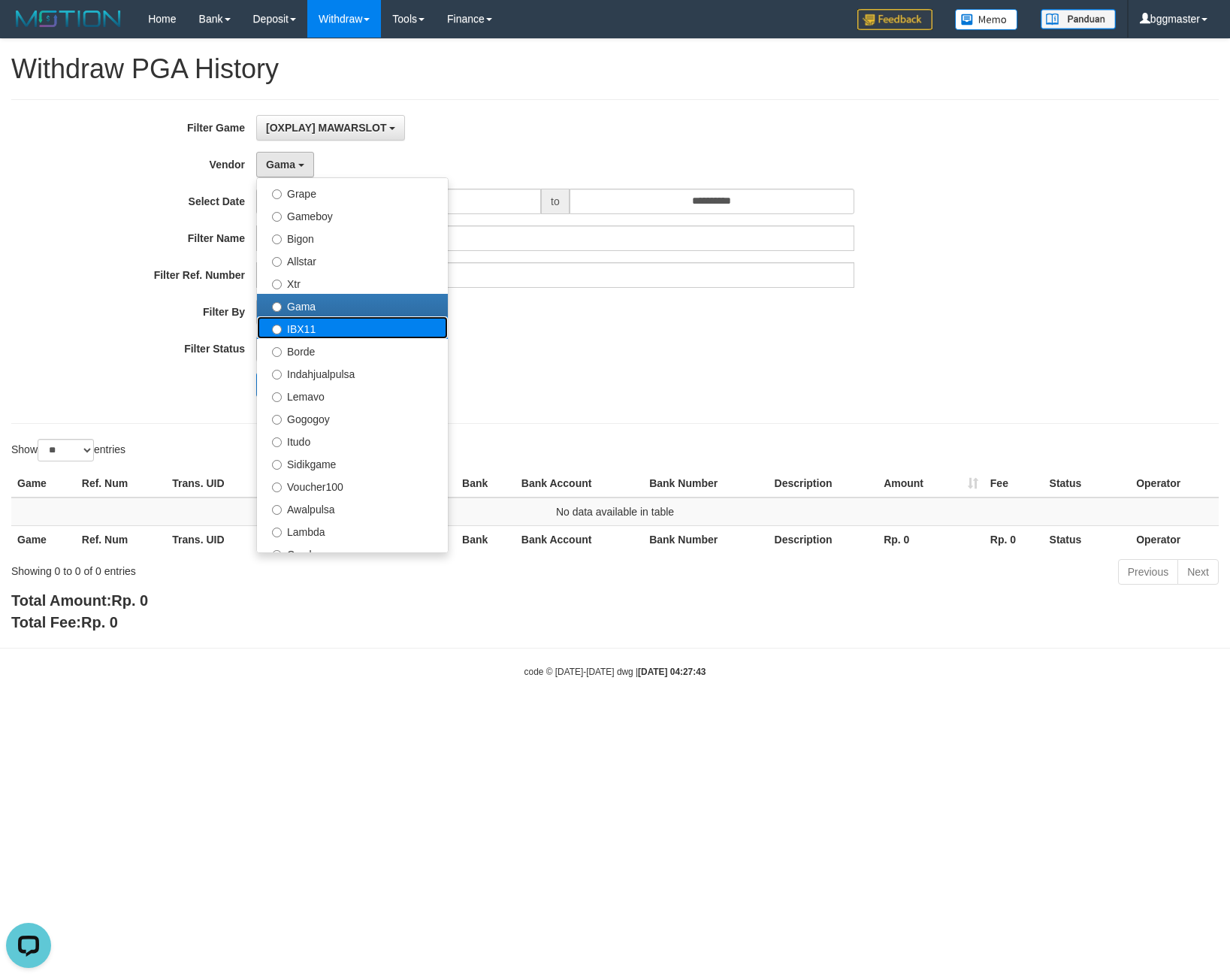
click at [313, 330] on label "IBX11" at bounding box center [352, 328] width 191 height 23
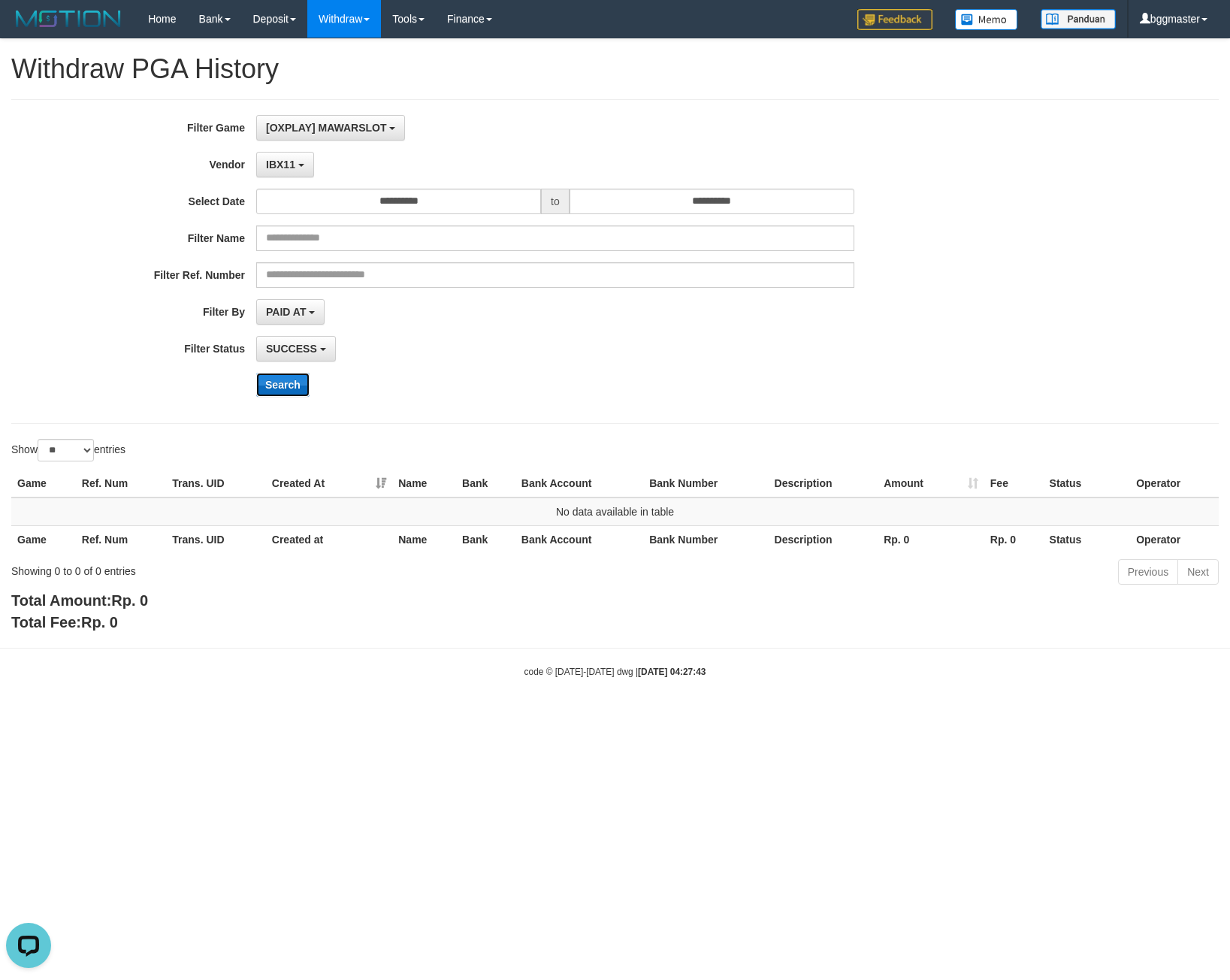
click at [297, 383] on button "Search" at bounding box center [283, 385] width 53 height 24
click at [282, 179] on div "**********" at bounding box center [512, 261] width 1025 height 293
click at [279, 164] on span "IBX11" at bounding box center [280, 164] width 29 height 12
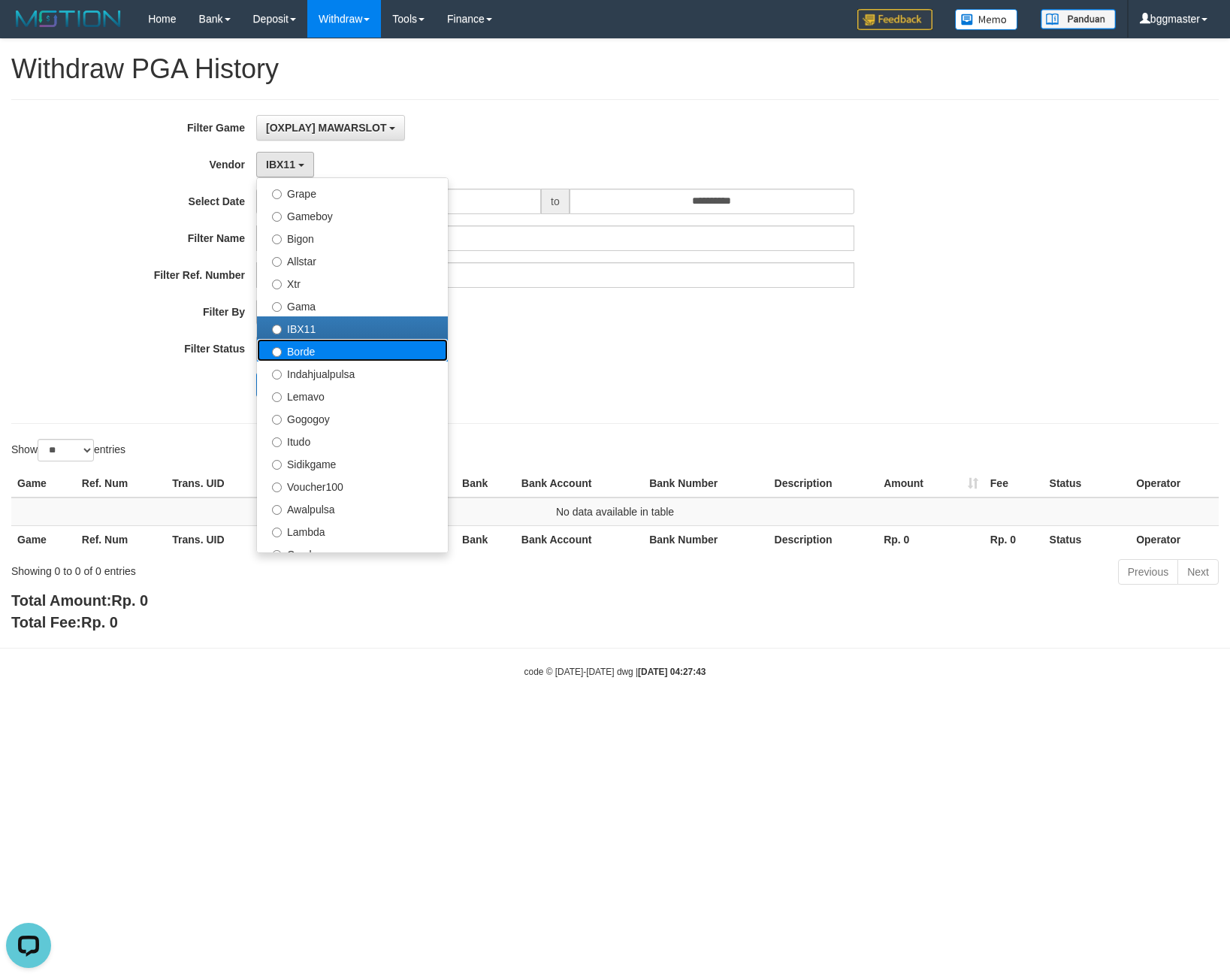
click at [348, 354] on label "Borde" at bounding box center [352, 350] width 191 height 23
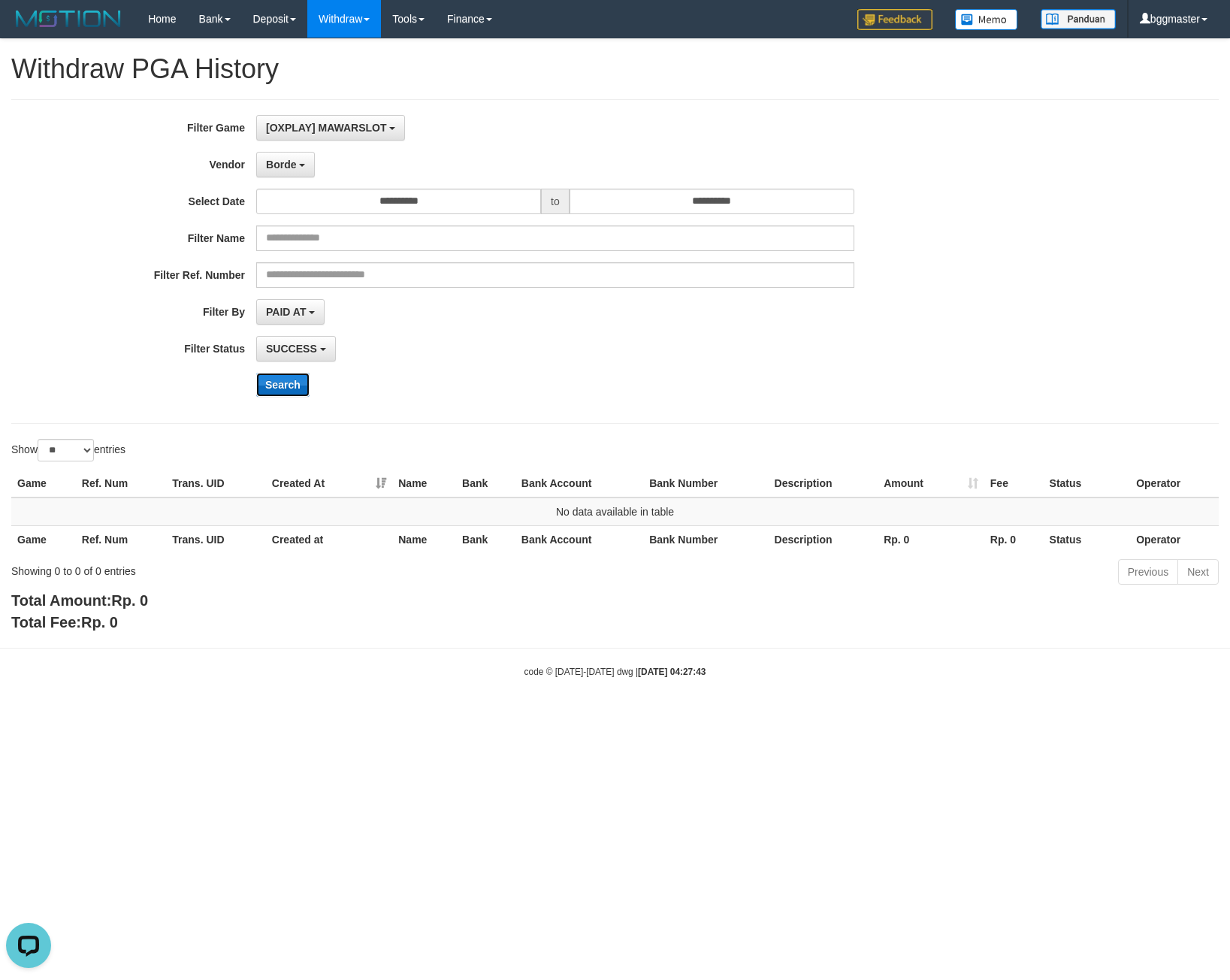
click at [284, 385] on button "Search" at bounding box center [283, 385] width 53 height 24
click at [291, 380] on button "Search" at bounding box center [283, 385] width 53 height 24
click at [281, 173] on button "Borde" at bounding box center [286, 164] width 59 height 26
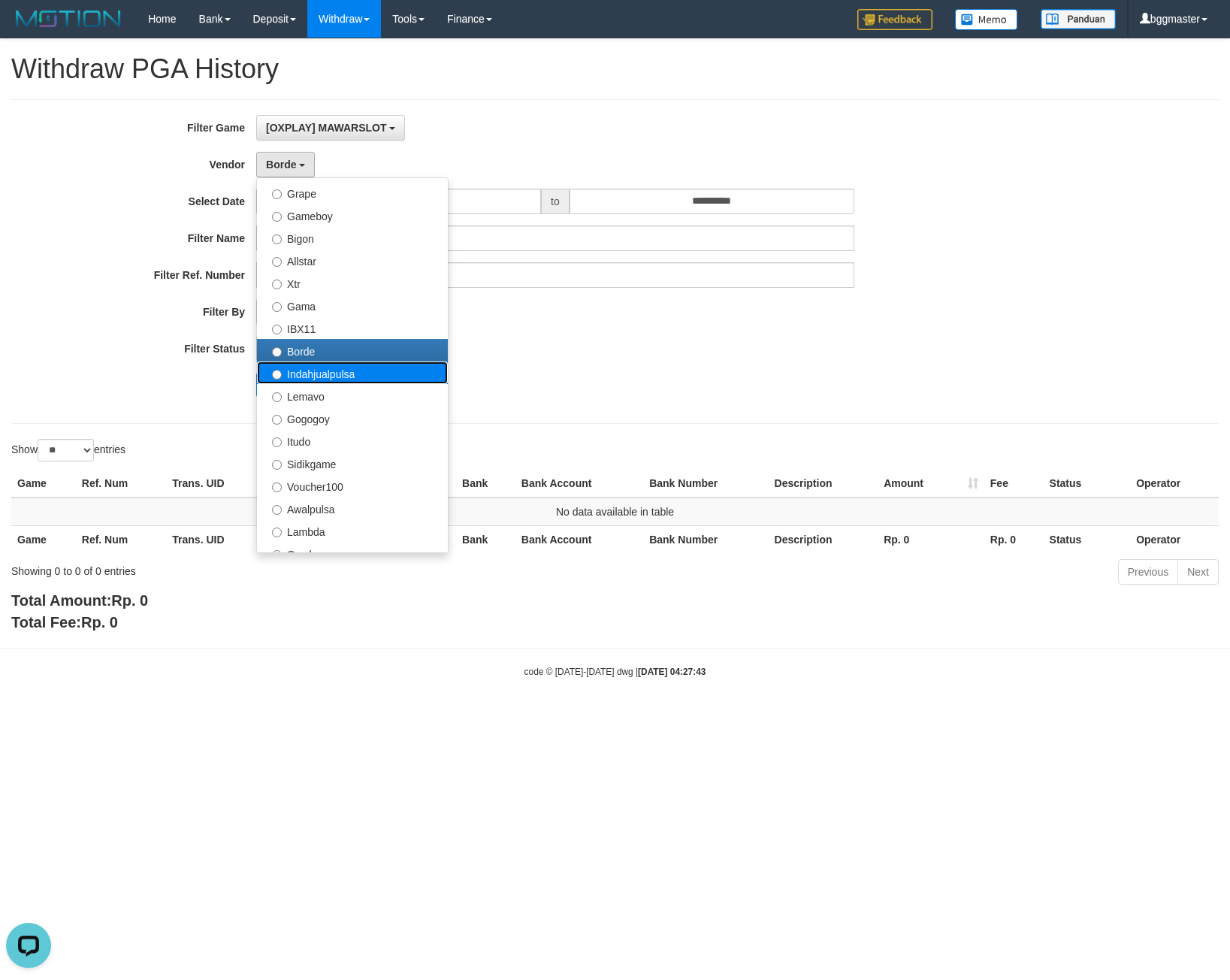
click at [305, 379] on label "Indahjualpulsa" at bounding box center [352, 373] width 191 height 23
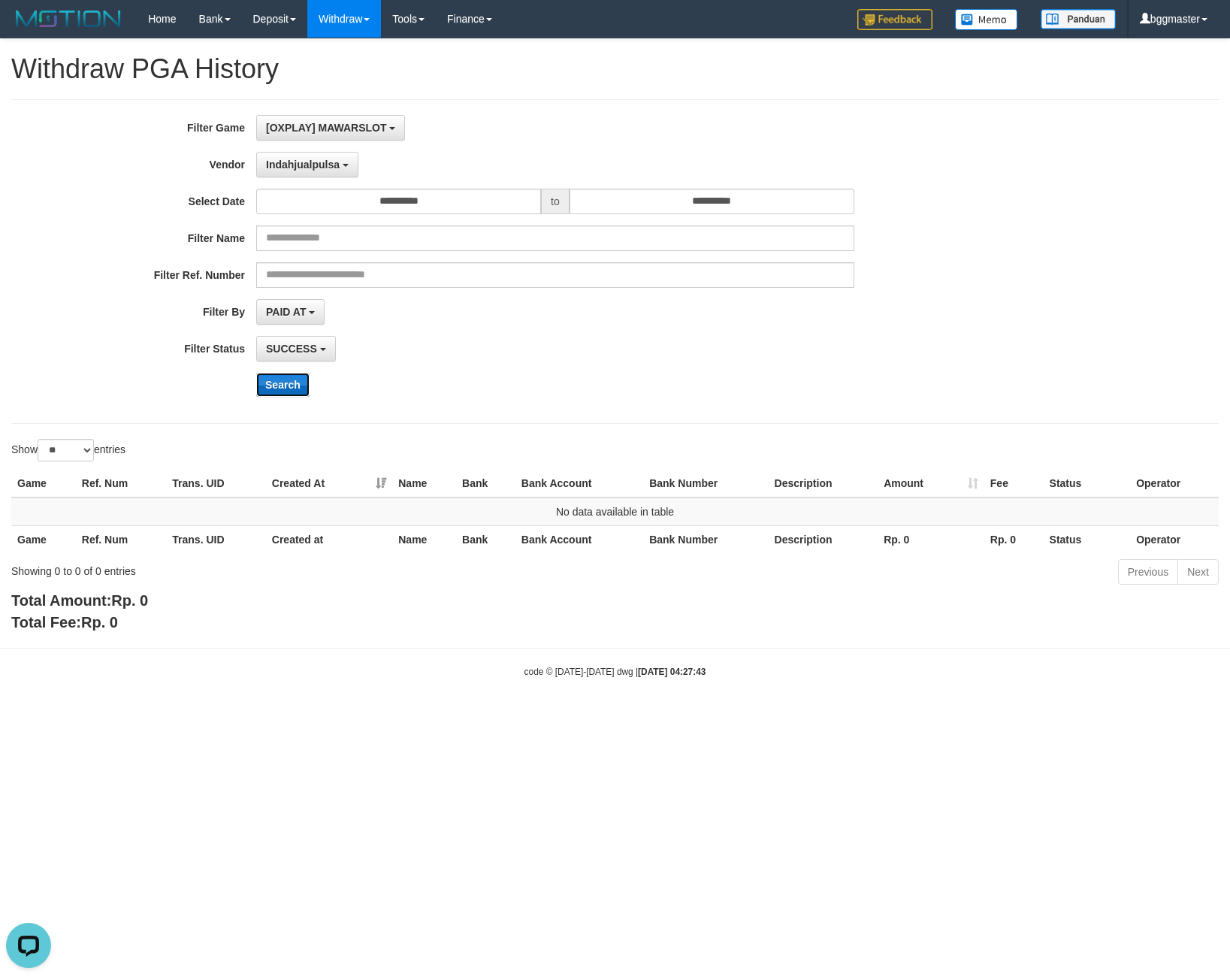
click at [289, 386] on button "Search" at bounding box center [283, 385] width 53 height 24
click at [287, 380] on button "Search" at bounding box center [283, 385] width 53 height 24
click at [276, 384] on button "Search" at bounding box center [283, 385] width 53 height 24
click at [312, 171] on button "Indahjualpulsa" at bounding box center [308, 164] width 103 height 26
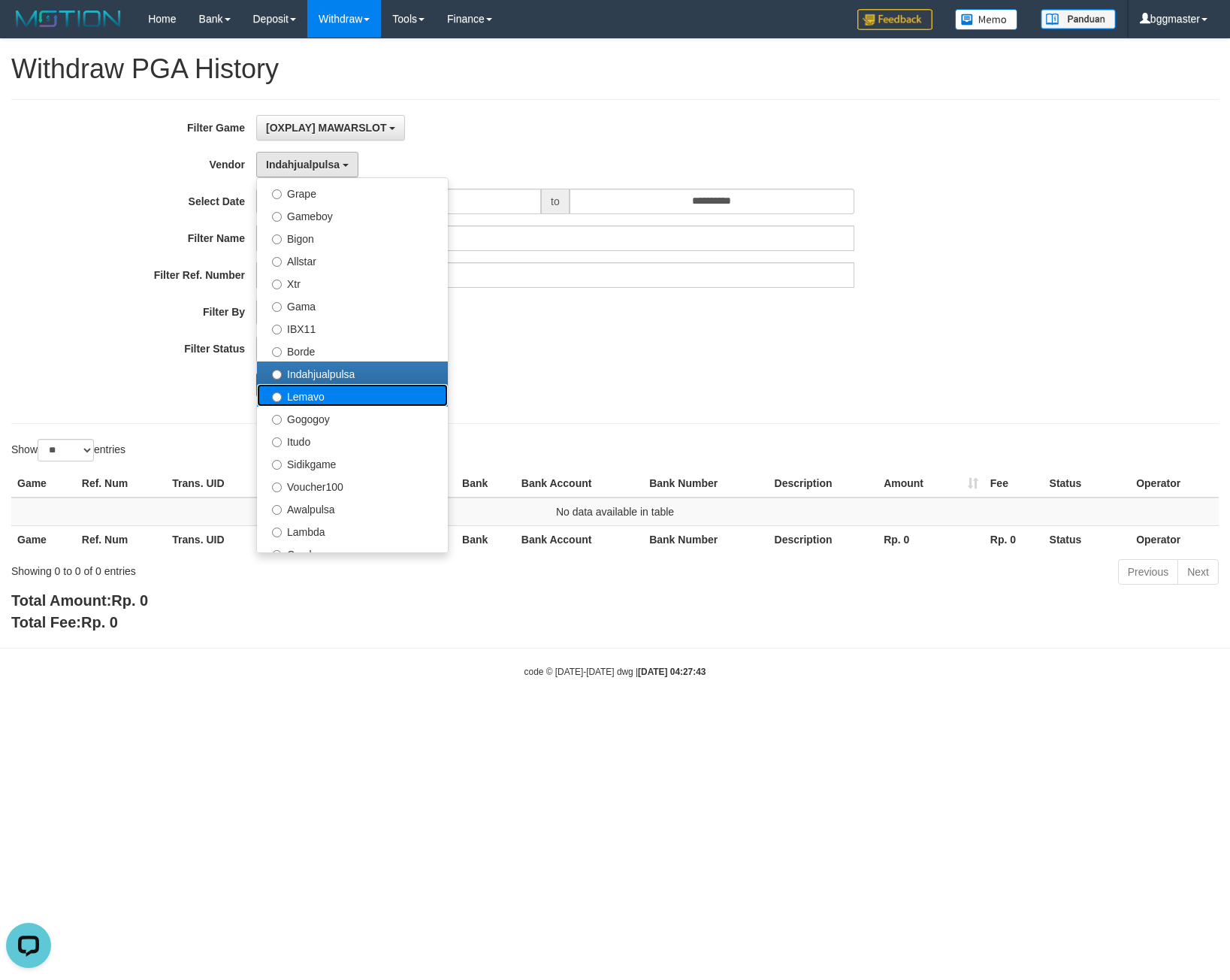
click at [330, 397] on label "Lemavo" at bounding box center [352, 395] width 191 height 23
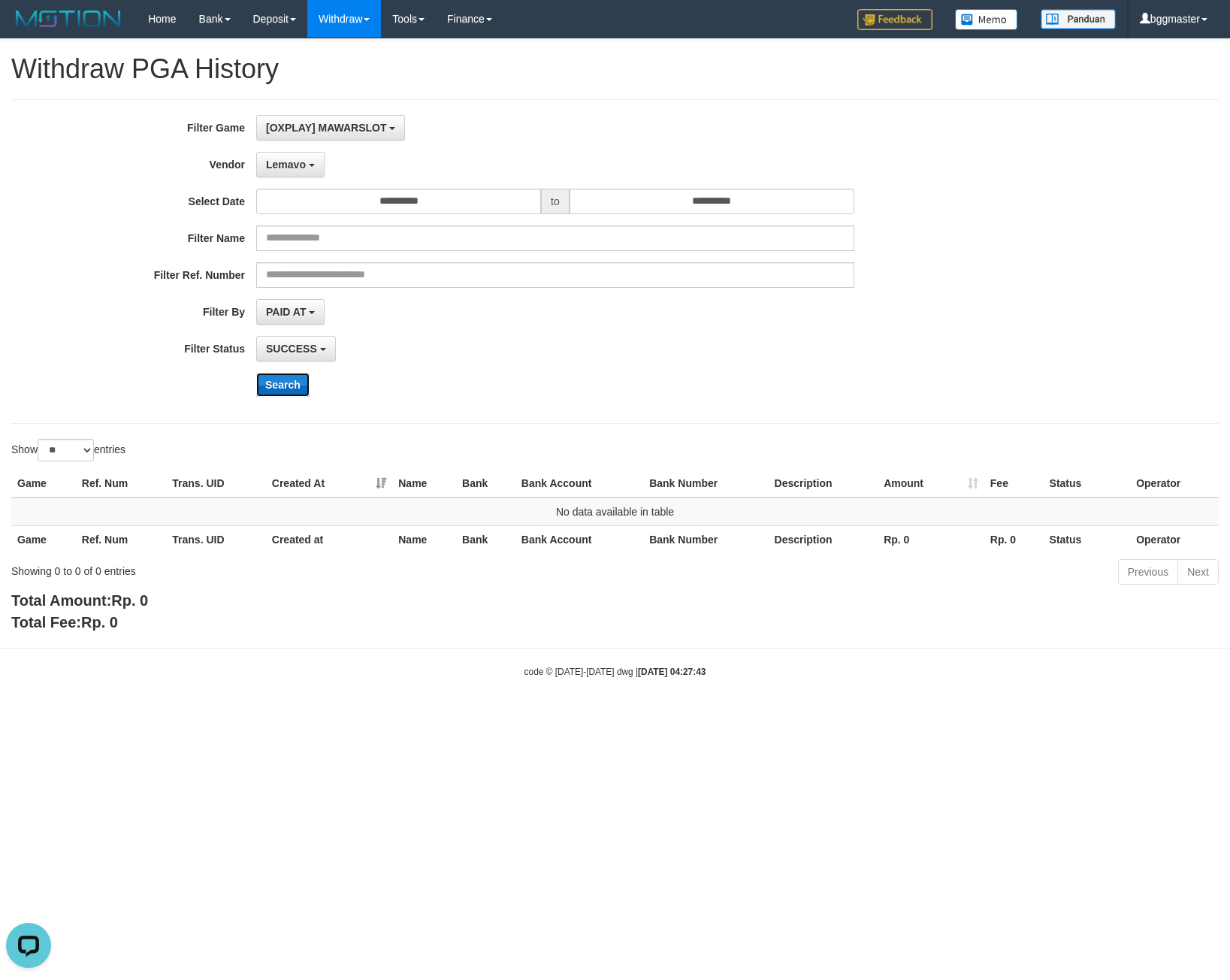
click at [270, 383] on button "Search" at bounding box center [283, 385] width 53 height 24
click at [265, 159] on button "Lemavo" at bounding box center [291, 164] width 68 height 26
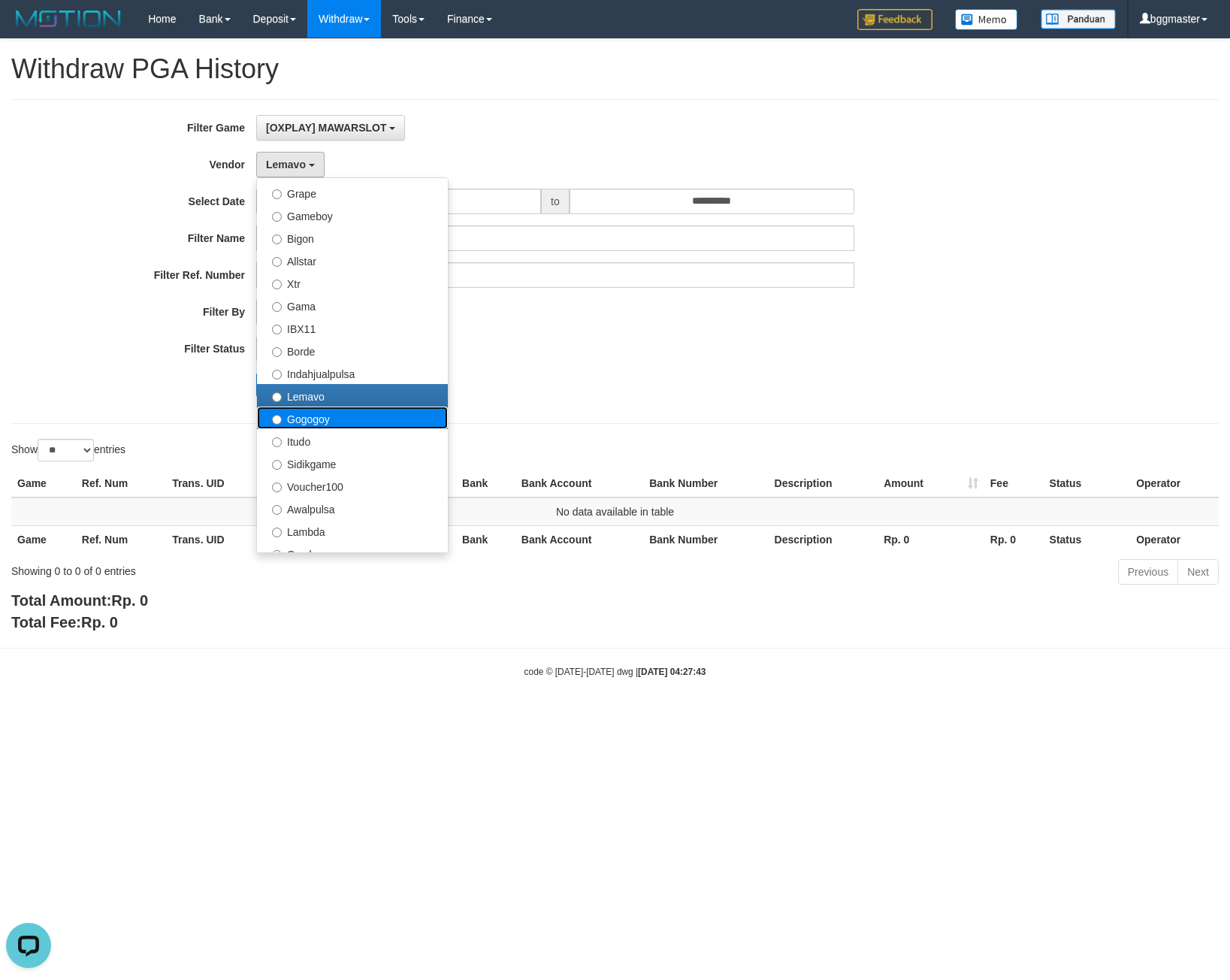
click at [338, 420] on label "Gogogoy" at bounding box center [352, 418] width 191 height 23
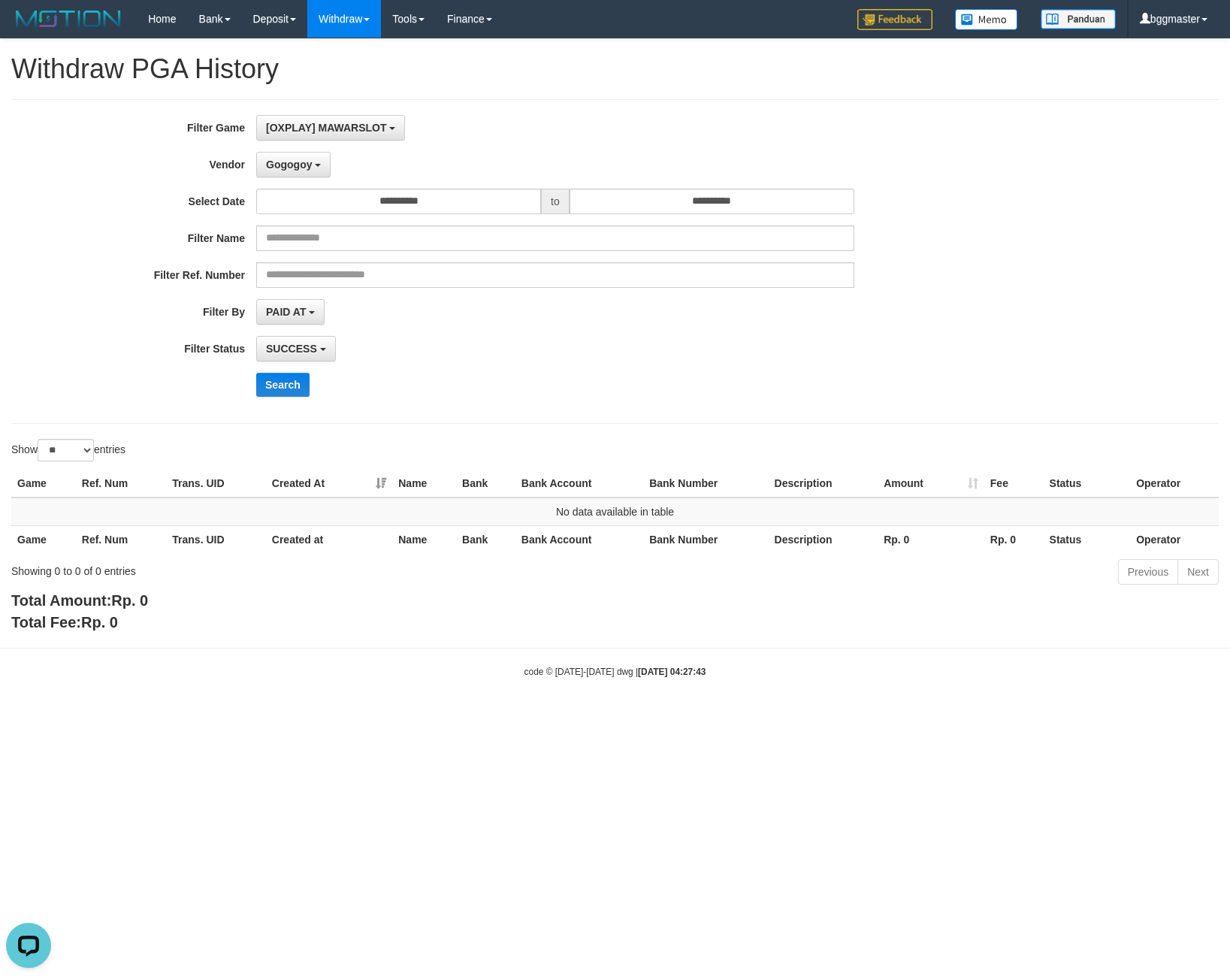
click at [279, 400] on div "**********" at bounding box center [512, 261] width 1025 height 293
click at [281, 379] on button "Search" at bounding box center [283, 385] width 53 height 24
click at [284, 157] on button "Gogogoy" at bounding box center [293, 164] width 74 height 26
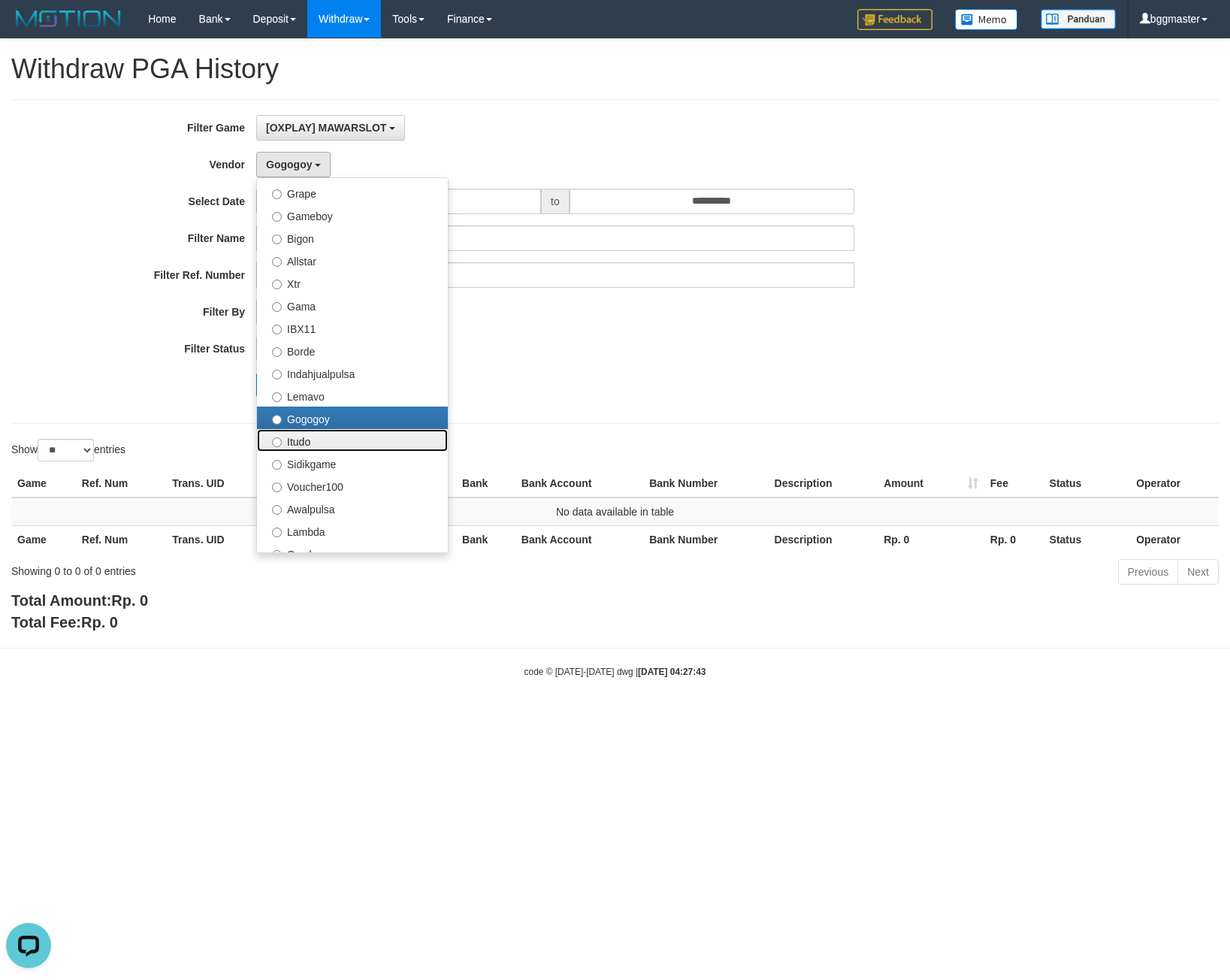
click at [330, 437] on label "Itudo" at bounding box center [352, 441] width 191 height 23
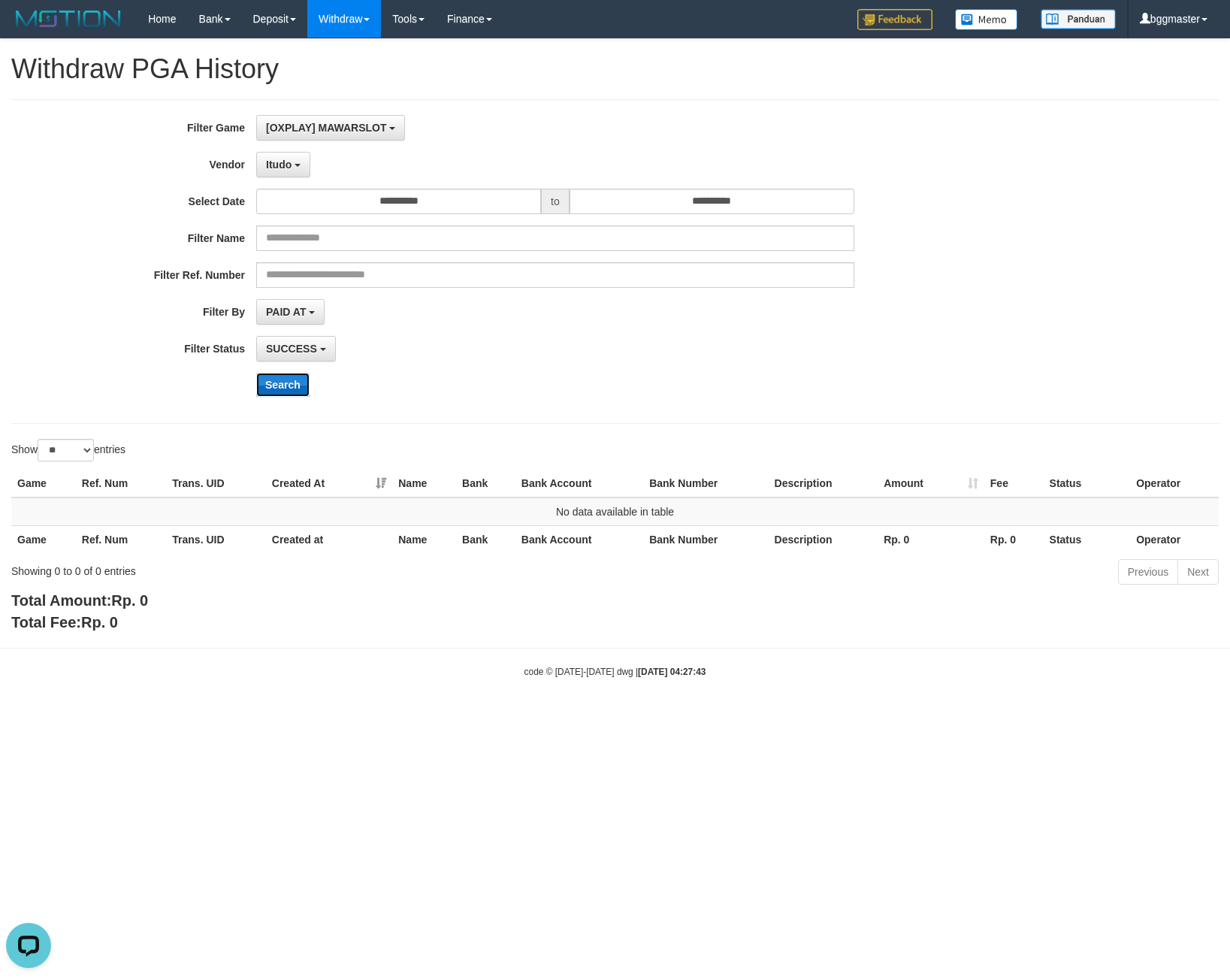
click at [291, 380] on button "Search" at bounding box center [283, 385] width 53 height 24
click at [285, 160] on span "Itudo" at bounding box center [278, 164] width 26 height 12
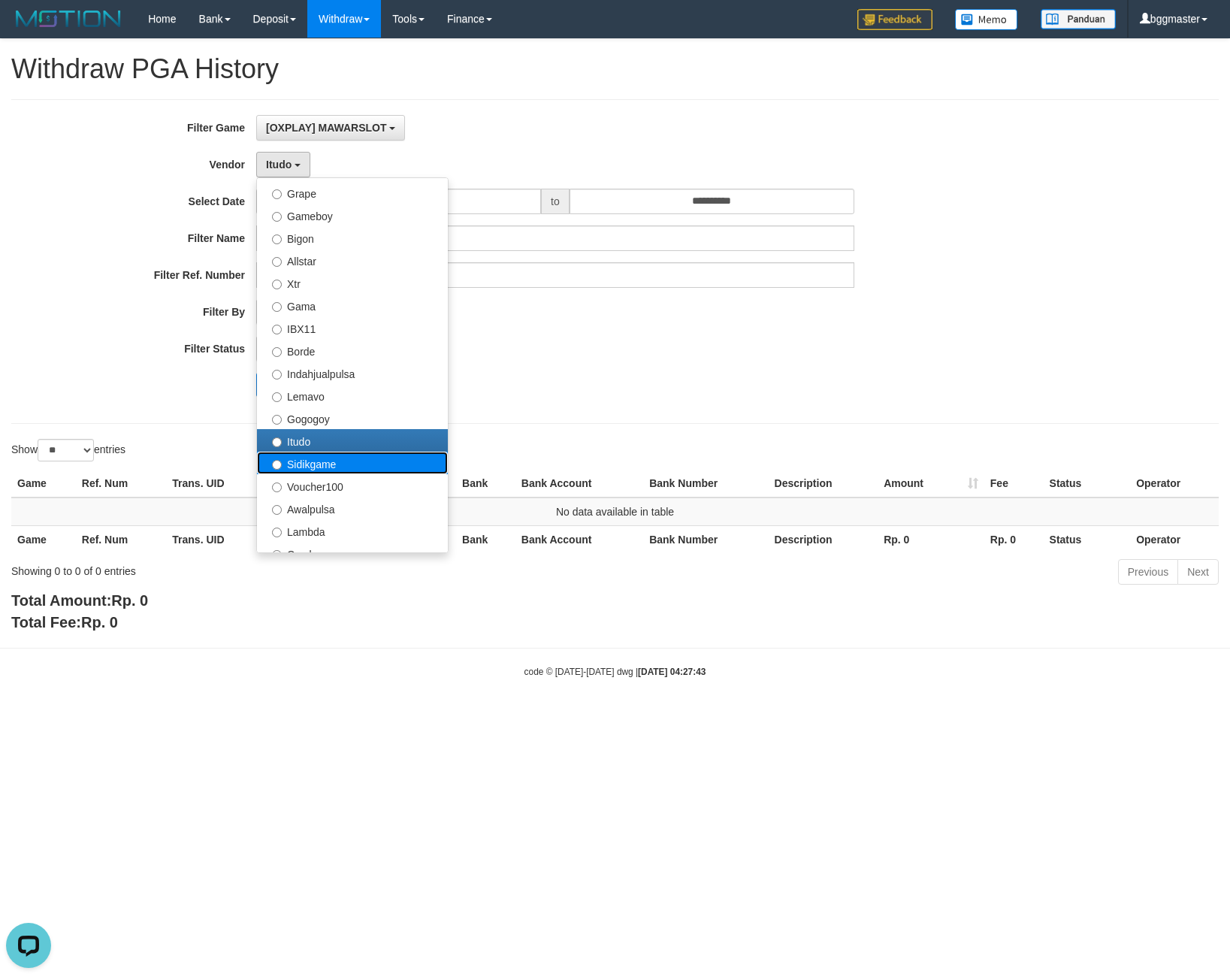
click at [312, 463] on label "Sidikgame" at bounding box center [352, 463] width 191 height 23
select select "**********"
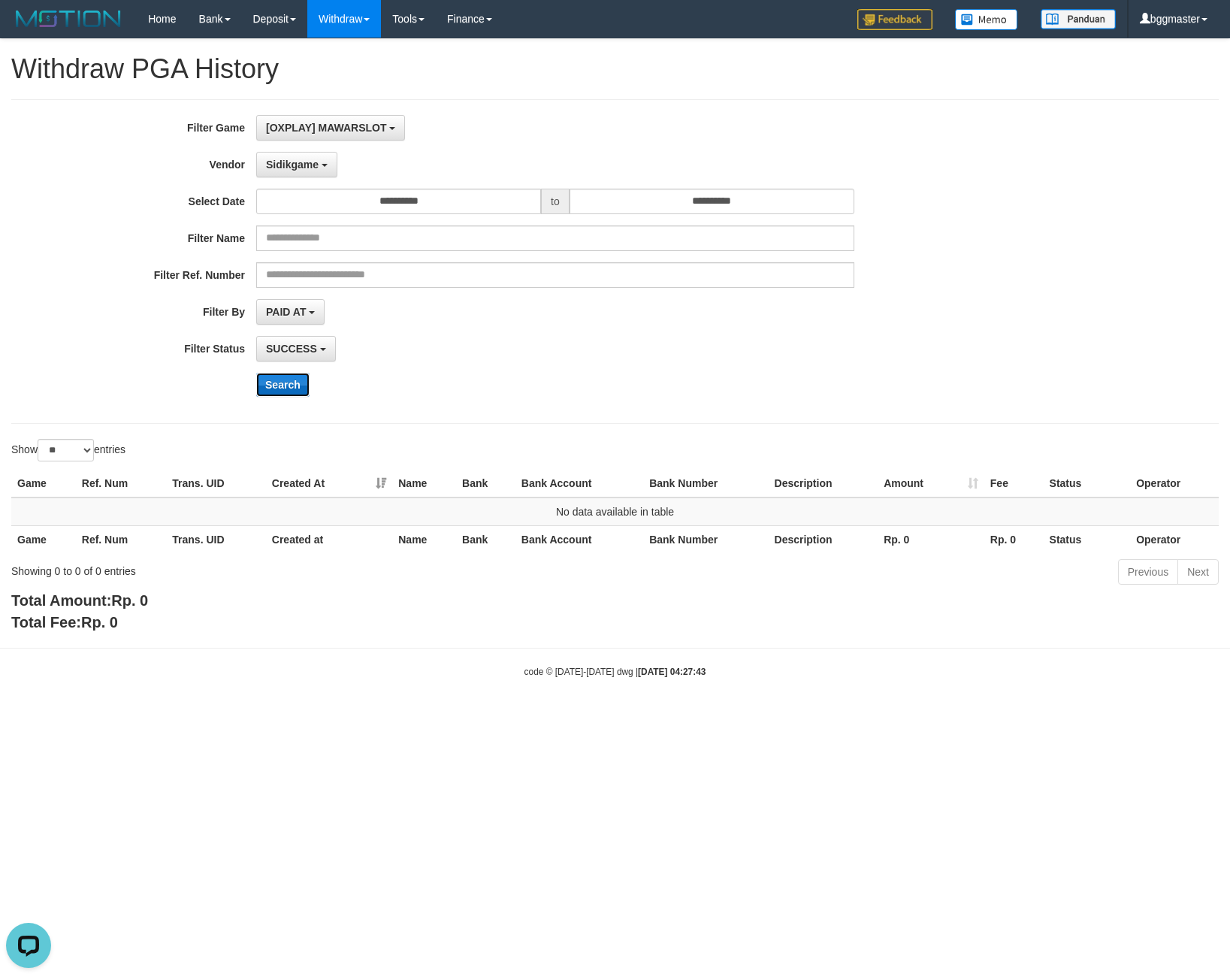
click at [297, 383] on button "Search" at bounding box center [283, 385] width 53 height 24
click at [293, 172] on button "Sidikgame" at bounding box center [296, 164] width 81 height 26
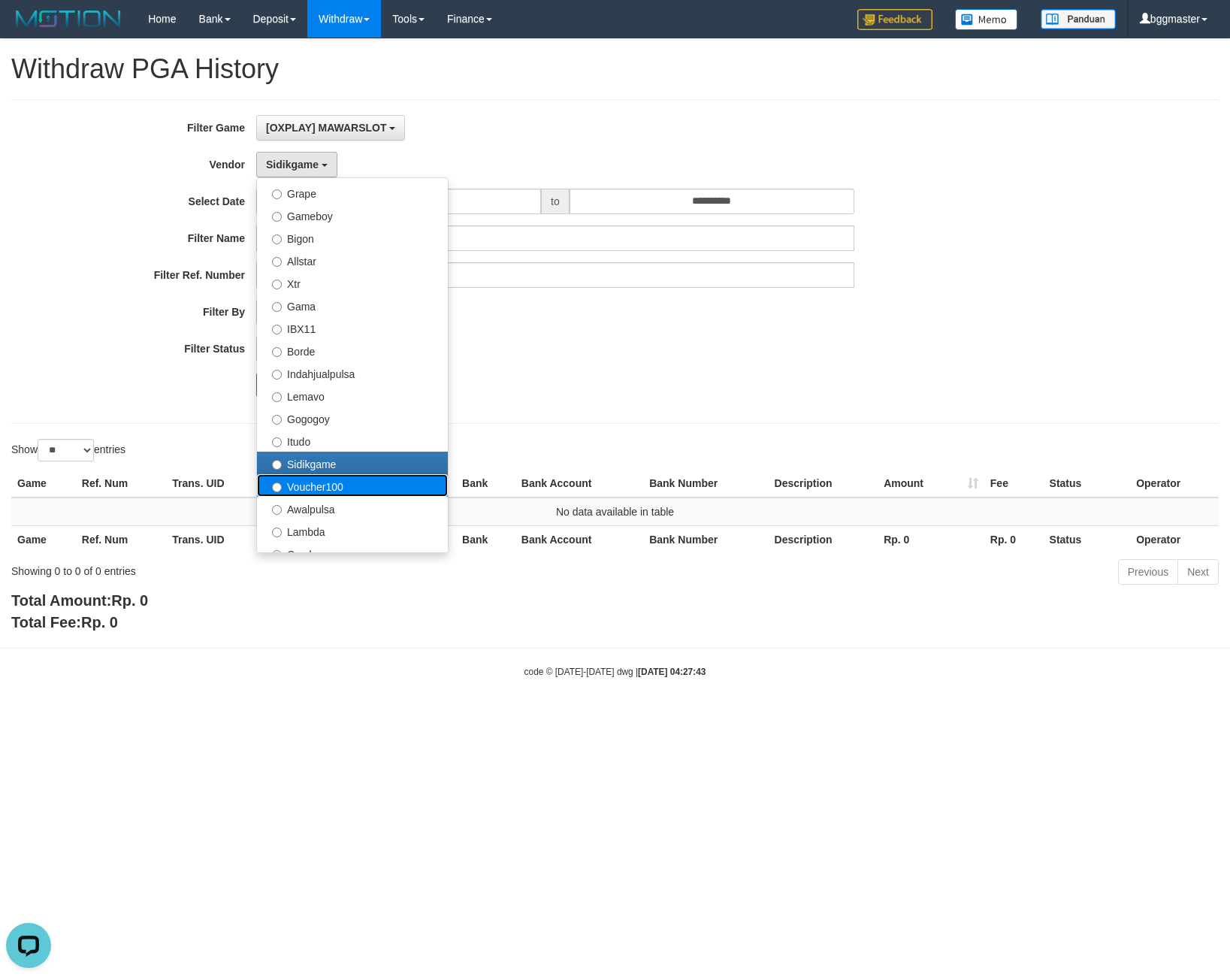
click at [335, 481] on label "Voucher100" at bounding box center [352, 485] width 191 height 23
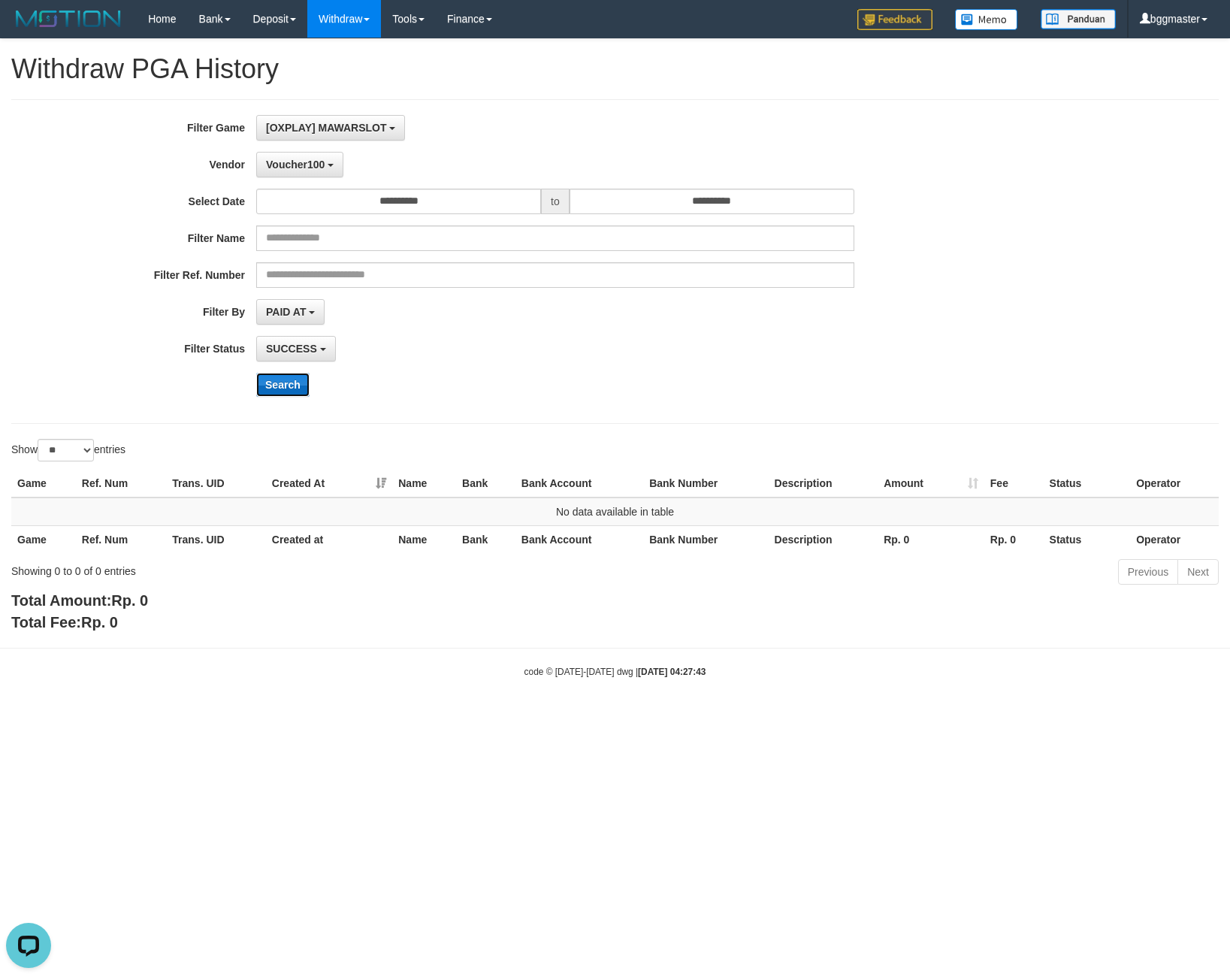
click at [292, 386] on button "Search" at bounding box center [283, 385] width 53 height 24
click at [306, 160] on span "Voucher100" at bounding box center [295, 164] width 59 height 12
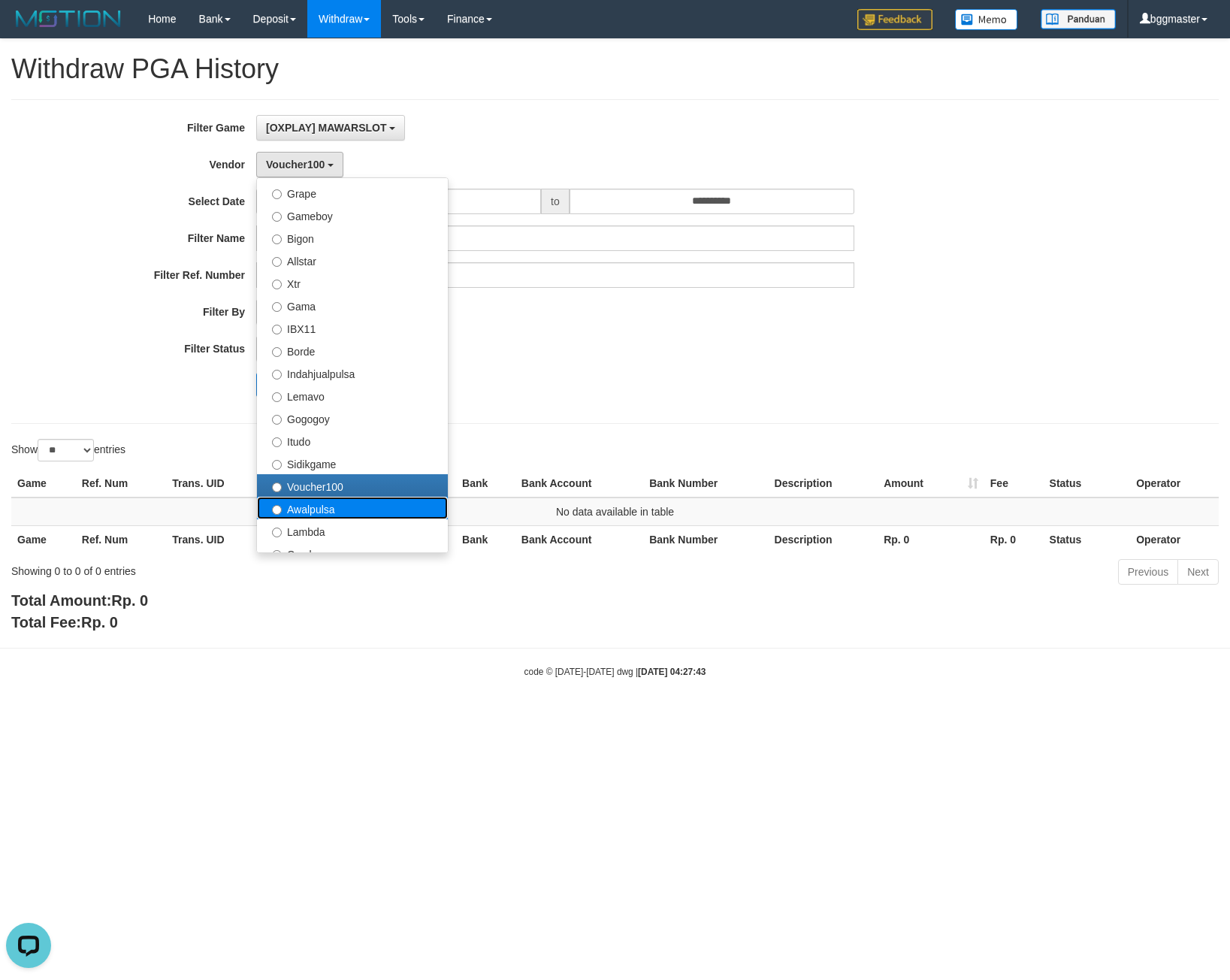
click at [327, 506] on label "Awalpulsa" at bounding box center [352, 508] width 191 height 23
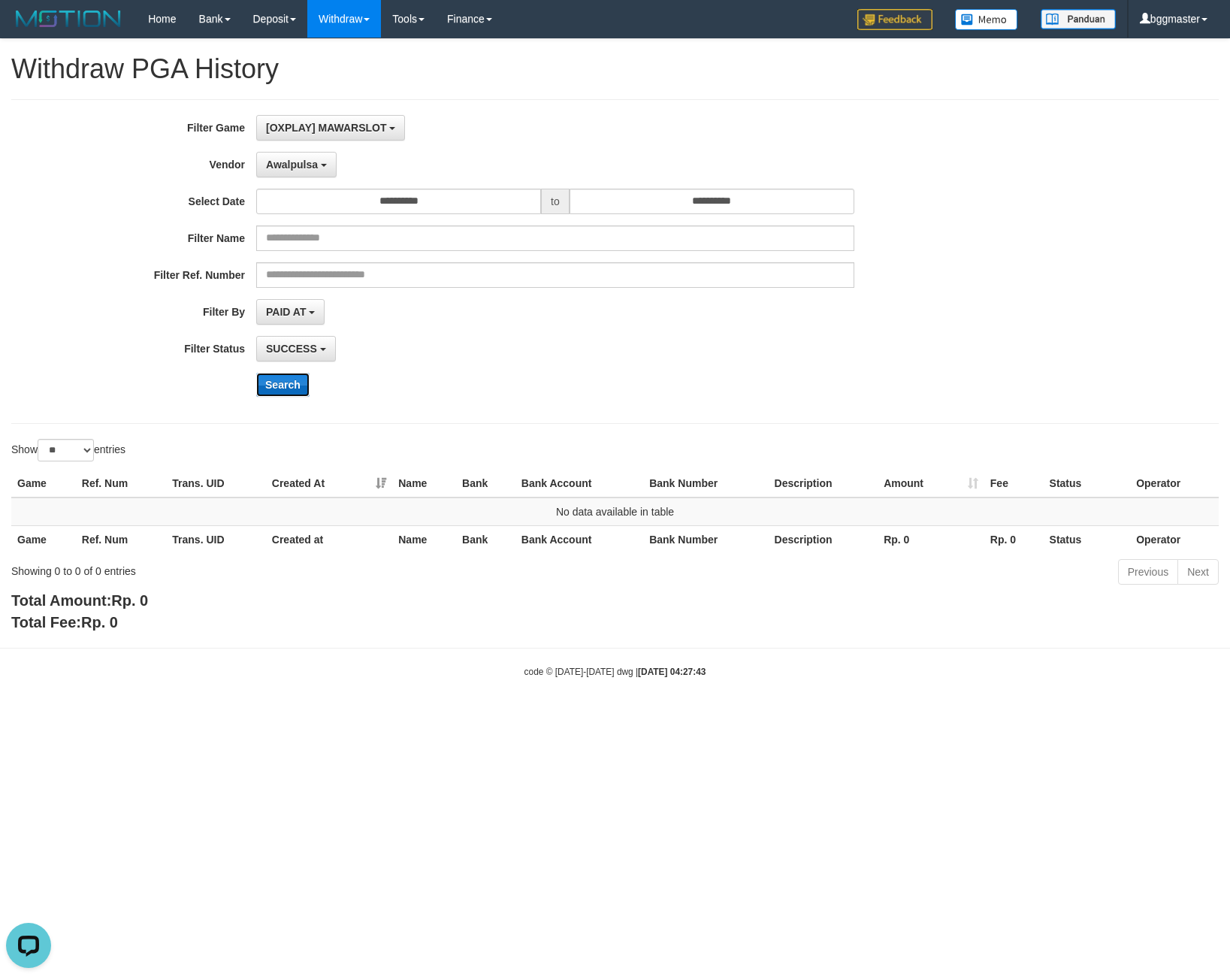
click at [283, 388] on button "Search" at bounding box center [283, 385] width 53 height 24
click at [619, 206] on input "**********" at bounding box center [712, 201] width 285 height 26
click at [585, 116] on div "[OXPLAY] MAWARSLOT SELECT GAME [OXPLAY] MAWARSLOT" at bounding box center [556, 127] width 598 height 26
click at [271, 388] on button "Search" at bounding box center [283, 385] width 53 height 24
click at [278, 376] on button "Search" at bounding box center [283, 385] width 53 height 24
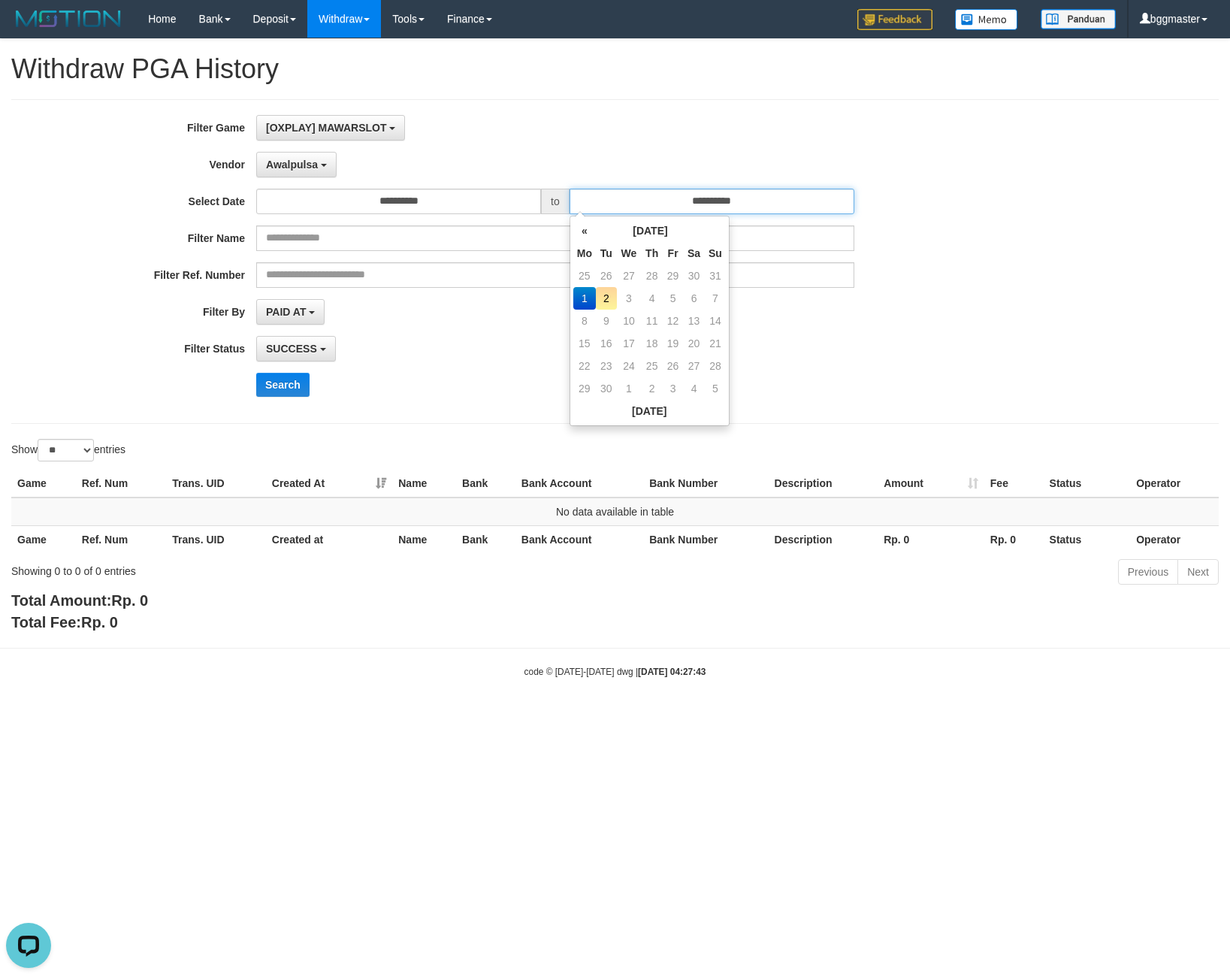
click at [617, 201] on input "**********" at bounding box center [712, 201] width 285 height 26
drag, startPoint x: 582, startPoint y: 148, endPoint x: 330, endPoint y: 177, distance: 253.7
click at [582, 147] on div "**********" at bounding box center [512, 261] width 1025 height 293
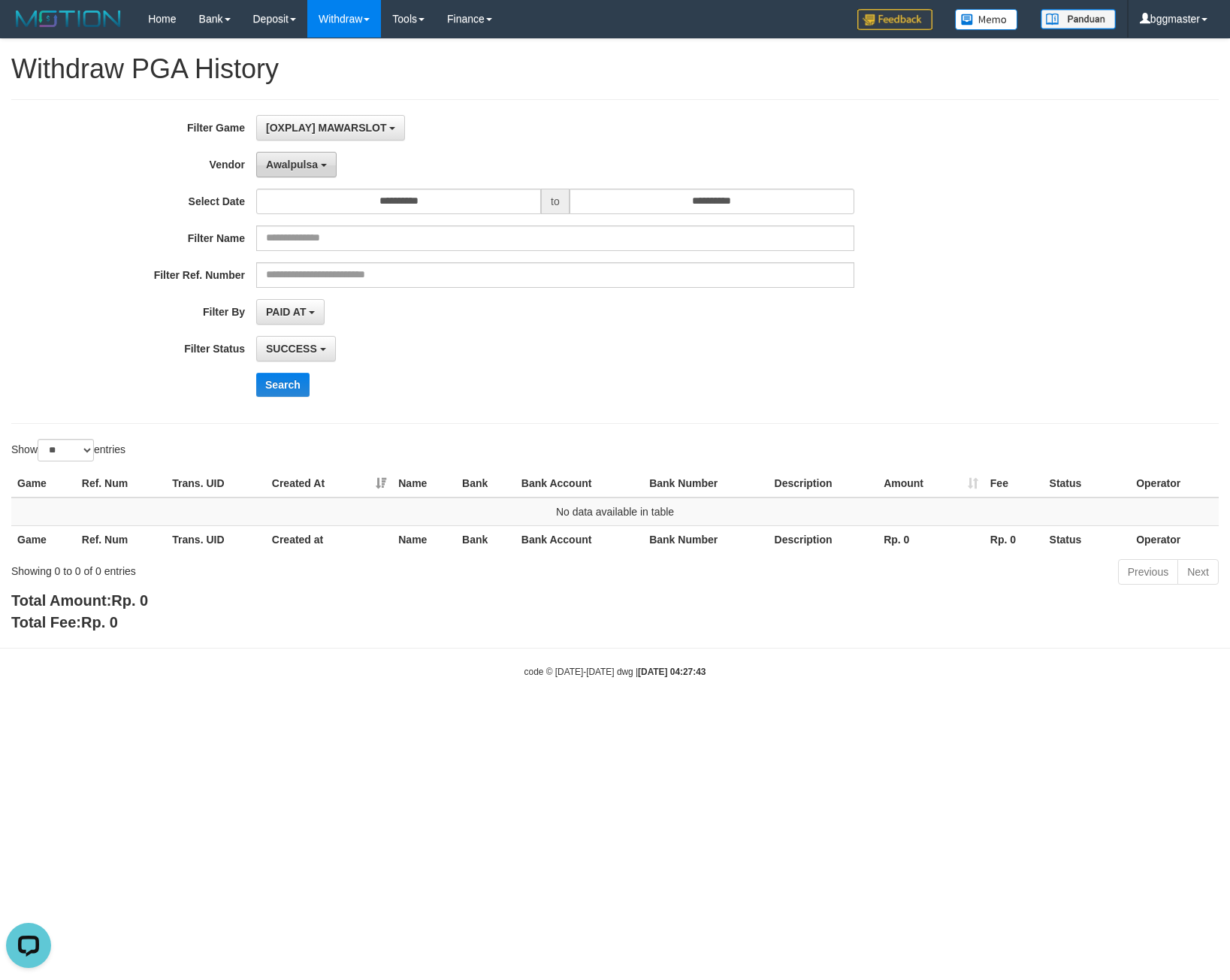
click at [302, 160] on span "Awalpulsa" at bounding box center [292, 164] width 52 height 12
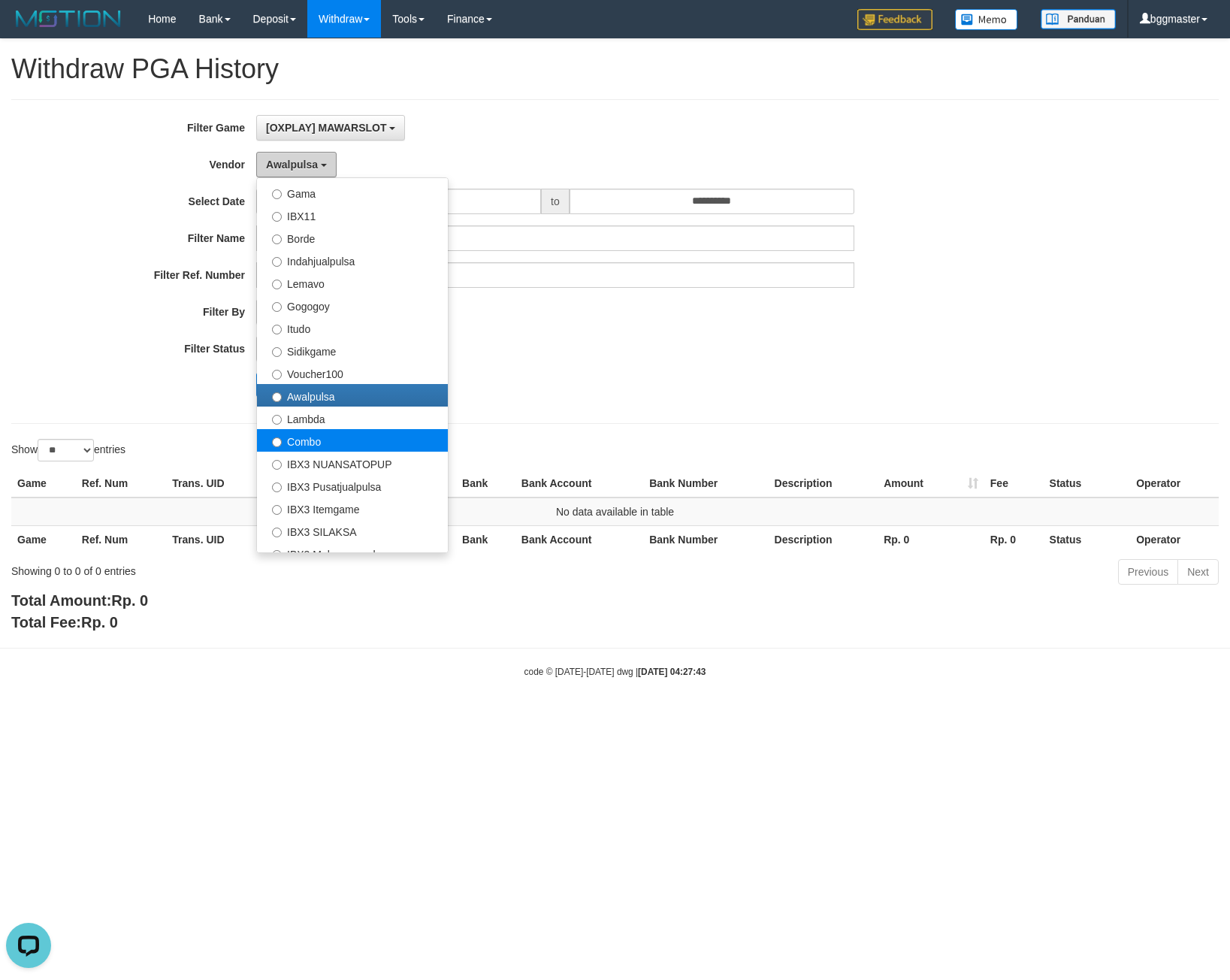
scroll to position [493, 0]
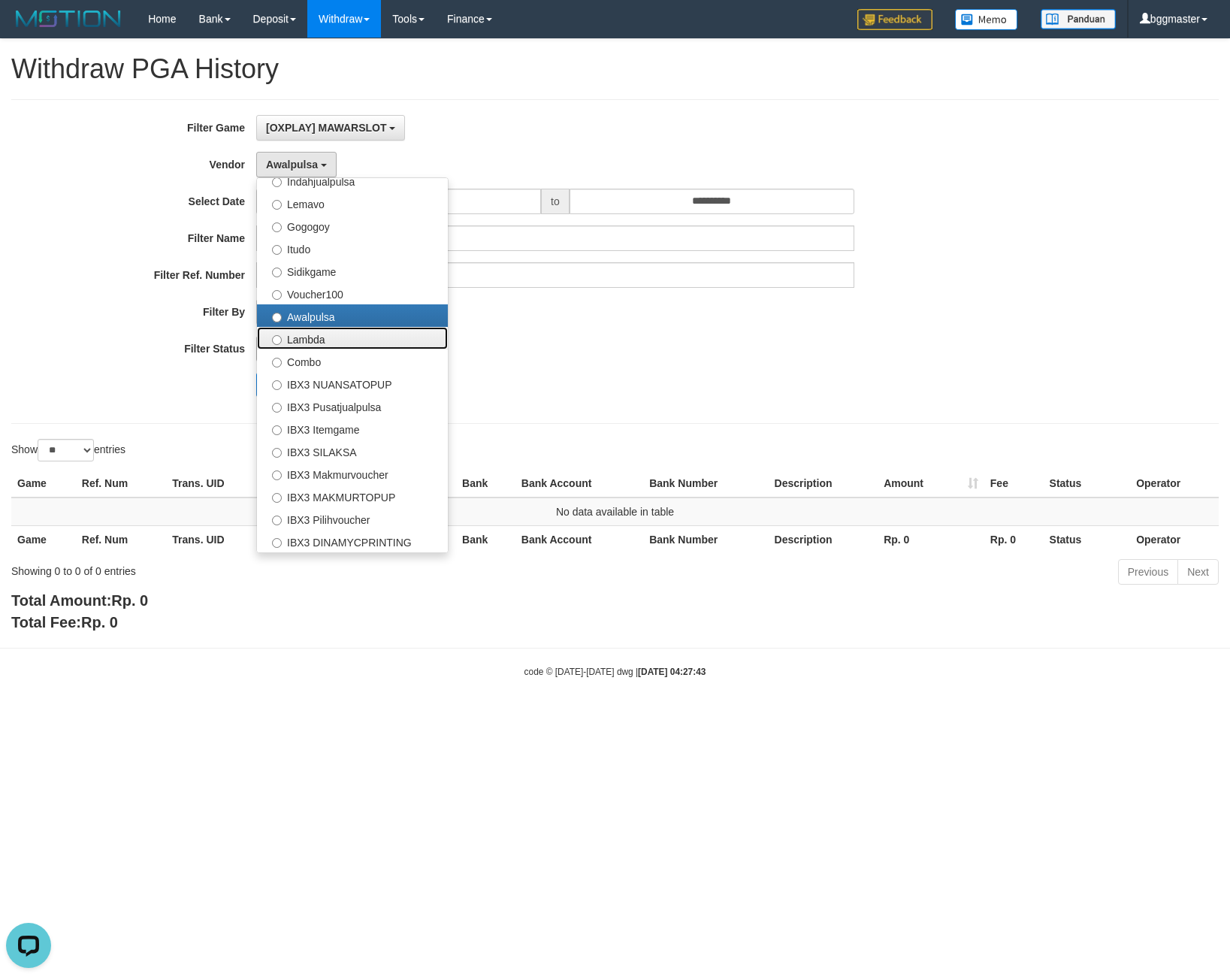
drag, startPoint x: 327, startPoint y: 337, endPoint x: 286, endPoint y: 356, distance: 45.2
click at [326, 337] on label "Lambda" at bounding box center [352, 338] width 191 height 23
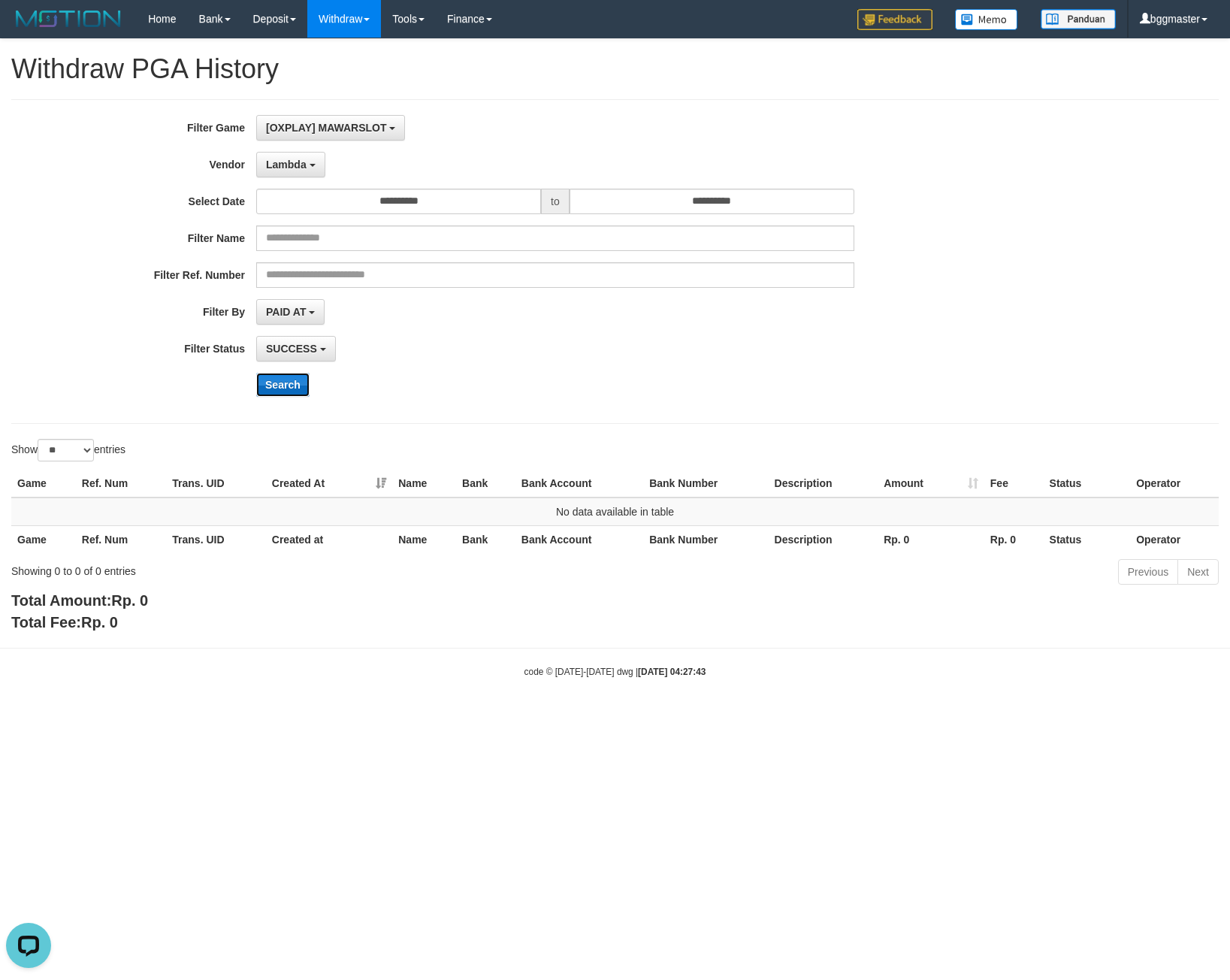
click at [280, 376] on button "Search" at bounding box center [283, 385] width 53 height 24
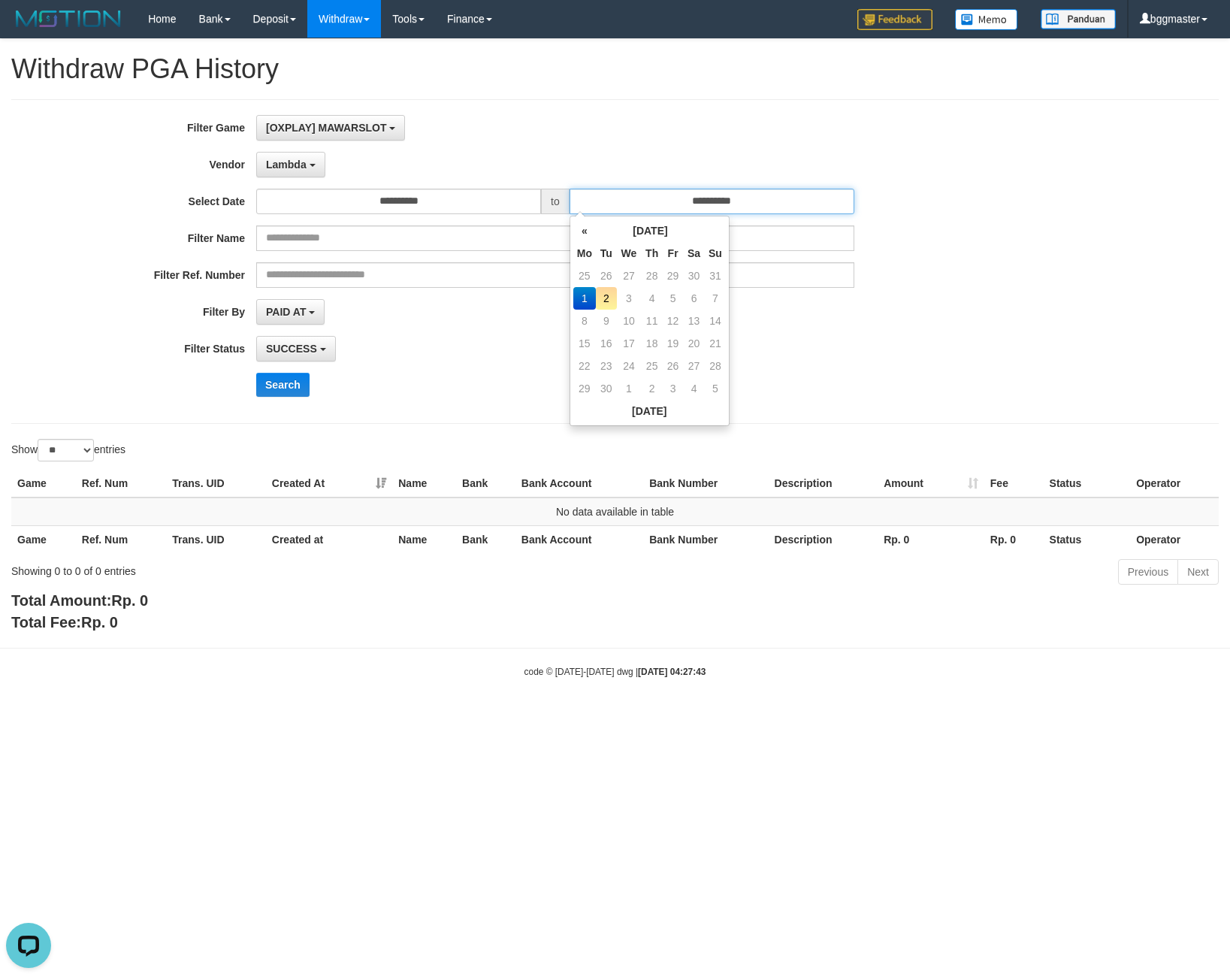
click at [620, 196] on input "**********" at bounding box center [712, 201] width 285 height 26
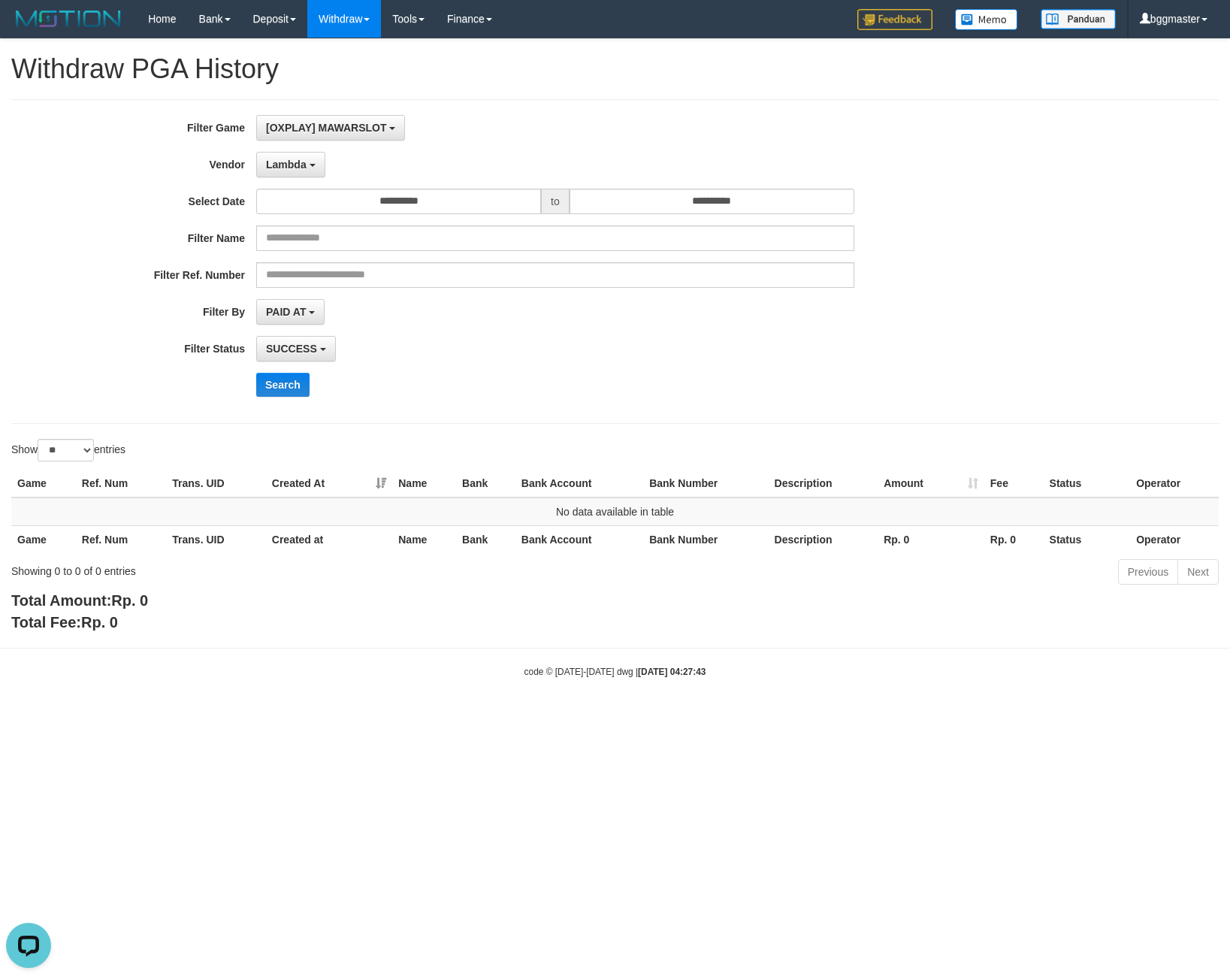
click at [582, 142] on div "**********" at bounding box center [512, 261] width 1025 height 293
click at [313, 383] on div "Search" at bounding box center [641, 385] width 769 height 24
click at [294, 379] on button "Search" at bounding box center [283, 385] width 53 height 24
click at [596, 193] on input "**********" at bounding box center [712, 201] width 285 height 26
drag, startPoint x: 583, startPoint y: 139, endPoint x: 242, endPoint y: 153, distance: 341.3
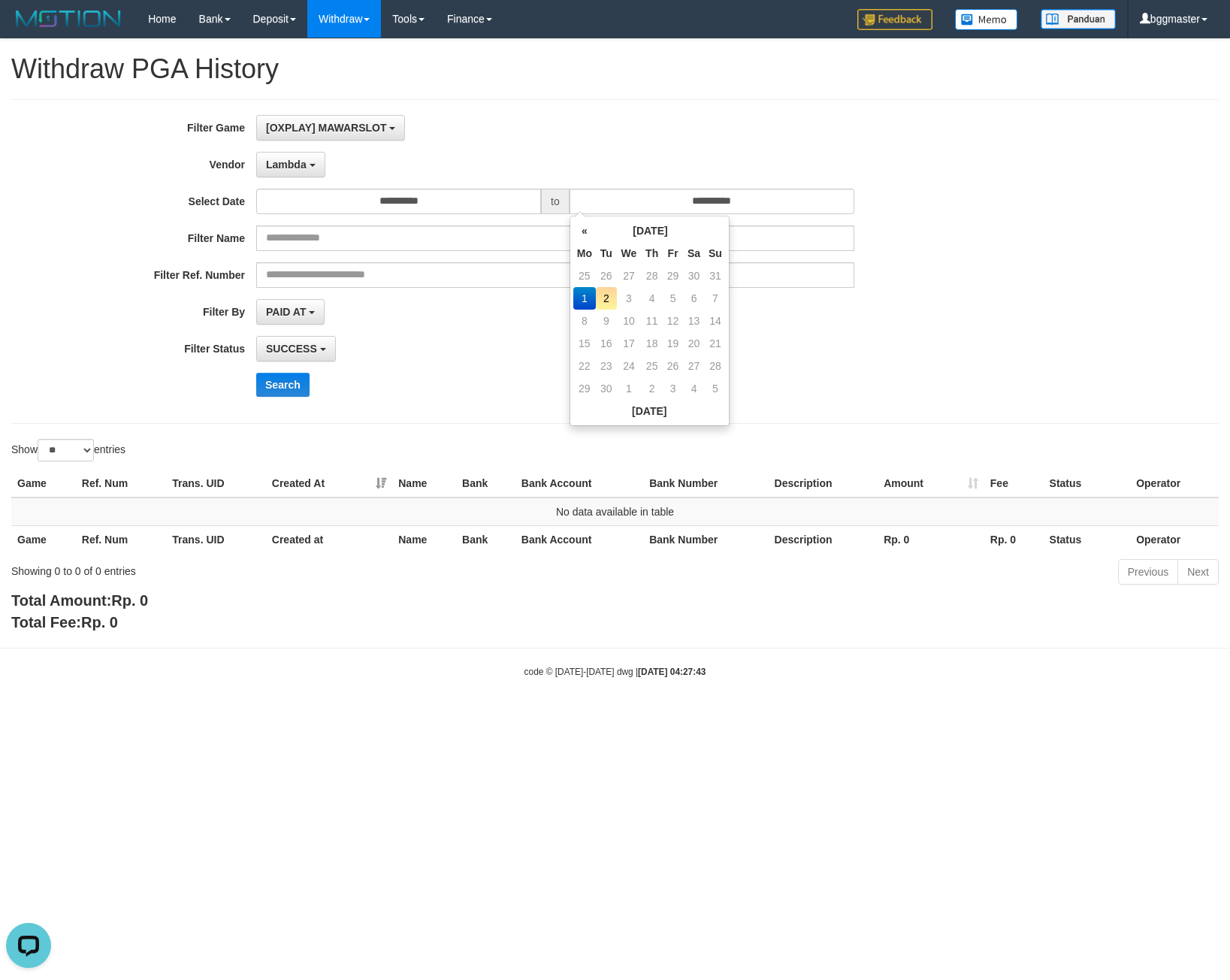
click at [559, 139] on div "[OXPLAY] MAWARSLOT SELECT GAME [OXPLAY] MAWARSLOT" at bounding box center [556, 127] width 598 height 26
click at [294, 157] on button "Lambda" at bounding box center [291, 164] width 69 height 26
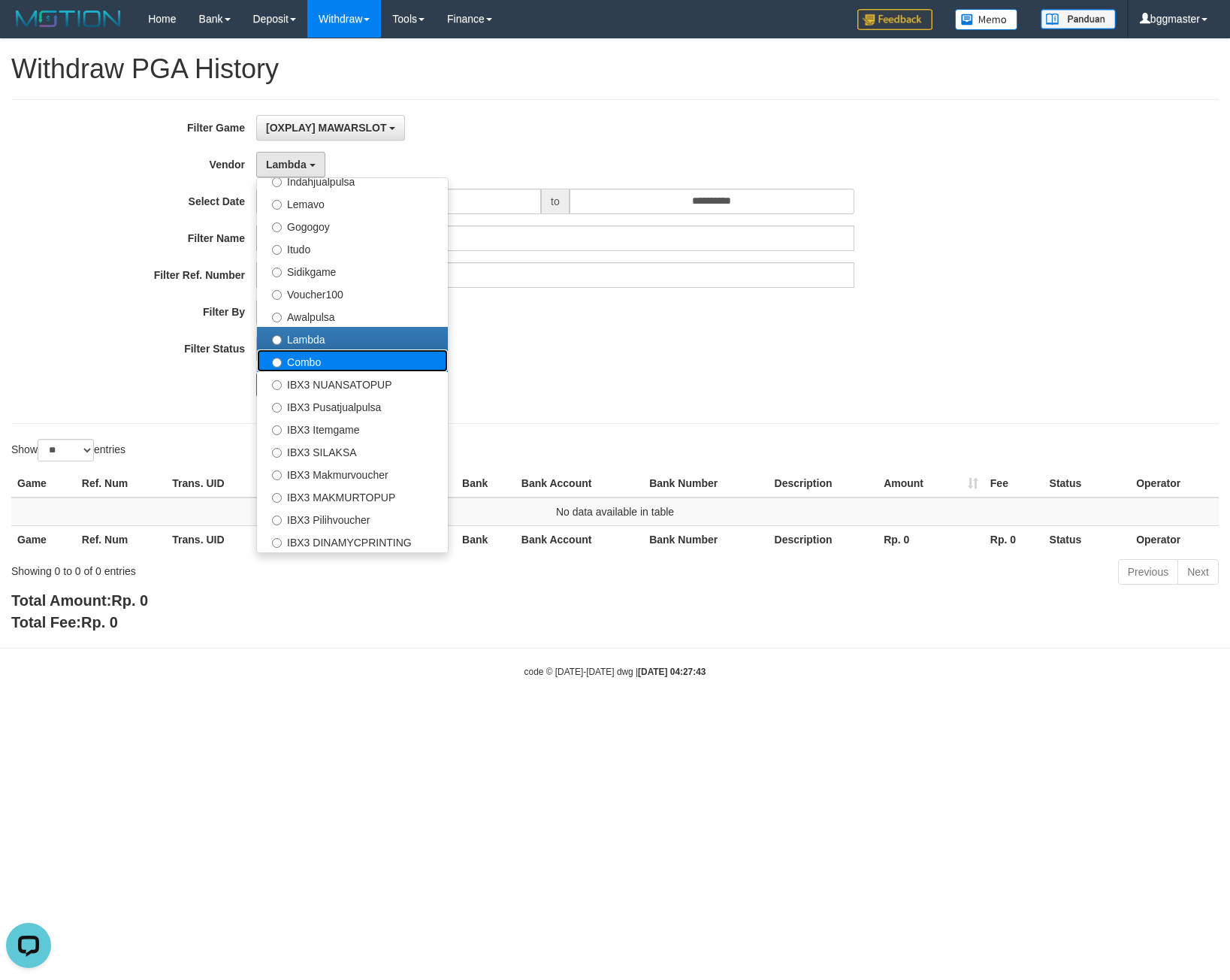
click at [299, 364] on label "Combo" at bounding box center [352, 361] width 191 height 23
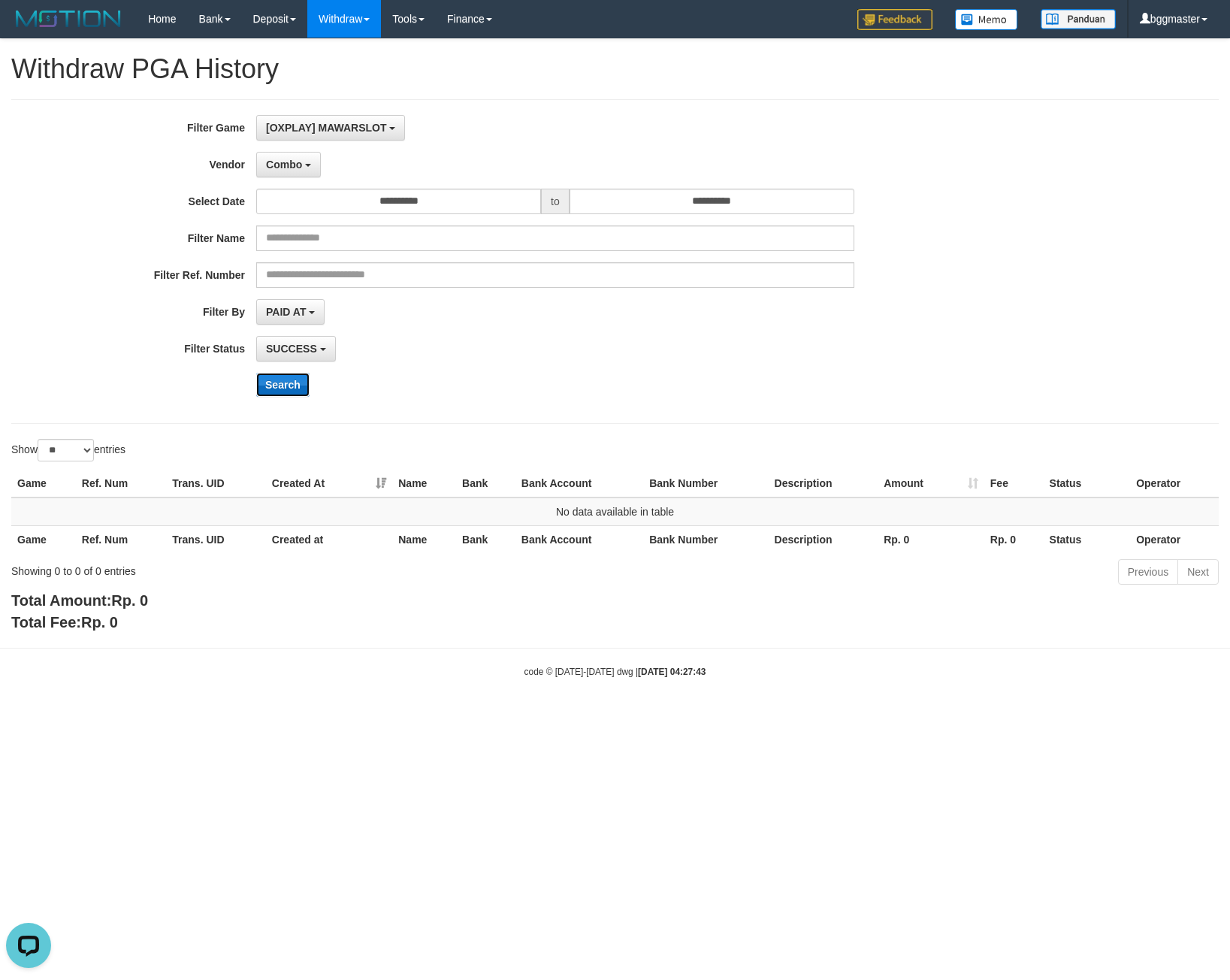
click at [285, 391] on button "Search" at bounding box center [283, 385] width 53 height 24
click at [300, 384] on button "Search" at bounding box center [283, 385] width 53 height 24
drag, startPoint x: 280, startPoint y: 167, endPoint x: 262, endPoint y: 180, distance: 22.2
click at [274, 177] on button "Combo" at bounding box center [289, 164] width 65 height 26
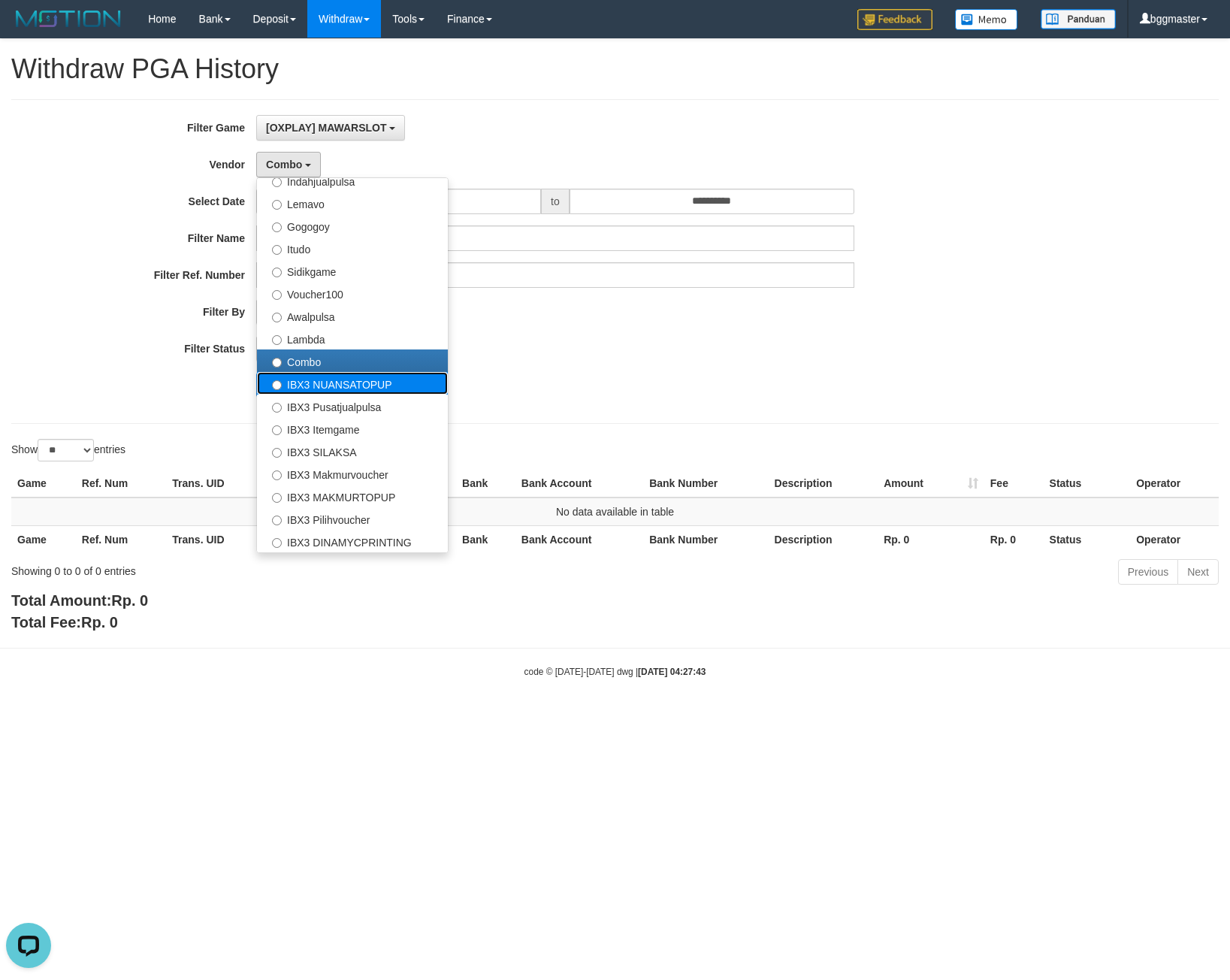
click at [312, 384] on label "IBX3 NUANSATOPUP" at bounding box center [352, 384] width 191 height 23
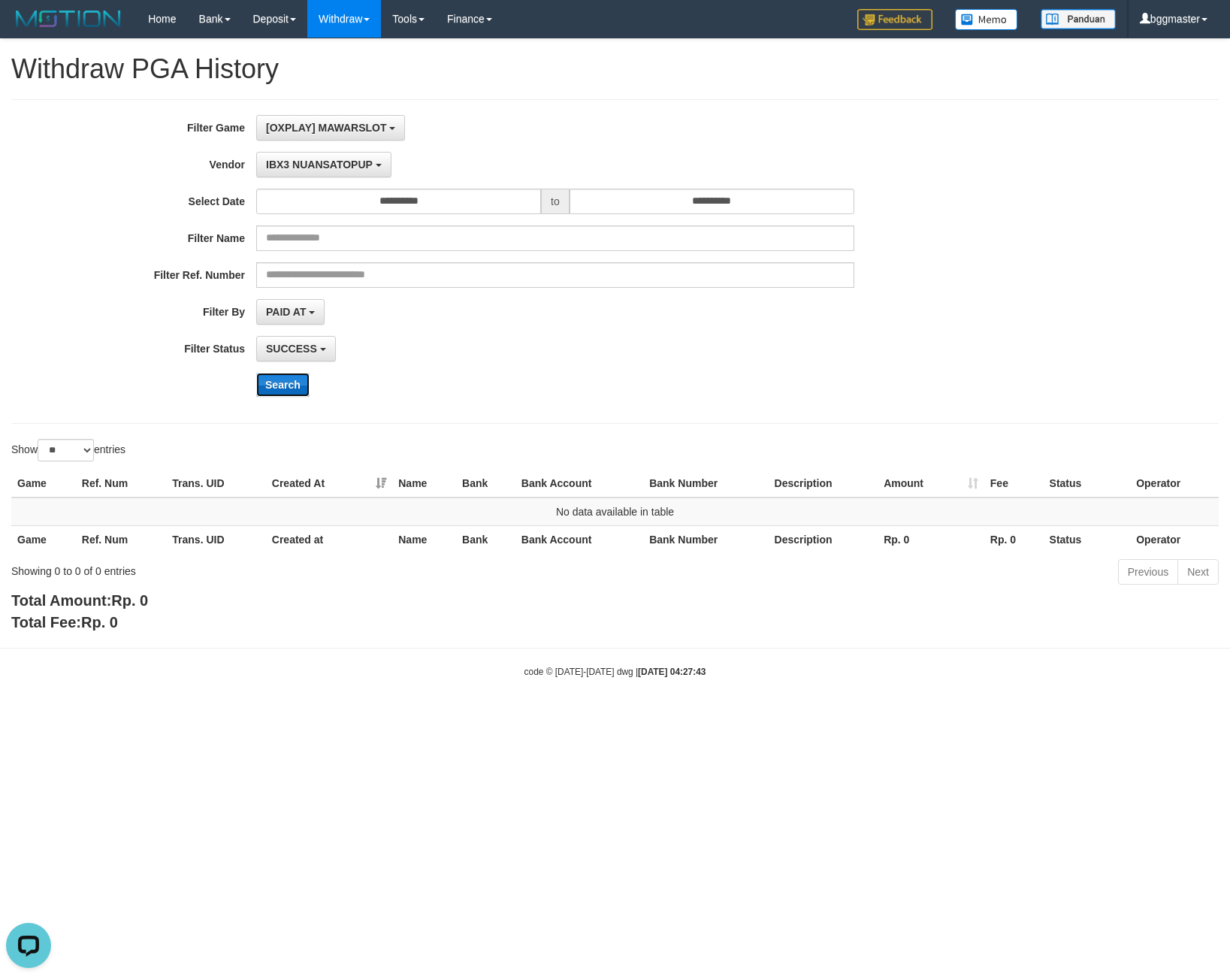
click at [278, 387] on button "Search" at bounding box center [283, 385] width 53 height 24
drag, startPoint x: 277, startPoint y: 373, endPoint x: 270, endPoint y: 337, distance: 36.7
click at [277, 376] on button "Search" at bounding box center [283, 385] width 53 height 24
click at [289, 165] on span "IBX3 NUANSATOPUP" at bounding box center [319, 164] width 106 height 12
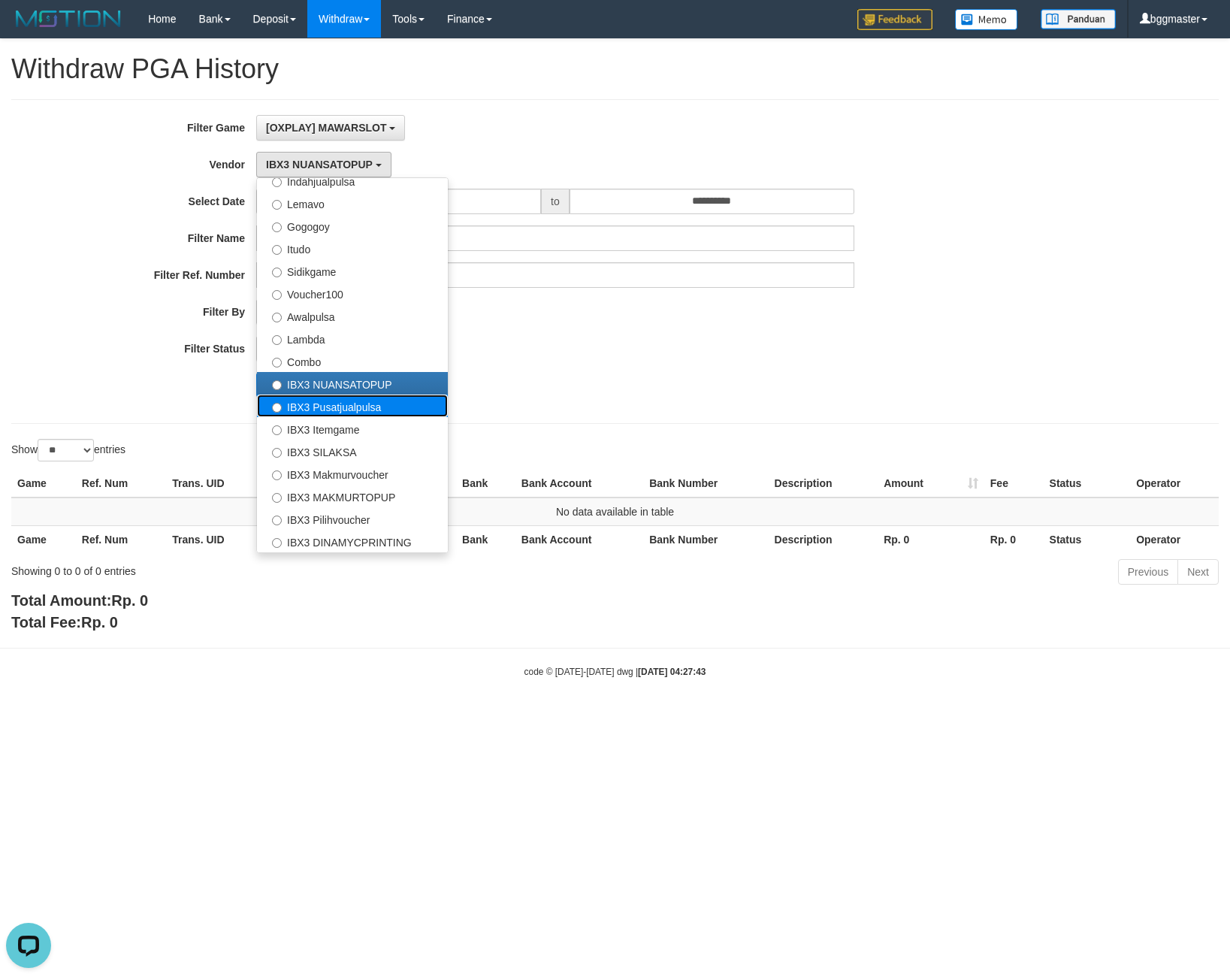
click at [297, 409] on label "IBX3 Pusatjualpulsa" at bounding box center [352, 405] width 191 height 23
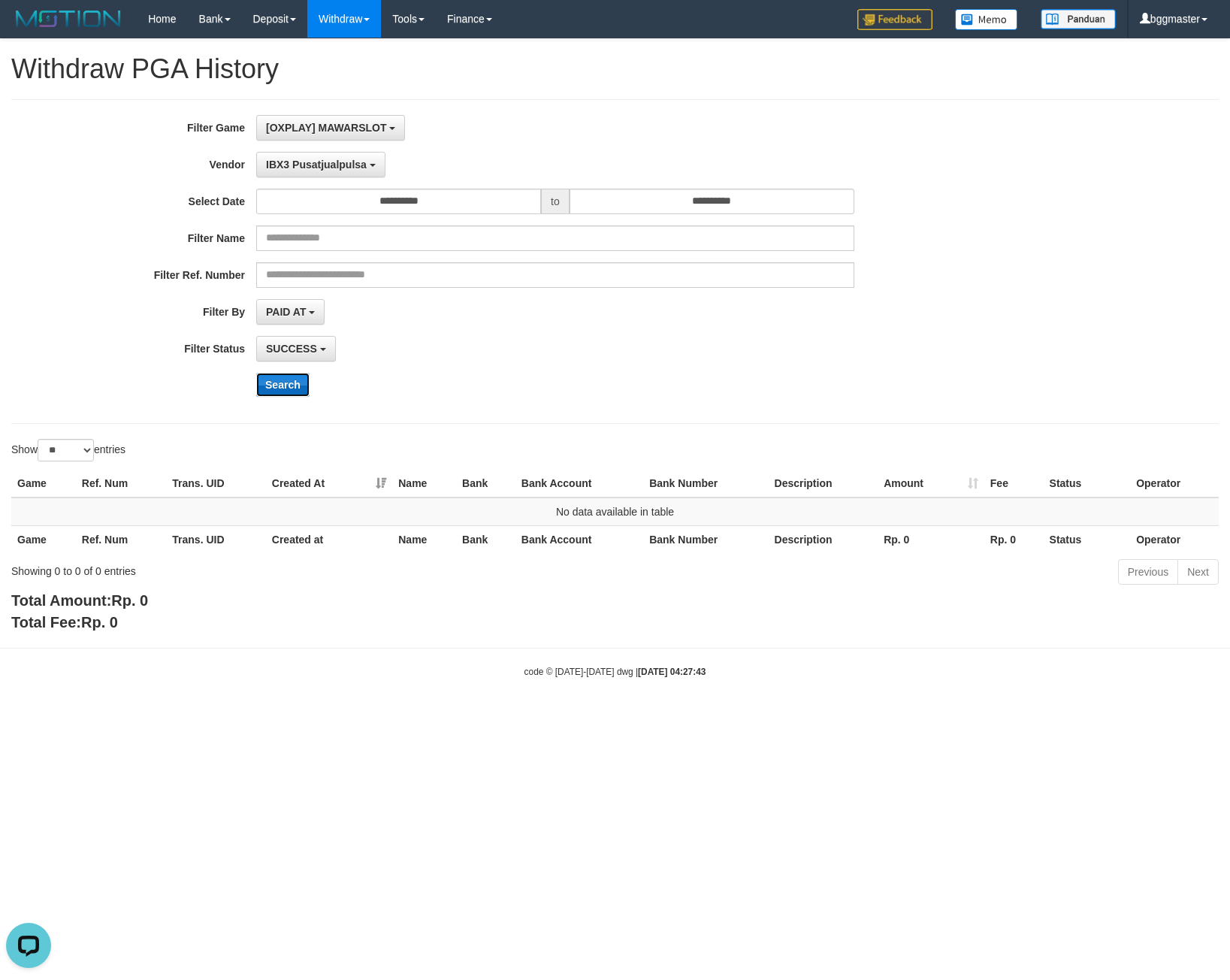
click at [282, 384] on button "Search" at bounding box center [283, 385] width 53 height 24
click at [304, 175] on button "IBX3 Pusatjualpulsa" at bounding box center [321, 164] width 129 height 26
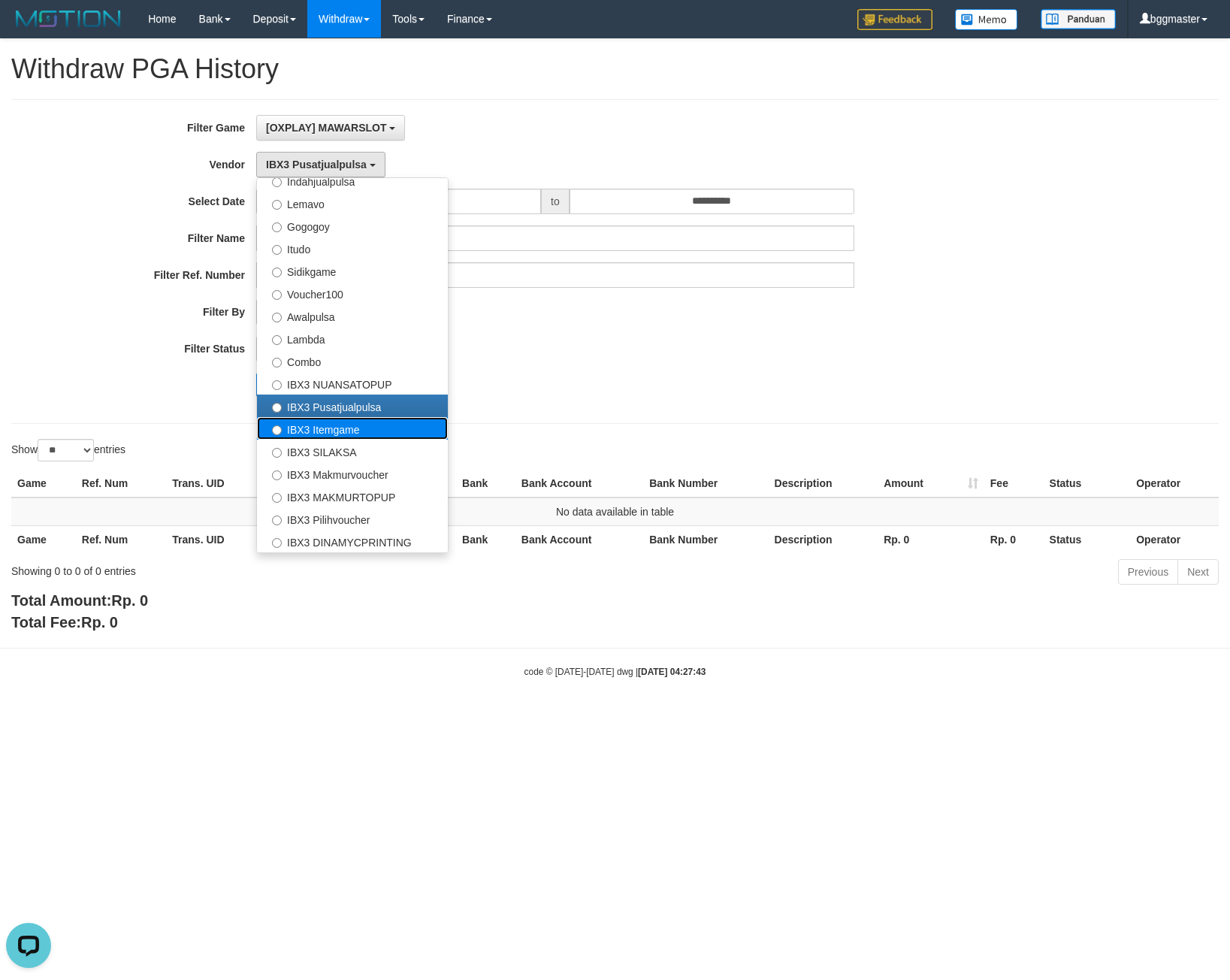
click at [323, 424] on label "IBX3 Itemgame" at bounding box center [352, 428] width 191 height 23
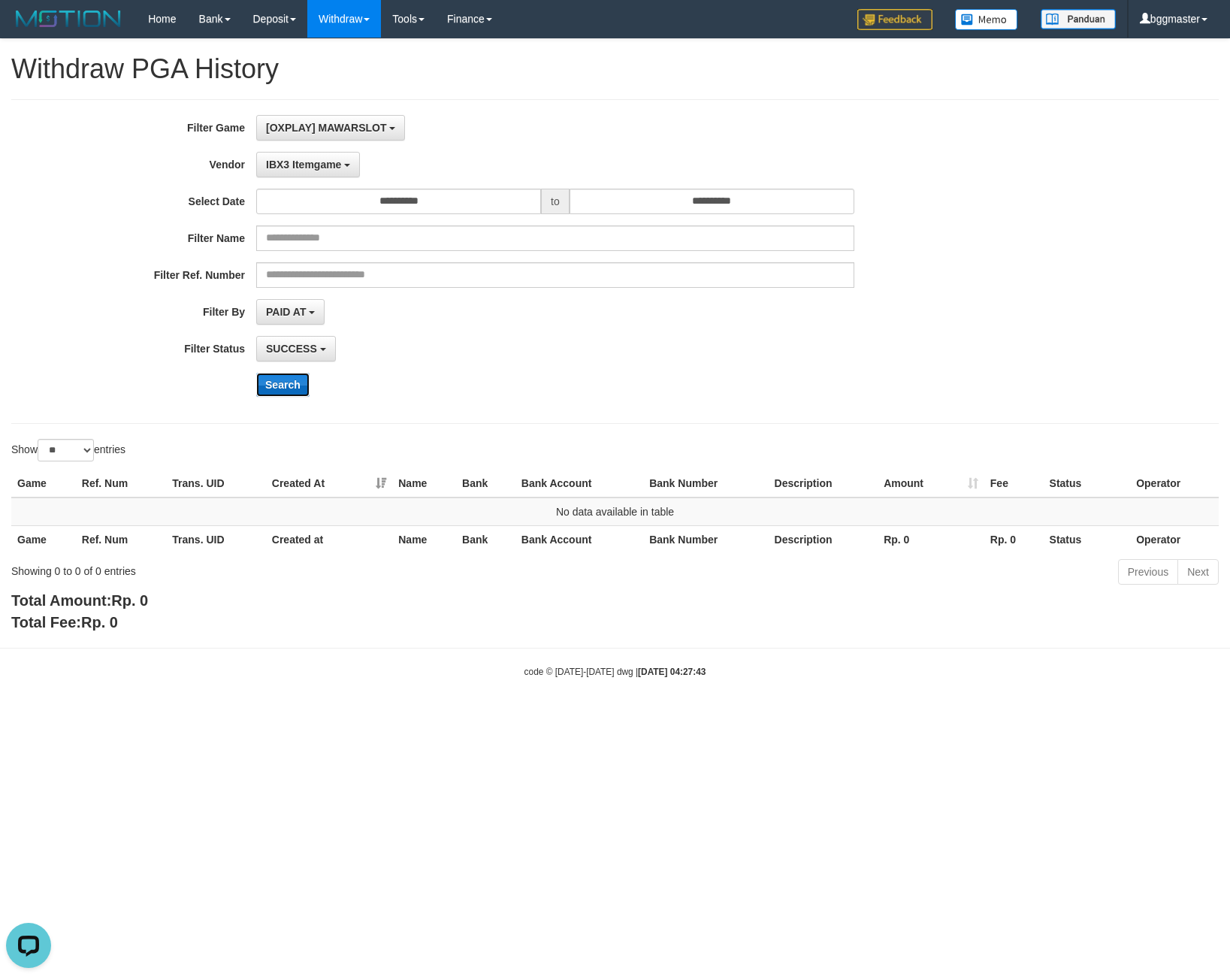
click at [298, 384] on button "Search" at bounding box center [283, 385] width 53 height 24
click at [284, 164] on span "IBX3 Itemgame" at bounding box center [303, 164] width 75 height 12
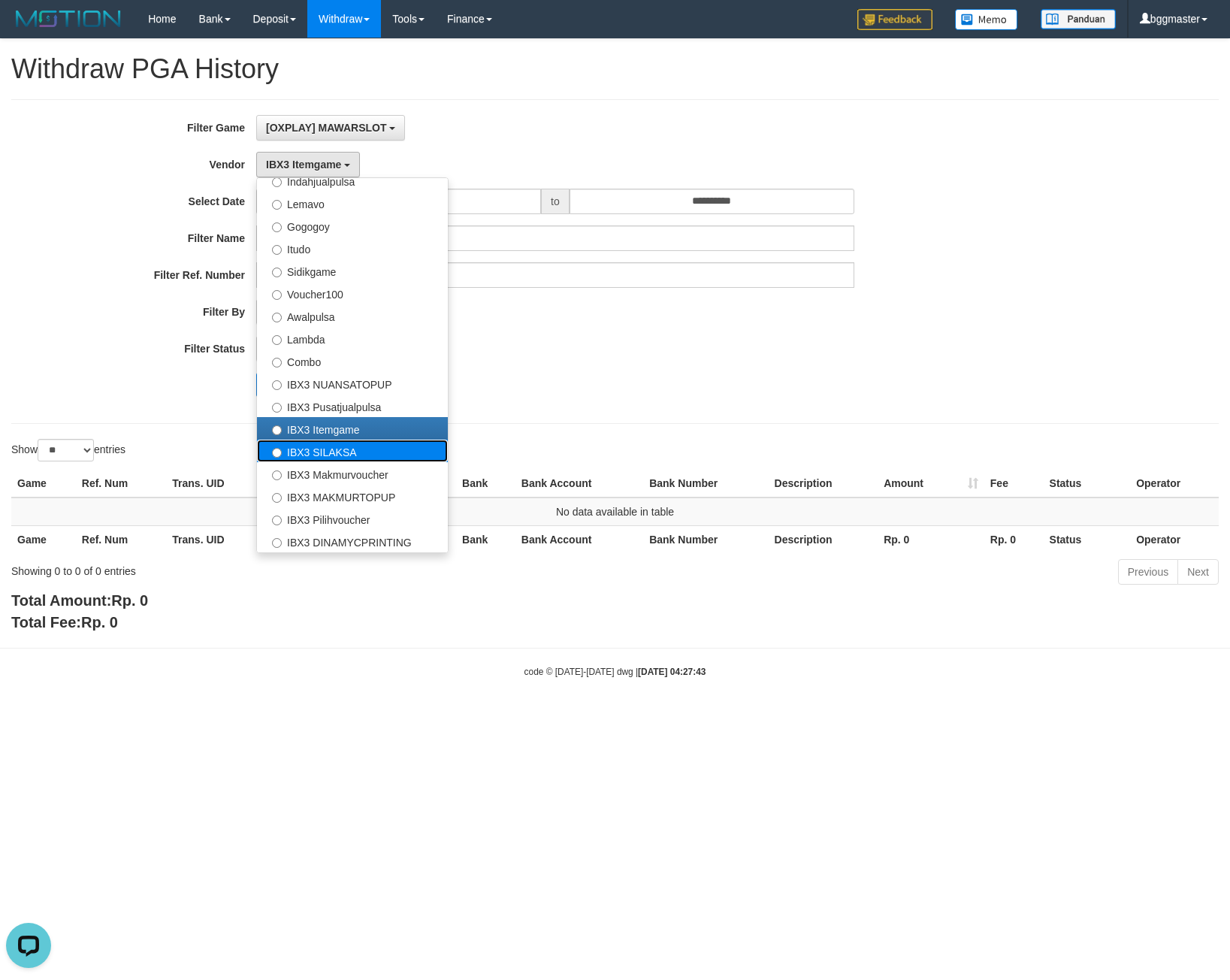
click at [299, 440] on label "IBX3 SILAKSA" at bounding box center [352, 451] width 191 height 23
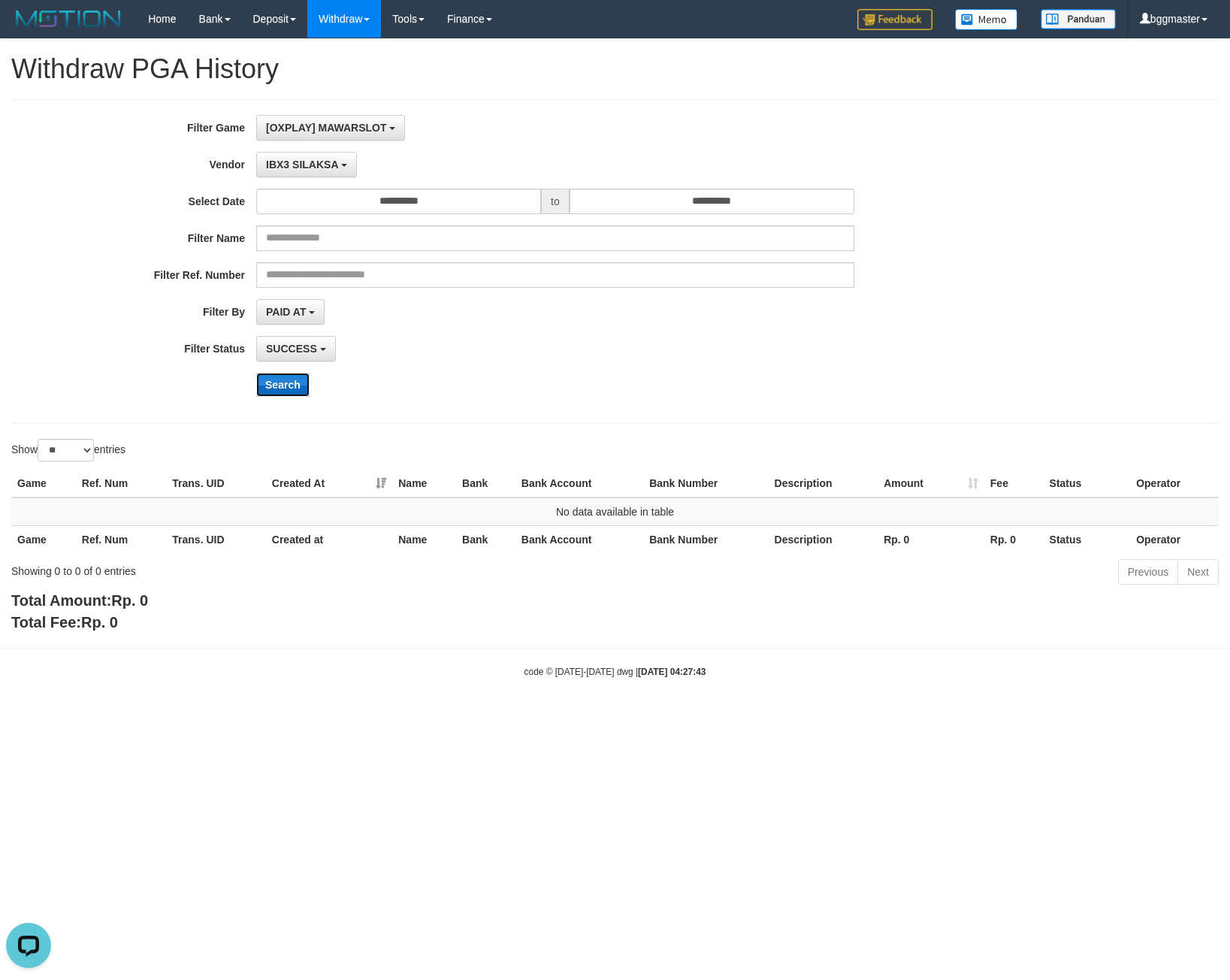
click at [284, 386] on button "Search" at bounding box center [283, 385] width 53 height 24
click at [311, 153] on button "IBX3 SILAKSA" at bounding box center [307, 164] width 101 height 26
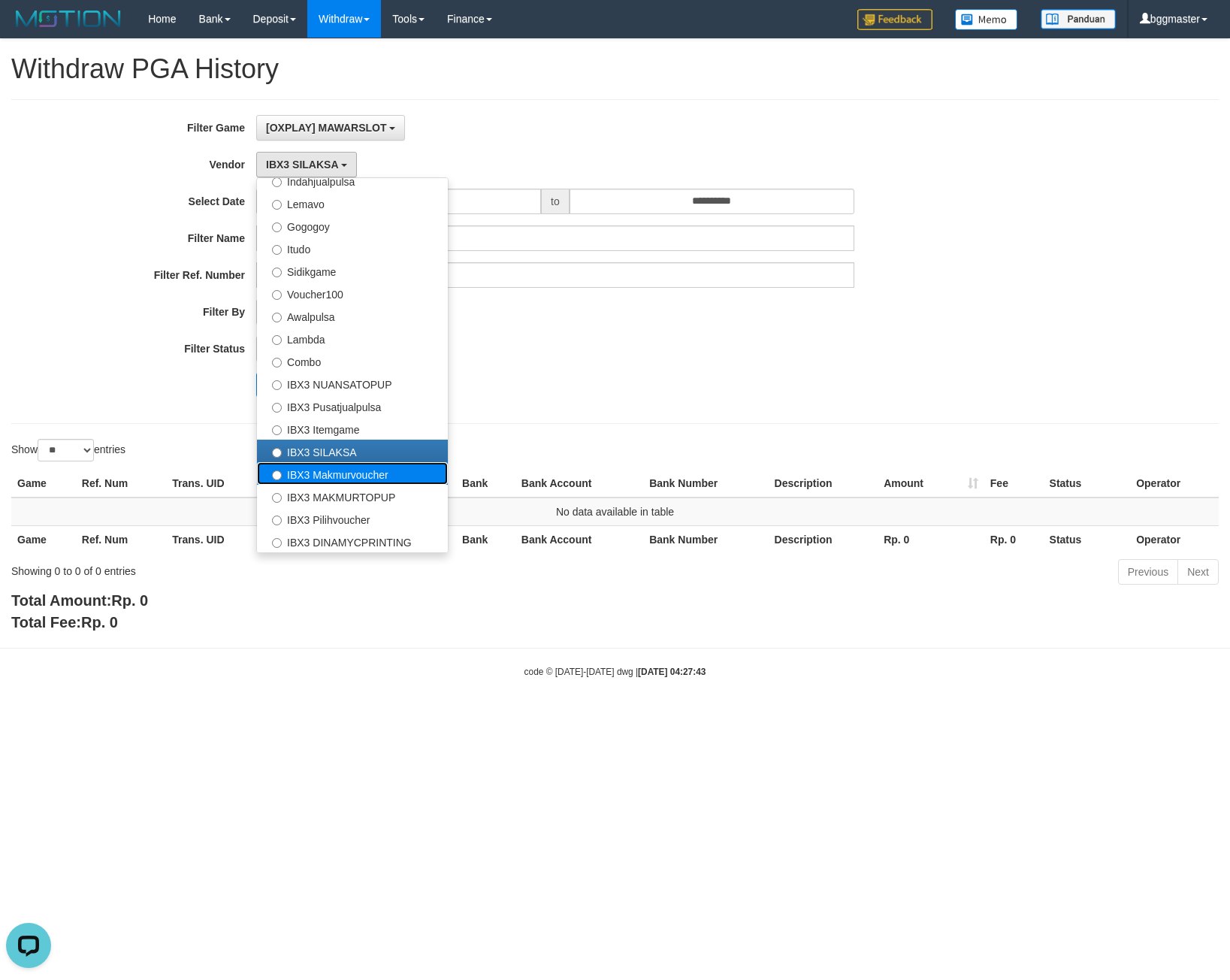
click at [350, 470] on label "IBX3 Makmurvoucher" at bounding box center [352, 474] width 191 height 23
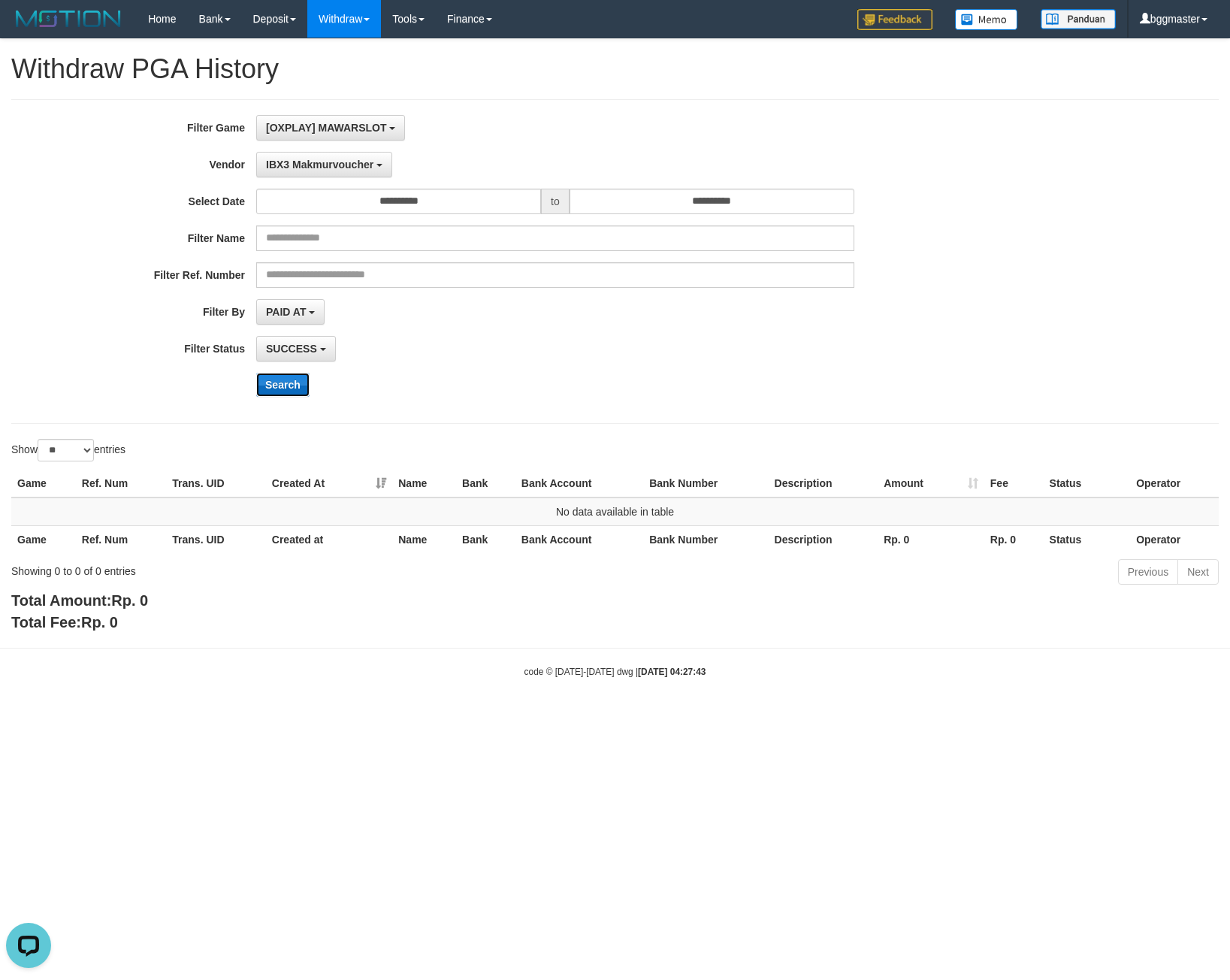
click at [296, 388] on button "Search" at bounding box center [283, 385] width 53 height 24
click at [306, 166] on span "IBX3 Makmurvoucher" at bounding box center [319, 164] width 107 height 12
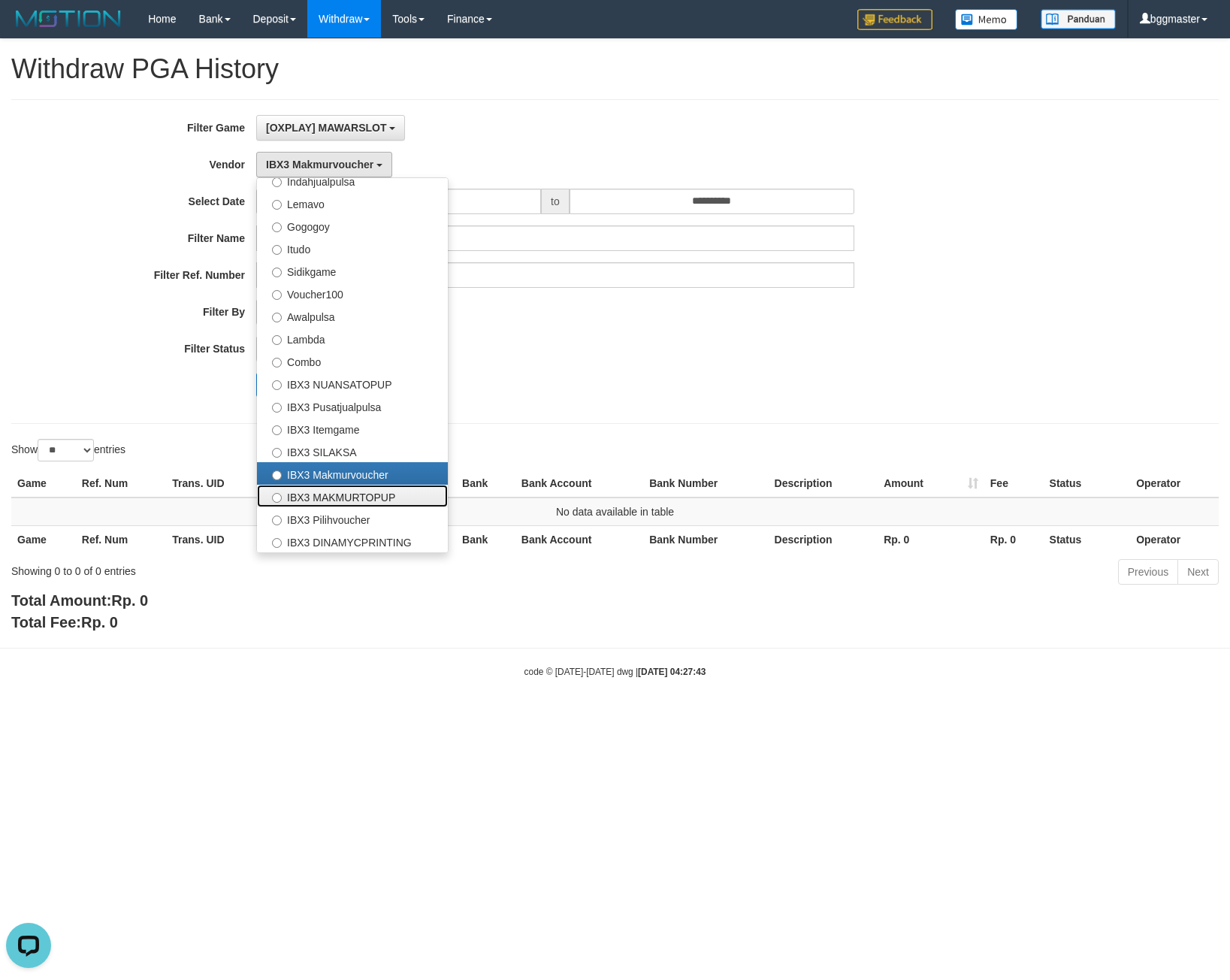
click at [342, 496] on label "IBX3 MAKMURTOPUP" at bounding box center [352, 496] width 191 height 23
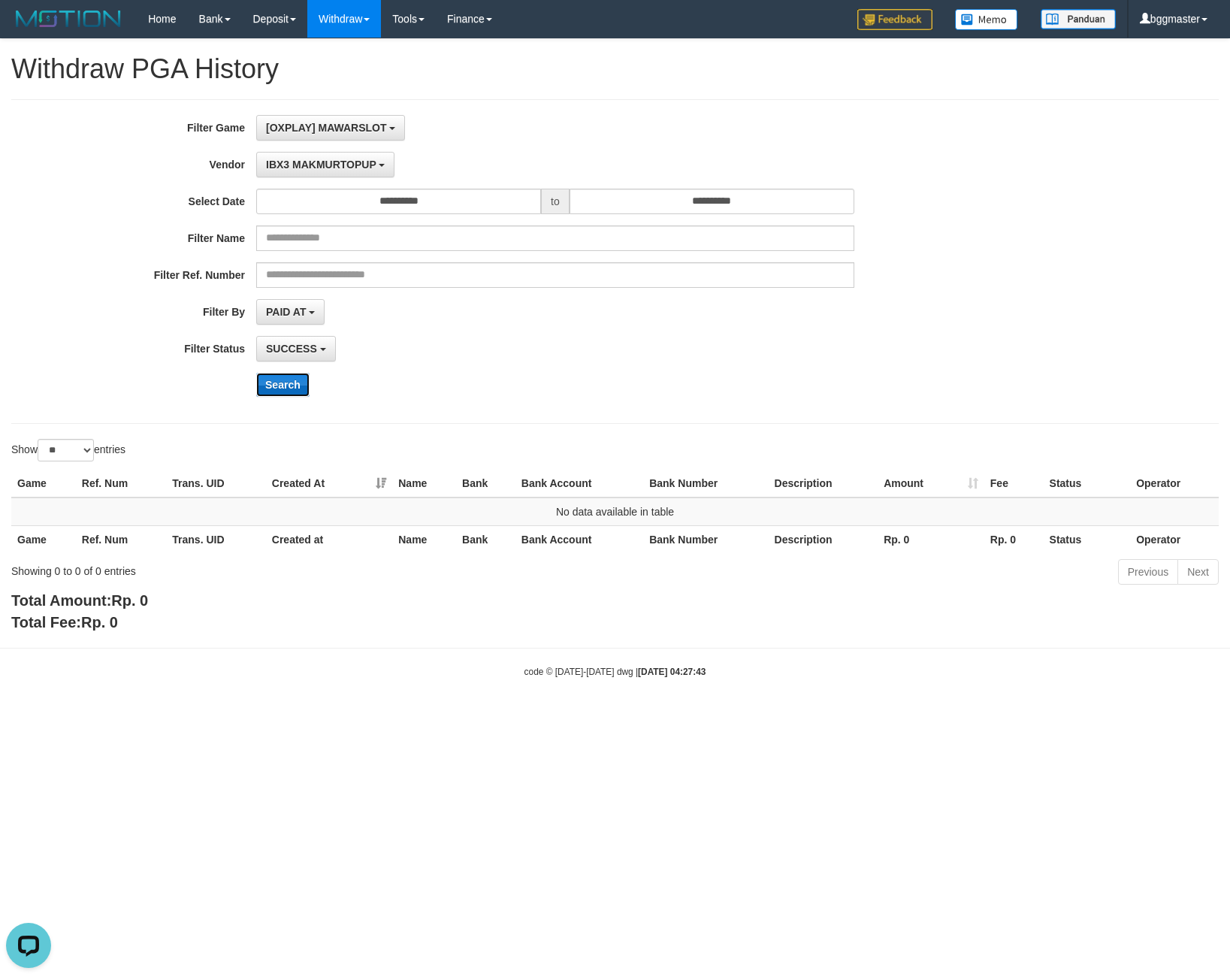
click at [281, 380] on button "Search" at bounding box center [283, 385] width 53 height 24
click at [272, 168] on span "IBX3 MAKMURTOPUP" at bounding box center [321, 164] width 110 height 12
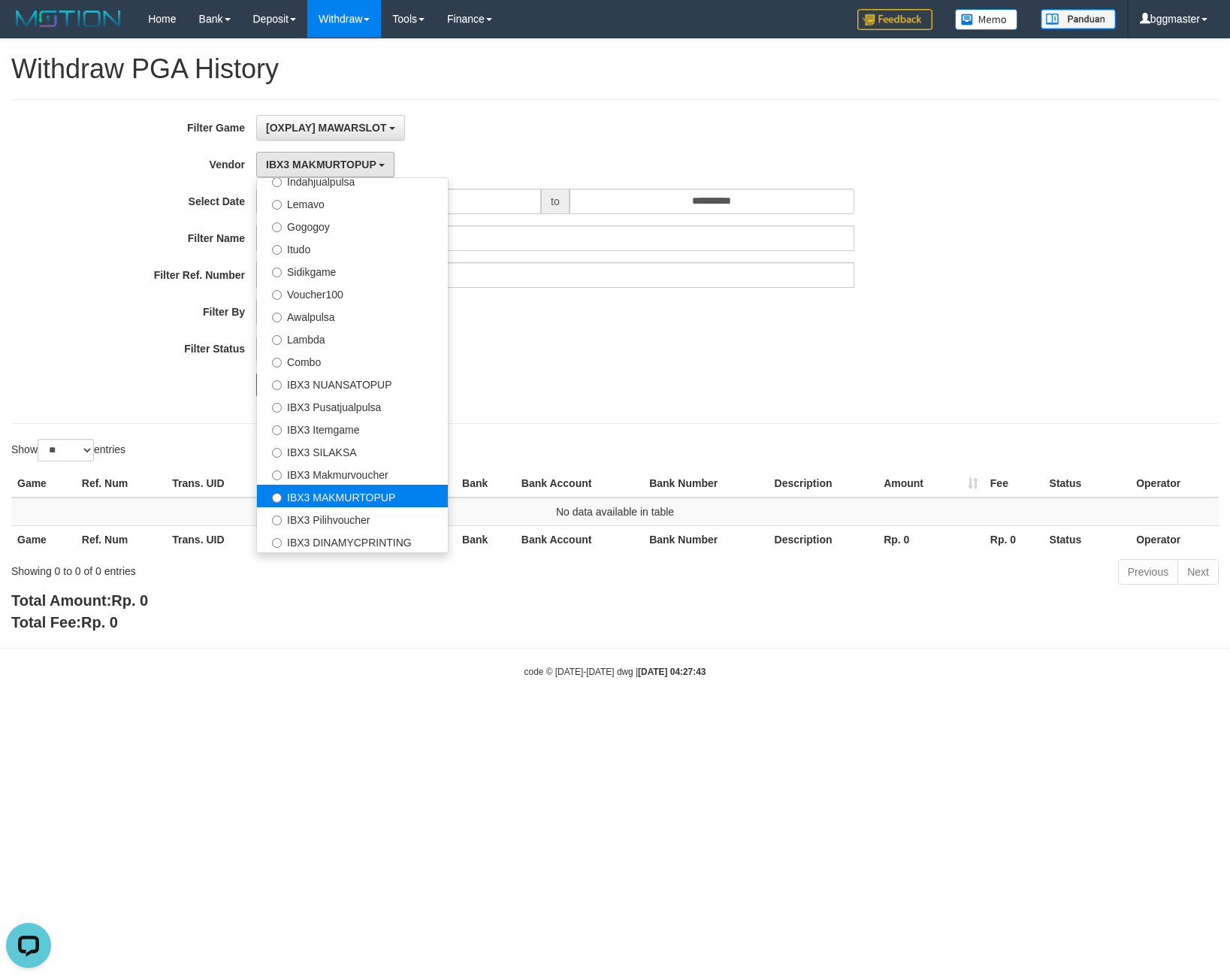
click at [360, 502] on label "IBX3 MAKMURTOPUP" at bounding box center [352, 496] width 191 height 23
click at [343, 517] on label "IBX3 Pilihvoucher" at bounding box center [352, 518] width 191 height 23
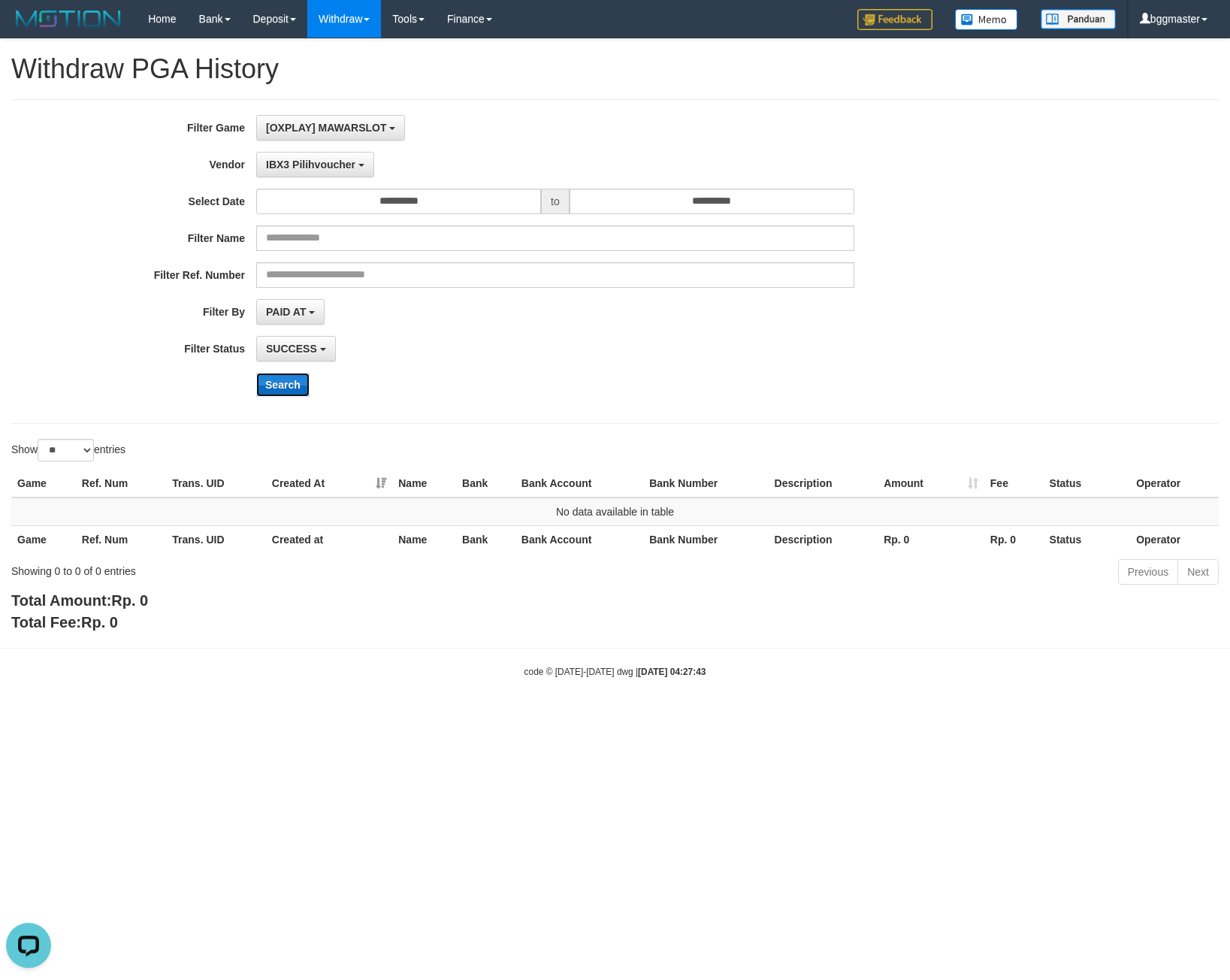
click at [280, 391] on button "Search" at bounding box center [283, 385] width 53 height 24
click at [284, 384] on button "Search" at bounding box center [283, 385] width 53 height 24
drag, startPoint x: 295, startPoint y: 156, endPoint x: 274, endPoint y: 217, distance: 64.5
click at [295, 157] on button "IBX3 Pilihvoucher" at bounding box center [315, 164] width 118 height 26
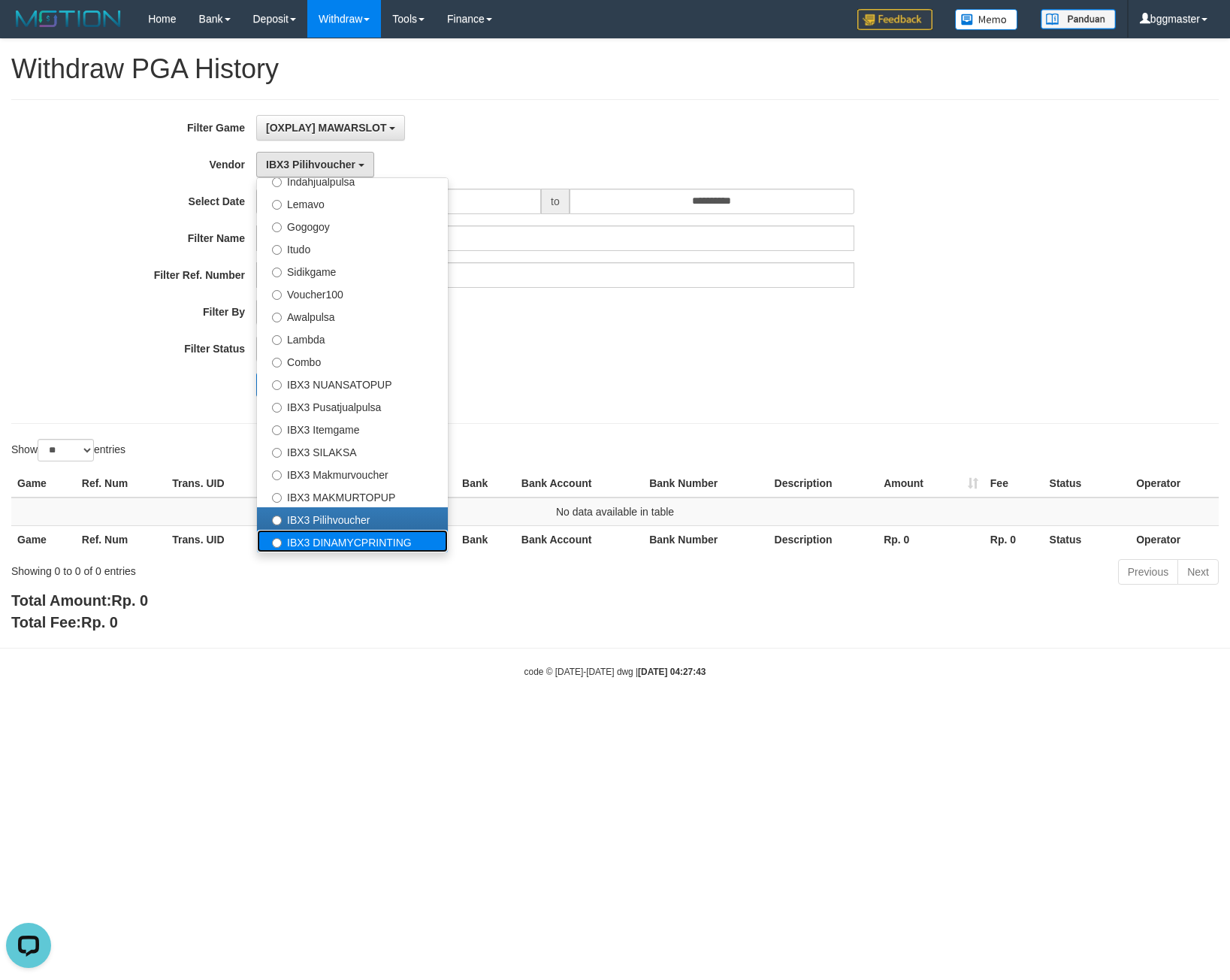
click at [354, 548] on label "IBX3 DINAMYCPRINTING" at bounding box center [352, 541] width 191 height 23
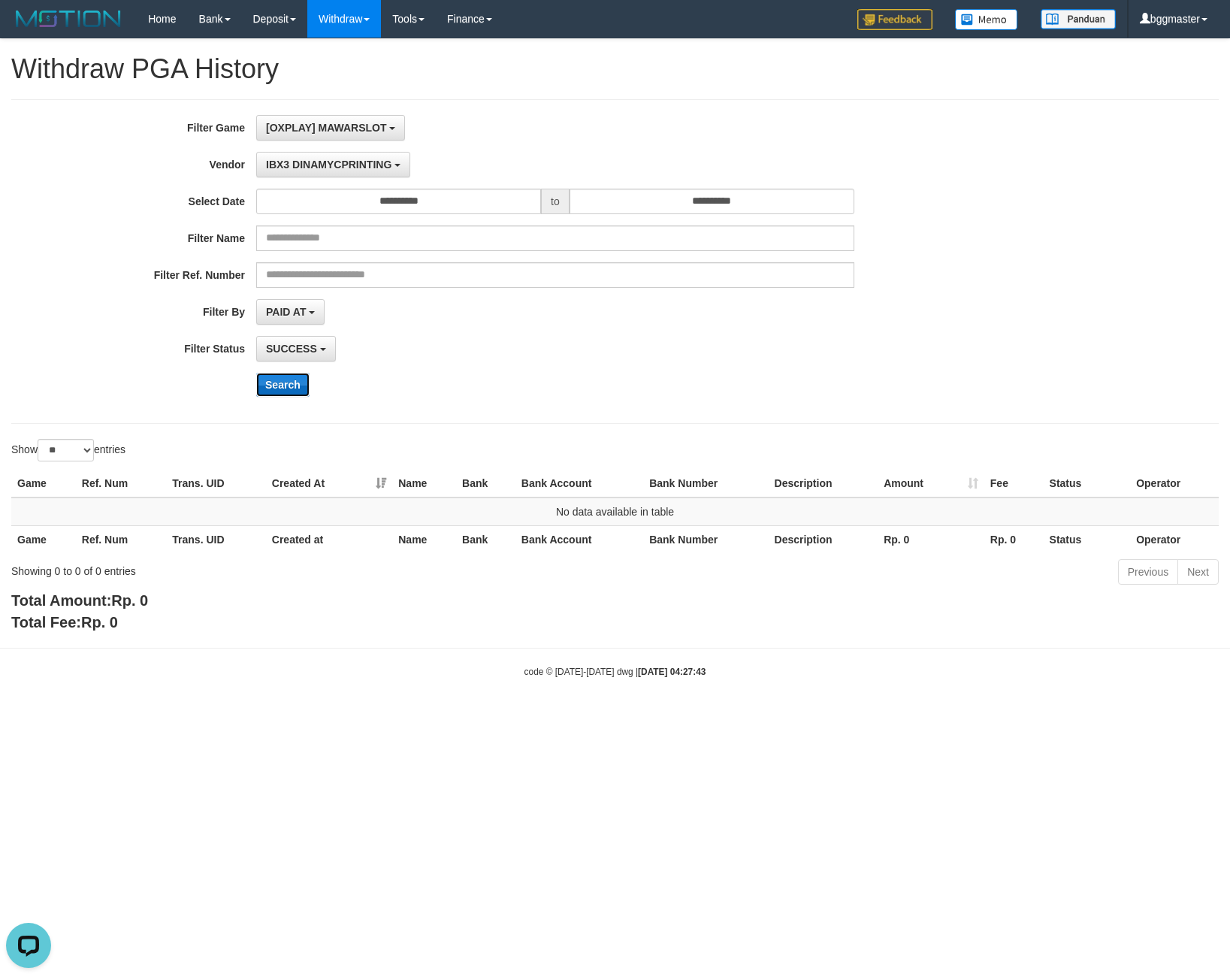
click at [296, 382] on button "Search" at bounding box center [283, 385] width 53 height 24
click at [292, 384] on button "Search" at bounding box center [283, 385] width 53 height 24
click at [335, 168] on span "IBX3 DINAMYCPRINTING" at bounding box center [329, 164] width 125 height 12
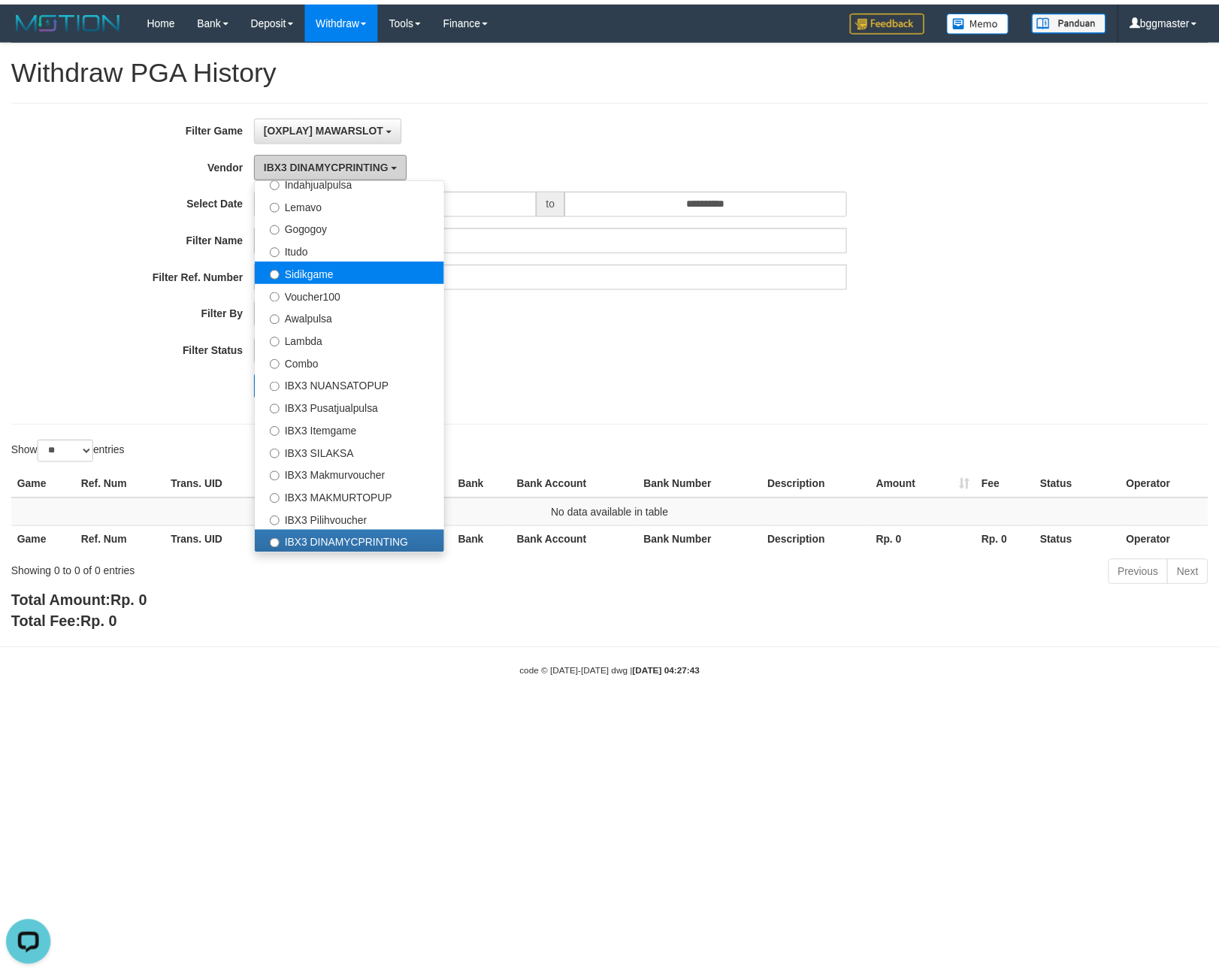
scroll to position [0, 0]
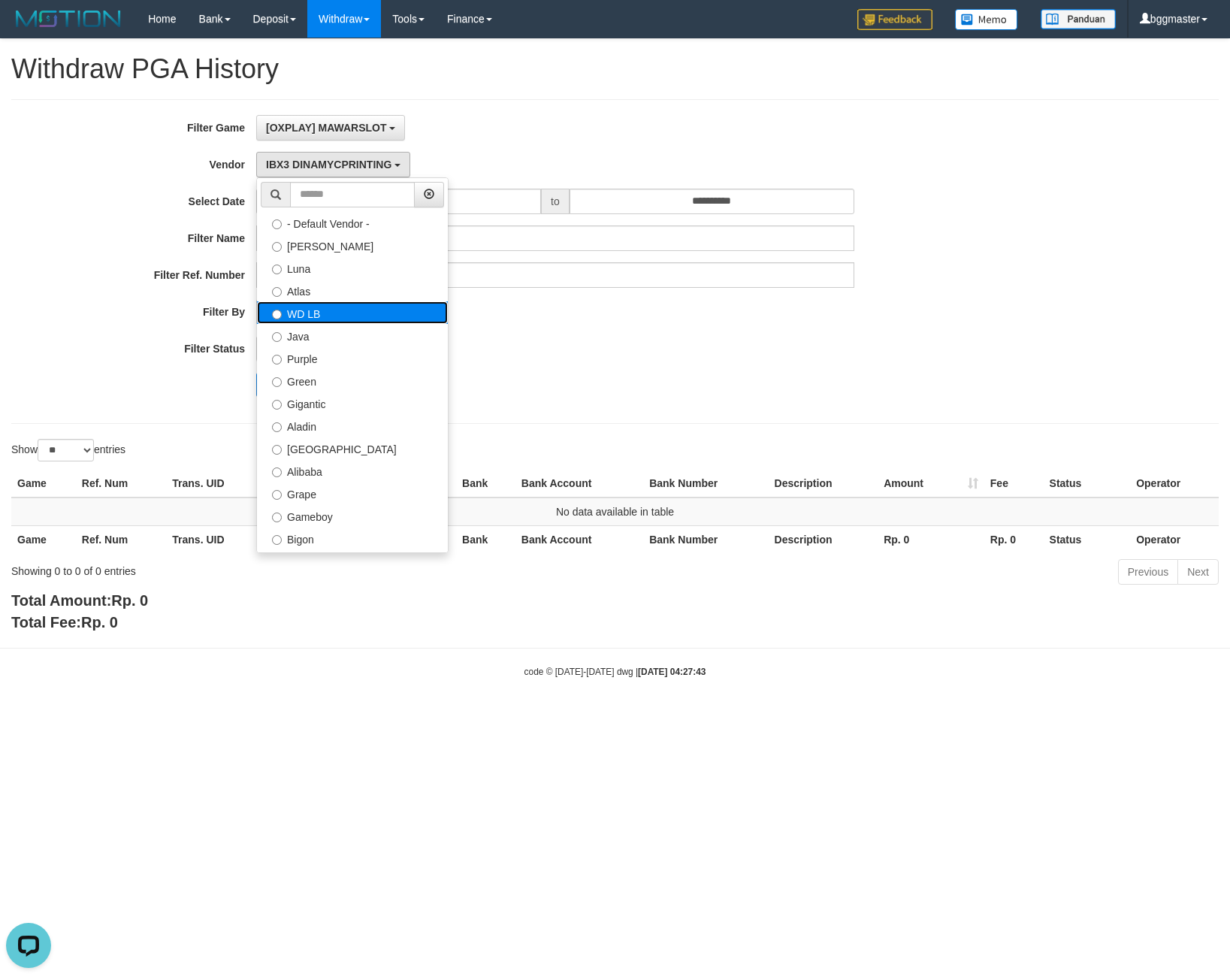
click at [345, 308] on label "WD LB" at bounding box center [352, 312] width 191 height 23
select select "**********"
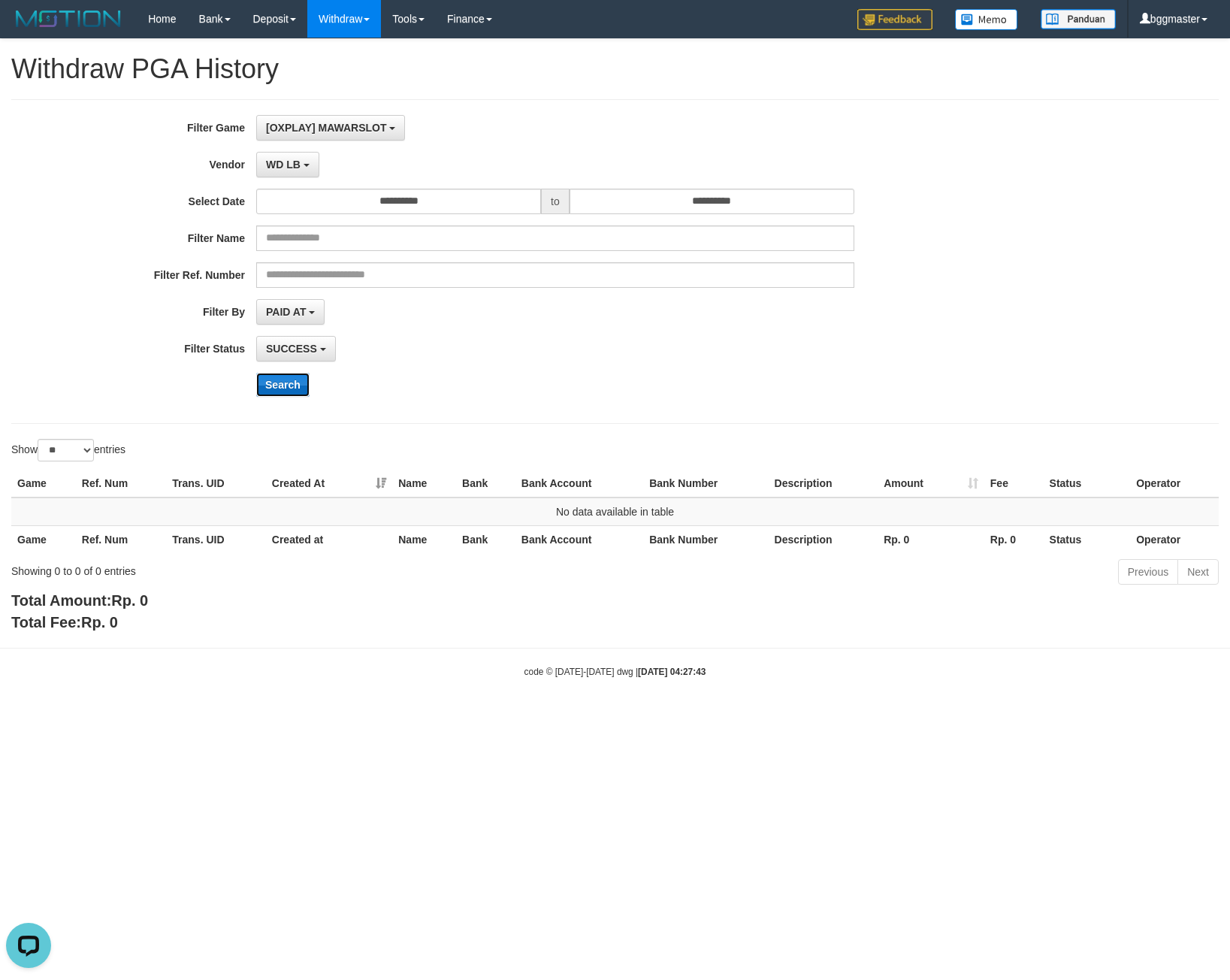
click at [293, 383] on button "Search" at bounding box center [283, 385] width 53 height 24
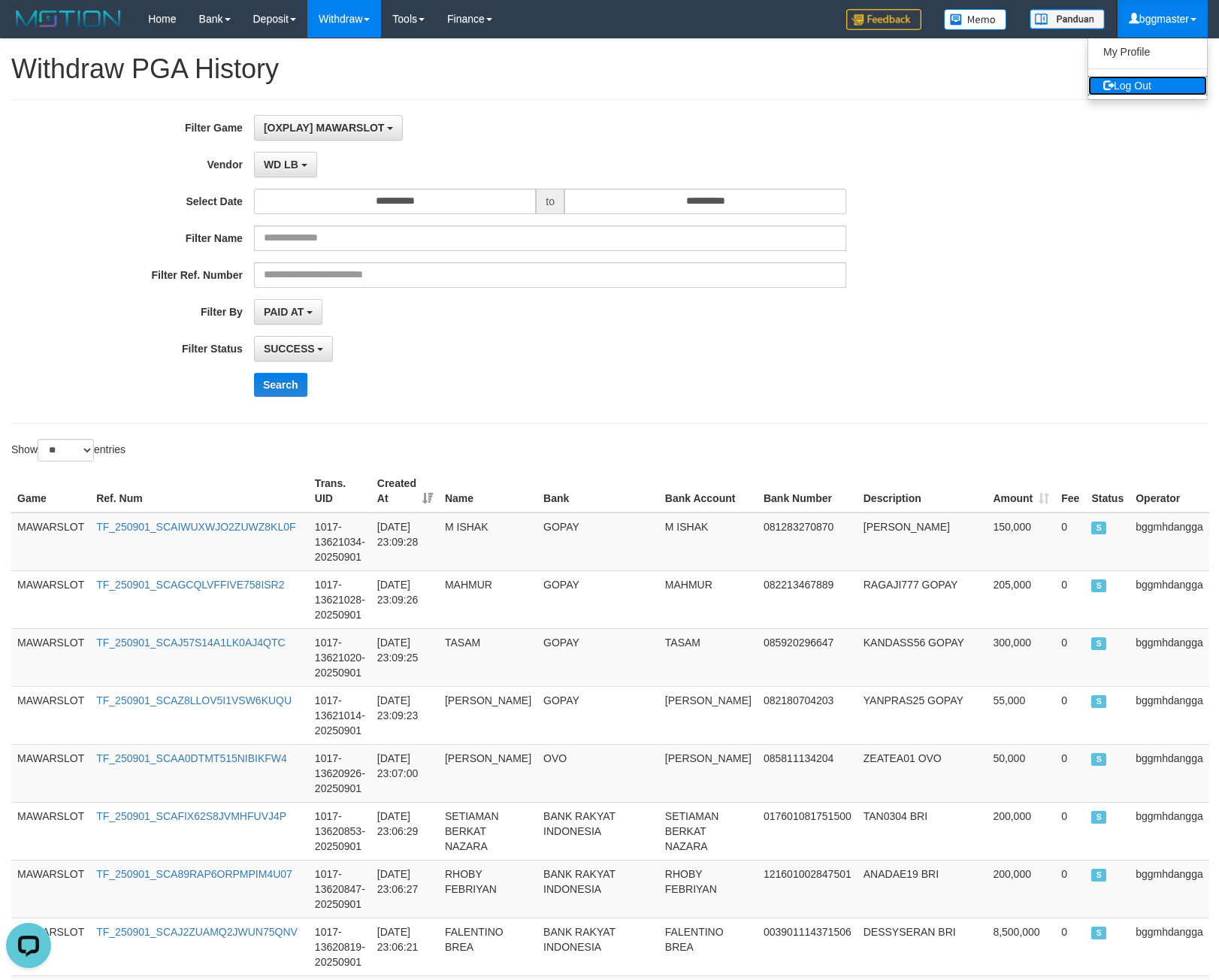
click at [1134, 85] on link "Log Out" at bounding box center [1147, 85] width 119 height 20
